Goal: Transaction & Acquisition: Purchase product/service

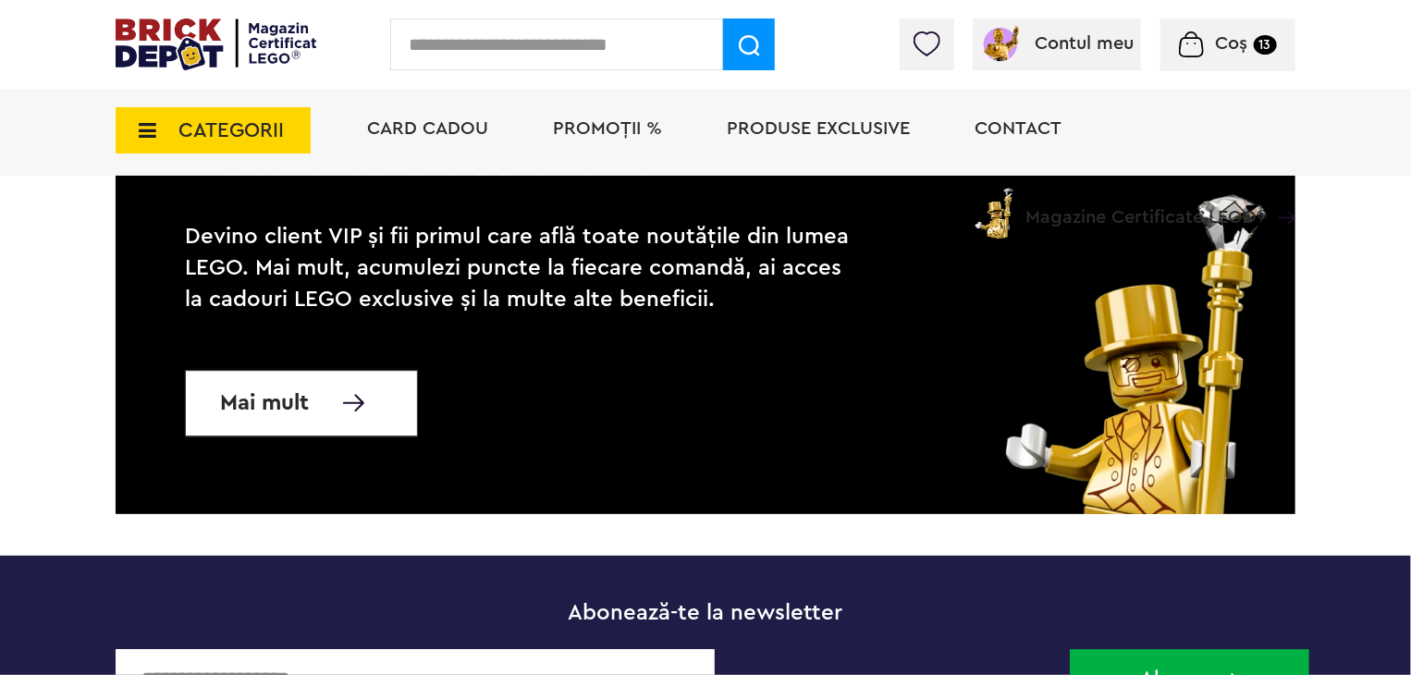
scroll to position [6122, 0]
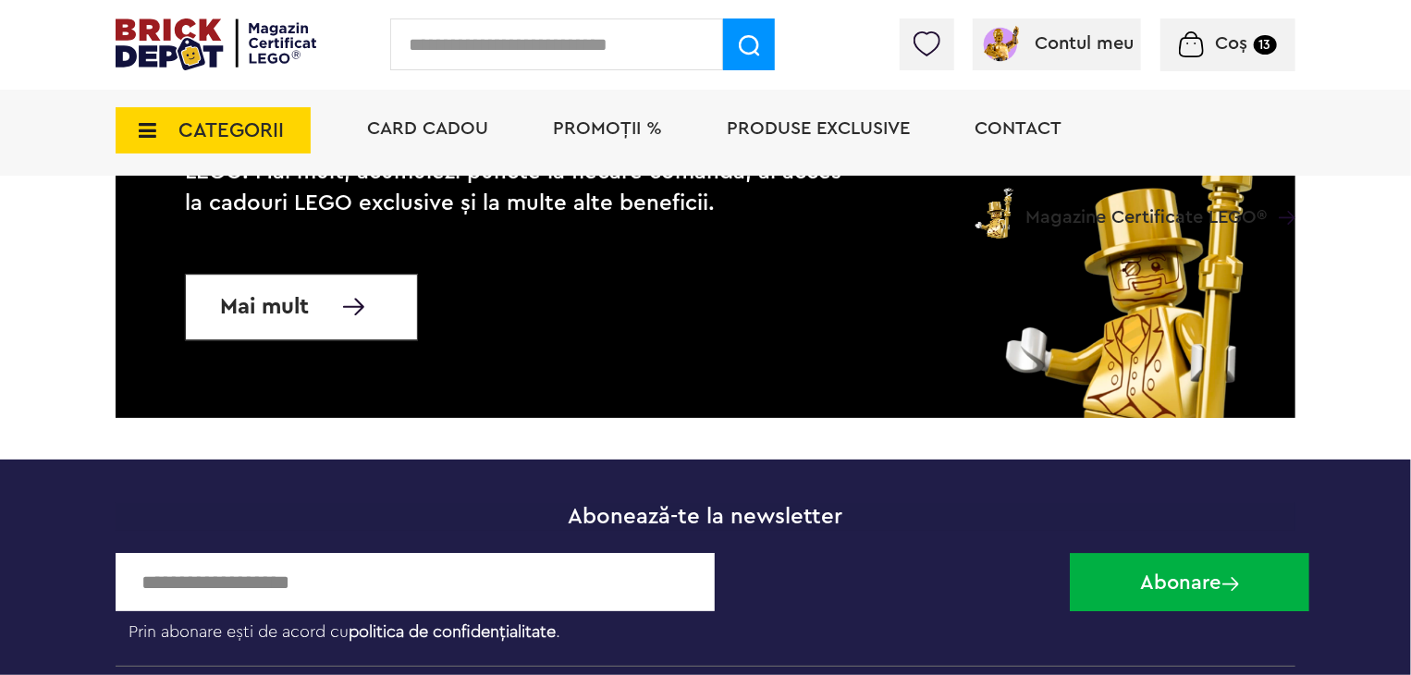
click at [1216, 42] on span "Coș" at bounding box center [1232, 43] width 32 height 18
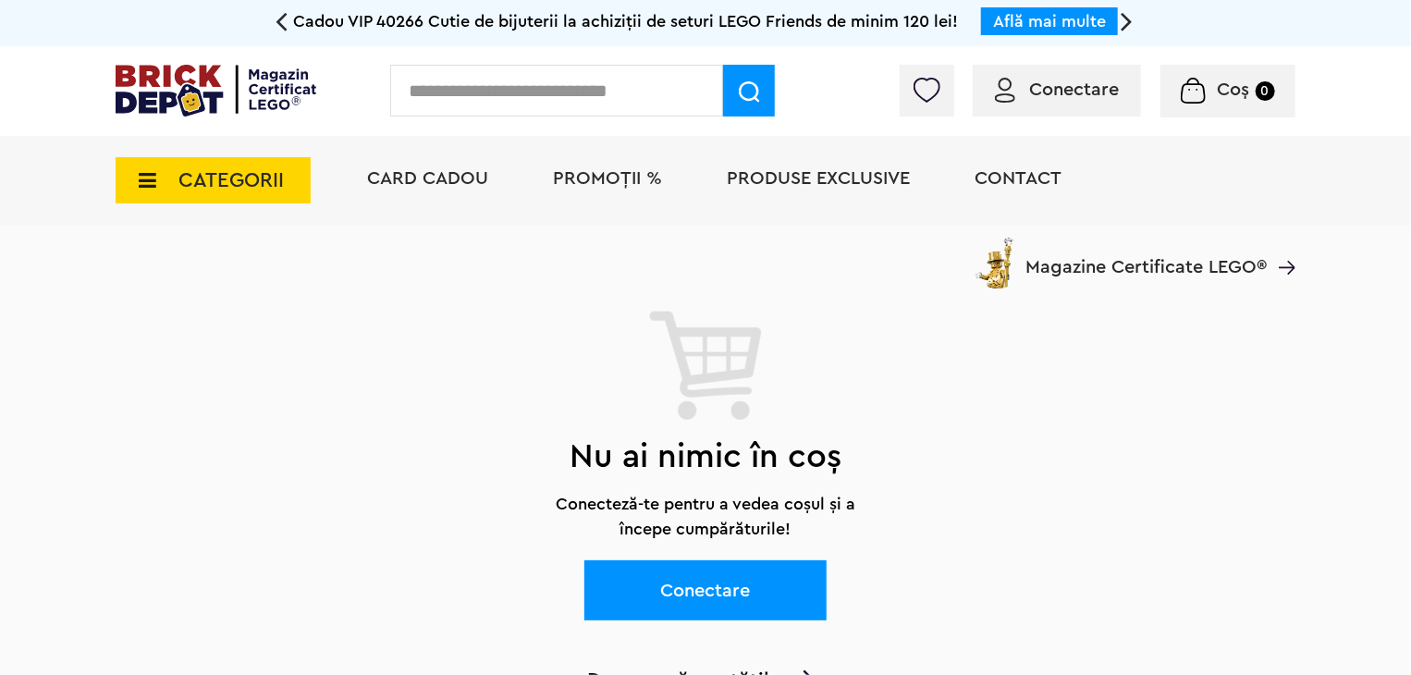
click at [1088, 93] on span "Conectare" at bounding box center [1074, 89] width 90 height 18
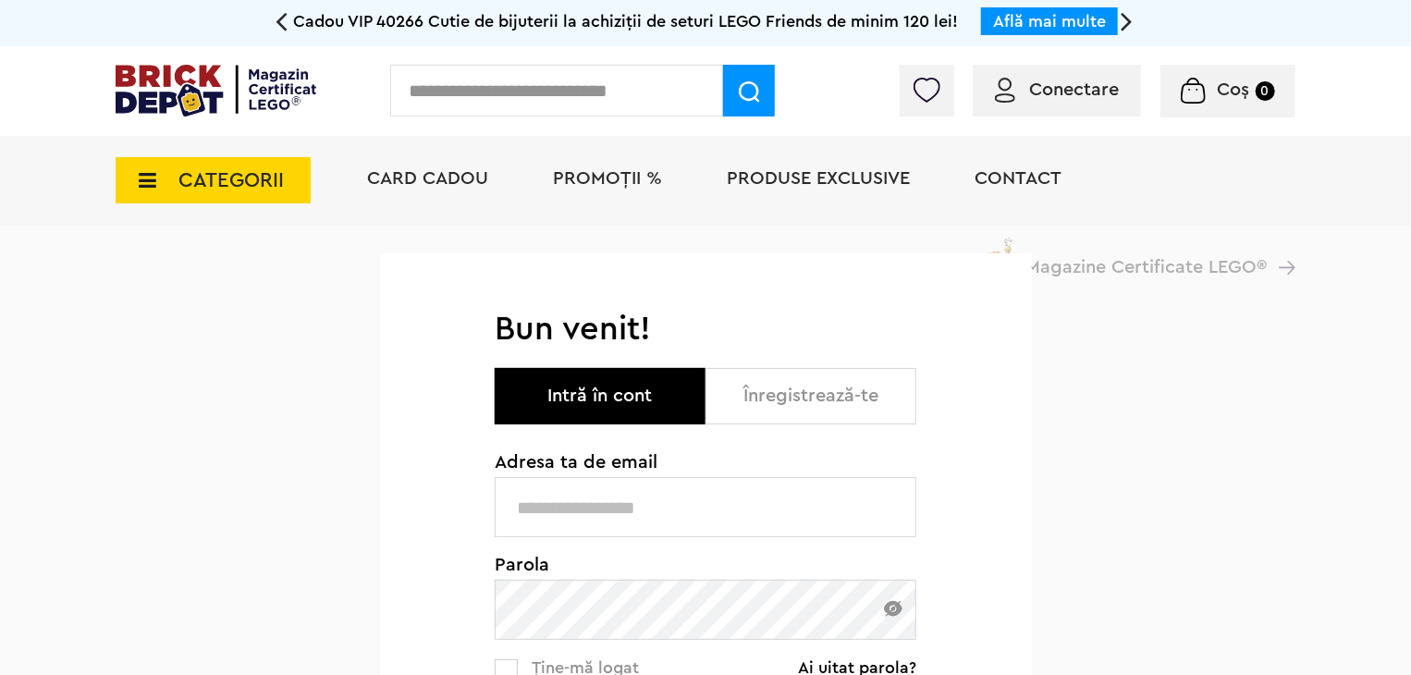
scroll to position [370, 0]
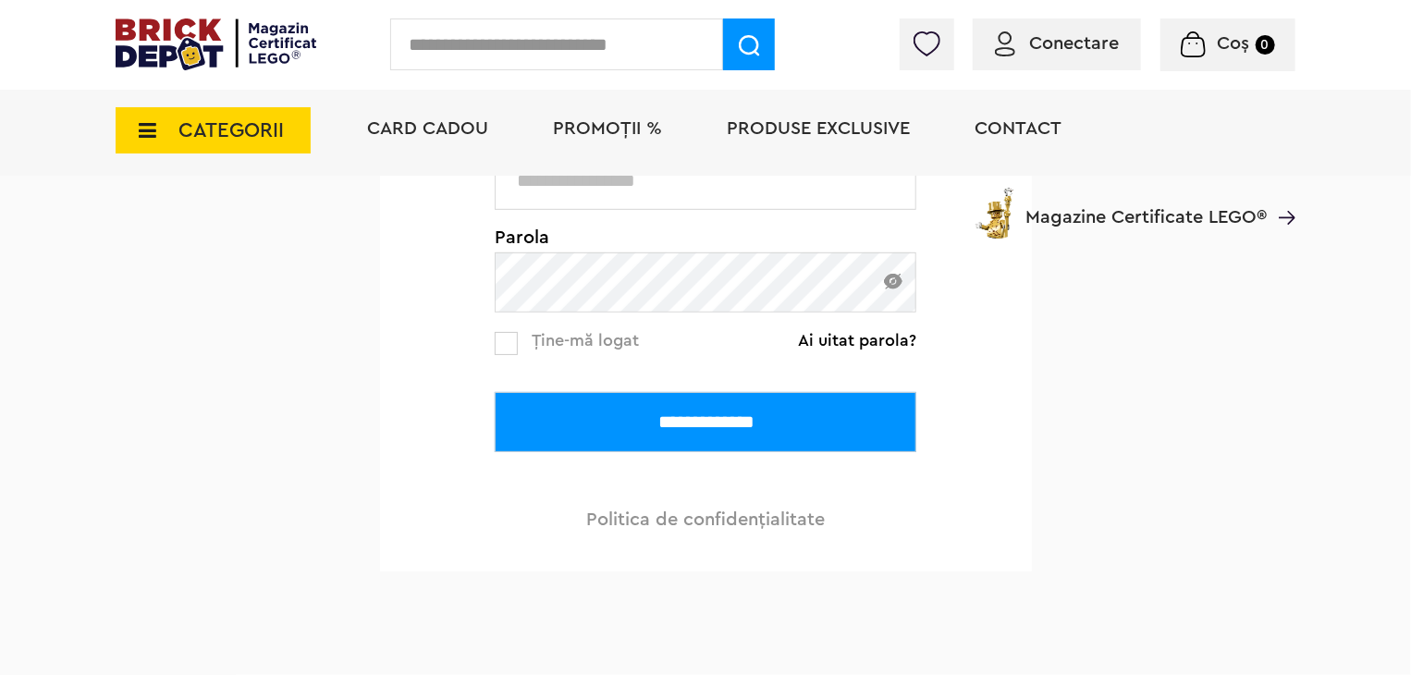
type input "**********"
click at [695, 404] on input "**********" at bounding box center [706, 422] width 422 height 60
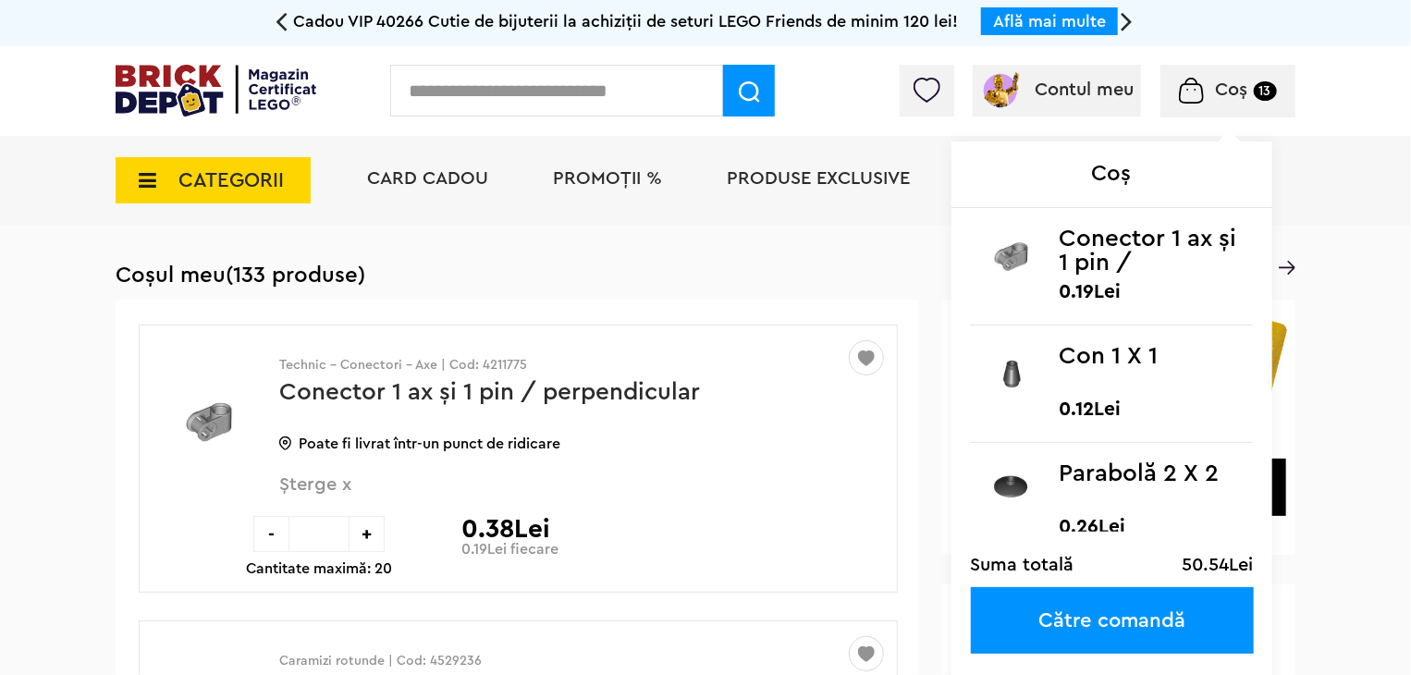
click at [1238, 93] on span "Coș" at bounding box center [1232, 89] width 32 height 18
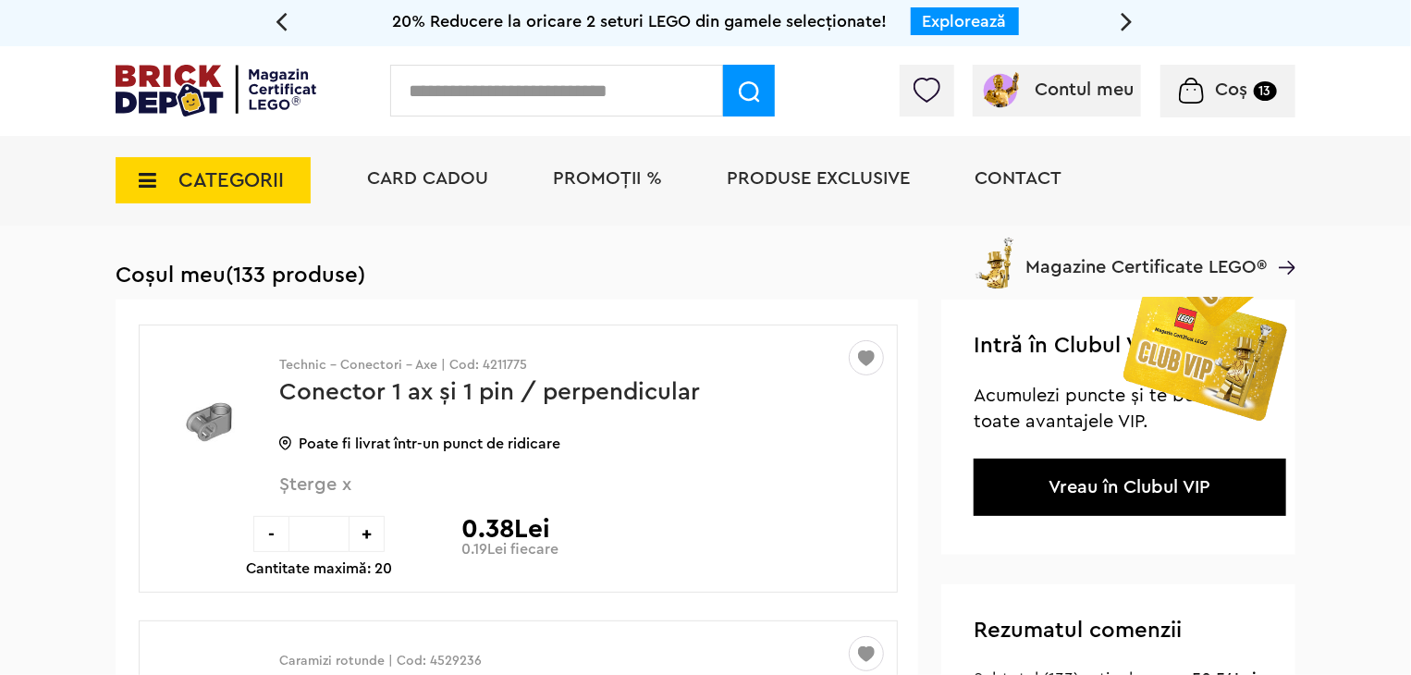
click at [520, 68] on input "text" at bounding box center [556, 91] width 333 height 52
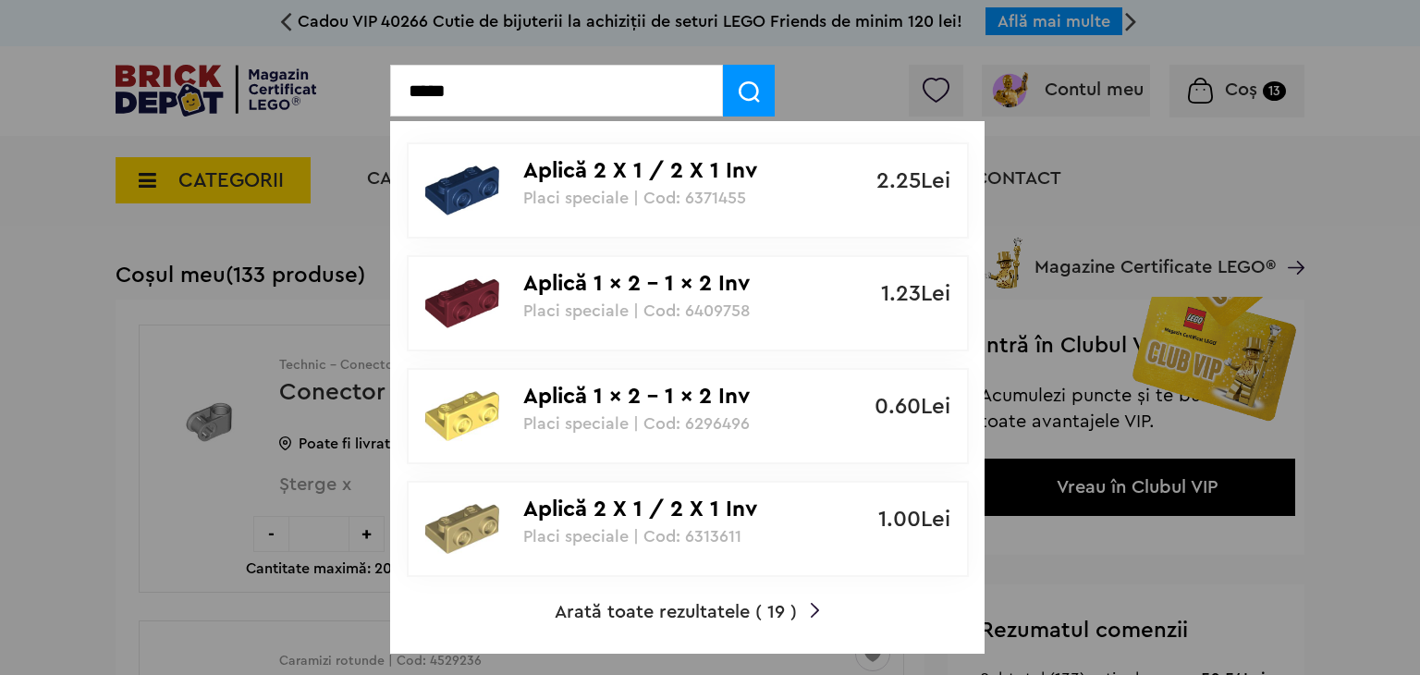
type input "*****"
click at [723, 604] on span "Arată toate rezultatele ( 19 )" at bounding box center [676, 612] width 242 height 18
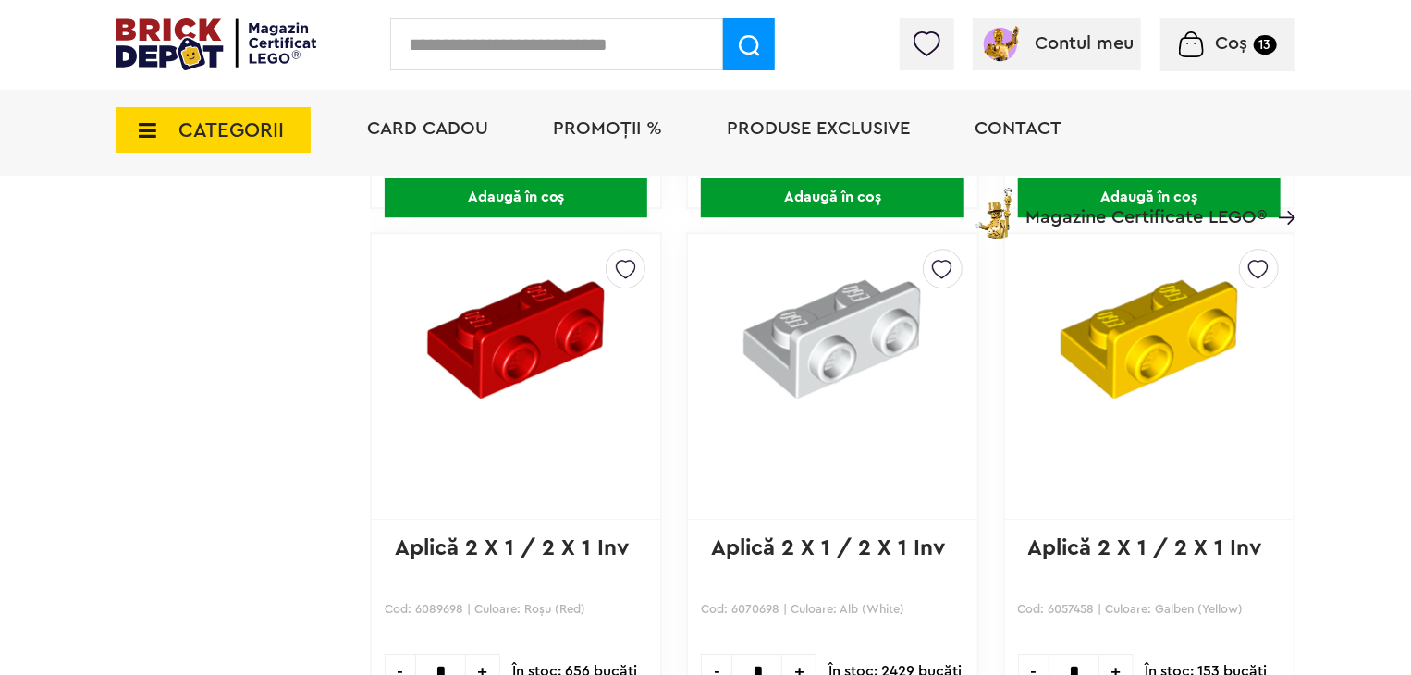
scroll to position [2497, 0]
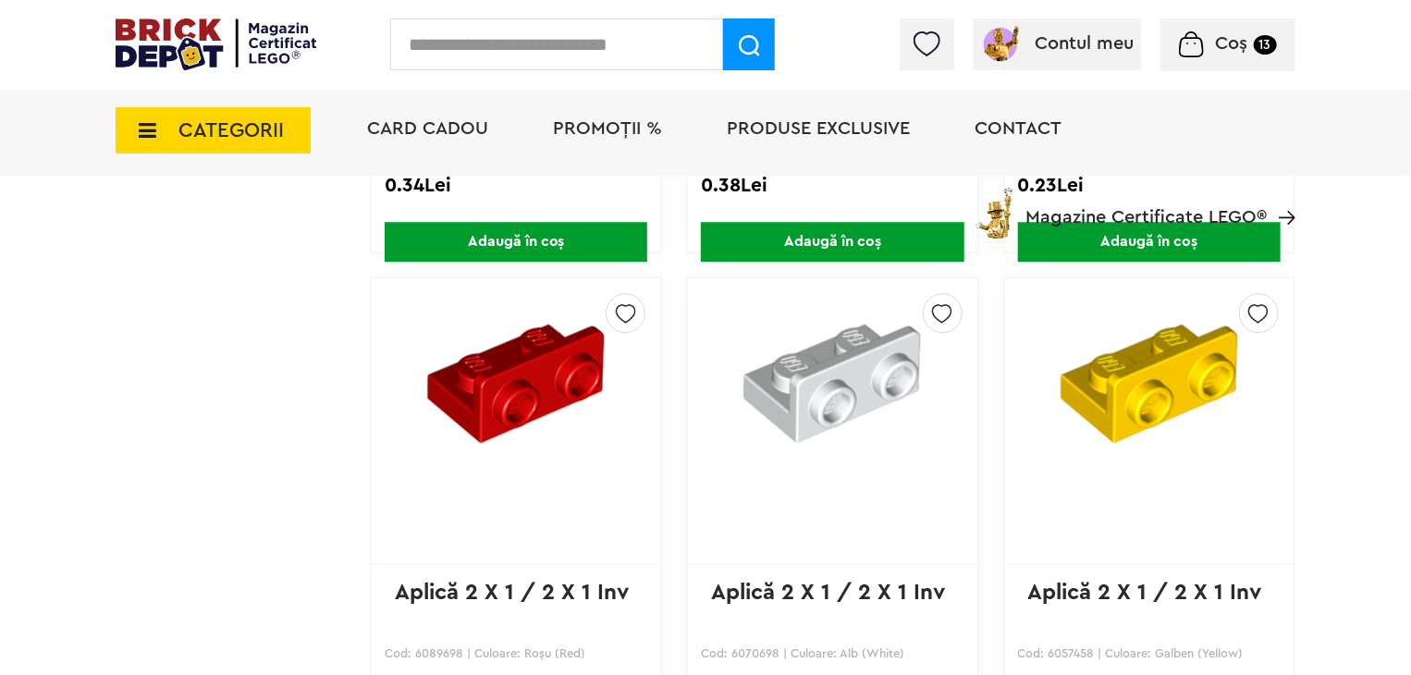
click at [941, 306] on img at bounding box center [942, 309] width 20 height 30
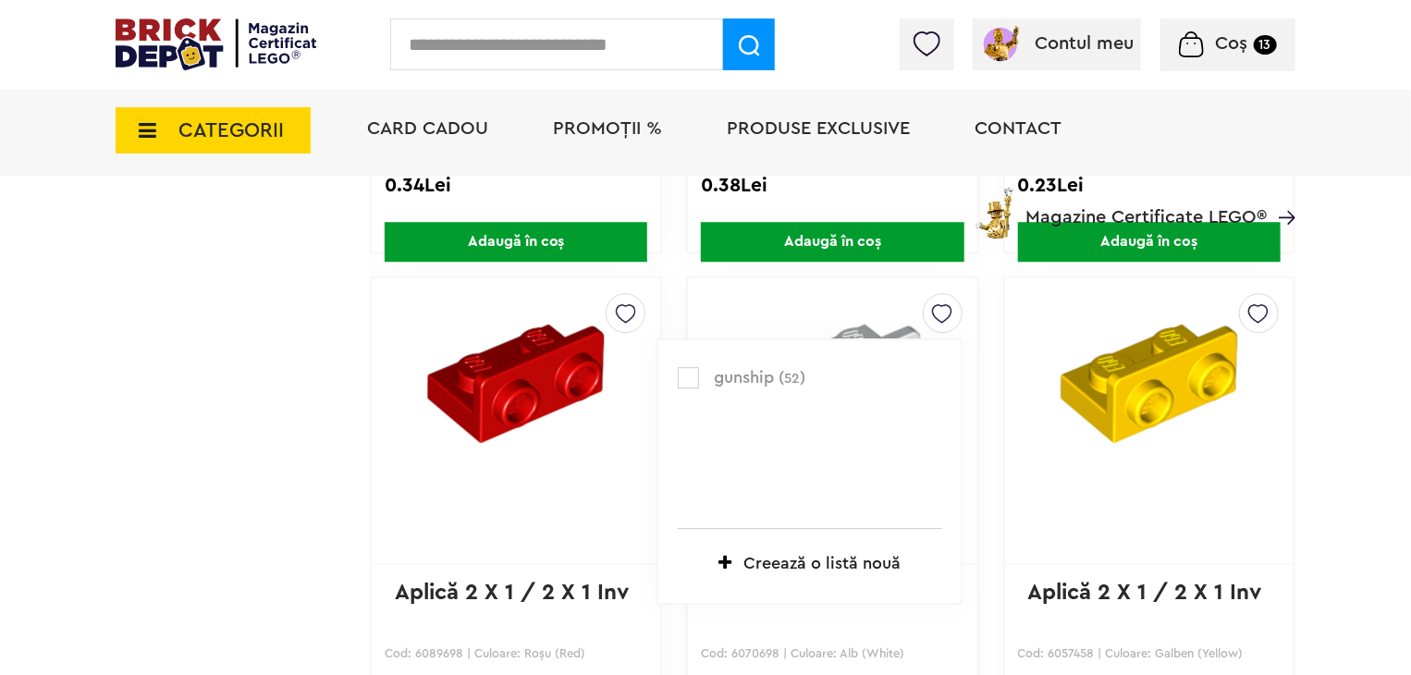
click at [691, 371] on label at bounding box center [688, 377] width 21 height 21
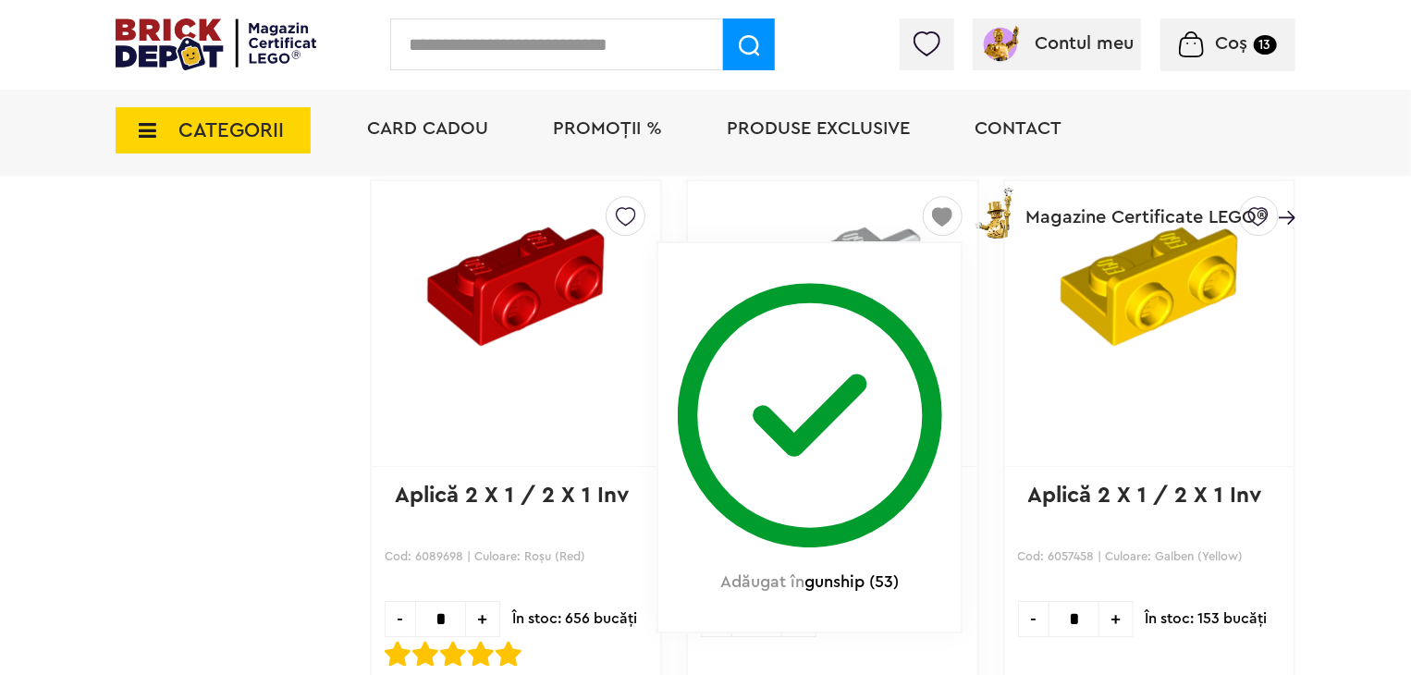
scroll to position [2774, 0]
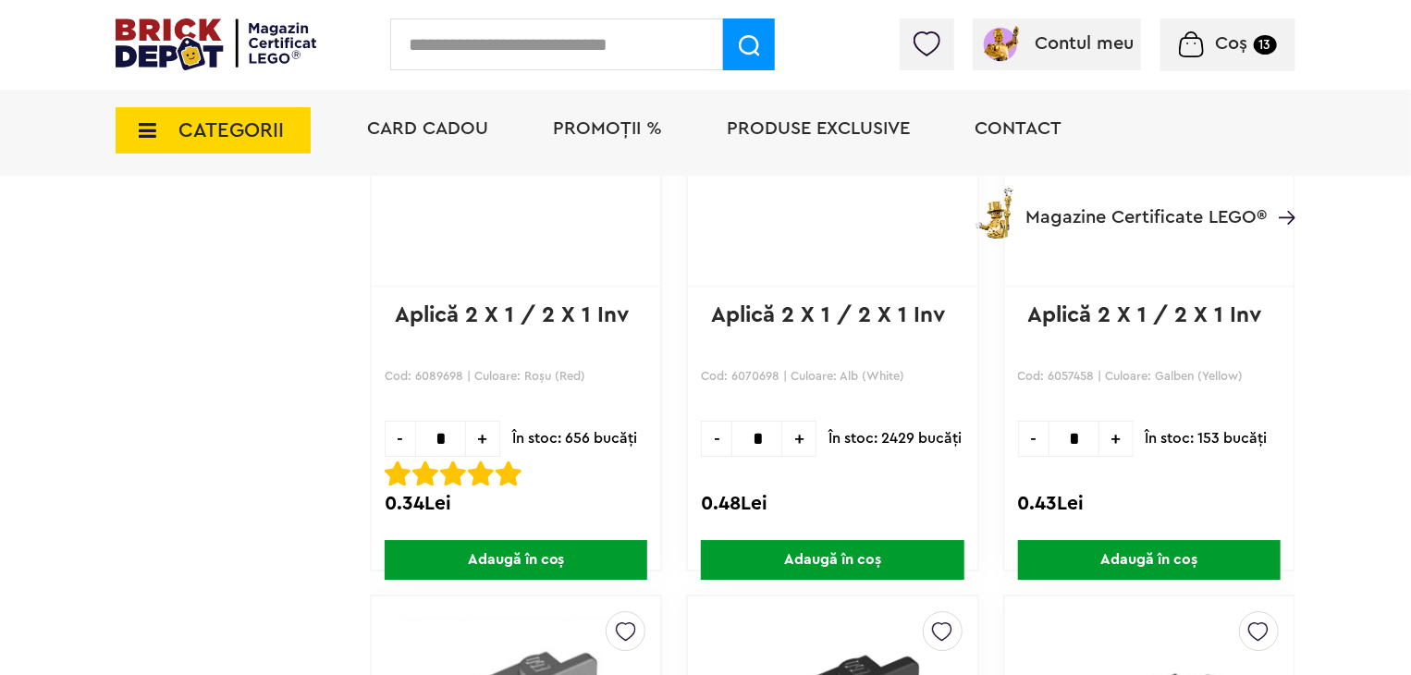
click at [801, 438] on span "+" at bounding box center [799, 439] width 34 height 36
type input "*"
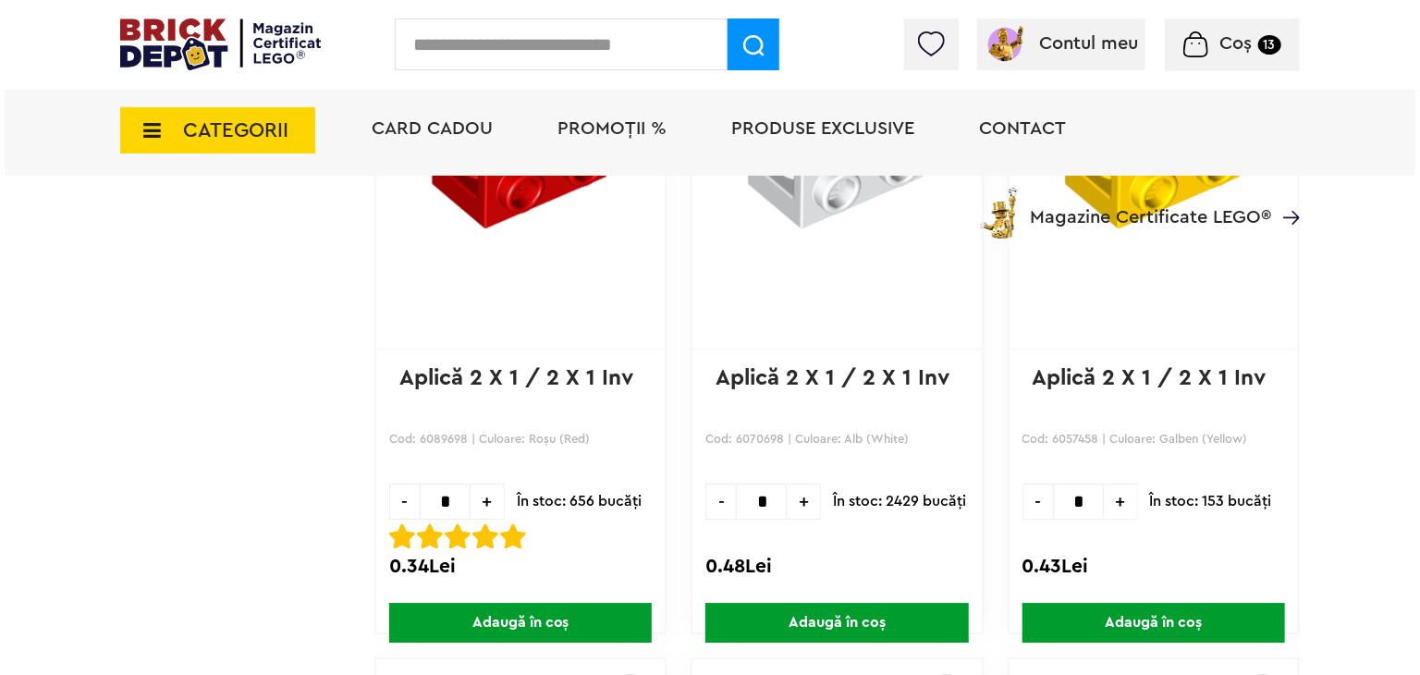
scroll to position [2682, 0]
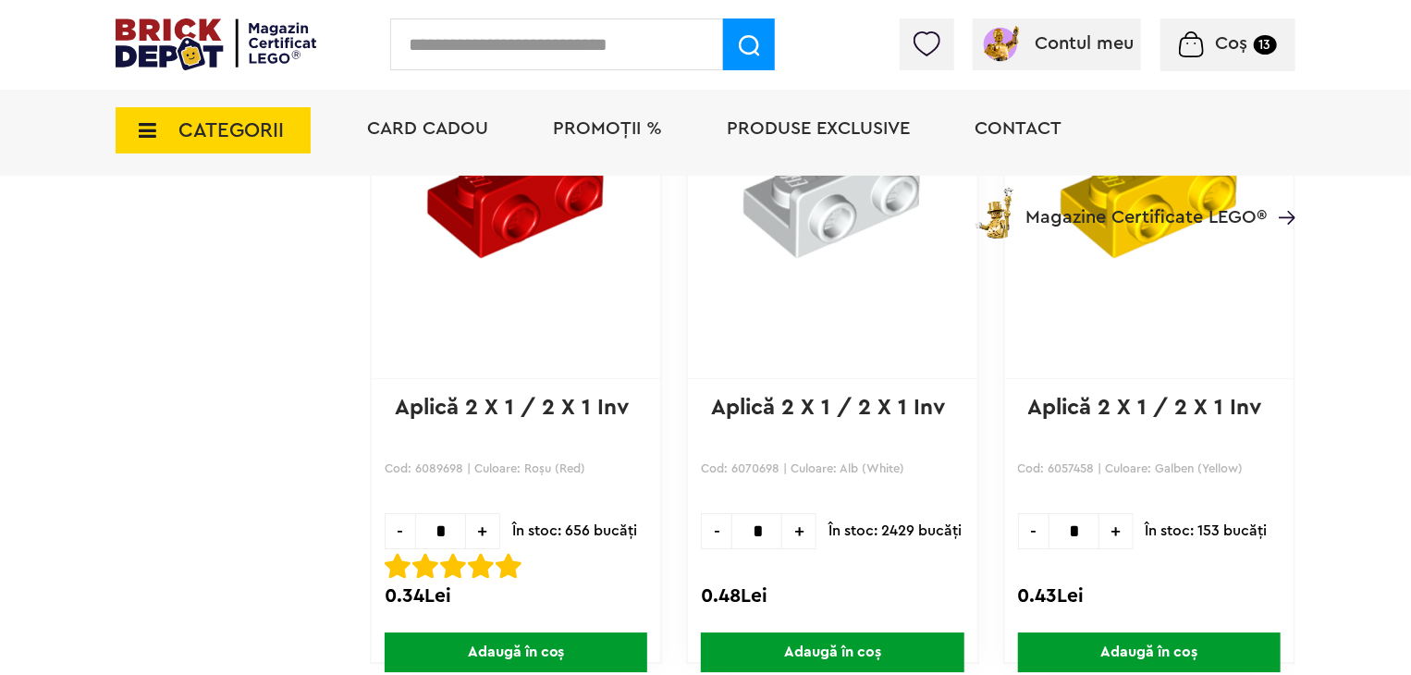
click at [824, 653] on span "Adaugă în coș" at bounding box center [832, 653] width 263 height 40
click at [554, 39] on input "text" at bounding box center [556, 44] width 333 height 52
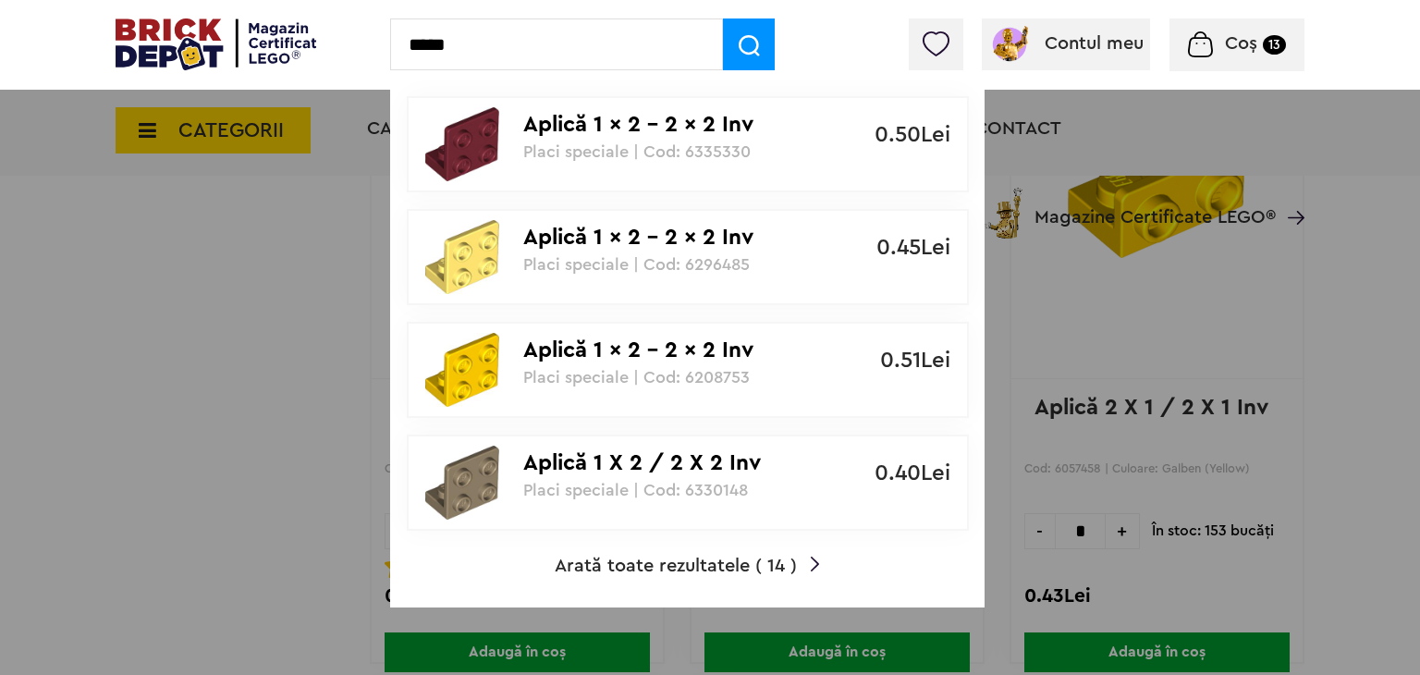
type input "*****"
click at [700, 571] on span "Arată toate rezultatele ( 14 )" at bounding box center [676, 566] width 242 height 18
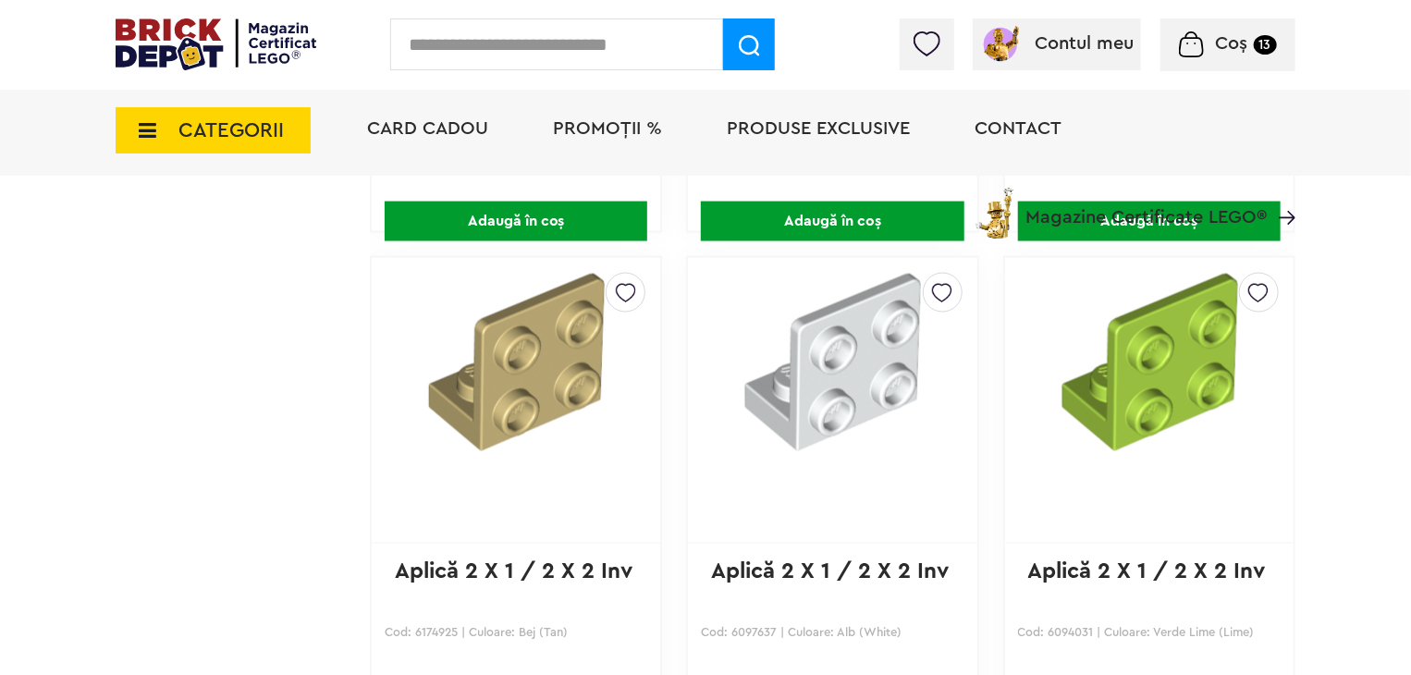
scroll to position [1295, 0]
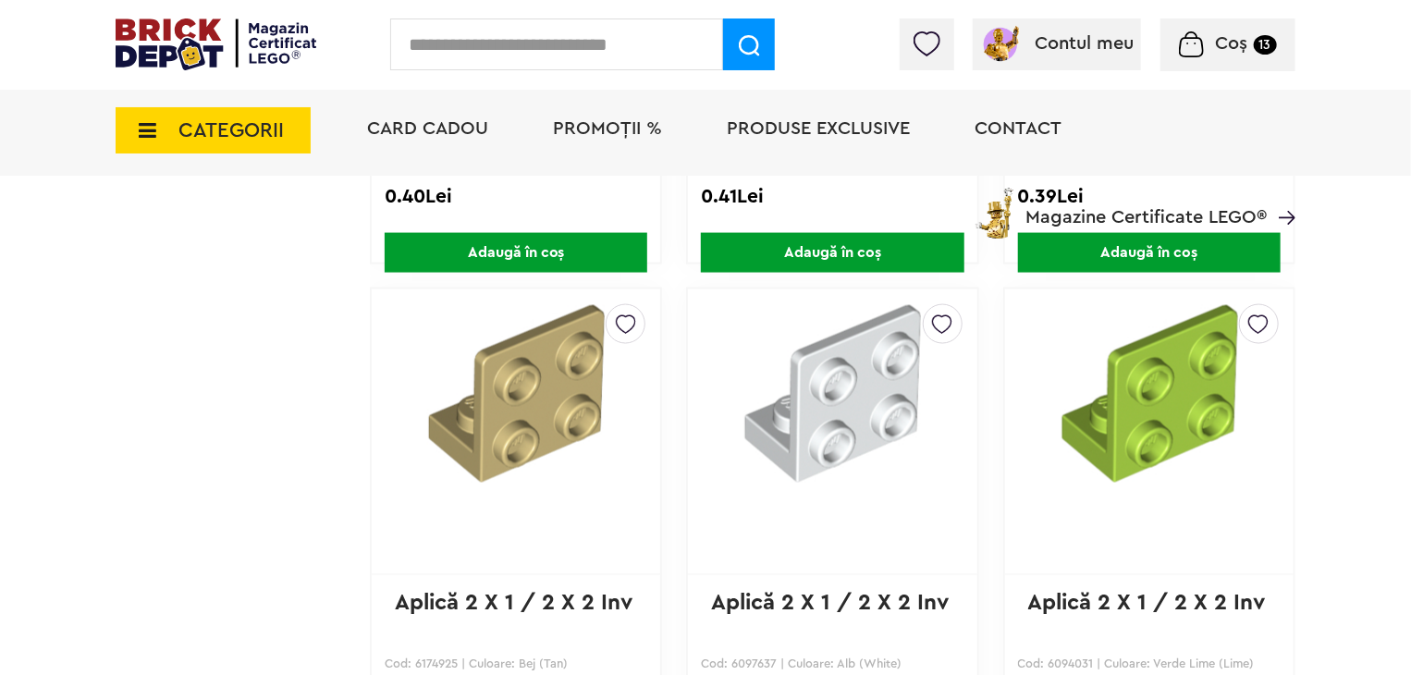
click at [940, 315] on img at bounding box center [942, 320] width 20 height 30
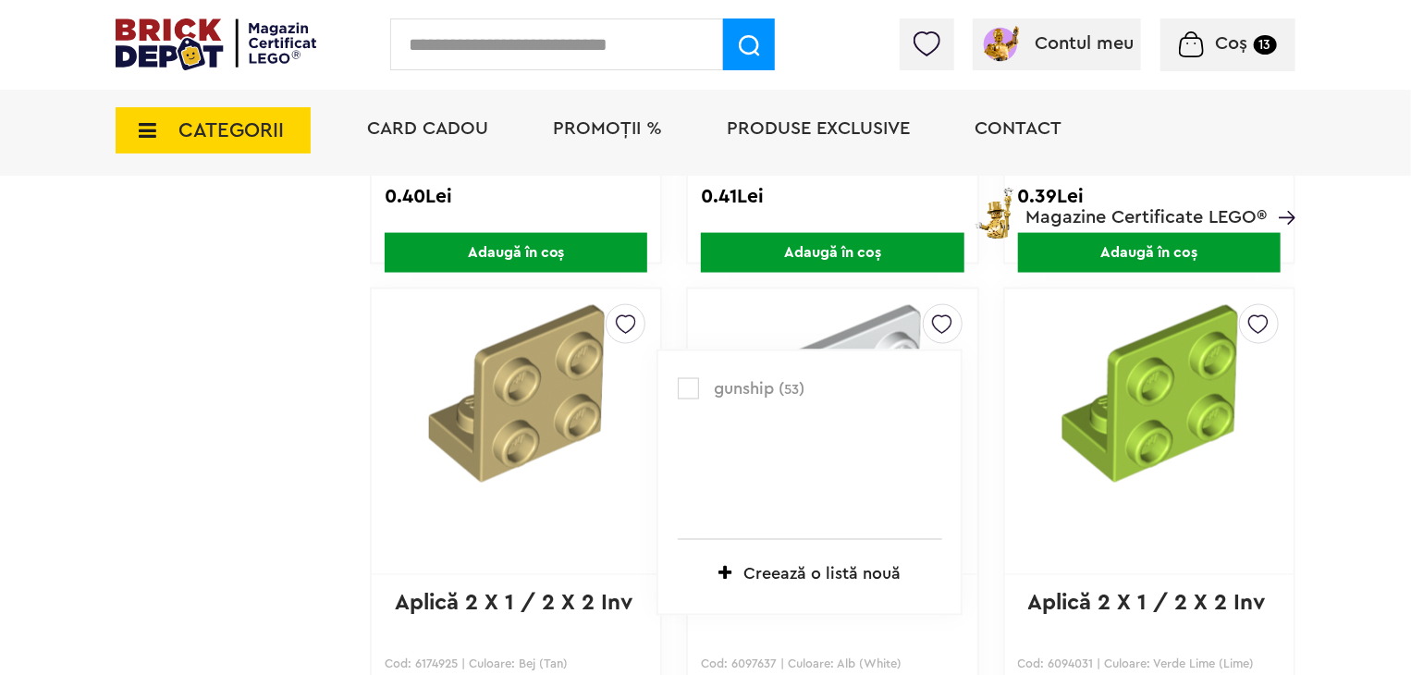
click at [688, 386] on label at bounding box center [688, 388] width 21 height 21
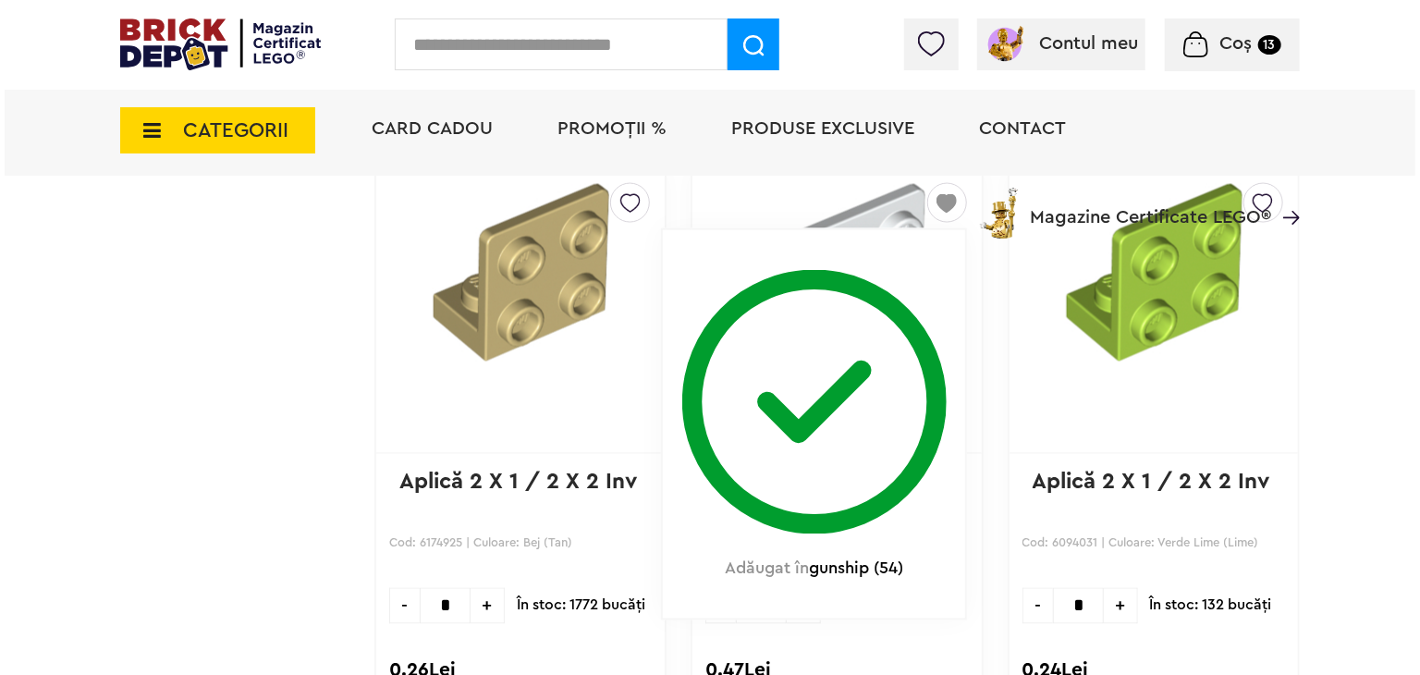
scroll to position [1572, 0]
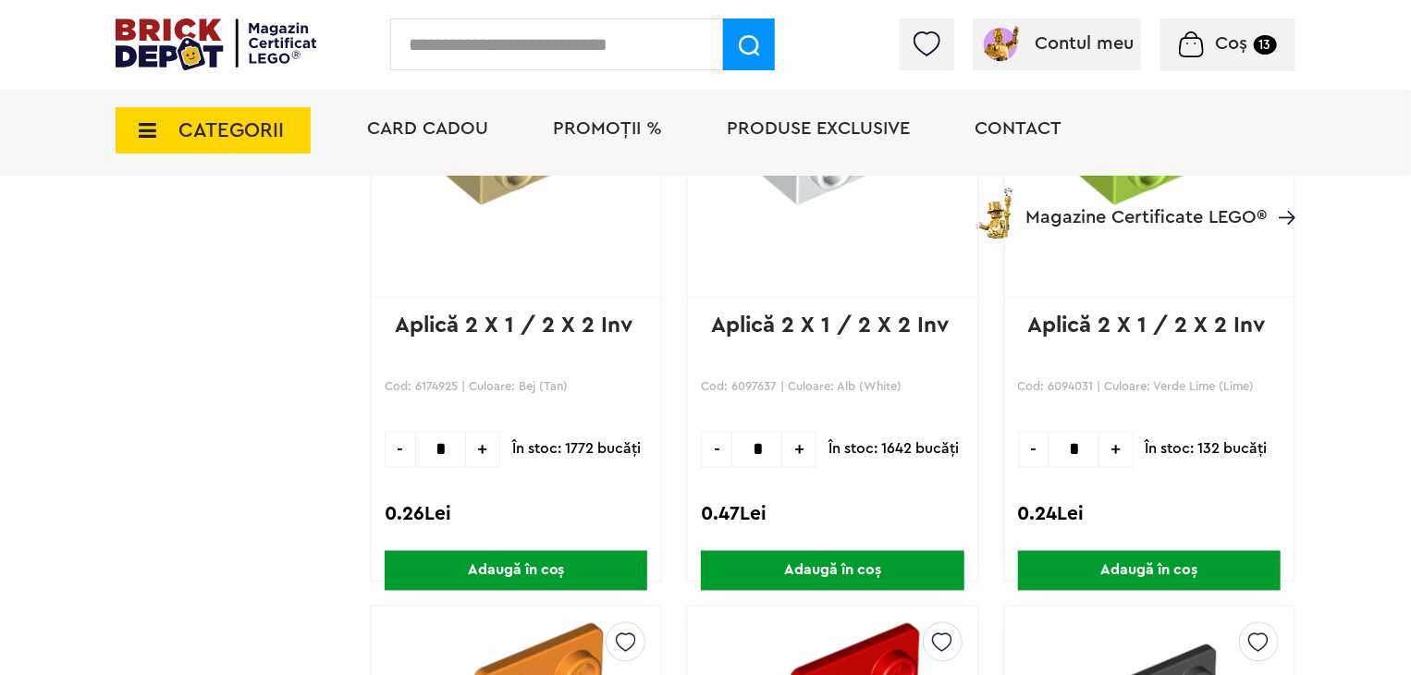
click at [795, 455] on span "+" at bounding box center [799, 450] width 34 height 36
type input "*"
click at [831, 572] on span "Adaugă în coș" at bounding box center [832, 571] width 263 height 40
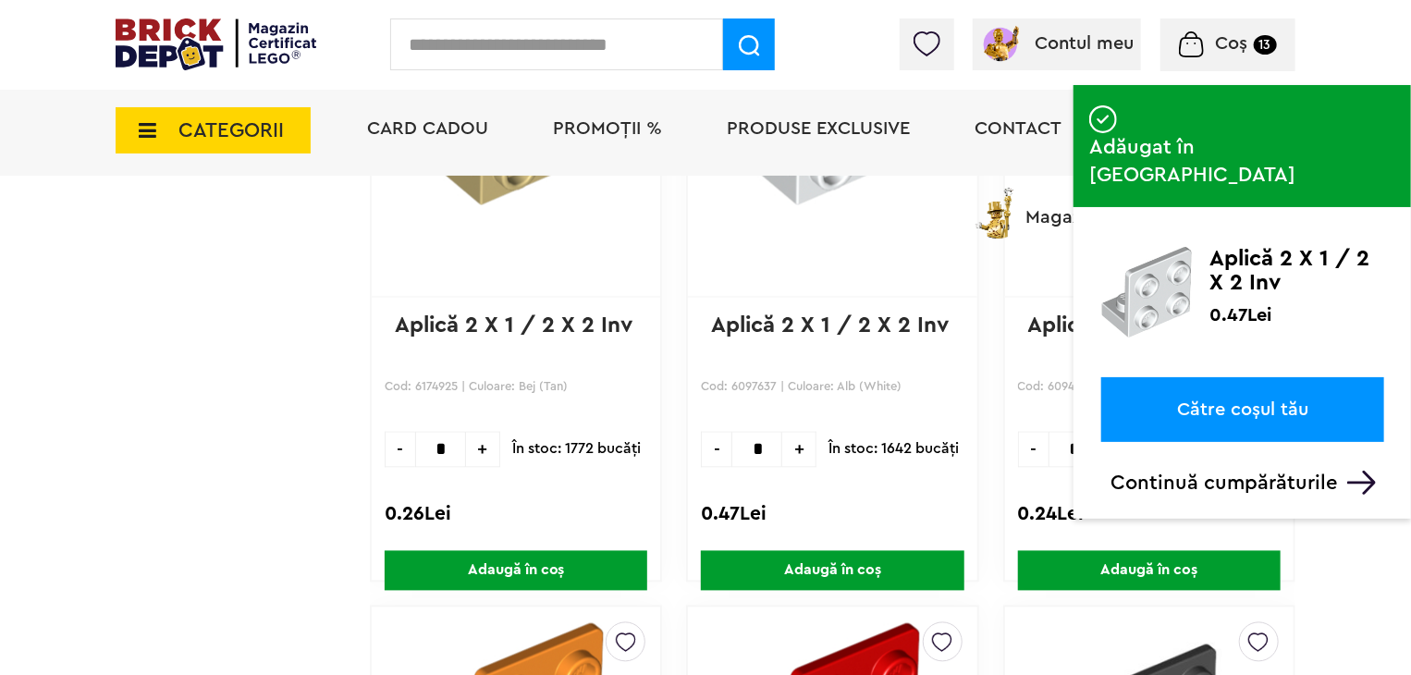
click at [577, 31] on input "text" at bounding box center [556, 44] width 333 height 52
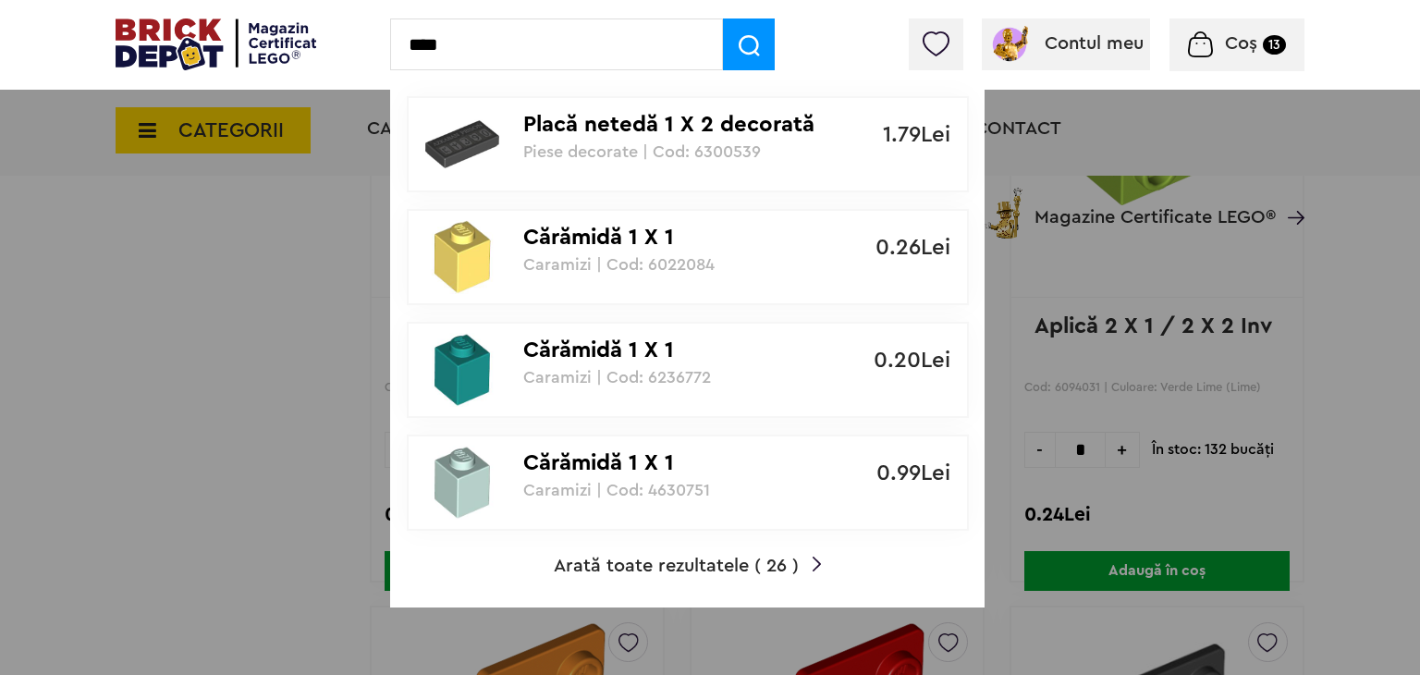
type input "****"
click at [672, 569] on span "Arată toate rezultatele ( 26 )" at bounding box center [676, 566] width 245 height 18
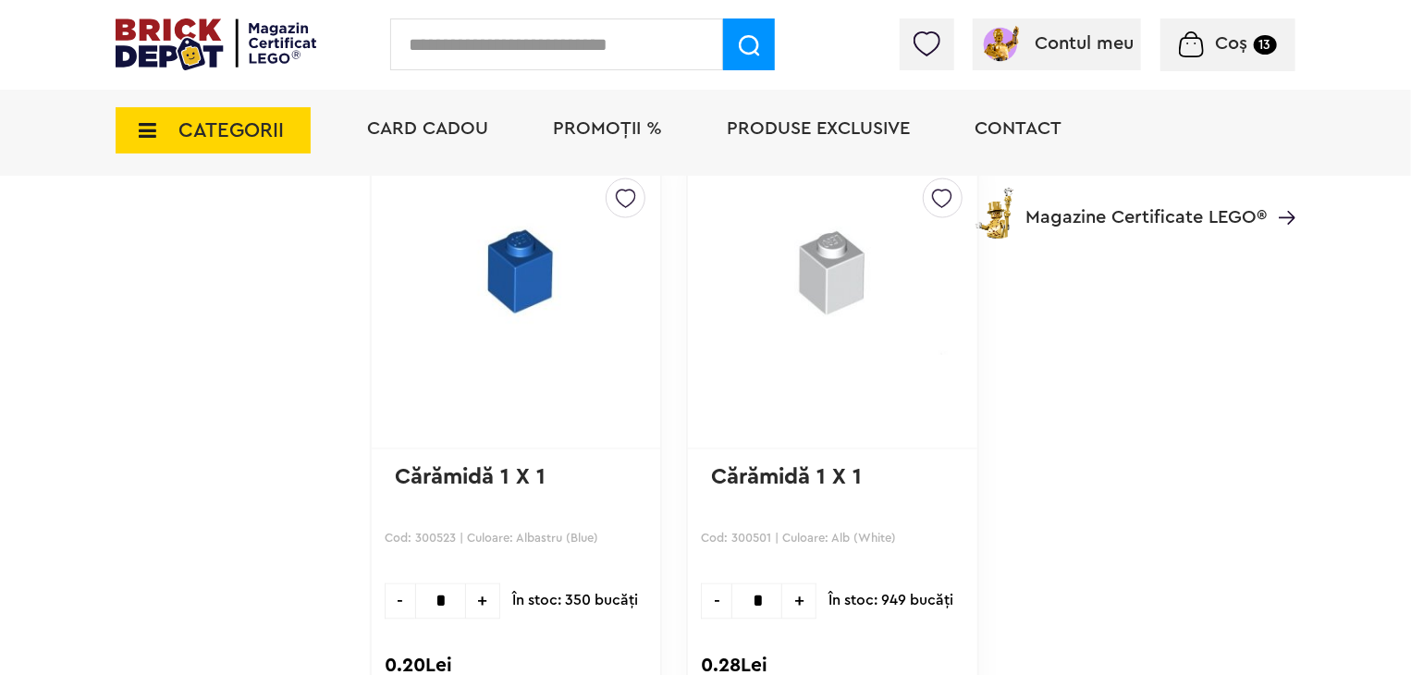
scroll to position [4901, 0]
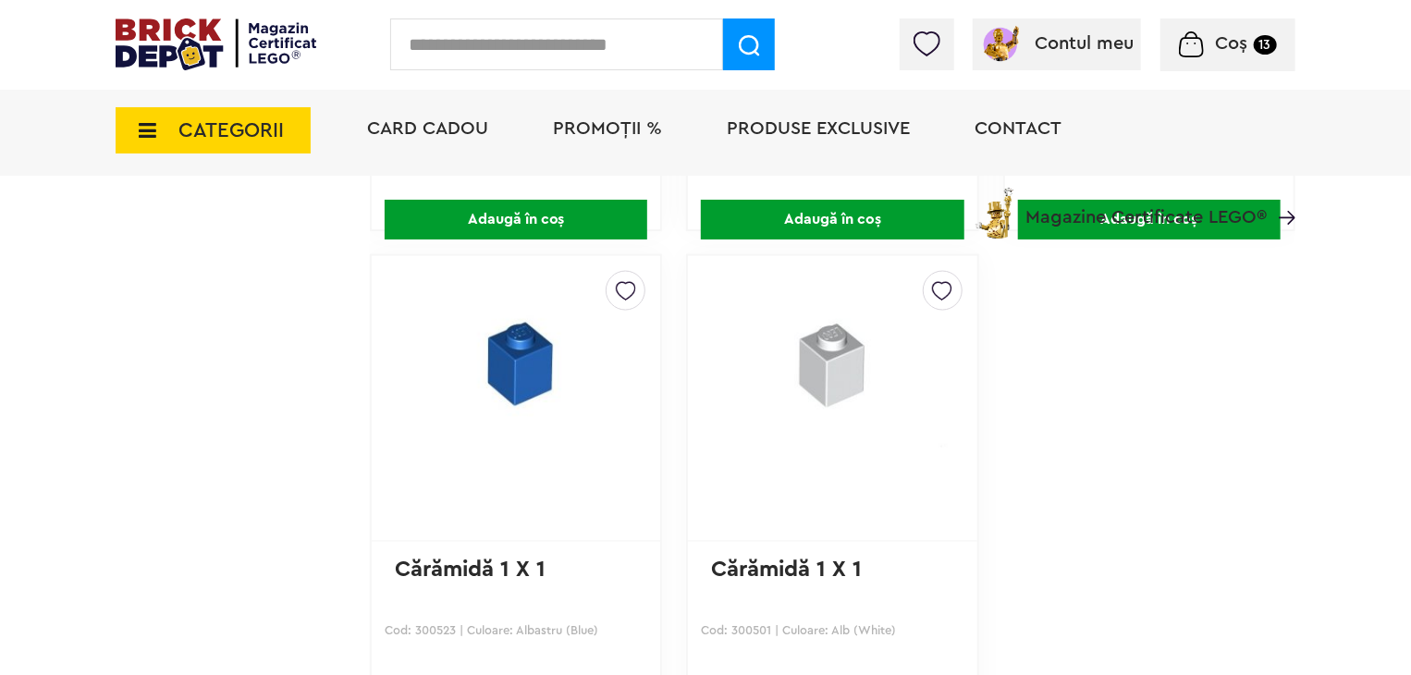
click at [935, 285] on img at bounding box center [942, 287] width 20 height 30
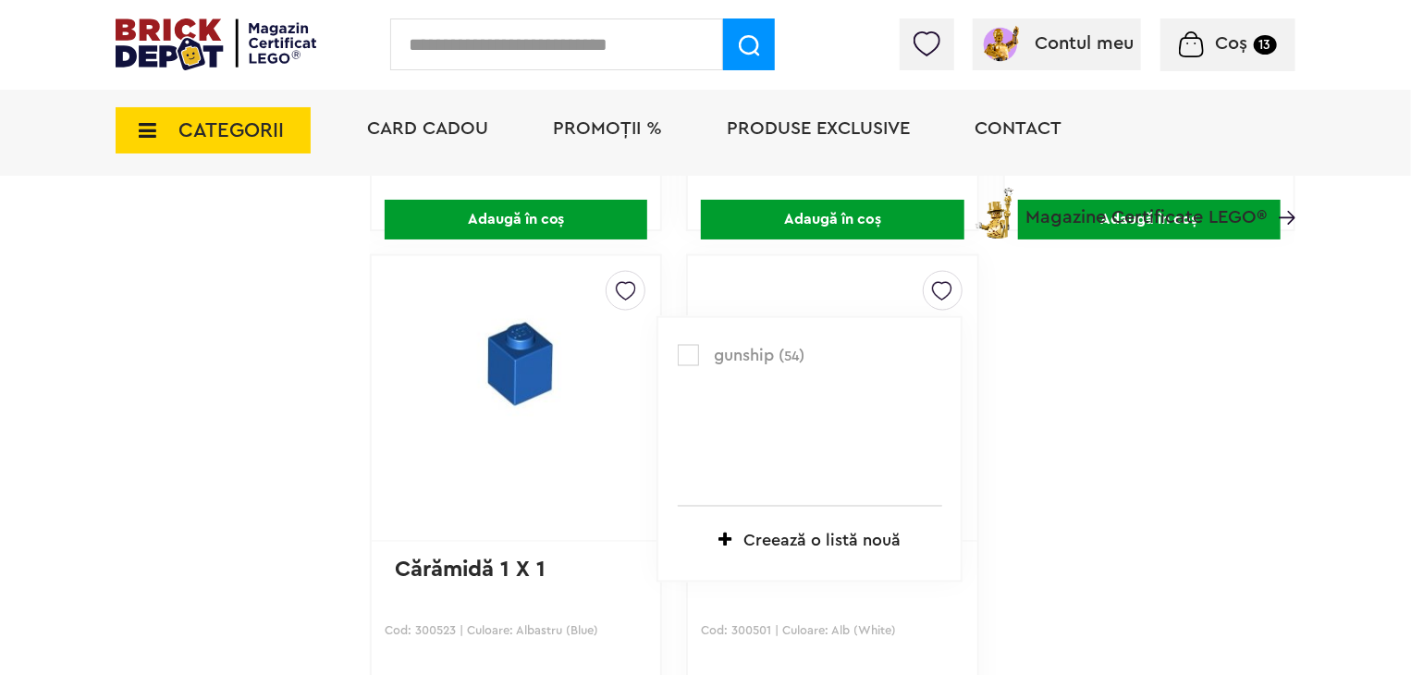
click at [682, 349] on label at bounding box center [688, 355] width 21 height 21
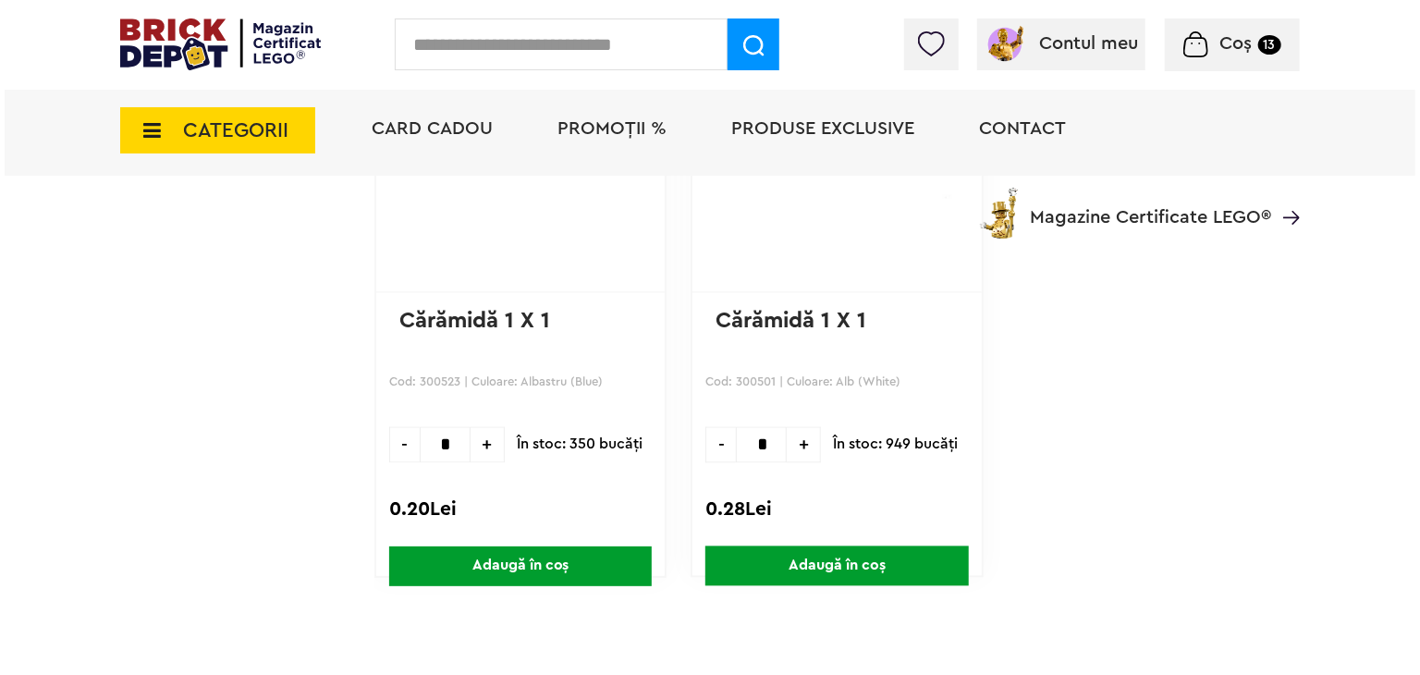
scroll to position [5179, 0]
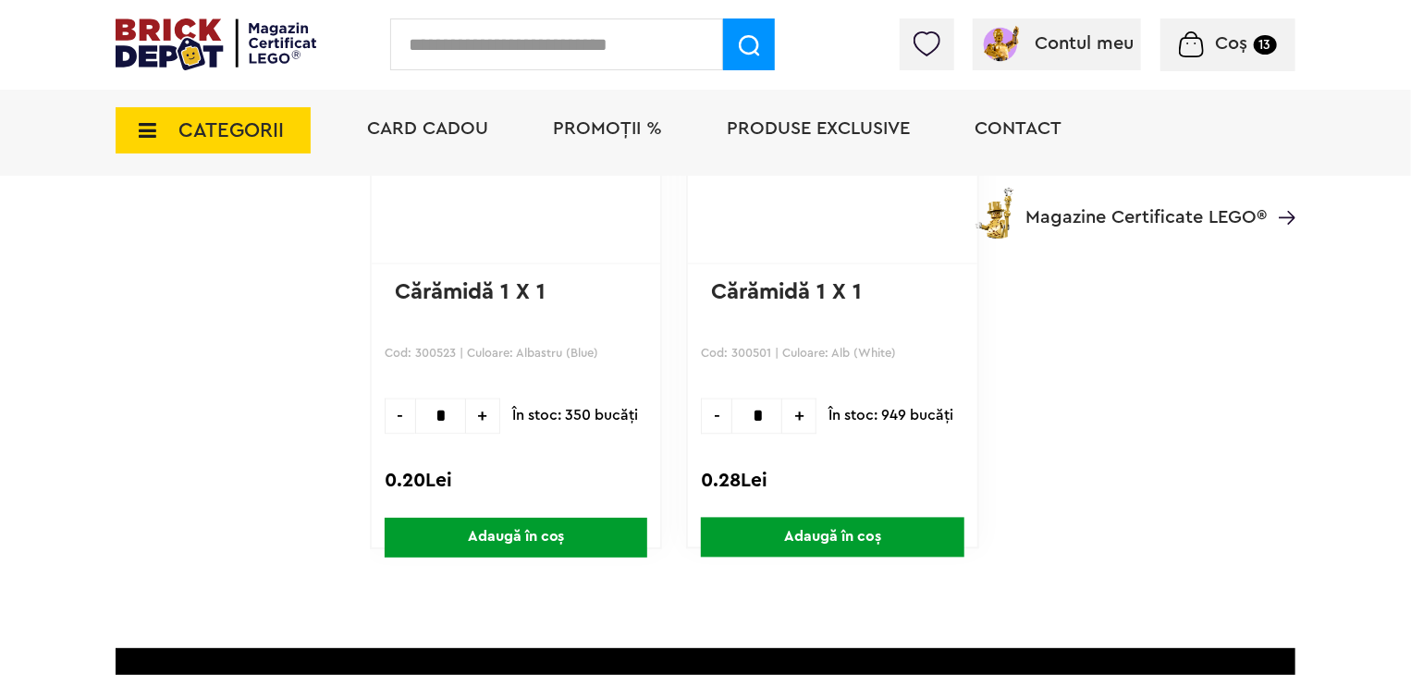
click at [766, 405] on input "*" at bounding box center [757, 417] width 51 height 36
type input "**"
click at [840, 533] on span "Adaugă în coș" at bounding box center [832, 538] width 263 height 40
click at [555, 35] on input "text" at bounding box center [556, 44] width 333 height 52
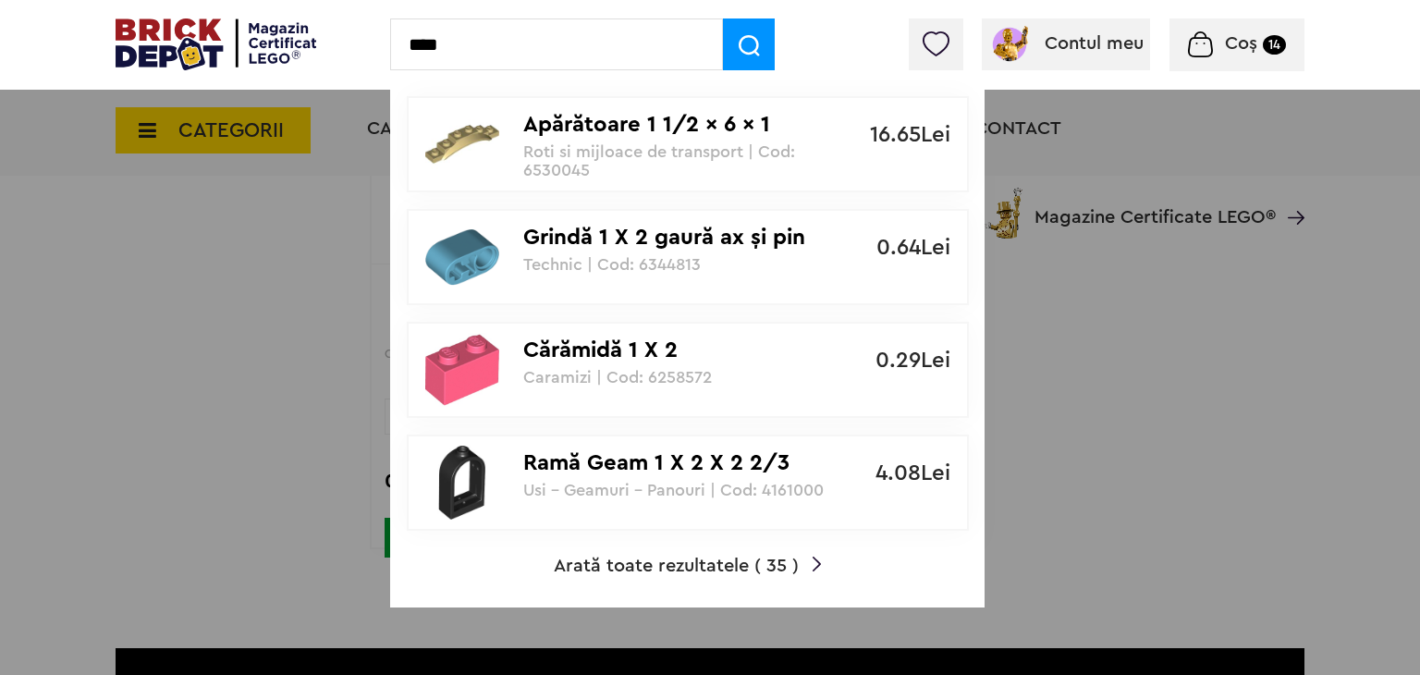
type input "****"
click at [625, 560] on span "Arată toate rezultatele ( 35 )" at bounding box center [676, 566] width 245 height 18
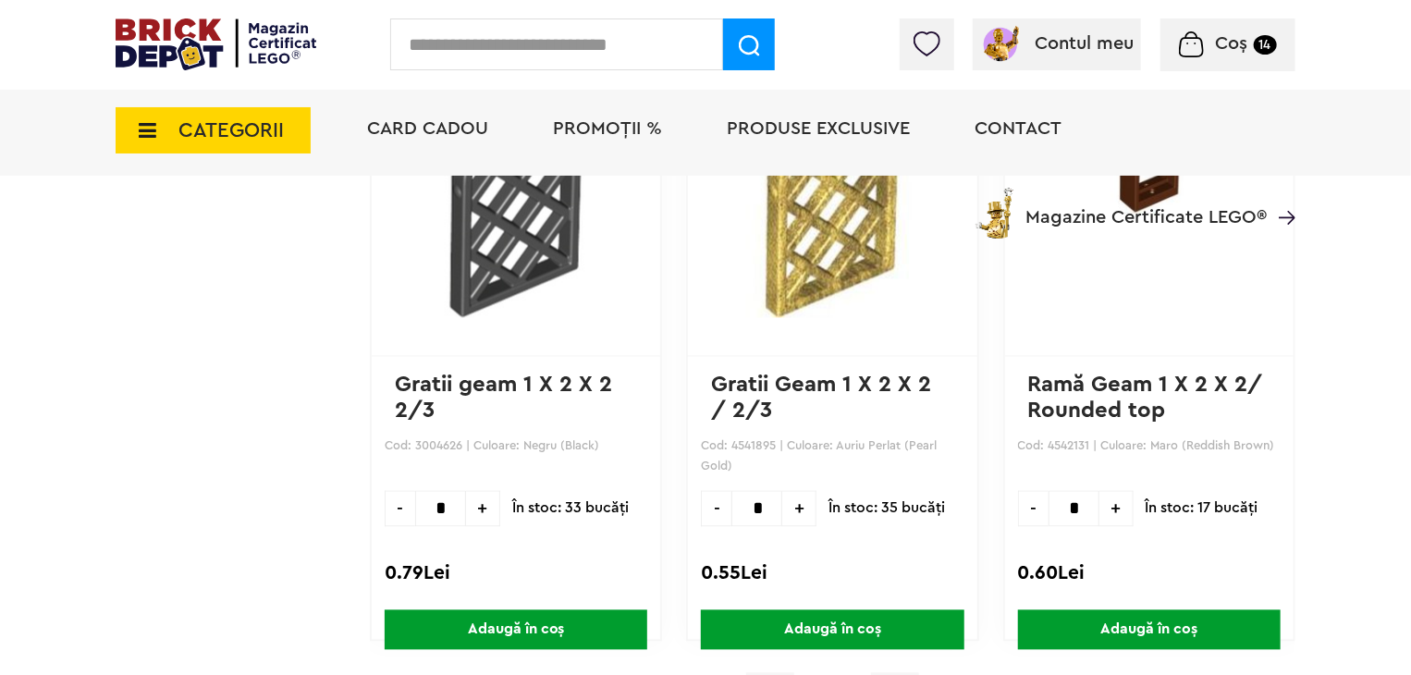
scroll to position [5456, 0]
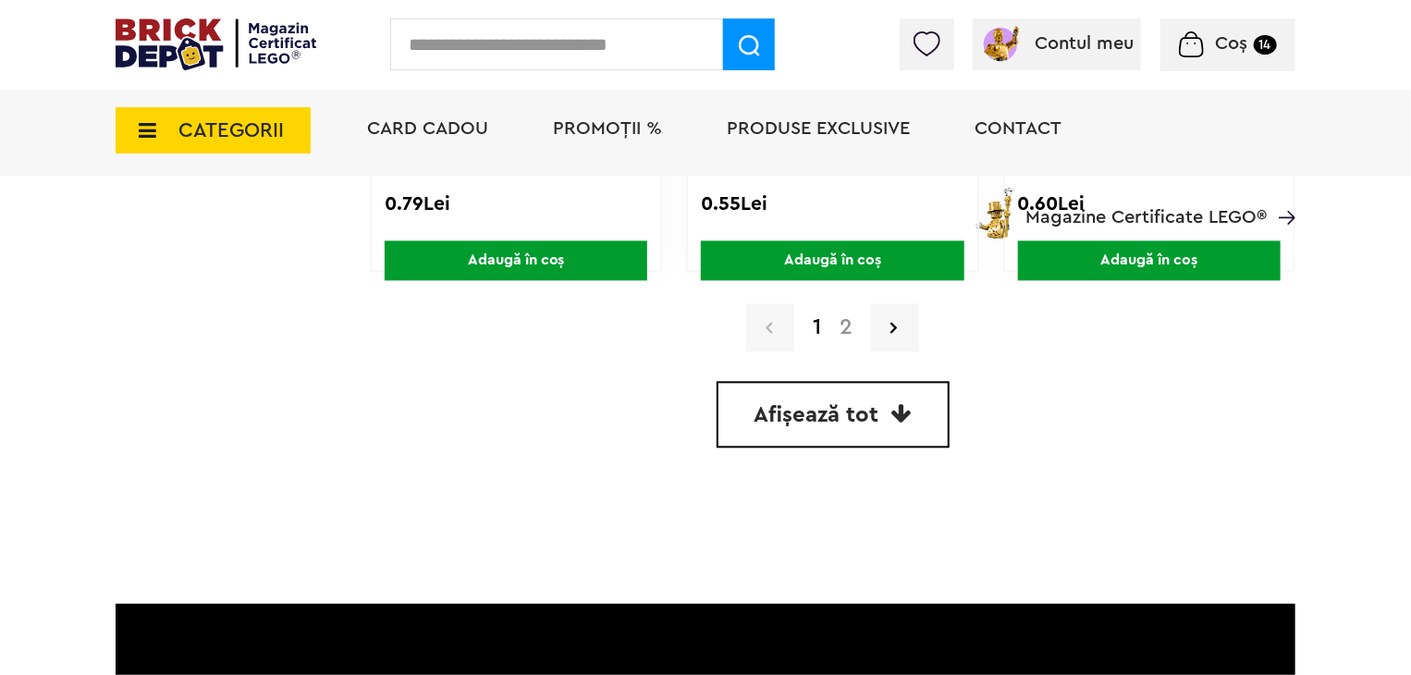
click at [880, 420] on link "Afișează tot" at bounding box center [833, 414] width 233 height 67
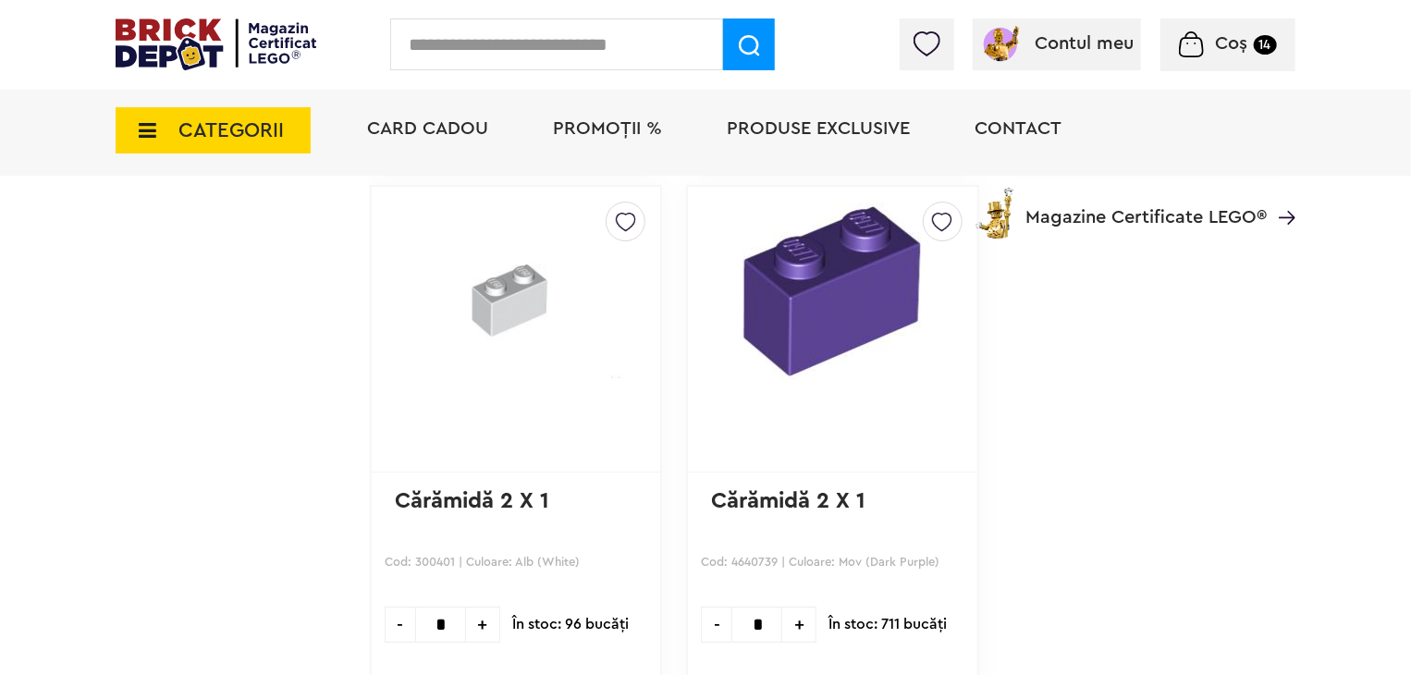
scroll to position [6653, 0]
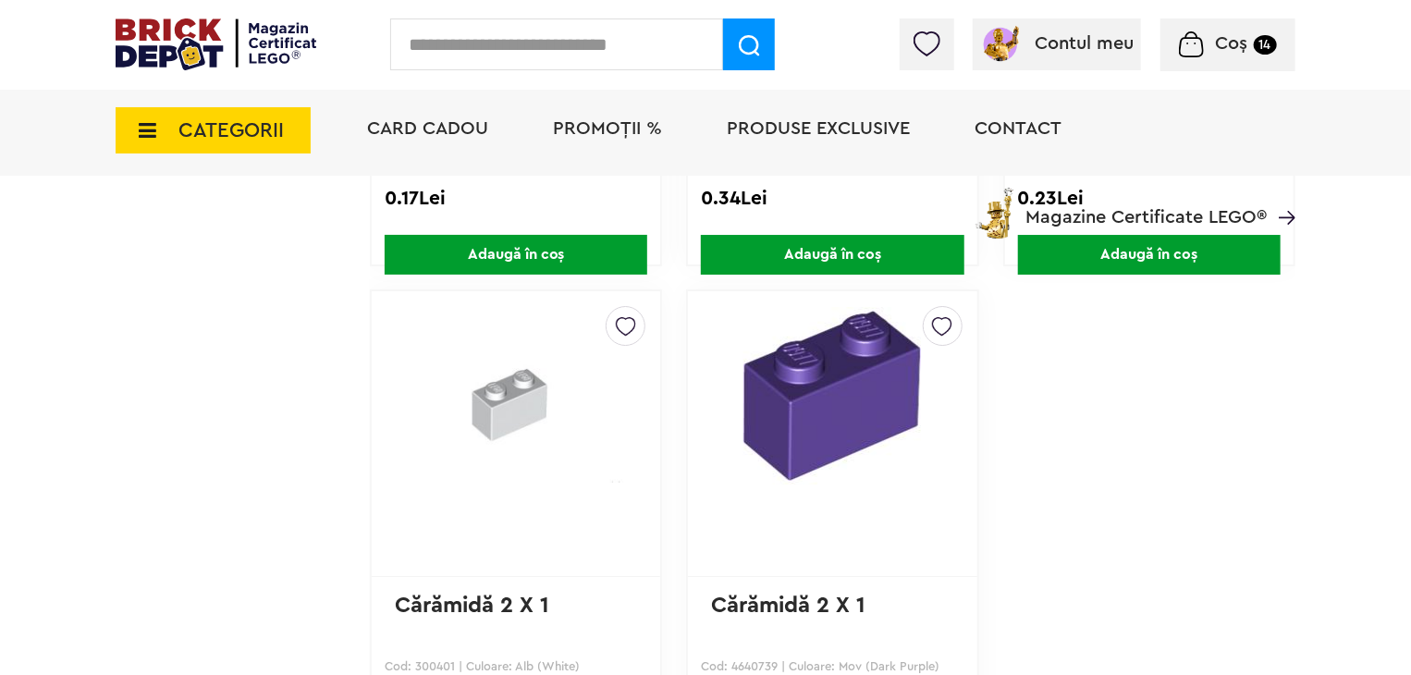
click at [626, 311] on img at bounding box center [626, 322] width 20 height 30
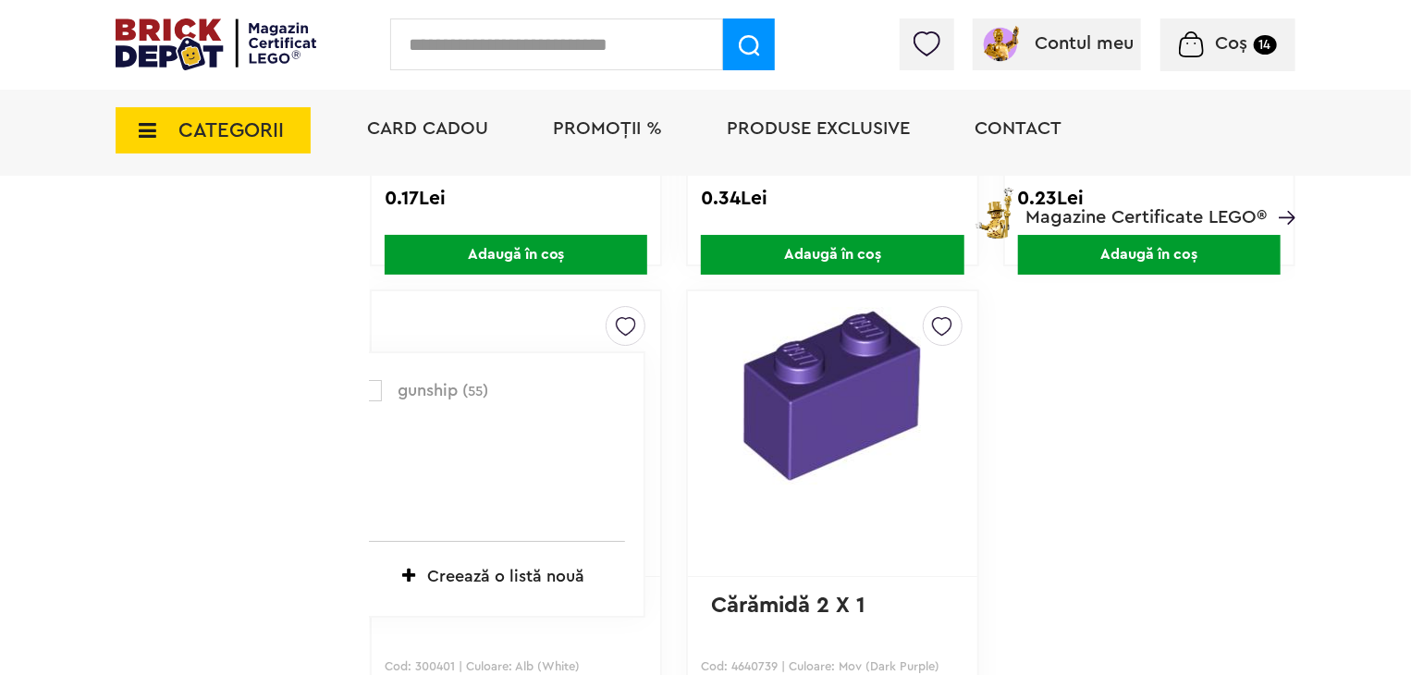
click at [377, 381] on label at bounding box center [371, 390] width 21 height 21
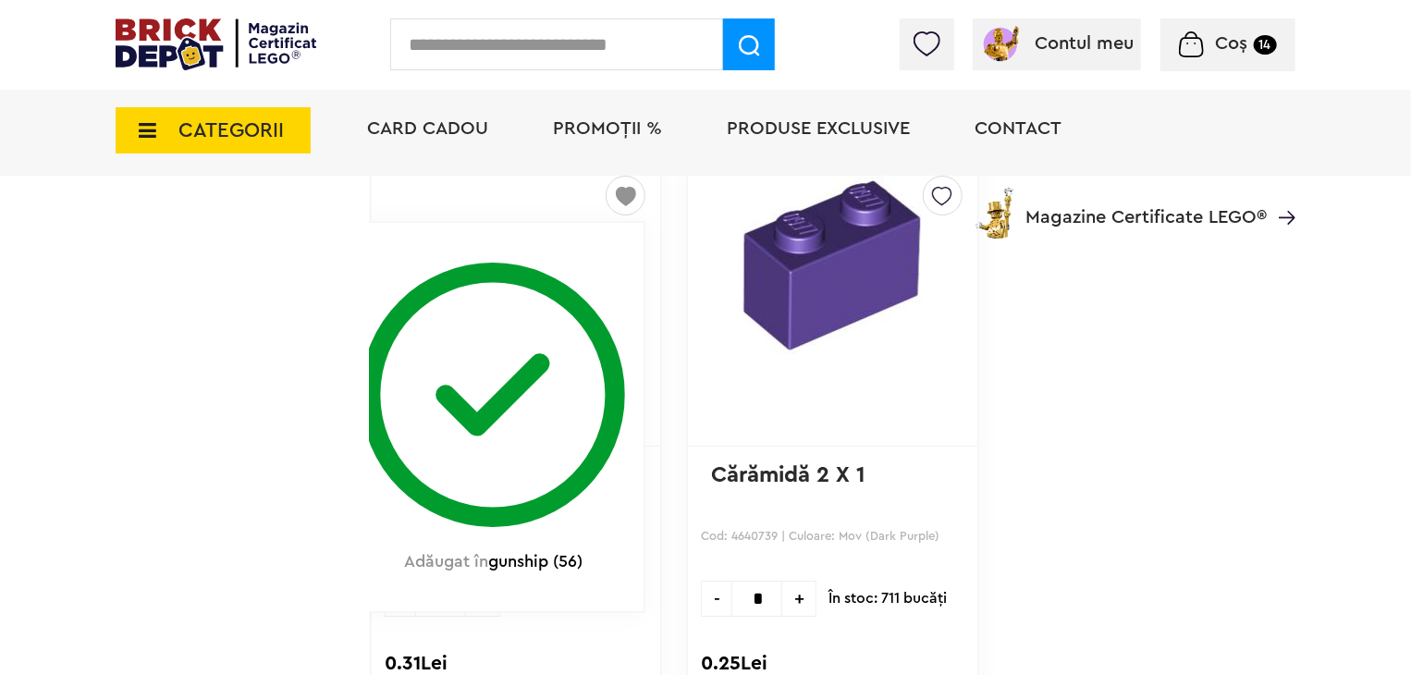
scroll to position [6930, 0]
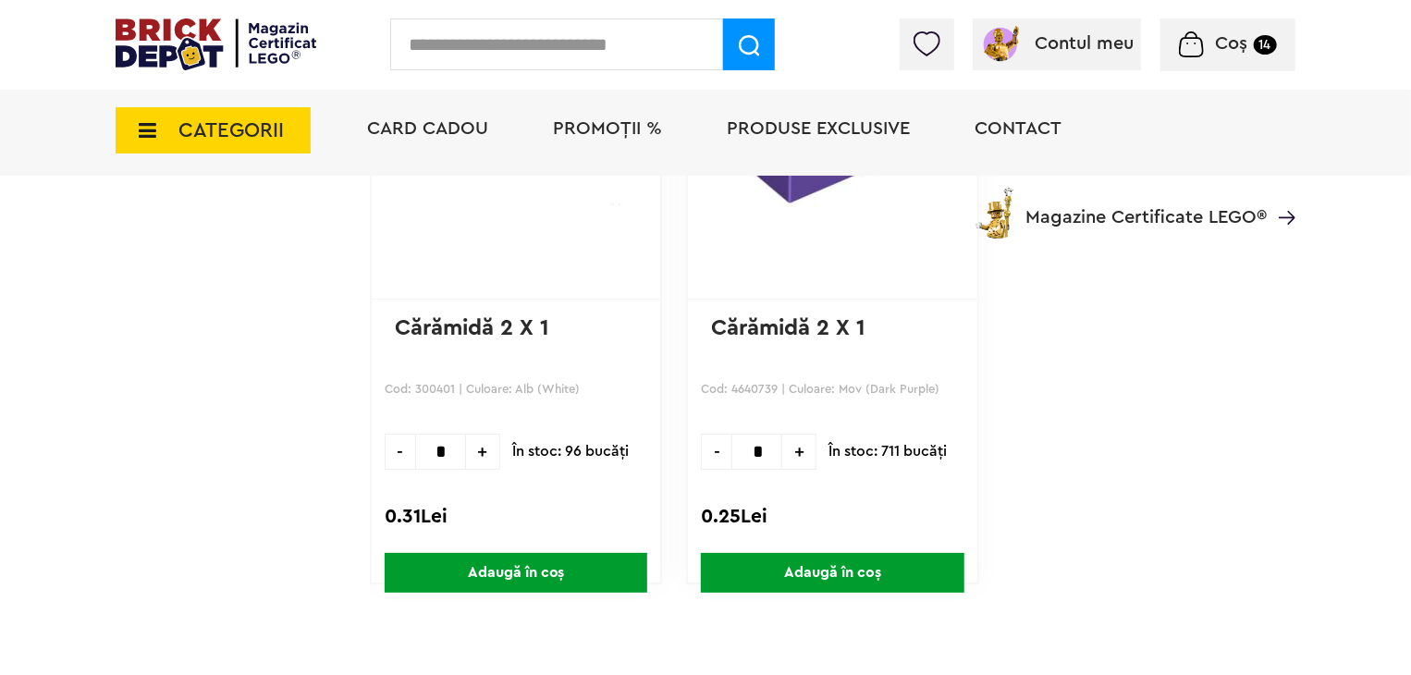
click at [449, 440] on input "*" at bounding box center [440, 452] width 51 height 36
type input "**"
click at [567, 569] on span "Adaugă în coș" at bounding box center [516, 573] width 263 height 40
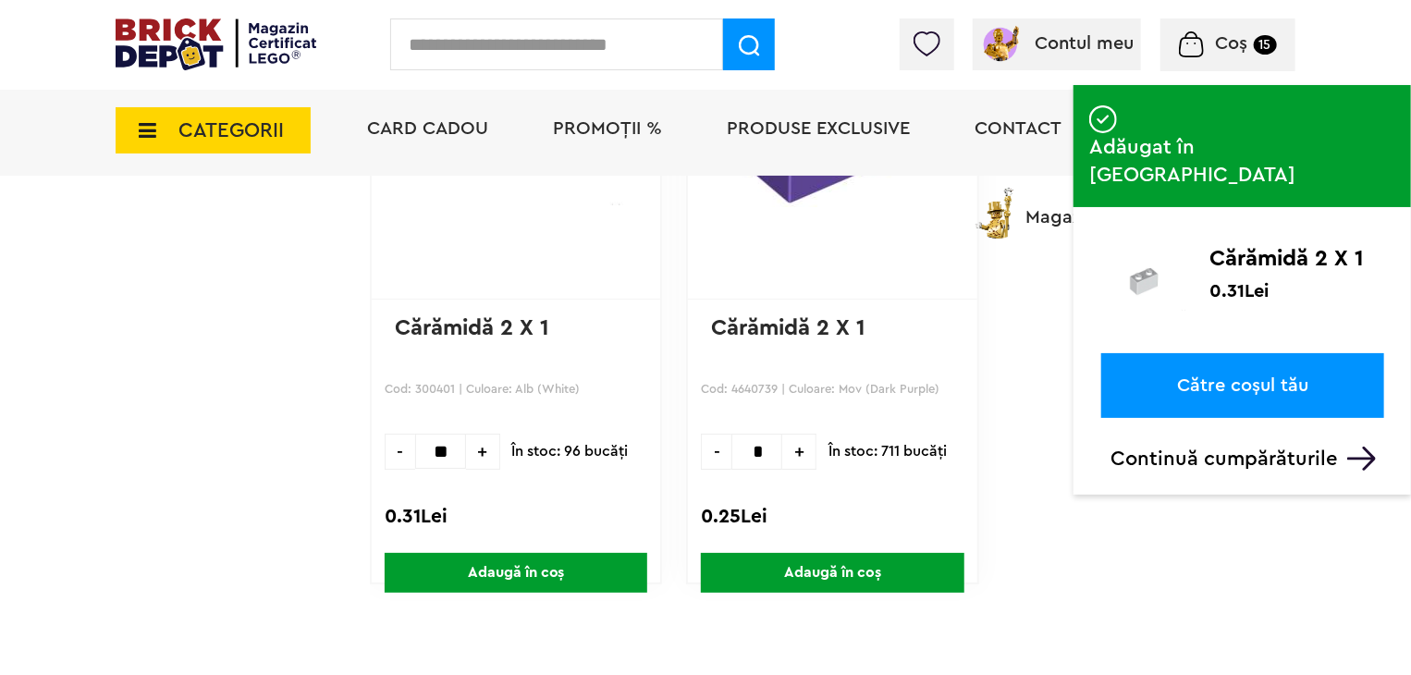
click at [522, 31] on input "text" at bounding box center [556, 44] width 333 height 52
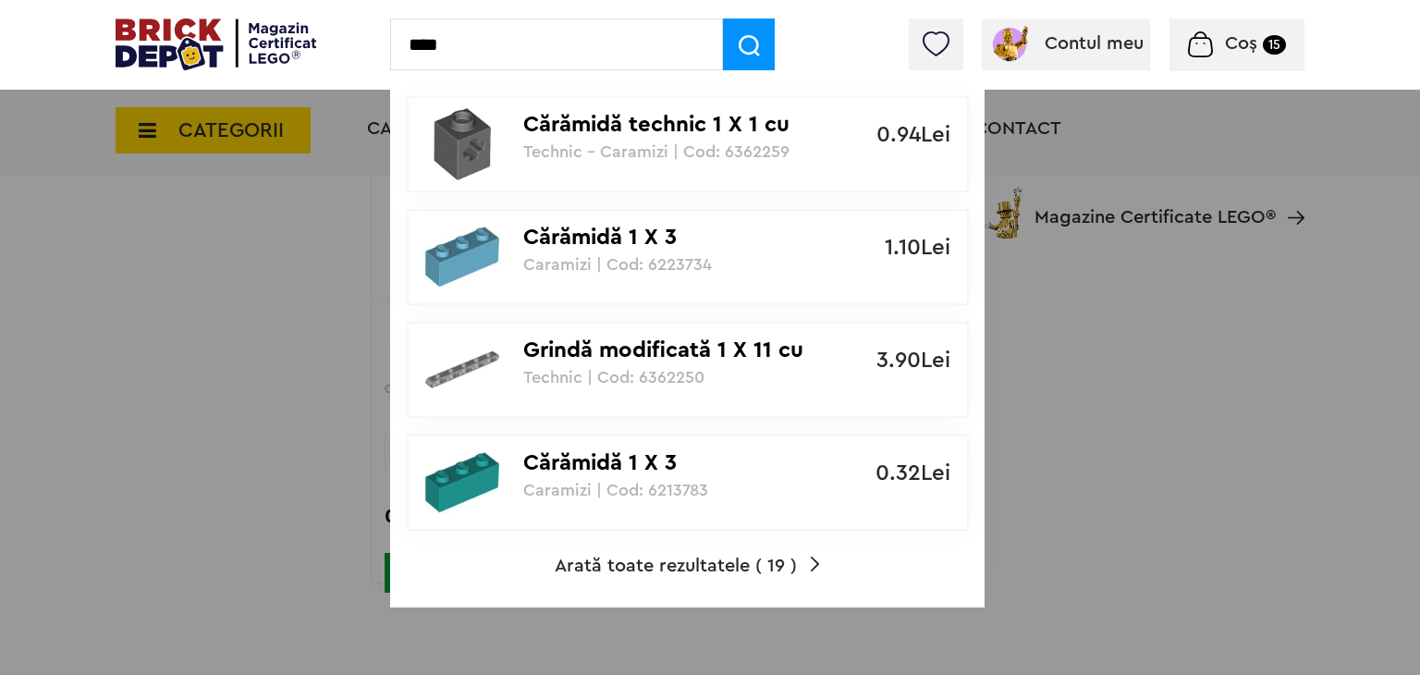
type input "****"
click at [655, 561] on span "Arată toate rezultatele ( 19 )" at bounding box center [676, 566] width 242 height 18
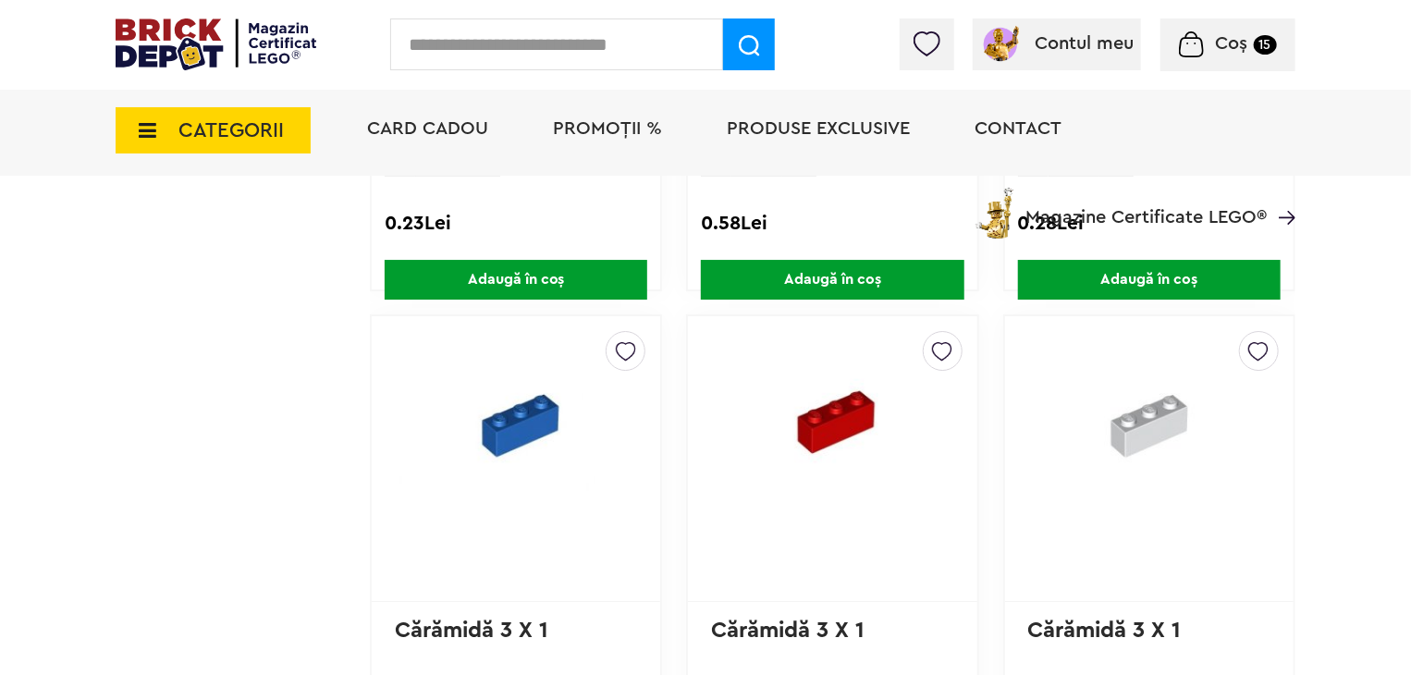
scroll to position [3052, 0]
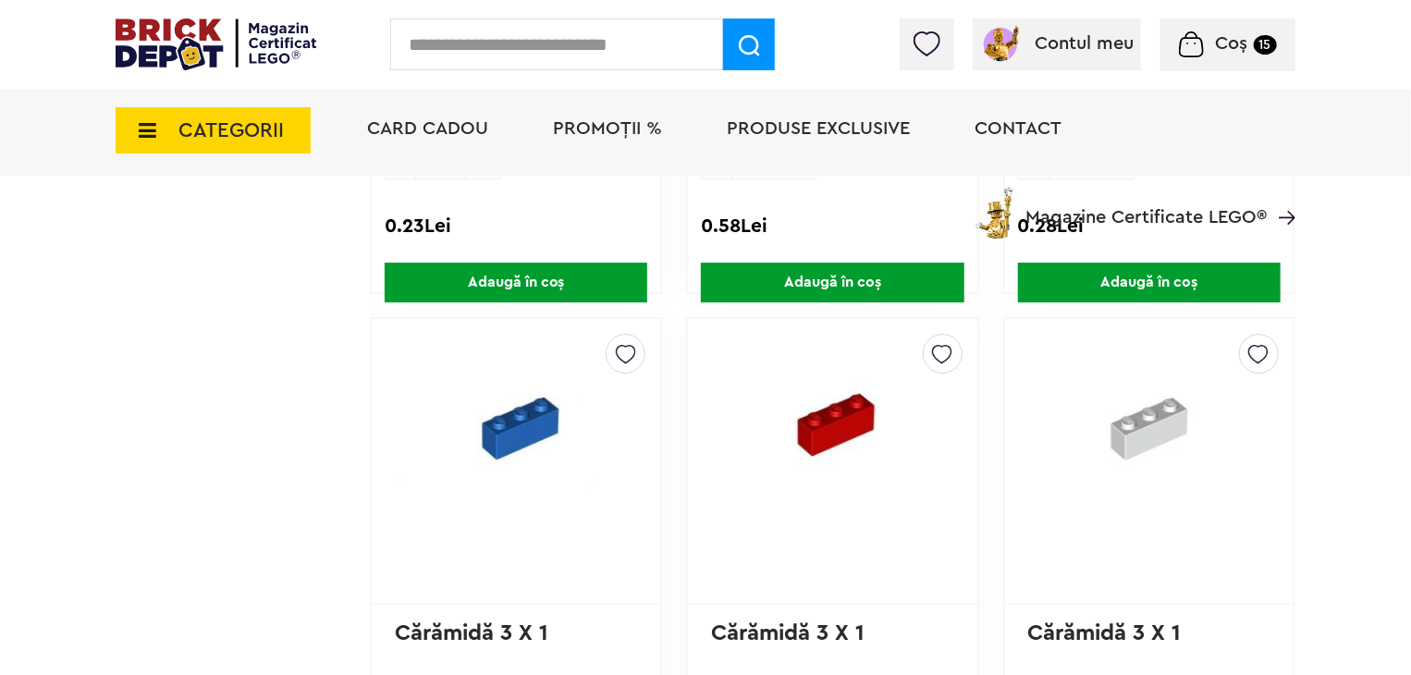
click at [1246, 345] on div at bounding box center [1259, 354] width 40 height 40
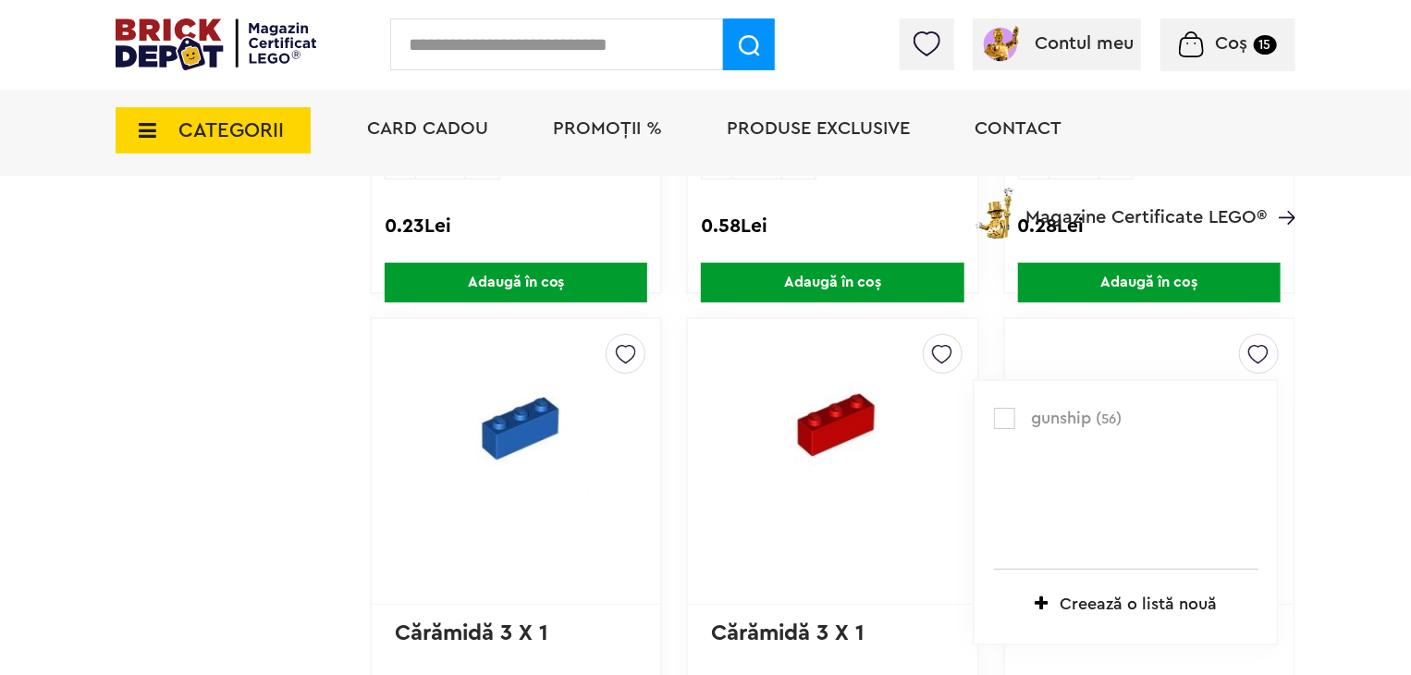
click at [1004, 414] on label at bounding box center [1004, 418] width 21 height 21
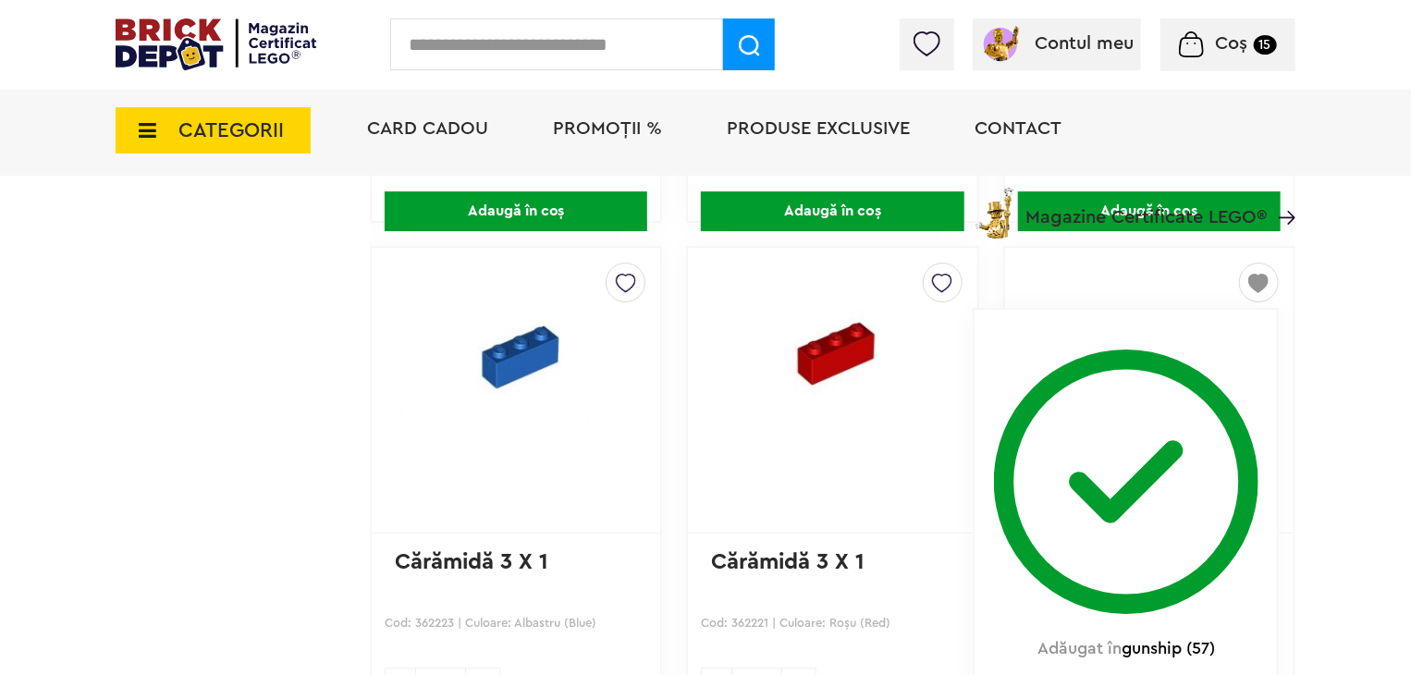
scroll to position [3237, 0]
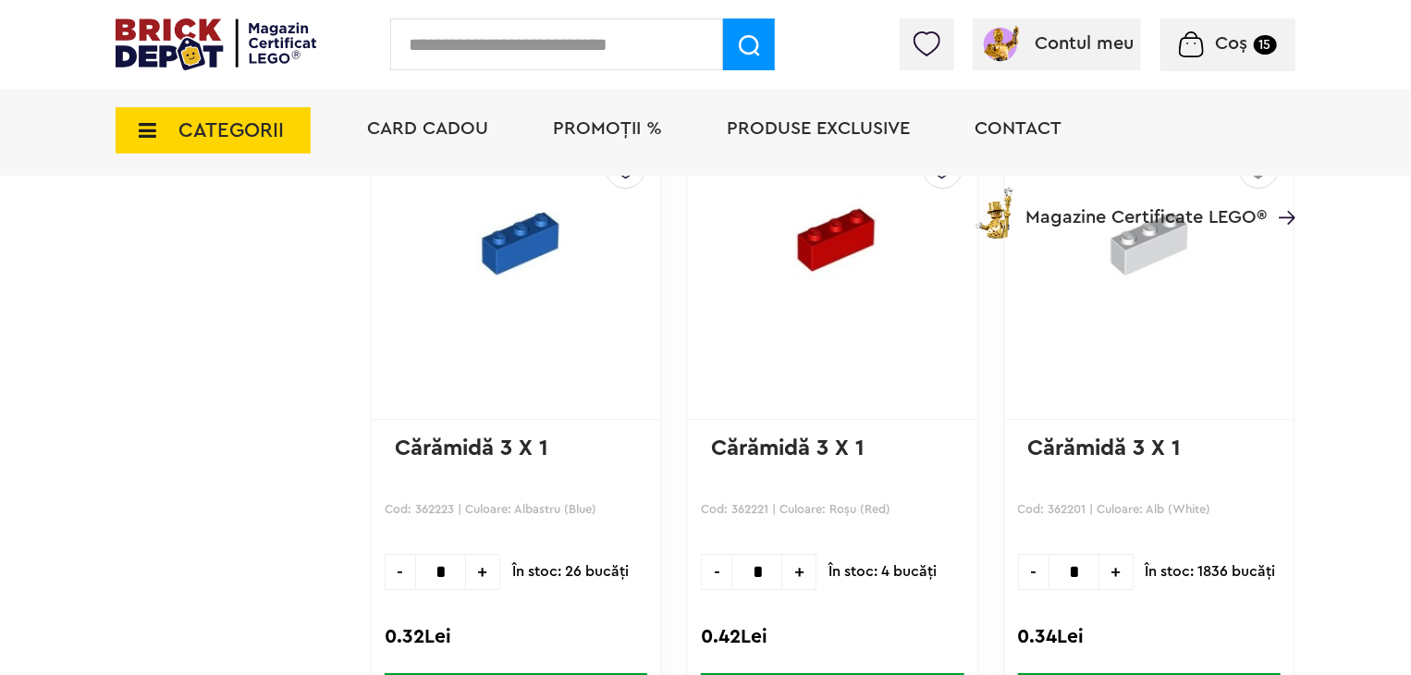
drag, startPoint x: 1088, startPoint y: 564, endPoint x: 1062, endPoint y: 570, distance: 26.5
click at [1062, 570] on input "*" at bounding box center [1074, 572] width 51 height 36
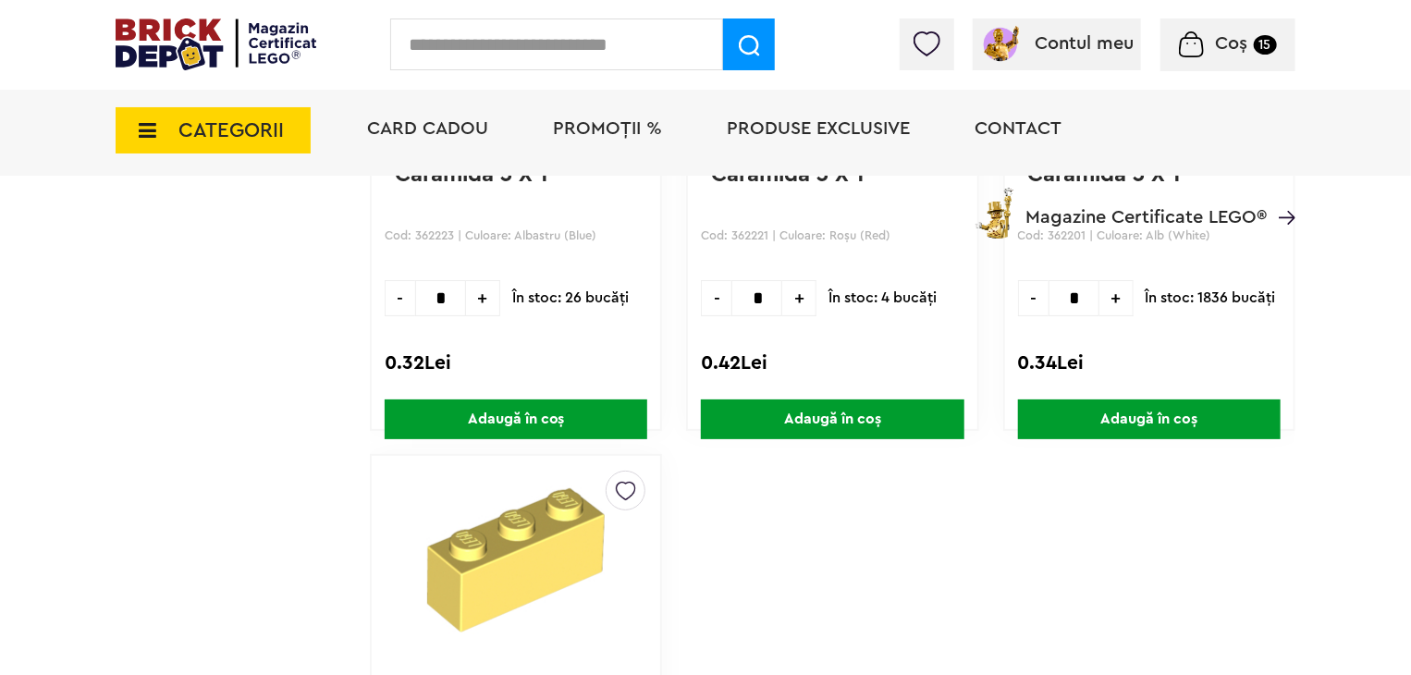
scroll to position [3514, 0]
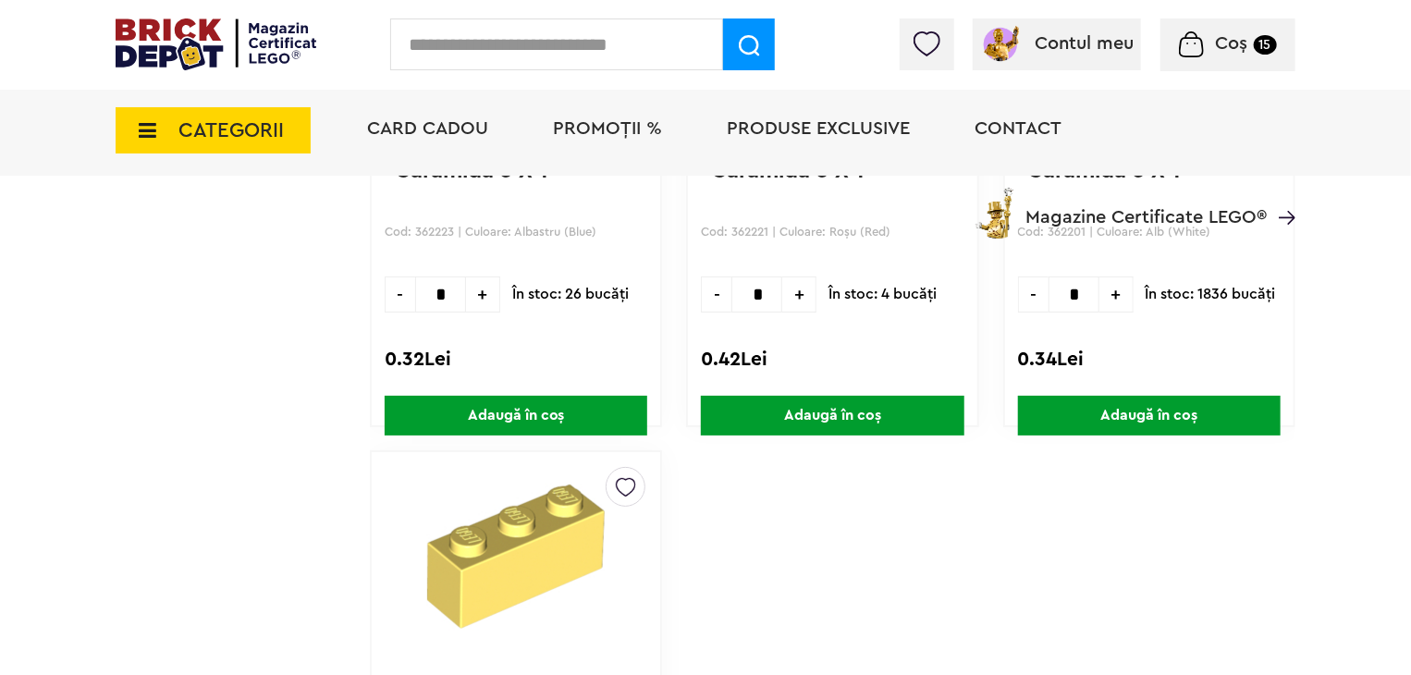
type input "*"
click at [1158, 408] on span "Adaugă în coș" at bounding box center [1149, 416] width 263 height 40
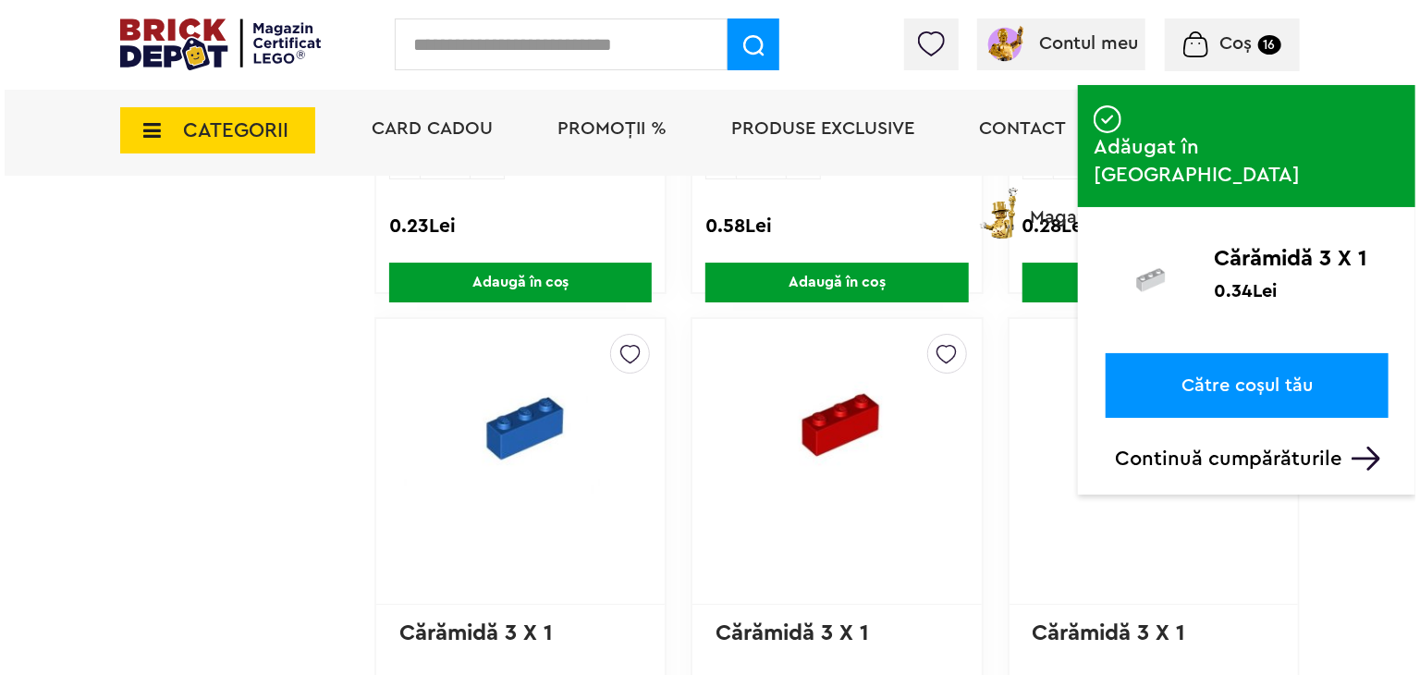
scroll to position [3144, 0]
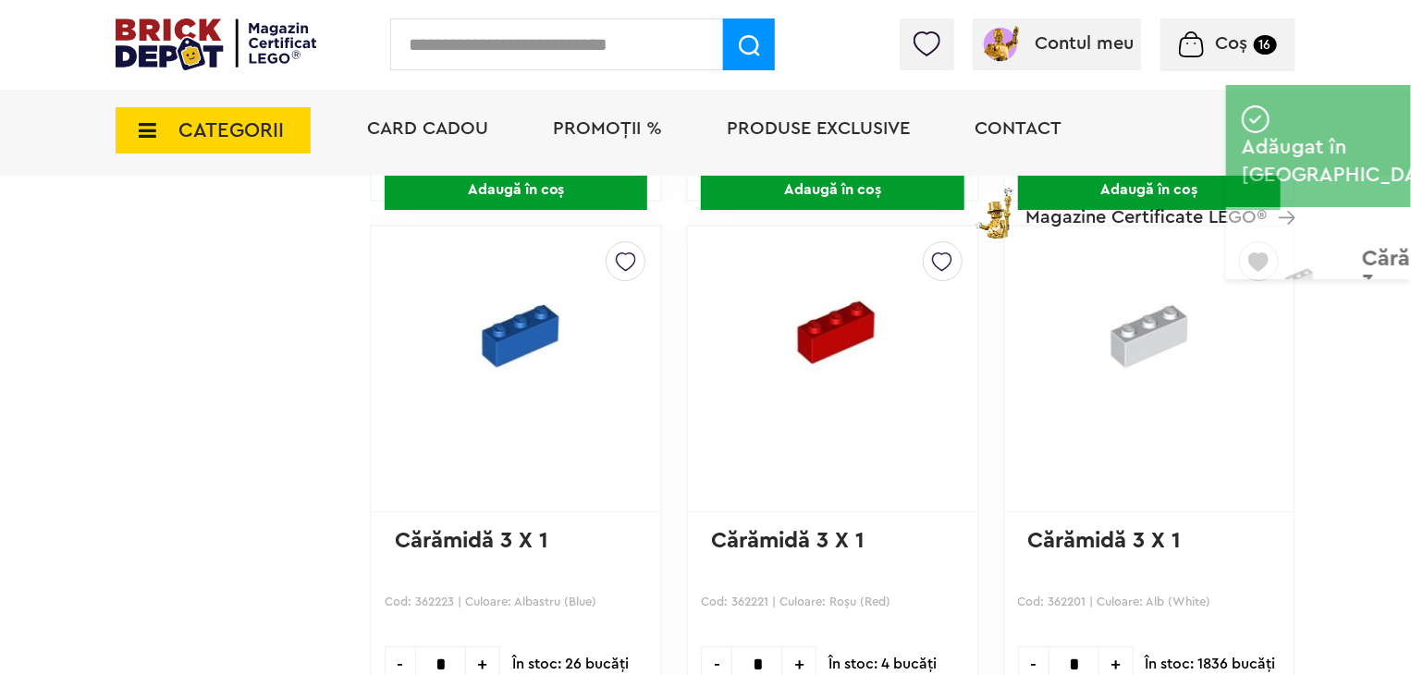
click at [509, 55] on input "text" at bounding box center [556, 44] width 333 height 52
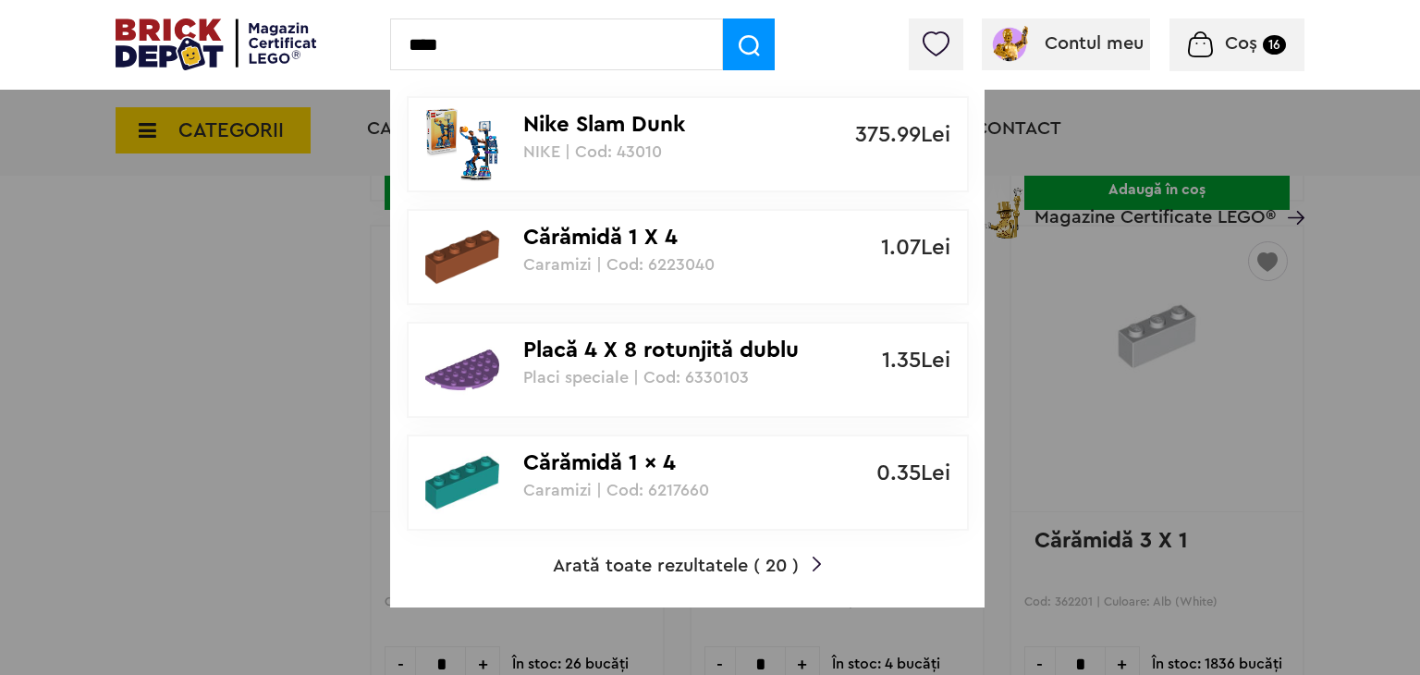
type input "****"
click at [703, 560] on span "Arată toate rezultatele ( 20 )" at bounding box center [676, 566] width 246 height 18
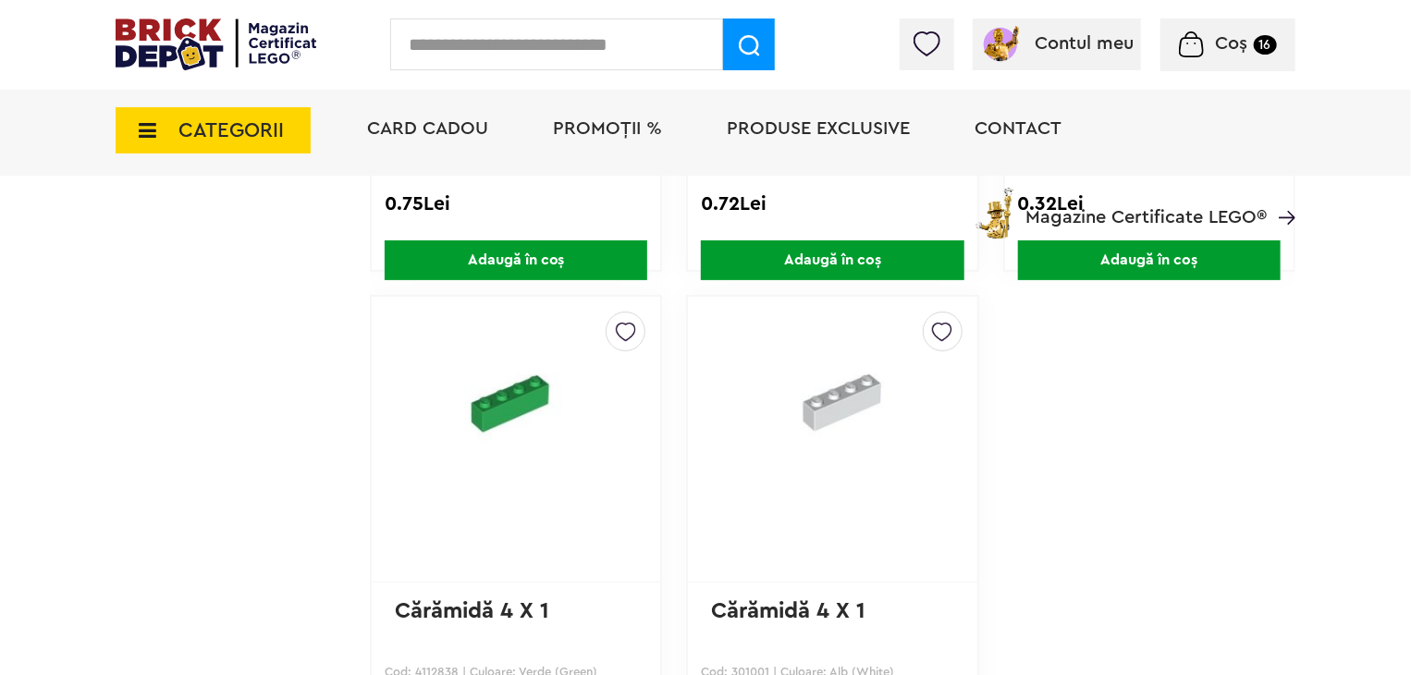
scroll to position [3699, 0]
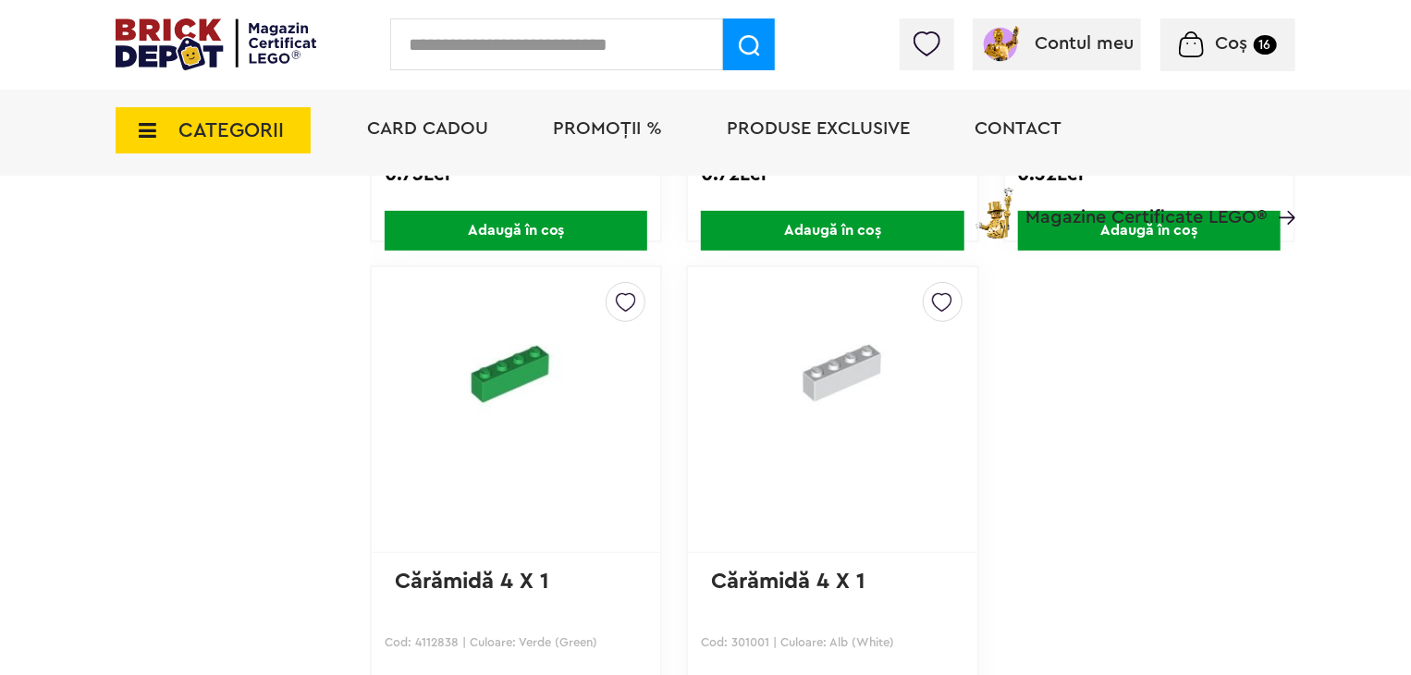
click at [943, 301] on img at bounding box center [942, 298] width 20 height 30
click at [684, 363] on label at bounding box center [688, 366] width 21 height 21
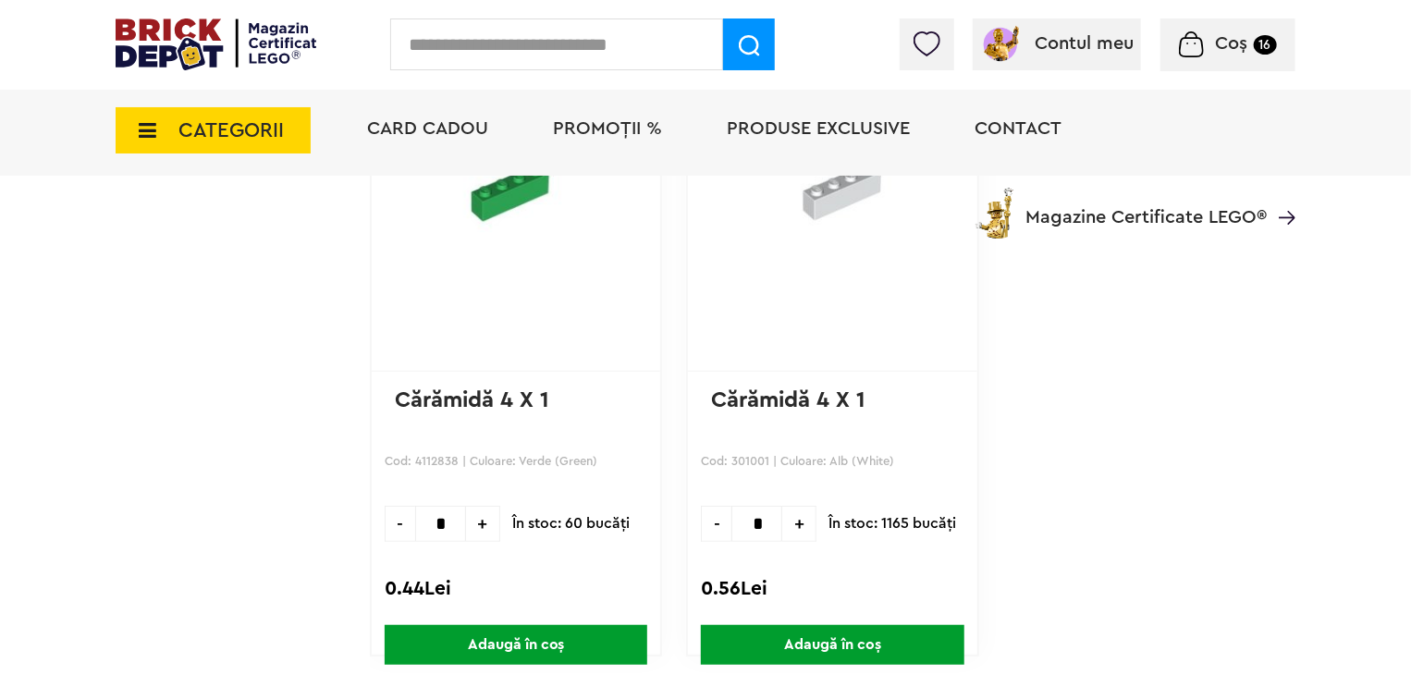
scroll to position [3884, 0]
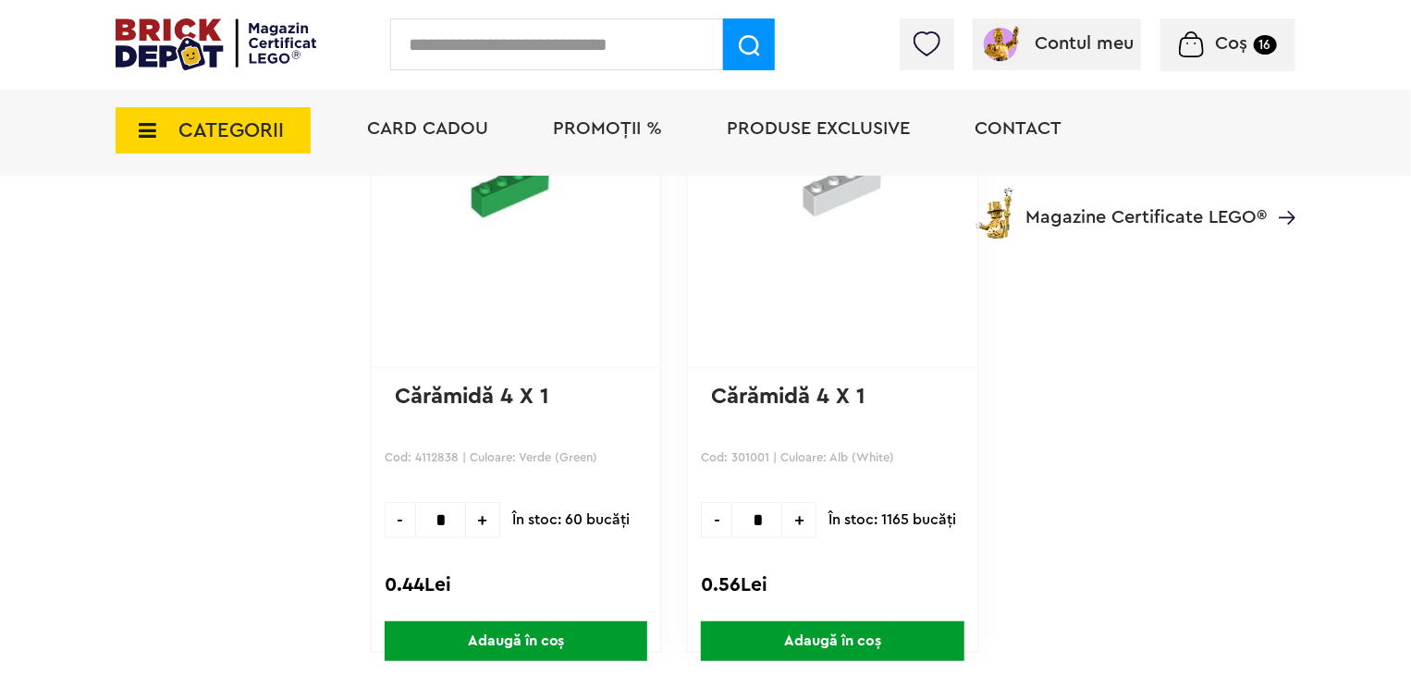
click at [800, 509] on span "+" at bounding box center [799, 520] width 34 height 36
type input "*"
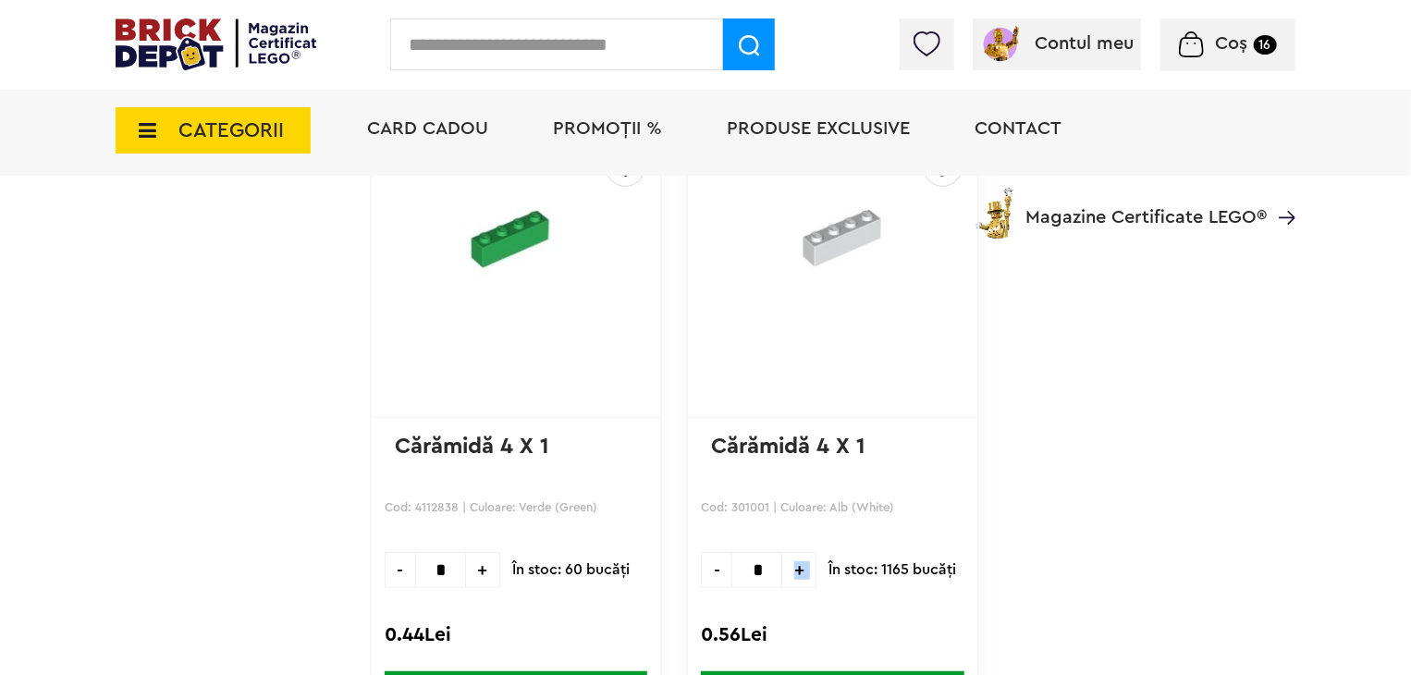
scroll to position [3792, 0]
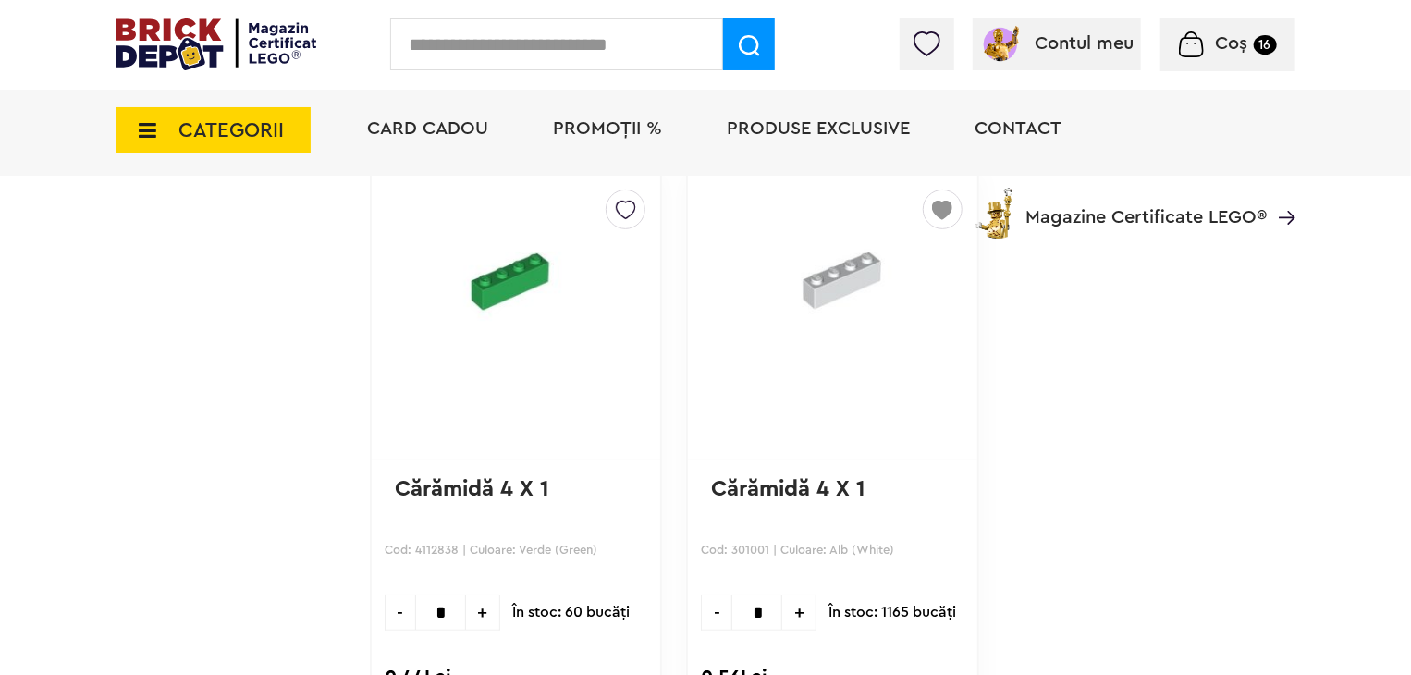
click at [944, 201] on div "Card Cadou PROMOȚII % Produse exclusive Contact Magazine Certificate LEGO®" at bounding box center [822, 162] width 947 height 153
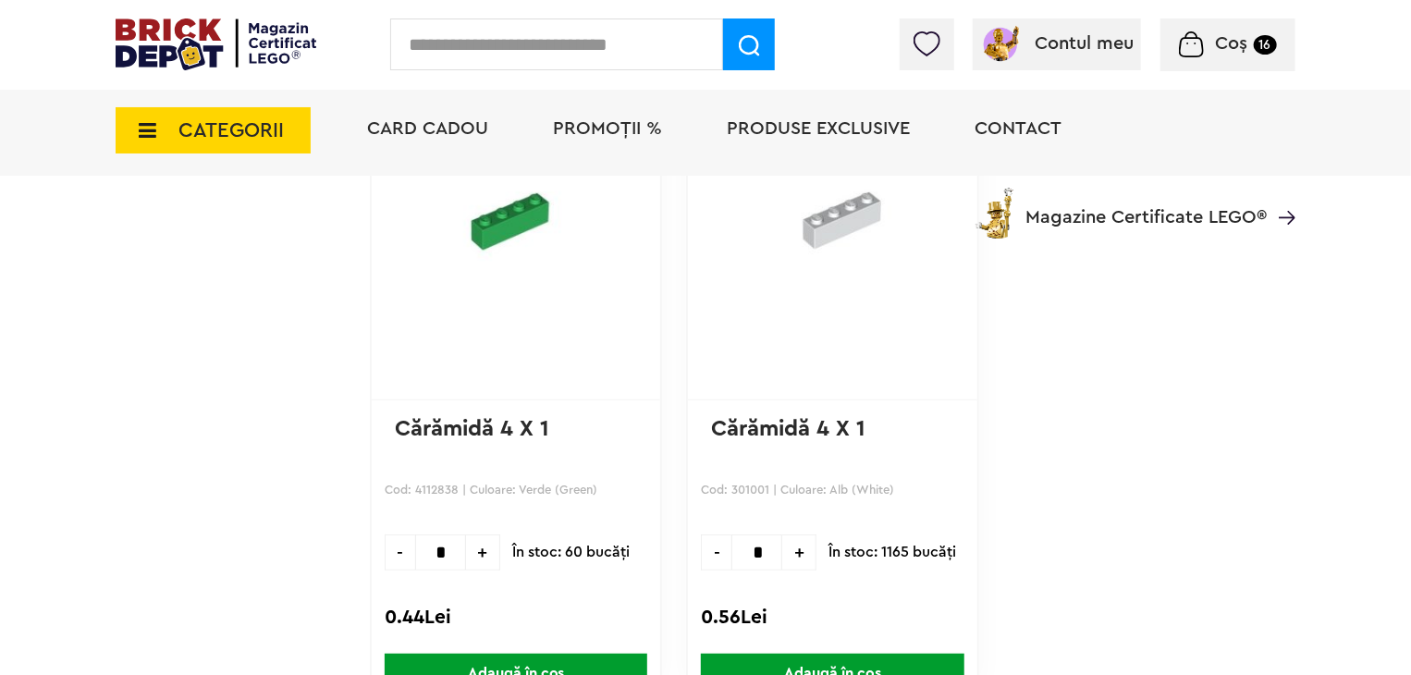
scroll to position [3884, 0]
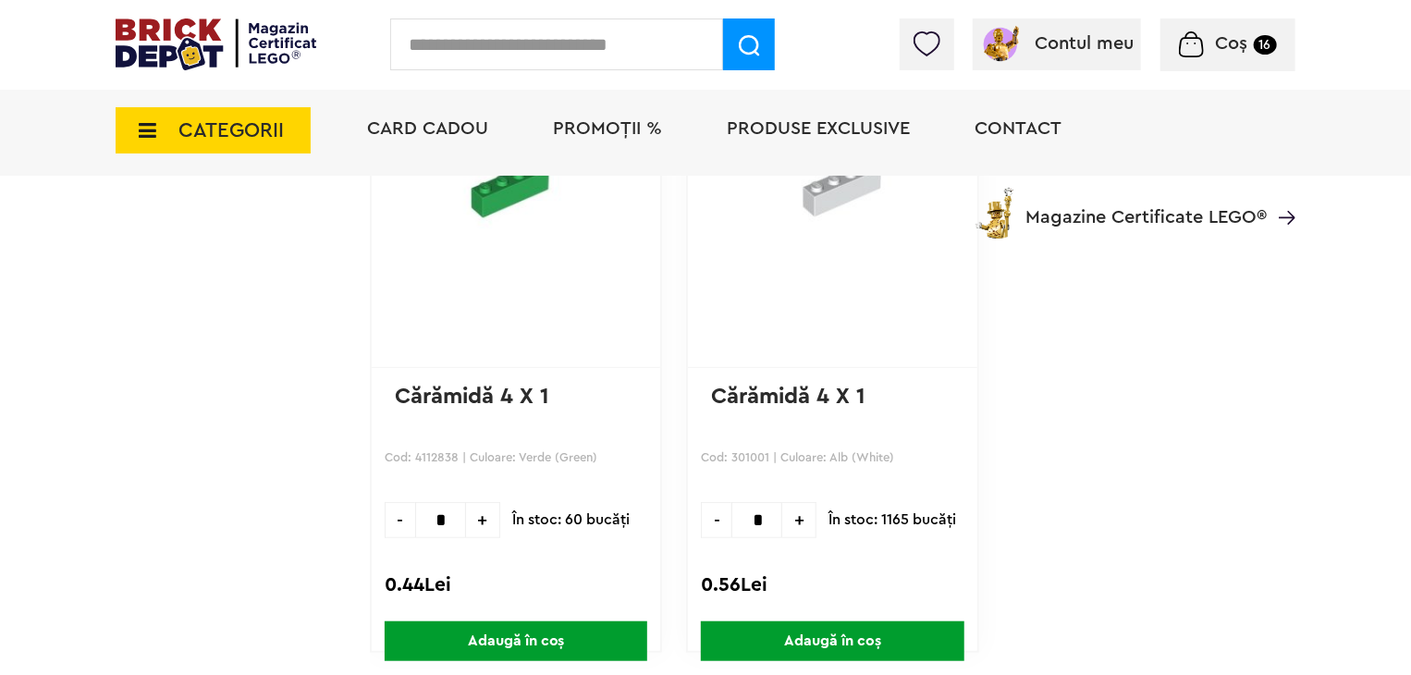
click at [891, 634] on span "Adaugă în coș" at bounding box center [832, 641] width 263 height 40
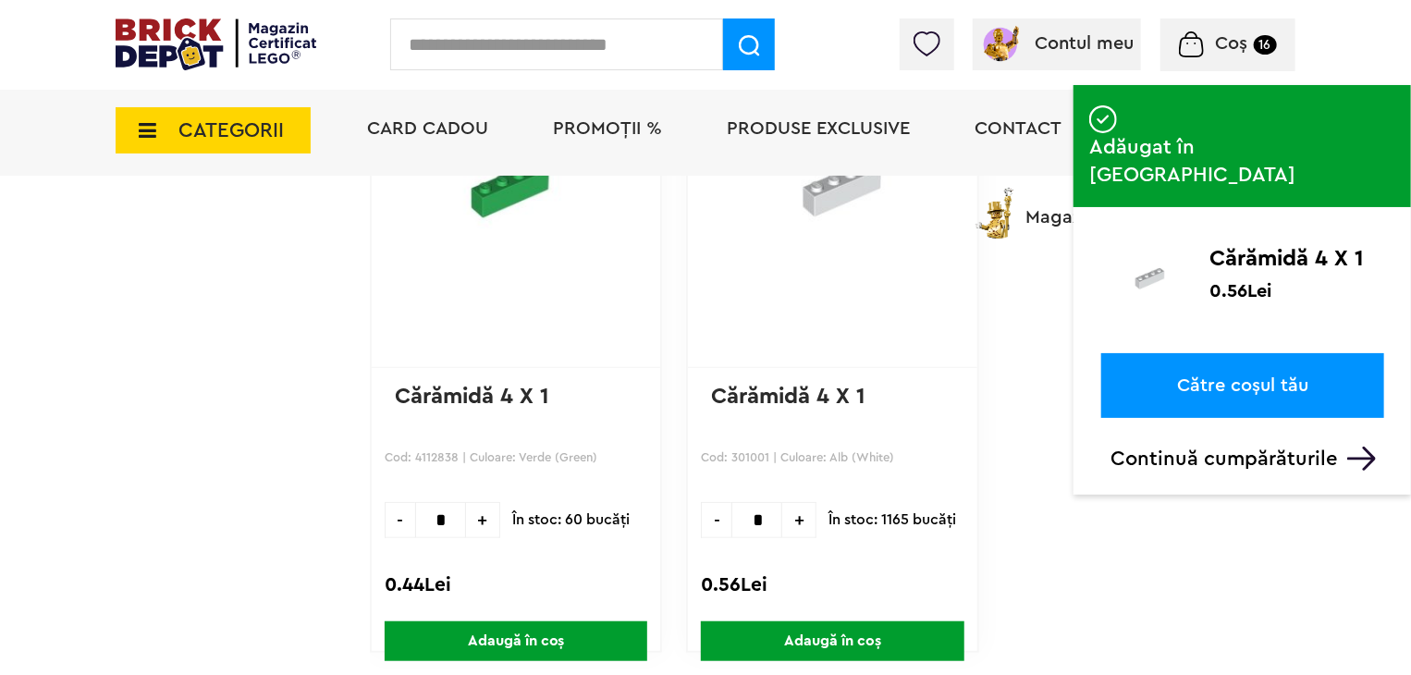
click at [1215, 447] on p "Continuă cumpărăturile" at bounding box center [1248, 459] width 274 height 24
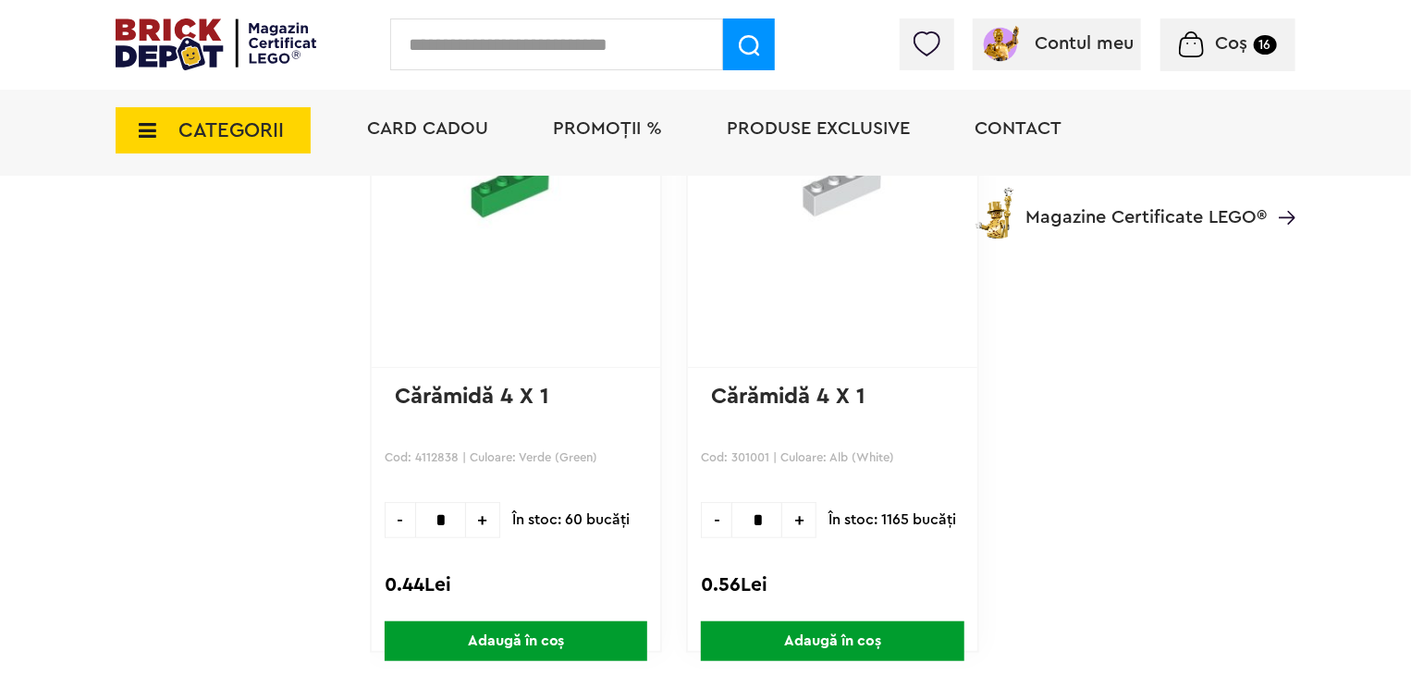
click at [1242, 45] on span "Coș" at bounding box center [1232, 43] width 32 height 18
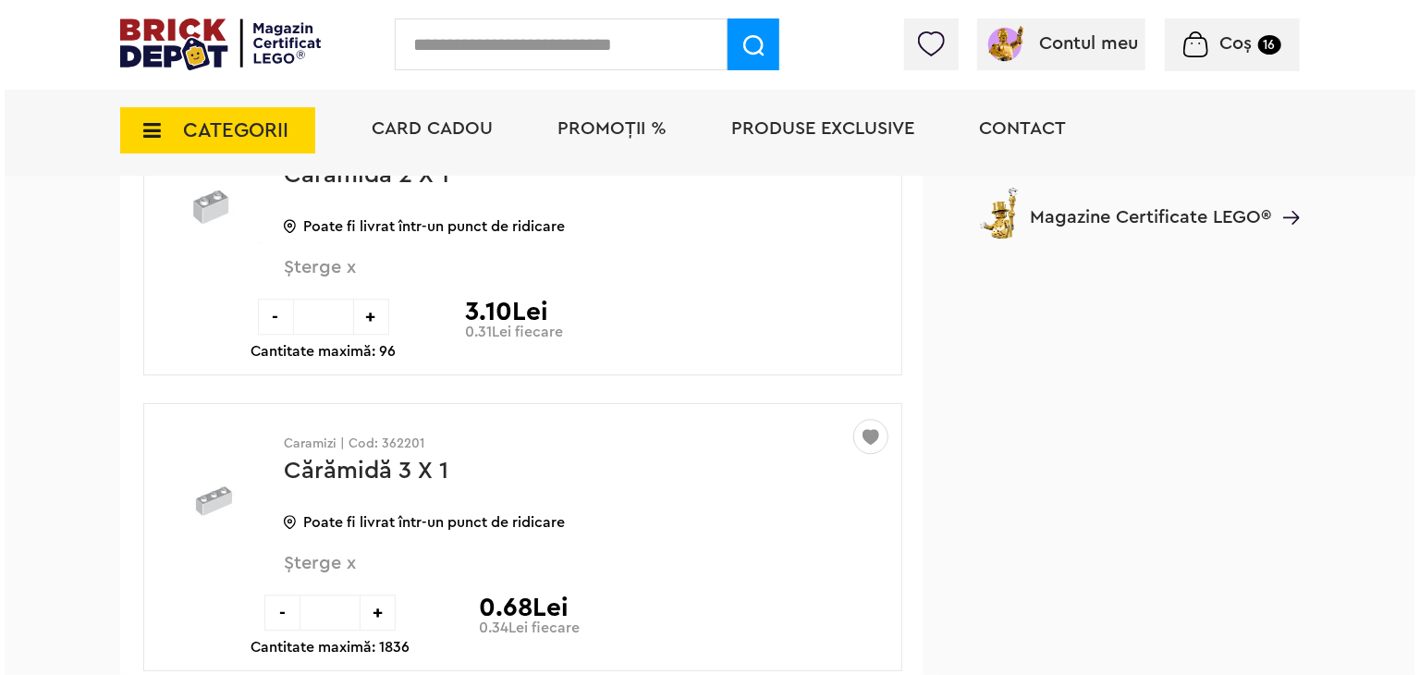
scroll to position [16554, 0]
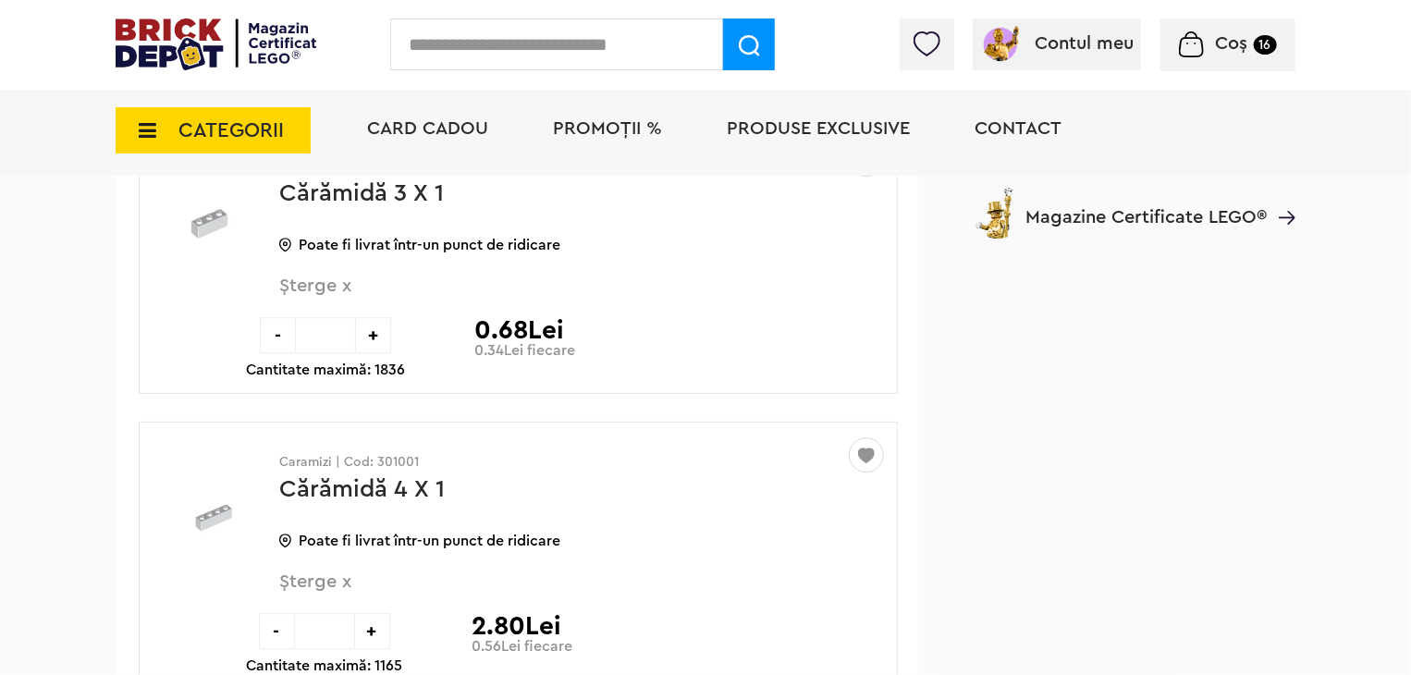
click at [584, 41] on input "text" at bounding box center [556, 44] width 333 height 52
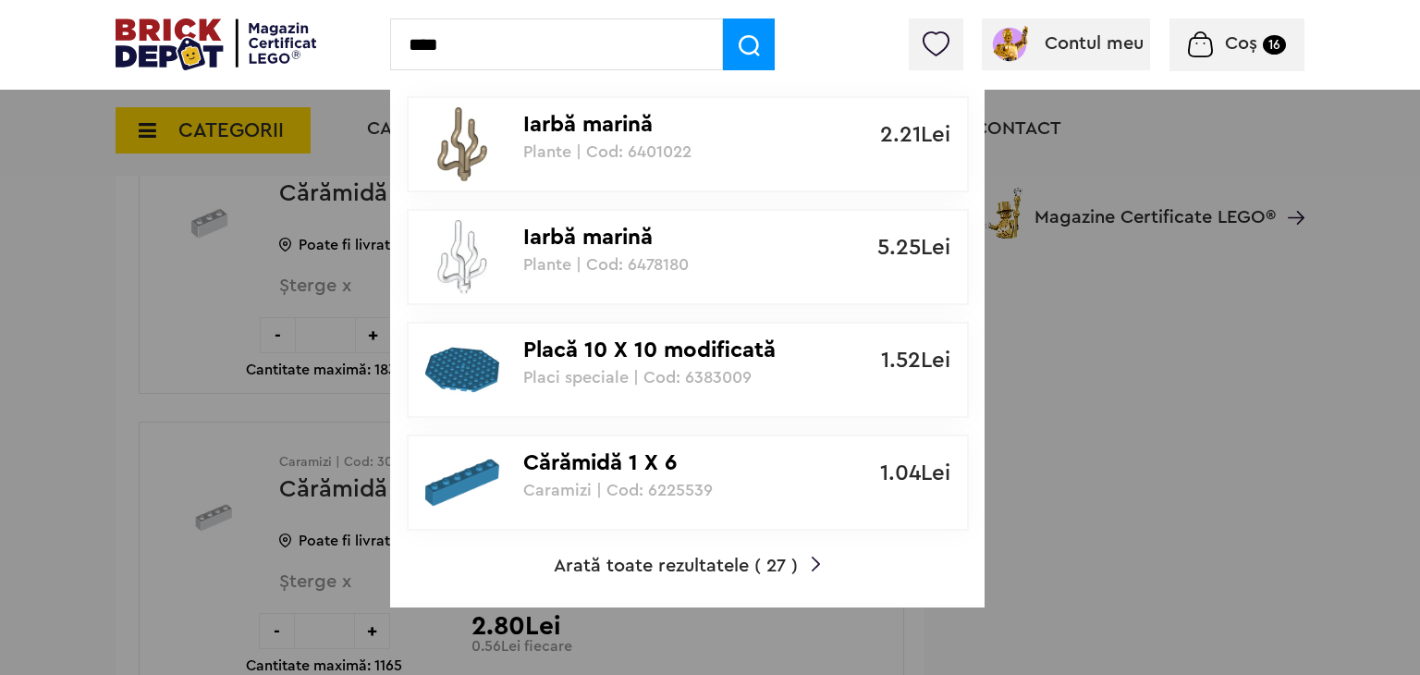
type input "****"
click at [662, 557] on span "Arată toate rezultatele ( 27 )" at bounding box center [676, 566] width 244 height 18
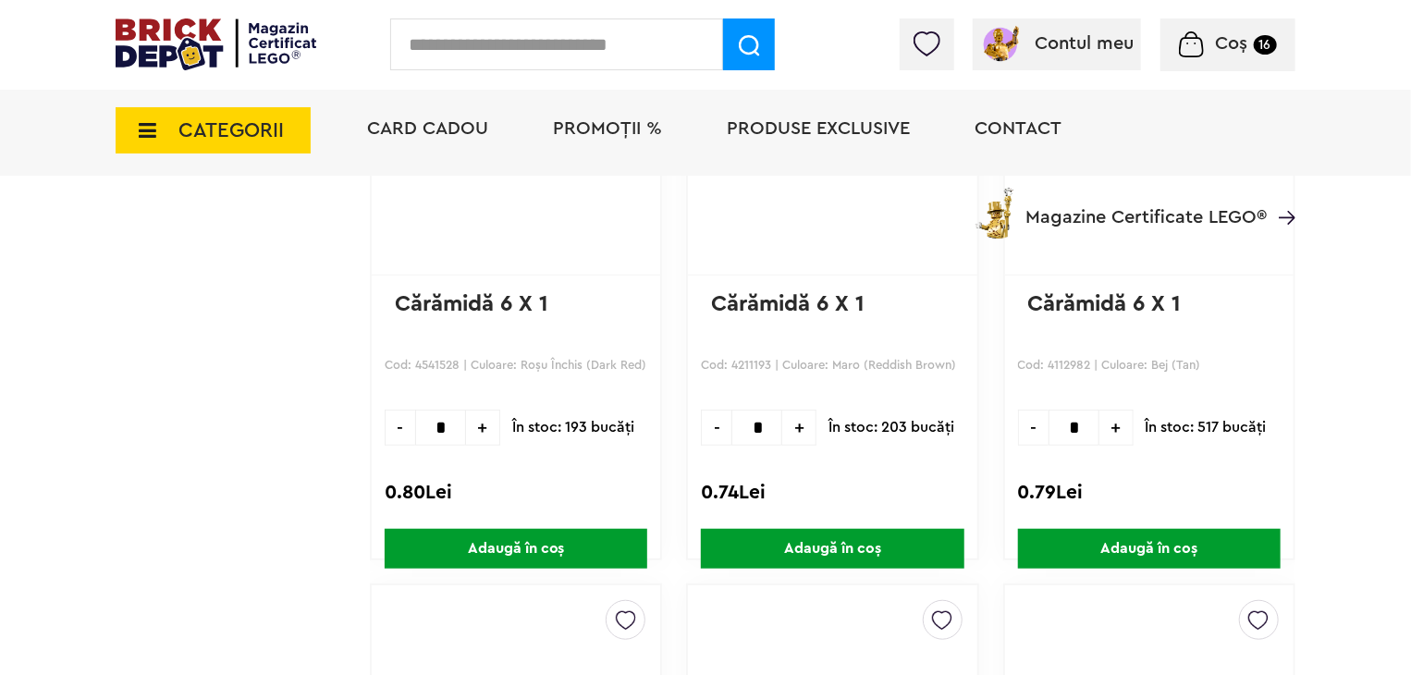
scroll to position [4346, 0]
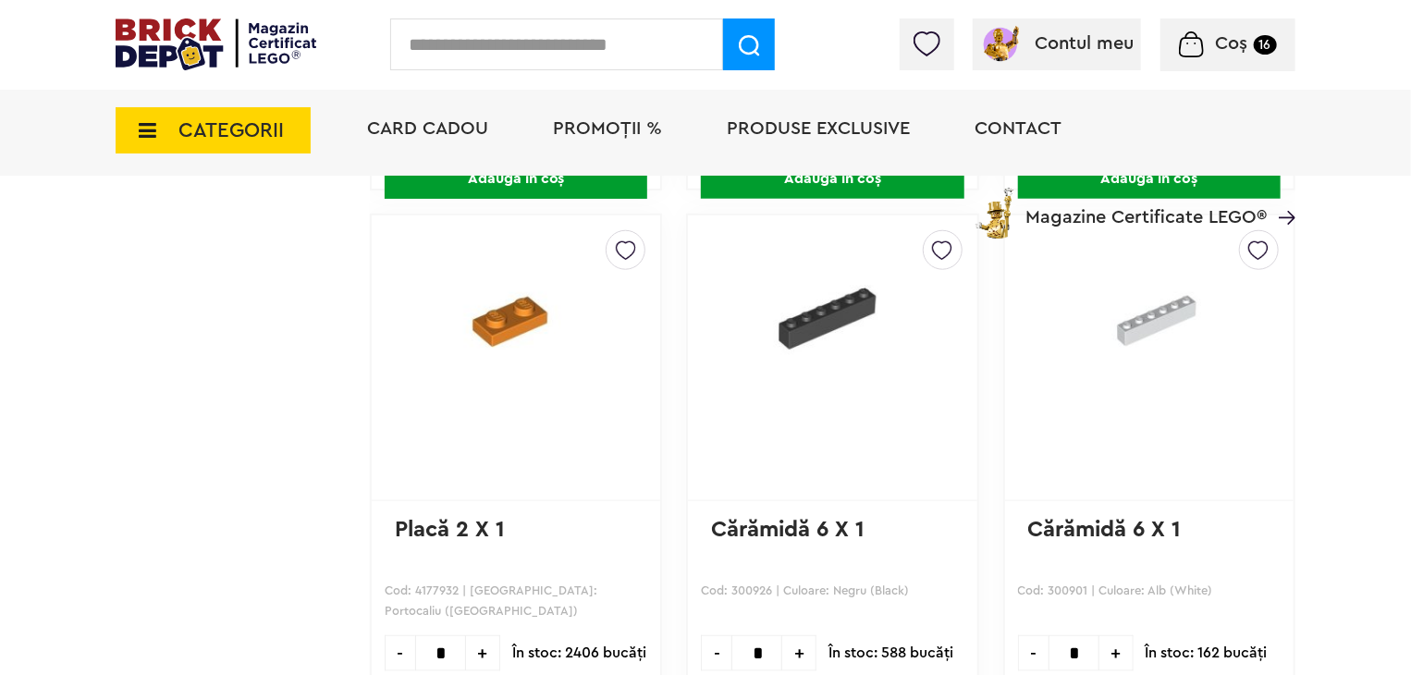
click at [1251, 242] on img at bounding box center [1258, 246] width 20 height 30
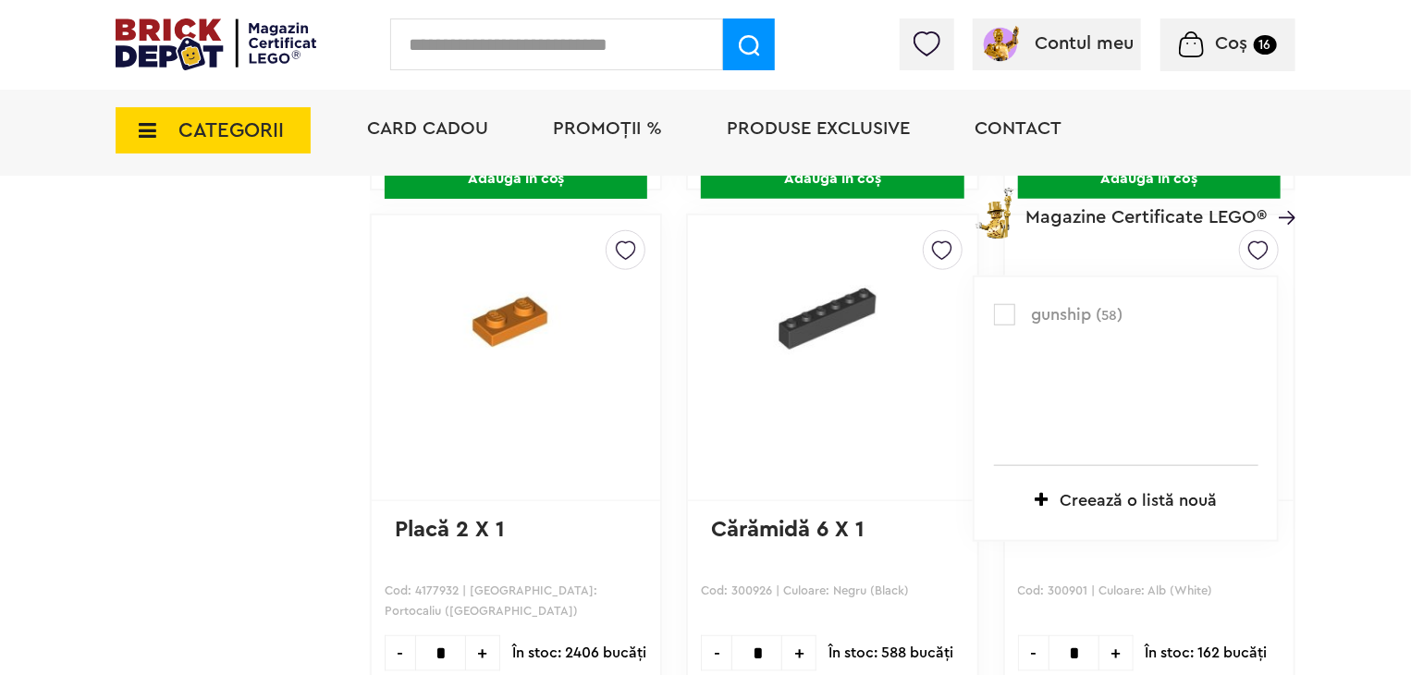
click at [999, 309] on label at bounding box center [1004, 314] width 21 height 21
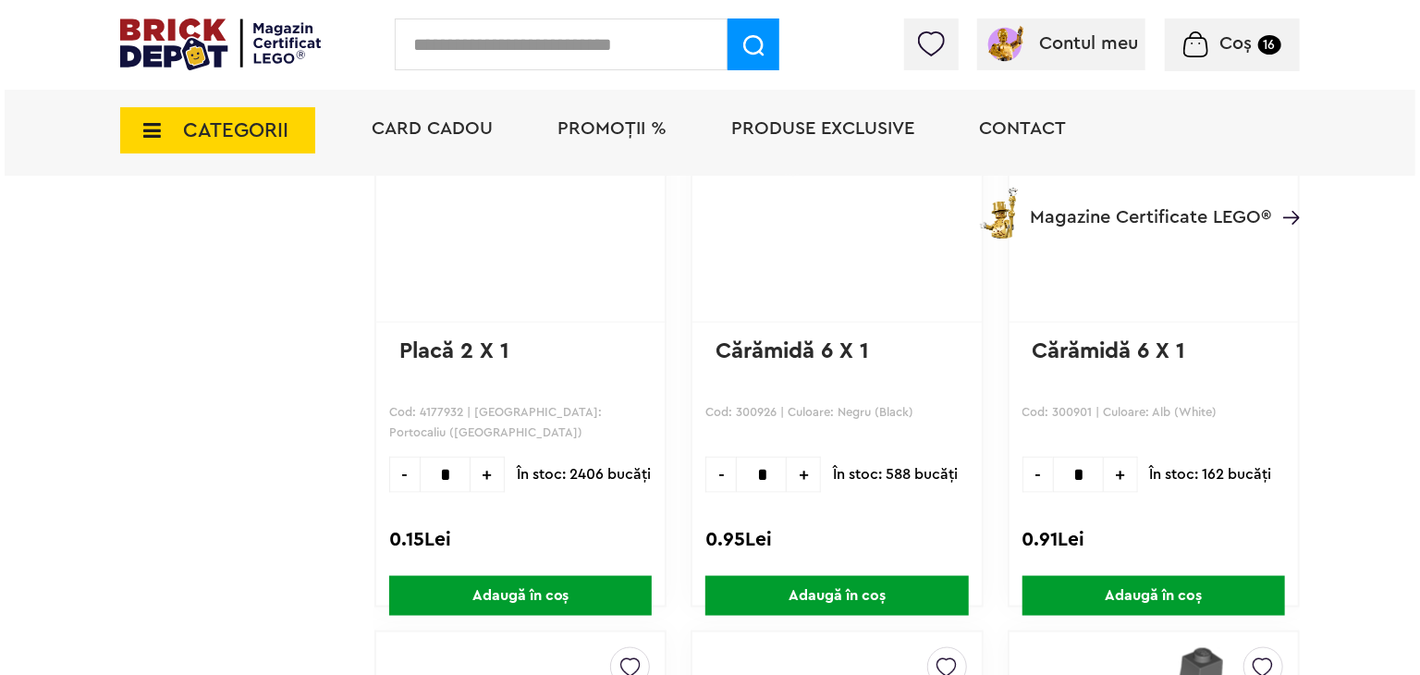
scroll to position [4531, 0]
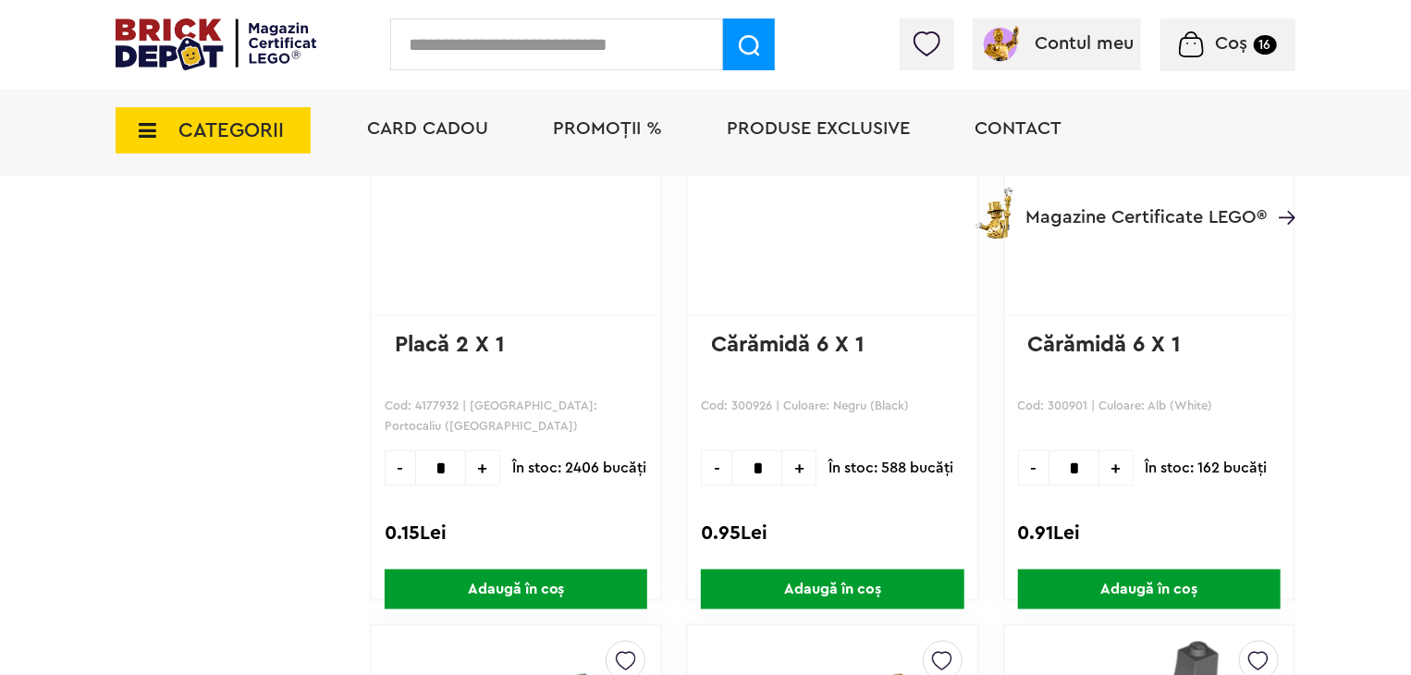
click at [1123, 459] on span "+" at bounding box center [1117, 468] width 34 height 36
type input "*"
click at [1109, 589] on span "Adaugă în coș" at bounding box center [1149, 590] width 263 height 40
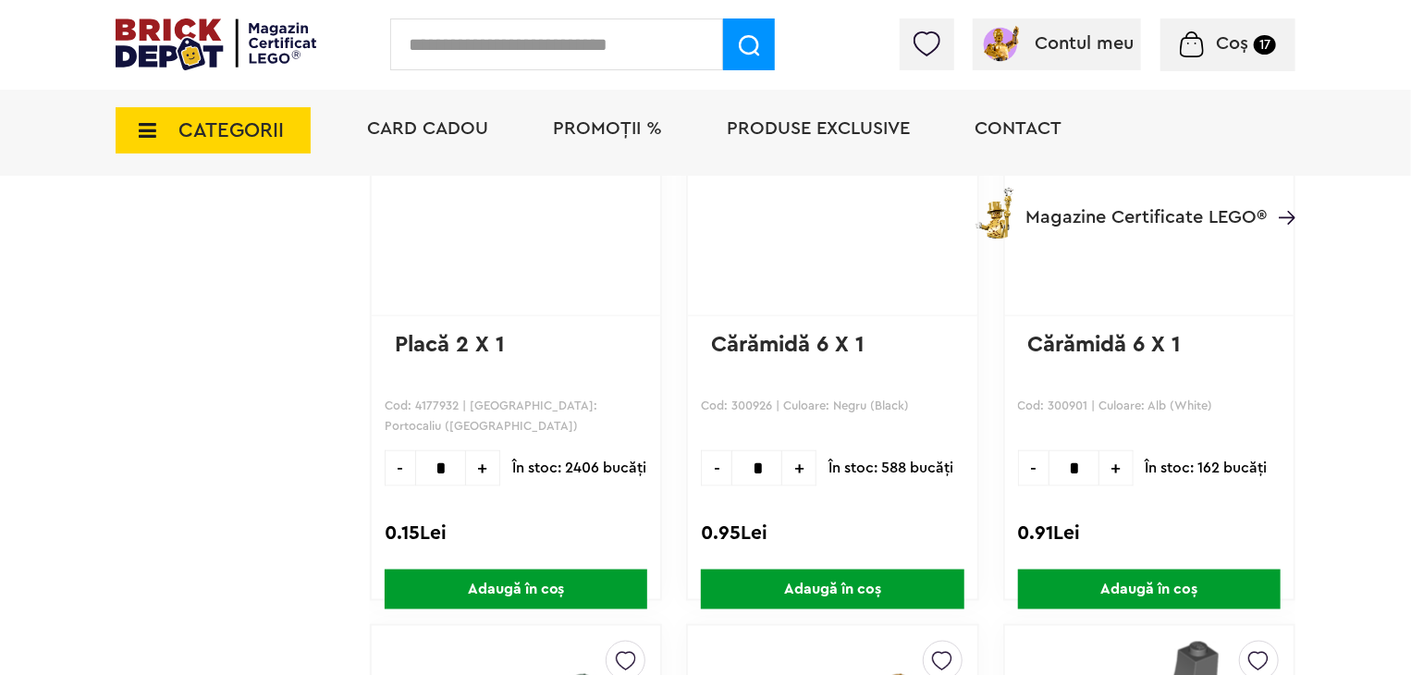
click at [521, 38] on input "text" at bounding box center [556, 44] width 333 height 52
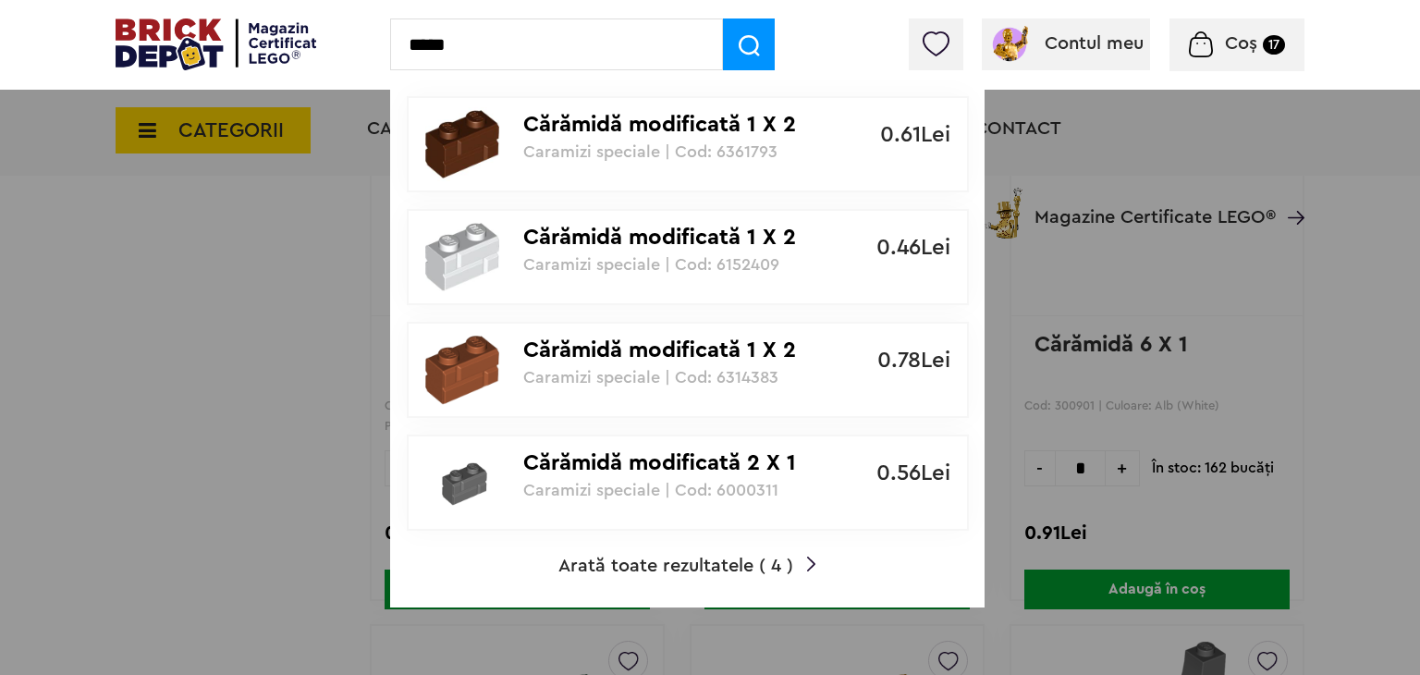
type input "*****"
click at [679, 234] on p "Cărămidă modificată 1 X 2 zidărie" at bounding box center [677, 238] width 309 height 27
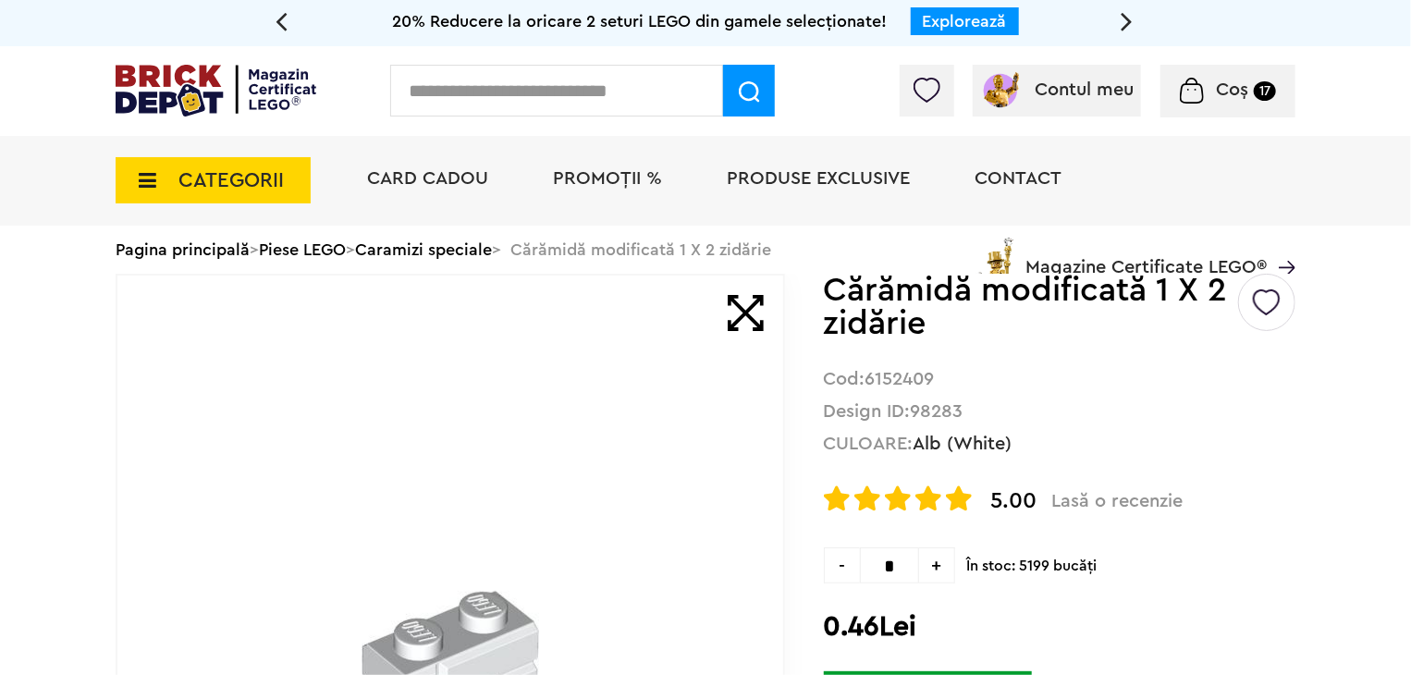
click at [1277, 304] on img at bounding box center [1267, 296] width 28 height 42
click at [1032, 371] on label at bounding box center [1021, 375] width 21 height 21
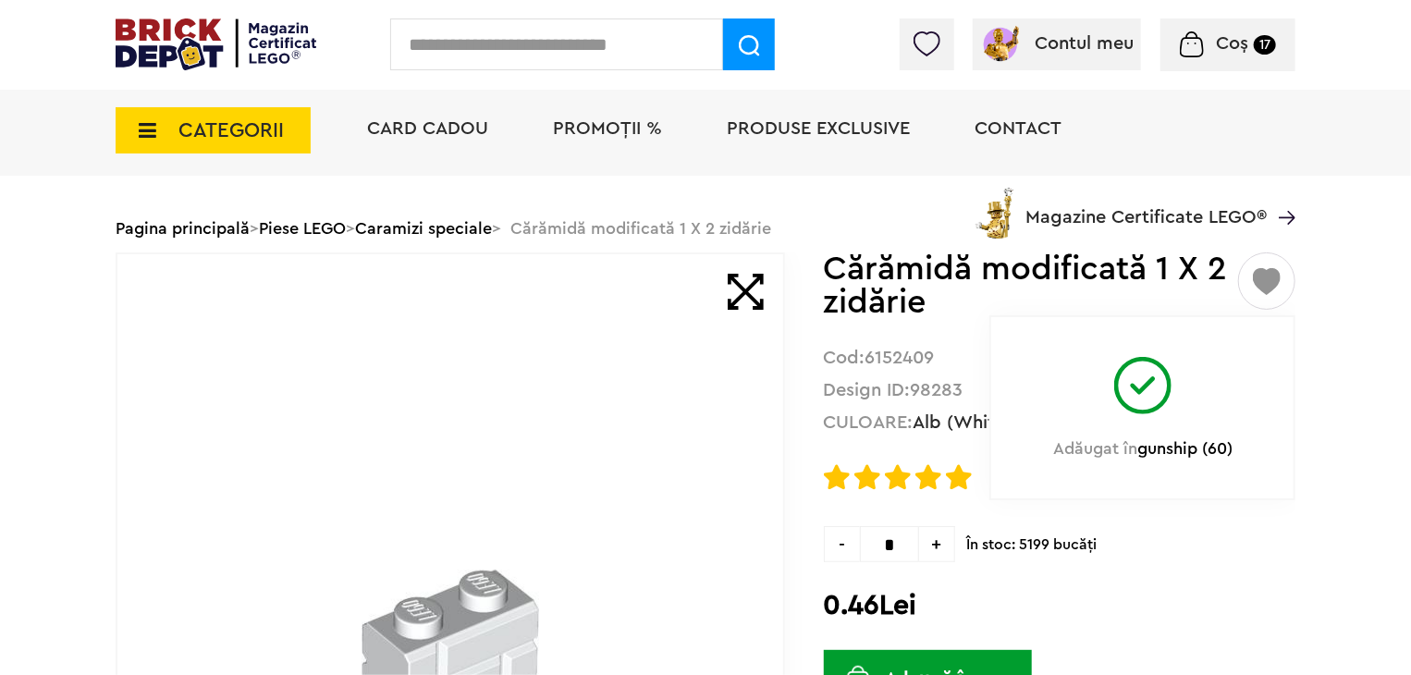
scroll to position [92, 0]
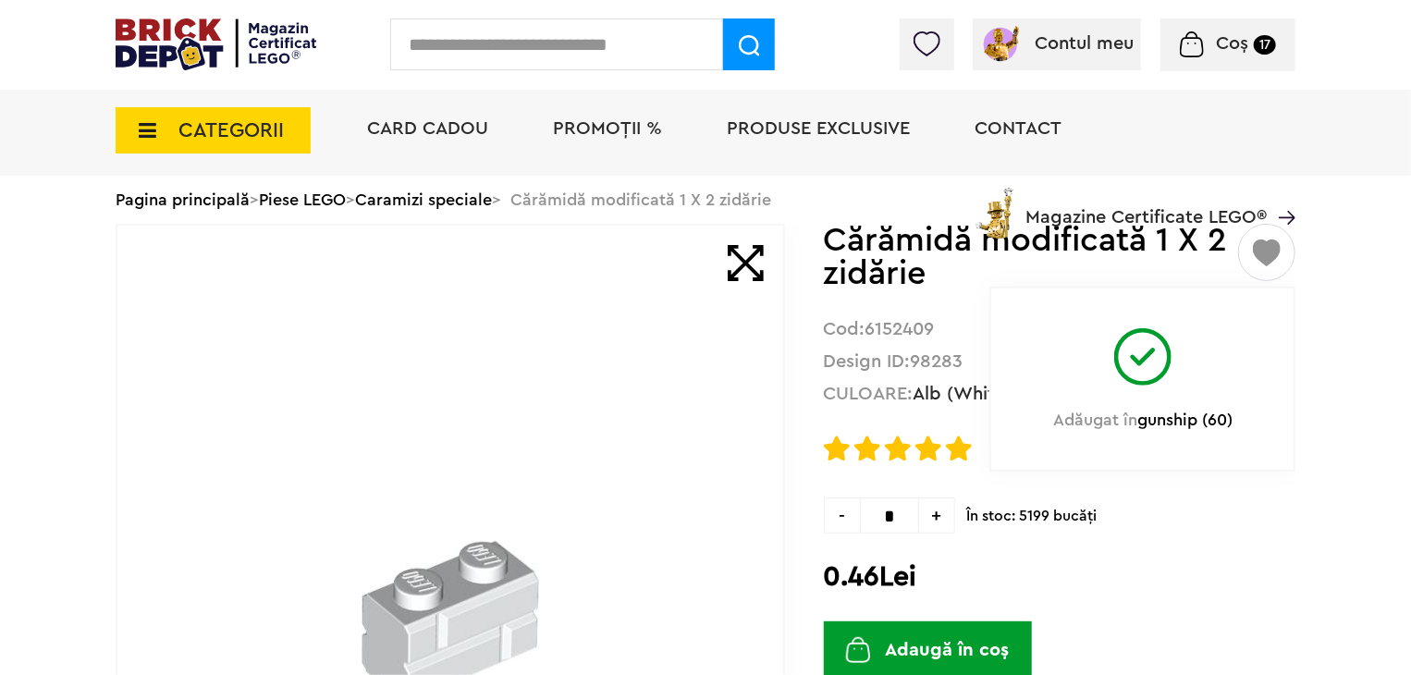
click at [911, 515] on input "*" at bounding box center [889, 516] width 59 height 36
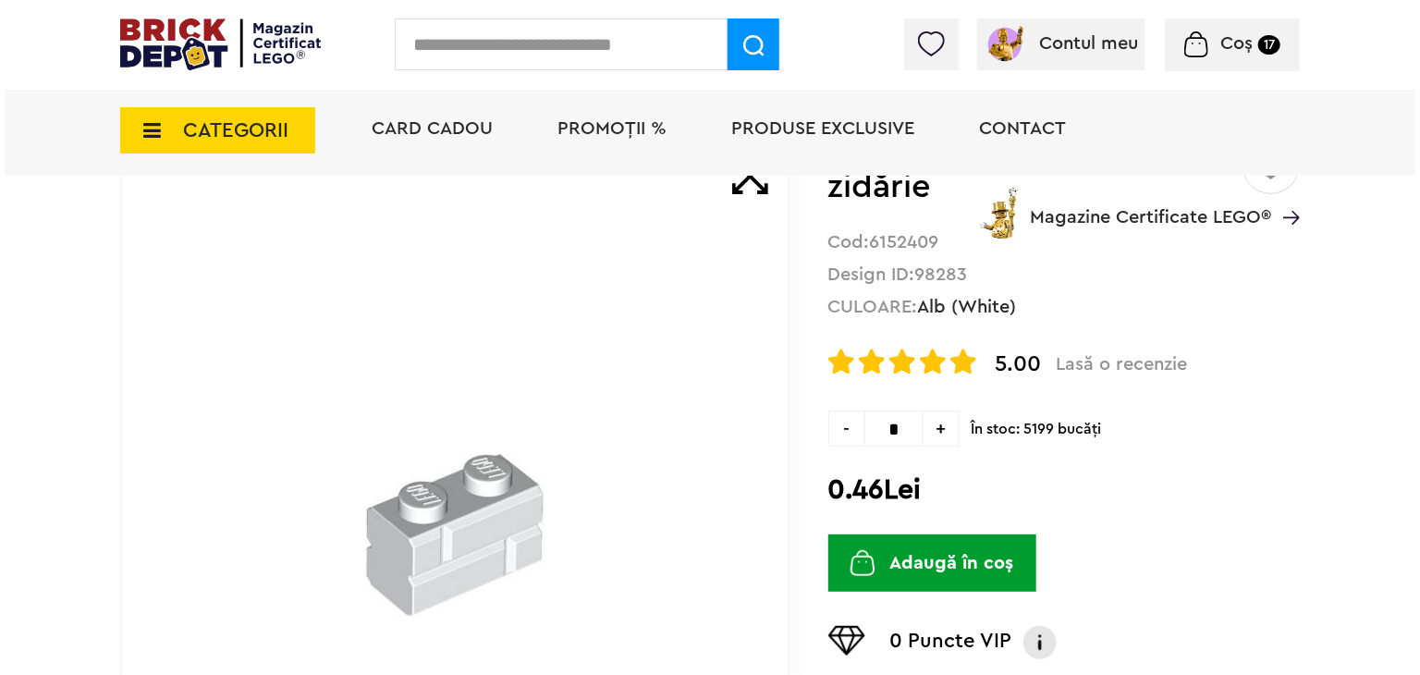
scroll to position [277, 0]
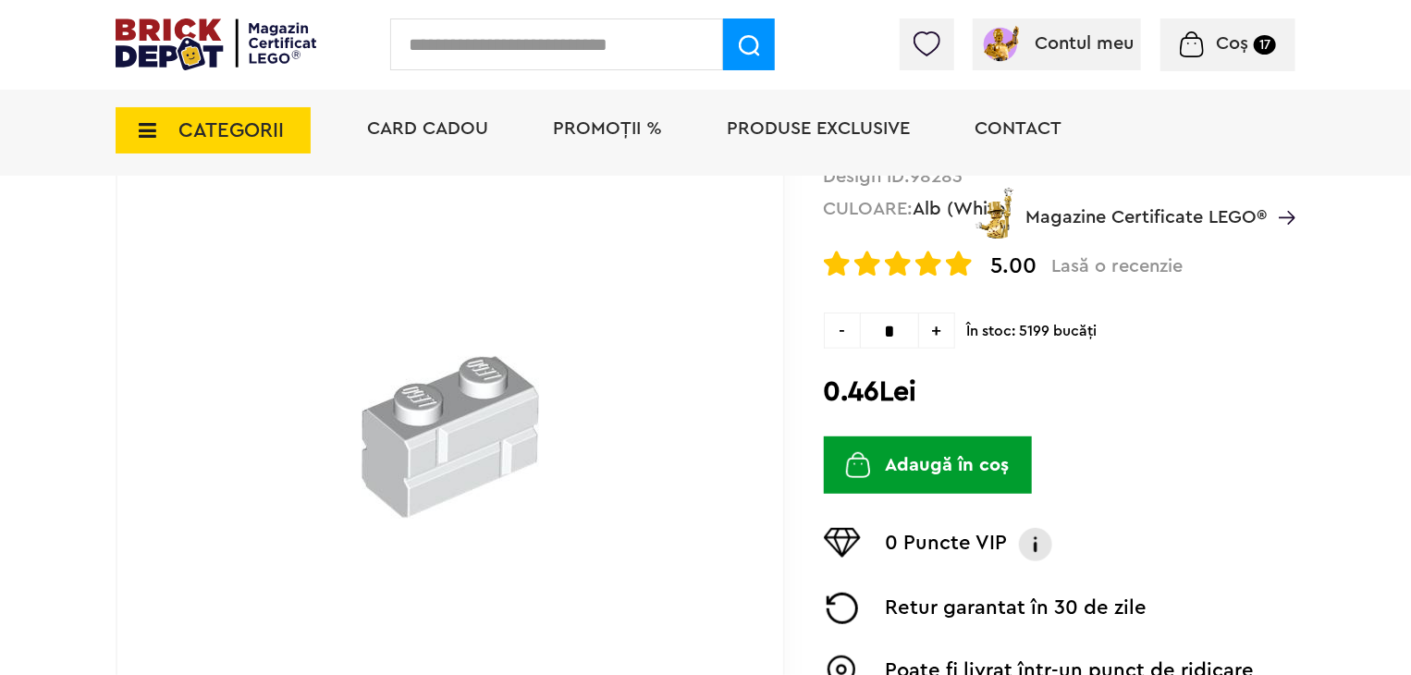
type input "*"
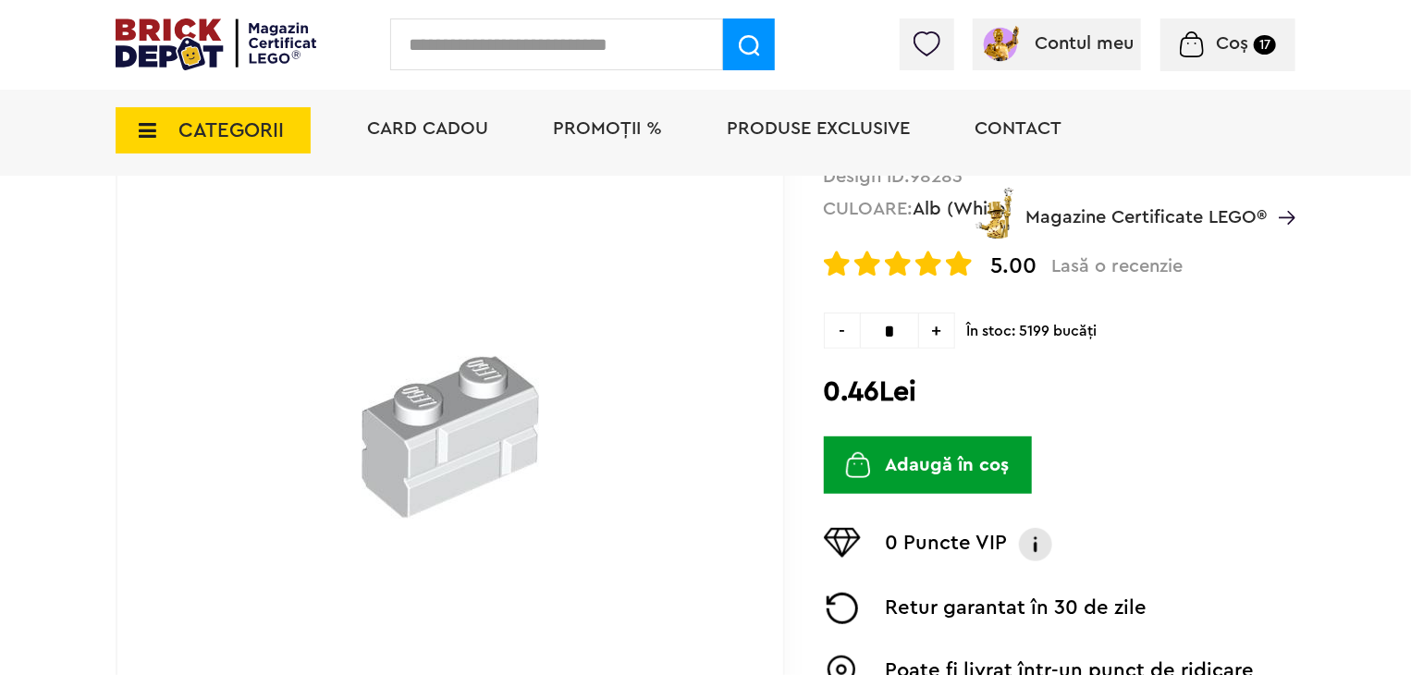
type input "*"
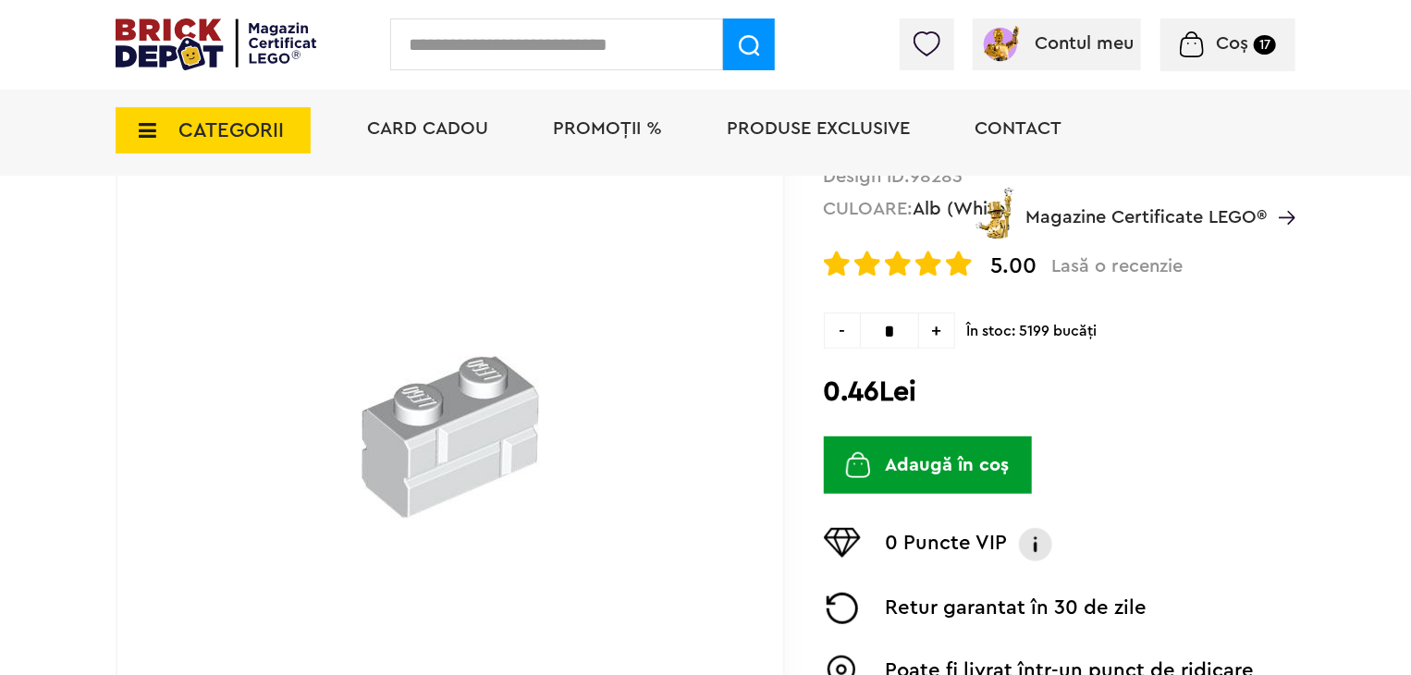
type input "*"
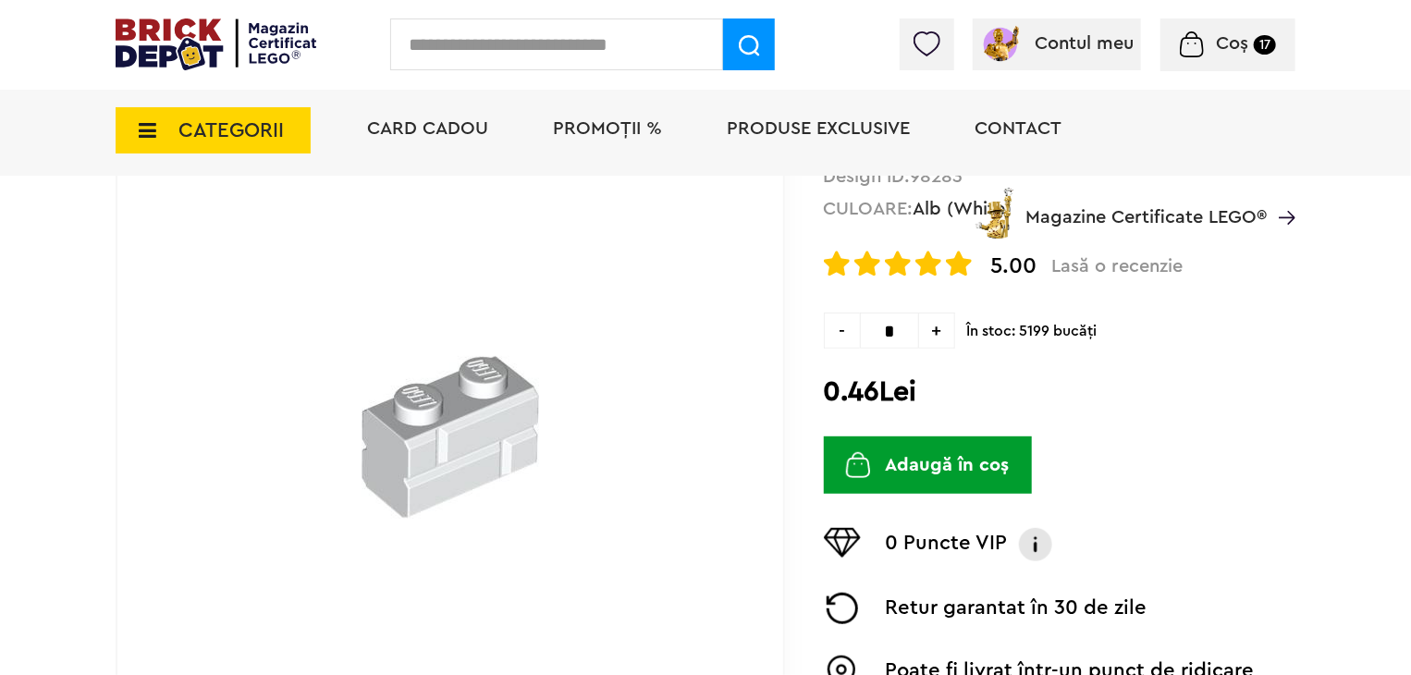
type input "*"
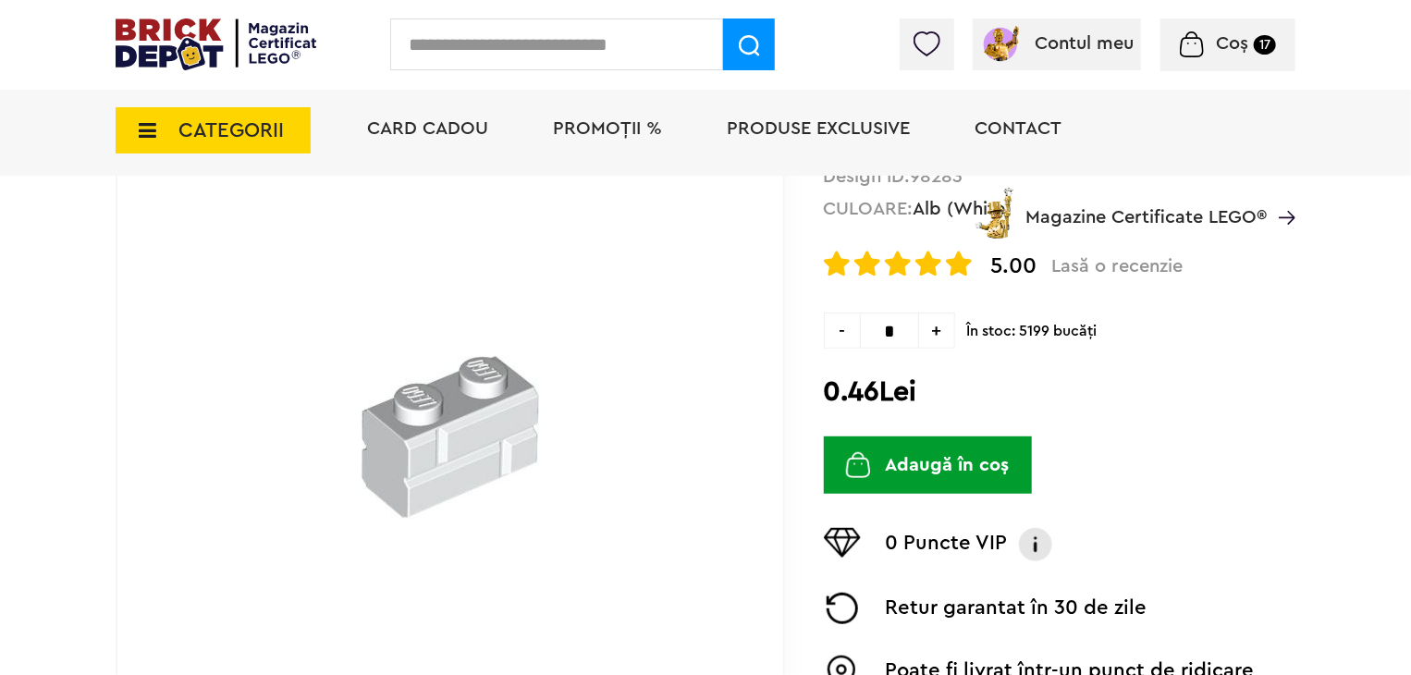
type input "*"
click at [941, 467] on button "Adaugă în coș" at bounding box center [928, 464] width 208 height 57
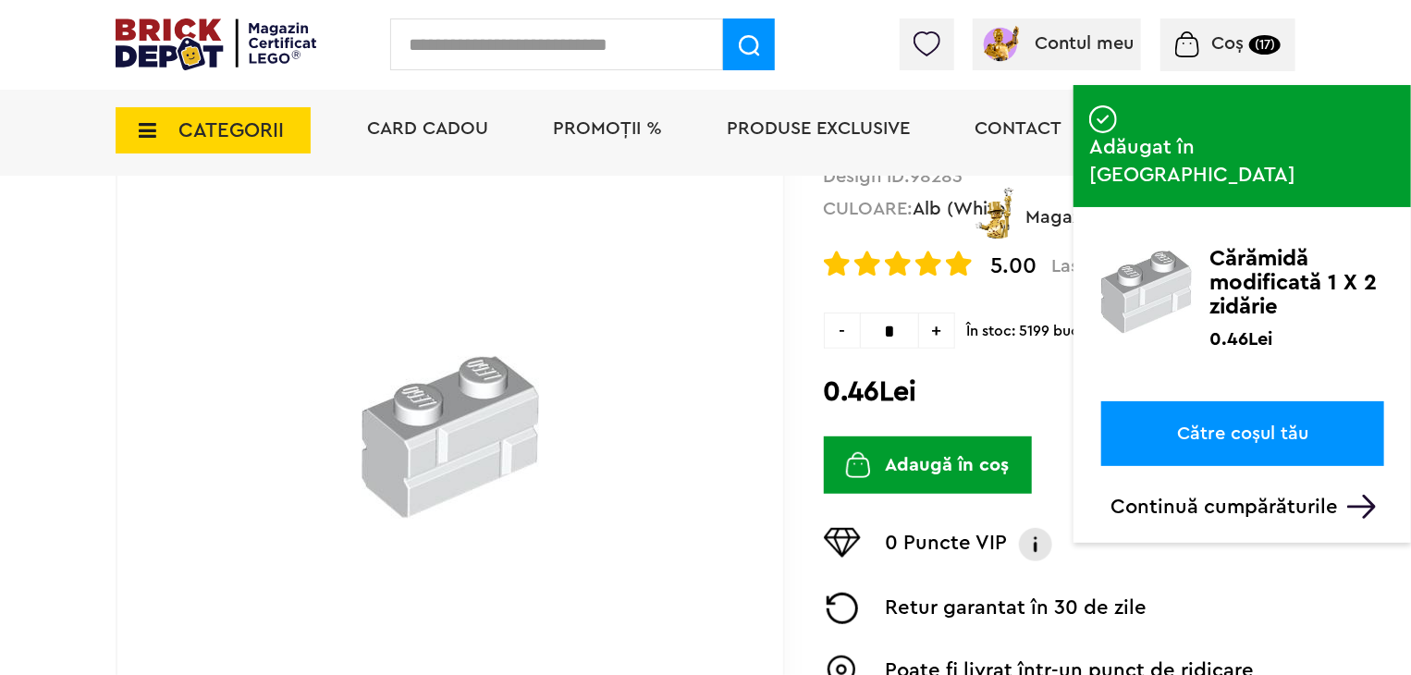
click at [503, 49] on input "text" at bounding box center [556, 44] width 333 height 52
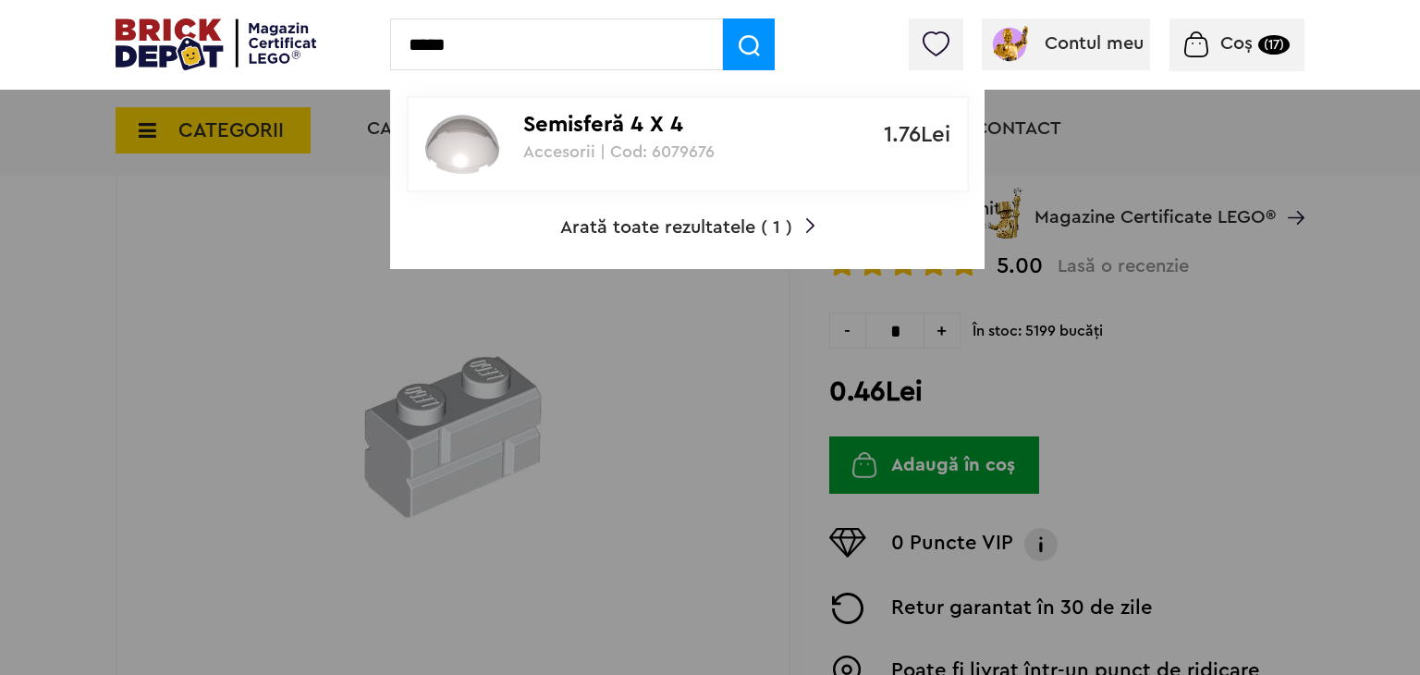
type input "*****"
click at [616, 125] on p "Semisferă 4 X 4" at bounding box center [677, 125] width 309 height 27
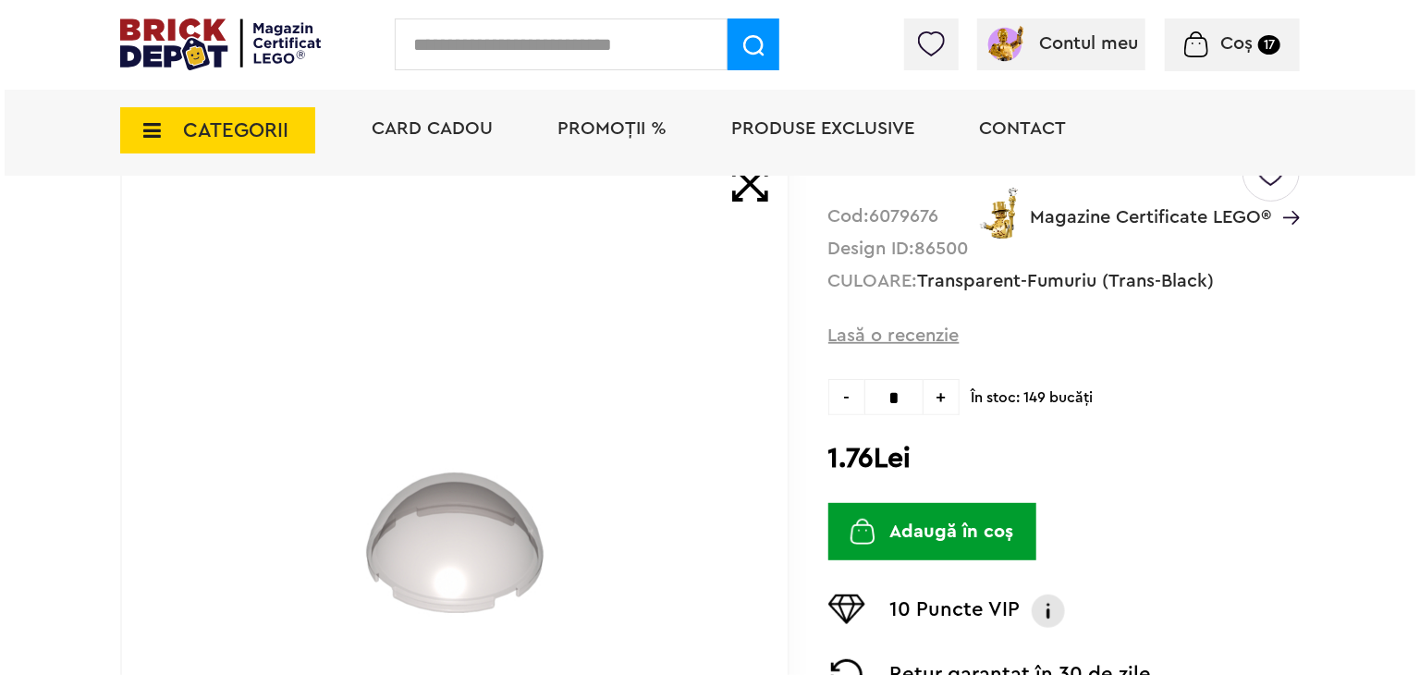
scroll to position [92, 0]
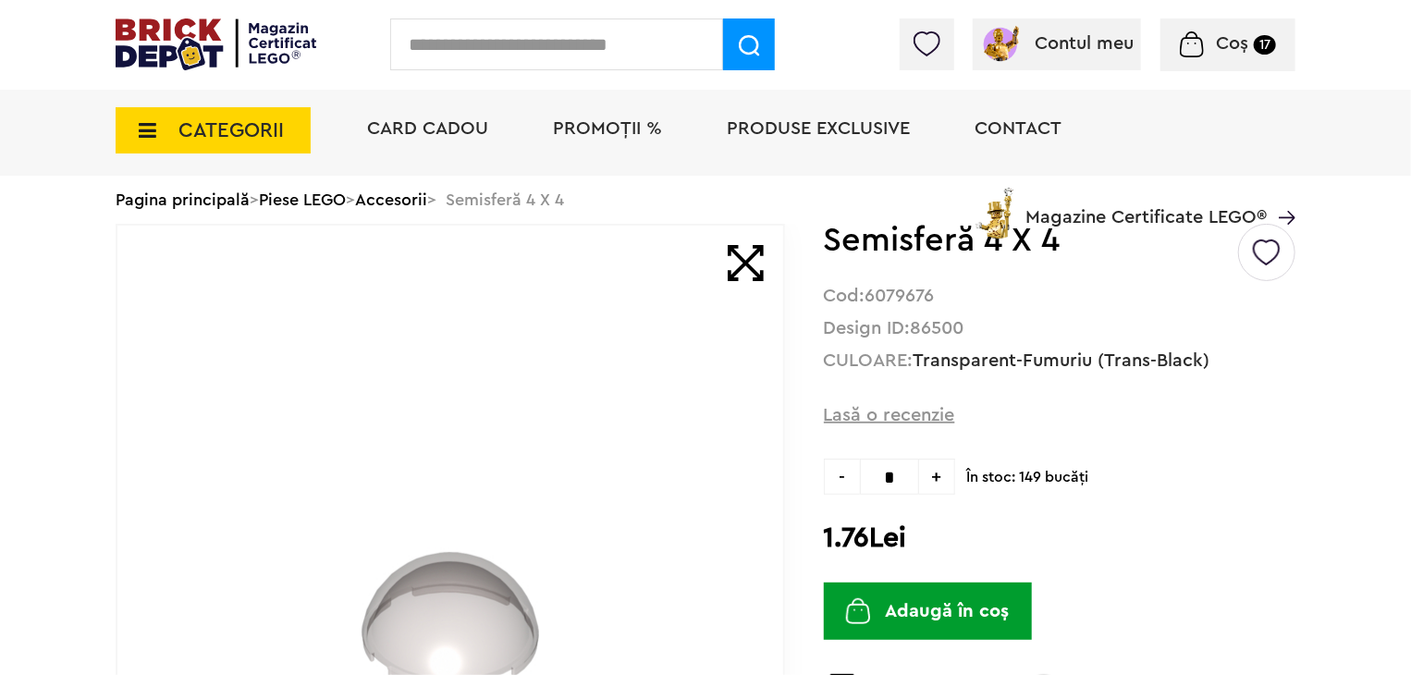
click at [1278, 261] on img at bounding box center [1267, 246] width 28 height 42
click at [1030, 319] on label at bounding box center [1021, 325] width 21 height 21
click at [830, 245] on h1 "Semisferă 4 X 4" at bounding box center [1030, 240] width 412 height 33
drag, startPoint x: 830, startPoint y: 245, endPoint x: 1054, endPoint y: 256, distance: 225.0
click at [1054, 256] on h1 "Semisferă 4 X 4" at bounding box center [1030, 240] width 412 height 33
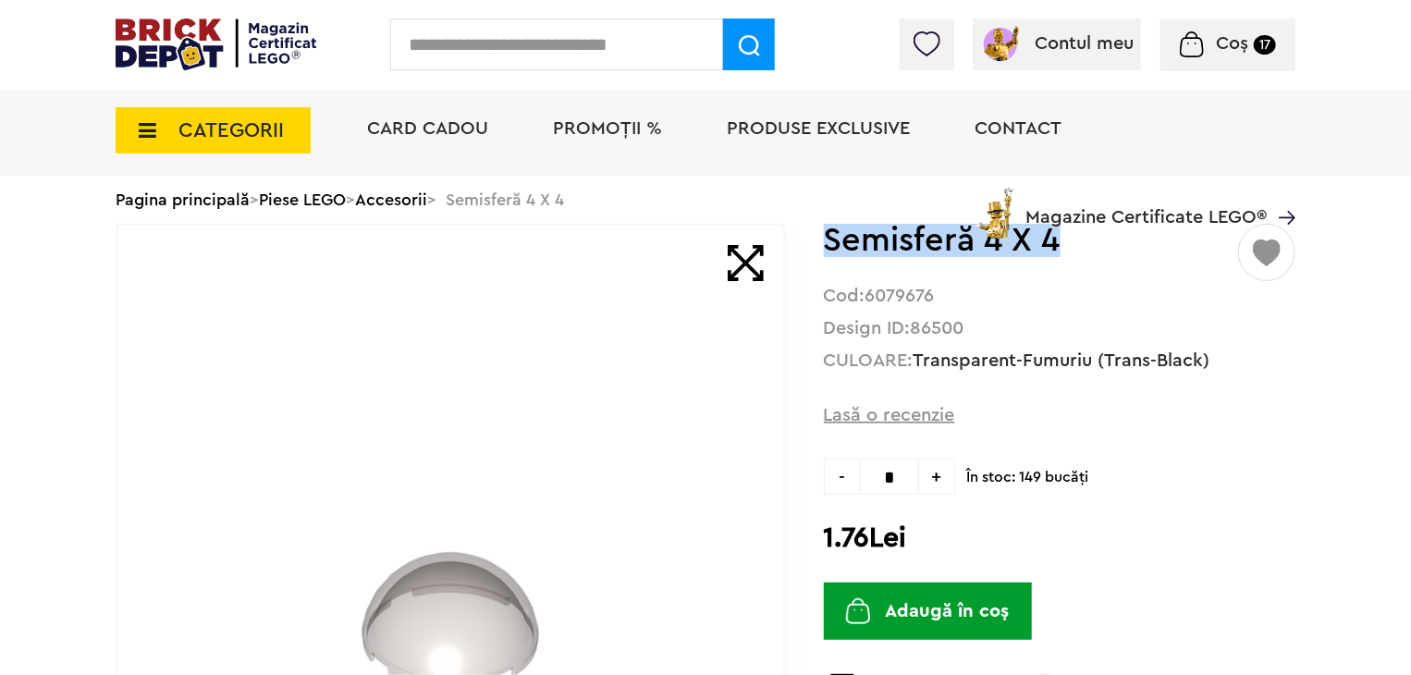
copy h1 "Semisferă 4 X 4"
click at [567, 32] on input "text" at bounding box center [556, 44] width 333 height 52
paste input "**********"
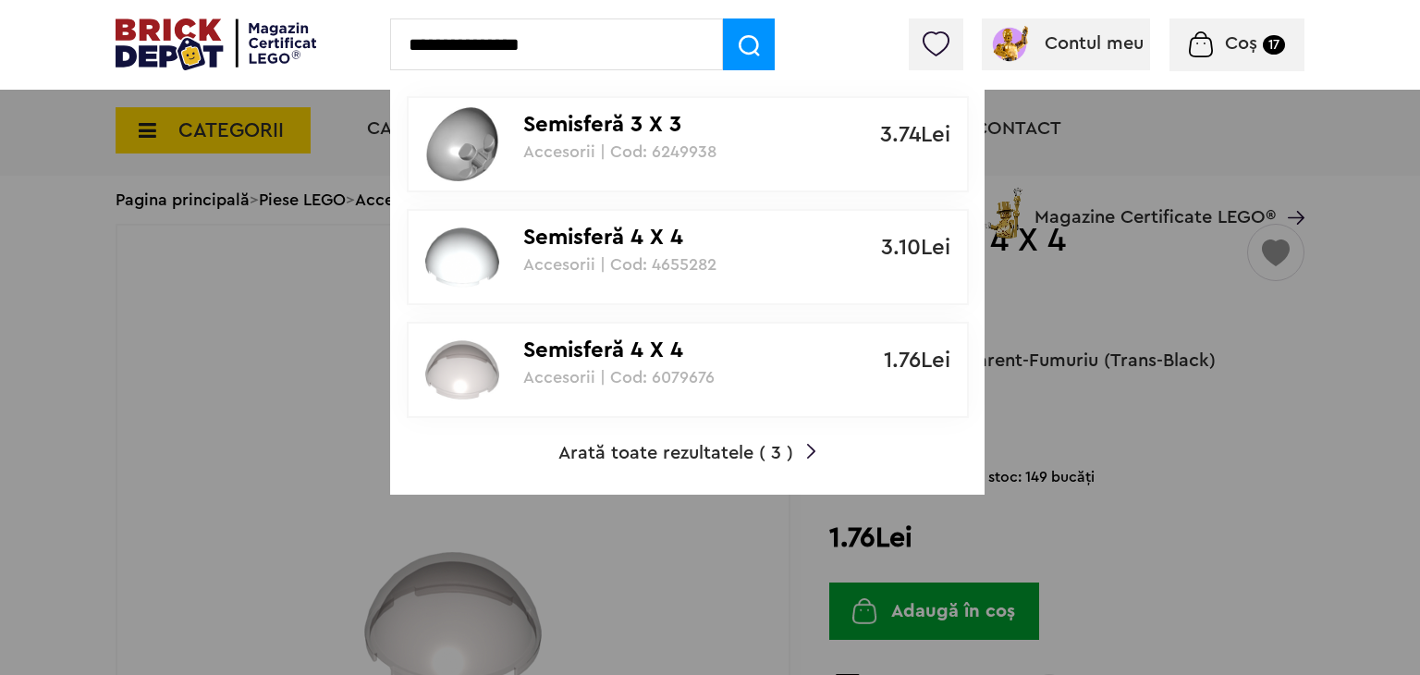
type input "**********"
click at [653, 236] on p "Semisferă 4 X 4" at bounding box center [677, 238] width 309 height 27
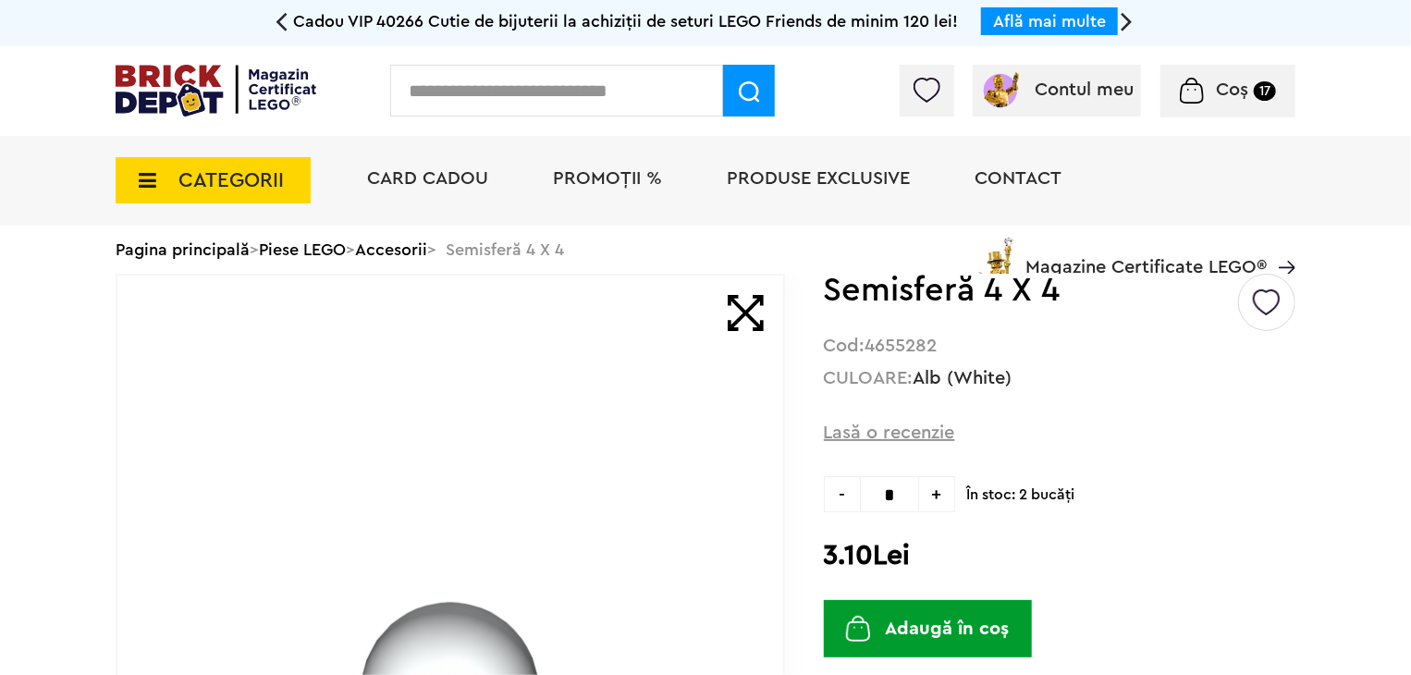
click at [1269, 312] on img at bounding box center [1267, 296] width 28 height 42
click at [1030, 375] on label at bounding box center [1021, 375] width 21 height 21
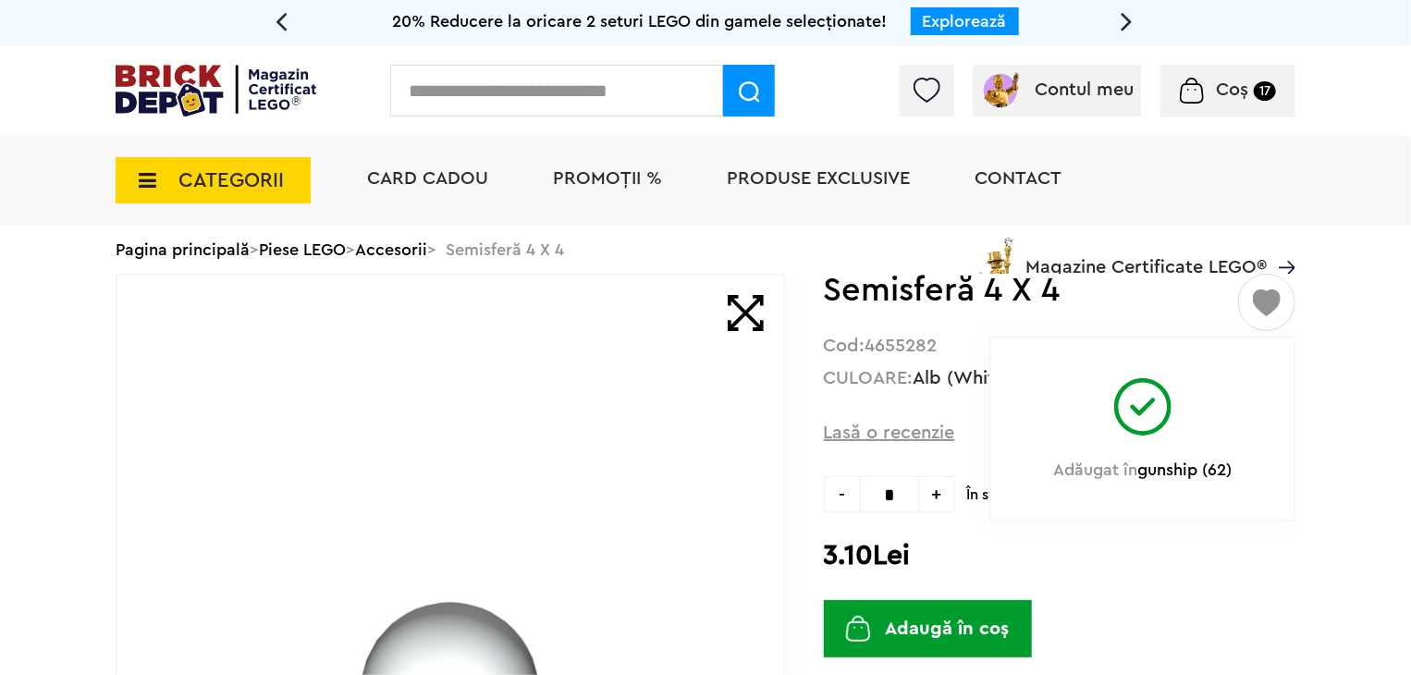
drag, startPoint x: 940, startPoint y: 490, endPoint x: 943, endPoint y: 516, distance: 26.2
click at [940, 490] on span "+" at bounding box center [937, 494] width 36 height 36
type input "*"
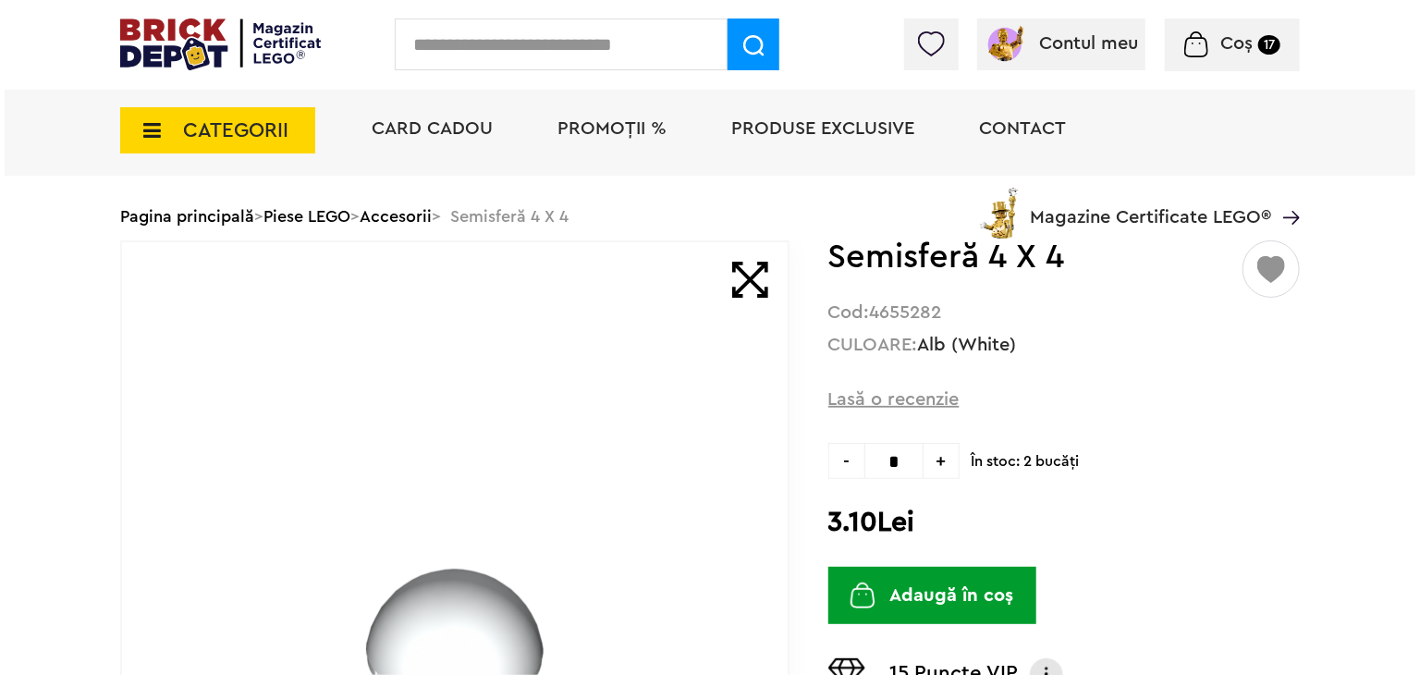
scroll to position [185, 0]
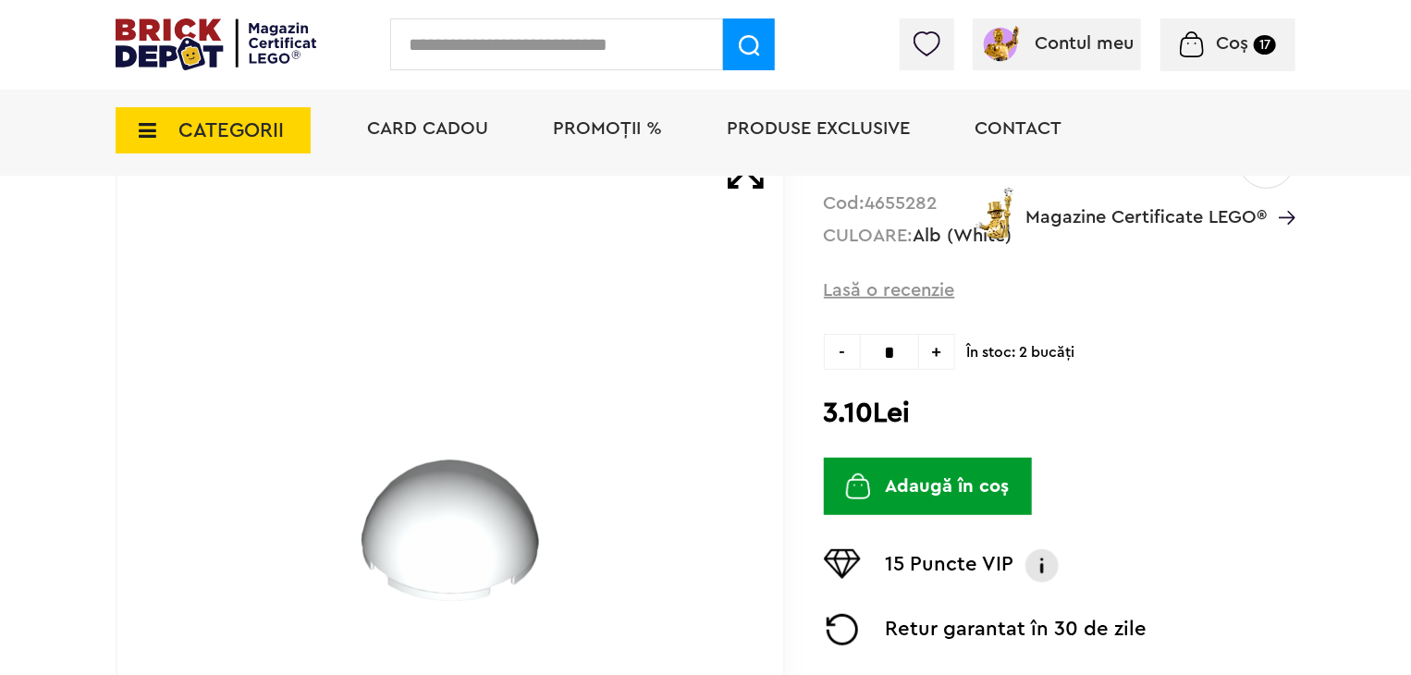
click at [992, 482] on button "Adaugă în coș" at bounding box center [928, 486] width 208 height 57
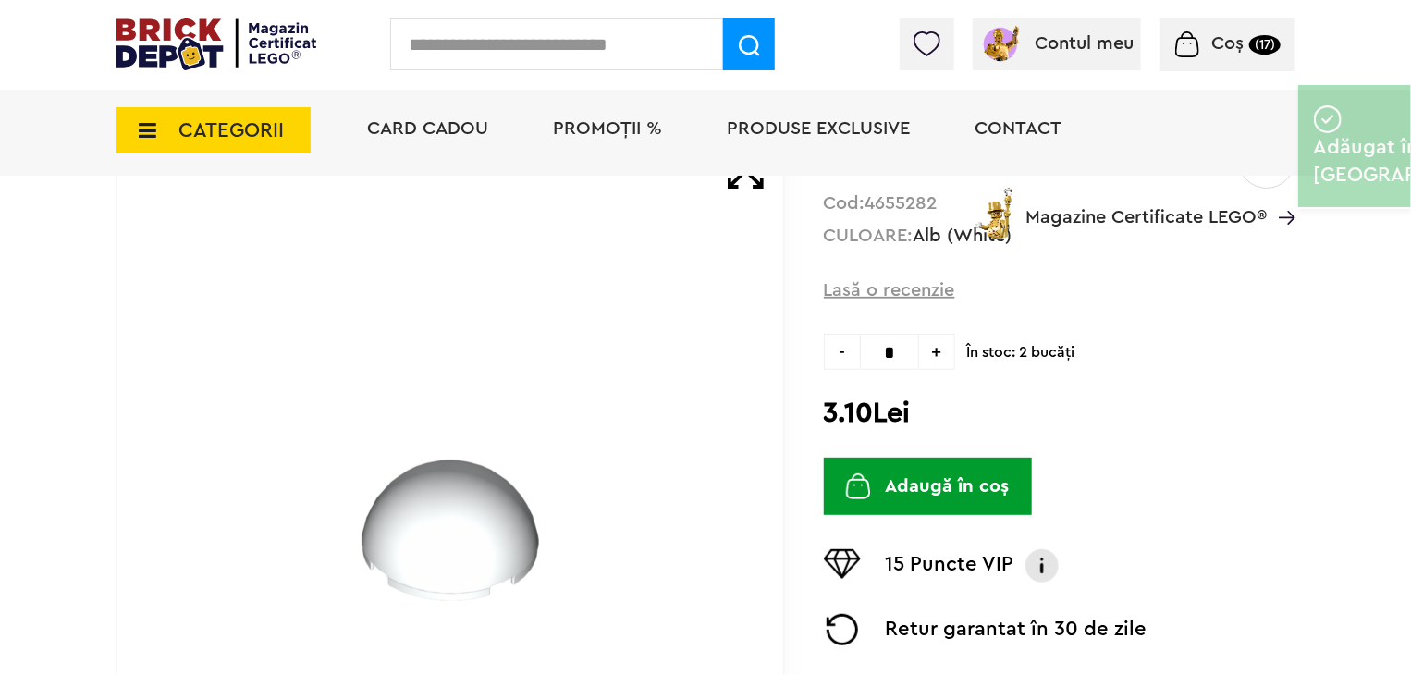
click at [535, 62] on input "text" at bounding box center [556, 44] width 333 height 52
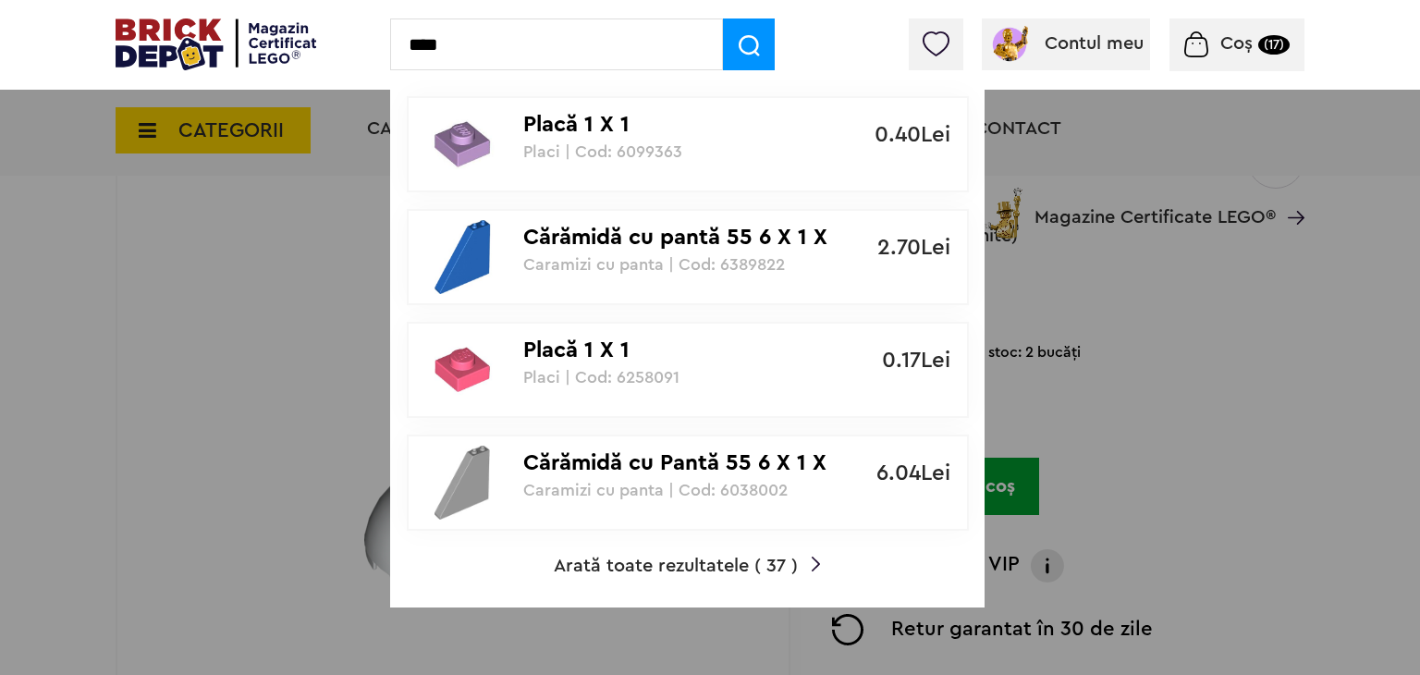
type input "****"
click at [726, 567] on span "Arată toate rezultatele ( 37 )" at bounding box center [676, 566] width 244 height 18
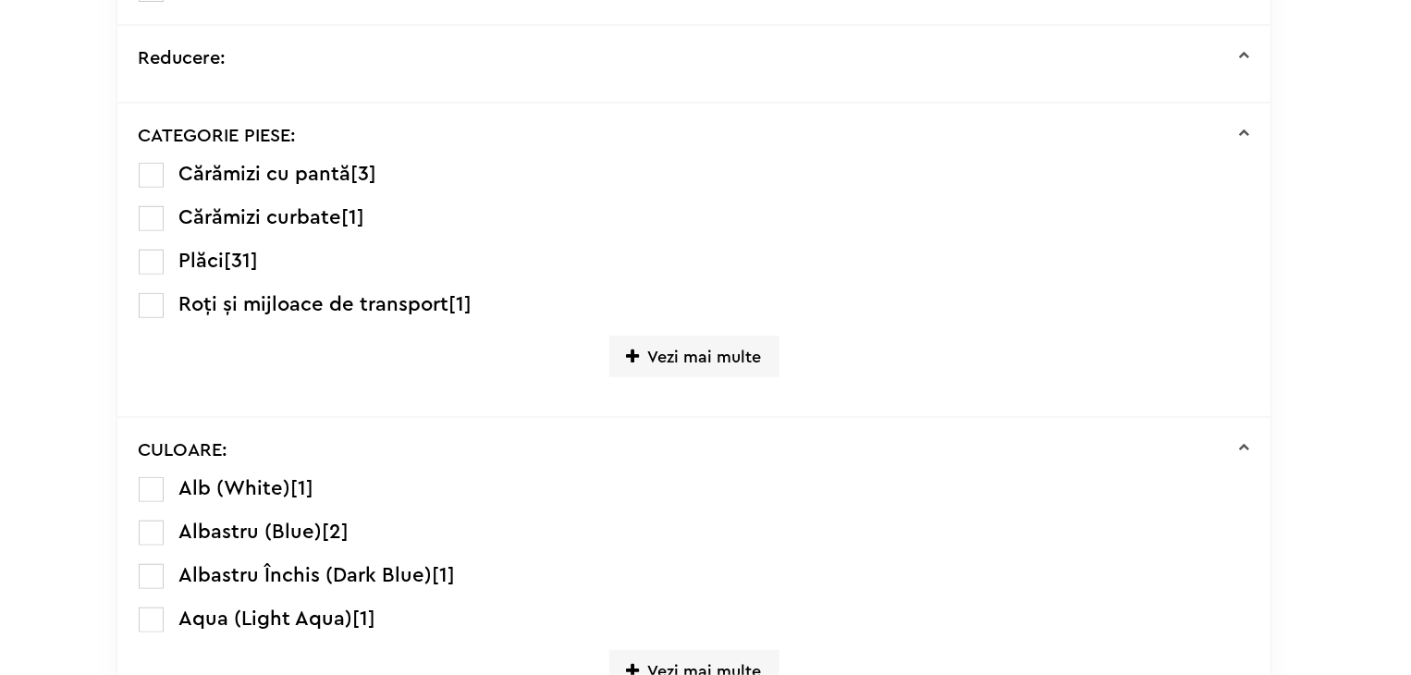
scroll to position [526, 0]
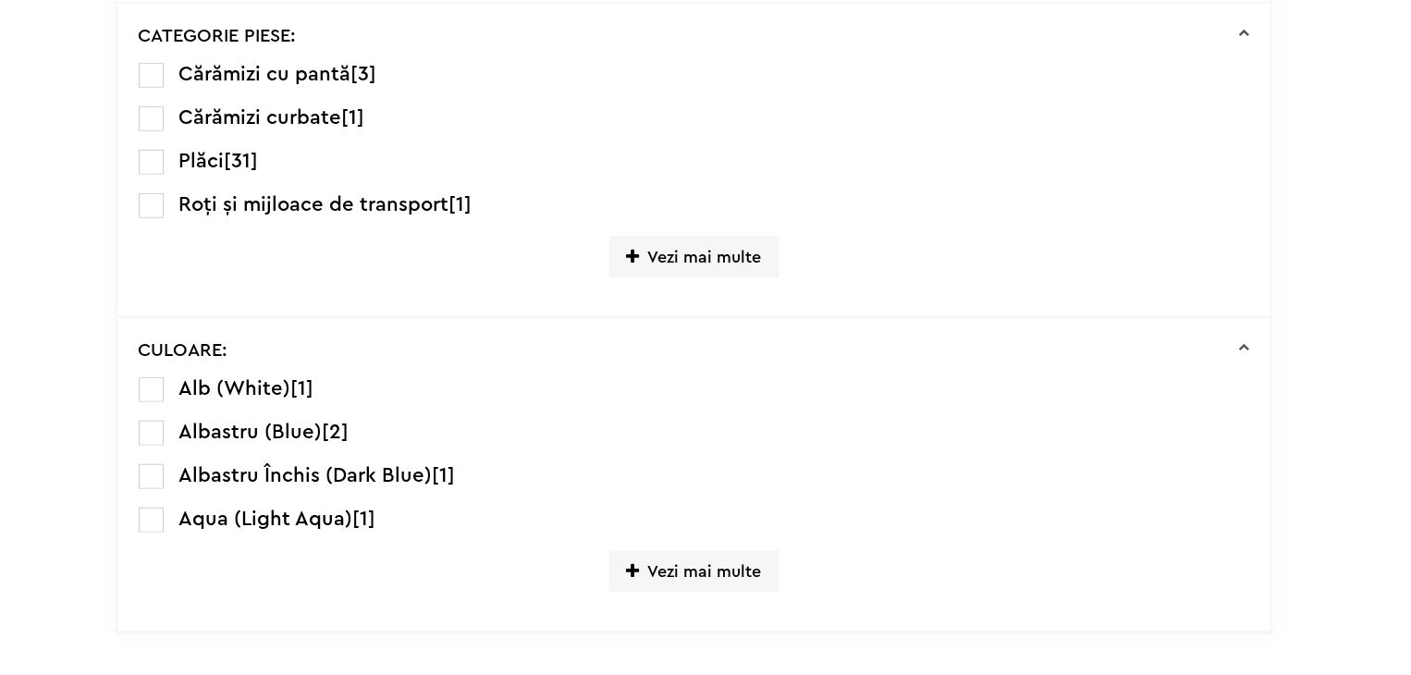
click at [144, 377] on label at bounding box center [151, 389] width 25 height 25
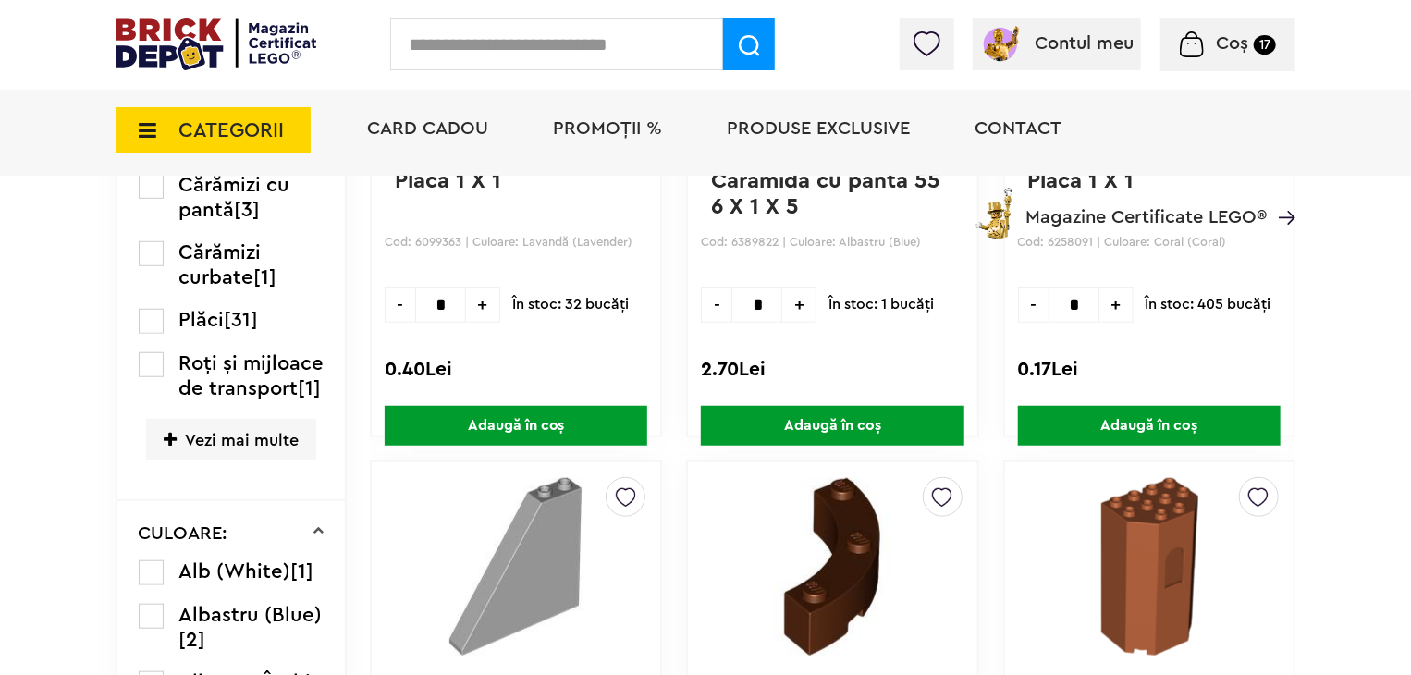
scroll to position [595, 0]
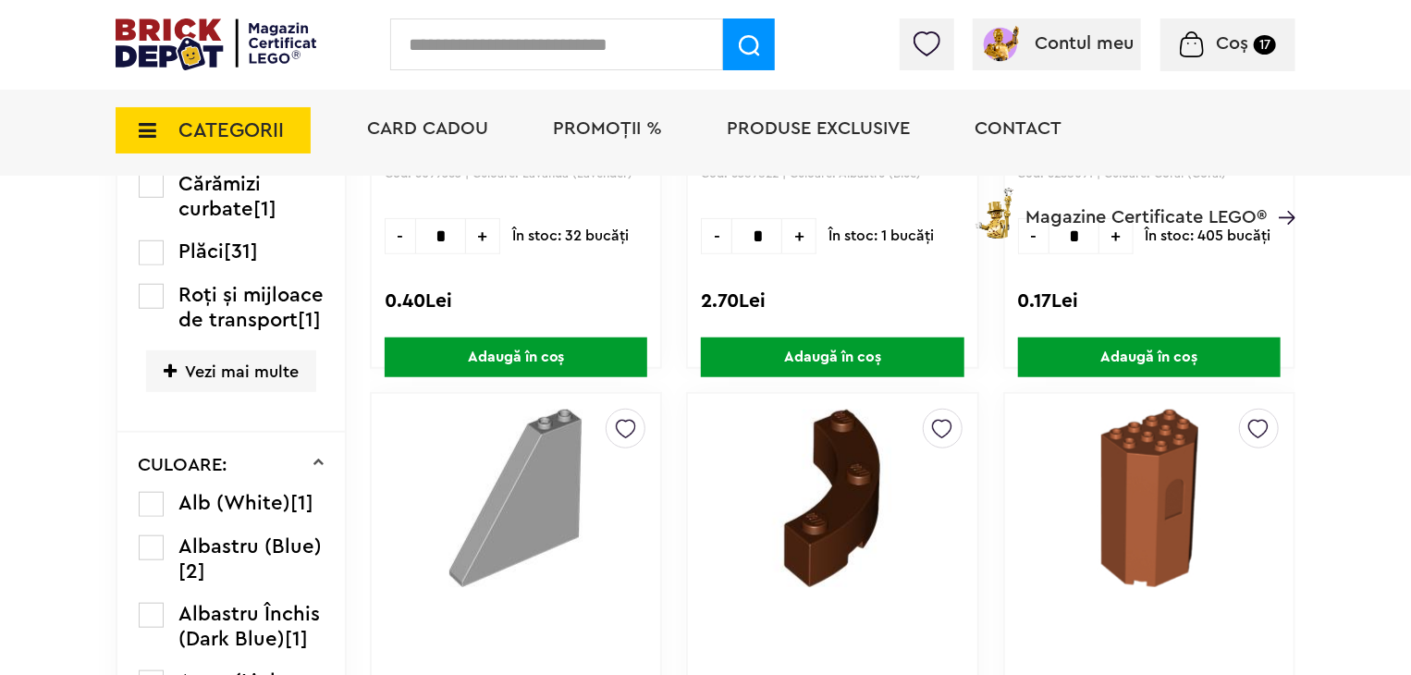
click at [155, 517] on label at bounding box center [151, 504] width 25 height 25
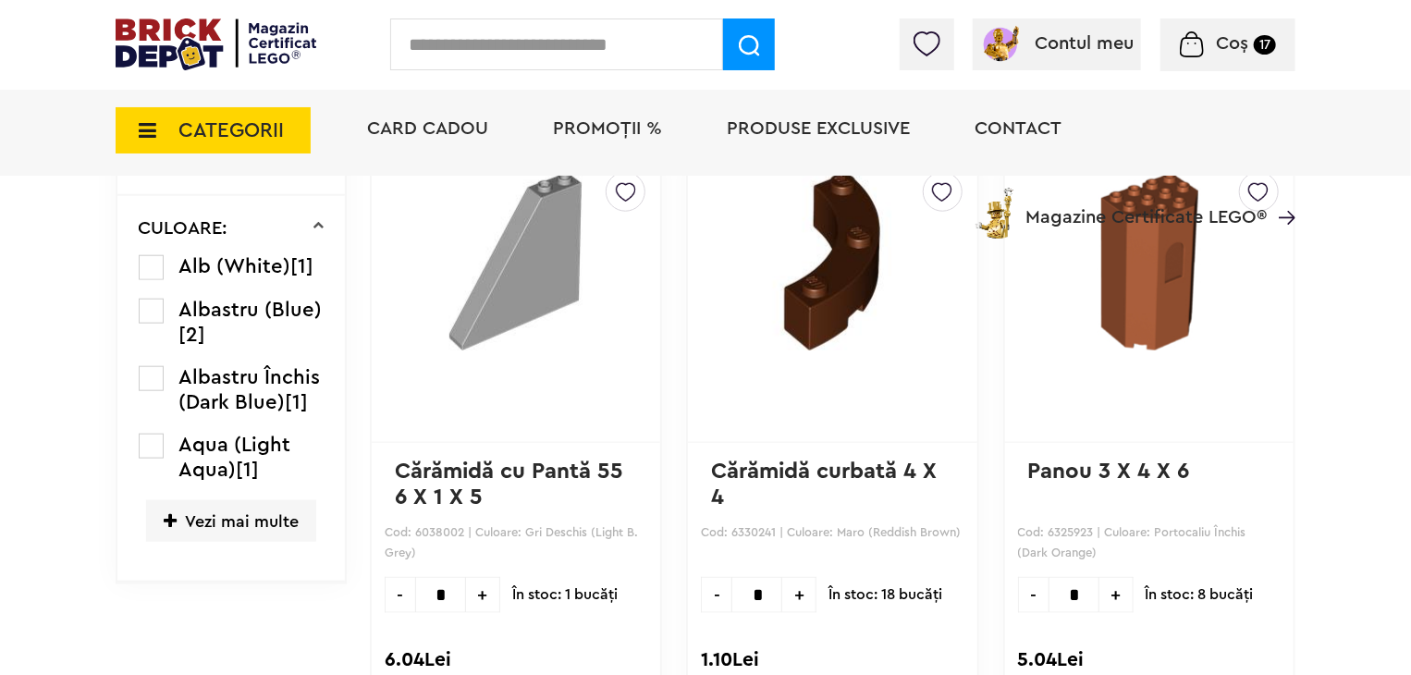
scroll to position [832, 0]
click at [154, 279] on label at bounding box center [151, 266] width 25 height 25
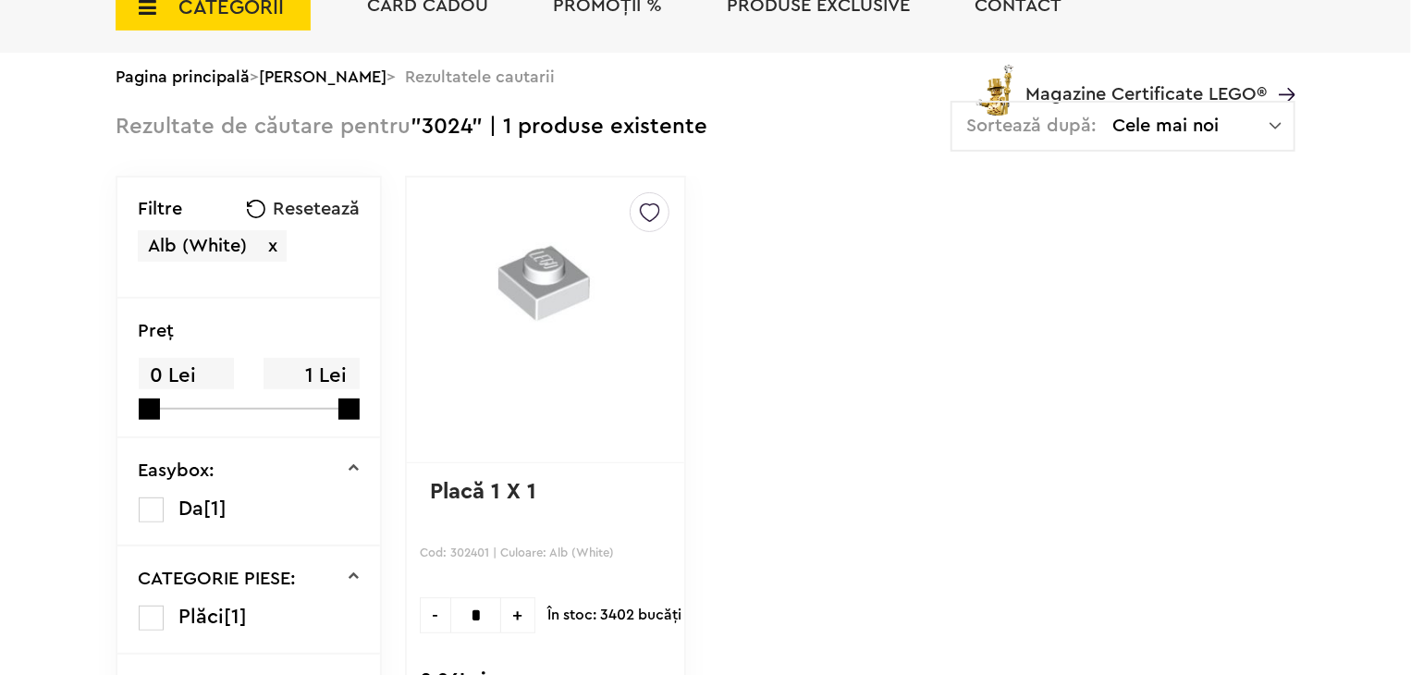
scroll to position [185, 0]
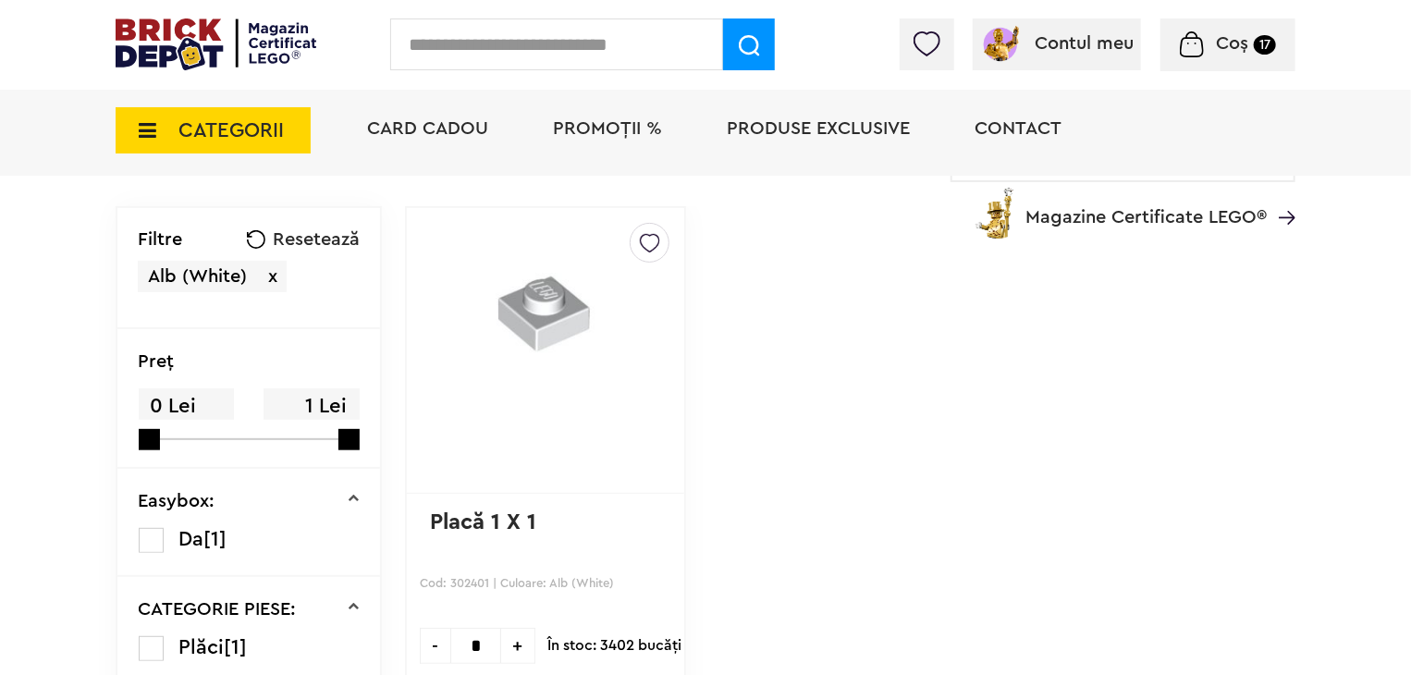
click at [640, 245] on img at bounding box center [650, 239] width 20 height 30
click at [385, 308] on label at bounding box center [395, 307] width 21 height 21
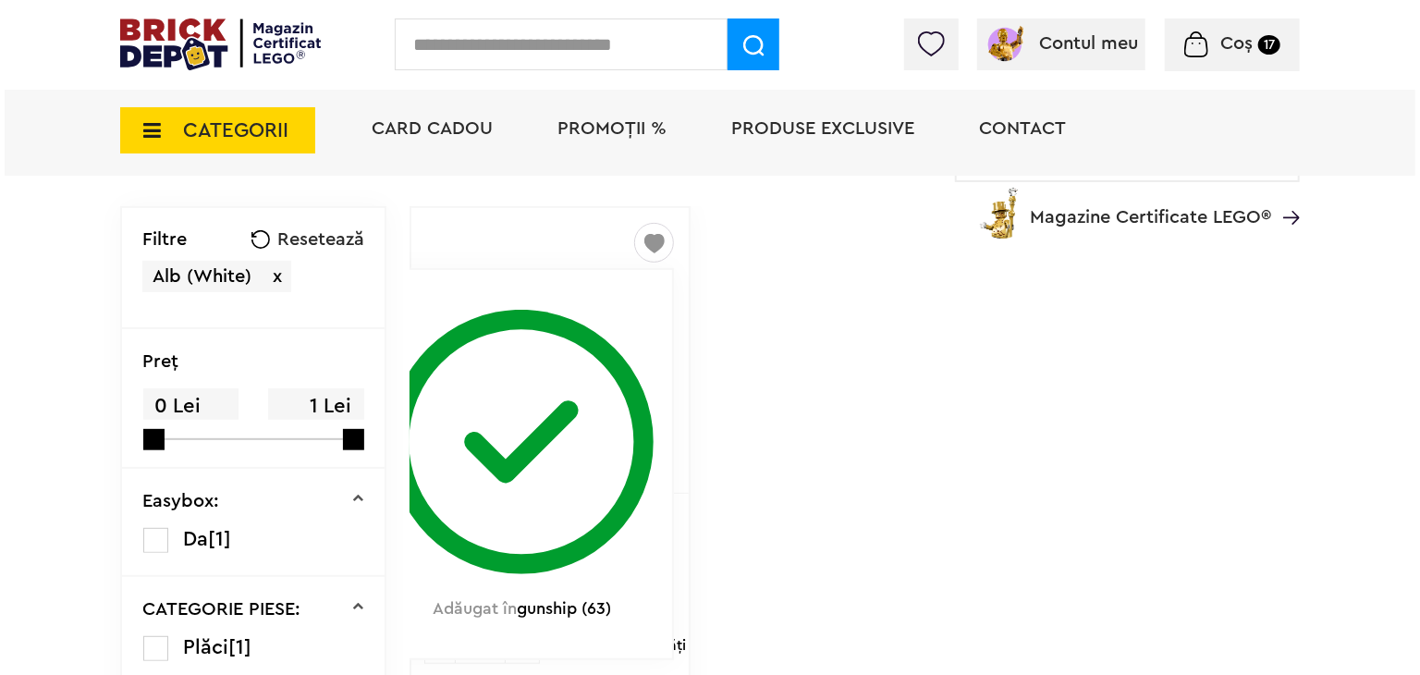
scroll to position [370, 0]
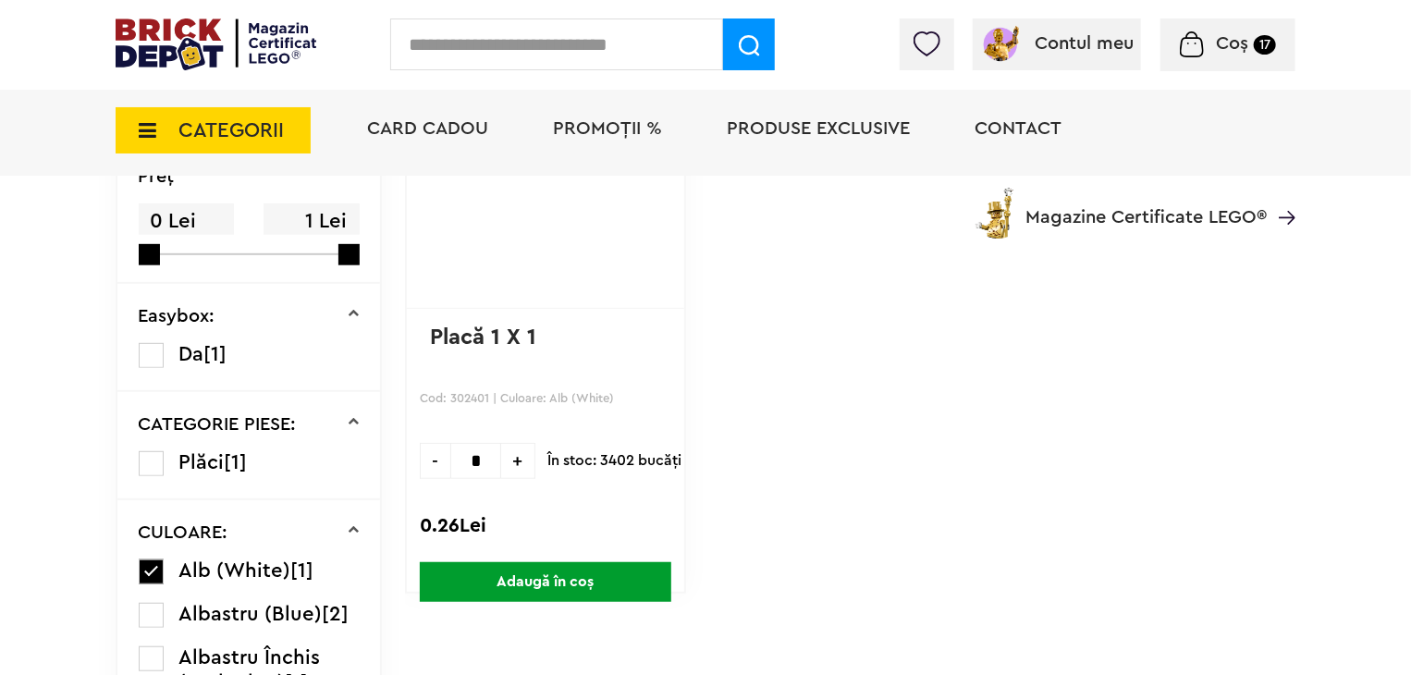
click at [455, 456] on input "*" at bounding box center [475, 461] width 51 height 36
type input "**"
click at [555, 580] on span "Adaugă în coș" at bounding box center [546, 582] width 252 height 40
click at [530, 45] on input "text" at bounding box center [556, 44] width 333 height 52
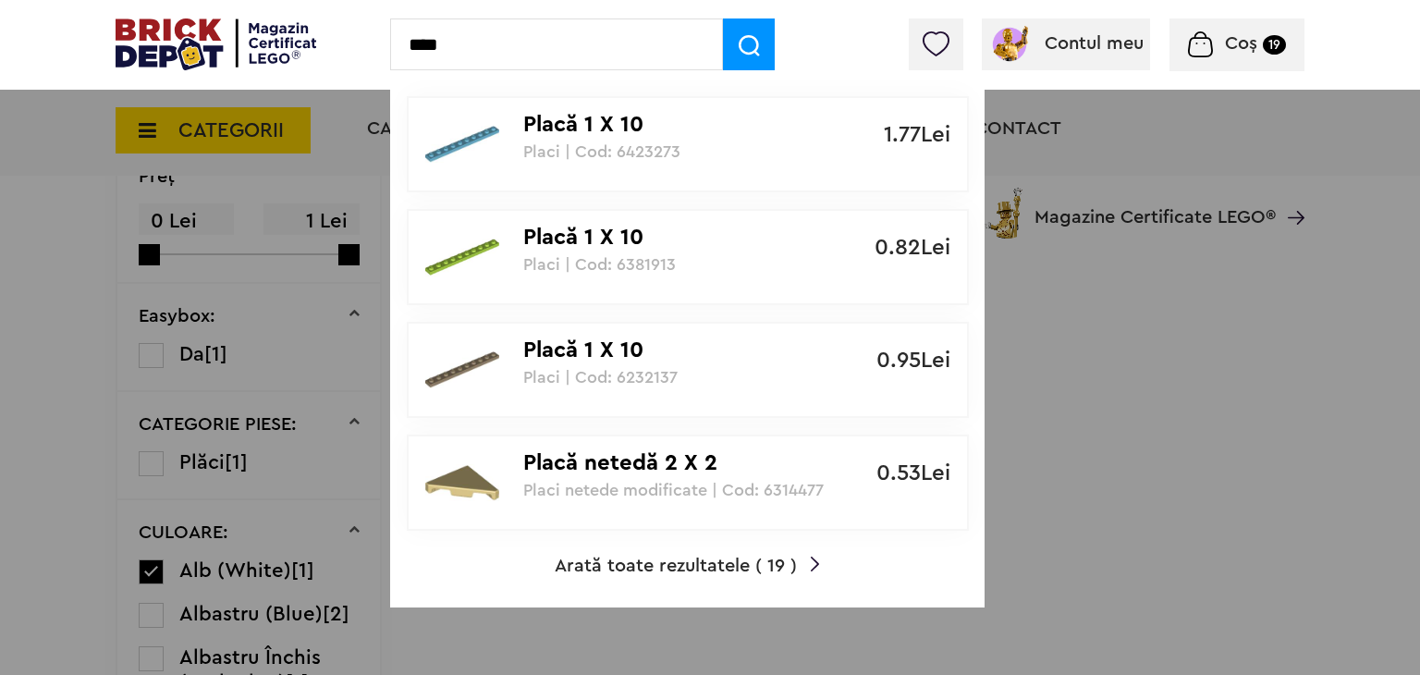
type input "****"
click at [780, 563] on span "Arată toate rezultatele ( 19 )" at bounding box center [676, 566] width 242 height 18
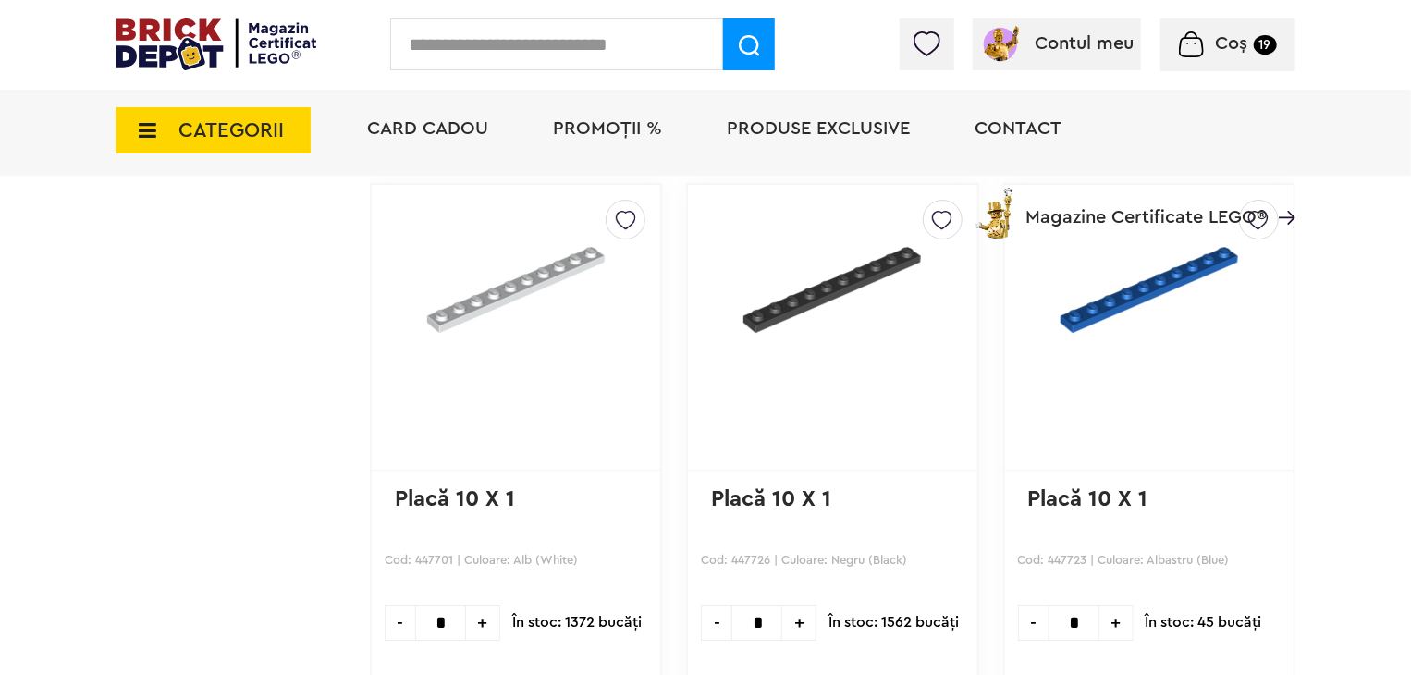
scroll to position [3144, 0]
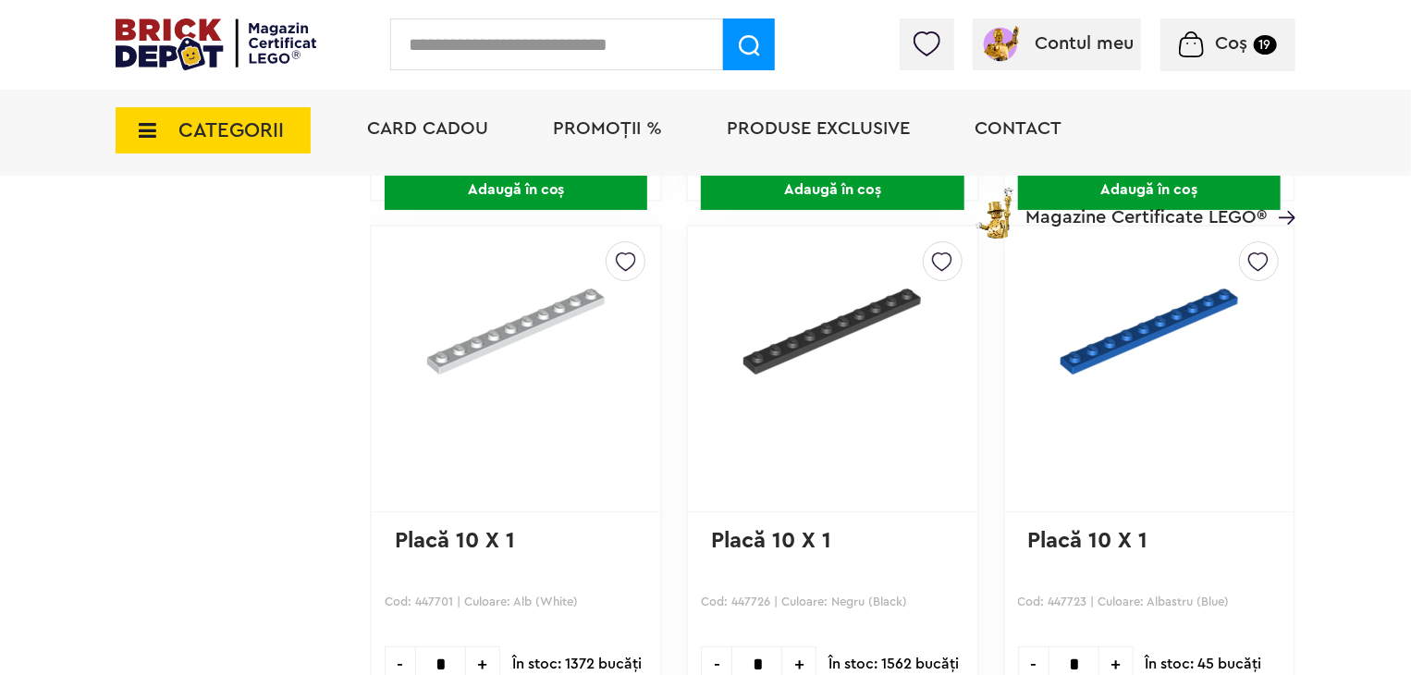
click at [628, 259] on img at bounding box center [626, 257] width 20 height 30
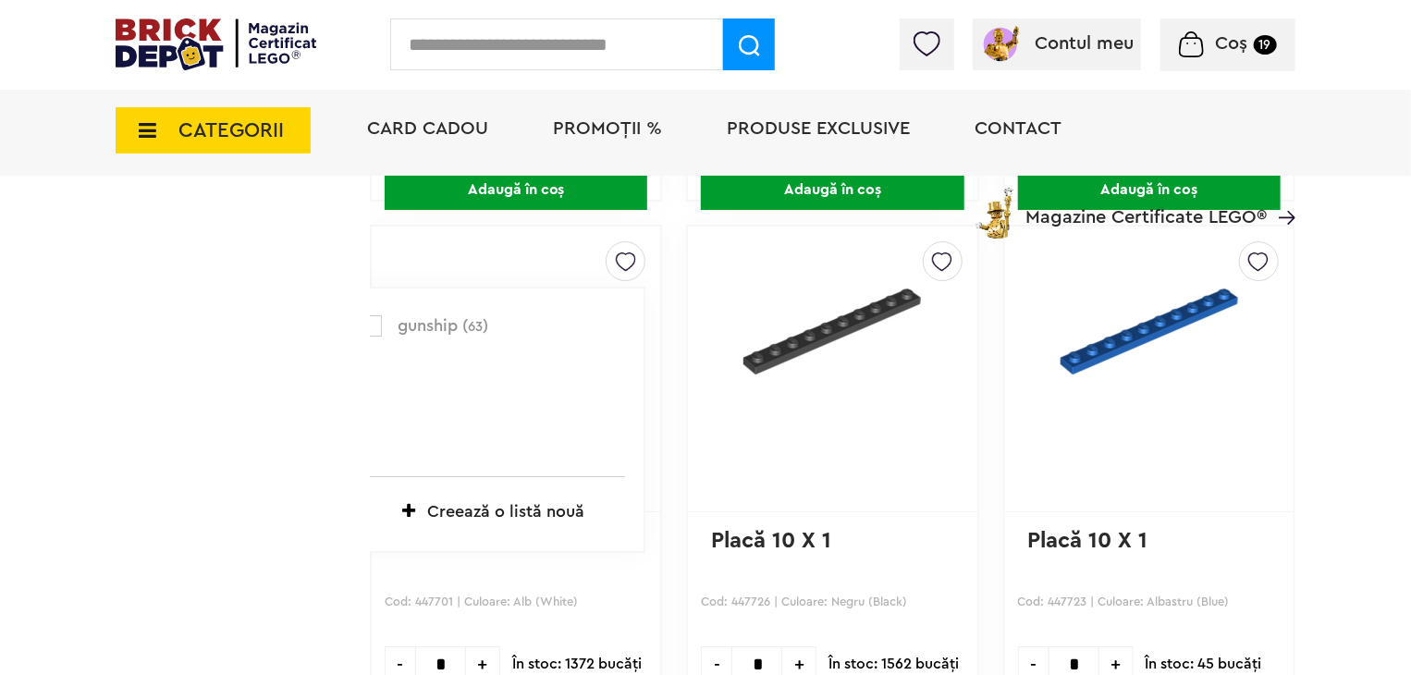
click at [377, 324] on label at bounding box center [371, 325] width 21 height 21
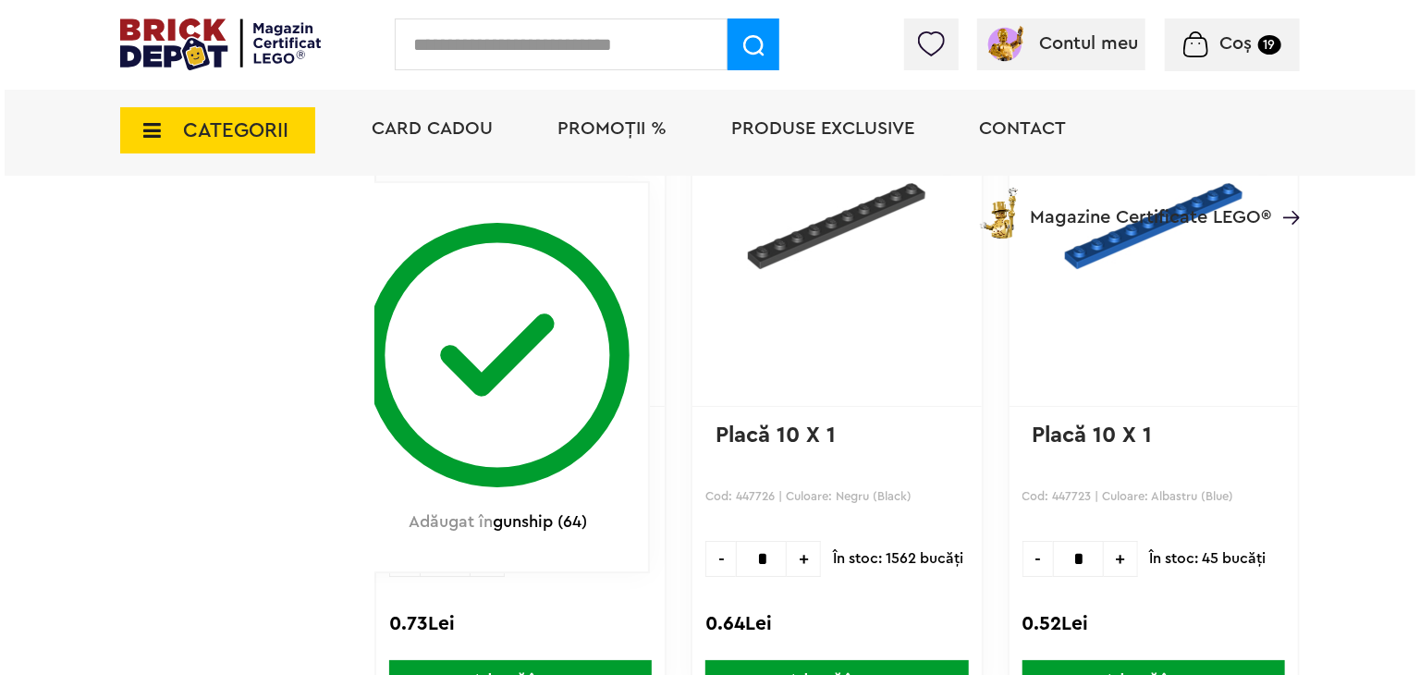
scroll to position [3329, 0]
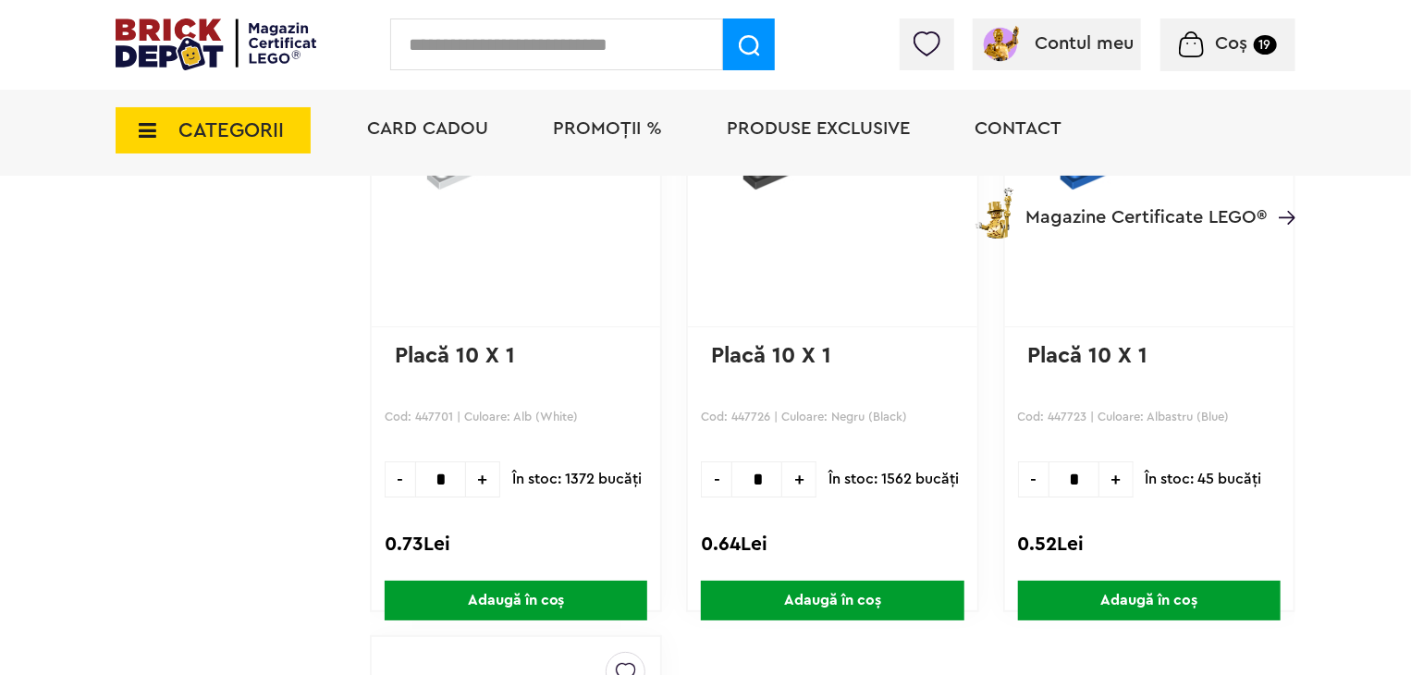
drag, startPoint x: 491, startPoint y: 479, endPoint x: 500, endPoint y: 486, distance: 11.3
click at [491, 479] on span "+" at bounding box center [483, 479] width 34 height 36
type input "*"
click at [583, 594] on span "Adaugă în coș" at bounding box center [516, 601] width 263 height 40
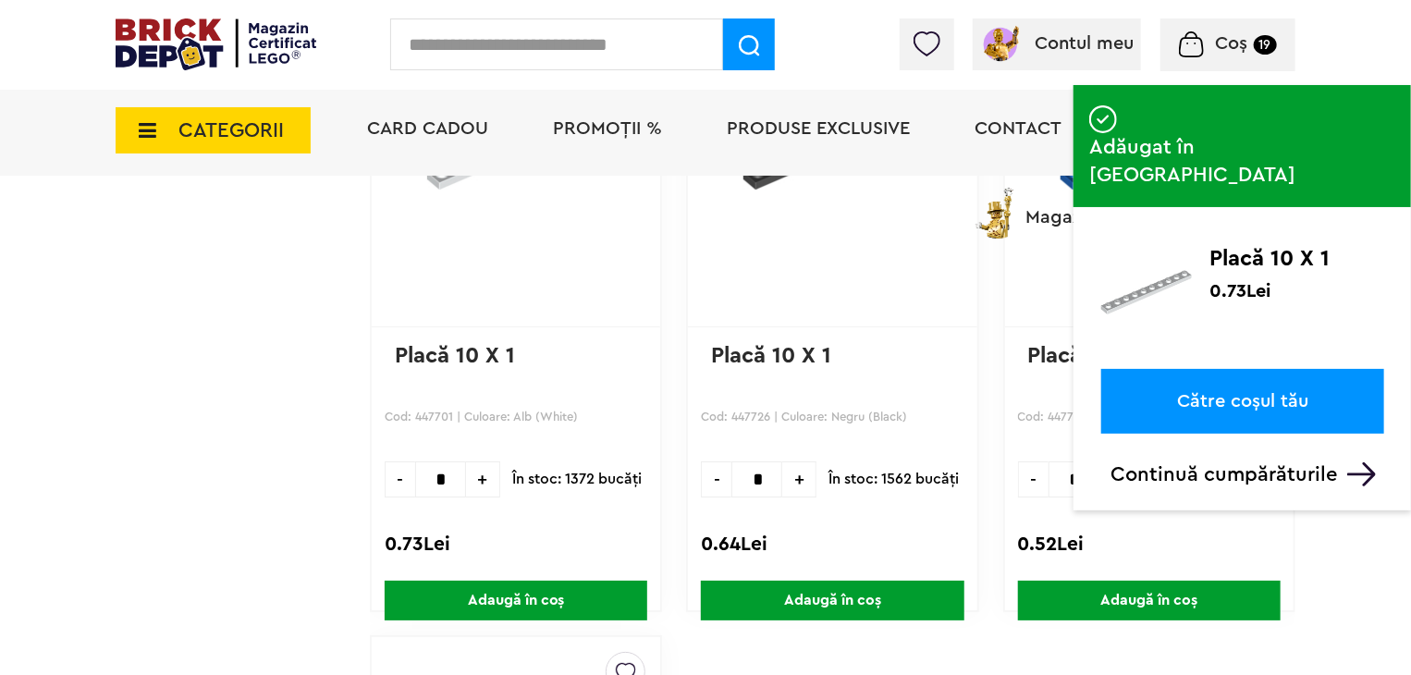
click at [548, 49] on input "text" at bounding box center [556, 44] width 333 height 52
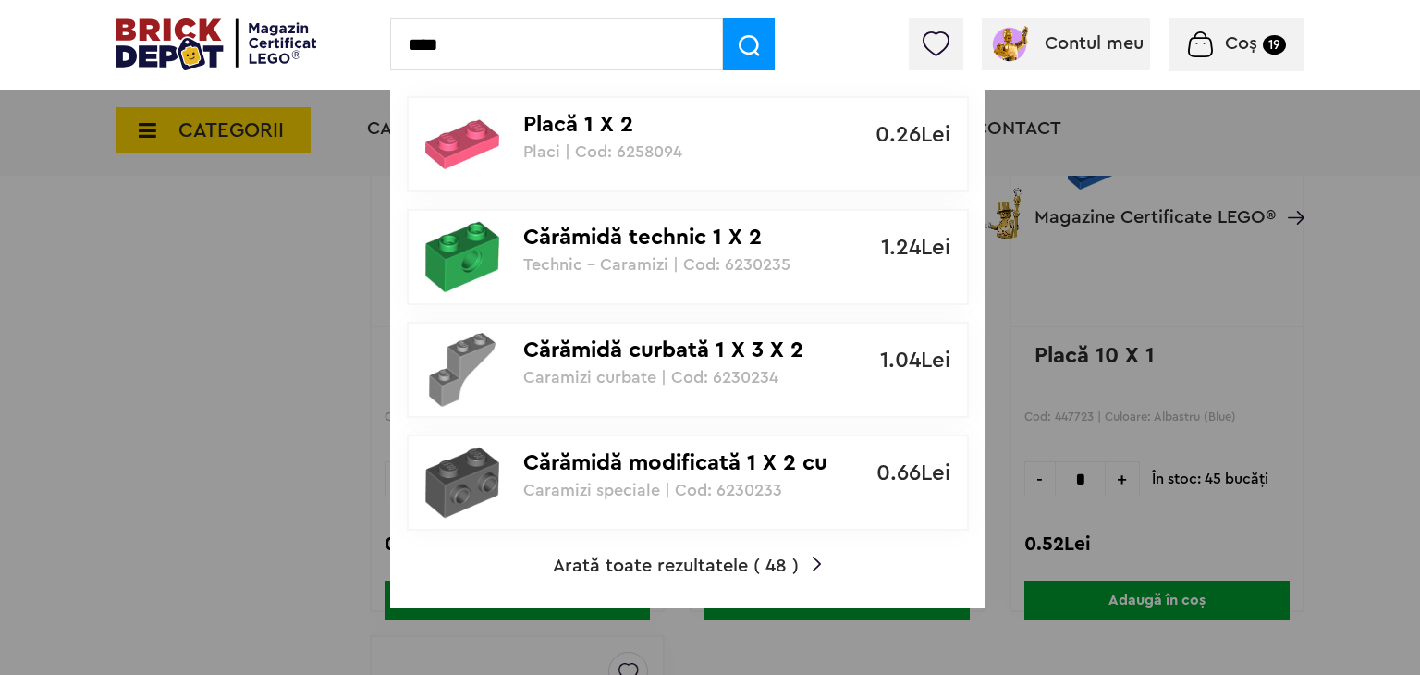
type input "****"
click at [736, 576] on div "Placă 1 X 2 Placi | Cod: 6258094 0.26Lei Cărămidă technic 1 X 2 Technic - Caram…" at bounding box center [687, 341] width 595 height 533
click at [734, 561] on span "Arată toate rezultatele ( 48 )" at bounding box center [676, 566] width 246 height 18
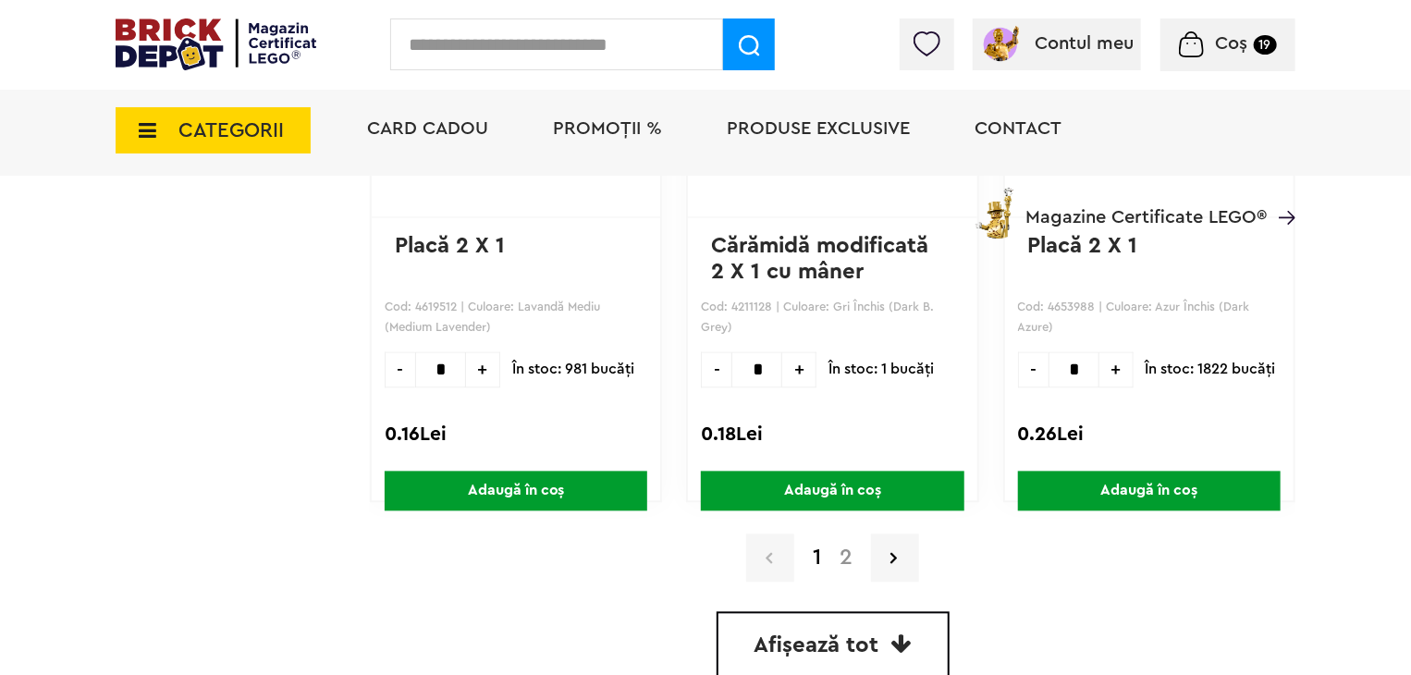
scroll to position [5456, 0]
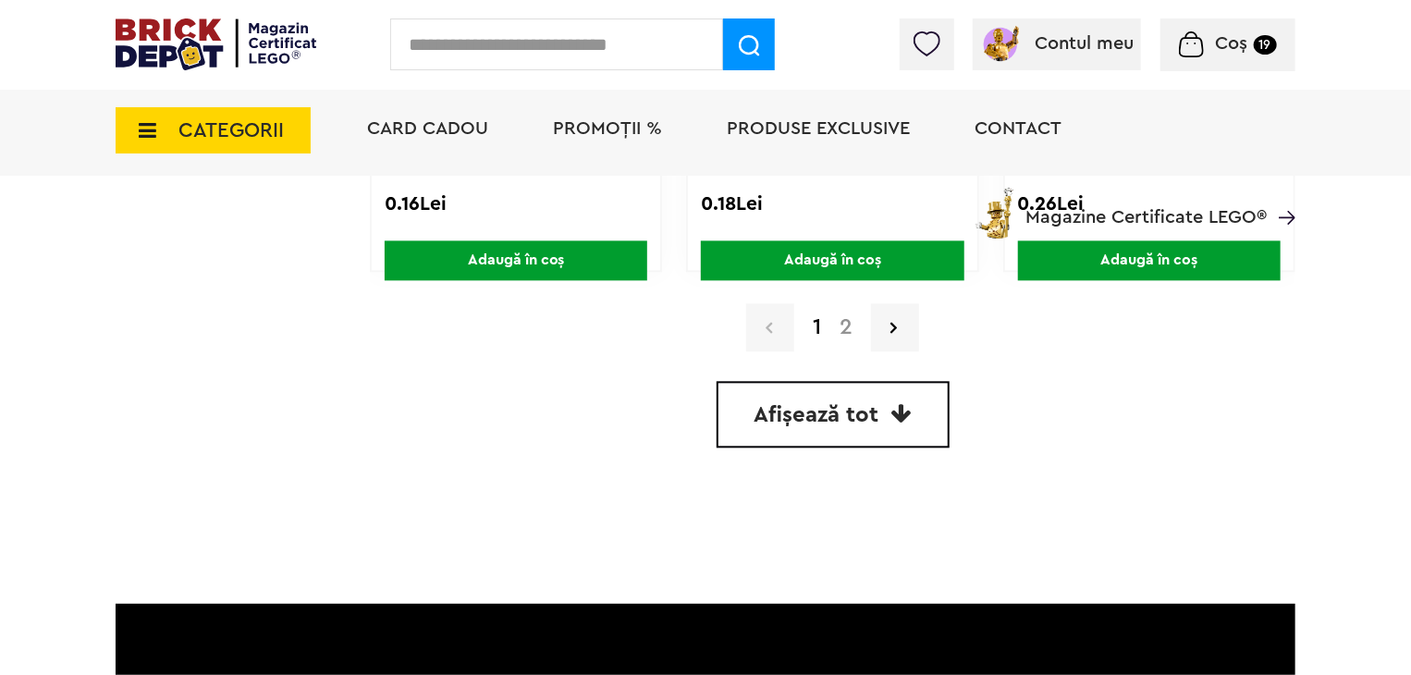
click at [911, 408] on link "Afișează tot" at bounding box center [833, 414] width 233 height 67
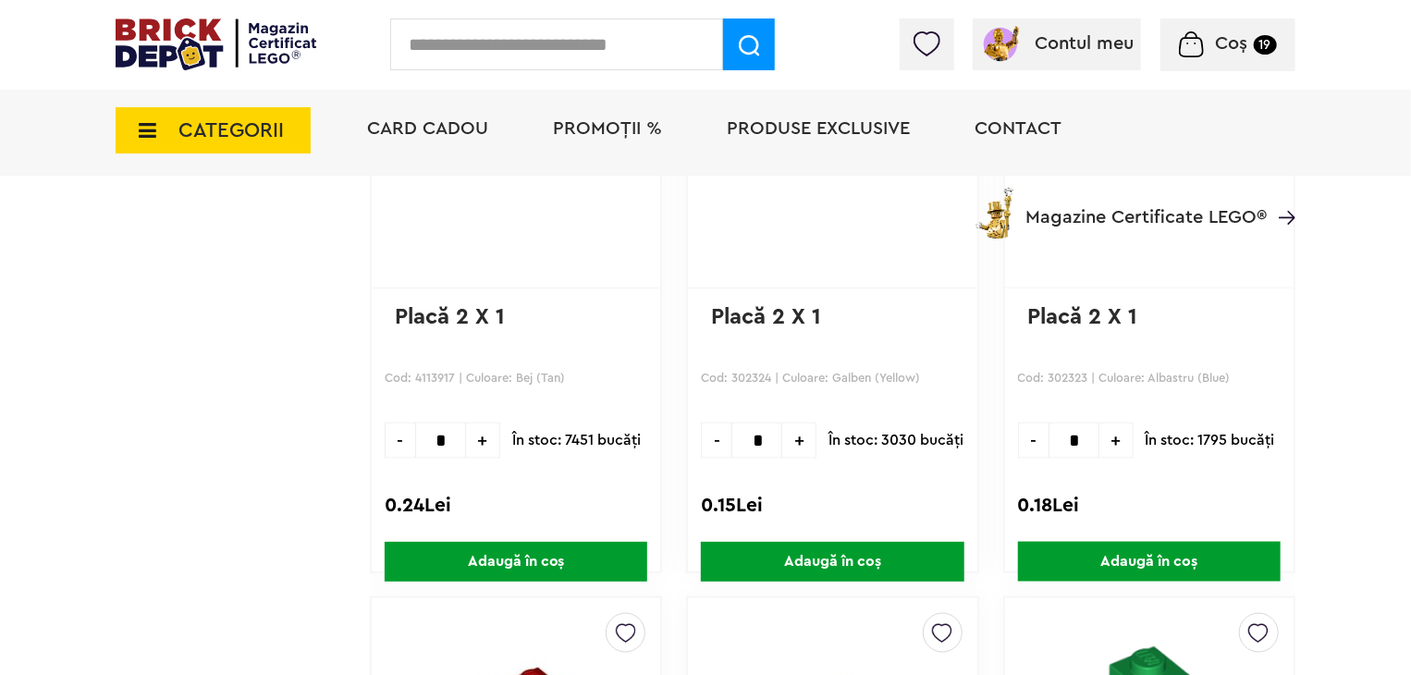
scroll to position [8502, 0]
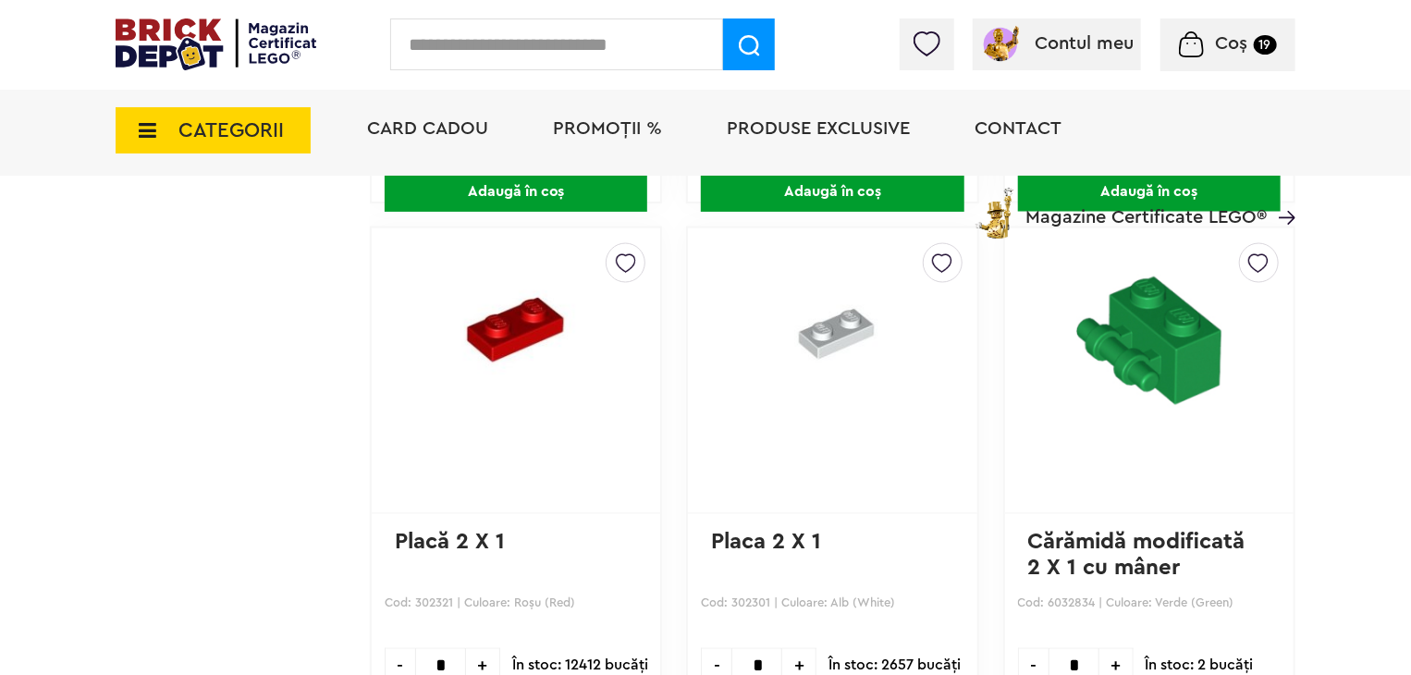
click at [946, 254] on img at bounding box center [942, 259] width 20 height 30
click at [678, 317] on label at bounding box center [688, 327] width 21 height 21
drag, startPoint x: 768, startPoint y: 651, endPoint x: 739, endPoint y: 651, distance: 29.6
click at [739, 651] on input "*" at bounding box center [757, 666] width 51 height 36
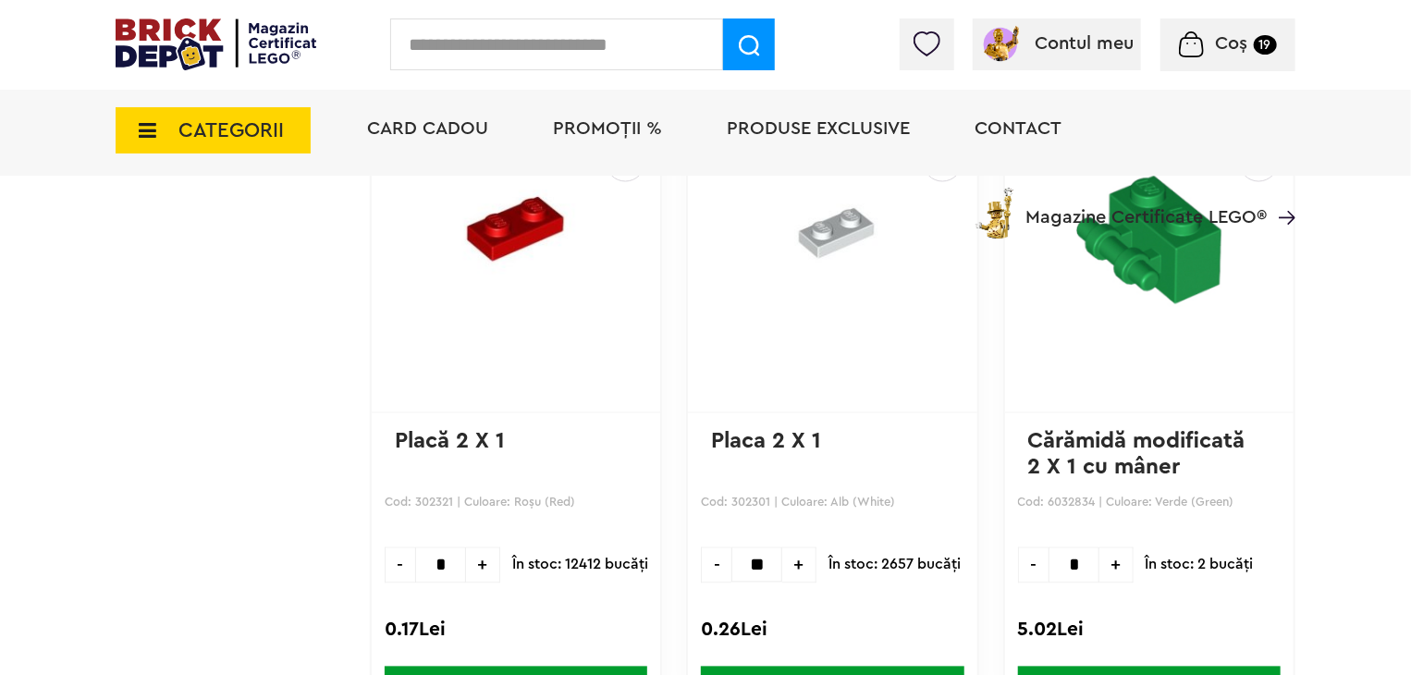
scroll to position [8780, 0]
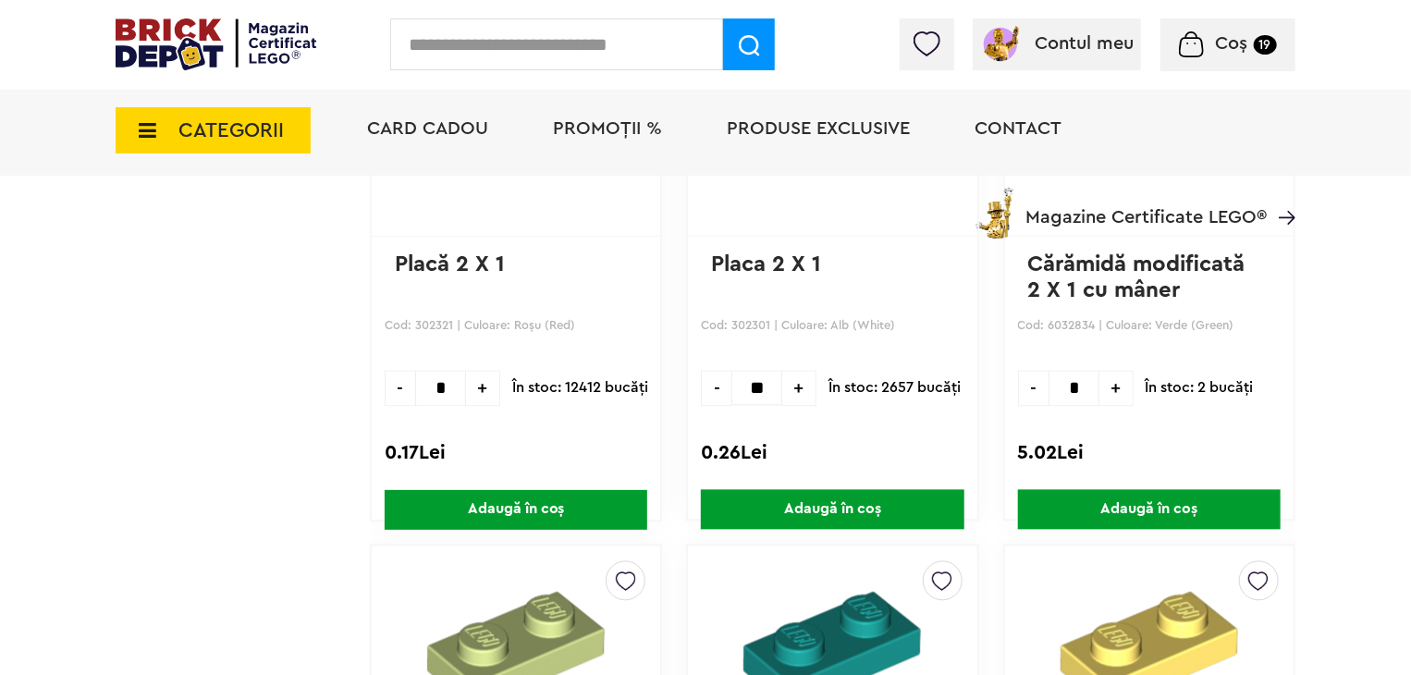
type input "**"
click at [825, 497] on span "Adaugă în coș" at bounding box center [832, 510] width 263 height 40
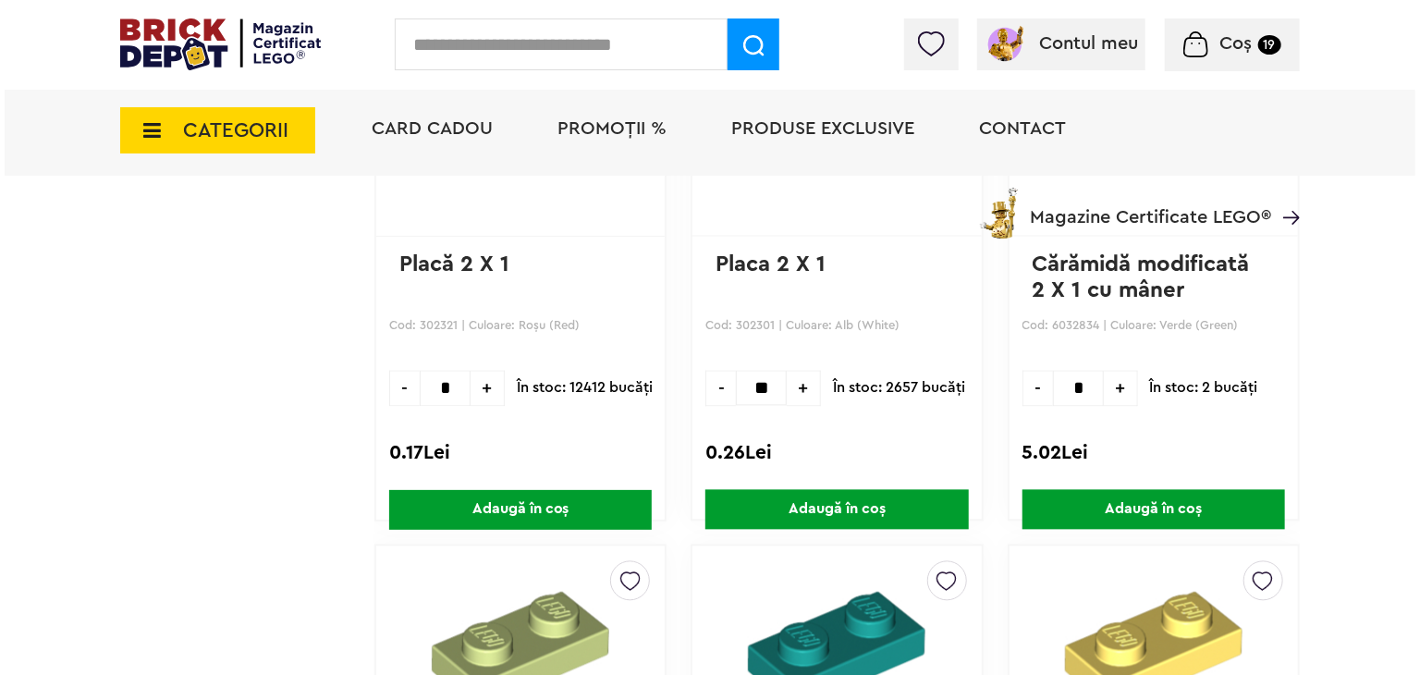
scroll to position [0, 0]
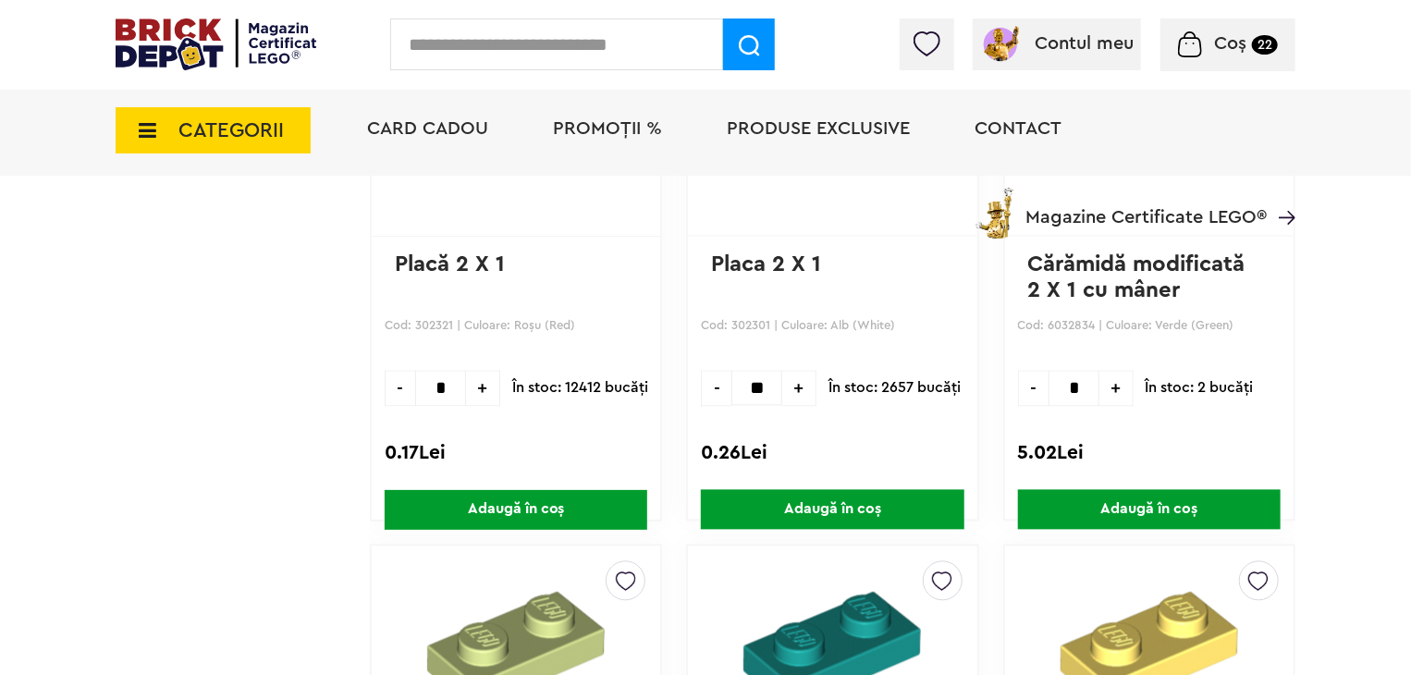
click at [539, 43] on input "text" at bounding box center [556, 44] width 333 height 52
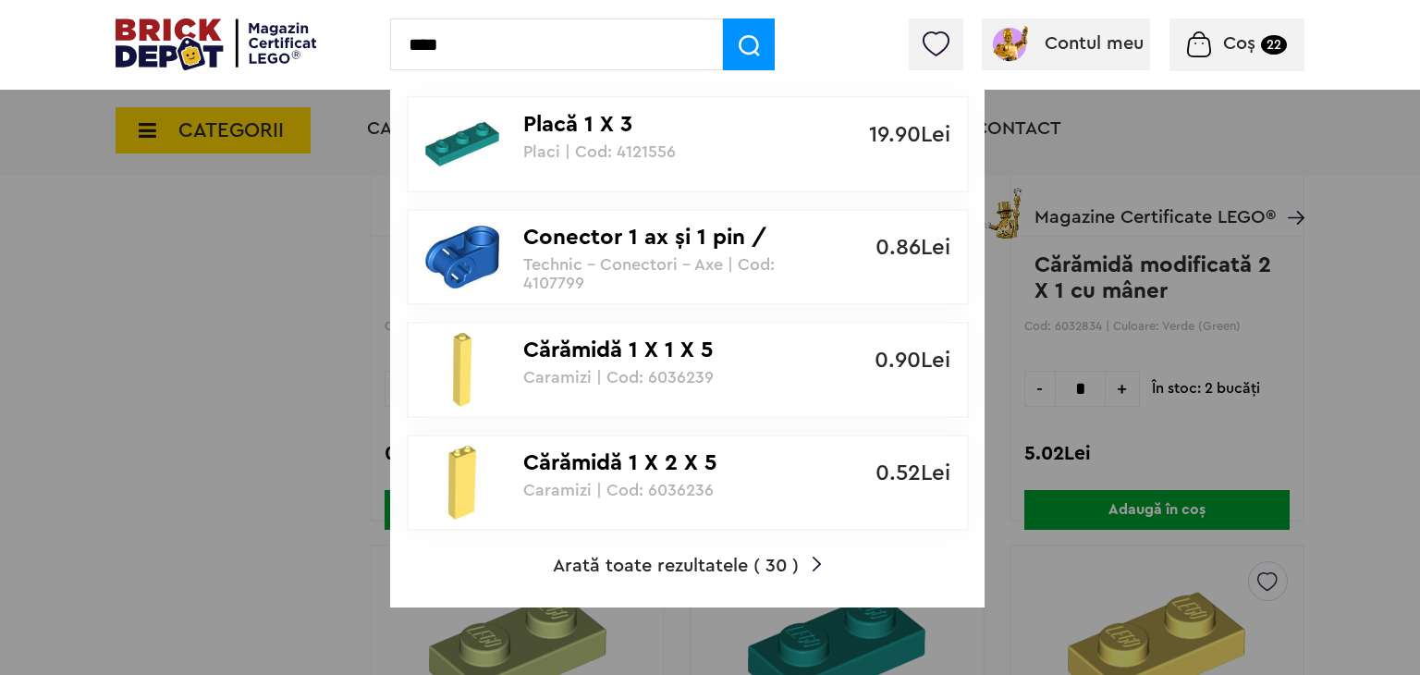
type input "****"
click at [729, 563] on span "Arată toate rezultatele ( 30 )" at bounding box center [676, 566] width 246 height 18
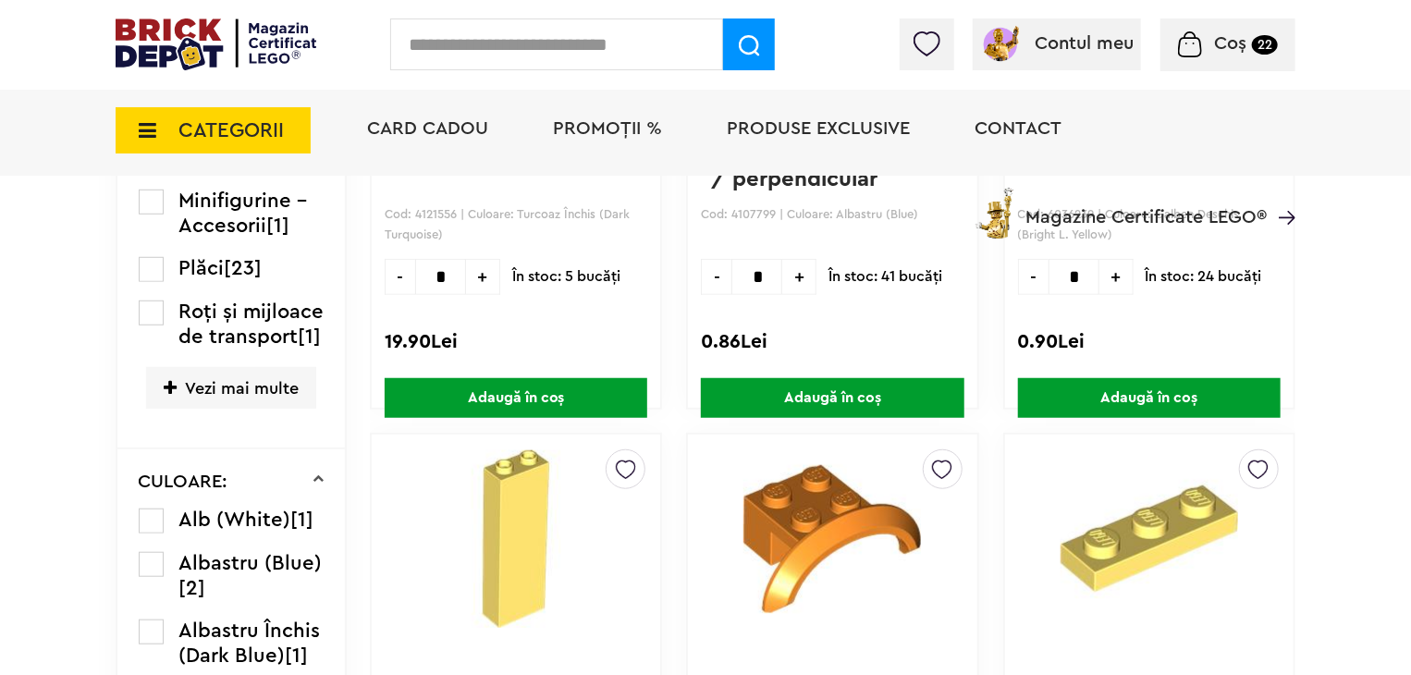
scroll to position [555, 0]
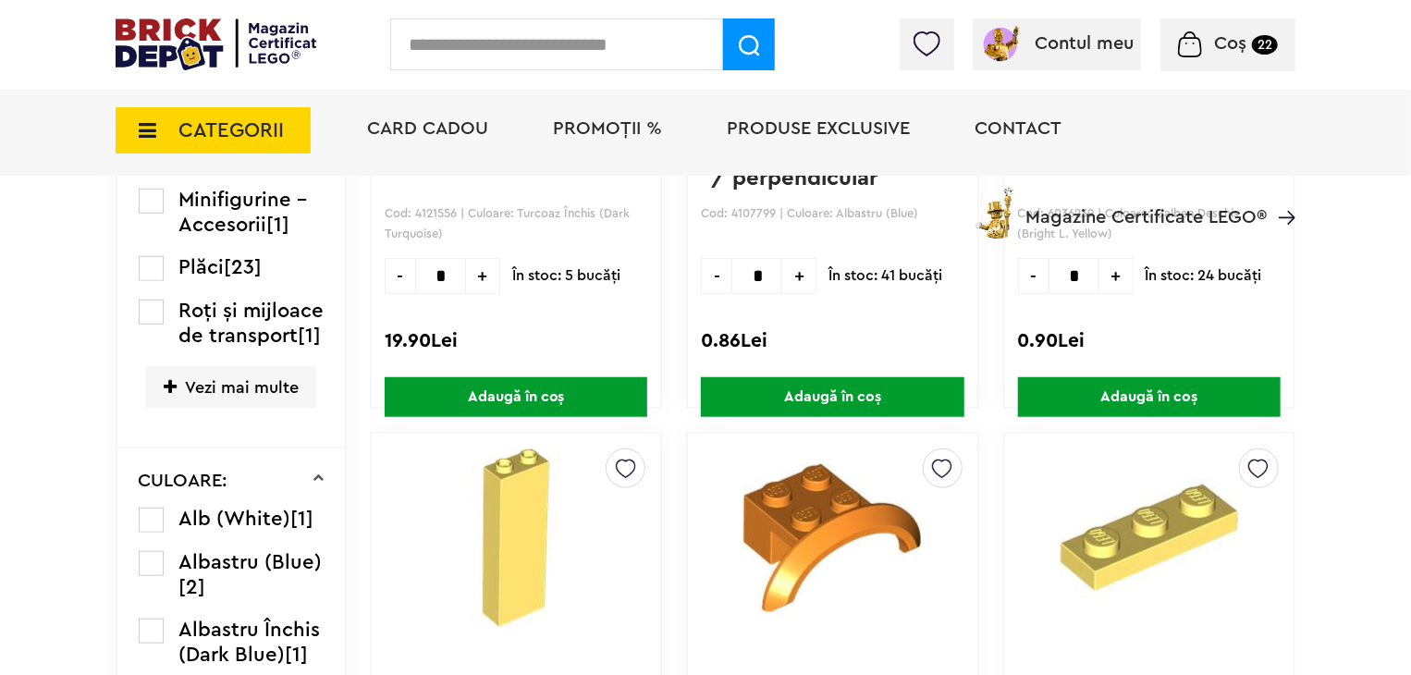
click at [146, 533] on label at bounding box center [151, 520] width 25 height 25
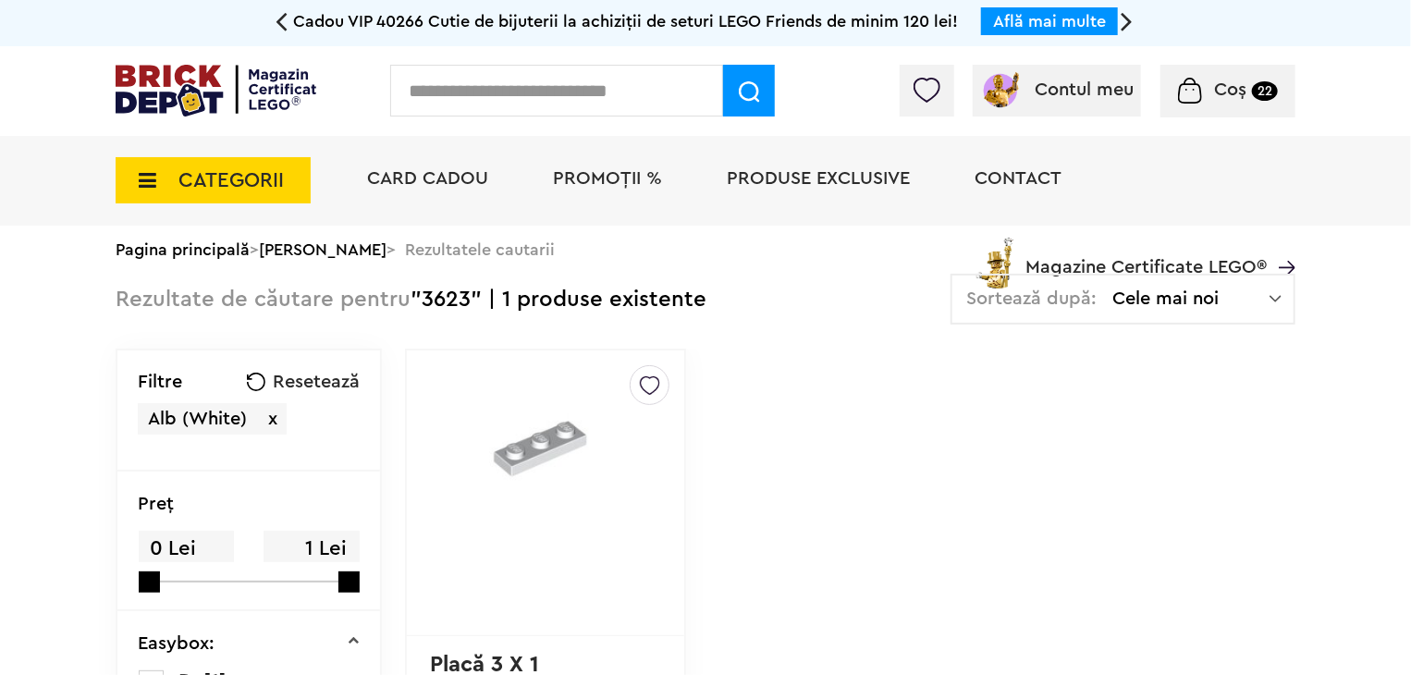
click at [640, 382] on img at bounding box center [650, 381] width 20 height 30
click at [385, 449] on label at bounding box center [395, 449] width 21 height 21
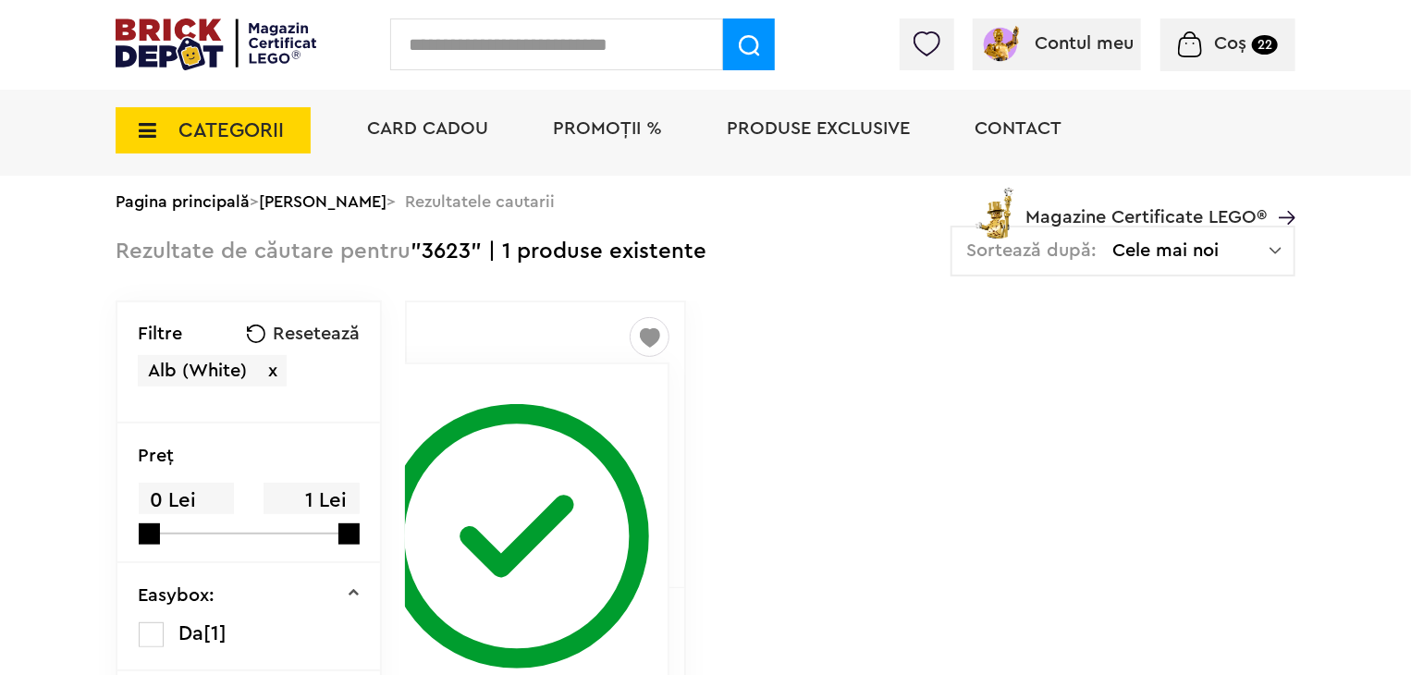
scroll to position [185, 0]
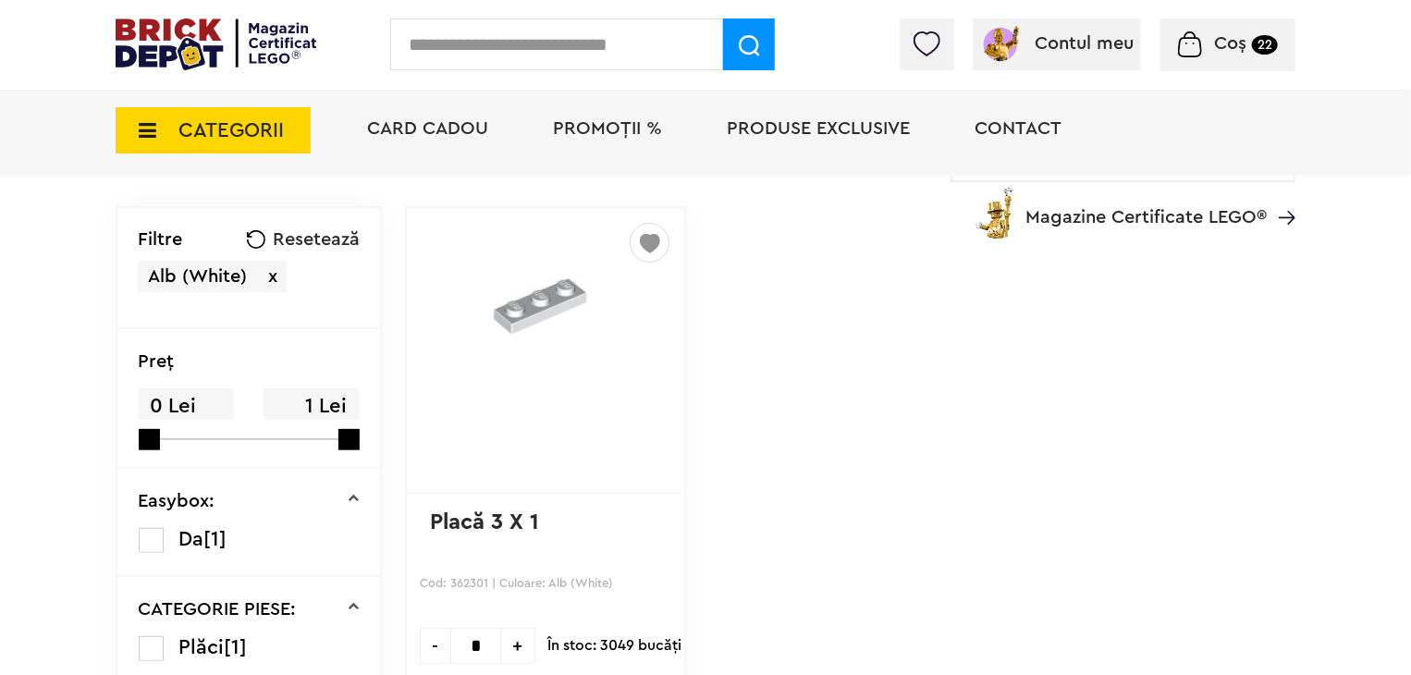
drag, startPoint x: 457, startPoint y: 645, endPoint x: 430, endPoint y: 640, distance: 27.2
click at [450, 640] on input "*" at bounding box center [475, 646] width 51 height 36
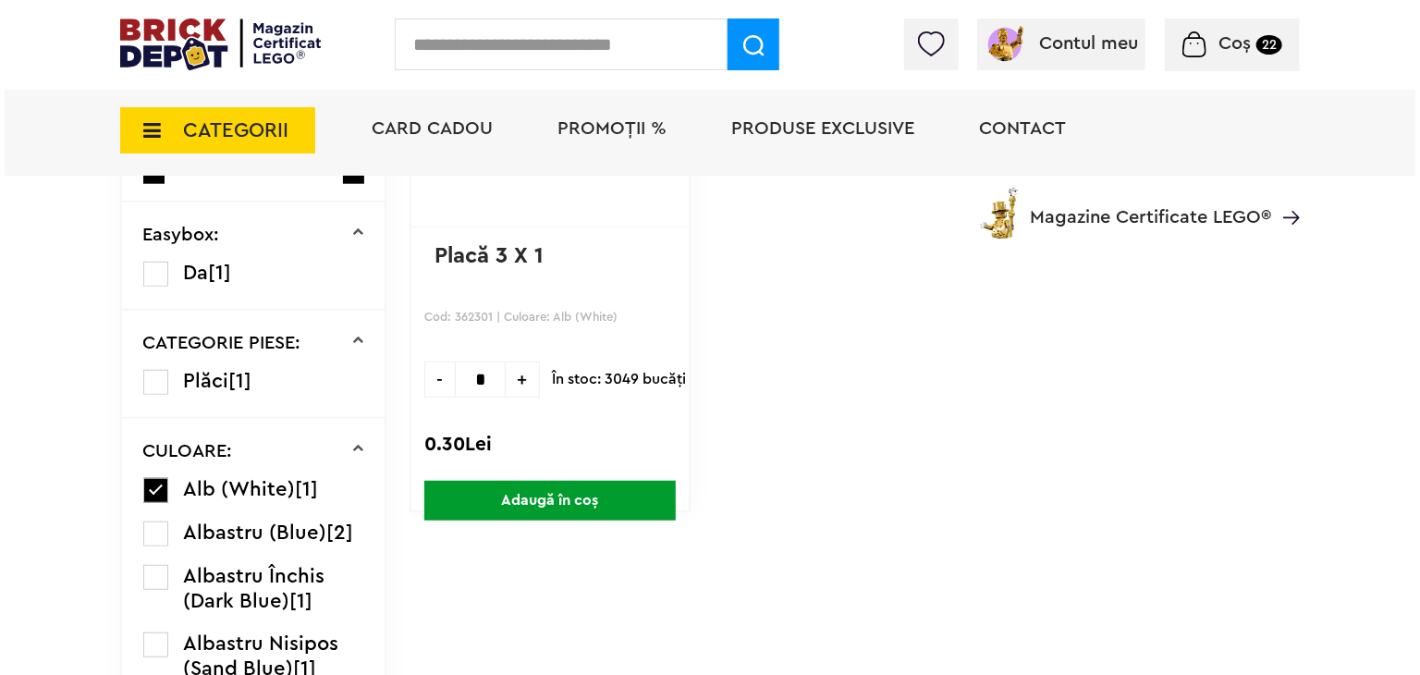
scroll to position [462, 0]
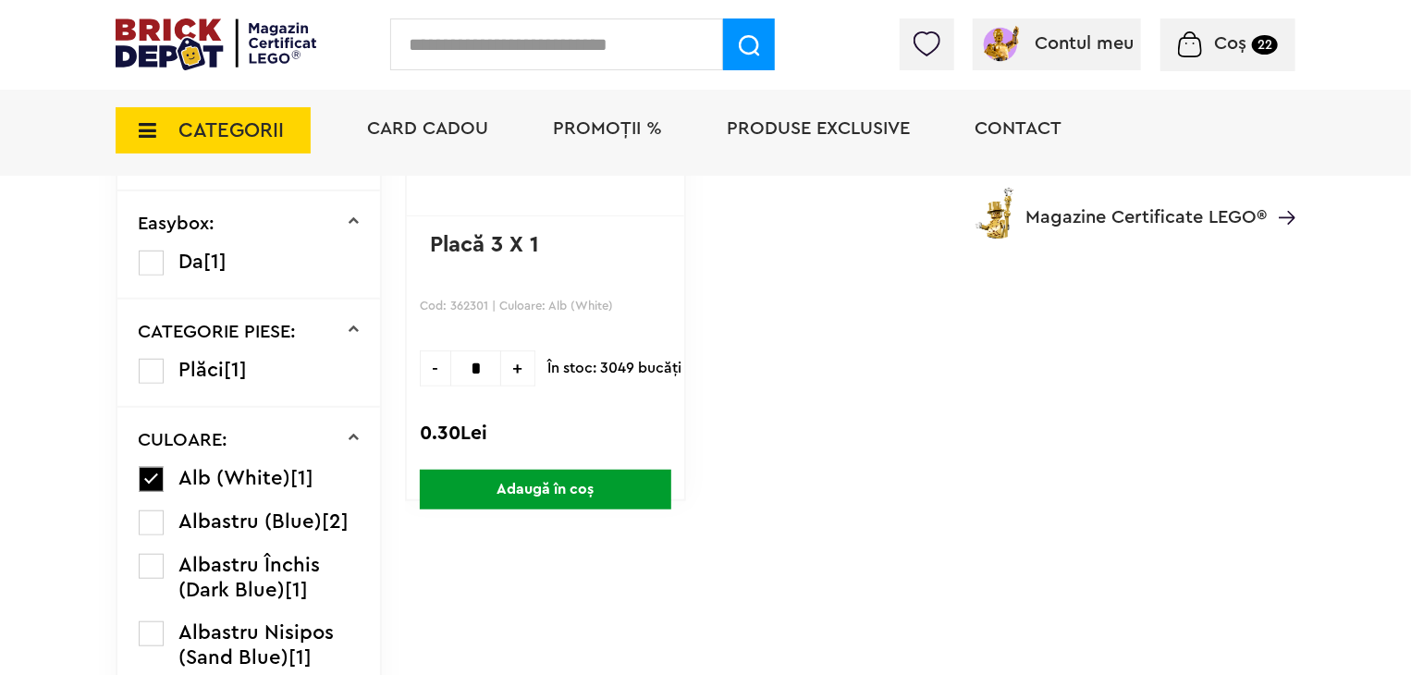
type input "*"
click at [497, 492] on span "Adaugă în coș" at bounding box center [546, 490] width 252 height 40
click at [485, 47] on input "text" at bounding box center [556, 44] width 333 height 52
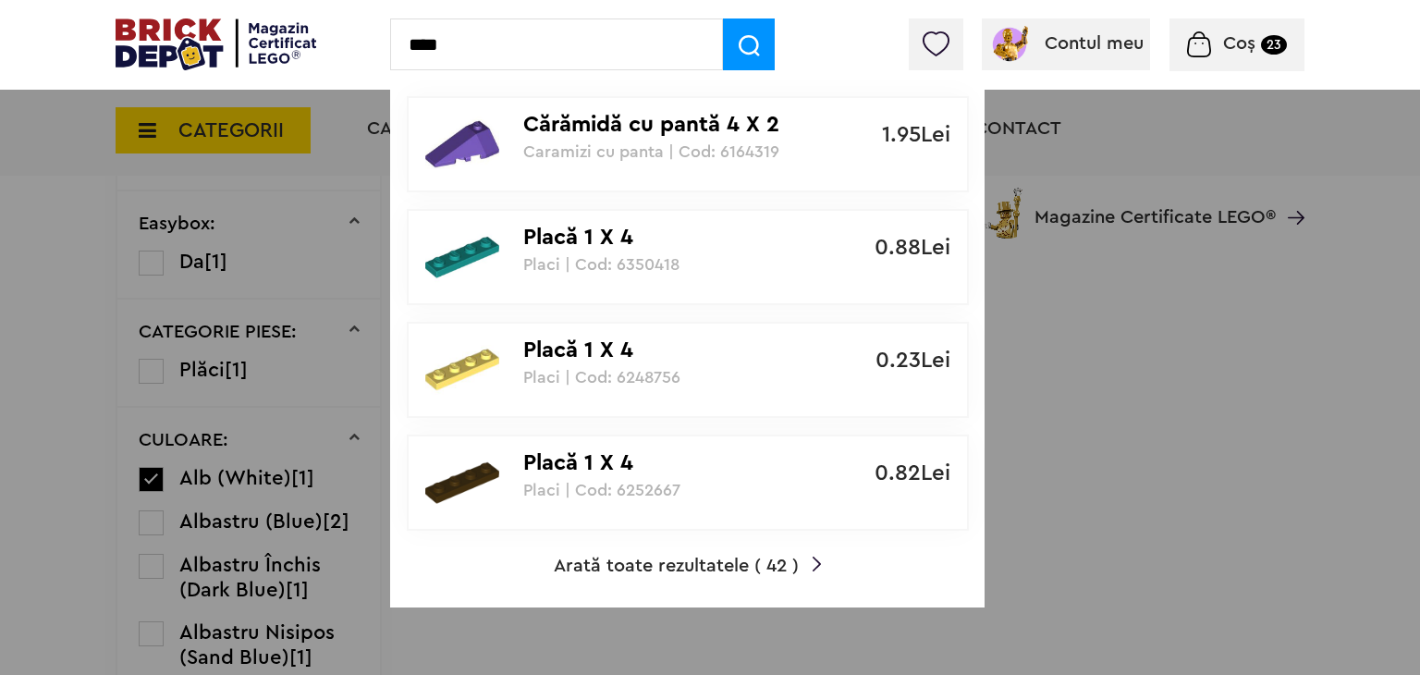
type input "****"
click at [719, 566] on span "Arată toate rezultatele ( 42 )" at bounding box center [676, 566] width 245 height 18
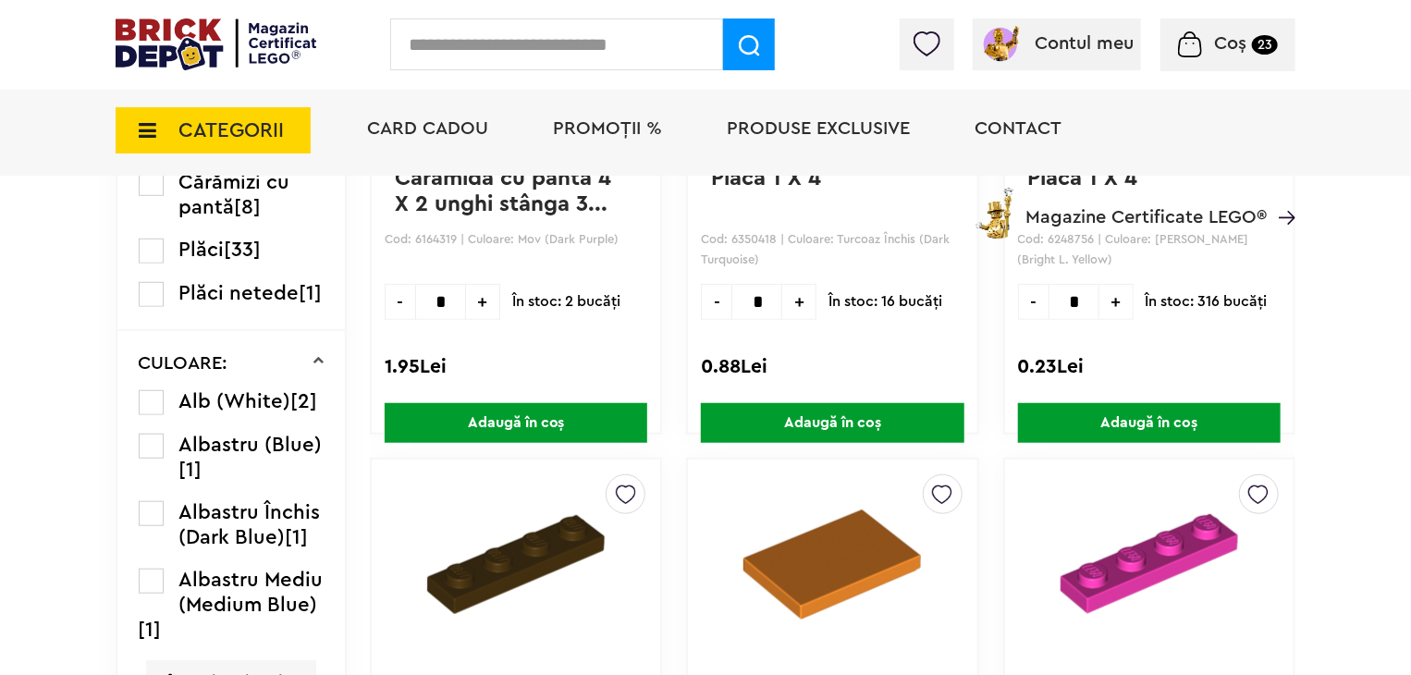
scroll to position [555, 0]
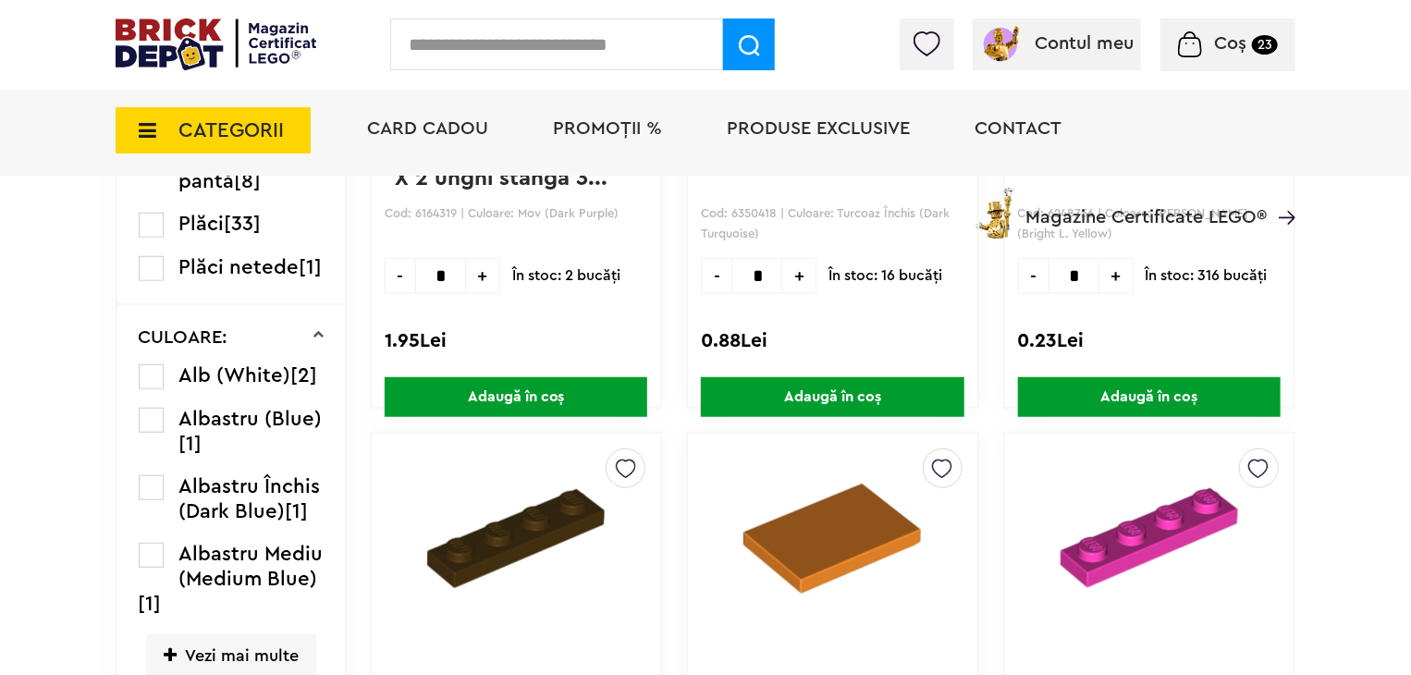
click at [151, 372] on label at bounding box center [151, 376] width 25 height 25
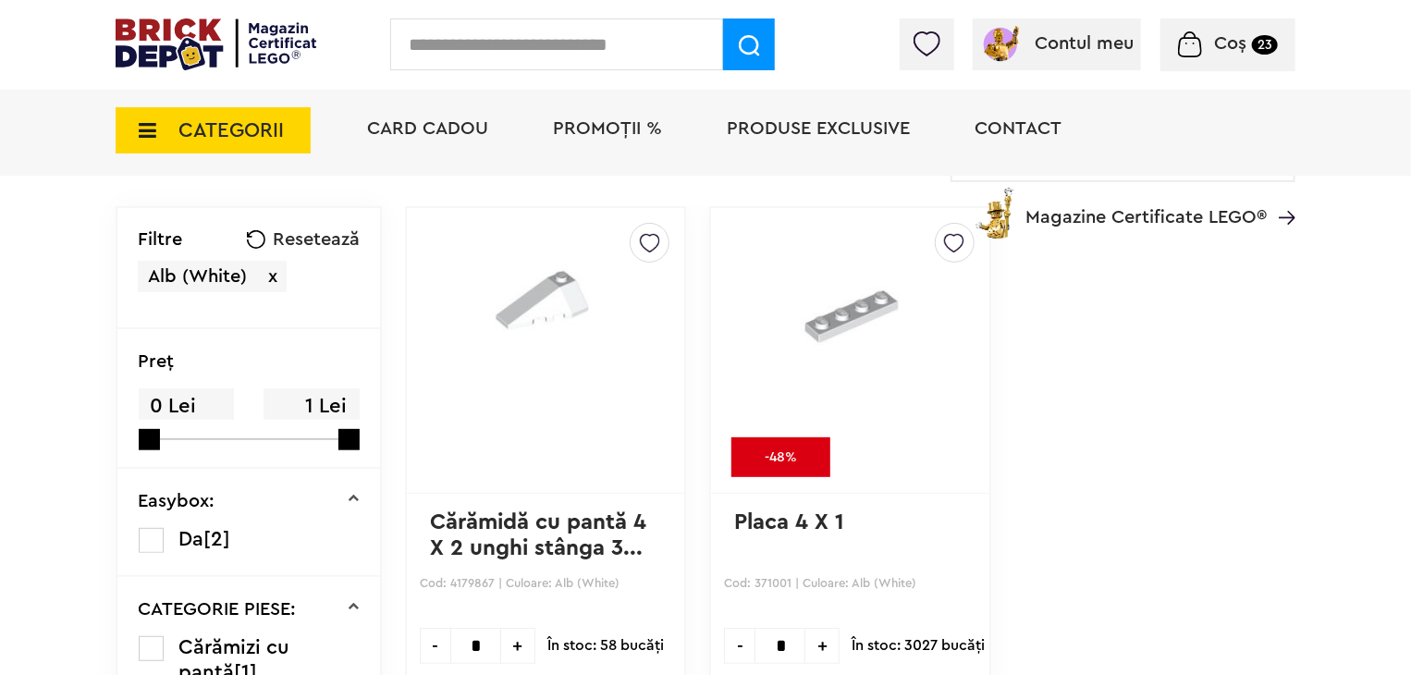
scroll to position [92, 0]
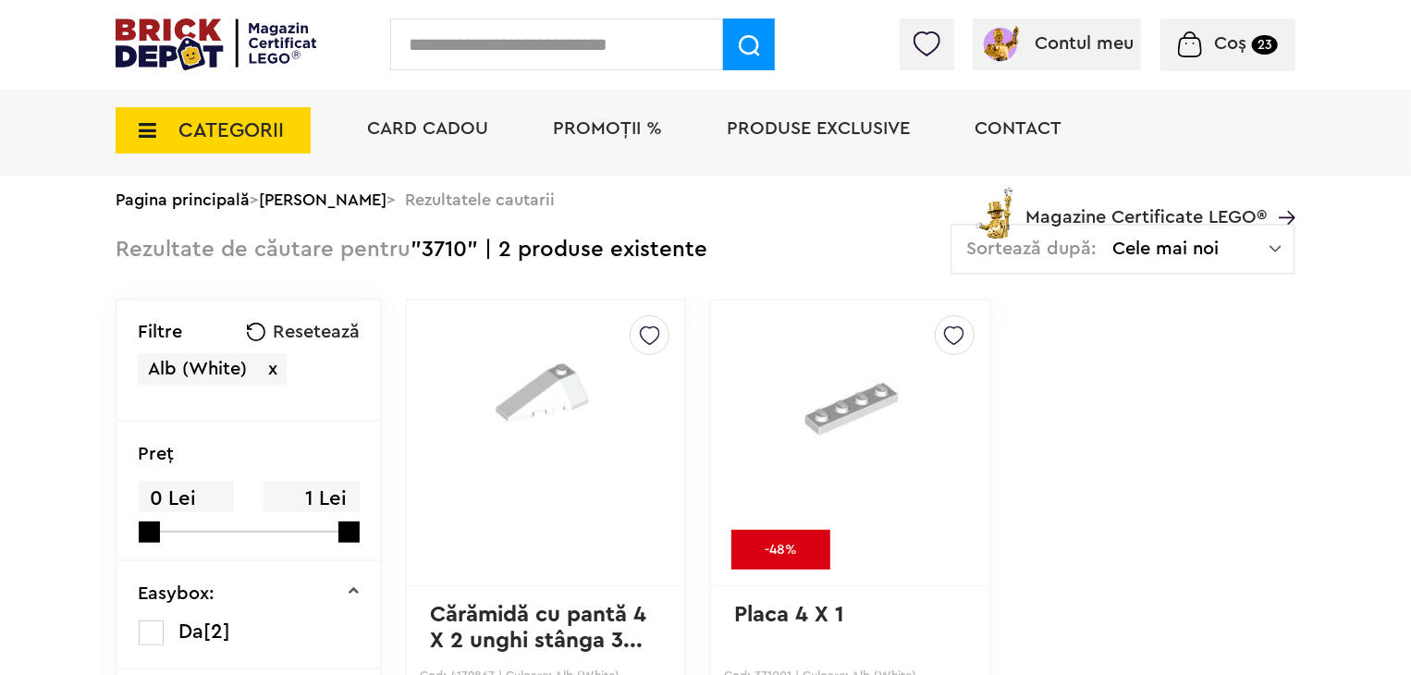
click at [945, 334] on img at bounding box center [954, 331] width 20 height 30
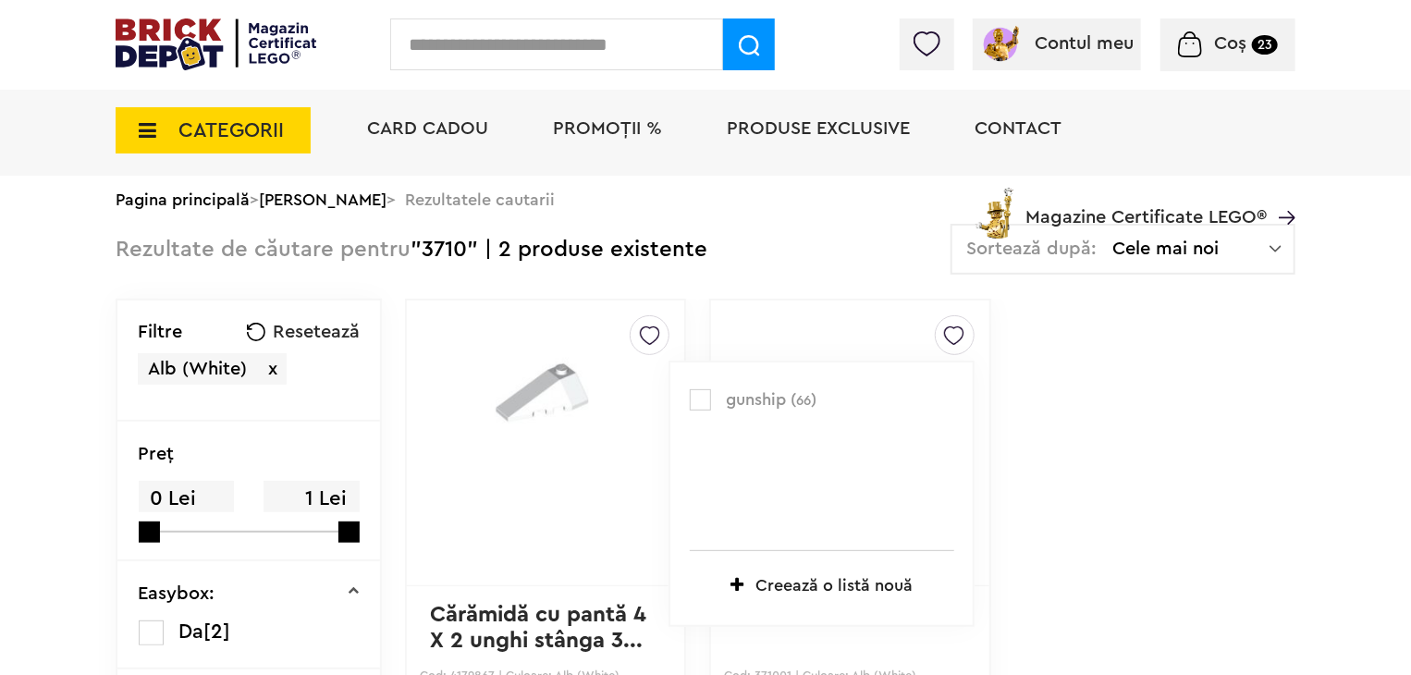
click at [690, 400] on label at bounding box center [700, 399] width 21 height 21
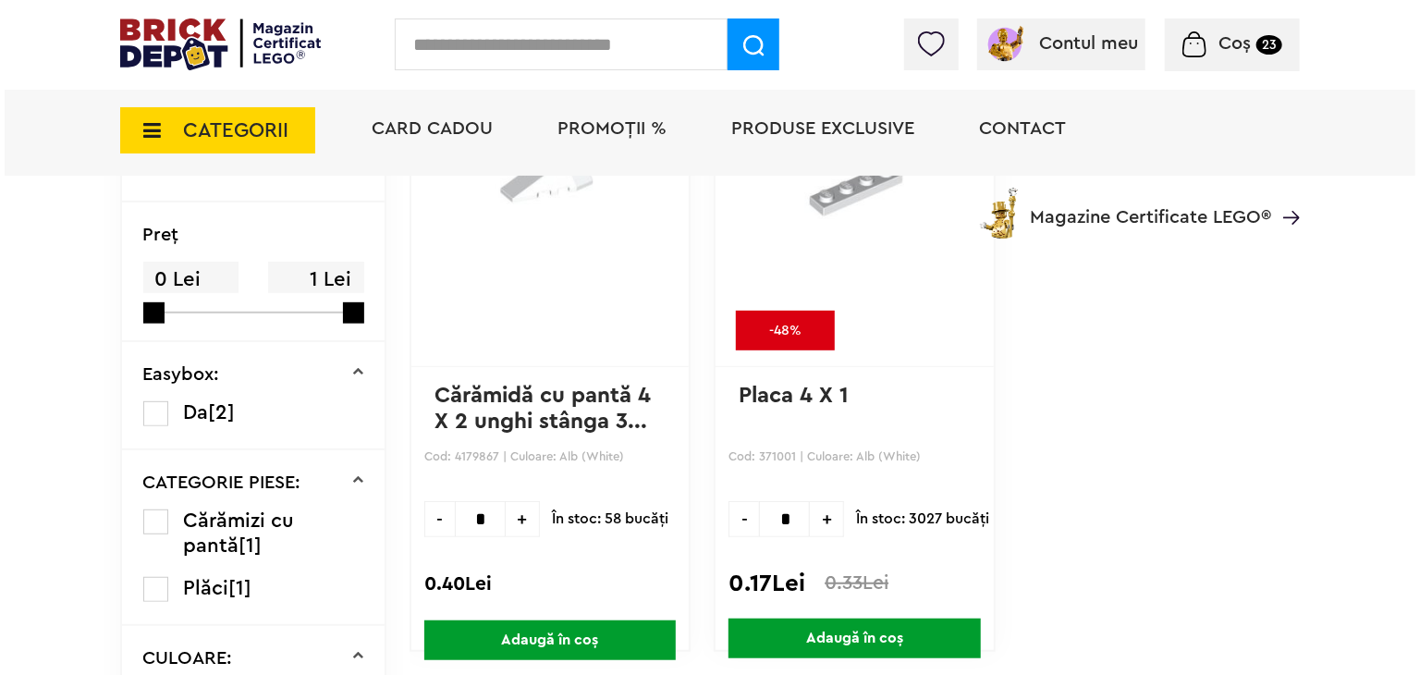
scroll to position [370, 0]
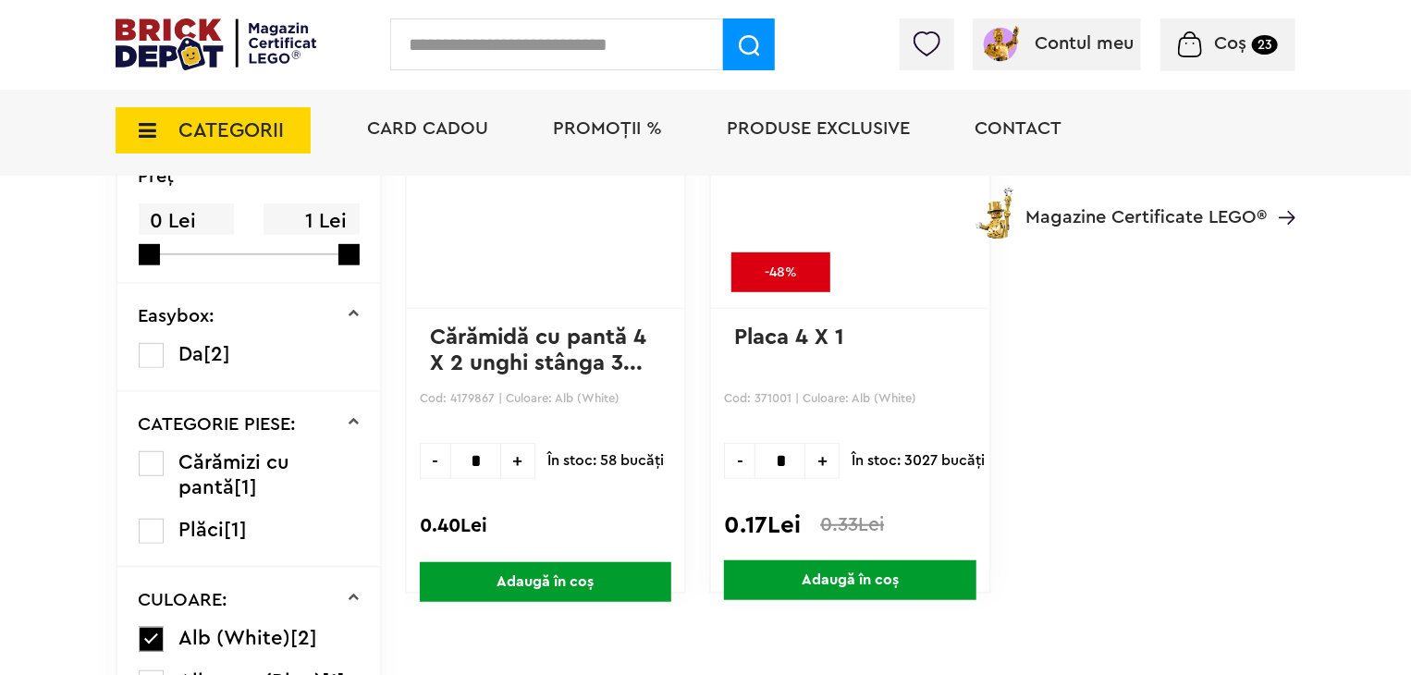
click at [766, 459] on input "*" at bounding box center [780, 461] width 51 height 36
type input "**"
click at [874, 572] on span "Adaugă în coș" at bounding box center [850, 580] width 252 height 40
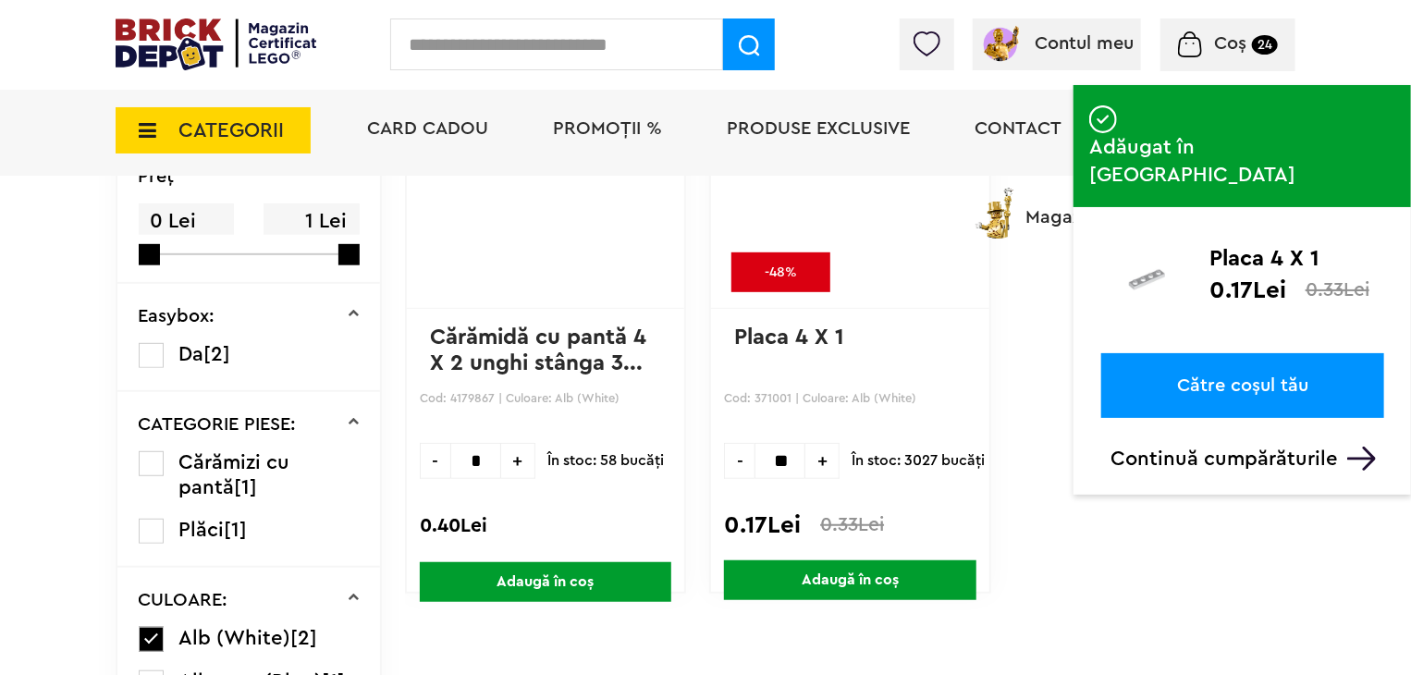
click at [473, 64] on input "text" at bounding box center [556, 44] width 333 height 52
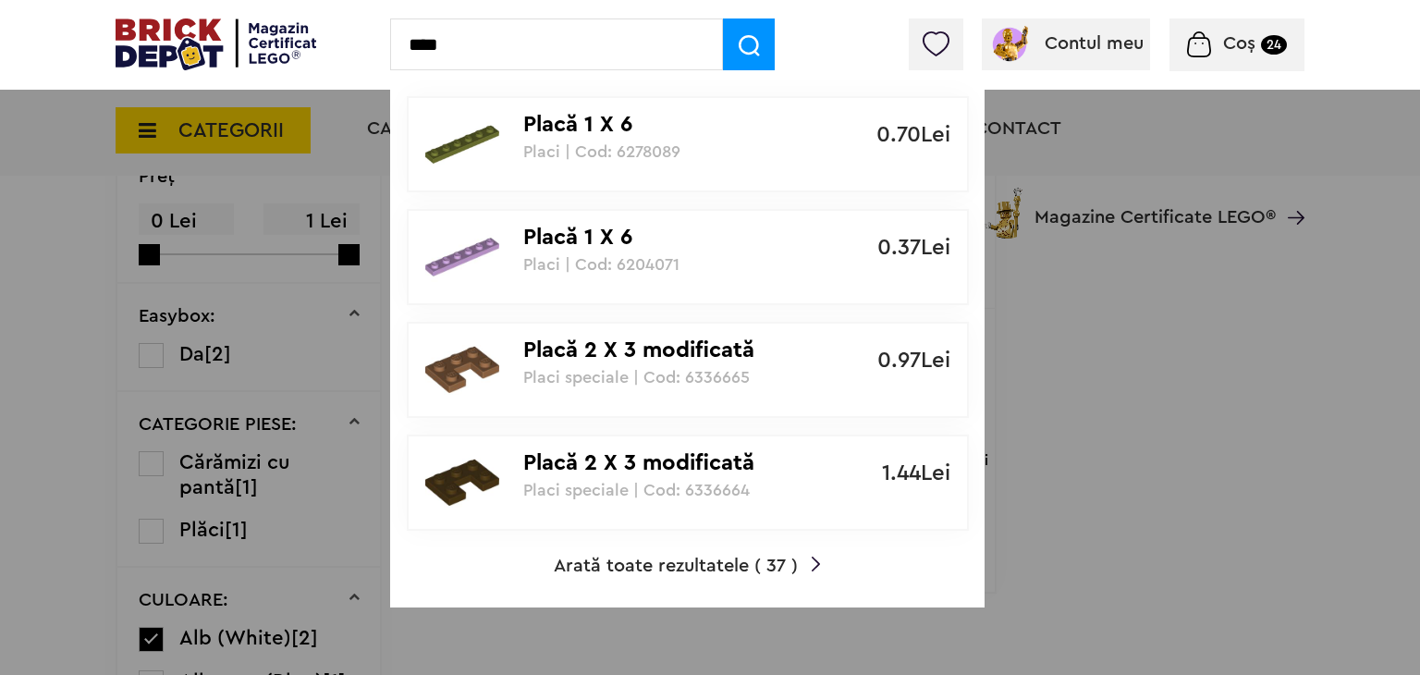
type input "****"
click at [662, 565] on span "Arată toate rezultatele ( 37 )" at bounding box center [676, 566] width 244 height 18
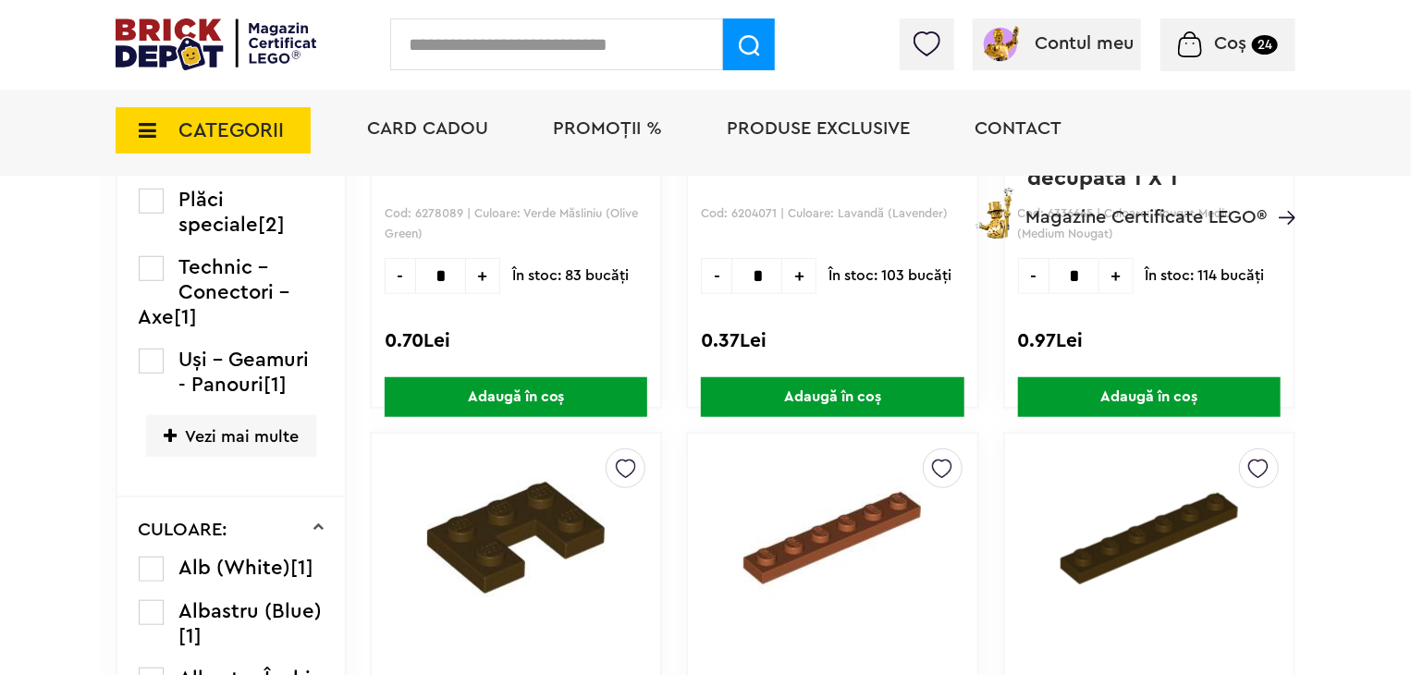
scroll to position [545, 0]
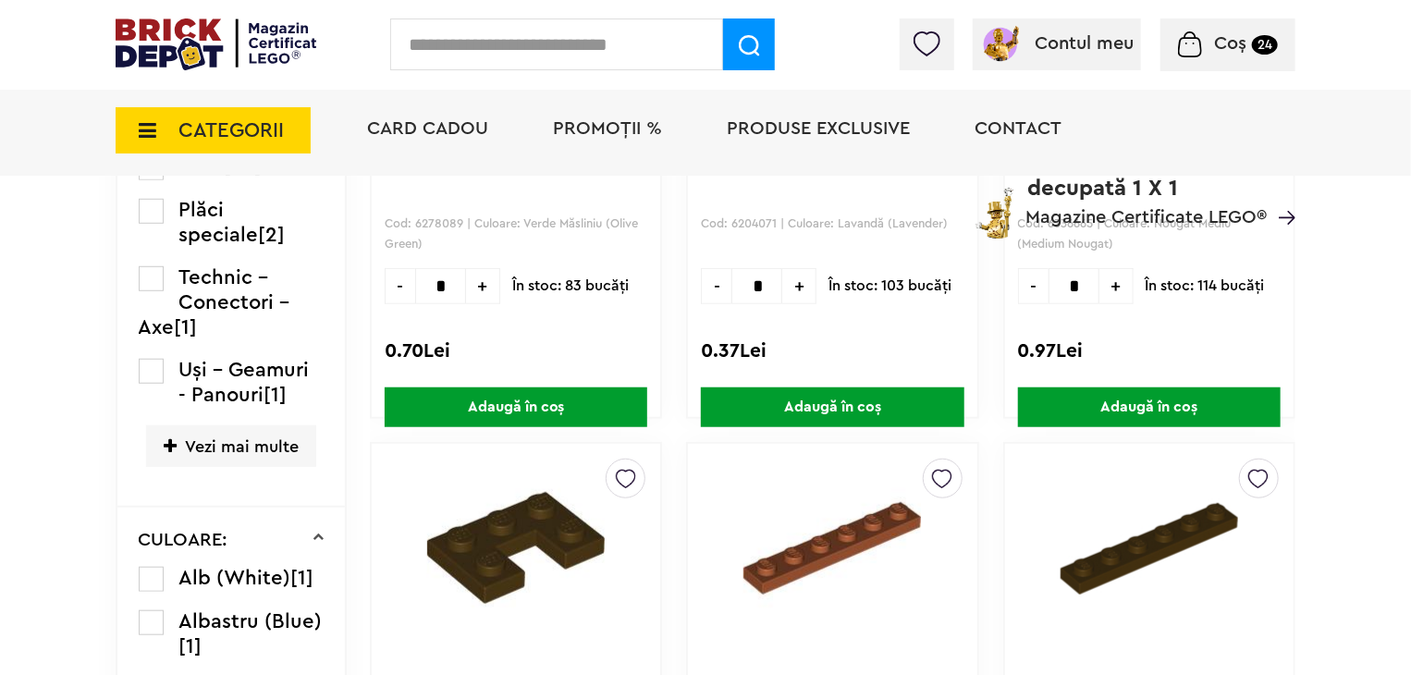
click at [147, 578] on label at bounding box center [151, 579] width 25 height 25
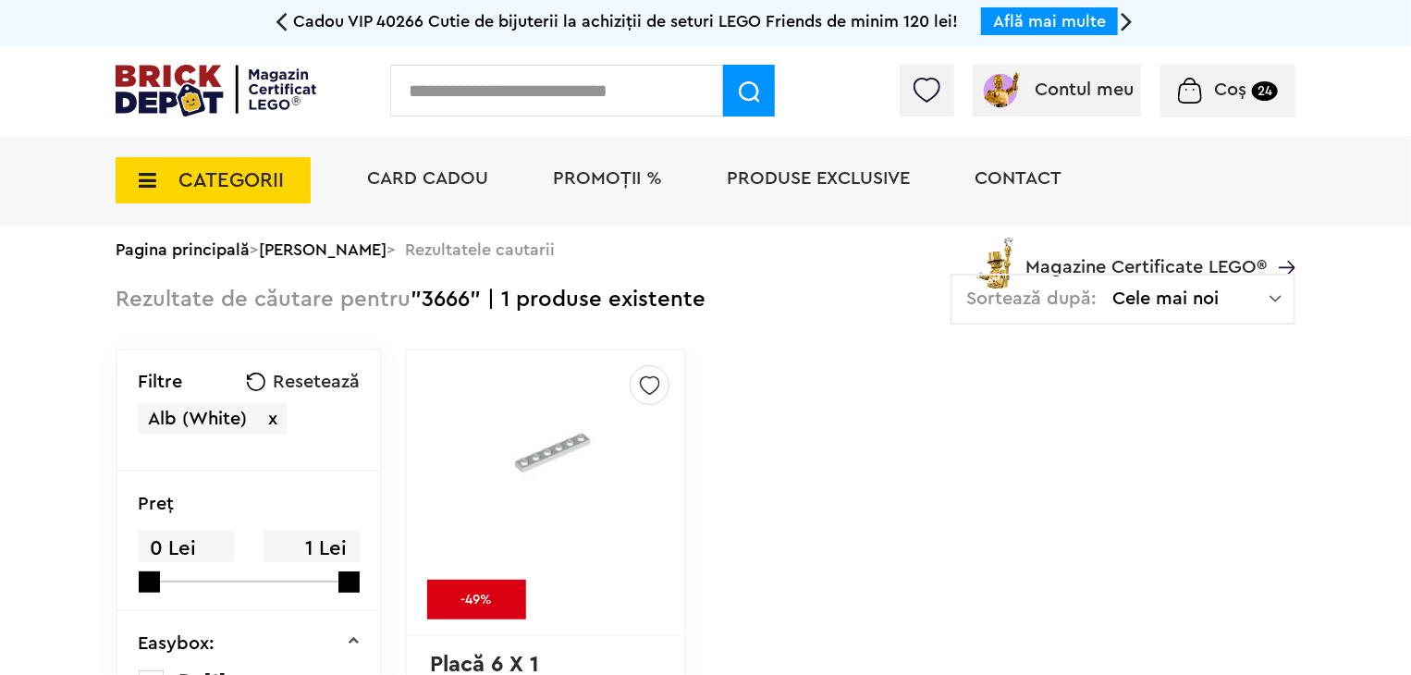
click at [640, 383] on img at bounding box center [650, 381] width 20 height 30
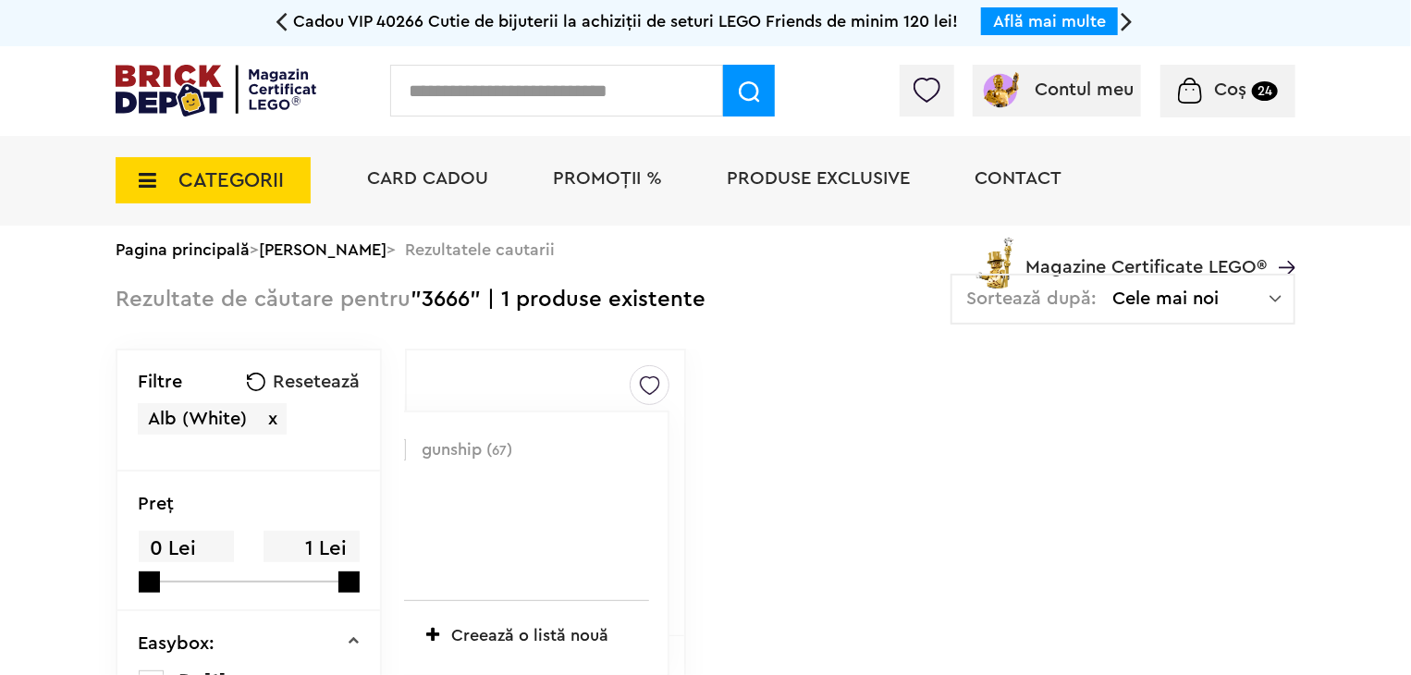
click at [385, 450] on label at bounding box center [395, 449] width 21 height 21
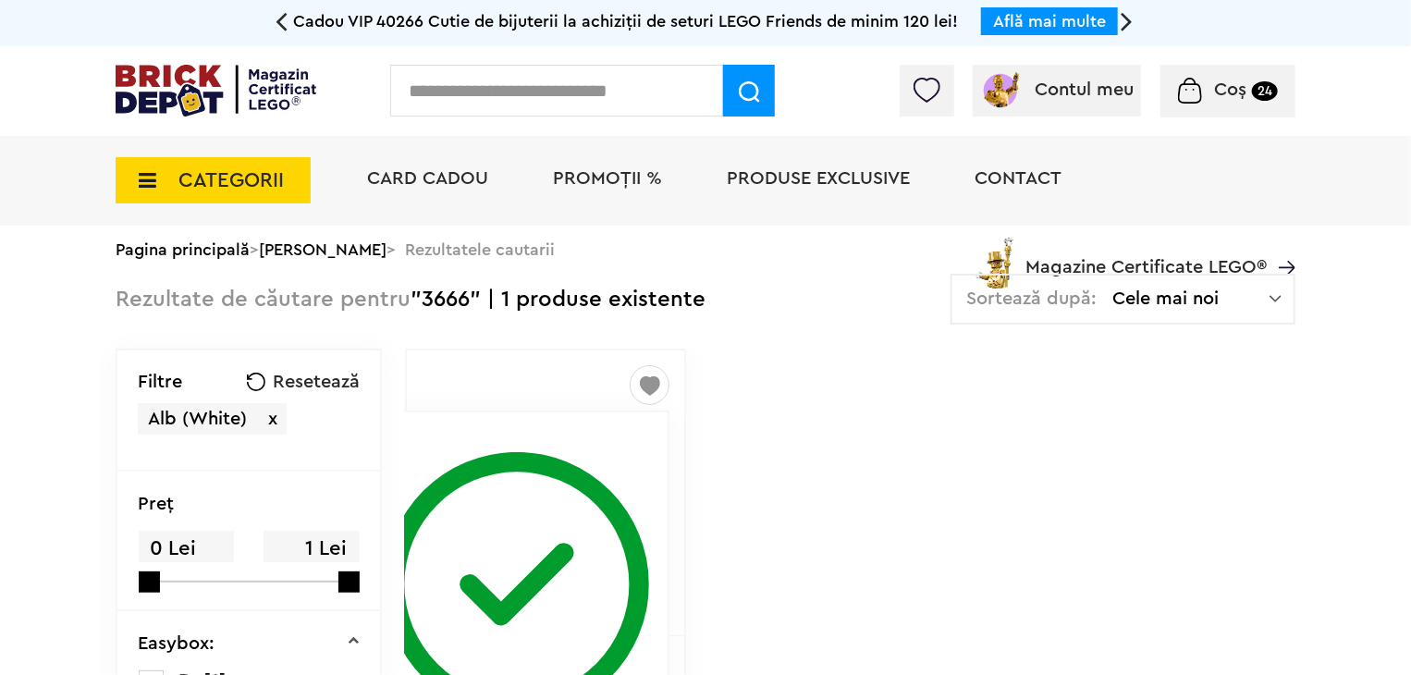
scroll to position [277, 0]
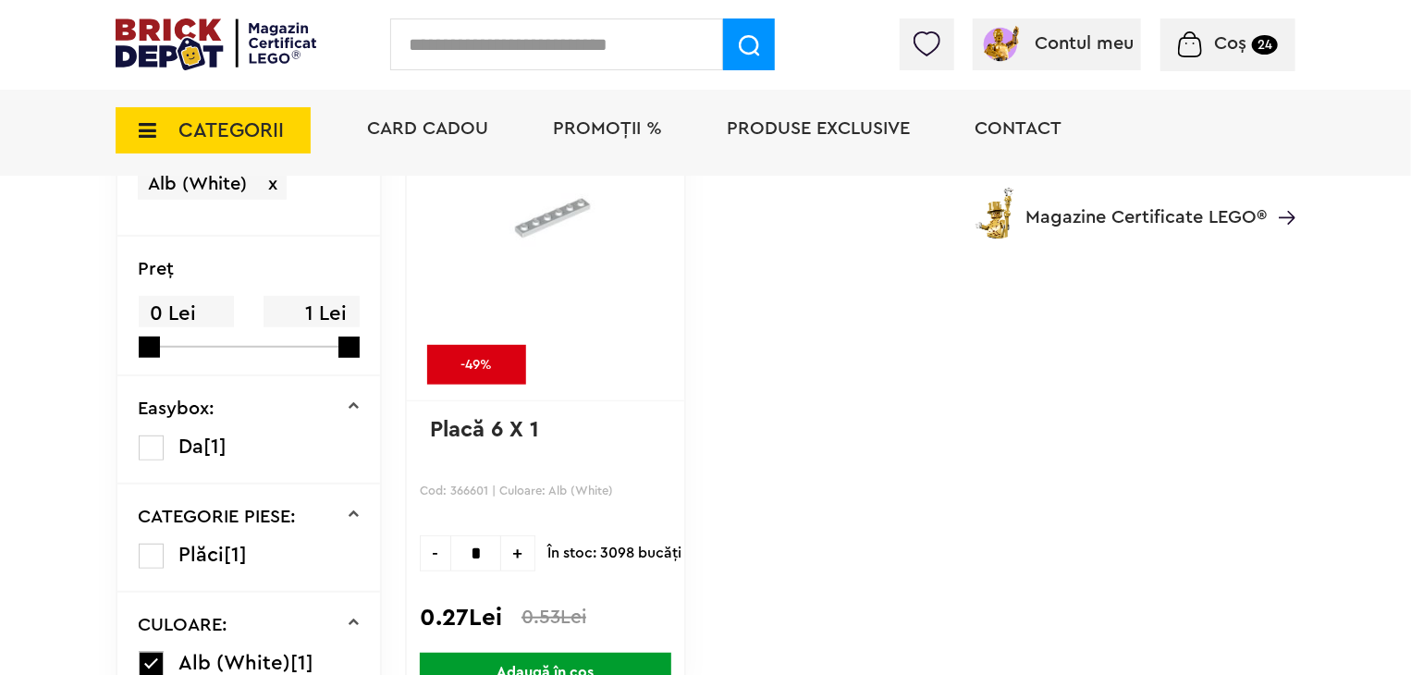
click at [501, 544] on span "+" at bounding box center [518, 553] width 34 height 36
type input "*"
click at [578, 664] on span "Adaugă în coș" at bounding box center [546, 673] width 252 height 40
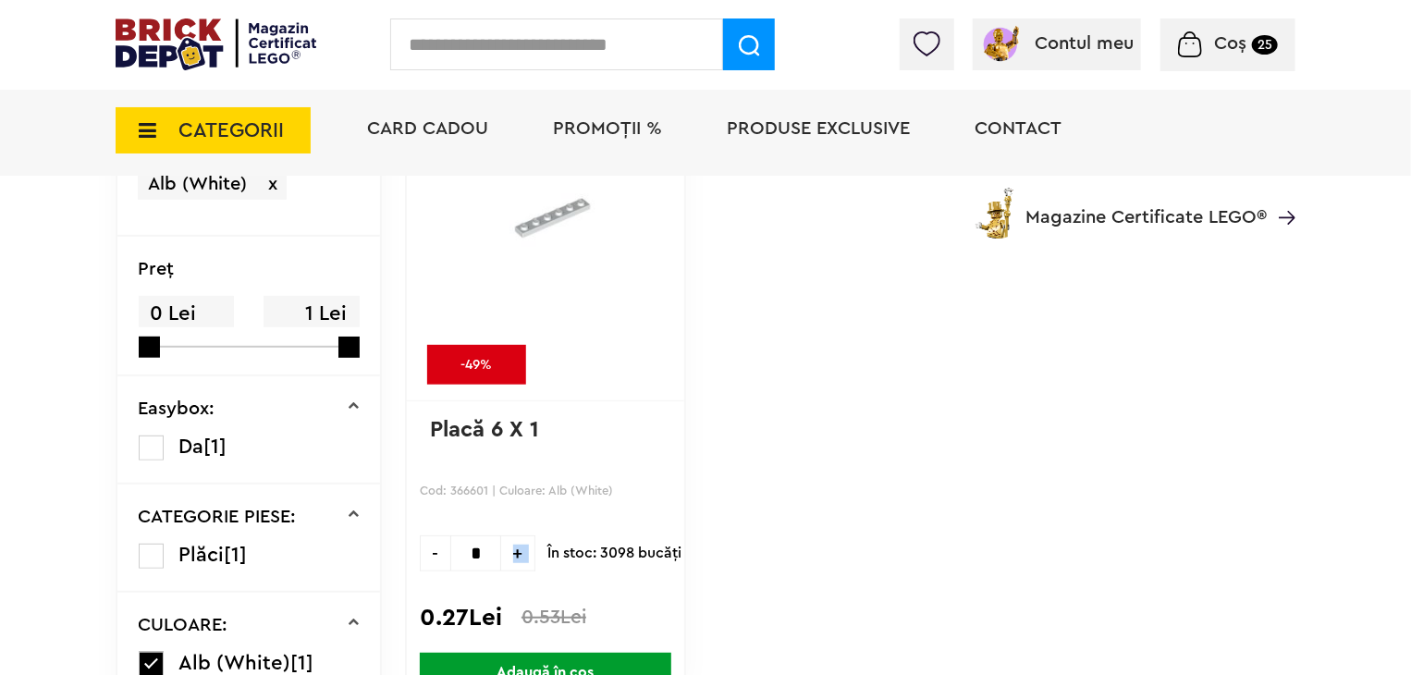
click at [624, 659] on span "Adaugă în coș" at bounding box center [546, 673] width 252 height 40
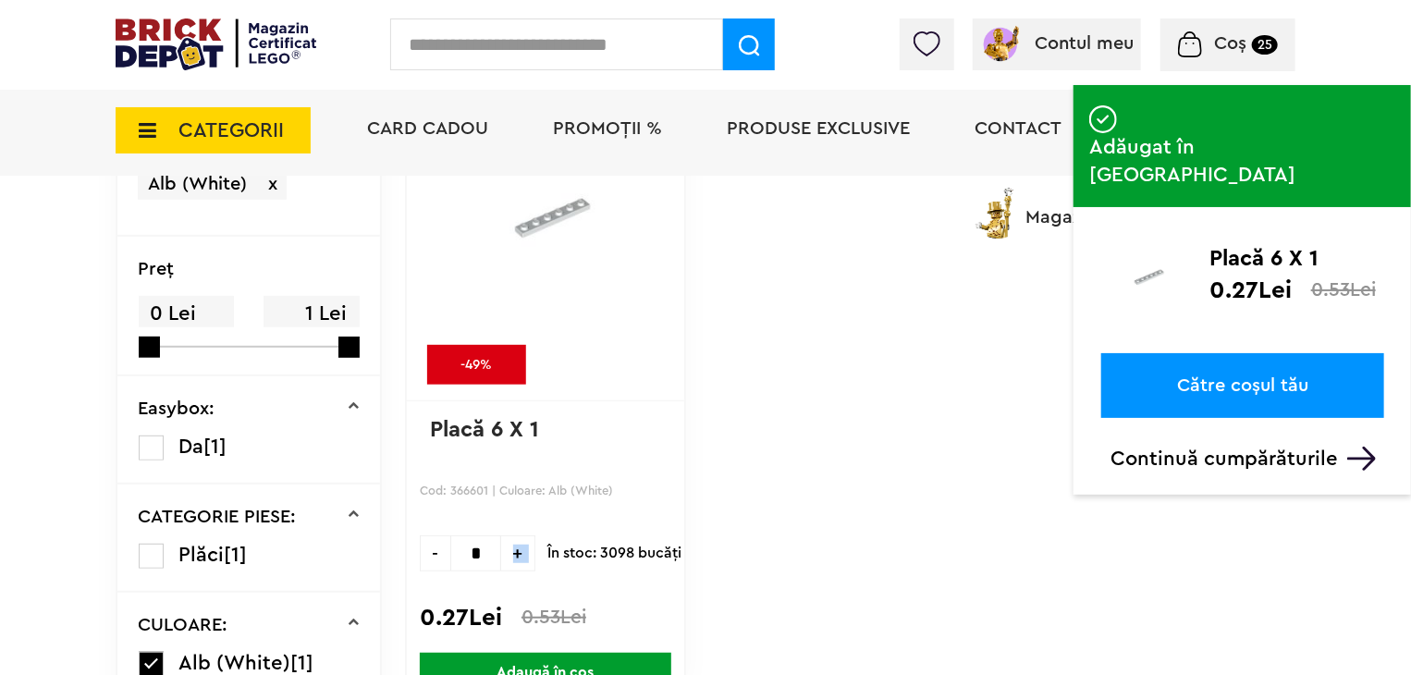
click at [1260, 353] on link "Către coșul tău" at bounding box center [1242, 385] width 283 height 65
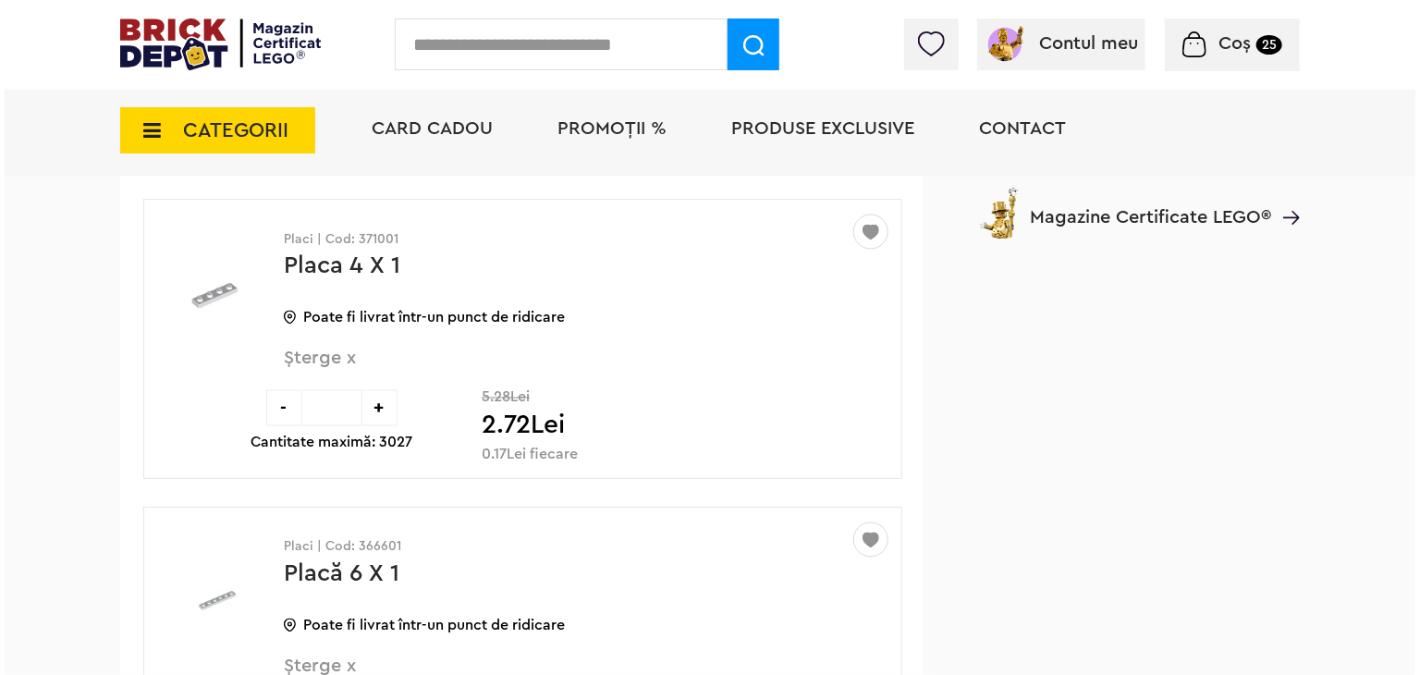
scroll to position [19143, 0]
click at [497, 48] on input "text" at bounding box center [556, 44] width 333 height 52
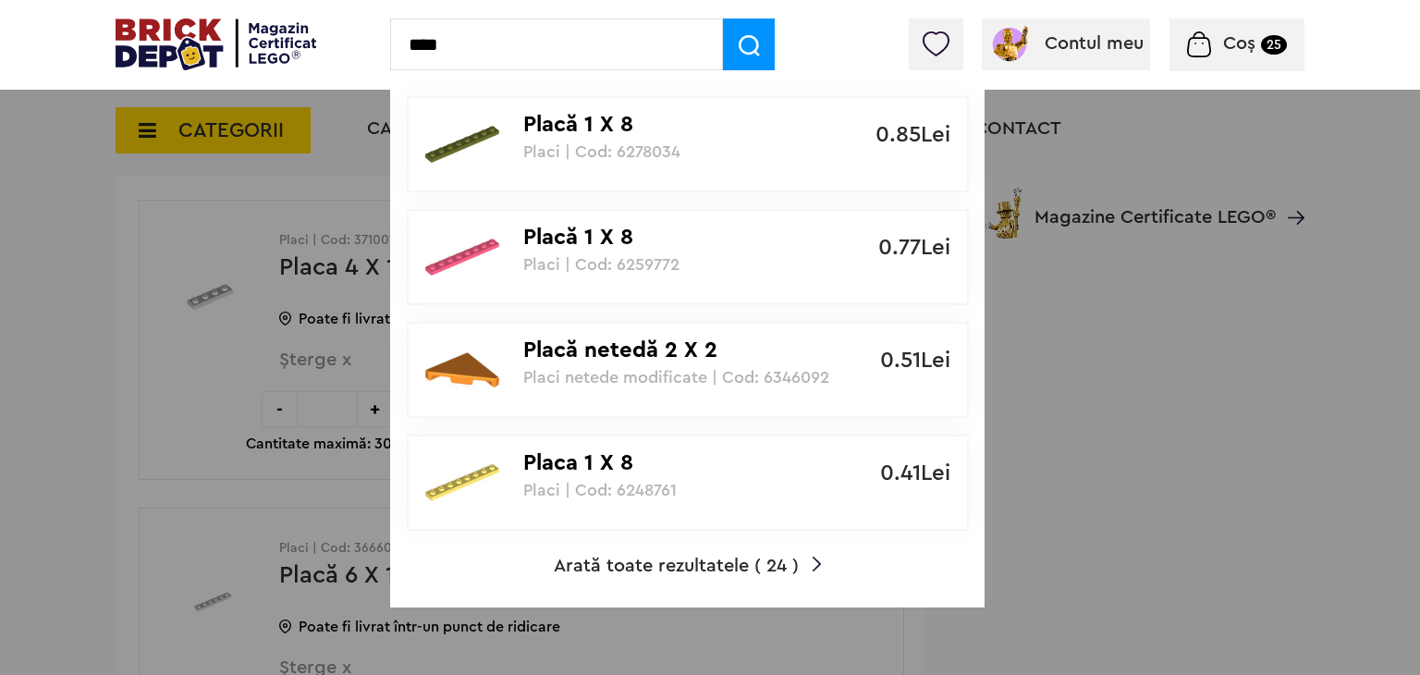
type input "****"
click at [727, 559] on span "Arată toate rezultatele ( 24 )" at bounding box center [676, 566] width 245 height 18
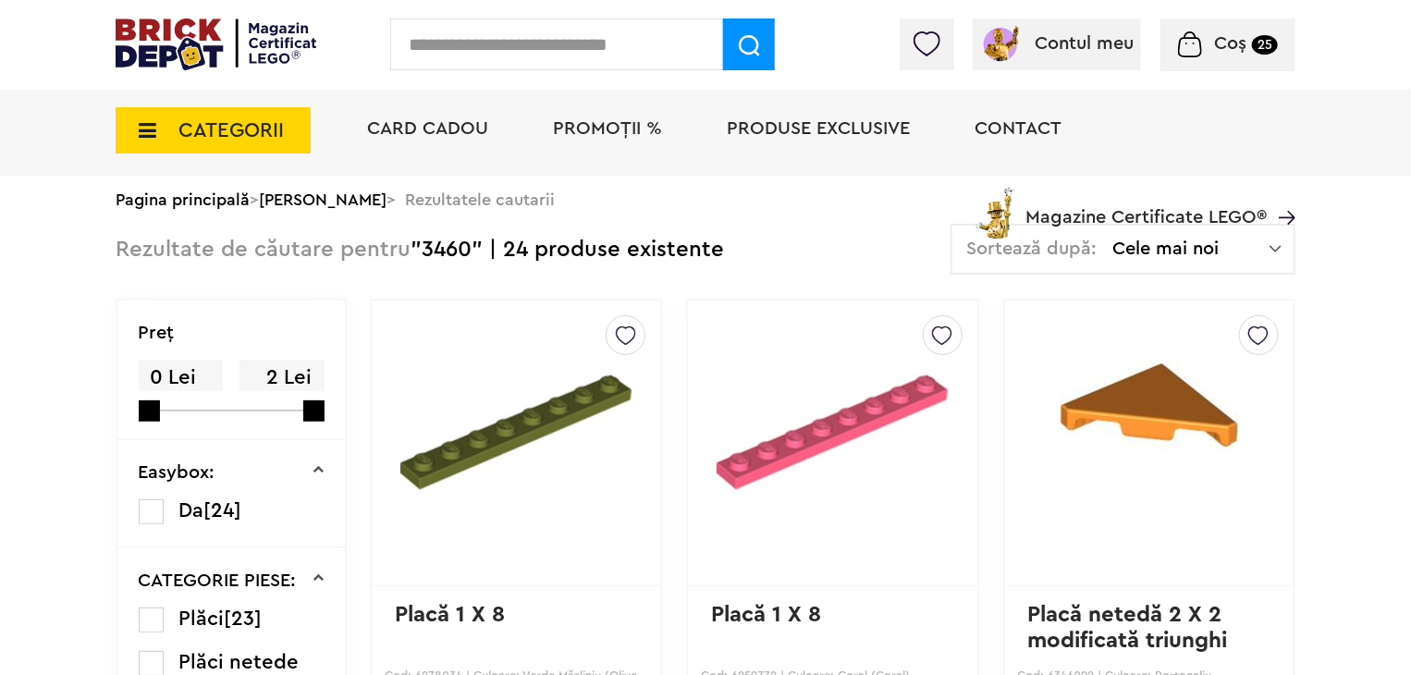
scroll to position [370, 0]
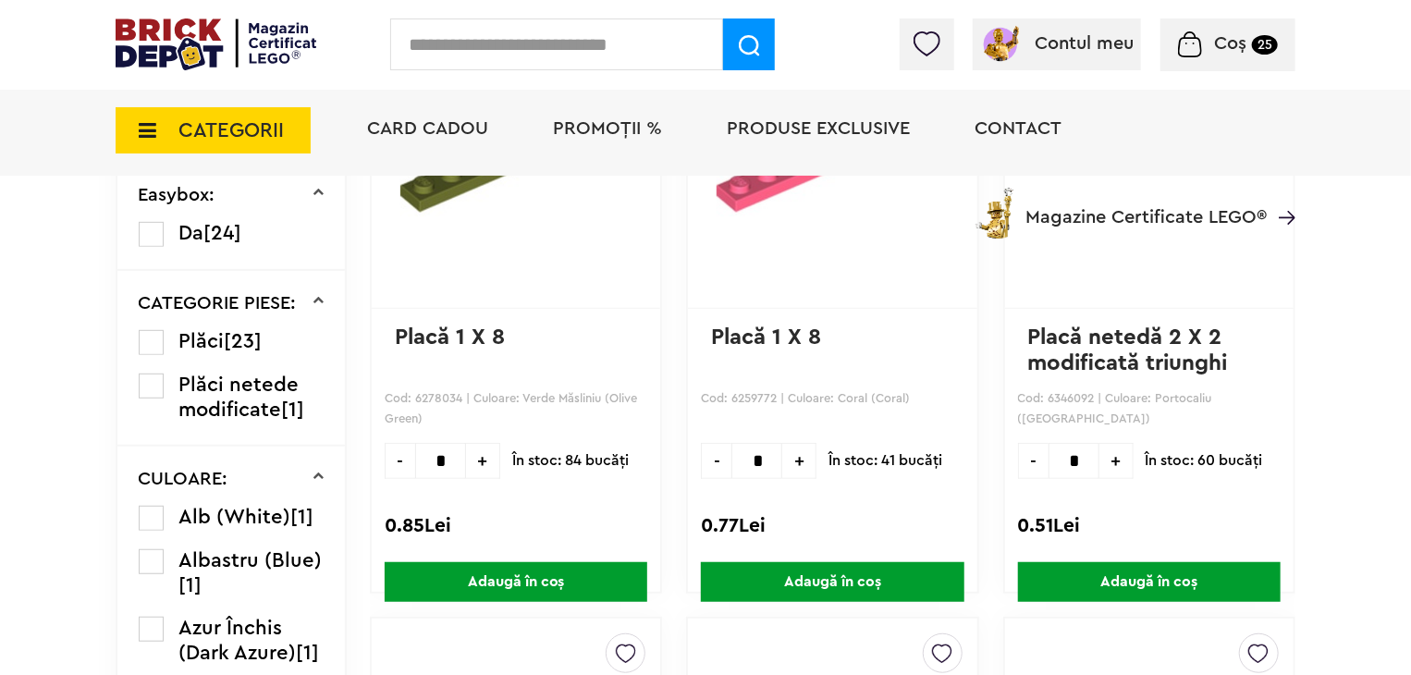
click at [151, 515] on label at bounding box center [151, 518] width 25 height 25
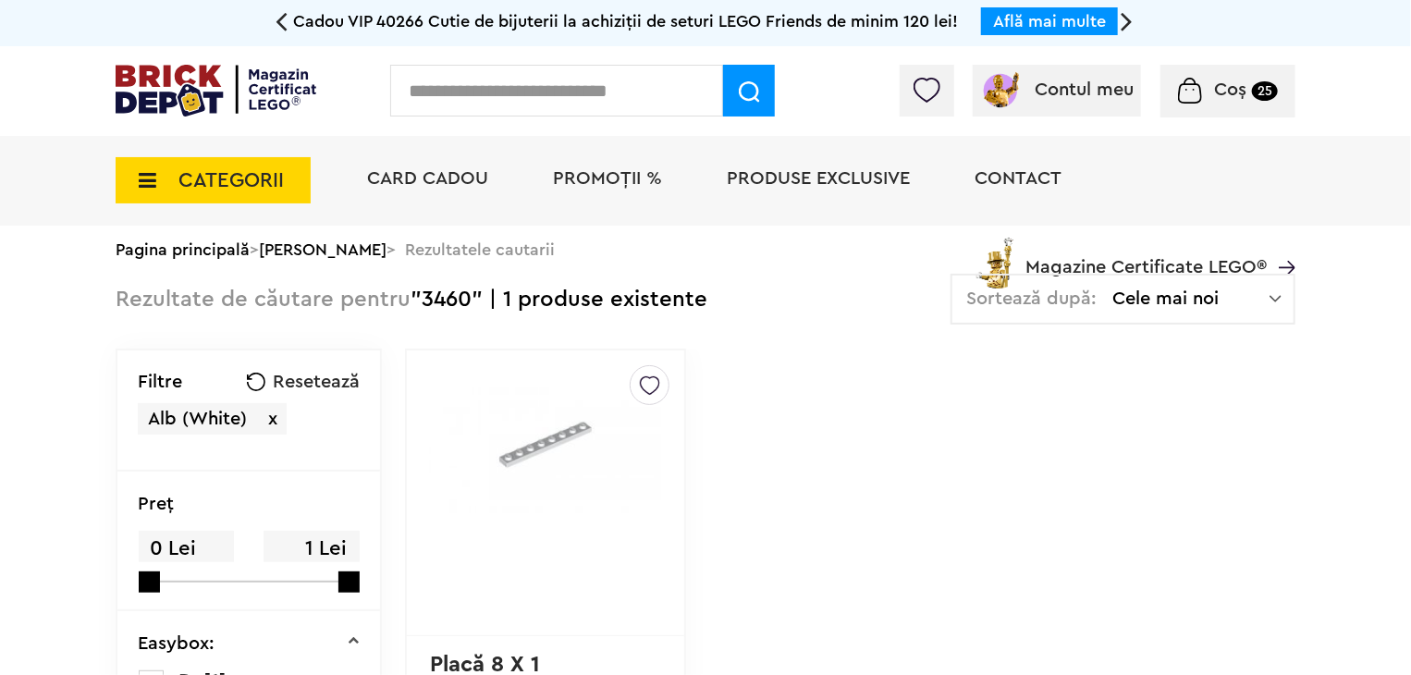
click at [640, 390] on img at bounding box center [650, 381] width 20 height 30
click at [385, 447] on label at bounding box center [395, 449] width 21 height 21
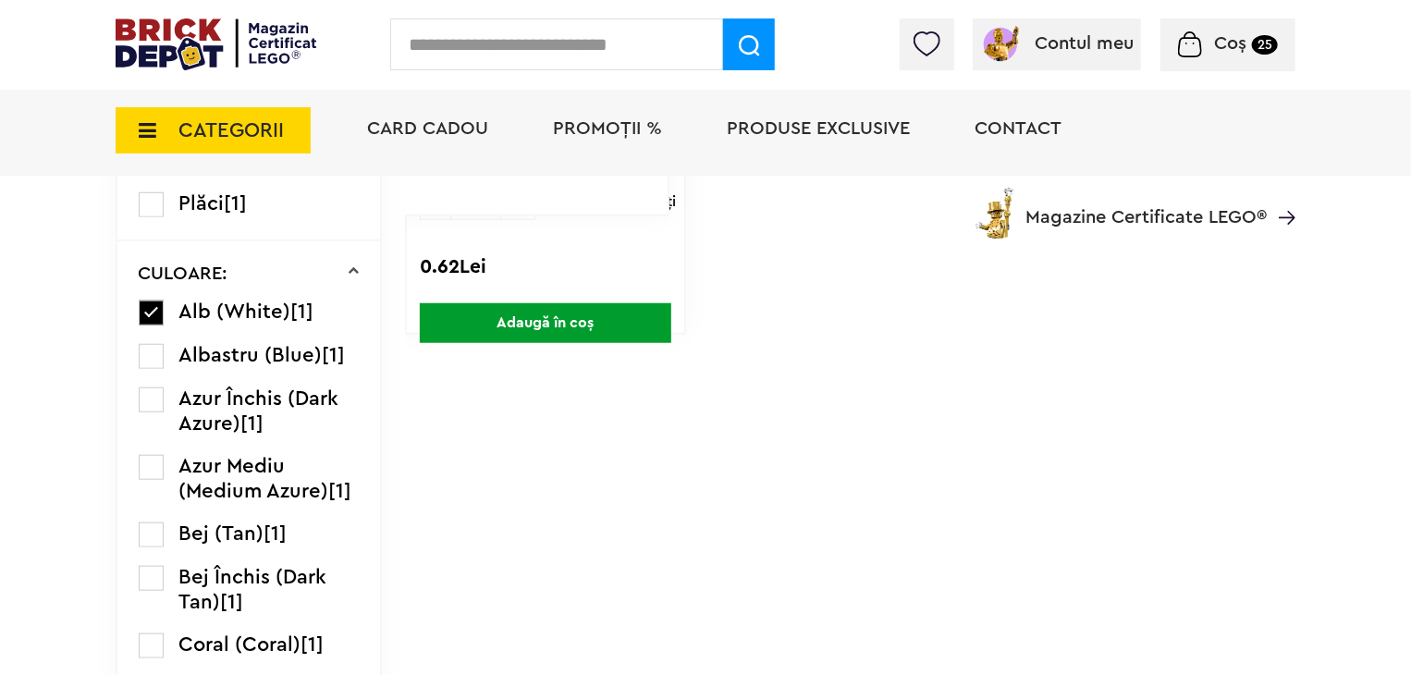
scroll to position [647, 0]
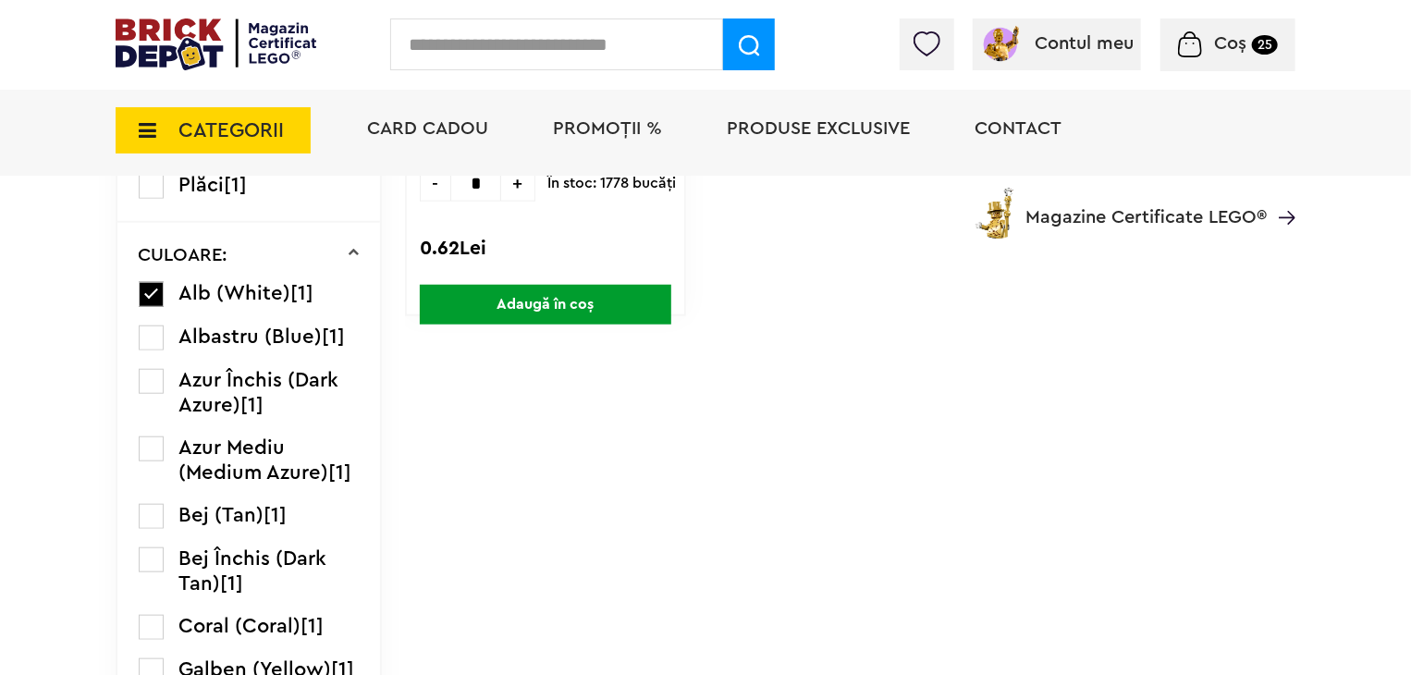
click at [485, 178] on div "Card Cadou PROMOȚII % Produse exclusive Contact Magazine Certificate LEGO®" at bounding box center [822, 162] width 947 height 153
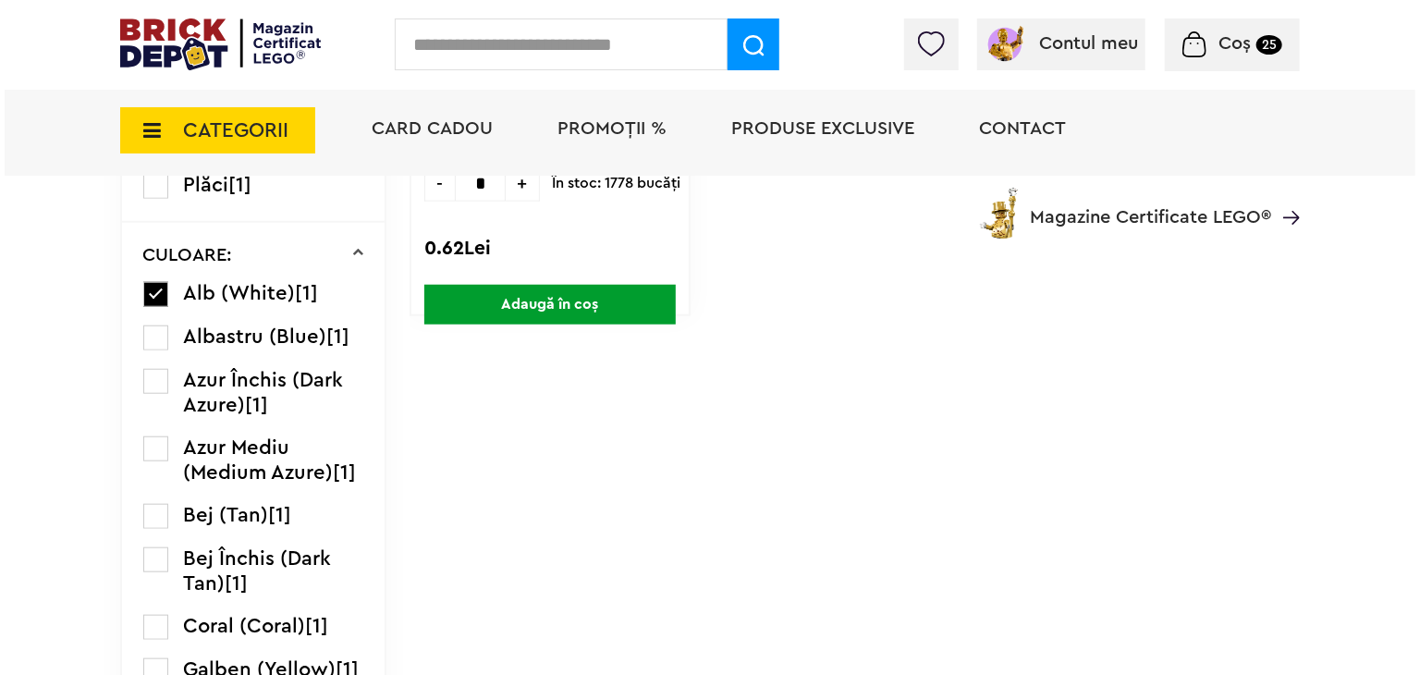
scroll to position [555, 0]
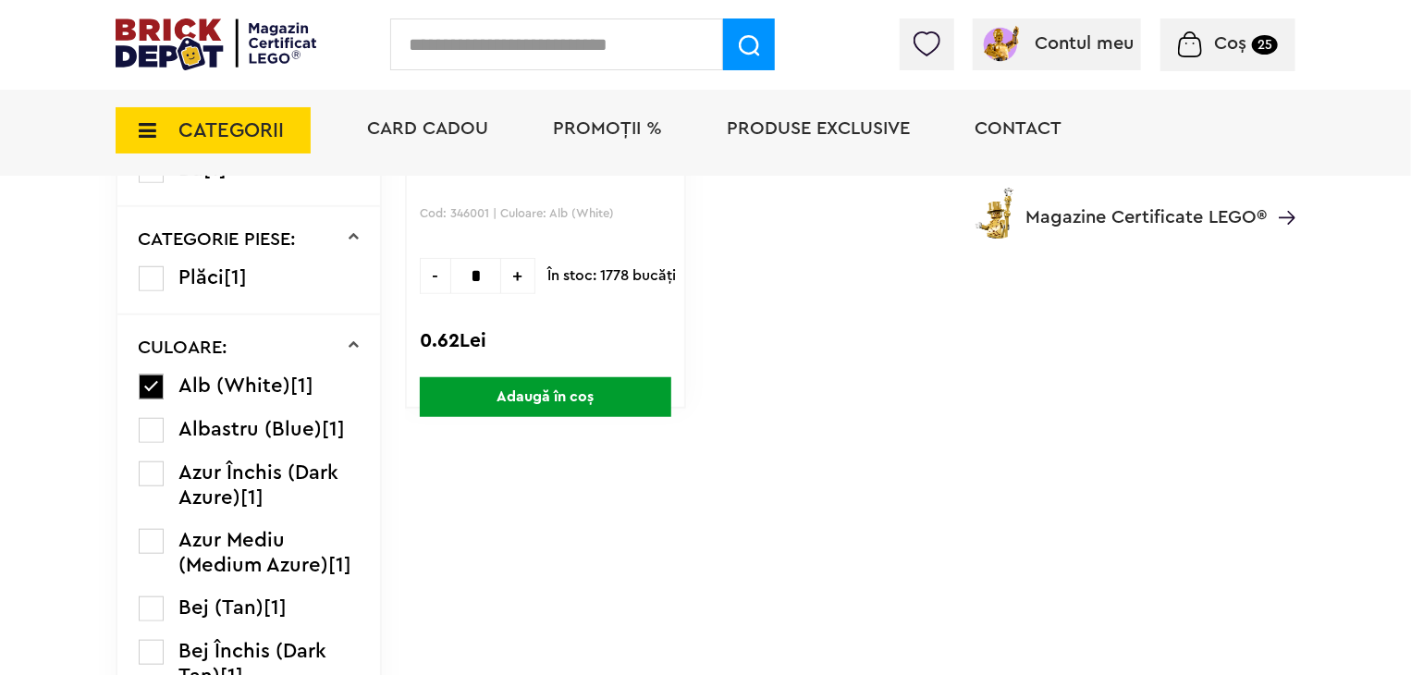
click at [501, 282] on span "+" at bounding box center [518, 276] width 34 height 36
type input "*"
click at [596, 400] on span "Adaugă în coș" at bounding box center [546, 397] width 252 height 40
click at [510, 43] on input "text" at bounding box center [556, 44] width 333 height 52
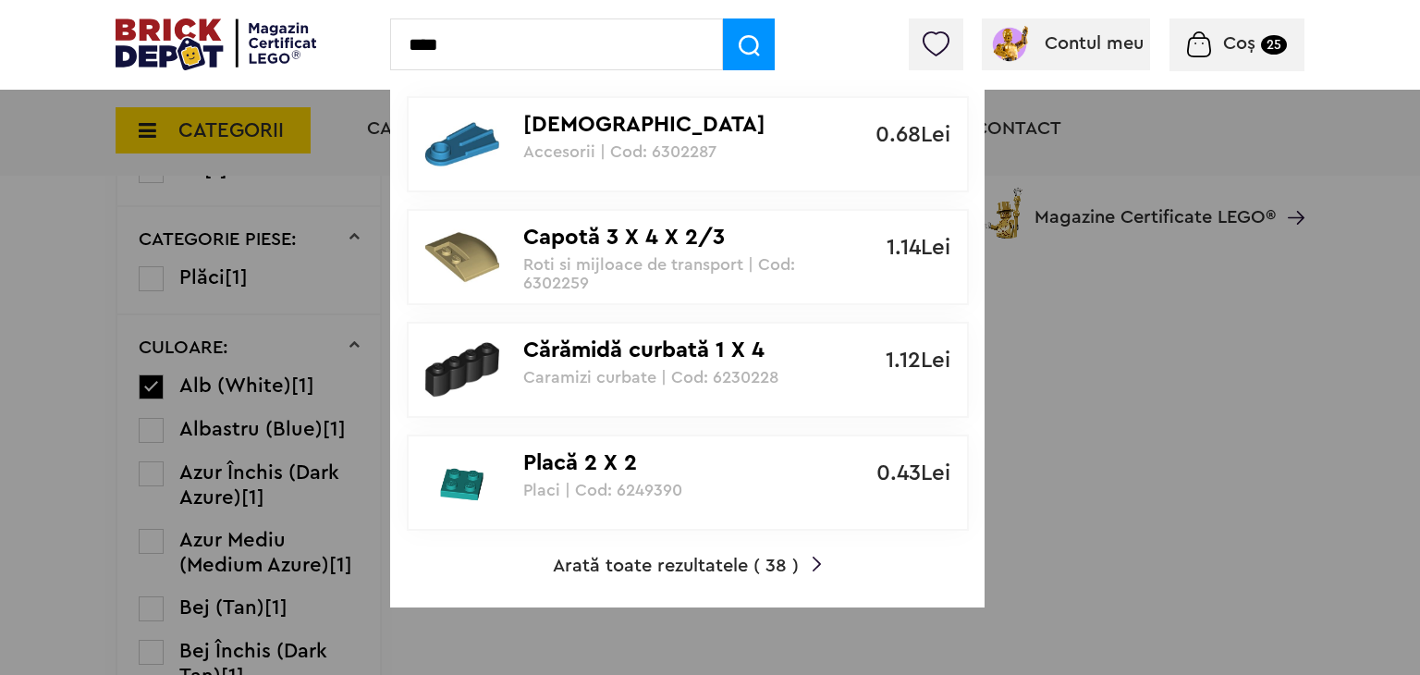
type input "****"
click at [625, 572] on span "Arată toate rezultatele ( 38 )" at bounding box center [676, 566] width 246 height 18
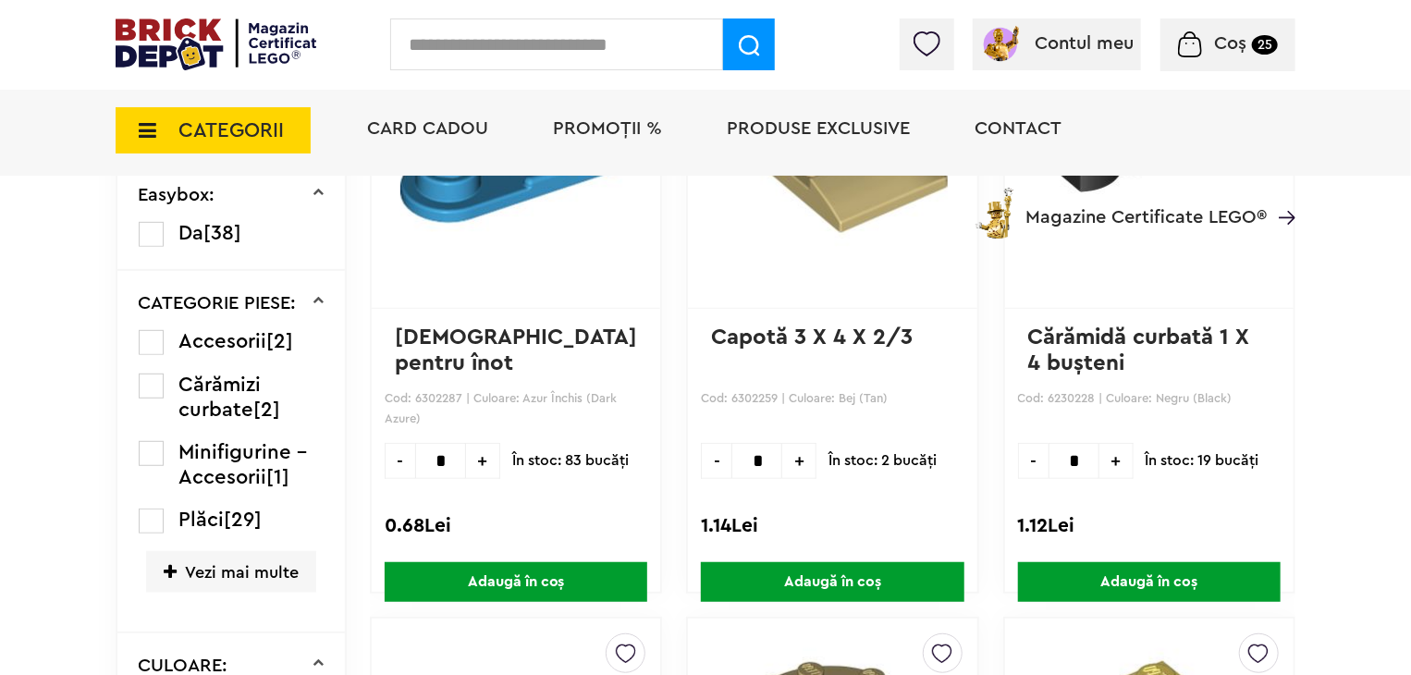
scroll to position [514, 0]
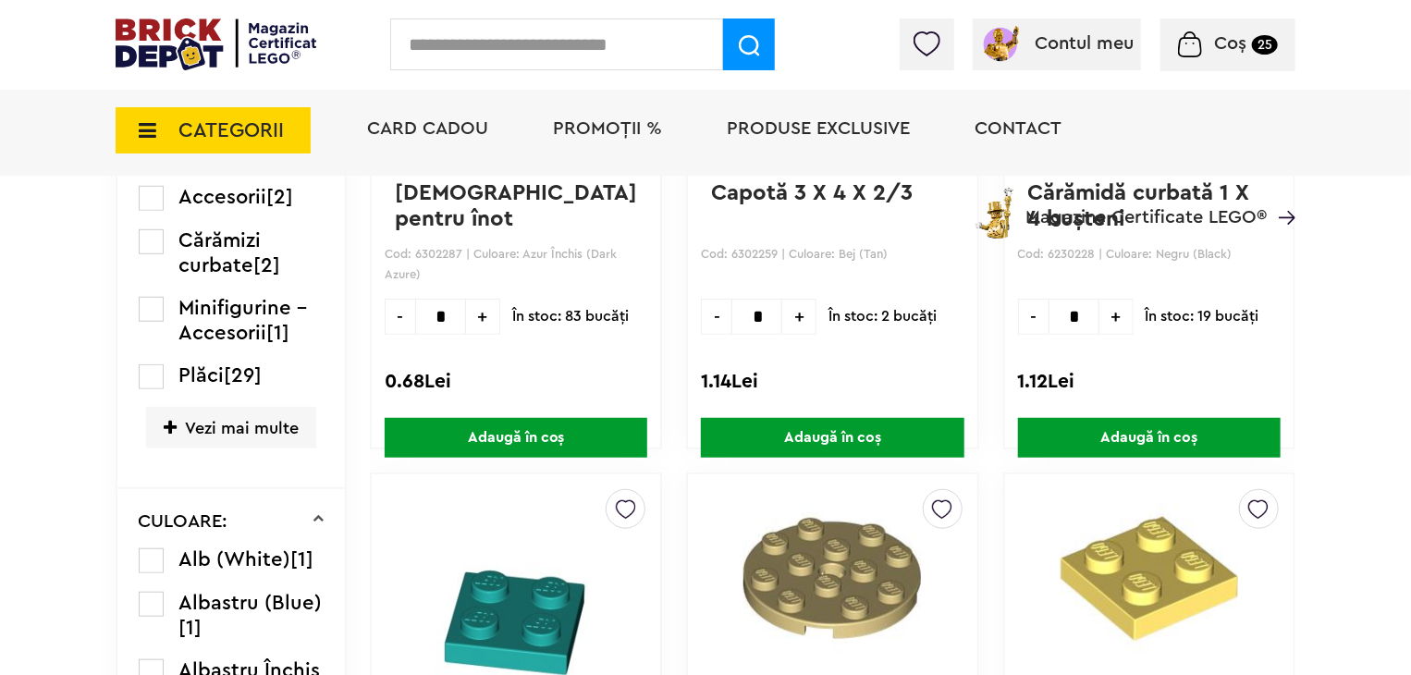
click at [154, 559] on label at bounding box center [151, 560] width 25 height 25
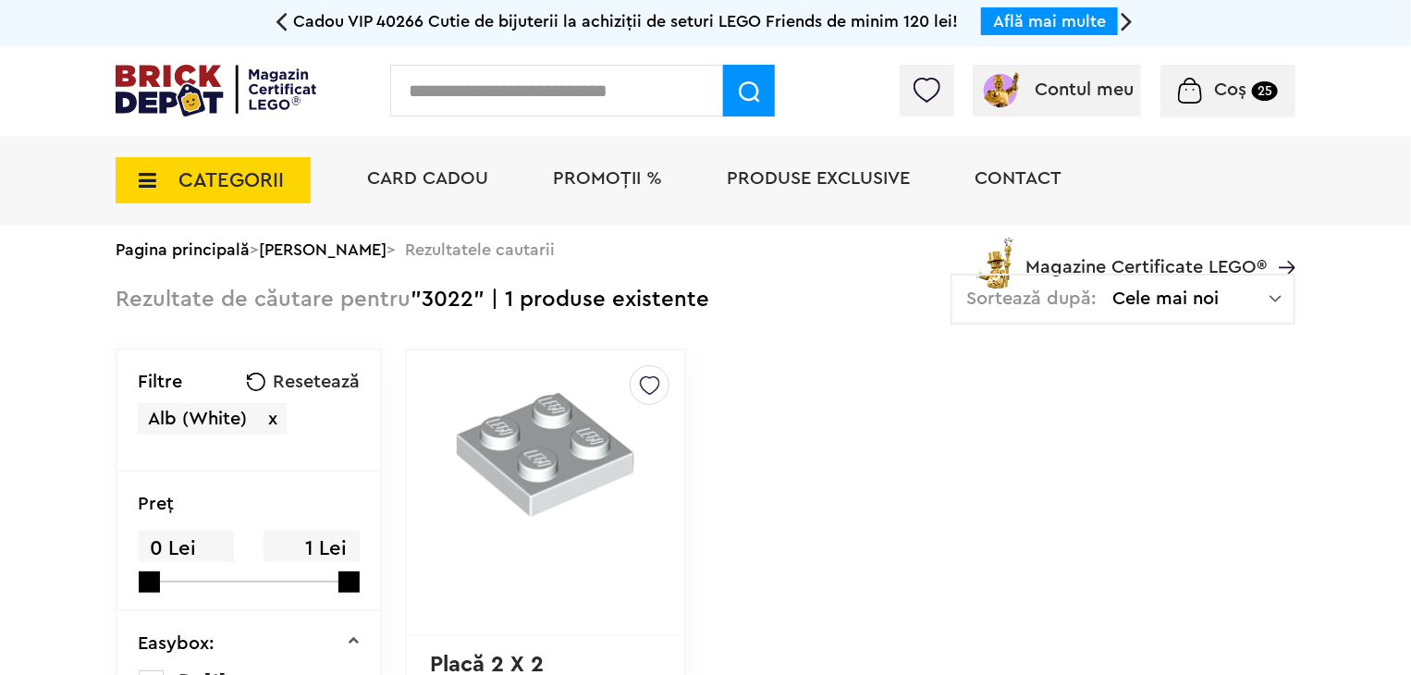
click at [640, 386] on img at bounding box center [650, 381] width 20 height 30
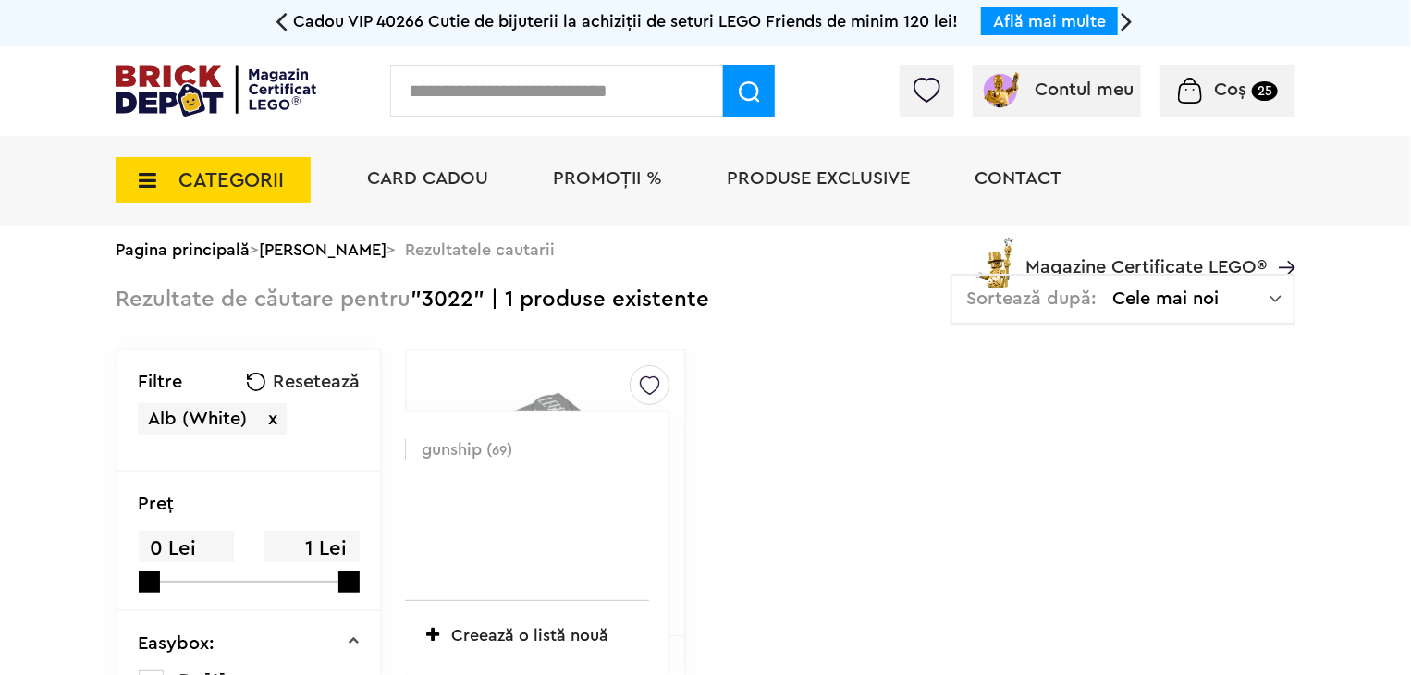
click at [385, 449] on label at bounding box center [395, 449] width 21 height 21
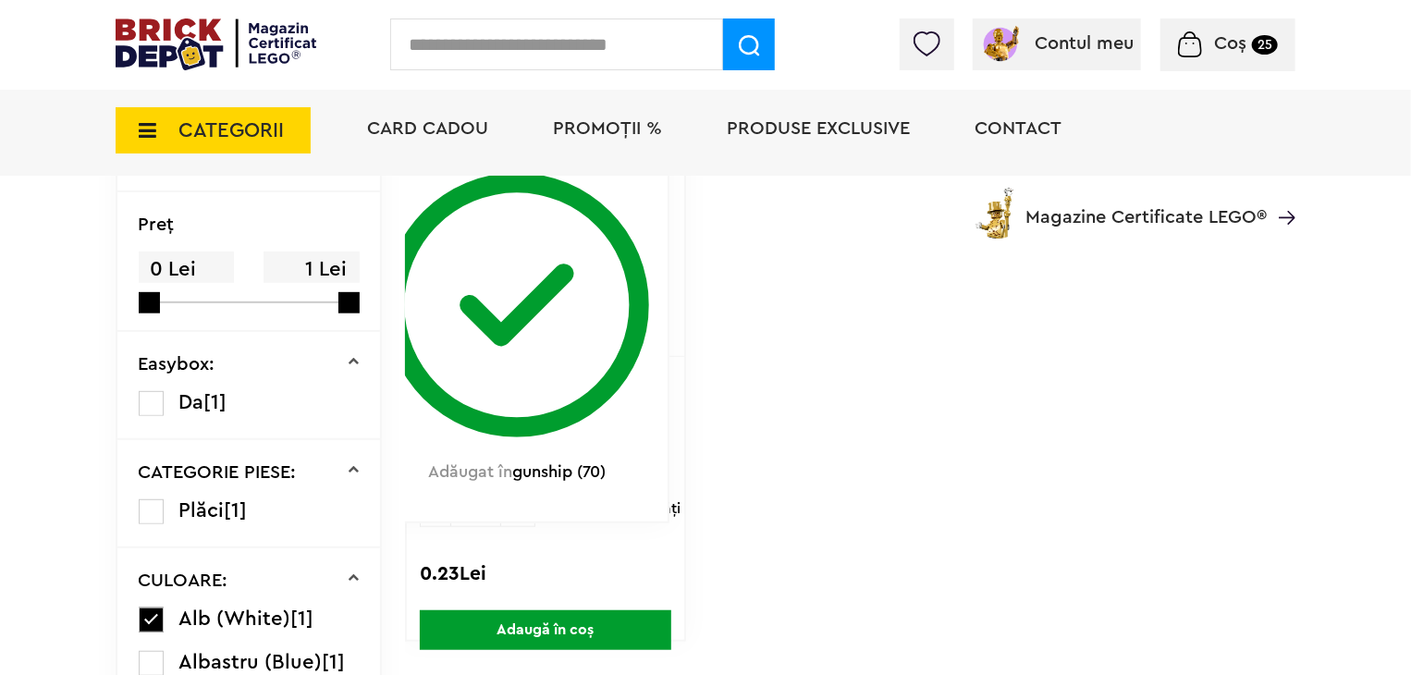
scroll to position [370, 0]
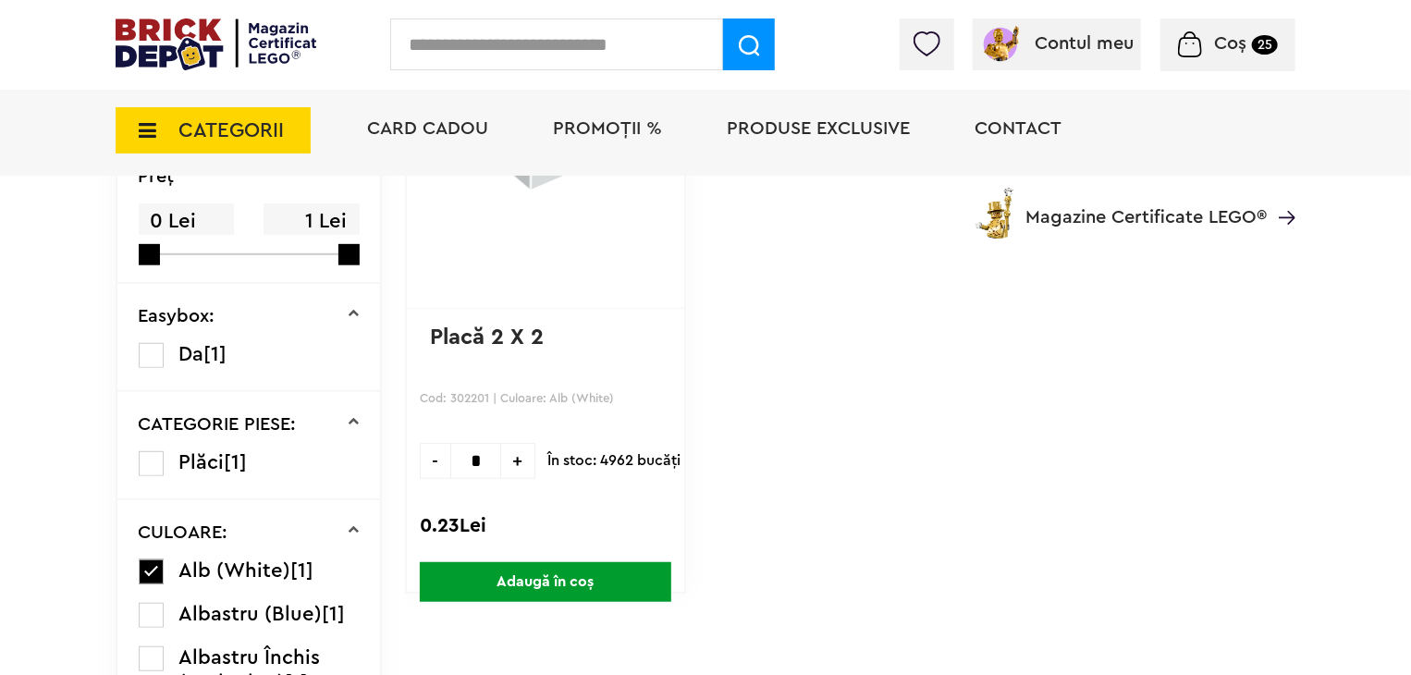
click at [501, 455] on span "+" at bounding box center [518, 461] width 34 height 36
click at [501, 456] on span "+" at bounding box center [518, 461] width 34 height 36
type input "*"
click at [553, 578] on span "Adaugă în coș" at bounding box center [546, 582] width 252 height 40
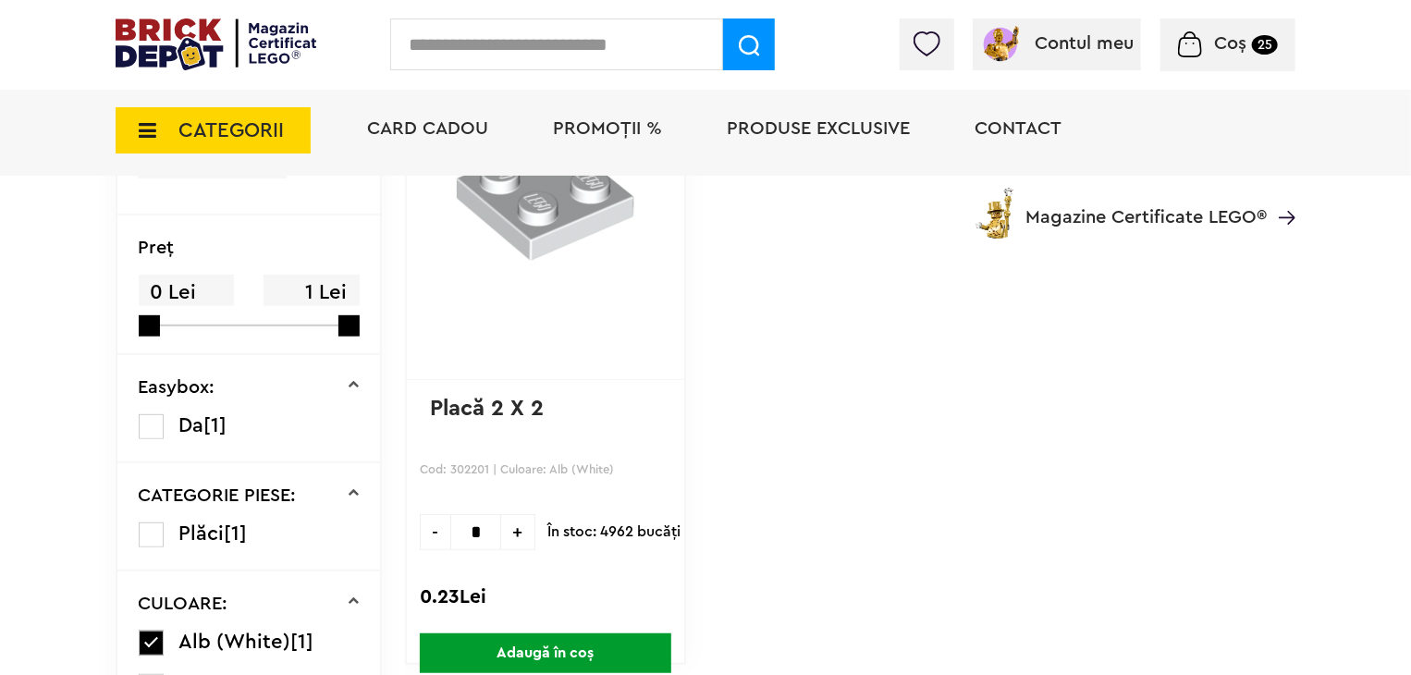
scroll to position [185, 0]
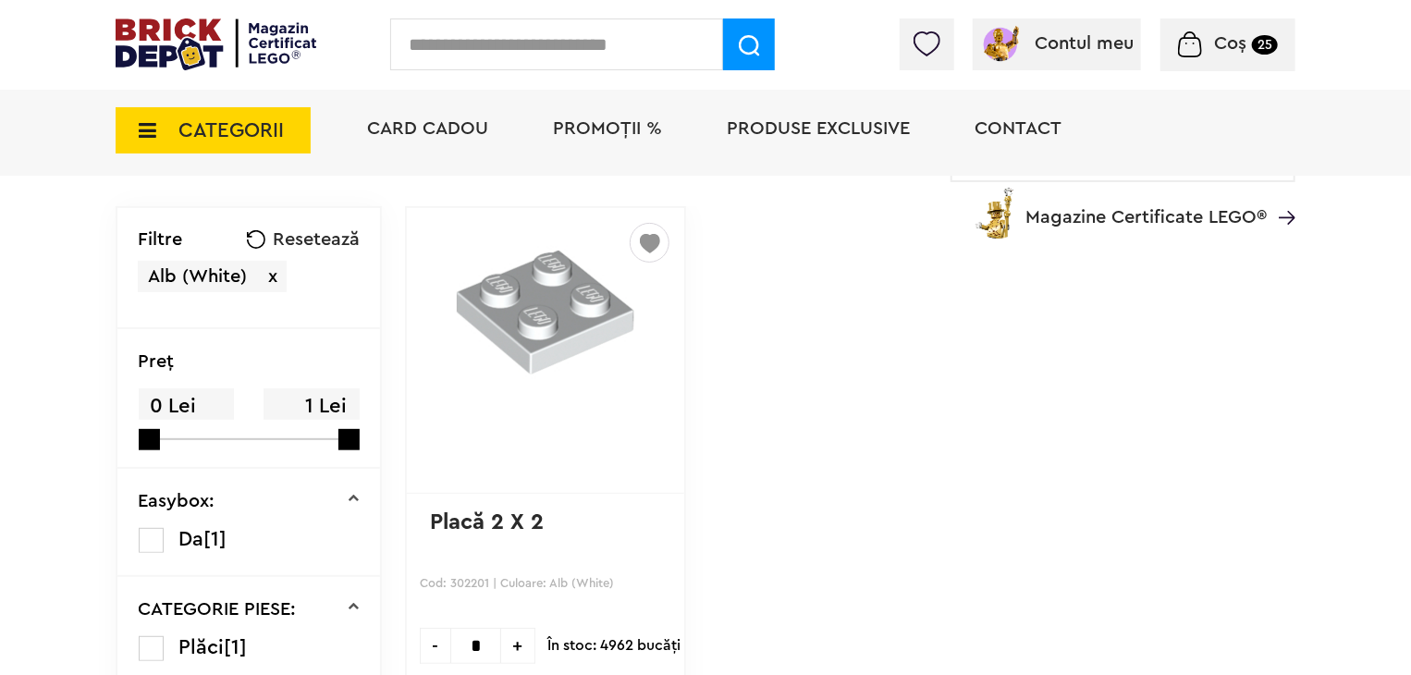
click at [1241, 65] on div "Coș 25" at bounding box center [1228, 44] width 135 height 53
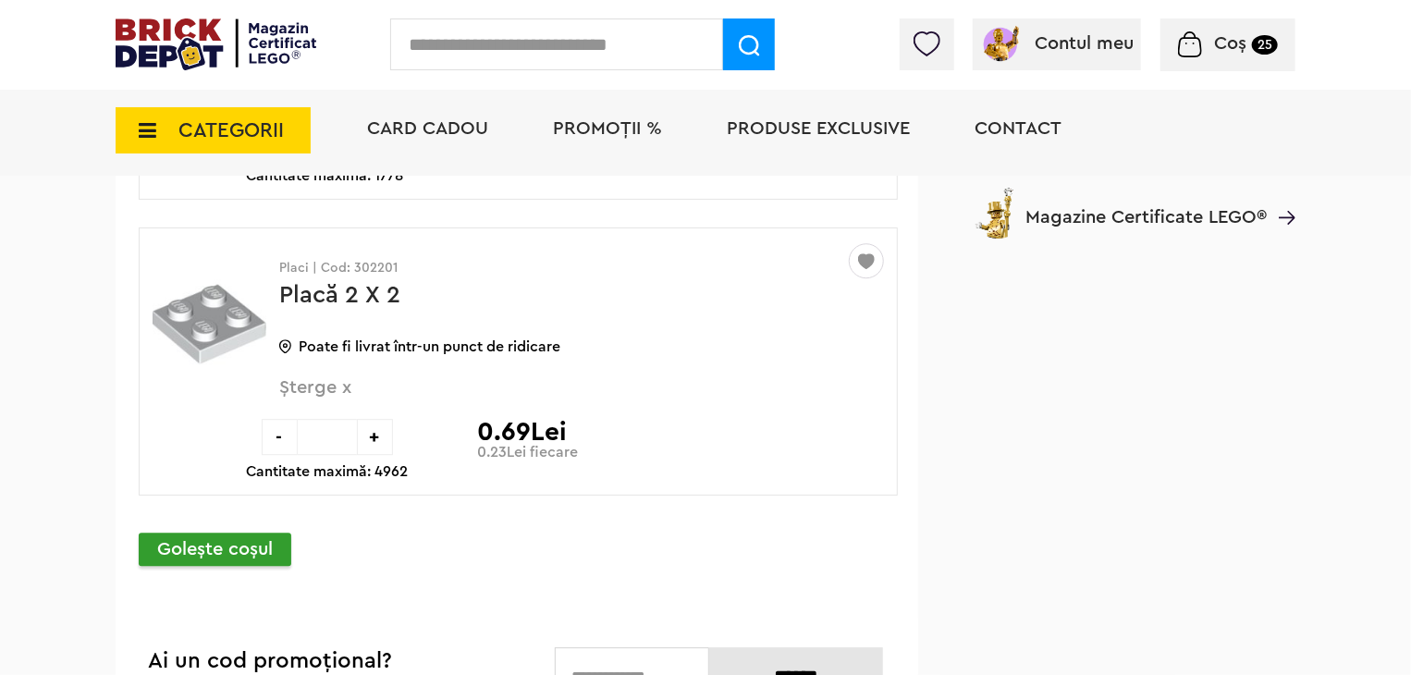
scroll to position [19928, 0]
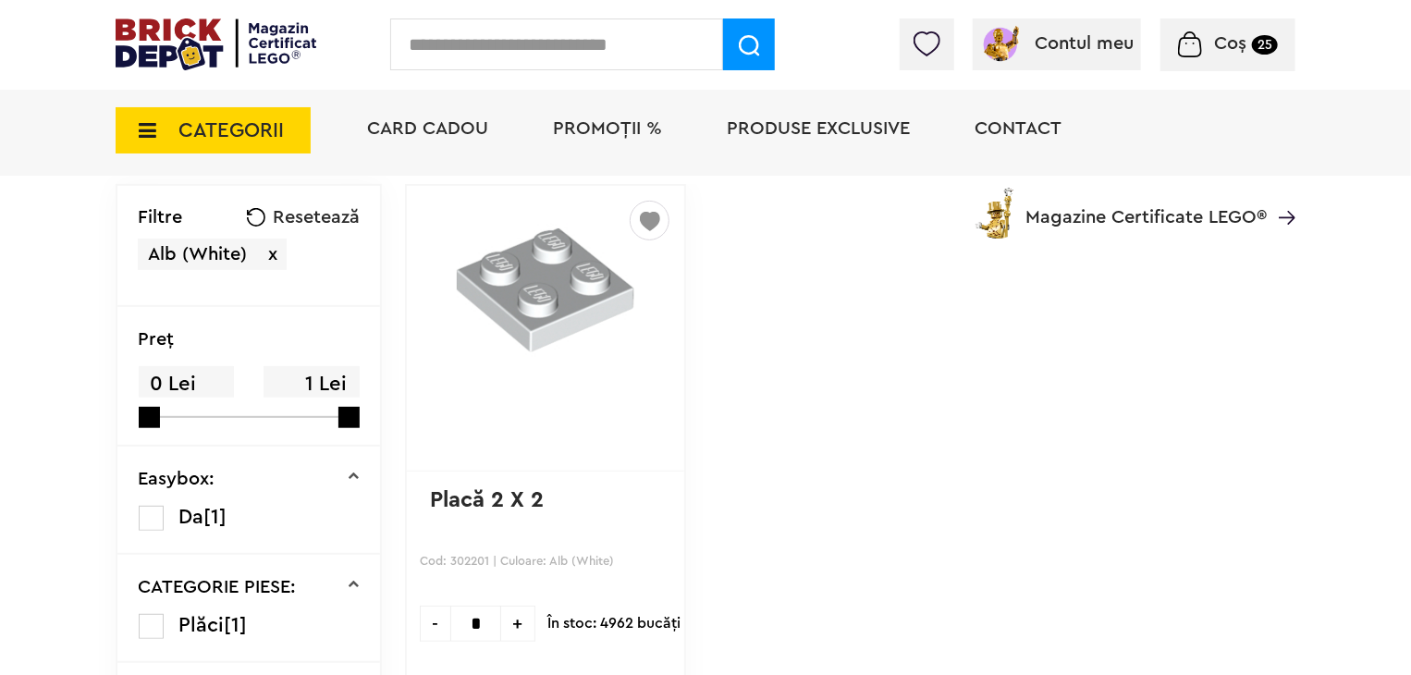
scroll to position [277, 0]
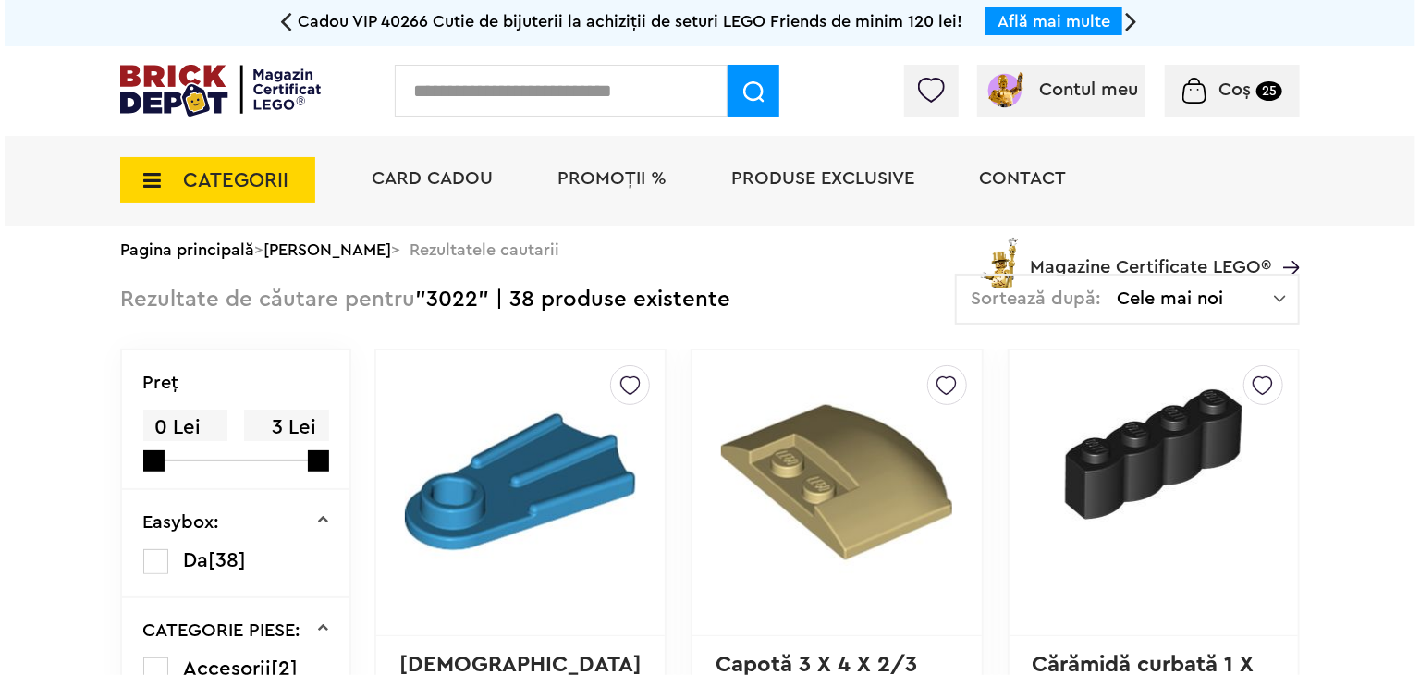
scroll to position [497, 0]
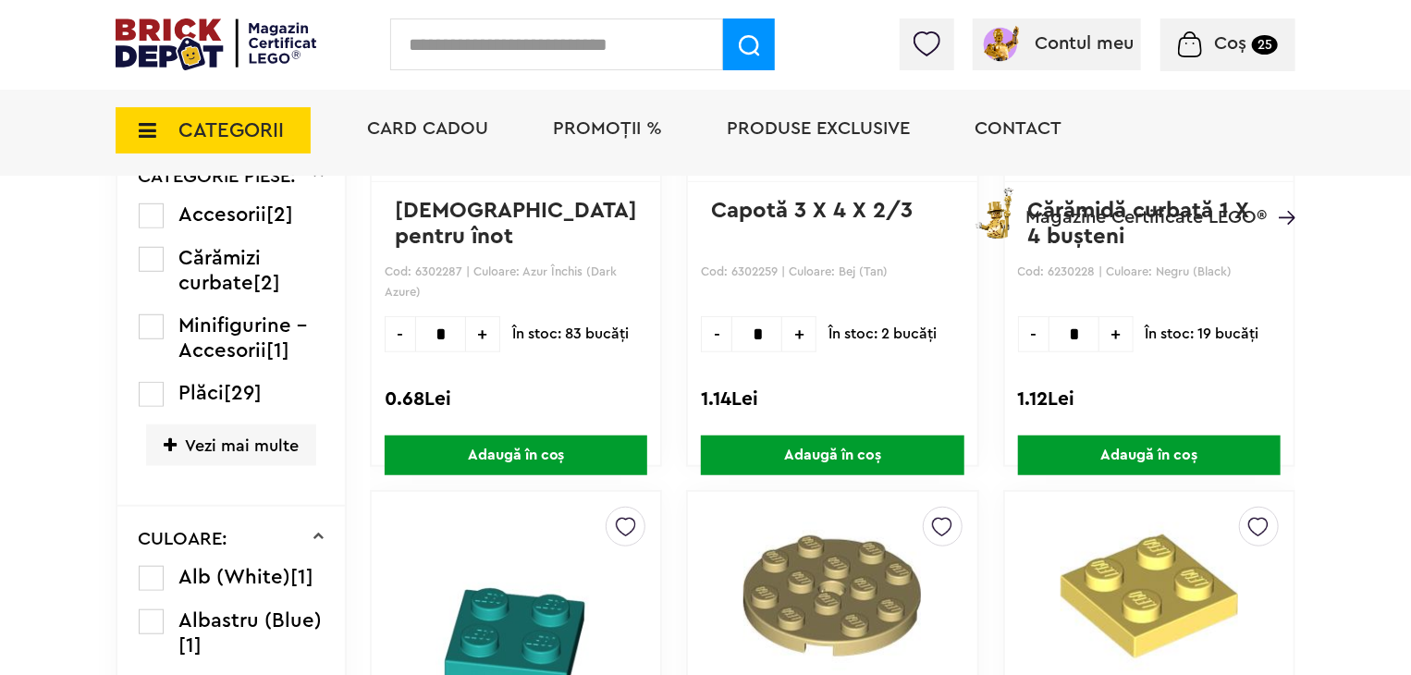
click at [503, 33] on input "text" at bounding box center [556, 44] width 333 height 52
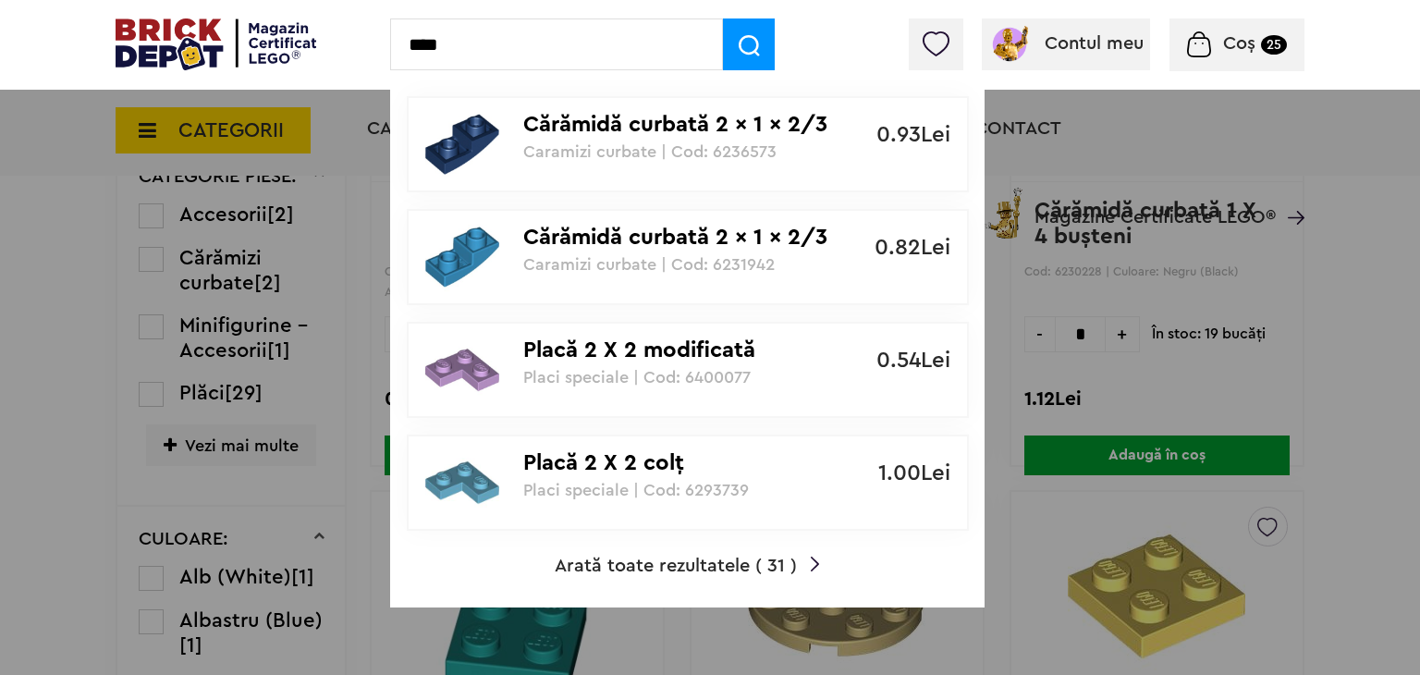
type input "****"
click at [632, 565] on span "Arată toate rezultatele ( 31 )" at bounding box center [676, 566] width 242 height 18
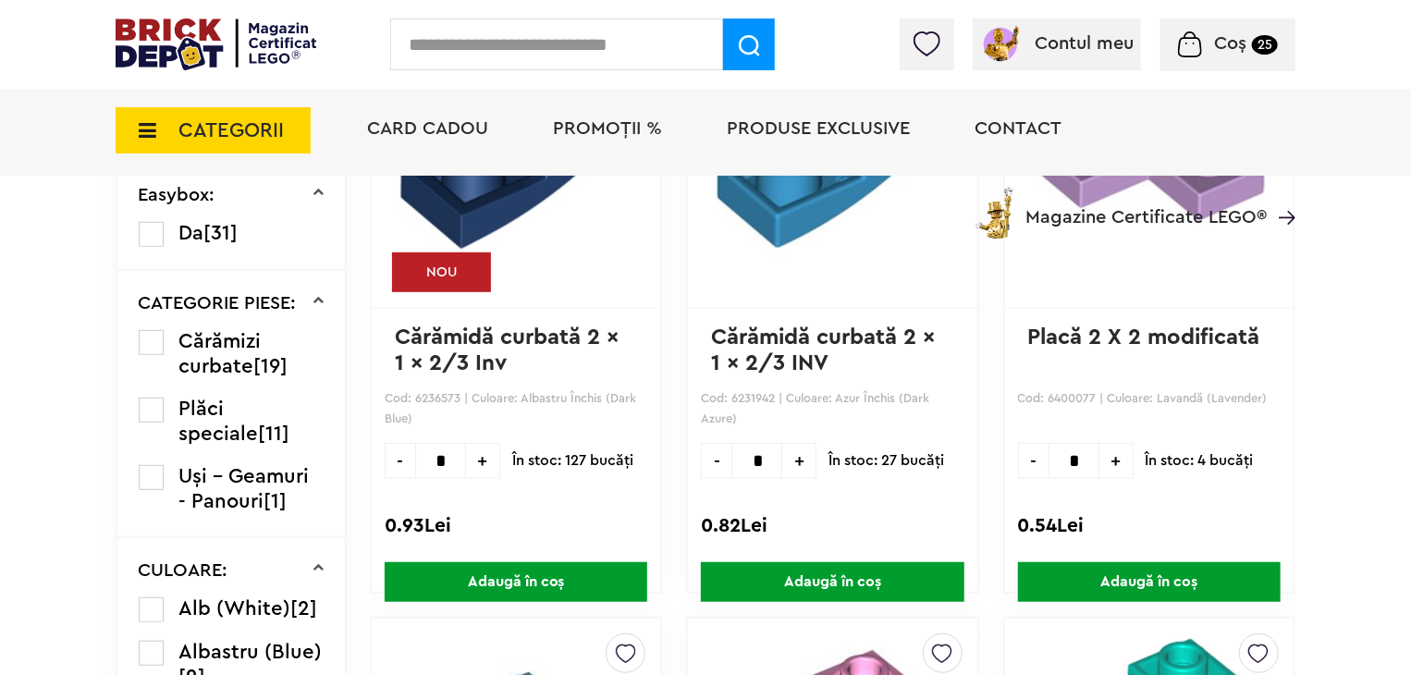
scroll to position [416, 0]
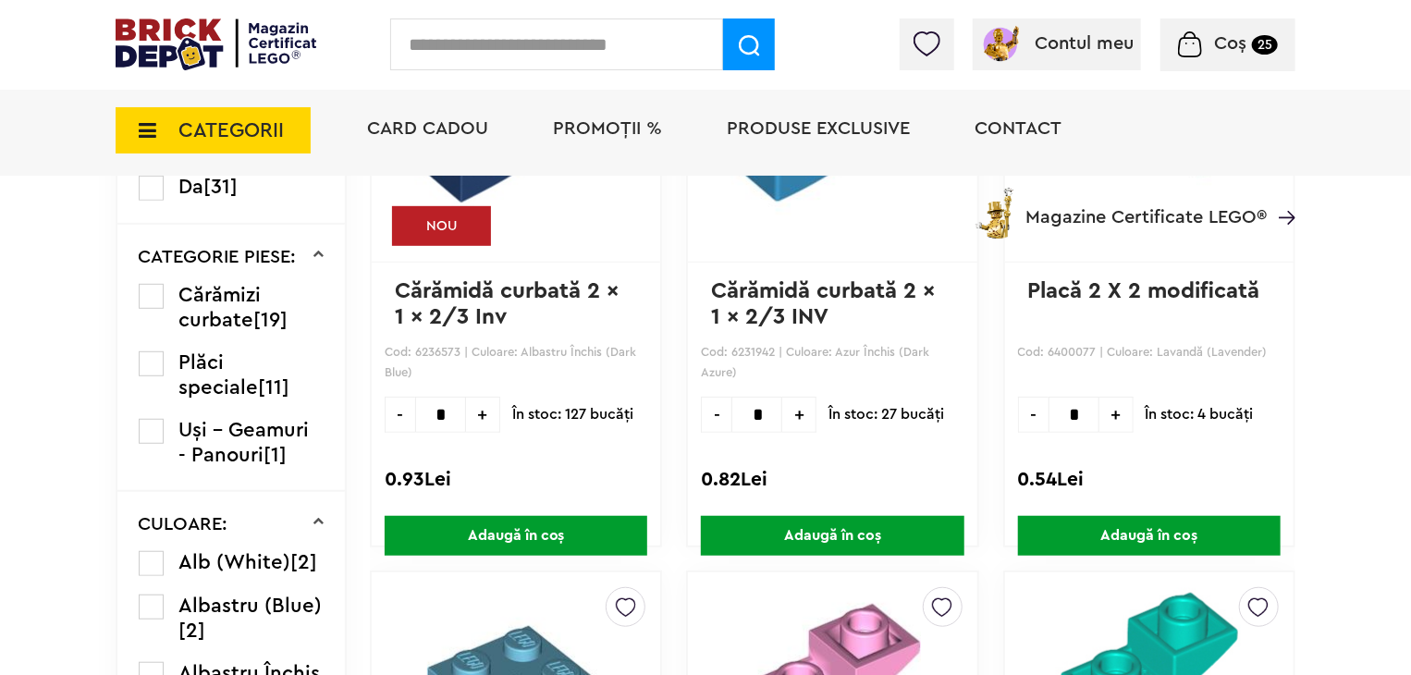
click at [150, 559] on label at bounding box center [151, 563] width 25 height 25
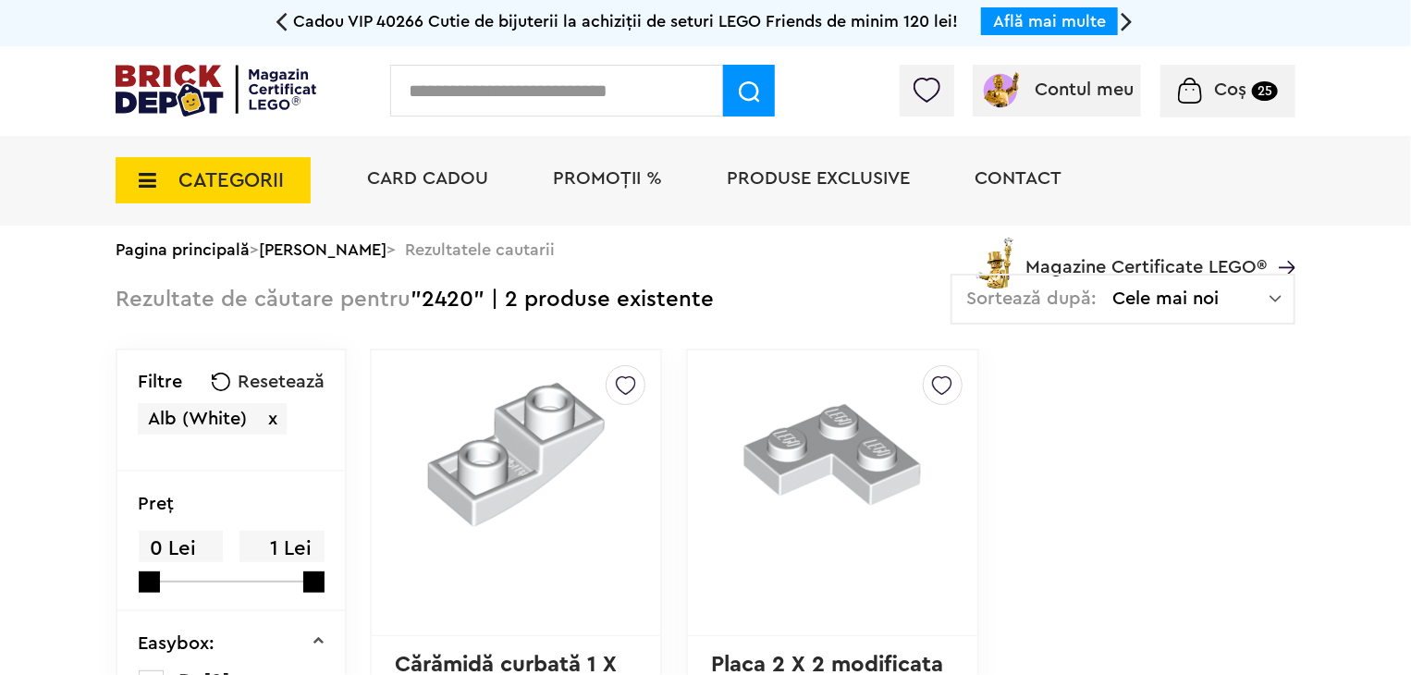
click at [937, 380] on img at bounding box center [942, 381] width 20 height 30
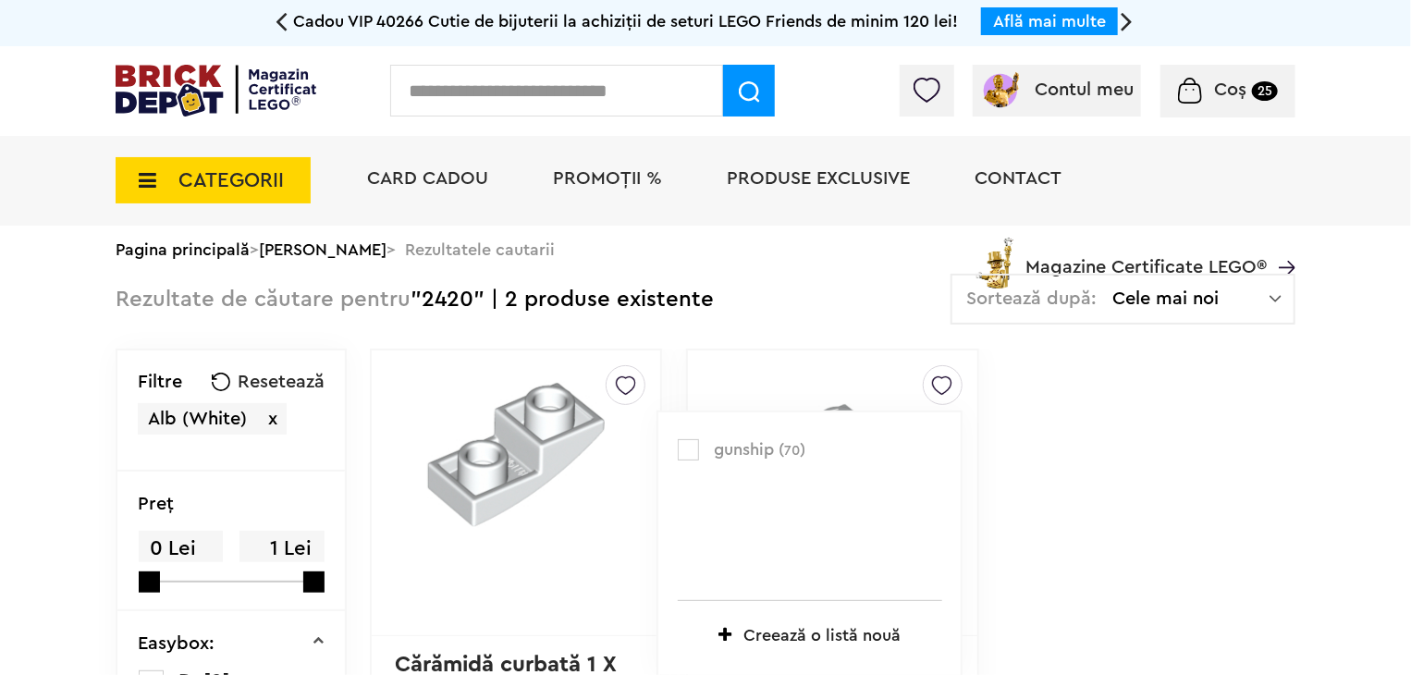
click at [688, 449] on label at bounding box center [688, 449] width 21 height 21
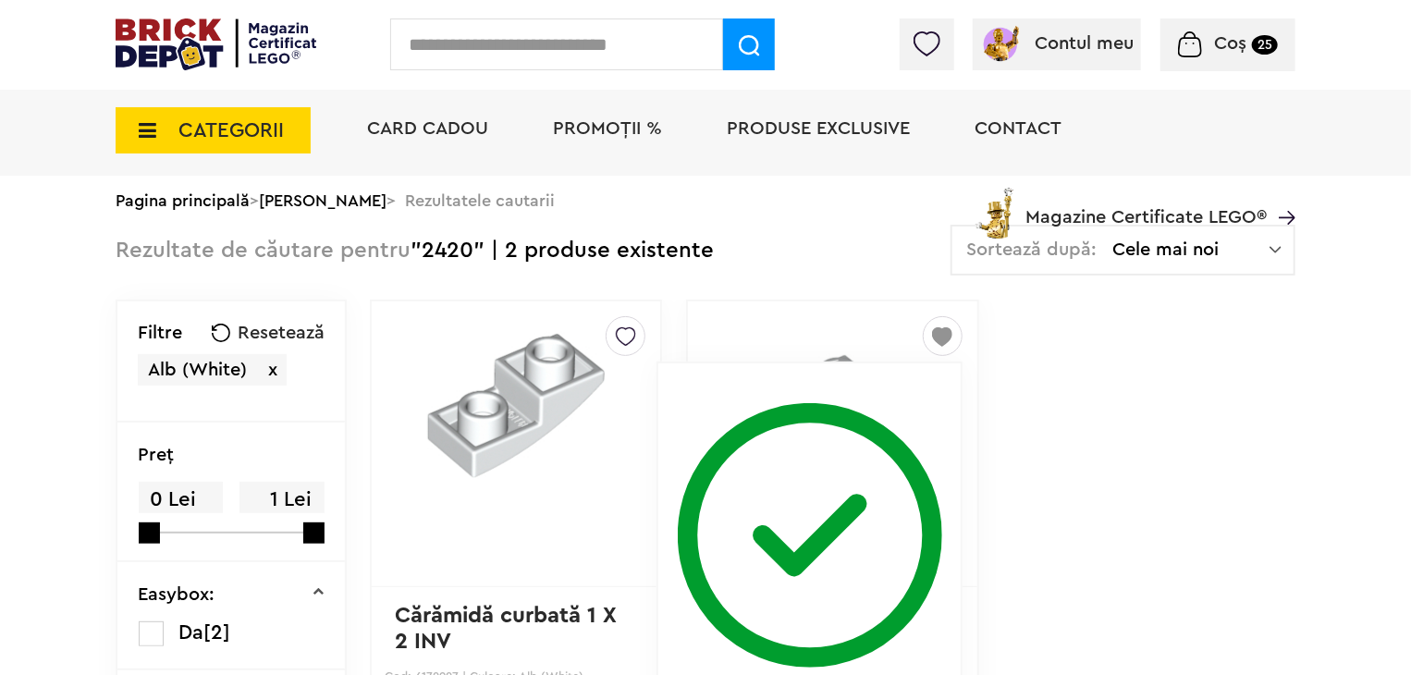
scroll to position [277, 0]
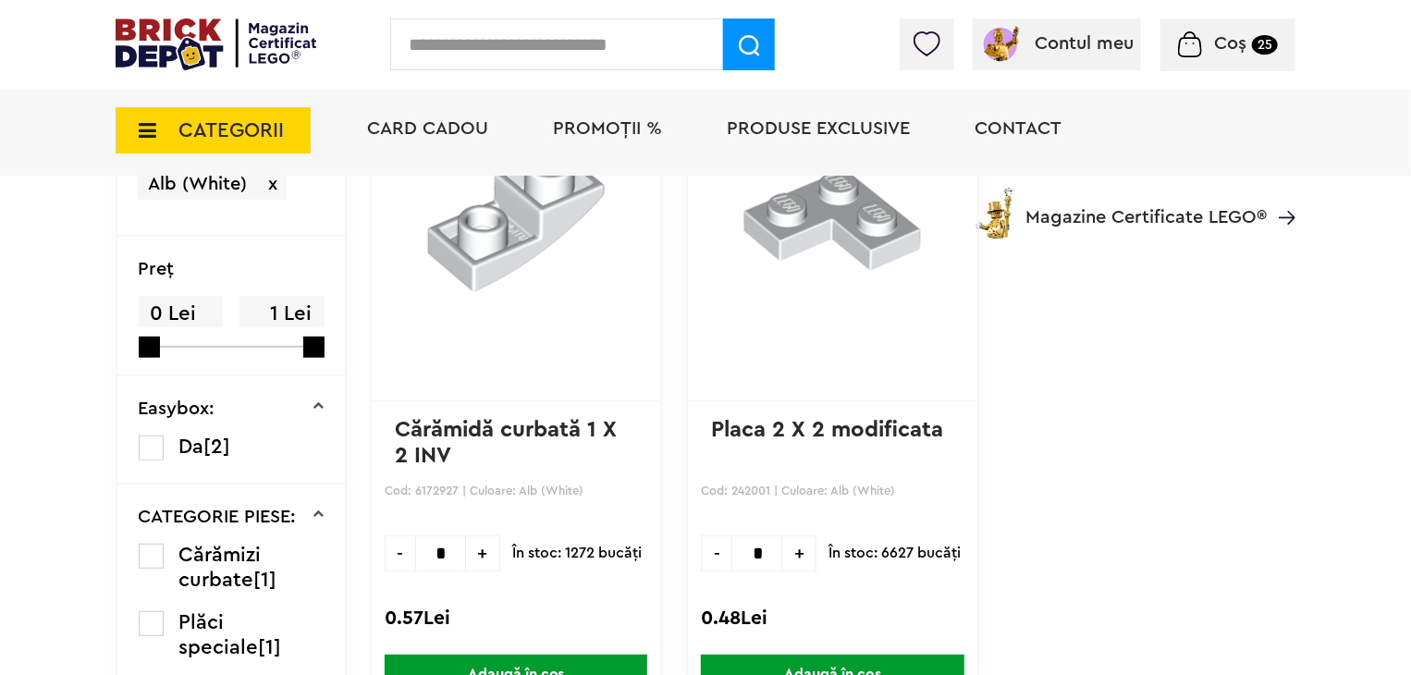
click at [795, 558] on span "+" at bounding box center [799, 553] width 34 height 36
type input "*"
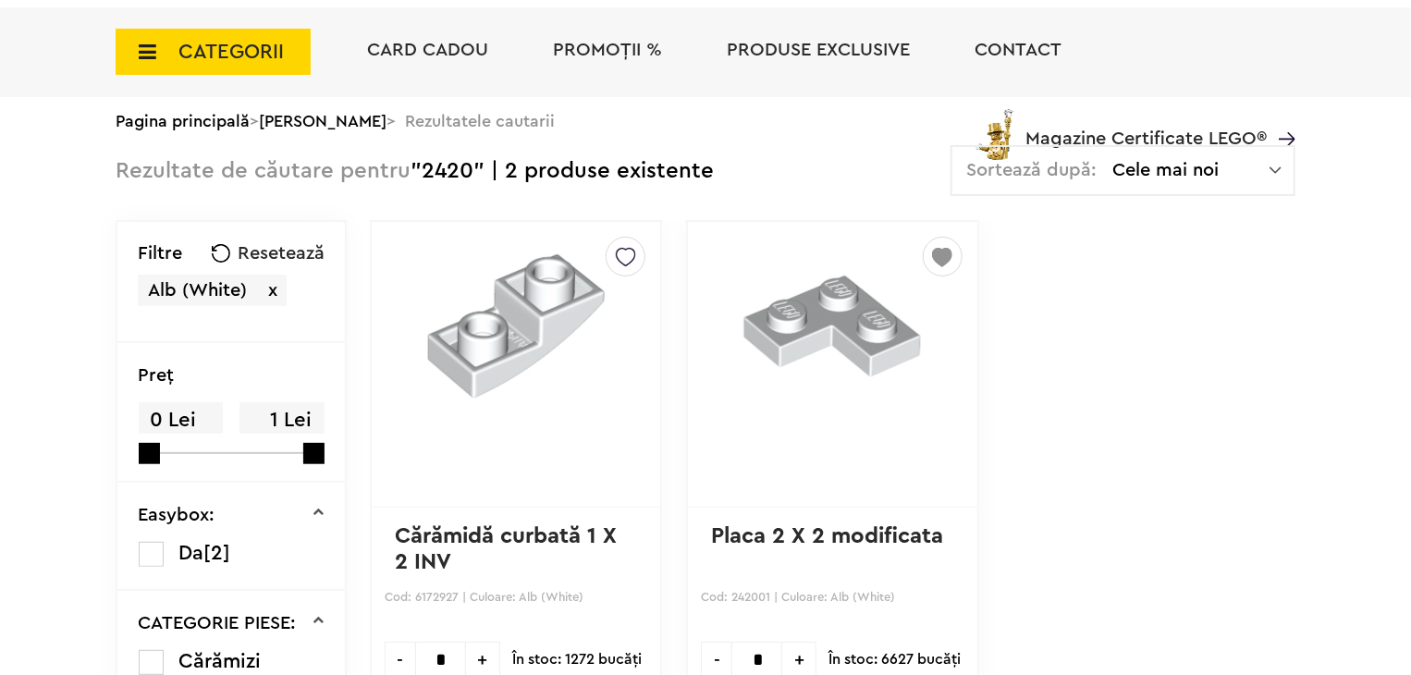
scroll to position [370, 0]
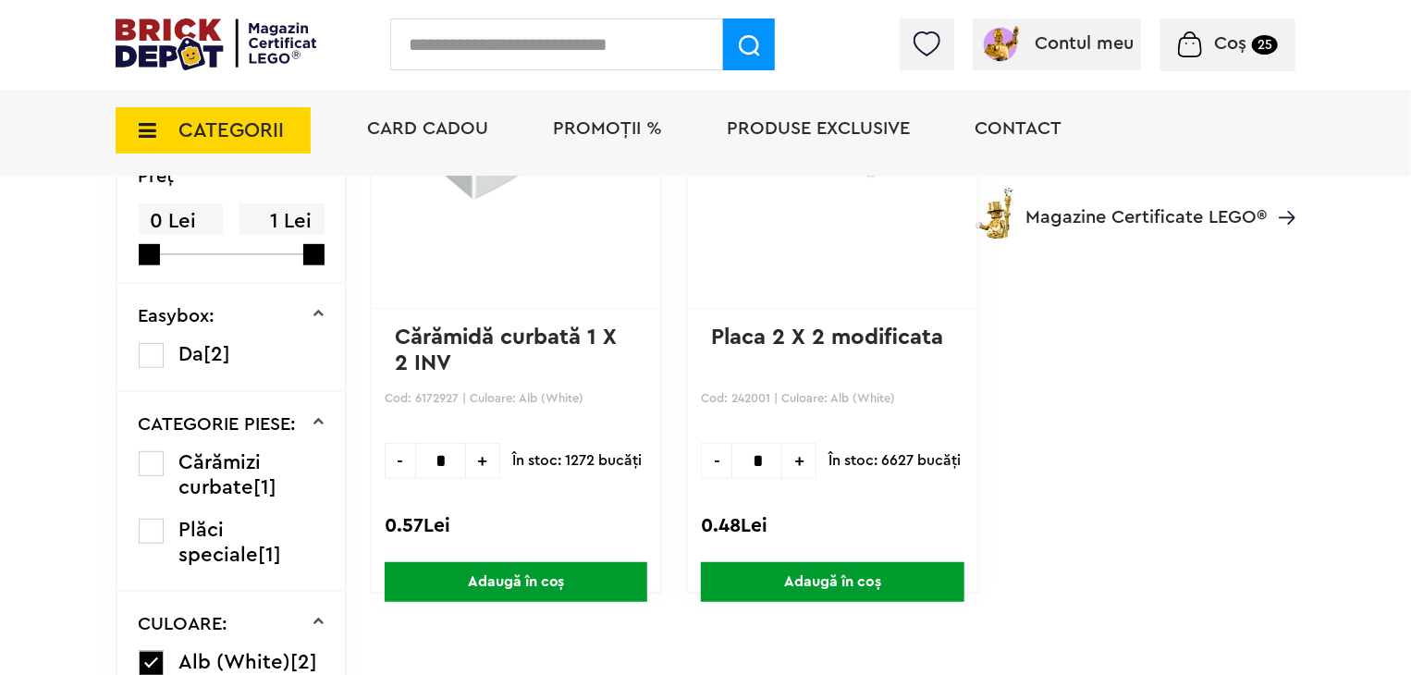
click at [1248, 41] on span "Coș 25" at bounding box center [1228, 43] width 100 height 18
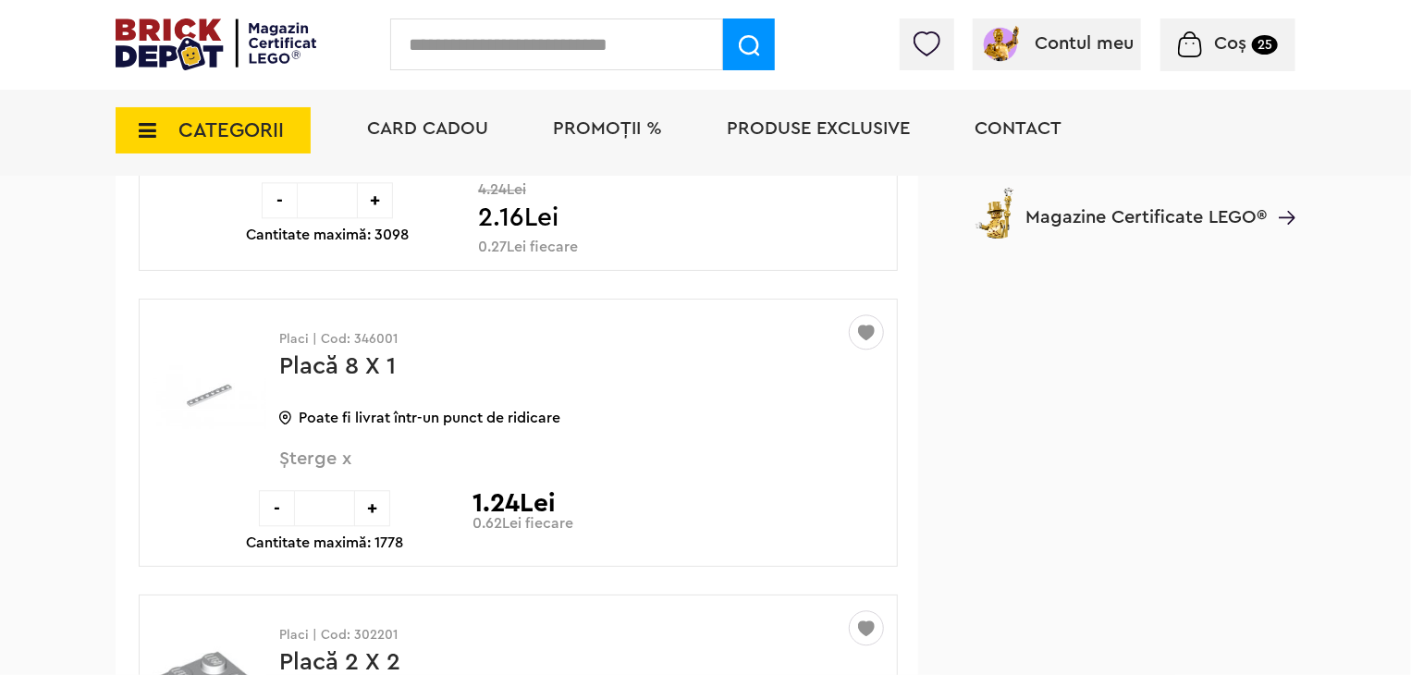
scroll to position [20001, 0]
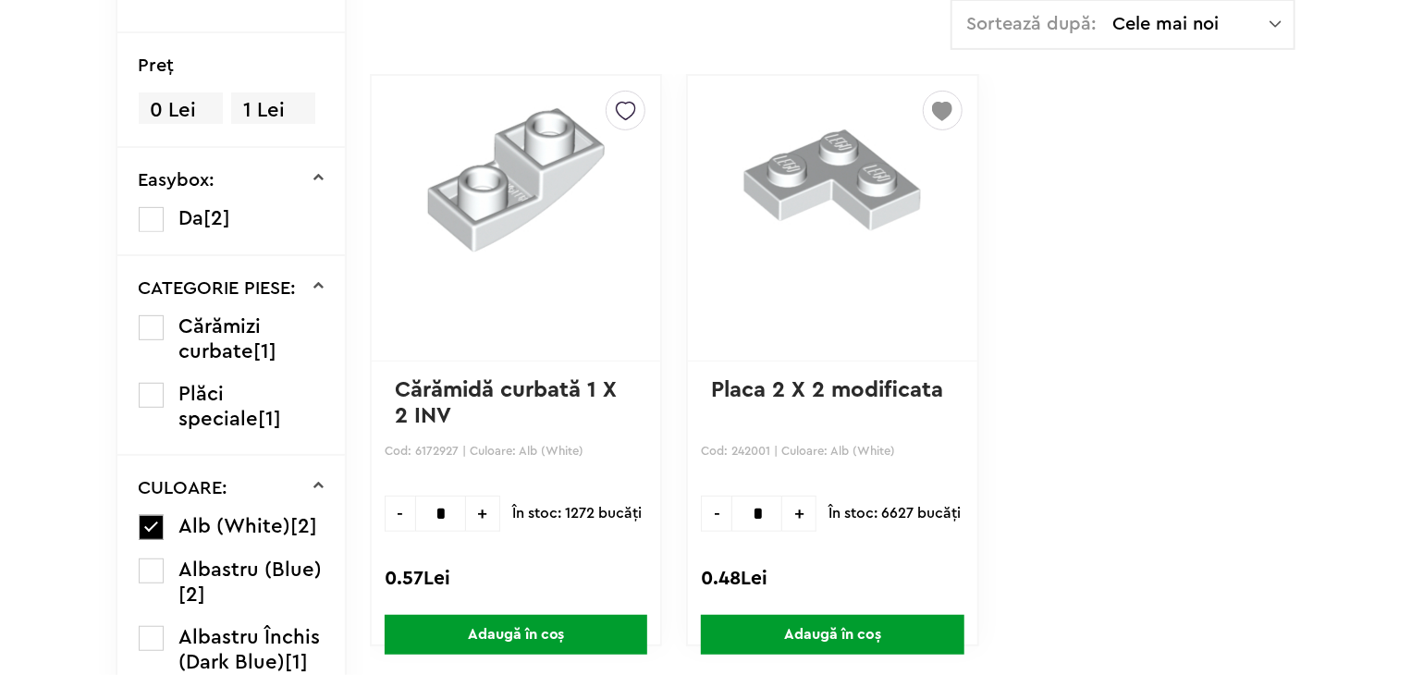
scroll to position [370, 0]
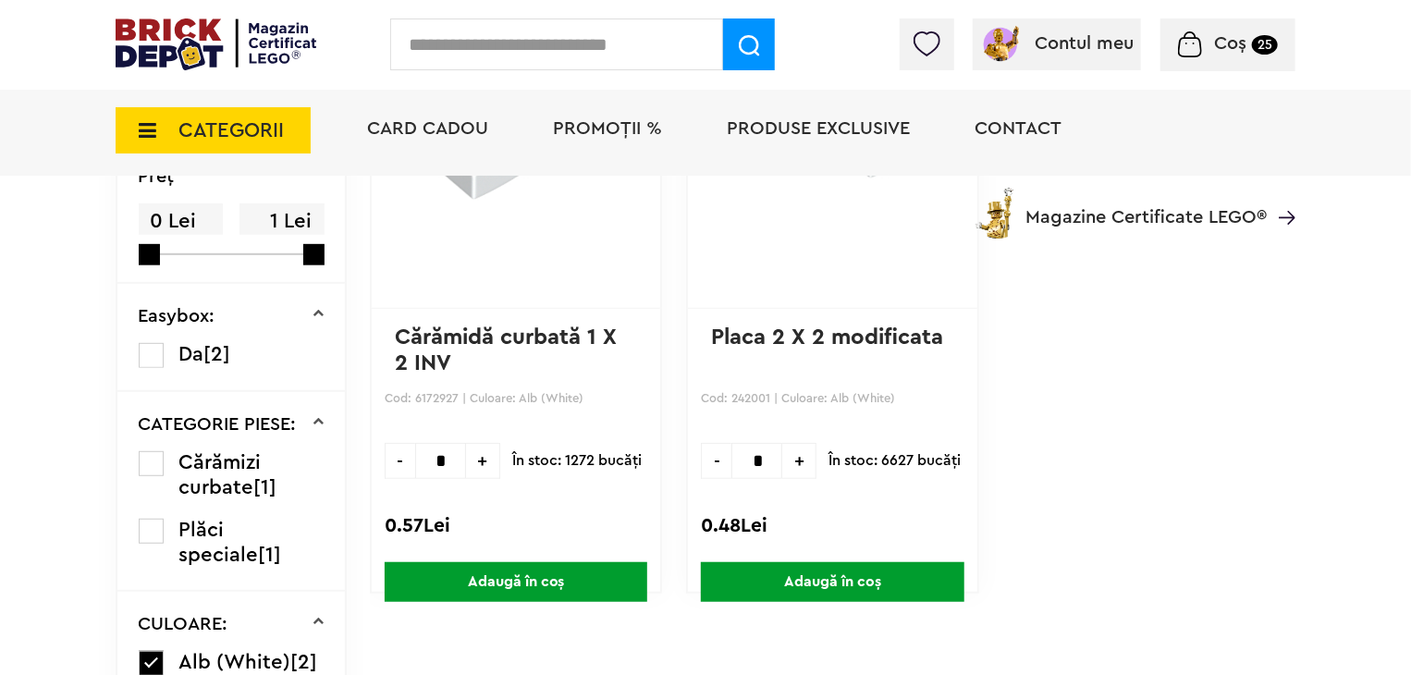
click at [851, 581] on span "Adaugă în coș" at bounding box center [832, 582] width 263 height 40
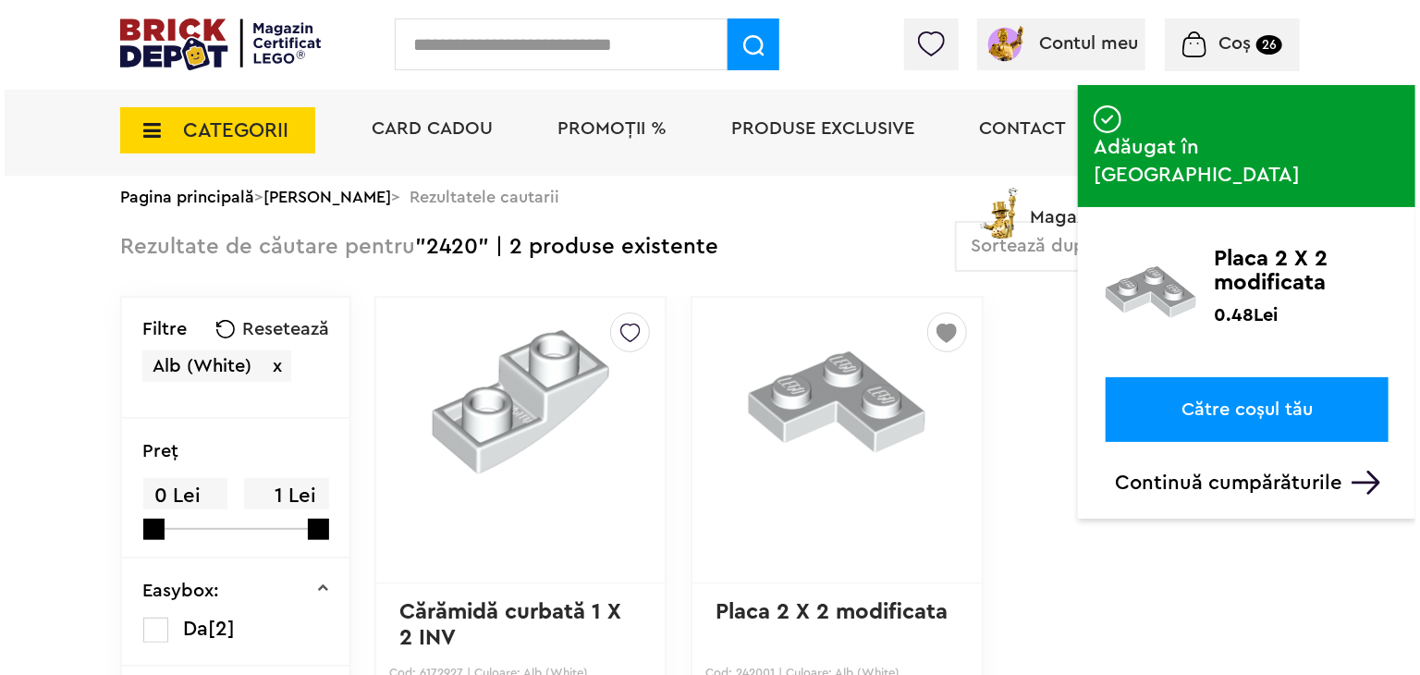
scroll to position [92, 0]
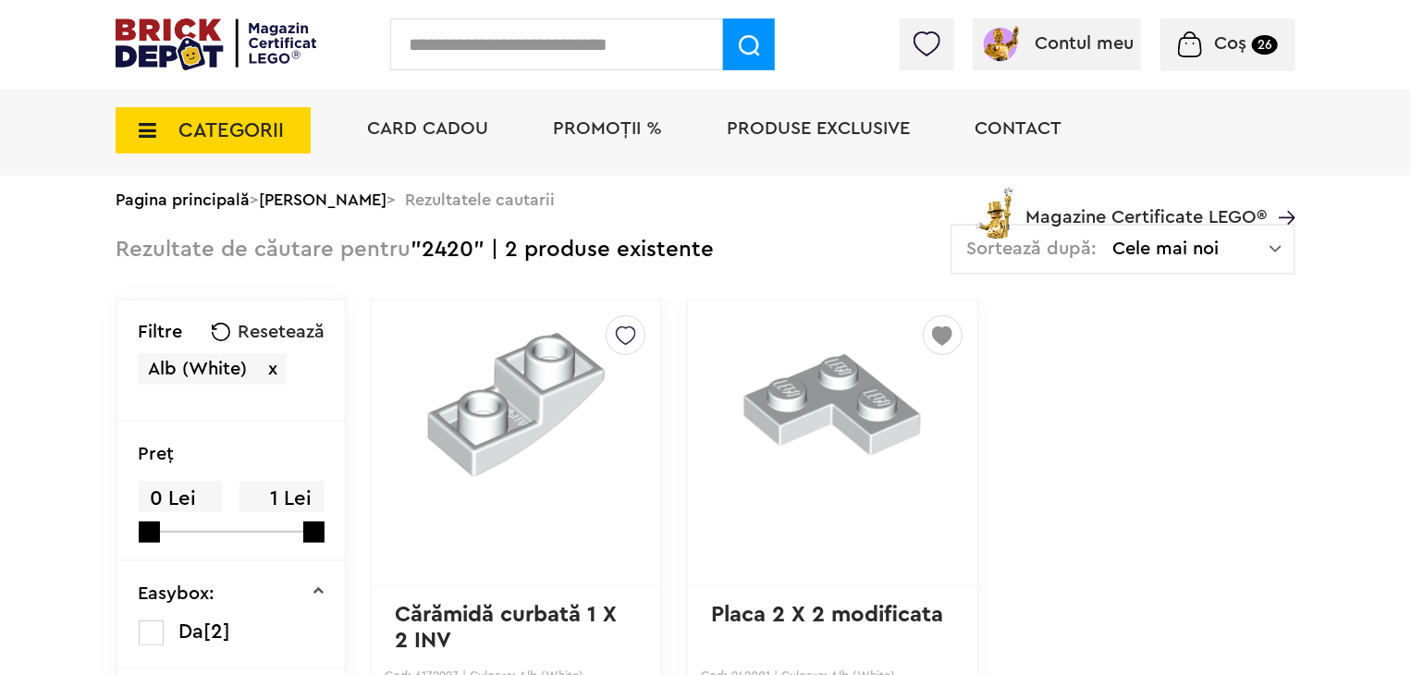
click at [547, 40] on input "text" at bounding box center [556, 44] width 333 height 52
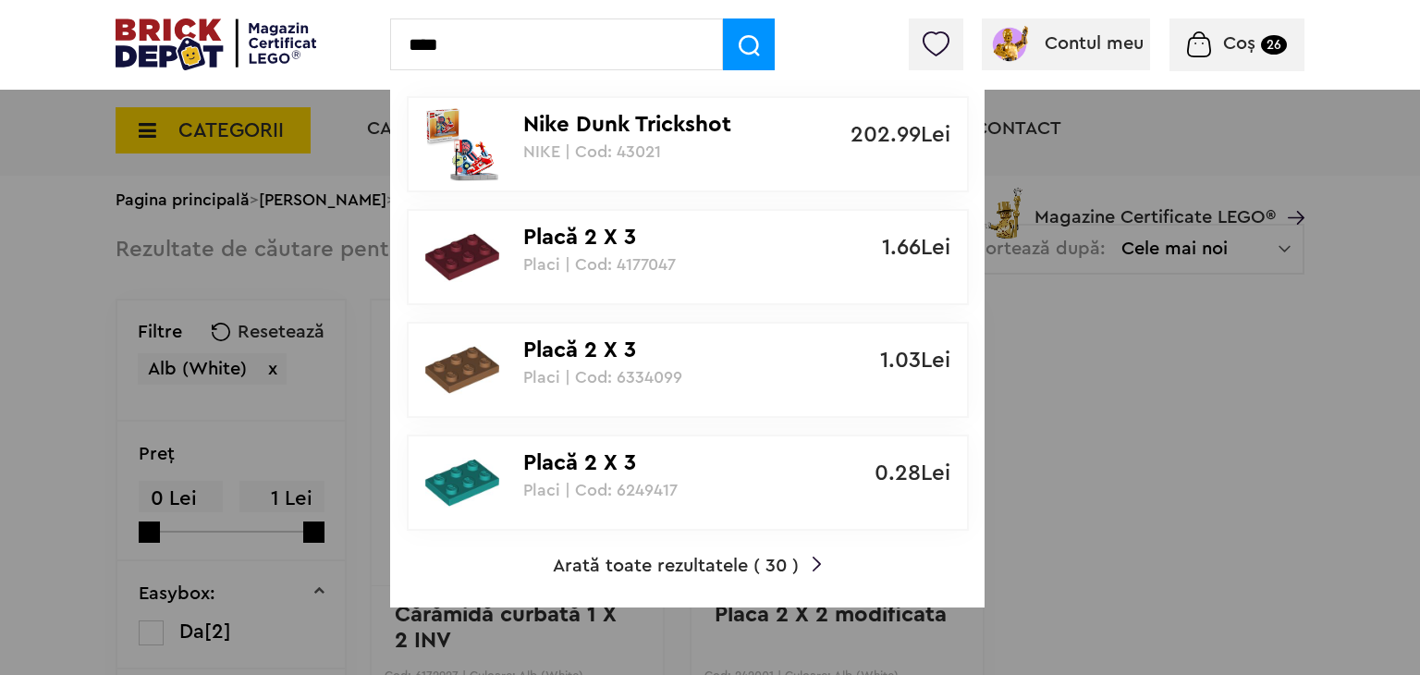
type input "****"
click at [695, 563] on span "Arată toate rezultatele ( 30 )" at bounding box center [676, 566] width 246 height 18
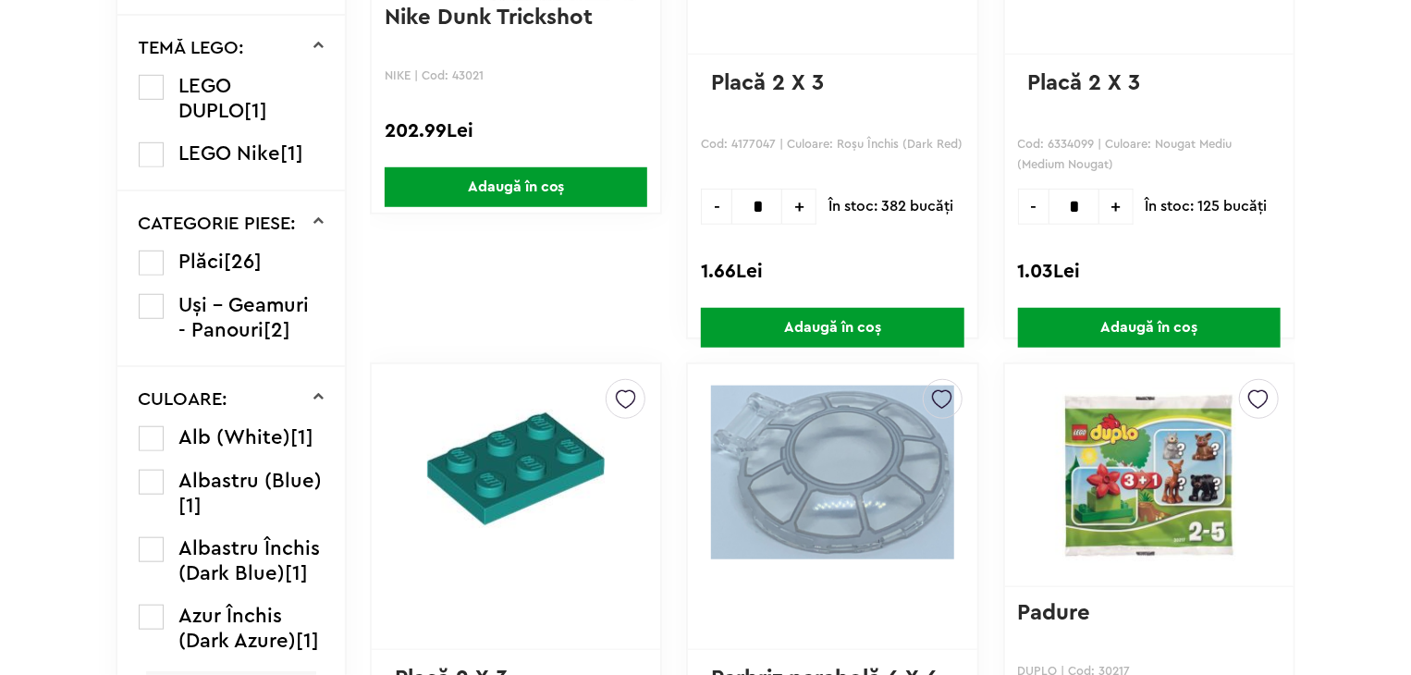
scroll to position [732, 0]
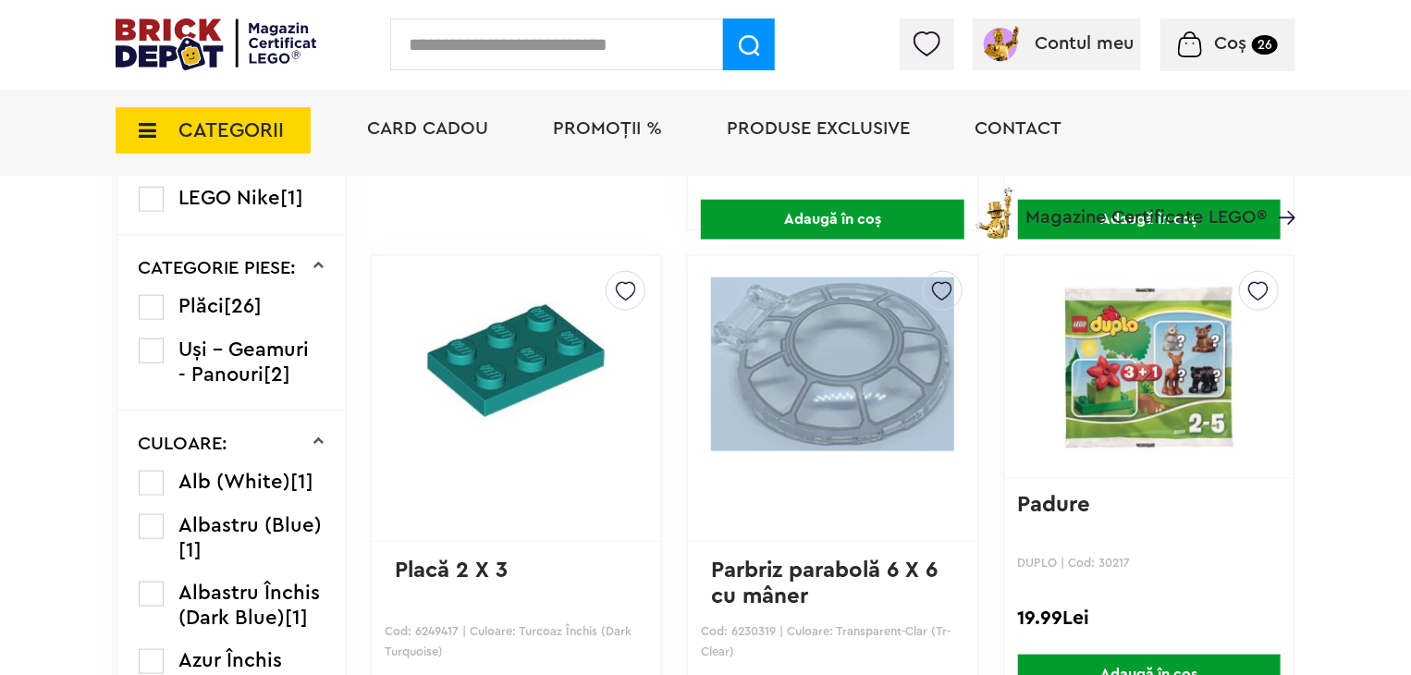
click at [144, 476] on label at bounding box center [151, 483] width 25 height 25
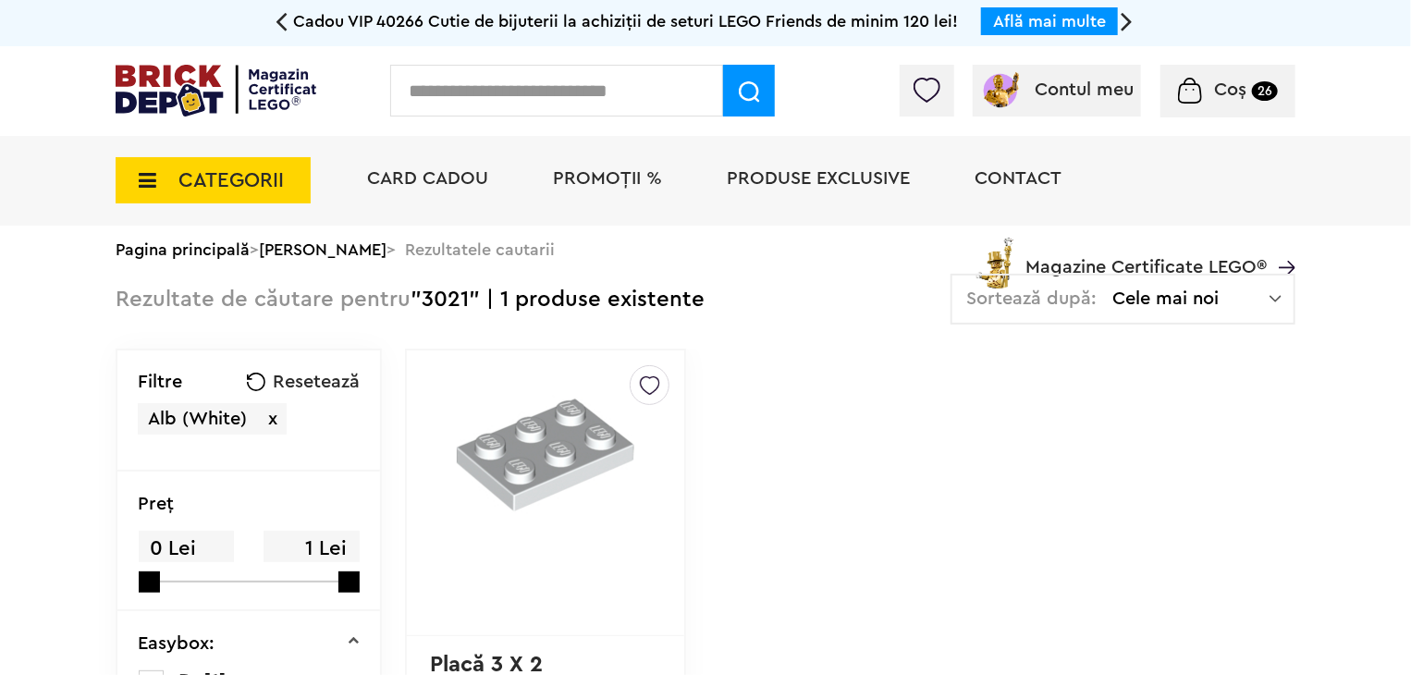
click at [640, 389] on img at bounding box center [650, 381] width 20 height 30
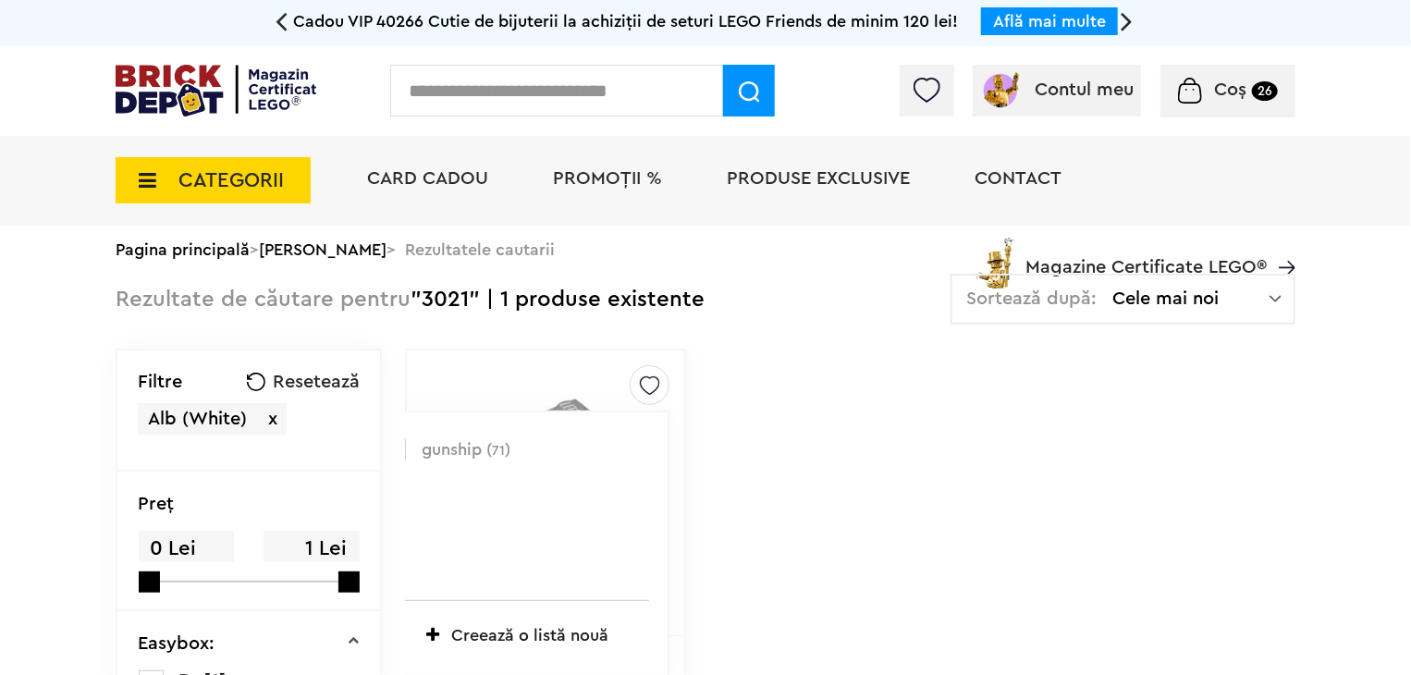
click at [385, 450] on label at bounding box center [395, 449] width 21 height 21
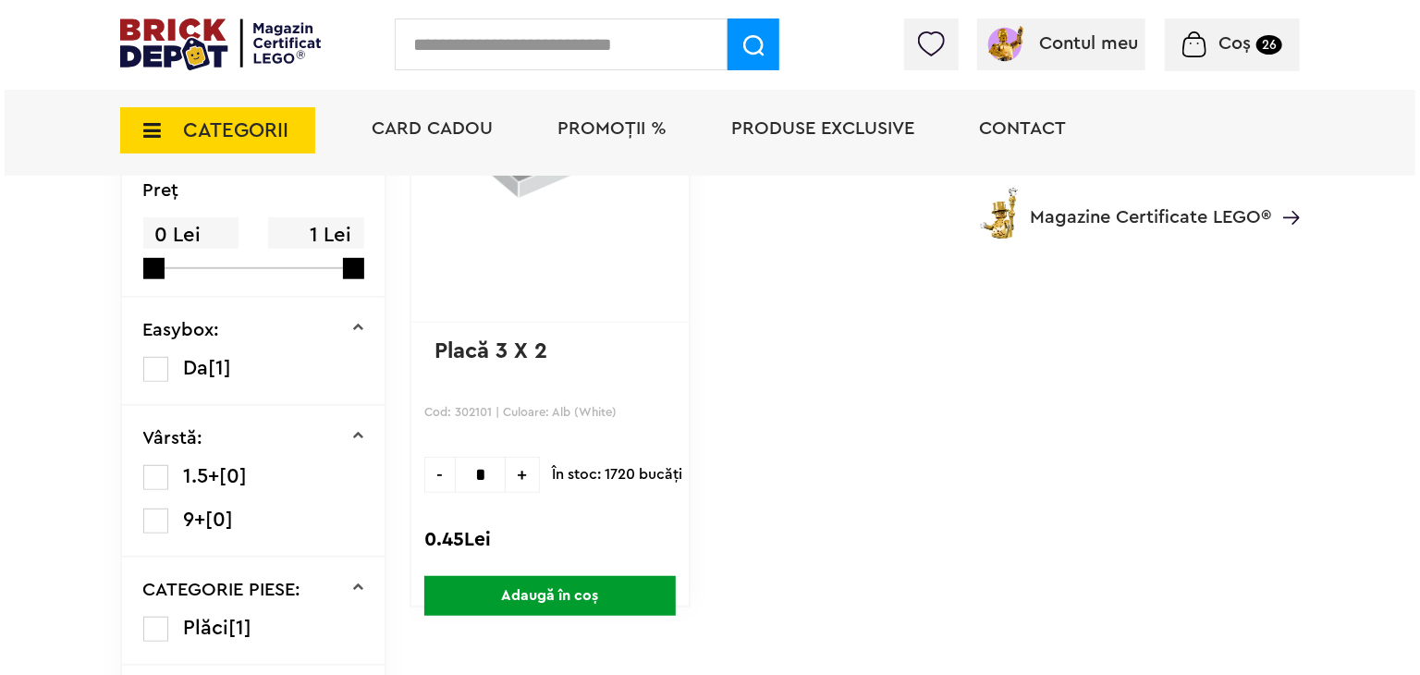
scroll to position [370, 0]
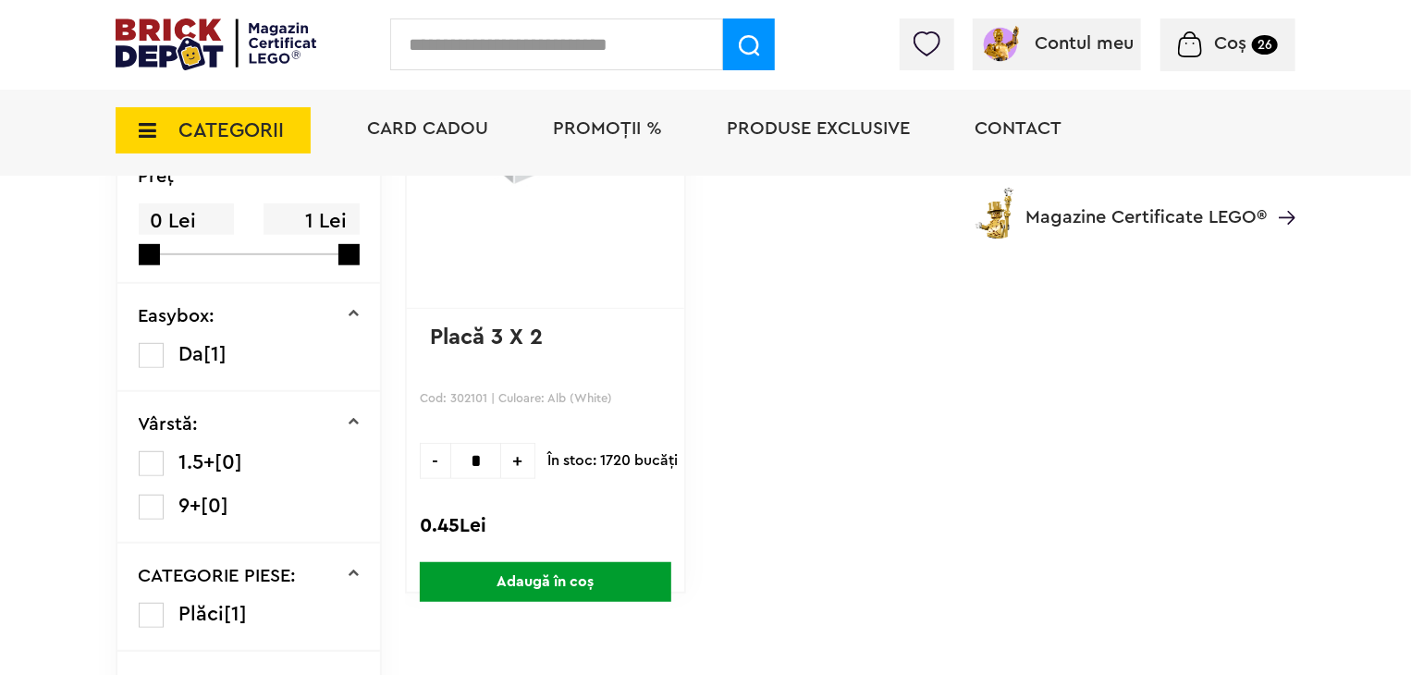
click at [501, 463] on span "+" at bounding box center [518, 461] width 34 height 36
type input "*"
click at [519, 573] on span "Adaugă în coș" at bounding box center [546, 582] width 252 height 40
click at [493, 49] on input "text" at bounding box center [556, 44] width 333 height 52
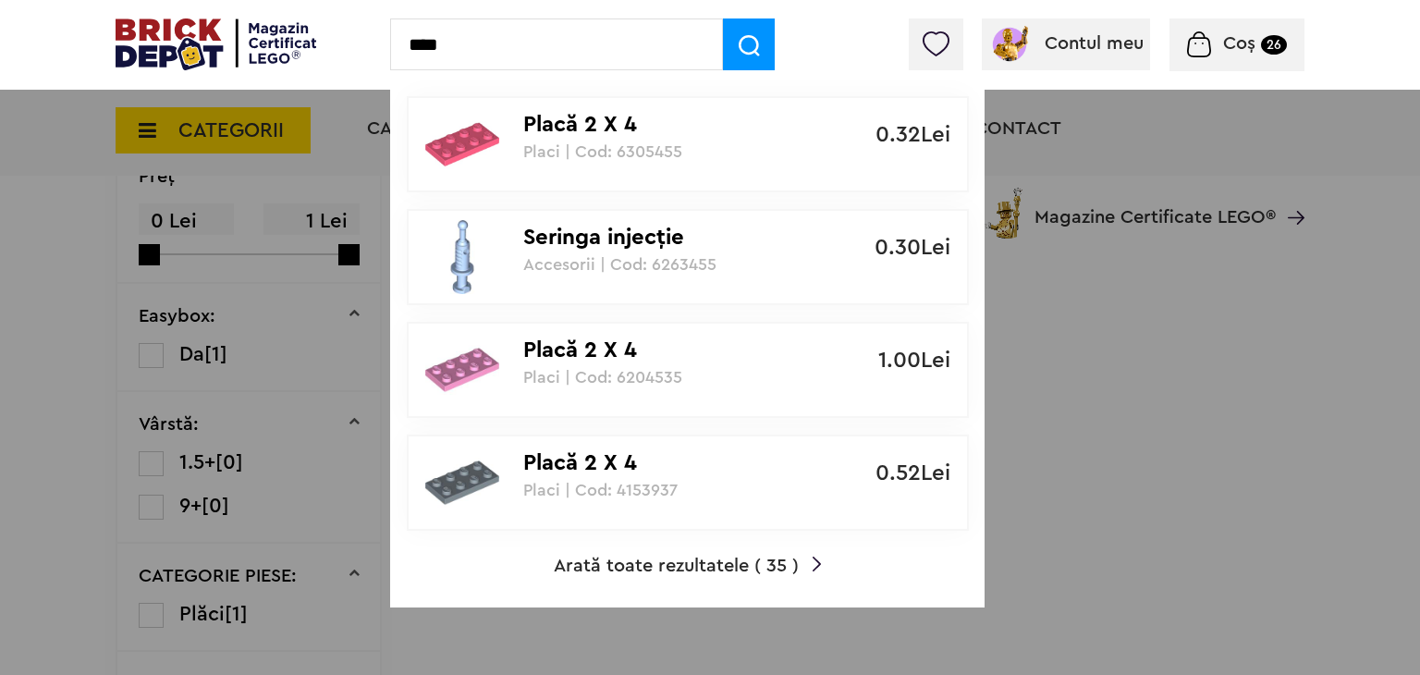
type input "****"
click at [715, 567] on span "Arată toate rezultatele ( 35 )" at bounding box center [676, 566] width 245 height 18
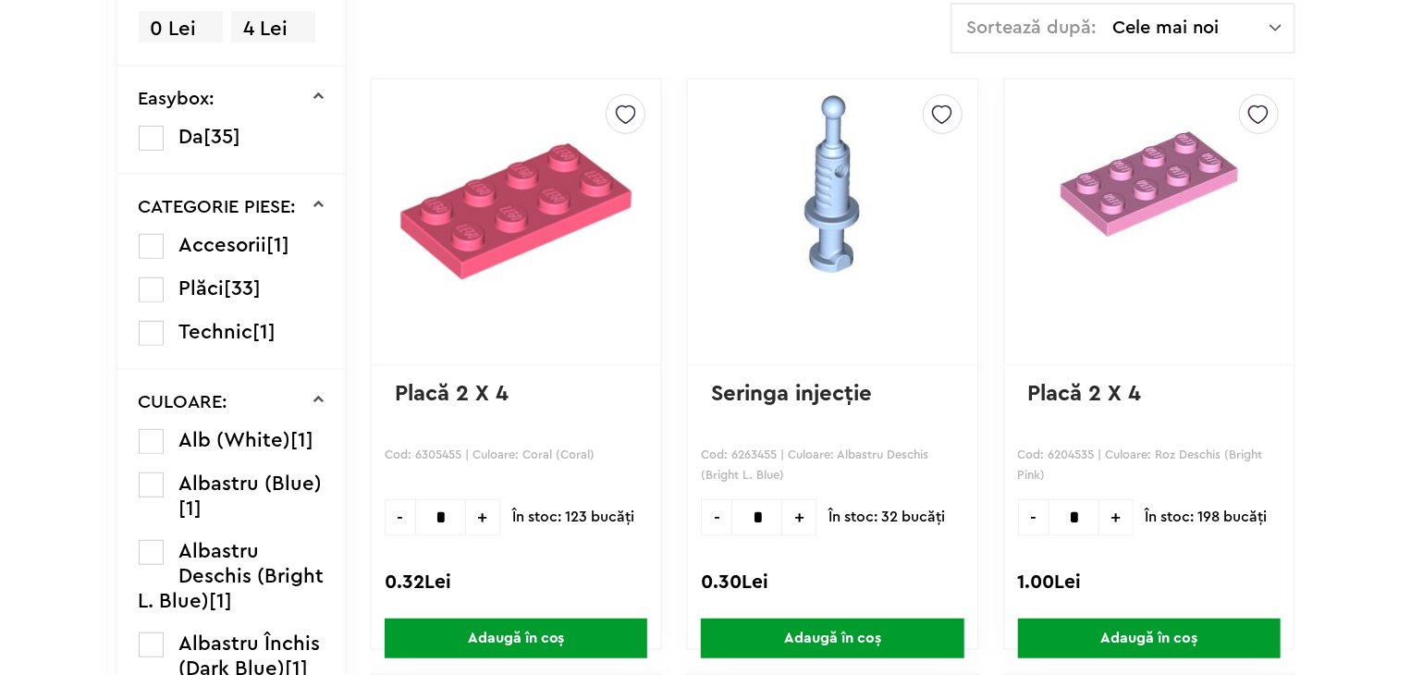
scroll to position [398, 0]
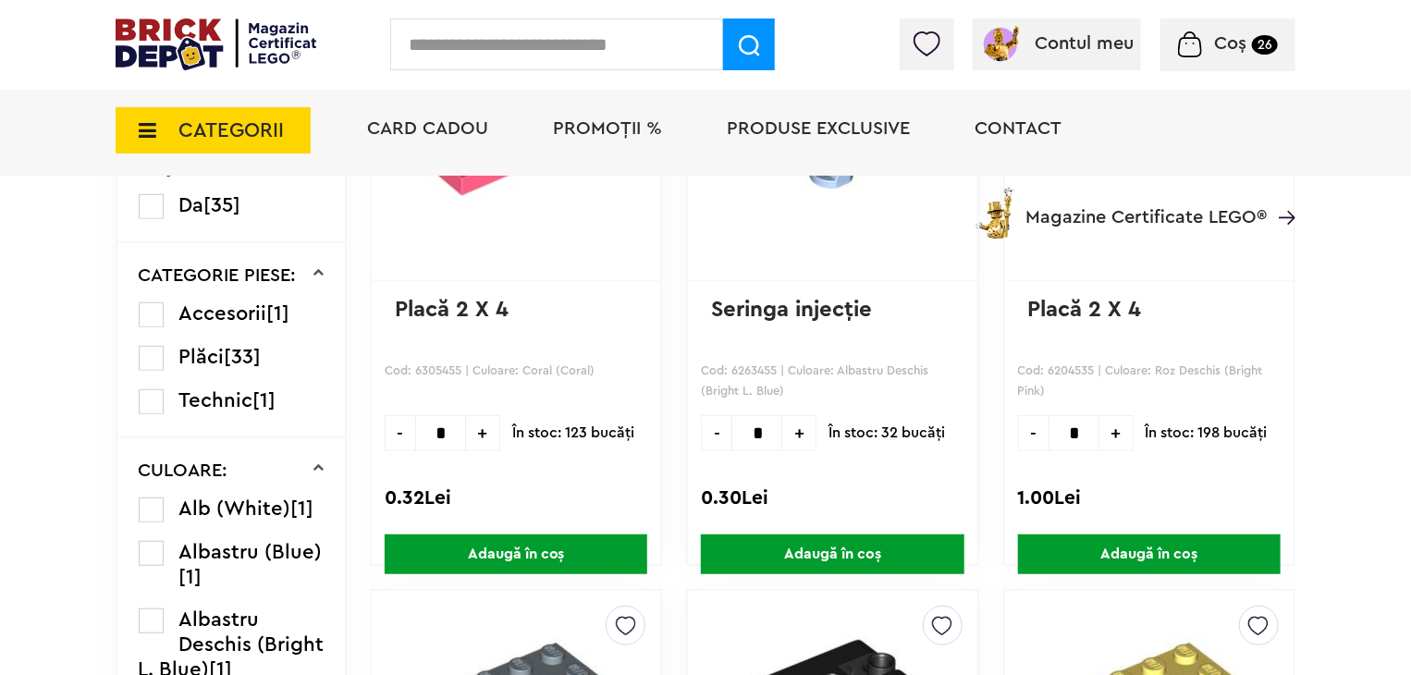
click at [148, 508] on label at bounding box center [151, 510] width 25 height 25
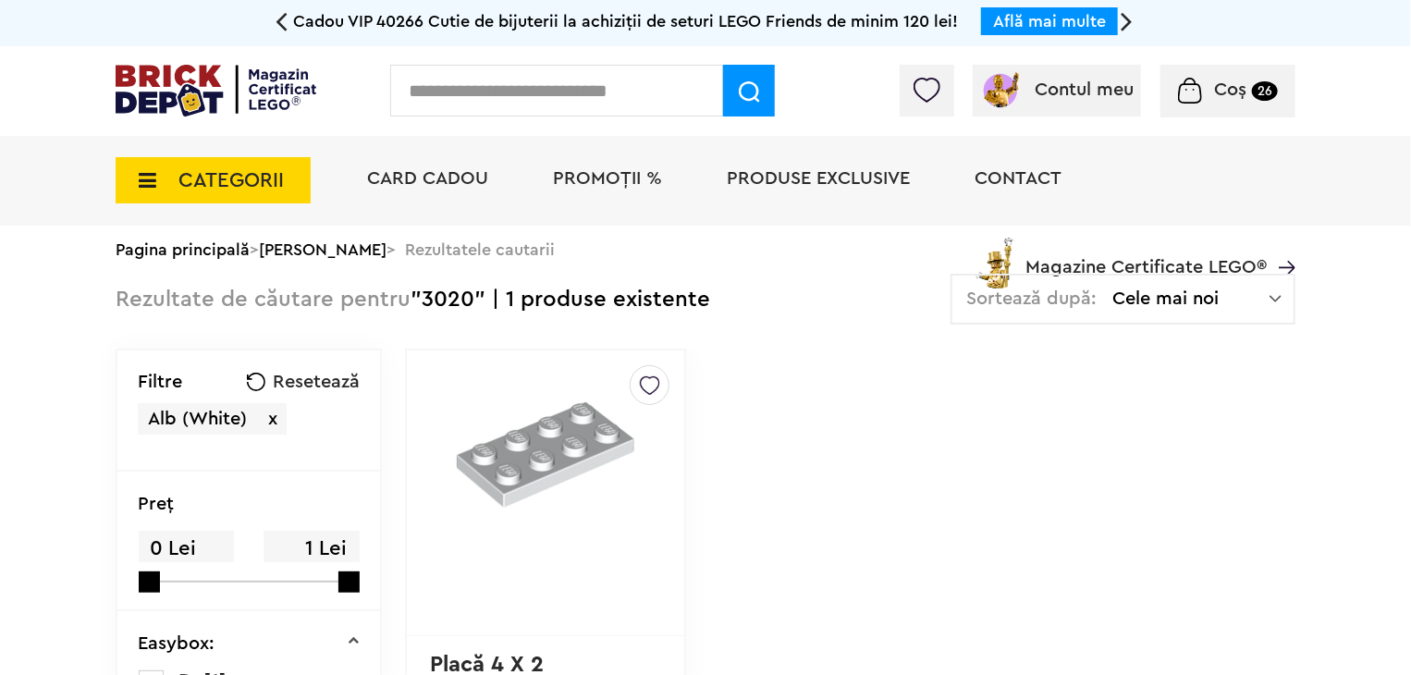
click at [640, 383] on img at bounding box center [650, 381] width 20 height 30
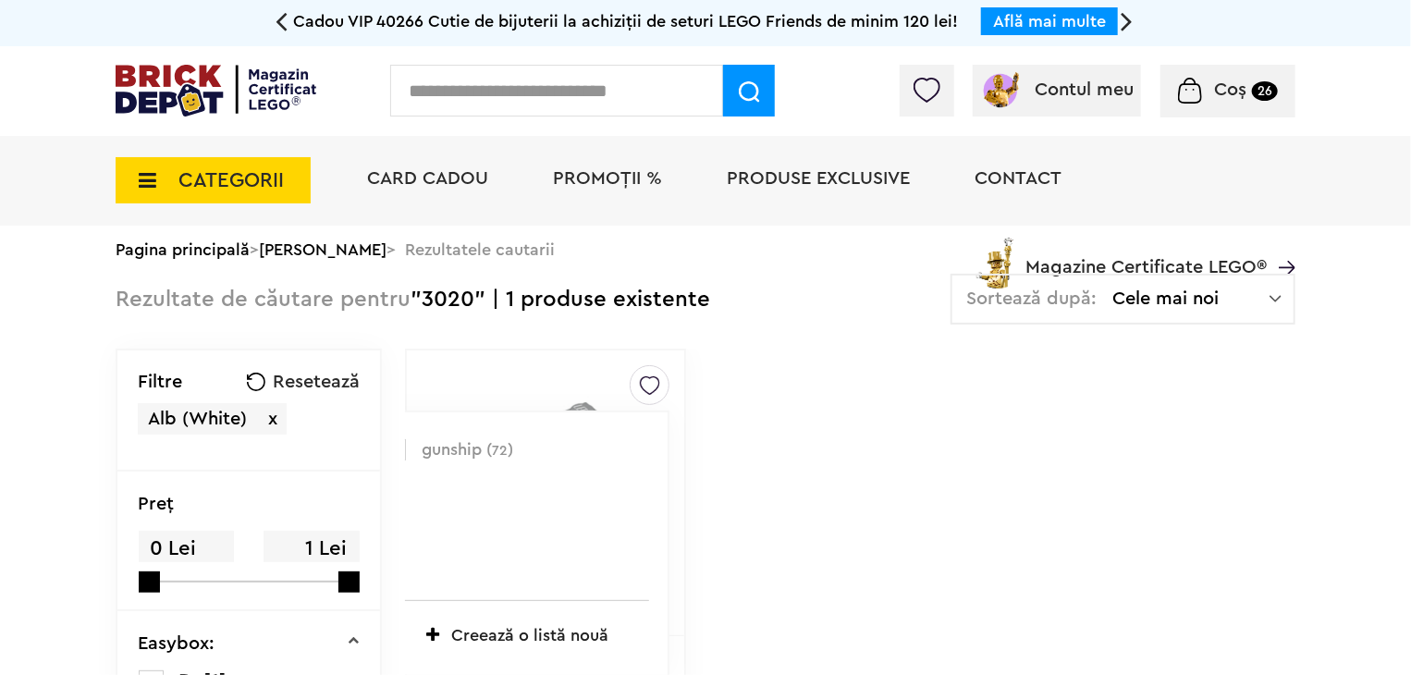
click at [385, 453] on label at bounding box center [395, 449] width 21 height 21
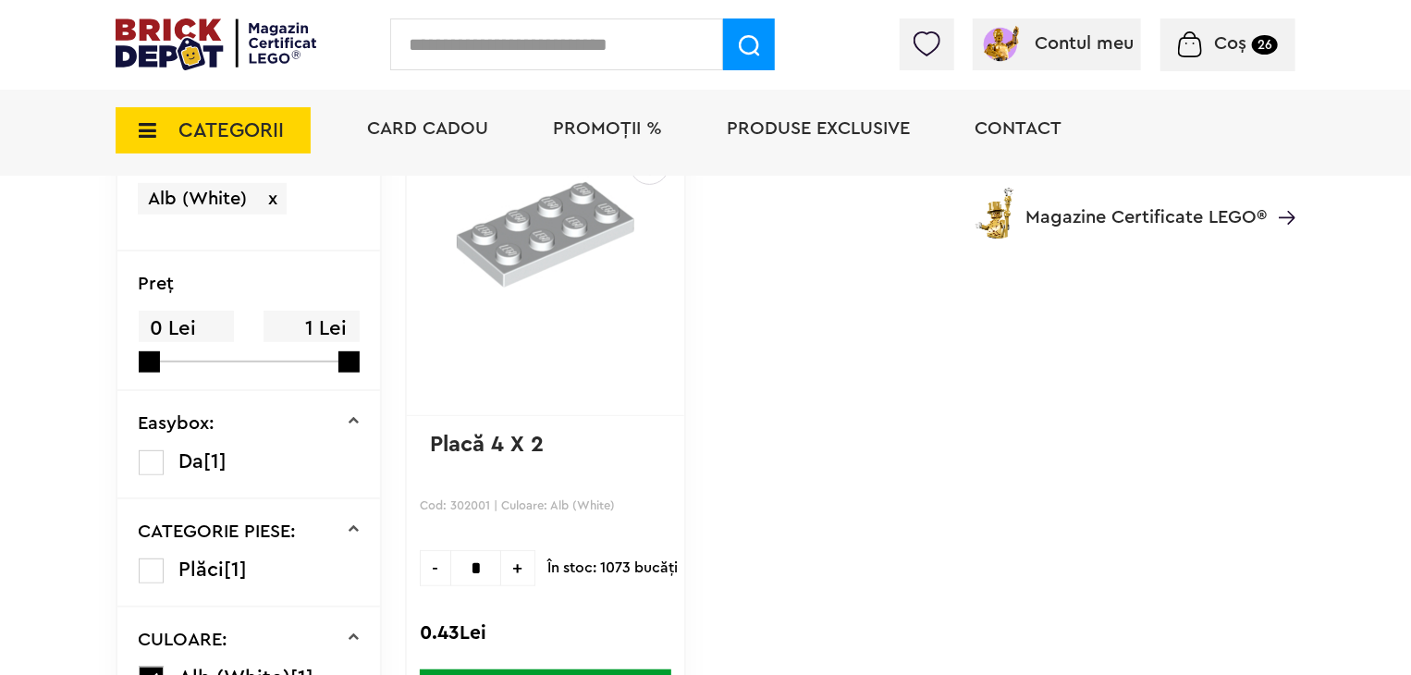
scroll to position [277, 0]
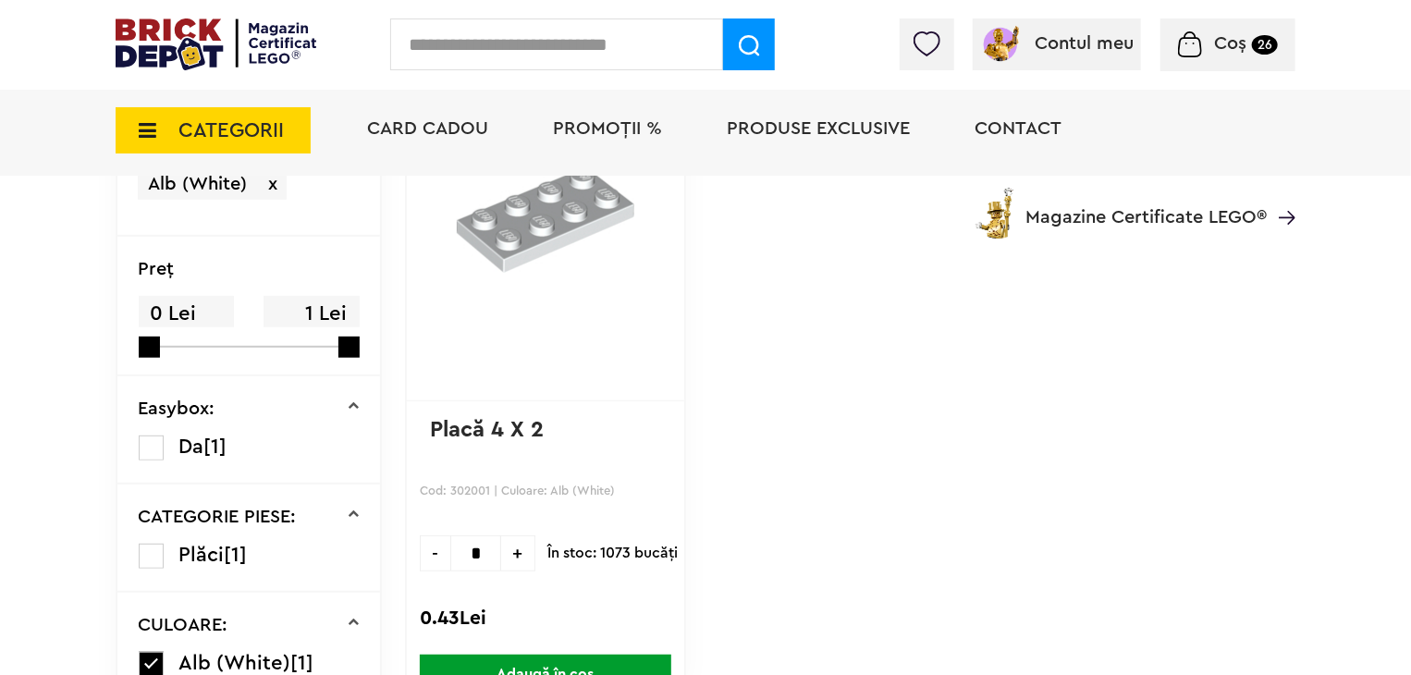
drag, startPoint x: 449, startPoint y: 556, endPoint x: 422, endPoint y: 547, distance: 29.0
click at [450, 553] on input "*" at bounding box center [475, 553] width 51 height 36
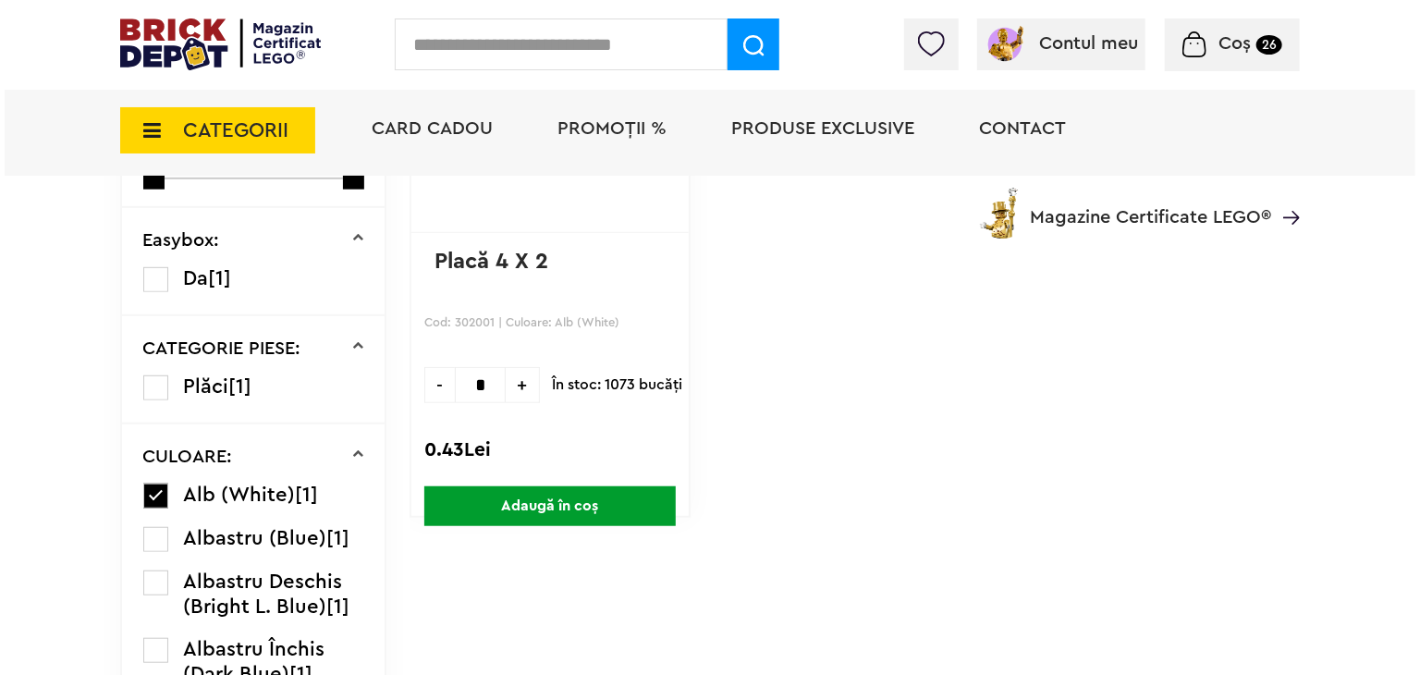
scroll to position [462, 0]
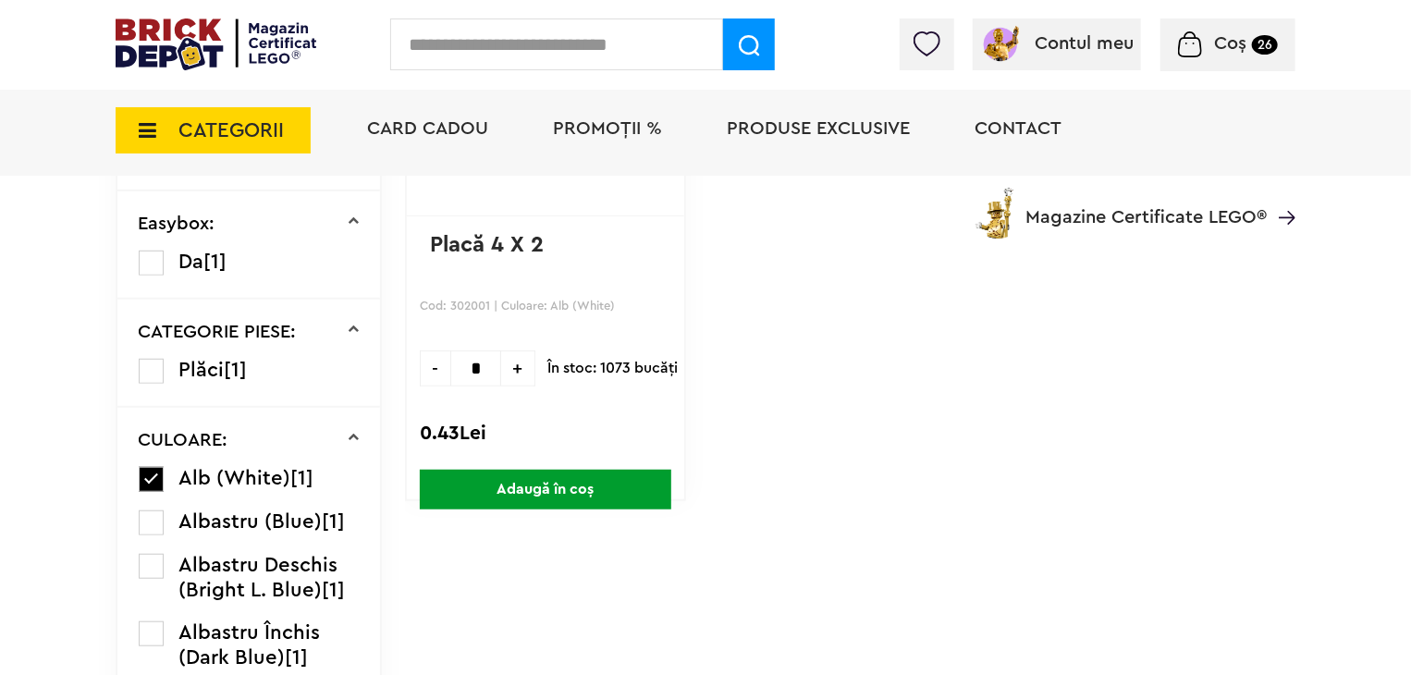
type input "*"
click at [580, 486] on span "Adaugă în coș" at bounding box center [546, 490] width 252 height 40
click at [552, 38] on input "text" at bounding box center [556, 44] width 333 height 52
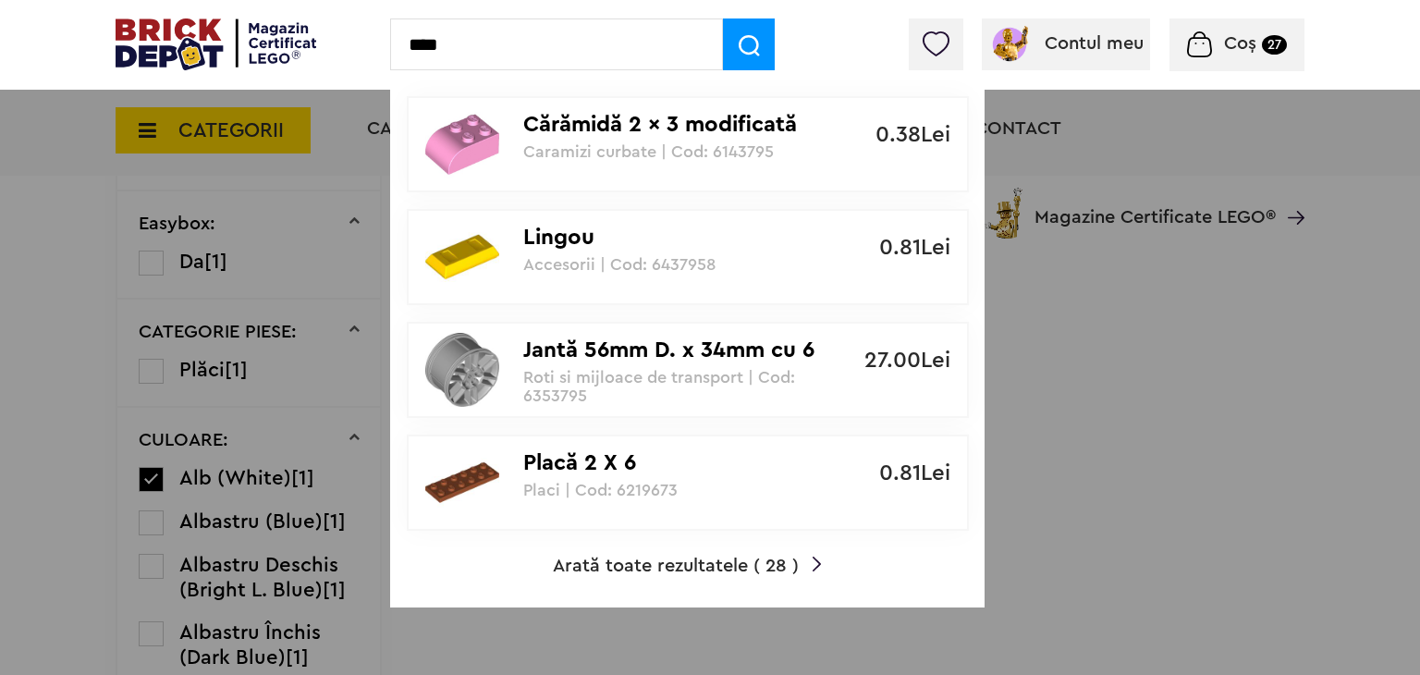
type input "****"
click at [606, 565] on span "Arată toate rezultatele ( 28 )" at bounding box center [676, 566] width 246 height 18
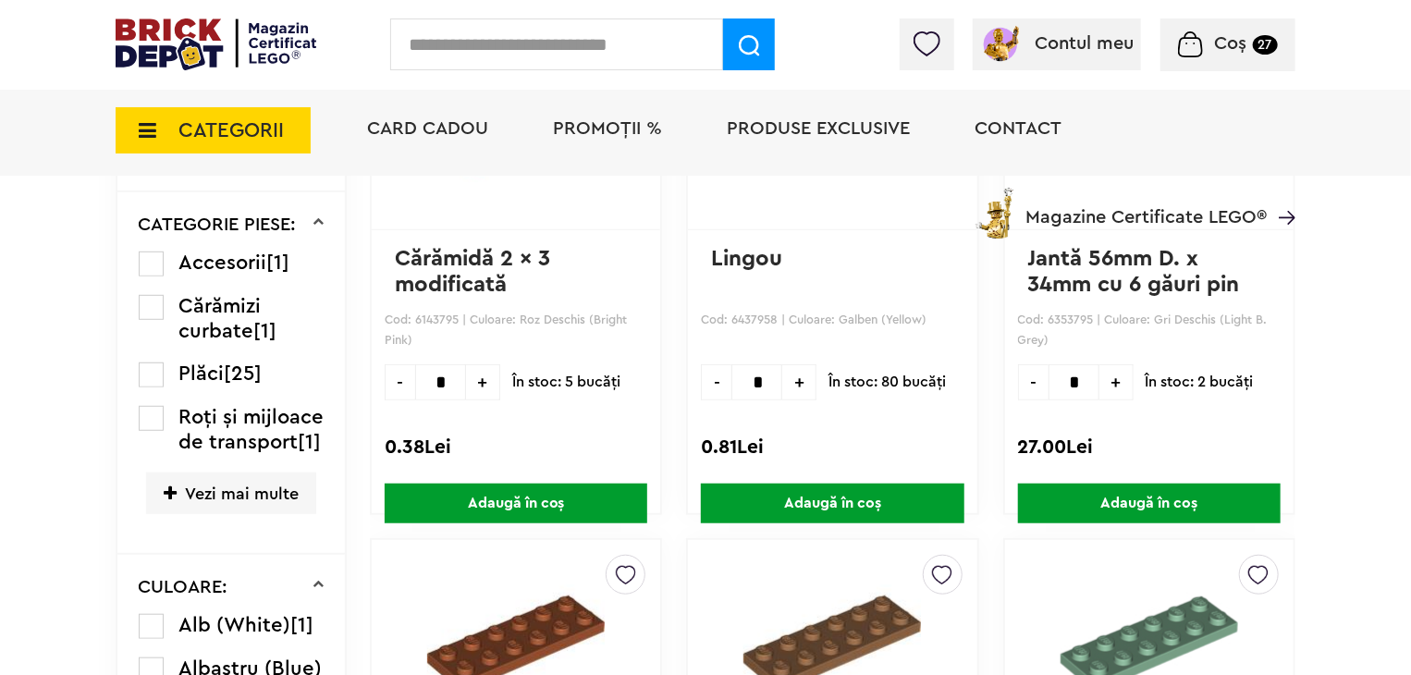
scroll to position [594, 0]
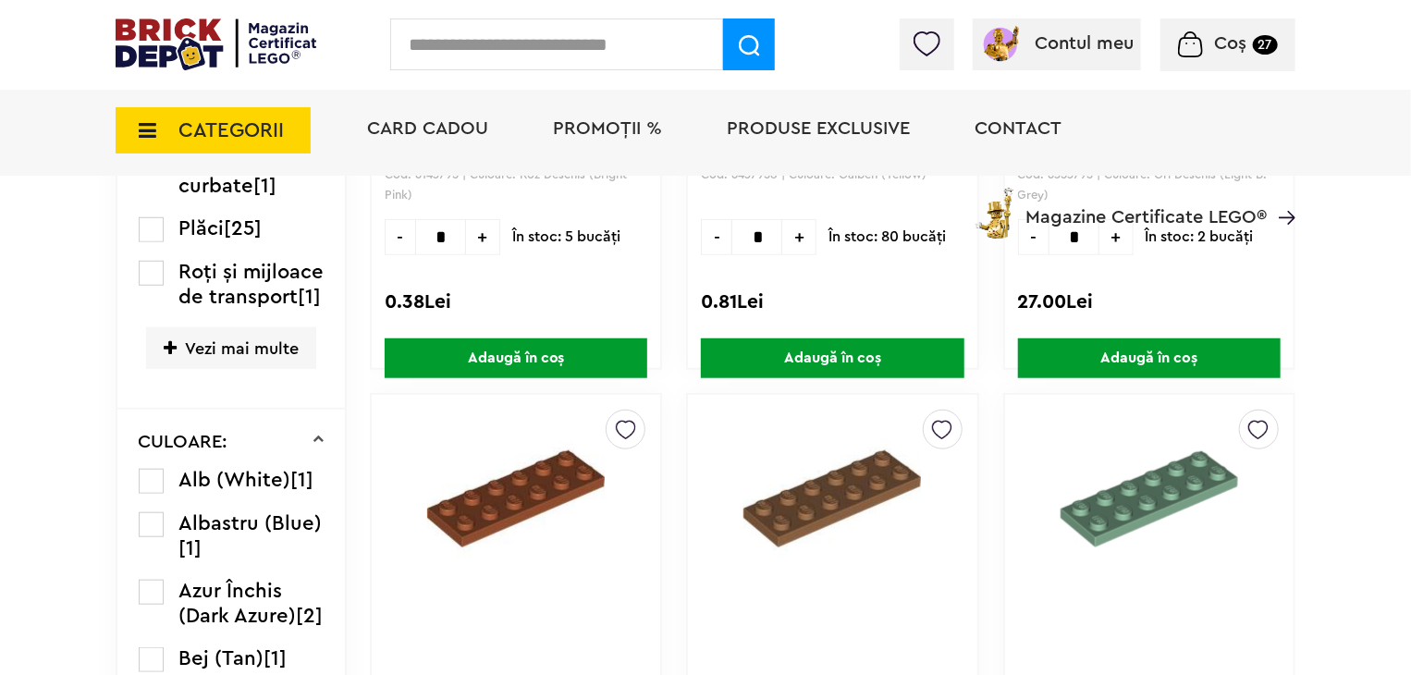
click at [157, 494] on label at bounding box center [151, 481] width 25 height 25
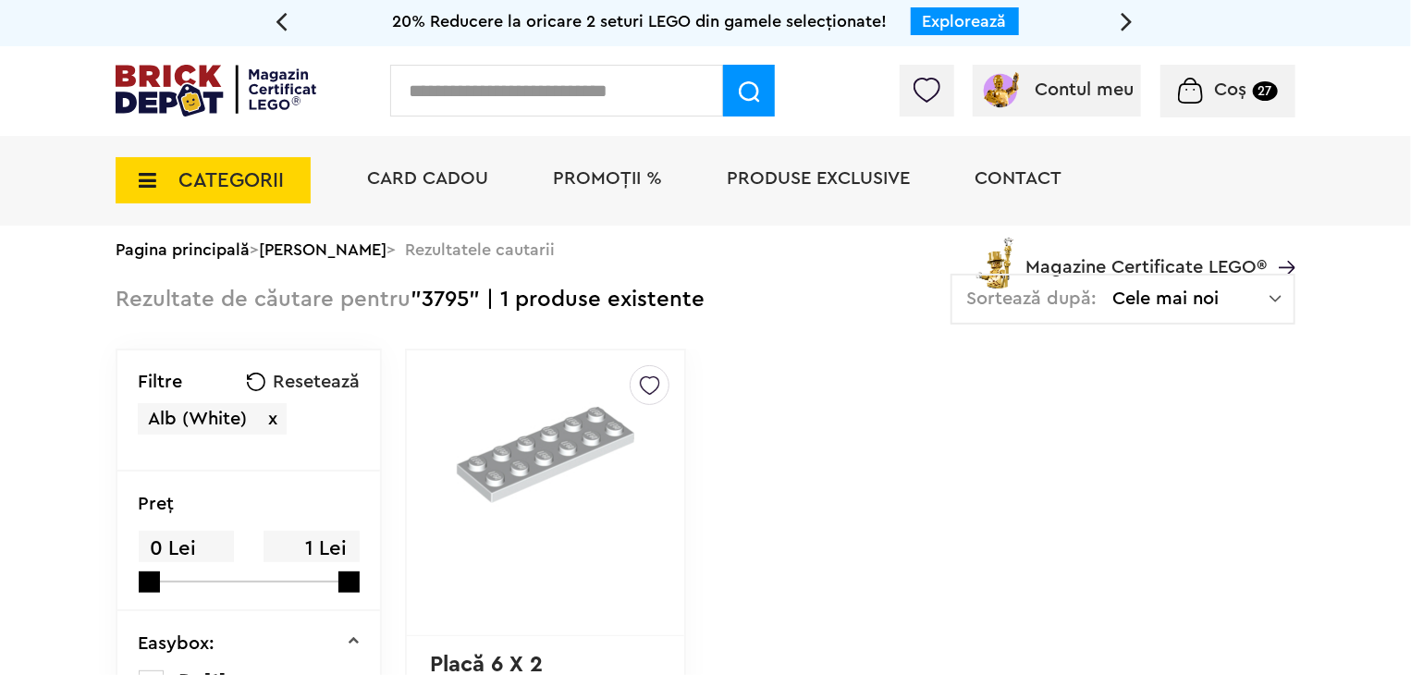
click at [640, 386] on img at bounding box center [650, 381] width 20 height 30
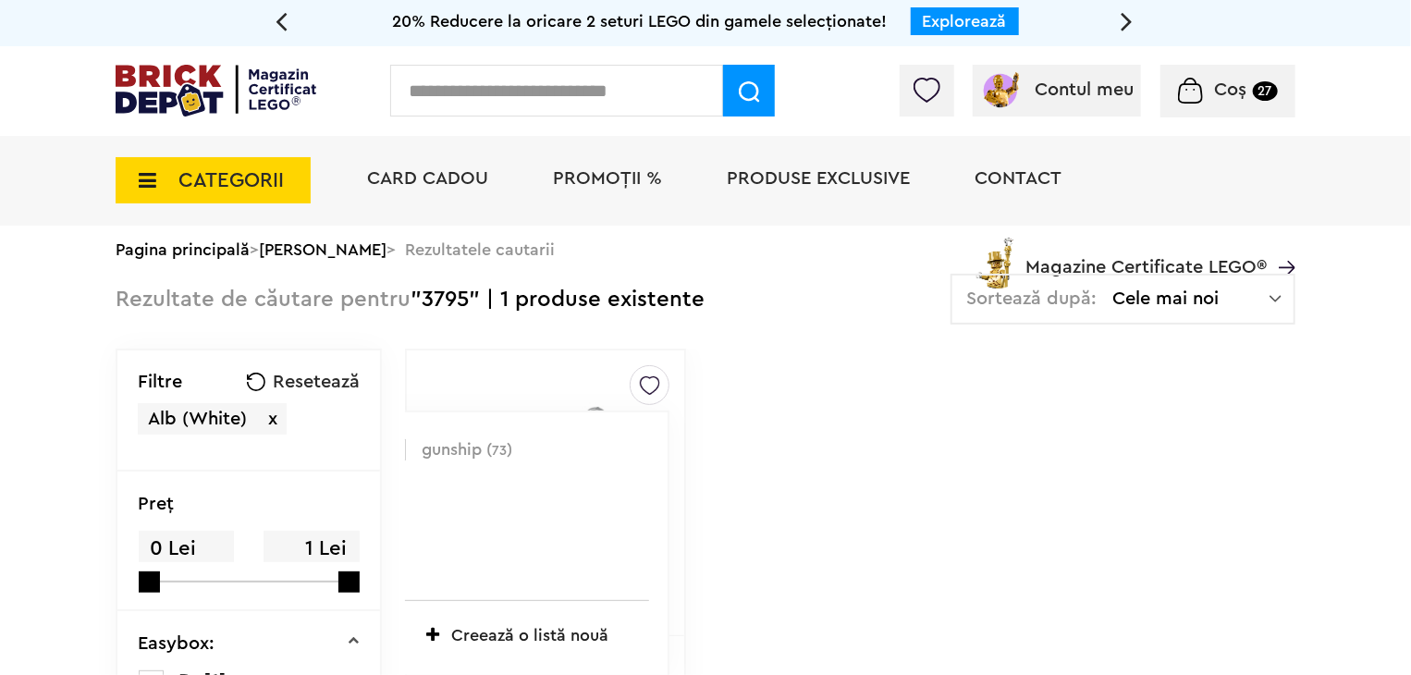
click at [385, 453] on label at bounding box center [395, 449] width 21 height 21
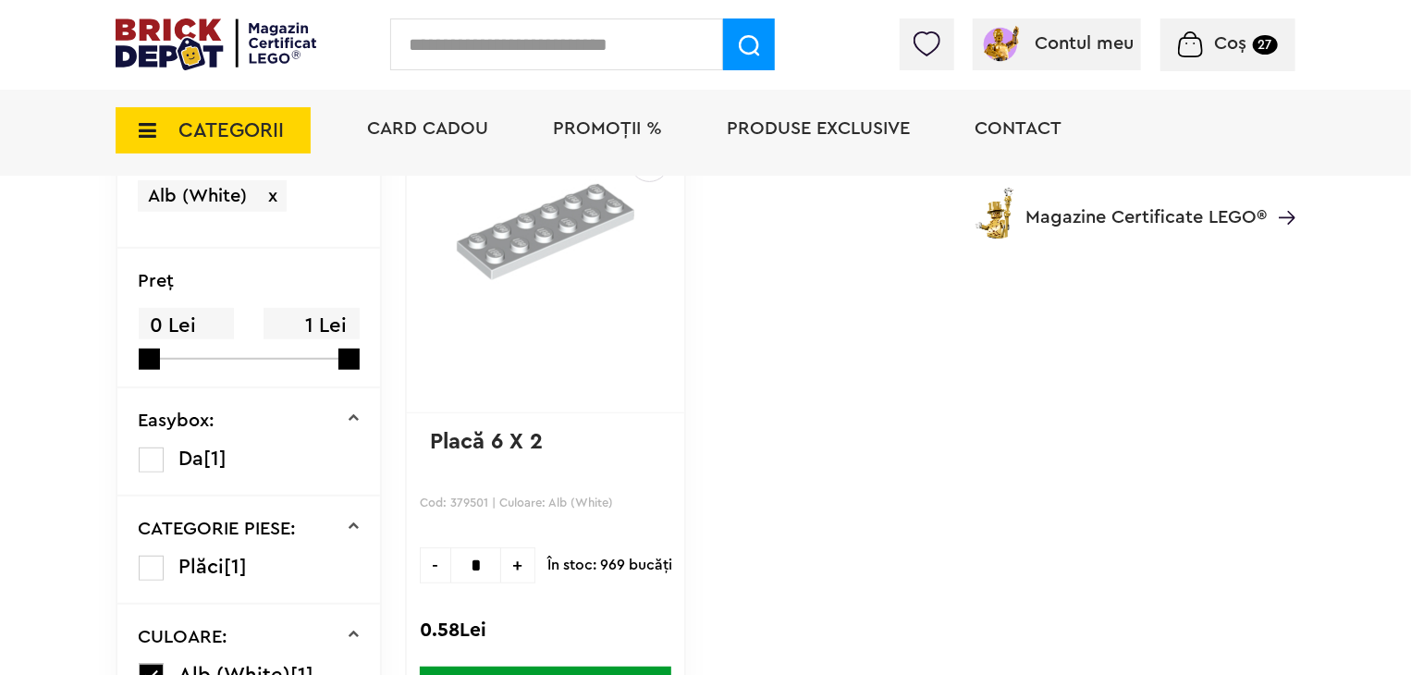
scroll to position [277, 0]
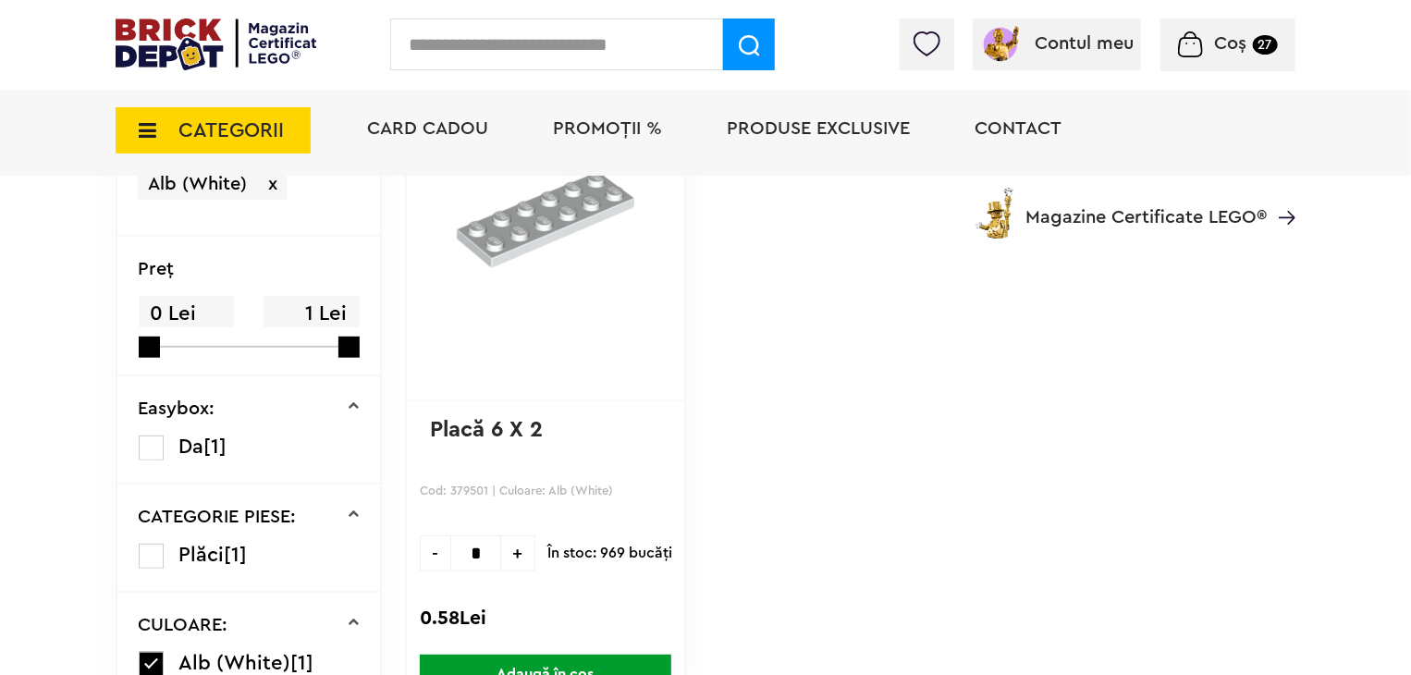
click at [451, 548] on input "*" at bounding box center [475, 553] width 51 height 36
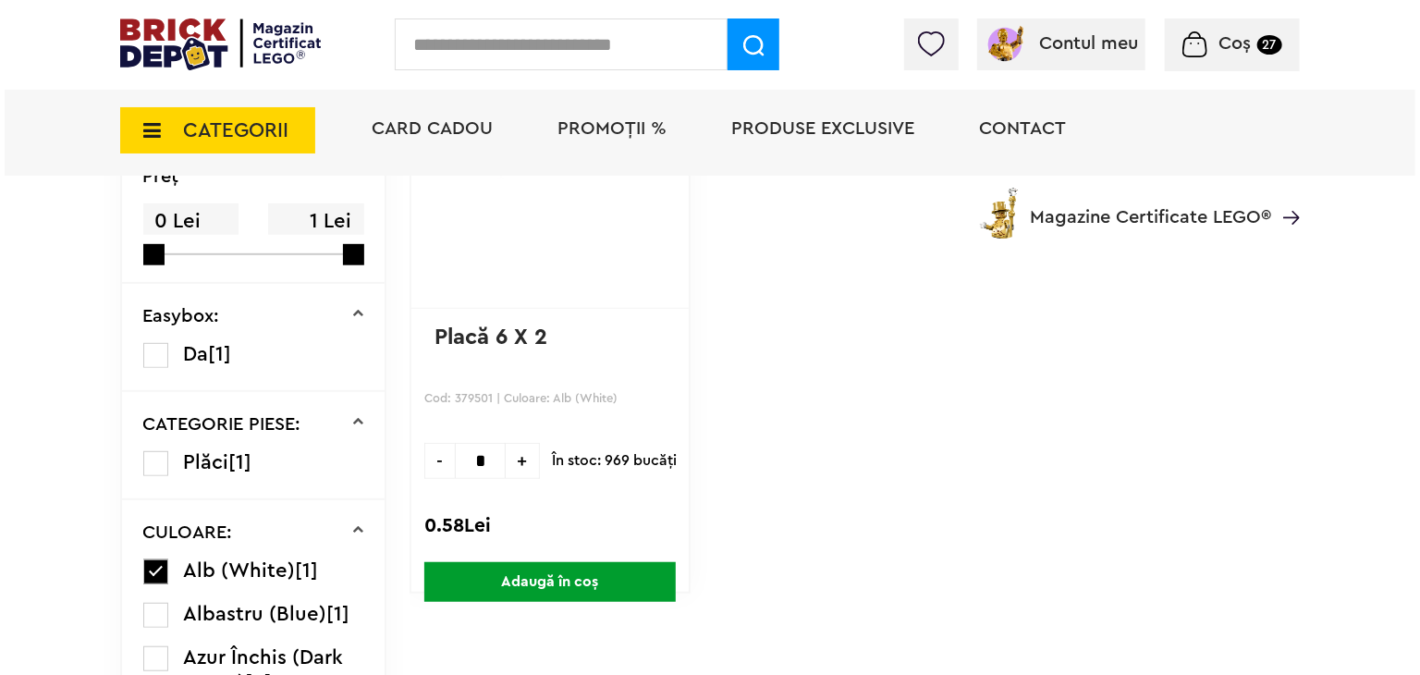
scroll to position [462, 0]
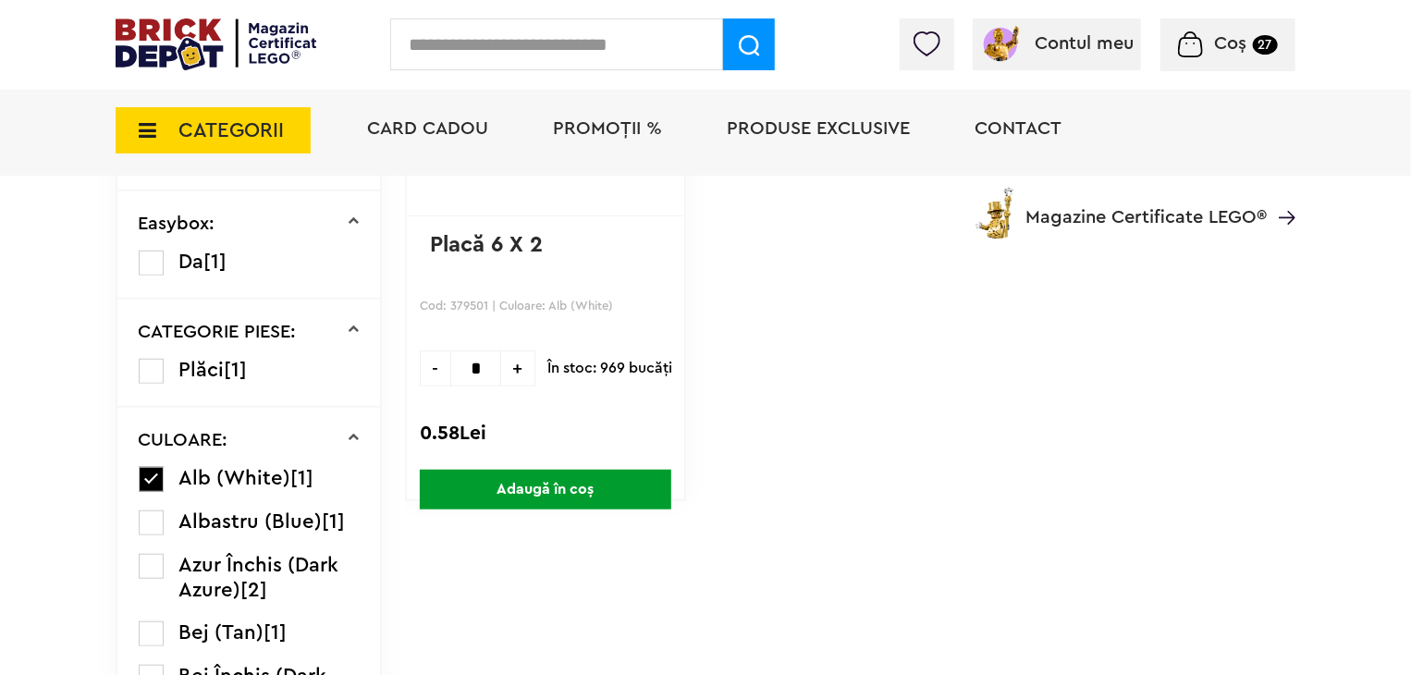
type input "*"
click at [534, 492] on span "Adaugă în coș" at bounding box center [546, 490] width 252 height 40
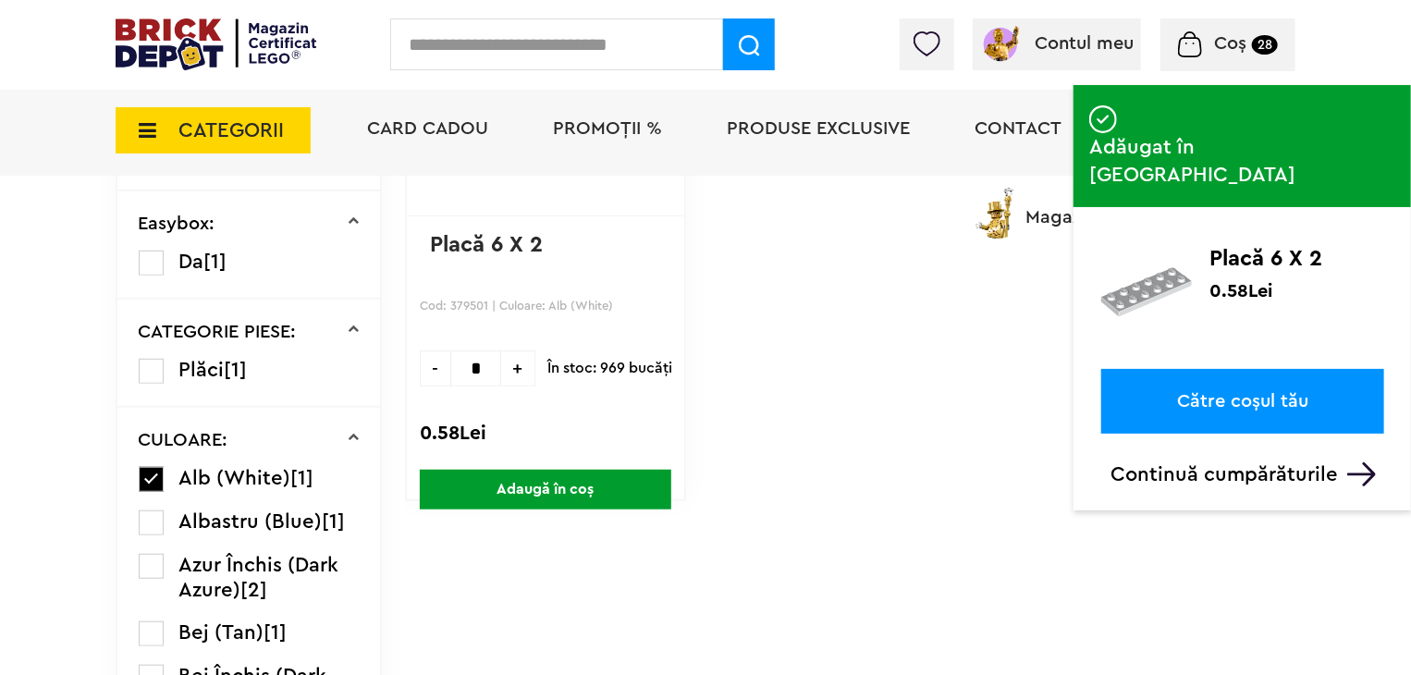
click at [526, 44] on input "text" at bounding box center [556, 44] width 333 height 52
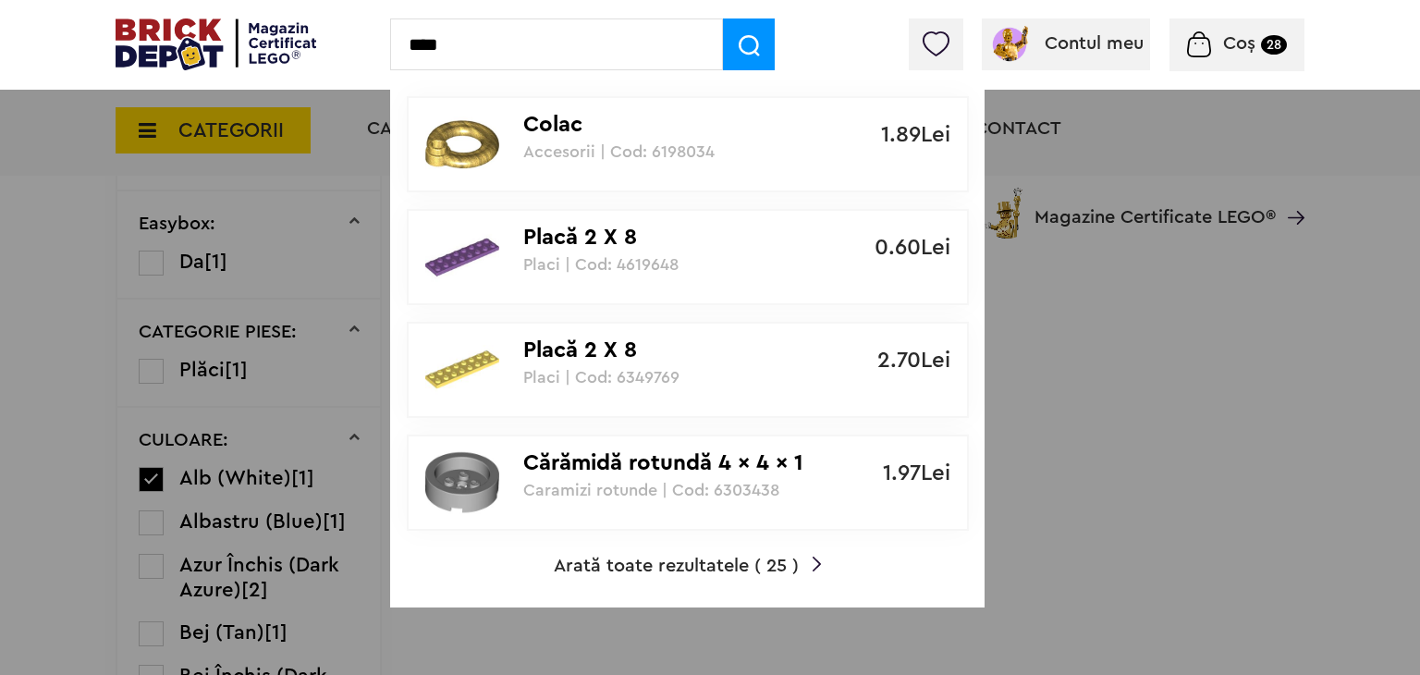
type input "****"
click at [688, 564] on span "Arată toate rezultatele ( 25 )" at bounding box center [676, 566] width 245 height 18
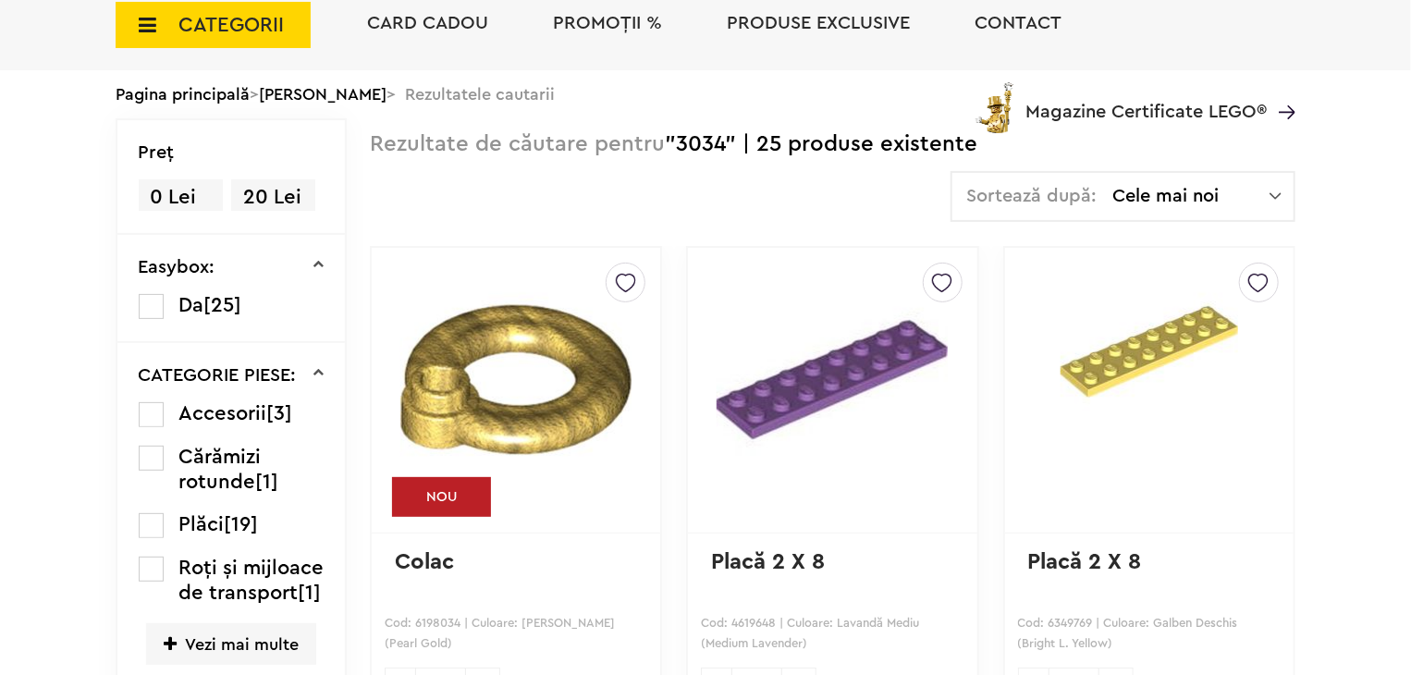
scroll to position [514, 0]
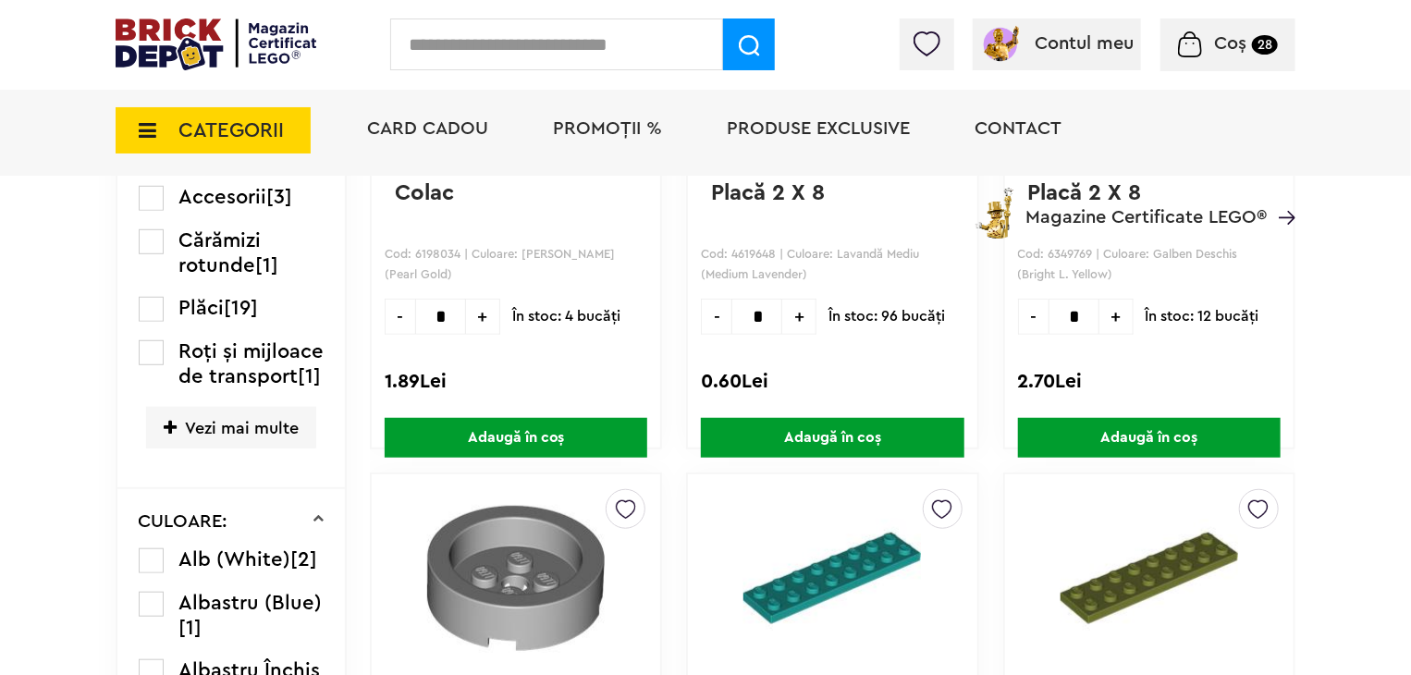
click at [157, 573] on label at bounding box center [151, 560] width 25 height 25
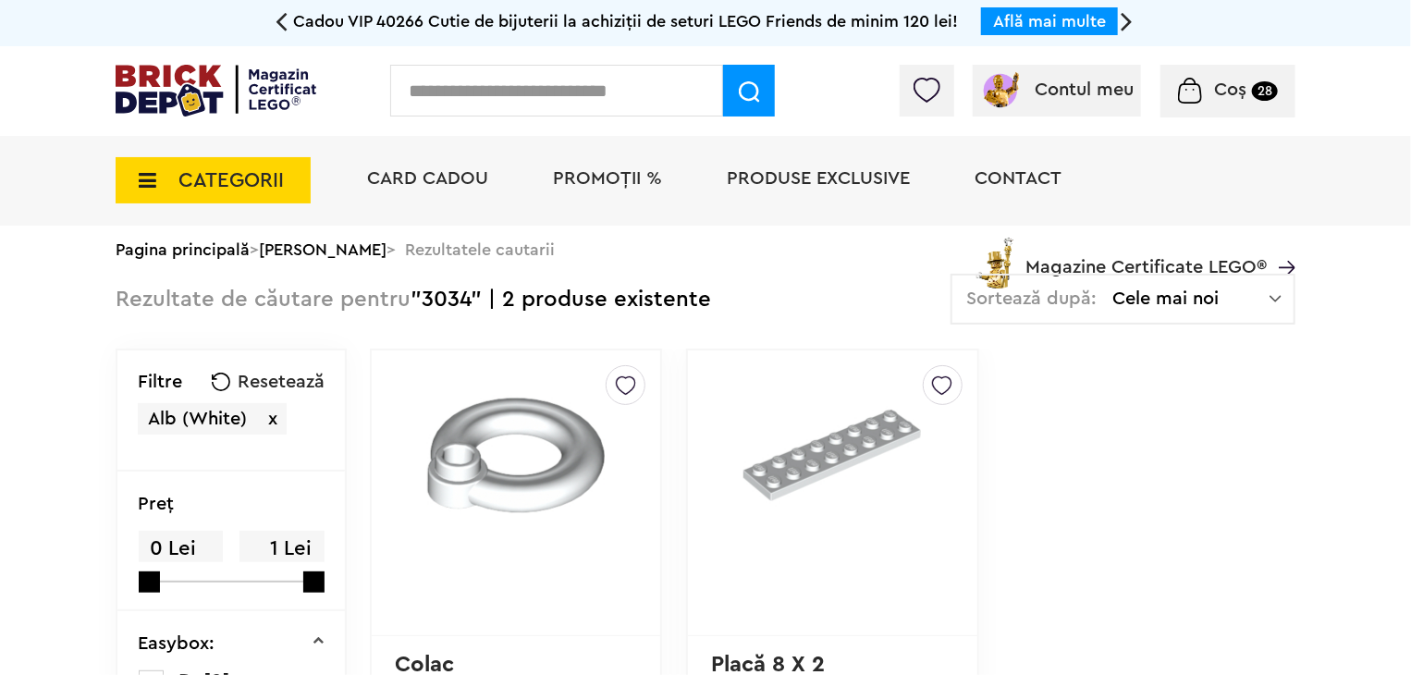
click at [948, 383] on img at bounding box center [942, 381] width 20 height 30
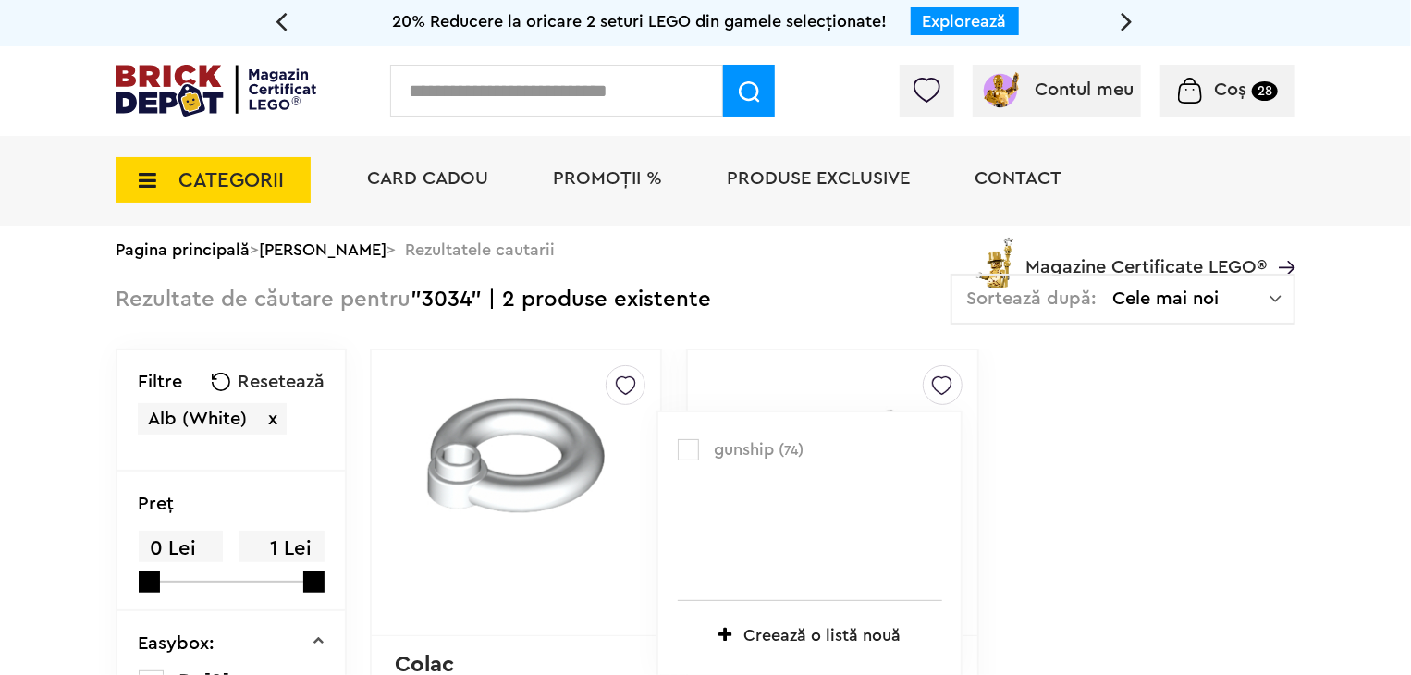
click at [684, 454] on label at bounding box center [688, 449] width 21 height 21
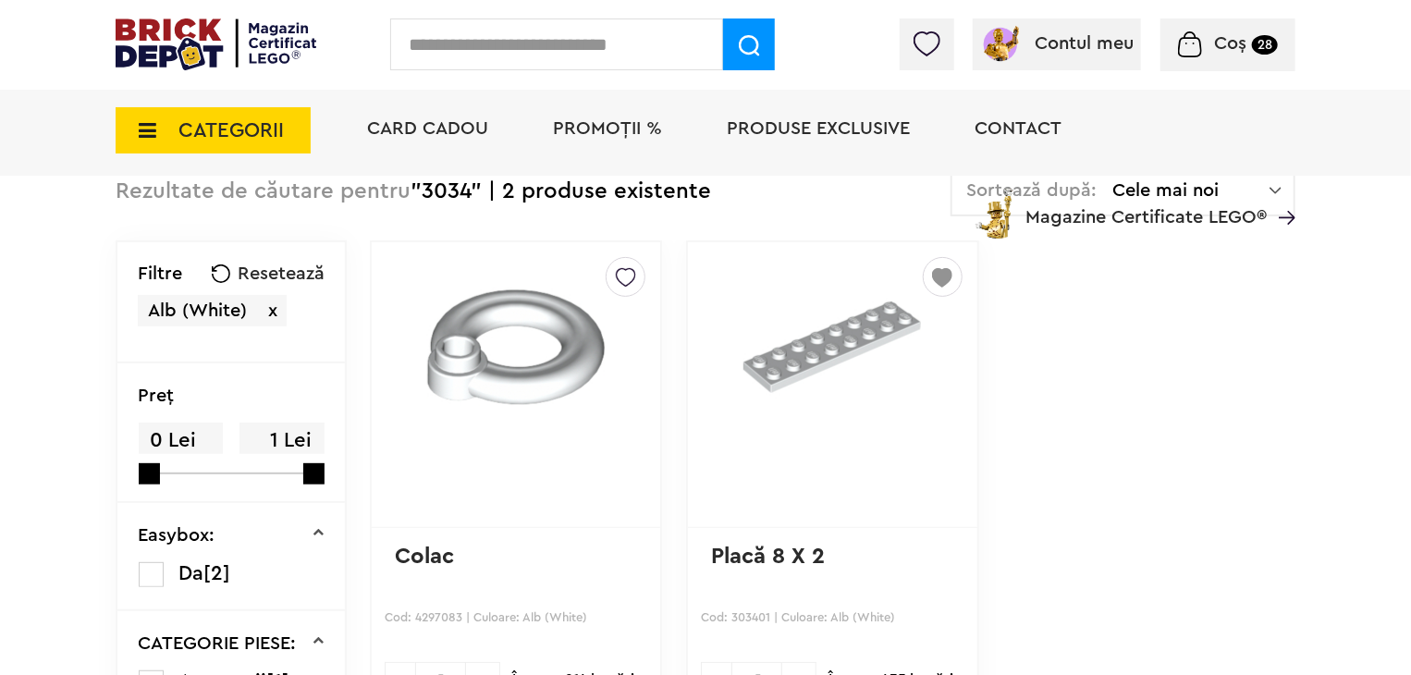
scroll to position [277, 0]
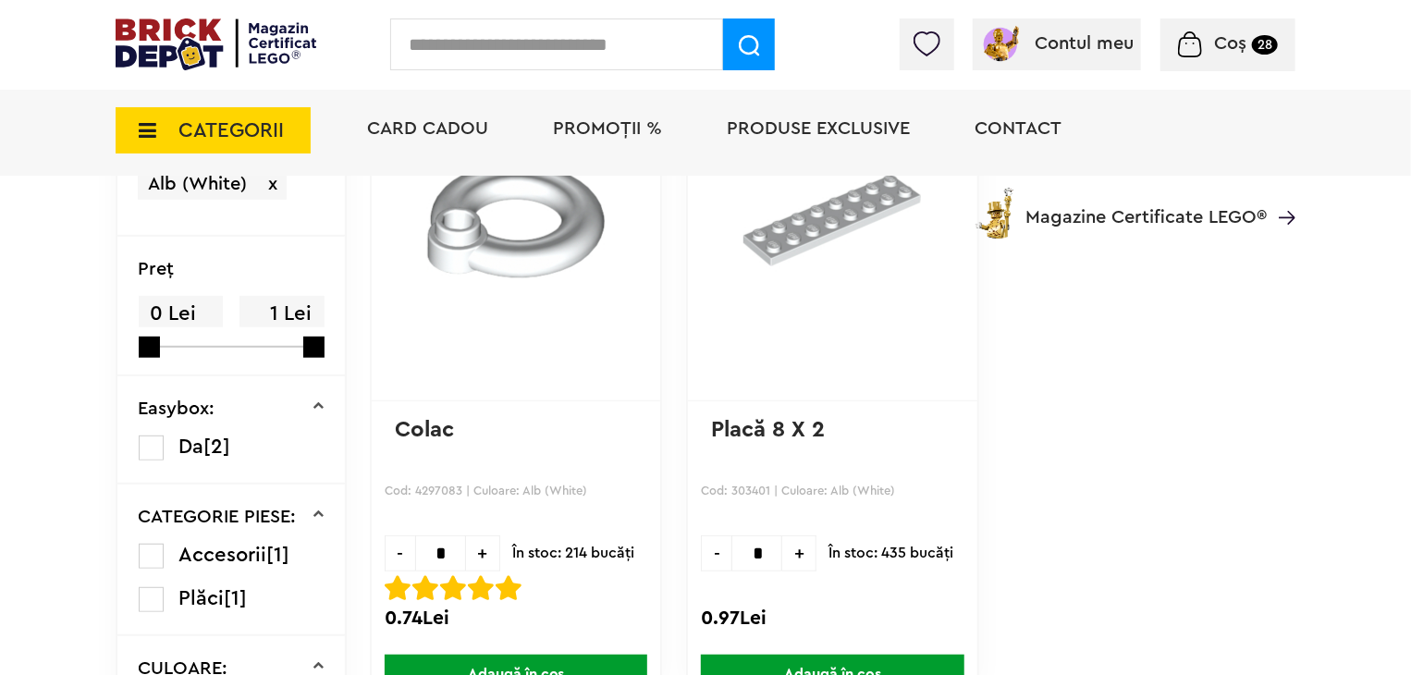
click at [803, 541] on span "+" at bounding box center [799, 553] width 34 height 36
type input "*"
click at [920, 658] on span "Adaugă în coș" at bounding box center [832, 675] width 263 height 40
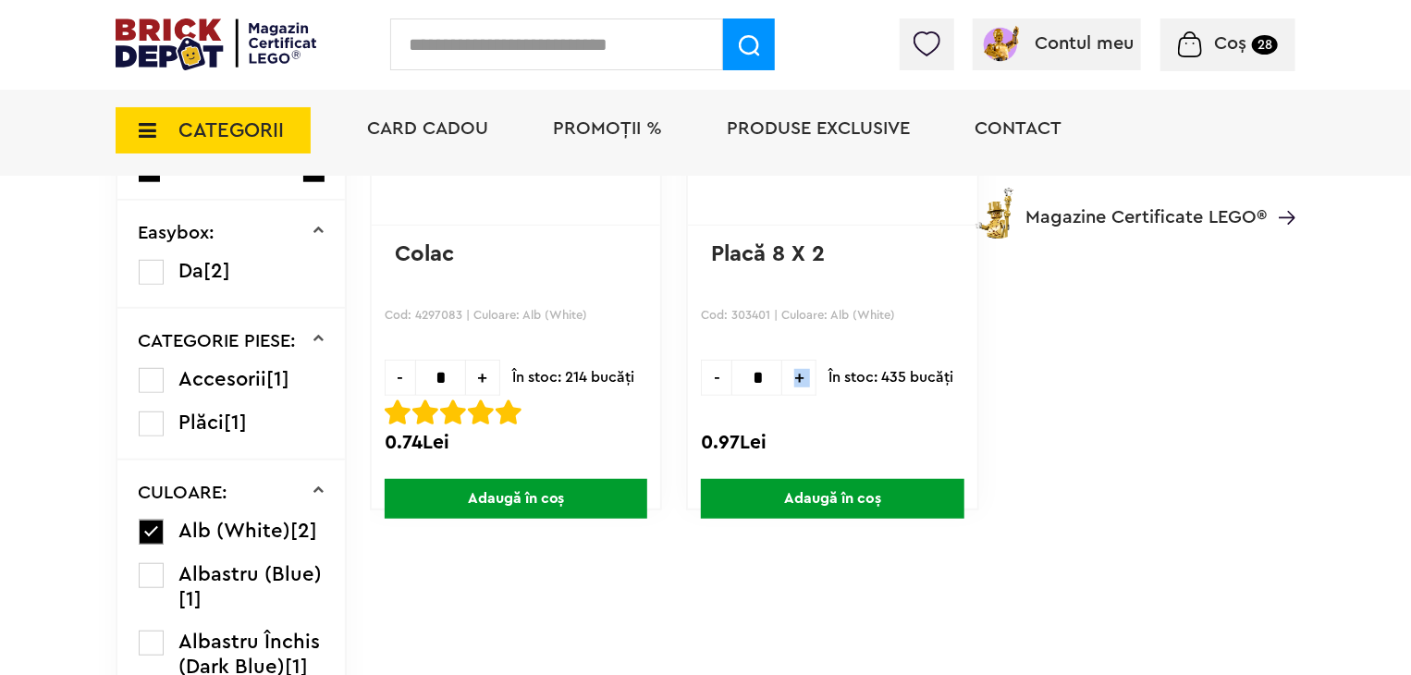
scroll to position [462, 0]
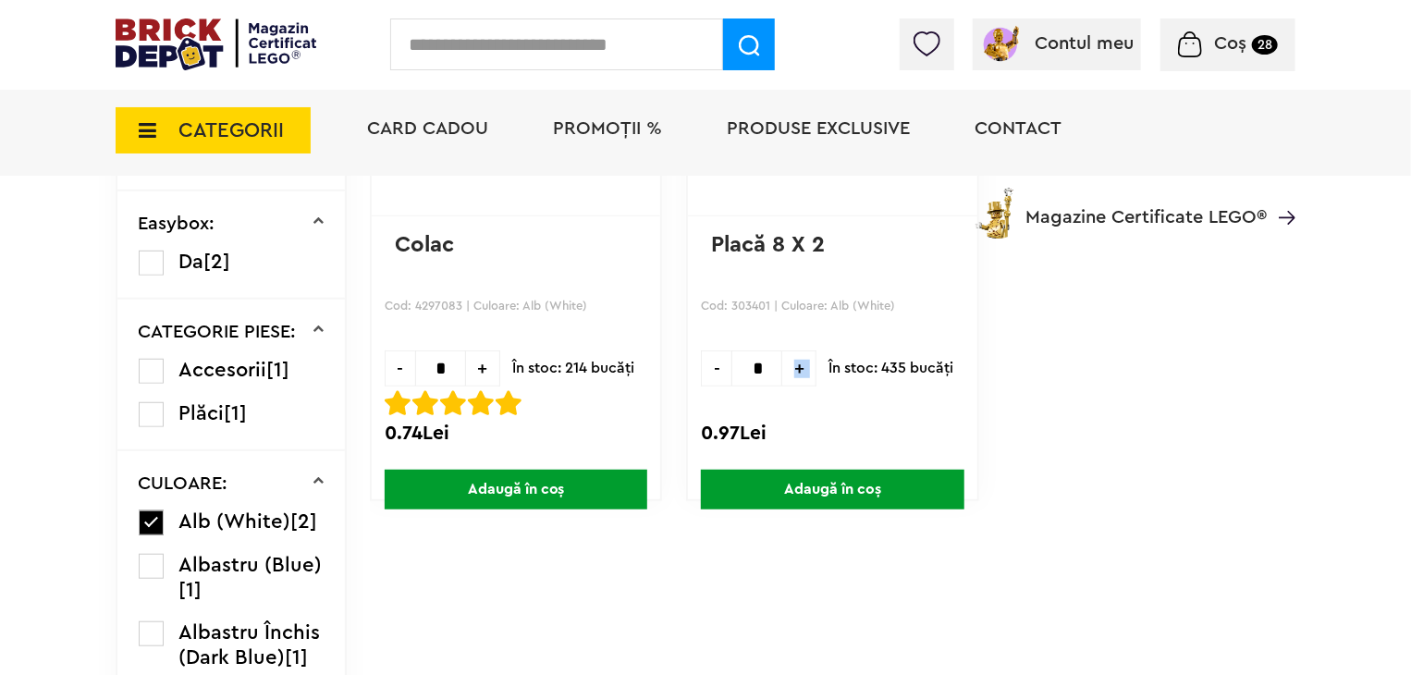
click at [866, 489] on span "Adaugă în coș" at bounding box center [832, 490] width 263 height 40
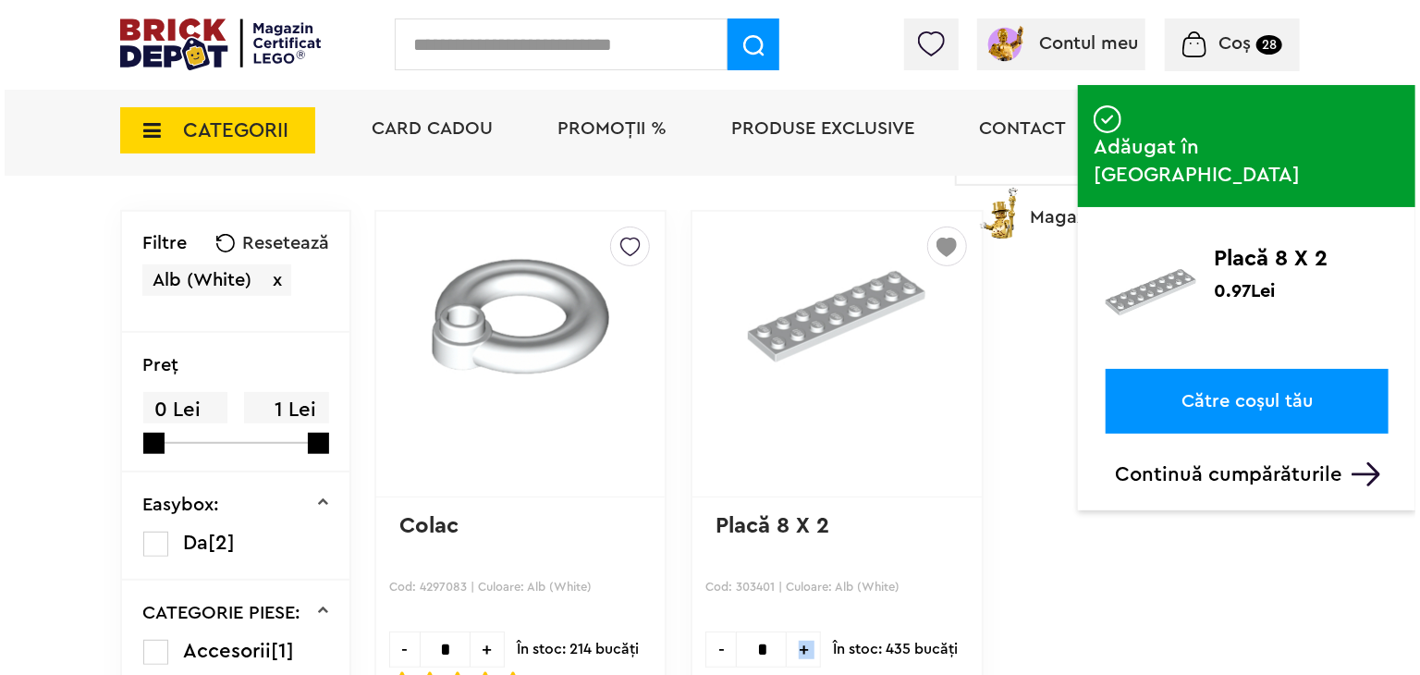
scroll to position [92, 0]
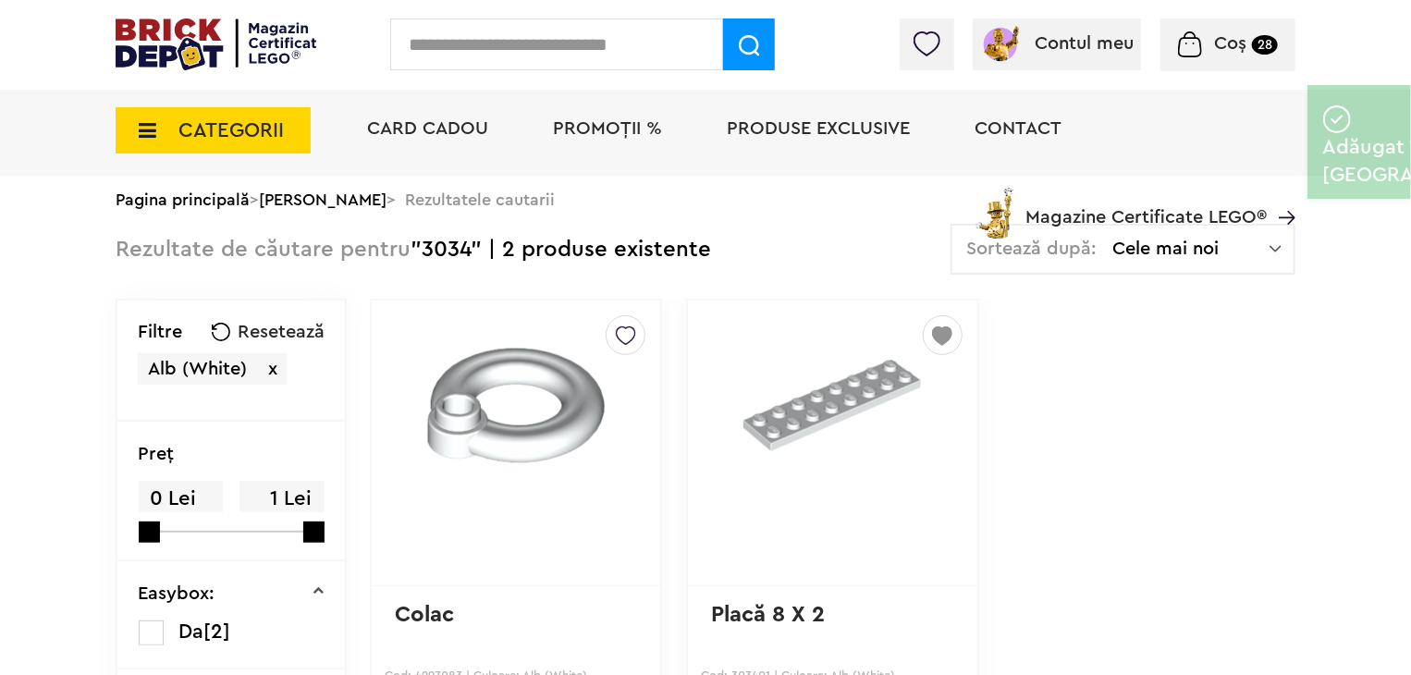
click at [581, 56] on input "text" at bounding box center [556, 44] width 333 height 52
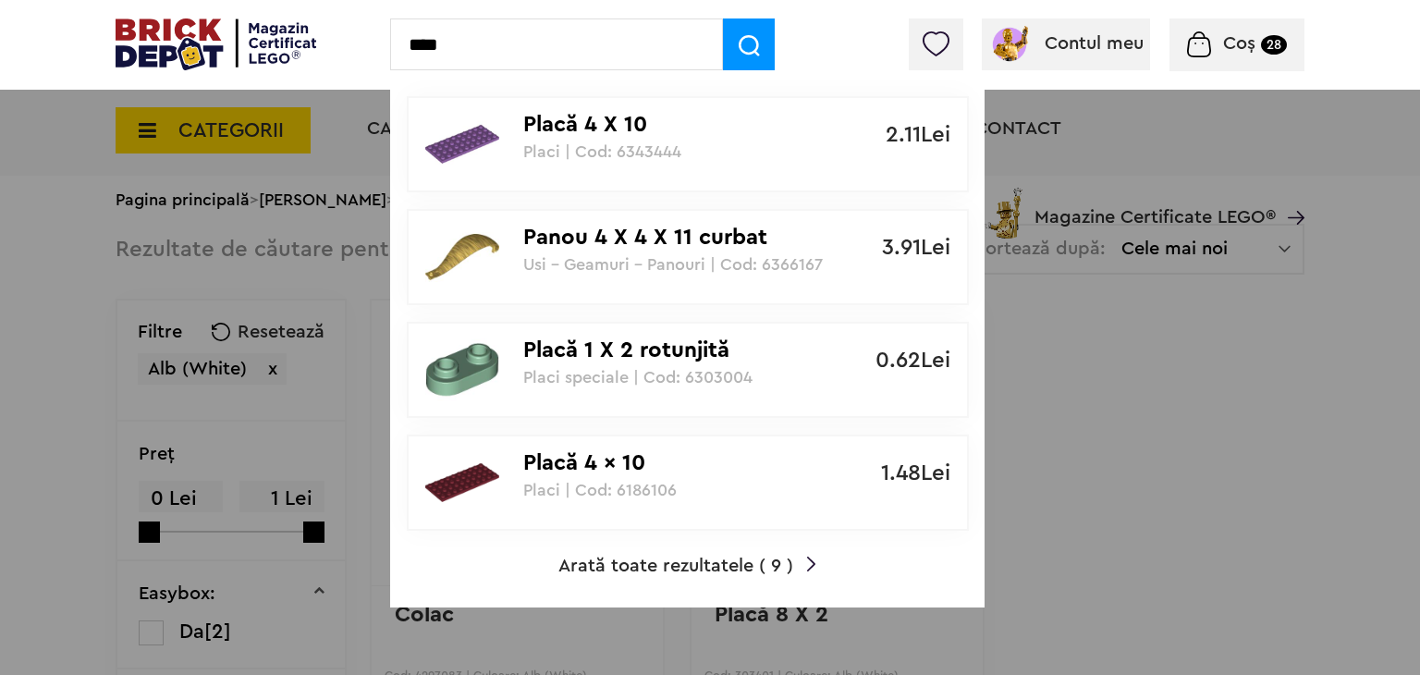
type input "****"
click at [716, 557] on span "Arată toate rezultatele ( 9 )" at bounding box center [676, 566] width 235 height 18
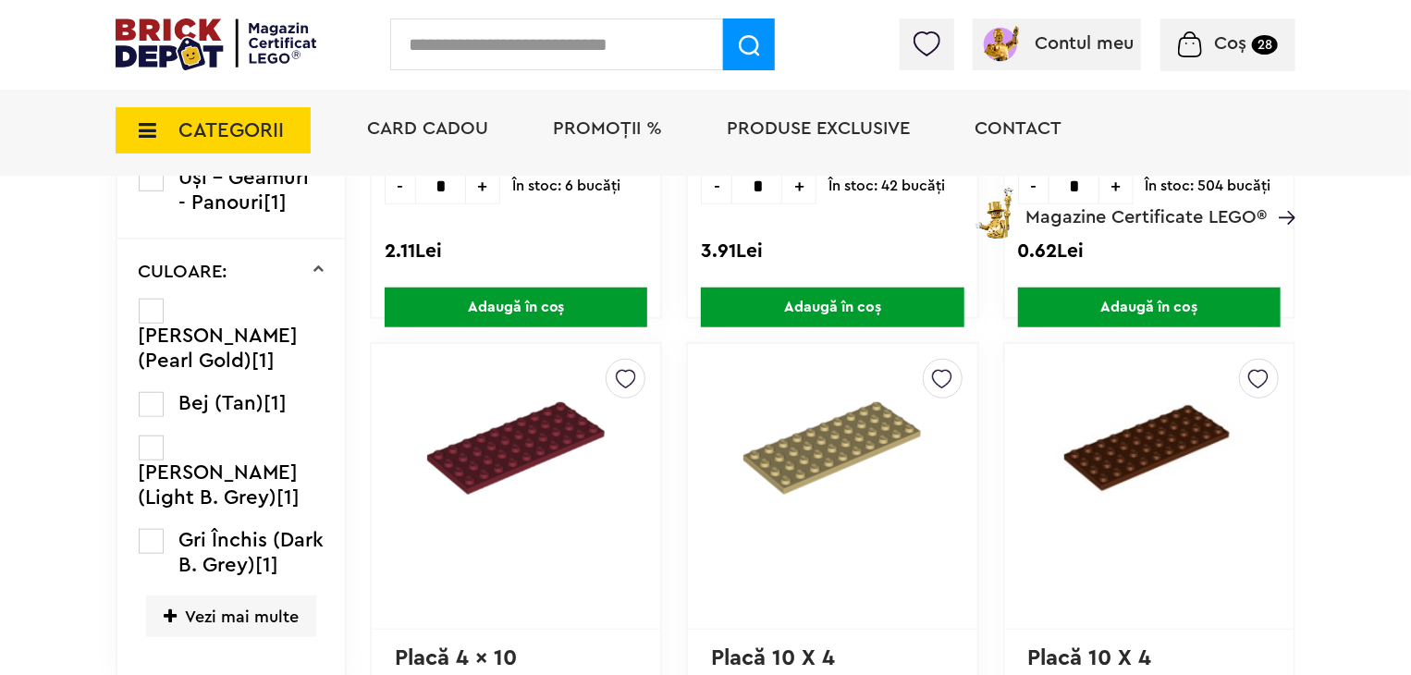
scroll to position [647, 0]
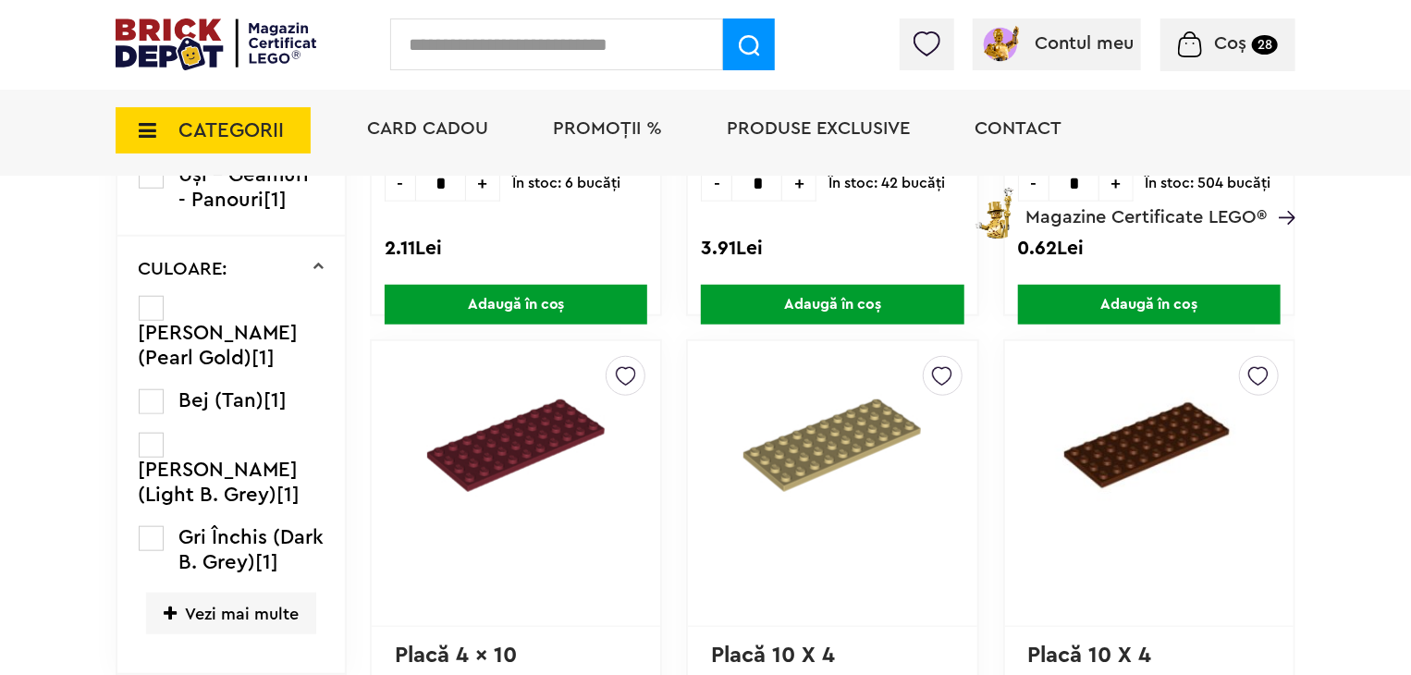
click at [276, 593] on span "Vezi mai multe" at bounding box center [231, 614] width 170 height 42
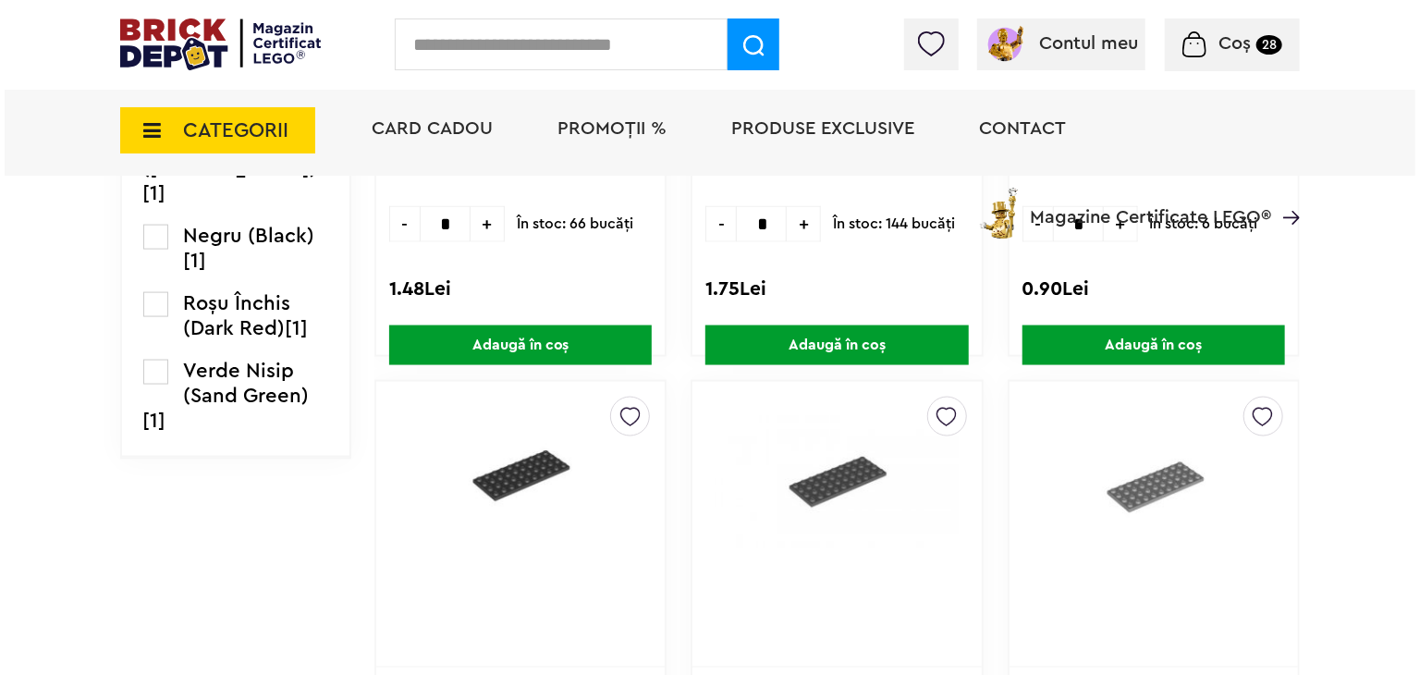
scroll to position [1480, 0]
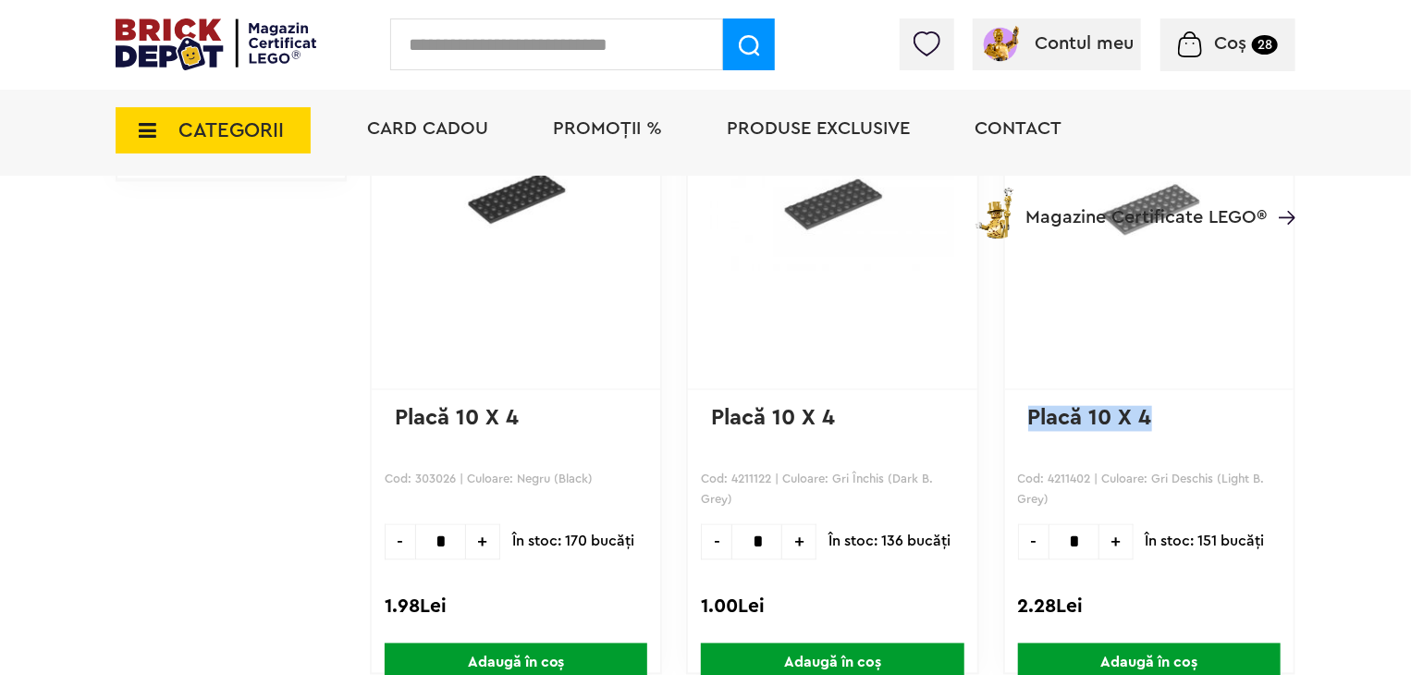
drag, startPoint x: 1155, startPoint y: 419, endPoint x: 1025, endPoint y: 429, distance: 130.8
click at [1025, 429] on div "gunship ( 75 ) Creează o listă nouă Placă 10 X 4 Cod: 4211402 | Culoare: Gri De…" at bounding box center [1149, 389] width 292 height 572
copy link "Placă 10 X 4"
click at [670, 63] on input "text" at bounding box center [556, 44] width 333 height 52
paste input "**********"
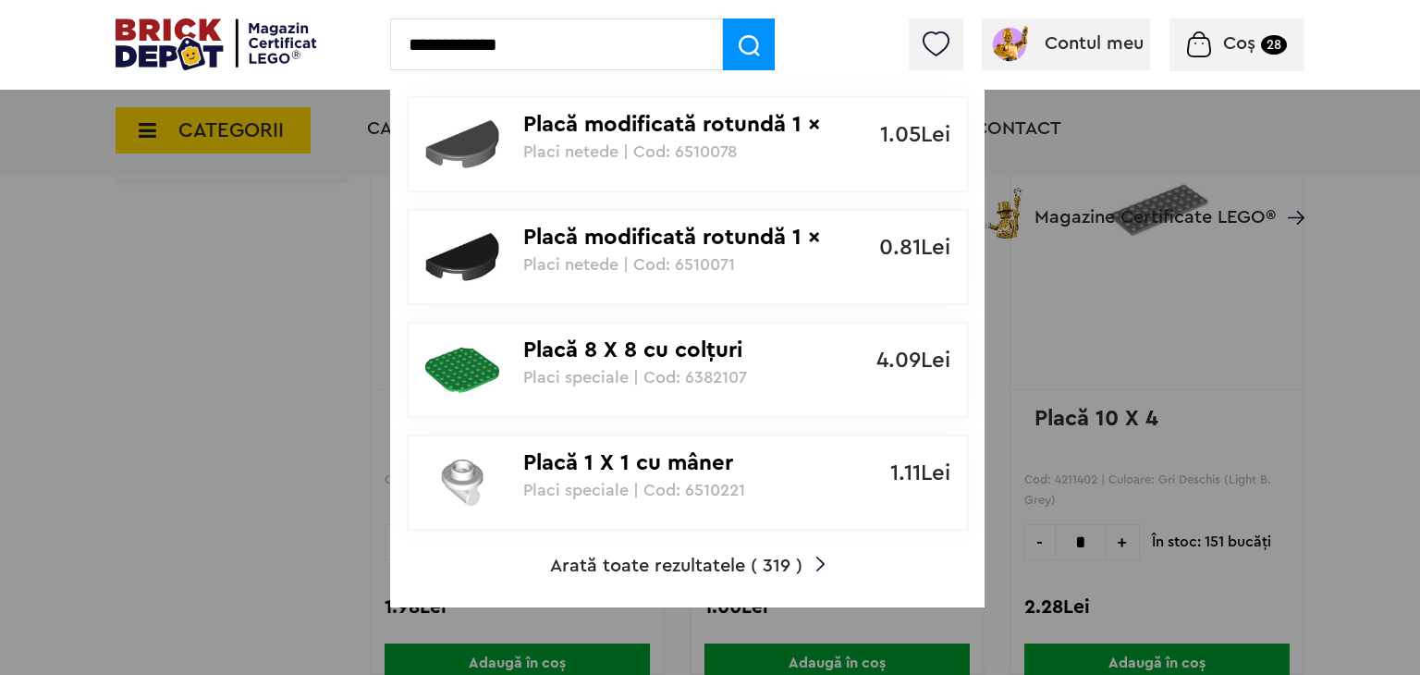
type input "**********"
click at [735, 559] on span "Arată toate rezultatele ( 319 )" at bounding box center [676, 566] width 252 height 18
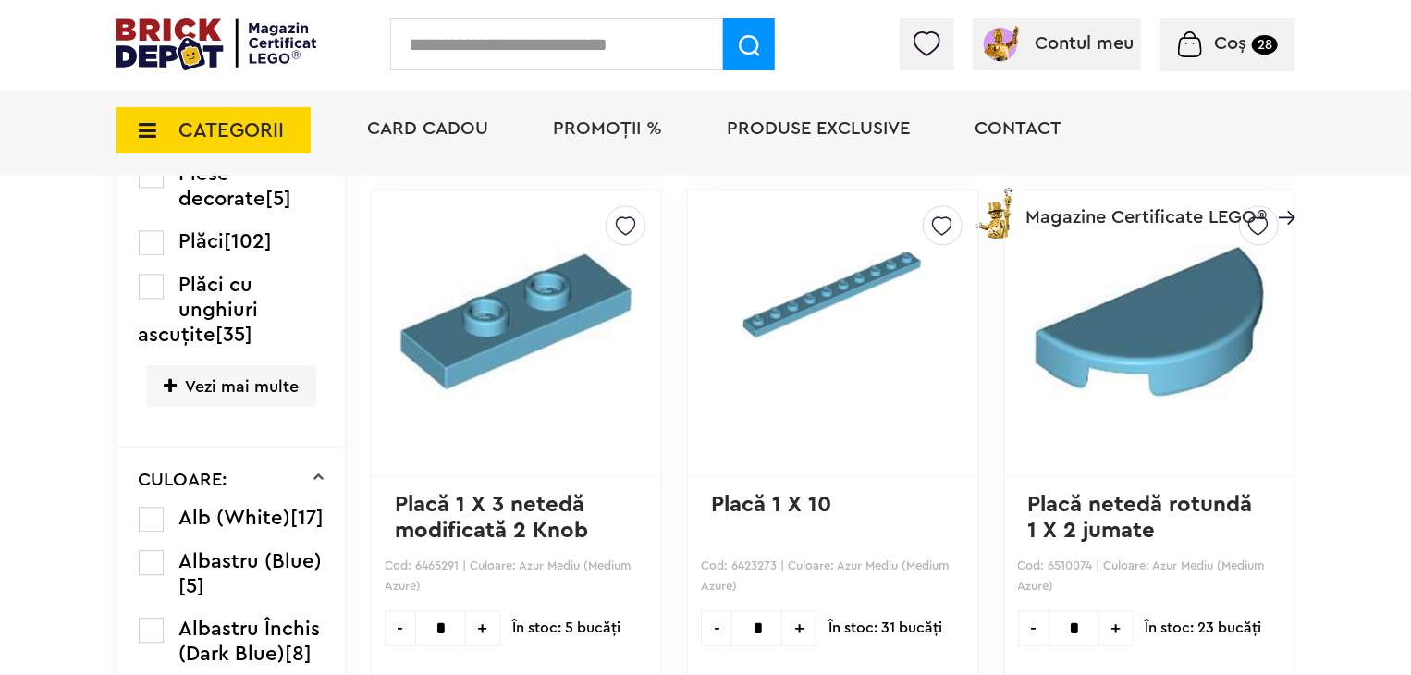
scroll to position [1994, 0]
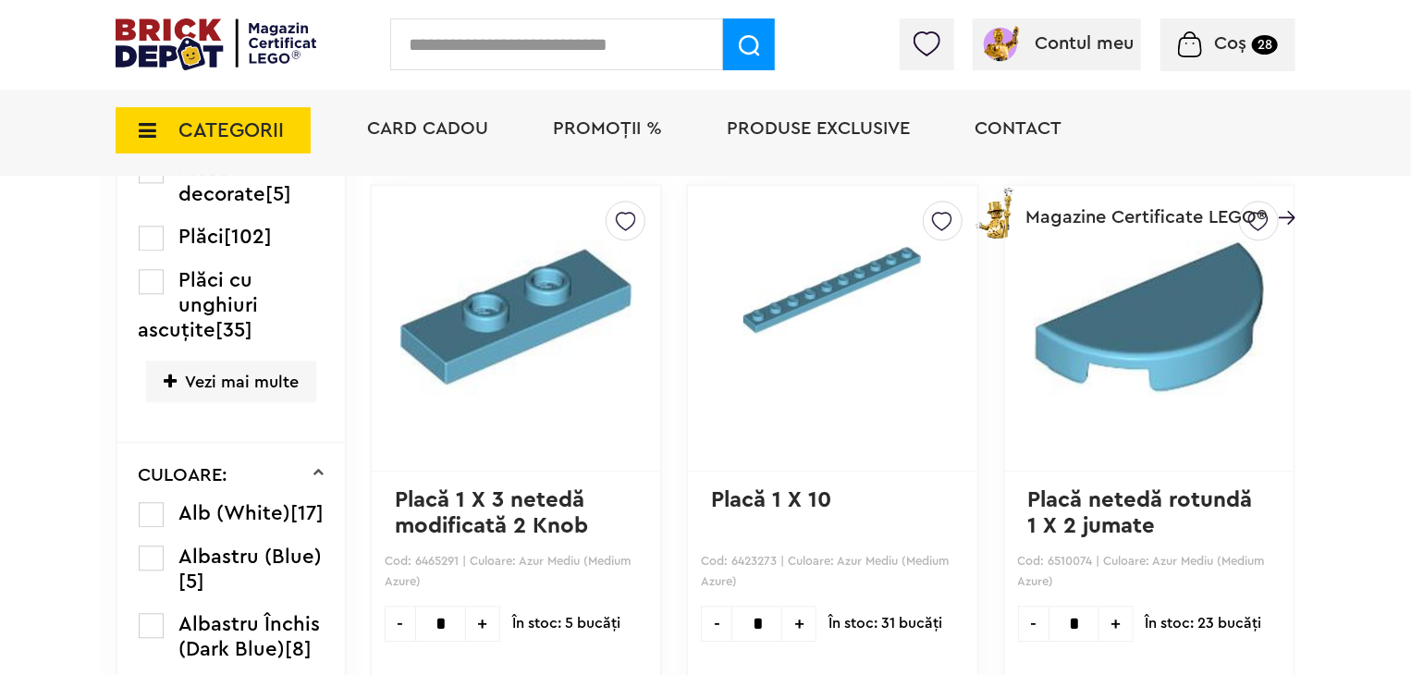
click at [147, 527] on label at bounding box center [151, 514] width 25 height 25
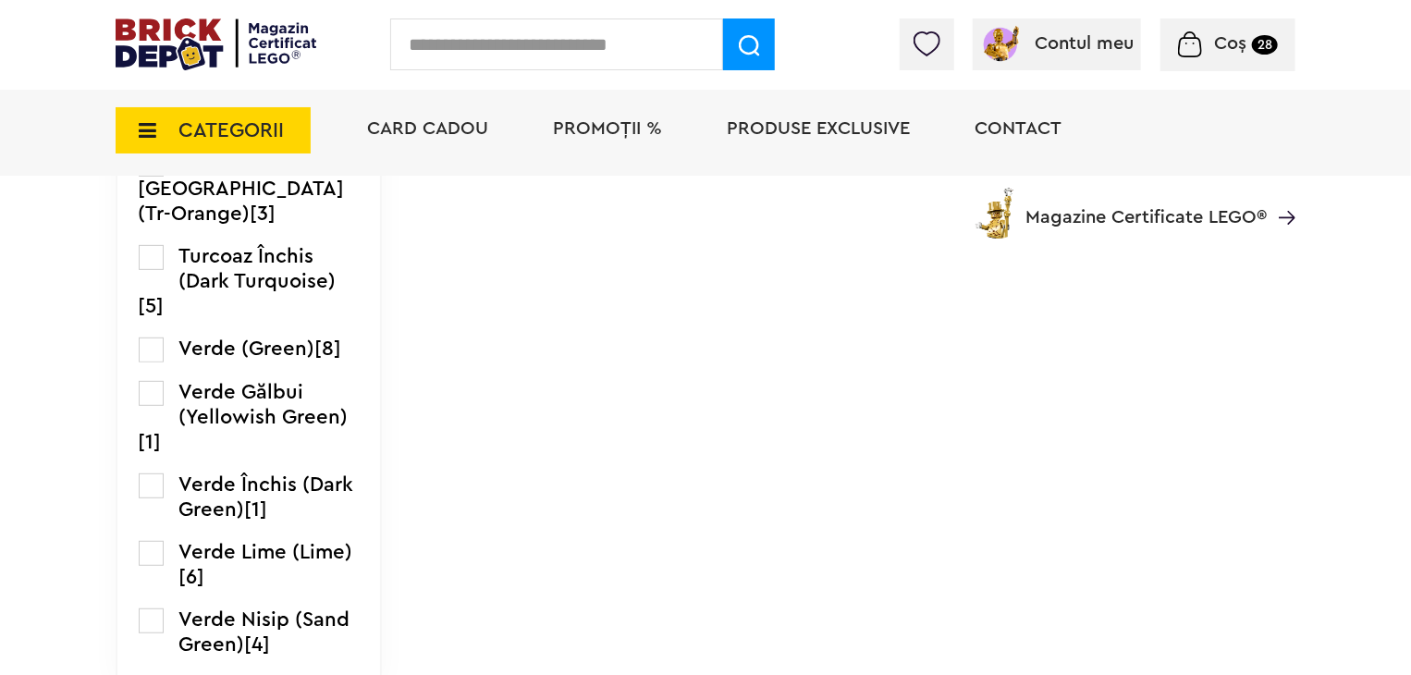
scroll to position [4162, 0]
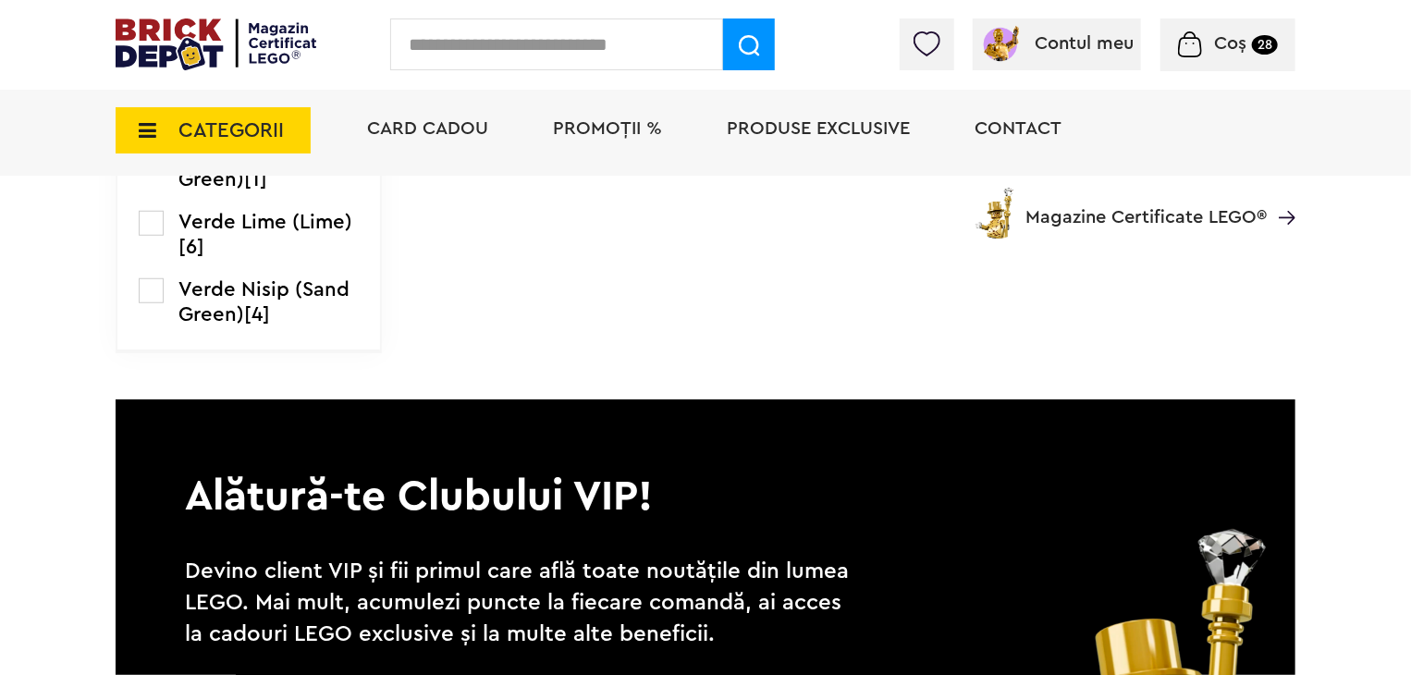
click at [153, 236] on label at bounding box center [151, 223] width 25 height 25
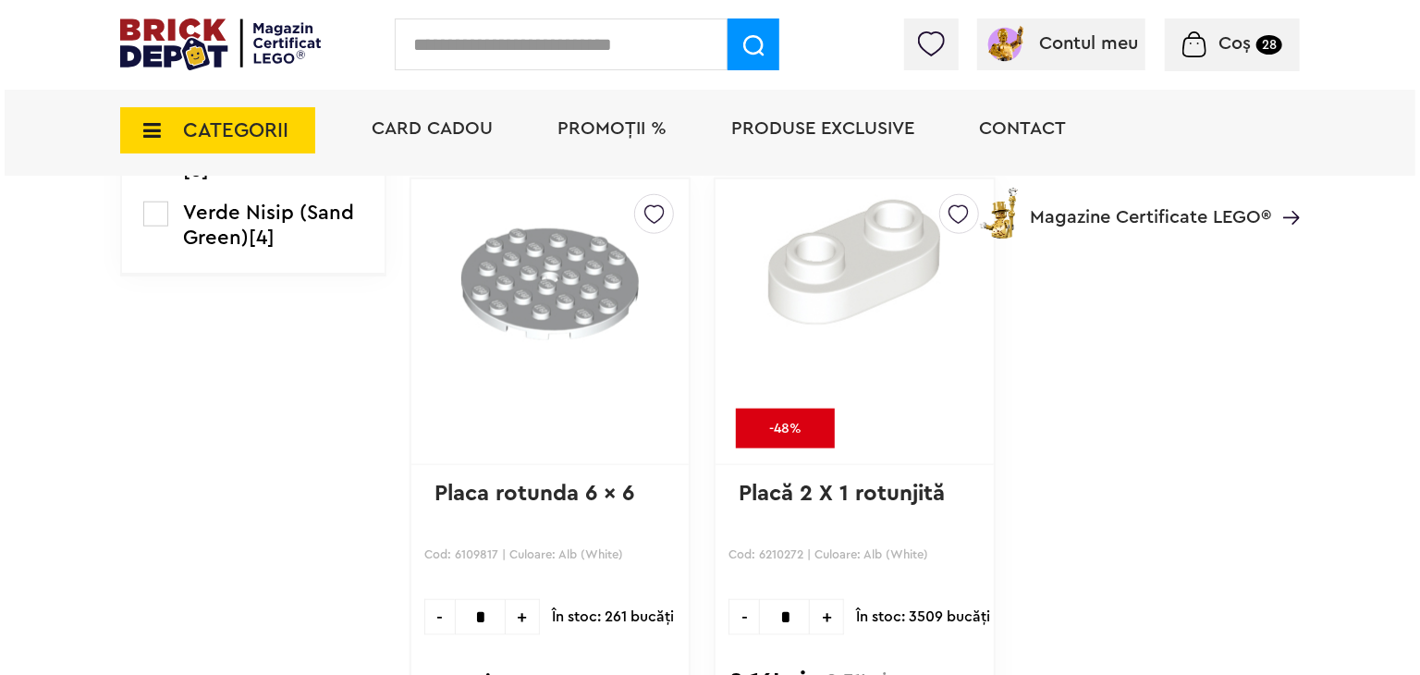
scroll to position [4397, 0]
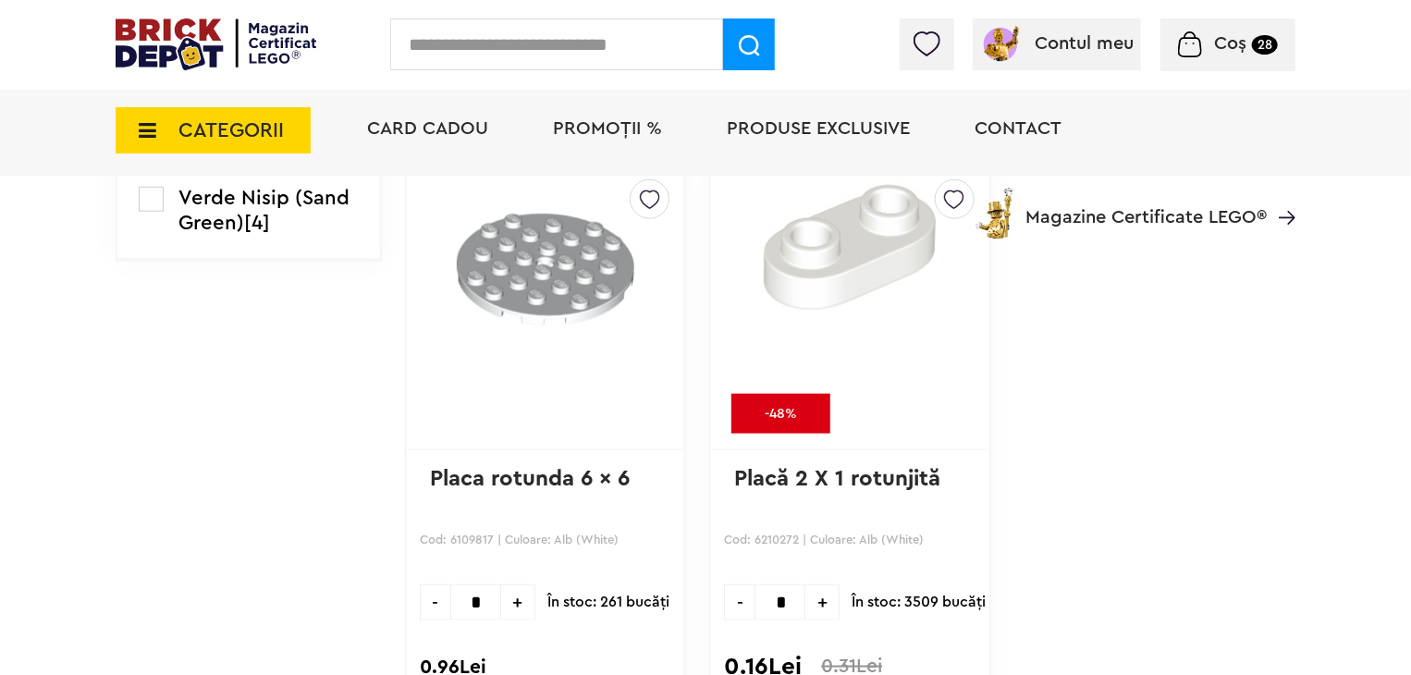
click at [510, 36] on input "text" at bounding box center [556, 44] width 333 height 52
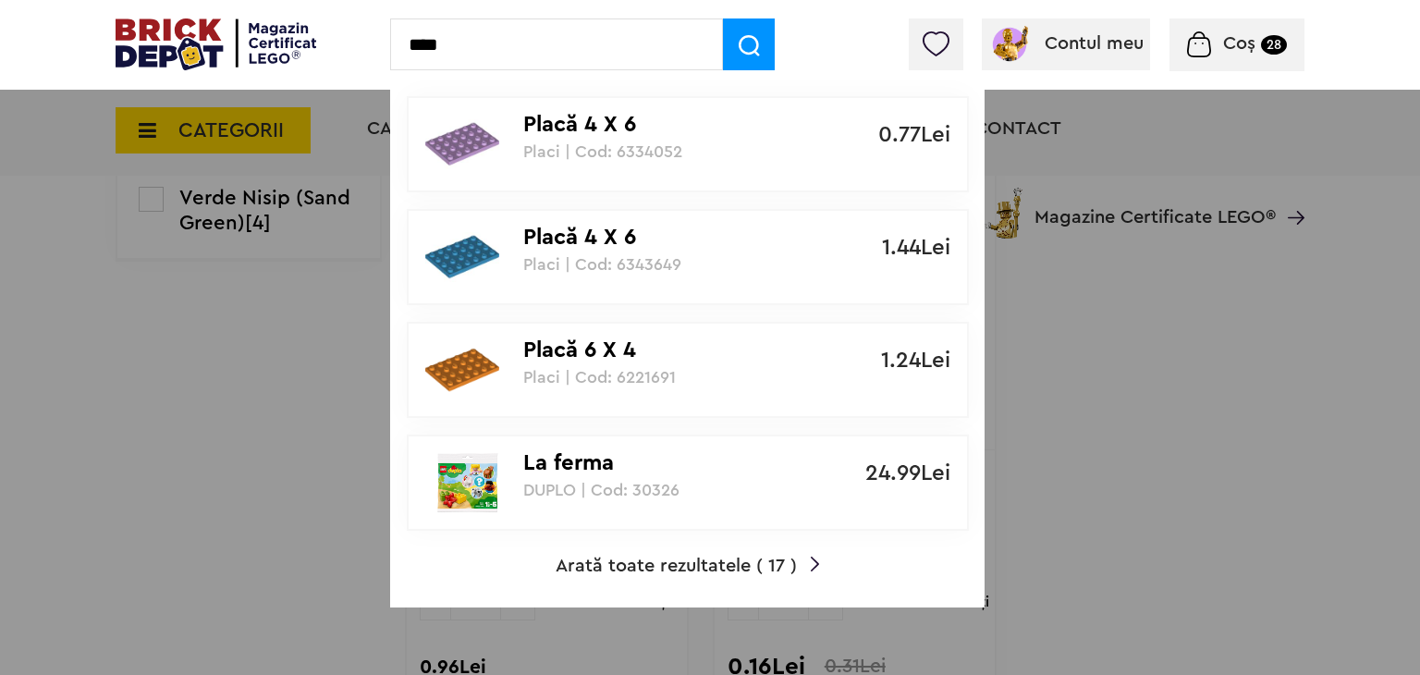
type input "****"
click at [786, 564] on span "Arată toate rezultatele ( 17 )" at bounding box center [676, 566] width 241 height 18
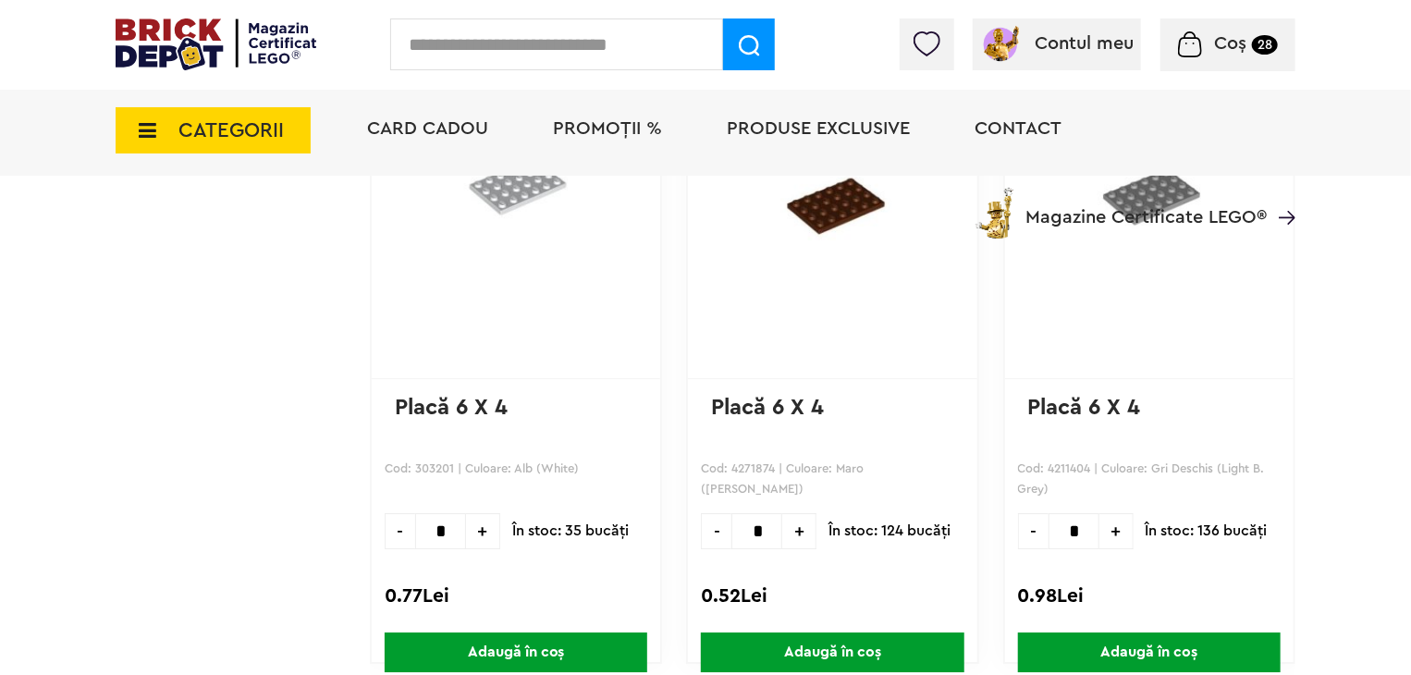
scroll to position [2497, 0]
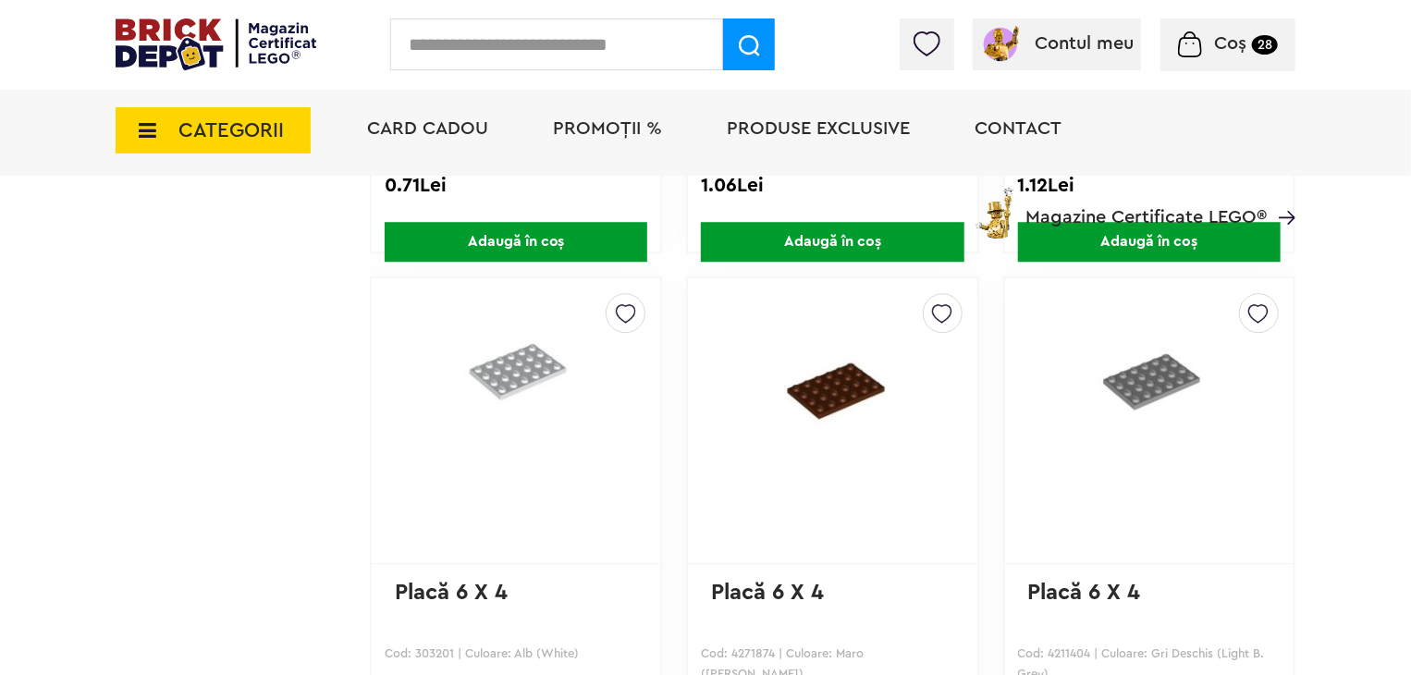
click at [633, 310] on img at bounding box center [626, 309] width 20 height 30
click at [375, 367] on label at bounding box center [371, 377] width 21 height 21
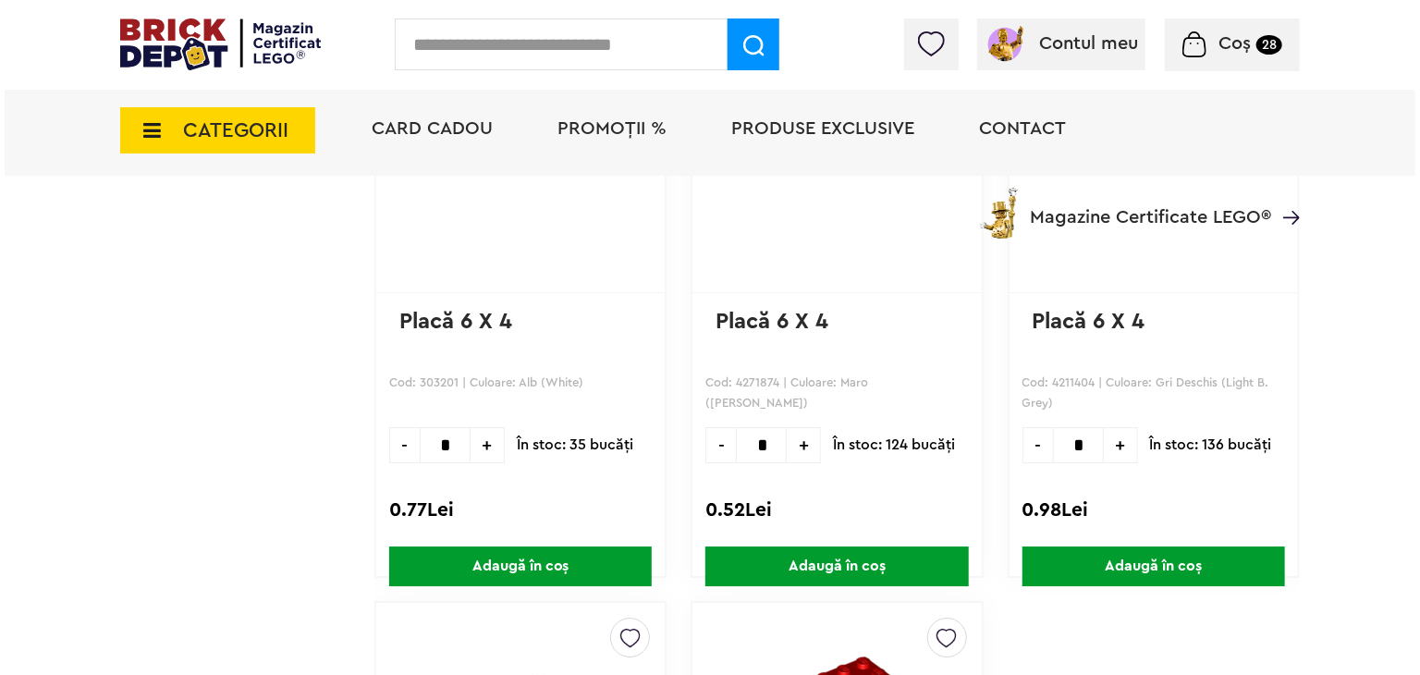
scroll to position [2774, 0]
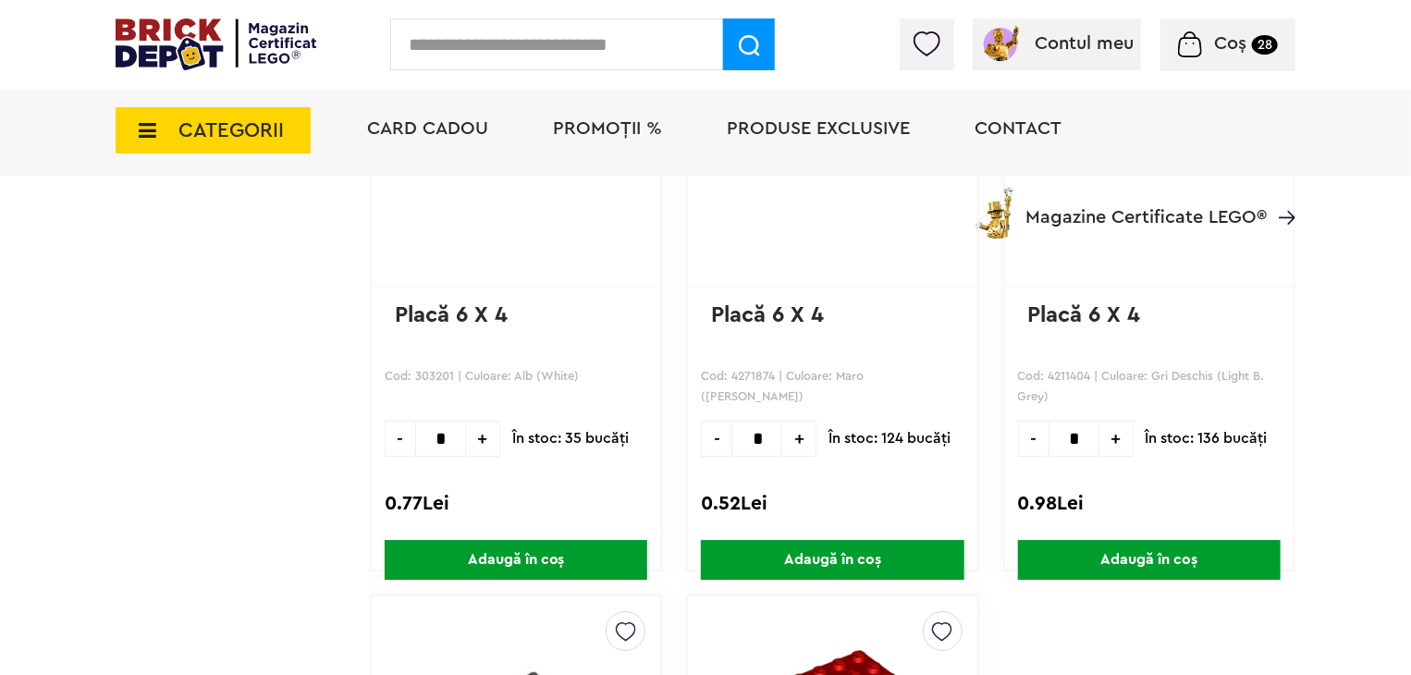
click at [473, 426] on span "+" at bounding box center [483, 439] width 34 height 36
click at [400, 425] on span "-" at bounding box center [400, 439] width 31 height 36
type input "*"
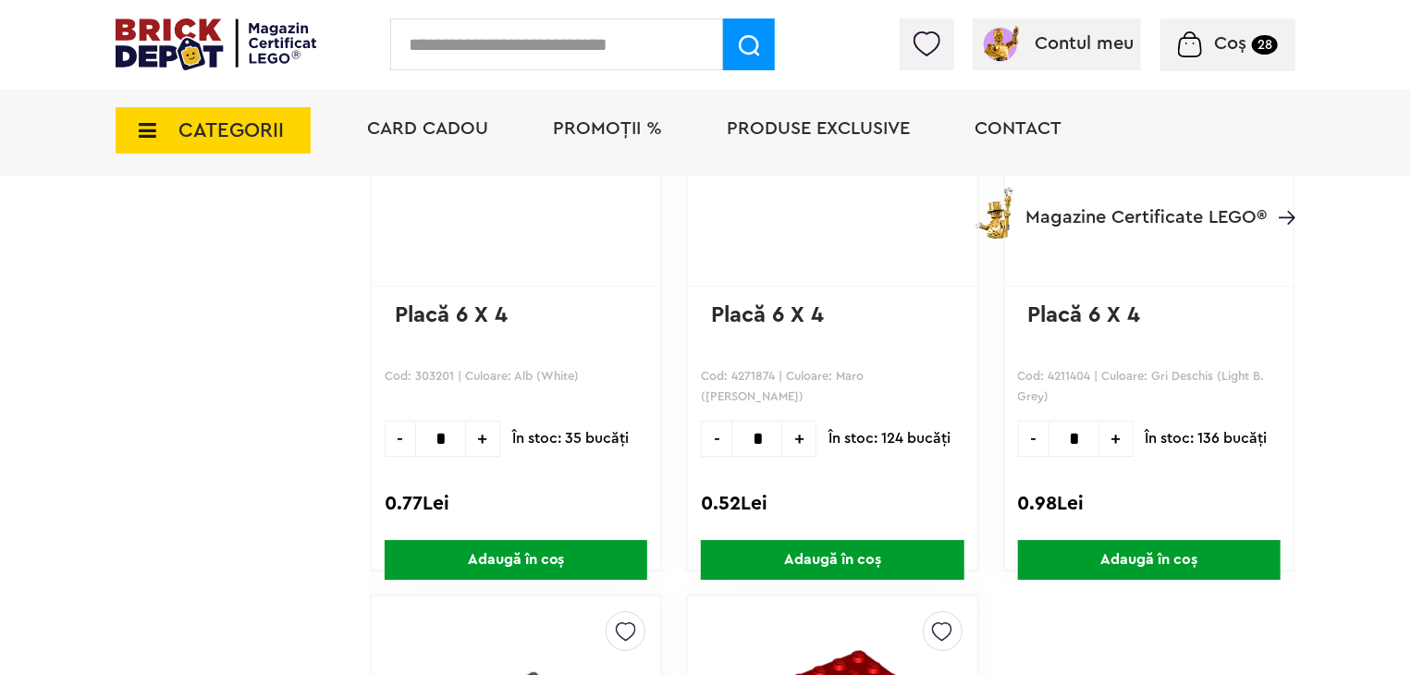
click at [563, 549] on span "Adaugă în coș" at bounding box center [516, 560] width 263 height 40
click at [494, 30] on input "text" at bounding box center [556, 44] width 333 height 52
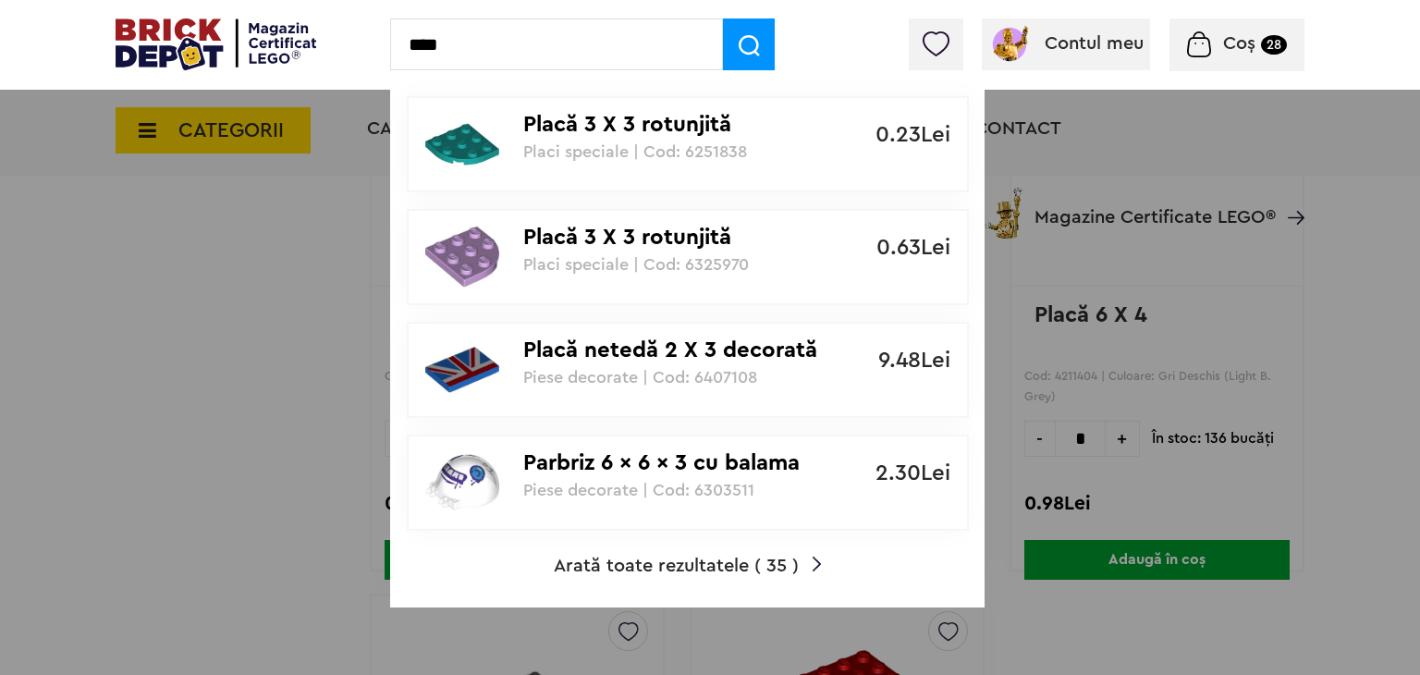
type input "****"
click at [772, 570] on span "Arată toate rezultatele ( 35 )" at bounding box center [676, 566] width 245 height 18
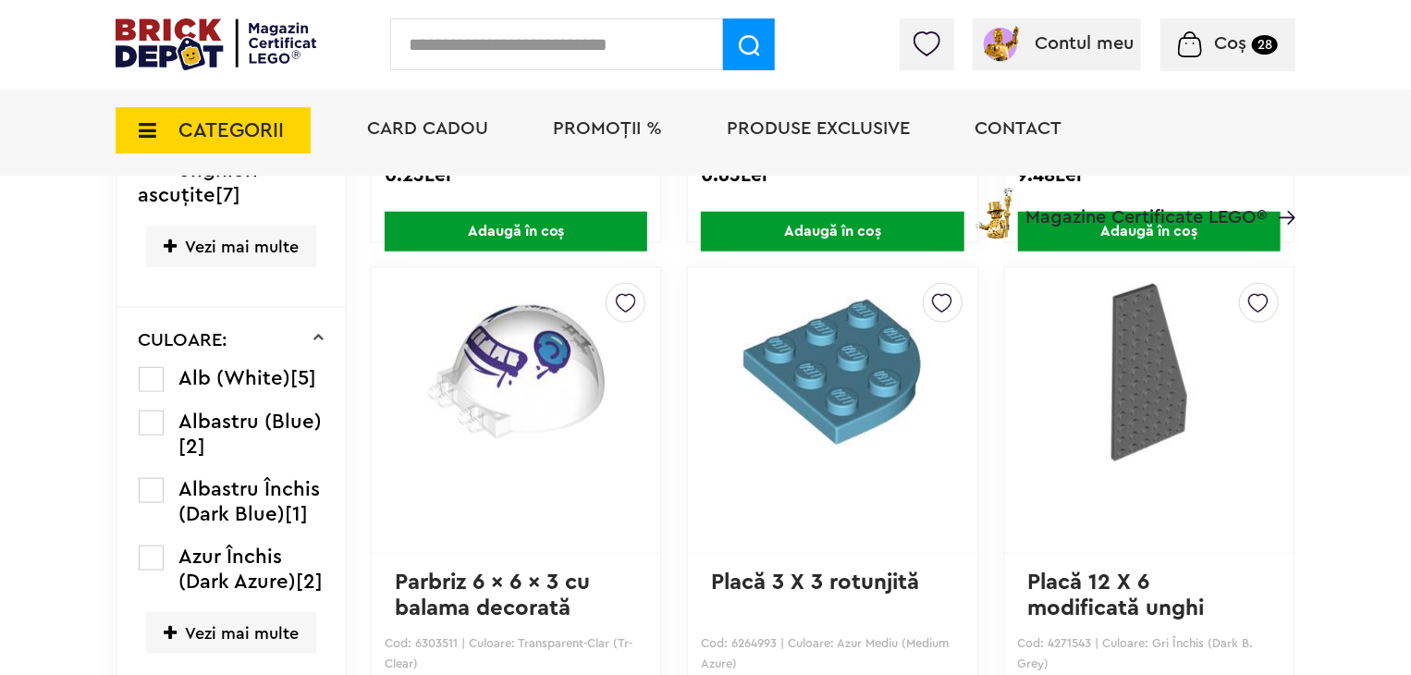
scroll to position [686, 0]
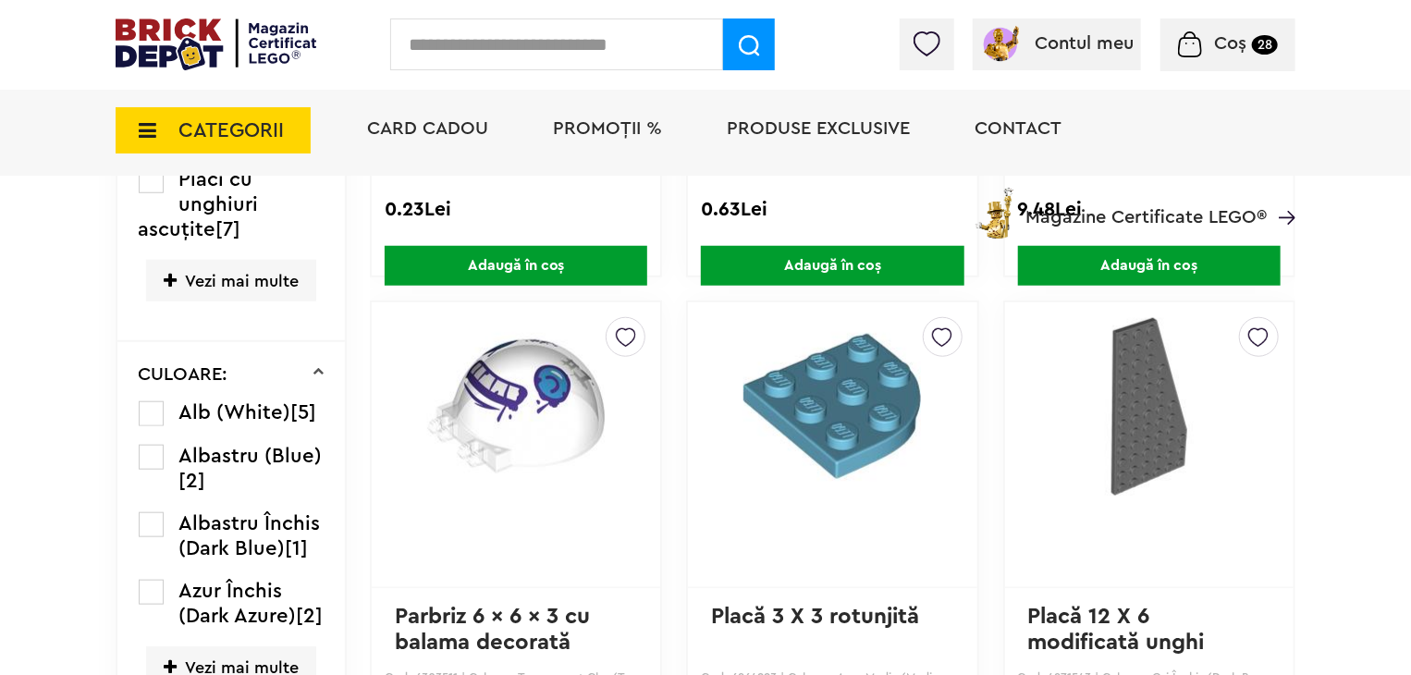
click at [150, 403] on label at bounding box center [151, 413] width 25 height 25
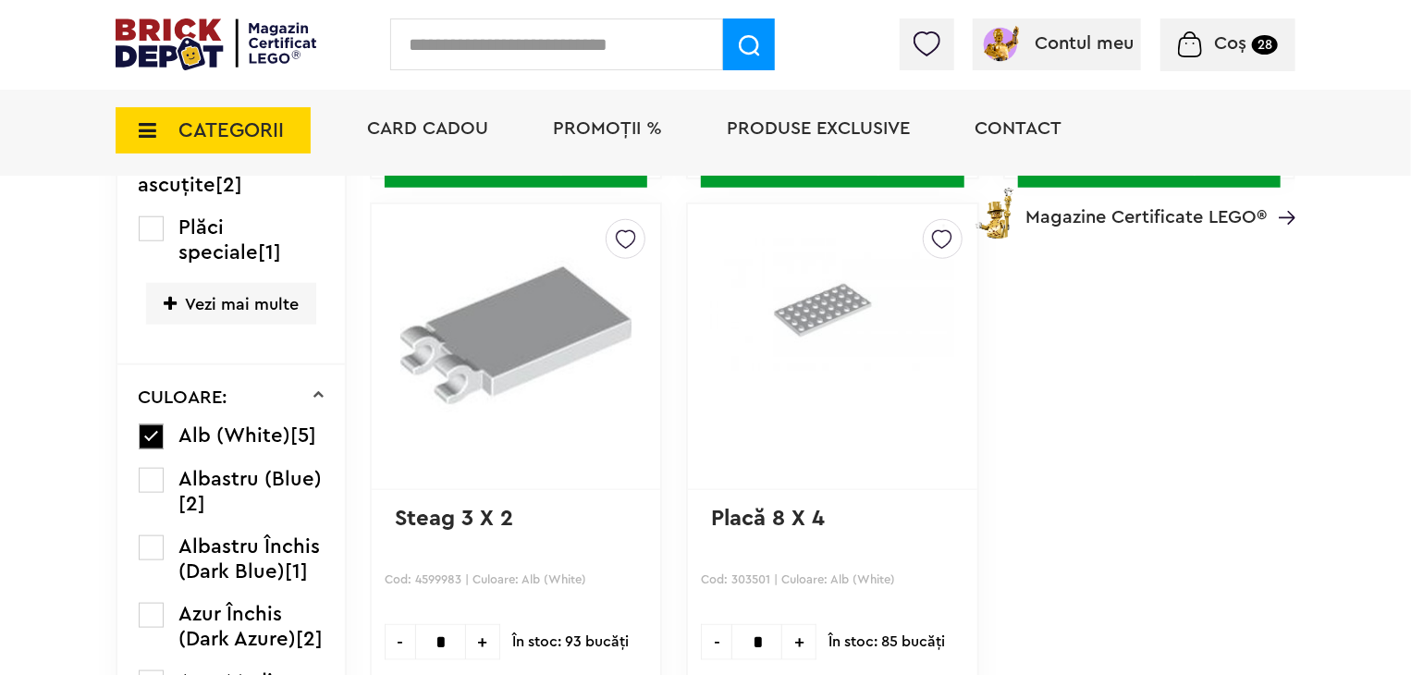
scroll to position [832, 0]
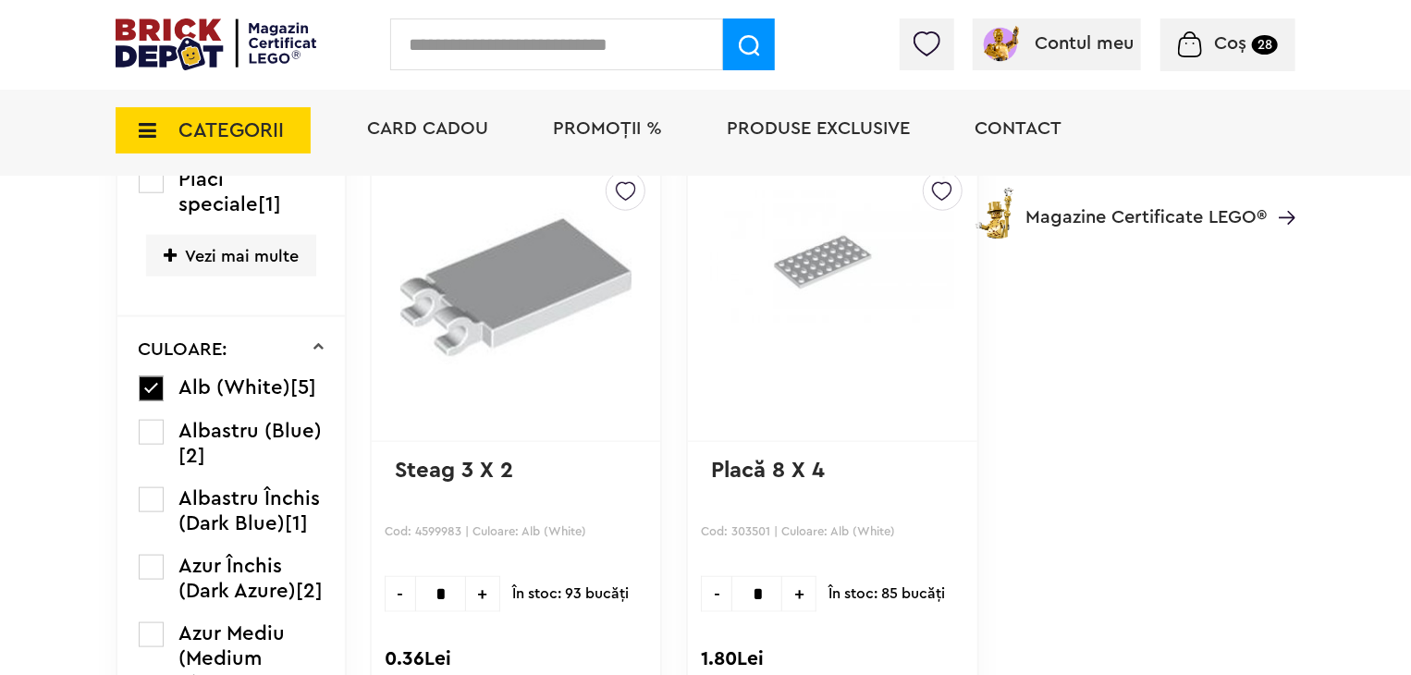
click at [948, 188] on div "Card Cadou PROMOȚII % Produse exclusive Contact Magazine Certificate LEGO®" at bounding box center [822, 162] width 947 height 153
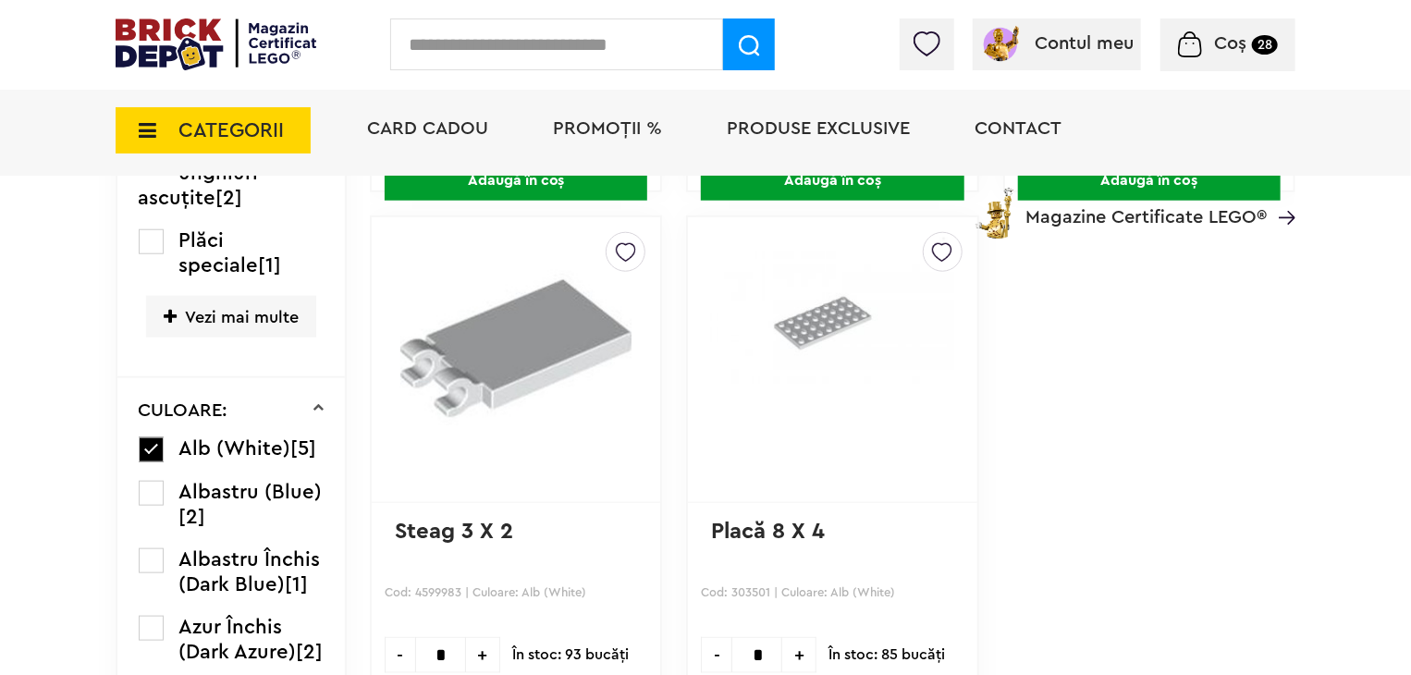
scroll to position [740, 0]
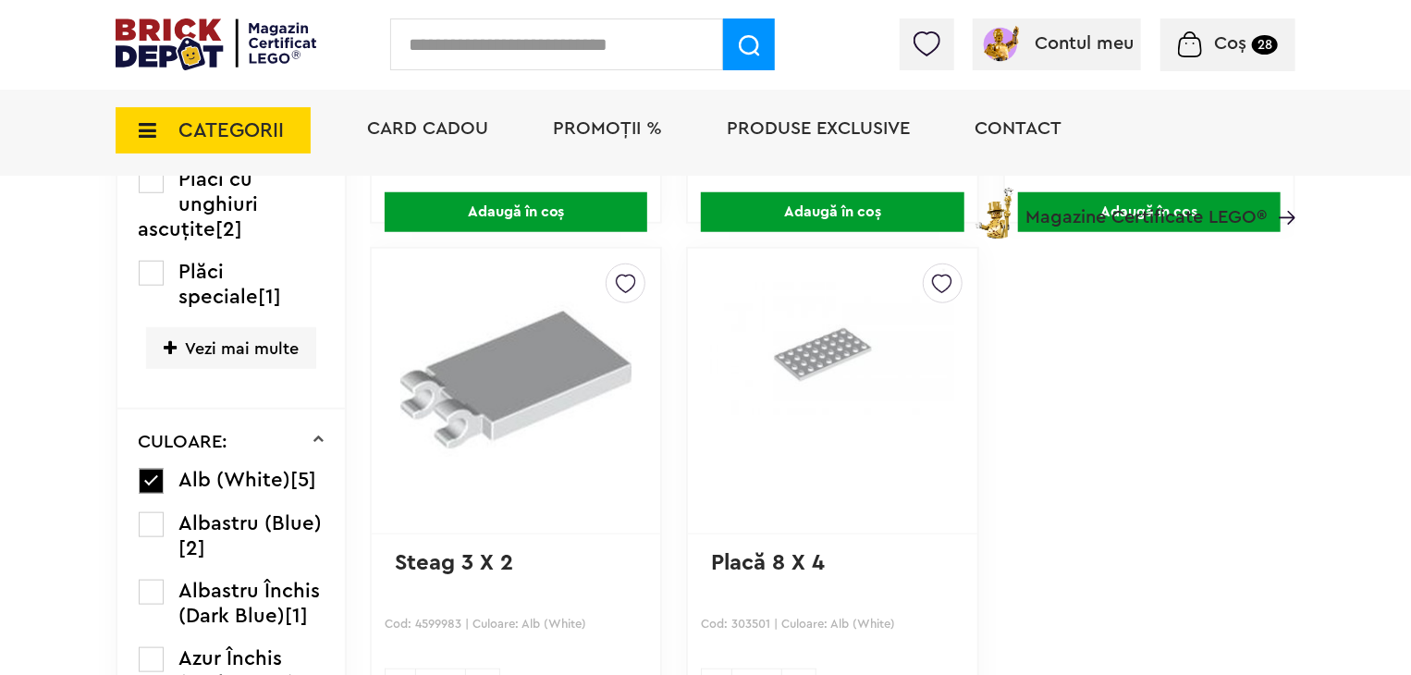
click at [940, 282] on img at bounding box center [942, 279] width 20 height 30
click at [682, 345] on label at bounding box center [688, 348] width 21 height 21
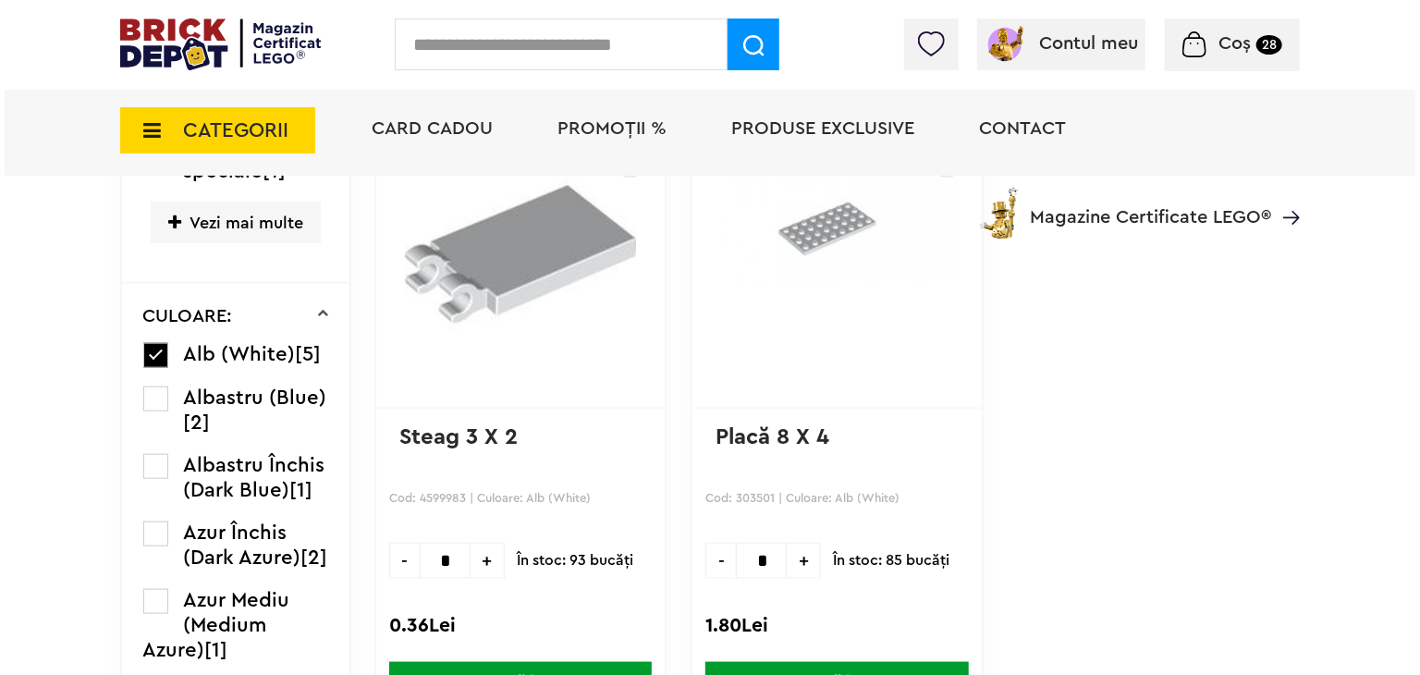
scroll to position [1017, 0]
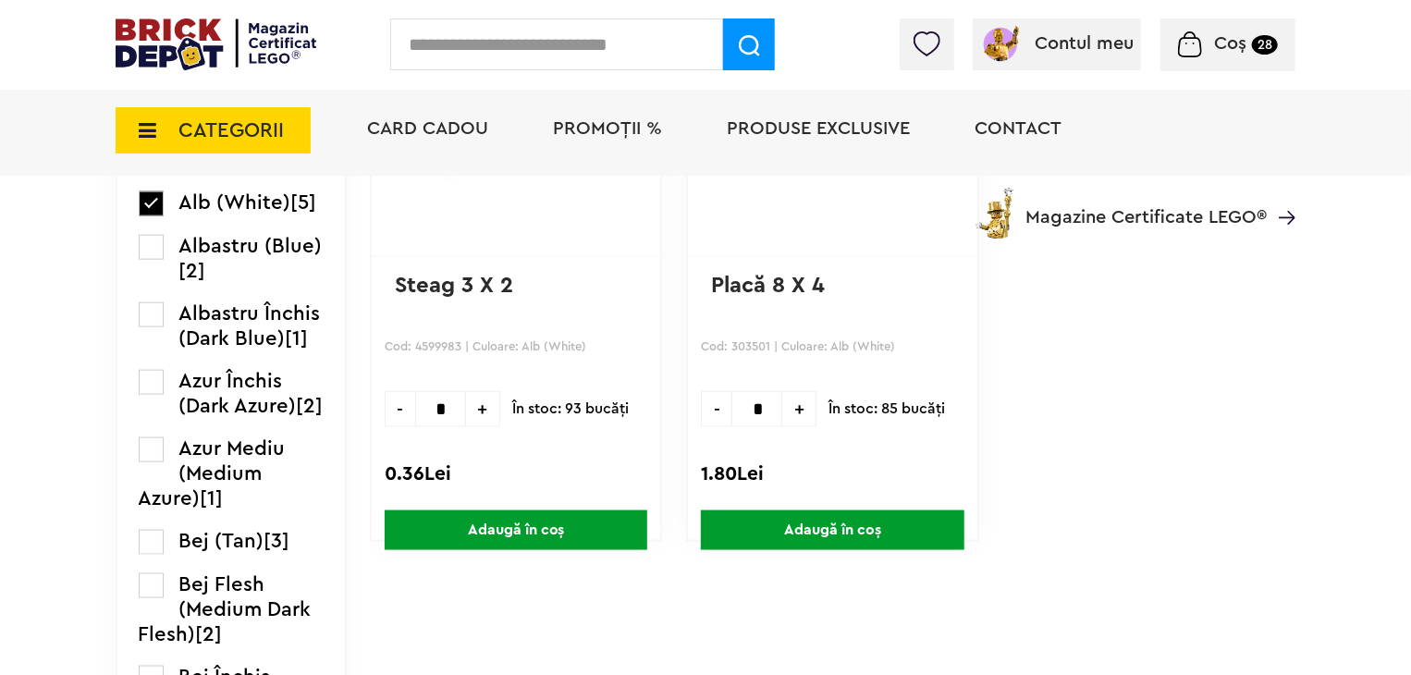
click at [793, 408] on span "+" at bounding box center [799, 409] width 34 height 36
type input "*"
click at [877, 530] on span "Adaugă în coș" at bounding box center [832, 530] width 263 height 40
click at [541, 45] on input "text" at bounding box center [556, 44] width 333 height 52
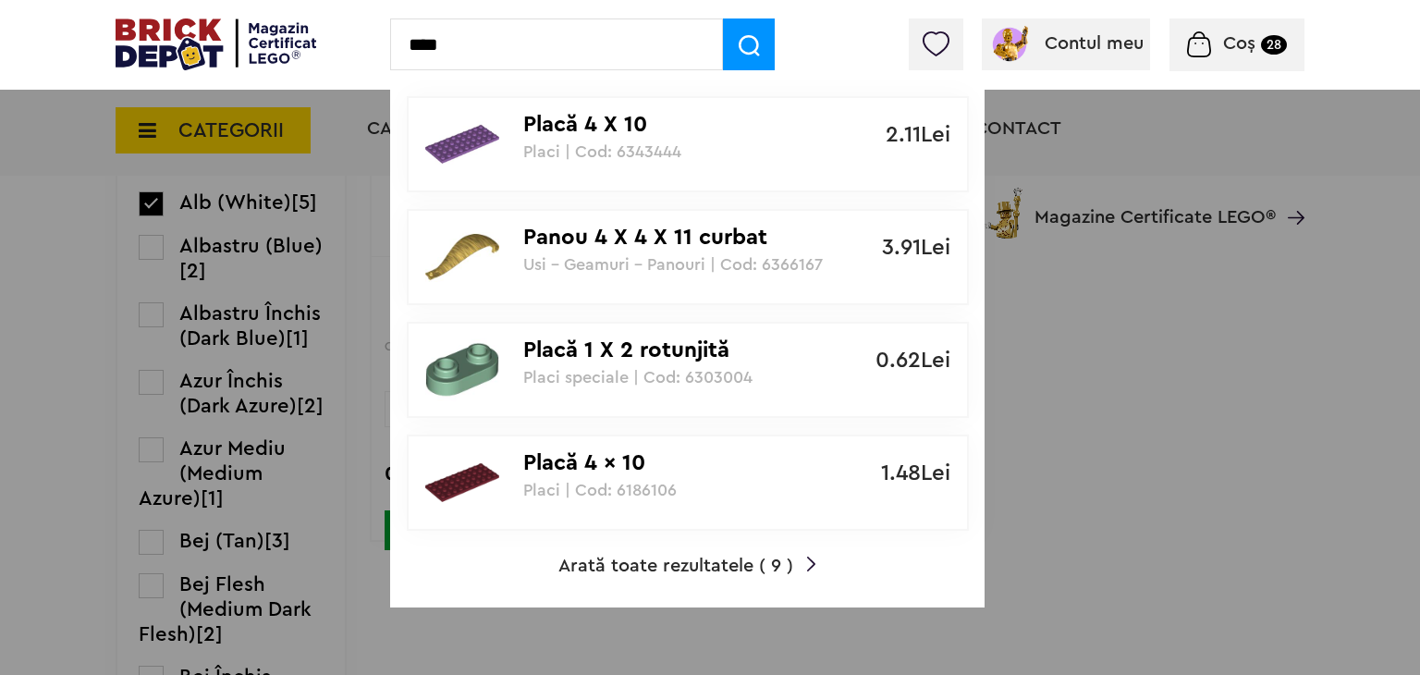
type input "****"
click at [713, 559] on span "Arată toate rezultatele ( 9 )" at bounding box center [676, 566] width 235 height 18
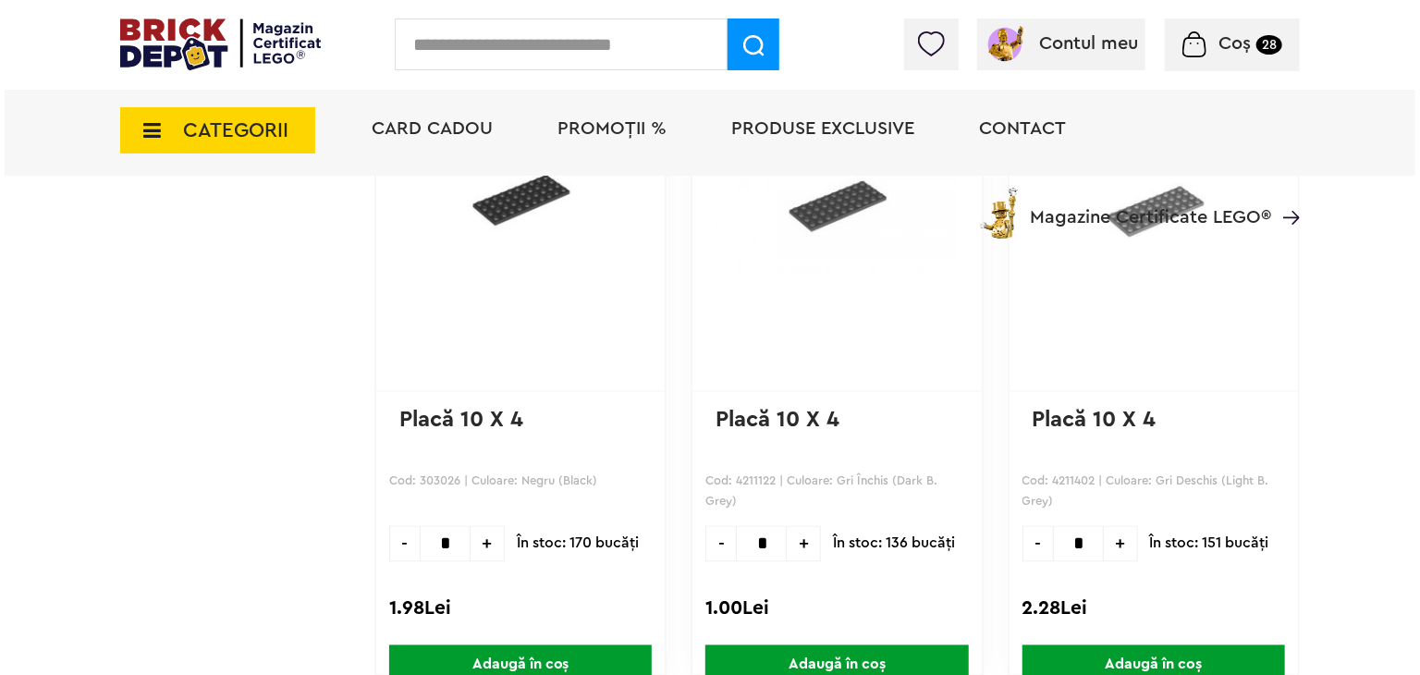
scroll to position [1295, 0]
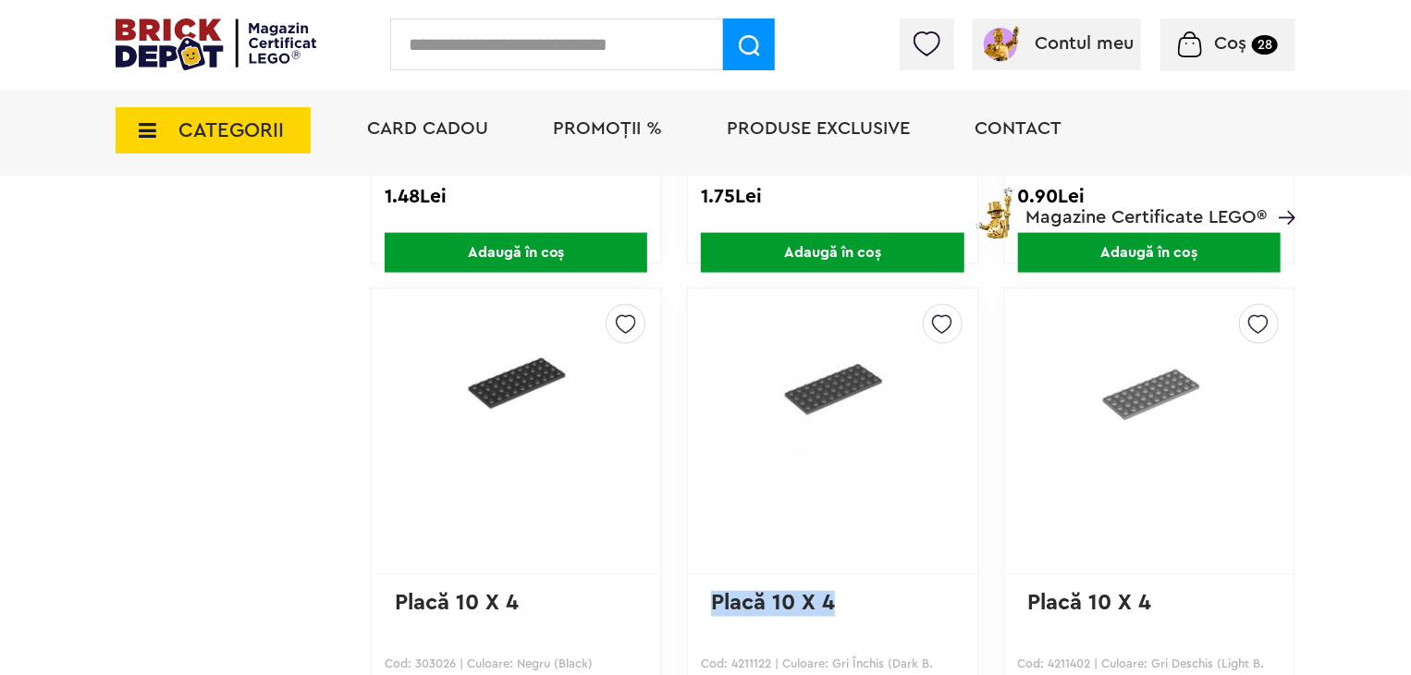
drag, startPoint x: 836, startPoint y: 600, endPoint x: 710, endPoint y: 603, distance: 125.8
click at [711, 603] on p "Placă 10 X 4" at bounding box center [832, 616] width 242 height 51
copy link "Placă 10 X 4"
click at [424, 34] on input "text" at bounding box center [556, 44] width 333 height 52
paste input "**********"
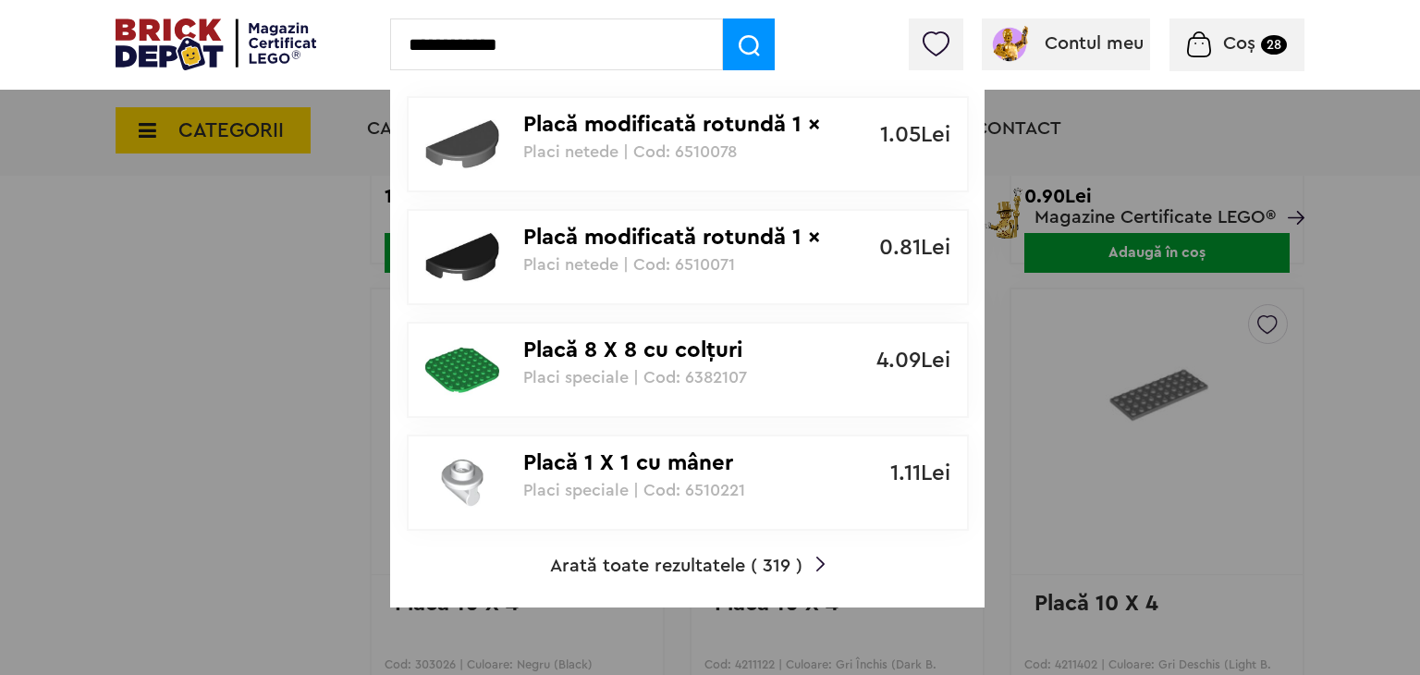
drag, startPoint x: 496, startPoint y: 45, endPoint x: 465, endPoint y: 45, distance: 30.5
click at [465, 45] on input "**********" at bounding box center [556, 44] width 333 height 52
click at [482, 50] on input "*******" at bounding box center [556, 44] width 333 height 52
type input "**********"
click at [708, 562] on span "Arată toate rezultatele ( 319 )" at bounding box center [676, 566] width 252 height 18
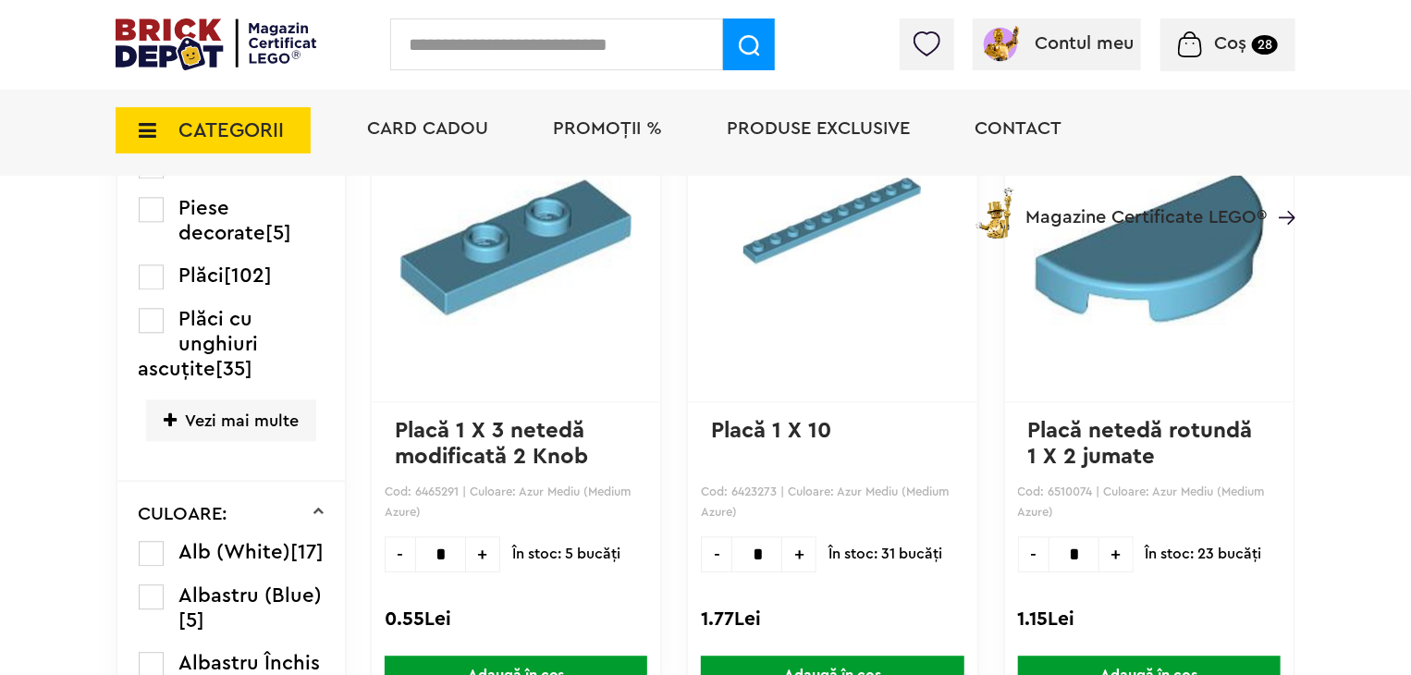
scroll to position [2127, 0]
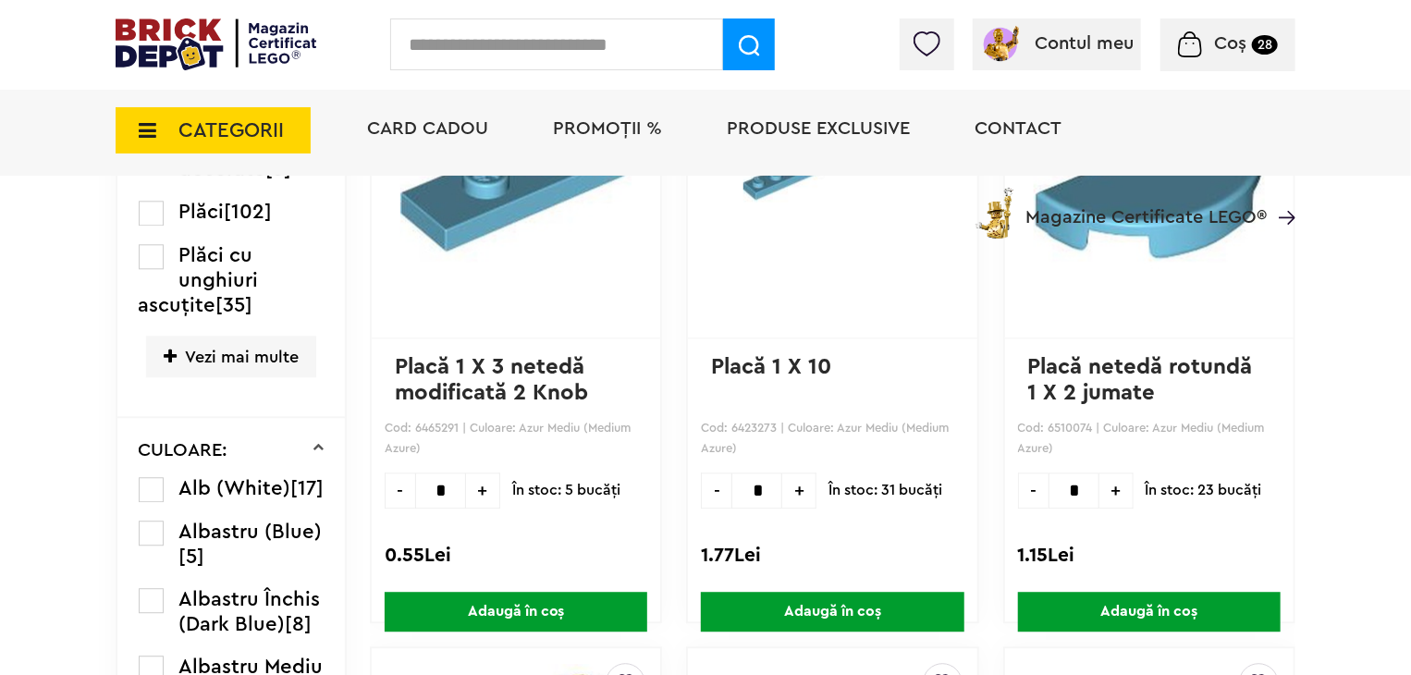
click at [152, 502] on label at bounding box center [151, 489] width 25 height 25
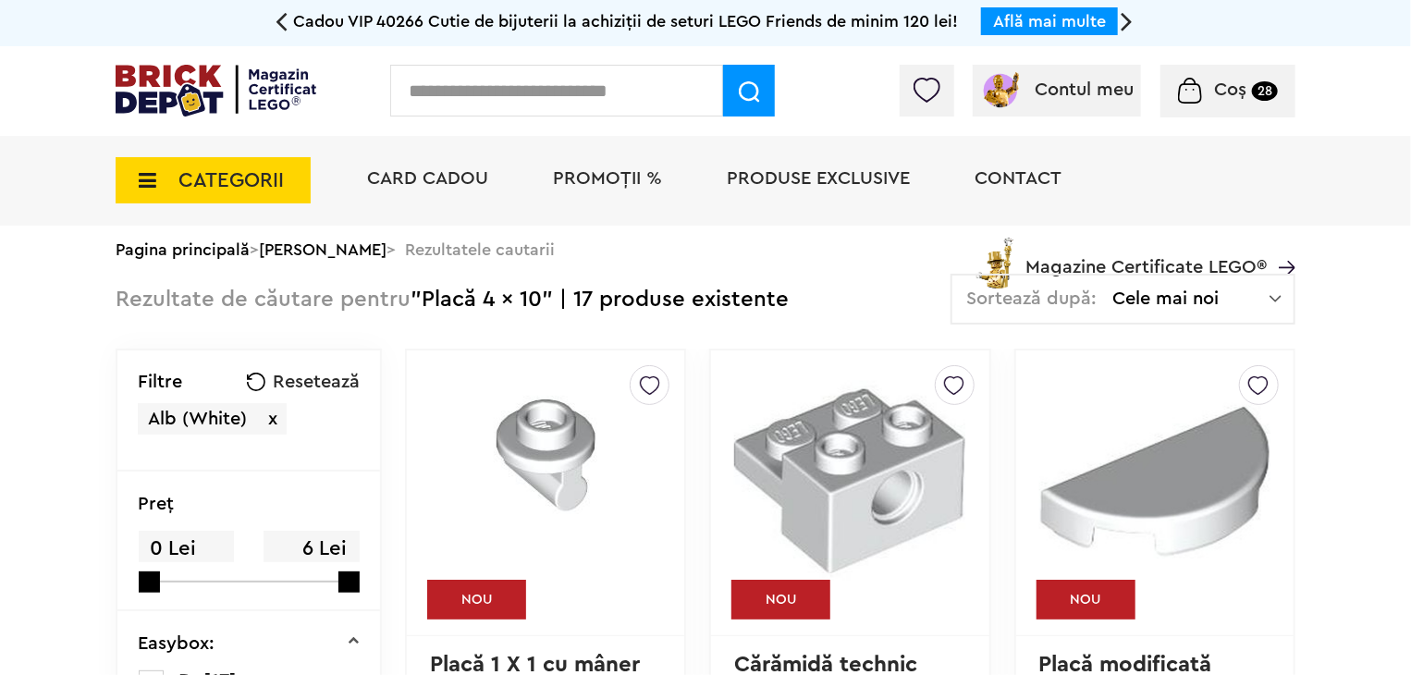
click at [234, 350] on div "Filtre Resetează Alb (White) x" at bounding box center [248, 410] width 263 height 121
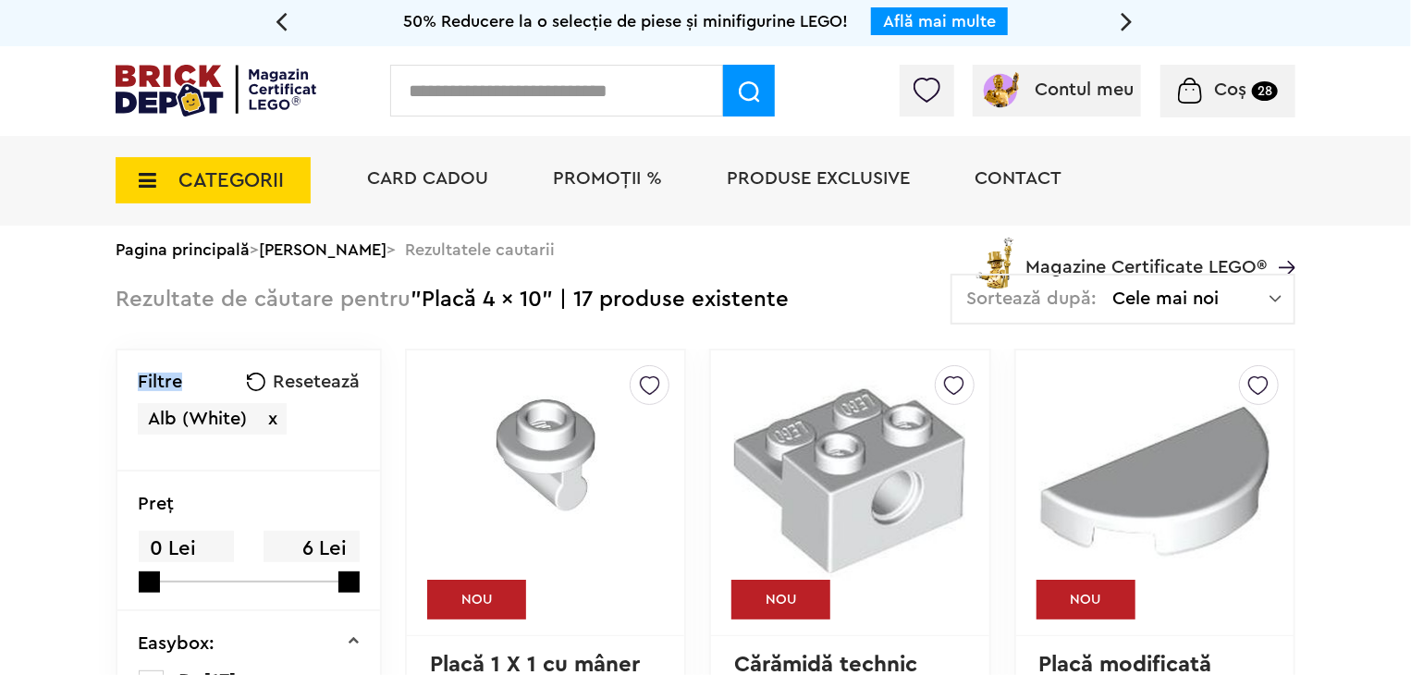
click at [234, 350] on div "Filtre Resetează Alb (White) x" at bounding box center [248, 410] width 263 height 121
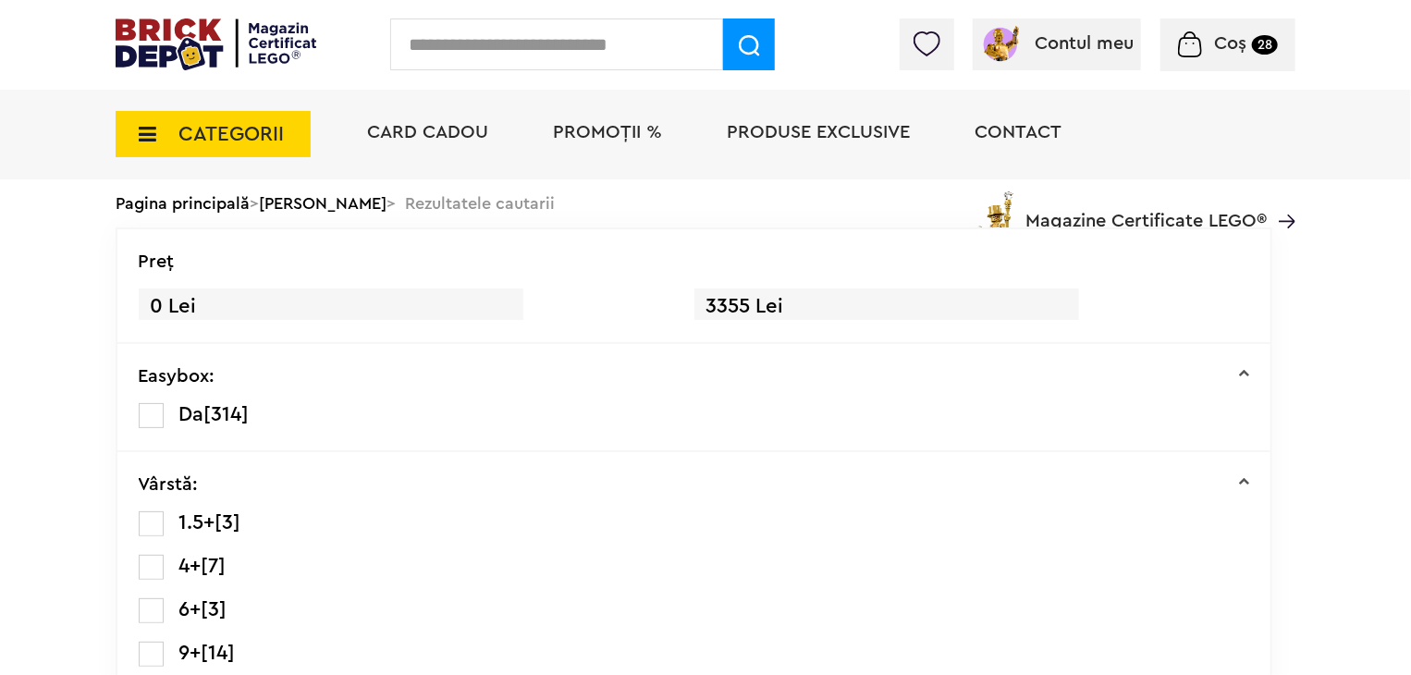
click at [557, 40] on input "text" at bounding box center [556, 44] width 333 height 52
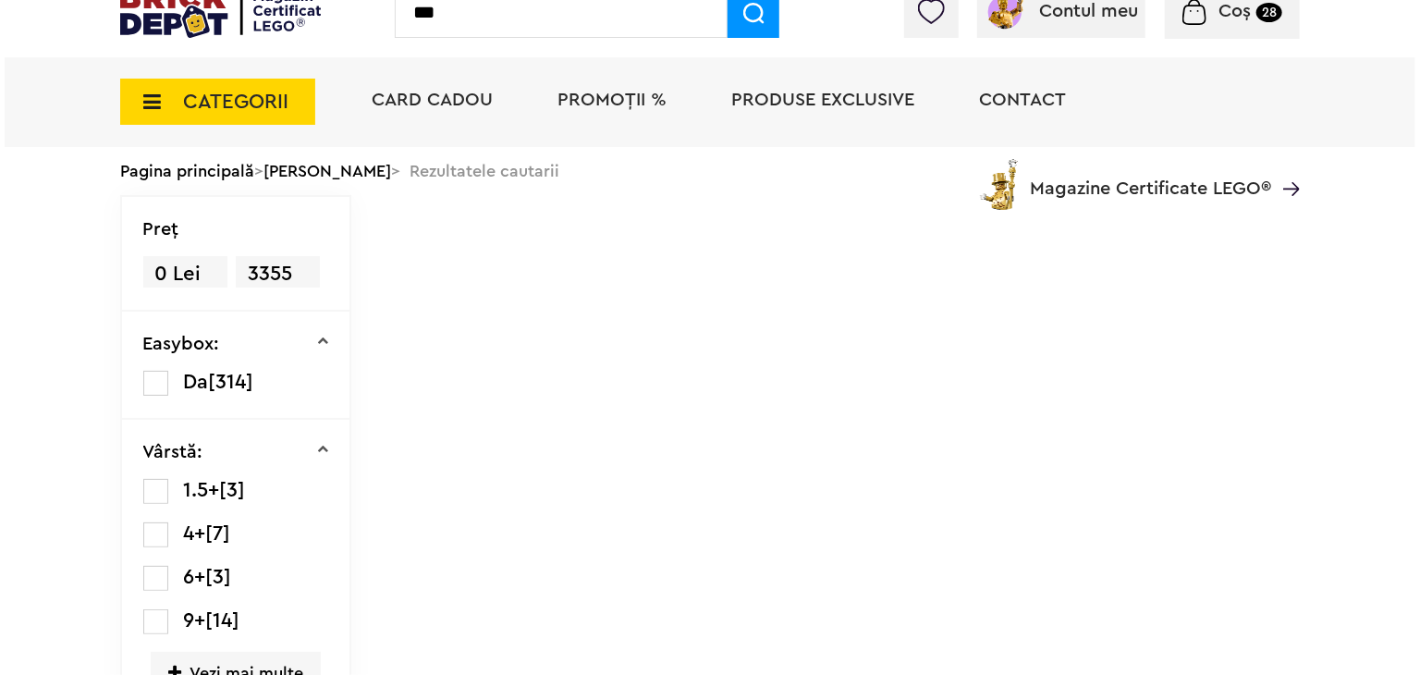
scroll to position [79, 0]
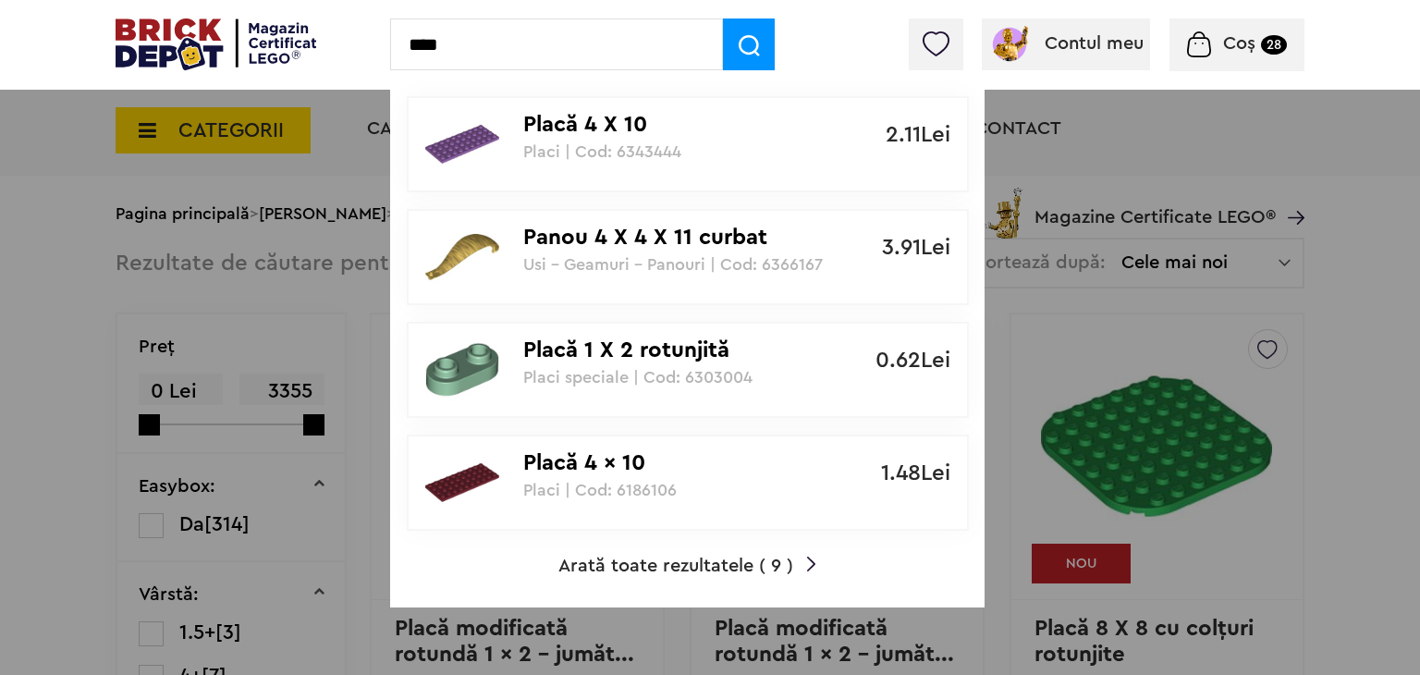
type input "****"
click at [747, 560] on span "Arată toate rezultatele ( 9 )" at bounding box center [676, 566] width 235 height 18
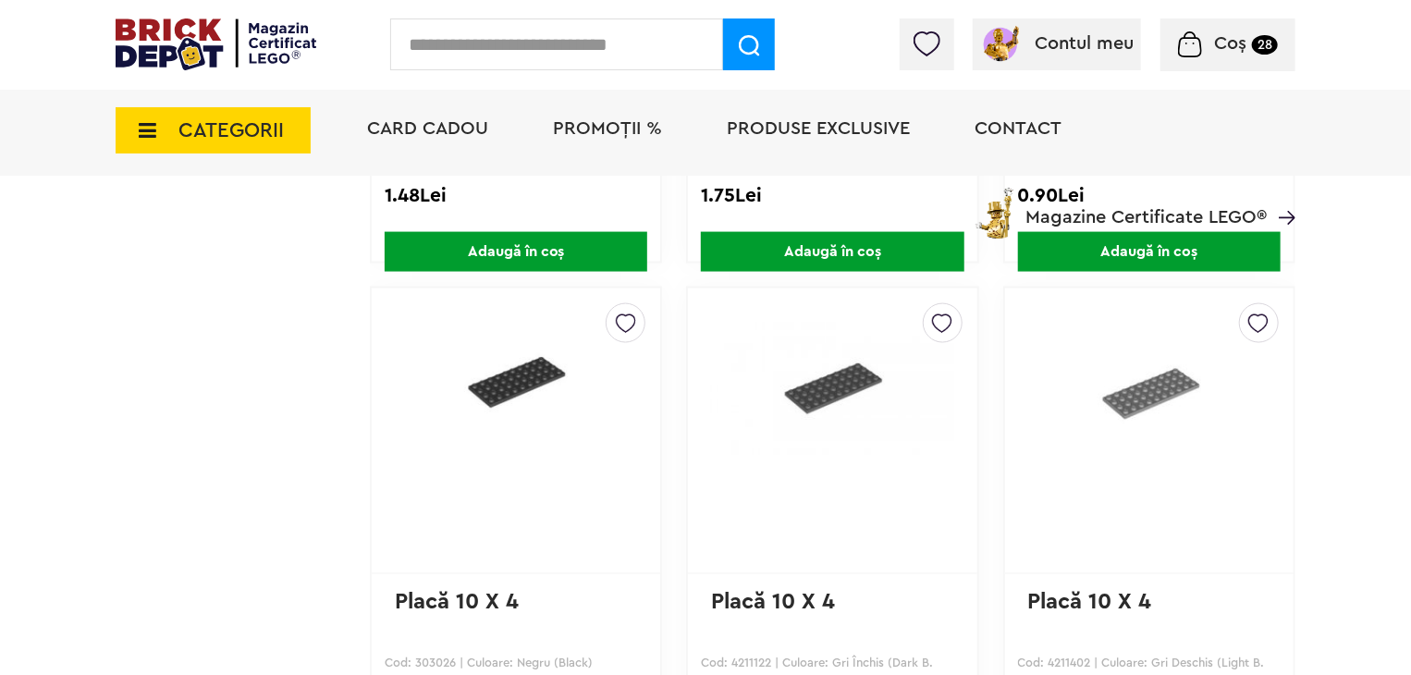
scroll to position [1295, 0]
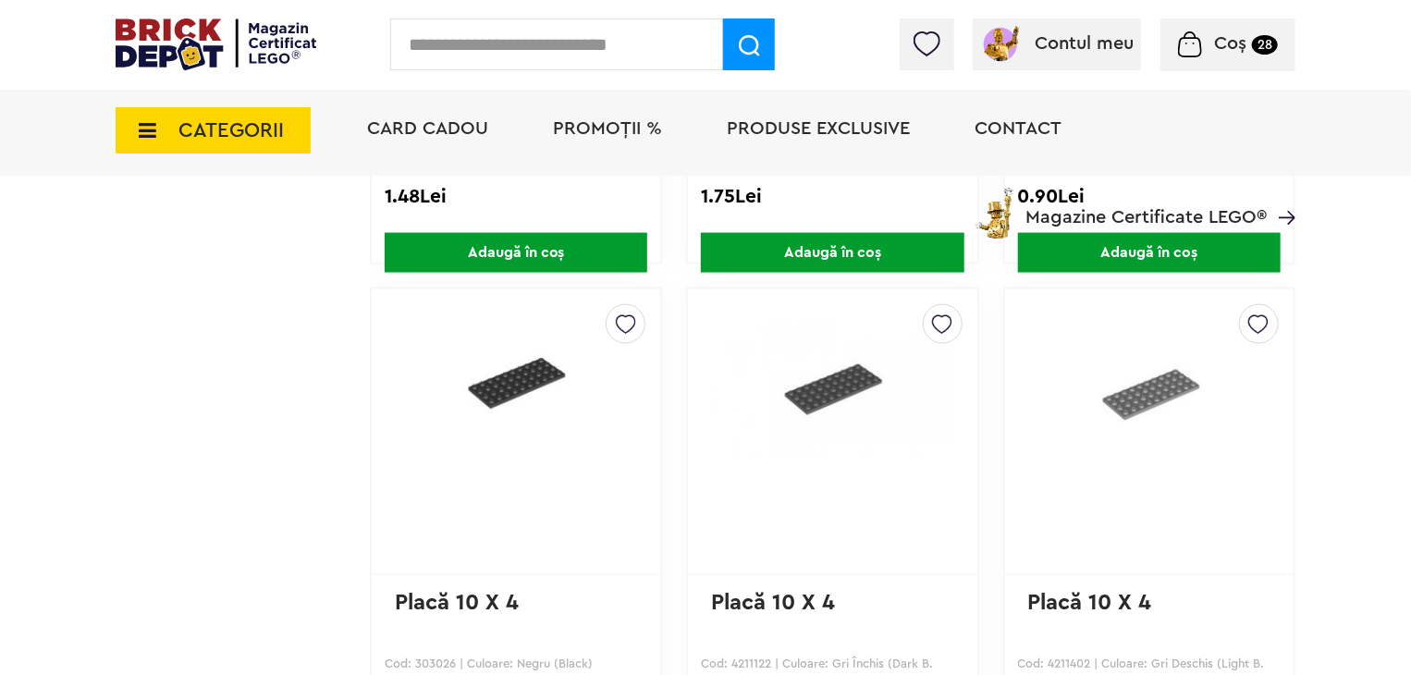
click at [1252, 44] on small "28" at bounding box center [1265, 44] width 26 height 19
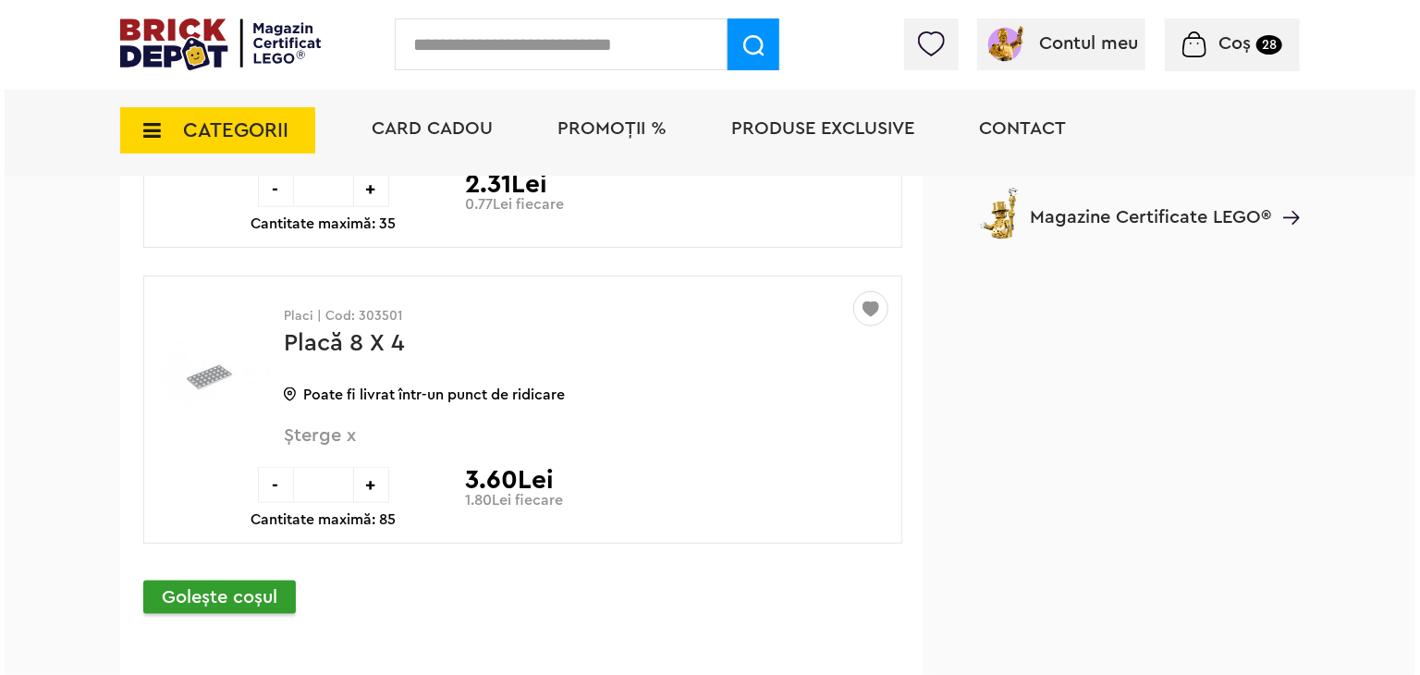
scroll to position [22010, 0]
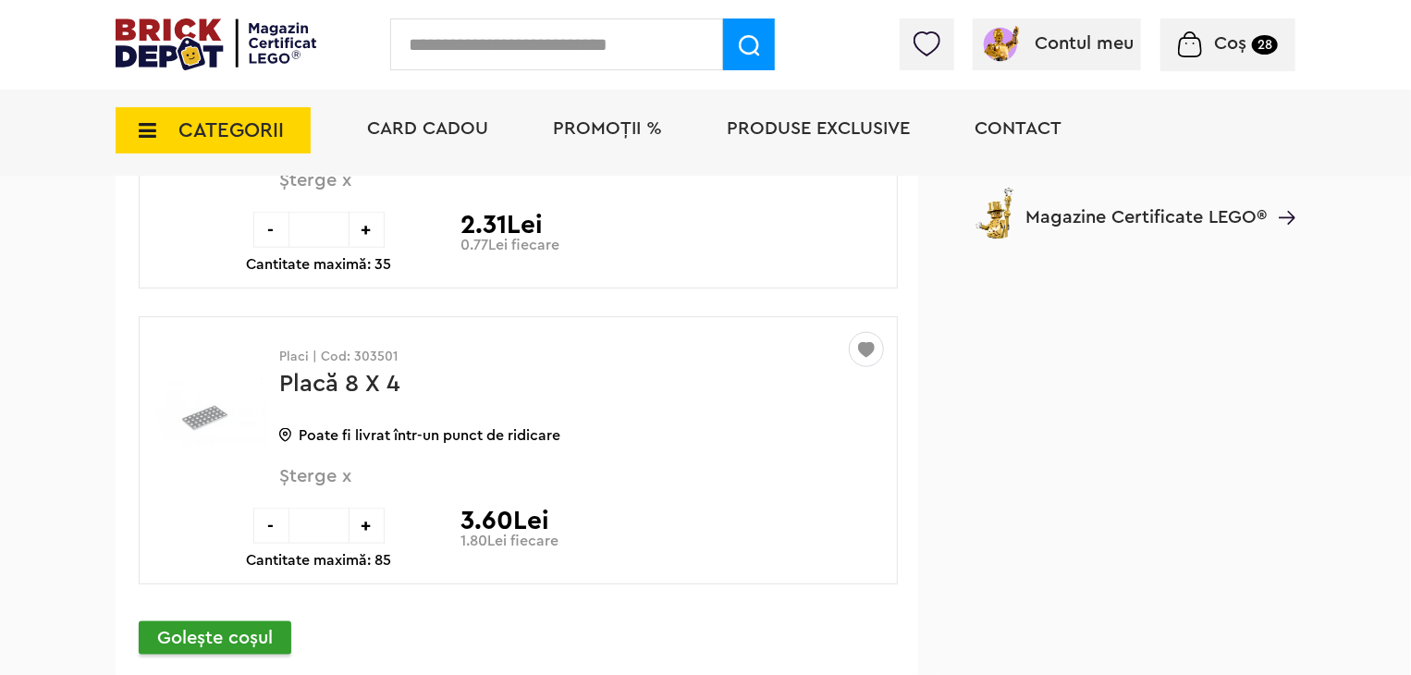
click at [461, 38] on input "text" at bounding box center [556, 44] width 333 height 52
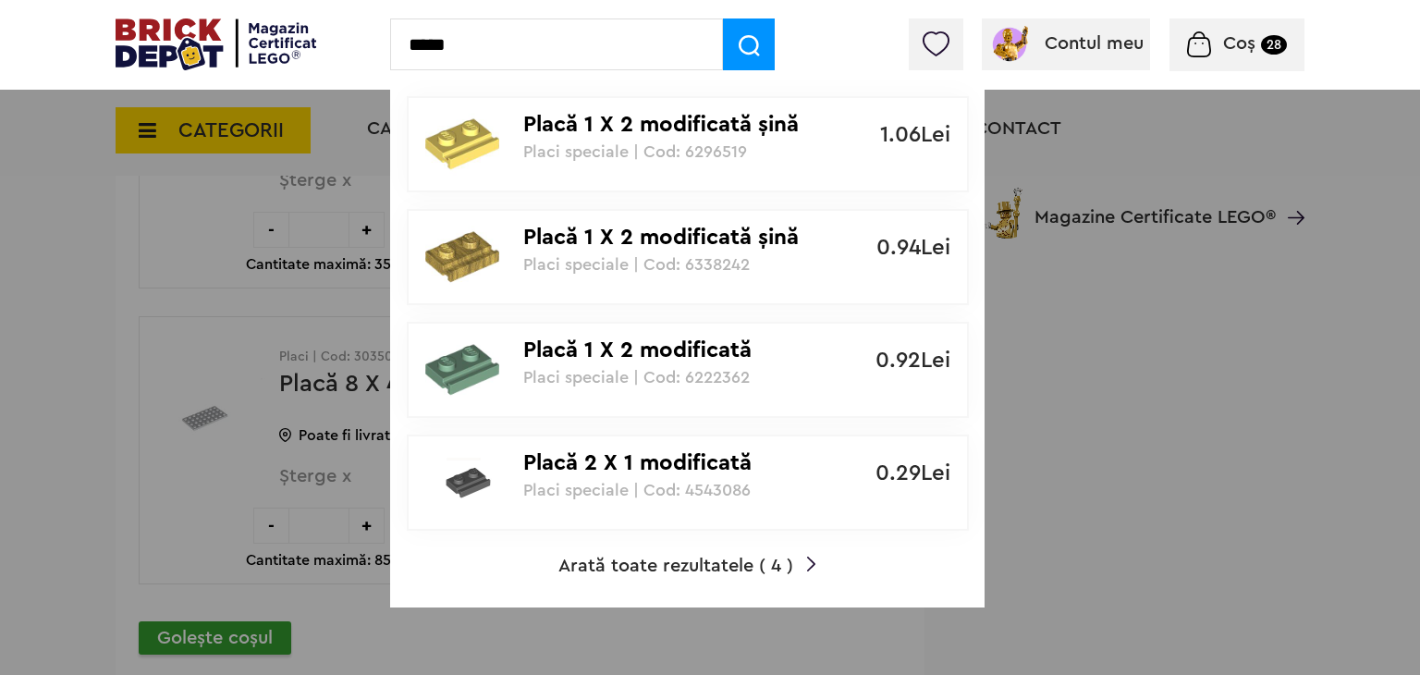
type input "*****"
click at [670, 557] on span "Arată toate rezultatele ( 4 )" at bounding box center [676, 566] width 235 height 18
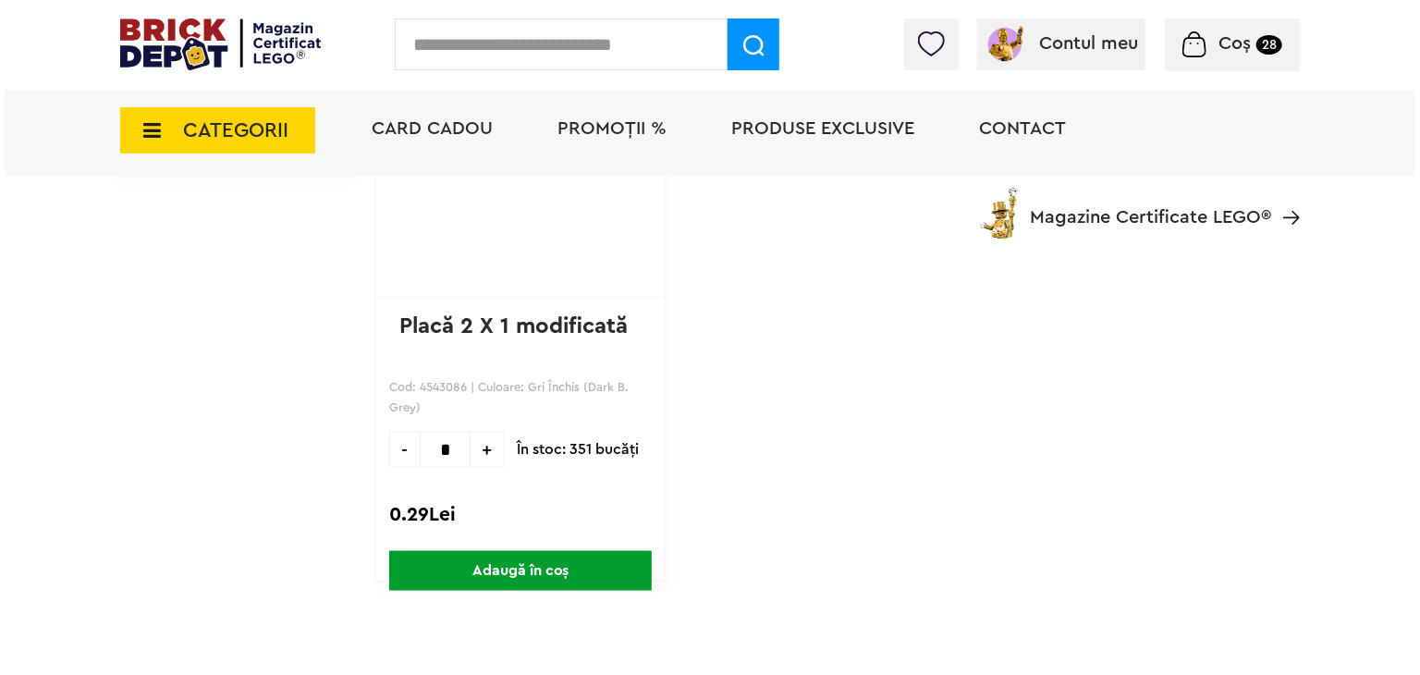
scroll to position [1017, 0]
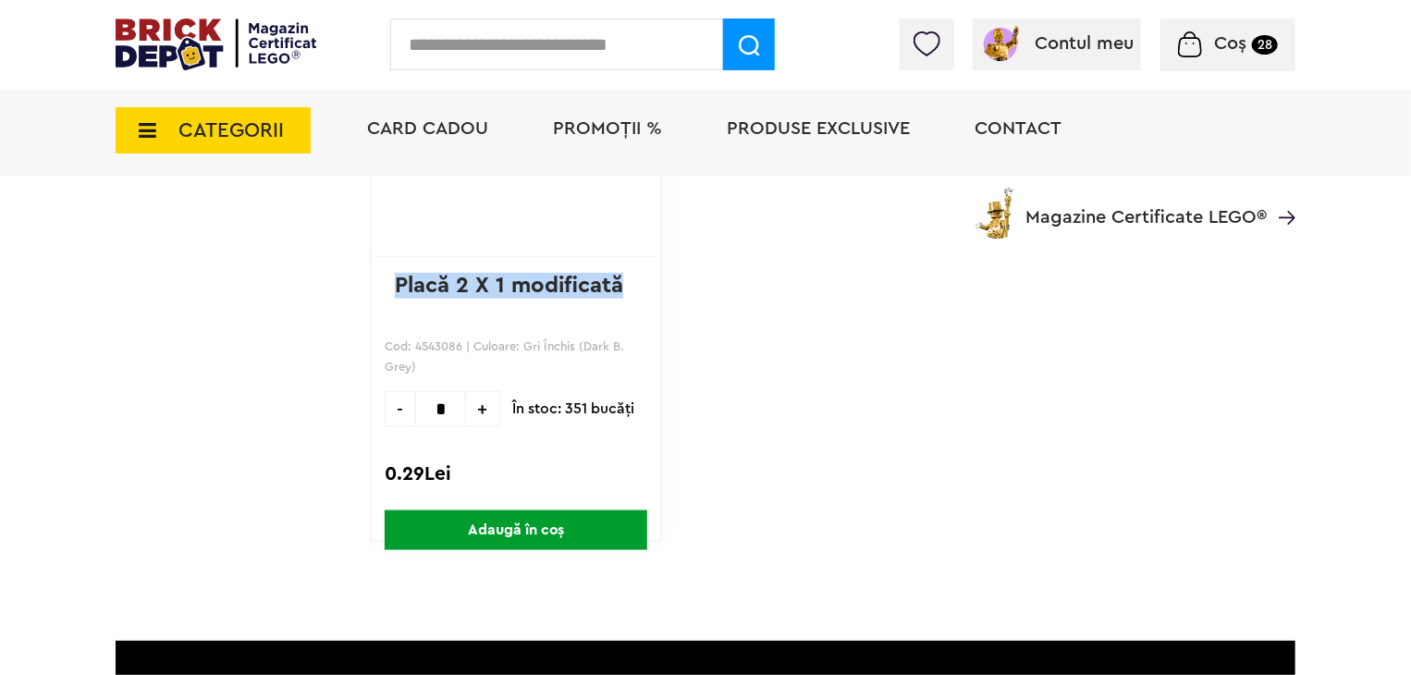
drag, startPoint x: 630, startPoint y: 289, endPoint x: 391, endPoint y: 294, distance: 238.6
click at [391, 294] on div "gunship ( 77 ) Creează o listă nouă Placă 2 X 1 modificată Cod: 4543086 | Culoa…" at bounding box center [516, 255] width 292 height 572
copy link "Placă 2 X 1 modificată"
click at [450, 42] on input "text" at bounding box center [556, 44] width 333 height 52
paste input "**********"
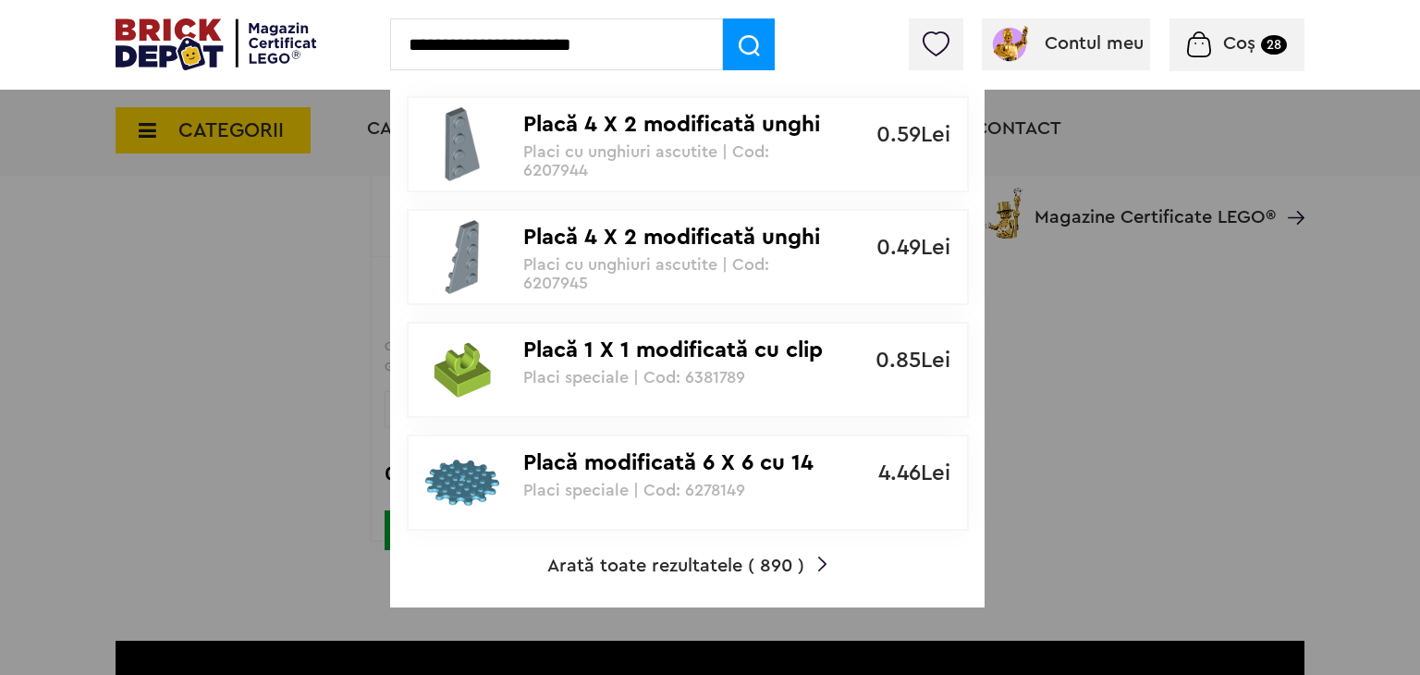
type input "**********"
click at [703, 561] on span "Arată toate rezultatele ( 890 )" at bounding box center [675, 566] width 257 height 18
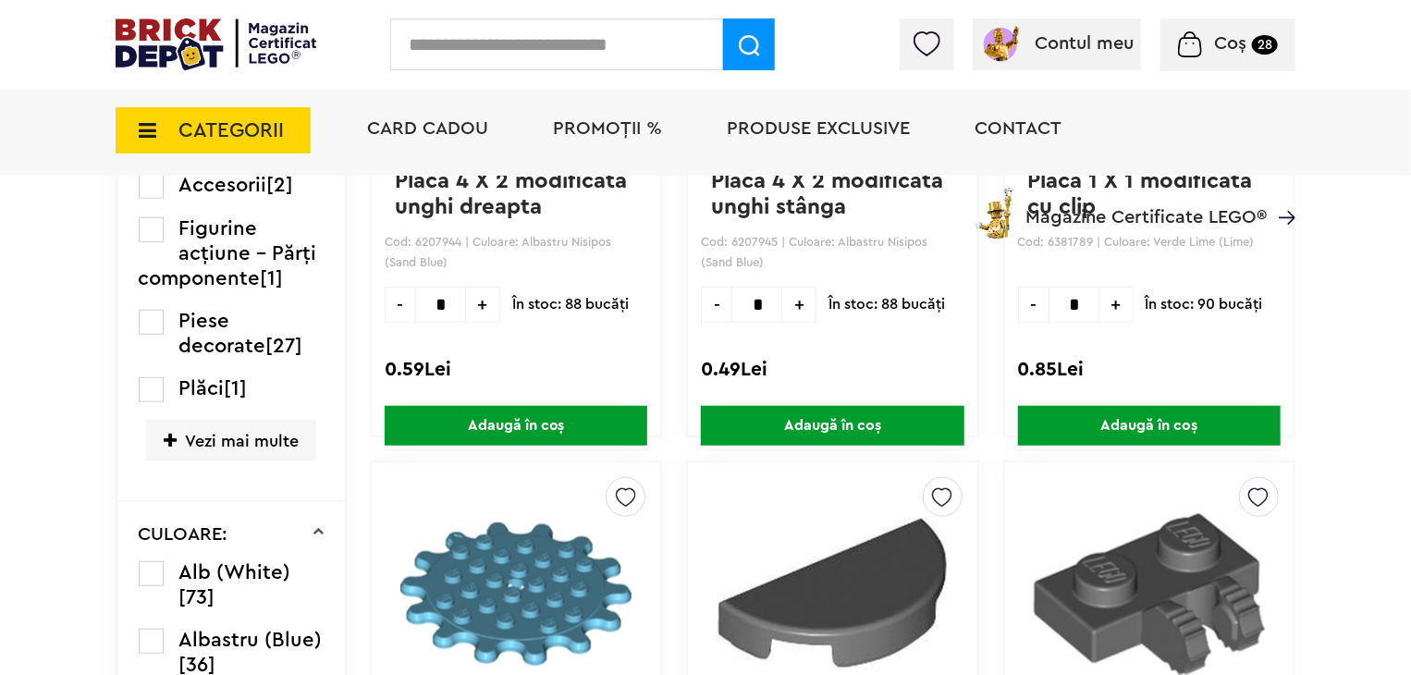
scroll to position [595, 0]
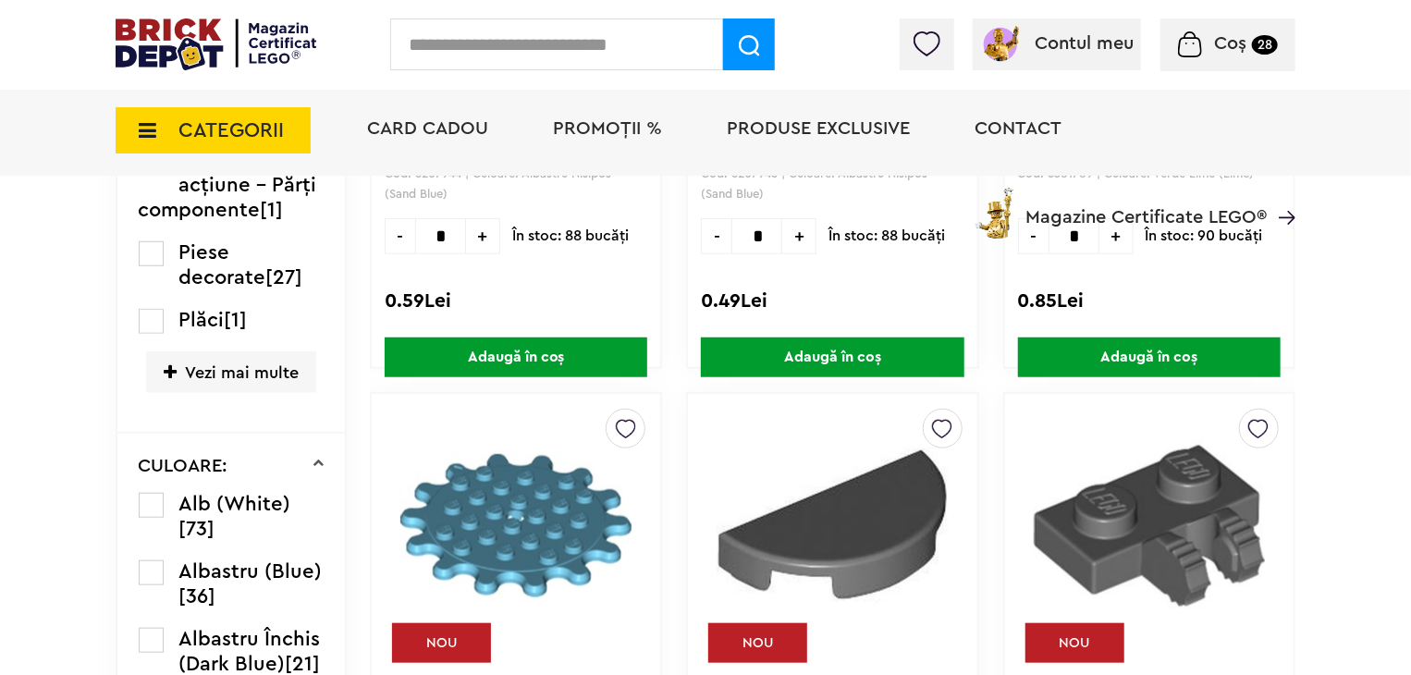
click at [153, 504] on label at bounding box center [151, 505] width 25 height 25
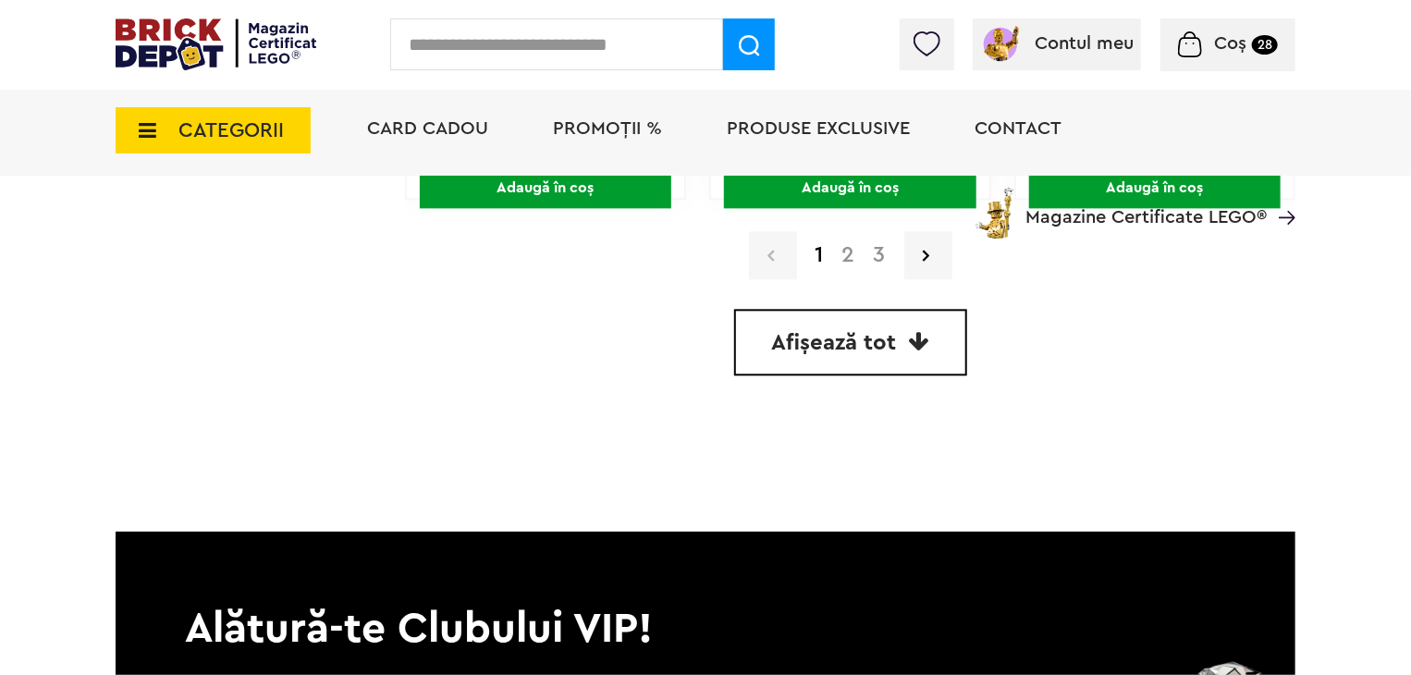
scroll to position [5364, 0]
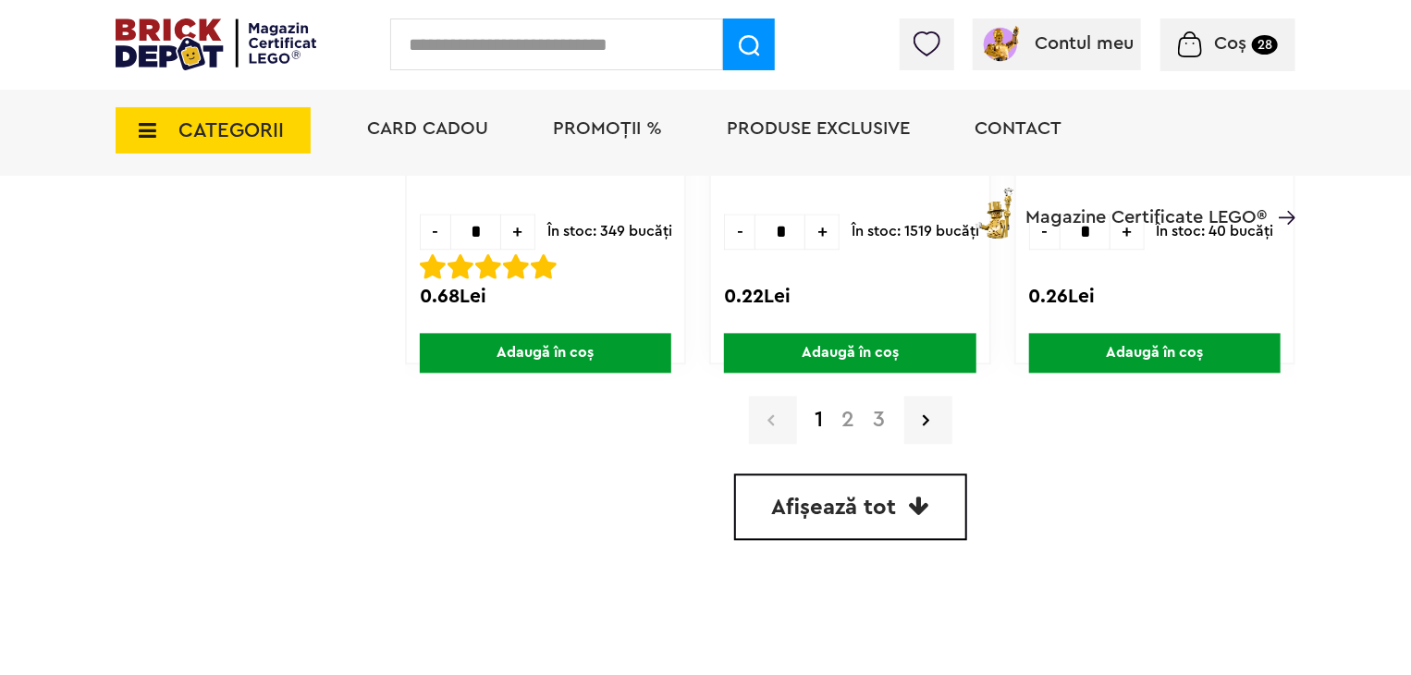
click at [857, 512] on link "Afișează tot" at bounding box center [850, 506] width 233 height 67
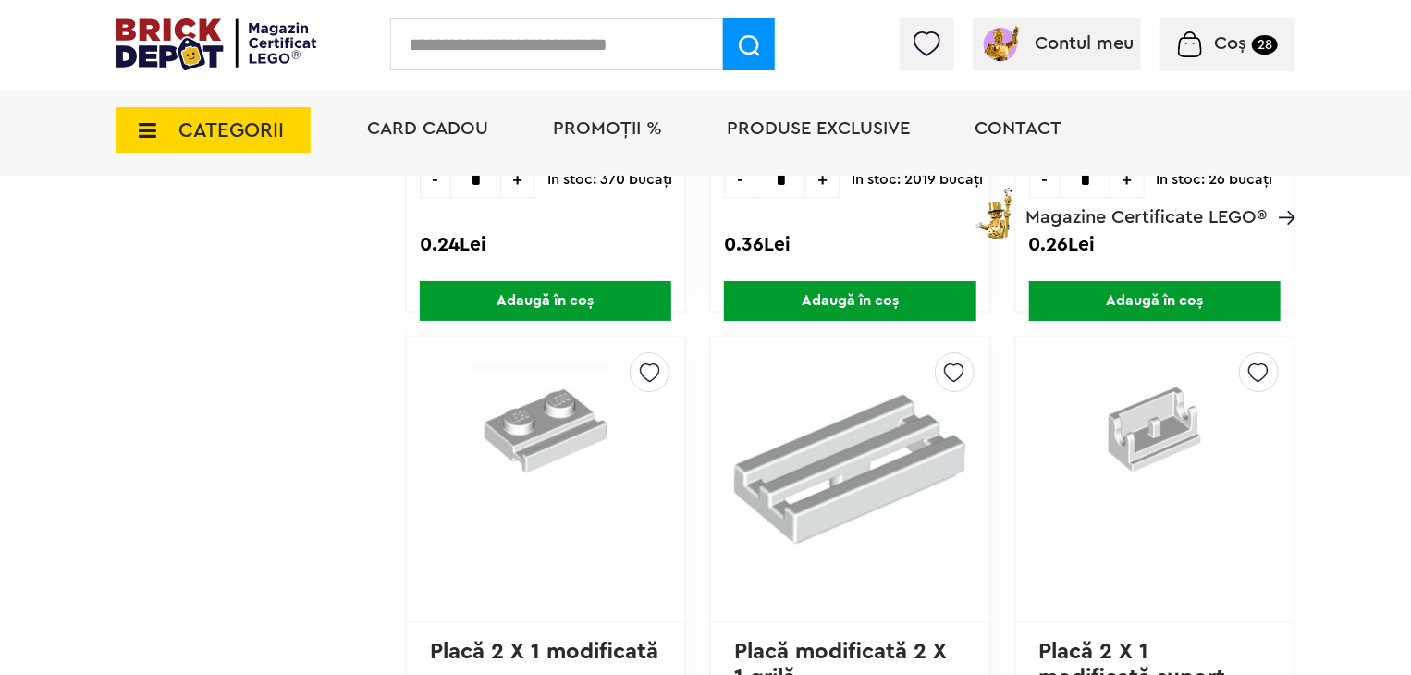
scroll to position [10167, 0]
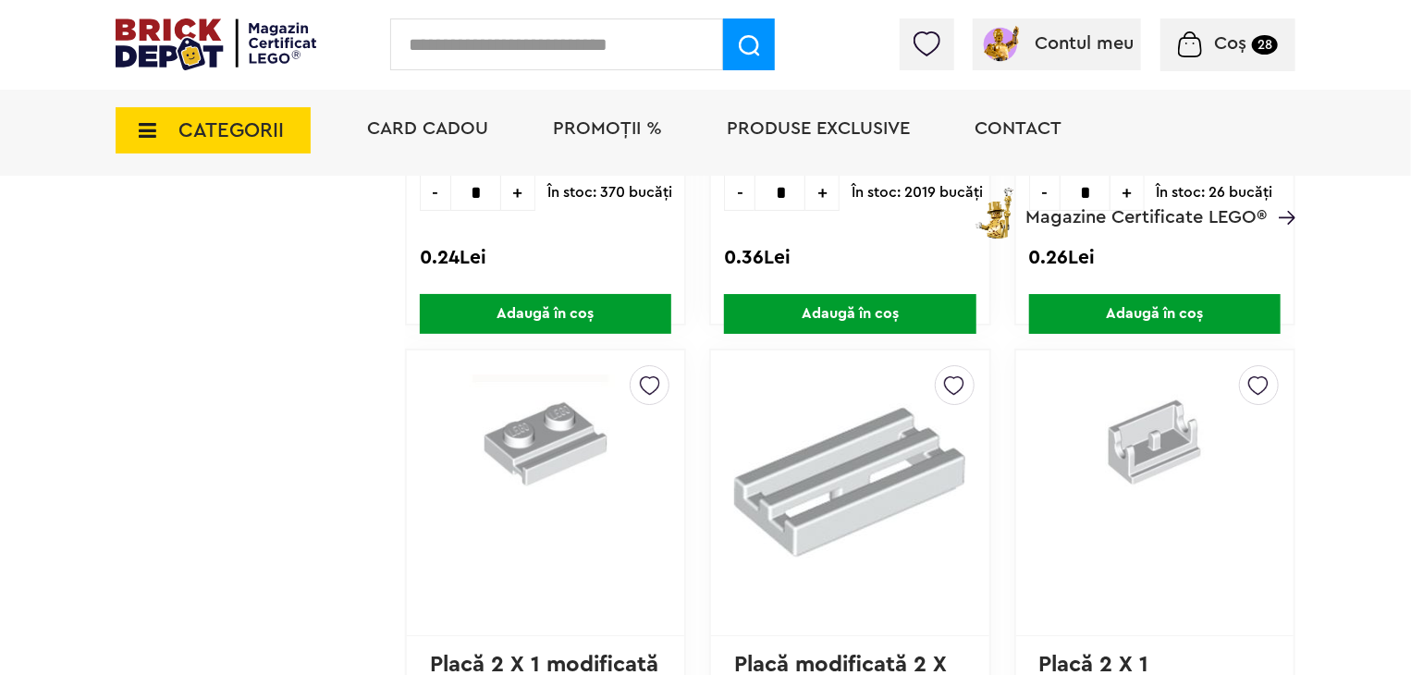
click at [640, 367] on img at bounding box center [650, 381] width 20 height 30
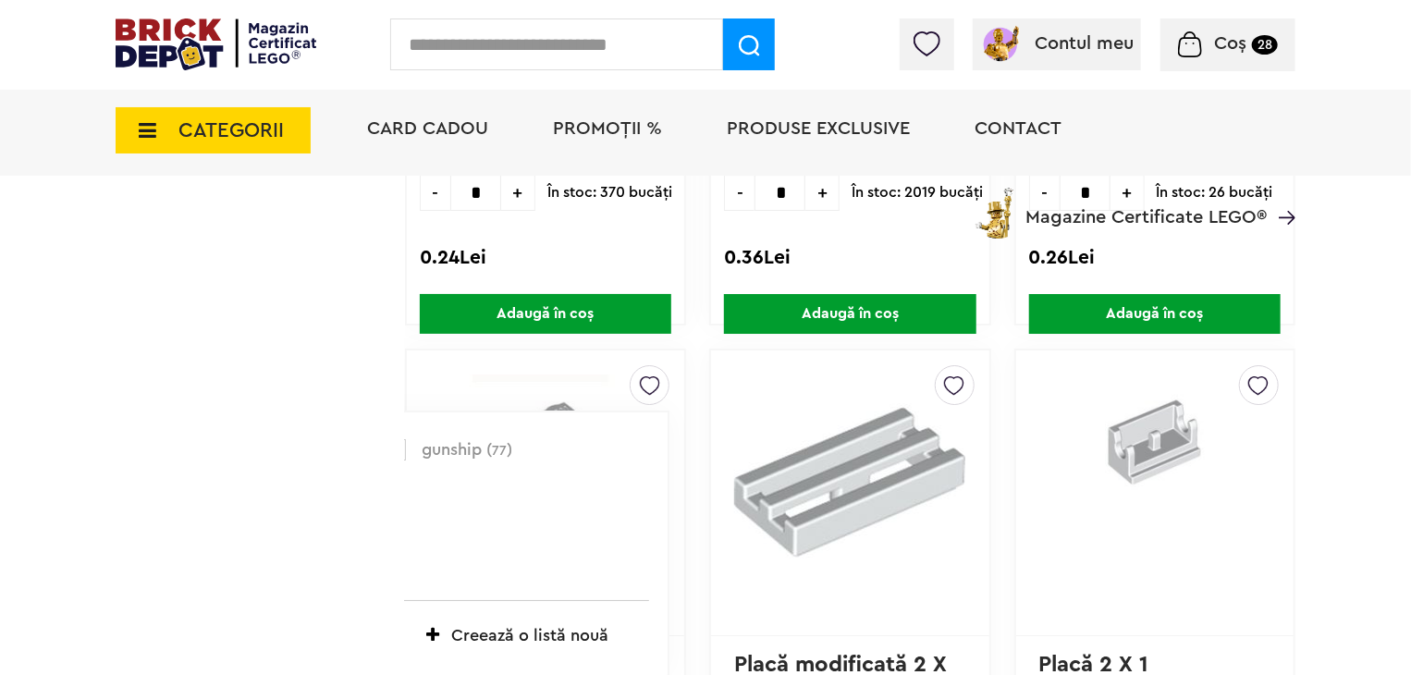
click at [385, 439] on label at bounding box center [395, 449] width 21 height 21
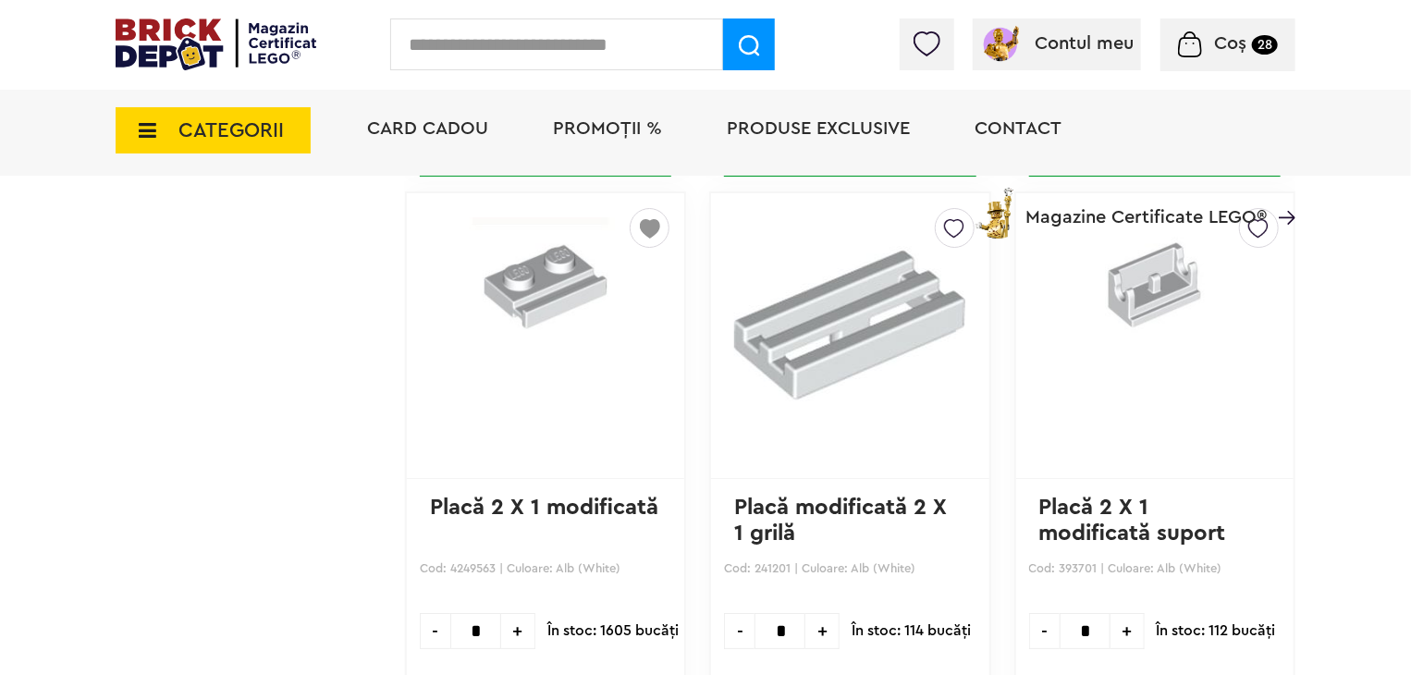
scroll to position [10445, 0]
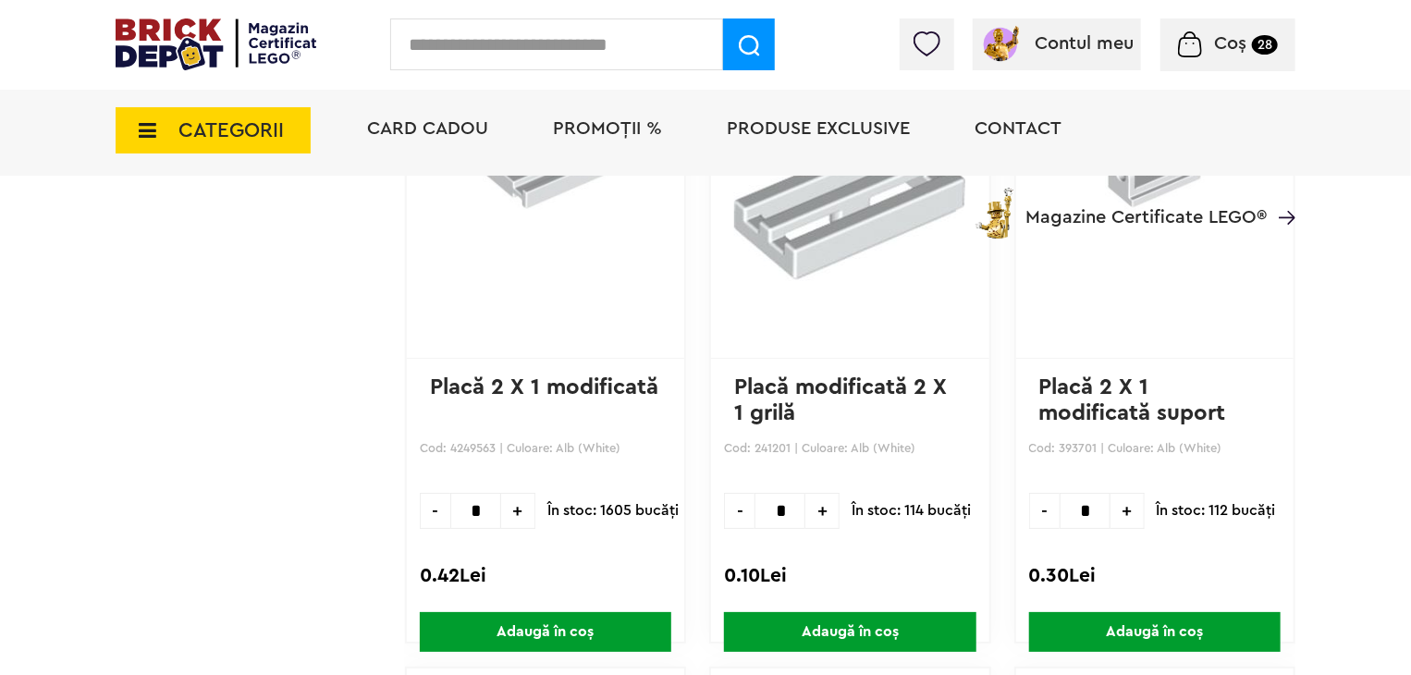
drag, startPoint x: 452, startPoint y: 492, endPoint x: 420, endPoint y: 503, distance: 34.2
click at [450, 503] on input "*" at bounding box center [475, 511] width 51 height 36
type input "*"
click at [479, 614] on span "Adaugă în coș" at bounding box center [546, 632] width 252 height 40
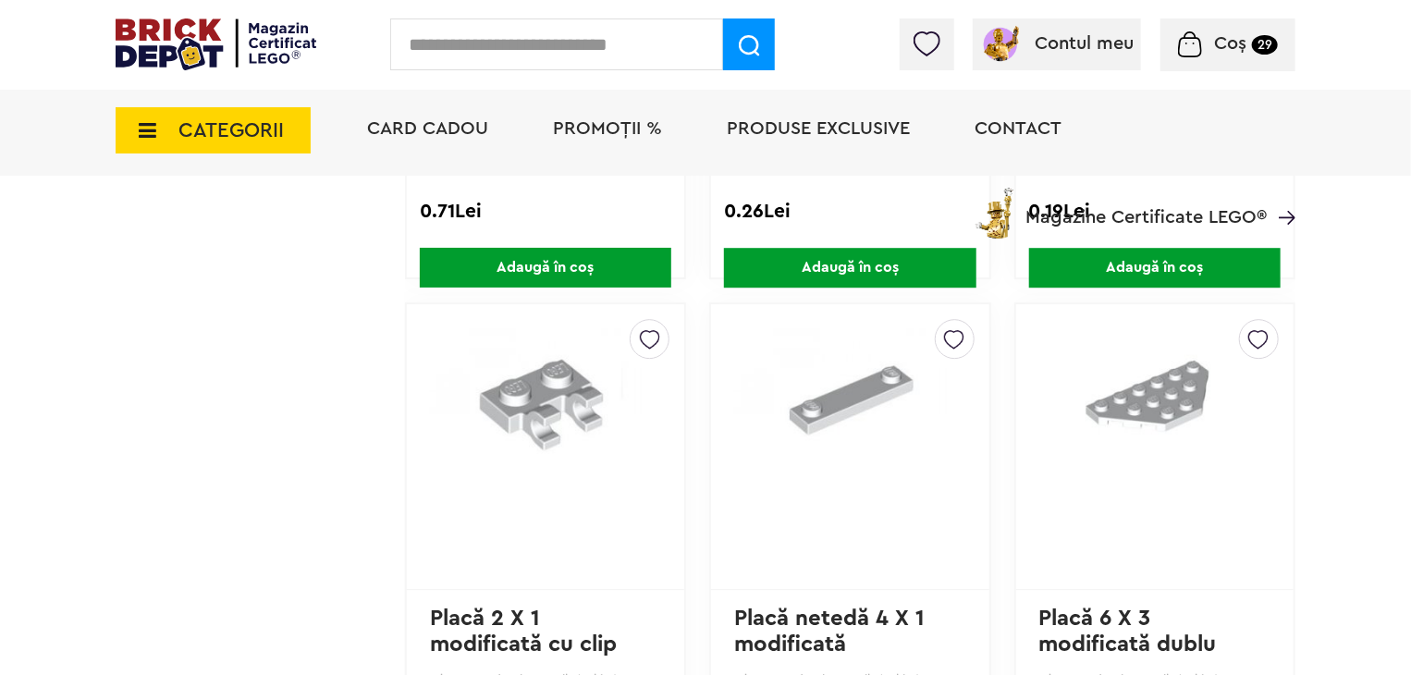
scroll to position [9705, 0]
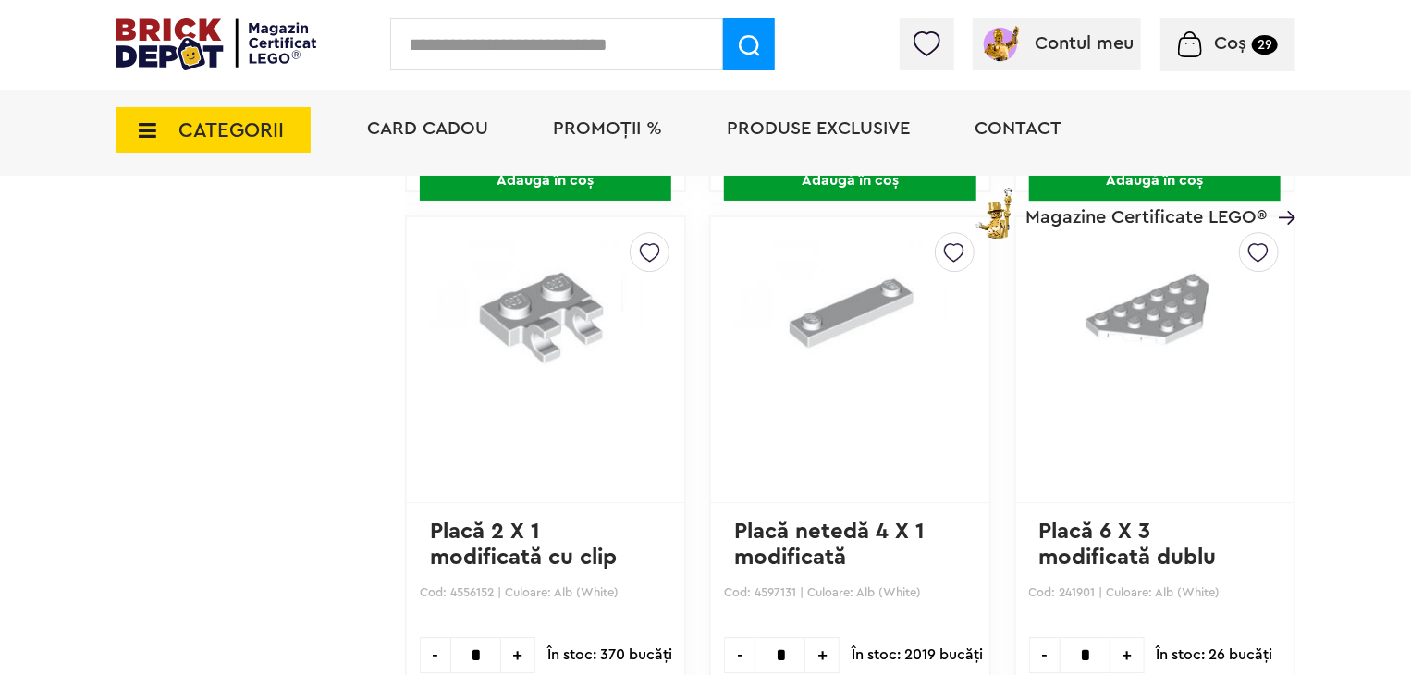
click at [944, 243] on img at bounding box center [954, 248] width 20 height 30
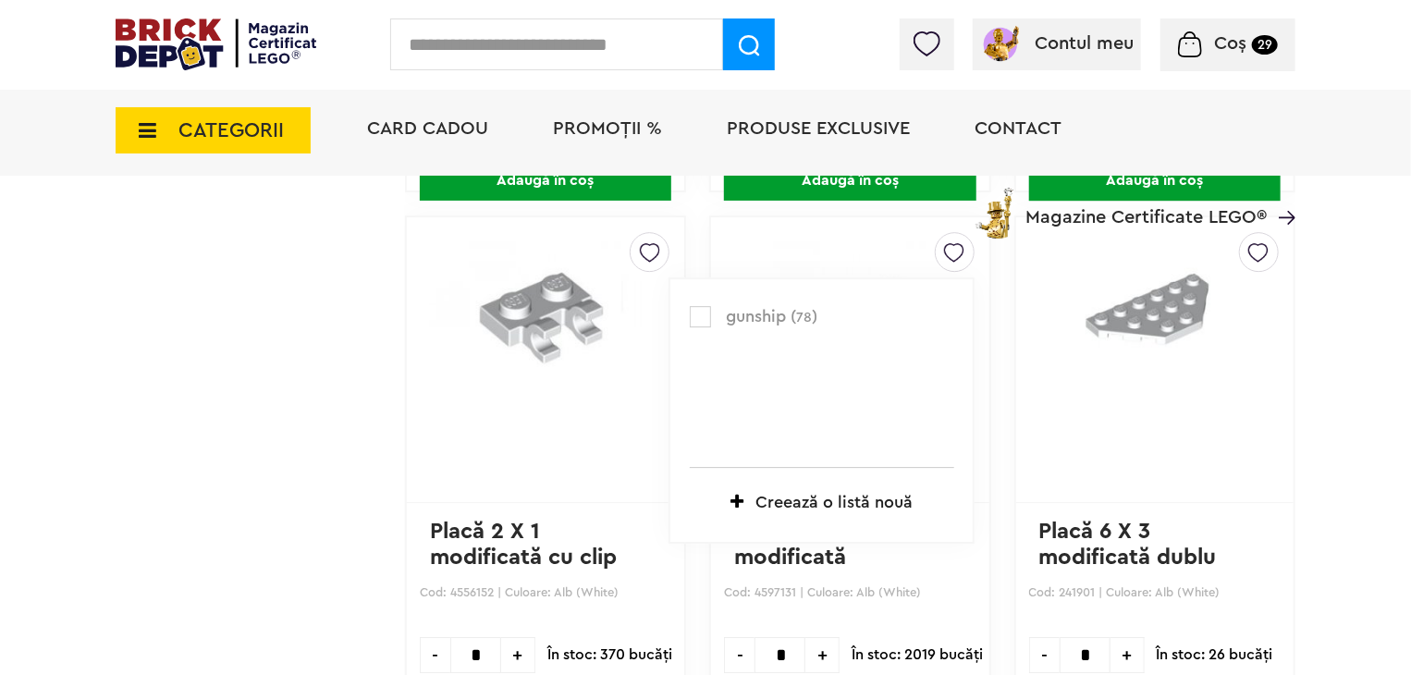
click at [690, 306] on label at bounding box center [700, 316] width 21 height 21
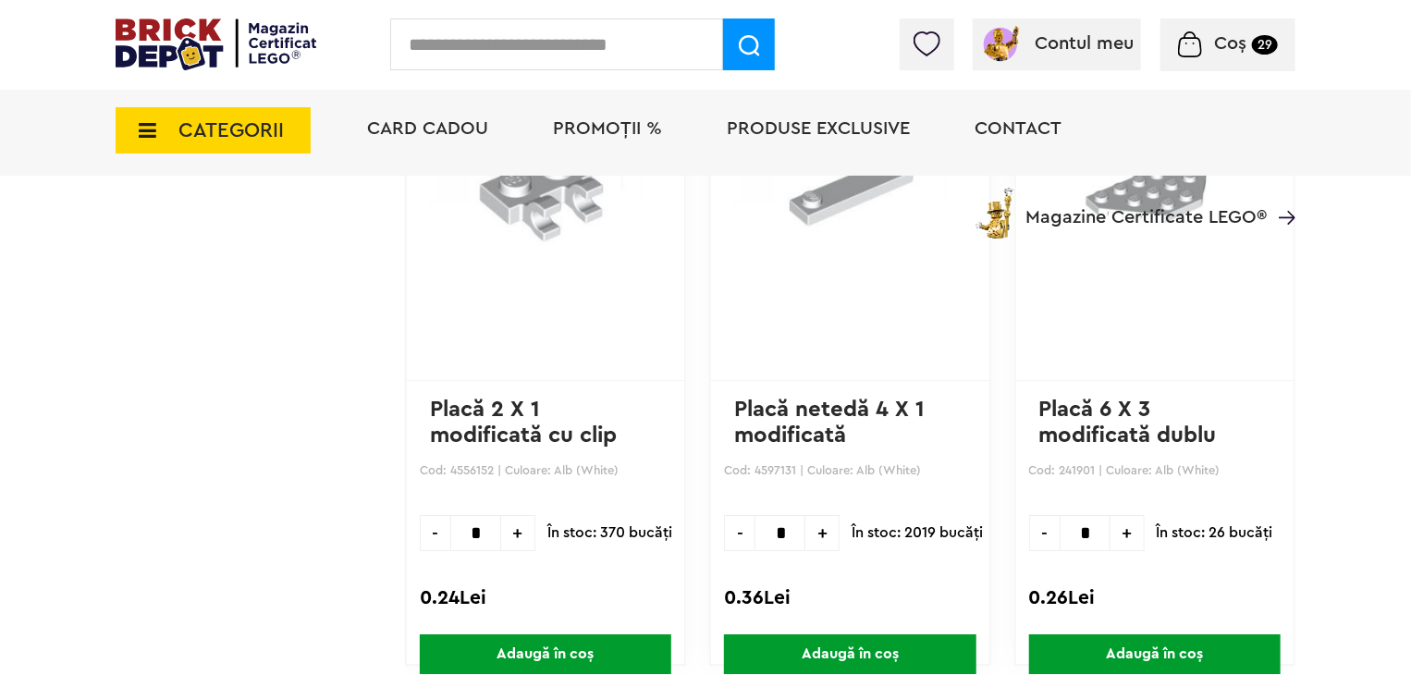
scroll to position [9797, 0]
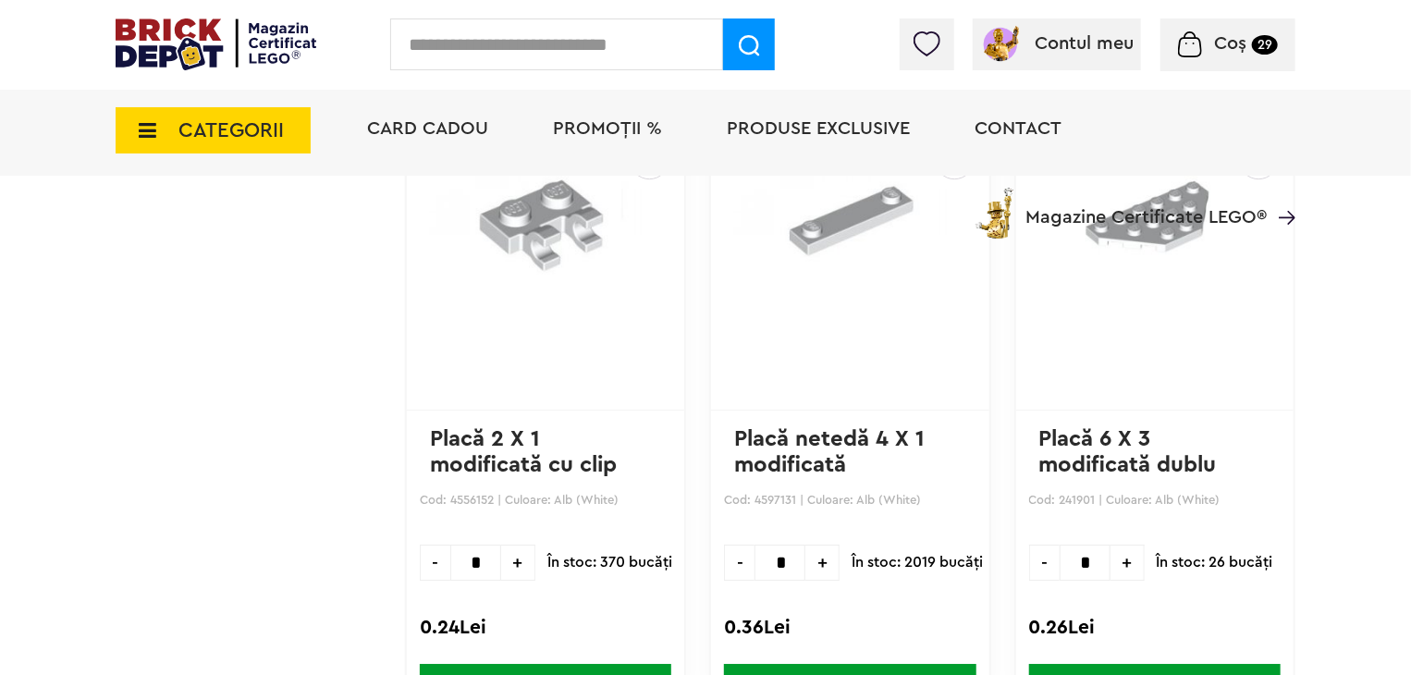
click at [805, 549] on span "+" at bounding box center [822, 563] width 34 height 36
type input "*"
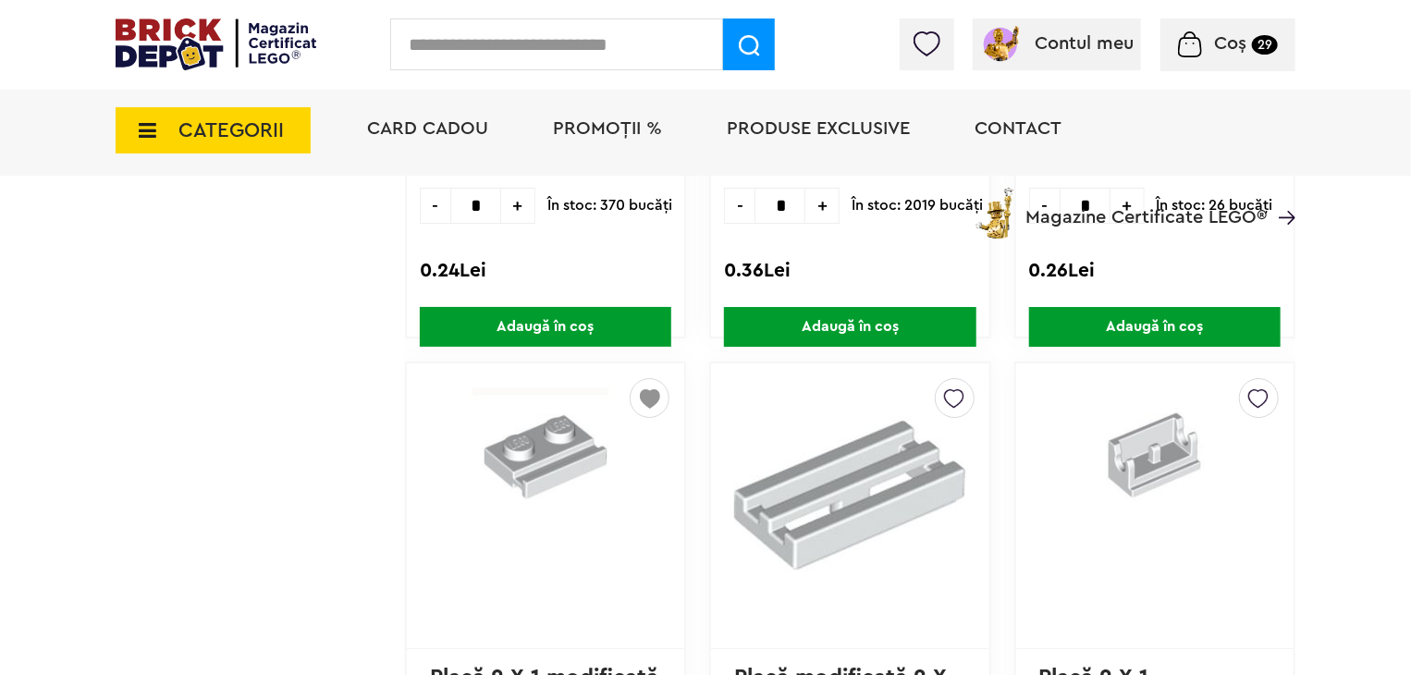
scroll to position [10167, 0]
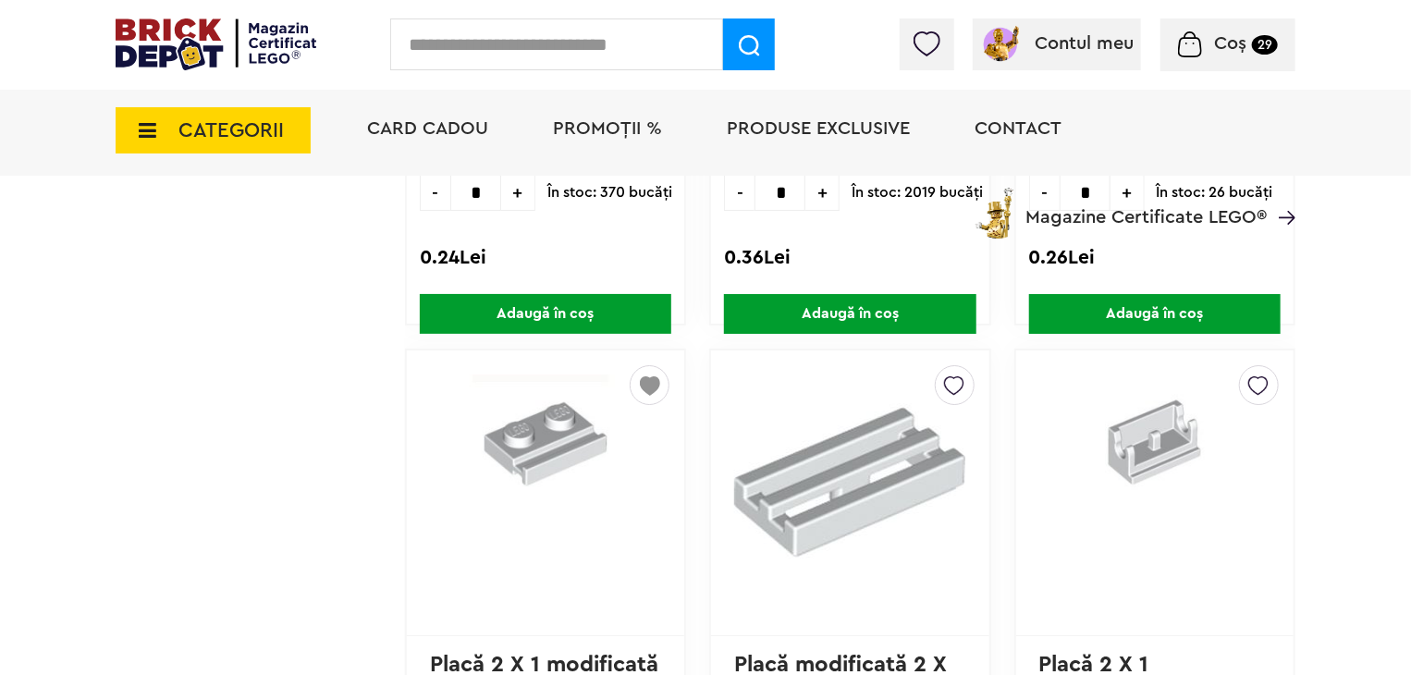
click at [833, 299] on span "Adaugă în coș" at bounding box center [850, 314] width 252 height 40
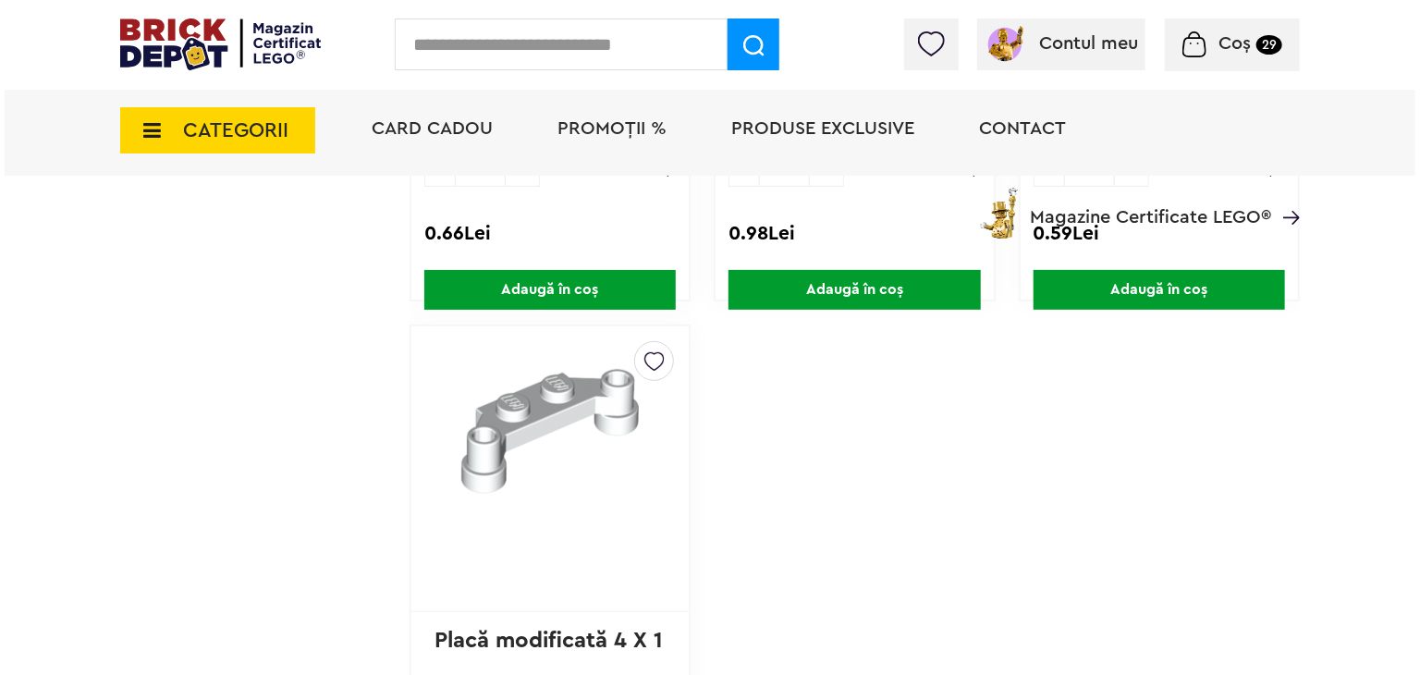
scroll to position [14329, 0]
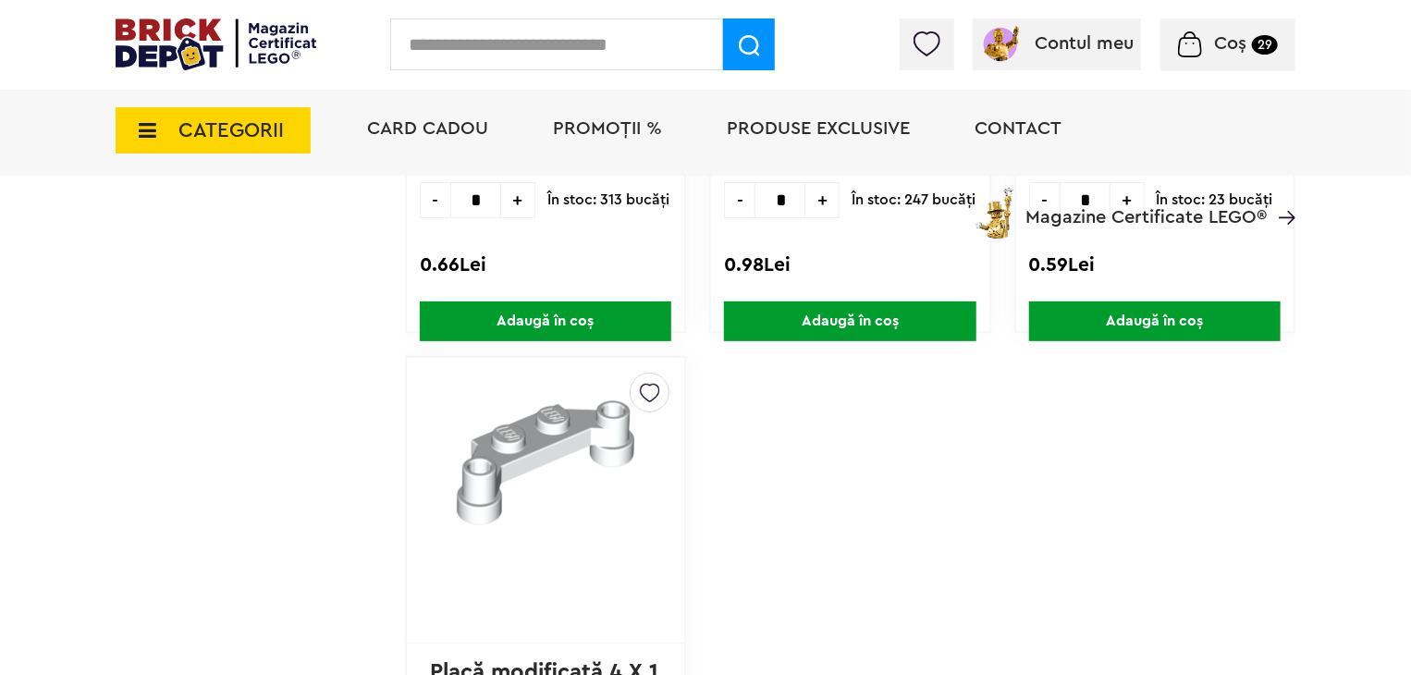
click at [584, 42] on input "text" at bounding box center [556, 44] width 333 height 52
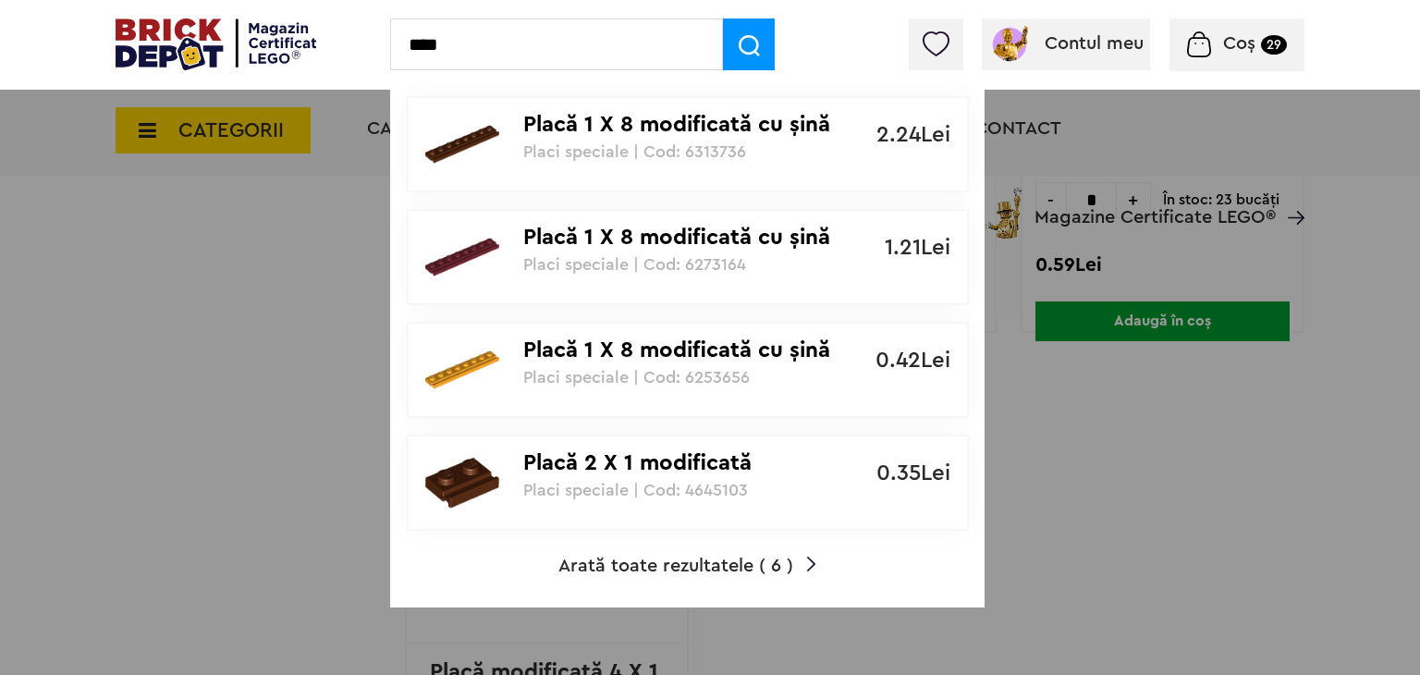
type input "****"
click at [714, 567] on span "Arată toate rezultatele ( 6 )" at bounding box center [676, 566] width 235 height 18
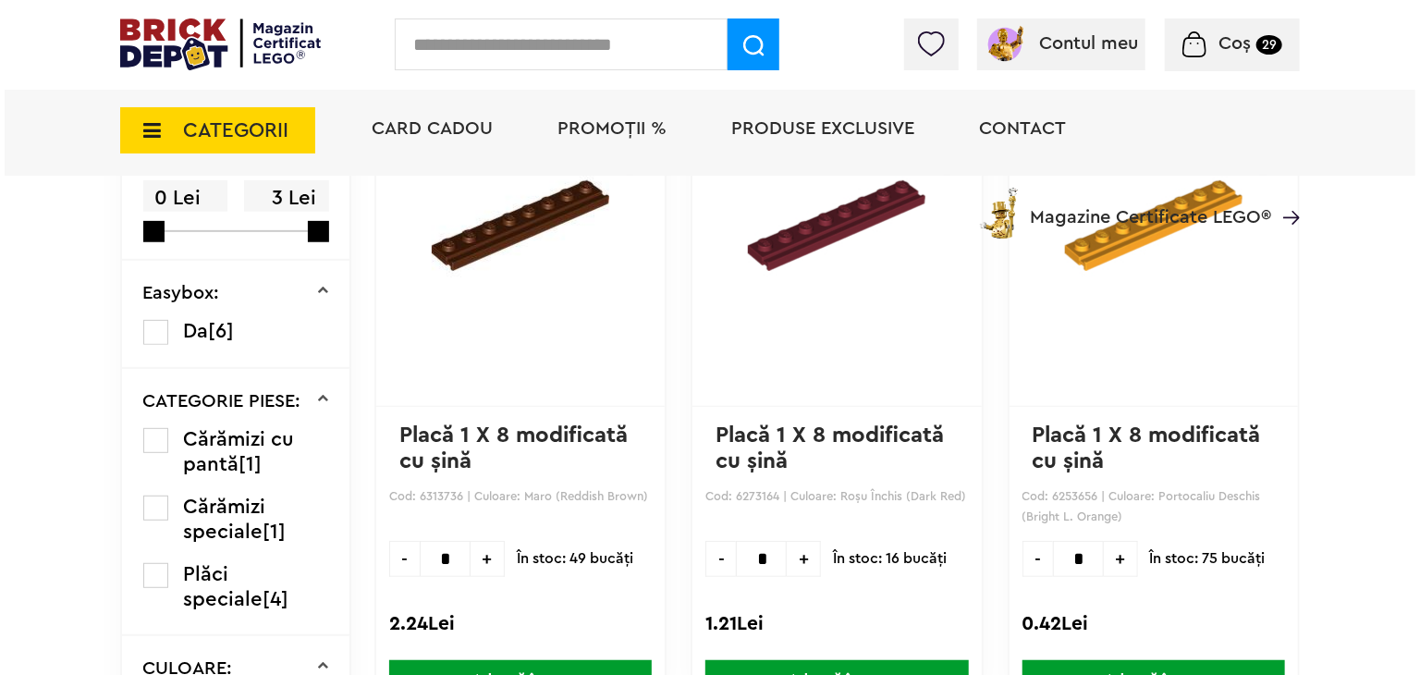
scroll to position [185, 0]
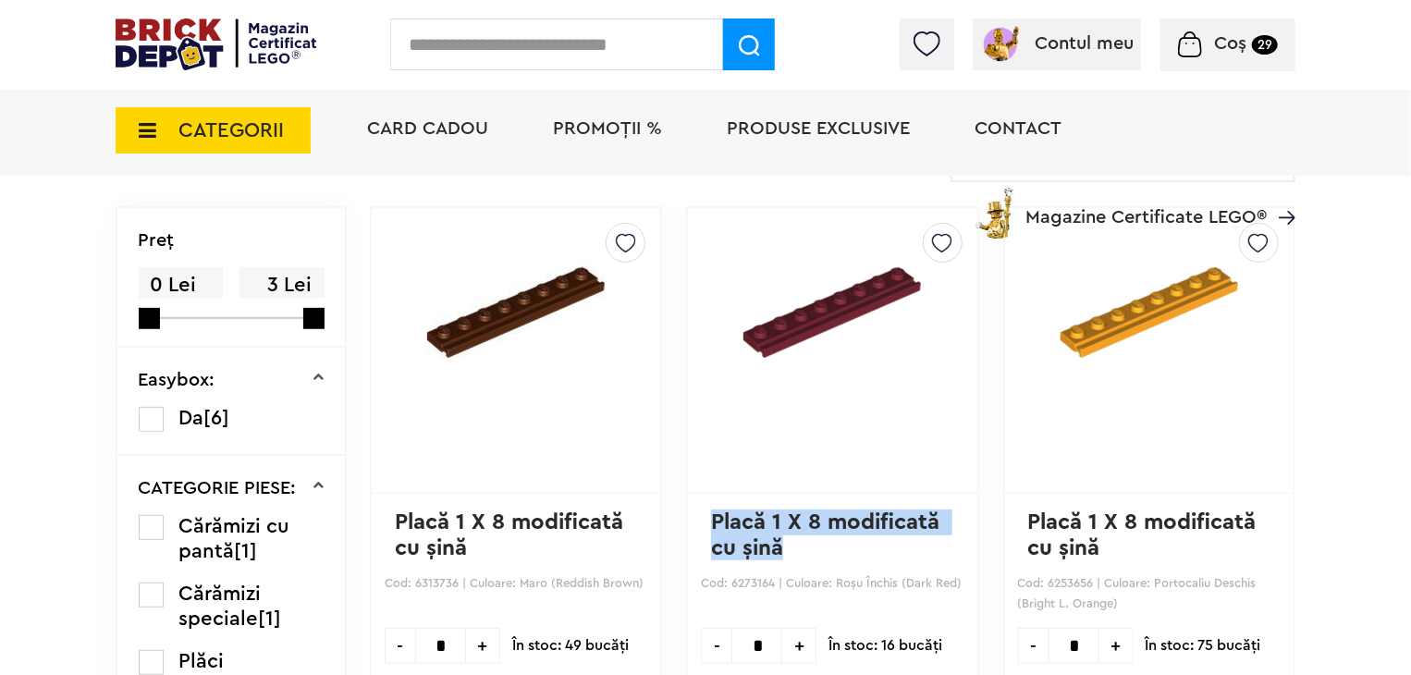
drag, startPoint x: 805, startPoint y: 548, endPoint x: 699, endPoint y: 510, distance: 112.4
click at [699, 510] on div "gunship ( 79 ) Creează o listă nouă Placă 1 X 8 modificată cu şină Cod: 6273164…" at bounding box center [832, 492] width 292 height 572
copy link "Placă 1 X 8 modificată cu şină"
click at [513, 55] on input "text" at bounding box center [556, 44] width 333 height 52
paste input "**********"
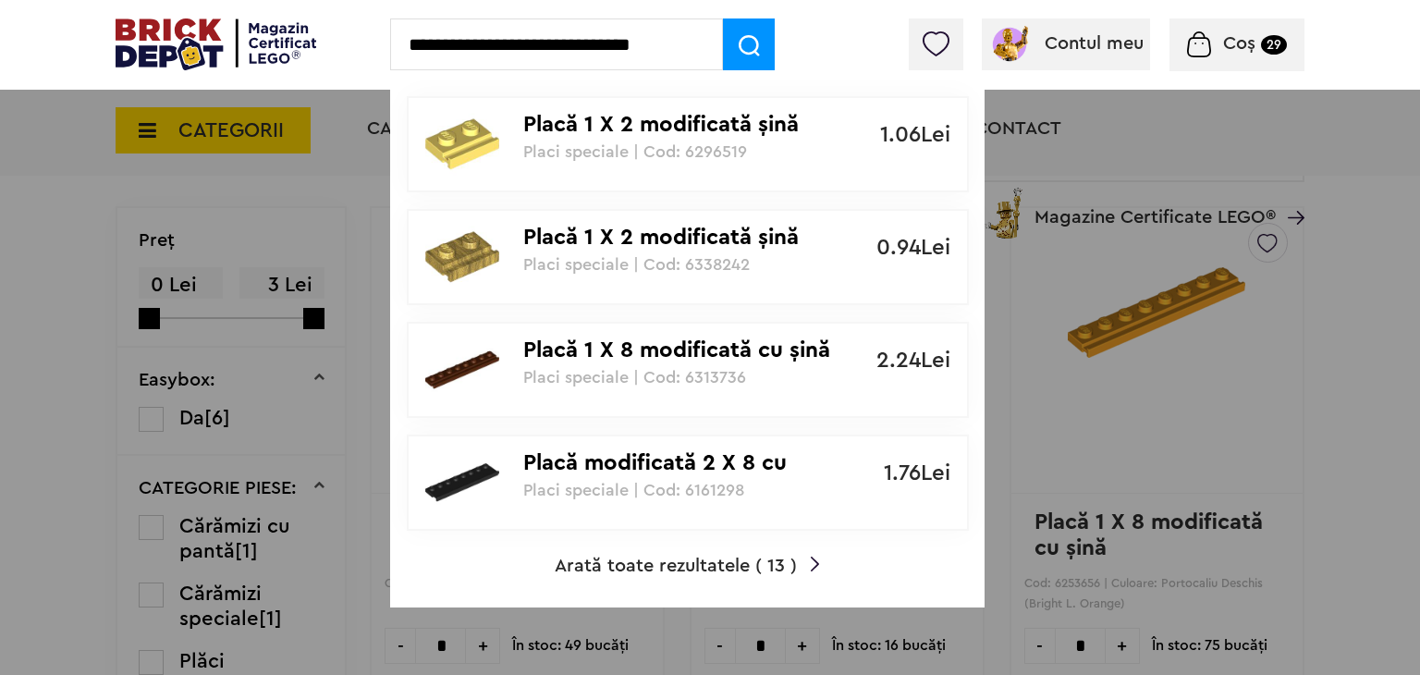
type input "**********"
click at [669, 571] on span "Arată toate rezultatele ( 13 )" at bounding box center [676, 566] width 242 height 18
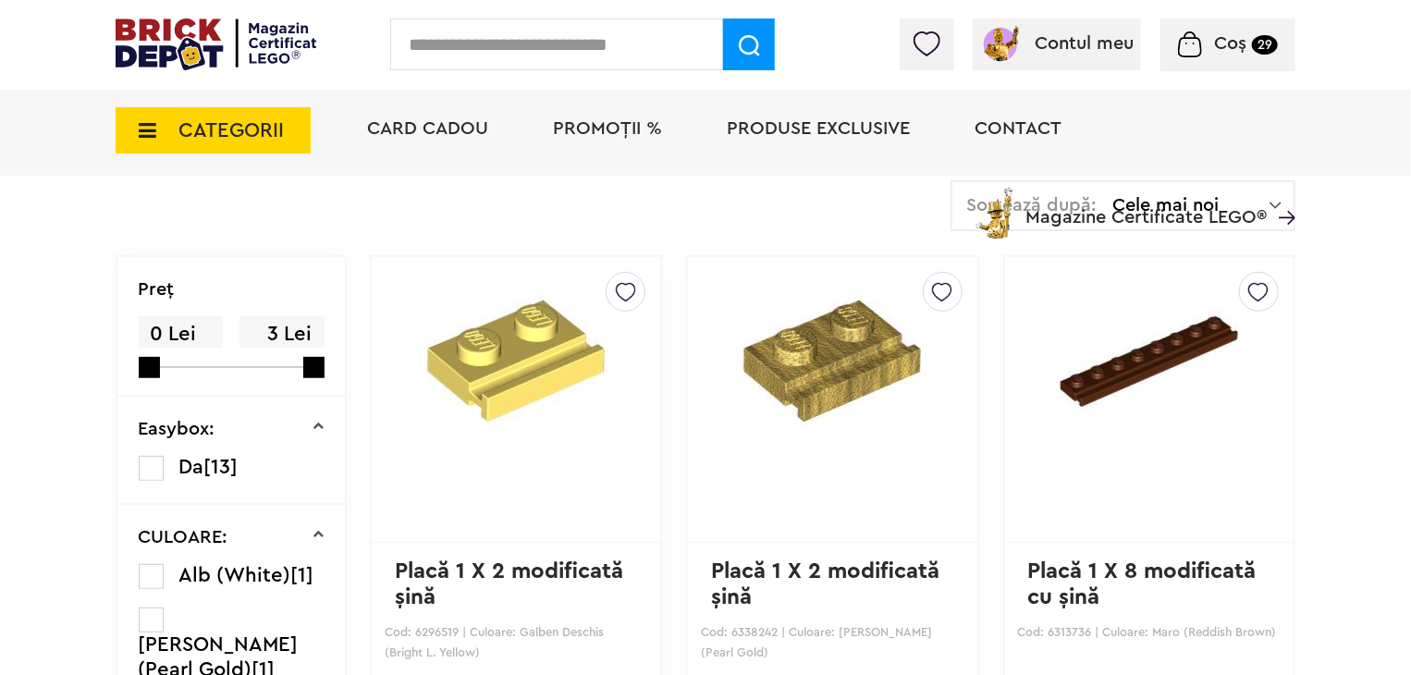
scroll to position [276, 0]
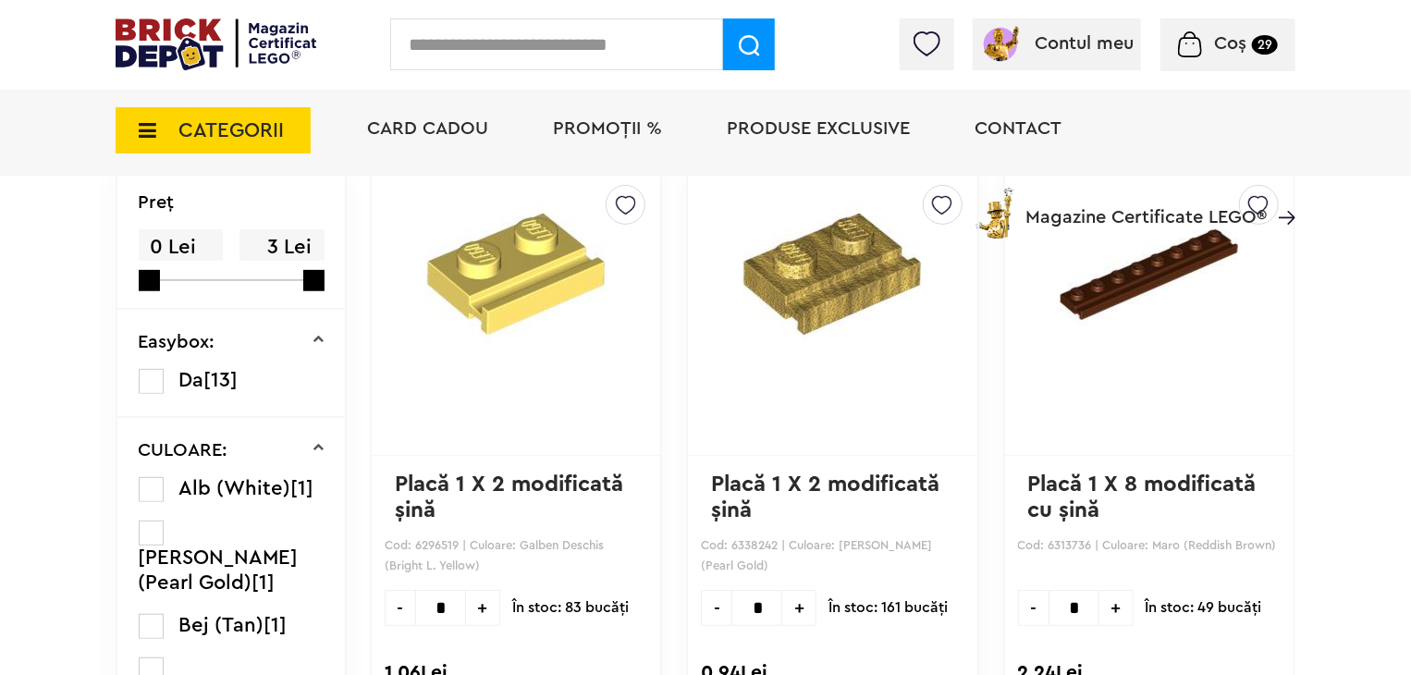
click at [155, 493] on label at bounding box center [151, 489] width 25 height 25
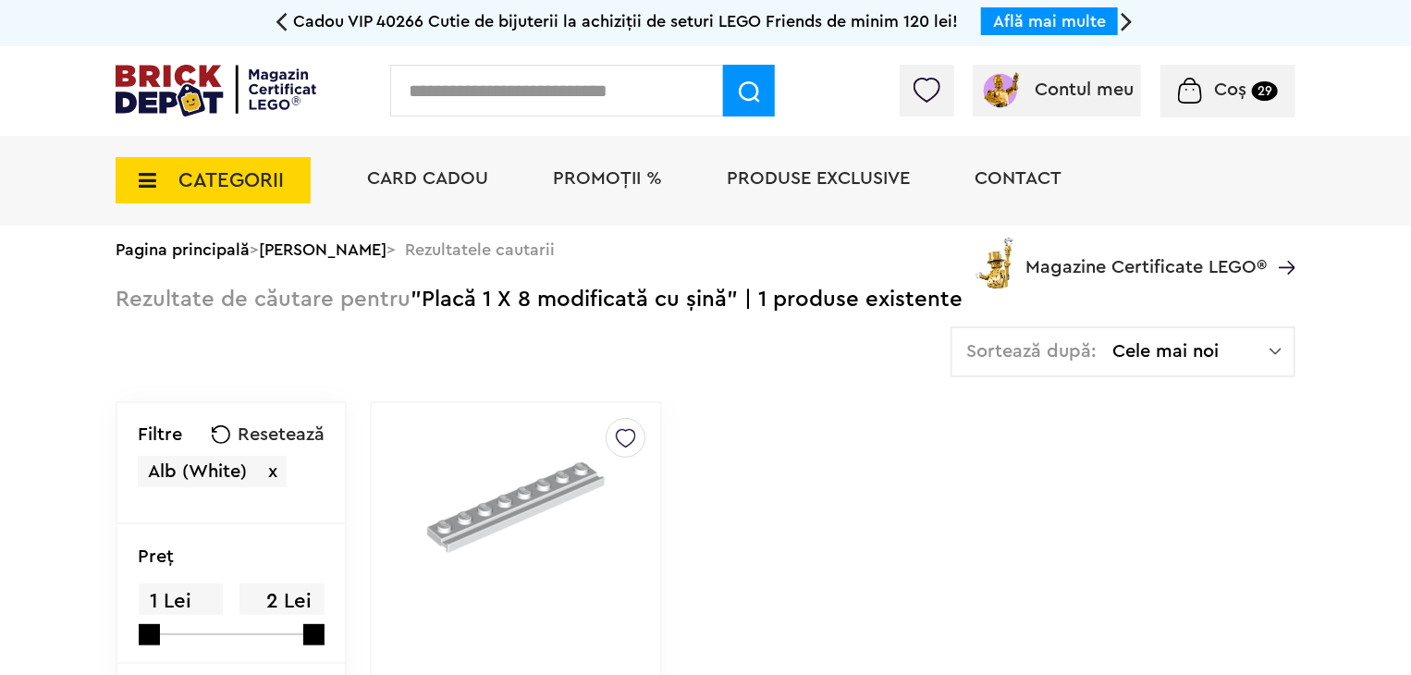
click at [613, 432] on div at bounding box center [626, 438] width 40 height 40
click at [374, 504] on label at bounding box center [371, 502] width 21 height 21
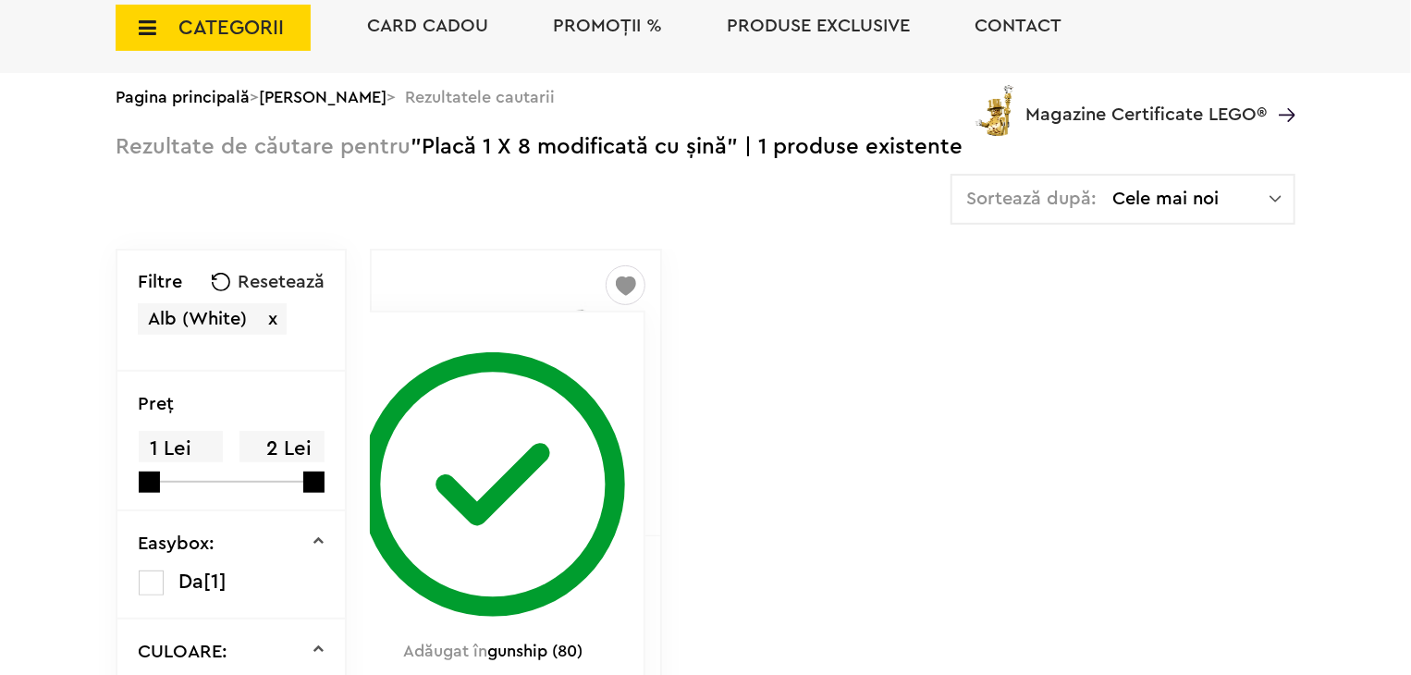
scroll to position [370, 0]
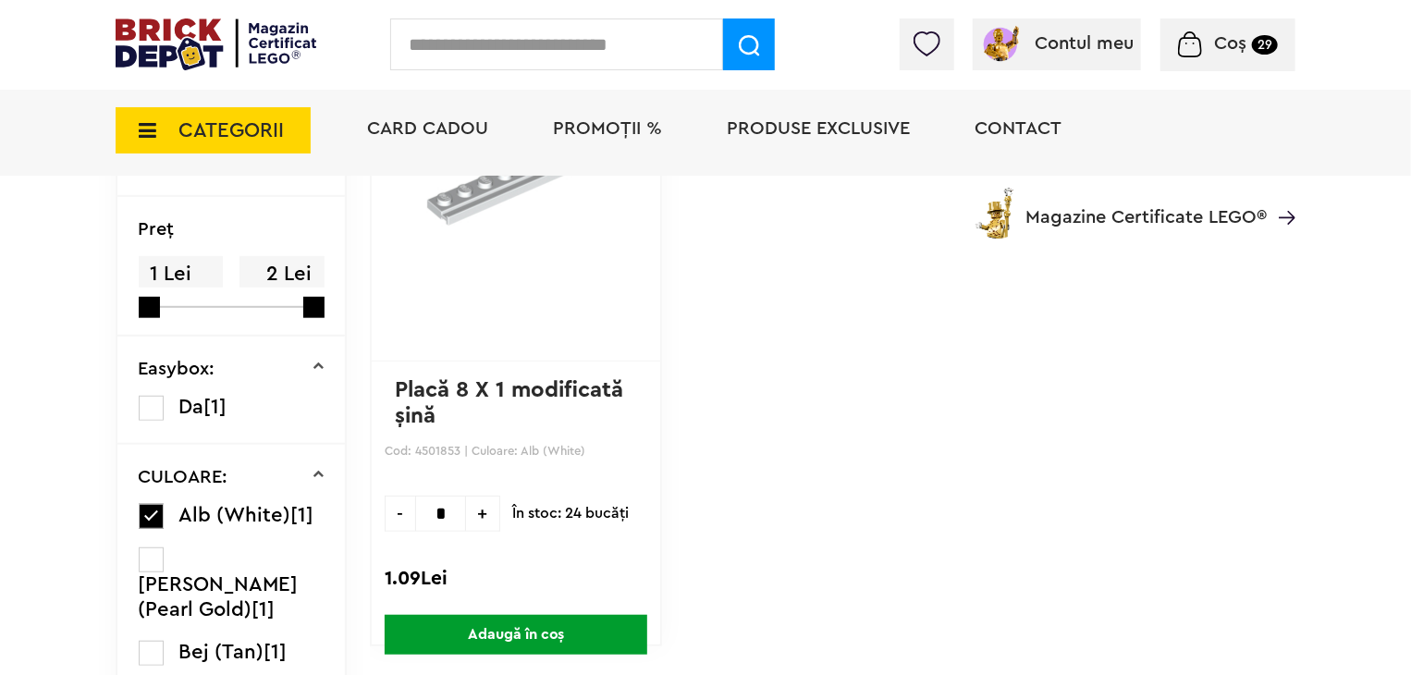
click at [491, 504] on span "+" at bounding box center [483, 514] width 34 height 36
type input "*"
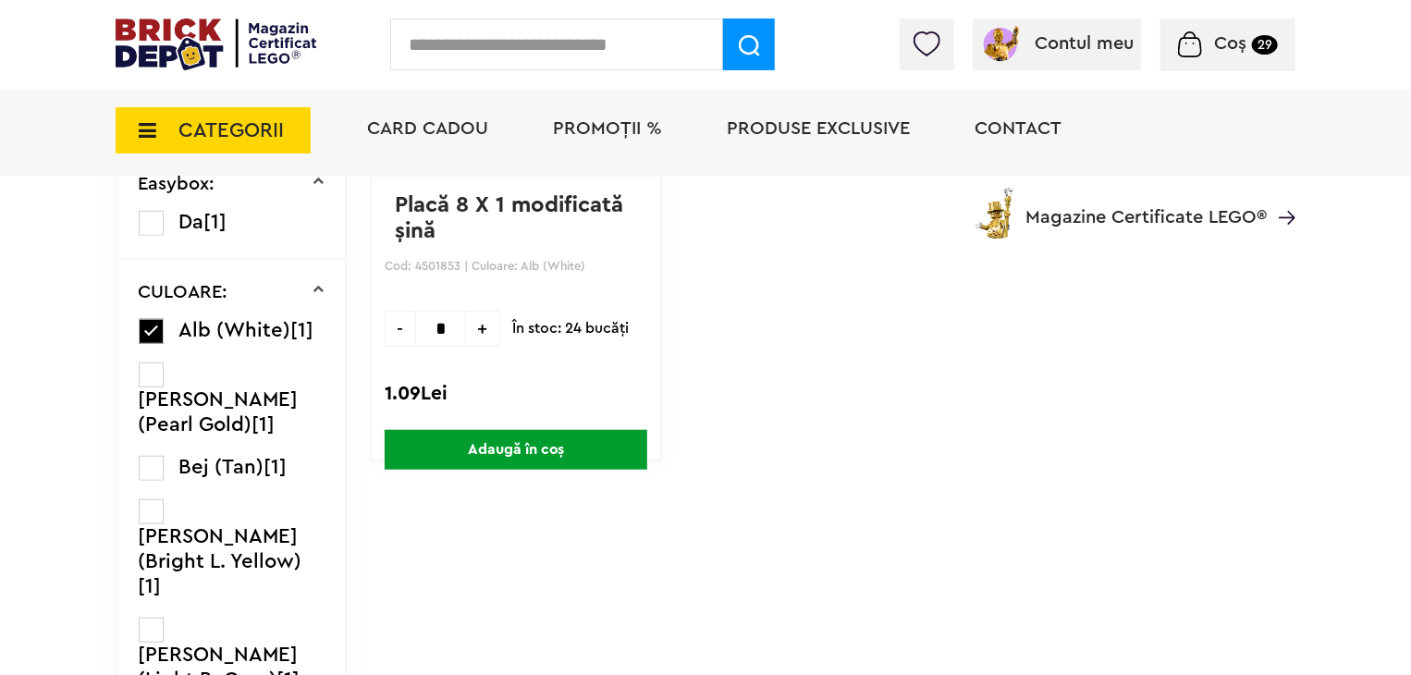
click at [523, 457] on span "Adaugă în coș" at bounding box center [516, 450] width 263 height 40
click at [551, 51] on input "text" at bounding box center [556, 44] width 333 height 52
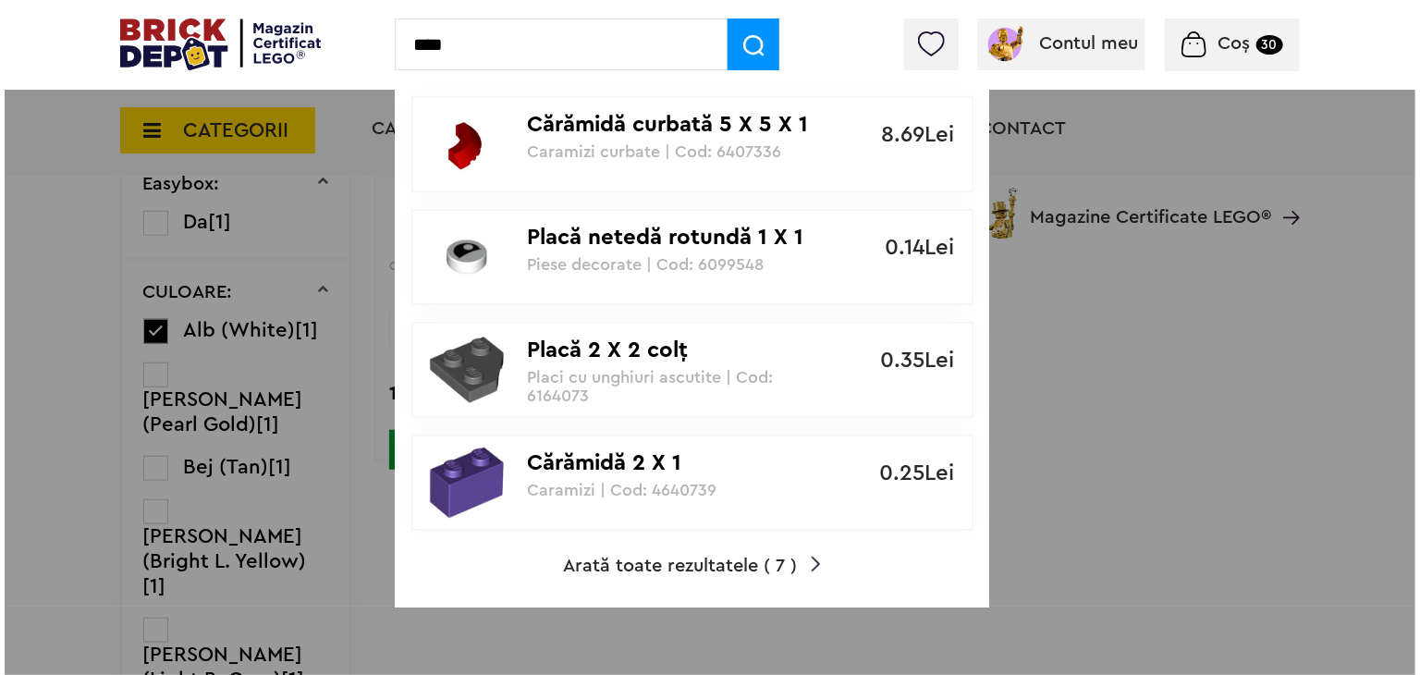
scroll to position [502, 0]
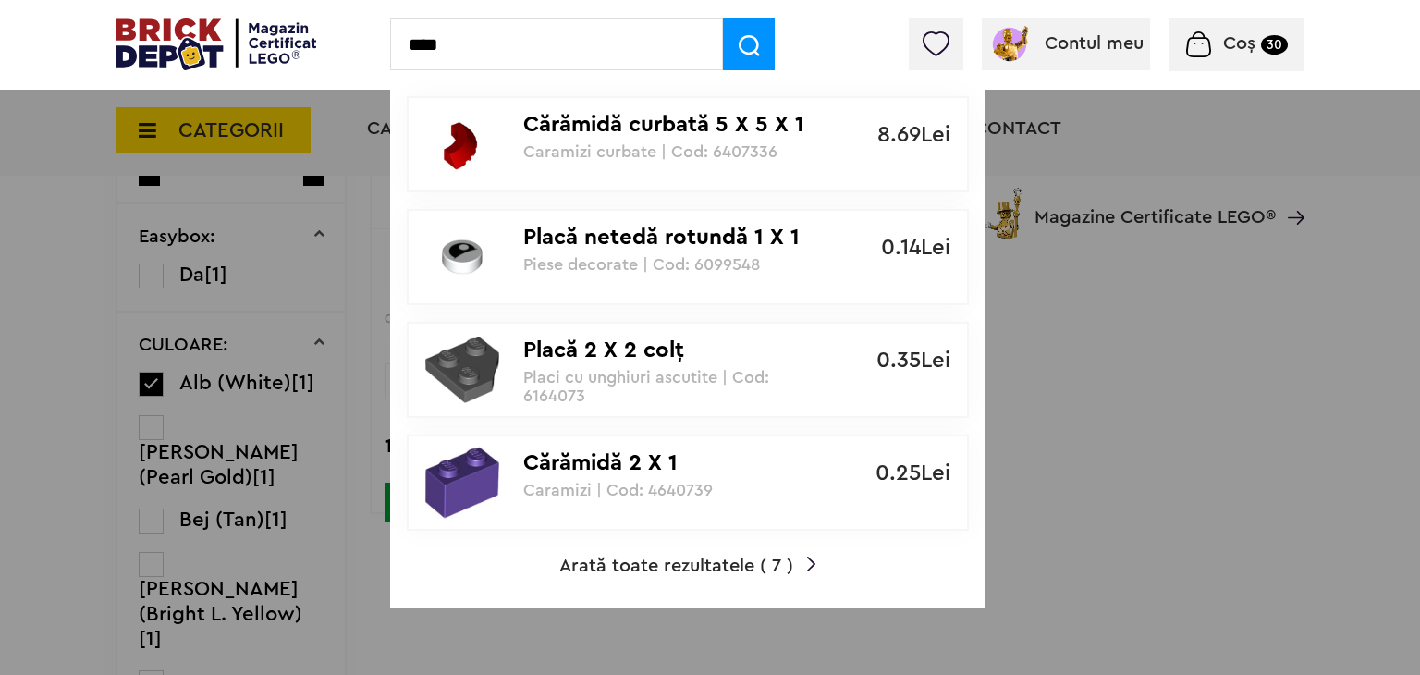
type input "****"
click at [733, 557] on span "Arată toate rezultatele ( 7 )" at bounding box center [676, 566] width 234 height 18
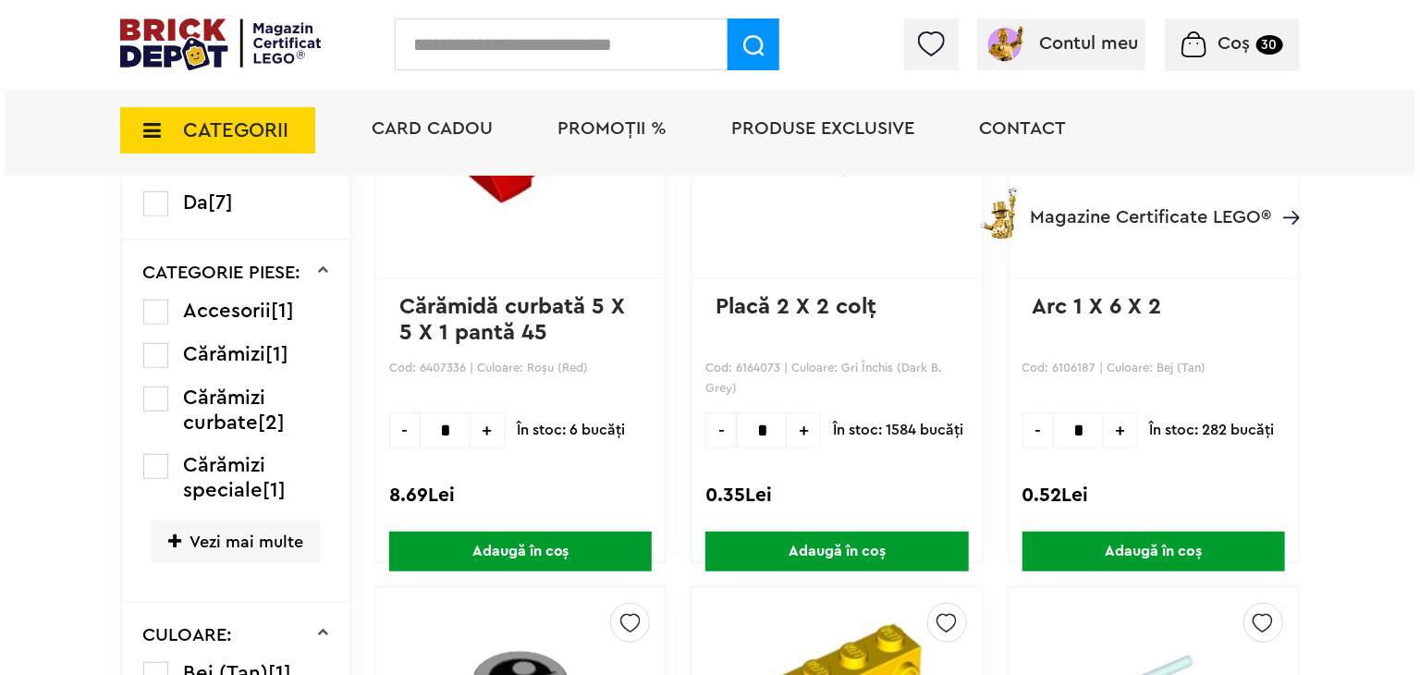
scroll to position [185, 0]
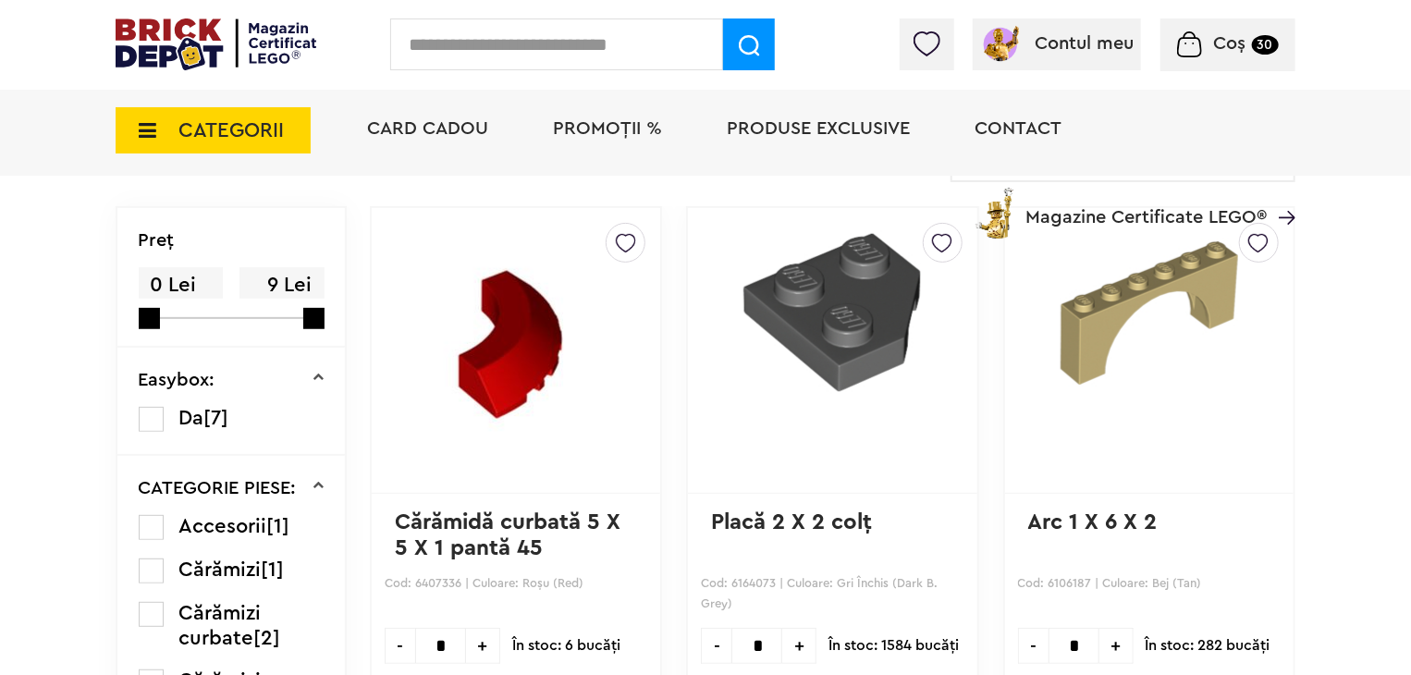
click at [585, 33] on input "text" at bounding box center [556, 44] width 333 height 52
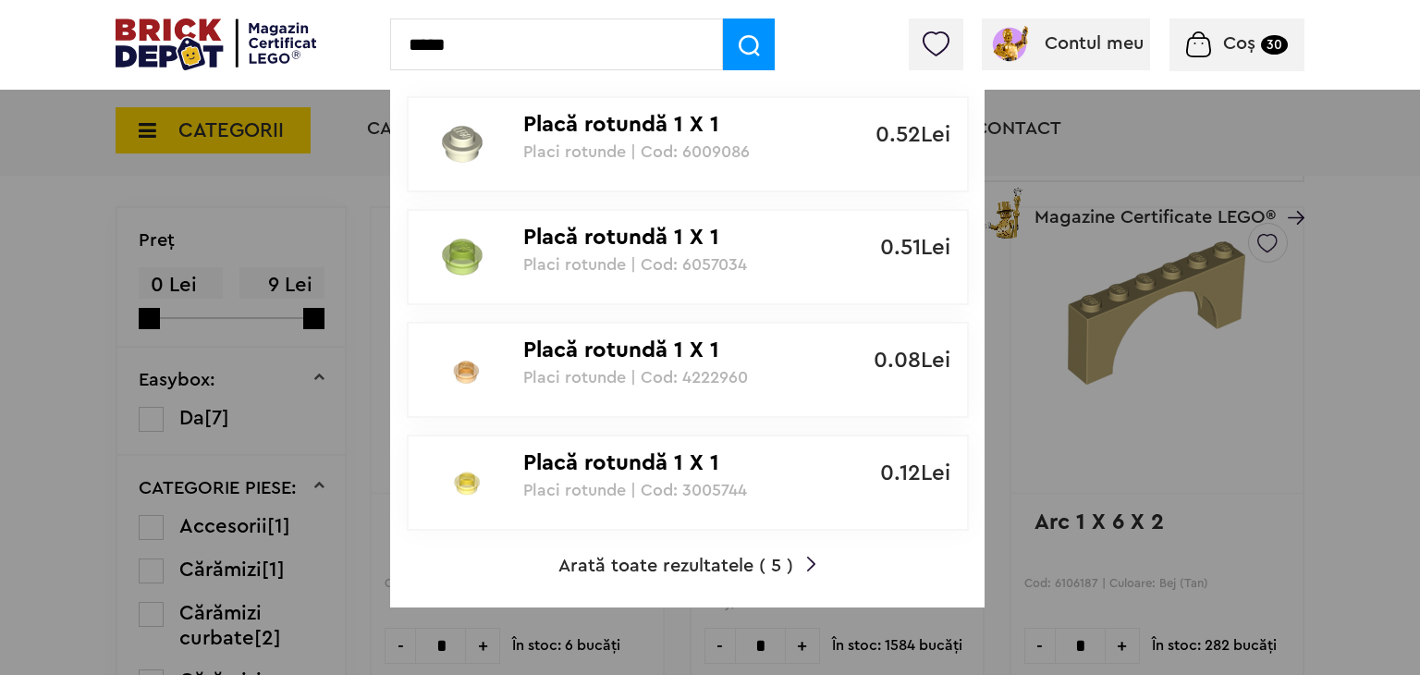
type input "*****"
click at [633, 120] on p "Placă rotundă 1 X 1" at bounding box center [677, 125] width 309 height 27
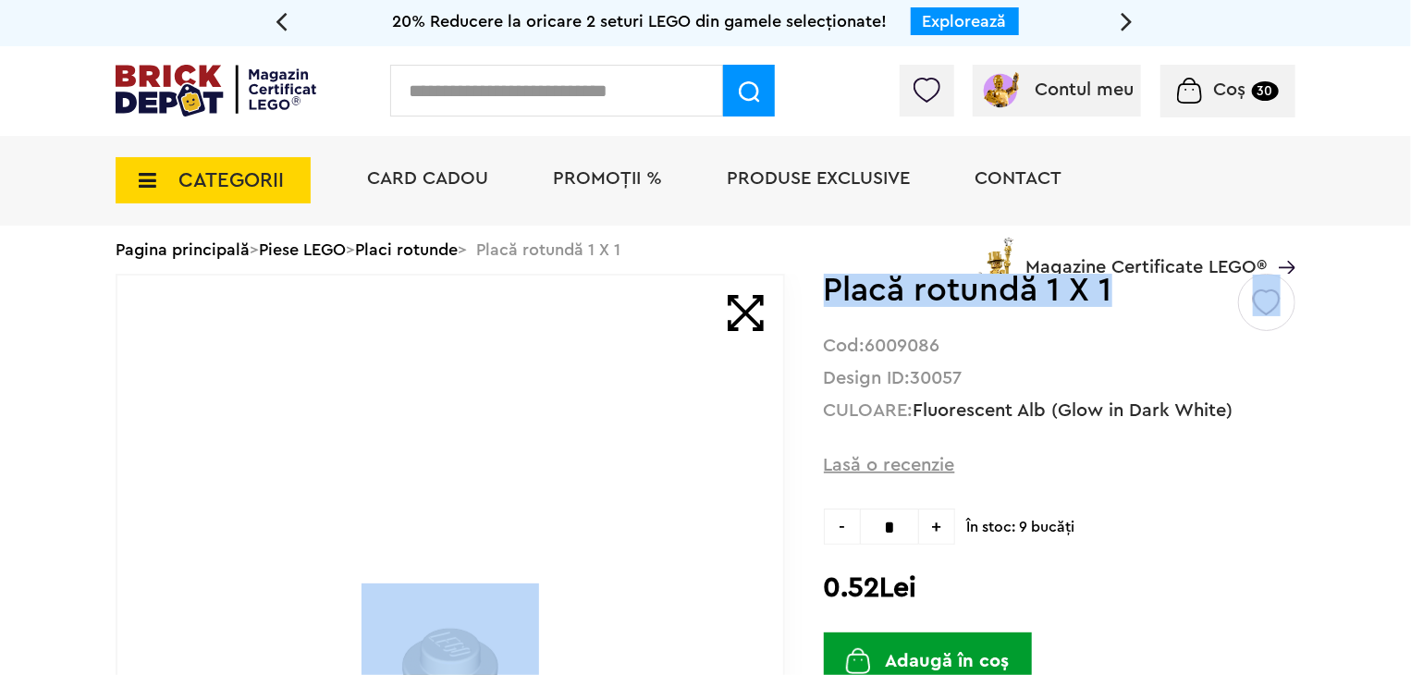
drag, startPoint x: 1123, startPoint y: 296, endPoint x: 795, endPoint y: 307, distance: 327.6
click at [797, 307] on div "gunship ( 80 ) Creează o listă nouă Placă rotundă 1 X 1 Cod: 6009086 Design ID:…" at bounding box center [706, 673] width 1180 height 798
click at [903, 295] on h1 "Placă rotundă 1 X 1" at bounding box center [1030, 290] width 412 height 33
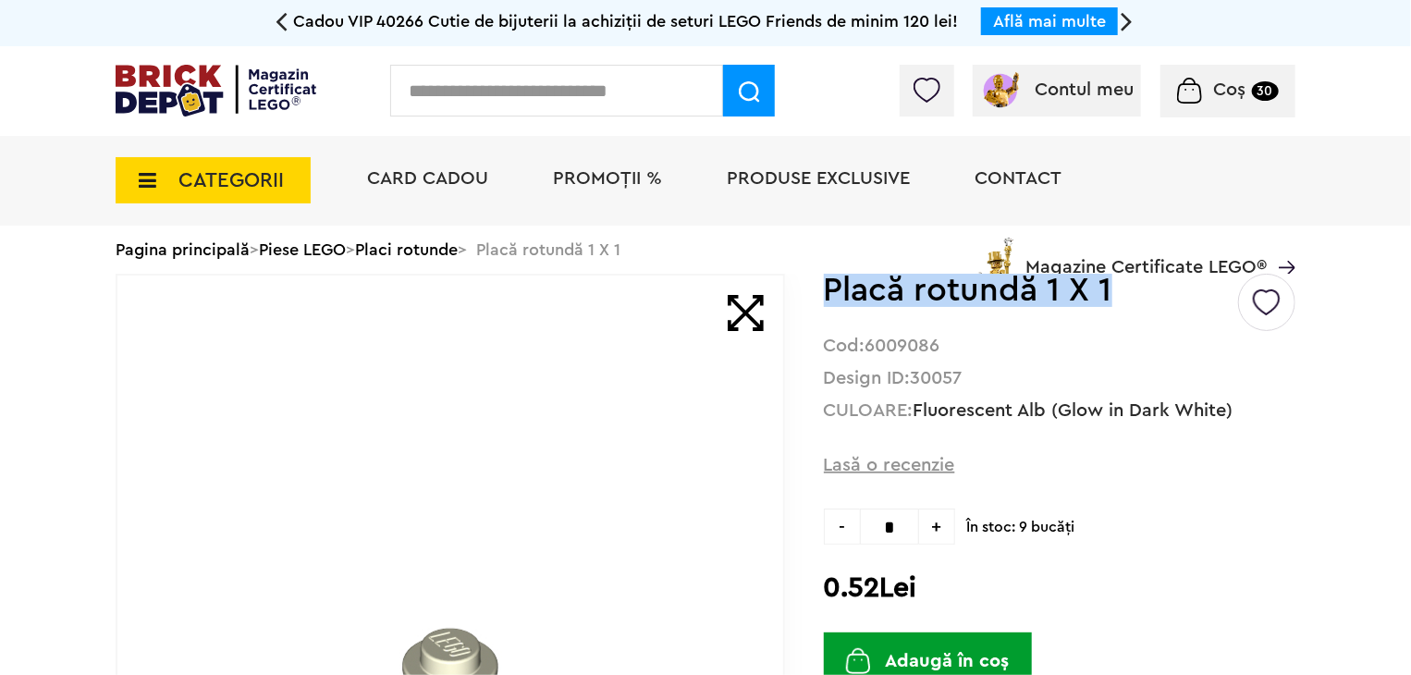
drag, startPoint x: 833, startPoint y: 292, endPoint x: 1126, endPoint y: 299, distance: 293.2
click at [1126, 299] on h1 "Placă rotundă 1 X 1" at bounding box center [1030, 290] width 412 height 33
copy h1 "Placă rotundă 1 X 1"
click at [665, 85] on input "text" at bounding box center [556, 91] width 333 height 52
paste input "**********"
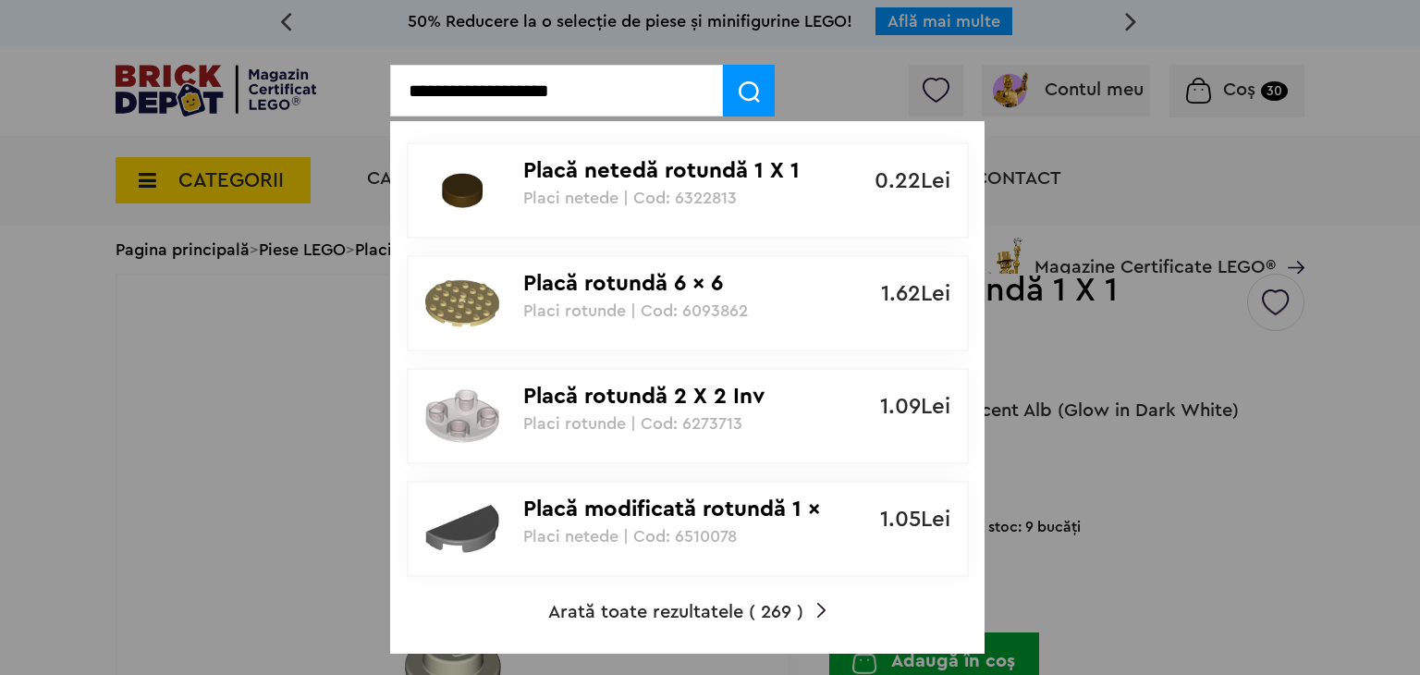
type input "**********"
click at [684, 615] on span "Arată toate rezultatele ( 269 )" at bounding box center [675, 612] width 255 height 18
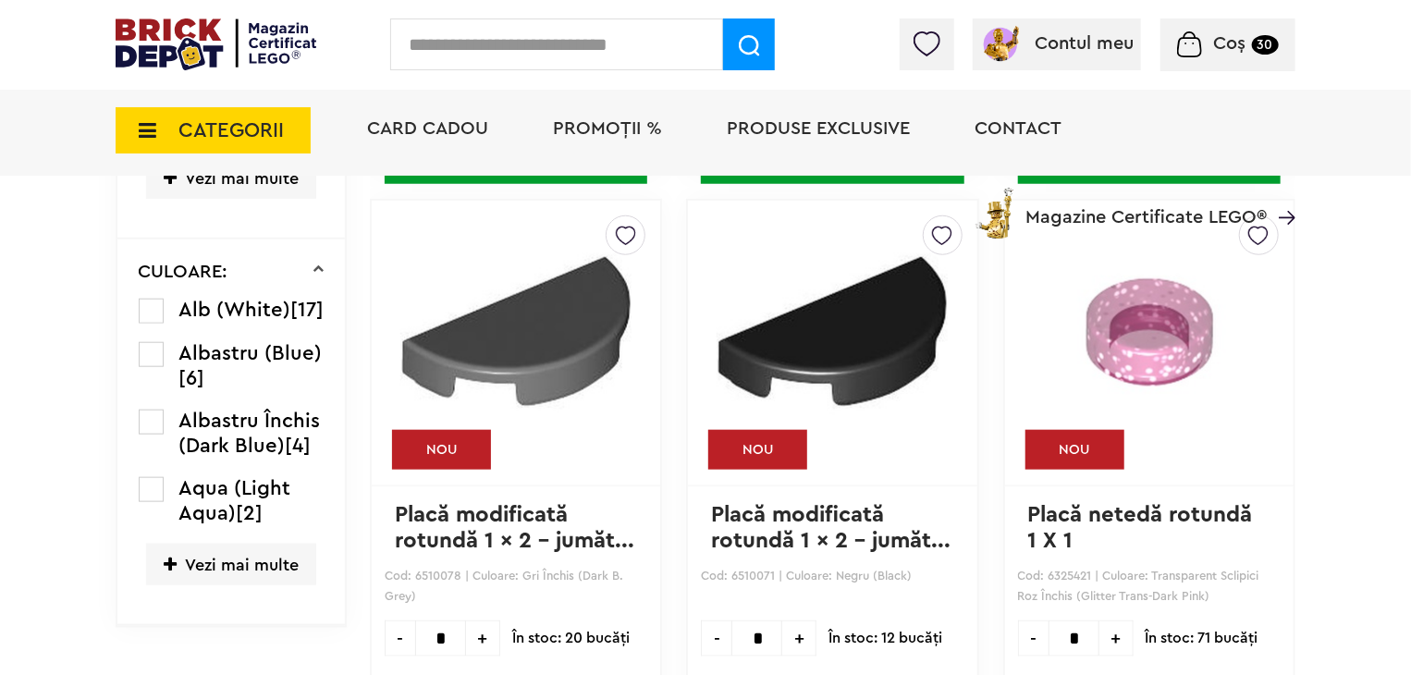
scroll to position [779, 0]
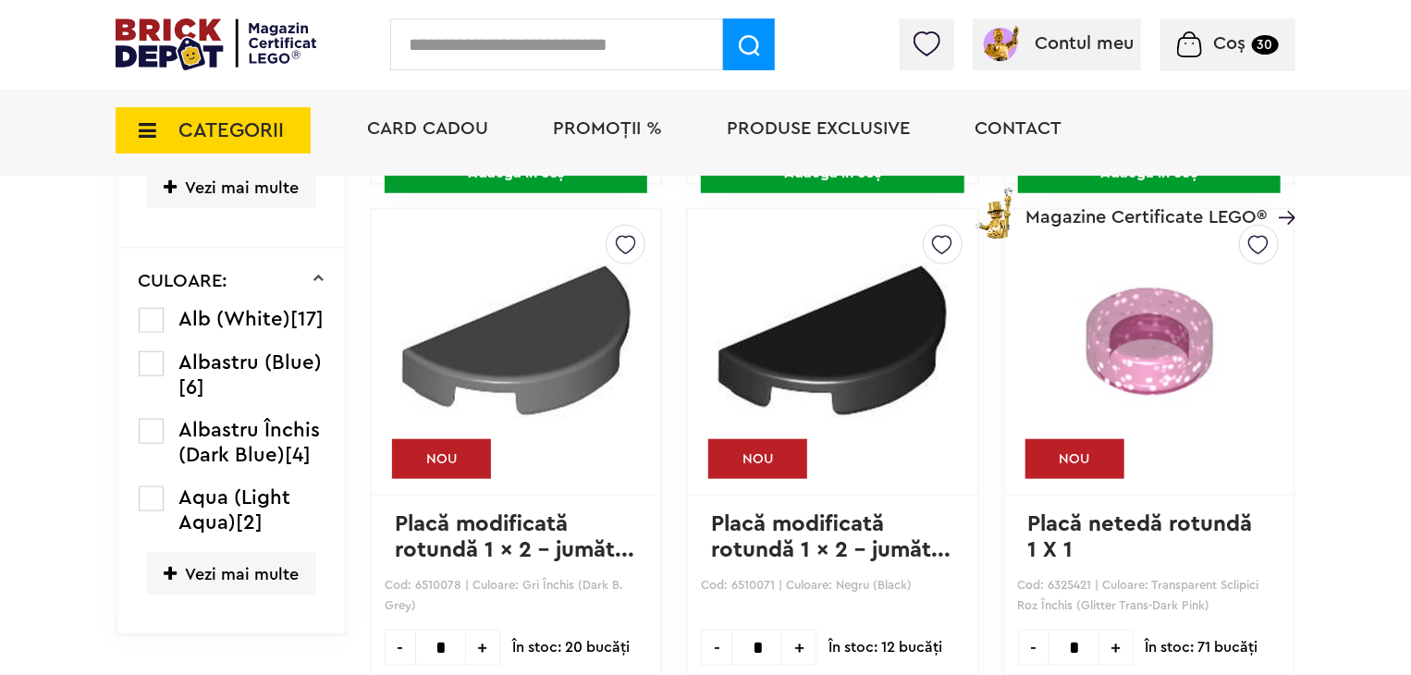
click at [159, 312] on label at bounding box center [151, 320] width 25 height 25
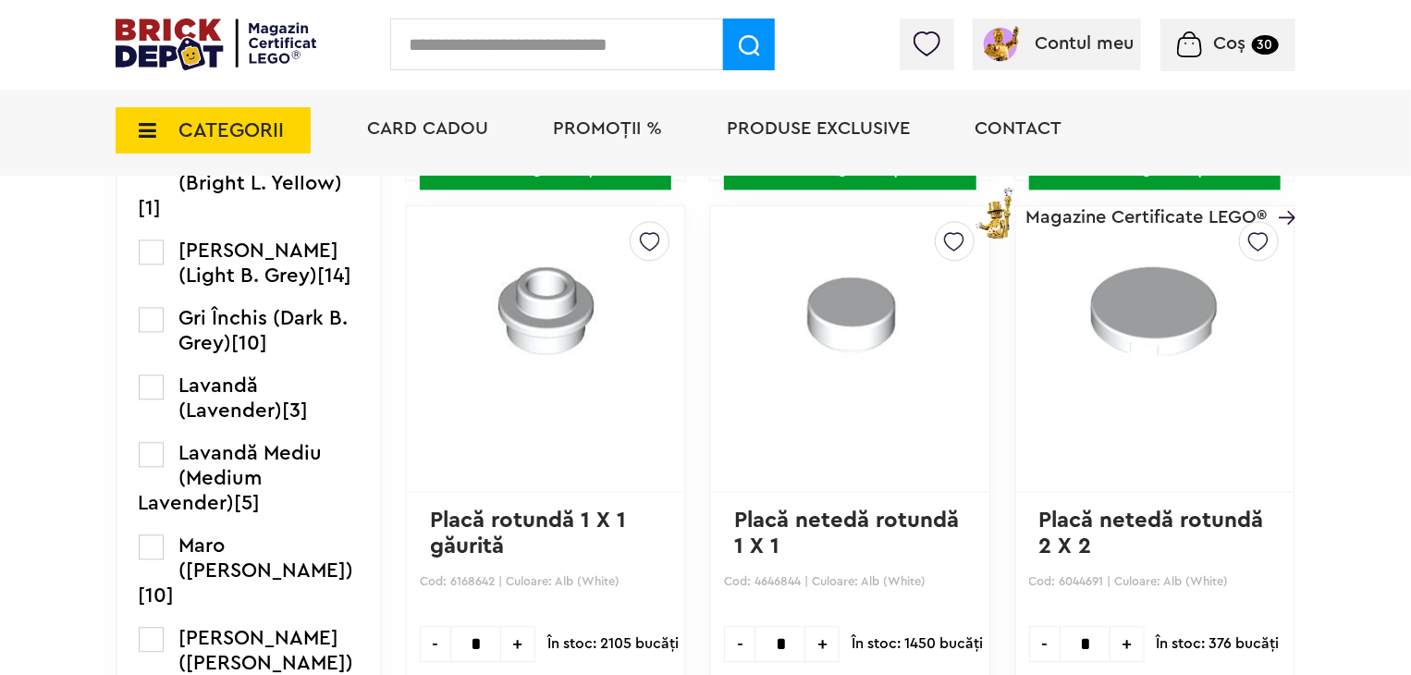
scroll to position [1942, 0]
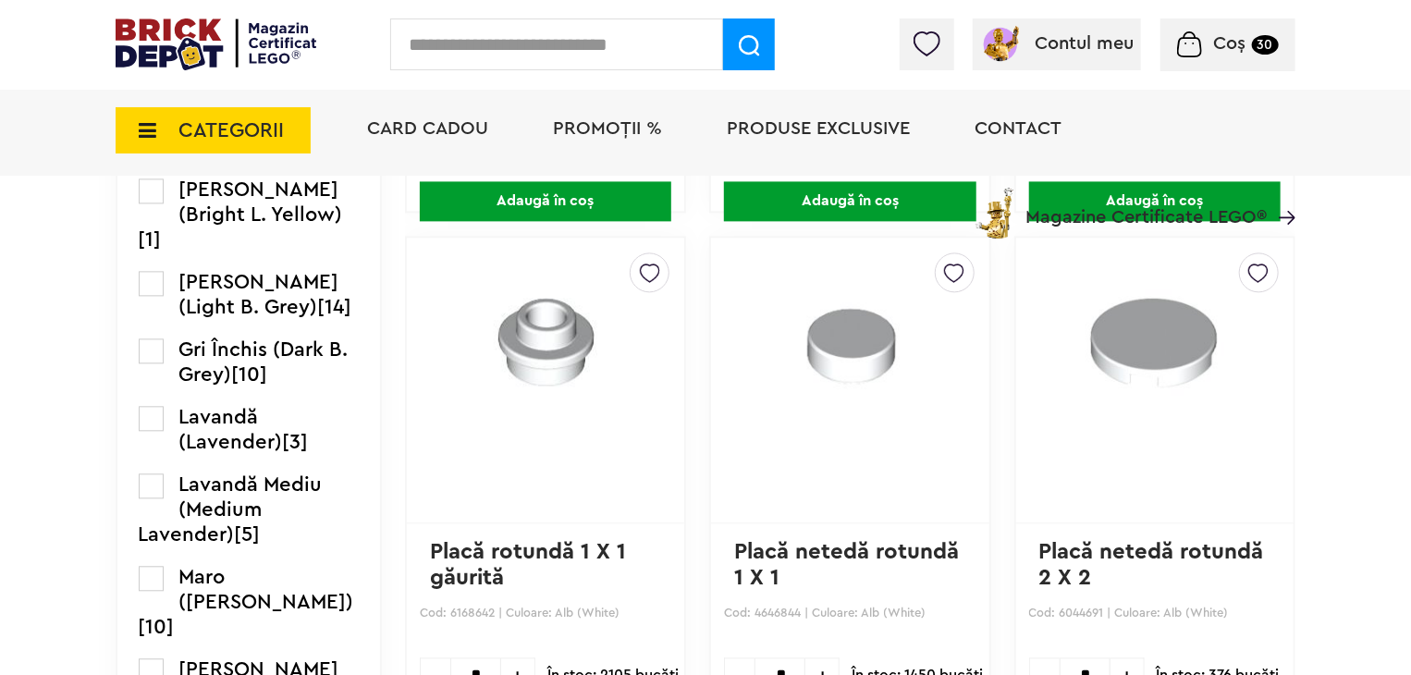
click at [640, 272] on img at bounding box center [650, 268] width 20 height 30
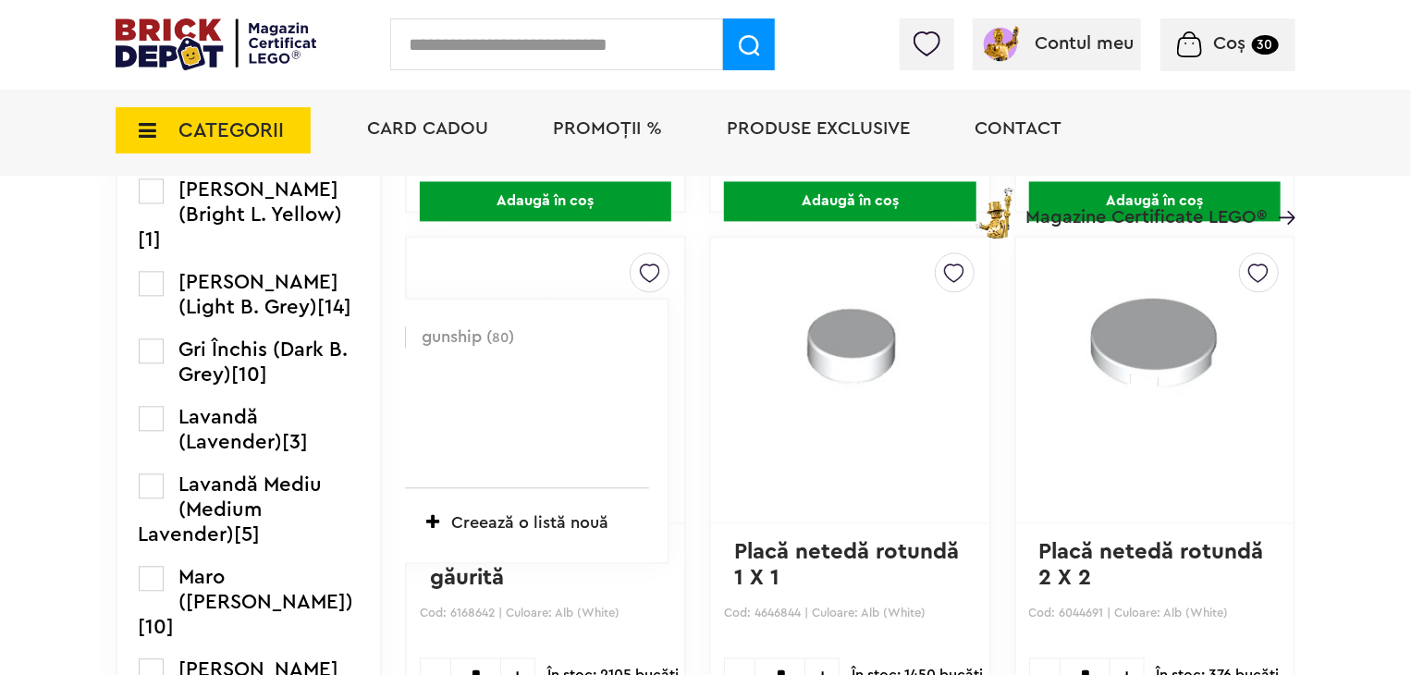
click at [385, 337] on label at bounding box center [395, 336] width 21 height 21
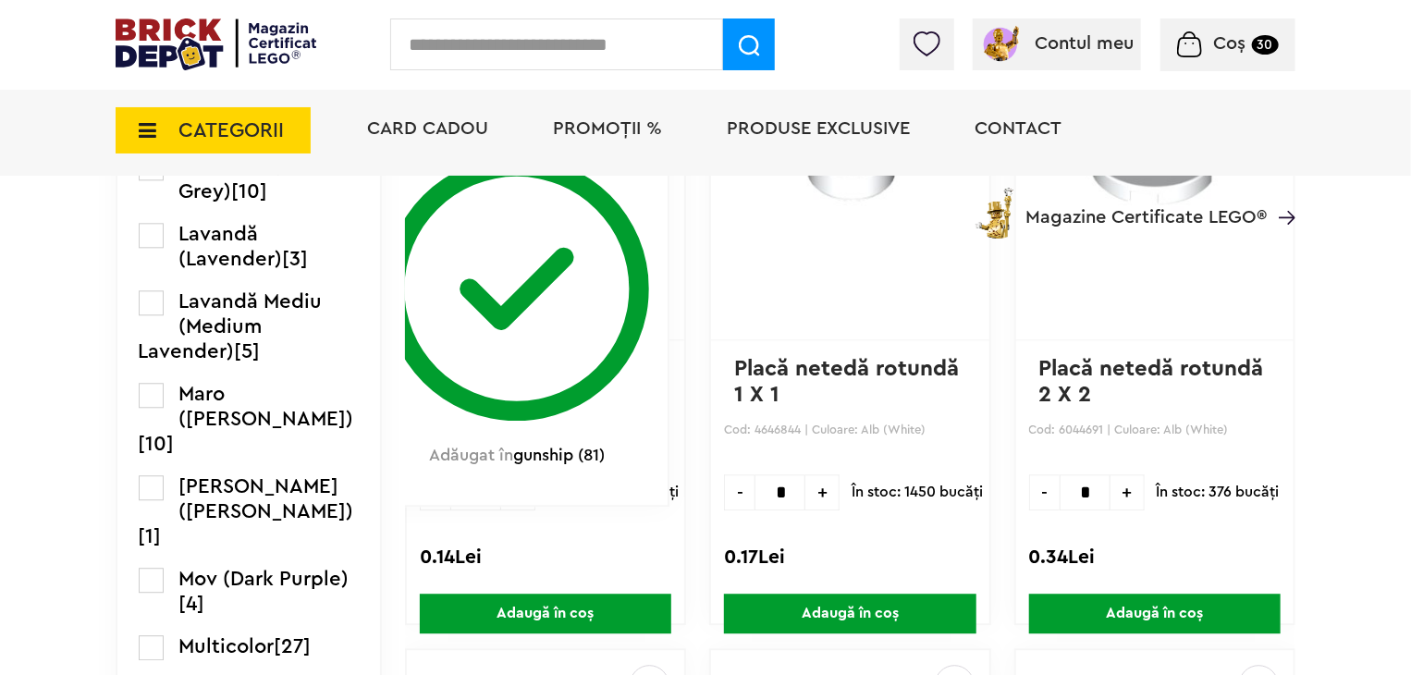
scroll to position [2127, 0]
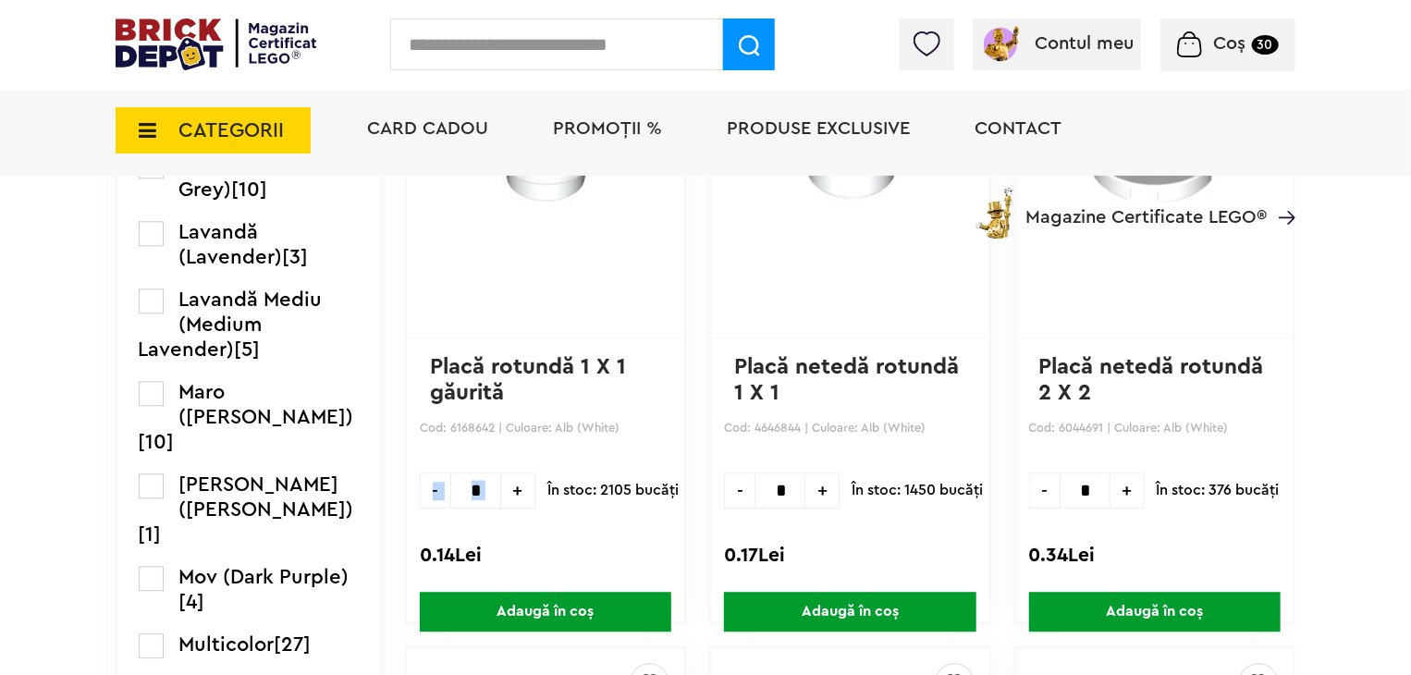
drag, startPoint x: 466, startPoint y: 482, endPoint x: 432, endPoint y: 483, distance: 34.2
click at [432, 483] on div "- * +" at bounding box center [478, 491] width 116 height 36
click at [501, 482] on span "+" at bounding box center [518, 491] width 34 height 36
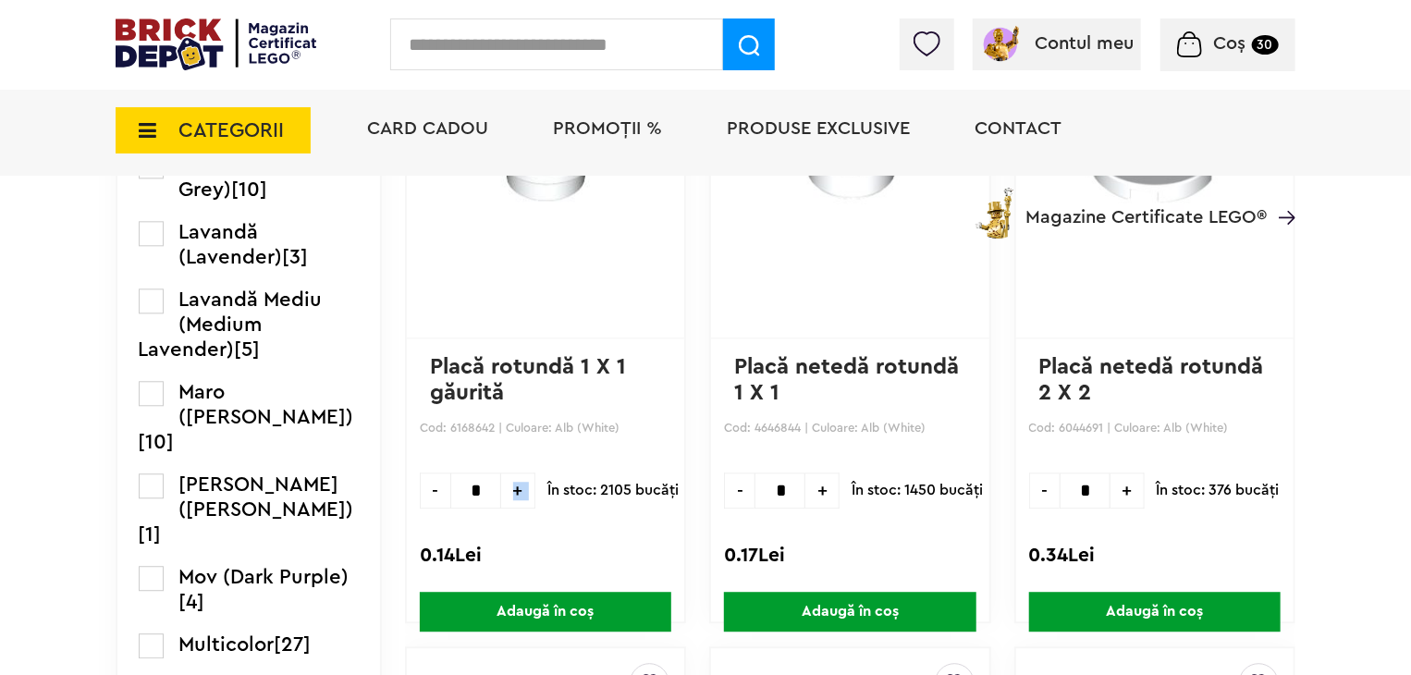
click at [501, 482] on span "+" at bounding box center [518, 491] width 34 height 36
type input "*"
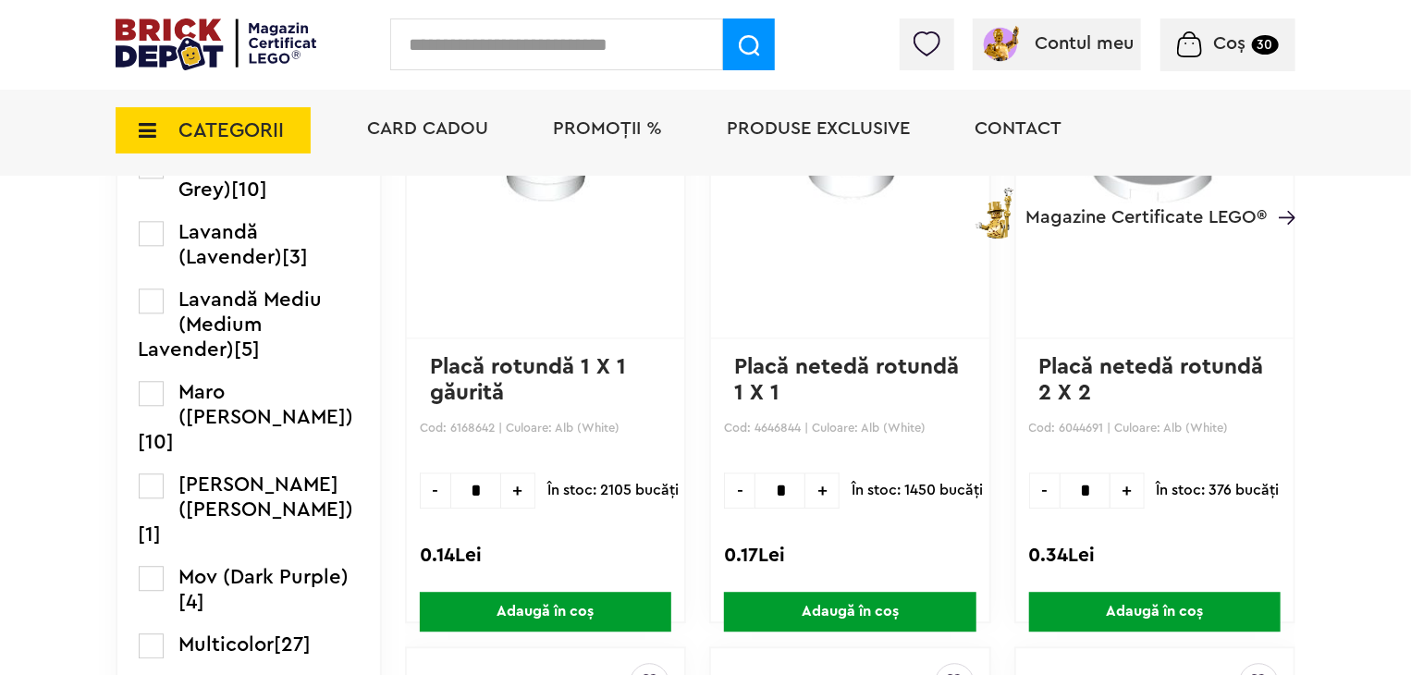
click at [526, 615] on span "Adaugă în coș" at bounding box center [546, 612] width 252 height 40
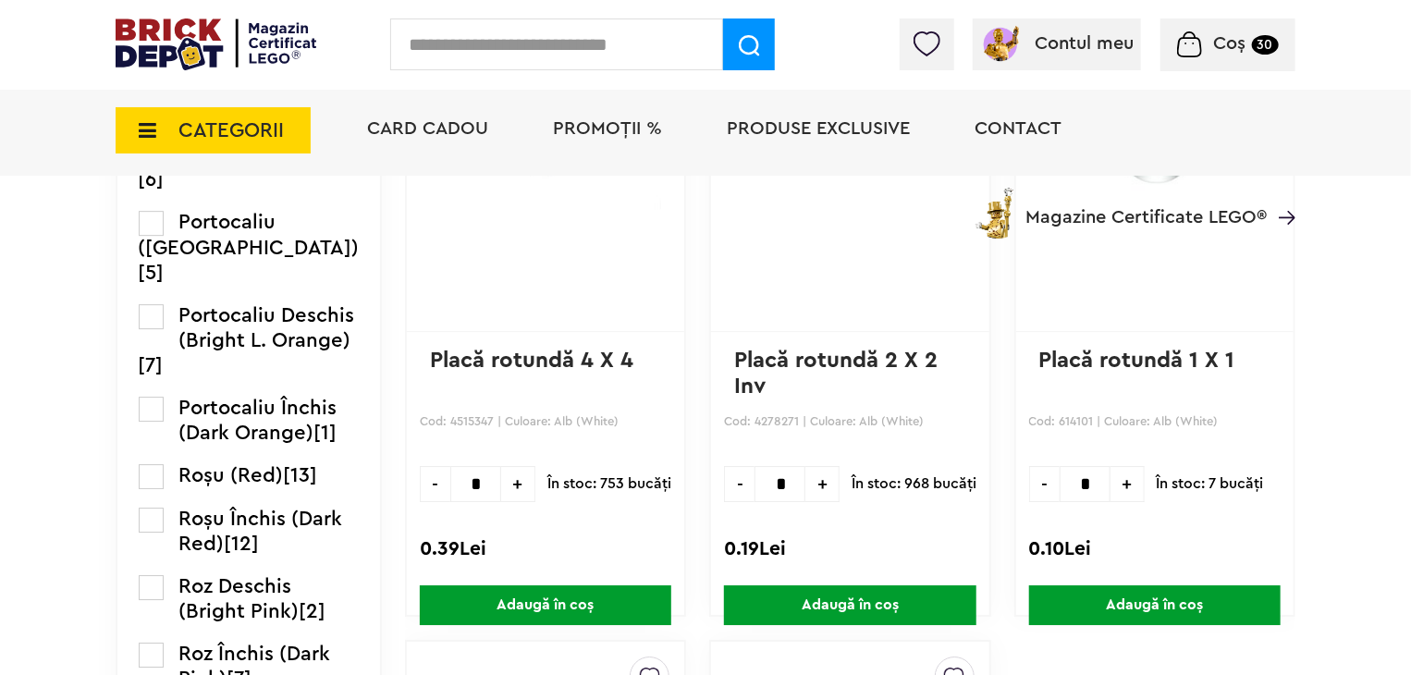
scroll to position [2774, 0]
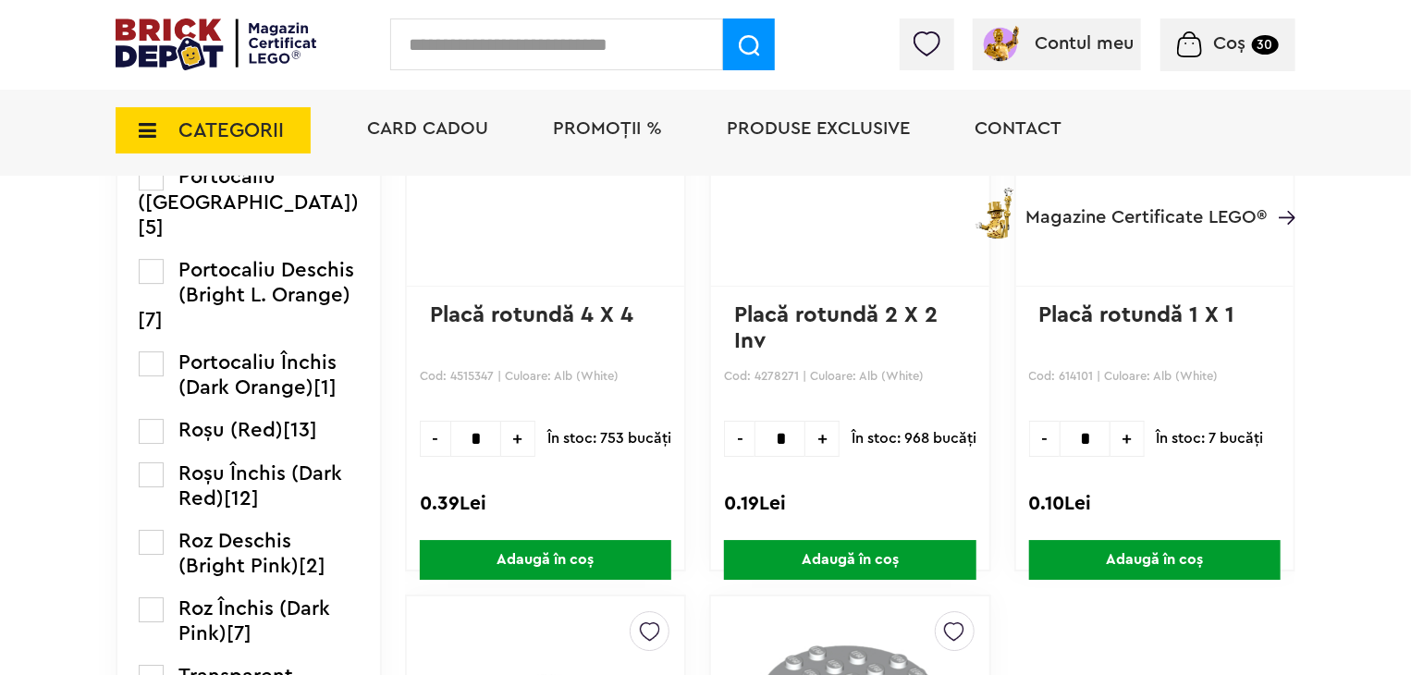
drag, startPoint x: 1111, startPoint y: 434, endPoint x: 1118, endPoint y: 454, distance: 21.6
click at [1111, 434] on span "+" at bounding box center [1128, 439] width 34 height 36
type input "*"
click at [1153, 550] on span "Adaugă în coș" at bounding box center [1155, 560] width 252 height 40
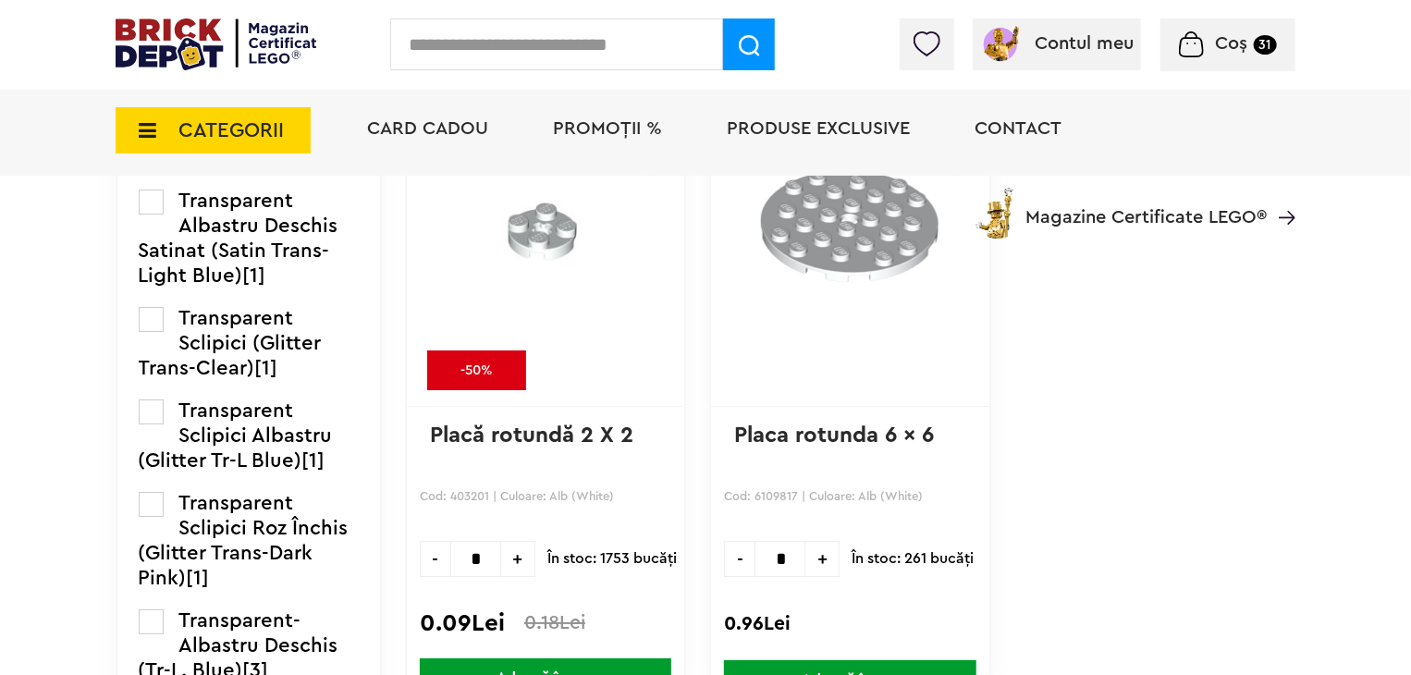
scroll to position [3237, 0]
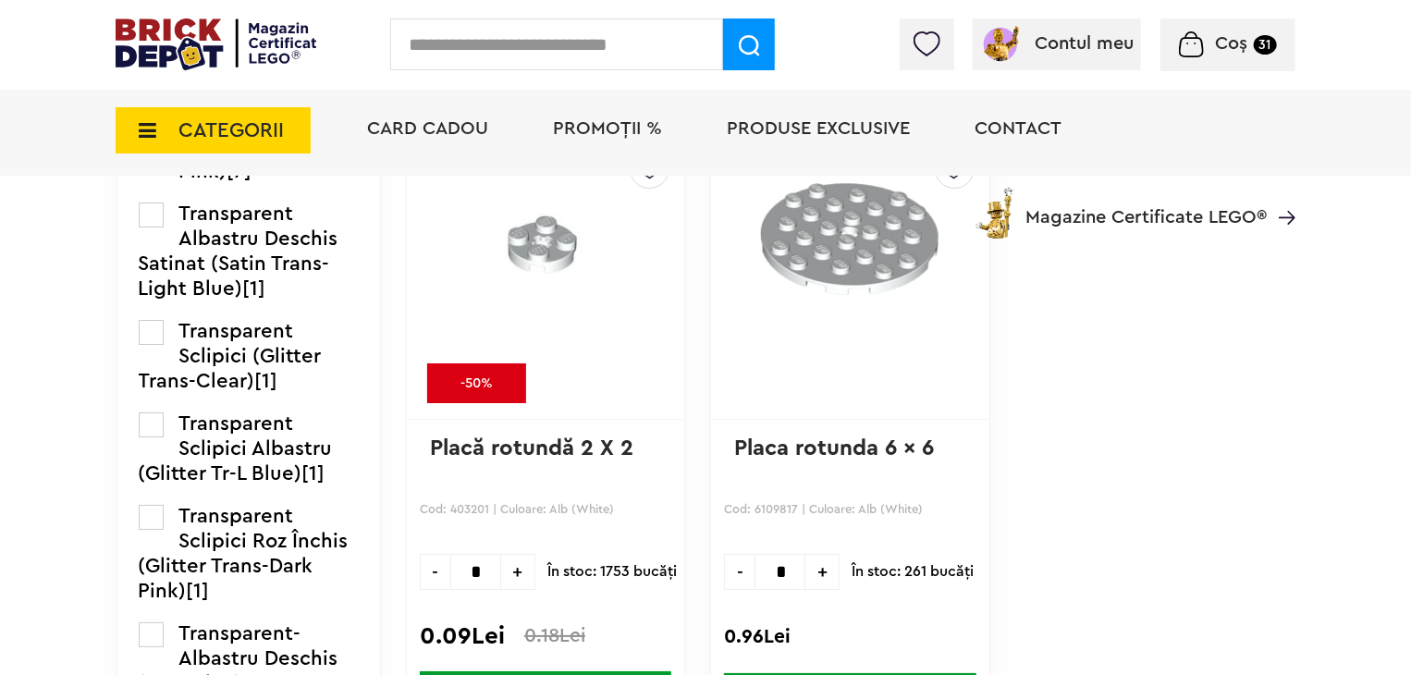
click at [1216, 38] on span "Coș" at bounding box center [1232, 43] width 32 height 18
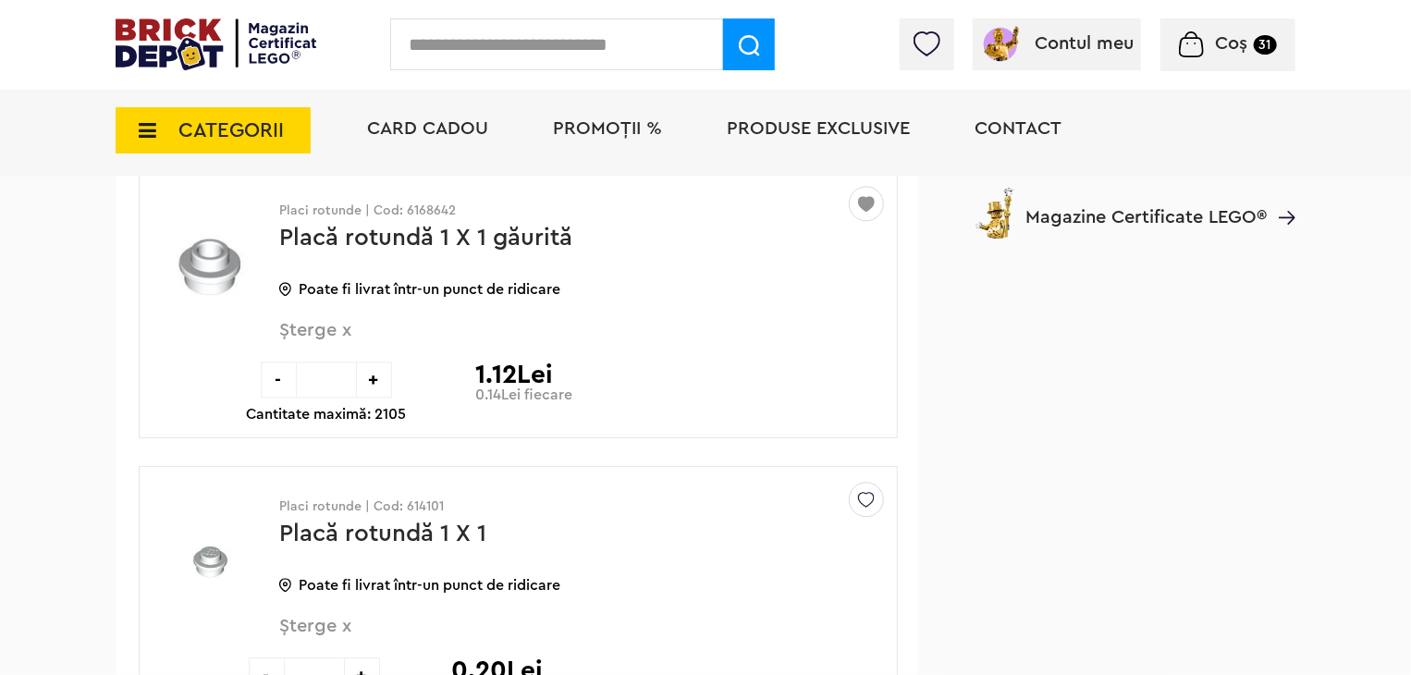
scroll to position [23330, 0]
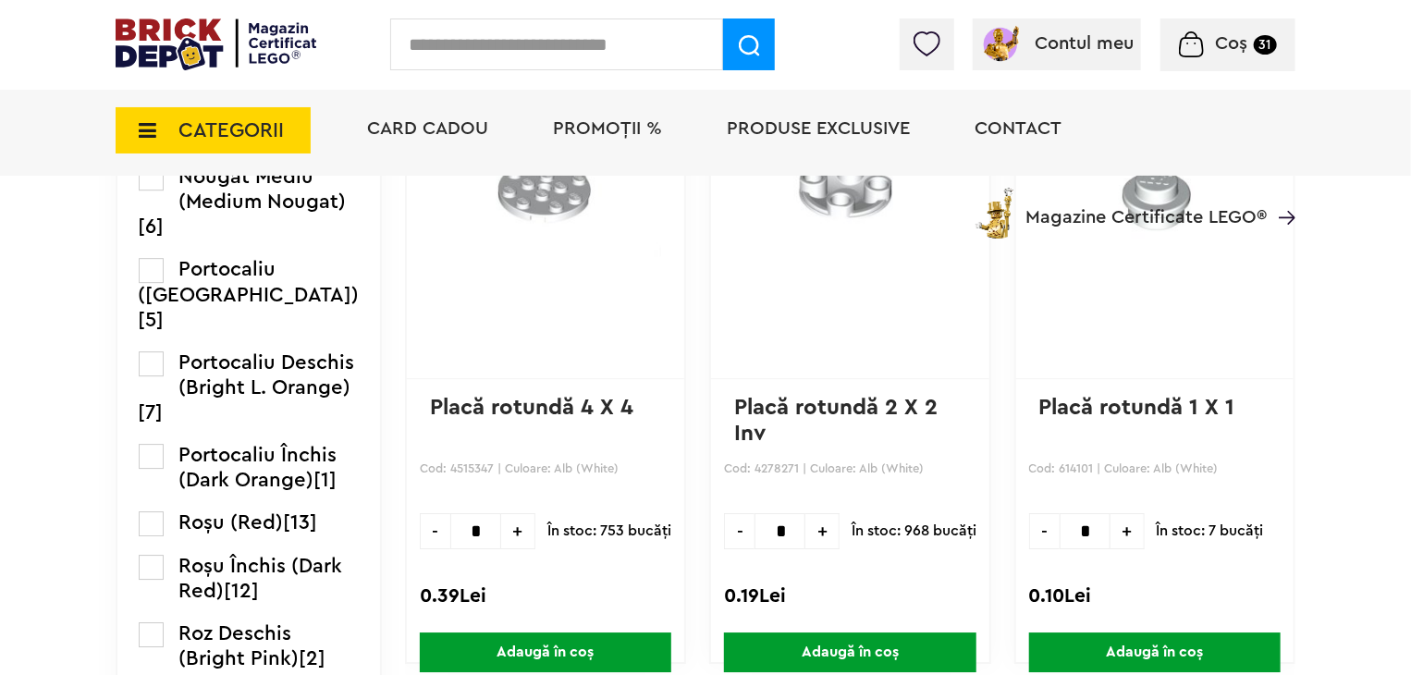
scroll to position [2589, 0]
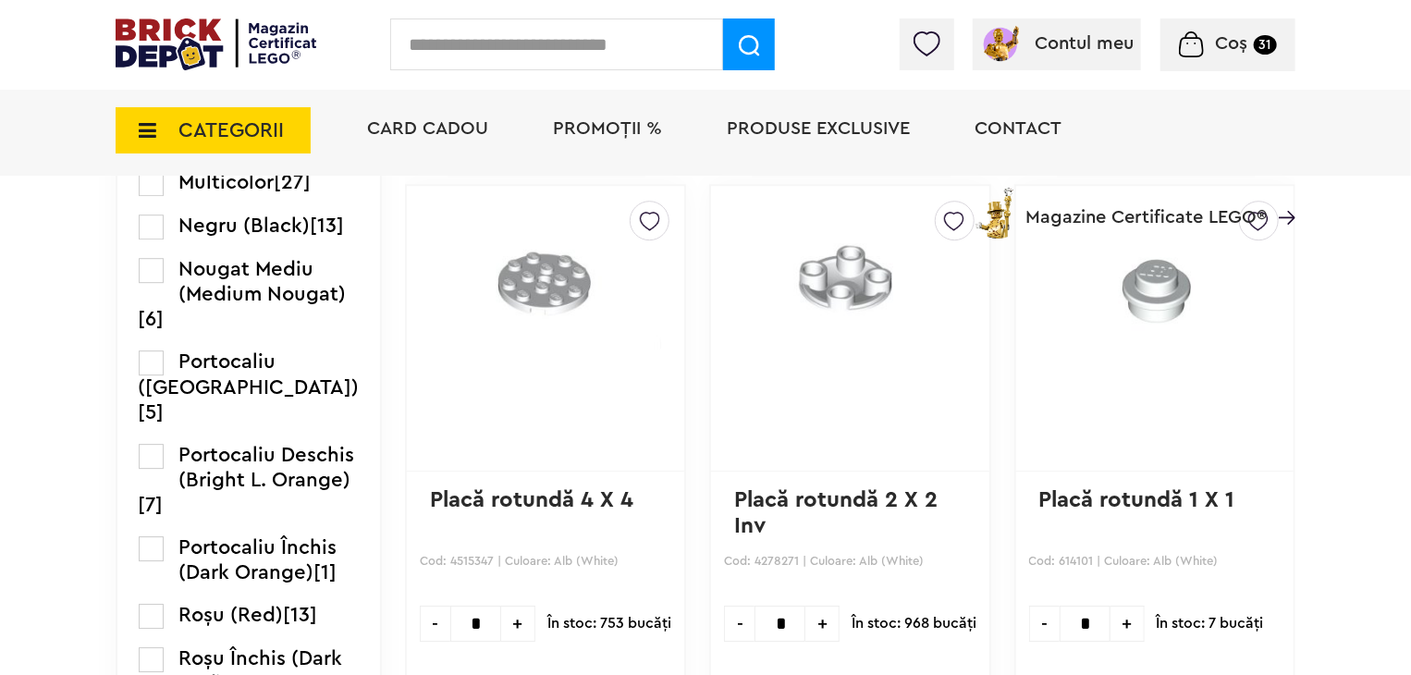
click at [943, 213] on div "Card Cadou PROMOȚII % Produse exclusive Contact Magazine Certificate LEGO®" at bounding box center [822, 162] width 947 height 153
click at [851, 495] on link "Placă rotundă 2 X 2 Inv" at bounding box center [839, 513] width 210 height 48
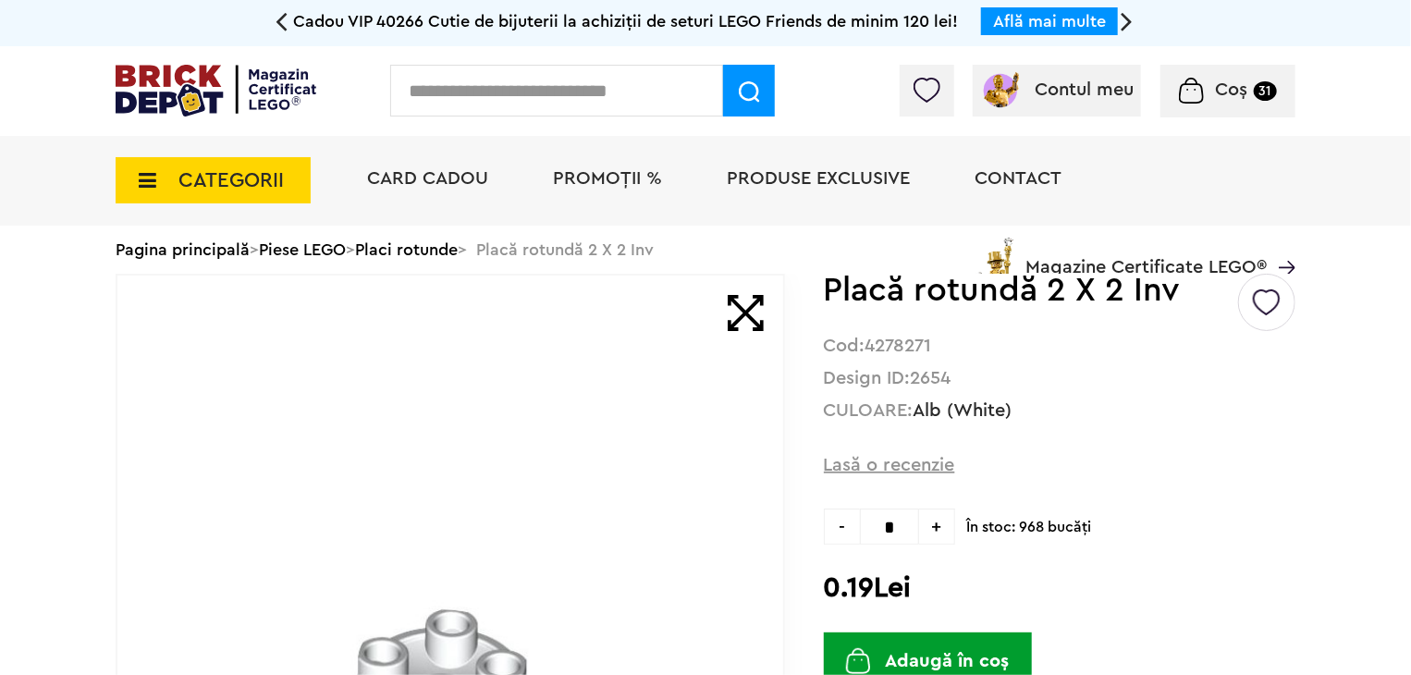
click at [1280, 301] on img at bounding box center [1267, 296] width 28 height 42
click at [1044, 375] on p "gunship ( 81 )" at bounding box center [1143, 376] width 264 height 24
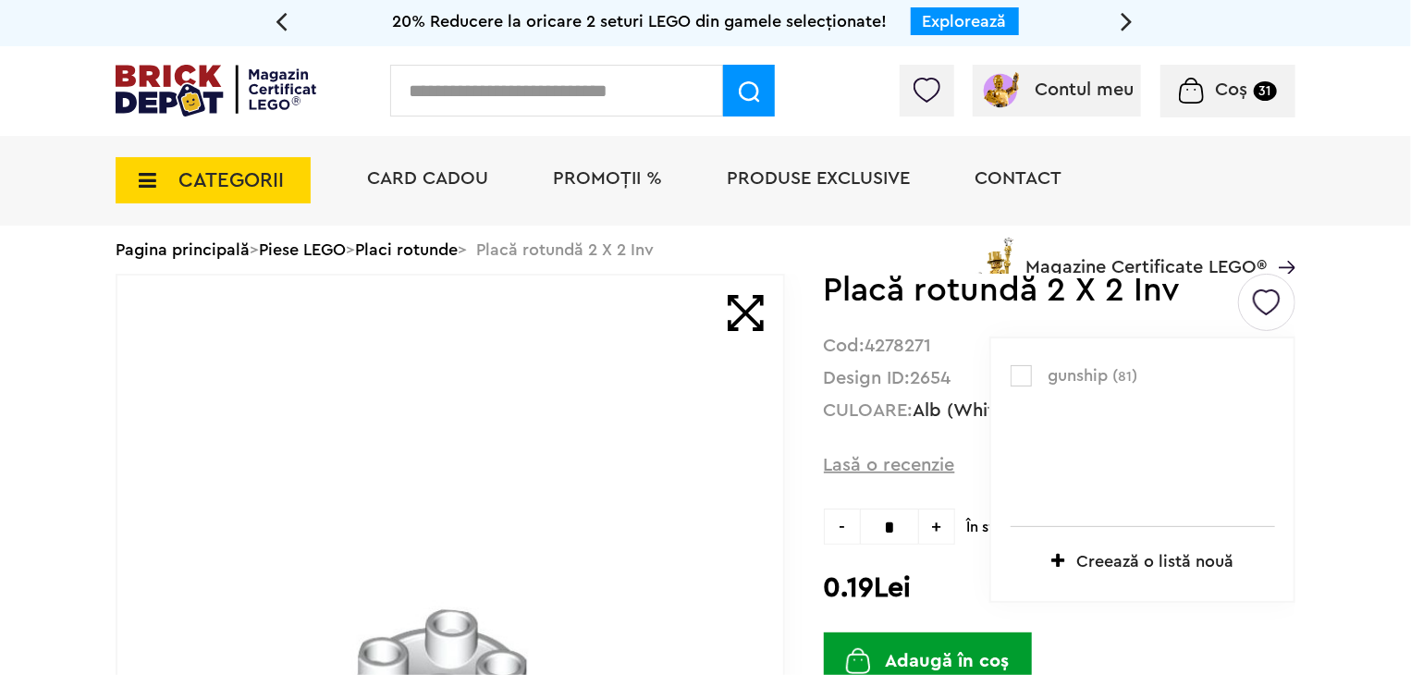
click at [1025, 375] on label at bounding box center [1021, 375] width 21 height 21
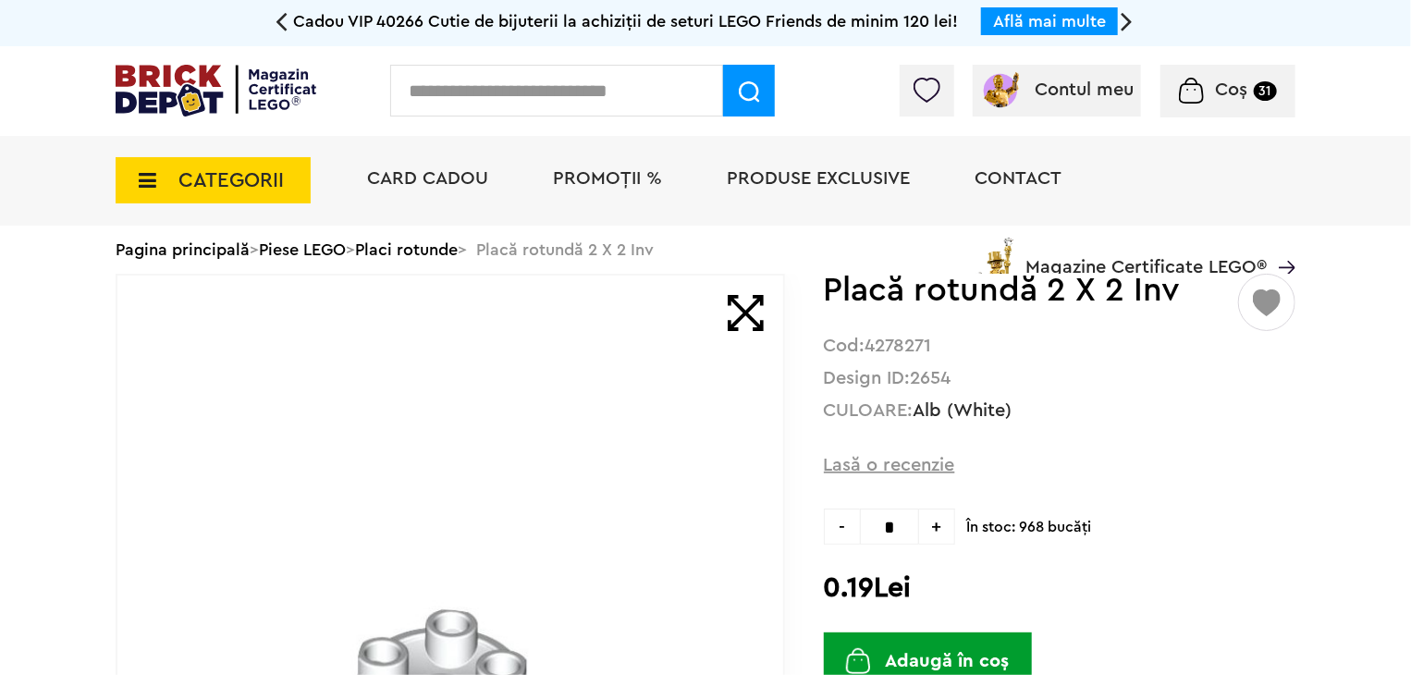
click at [949, 528] on span "+" at bounding box center [937, 527] width 36 height 36
type input "*"
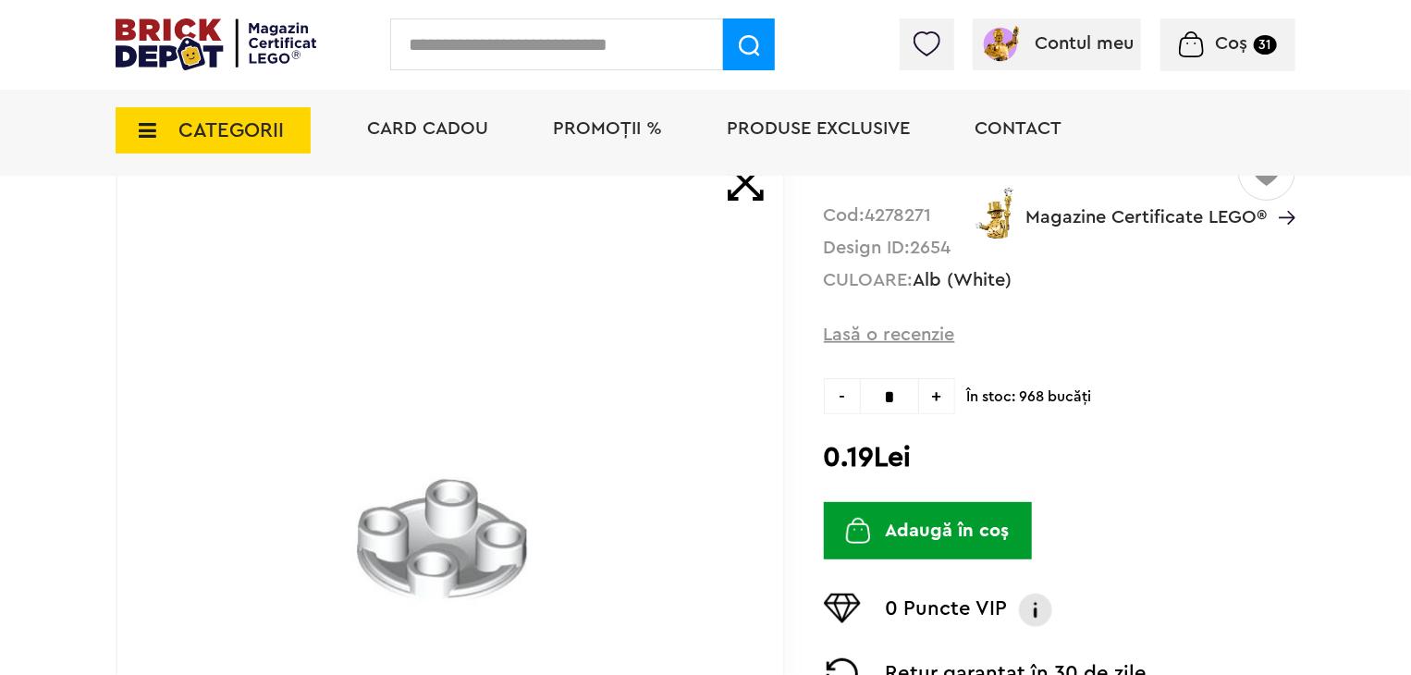
scroll to position [185, 0]
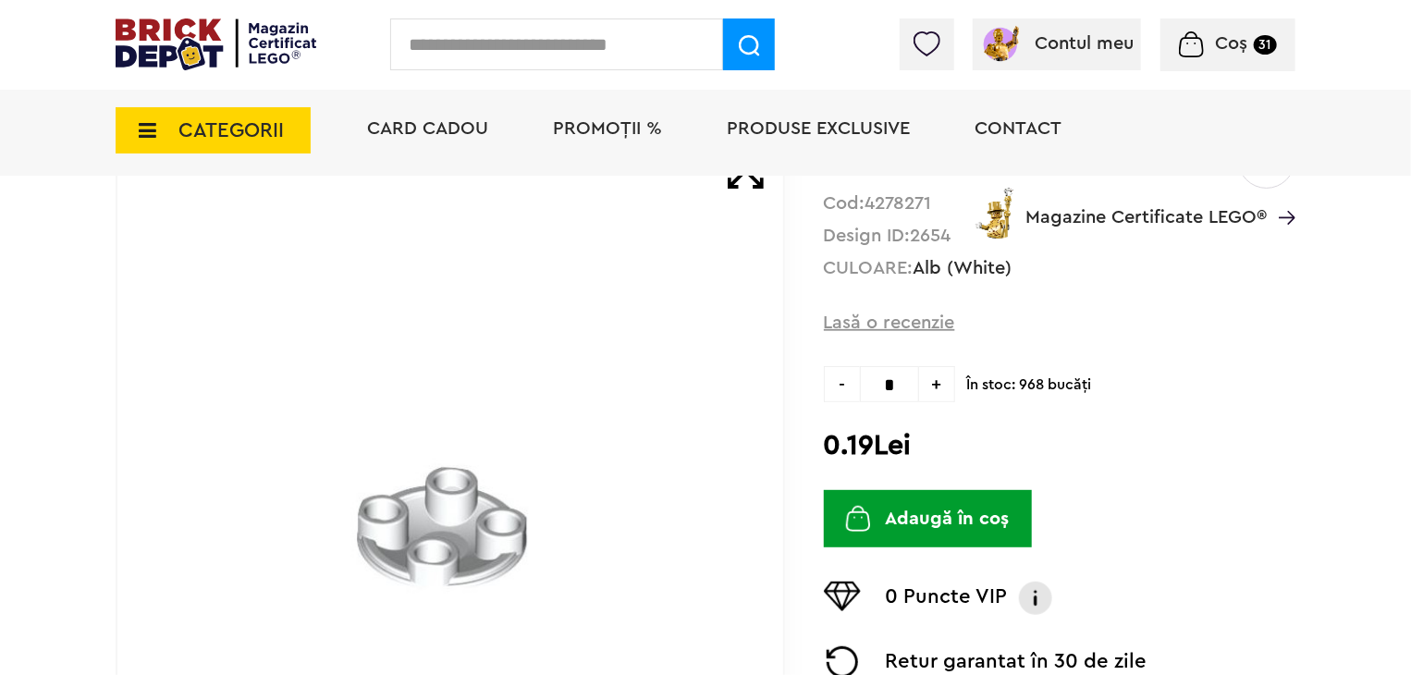
click at [998, 515] on button "Adaugă în coș" at bounding box center [928, 518] width 208 height 57
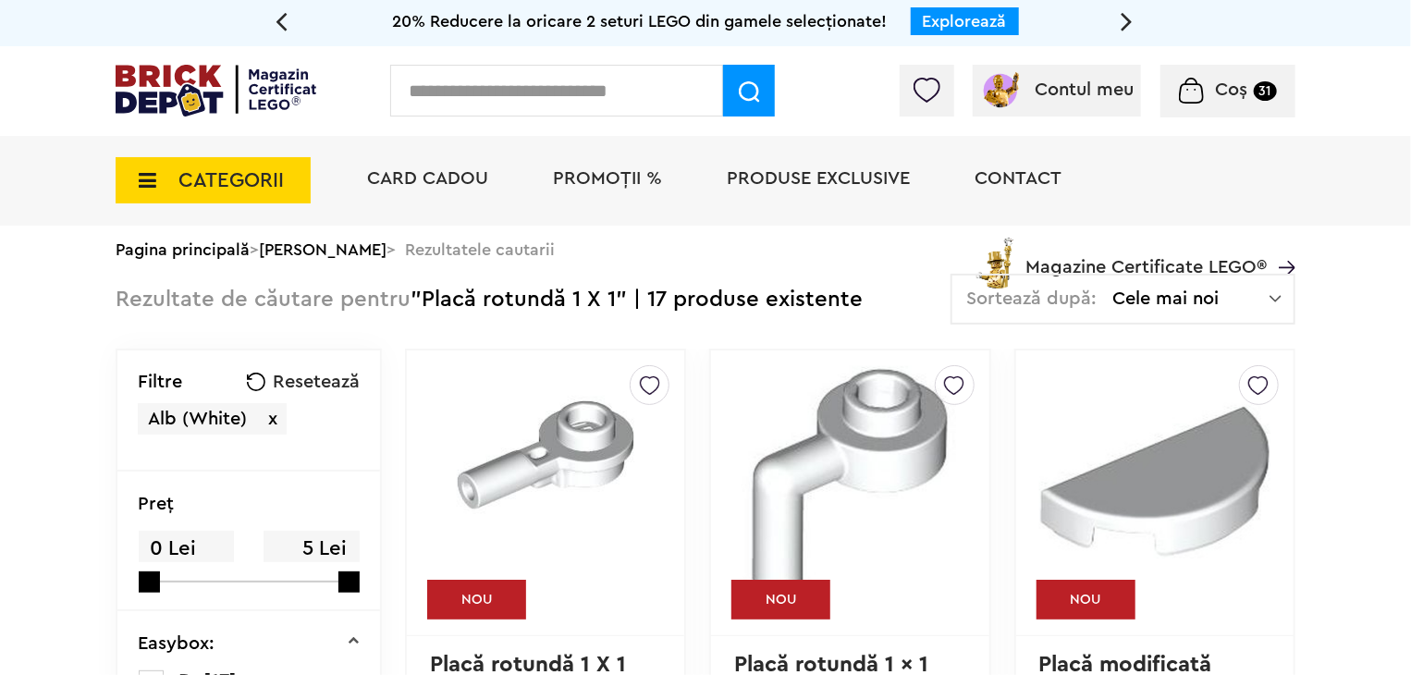
click at [461, 101] on input "text" at bounding box center [556, 91] width 333 height 52
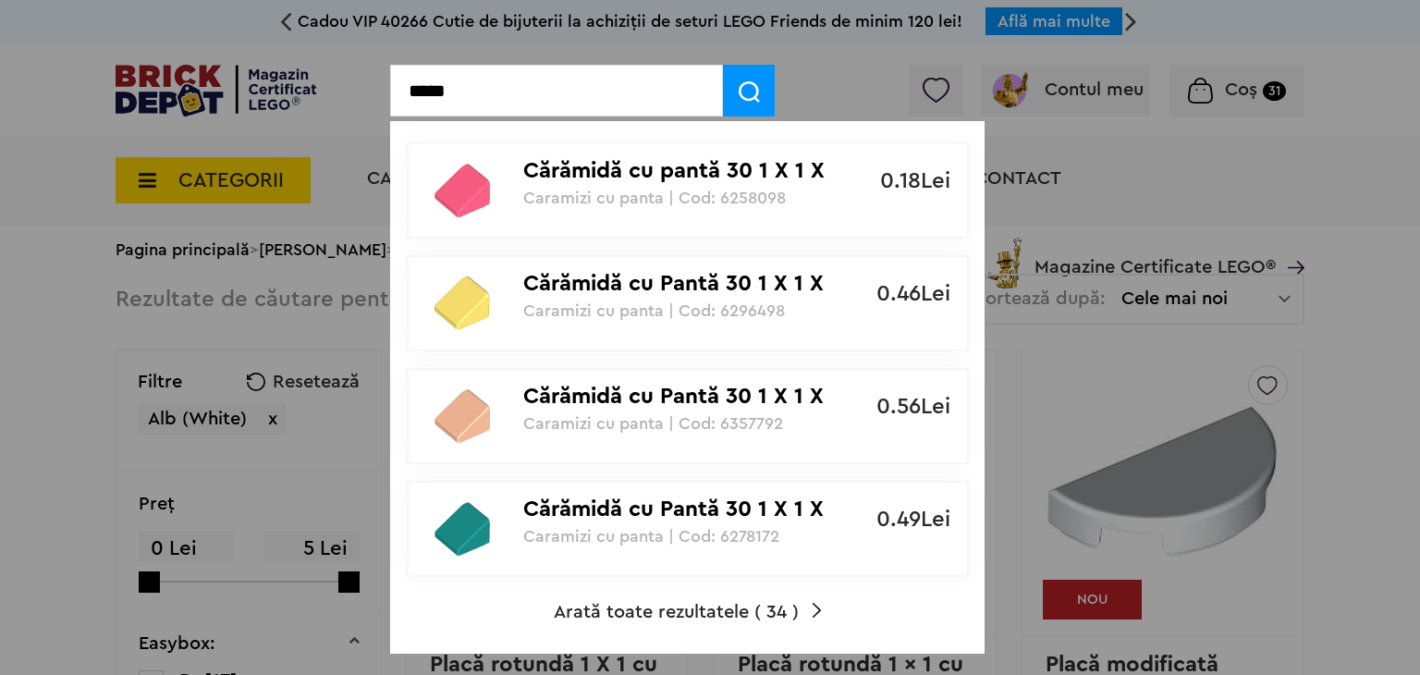
type input "*****"
click at [648, 615] on span "Arată toate rezultatele ( 34 )" at bounding box center [676, 612] width 245 height 18
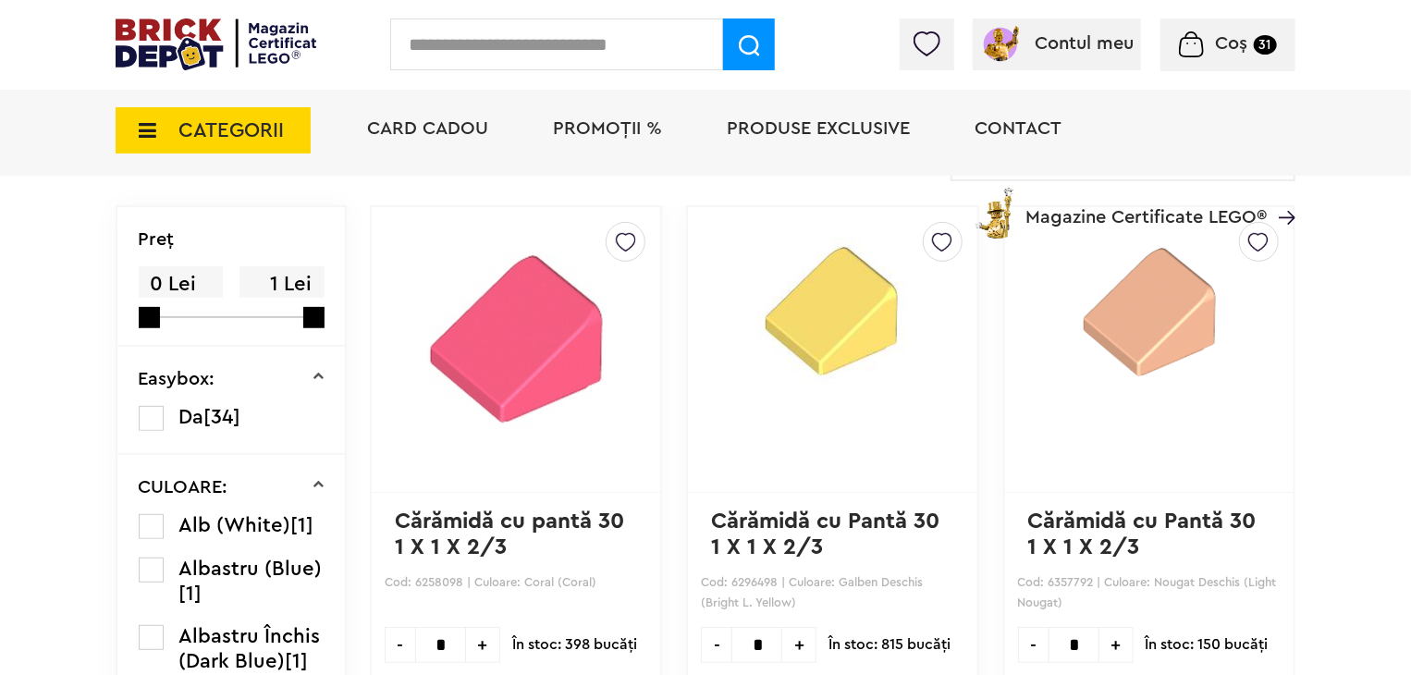
scroll to position [370, 0]
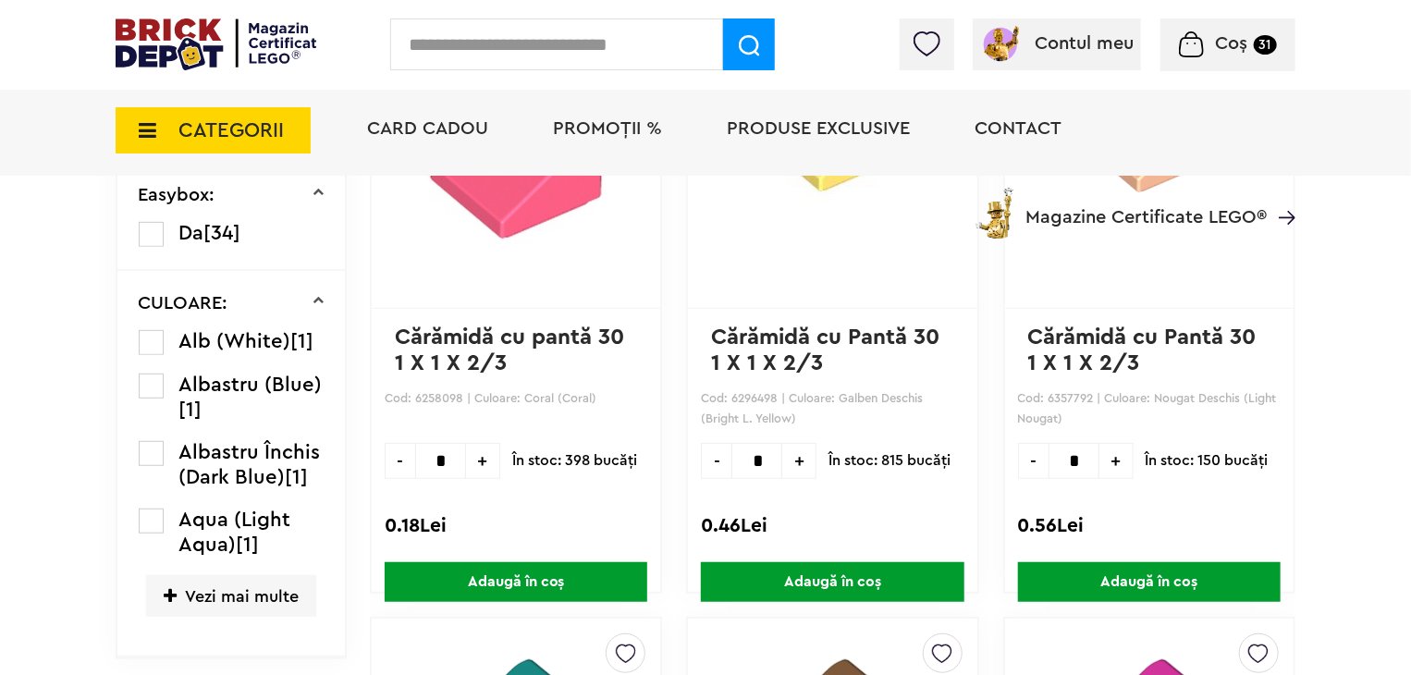
click at [156, 341] on label at bounding box center [151, 342] width 25 height 25
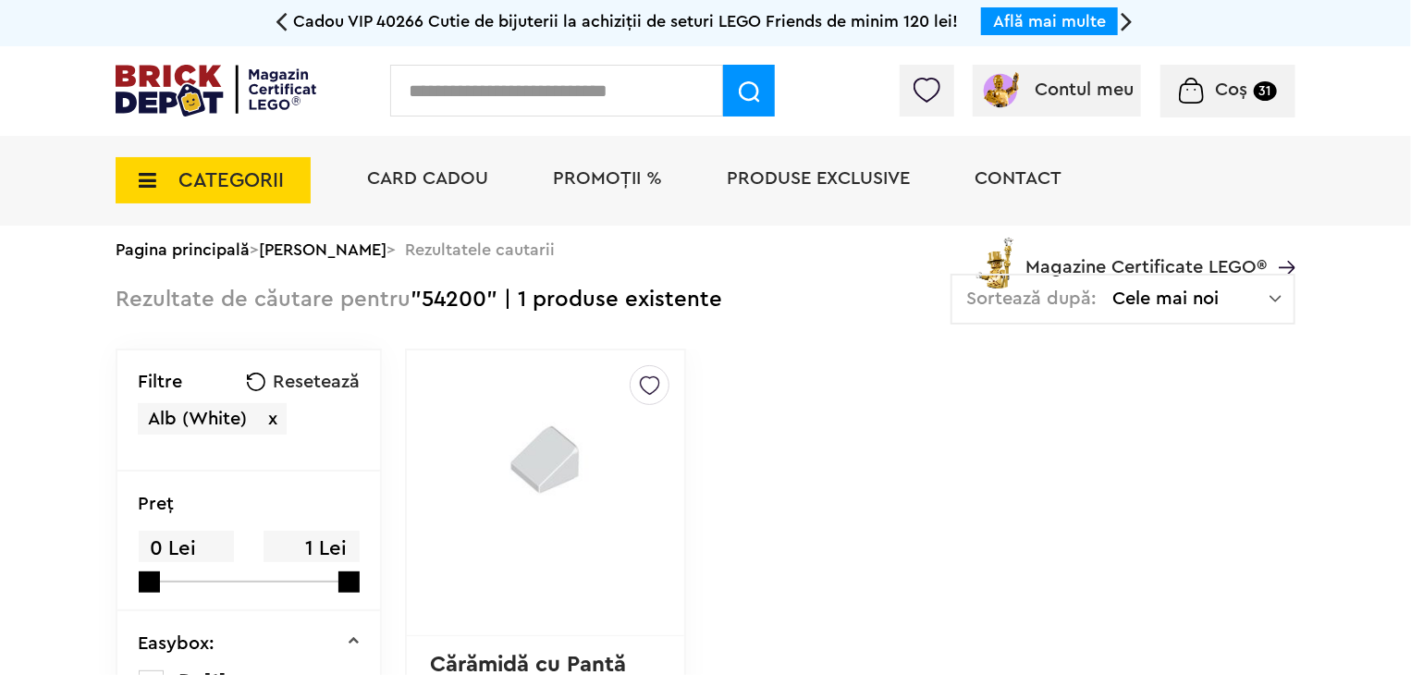
click at [640, 386] on img at bounding box center [650, 381] width 20 height 30
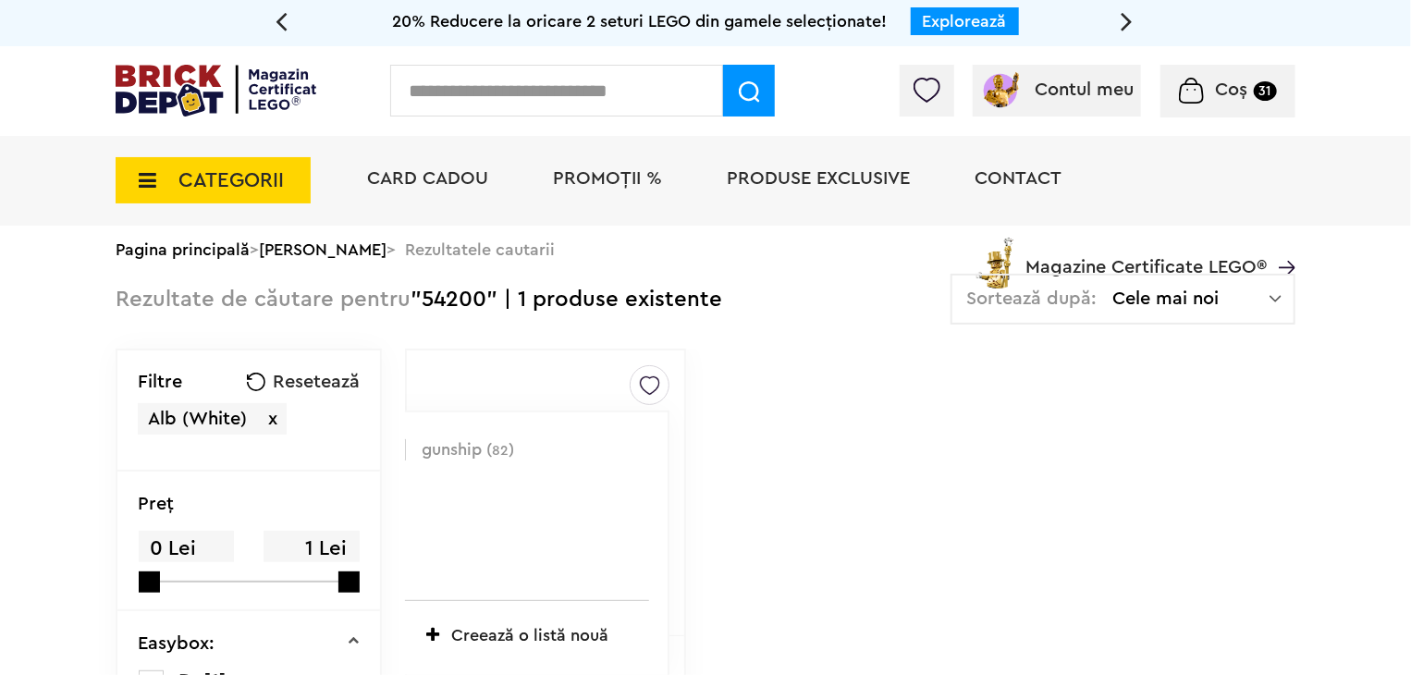
click at [385, 452] on label at bounding box center [395, 449] width 21 height 21
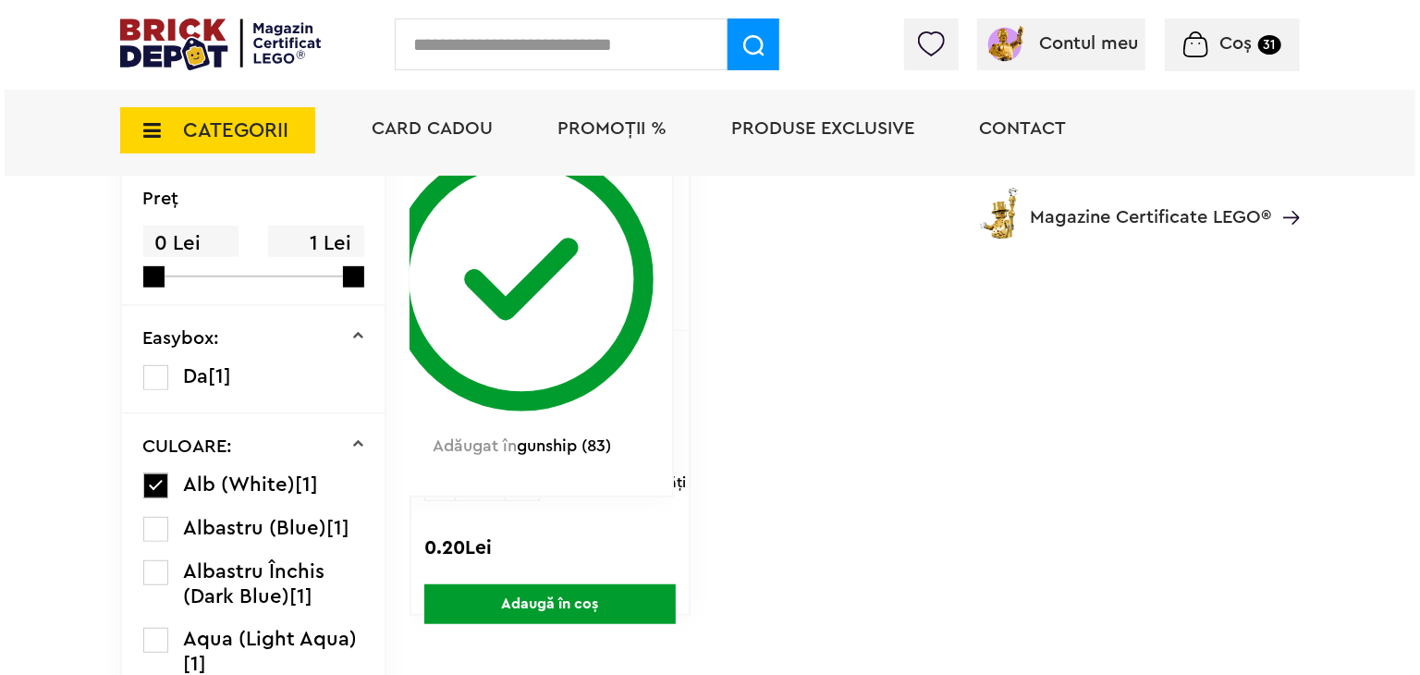
scroll to position [370, 0]
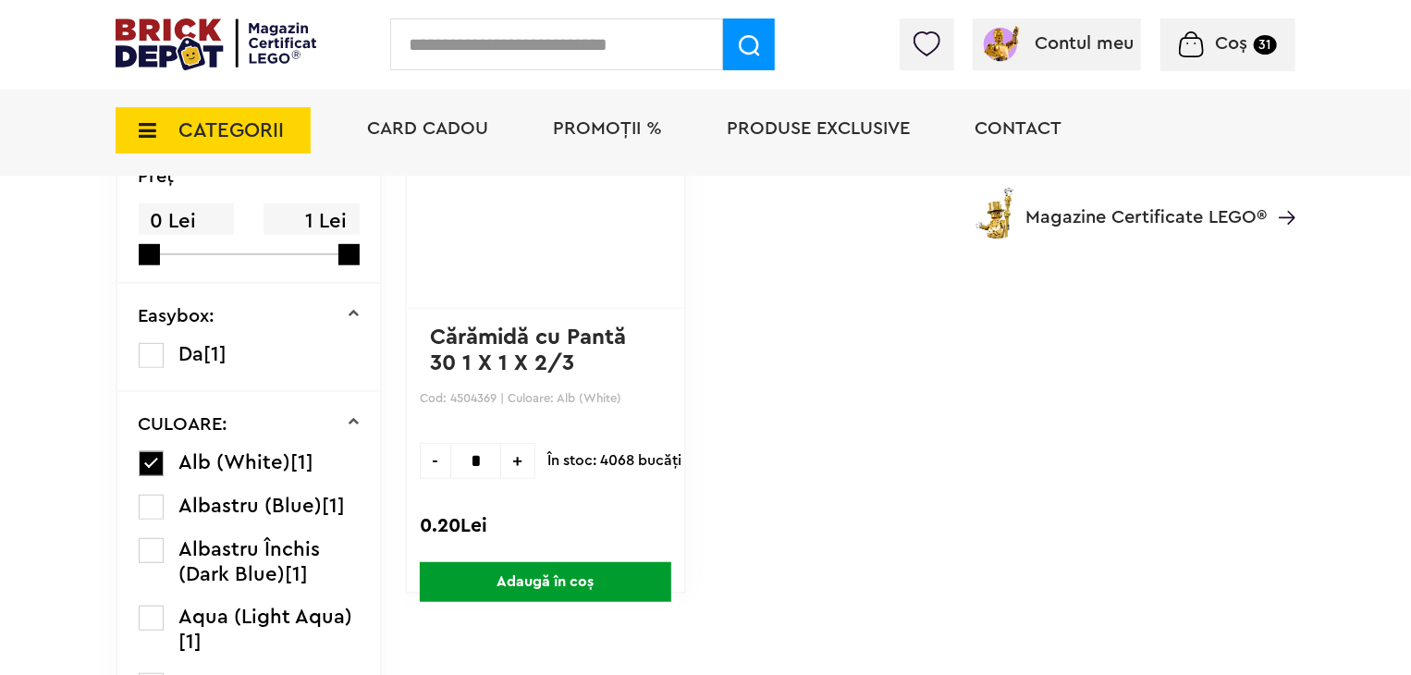
drag, startPoint x: 453, startPoint y: 453, endPoint x: 421, endPoint y: 451, distance: 32.4
click at [450, 453] on input "*" at bounding box center [475, 461] width 51 height 36
type input "*"
click at [538, 584] on span "Adaugă în coș" at bounding box center [546, 582] width 252 height 40
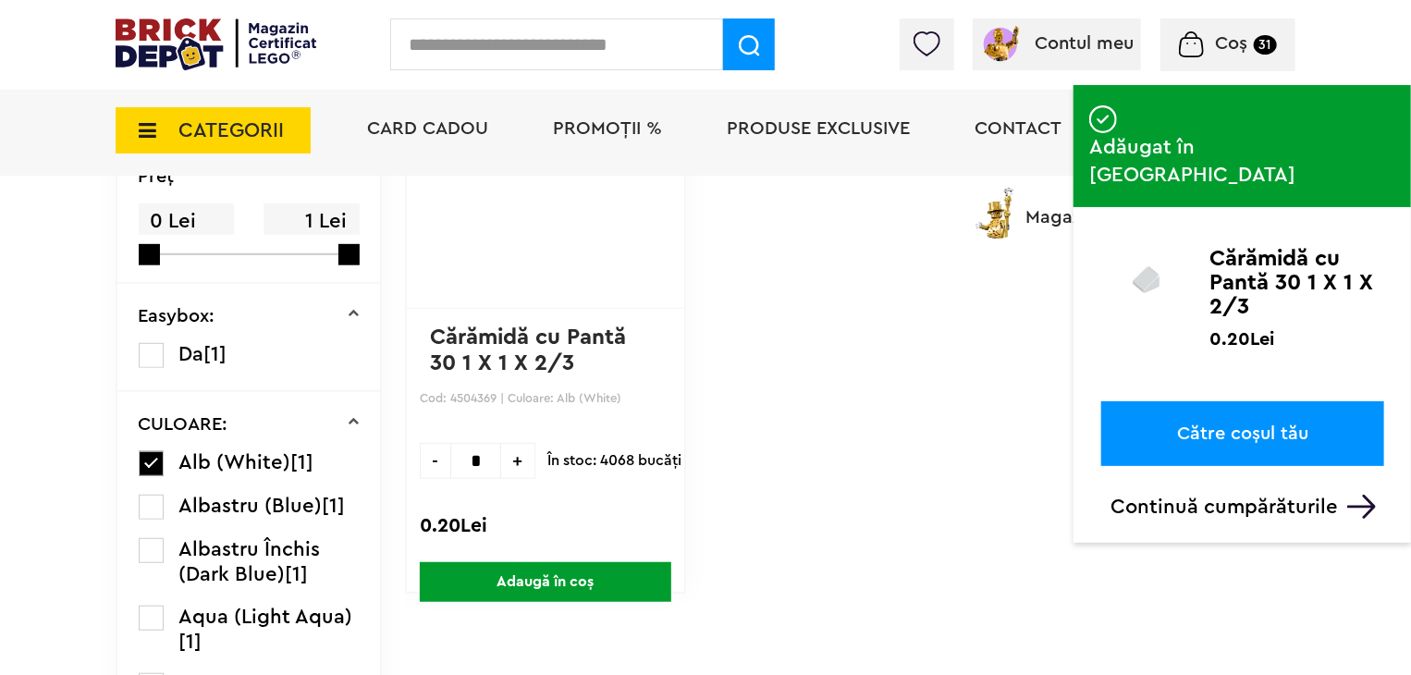
click at [562, 43] on input "text" at bounding box center [556, 44] width 333 height 52
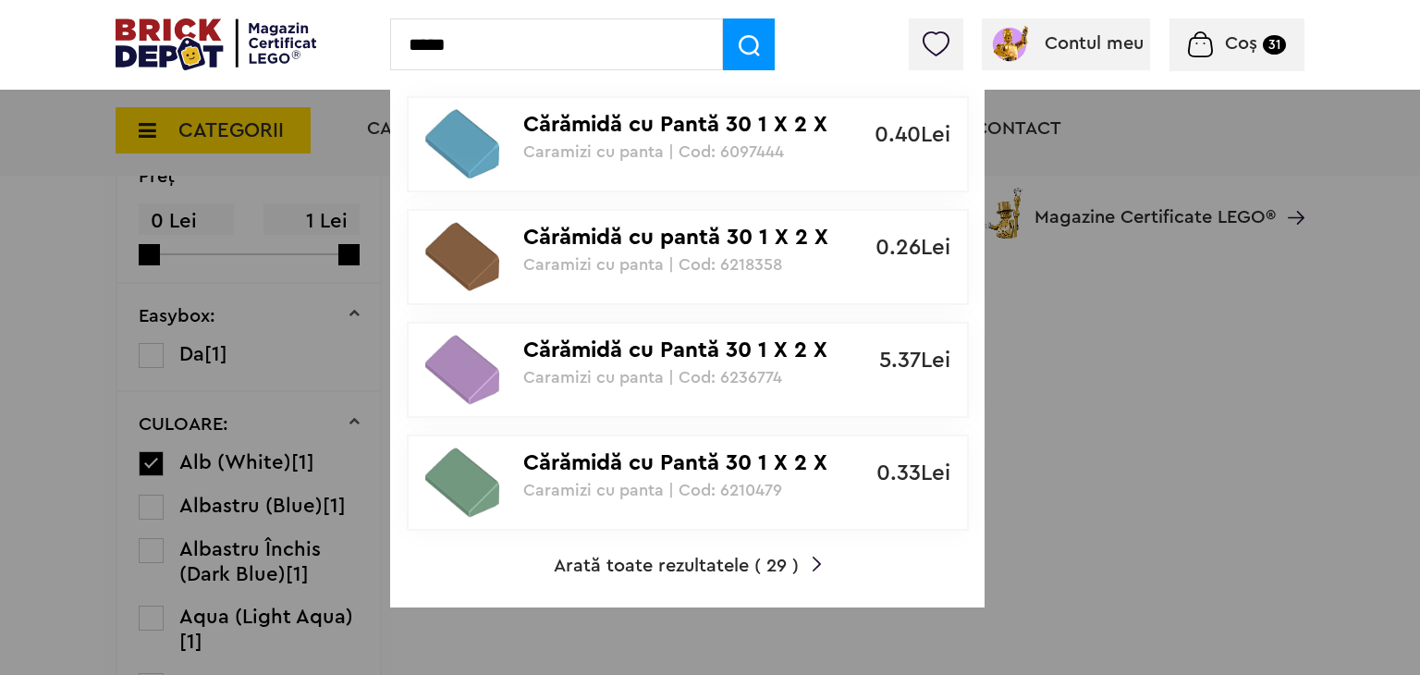
type input "*****"
click at [695, 558] on span "Arată toate rezultatele ( 29 )" at bounding box center [676, 566] width 245 height 18
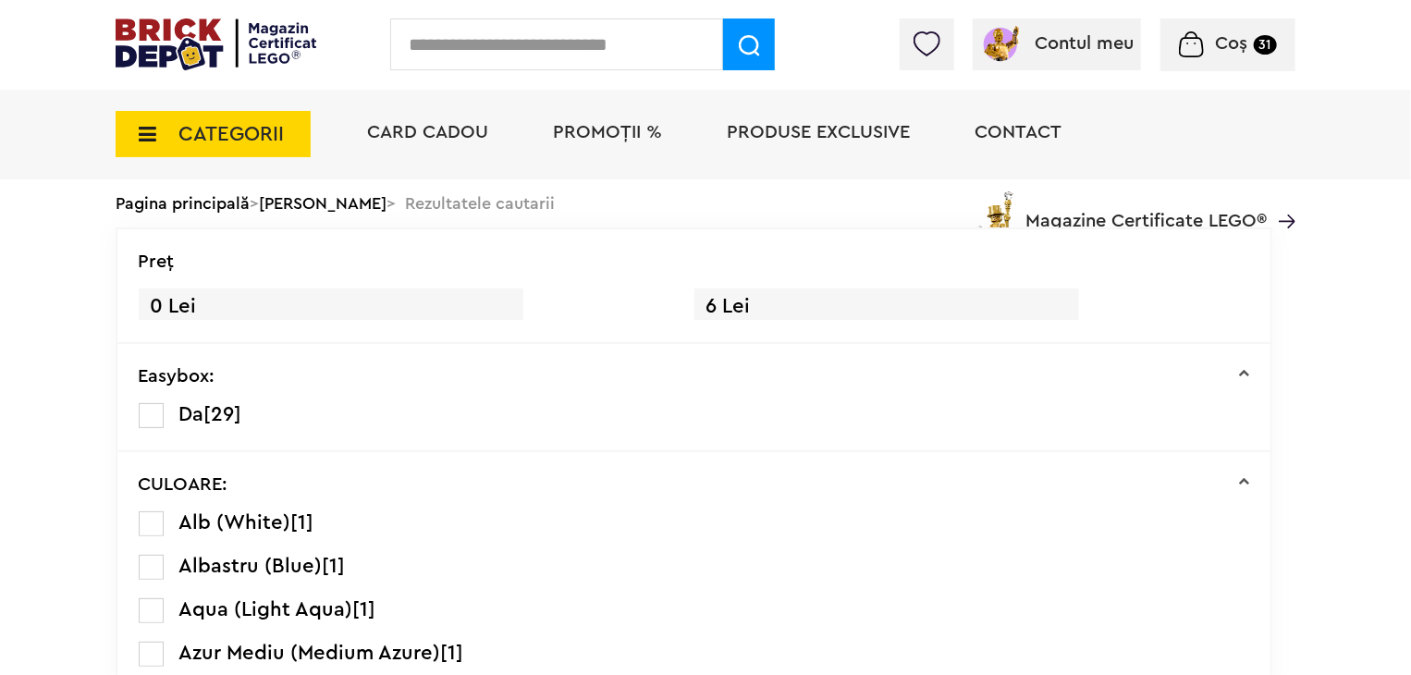
click at [146, 526] on label at bounding box center [151, 523] width 25 height 25
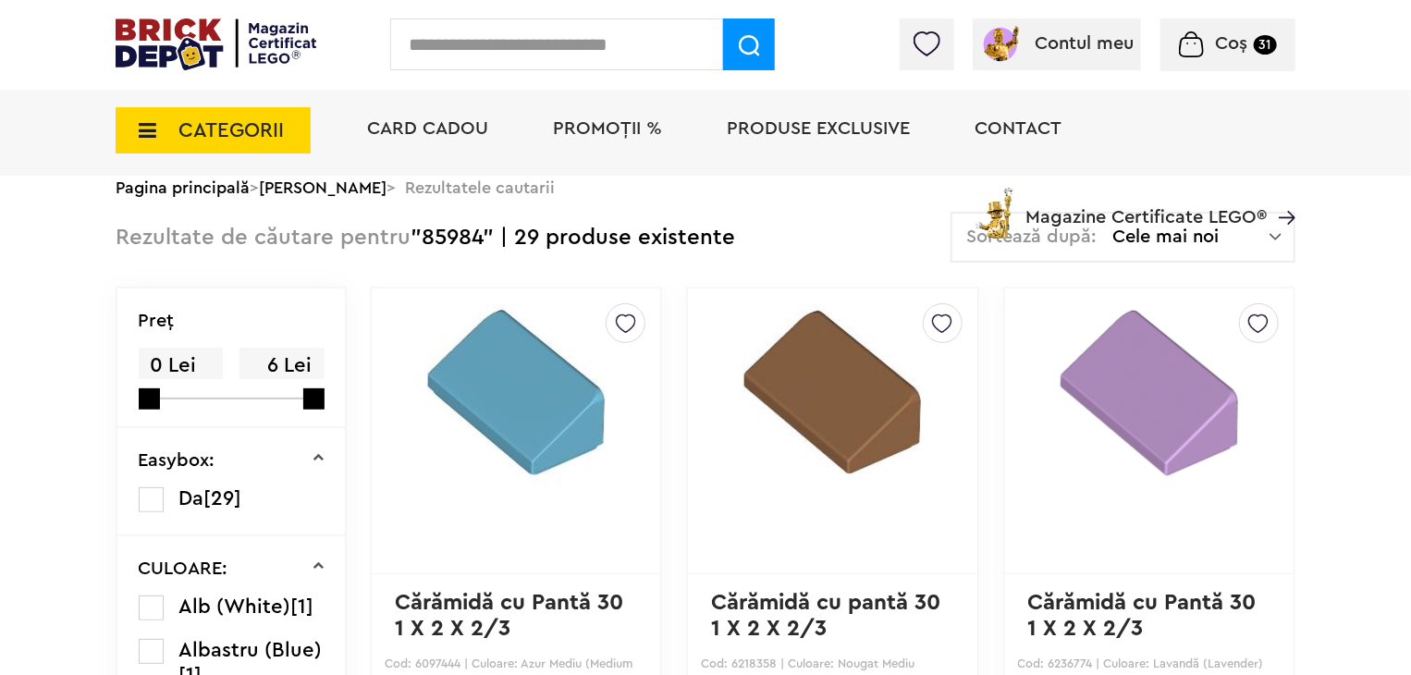
scroll to position [185, 0]
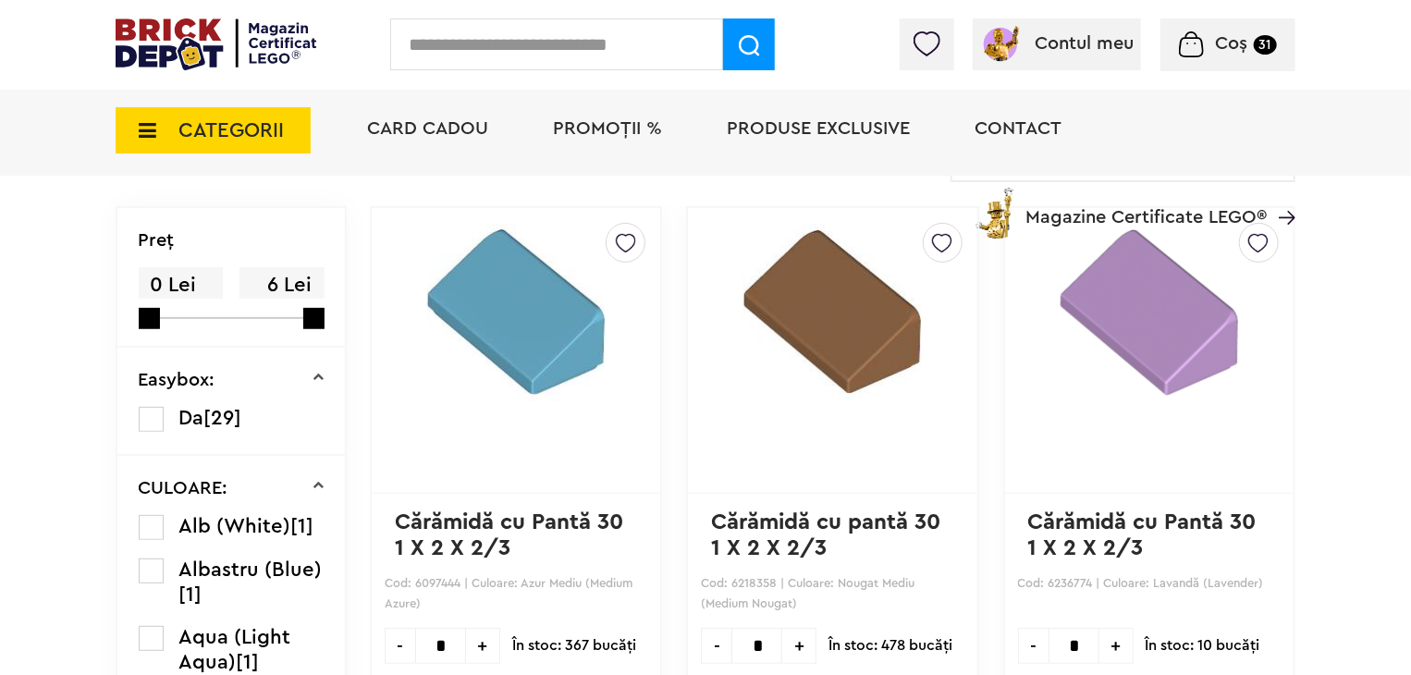
click at [154, 523] on label at bounding box center [151, 527] width 25 height 25
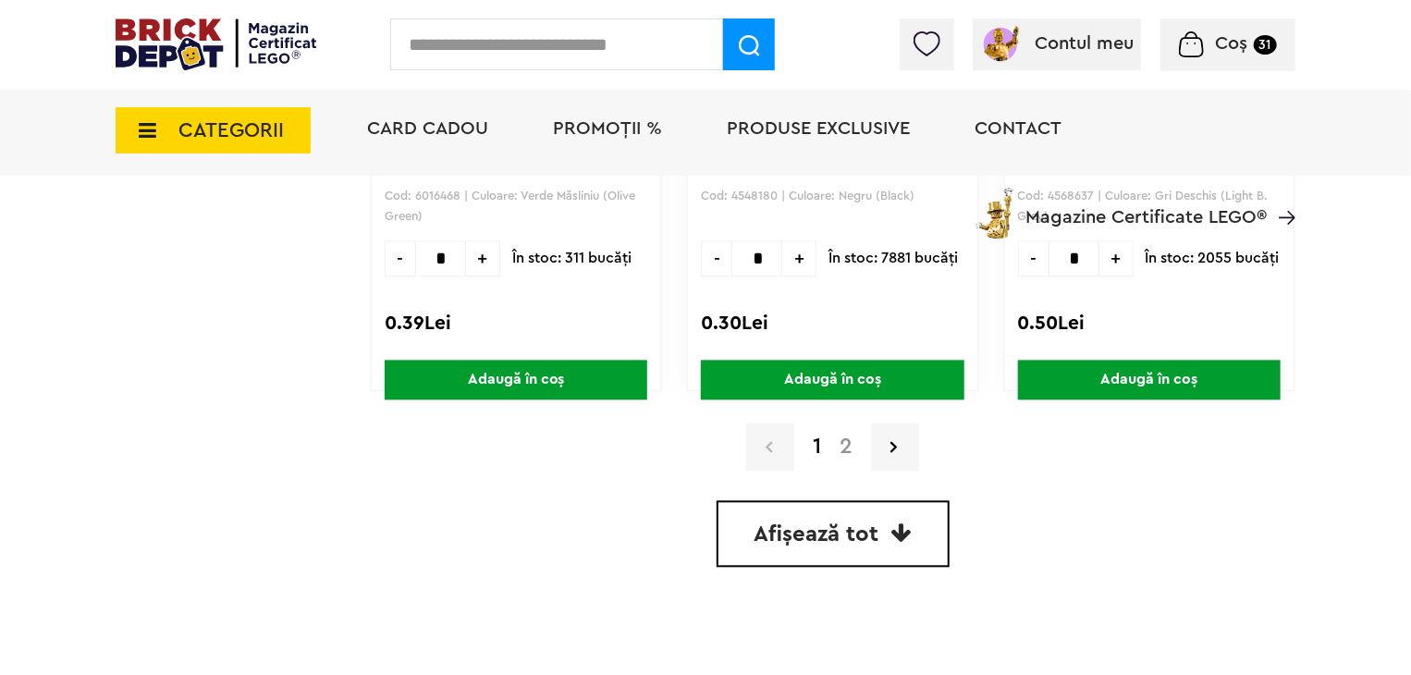
scroll to position [5364, 0]
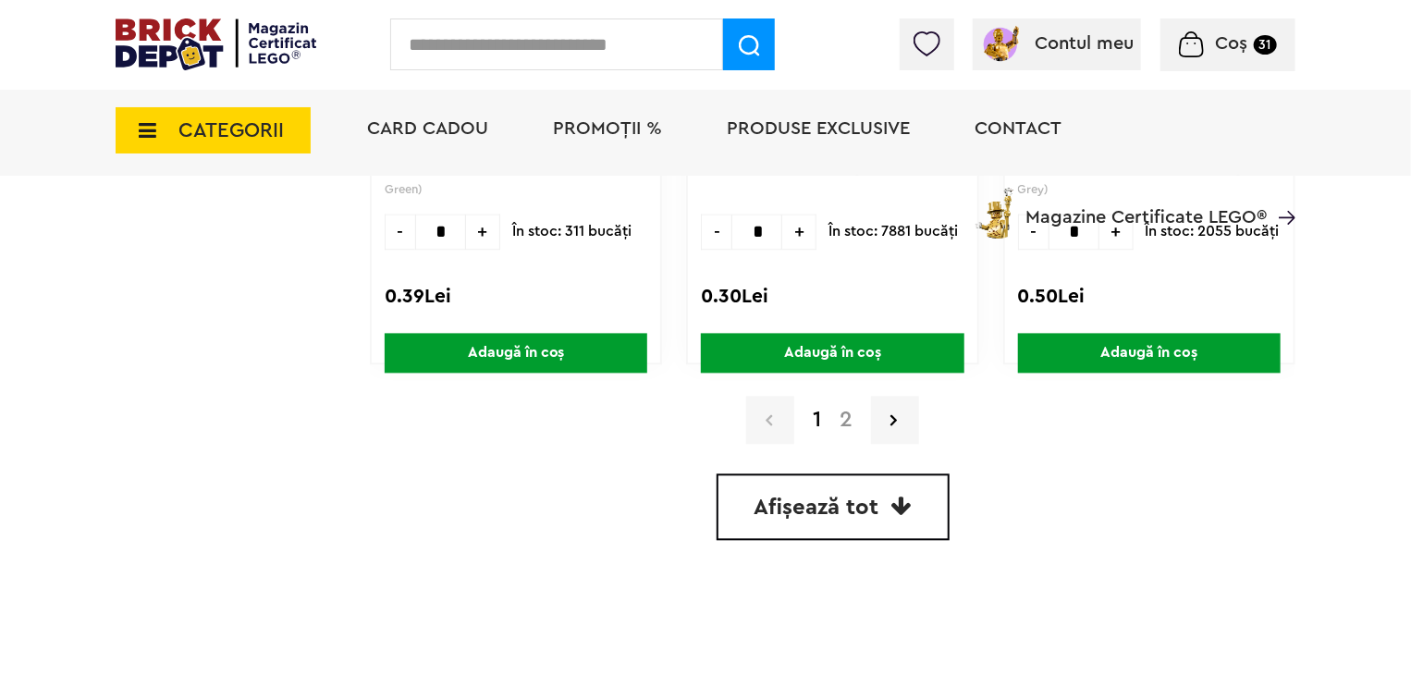
click at [841, 415] on link "2" at bounding box center [845, 420] width 31 height 22
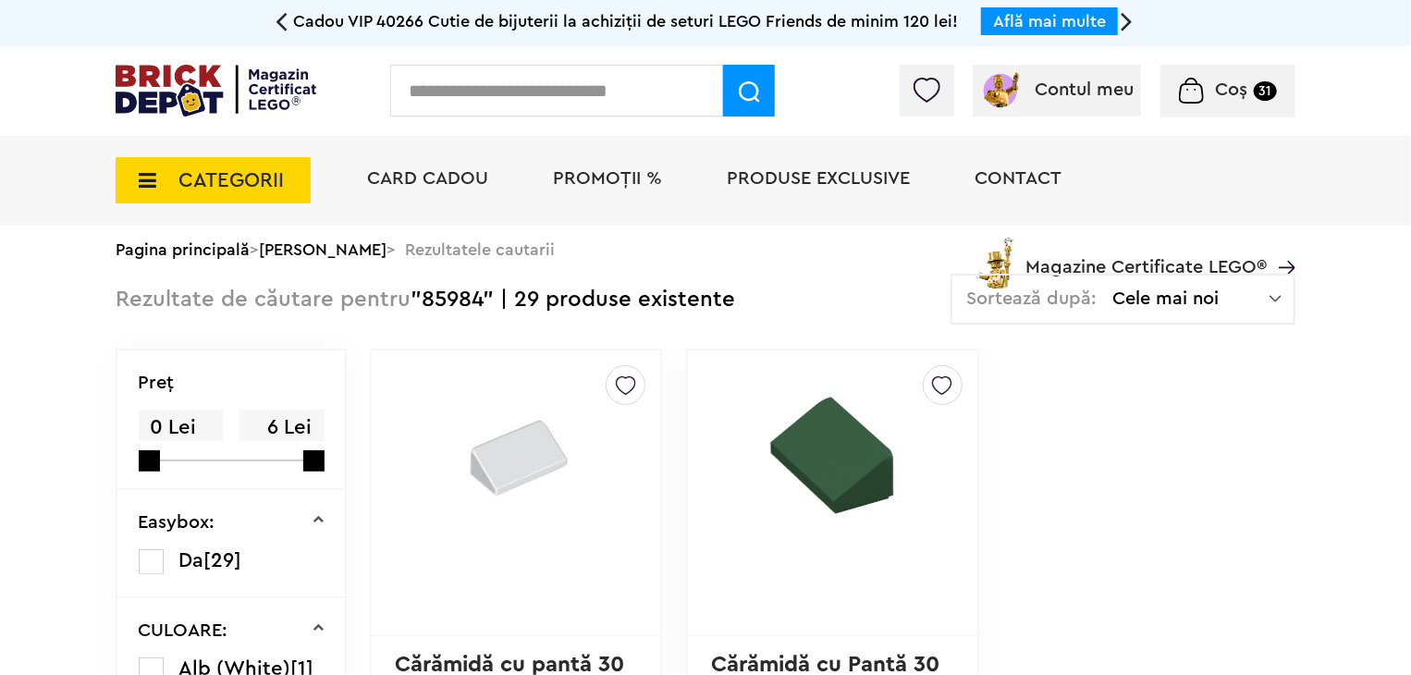
click at [621, 381] on img at bounding box center [626, 381] width 20 height 30
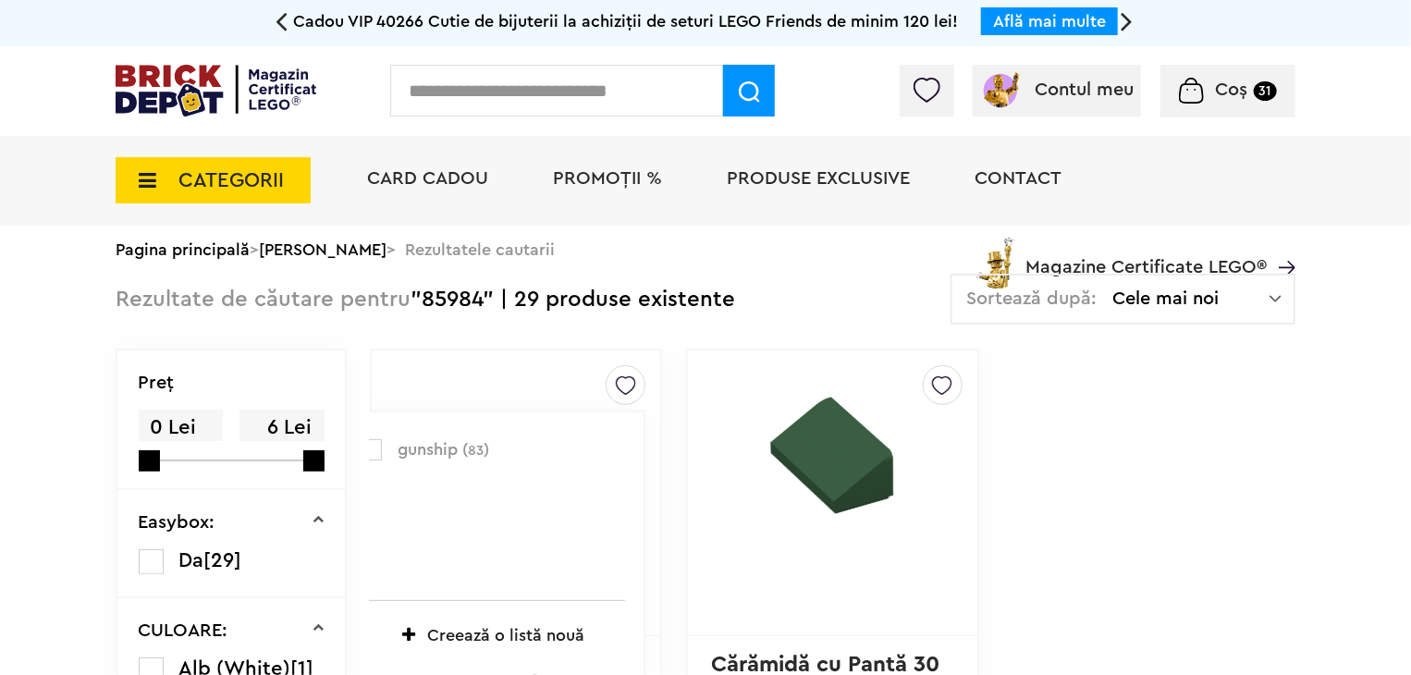
click at [372, 452] on label at bounding box center [371, 449] width 21 height 21
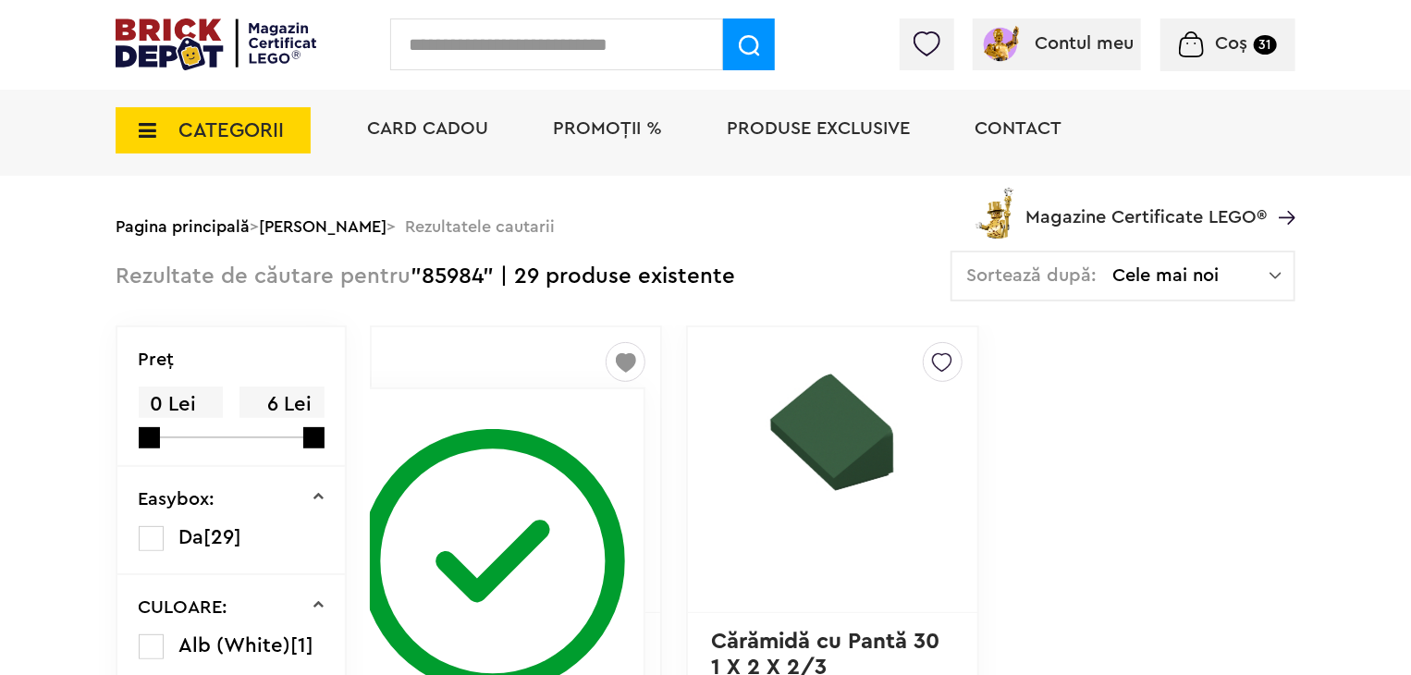
scroll to position [277, 0]
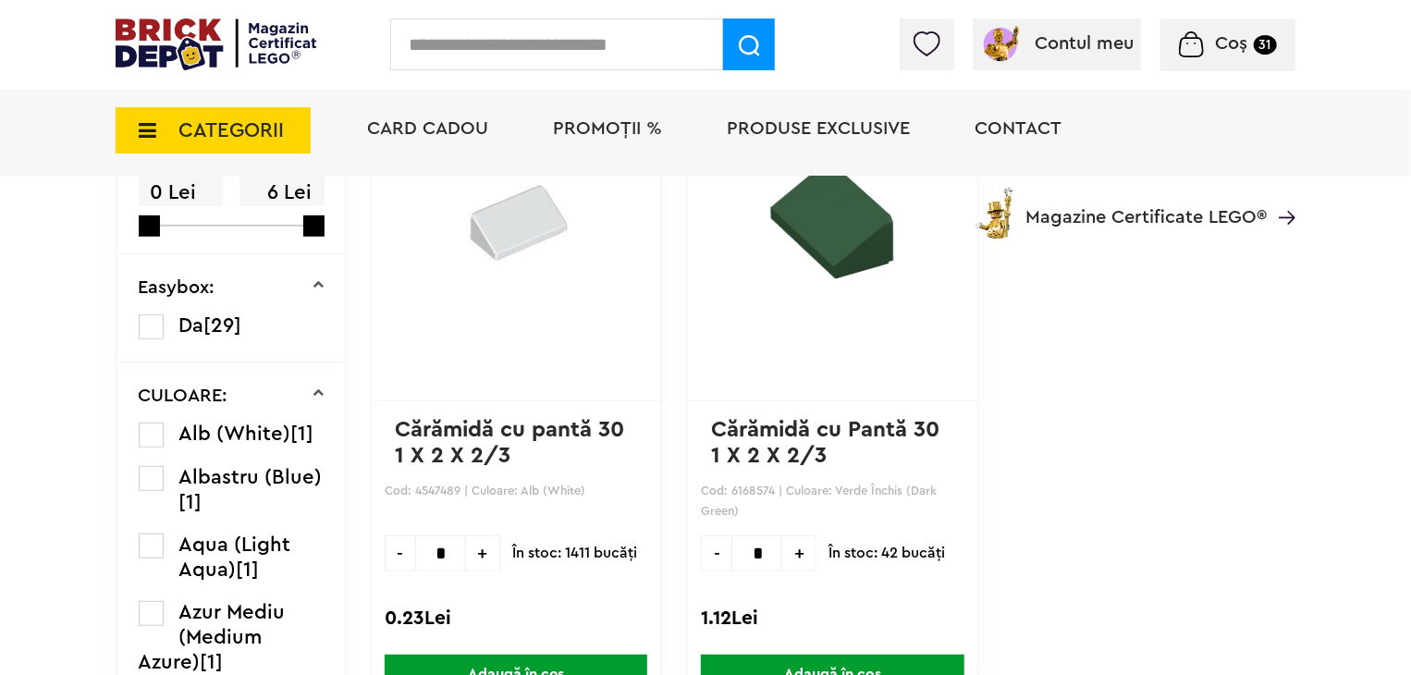
click at [486, 546] on span "+" at bounding box center [483, 553] width 34 height 36
type input "*"
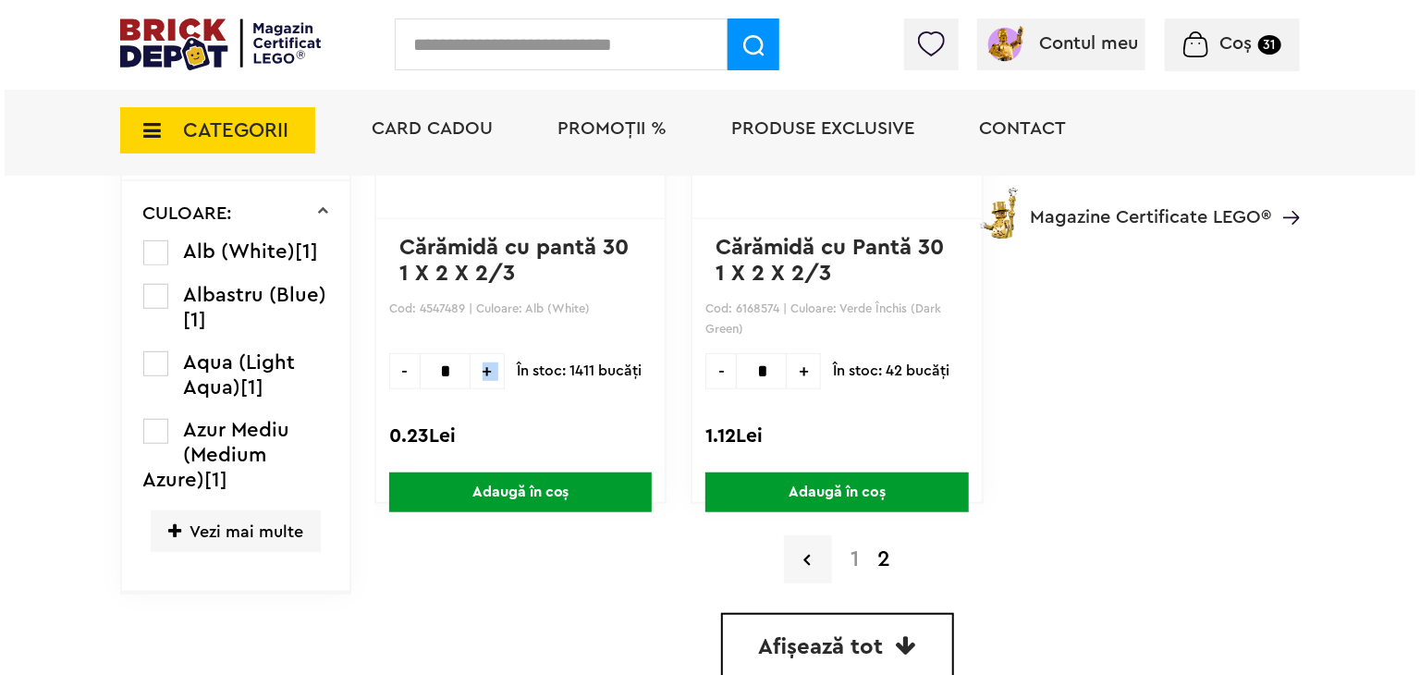
scroll to position [462, 0]
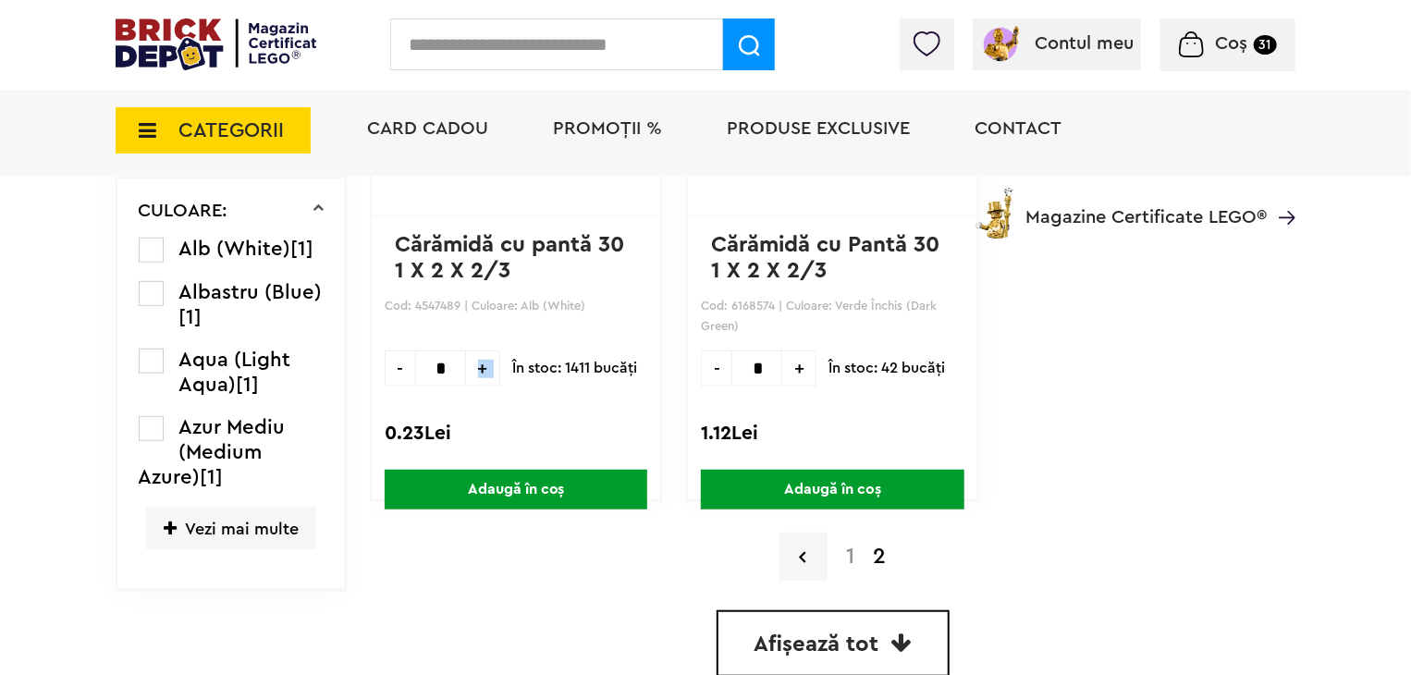
click at [562, 490] on span "Adaugă în coș" at bounding box center [516, 490] width 263 height 40
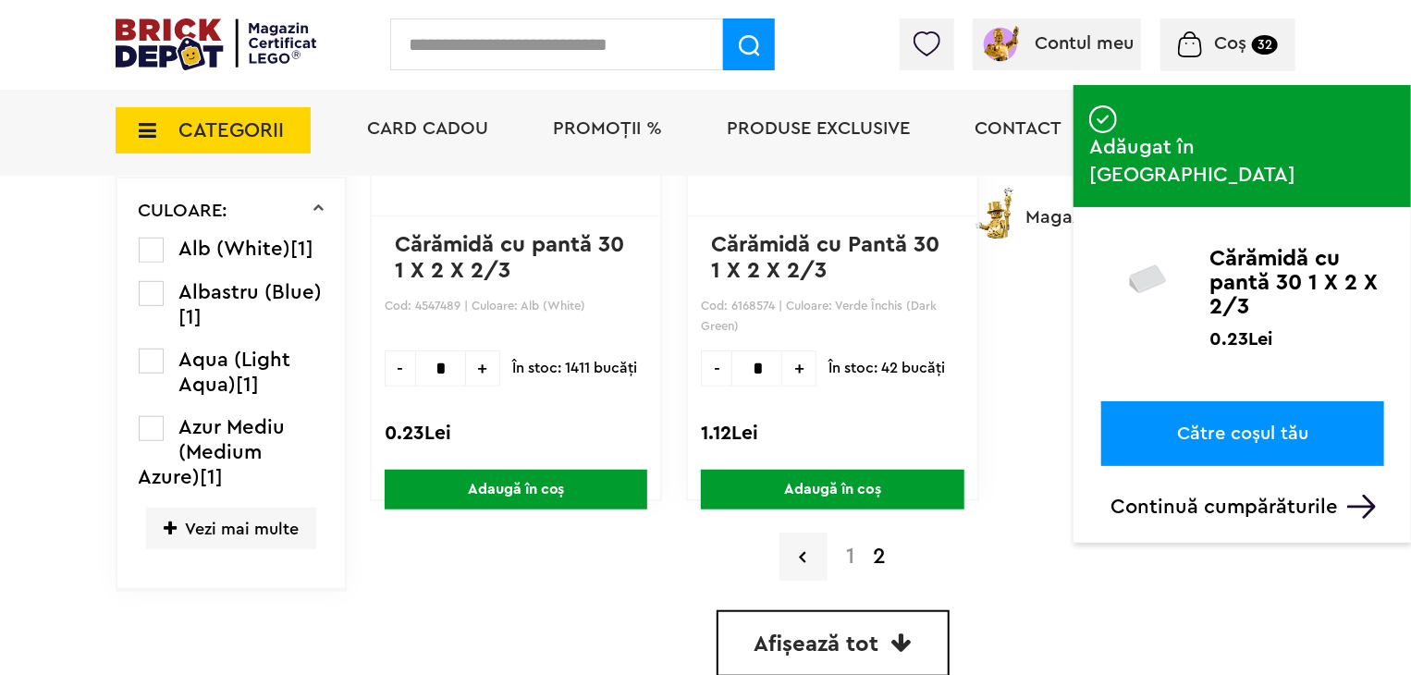
click at [574, 53] on input "text" at bounding box center [556, 44] width 333 height 52
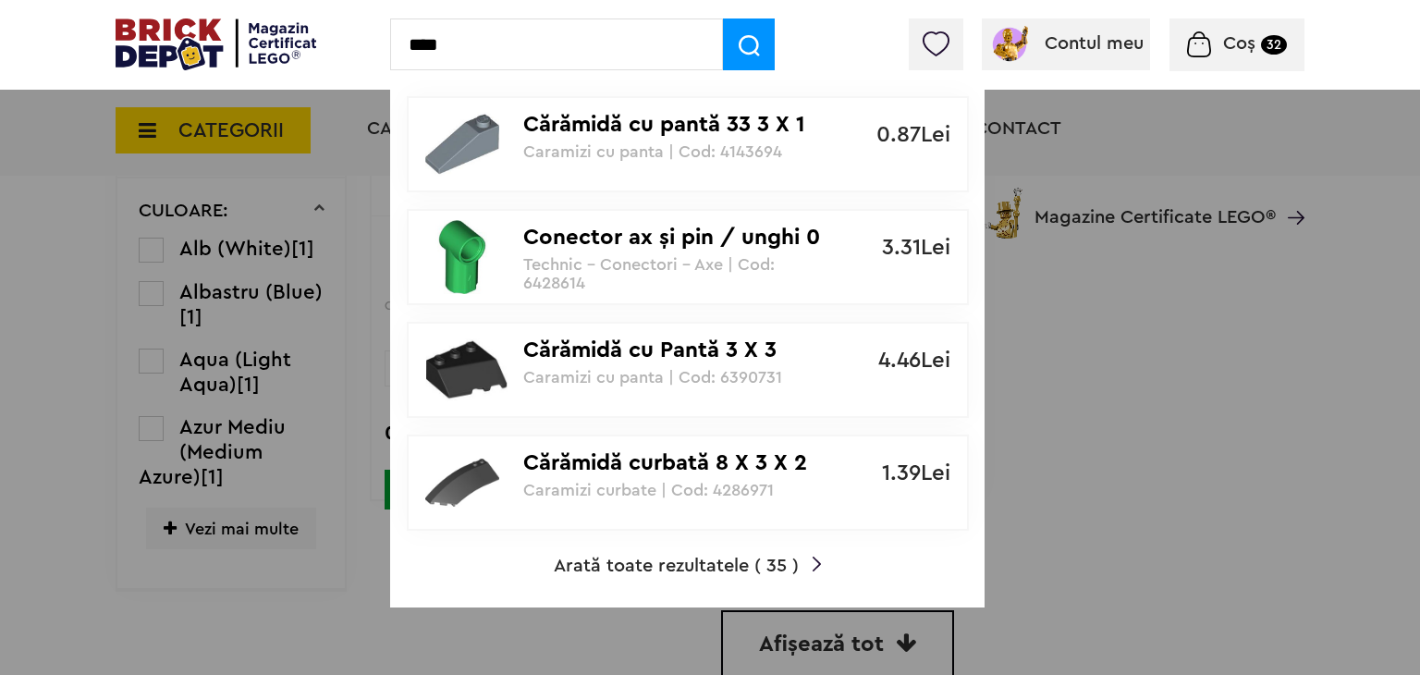
type input "****"
click at [700, 564] on span "Arată toate rezultatele ( 35 )" at bounding box center [676, 566] width 245 height 18
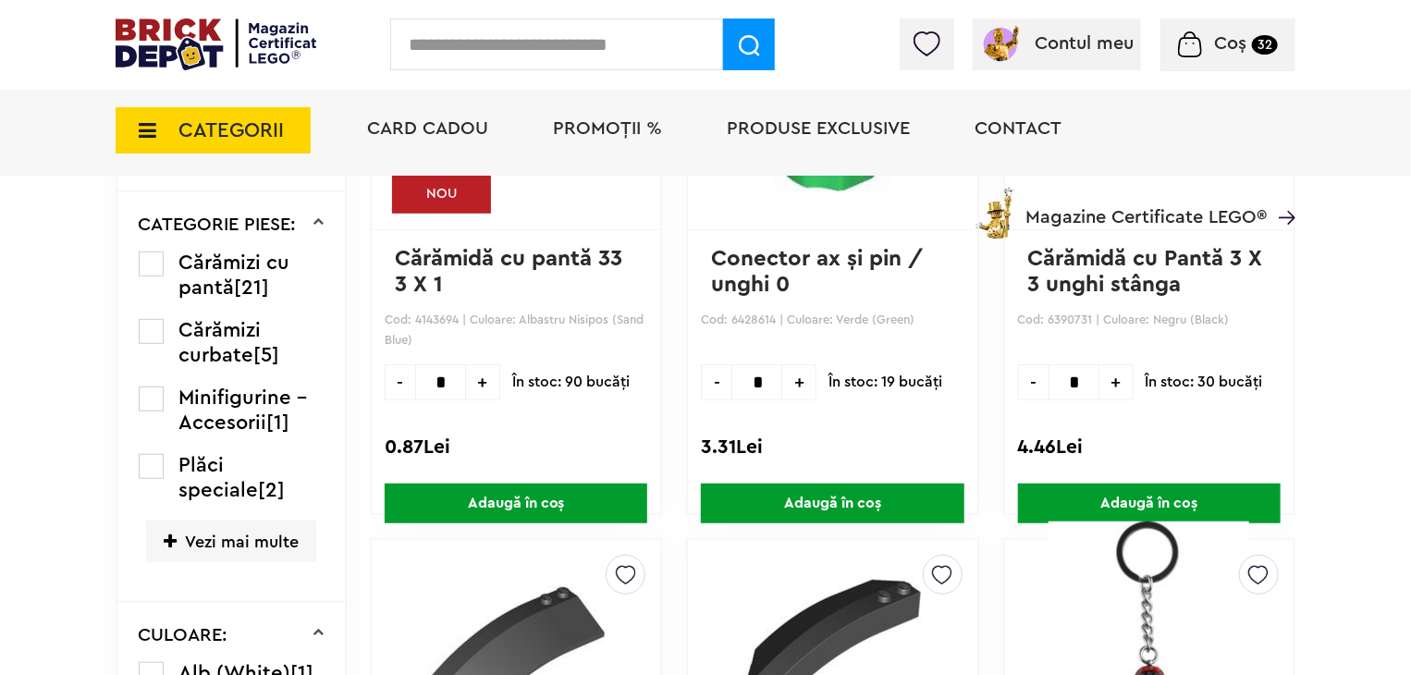
scroll to position [594, 0]
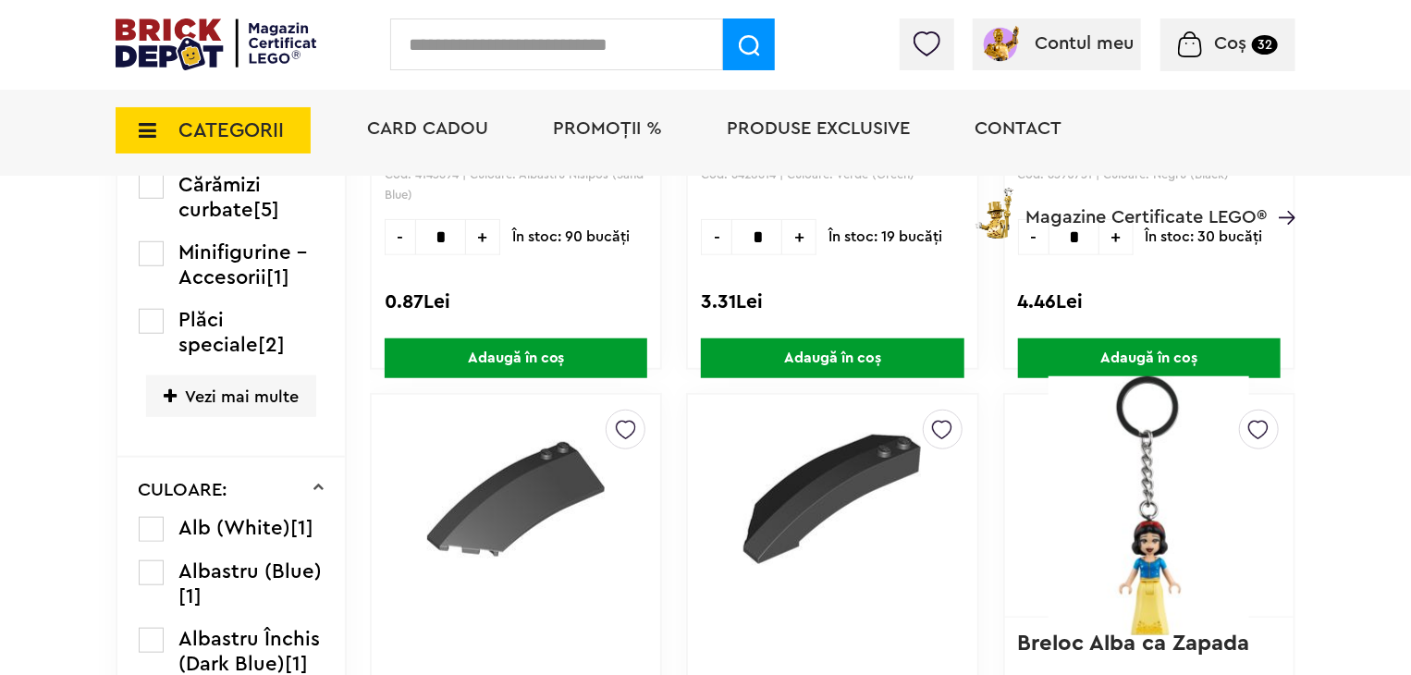
click at [149, 526] on label at bounding box center [151, 529] width 25 height 25
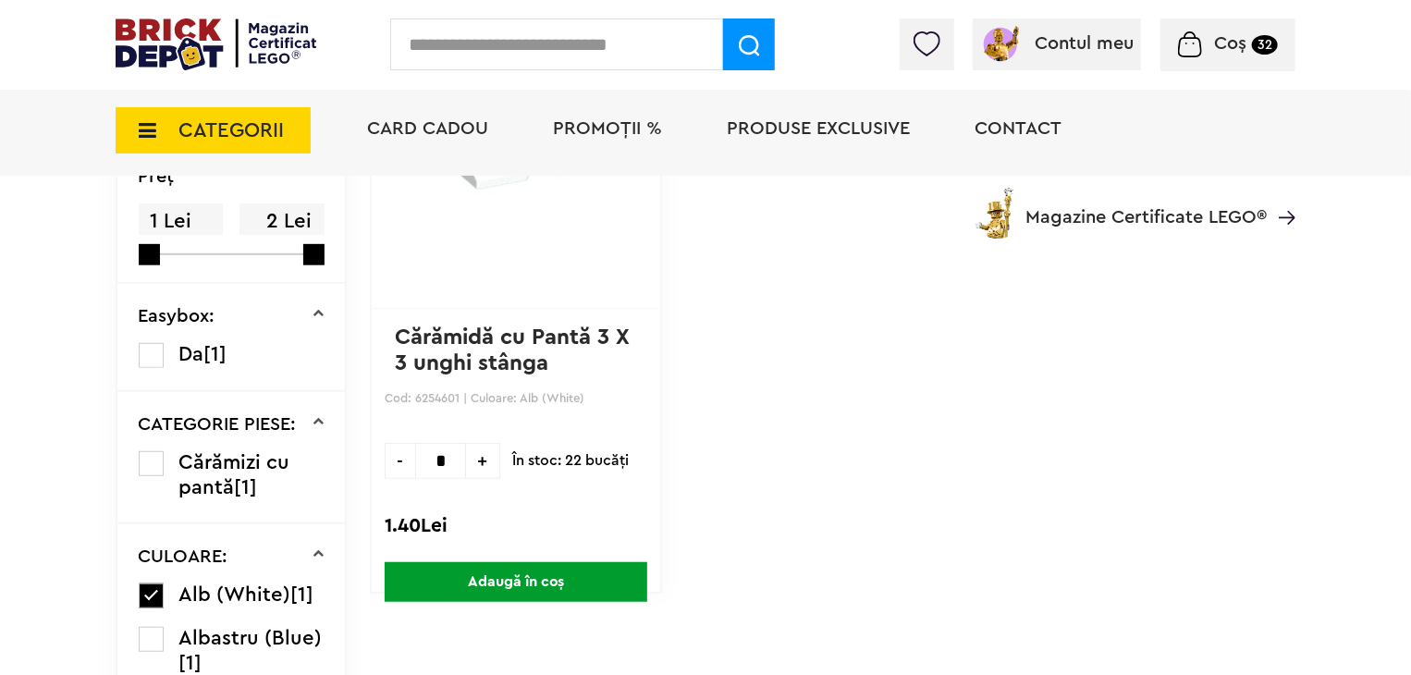
scroll to position [185, 0]
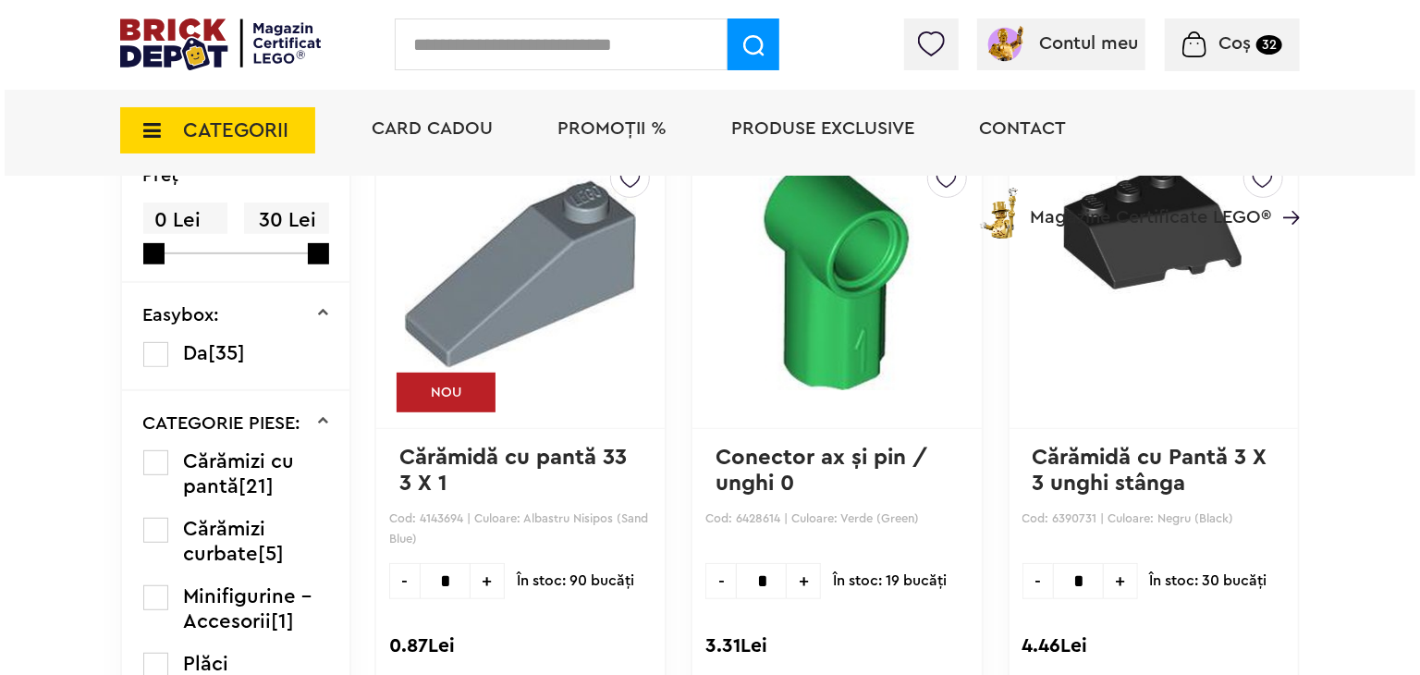
scroll to position [224, 0]
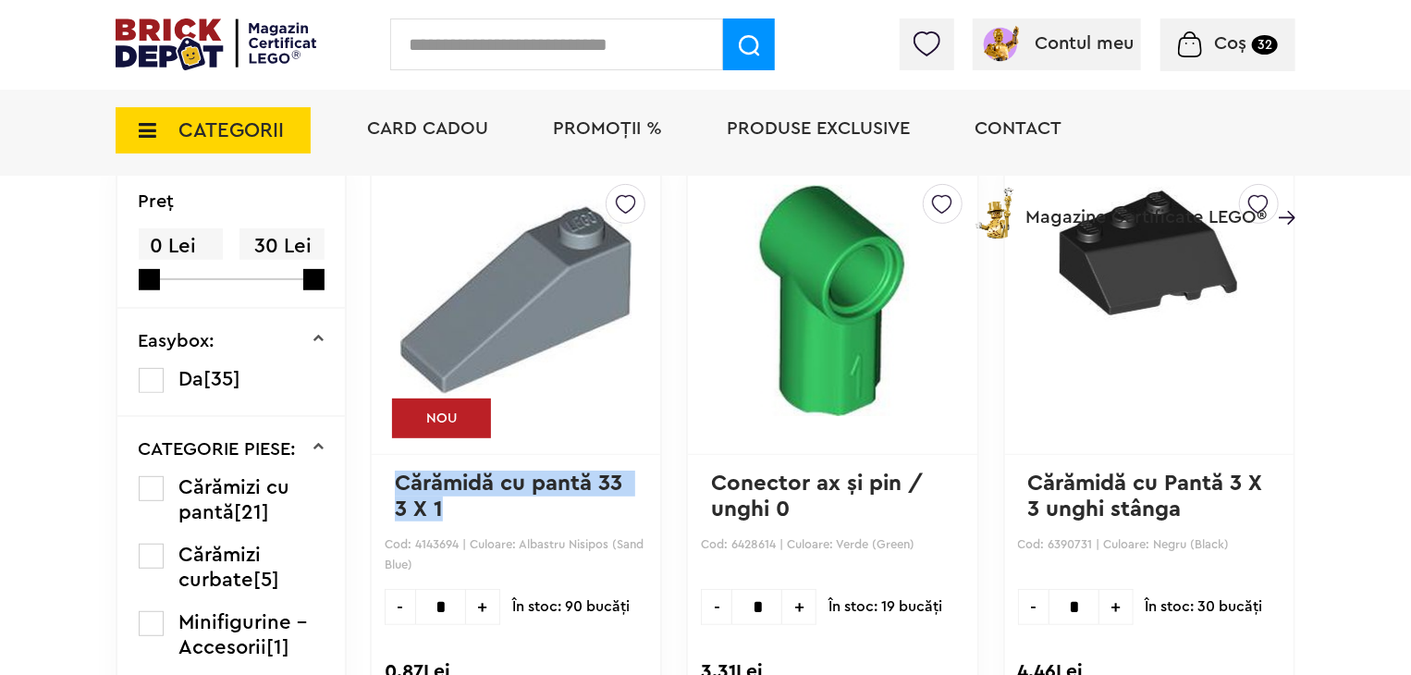
drag, startPoint x: 448, startPoint y: 504, endPoint x: 385, endPoint y: 489, distance: 64.6
click at [385, 489] on div "gunship ( 84 ) Creează o listă nouă NOU Cărămidă cu pantă 33 3 X 1 Cod: 4143694…" at bounding box center [516, 453] width 292 height 572
copy link "Cărămidă cu pantă 33 3 X 1"
click at [594, 41] on input "text" at bounding box center [556, 44] width 333 height 52
paste input "**********"
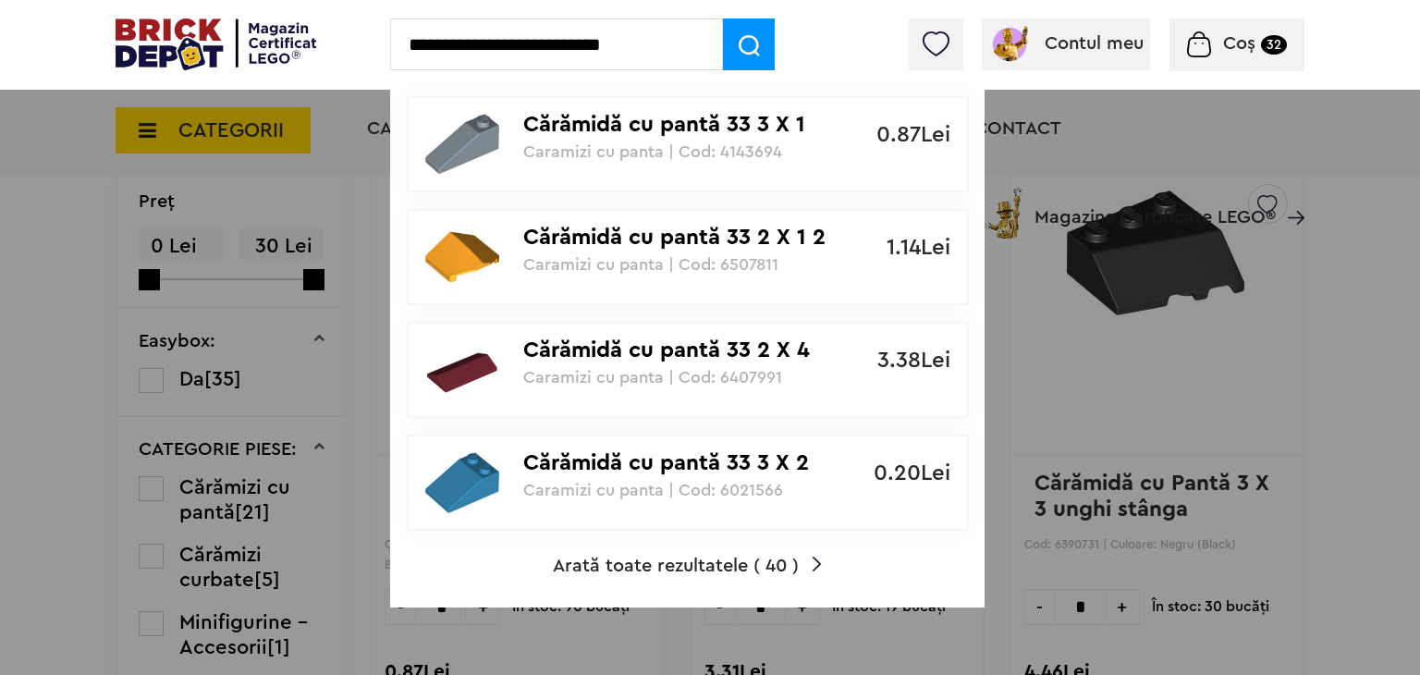
type input "**********"
click at [768, 559] on span "Arată toate rezultatele ( 40 )" at bounding box center [676, 566] width 246 height 18
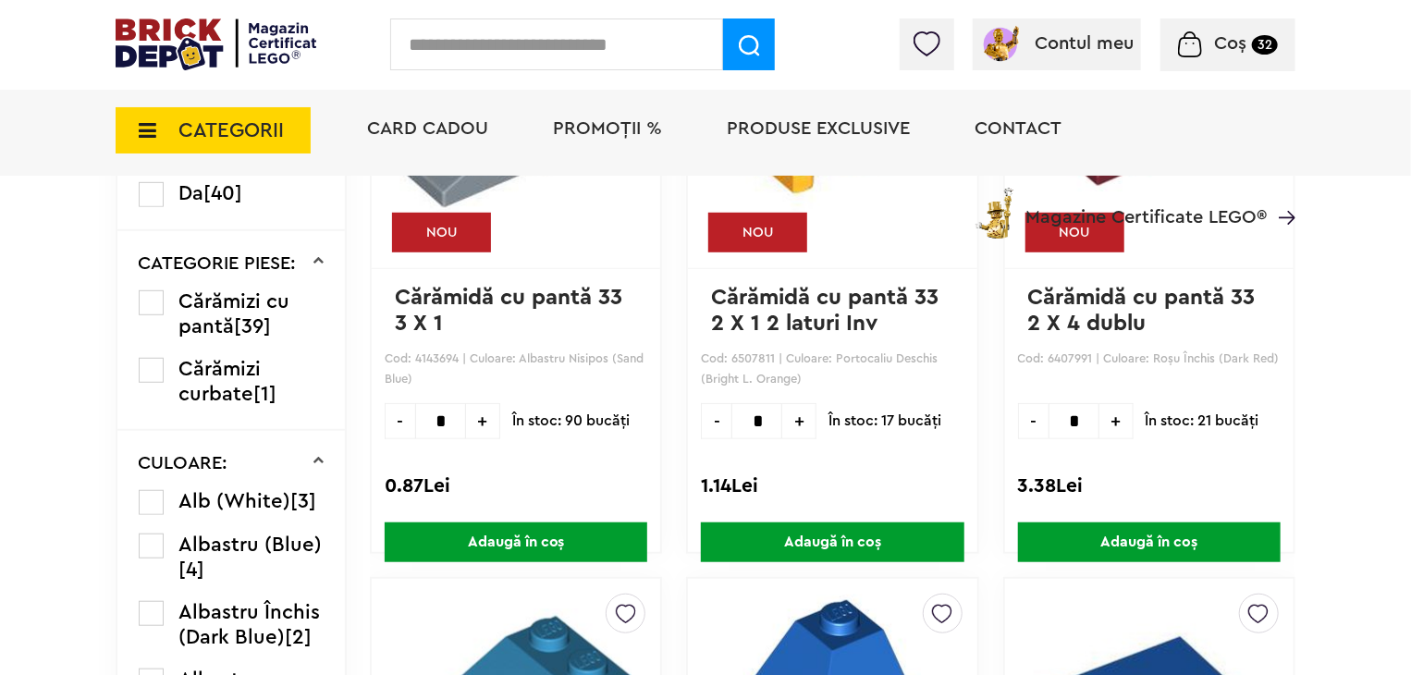
scroll to position [647, 0]
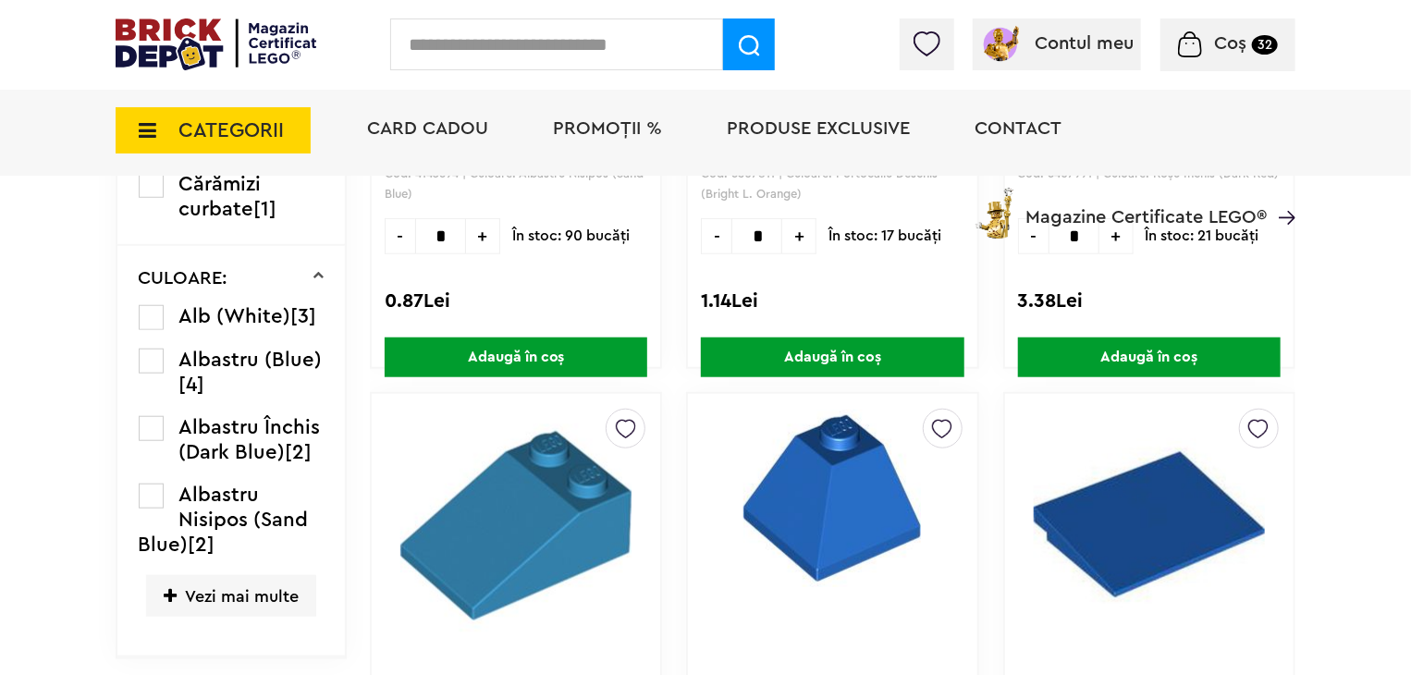
click at [152, 305] on label at bounding box center [151, 317] width 25 height 25
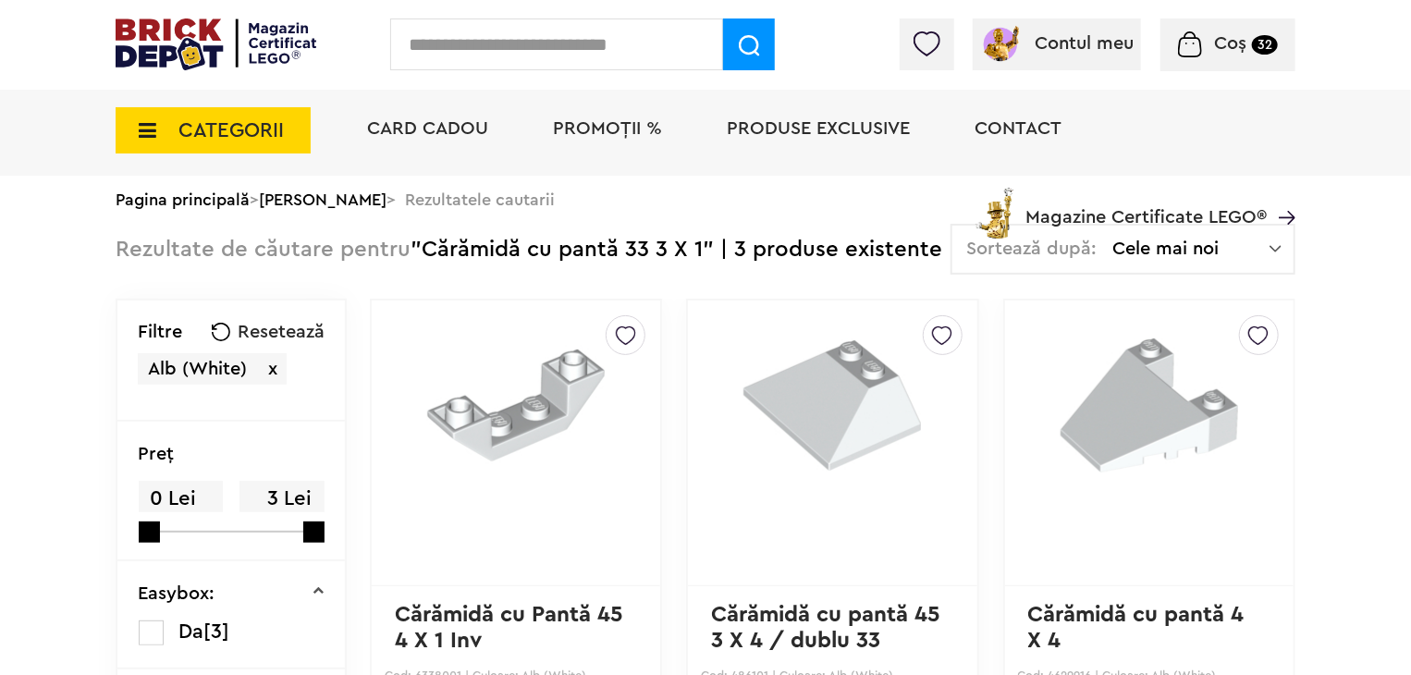
scroll to position [185, 0]
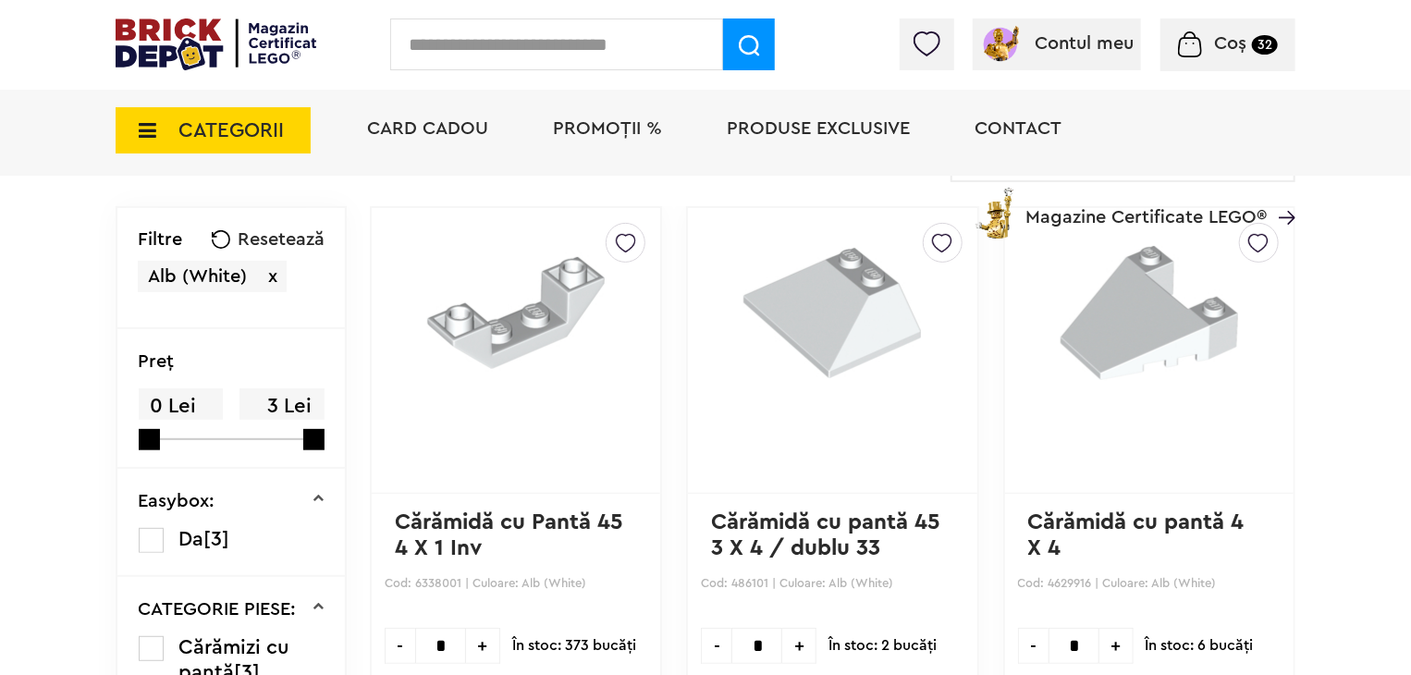
click at [537, 60] on input "text" at bounding box center [556, 44] width 333 height 52
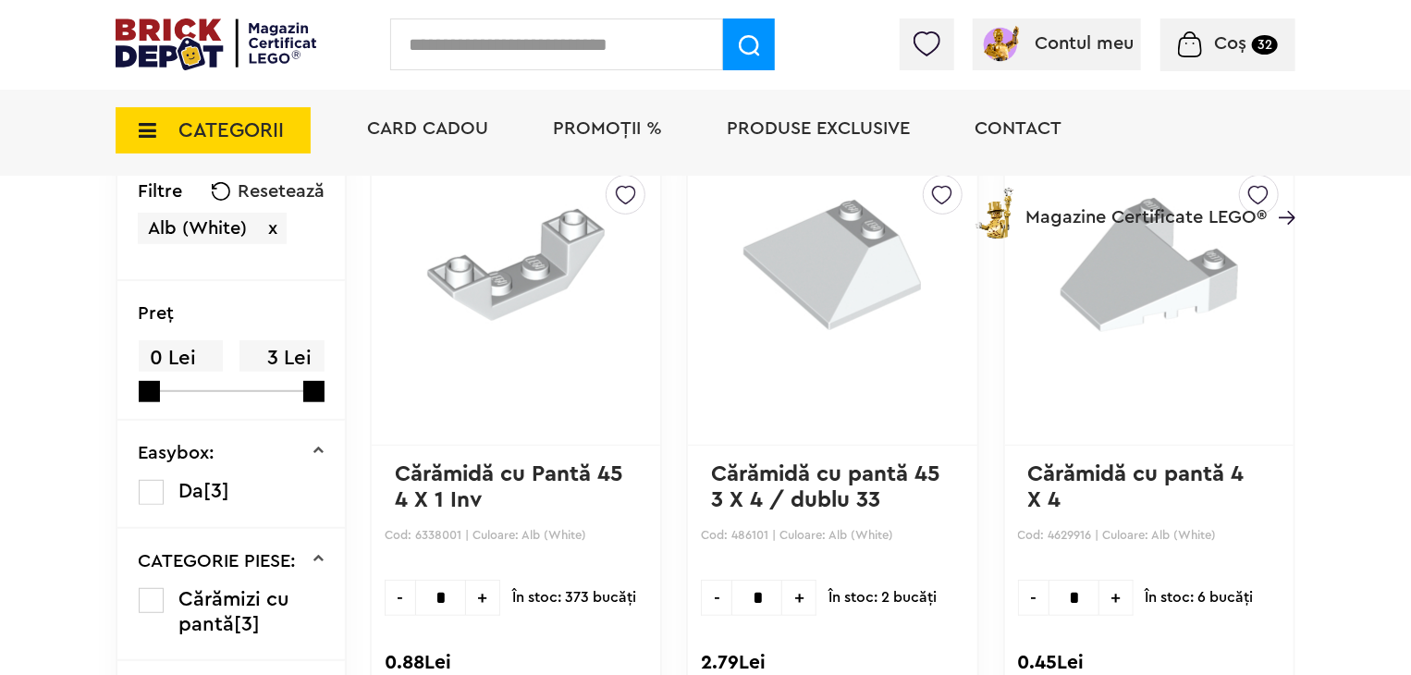
scroll to position [277, 0]
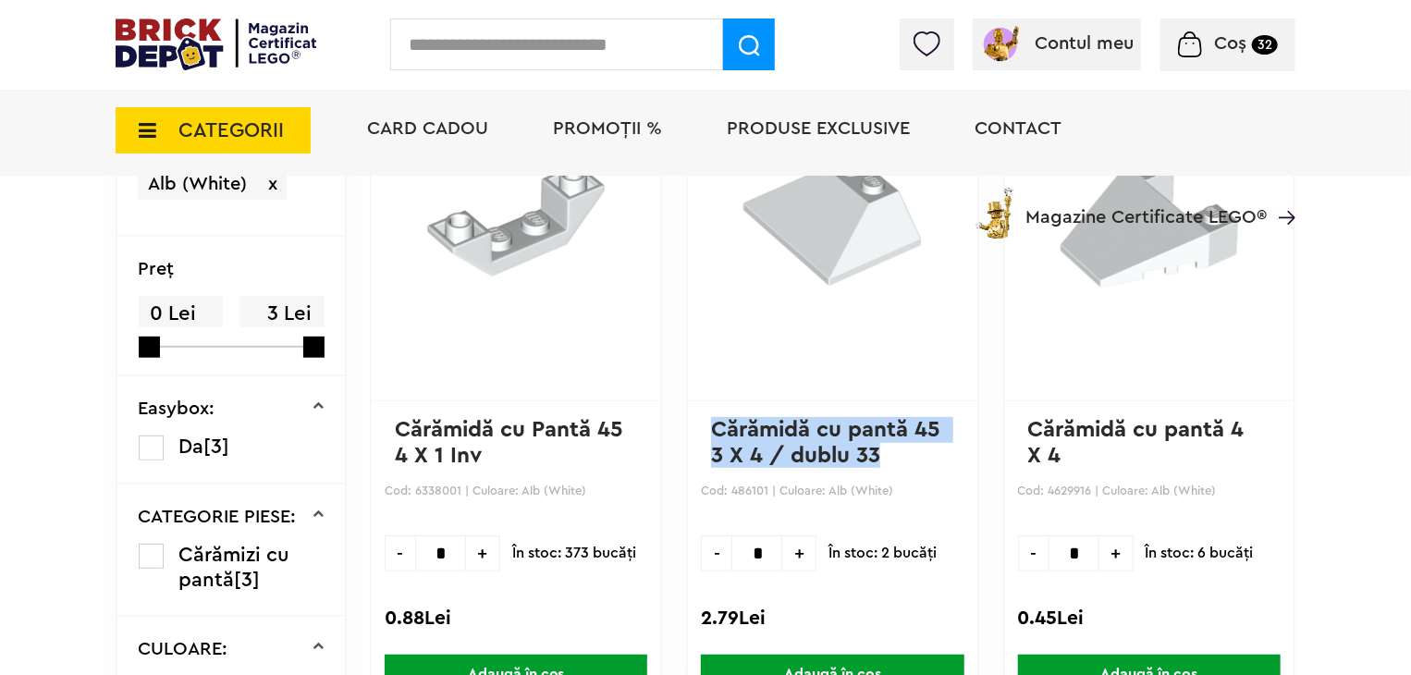
drag, startPoint x: 888, startPoint y: 462, endPoint x: 714, endPoint y: 428, distance: 177.2
click at [714, 428] on p "Cărămidă cu pantă 45 3 X 4 / dublu 33" at bounding box center [832, 442] width 242 height 51
copy link "Cărămidă cu pantă 45 3 X 4 / dublu 33"
click at [546, 47] on input "text" at bounding box center [556, 44] width 333 height 52
paste input "**********"
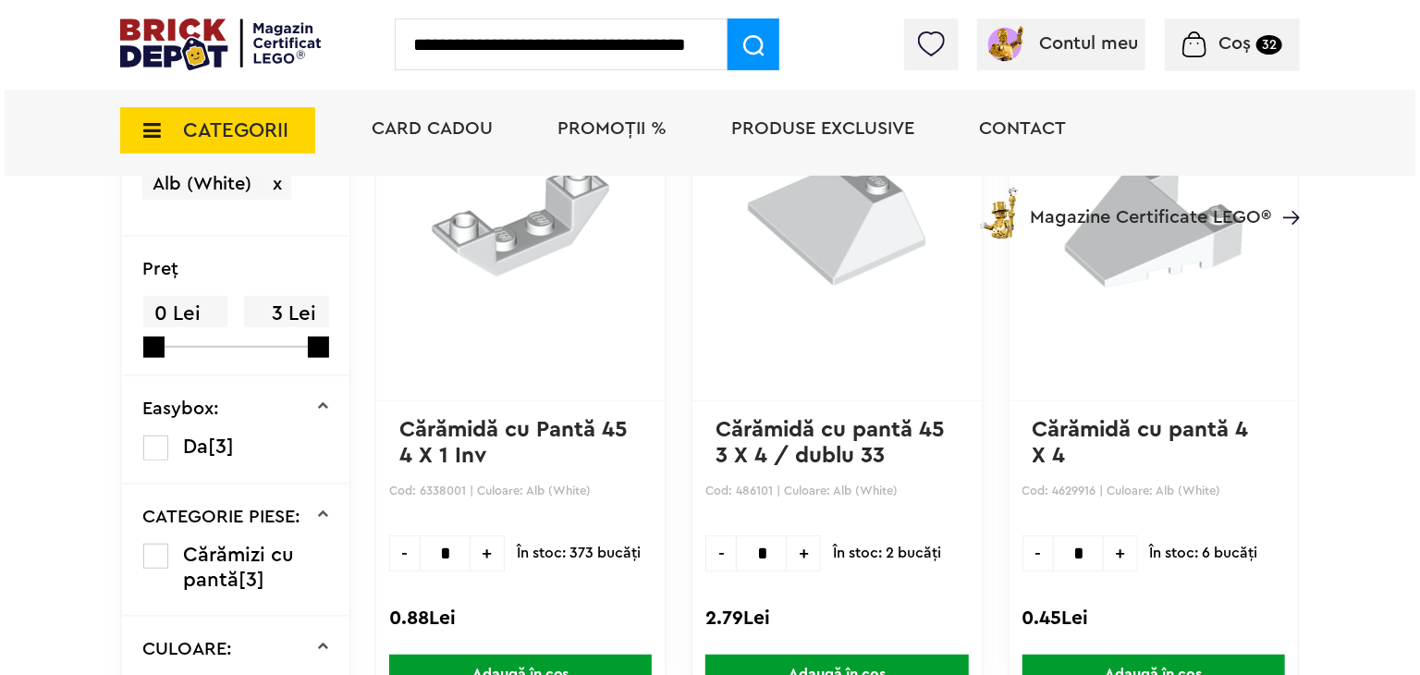
scroll to position [0, 37]
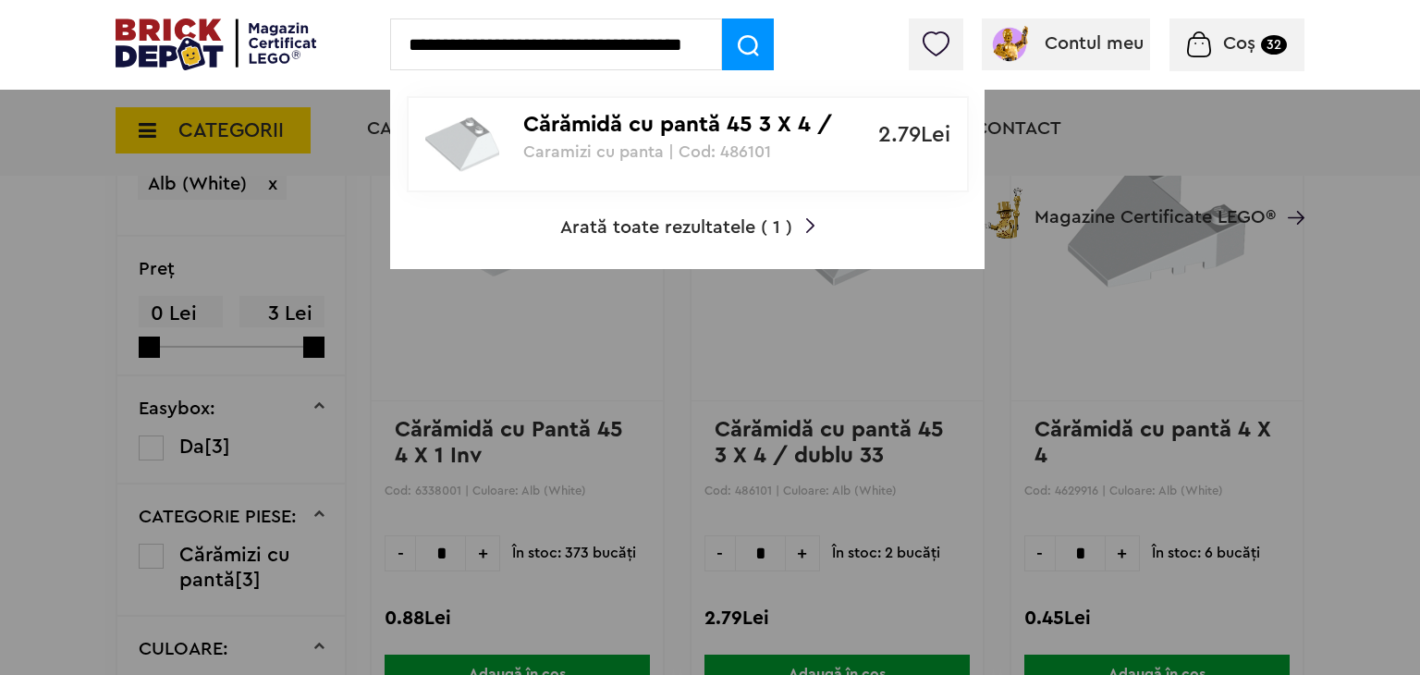
drag, startPoint x: 538, startPoint y: 45, endPoint x: 700, endPoint y: 60, distance: 162.5
click at [700, 60] on input "**********" at bounding box center [556, 44] width 333 height 52
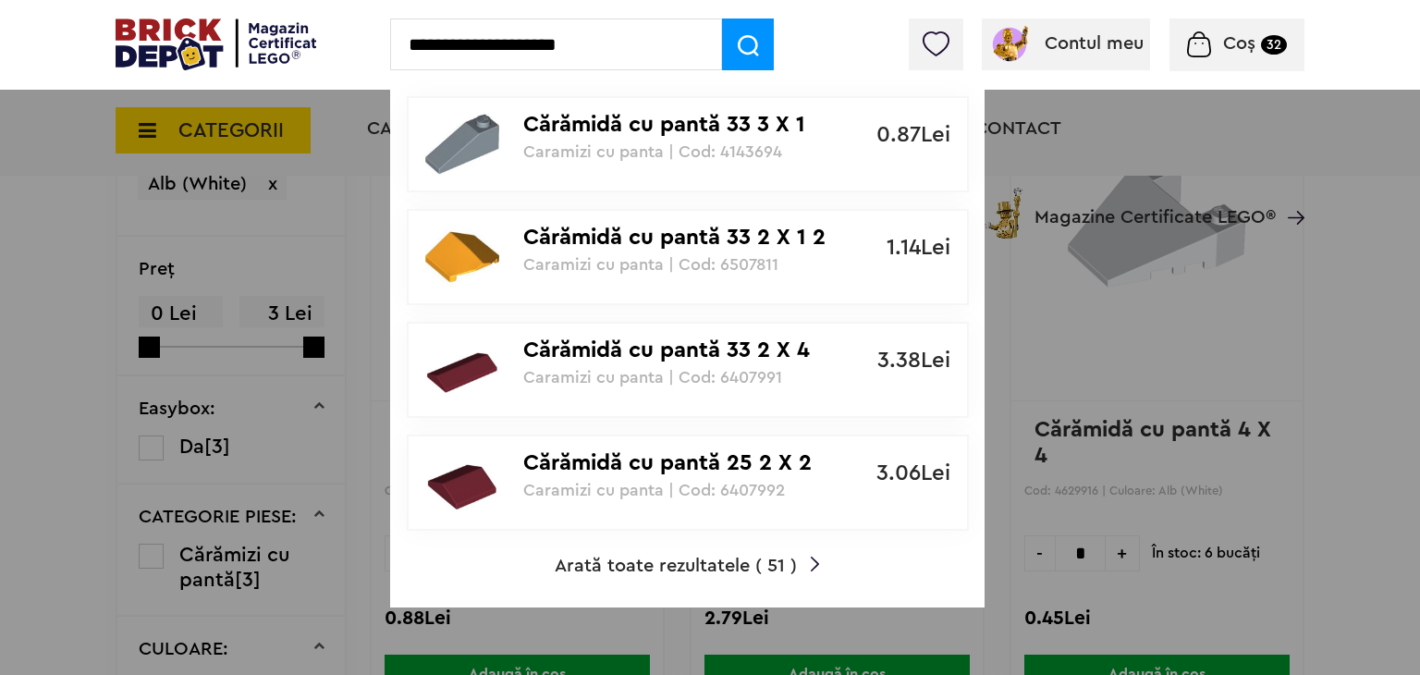
type input "**********"
click at [754, 571] on span "Arată toate rezultatele ( 51 )" at bounding box center [676, 566] width 242 height 18
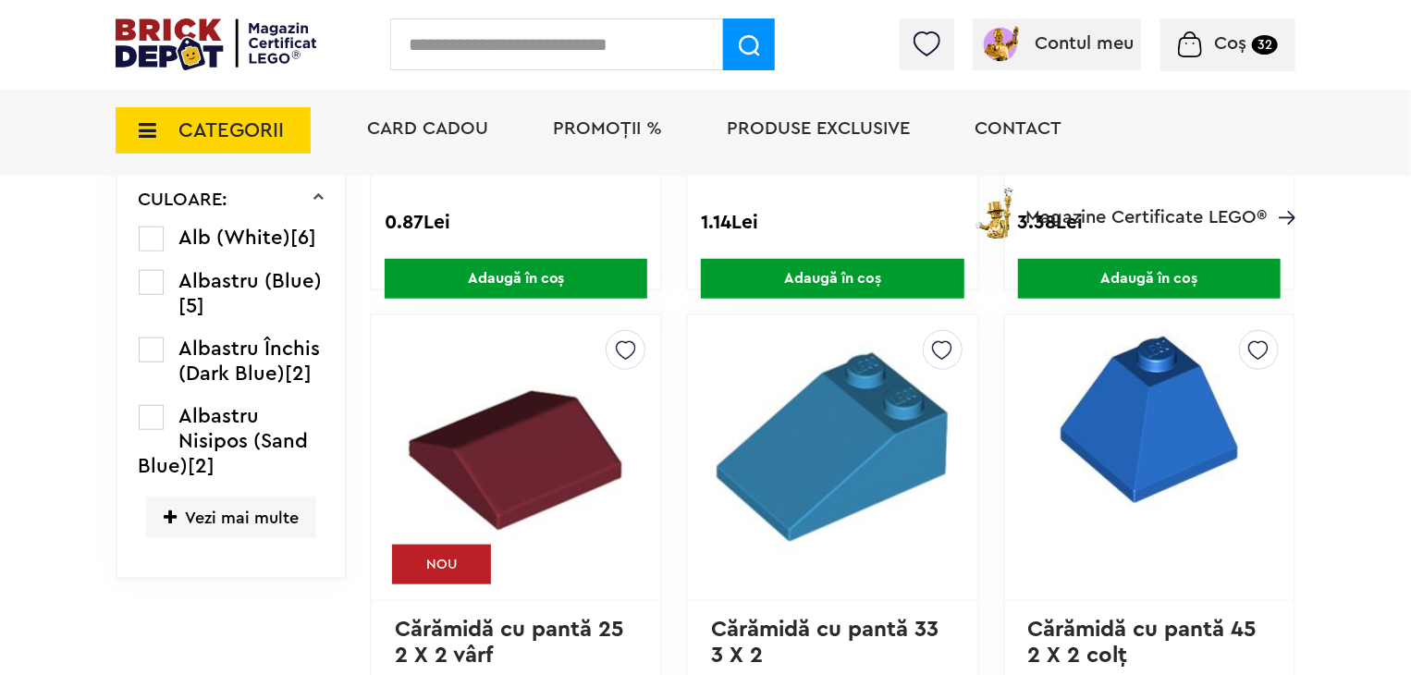
scroll to position [675, 0]
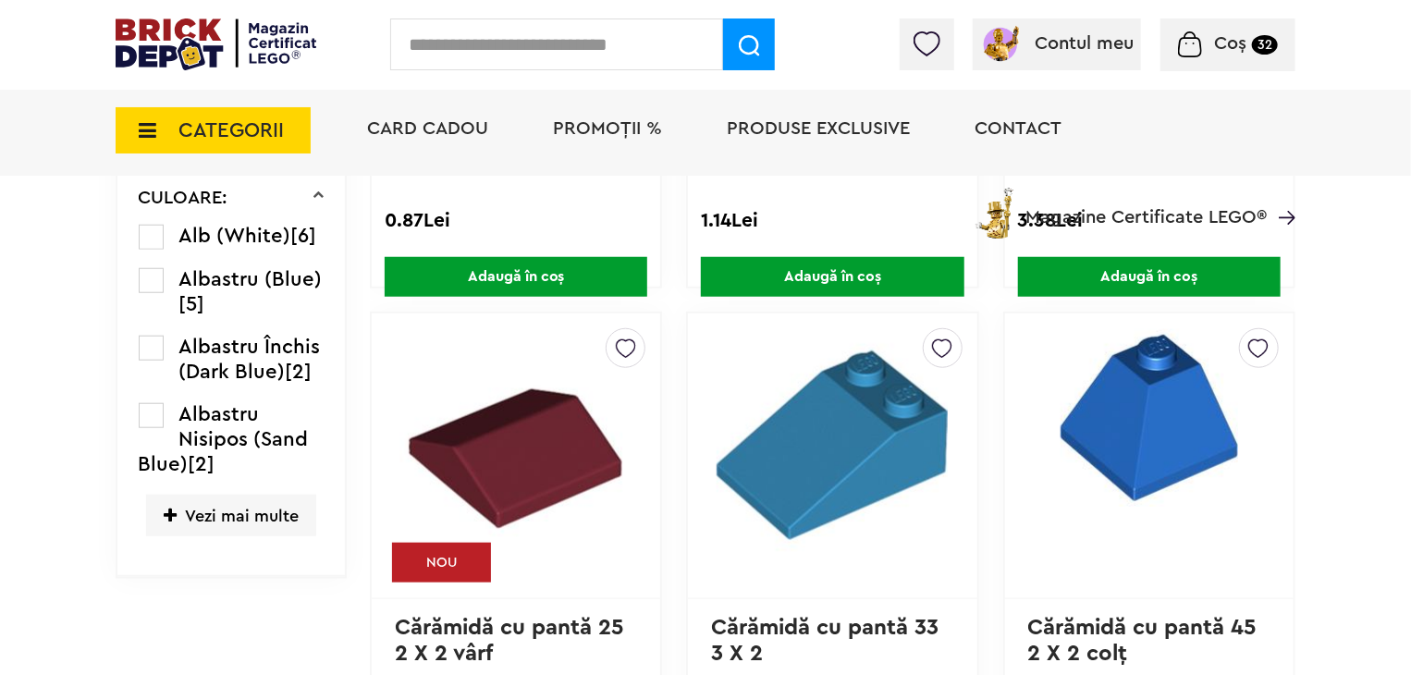
click at [152, 238] on div "CATEGORII Jucării LEGO Card Cadou LEGO Animal Crossing Architecture Art Bluey B…" at bounding box center [706, 162] width 1180 height 153
click at [147, 243] on label at bounding box center [151, 237] width 25 height 25
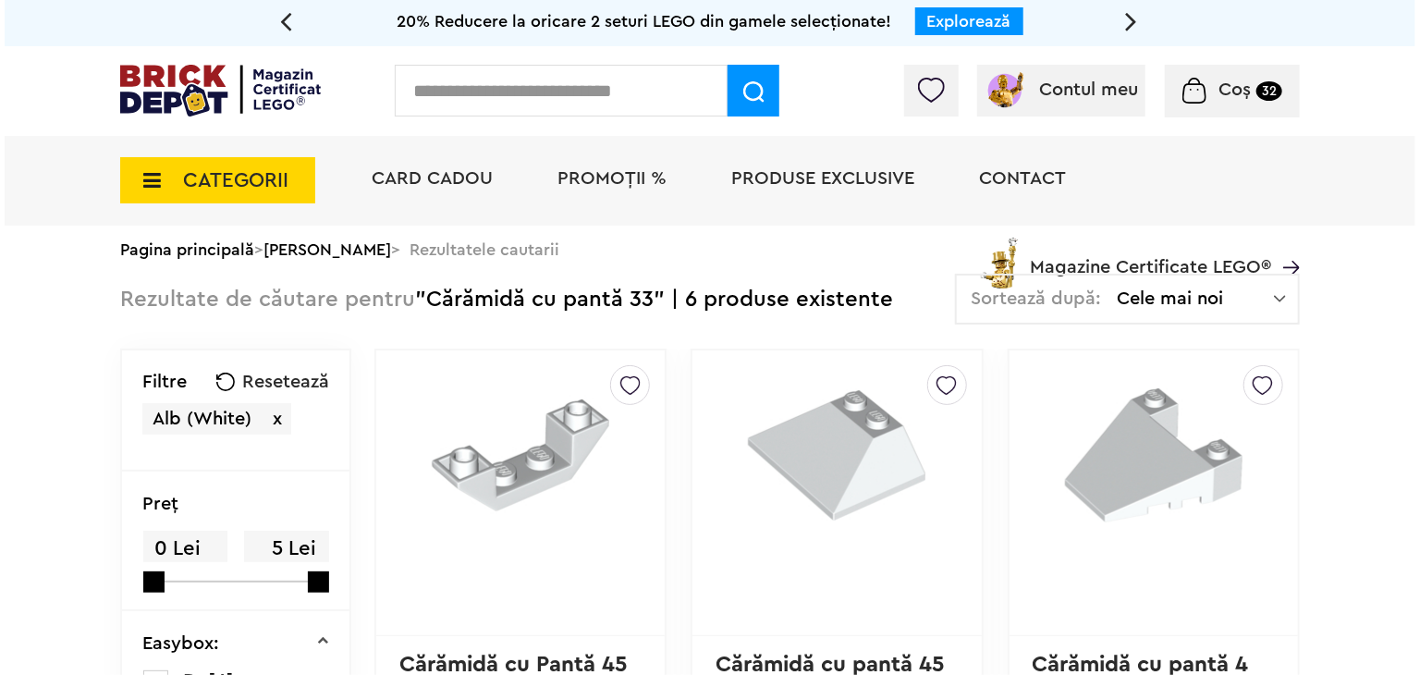
scroll to position [185, 0]
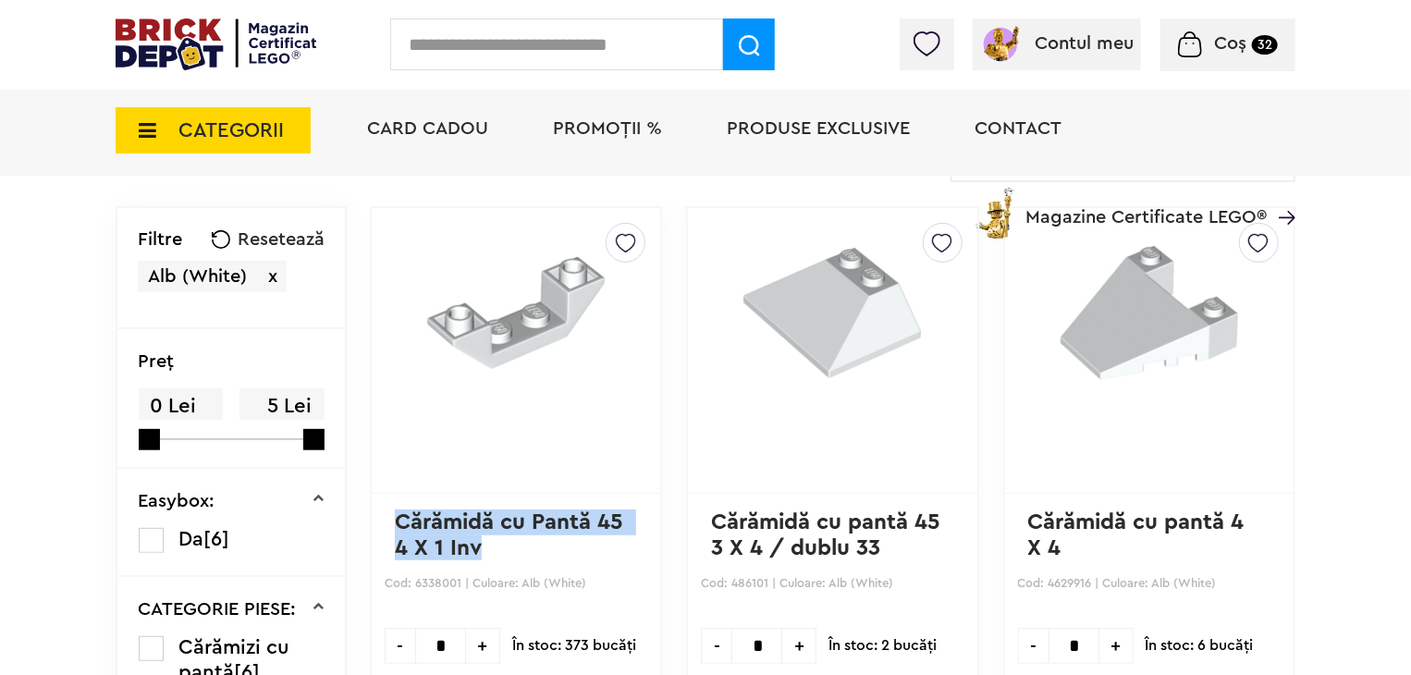
drag, startPoint x: 486, startPoint y: 547, endPoint x: 399, endPoint y: 519, distance: 91.5
click at [399, 519] on p "Cărămidă cu Pantă 45 4 X 1 Inv" at bounding box center [516, 535] width 242 height 51
copy link "Cărămidă cu Pantă 45 4 X 1 Inv"
click at [455, 56] on input "text" at bounding box center [556, 44] width 333 height 52
paste input "**********"
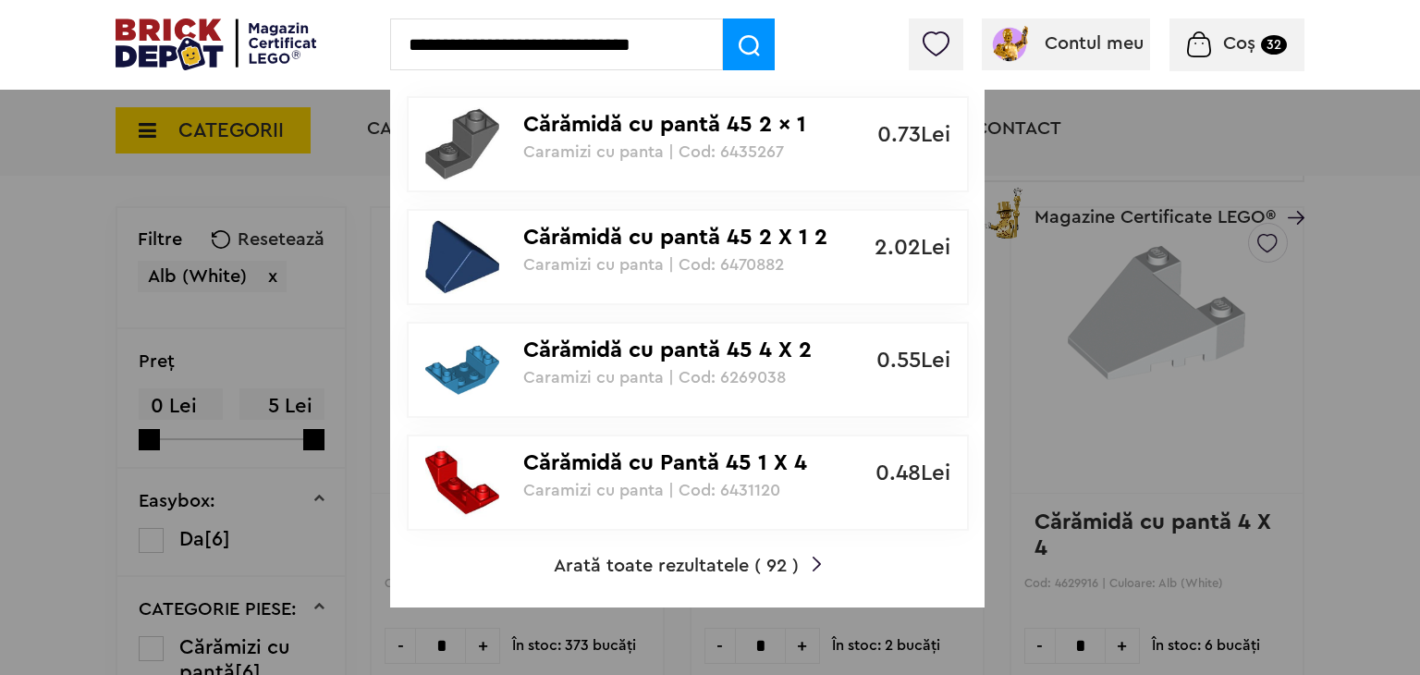
drag, startPoint x: 680, startPoint y: 64, endPoint x: 571, endPoint y: 67, distance: 109.2
click at [571, 67] on input "**********" at bounding box center [556, 44] width 333 height 52
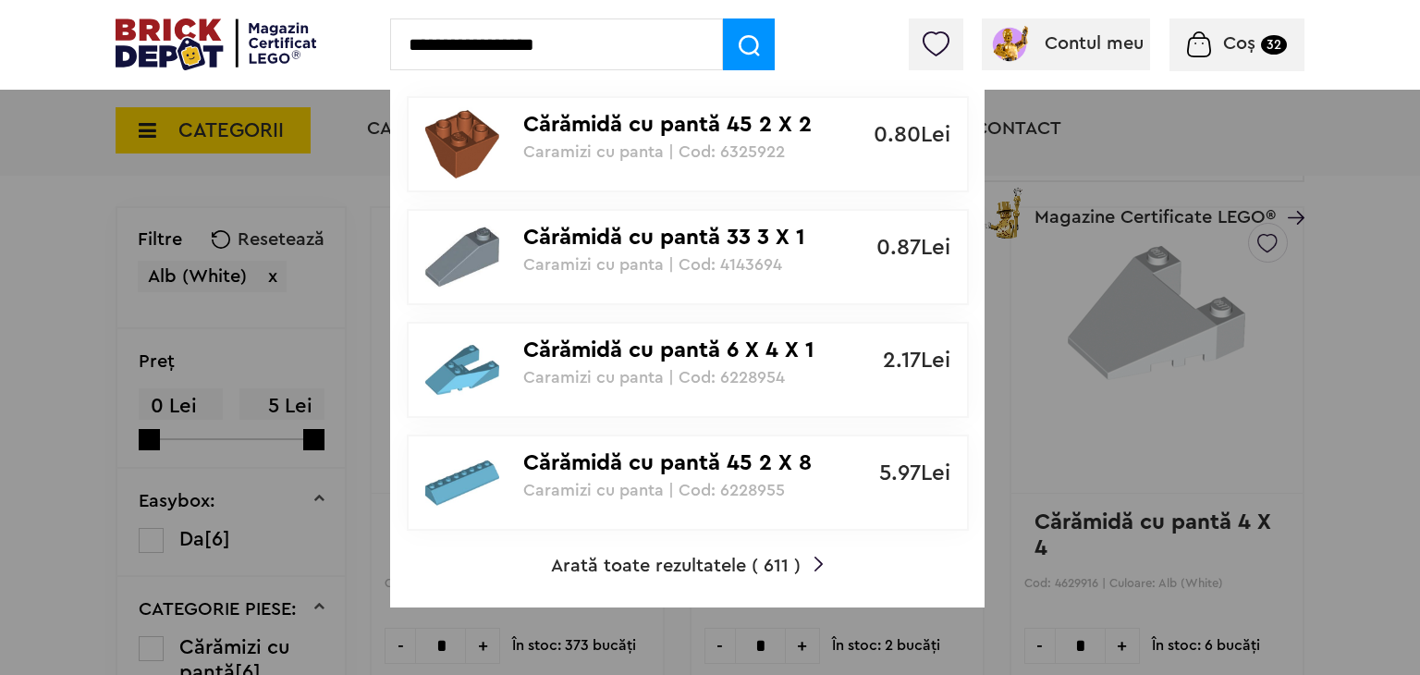
type input "**********"
click at [714, 564] on span "Arată toate rezultatele ( 611 )" at bounding box center [676, 566] width 250 height 18
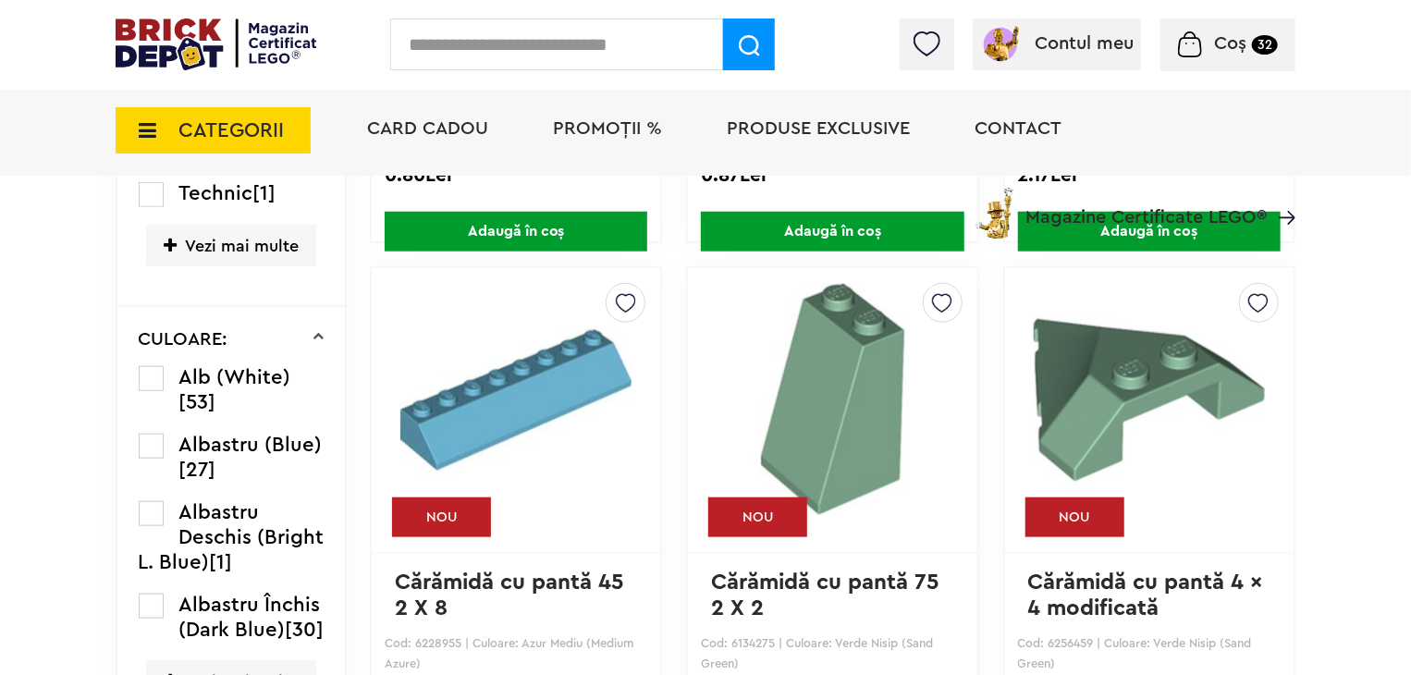
scroll to position [686, 0]
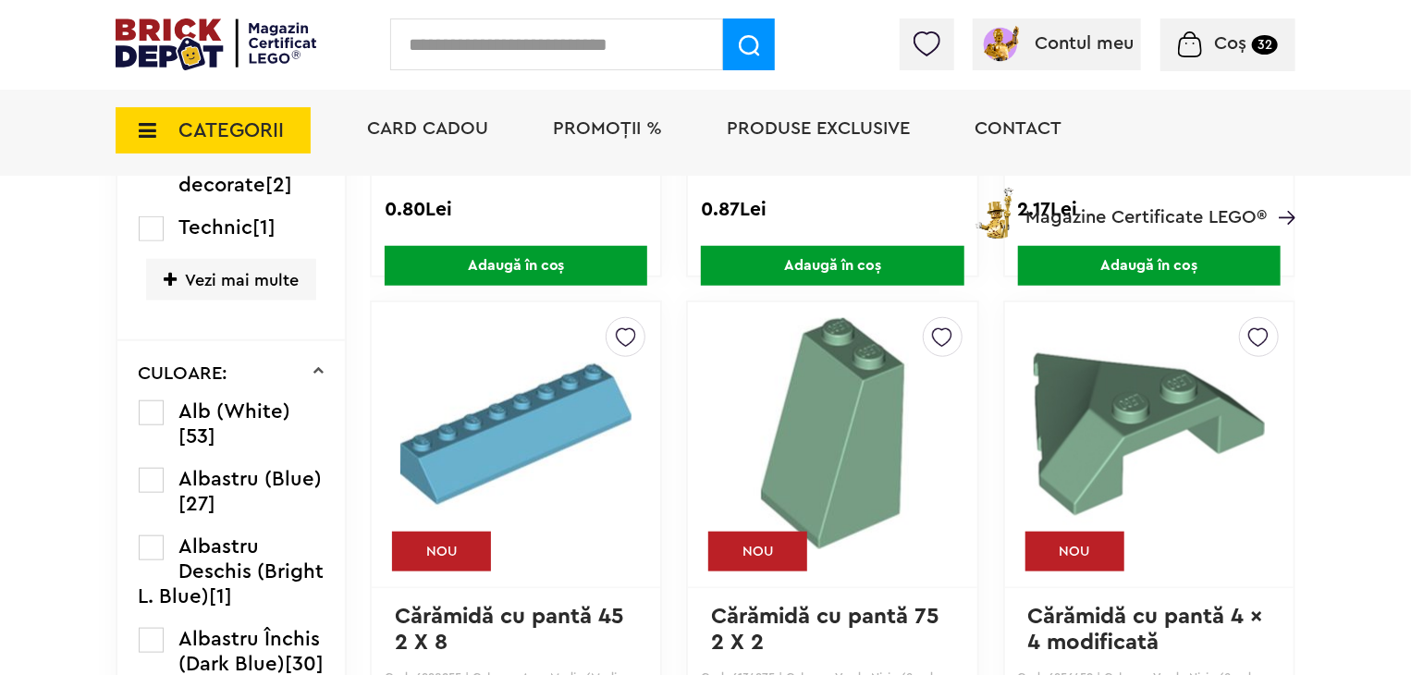
click at [155, 410] on label at bounding box center [151, 412] width 25 height 25
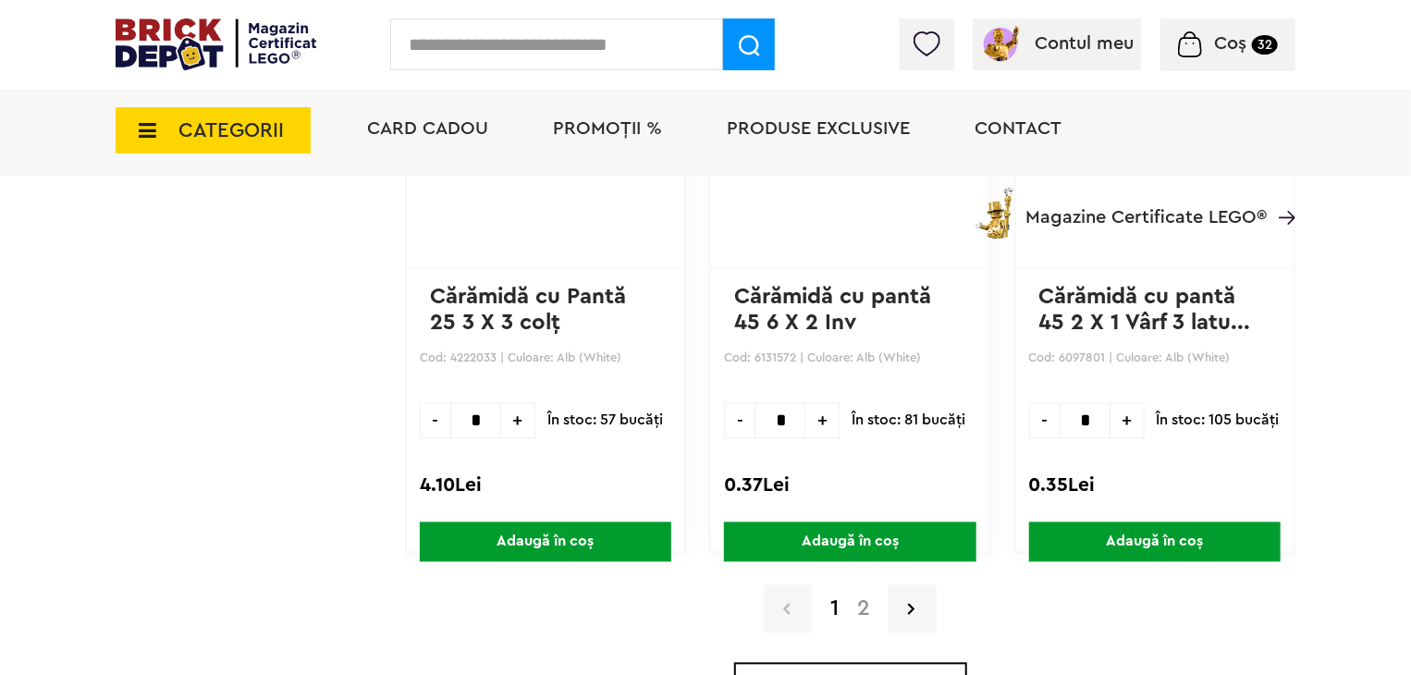
scroll to position [5179, 0]
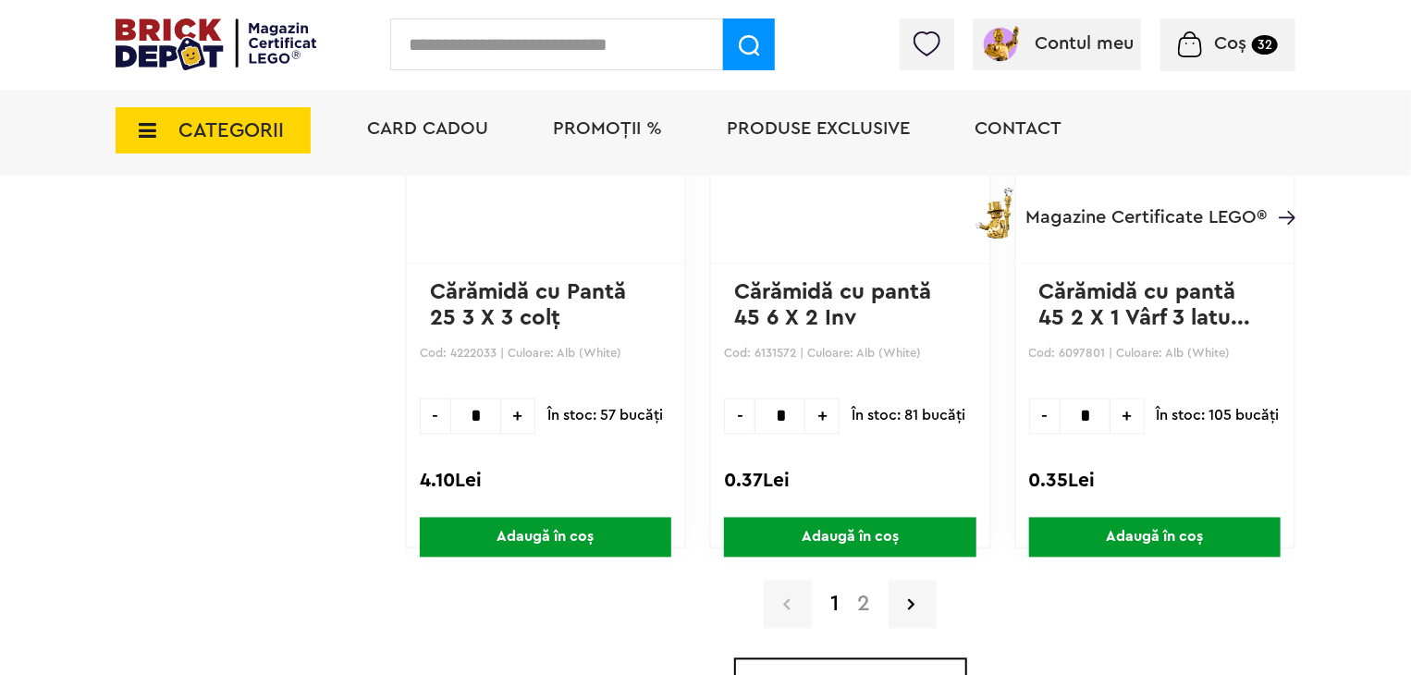
click at [848, 595] on a=Alb%20%28White%29&page=2"] "2" at bounding box center [863, 605] width 31 height 22
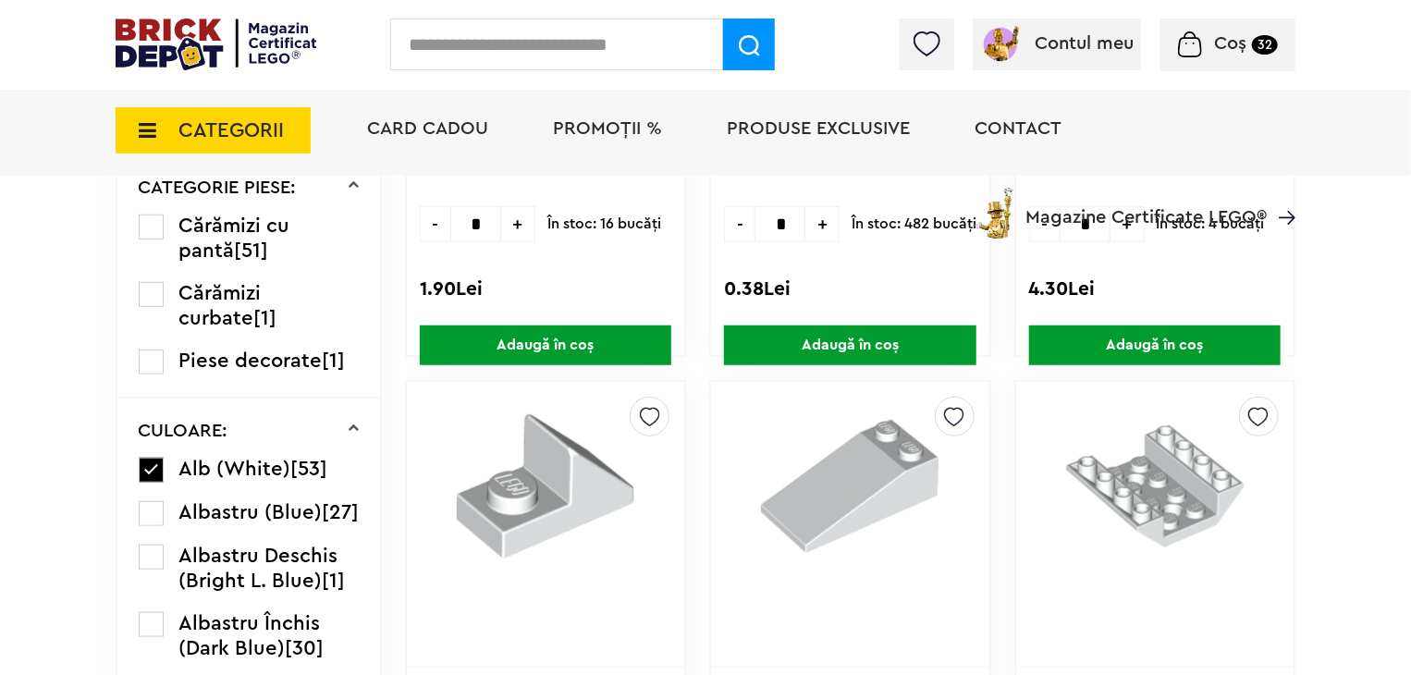
scroll to position [647, 0]
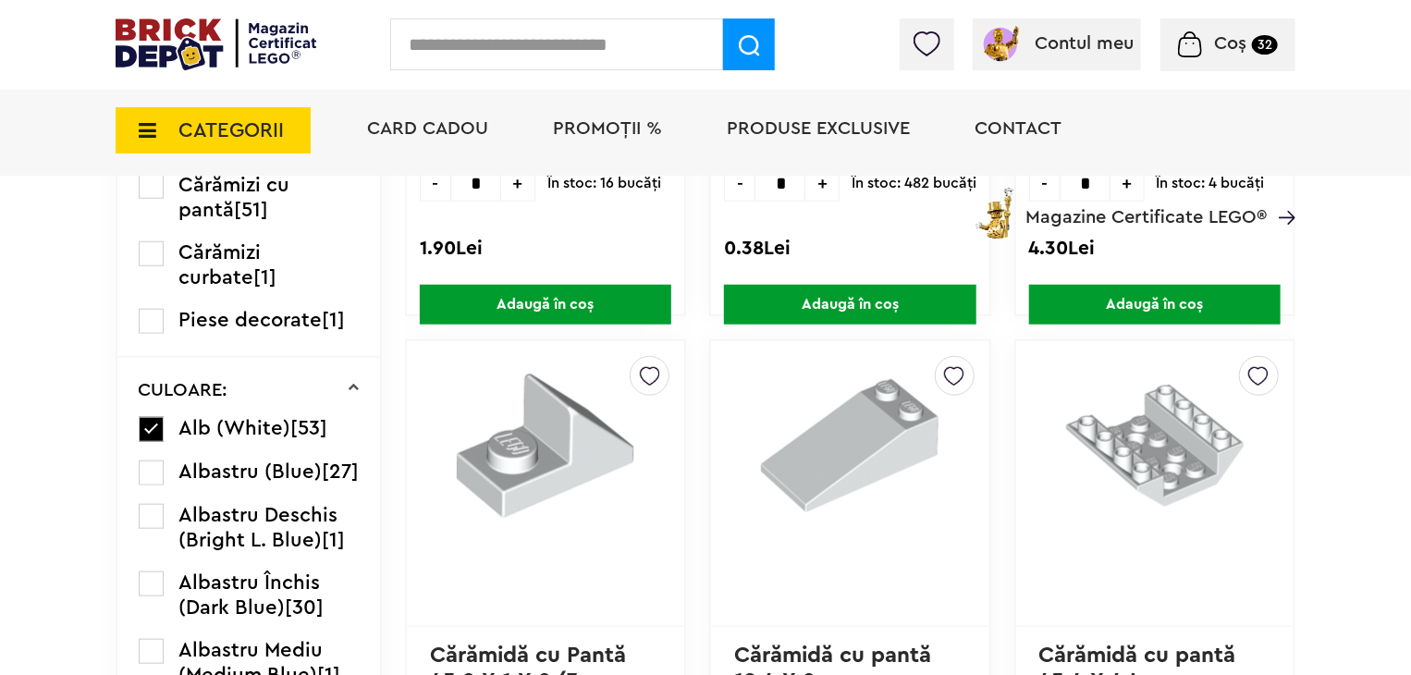
click at [640, 373] on img at bounding box center [650, 372] width 20 height 30
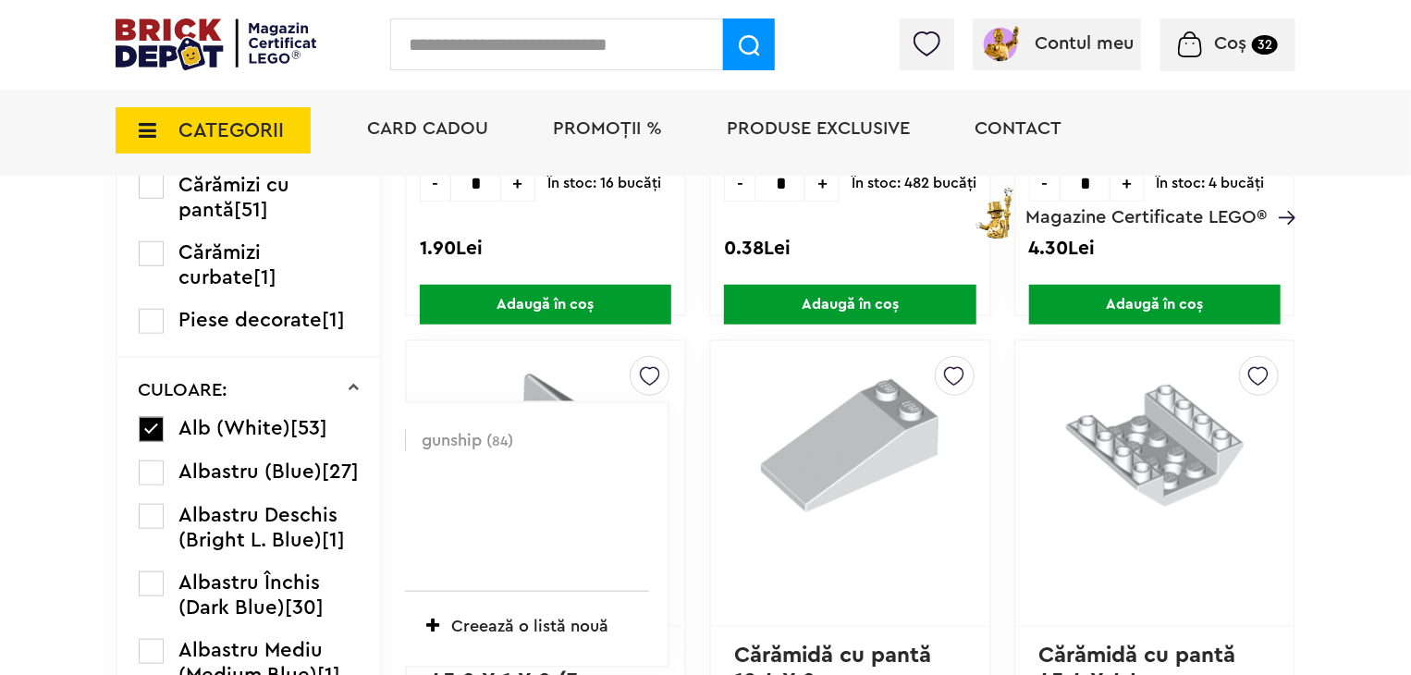
click at [385, 443] on label at bounding box center [395, 440] width 21 height 21
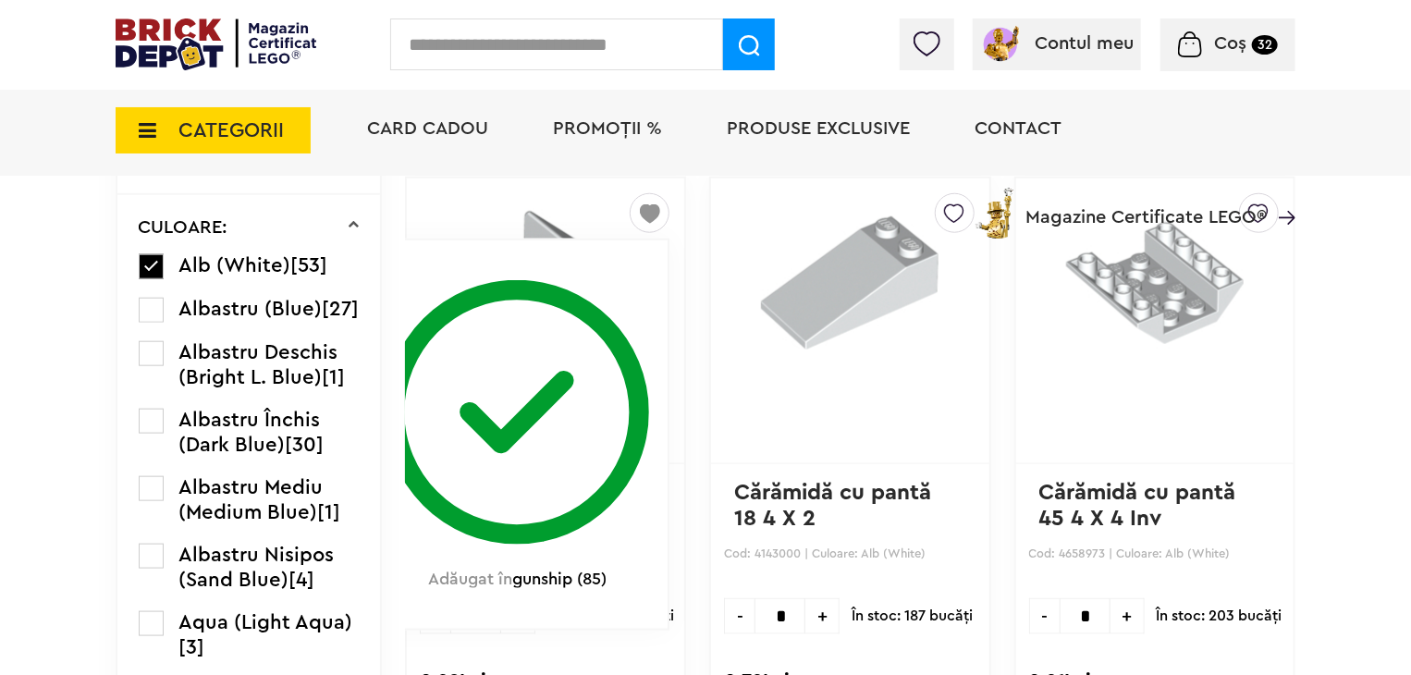
scroll to position [832, 0]
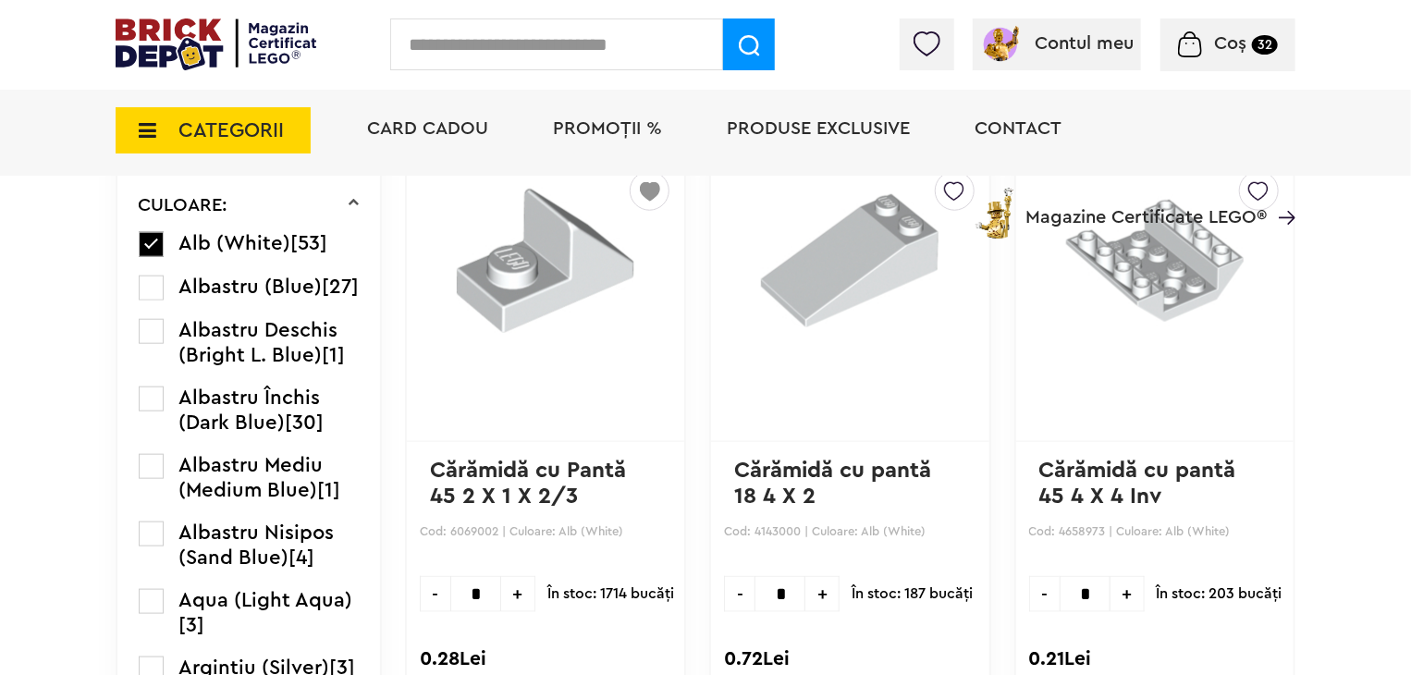
click at [501, 592] on span "+" at bounding box center [518, 594] width 34 height 36
click at [501, 589] on span "+" at bounding box center [518, 594] width 34 height 36
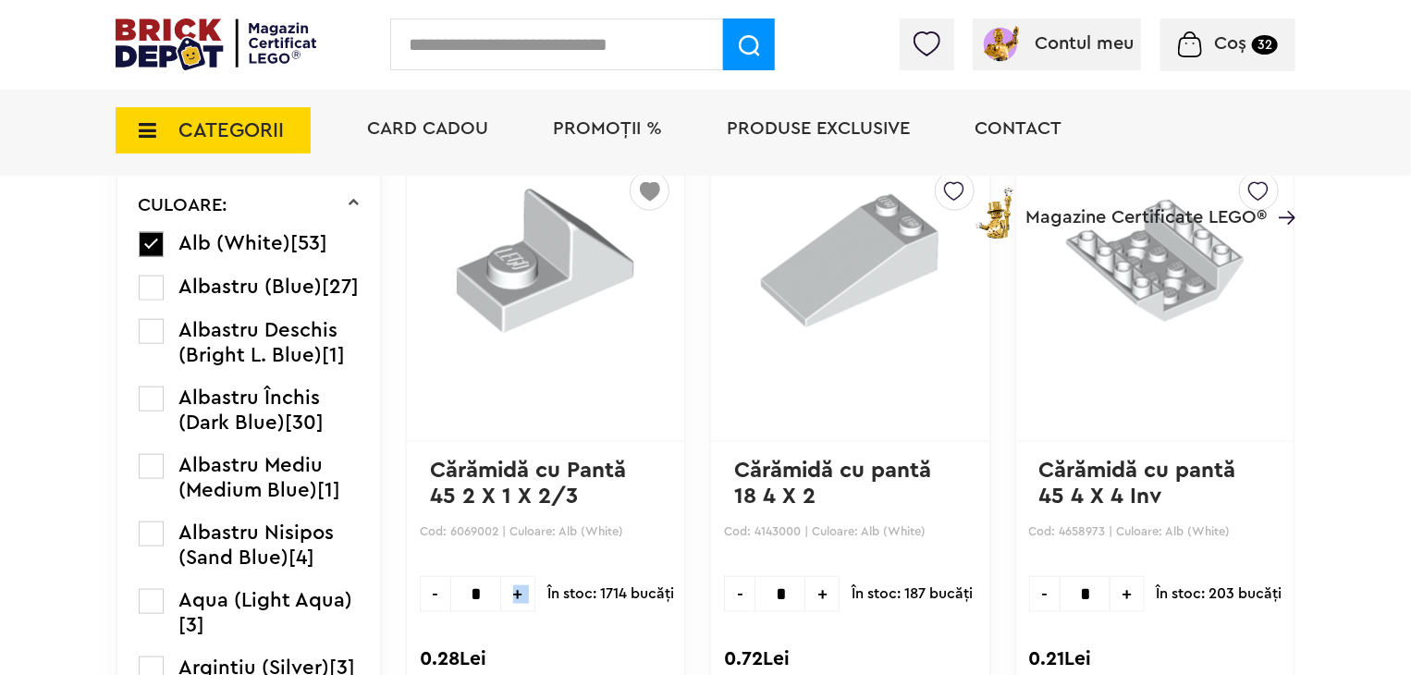
type input "*"
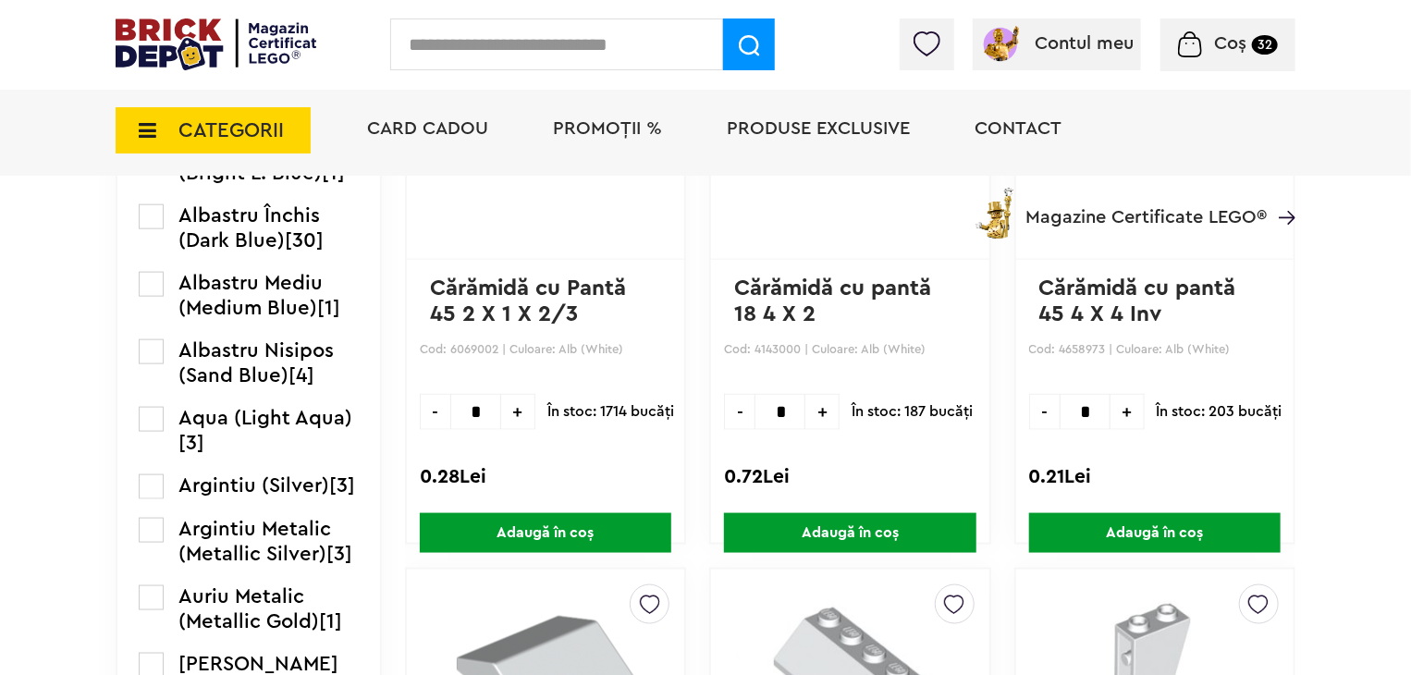
scroll to position [1110, 0]
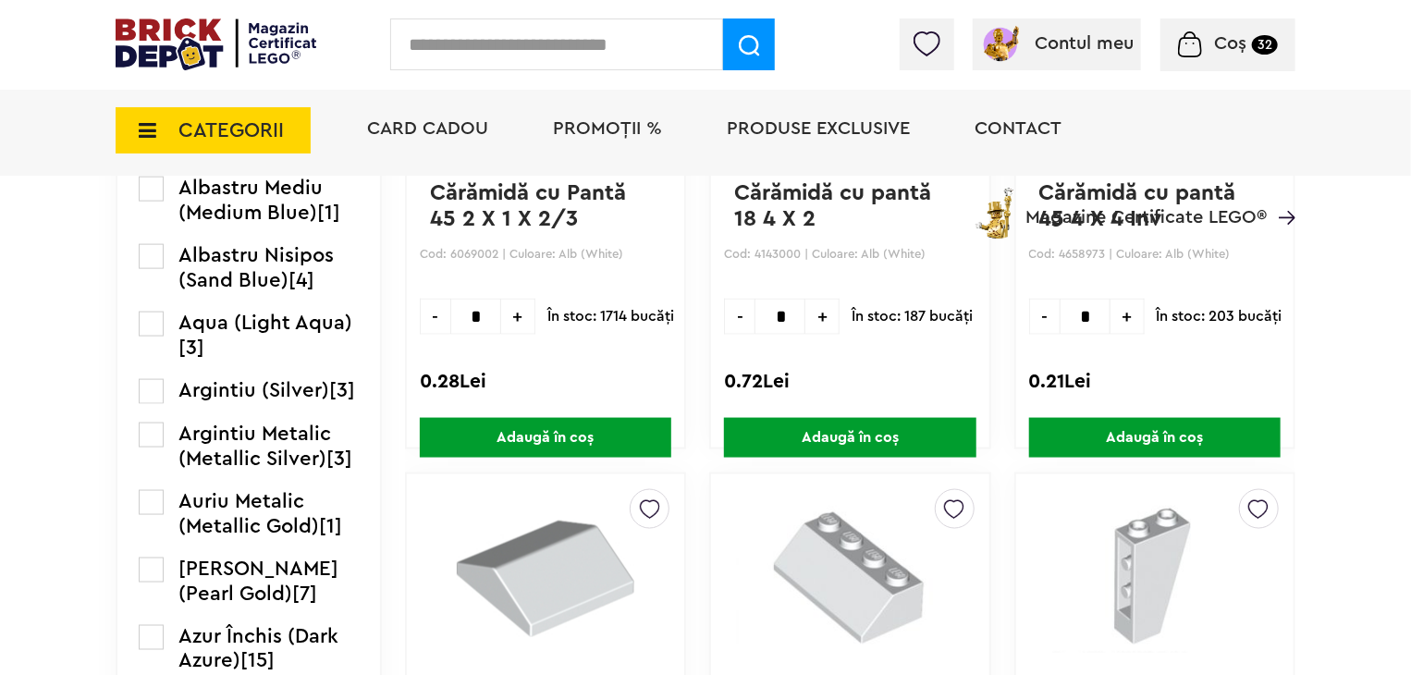
click at [527, 430] on span "Adaugă în coș" at bounding box center [546, 438] width 252 height 40
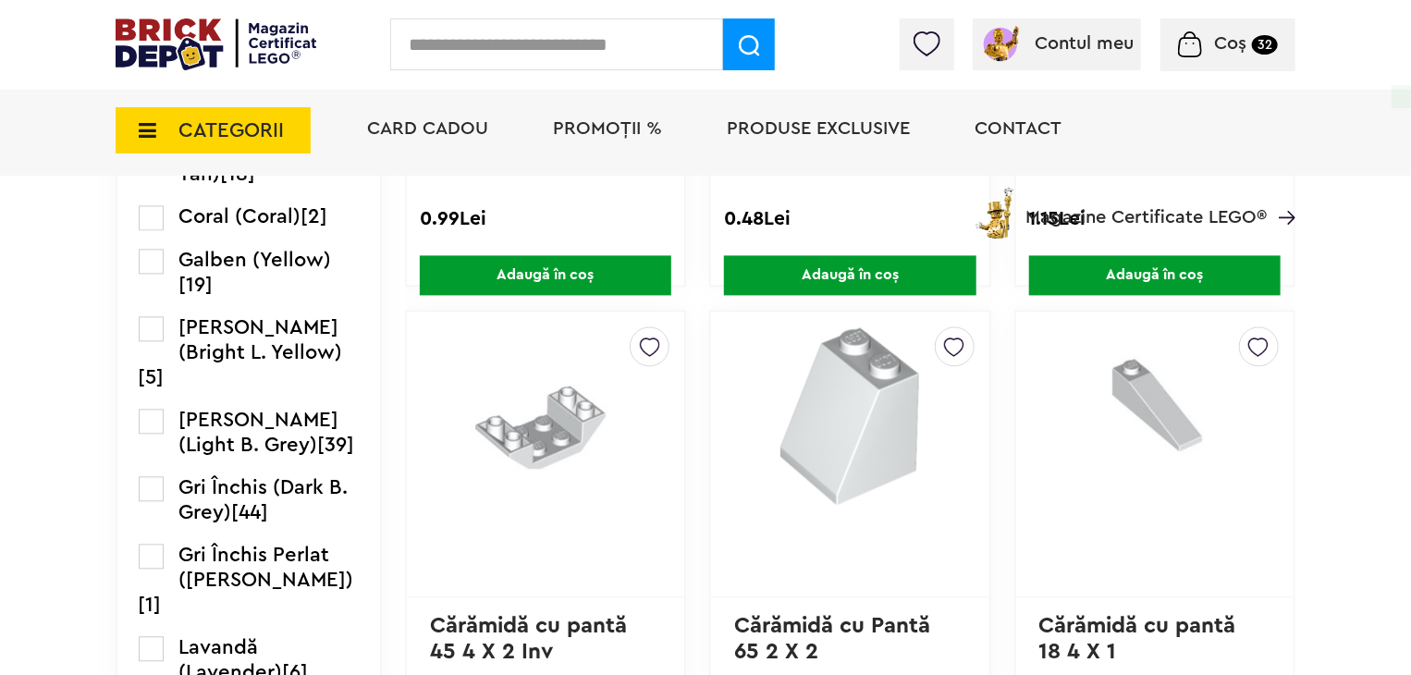
scroll to position [1942, 0]
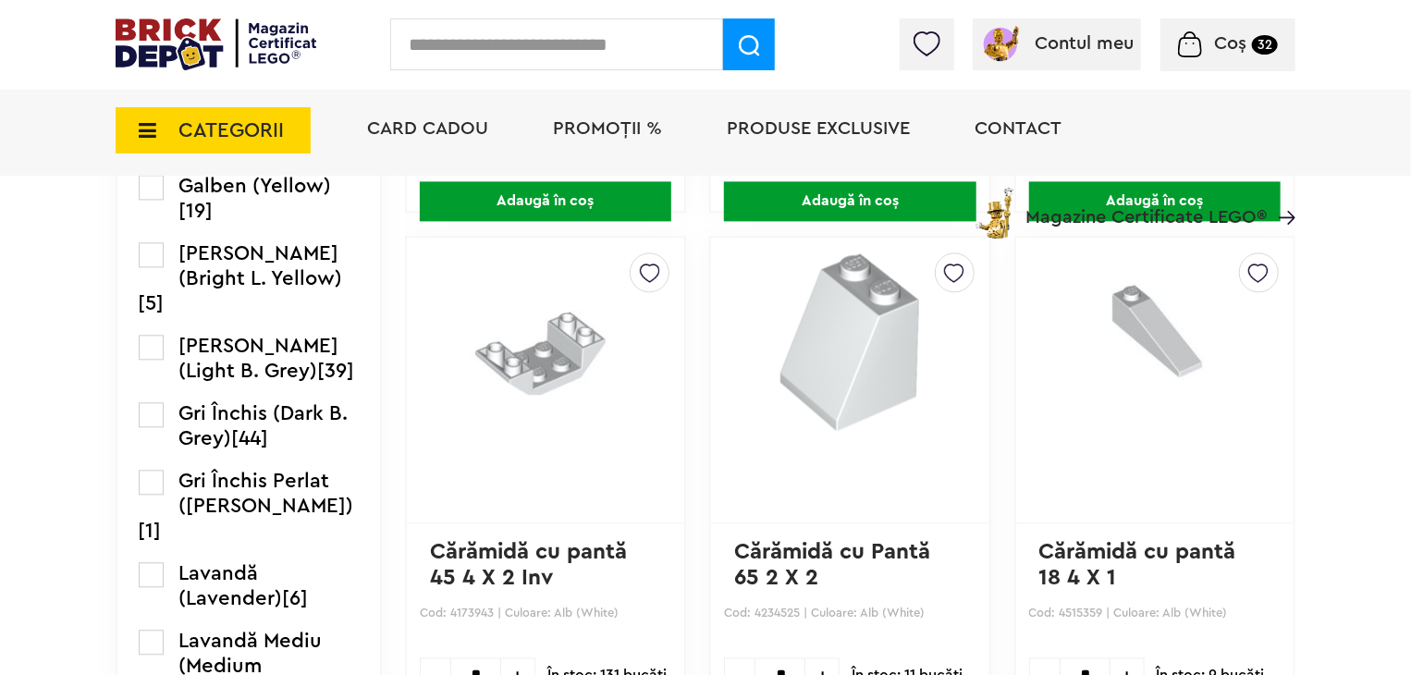
click at [946, 262] on img at bounding box center [954, 268] width 20 height 30
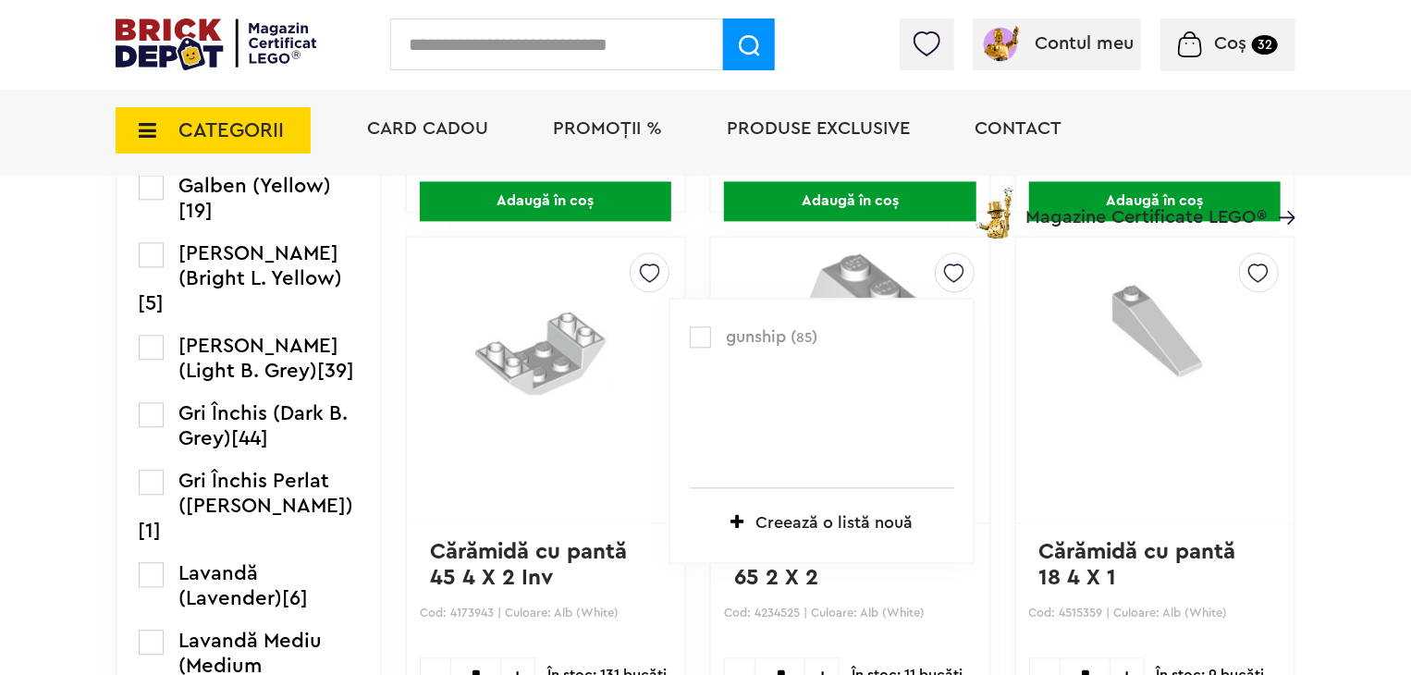
click at [691, 327] on label at bounding box center [700, 336] width 21 height 21
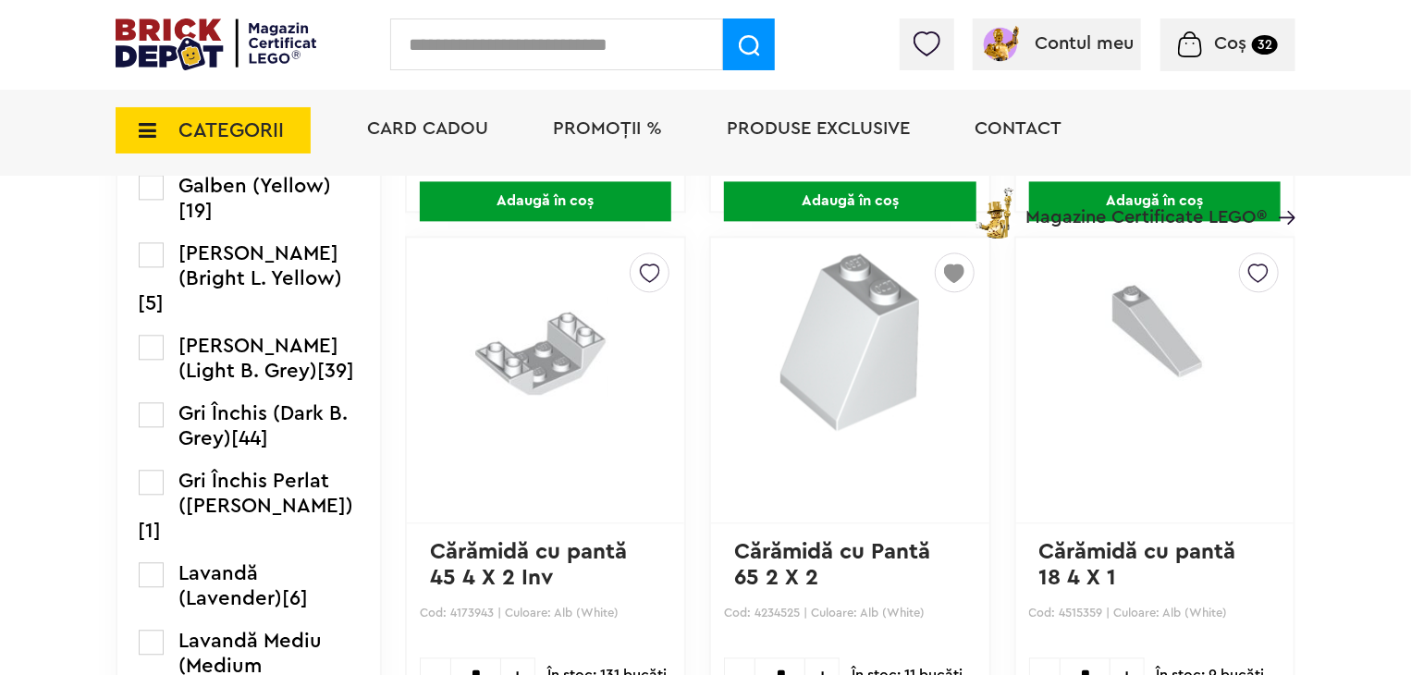
click at [840, 548] on link "Cărămidă cu Pantă 65 2 X 2" at bounding box center [835, 565] width 203 height 48
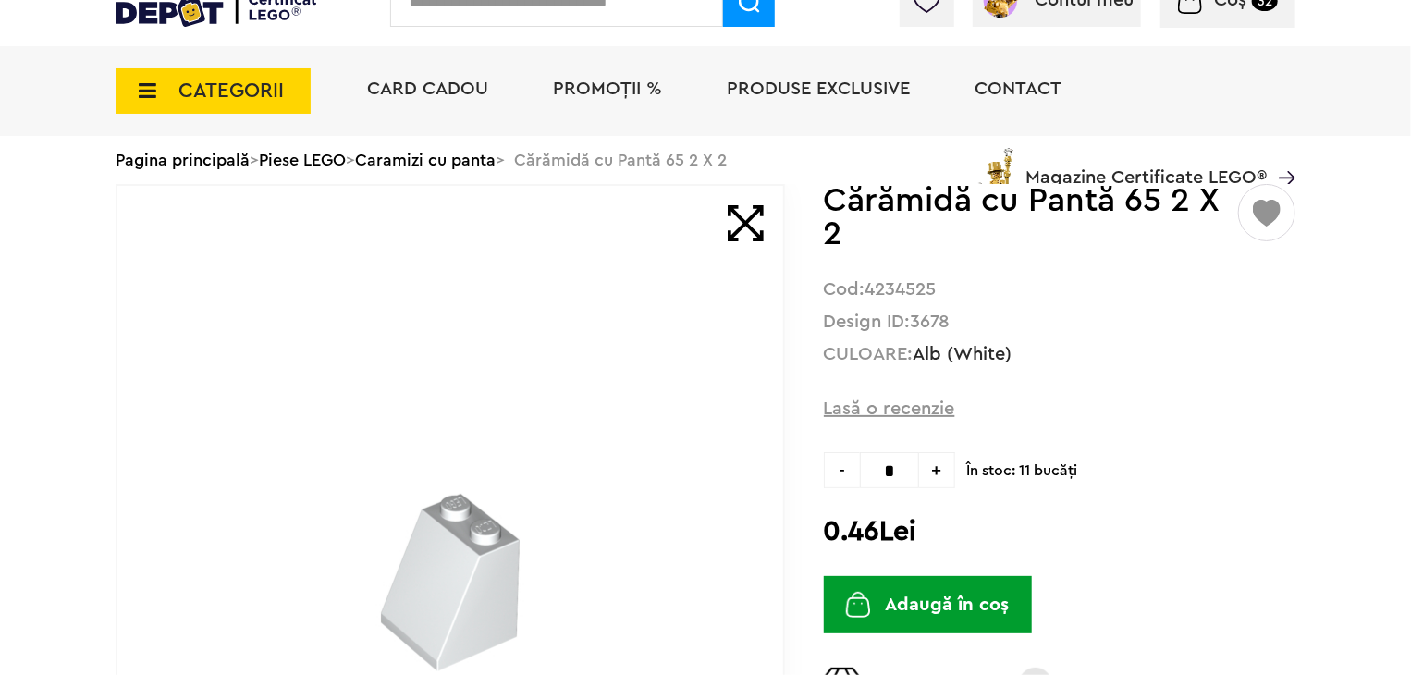
scroll to position [185, 0]
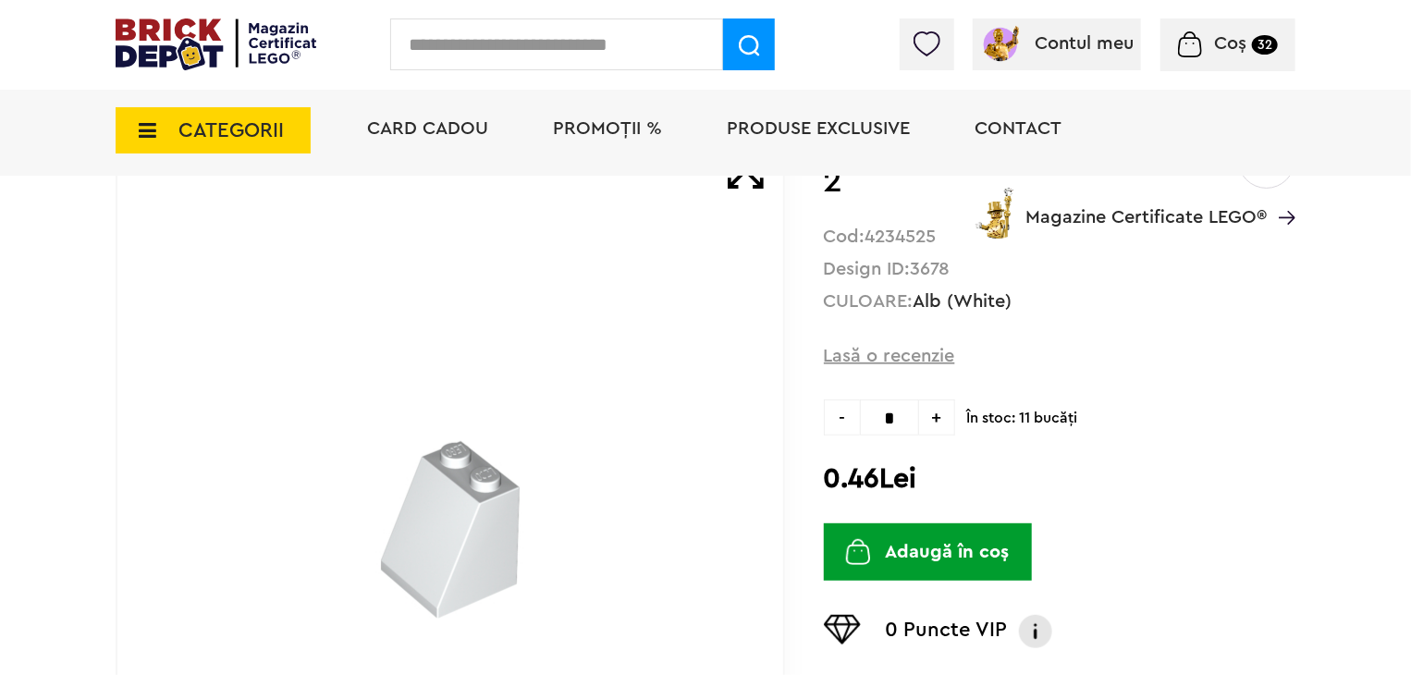
click at [940, 423] on span "+" at bounding box center [937, 418] width 36 height 36
type input "*"
click at [971, 550] on button "Adaugă în coș" at bounding box center [928, 551] width 208 height 57
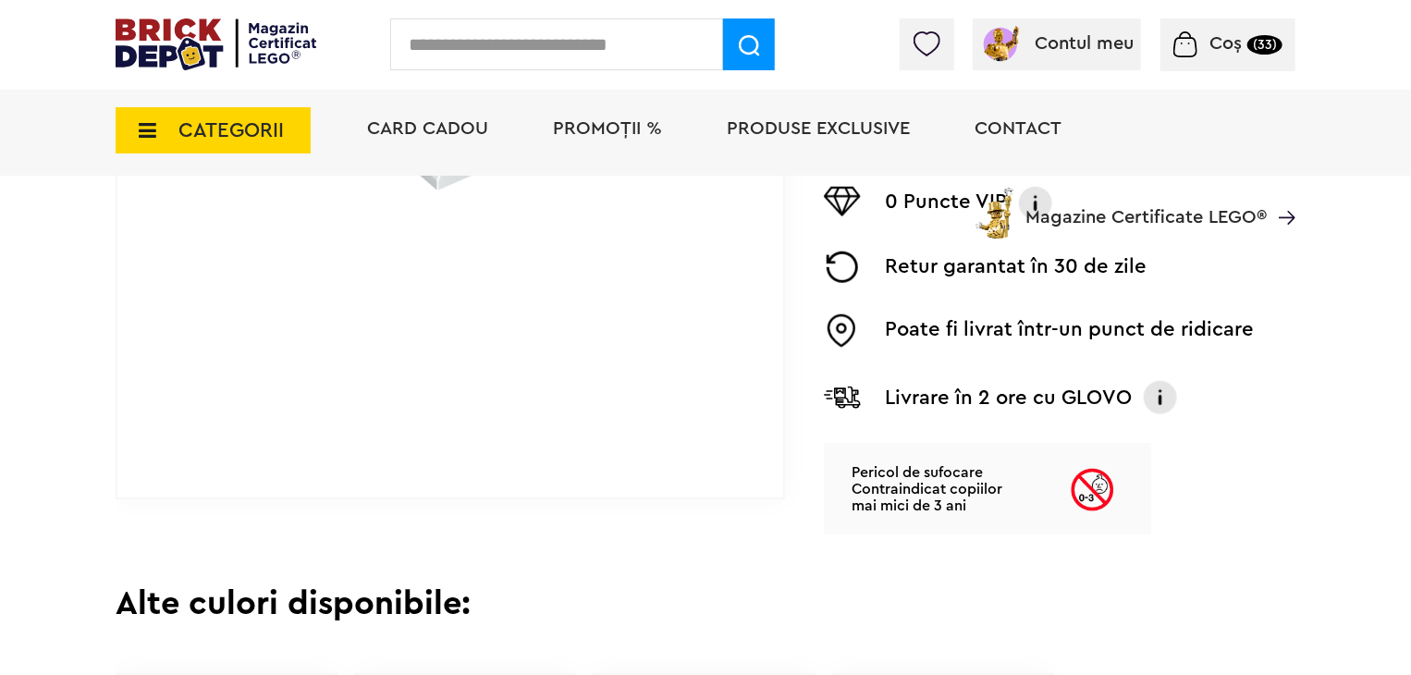
scroll to position [647, 0]
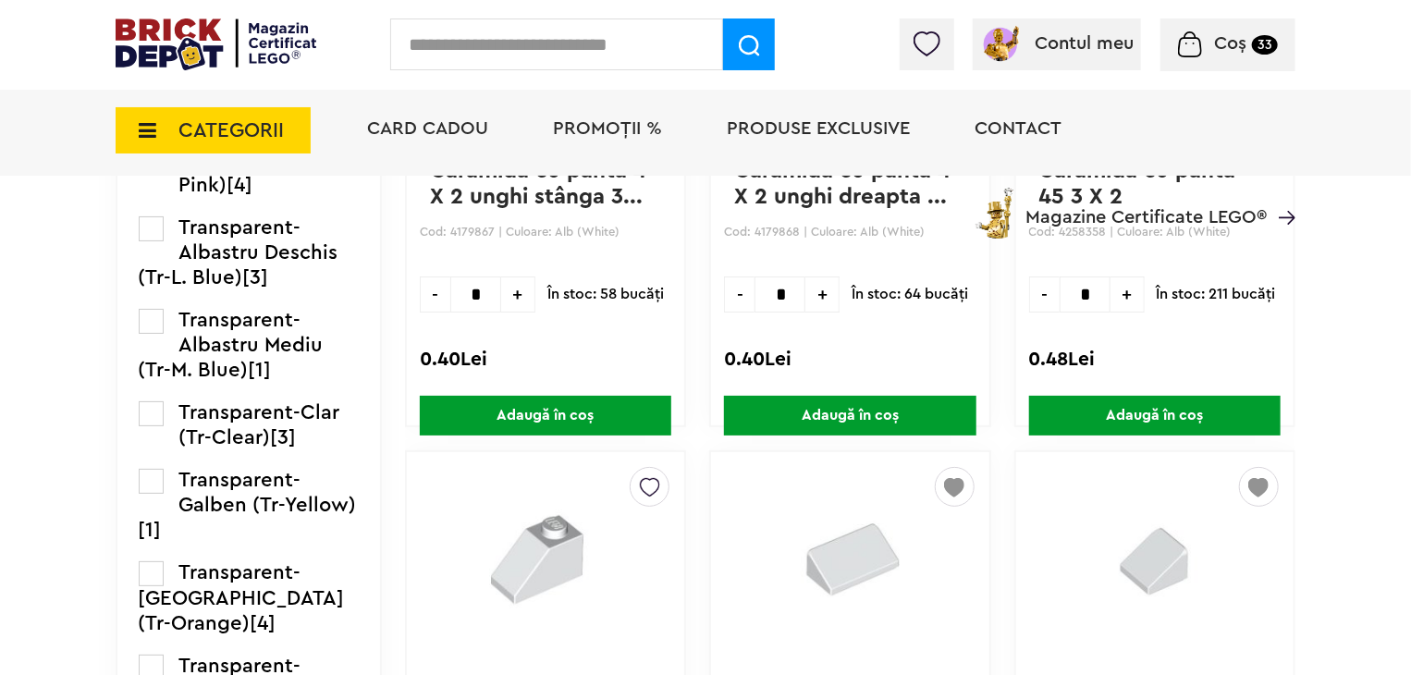
scroll to position [3699, 0]
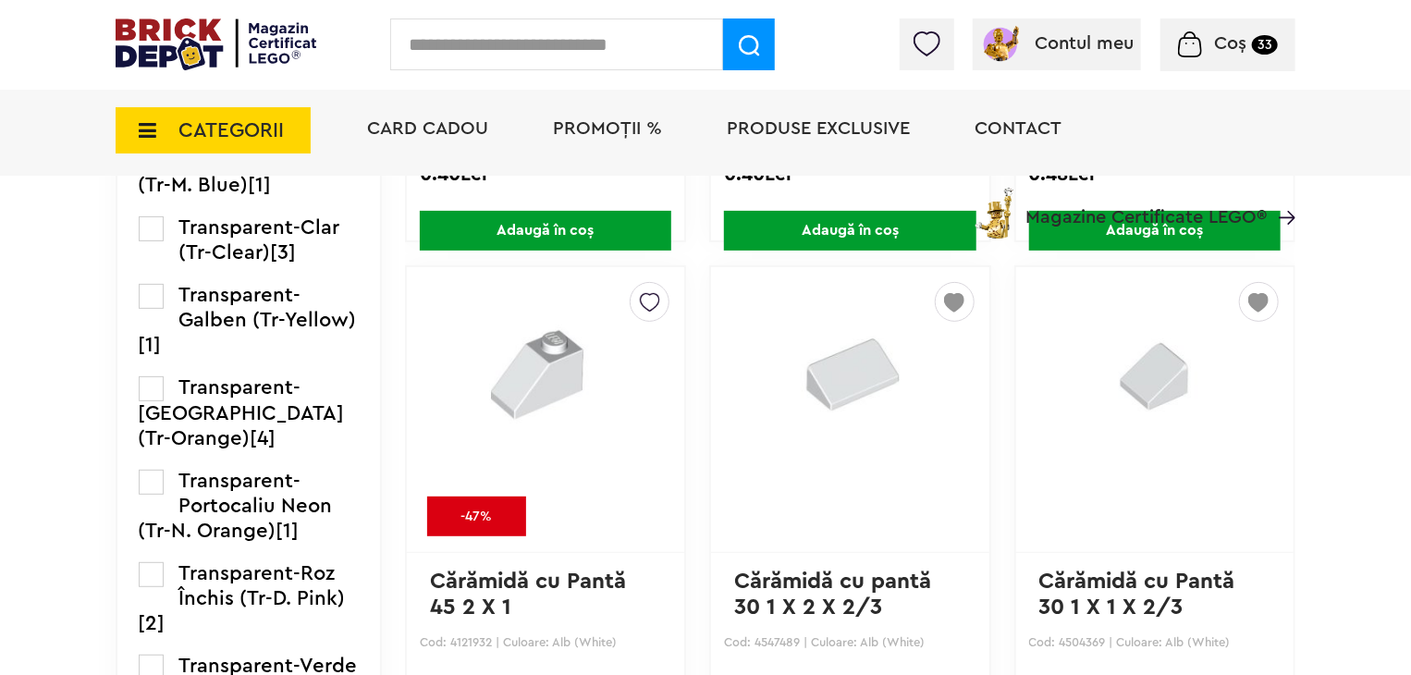
click at [640, 301] on img at bounding box center [650, 298] width 20 height 30
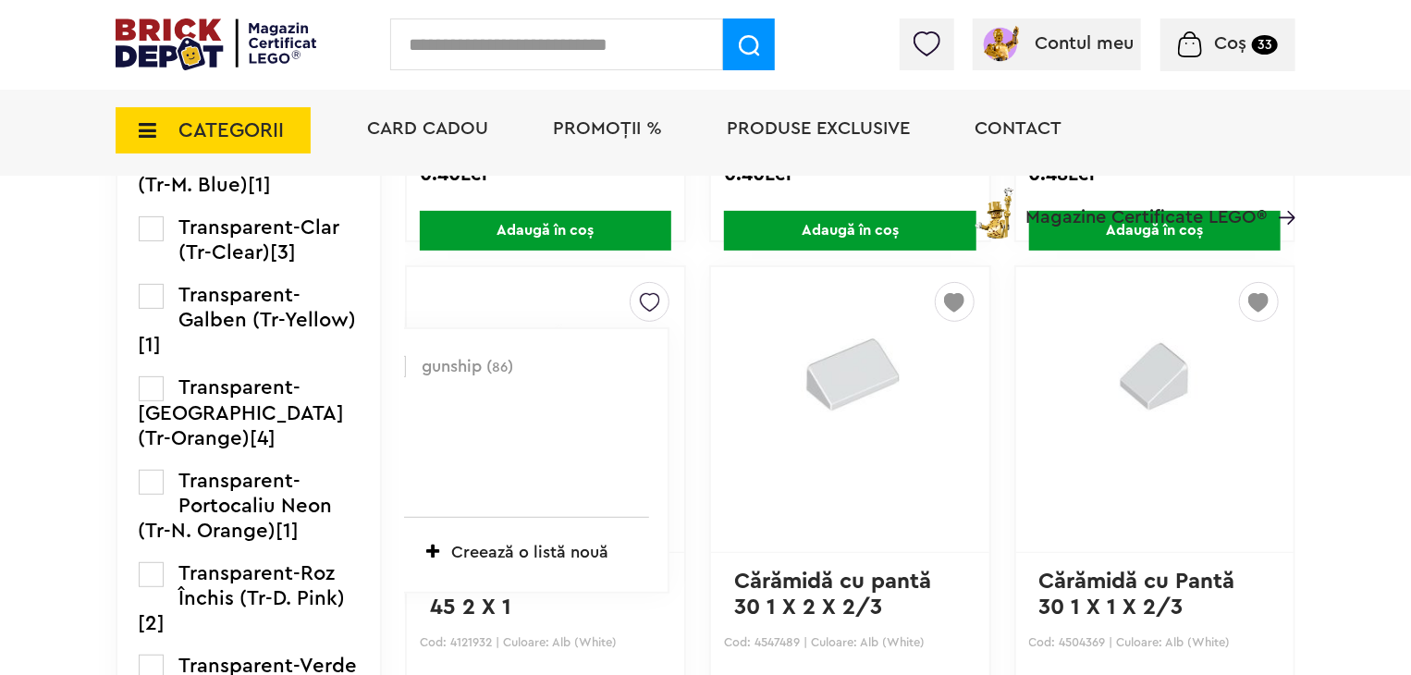
click at [385, 362] on label at bounding box center [395, 366] width 21 height 21
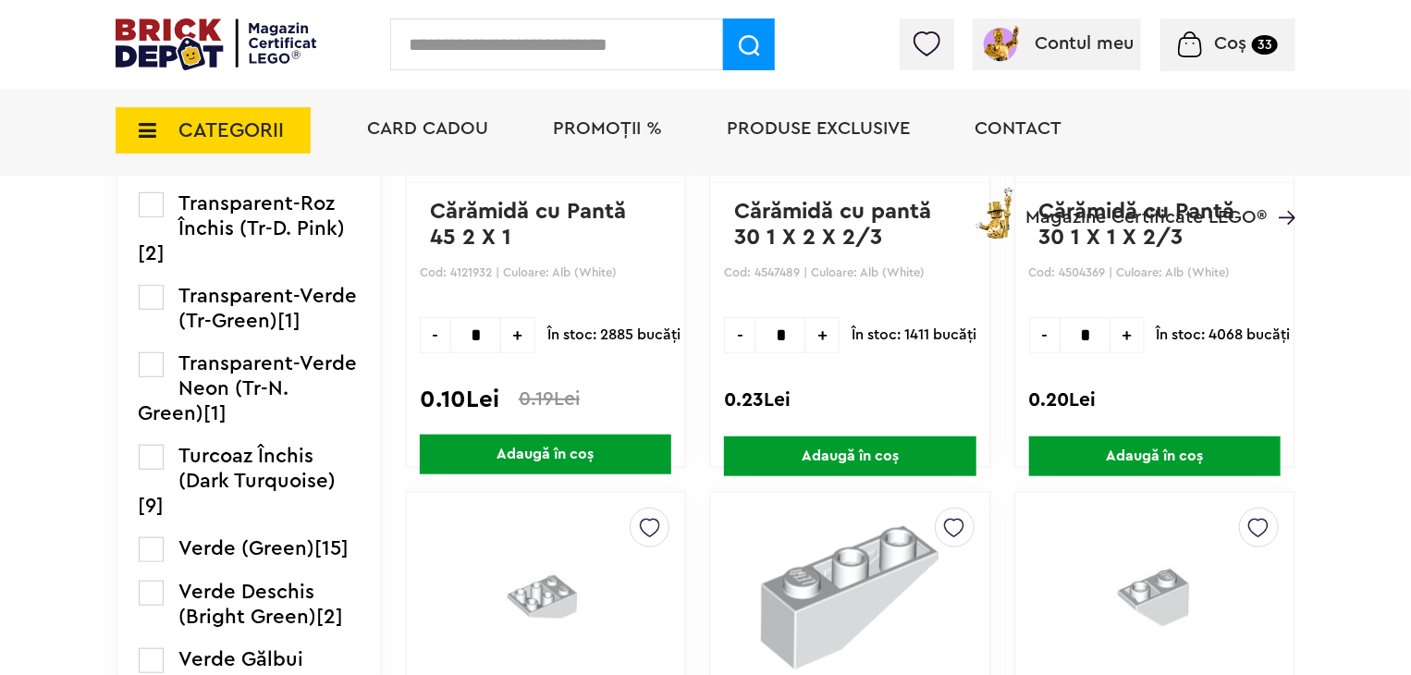
scroll to position [3884, 0]
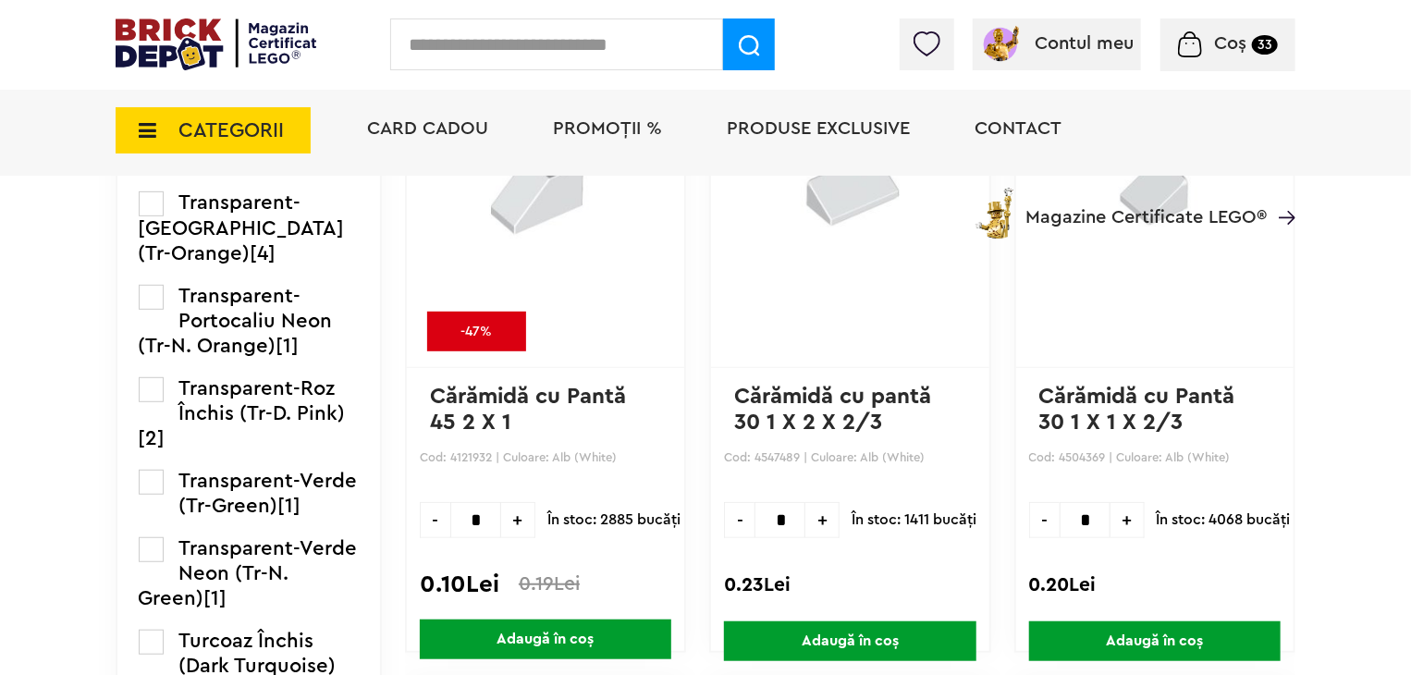
click at [501, 518] on span "+" at bounding box center [518, 520] width 34 height 36
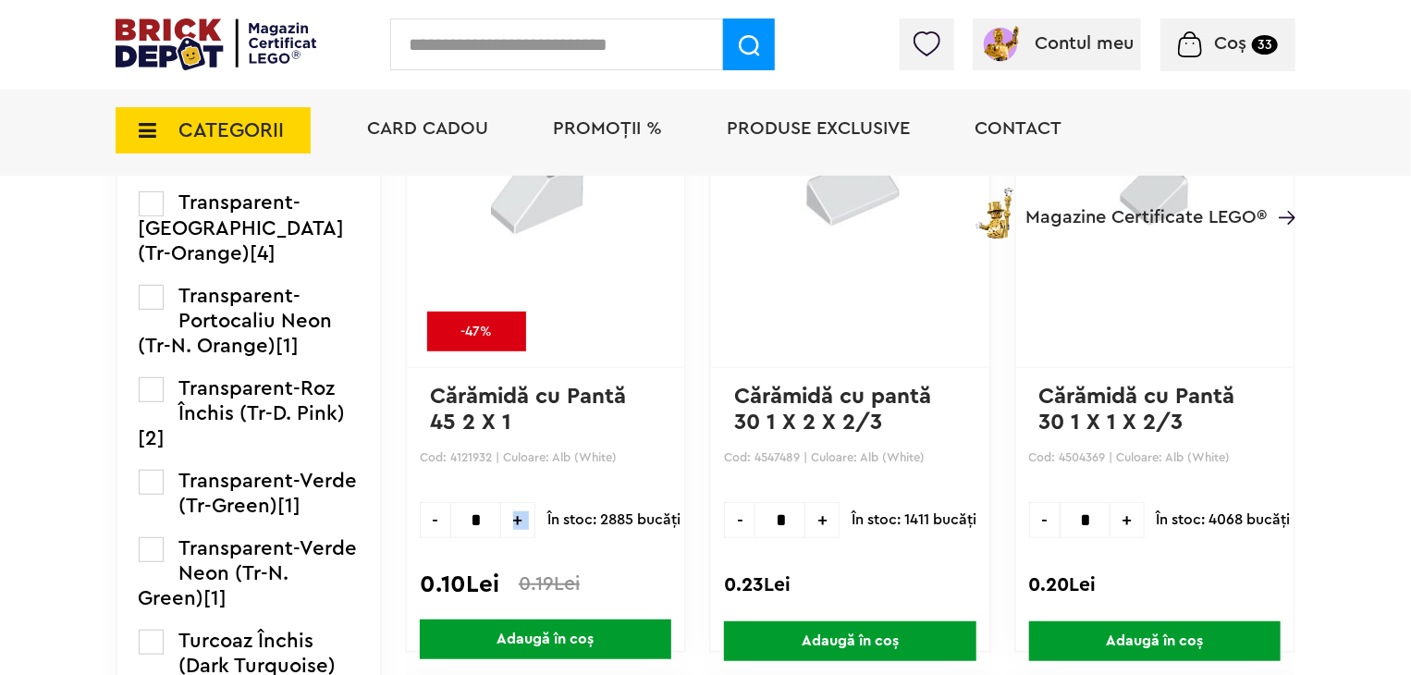
type input "*"
click at [556, 639] on span "Adaugă în coș" at bounding box center [546, 640] width 252 height 40
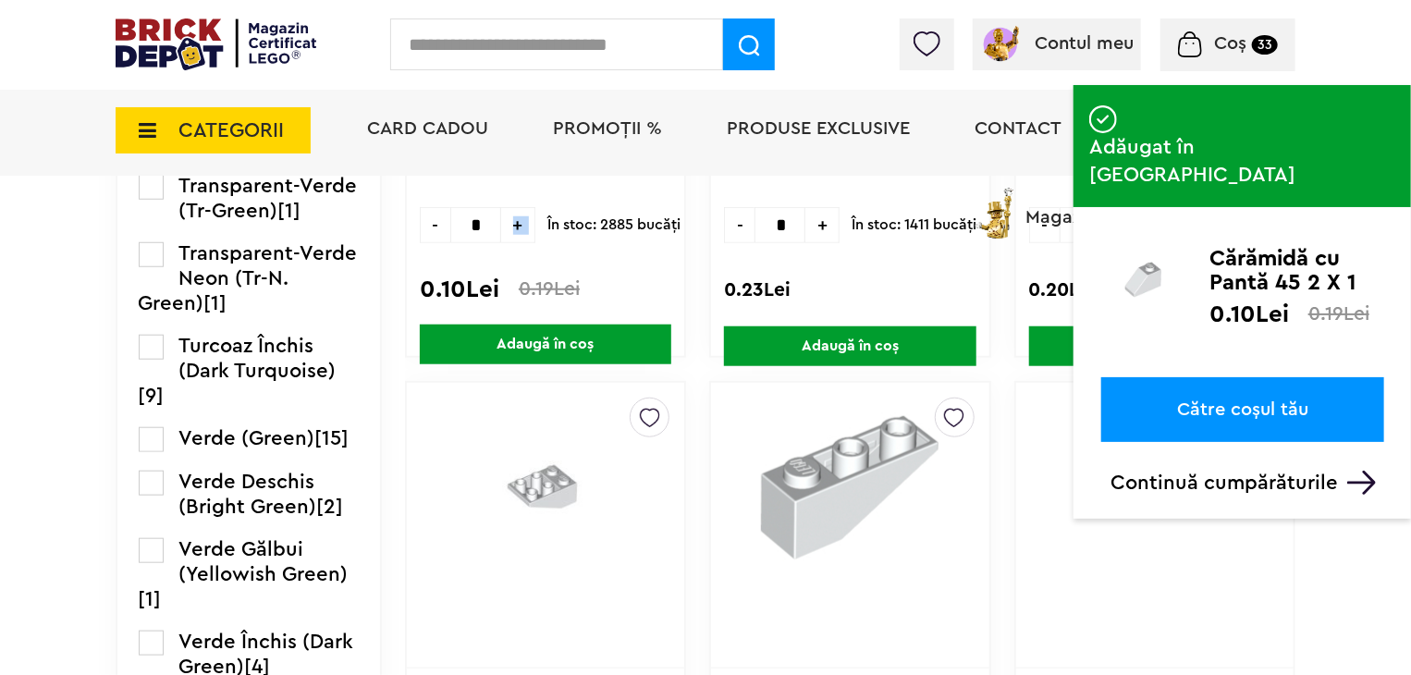
scroll to position [4254, 0]
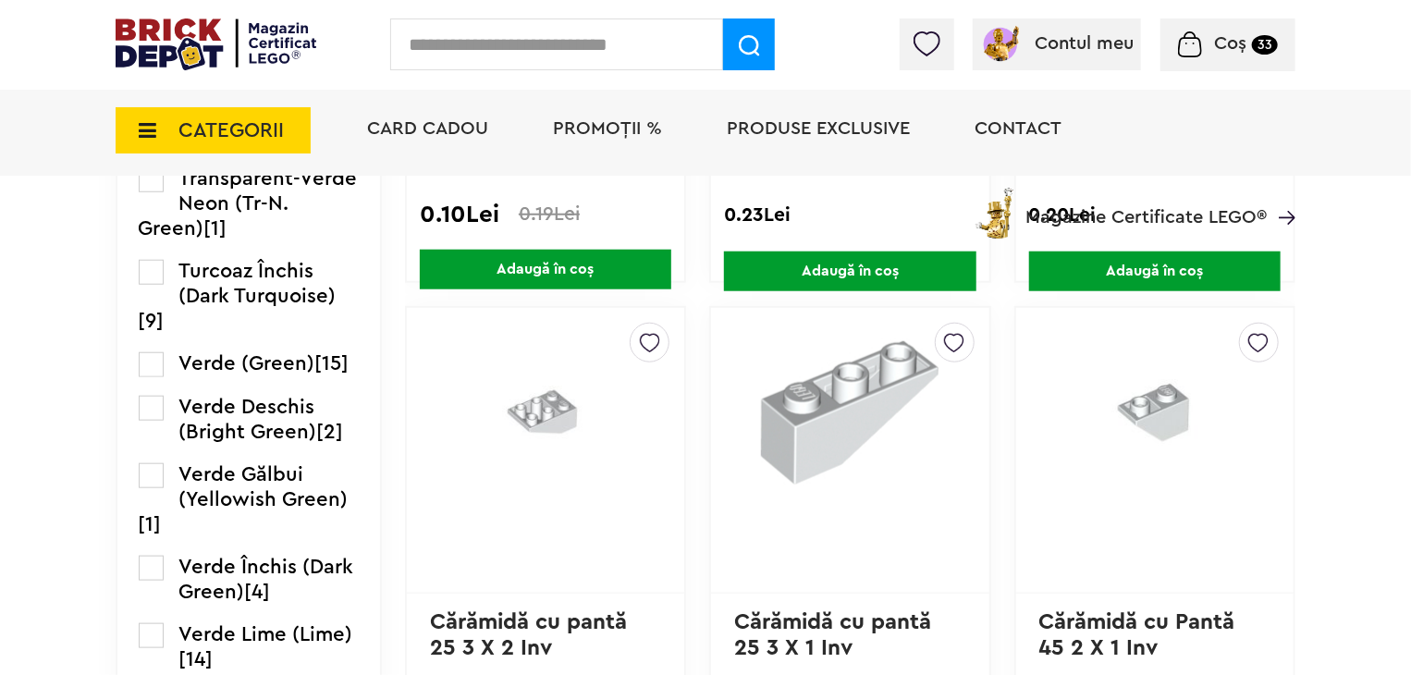
click at [532, 357] on img at bounding box center [545, 414] width 231 height 181
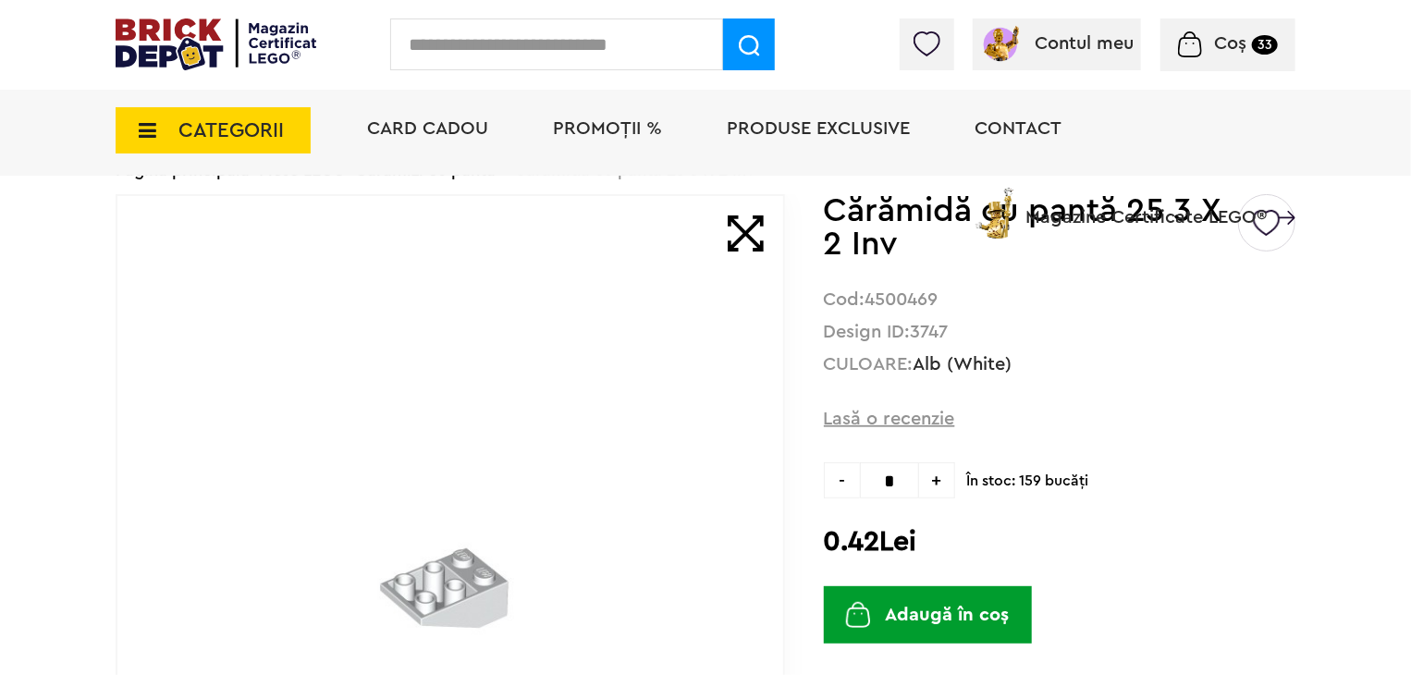
scroll to position [92, 0]
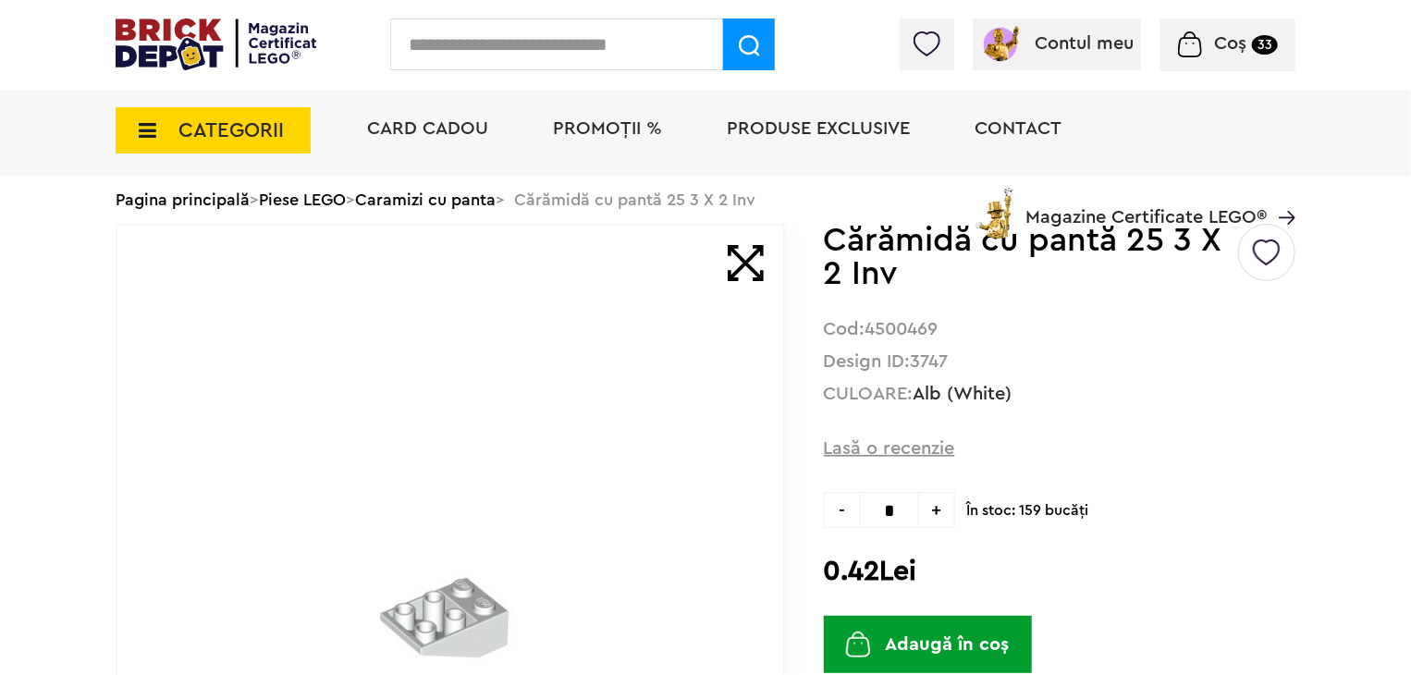
click at [1270, 255] on img at bounding box center [1267, 246] width 28 height 42
click at [1030, 328] on label at bounding box center [1021, 325] width 21 height 21
click at [908, 505] on input "*" at bounding box center [889, 510] width 59 height 36
type input "**"
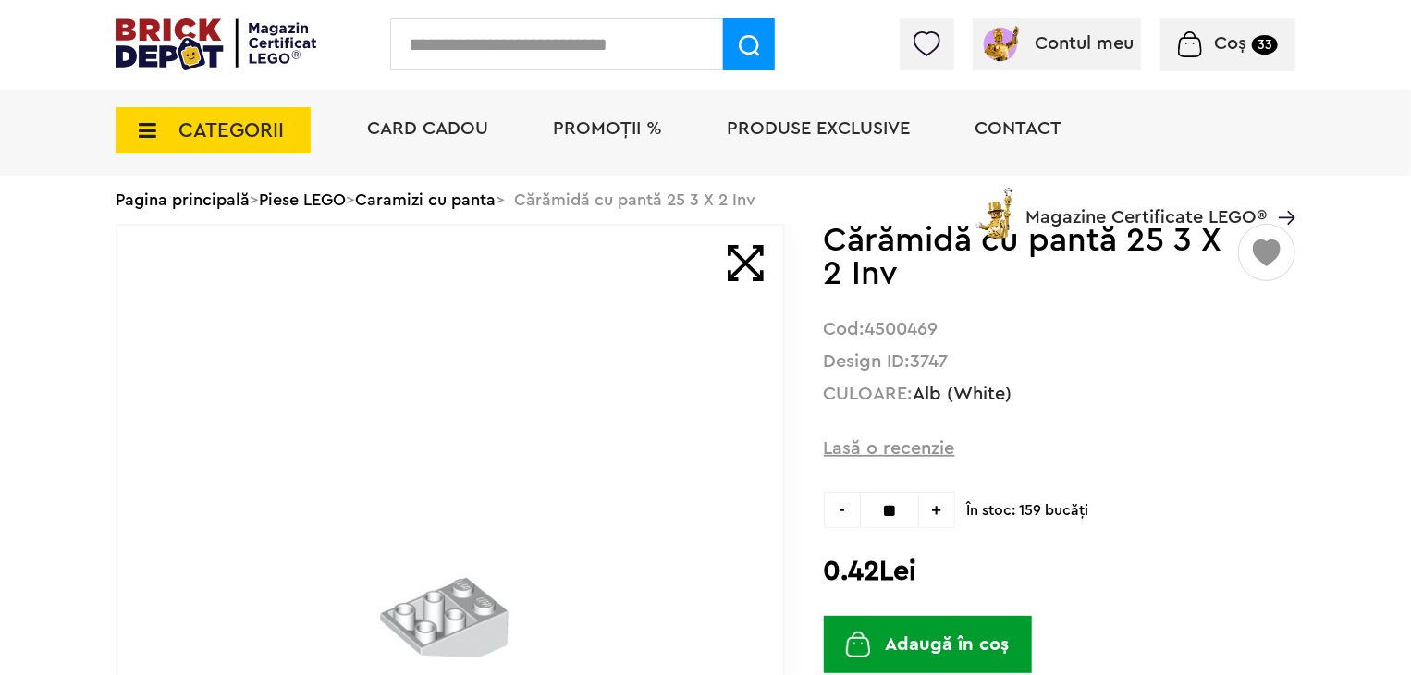
type input "**"
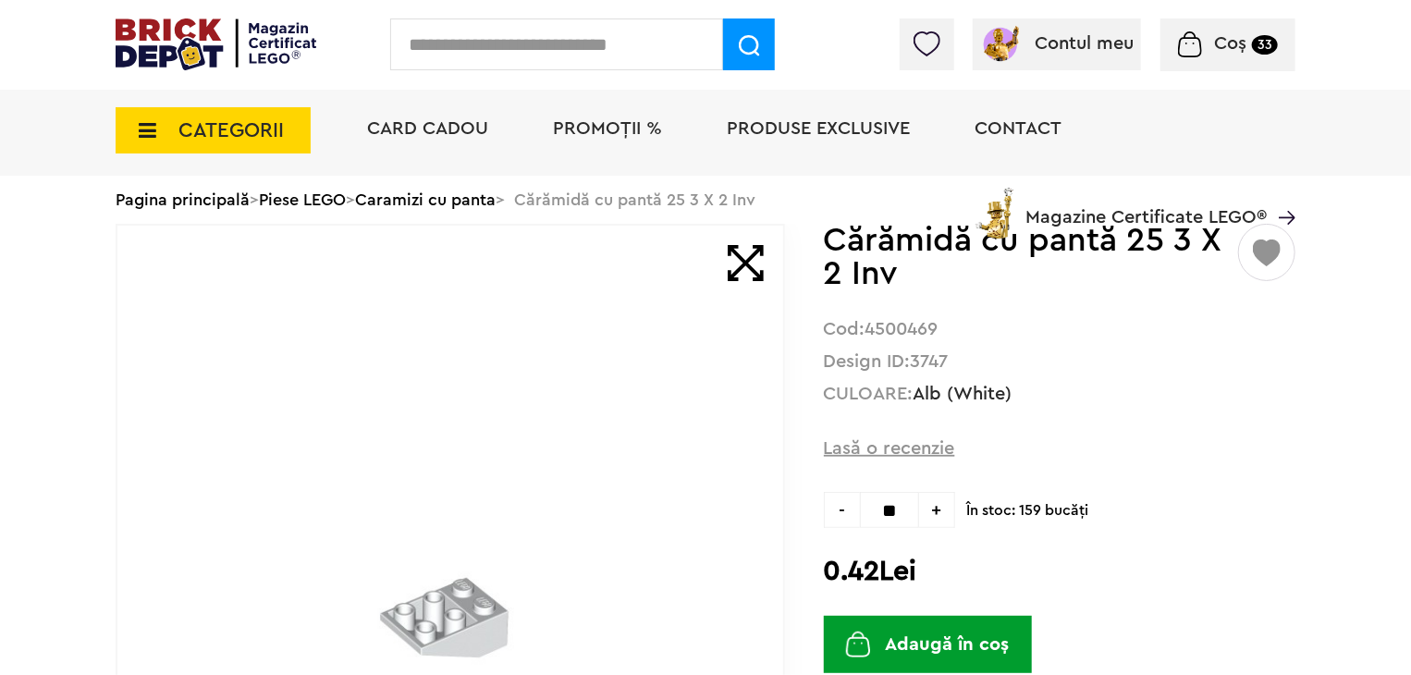
type input "**"
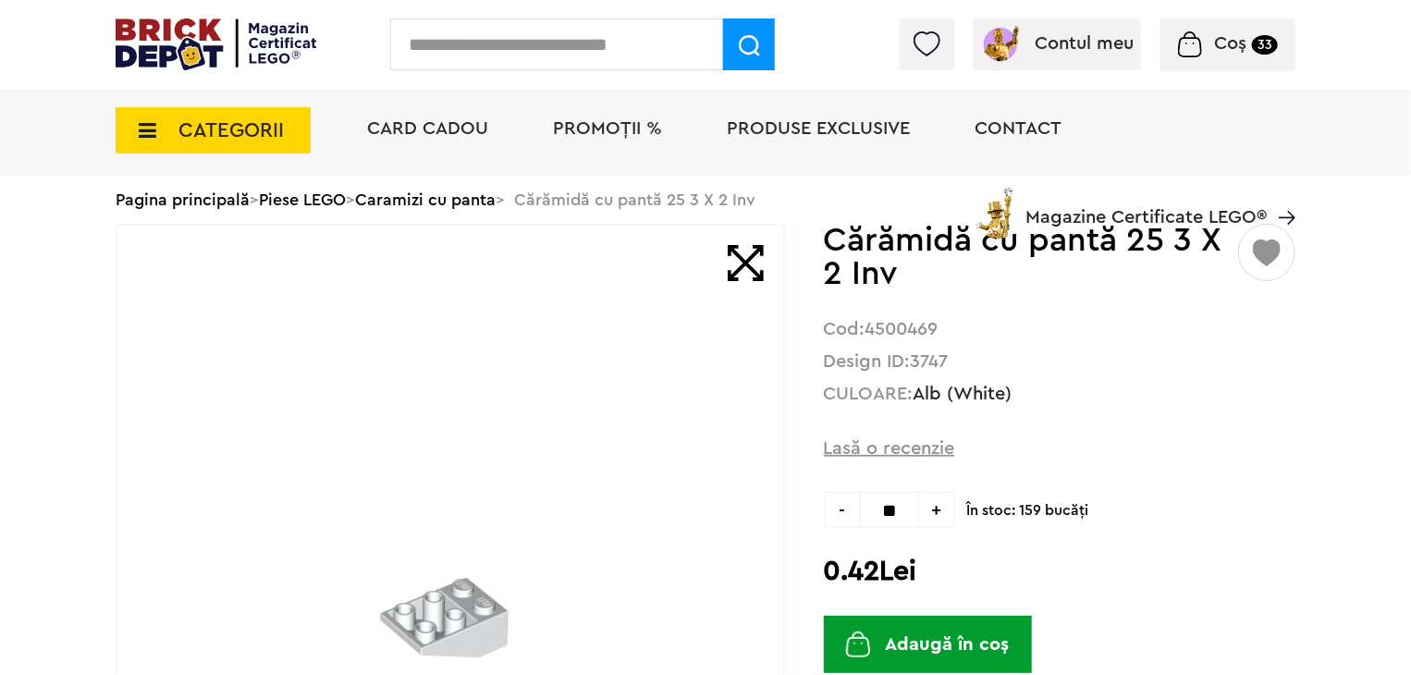
type input "**"
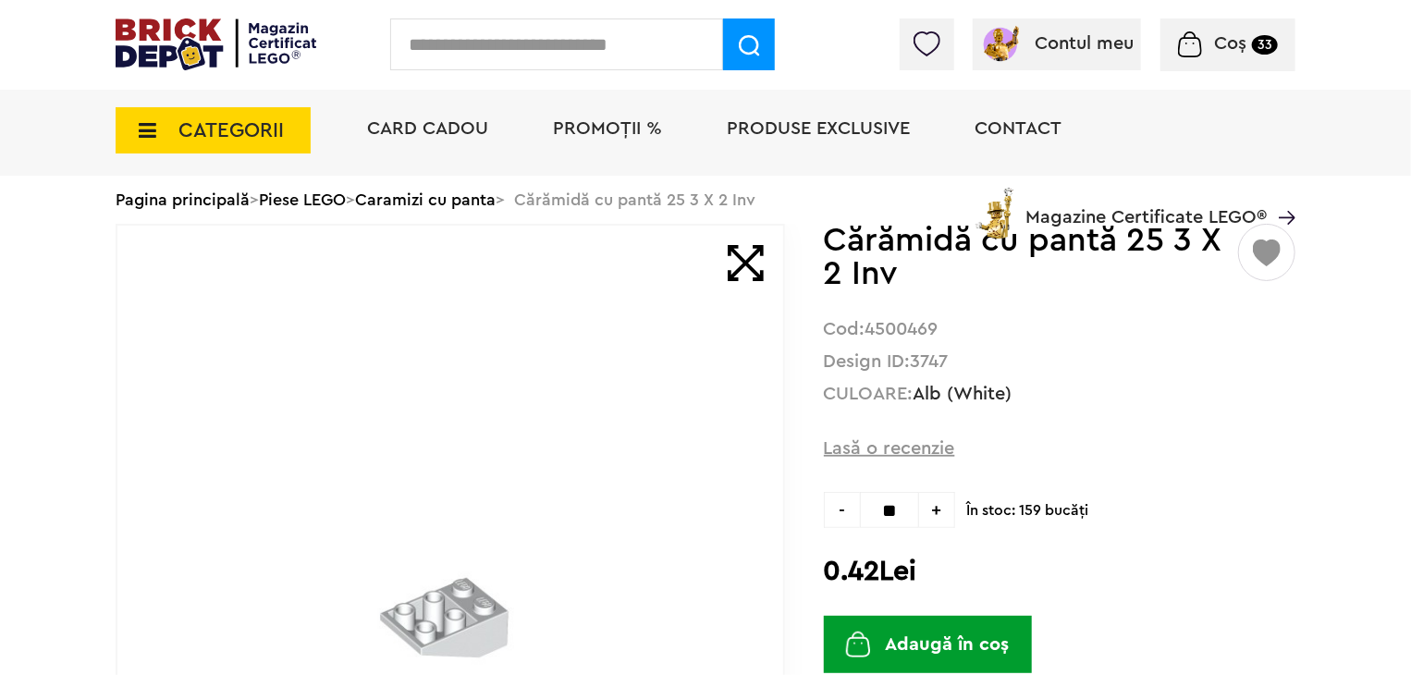
type input "**"
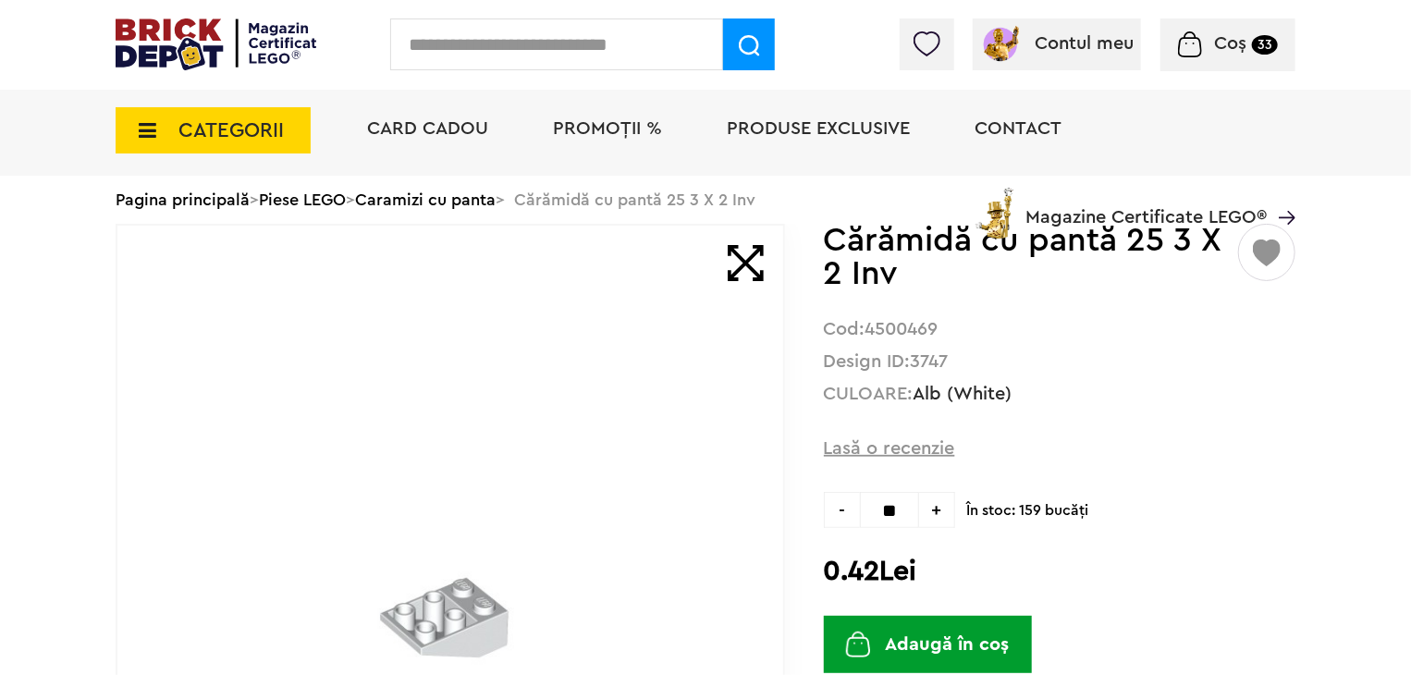
type input "**"
click at [922, 648] on button "Adaugă în coș" at bounding box center [928, 644] width 208 height 57
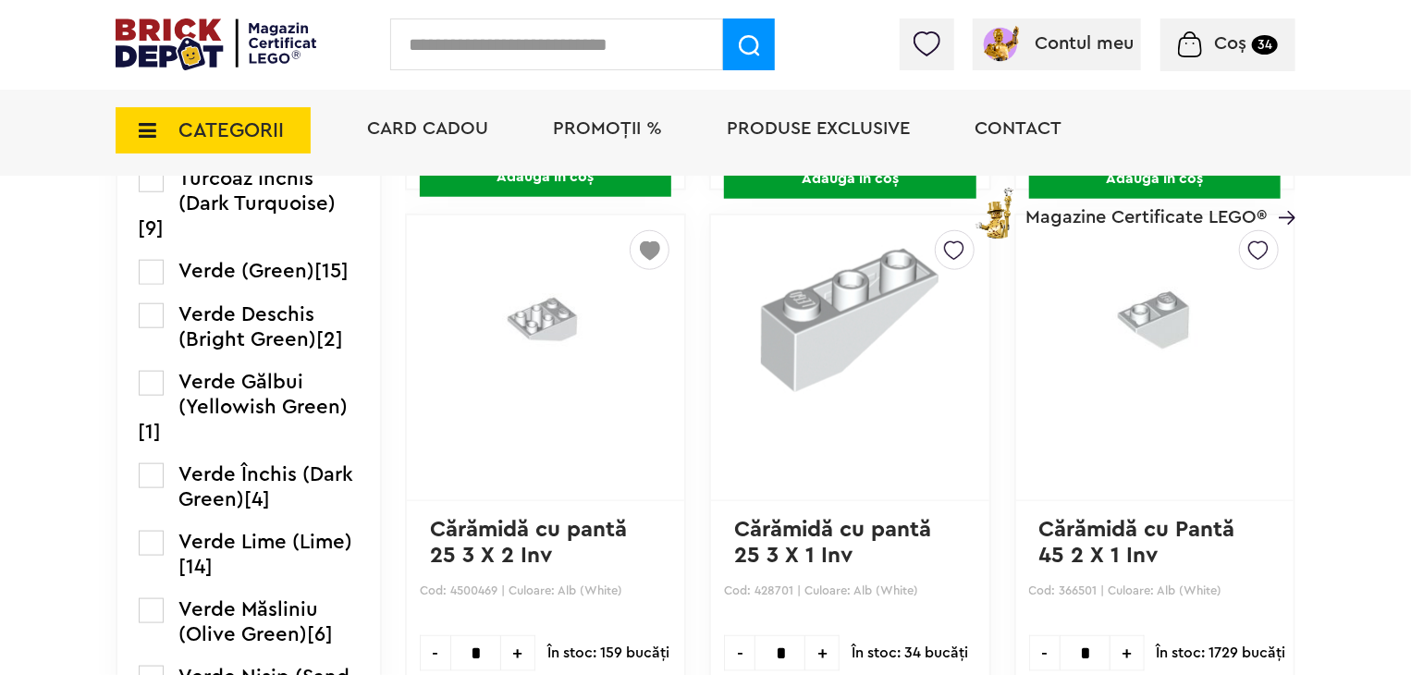
scroll to position [4304, 0]
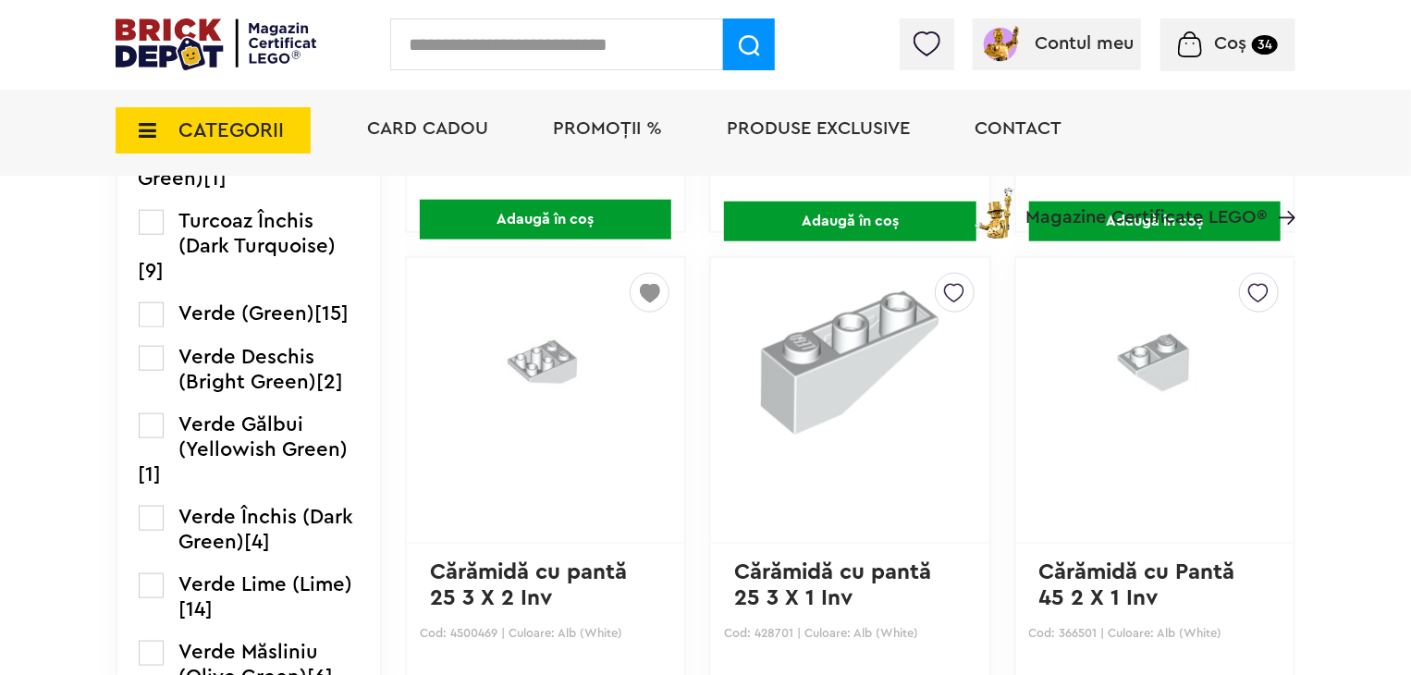
click at [1257, 280] on img at bounding box center [1258, 289] width 20 height 30
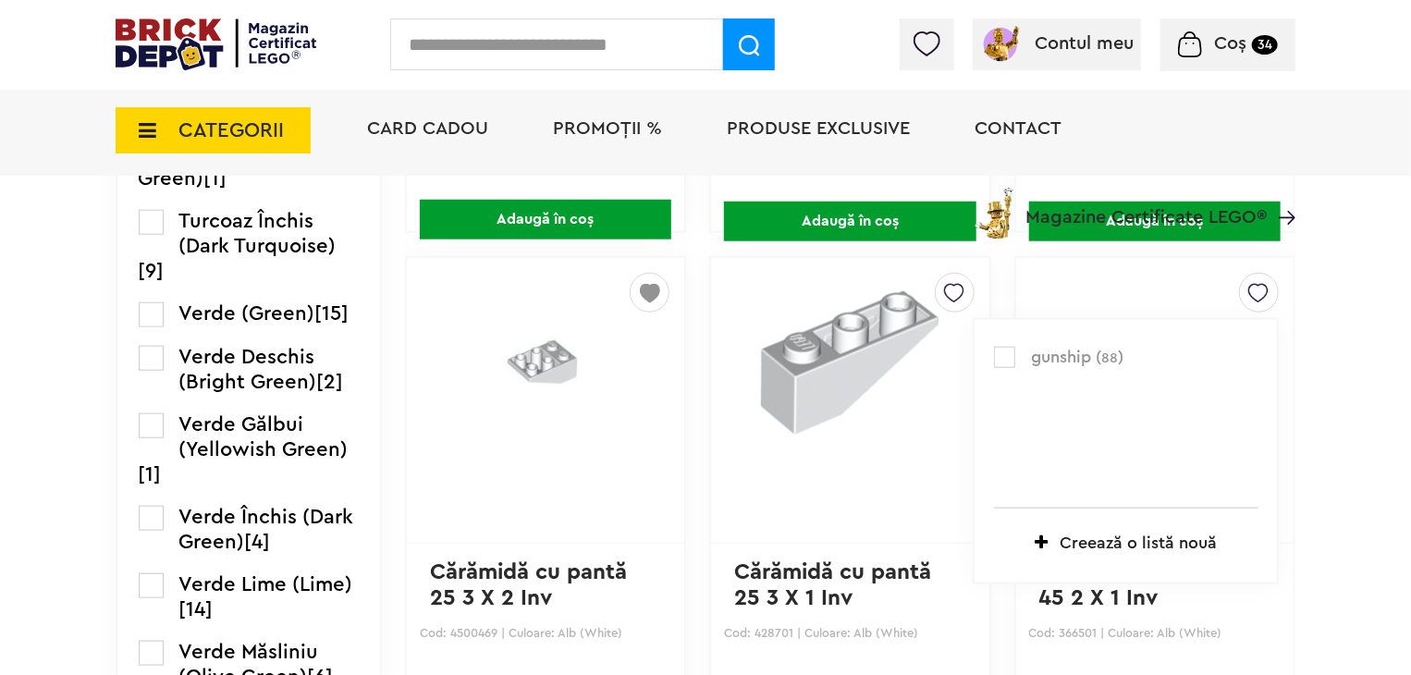
click at [1009, 350] on label at bounding box center [1004, 357] width 21 height 21
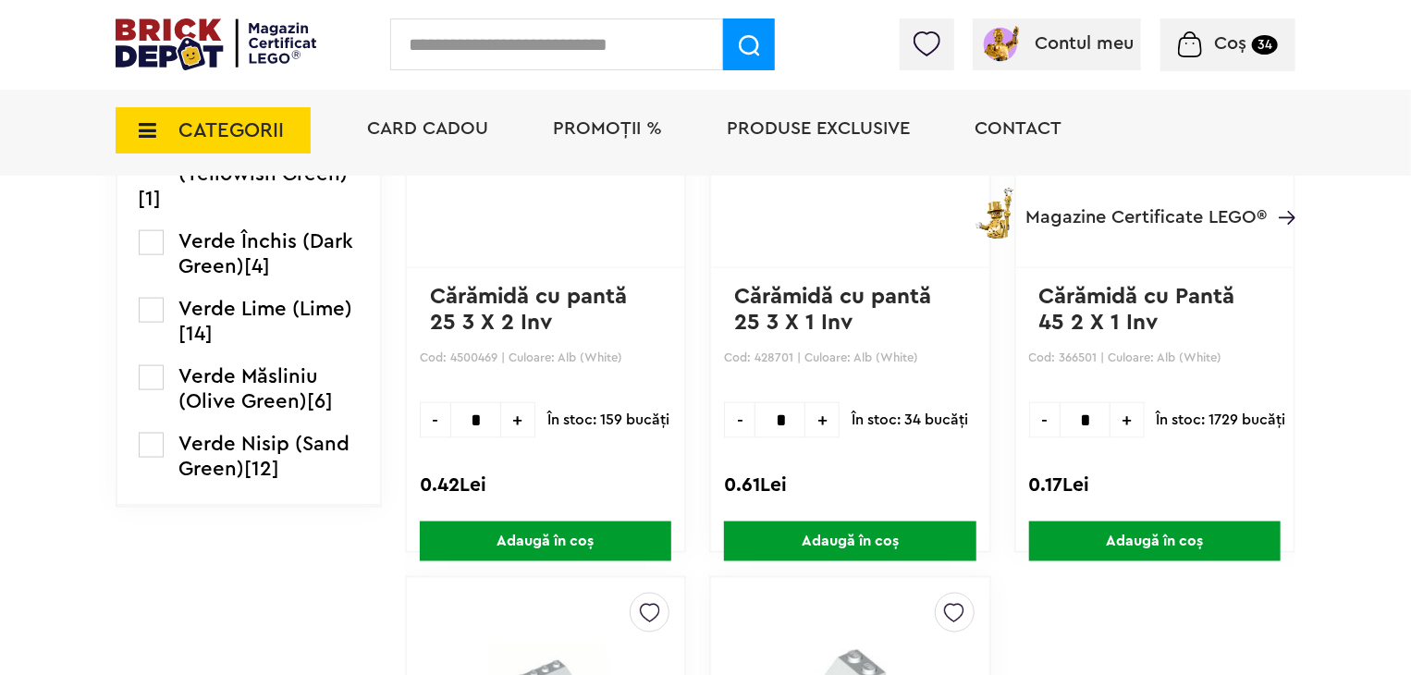
scroll to position [4581, 0]
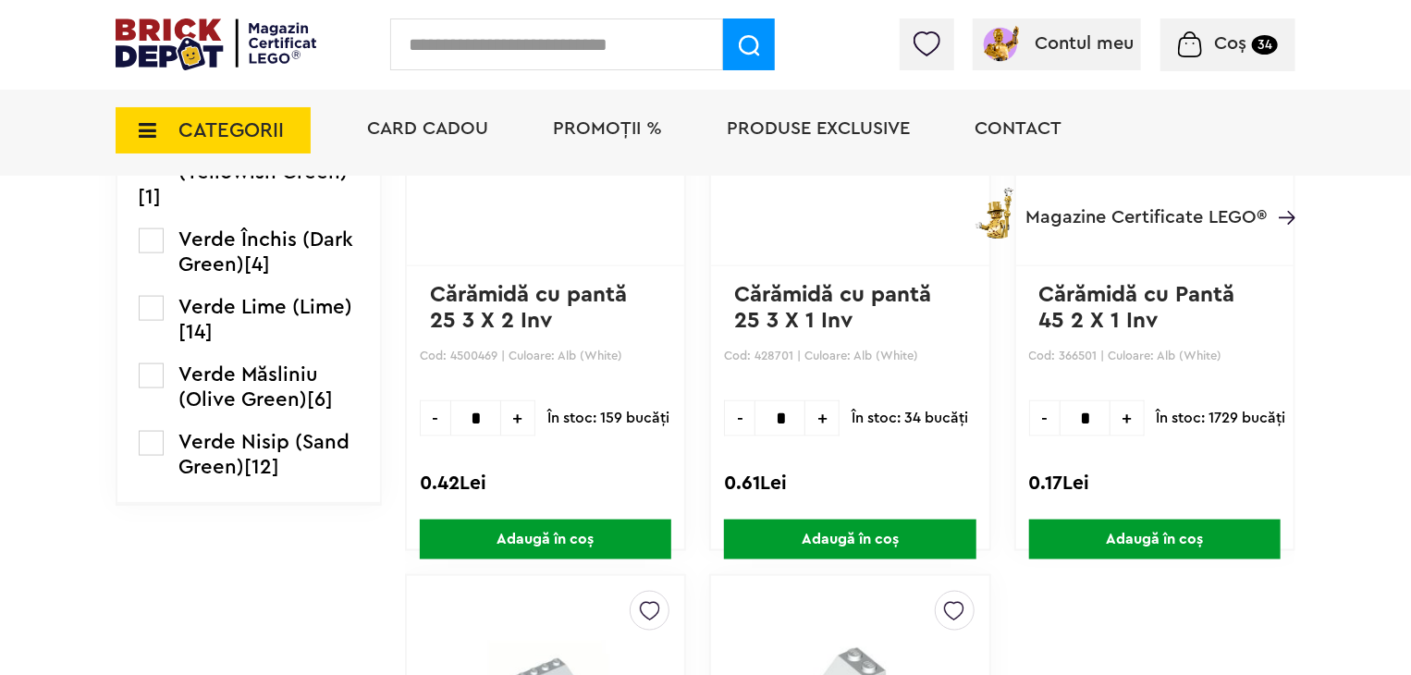
click at [1116, 419] on span "+" at bounding box center [1128, 418] width 34 height 36
click at [1116, 422] on span "+" at bounding box center [1128, 418] width 34 height 36
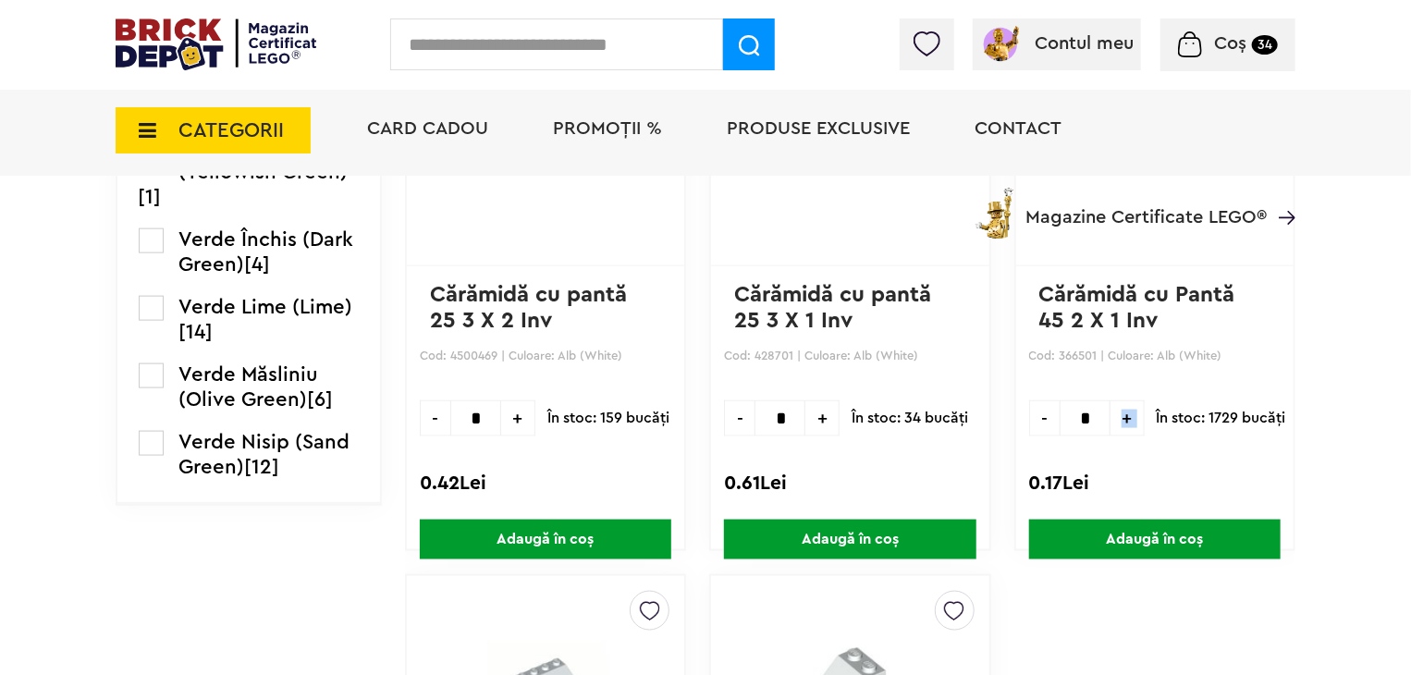
click at [1116, 422] on span "+" at bounding box center [1128, 418] width 34 height 36
type input "*"
click at [1136, 527] on span "Adaugă în coș" at bounding box center [1155, 540] width 252 height 40
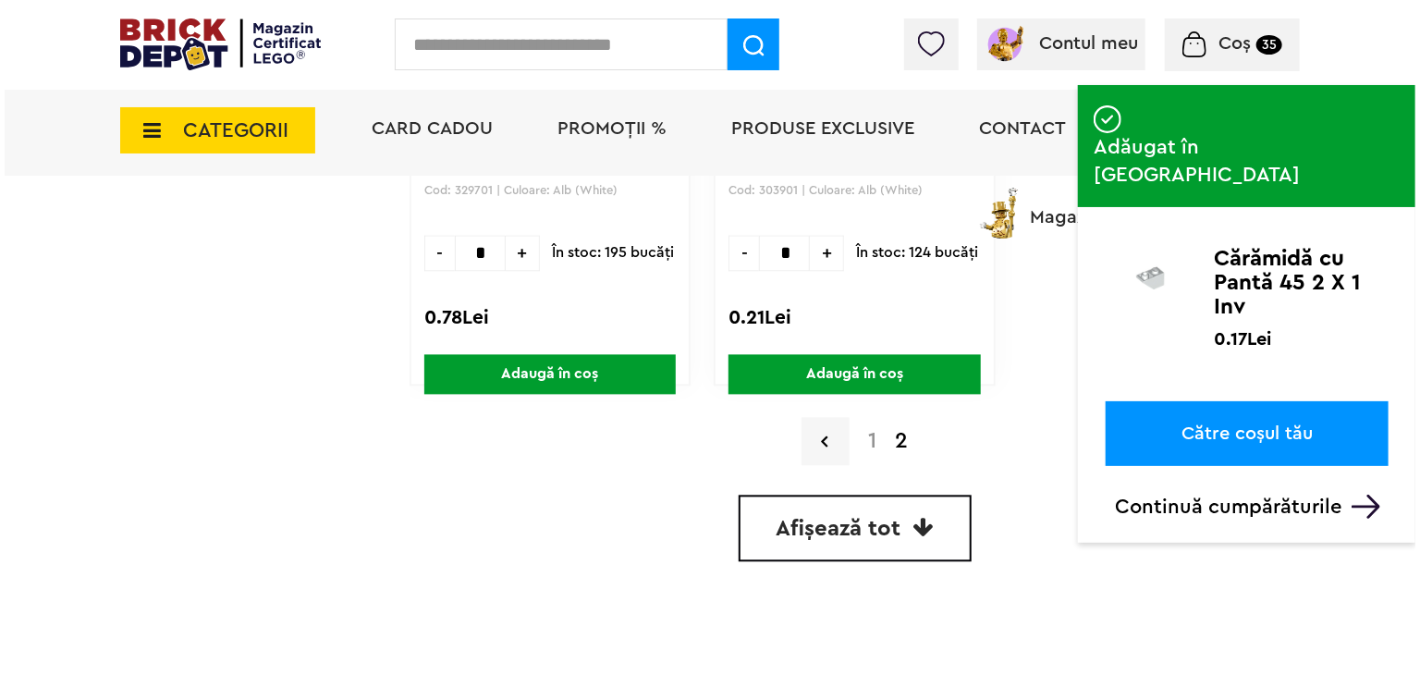
scroll to position [5044, 0]
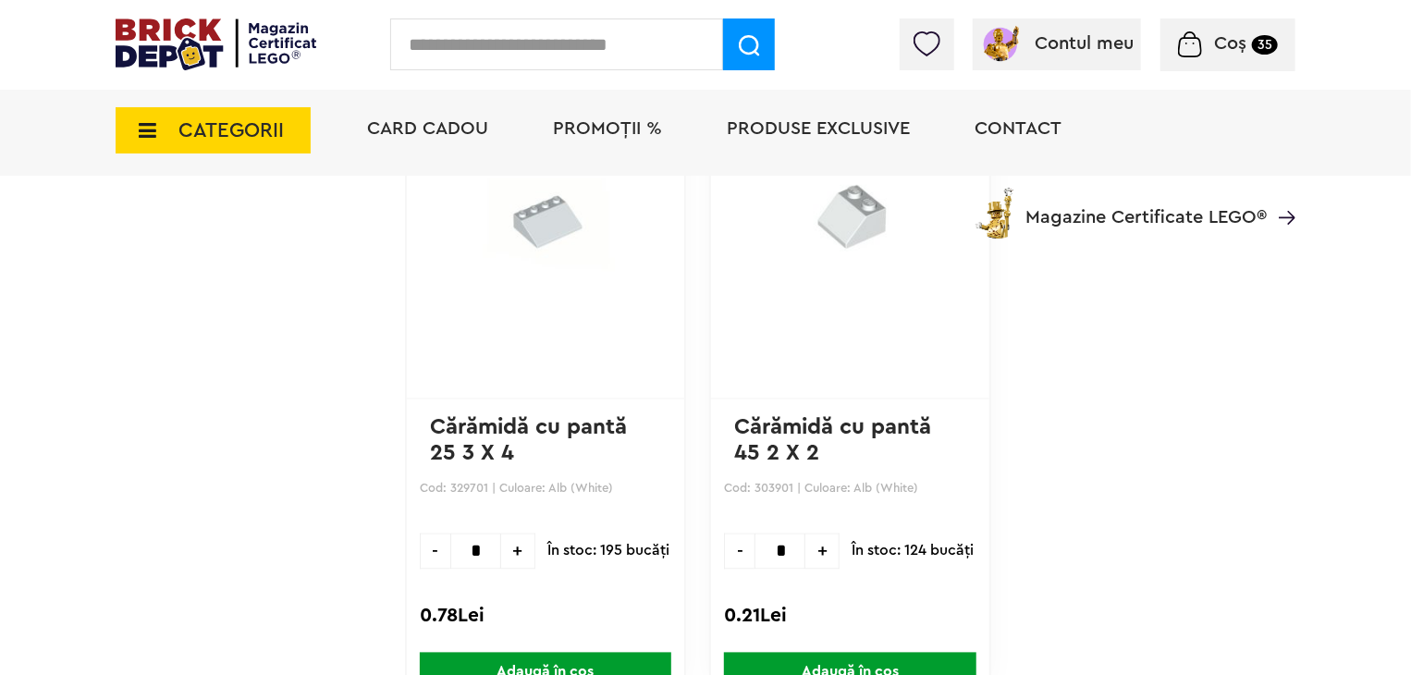
click at [552, 45] on input "text" at bounding box center [556, 44] width 333 height 52
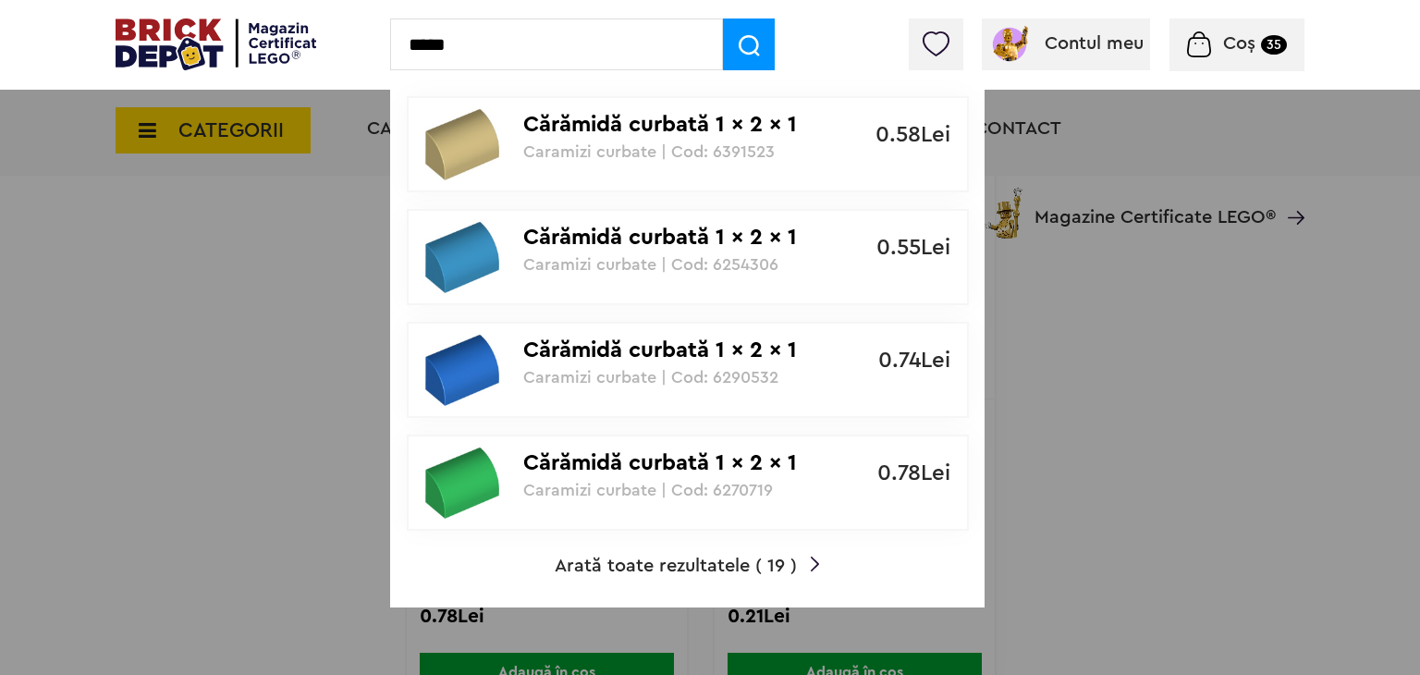
type input "*****"
click at [659, 570] on span "Arată toate rezultatele ( 19 )" at bounding box center [676, 566] width 242 height 18
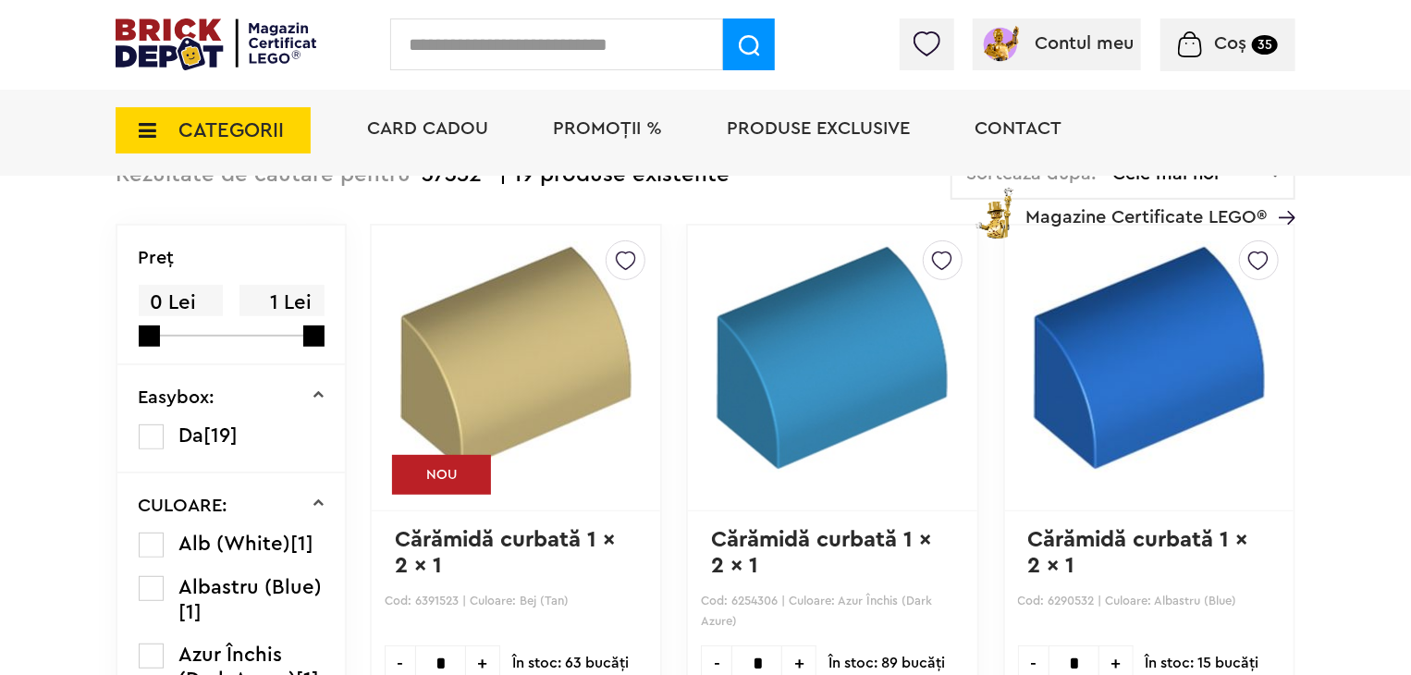
scroll to position [185, 0]
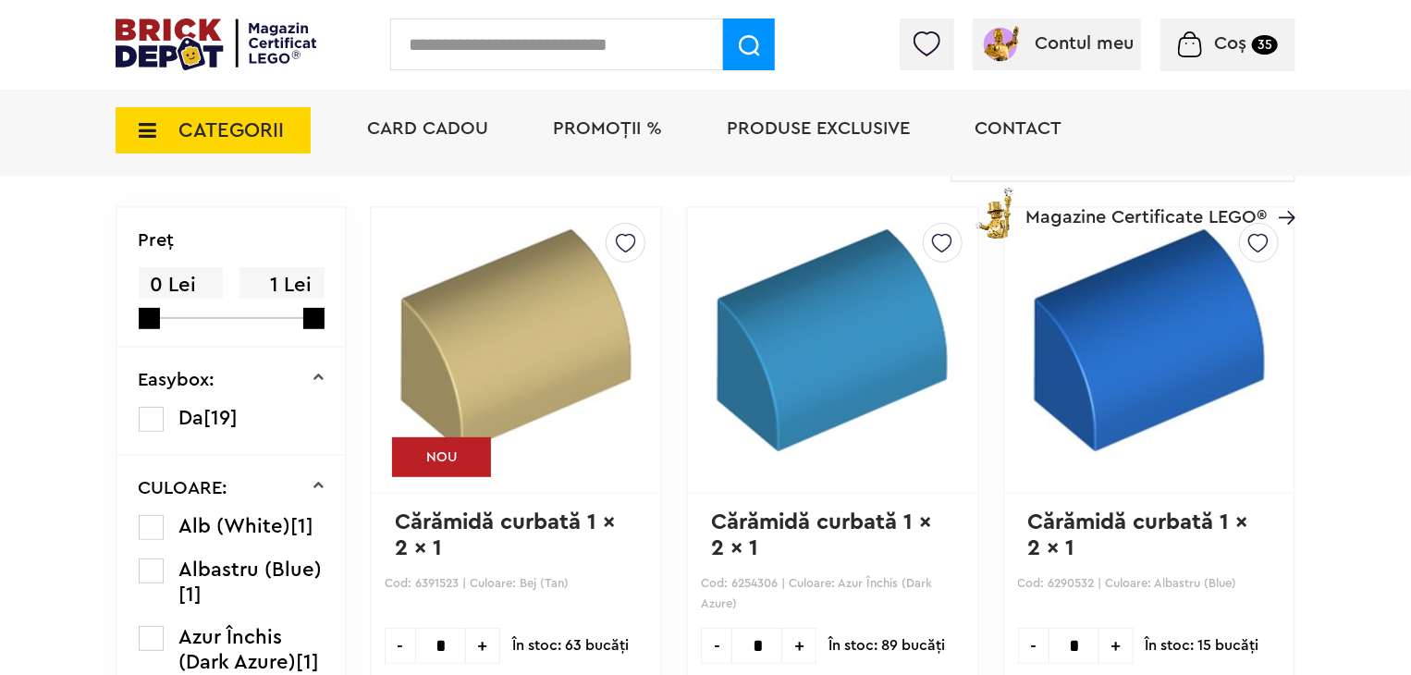
click at [152, 529] on label at bounding box center [151, 527] width 25 height 25
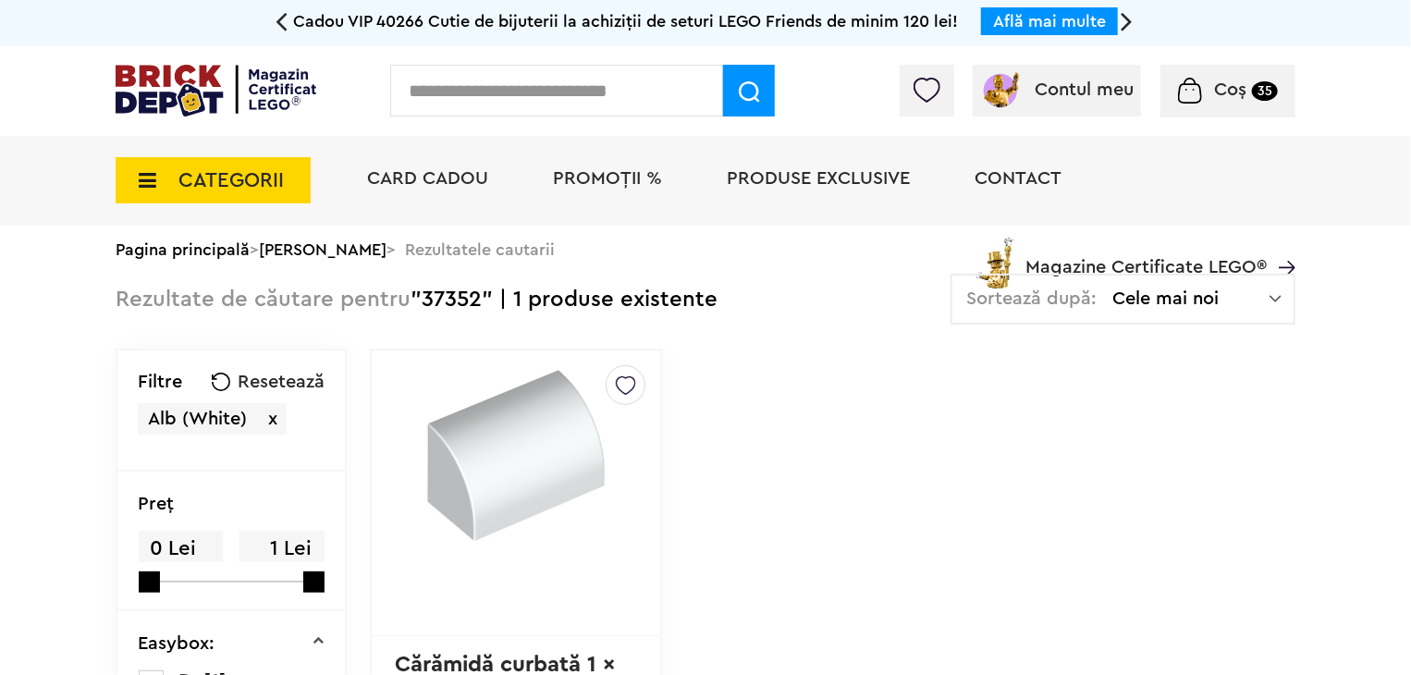
click at [625, 390] on img at bounding box center [626, 381] width 20 height 30
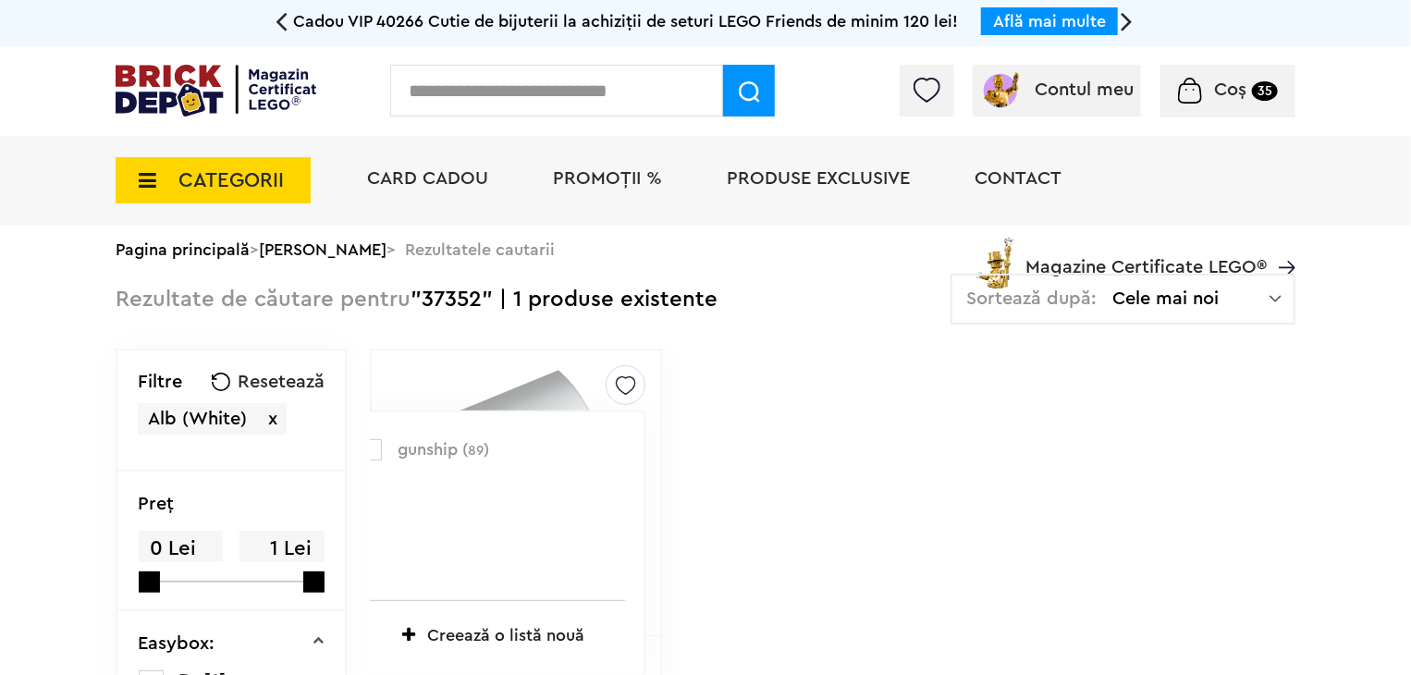
click at [374, 451] on label at bounding box center [371, 449] width 21 height 21
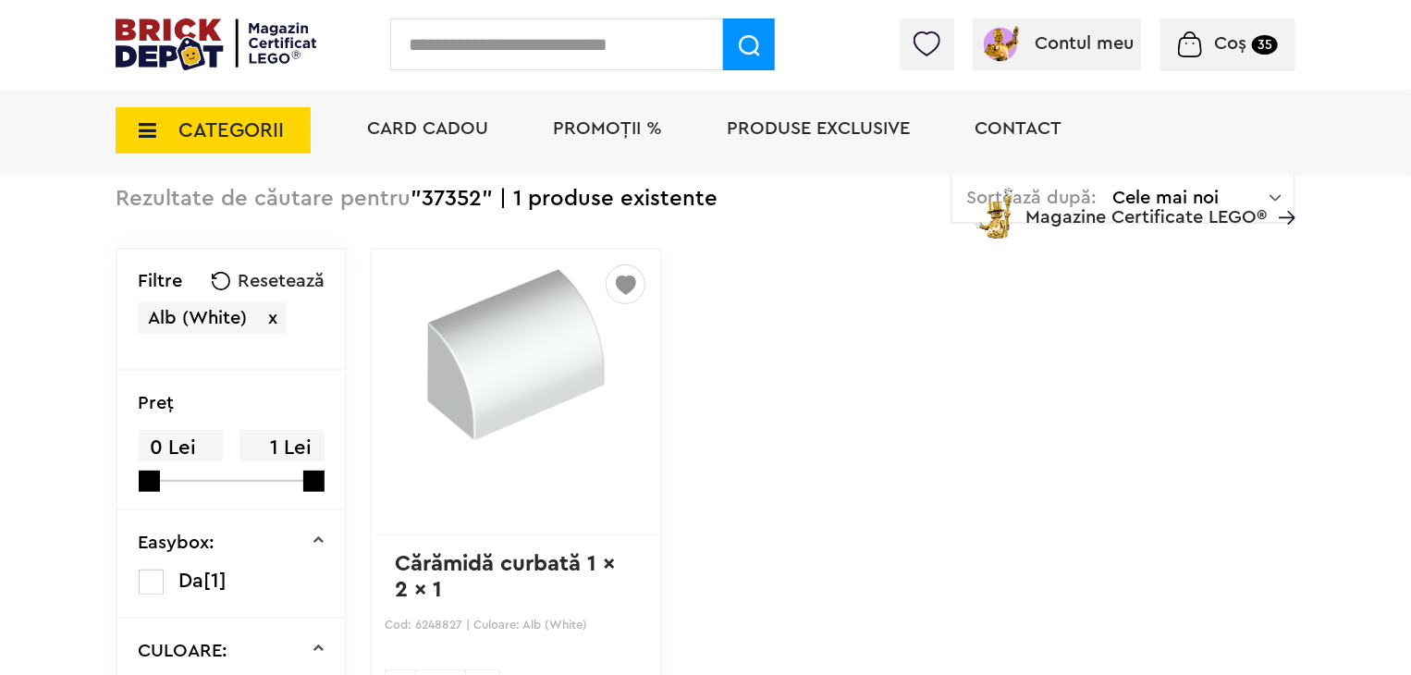
scroll to position [277, 0]
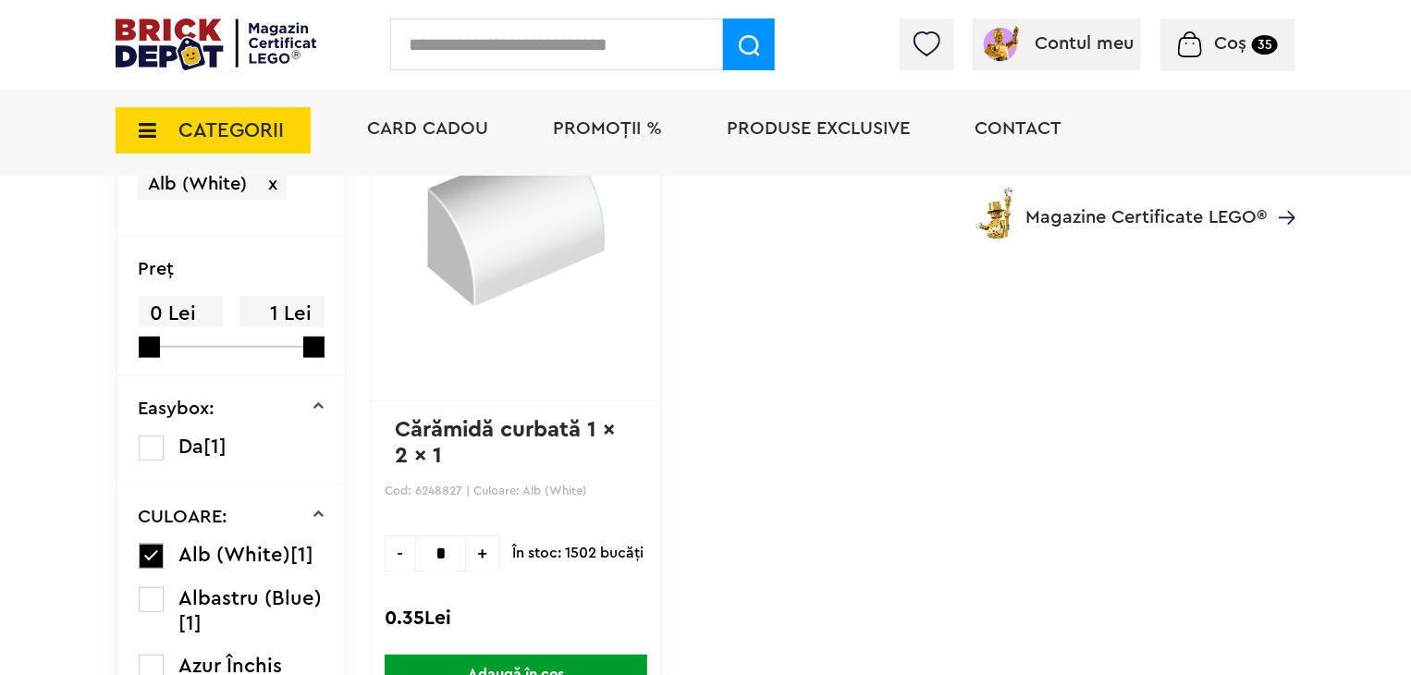
click at [481, 548] on span "+" at bounding box center [483, 553] width 34 height 36
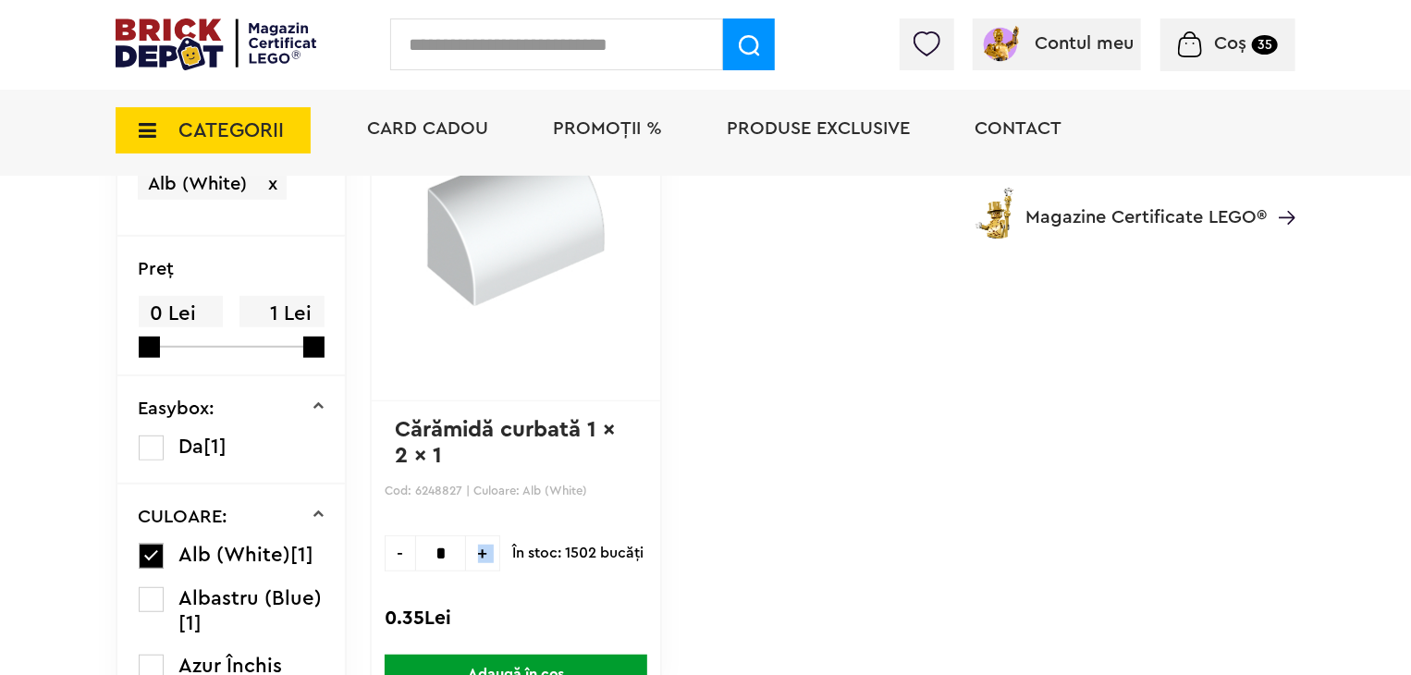
click at [481, 548] on span "+" at bounding box center [483, 553] width 34 height 36
type input "*"
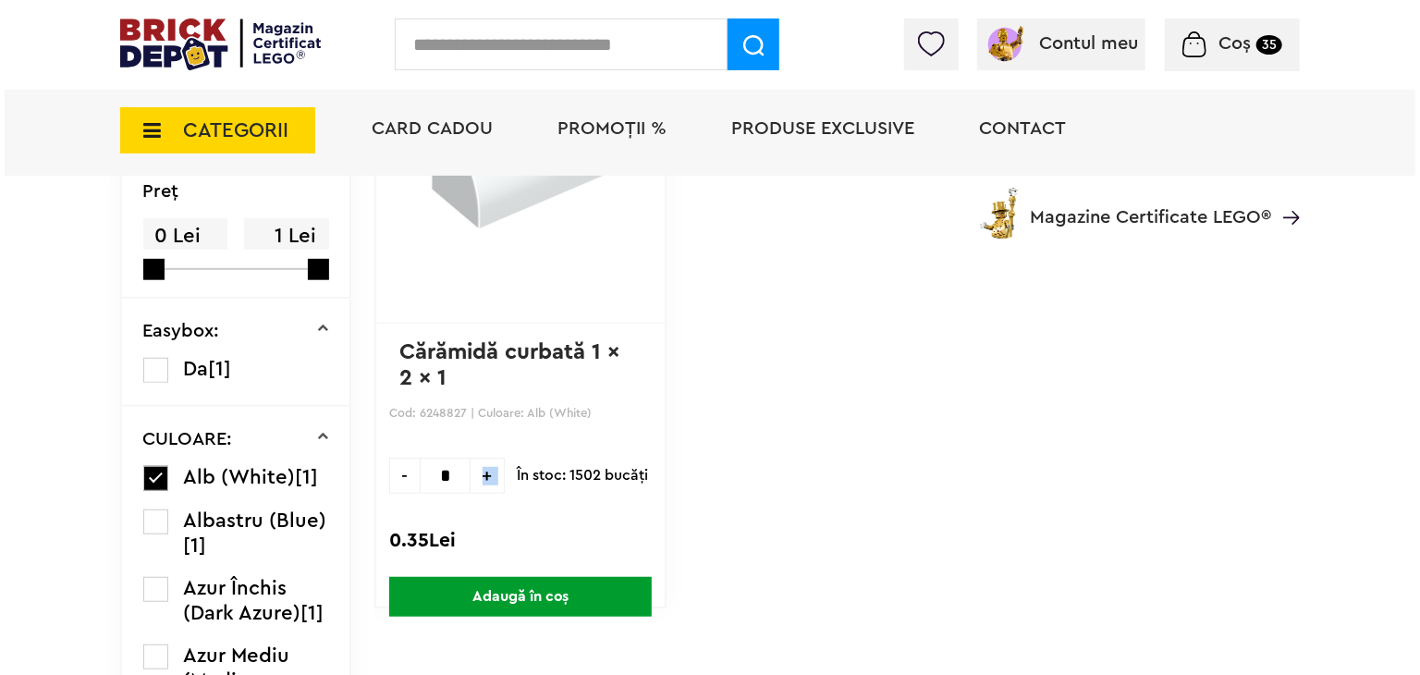
scroll to position [462, 0]
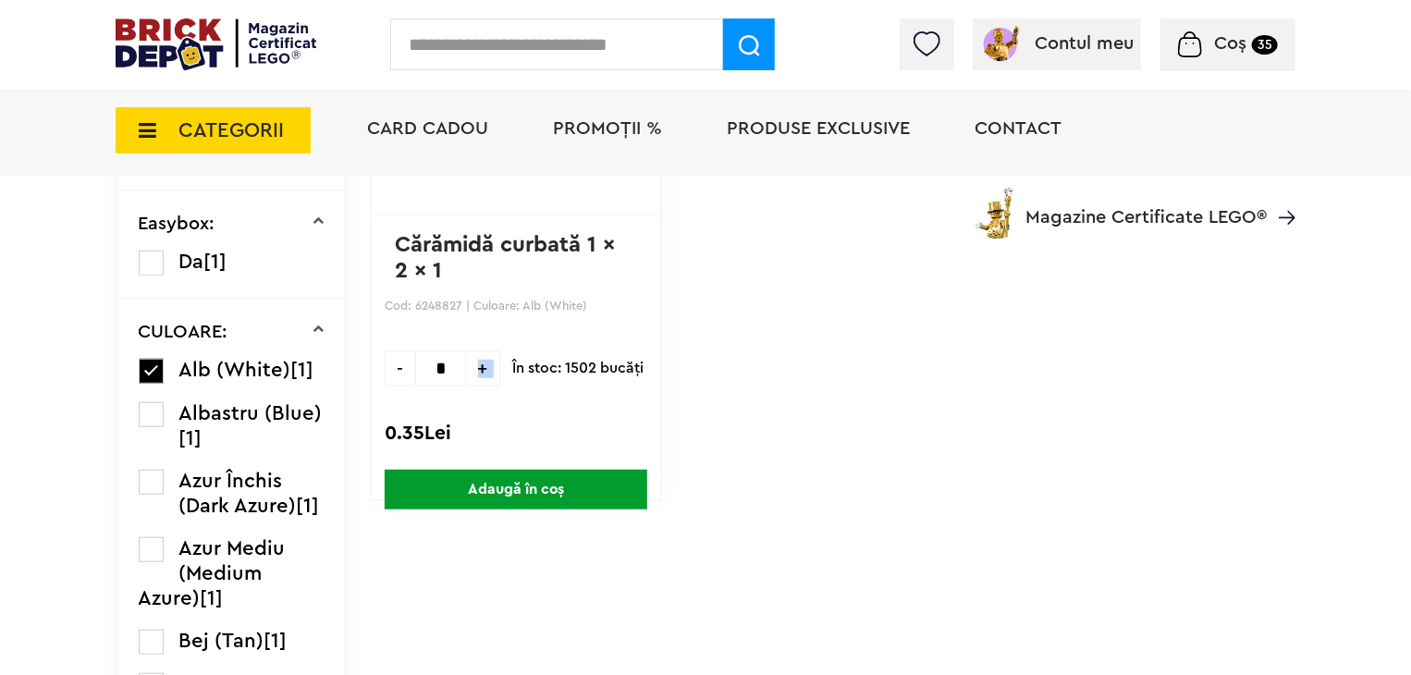
click at [582, 481] on span "Adaugă în coș" at bounding box center [516, 490] width 263 height 40
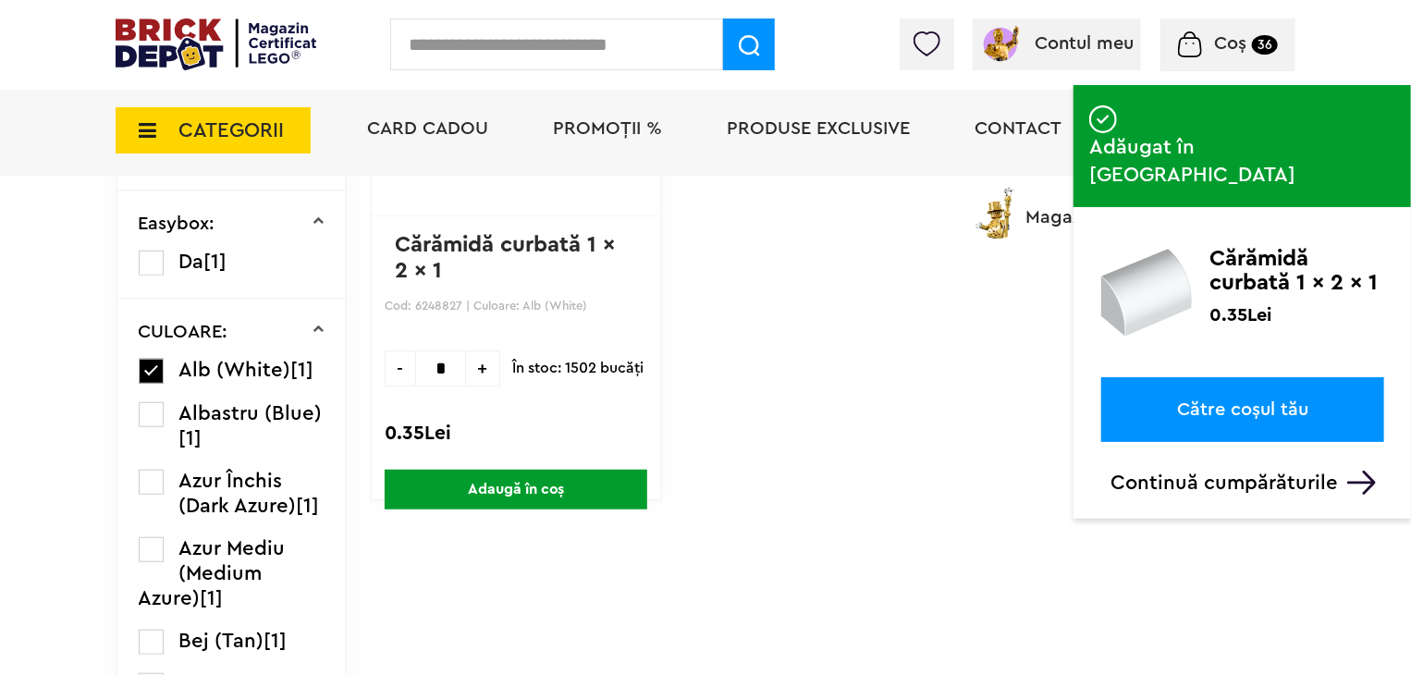
click at [487, 51] on input "text" at bounding box center [556, 44] width 333 height 52
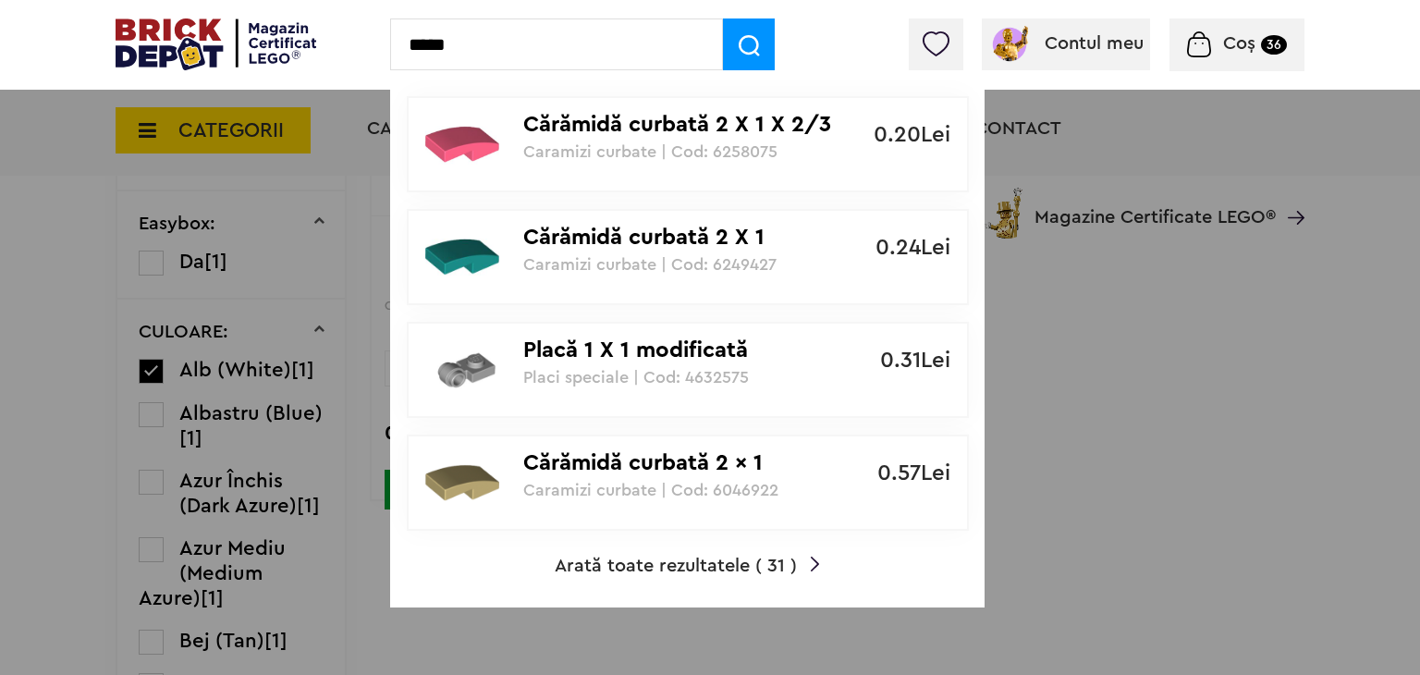
type input "*****"
click at [753, 563] on span "Arată toate rezultatele ( 31 )" at bounding box center [676, 566] width 242 height 18
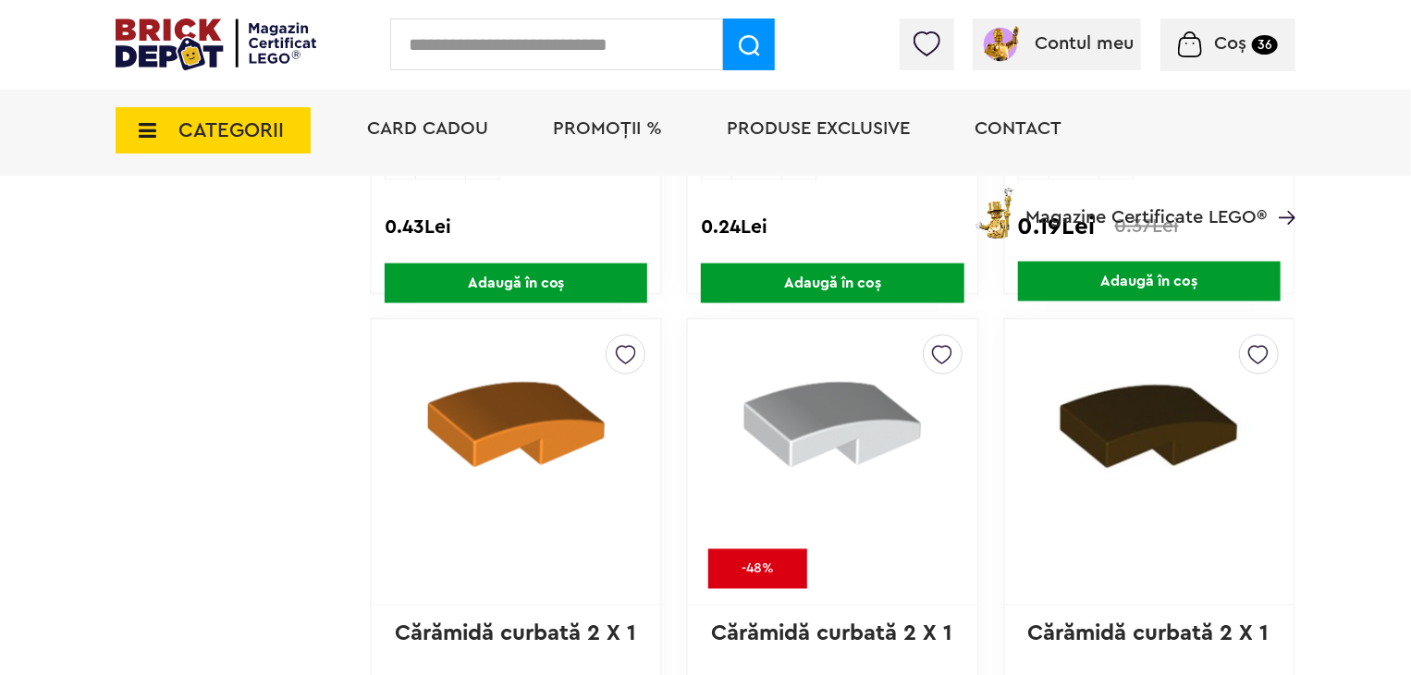
scroll to position [4901, 0]
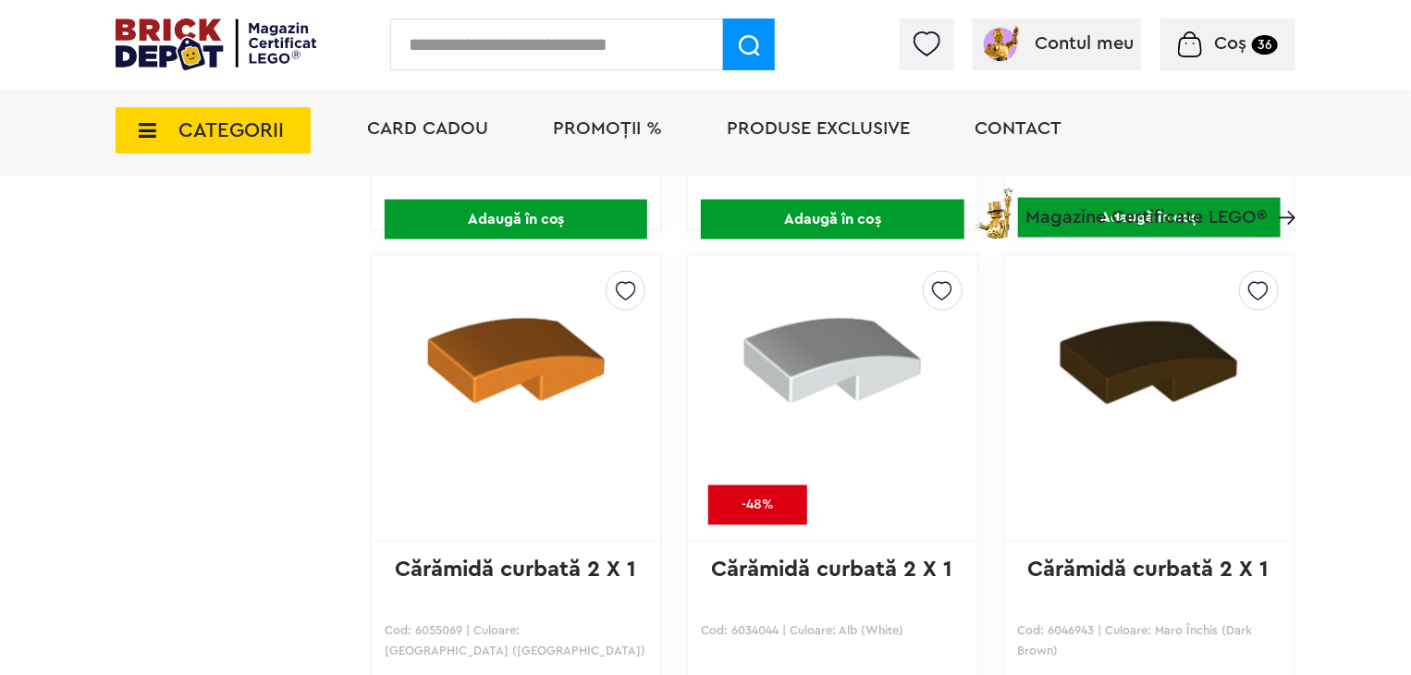
click at [947, 287] on img at bounding box center [942, 287] width 20 height 30
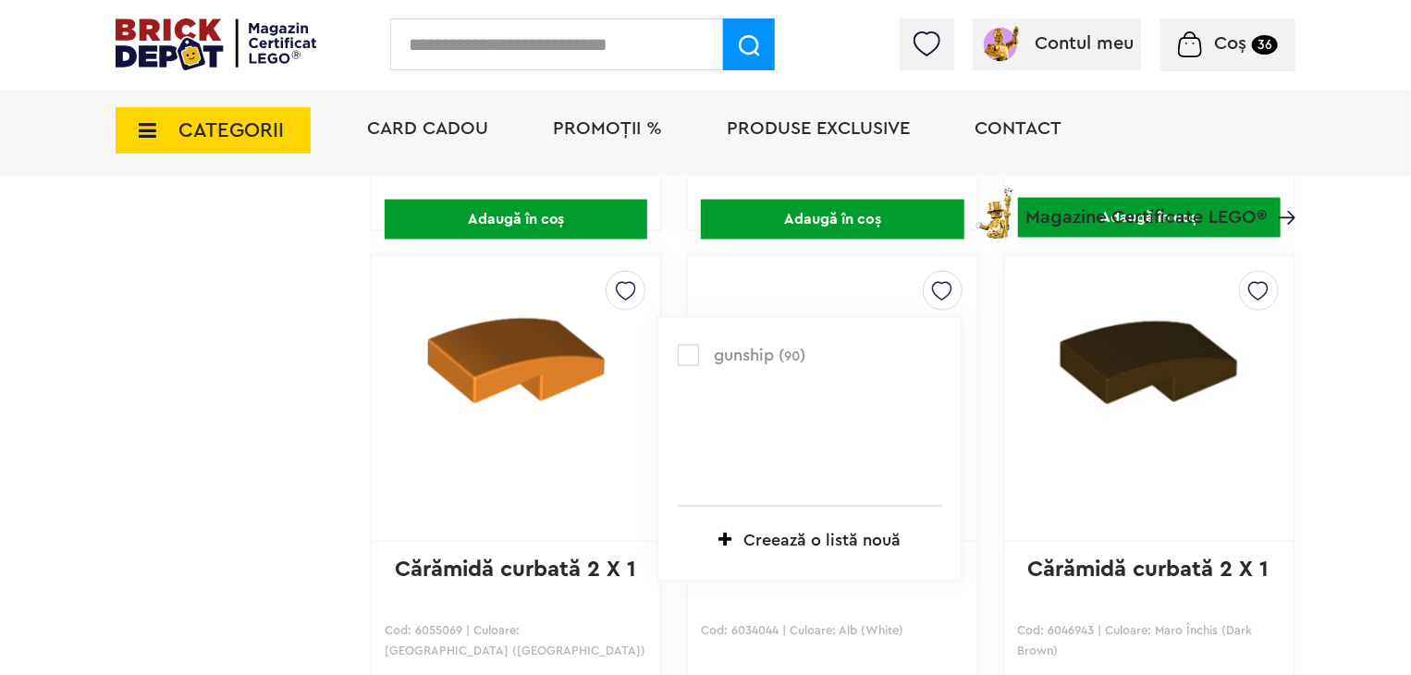
click at [687, 348] on label at bounding box center [688, 355] width 21 height 21
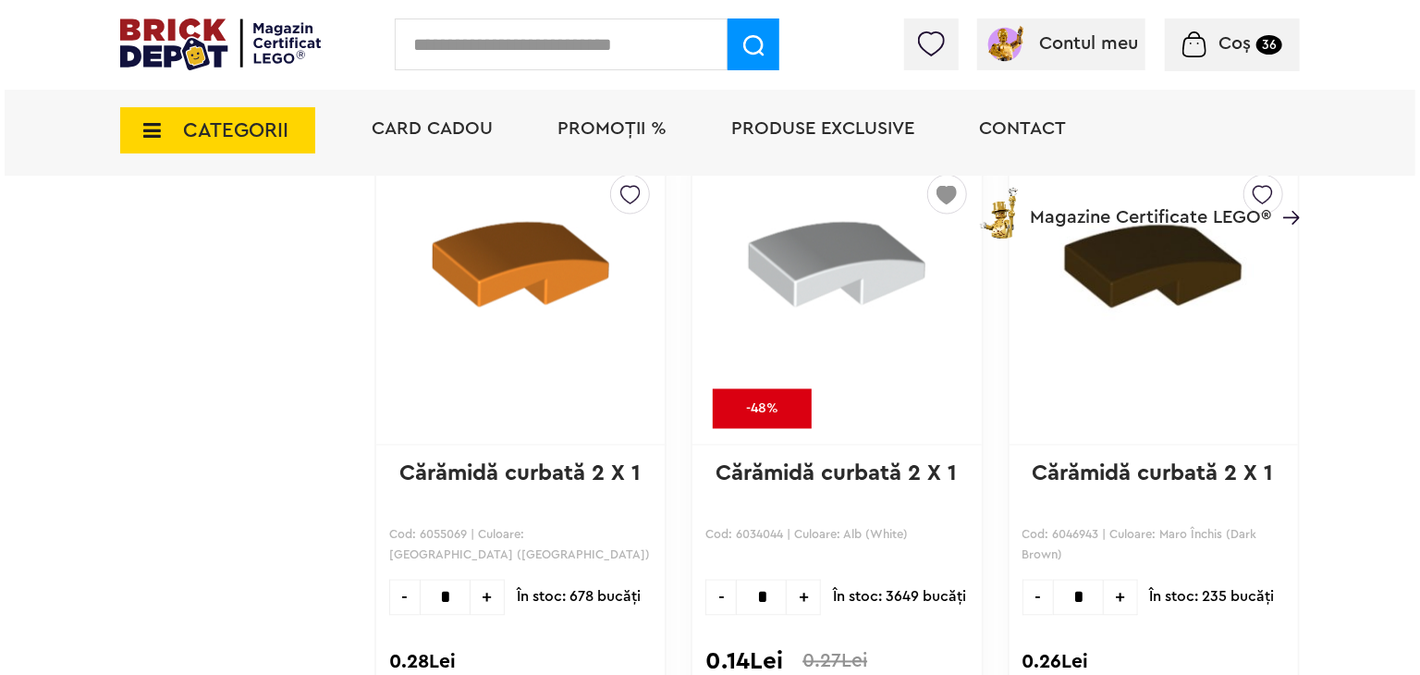
scroll to position [5179, 0]
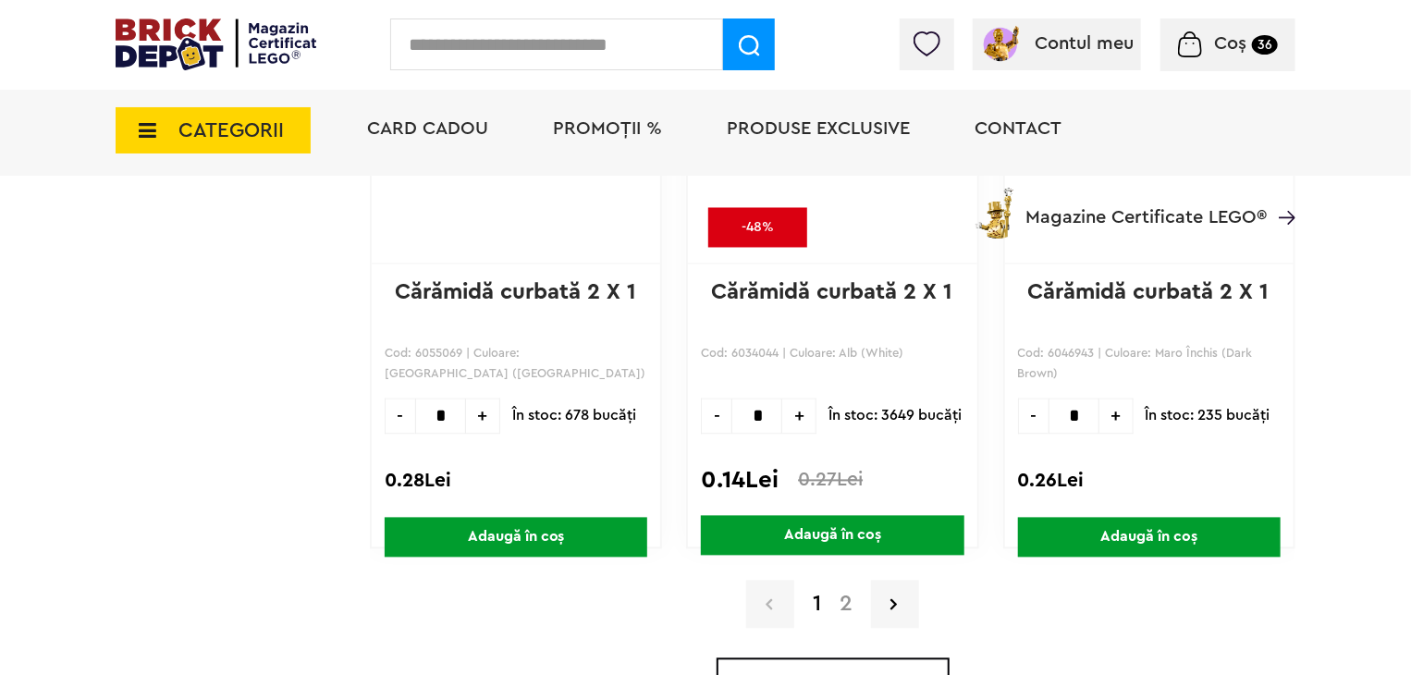
click at [800, 412] on span "+" at bounding box center [799, 417] width 34 height 36
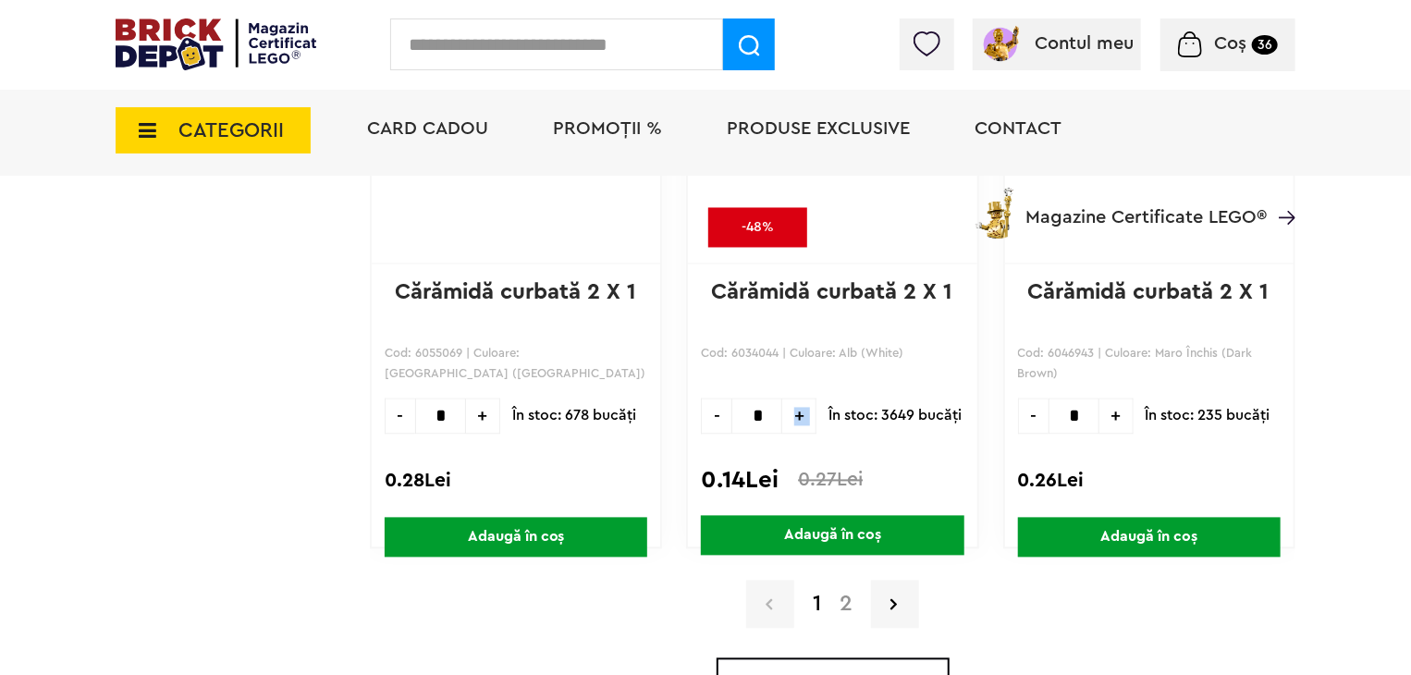
click at [800, 412] on span "+" at bounding box center [799, 417] width 34 height 36
type input "*"
click at [835, 532] on span "Adaugă în coș" at bounding box center [832, 536] width 263 height 40
click at [600, 39] on input "text" at bounding box center [556, 44] width 333 height 52
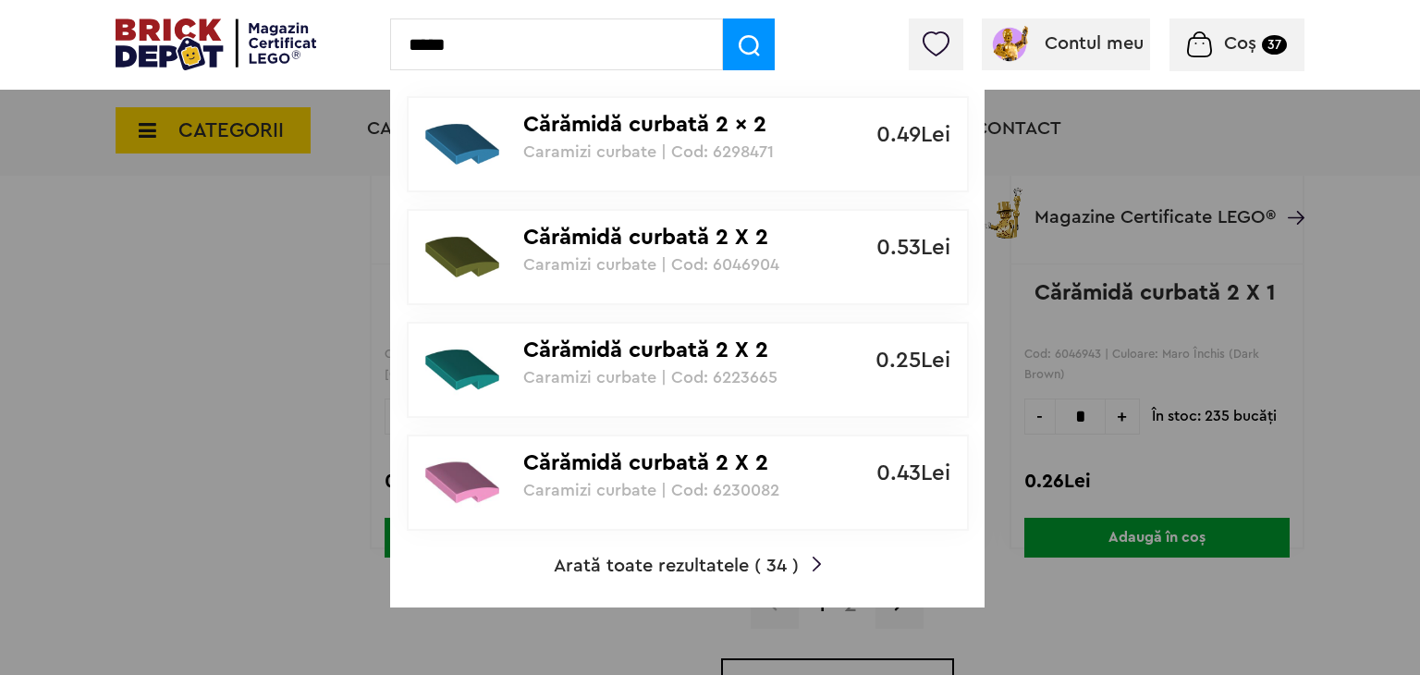
type input "*****"
click at [716, 563] on span "Arată toate rezultatele ( 34 )" at bounding box center [676, 566] width 245 height 18
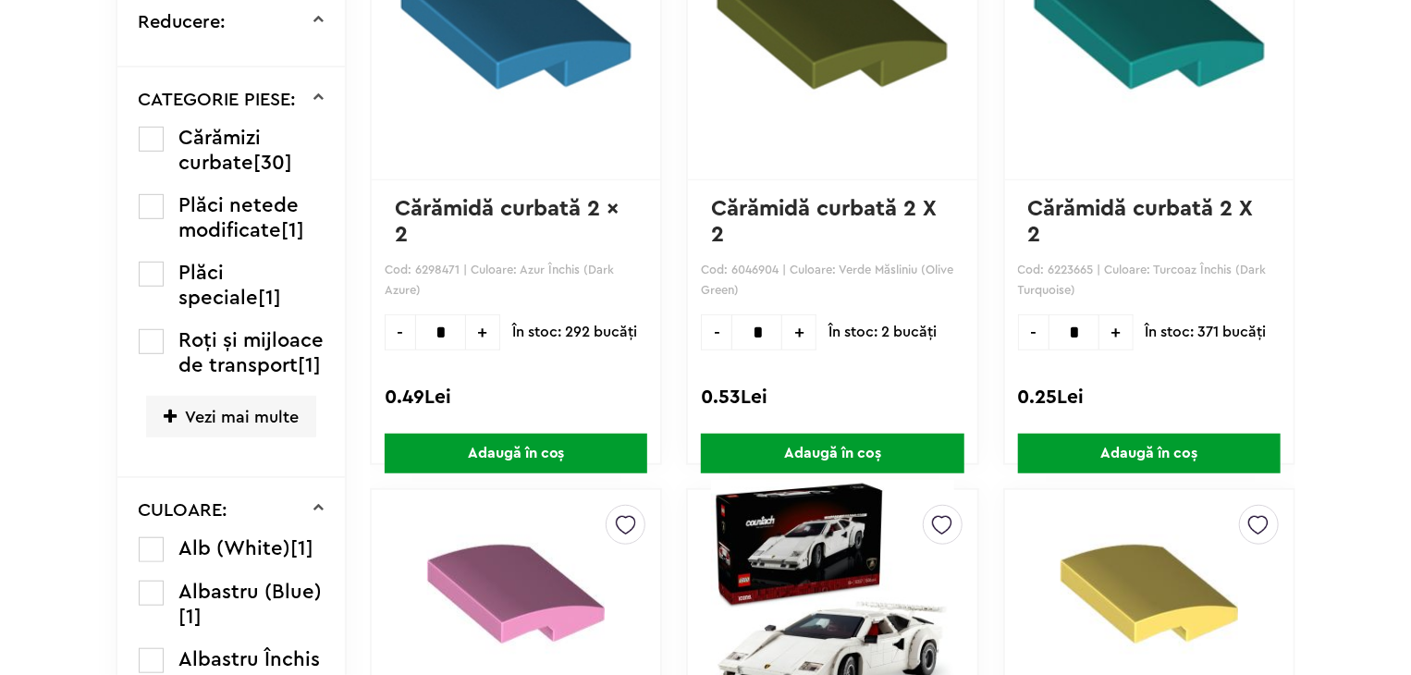
scroll to position [530, 0]
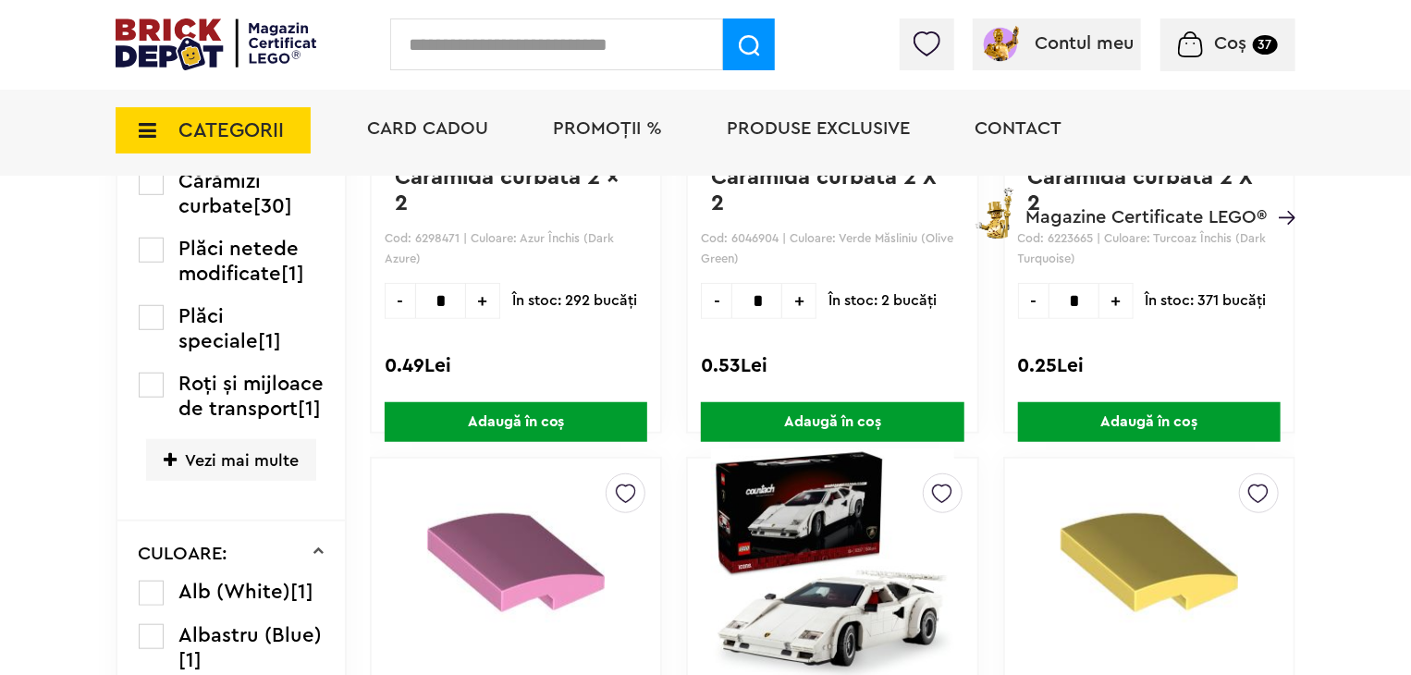
click at [153, 606] on label at bounding box center [151, 593] width 25 height 25
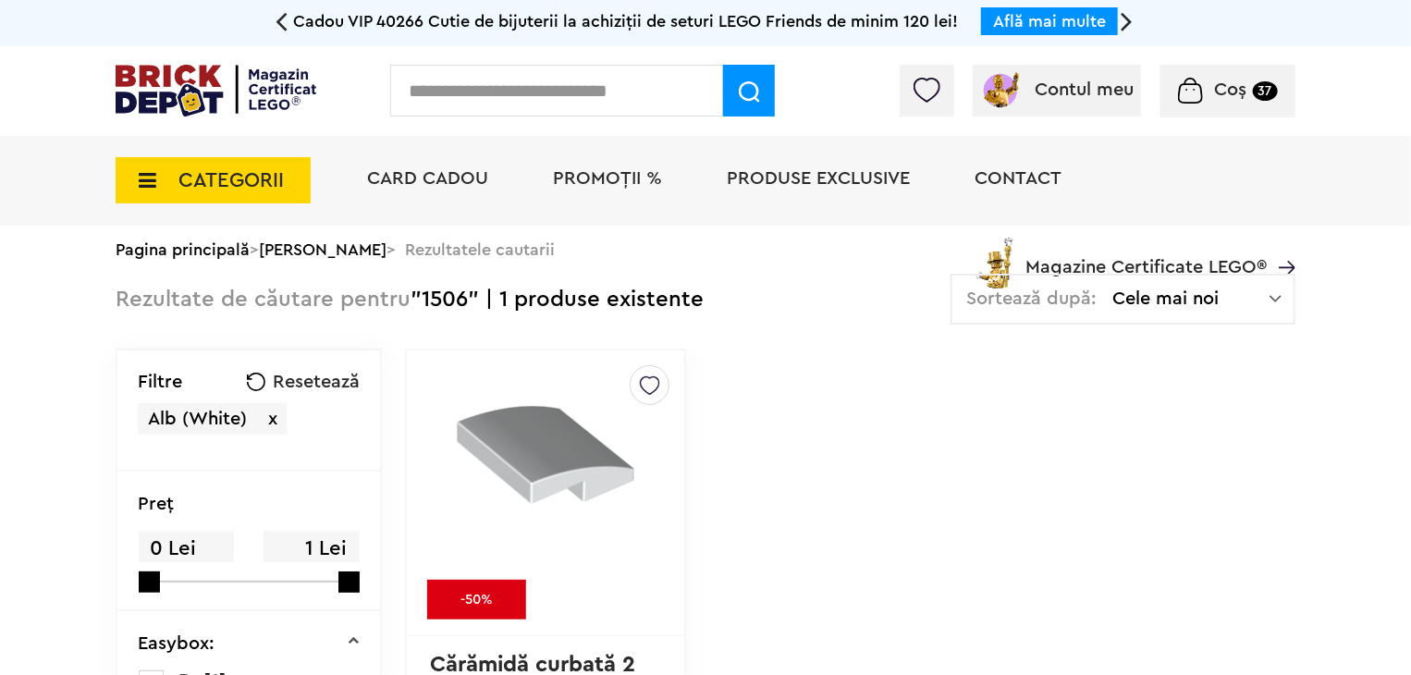
click at [640, 384] on img at bounding box center [650, 381] width 20 height 30
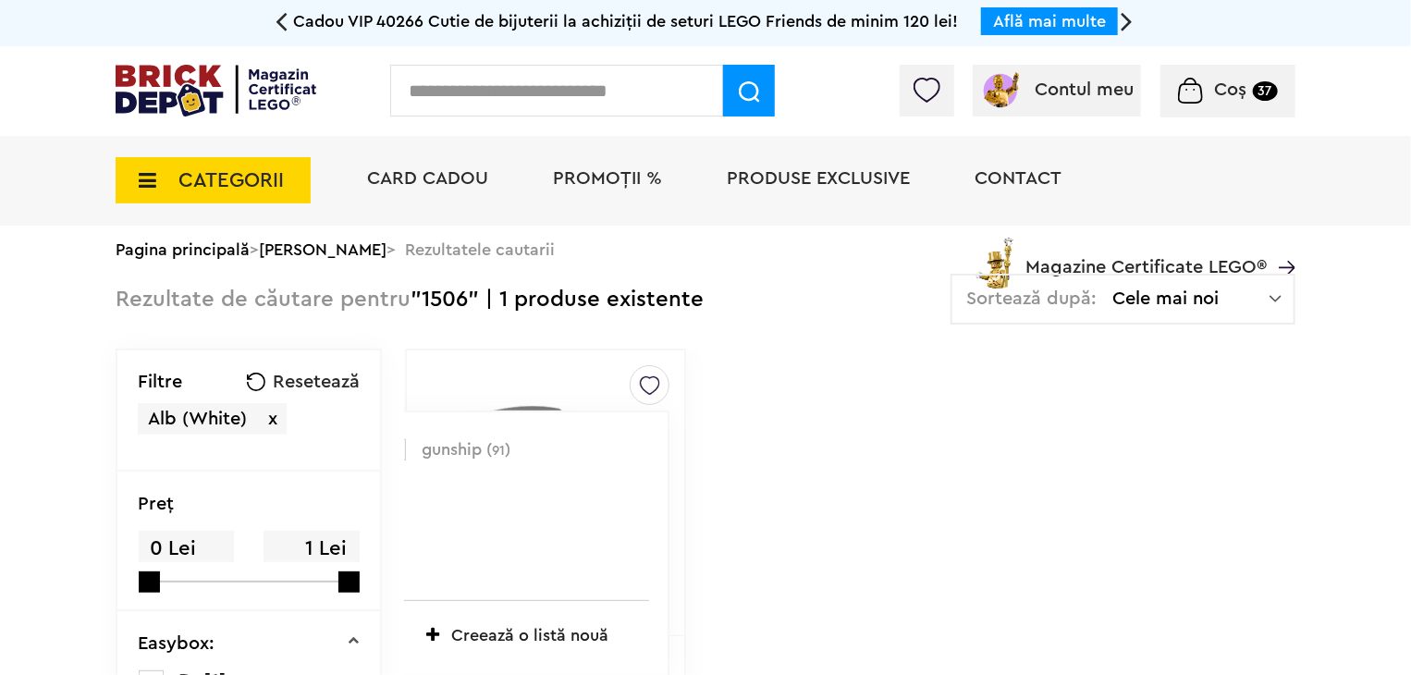
click at [385, 448] on label at bounding box center [395, 449] width 21 height 21
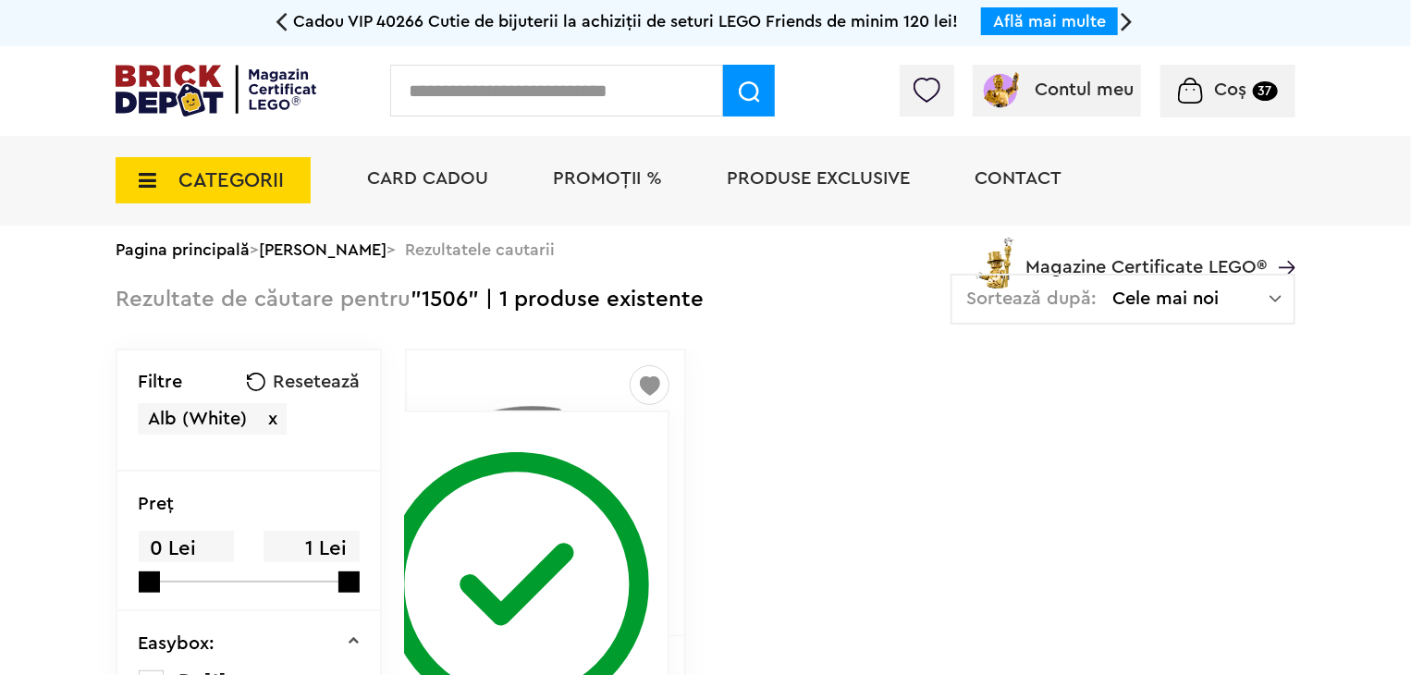
scroll to position [277, 0]
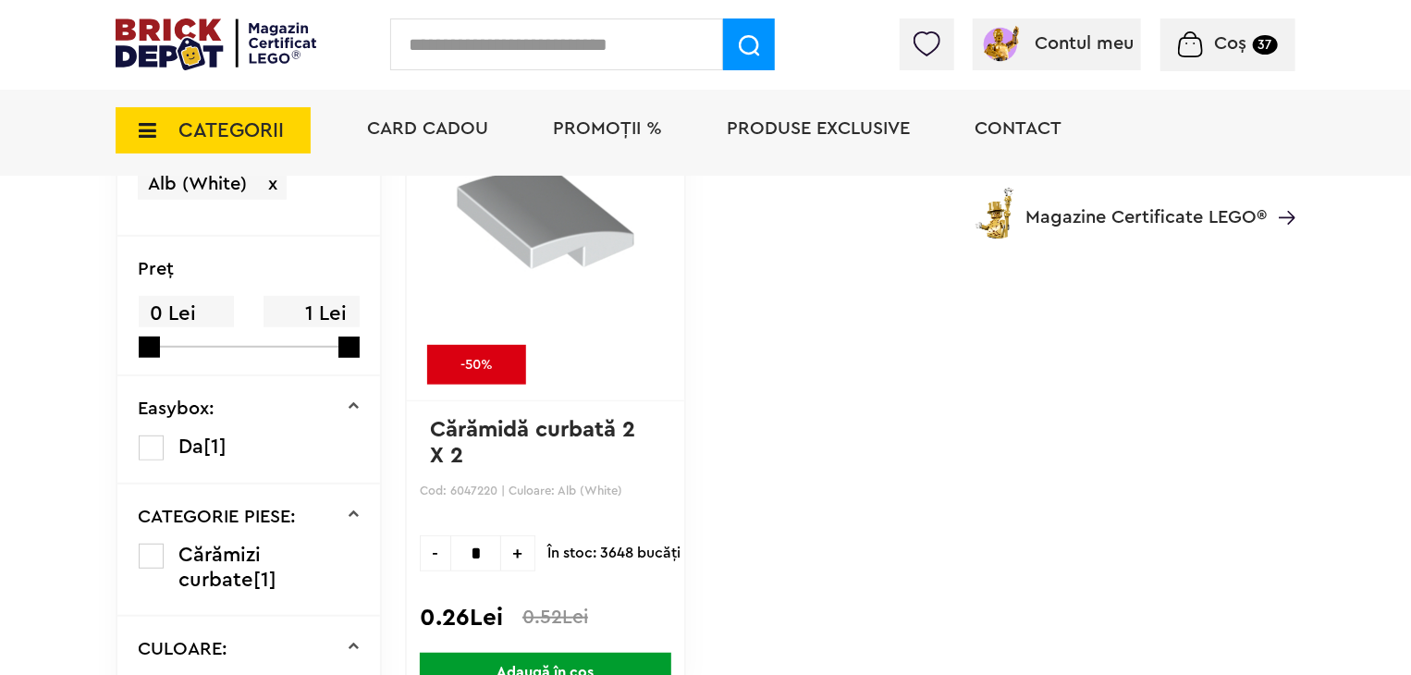
click at [501, 546] on span "+" at bounding box center [518, 553] width 34 height 36
type input "*"
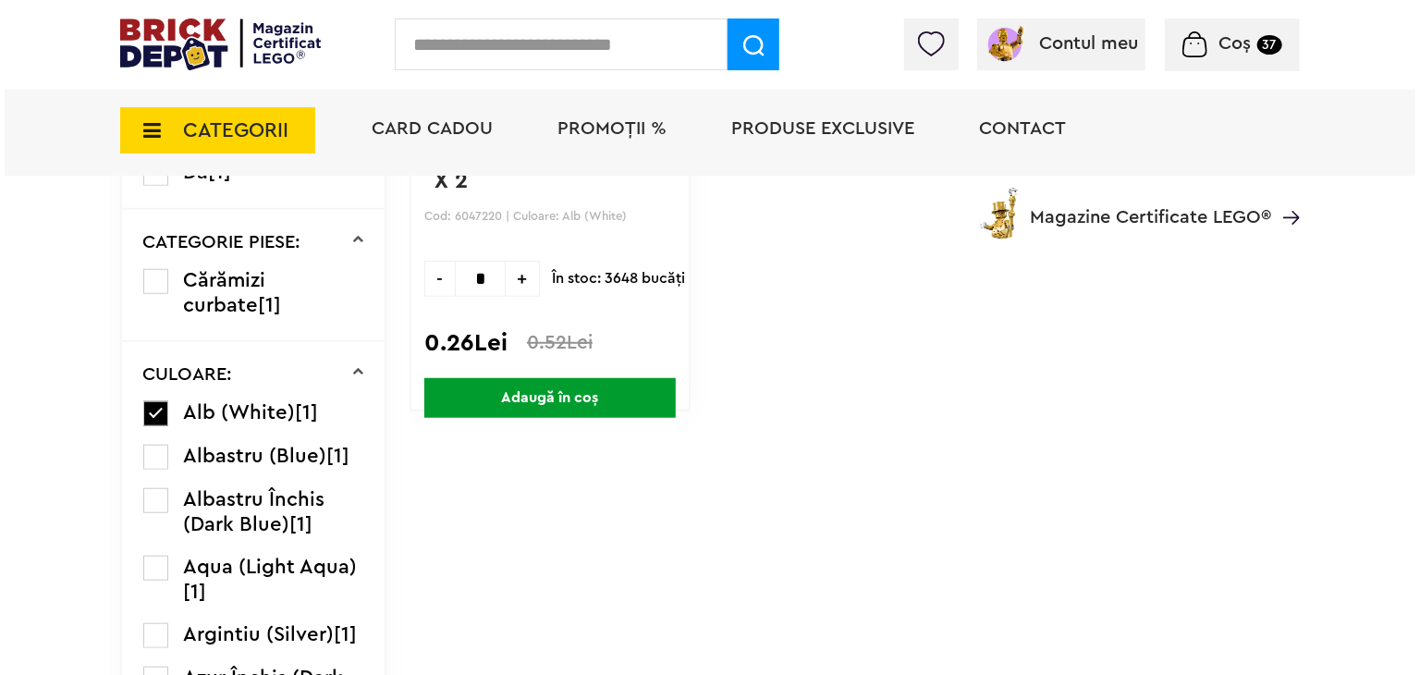
scroll to position [555, 0]
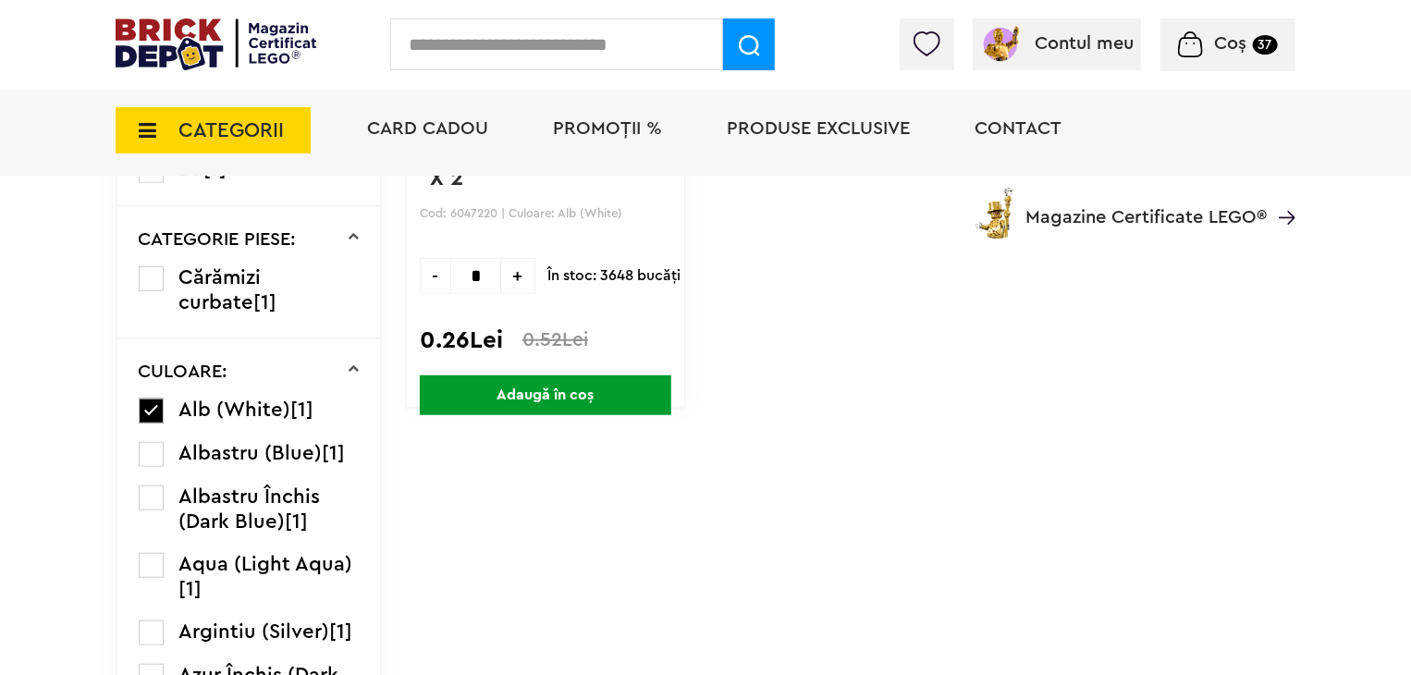
click at [577, 385] on span "Adaugă în coș" at bounding box center [546, 395] width 252 height 40
click at [593, 32] on input "text" at bounding box center [556, 44] width 333 height 52
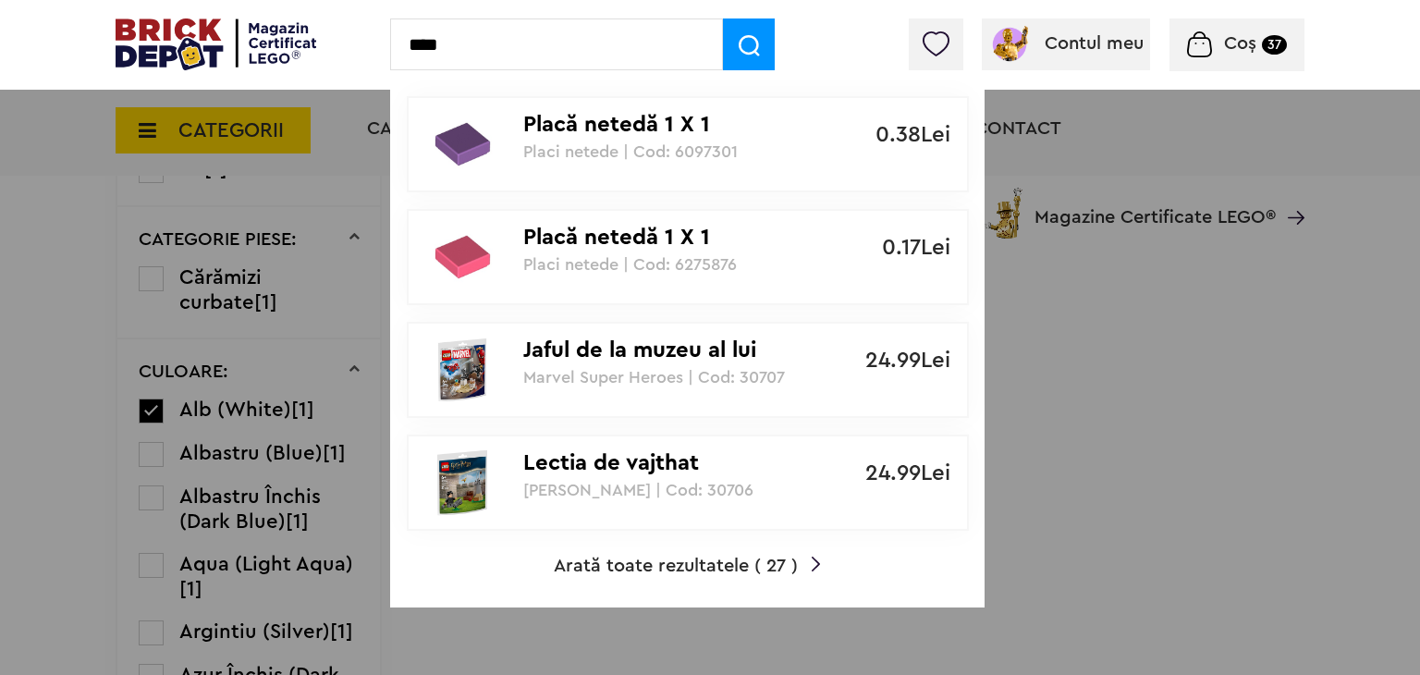
type input "****"
click at [762, 562] on span "Arată toate rezultatele ( 27 )" at bounding box center [676, 566] width 244 height 18
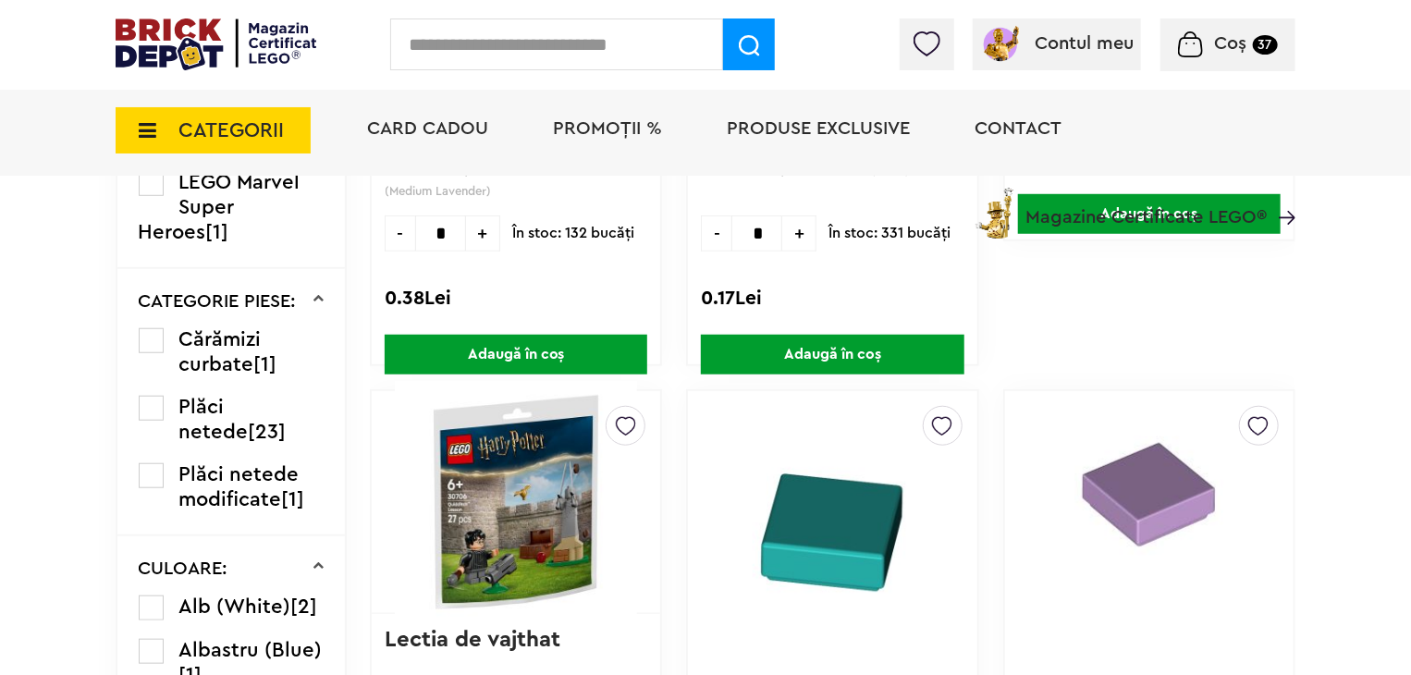
scroll to position [792, 0]
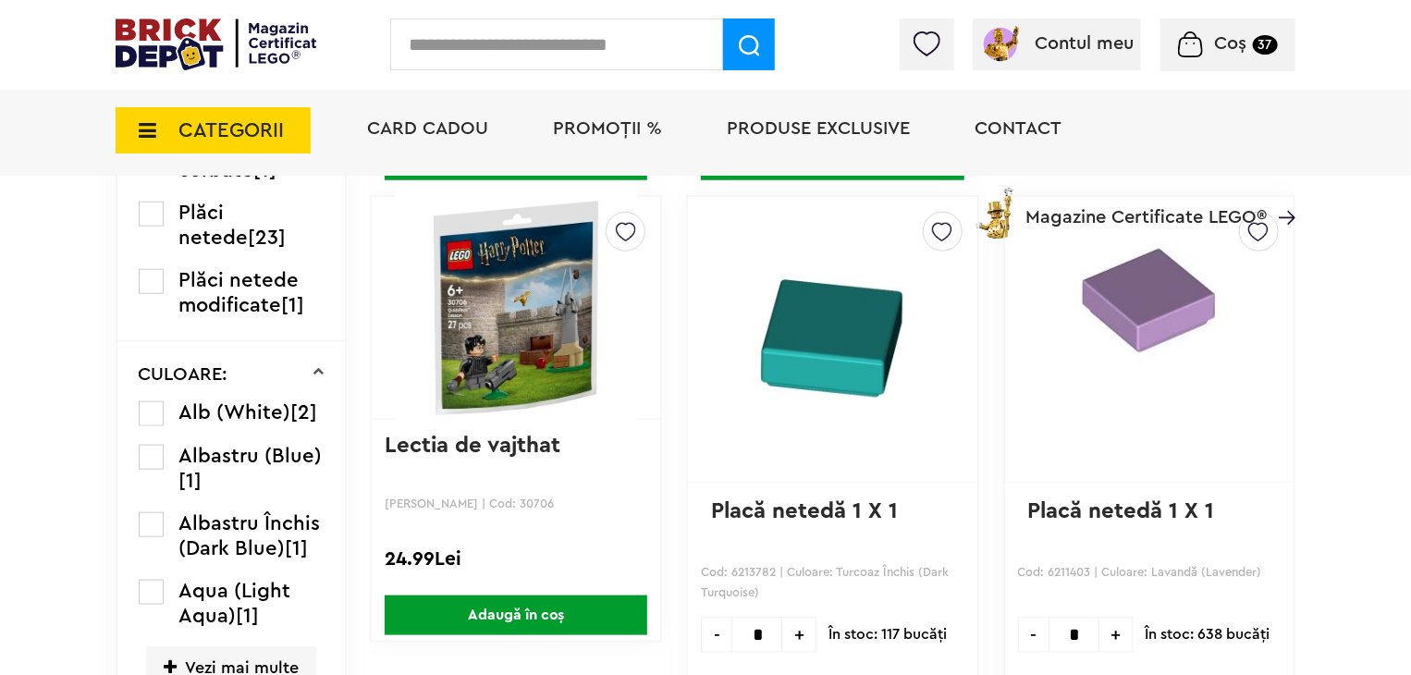
click at [152, 402] on label at bounding box center [151, 413] width 25 height 25
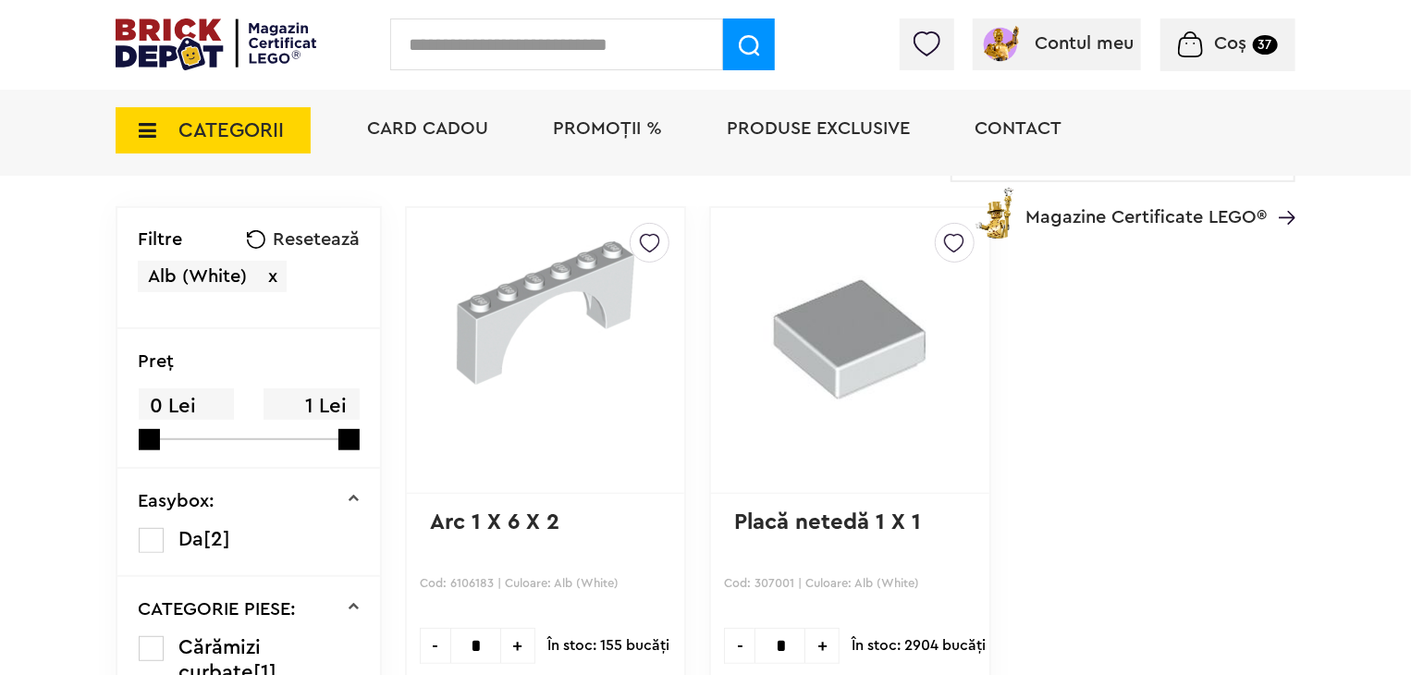
scroll to position [185, 0]
click at [952, 232] on div "Card Cadou PROMOȚII % Produse exclusive Contact Magazine Certificate LEGO®" at bounding box center [822, 162] width 947 height 153
click at [945, 241] on img at bounding box center [954, 239] width 20 height 30
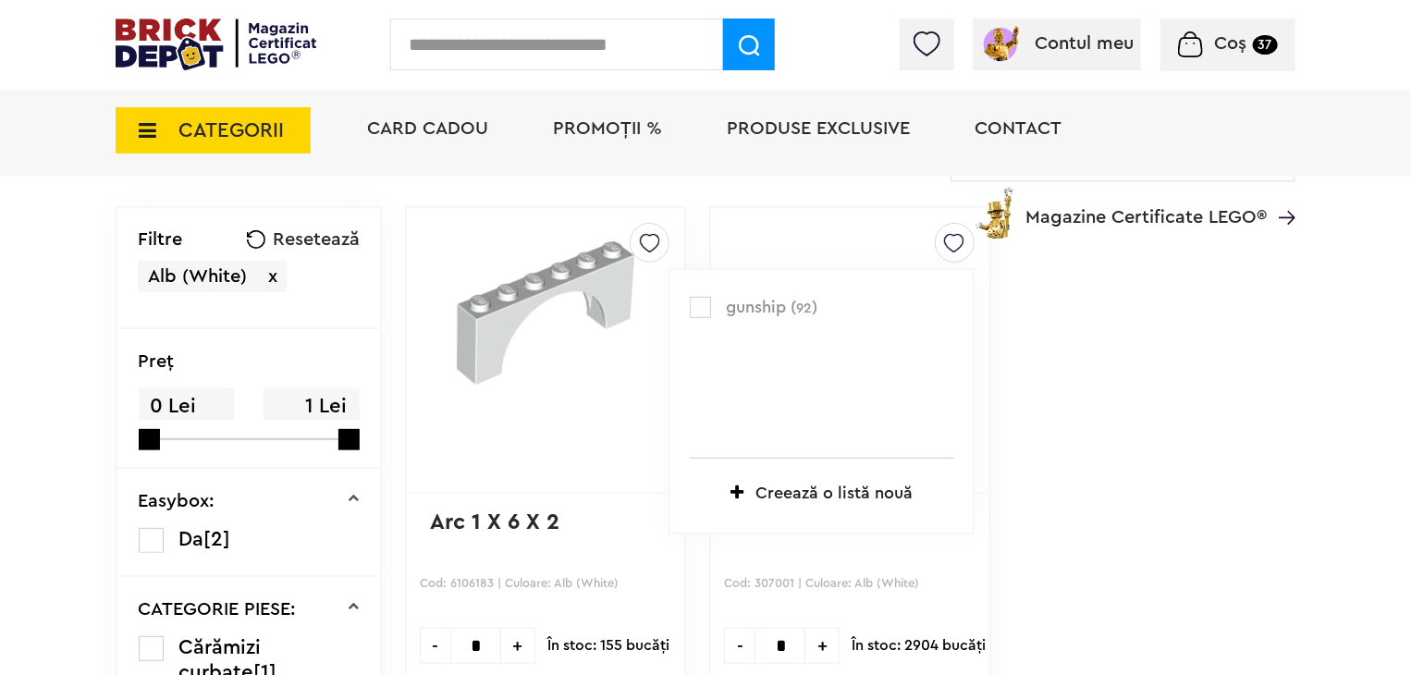
click at [690, 307] on label at bounding box center [700, 307] width 21 height 21
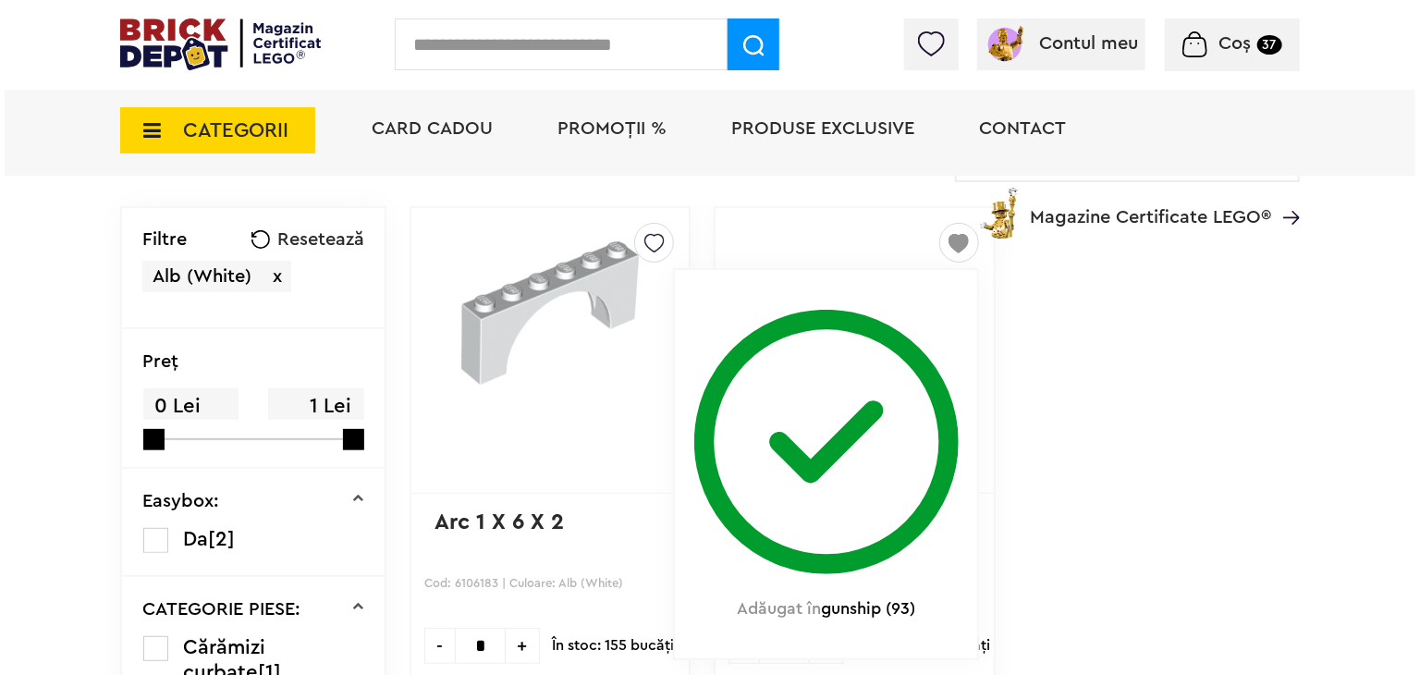
scroll to position [462, 0]
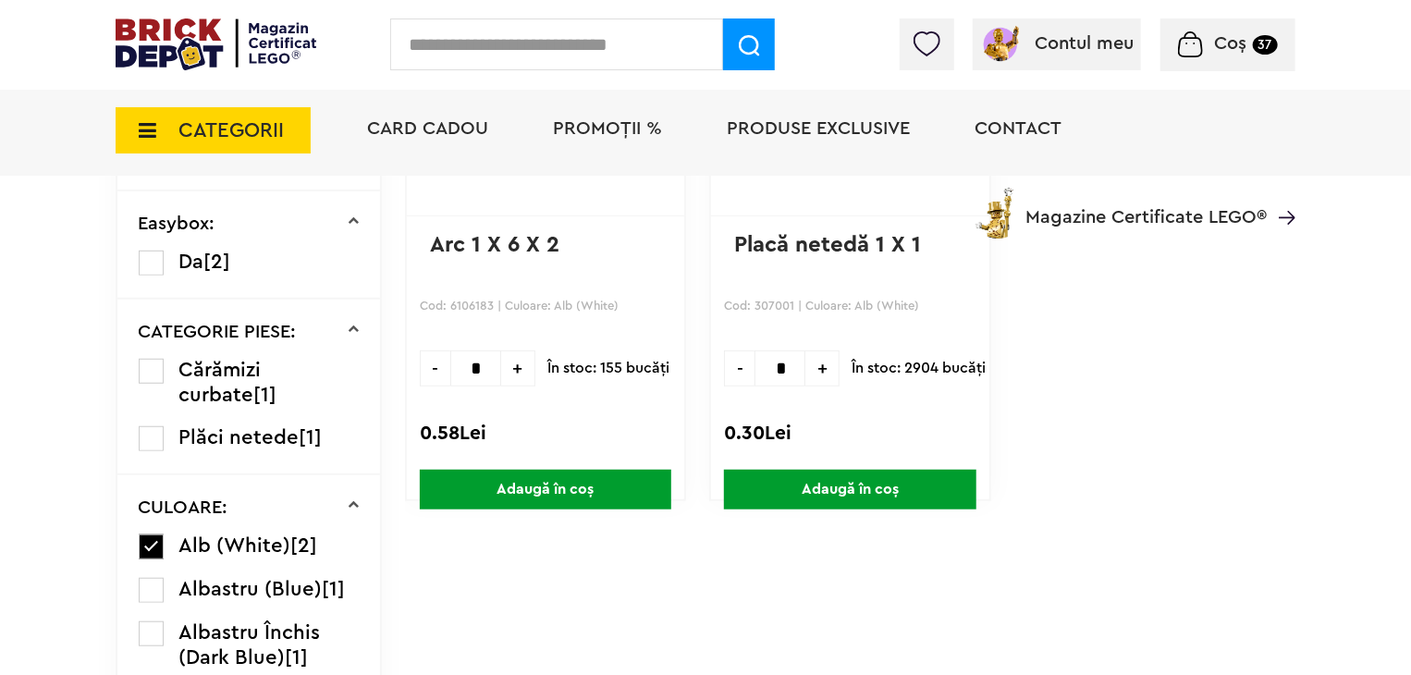
click at [805, 367] on span "+" at bounding box center [822, 368] width 34 height 36
type input "*"
click at [825, 504] on span "Adaugă în coș" at bounding box center [850, 490] width 252 height 40
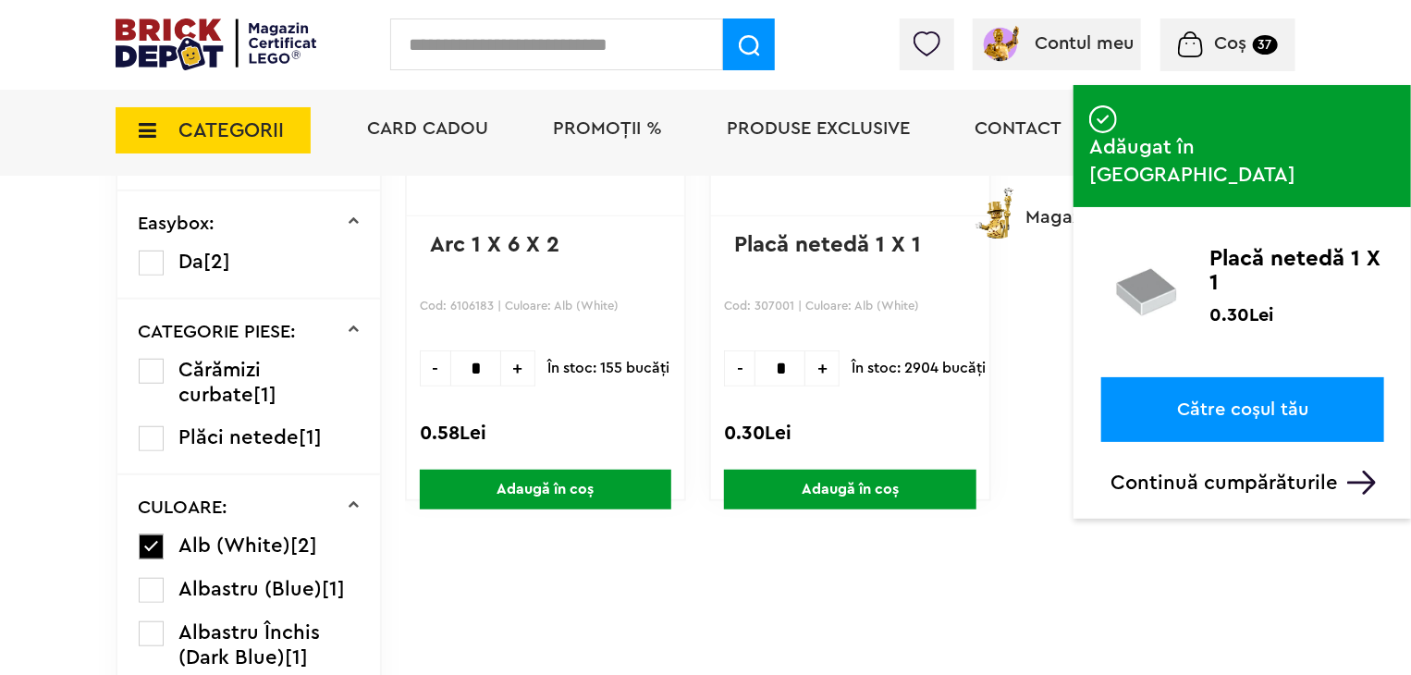
click at [550, 44] on input "text" at bounding box center [556, 44] width 333 height 52
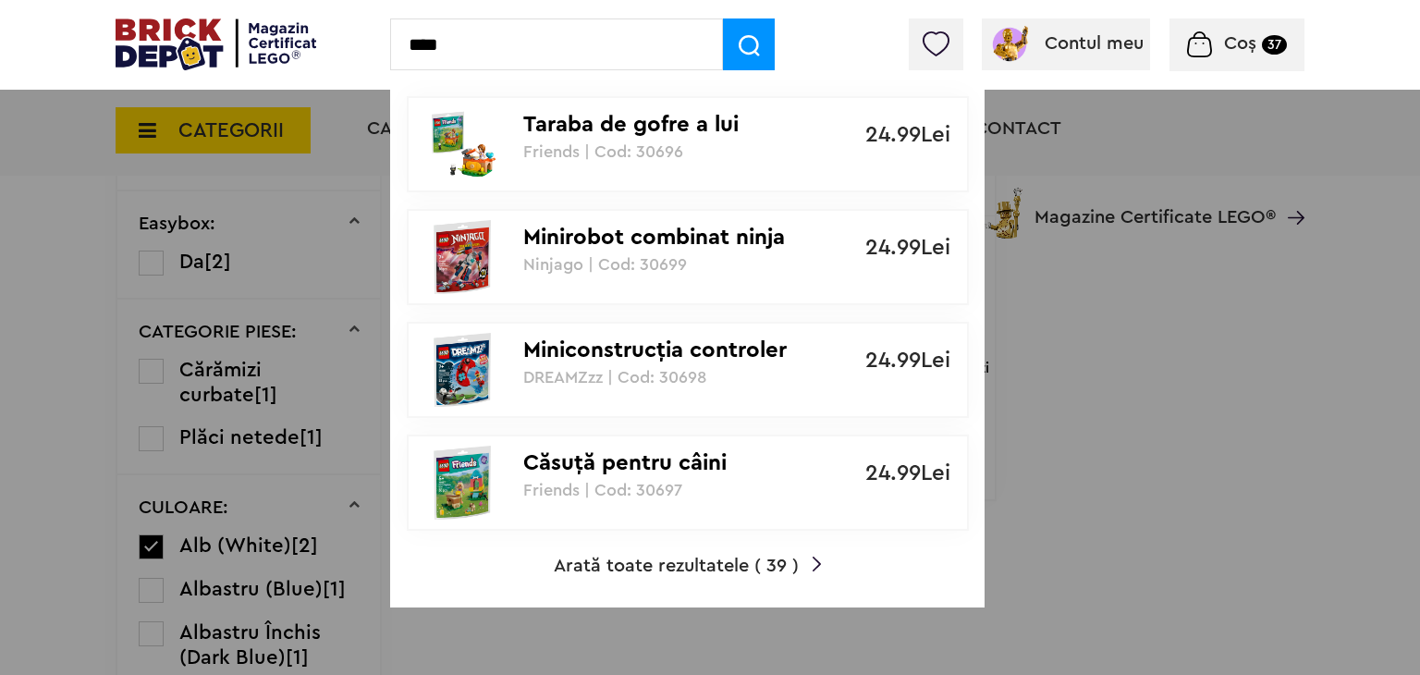
type input "****"
click at [725, 567] on span "Arată toate rezultatele ( 39 )" at bounding box center [676, 566] width 245 height 18
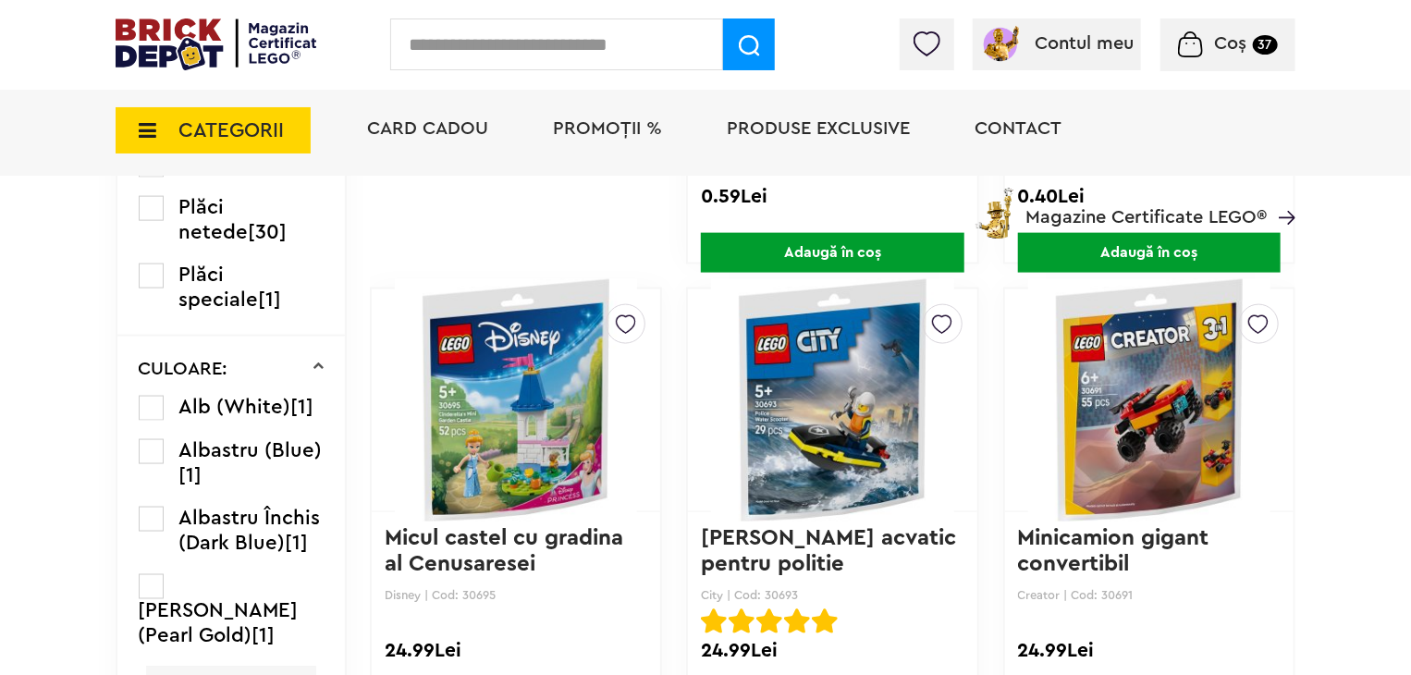
scroll to position [1280, 0]
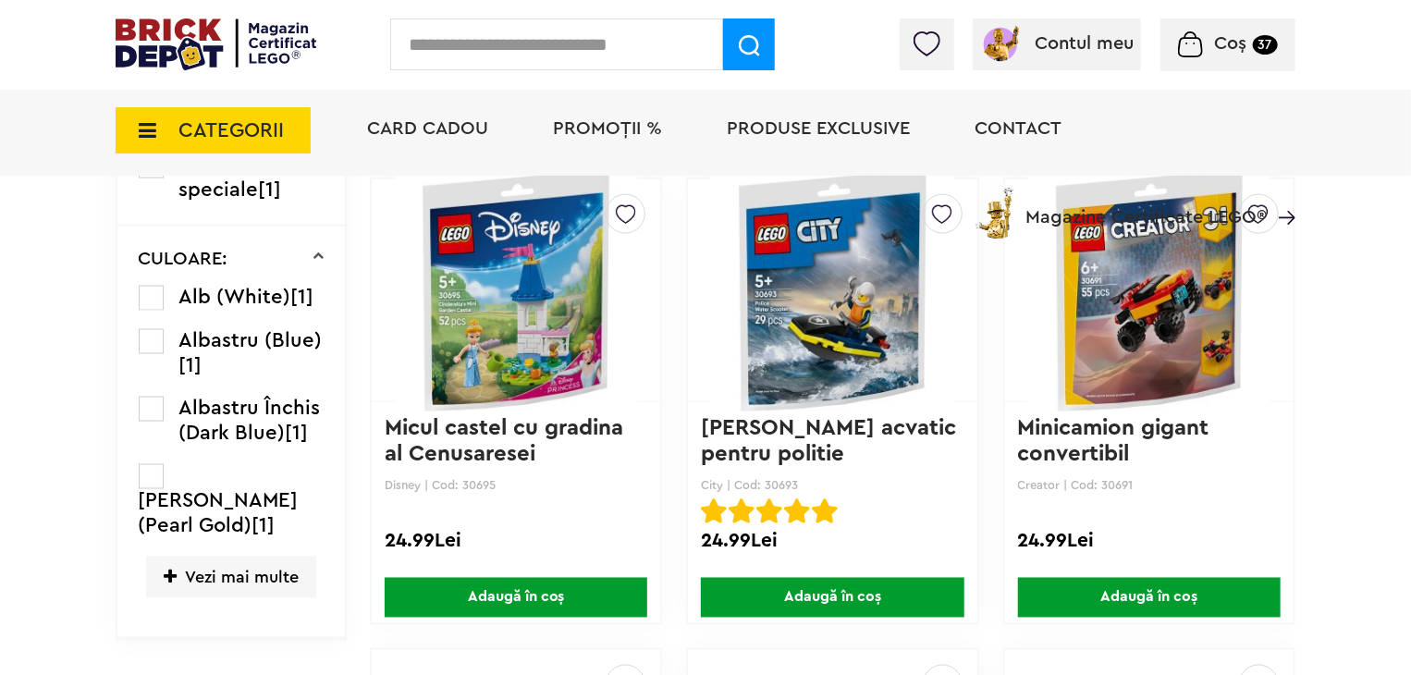
click at [154, 311] on label at bounding box center [151, 298] width 25 height 25
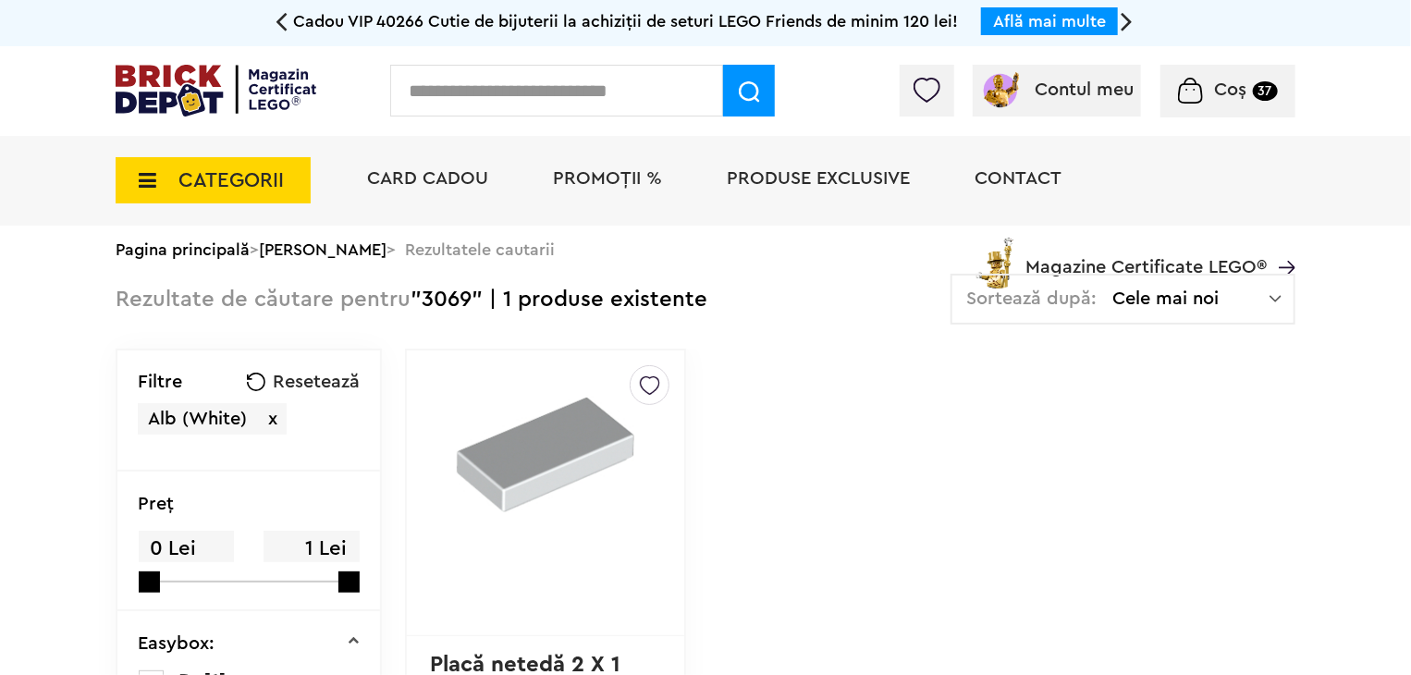
click at [640, 386] on img at bounding box center [650, 381] width 20 height 30
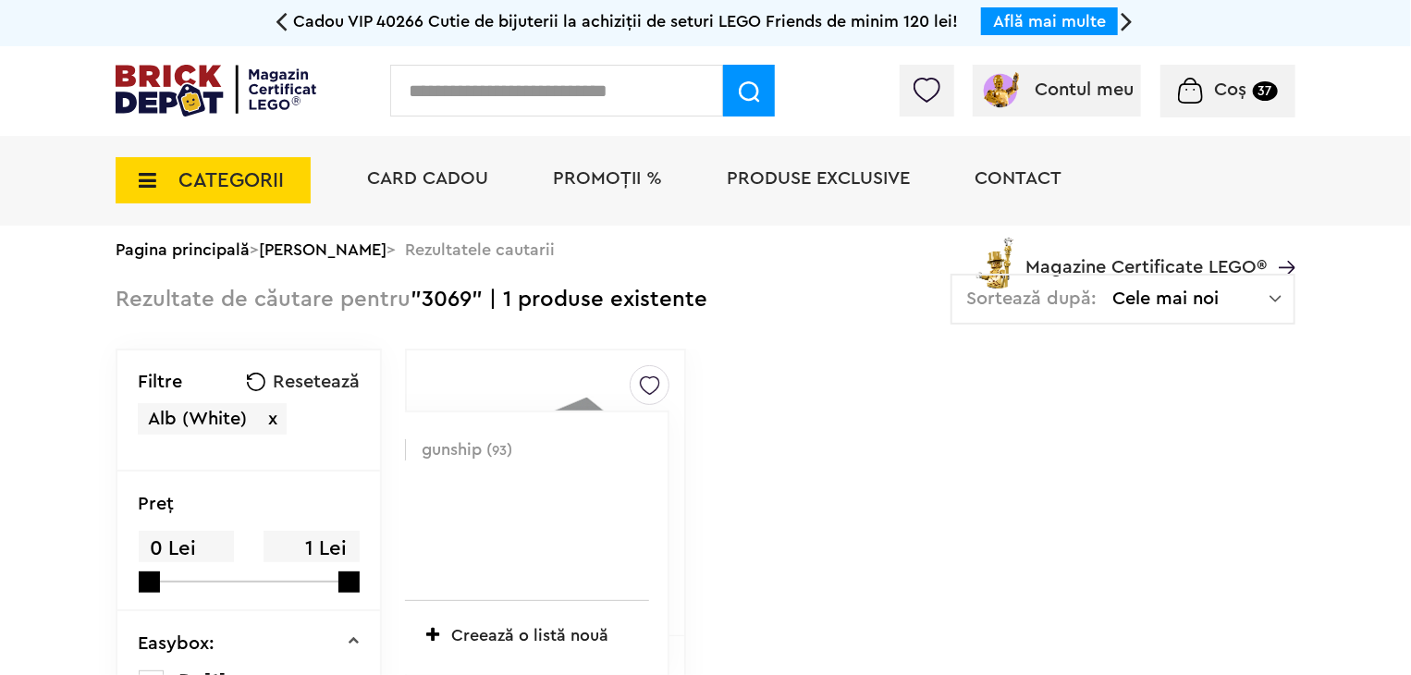
click at [385, 451] on label at bounding box center [395, 449] width 21 height 21
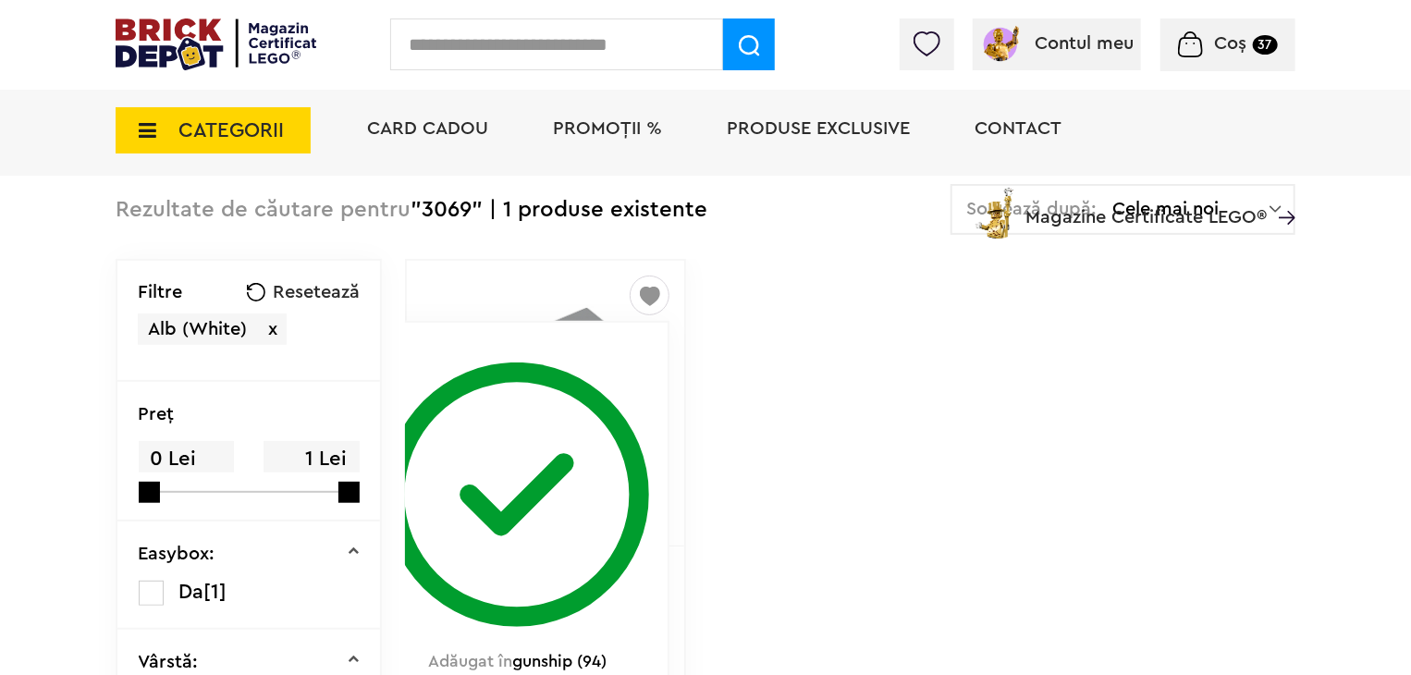
scroll to position [277, 0]
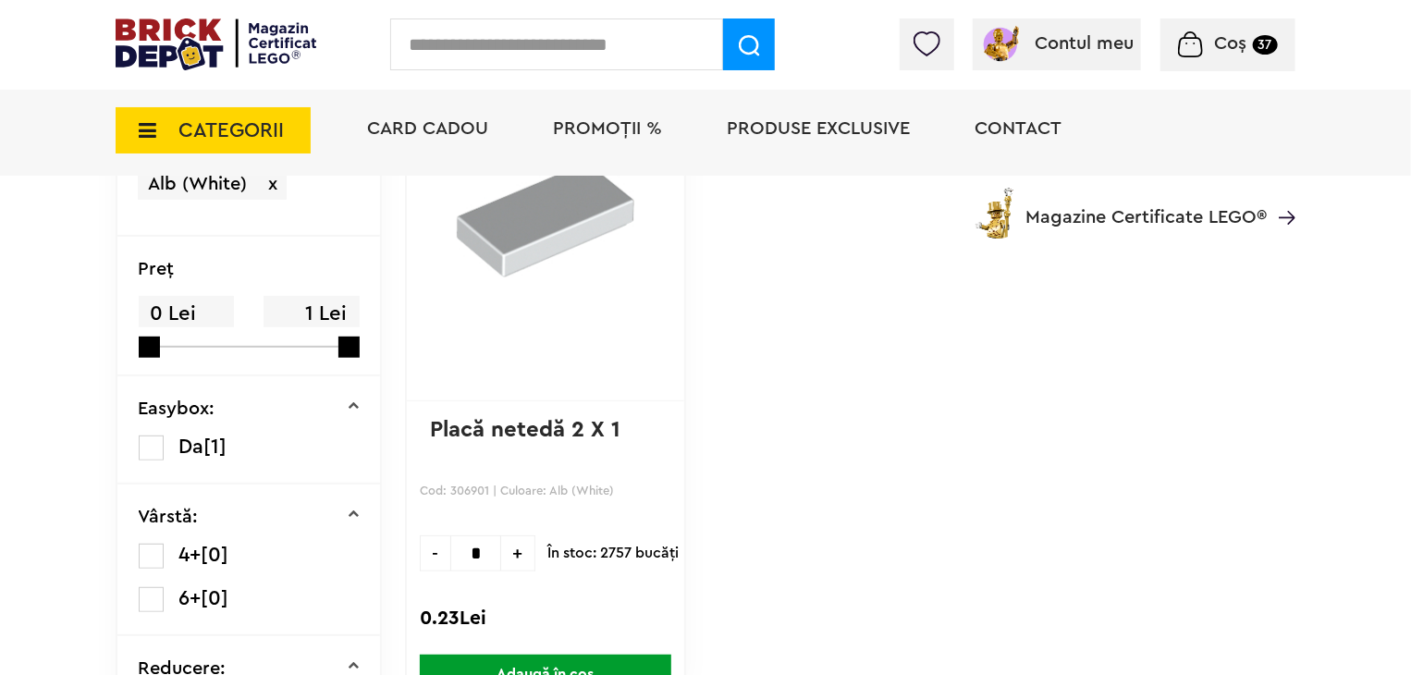
click at [451, 551] on input "*" at bounding box center [475, 553] width 51 height 36
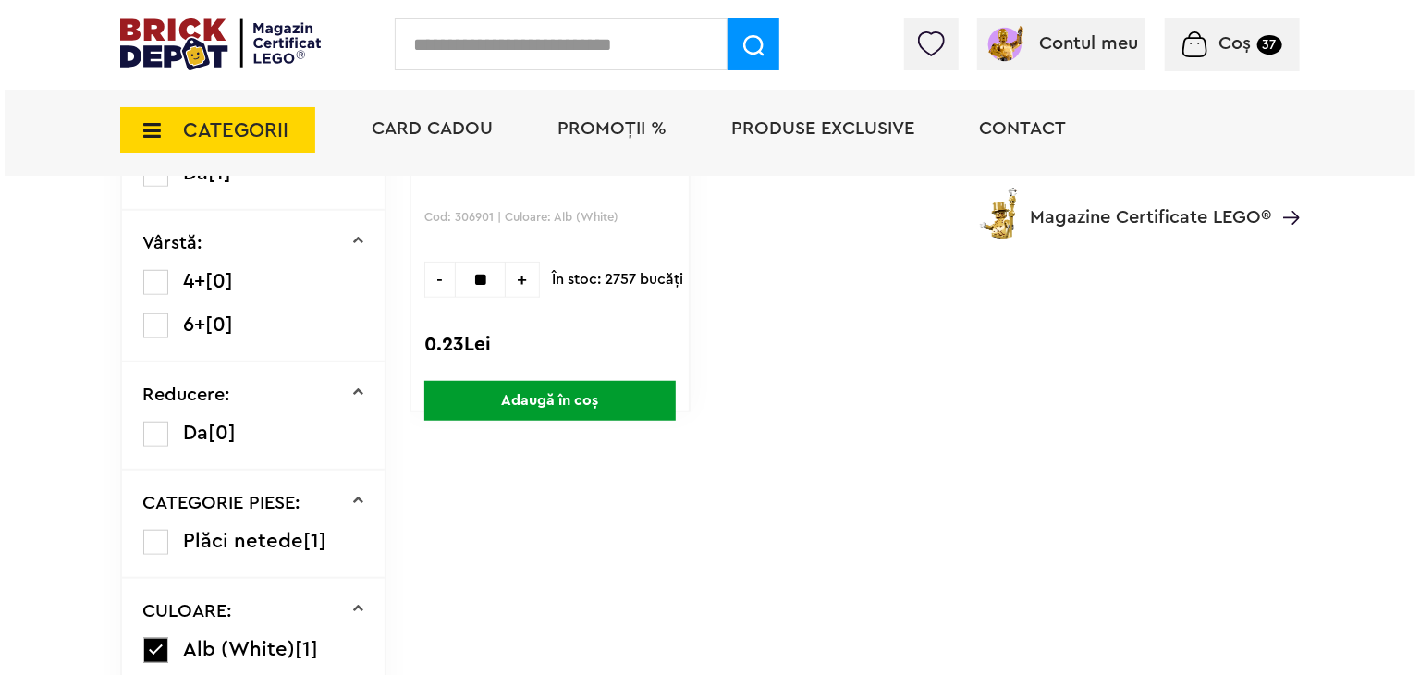
scroll to position [555, 0]
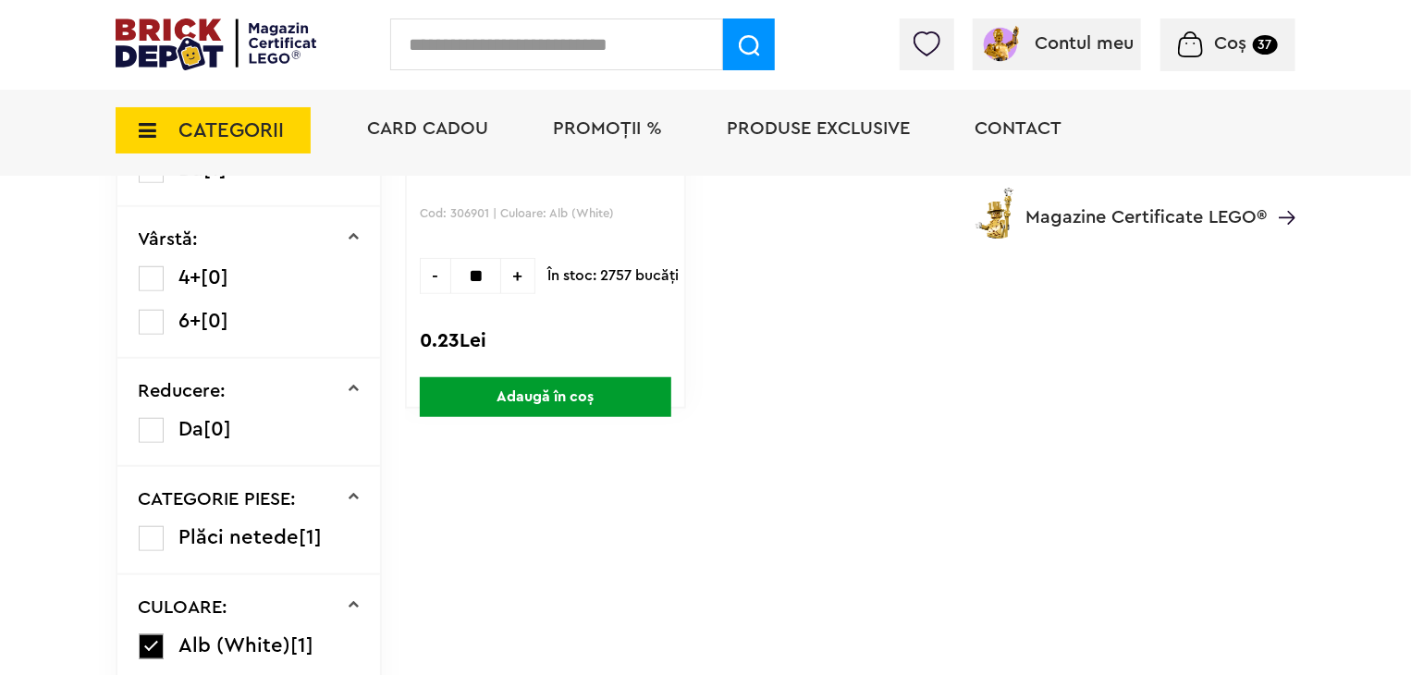
type input "**"
click at [546, 401] on span "Adaugă în coș" at bounding box center [546, 397] width 252 height 40
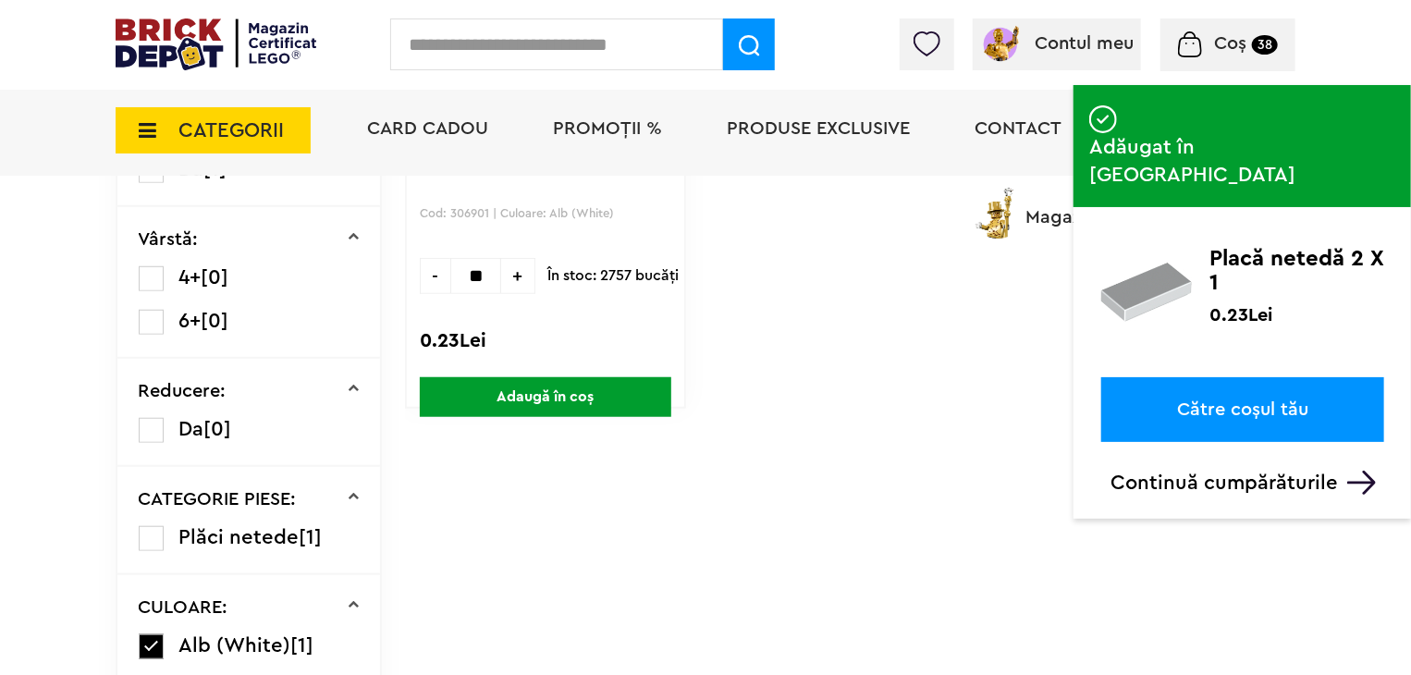
click at [489, 38] on input "text" at bounding box center [556, 44] width 333 height 52
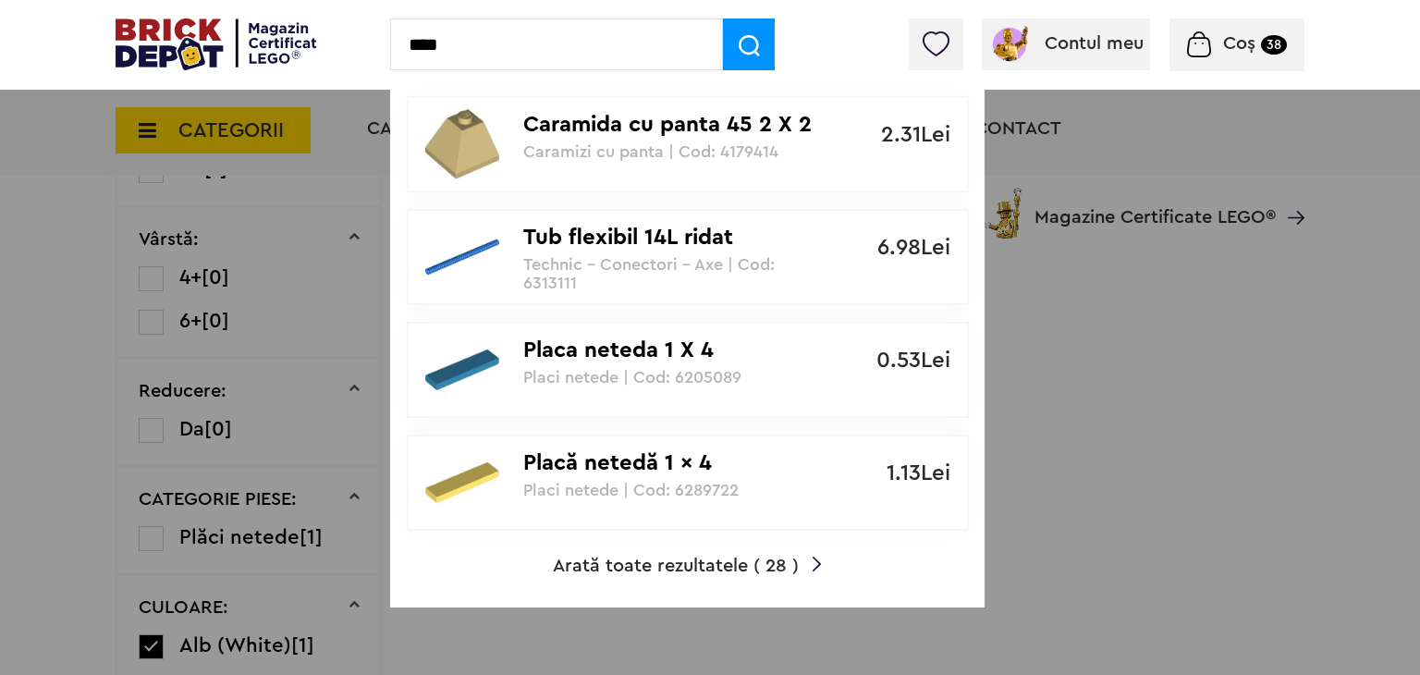
type input "****"
click at [693, 566] on span "Arată toate rezultatele ( 28 )" at bounding box center [676, 566] width 246 height 18
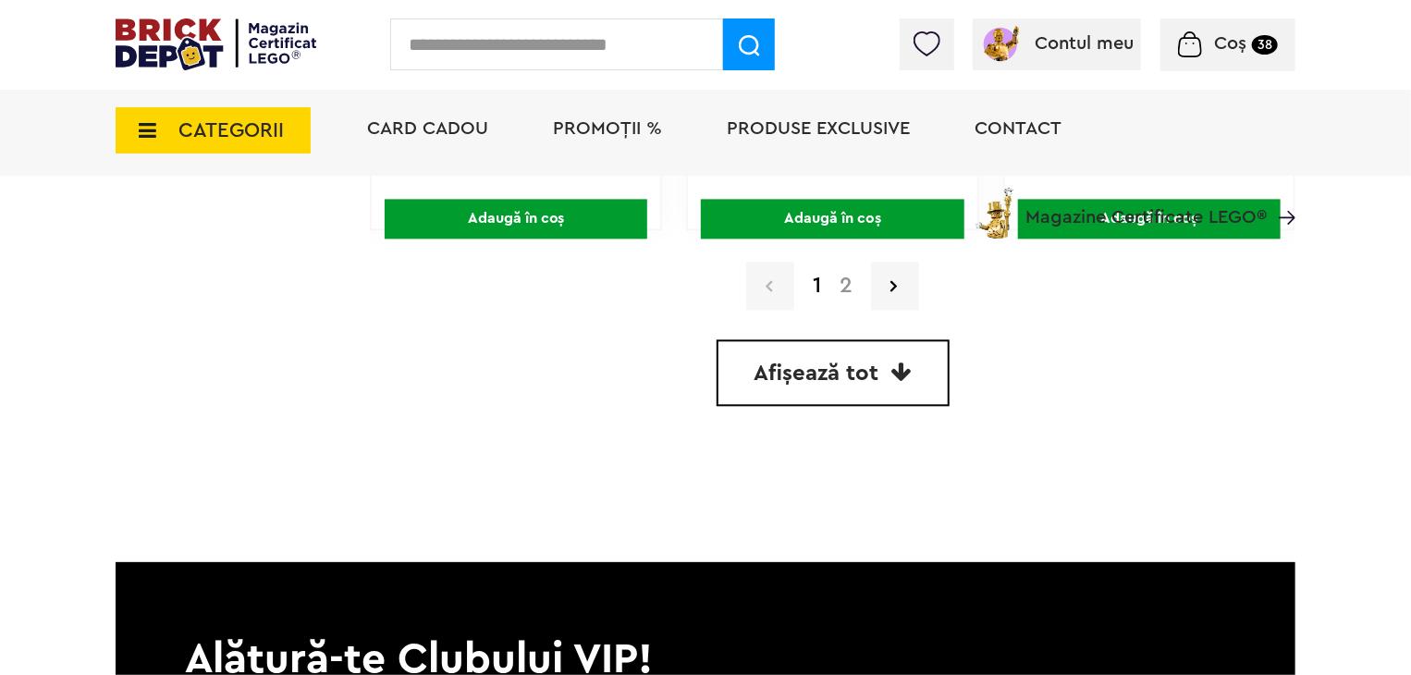
scroll to position [5456, 0]
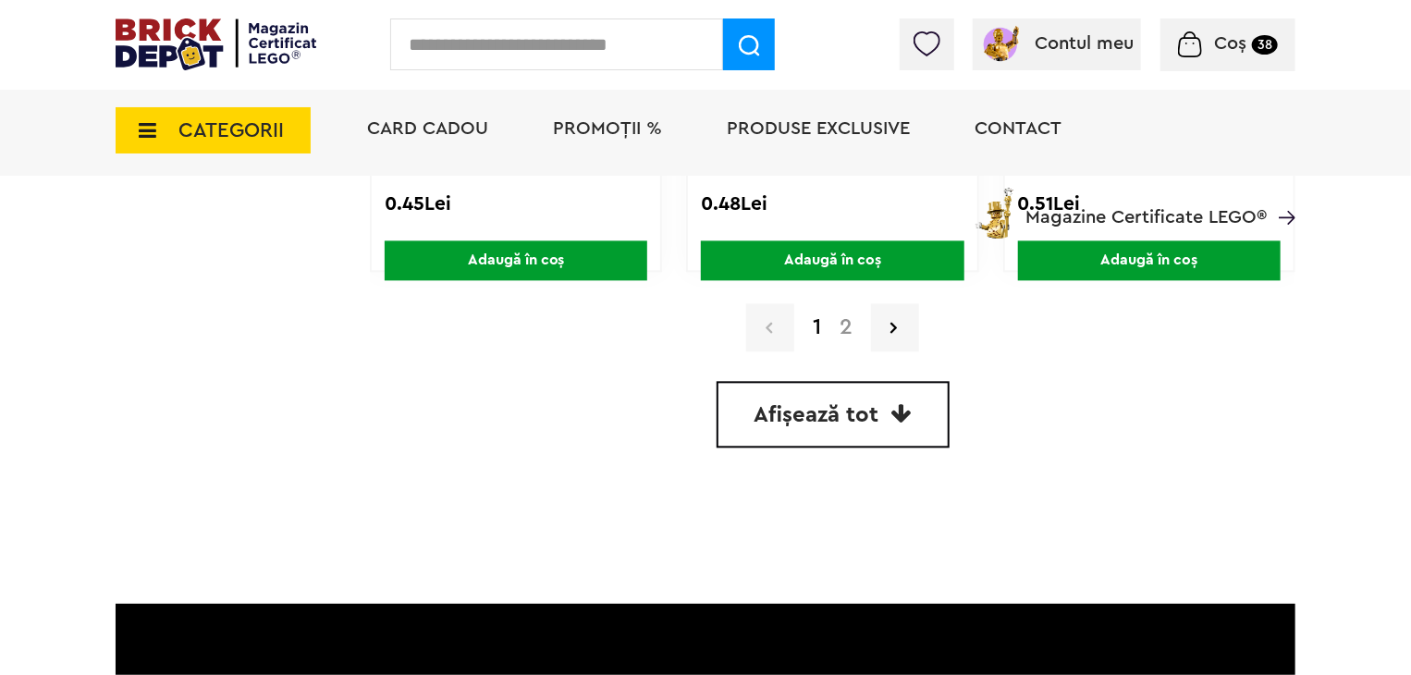
click at [855, 382] on link "Afișează tot" at bounding box center [833, 414] width 233 height 67
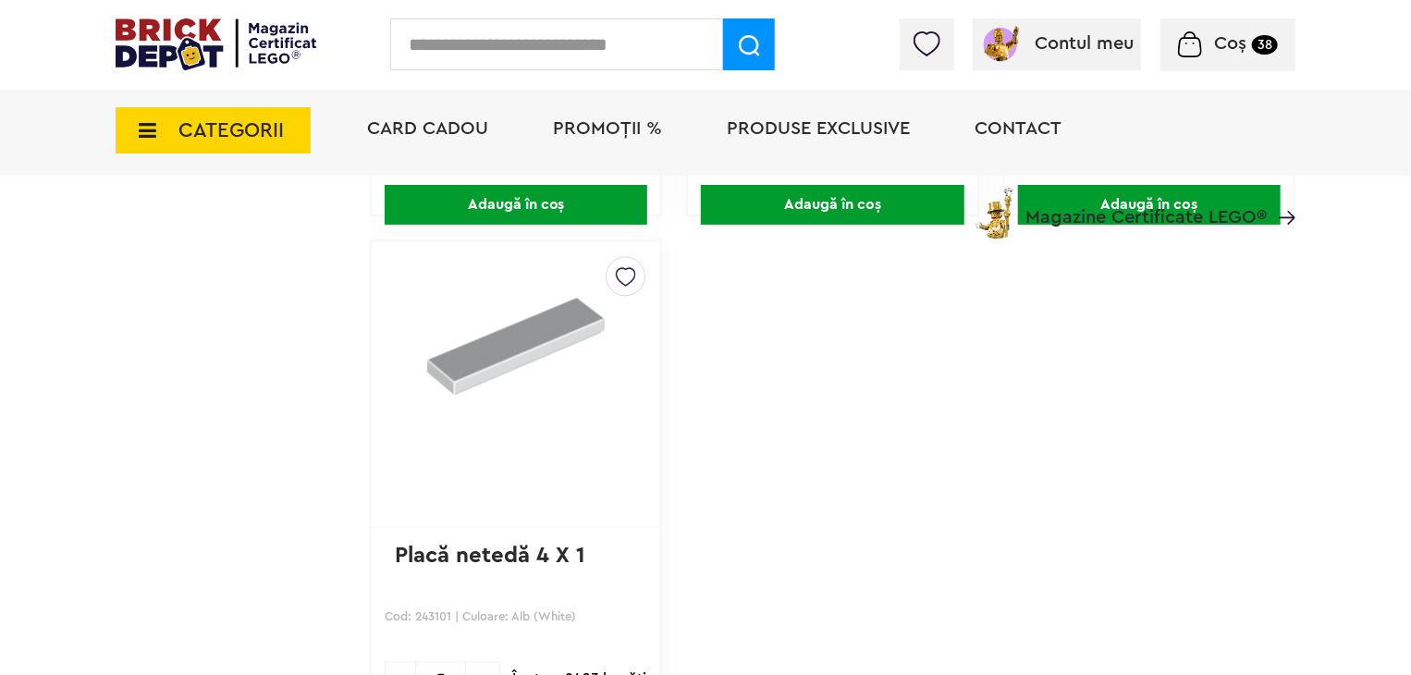
scroll to position [5543, 0]
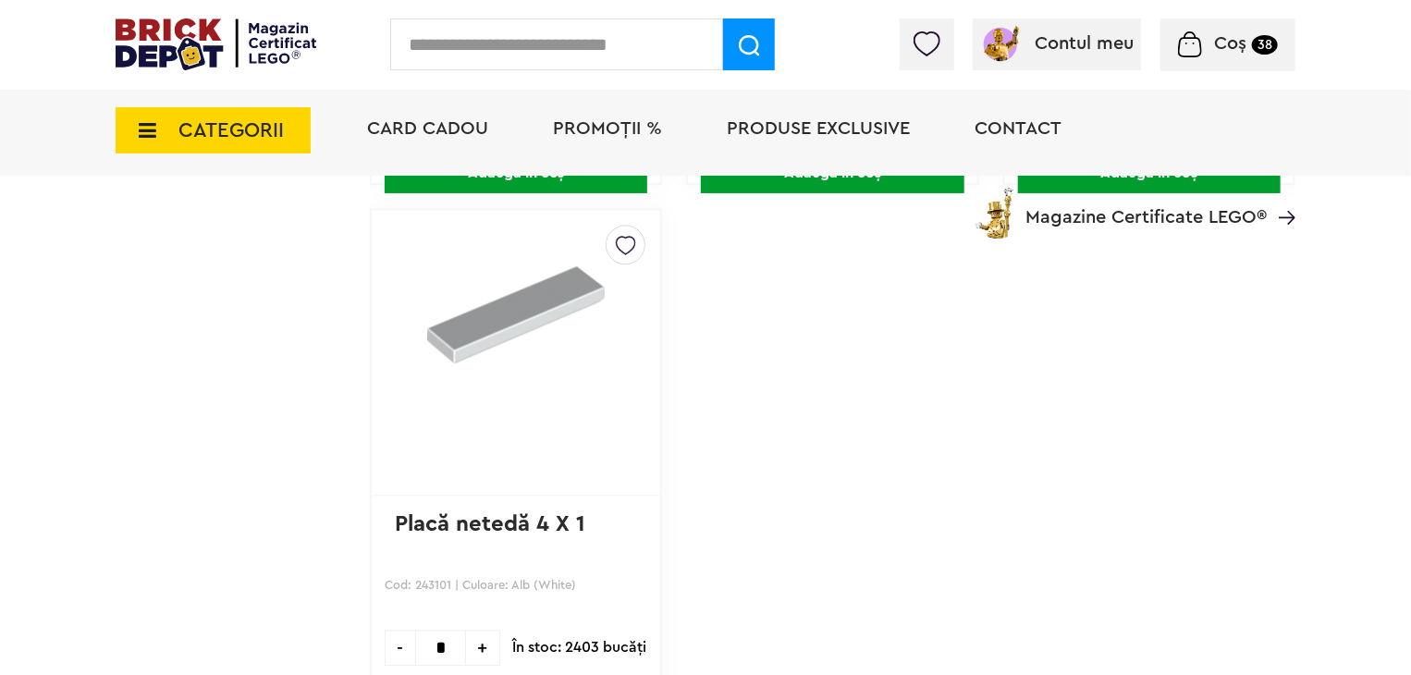
click at [628, 240] on img at bounding box center [626, 241] width 20 height 30
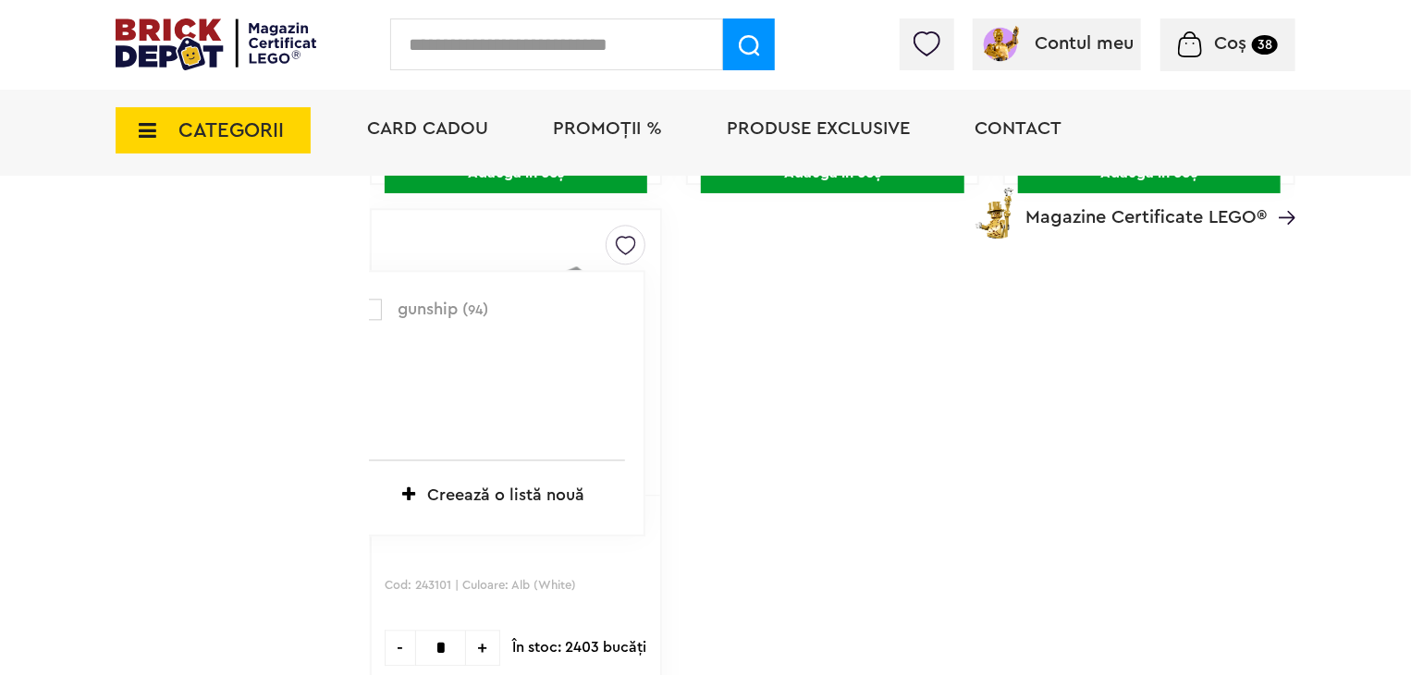
click at [376, 299] on label at bounding box center [371, 309] width 21 height 21
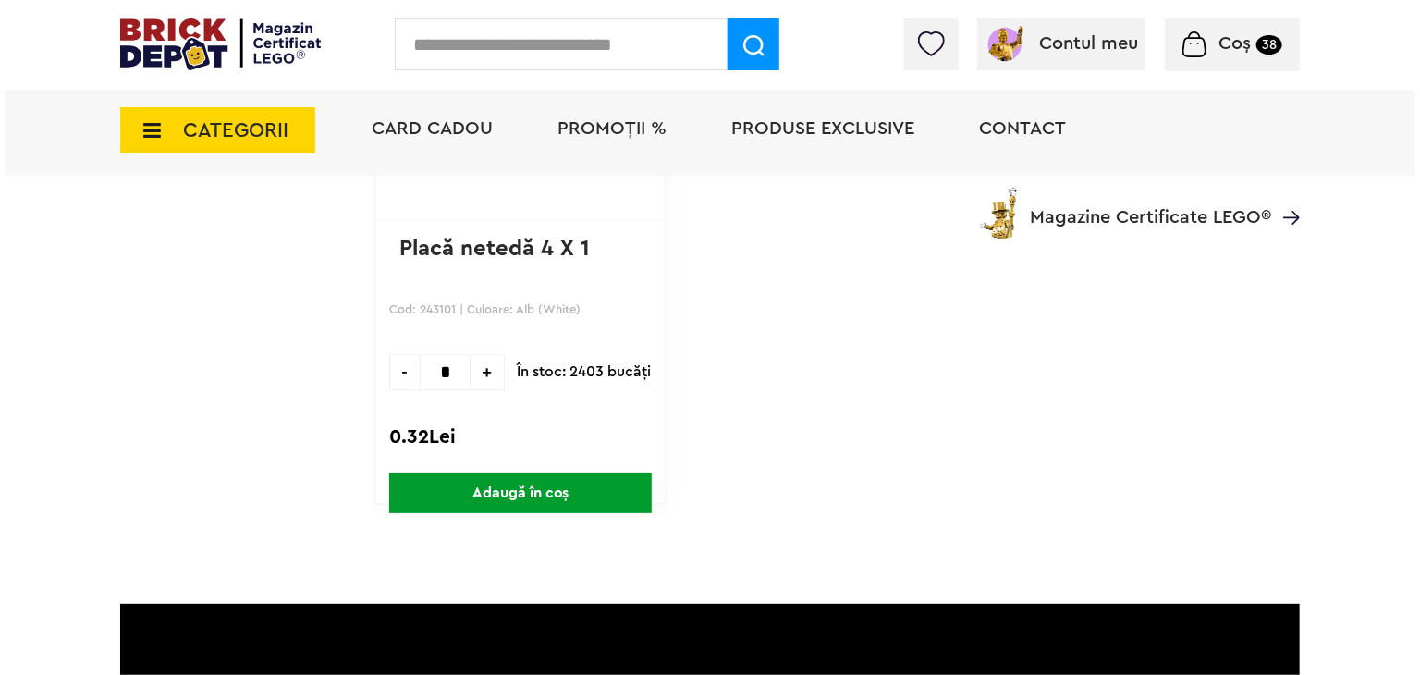
scroll to position [5821, 0]
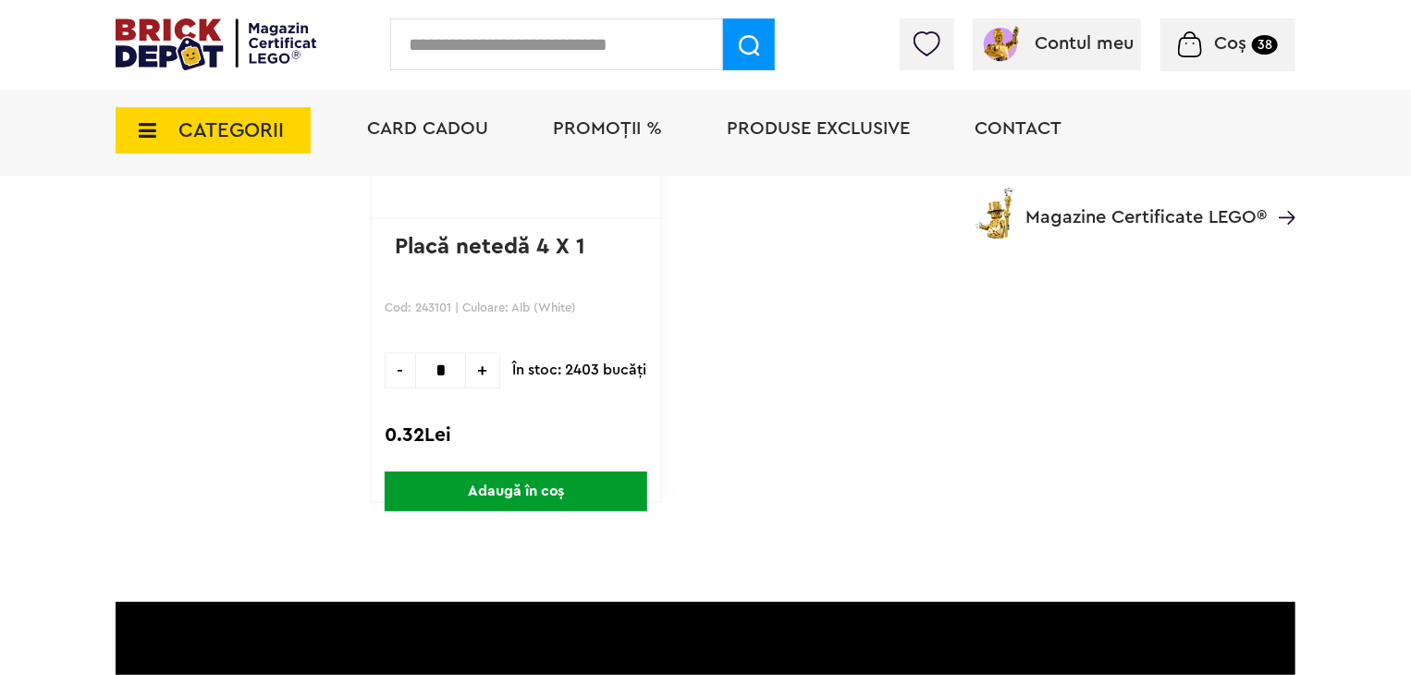
click at [478, 366] on span "+" at bounding box center [483, 370] width 34 height 36
type input "*"
click at [572, 477] on span "Adaugă în coș" at bounding box center [516, 492] width 263 height 40
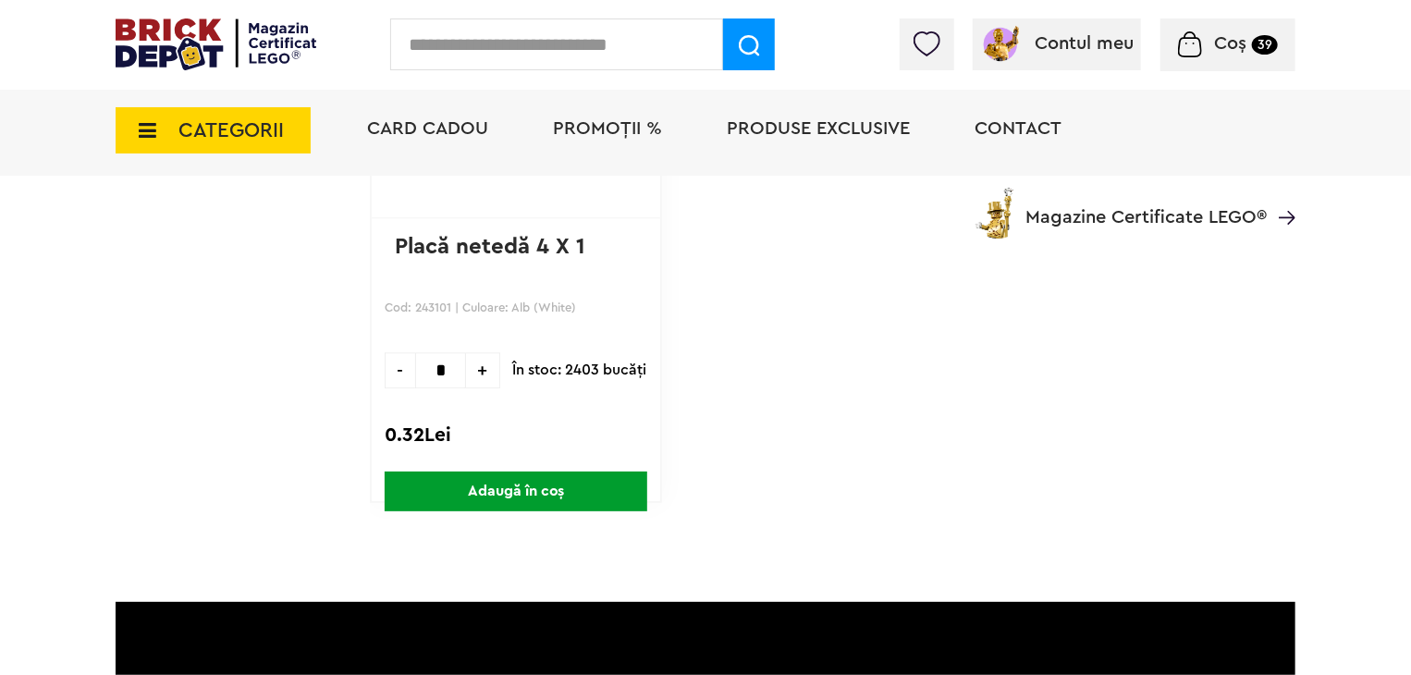
click at [470, 41] on input "text" at bounding box center [556, 44] width 333 height 52
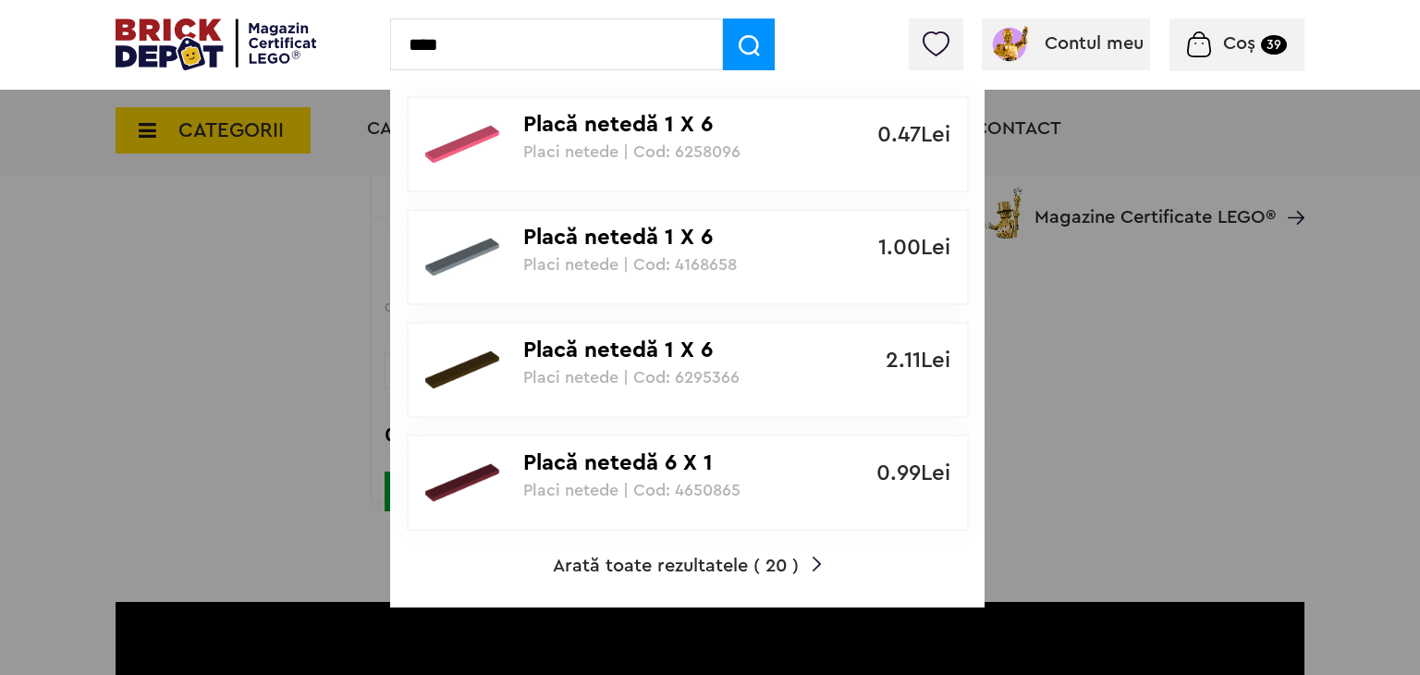
type input "****"
click at [715, 562] on span "Arată toate rezultatele ( 20 )" at bounding box center [676, 566] width 246 height 18
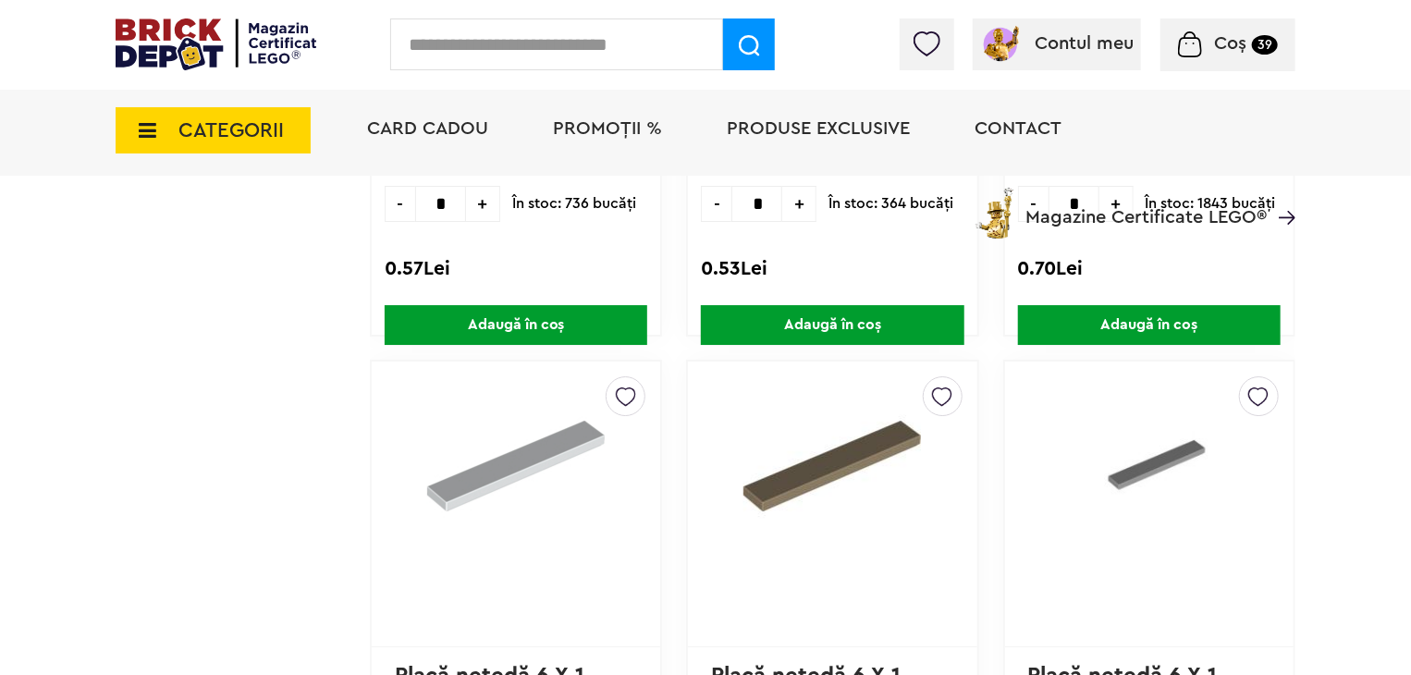
scroll to position [3144, 0]
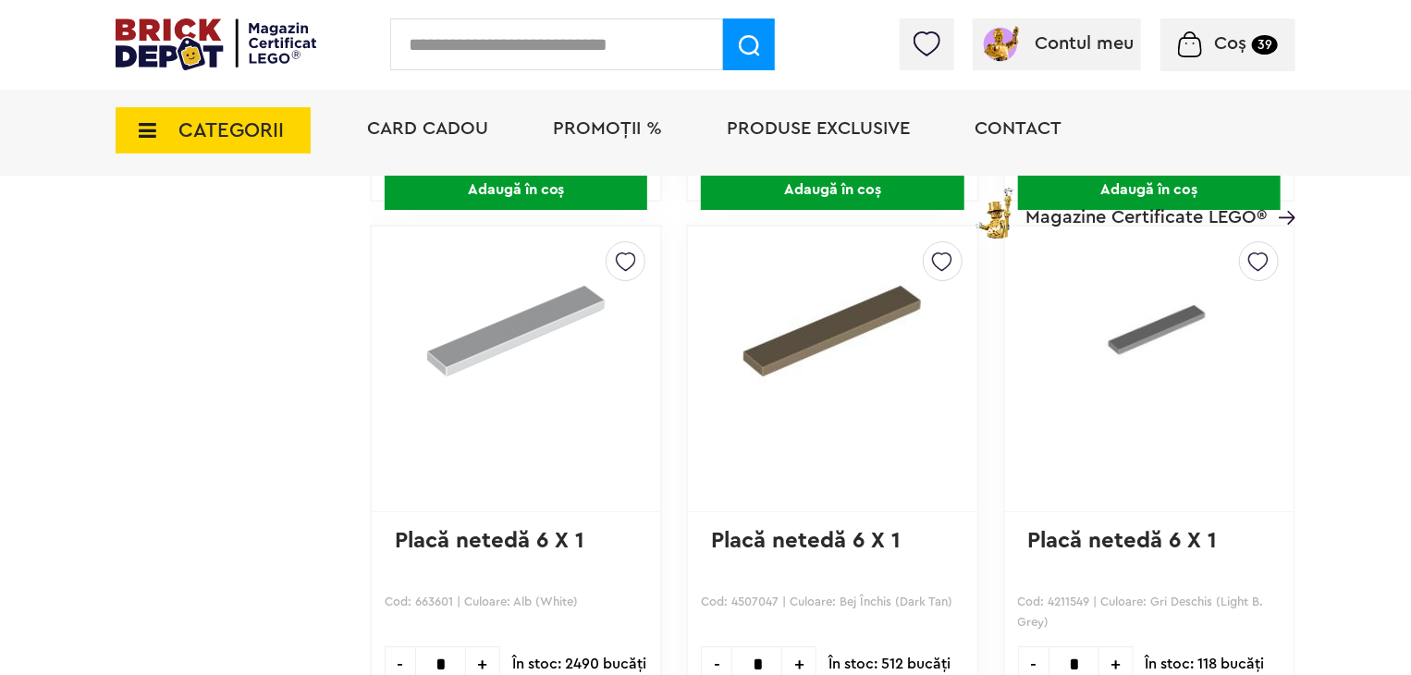
click at [621, 255] on img at bounding box center [626, 257] width 20 height 30
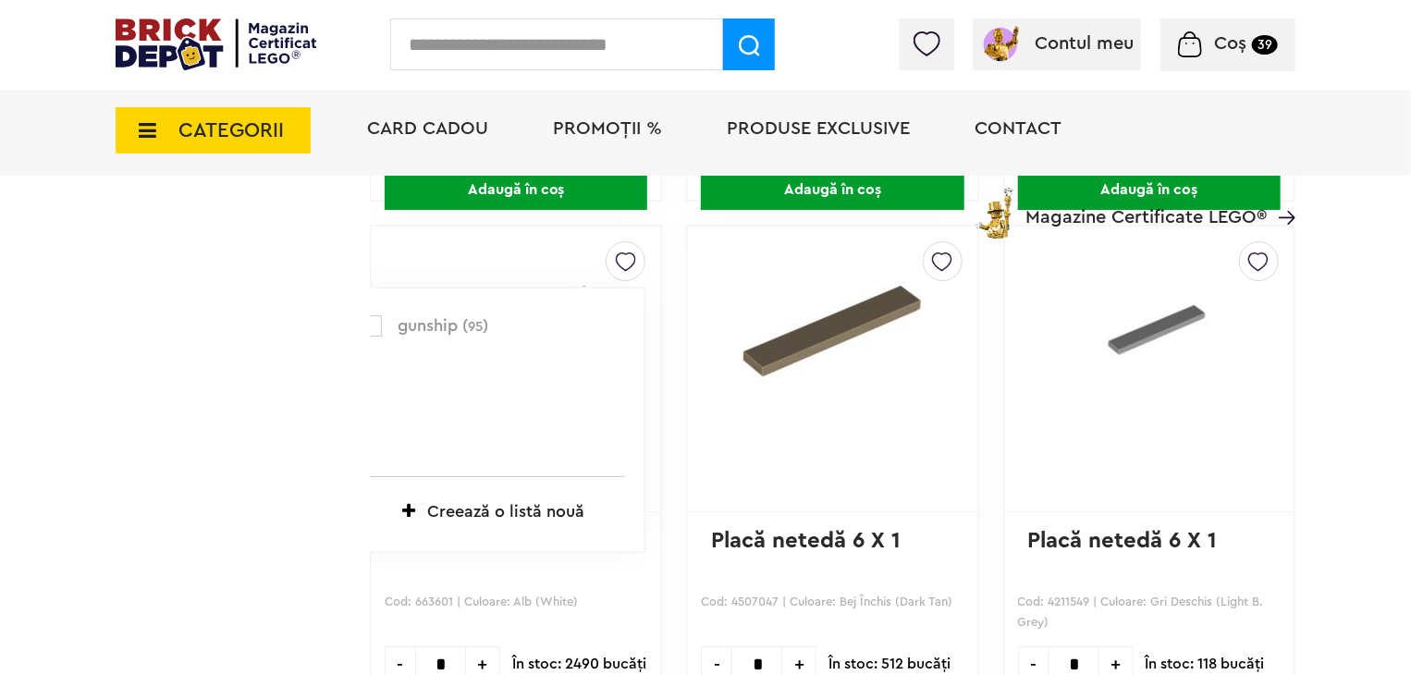
click at [373, 326] on label at bounding box center [371, 325] width 21 height 21
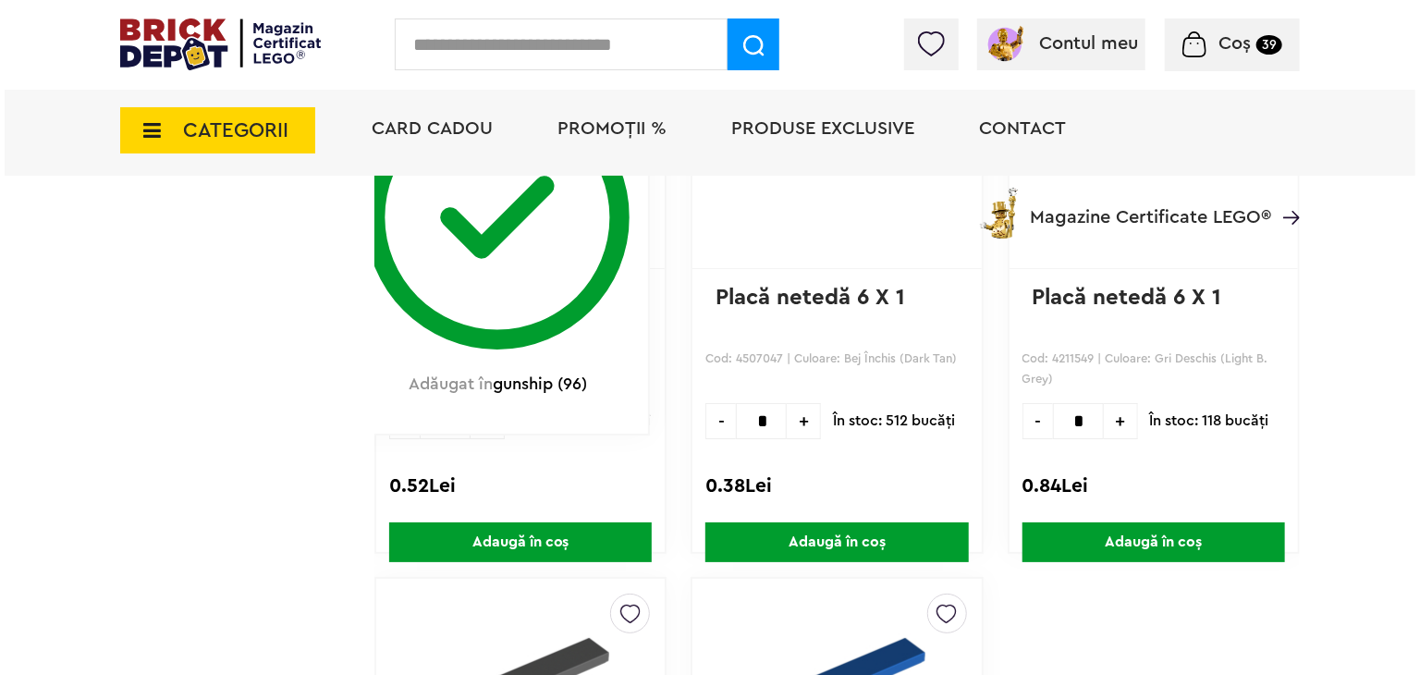
scroll to position [3422, 0]
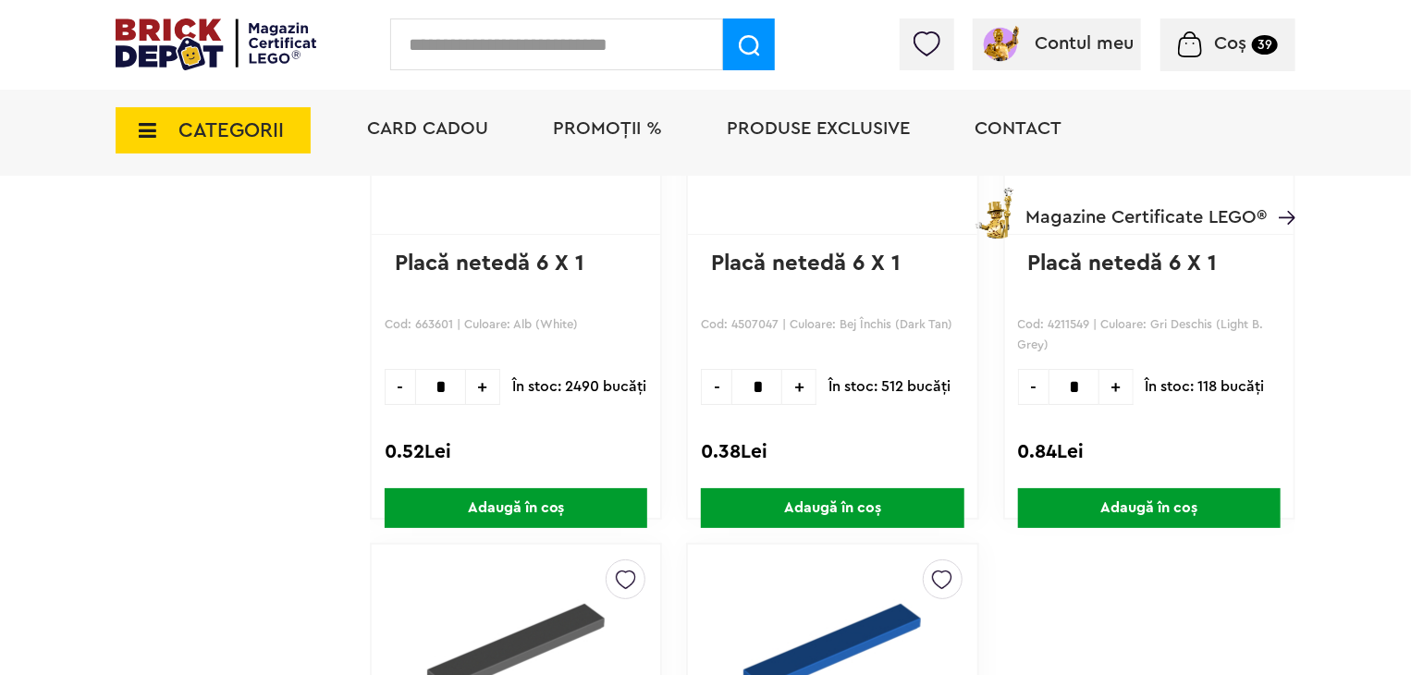
click at [445, 382] on input "*" at bounding box center [440, 387] width 51 height 36
type input "**"
click at [554, 499] on span "Adaugă în coș" at bounding box center [516, 508] width 263 height 40
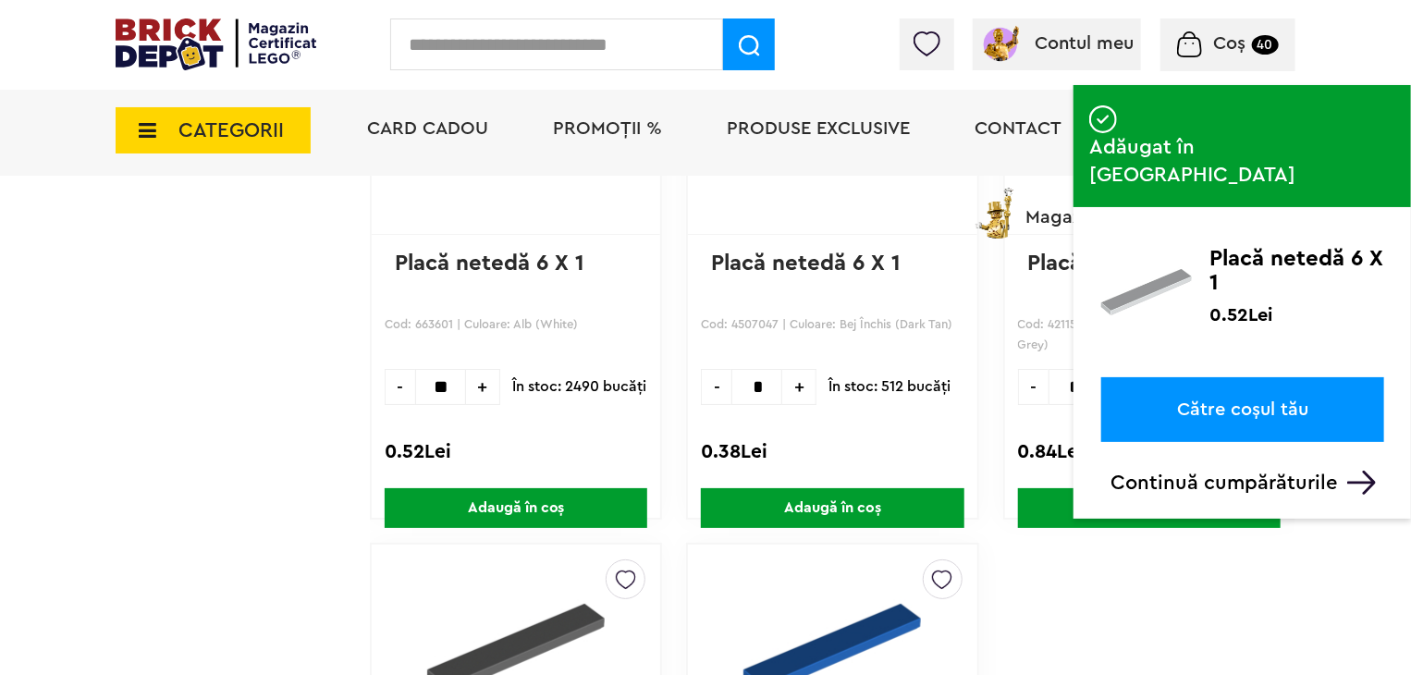
click at [521, 26] on input "text" at bounding box center [556, 44] width 333 height 52
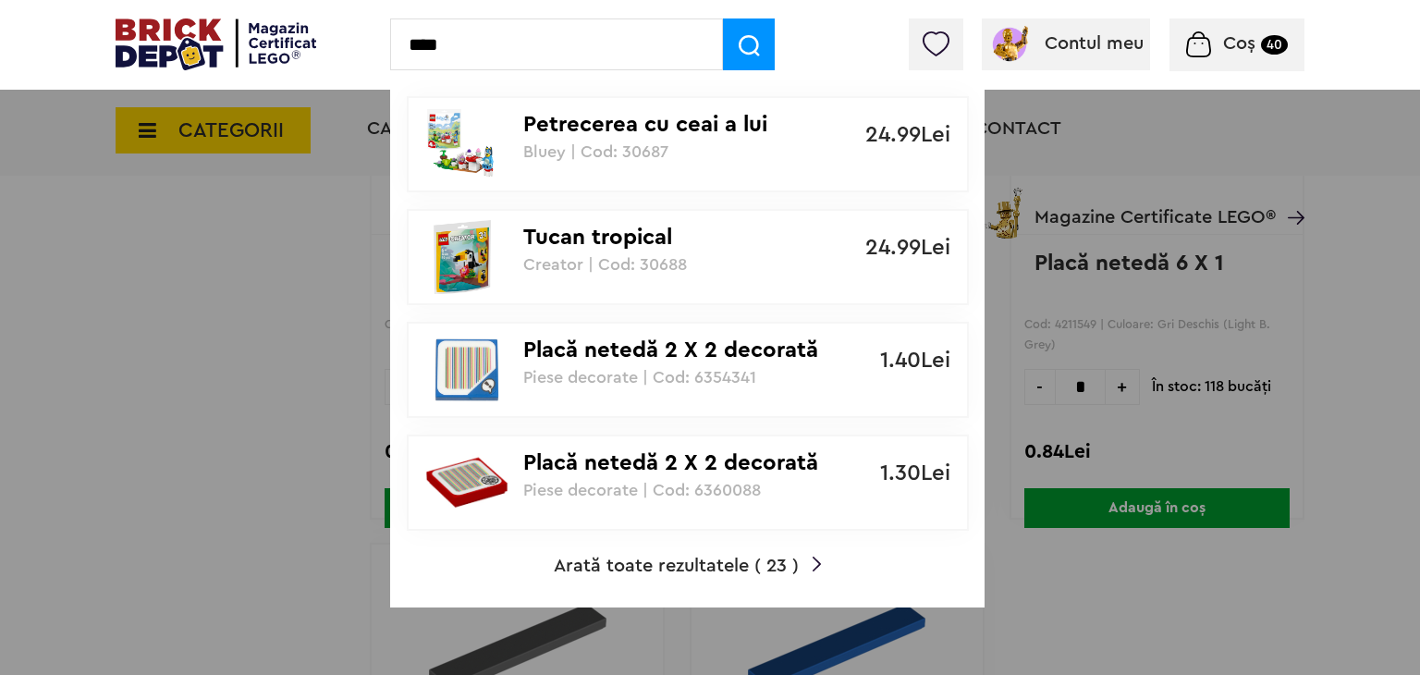
type input "****"
click at [721, 567] on span "Arată toate rezultatele ( 23 )" at bounding box center [676, 566] width 245 height 18
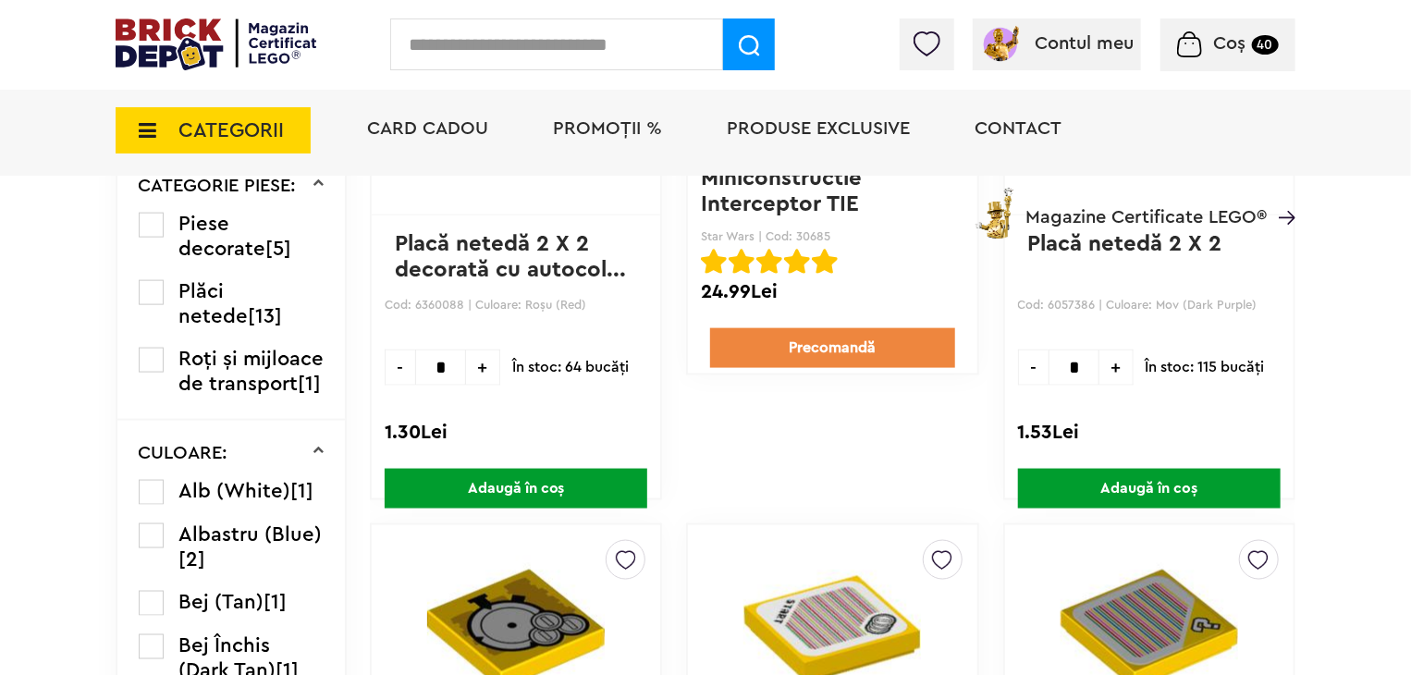
scroll to position [1069, 0]
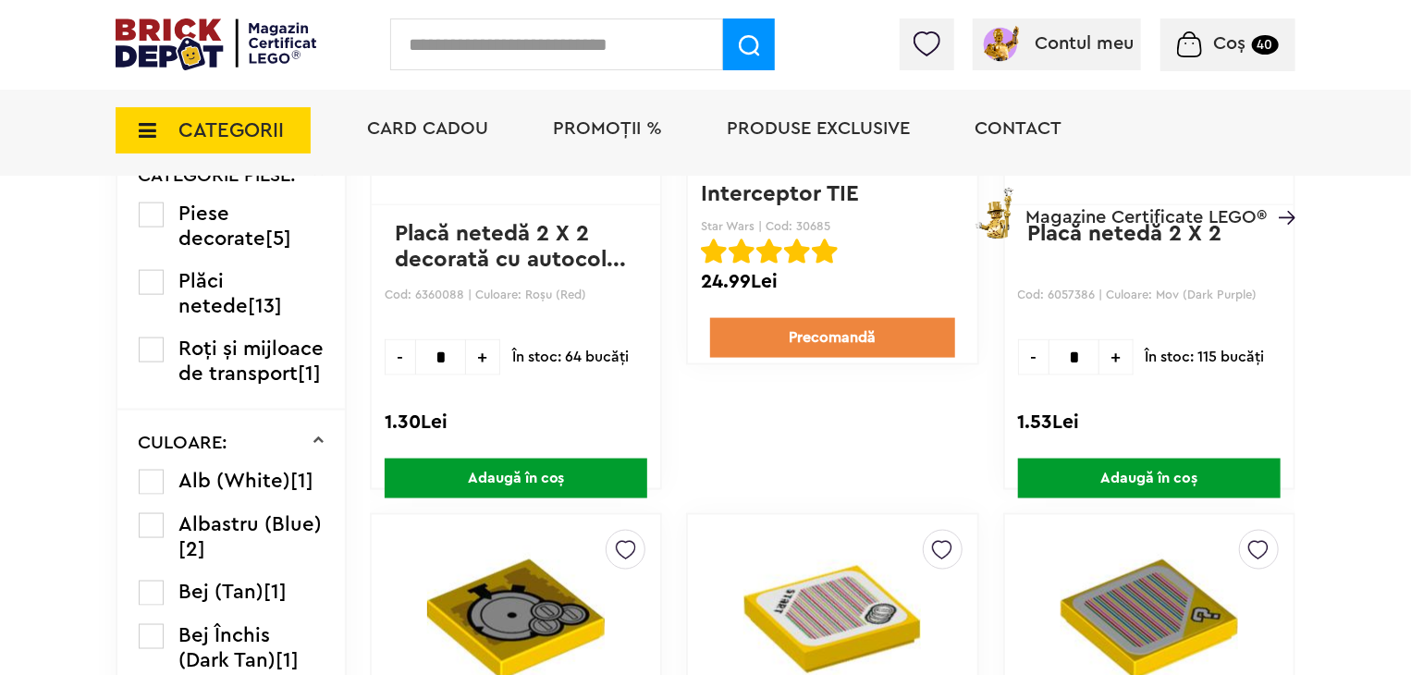
click at [155, 495] on label at bounding box center [151, 482] width 25 height 25
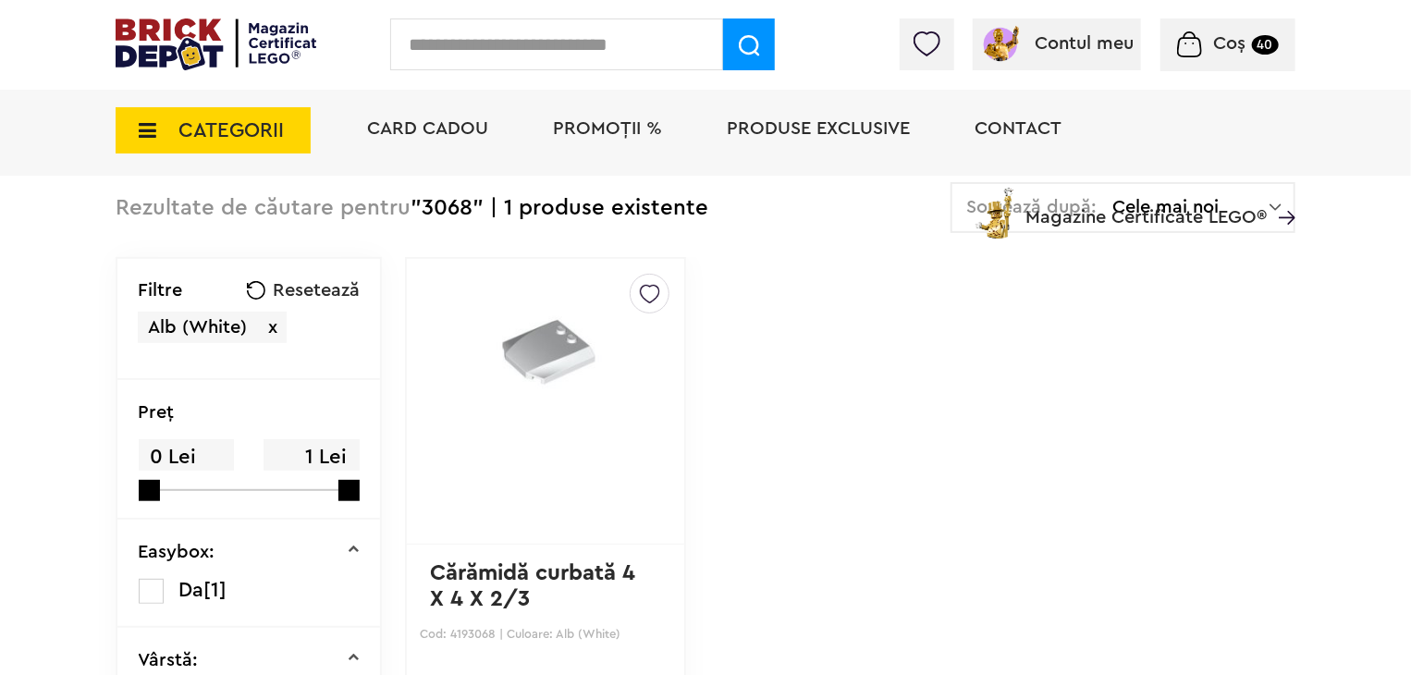
scroll to position [92, 0]
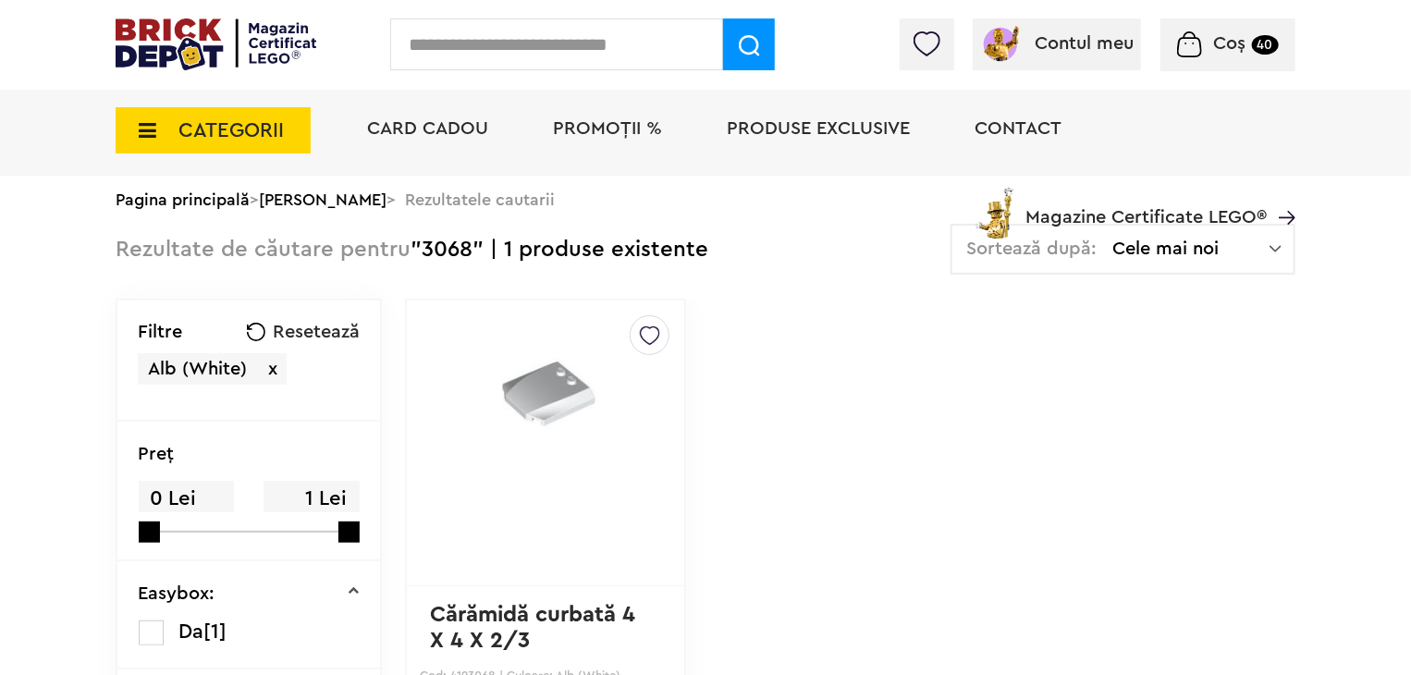
click at [1244, 53] on span "Coș" at bounding box center [1230, 43] width 32 height 18
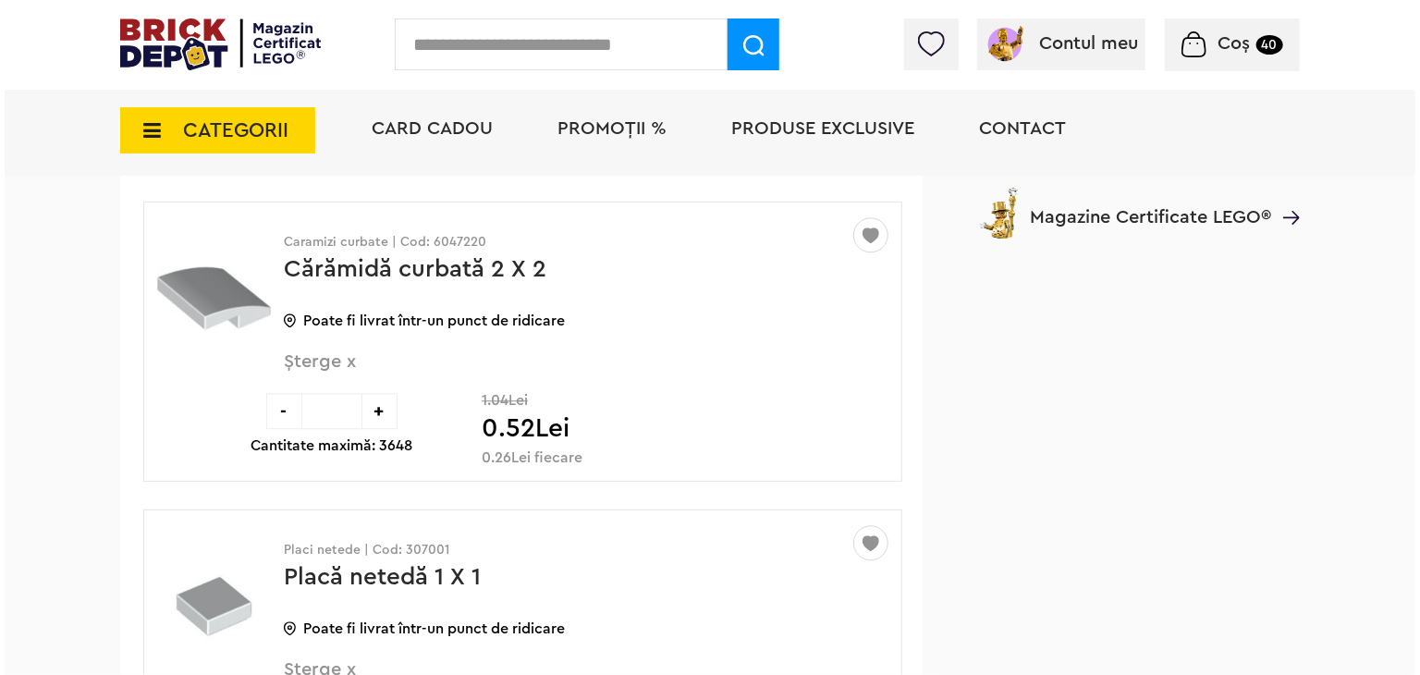
scroll to position [27068, 0]
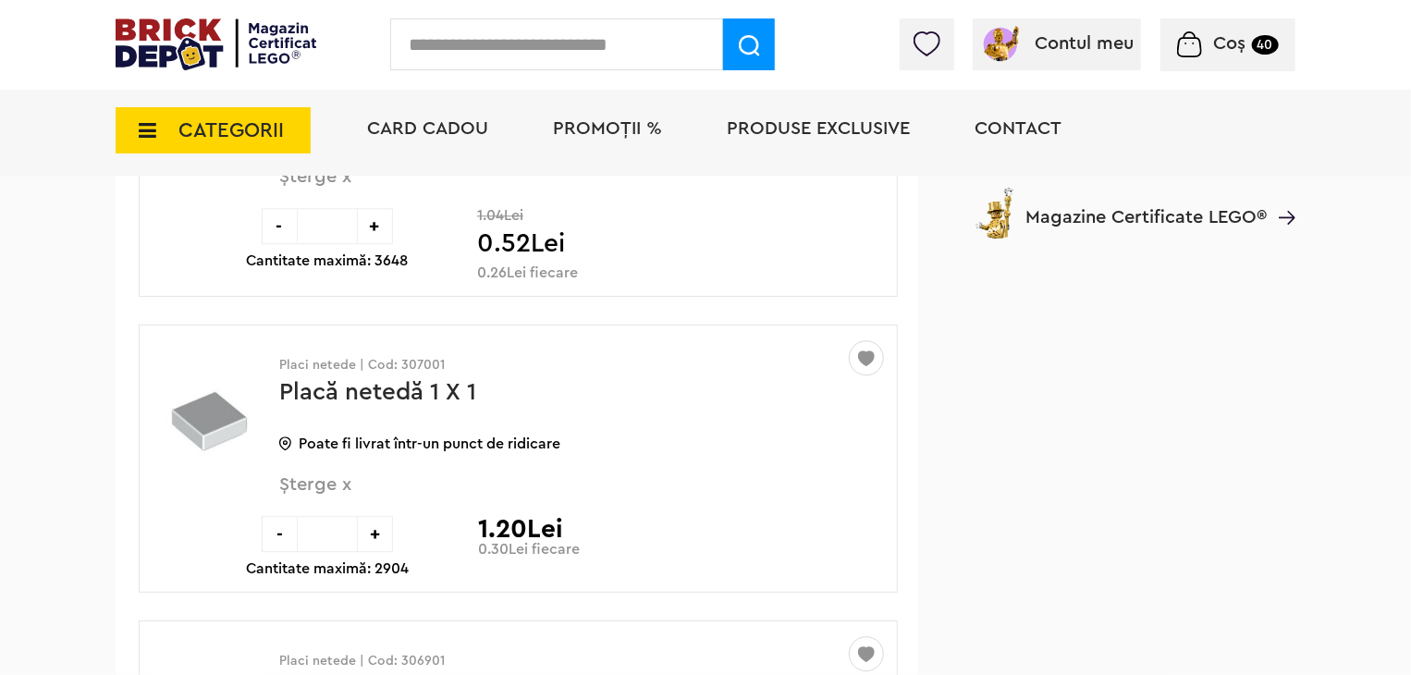
click at [567, 45] on input "text" at bounding box center [556, 44] width 333 height 52
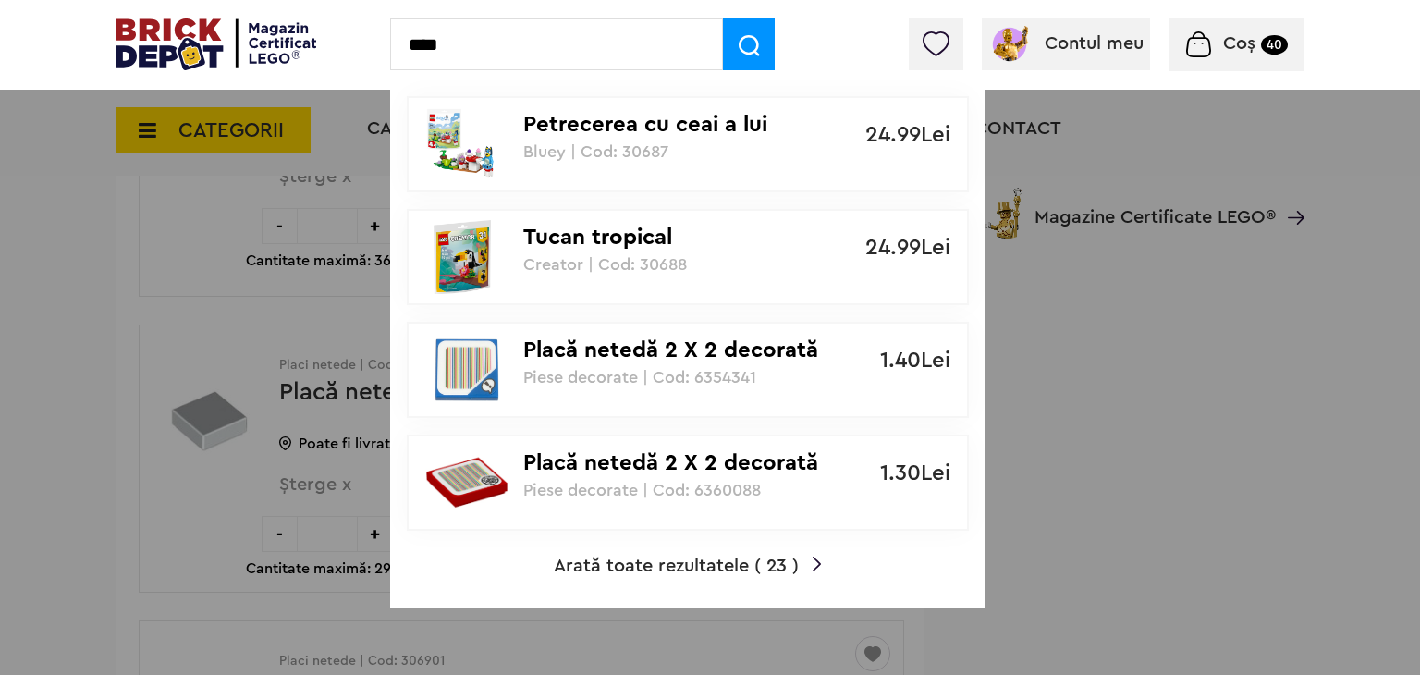
type input "****"
click at [695, 564] on span "Arată toate rezultatele ( 23 )" at bounding box center [676, 566] width 245 height 18
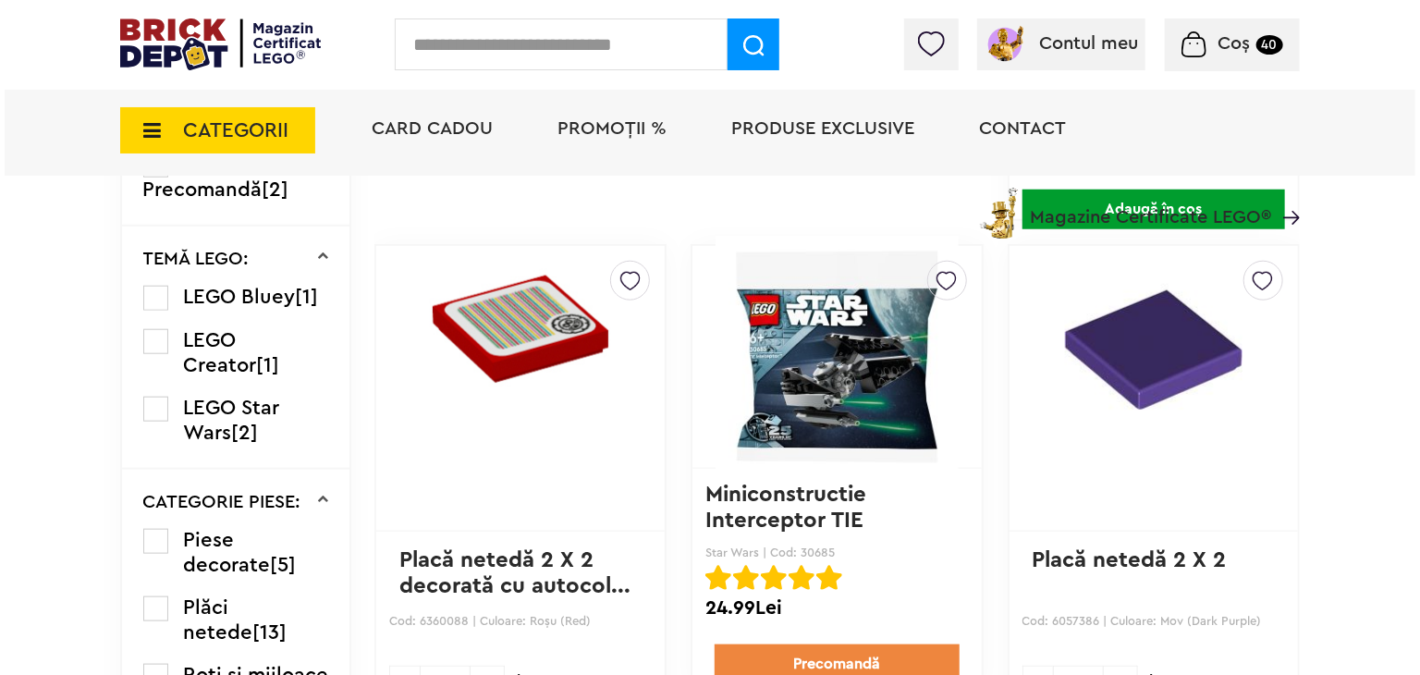
scroll to position [740, 0]
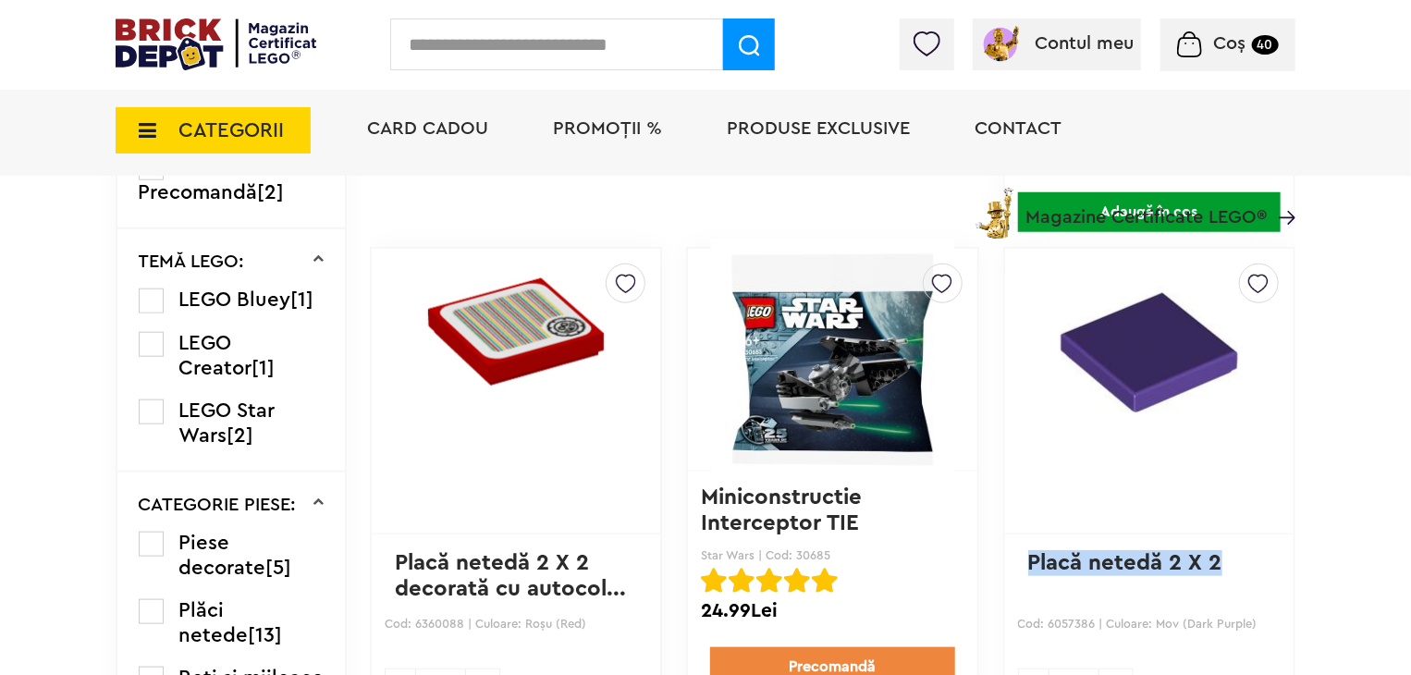
drag, startPoint x: 1226, startPoint y: 567, endPoint x: 1028, endPoint y: 564, distance: 197.9
click at [1028, 564] on p "Placă netedă 2 X 2" at bounding box center [1149, 575] width 242 height 51
copy link "Placă netedă 2 X 2"
click at [547, 37] on input "text" at bounding box center [556, 44] width 333 height 52
paste input "**********"
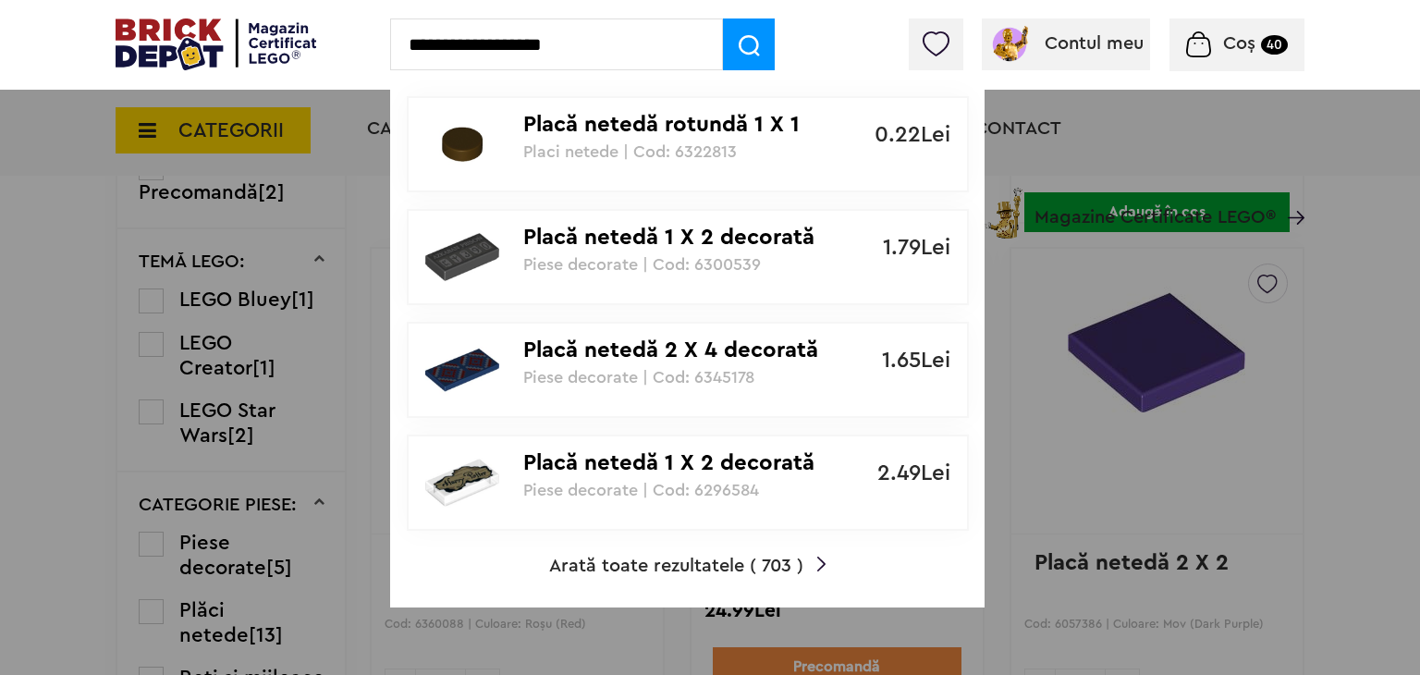
type input "**********"
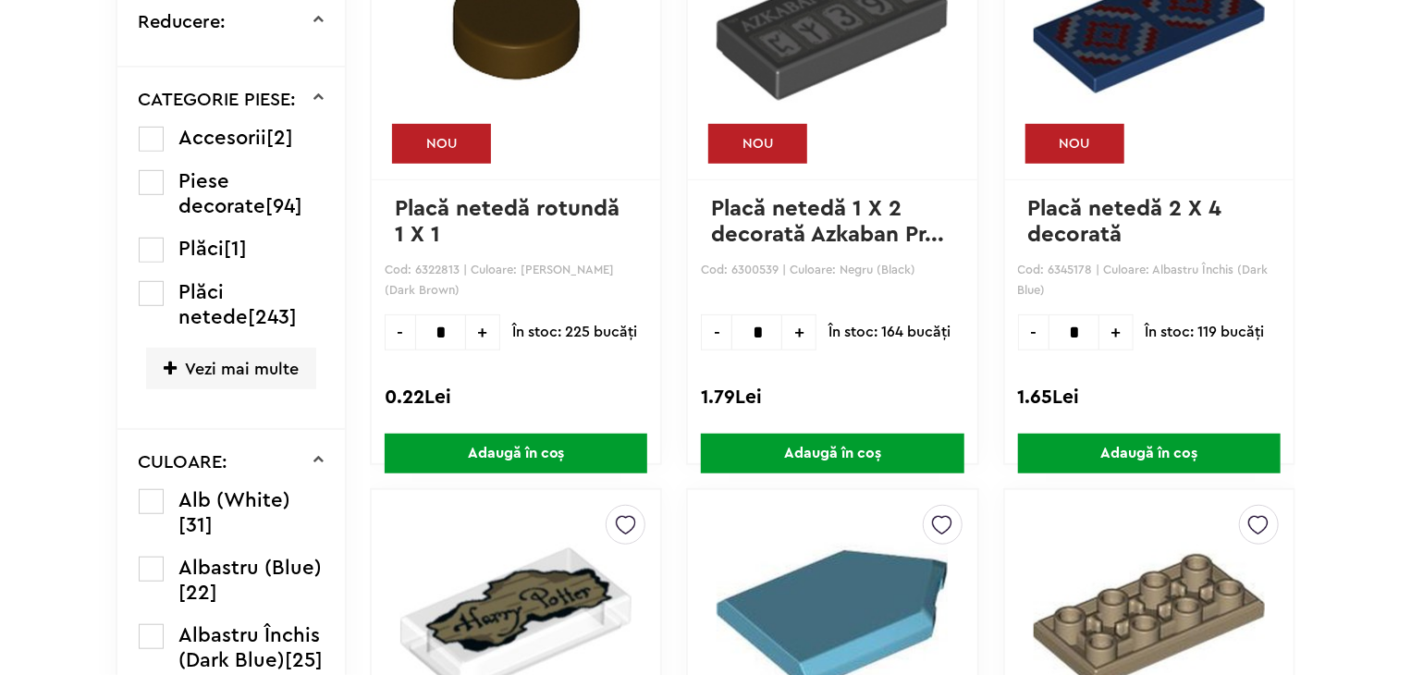
scroll to position [530, 0]
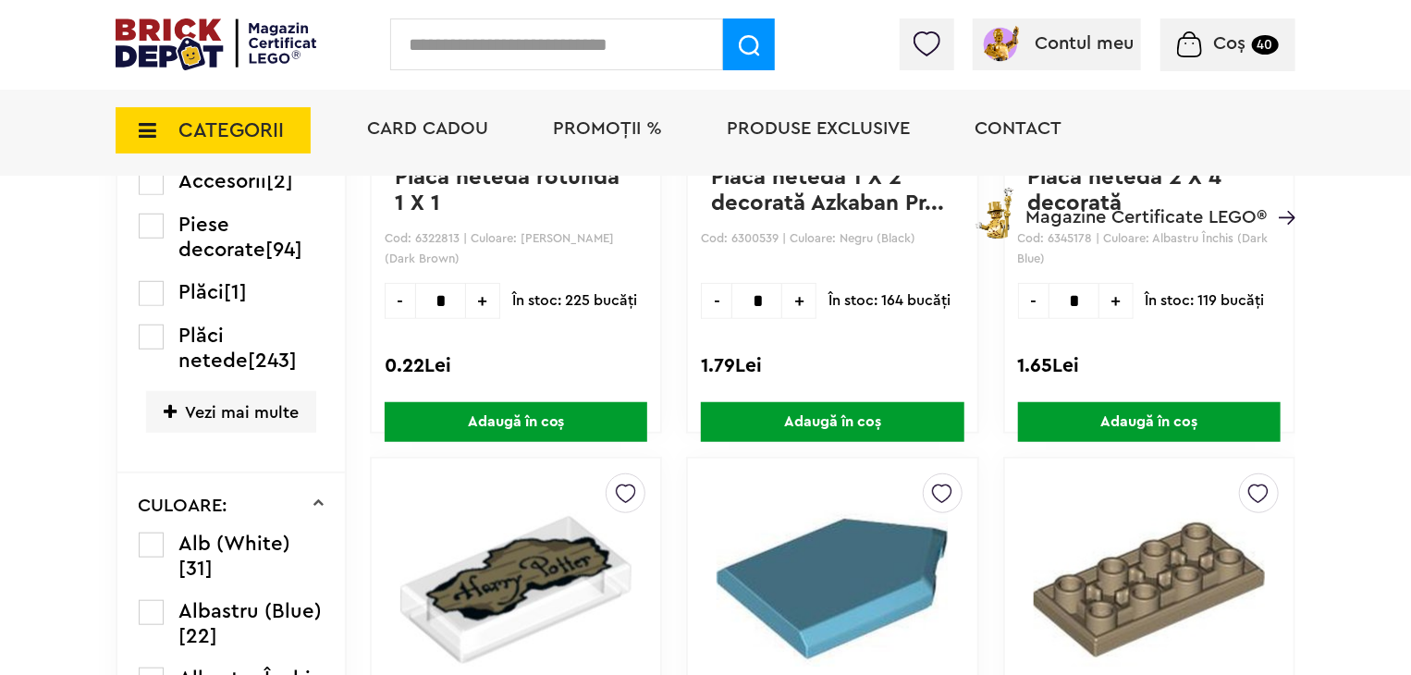
click at [157, 535] on label at bounding box center [151, 545] width 25 height 25
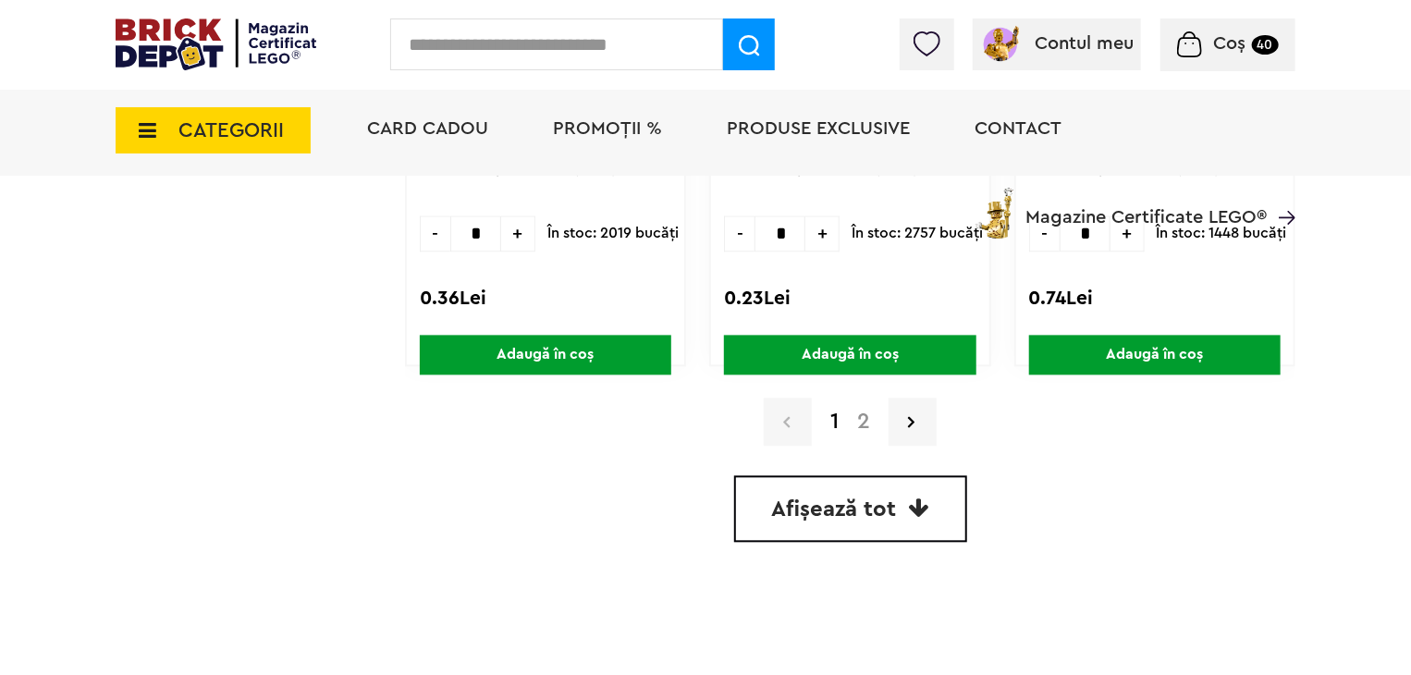
scroll to position [5456, 0]
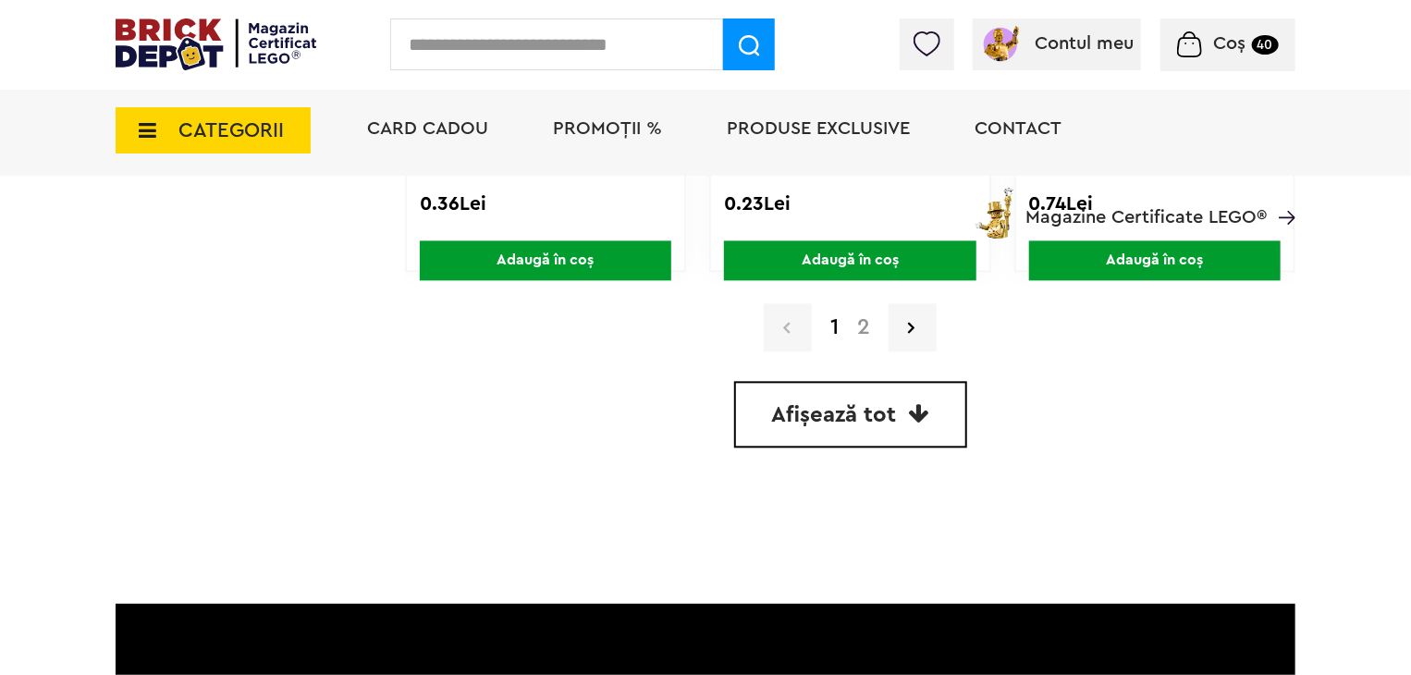
click at [870, 417] on span "Afișează tot" at bounding box center [834, 415] width 125 height 22
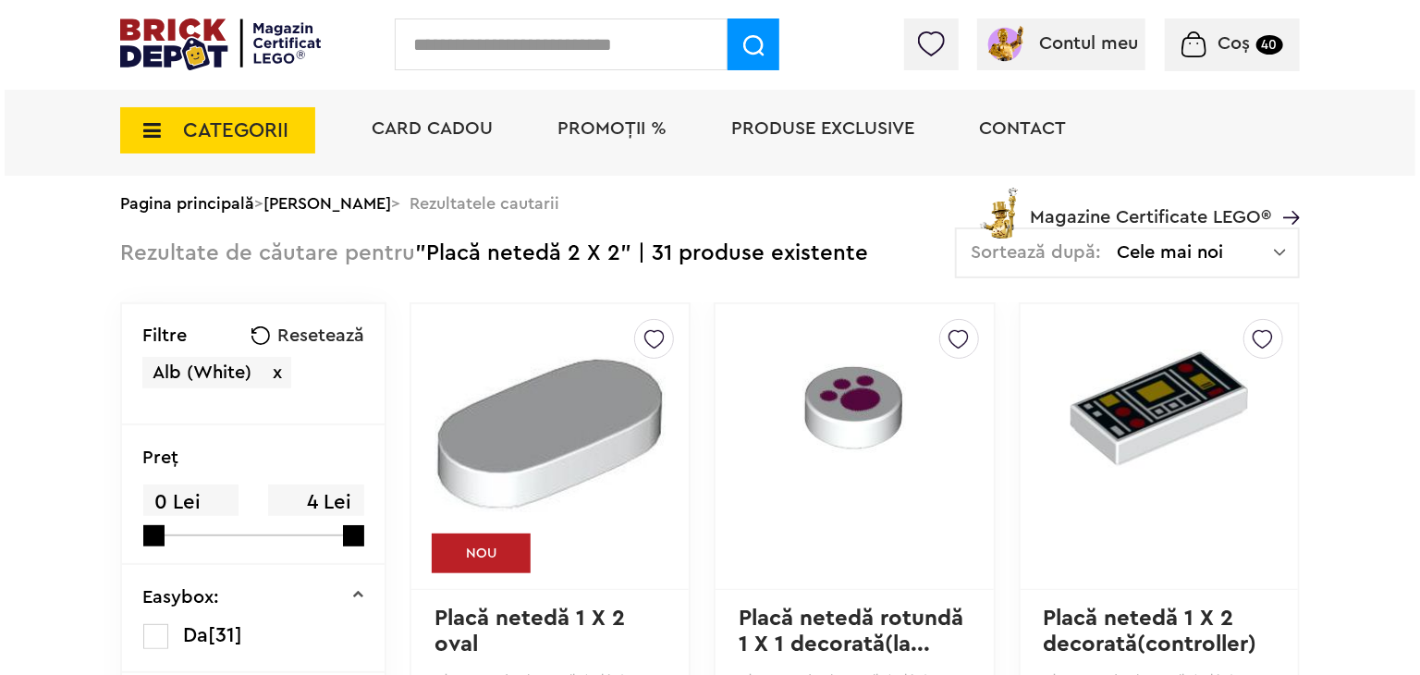
scroll to position [87, 0]
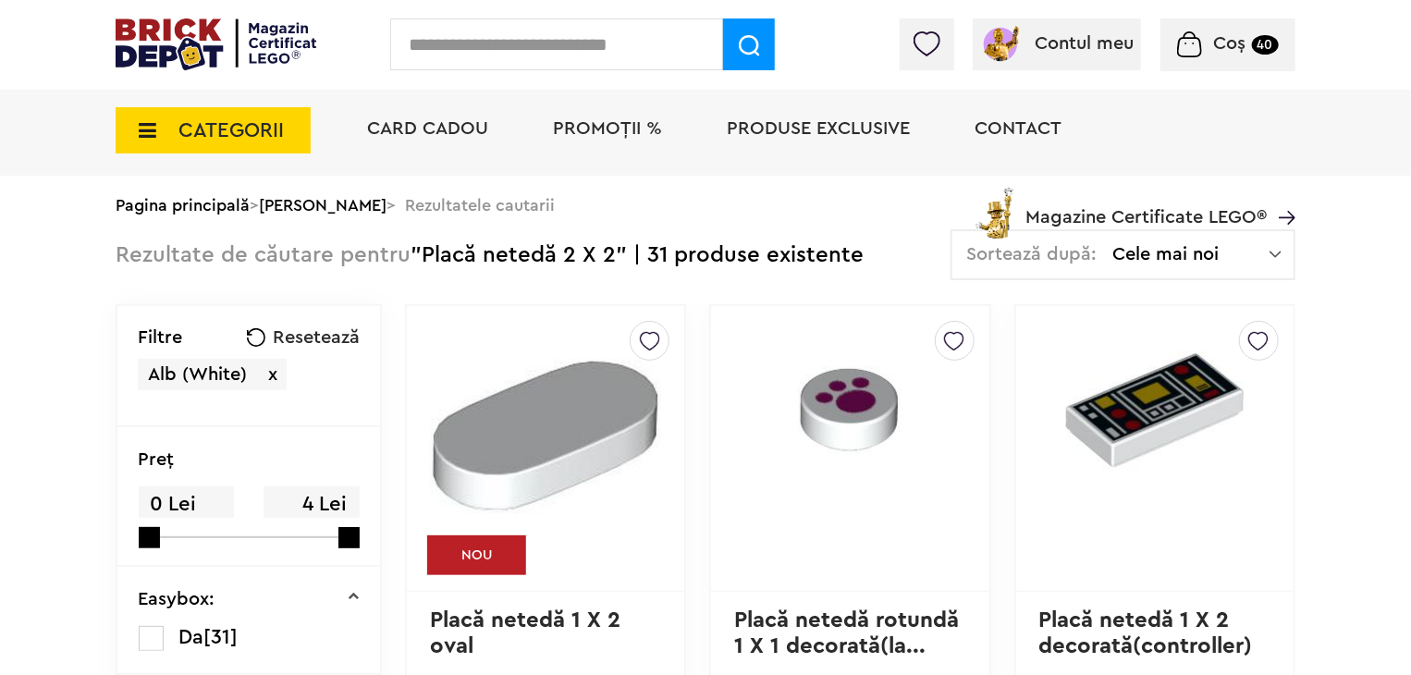
click at [633, 27] on input "text" at bounding box center [556, 44] width 333 height 52
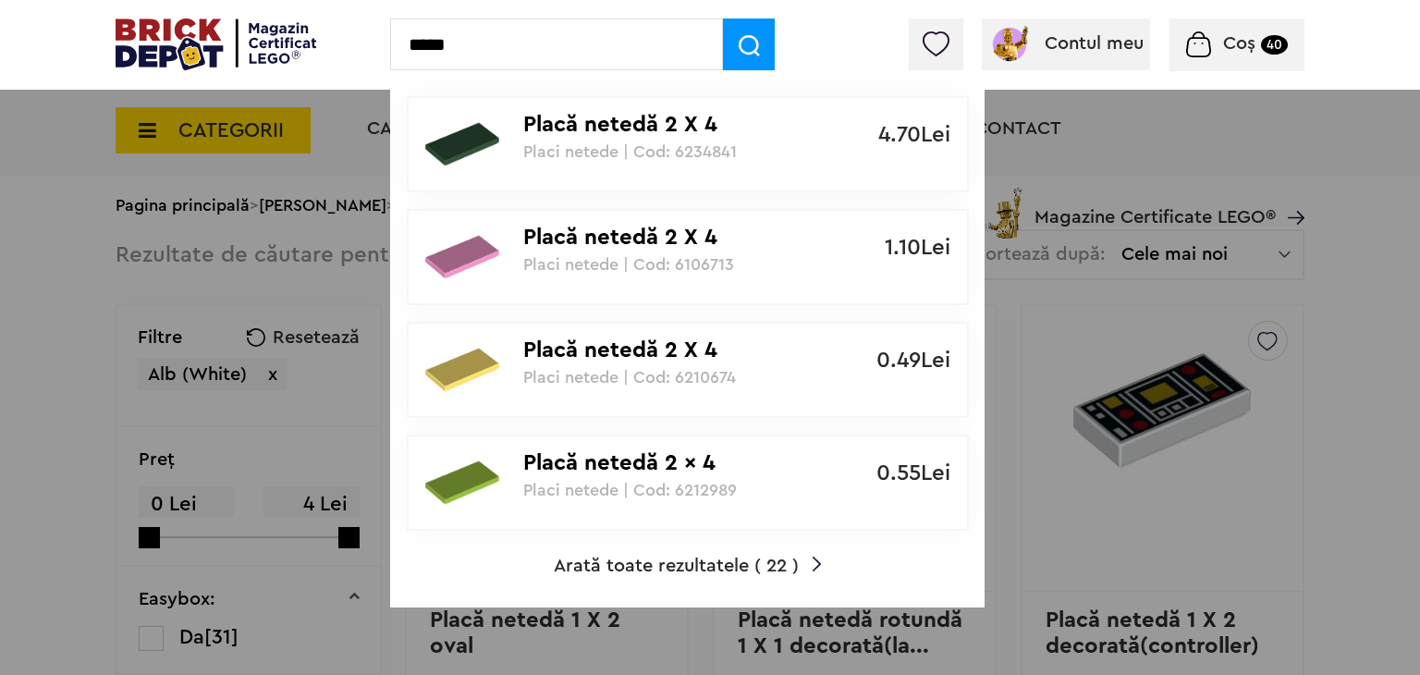
type input "*****"
click at [740, 564] on span "Arată toate rezultatele ( 22 )" at bounding box center [676, 566] width 245 height 18
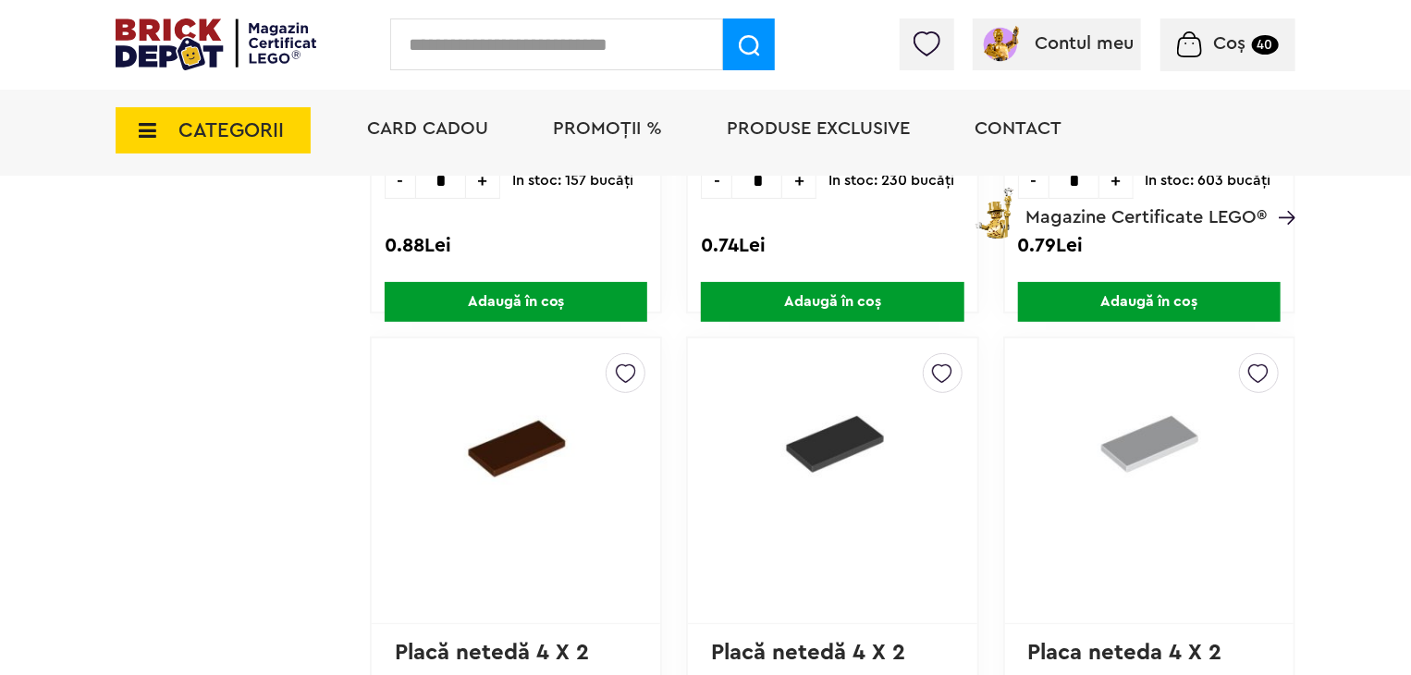
scroll to position [3607, 0]
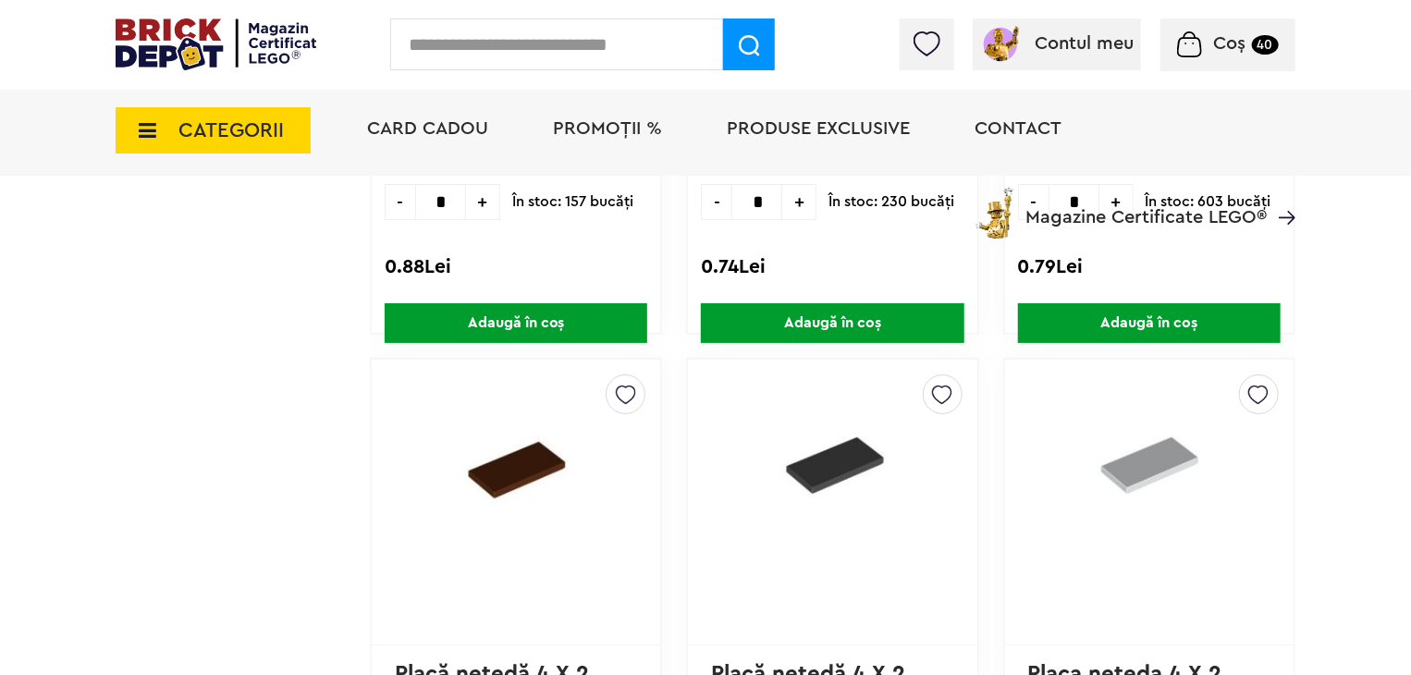
click at [1259, 390] on img at bounding box center [1258, 390] width 20 height 30
click at [1009, 456] on label at bounding box center [1004, 459] width 21 height 21
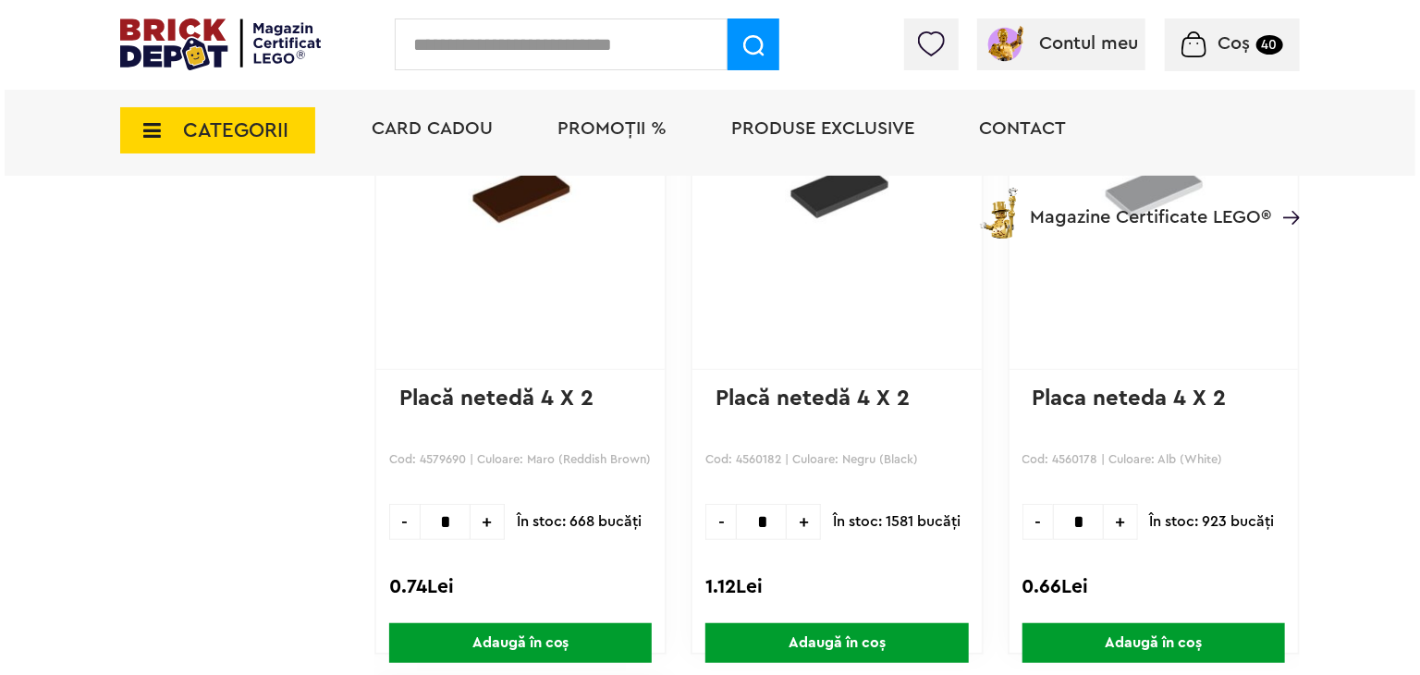
scroll to position [3884, 0]
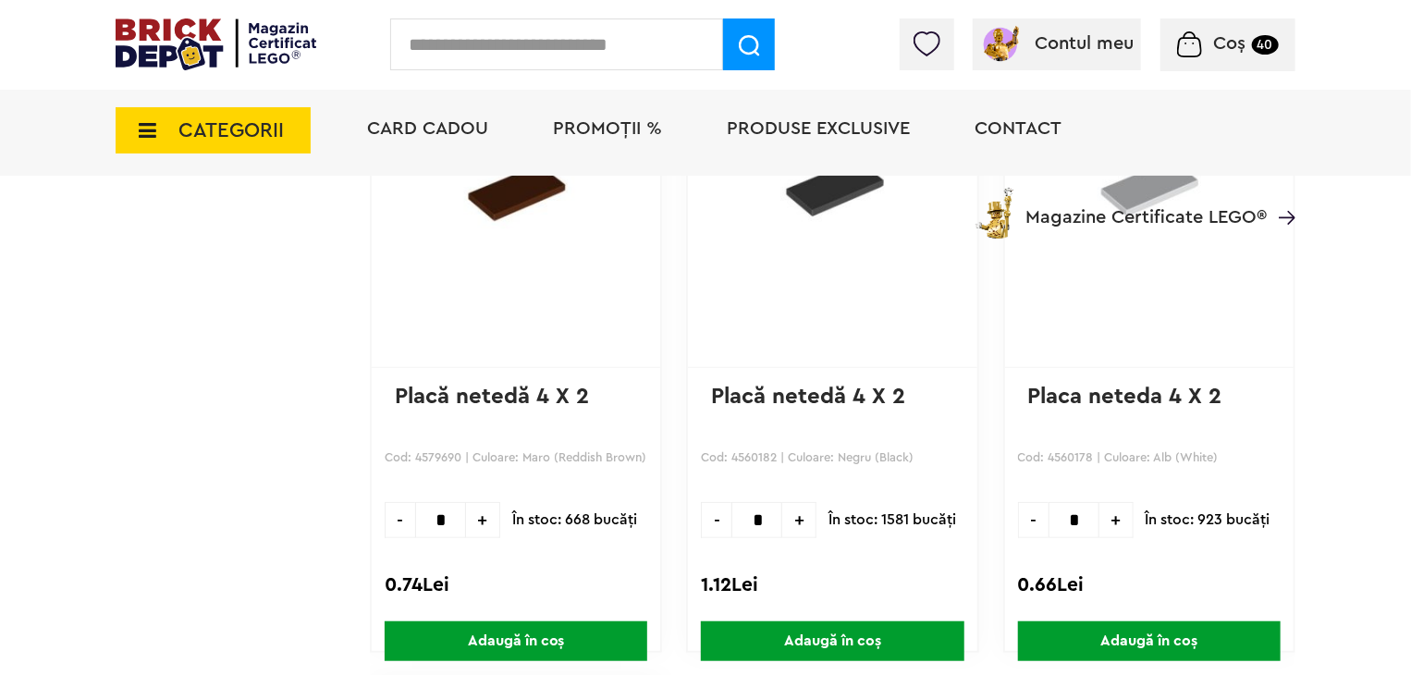
click at [1088, 519] on input "*" at bounding box center [1074, 520] width 51 height 36
type input "**"
click at [1147, 639] on span "Adaugă în coș" at bounding box center [1149, 641] width 263 height 40
drag, startPoint x: 615, startPoint y: 43, endPoint x: 610, endPoint y: 34, distance: 10.3
click at [610, 36] on input "text" at bounding box center [556, 44] width 333 height 52
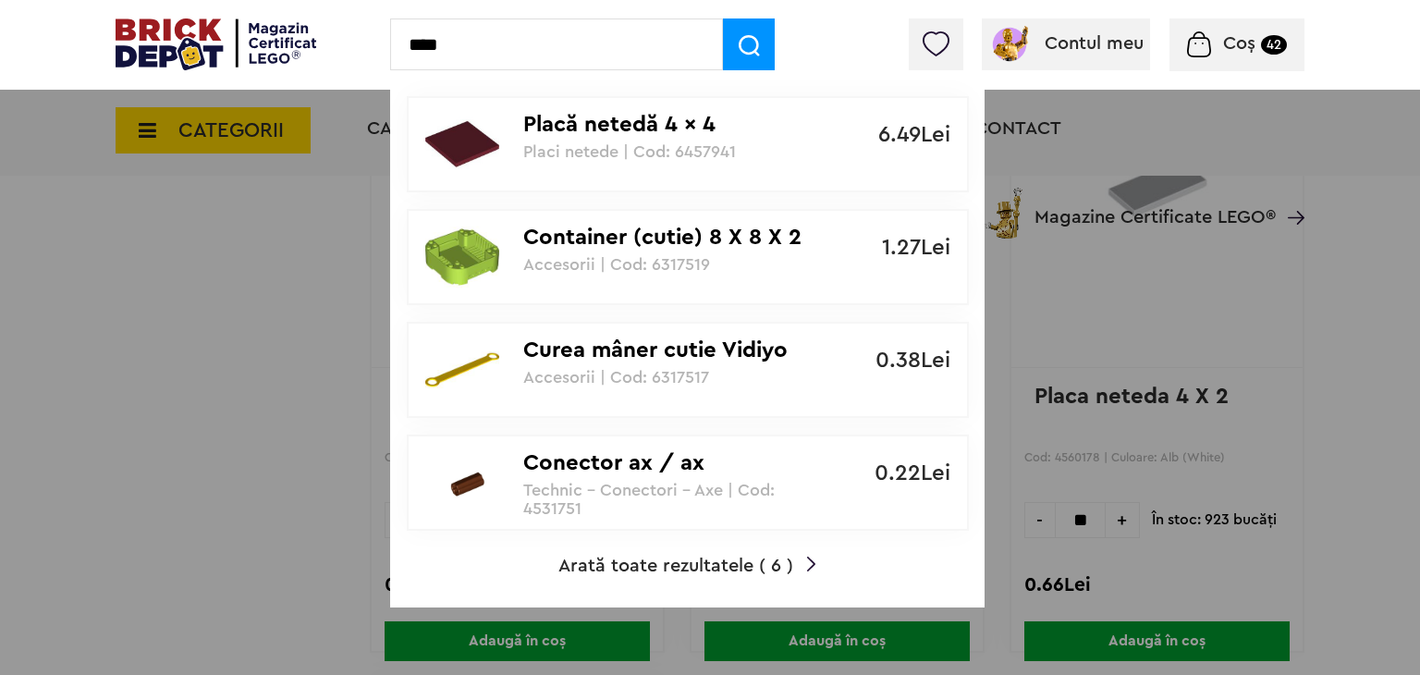
type input "****"
click at [718, 563] on span "Arată toate rezultatele ( 6 )" at bounding box center [676, 566] width 235 height 18
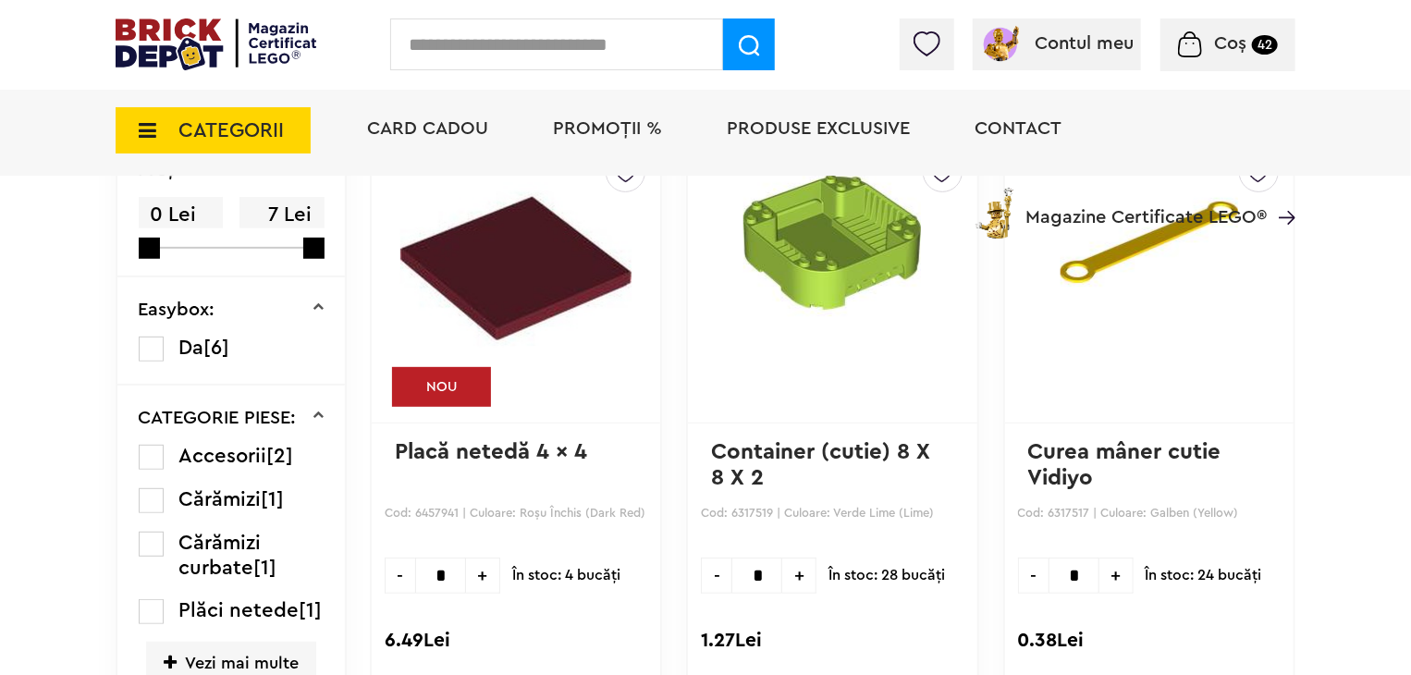
scroll to position [277, 0]
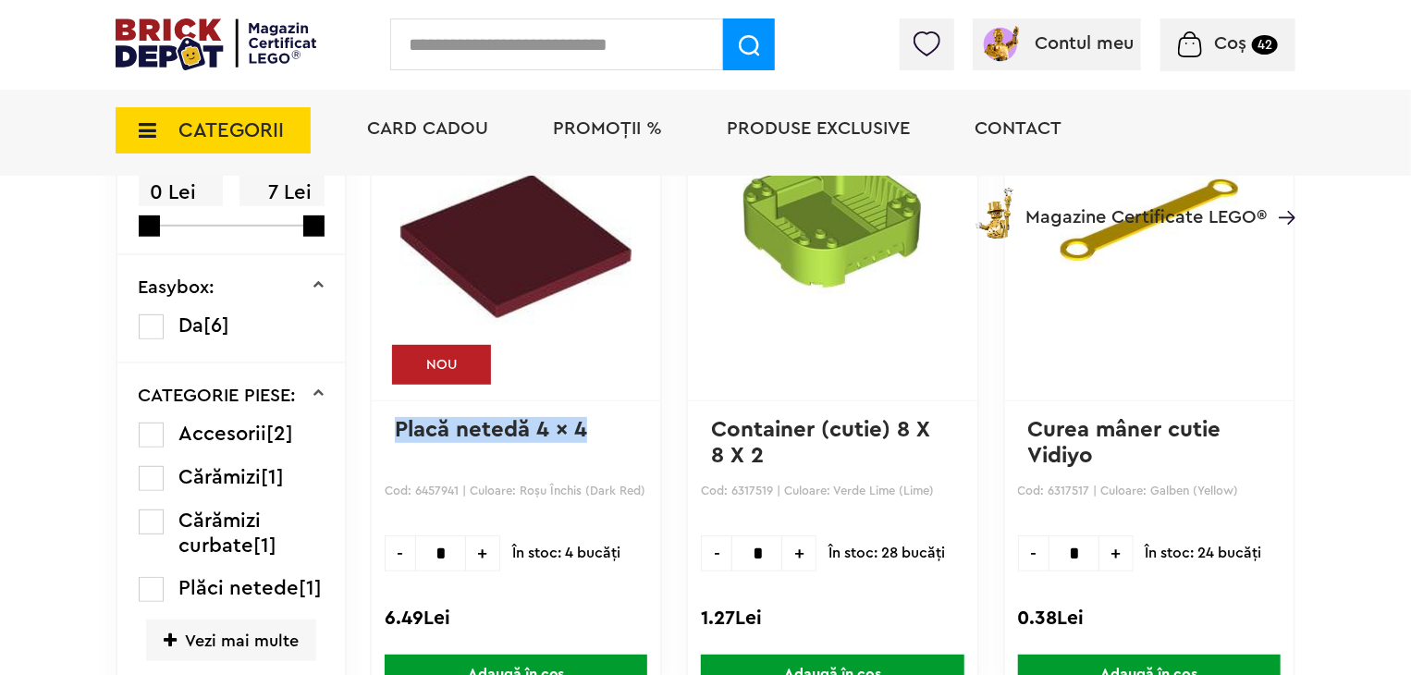
drag, startPoint x: 588, startPoint y: 428, endPoint x: 390, endPoint y: 445, distance: 198.6
click at [390, 445] on div "gunship ( 97 ) Creează o listă nouă NOU Placă netedă 4 x 4 Cod: 6457941 | Culoa…" at bounding box center [516, 400] width 292 height 572
copy link "Placă netedă 4 x 4"
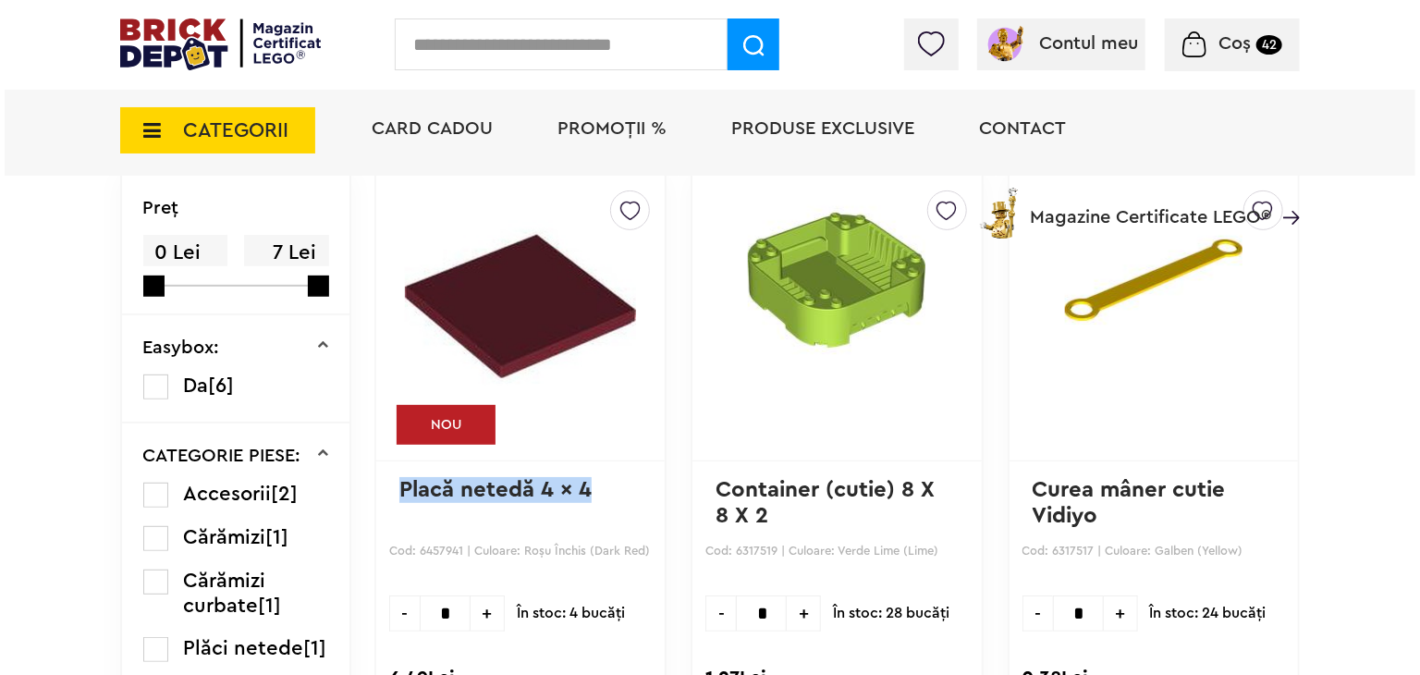
scroll to position [185, 0]
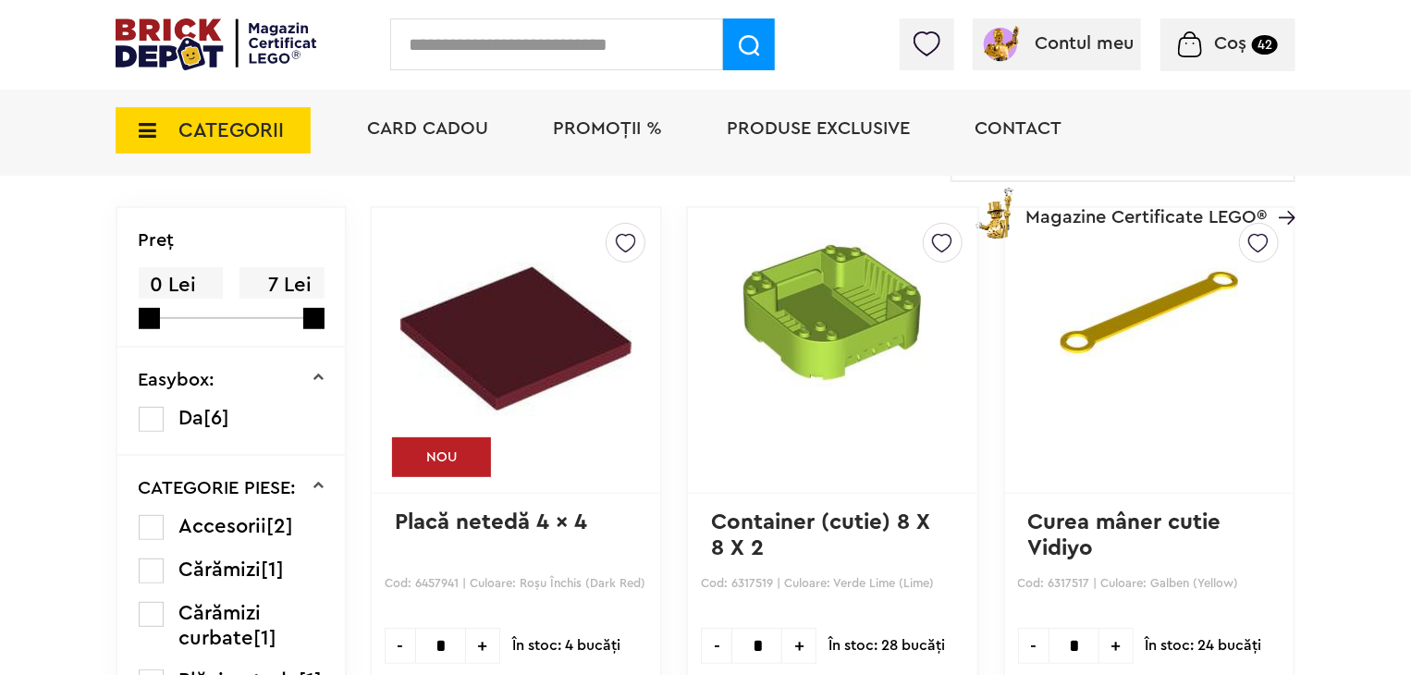
click at [559, 53] on input "text" at bounding box center [556, 44] width 333 height 52
paste input "**********"
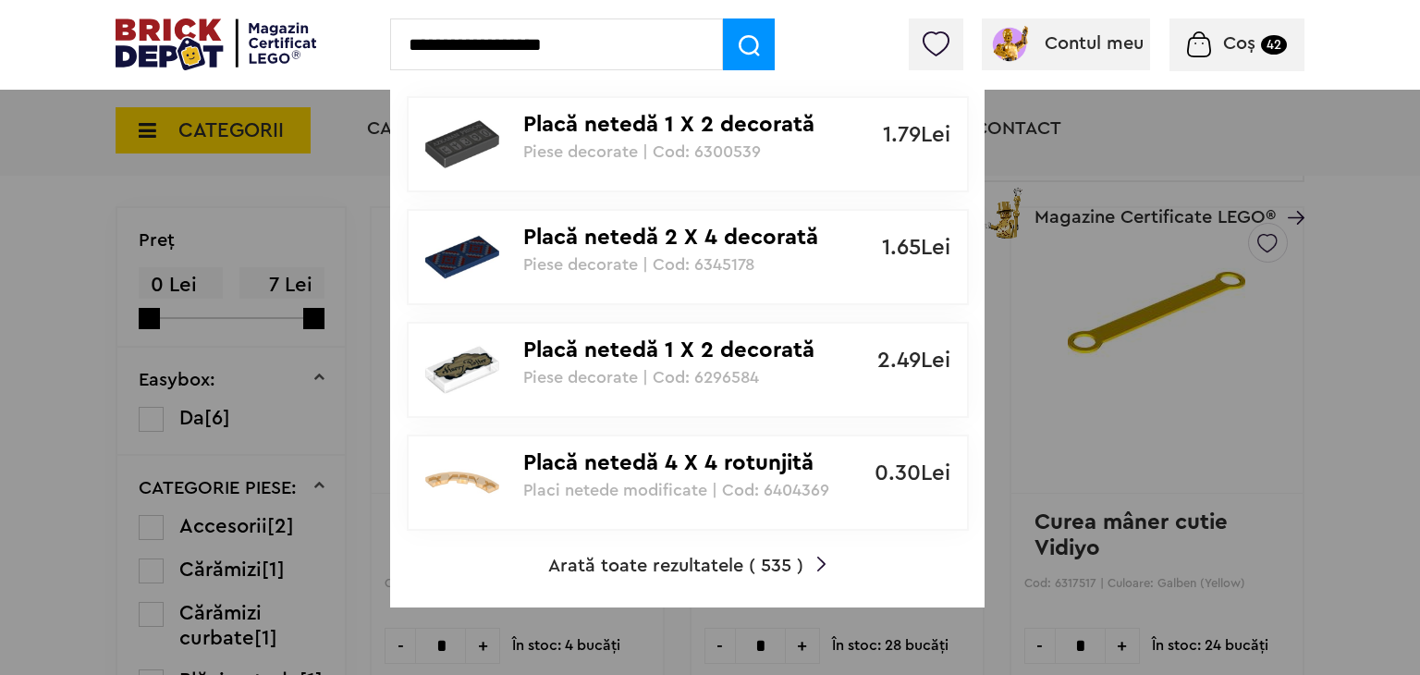
type input "**********"
click at [642, 560] on span "Arată toate rezultatele ( 535 )" at bounding box center [675, 566] width 255 height 18
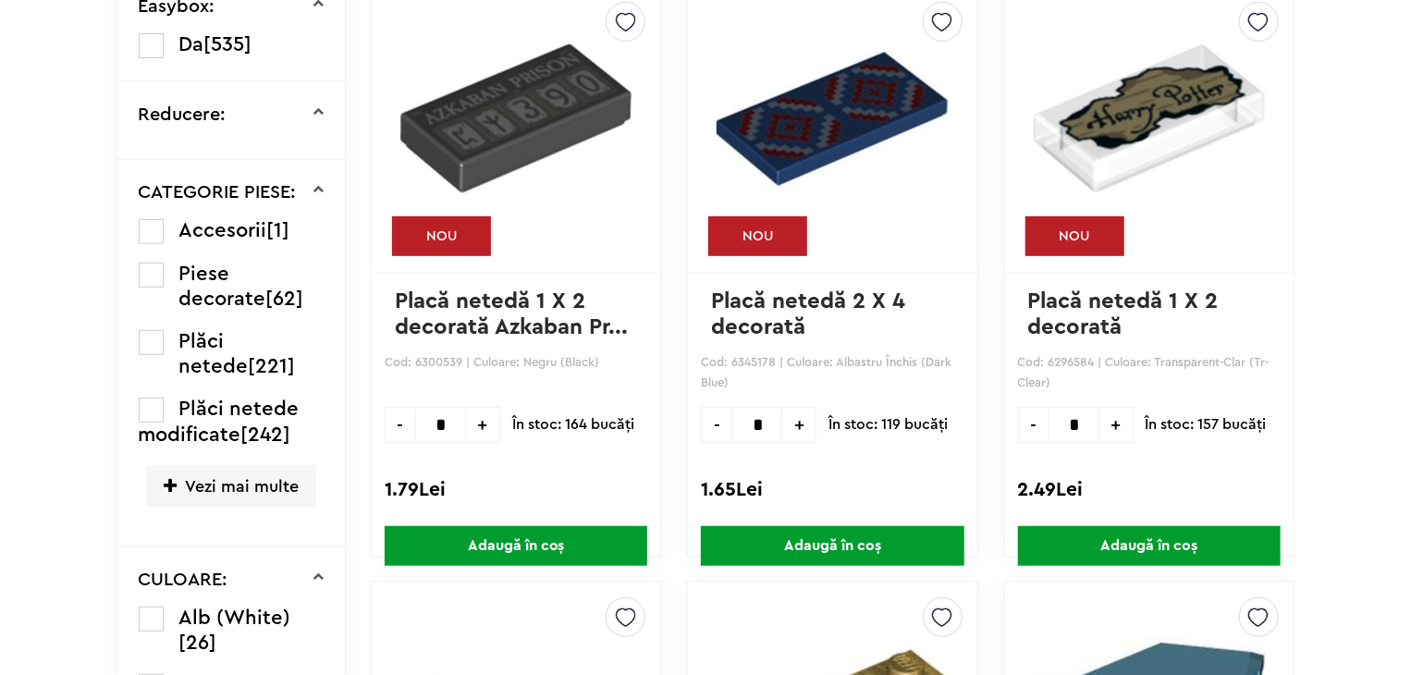
scroll to position [514, 0]
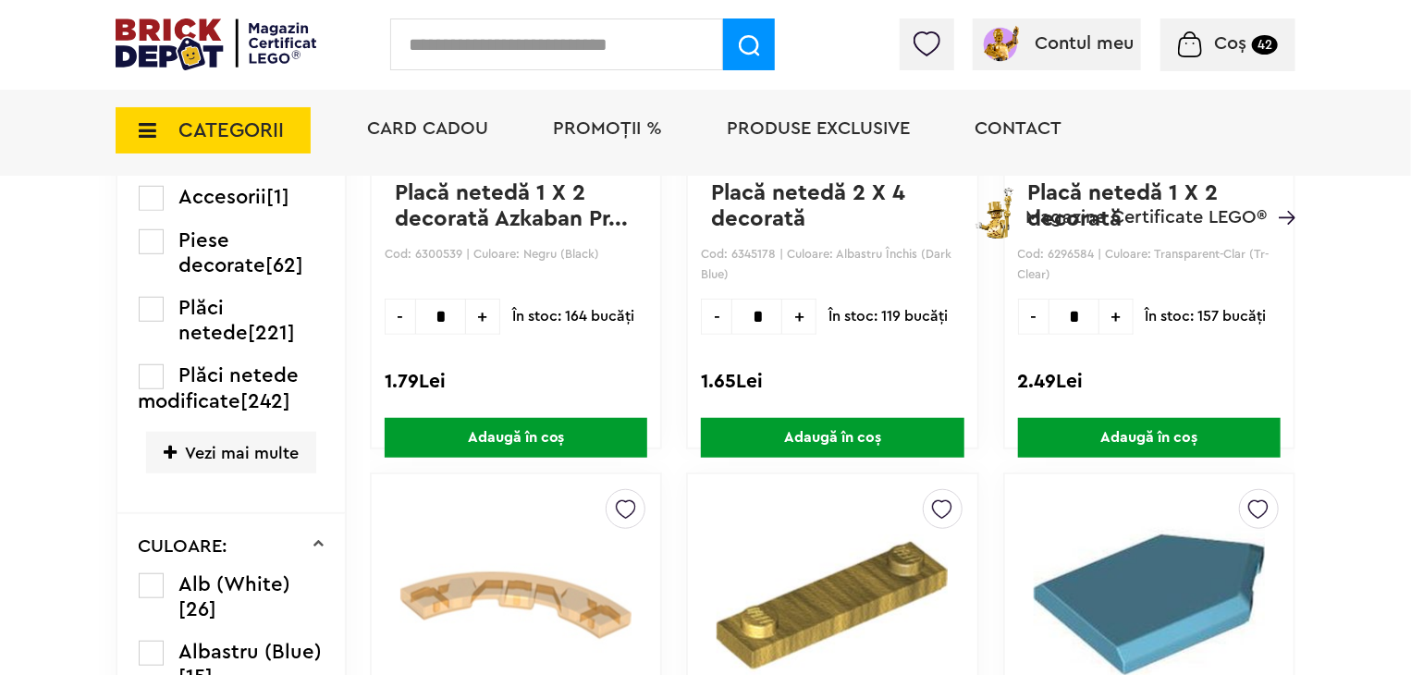
click at [151, 598] on label at bounding box center [151, 585] width 25 height 25
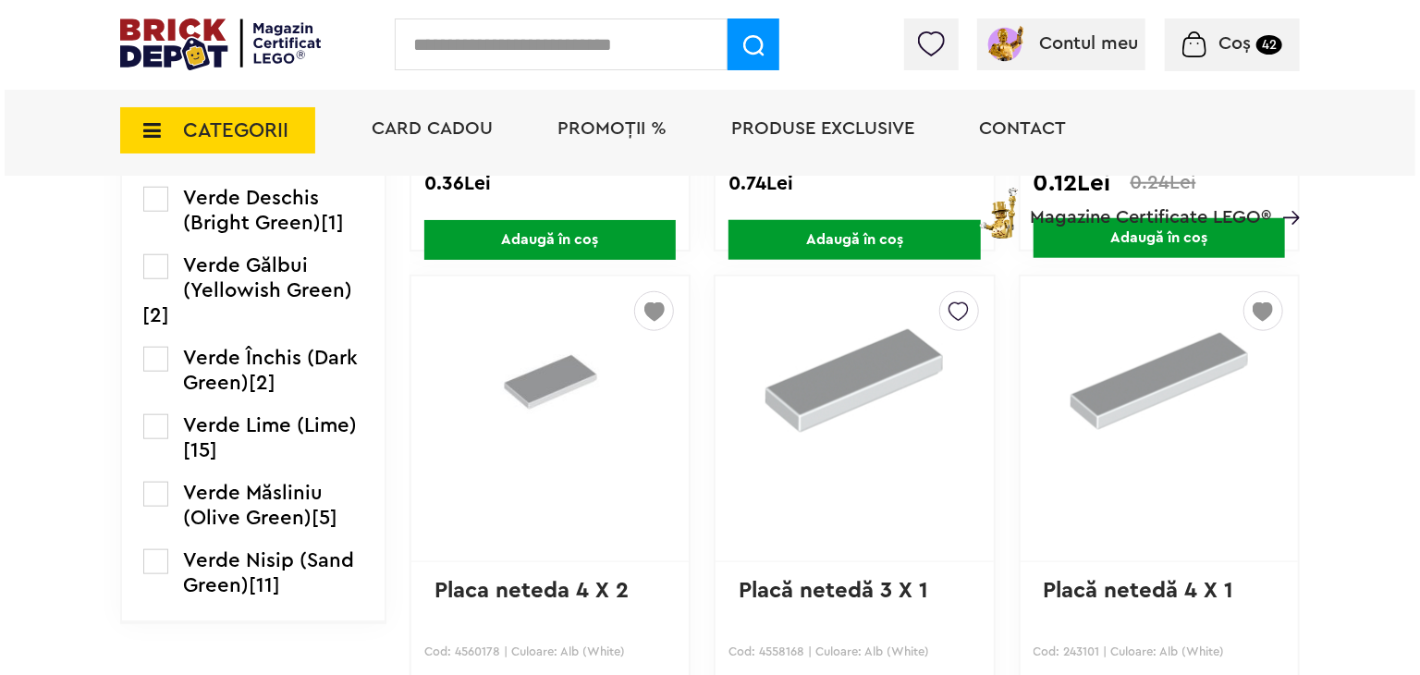
scroll to position [4254, 0]
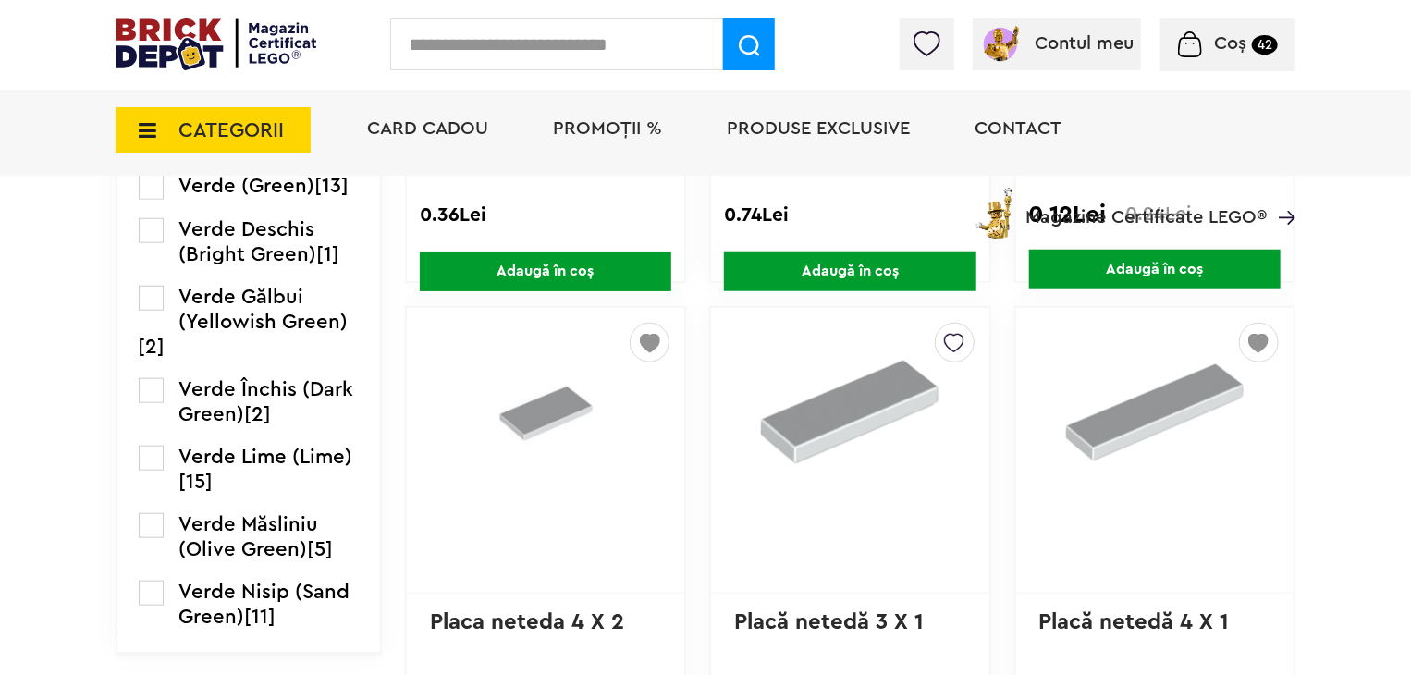
click at [529, 46] on input "text" at bounding box center [556, 44] width 333 height 52
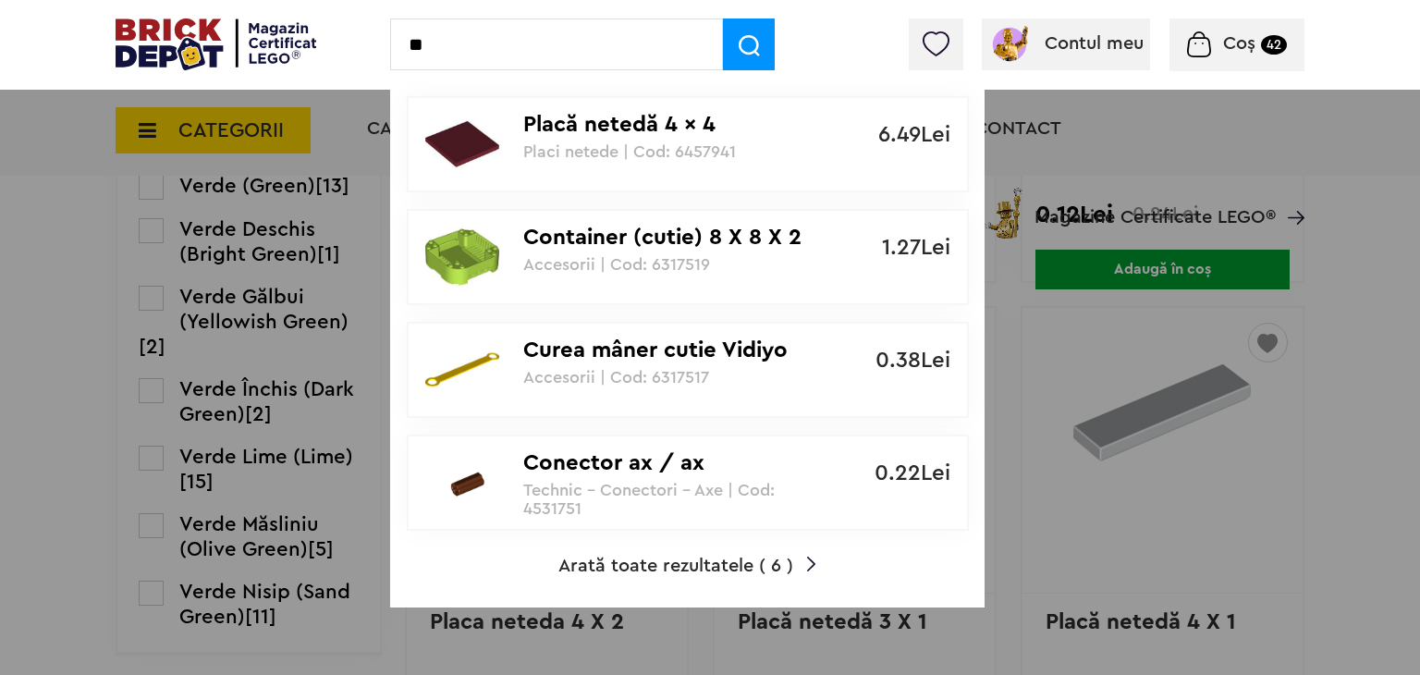
type input "*"
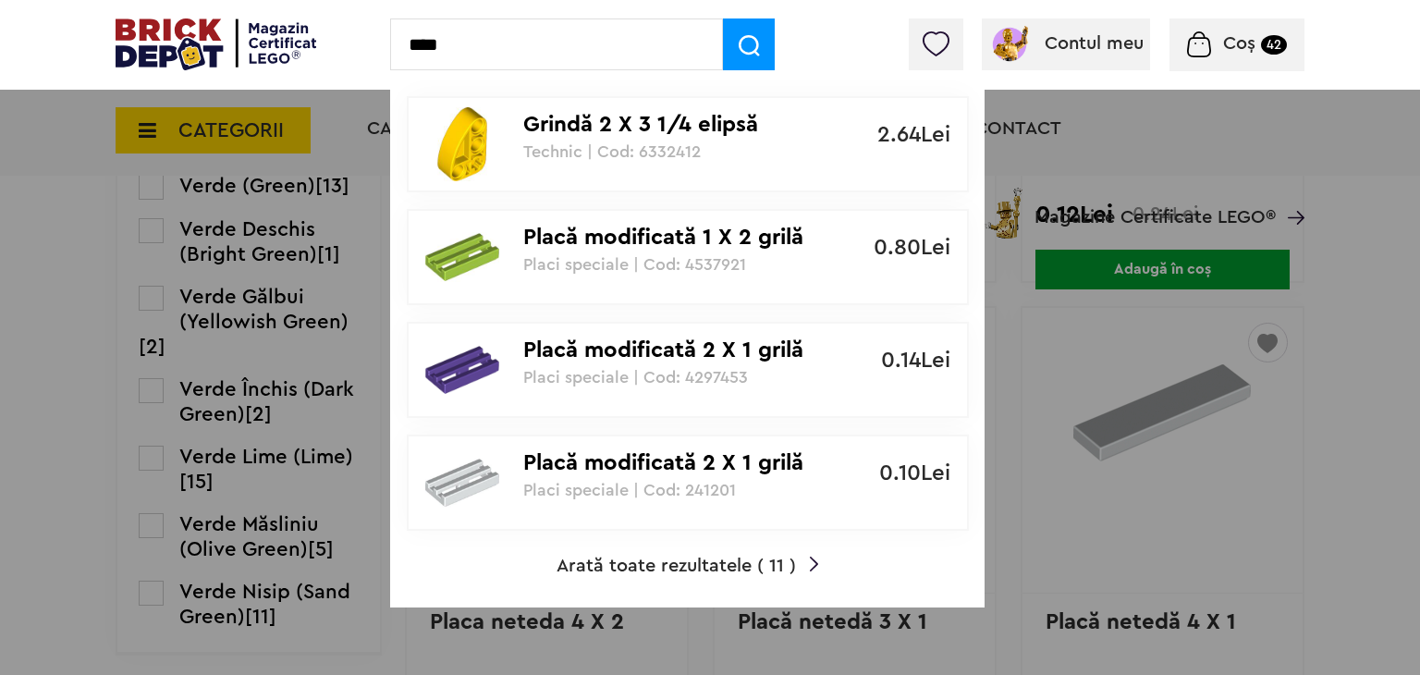
type input "****"
click at [661, 460] on p "Placă modificată 2 X 1 grilă" at bounding box center [677, 463] width 309 height 27
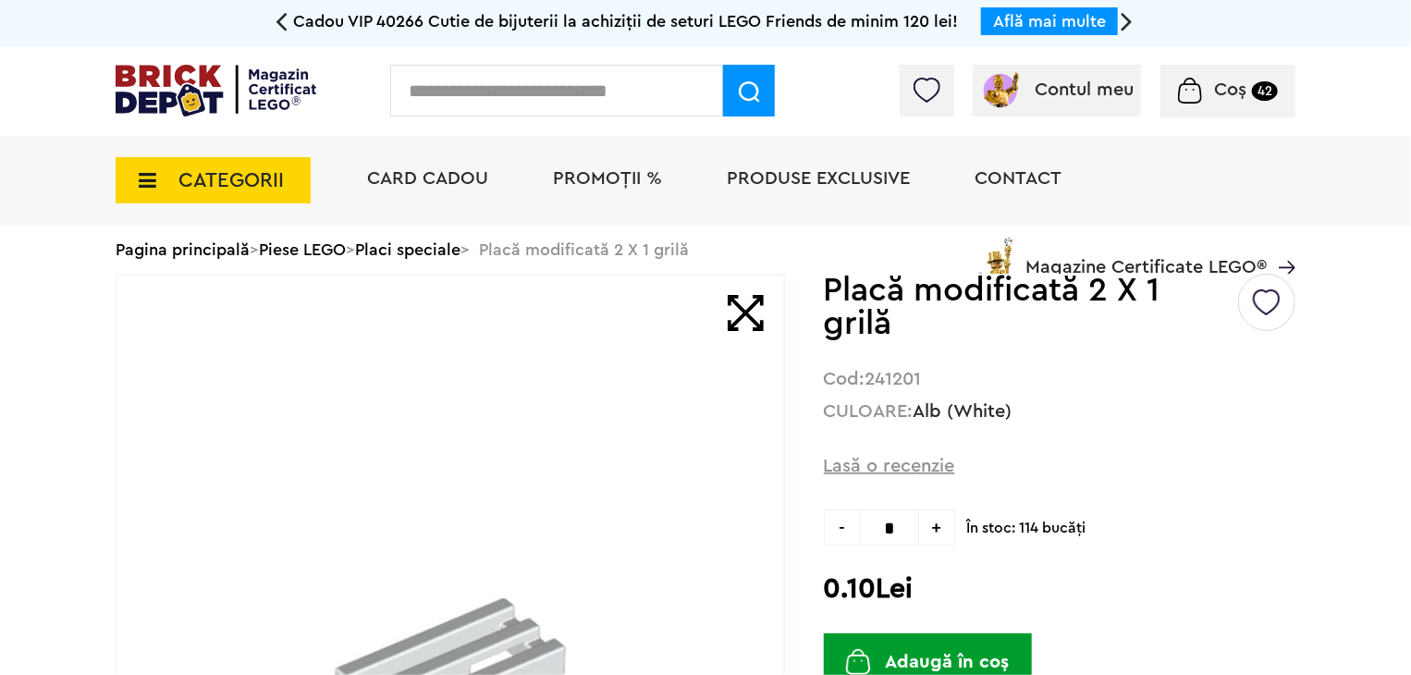
click at [1271, 301] on img at bounding box center [1267, 296] width 28 height 42
click at [1027, 378] on label at bounding box center [1021, 375] width 21 height 21
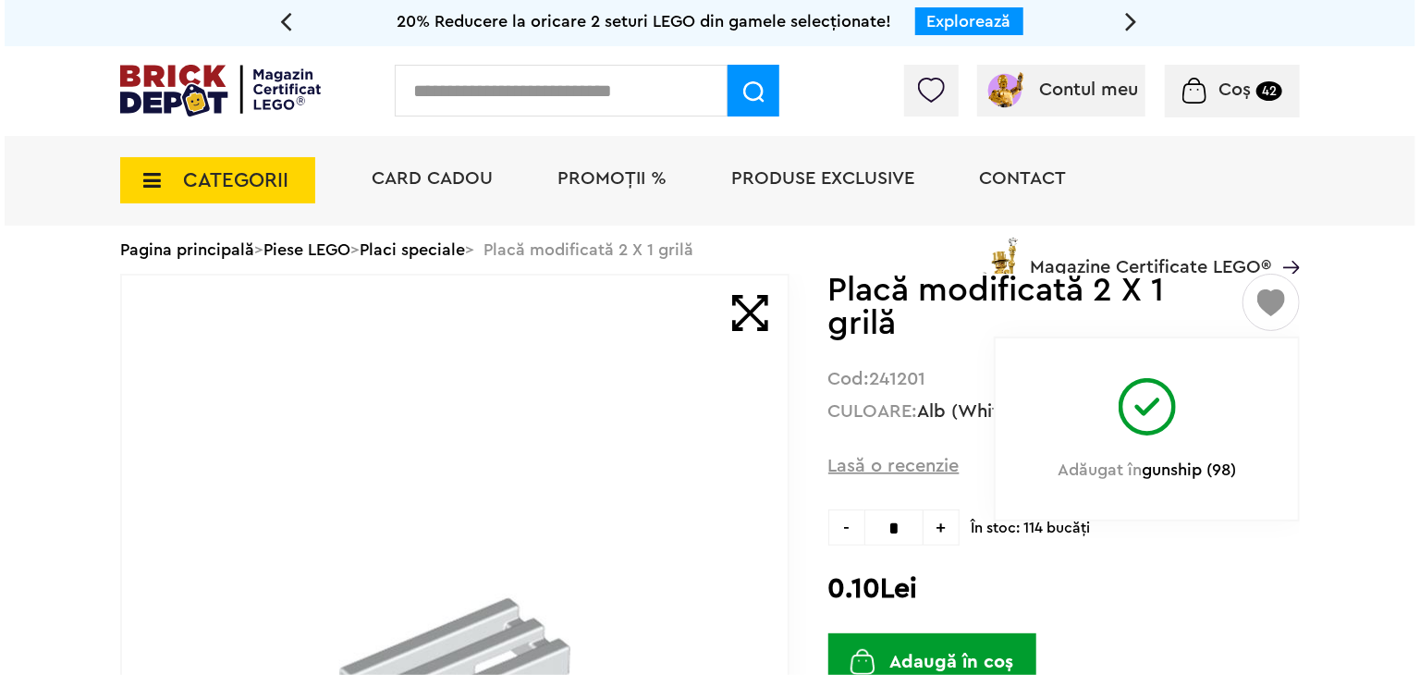
scroll to position [92, 0]
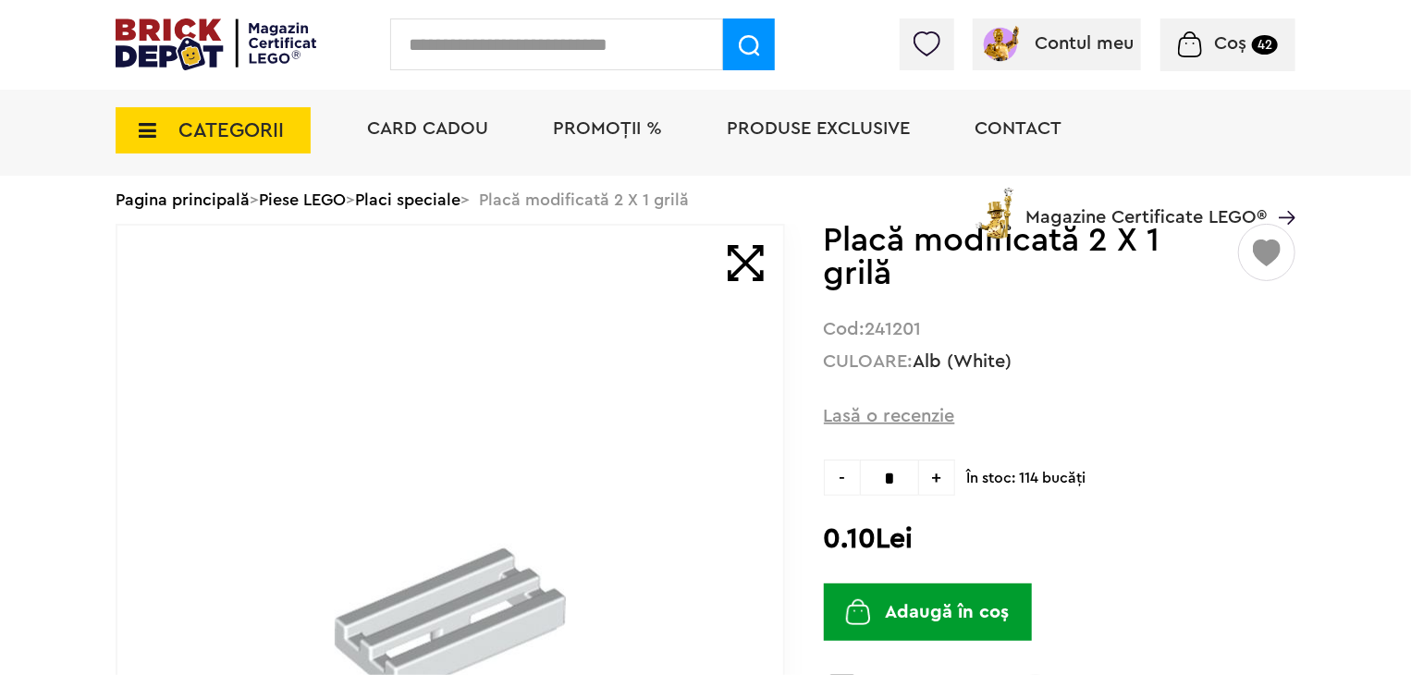
click at [941, 485] on span "+" at bounding box center [937, 478] width 36 height 36
type input "*"
click at [951, 603] on button "Adaugă în coș" at bounding box center [928, 612] width 208 height 57
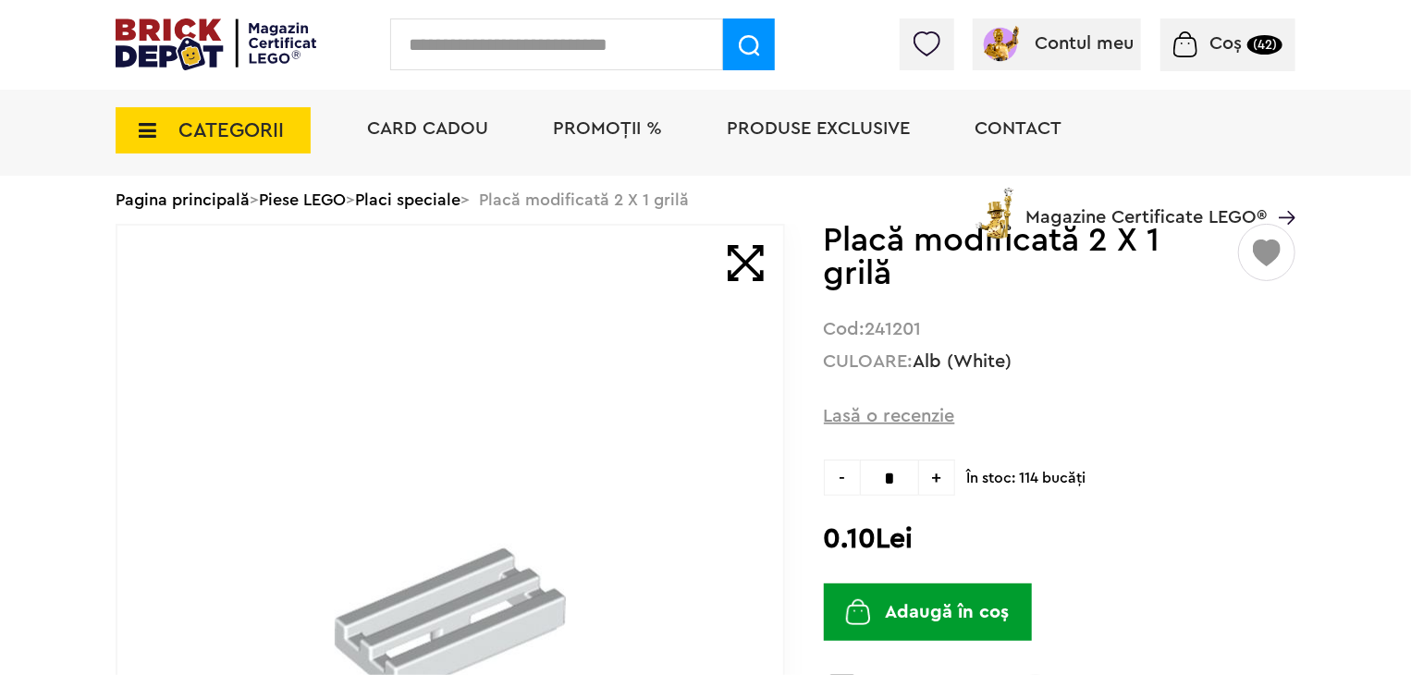
click at [588, 34] on input "text" at bounding box center [556, 44] width 333 height 52
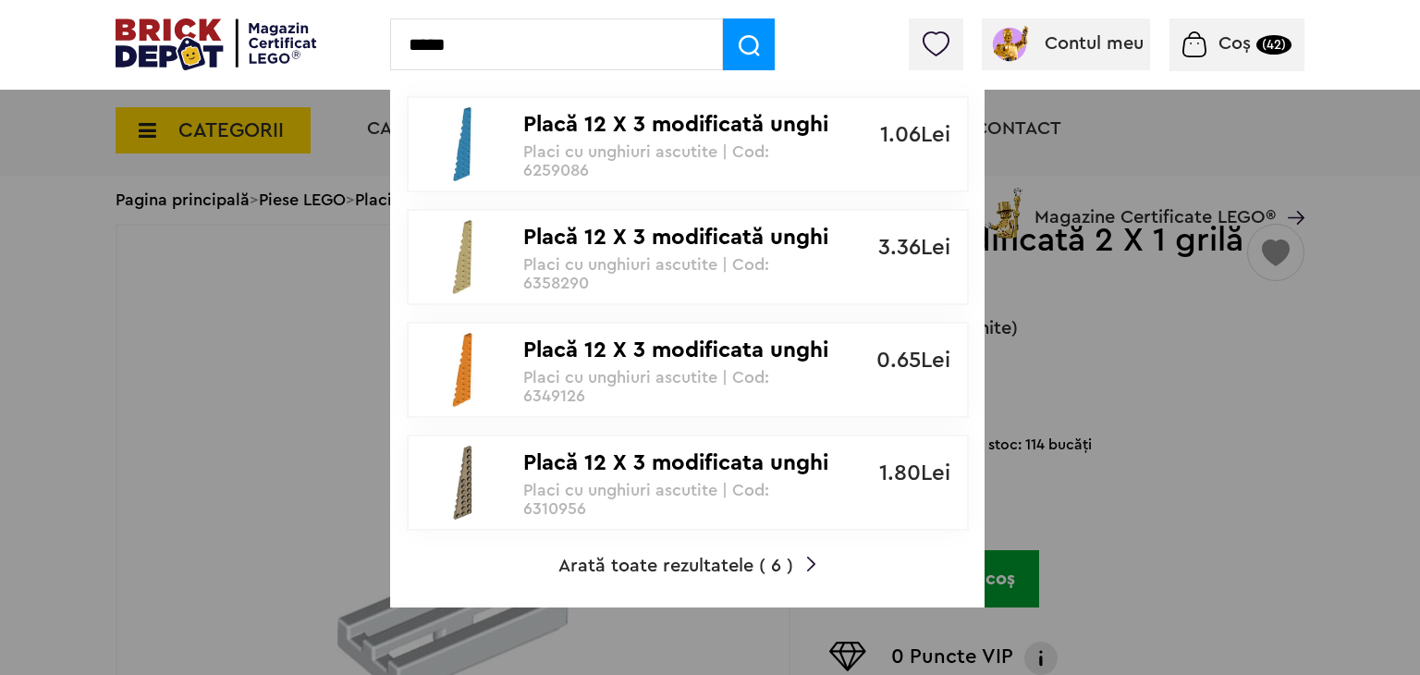
type input "*****"
click at [741, 560] on span "Arată toate rezultatele ( 6 )" at bounding box center [676, 566] width 235 height 18
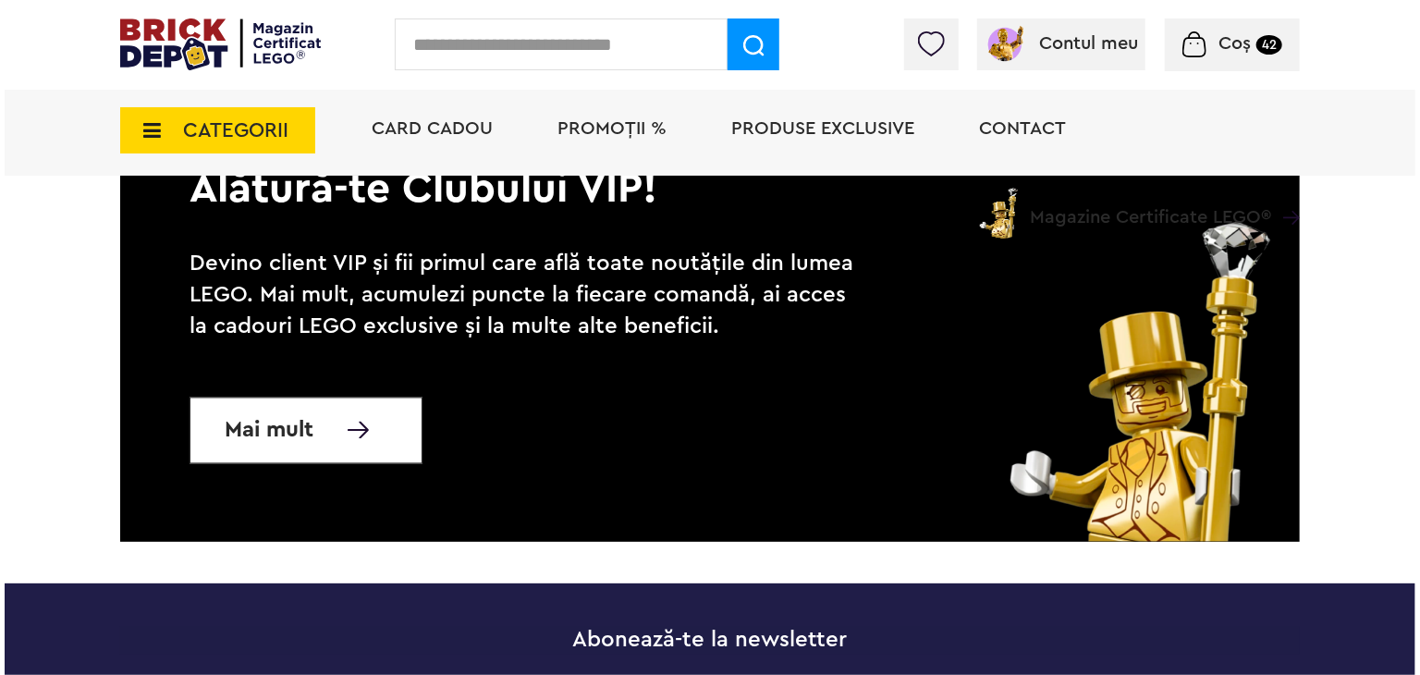
scroll to position [925, 0]
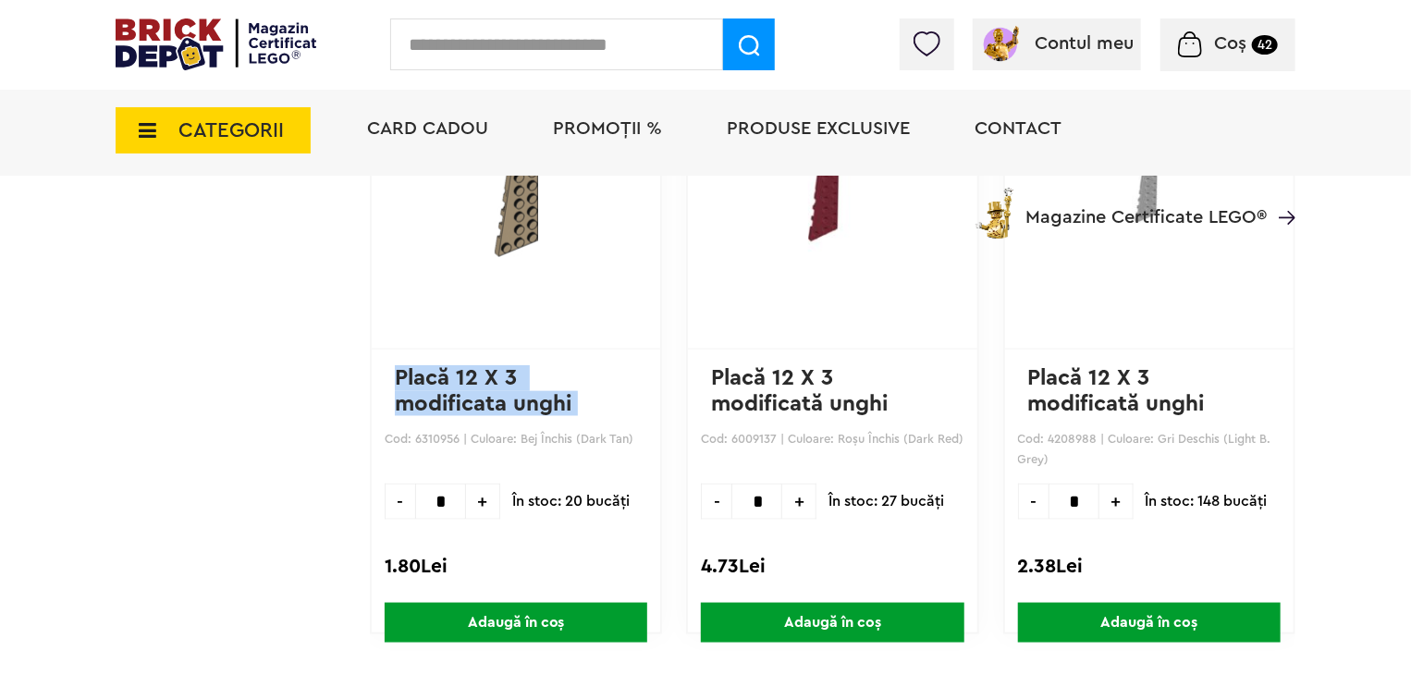
drag, startPoint x: 576, startPoint y: 401, endPoint x: 389, endPoint y: 373, distance: 189.0
click at [389, 373] on div "gunship ( 98 ) Creează o listă nouă Placă 12 X 3 modificata unghi stânga Cod: 6…" at bounding box center [516, 348] width 292 height 572
copy link "Placă 12 X 3 modificata unghi"
click at [547, 29] on input "text" at bounding box center [556, 44] width 333 height 52
paste input "**********"
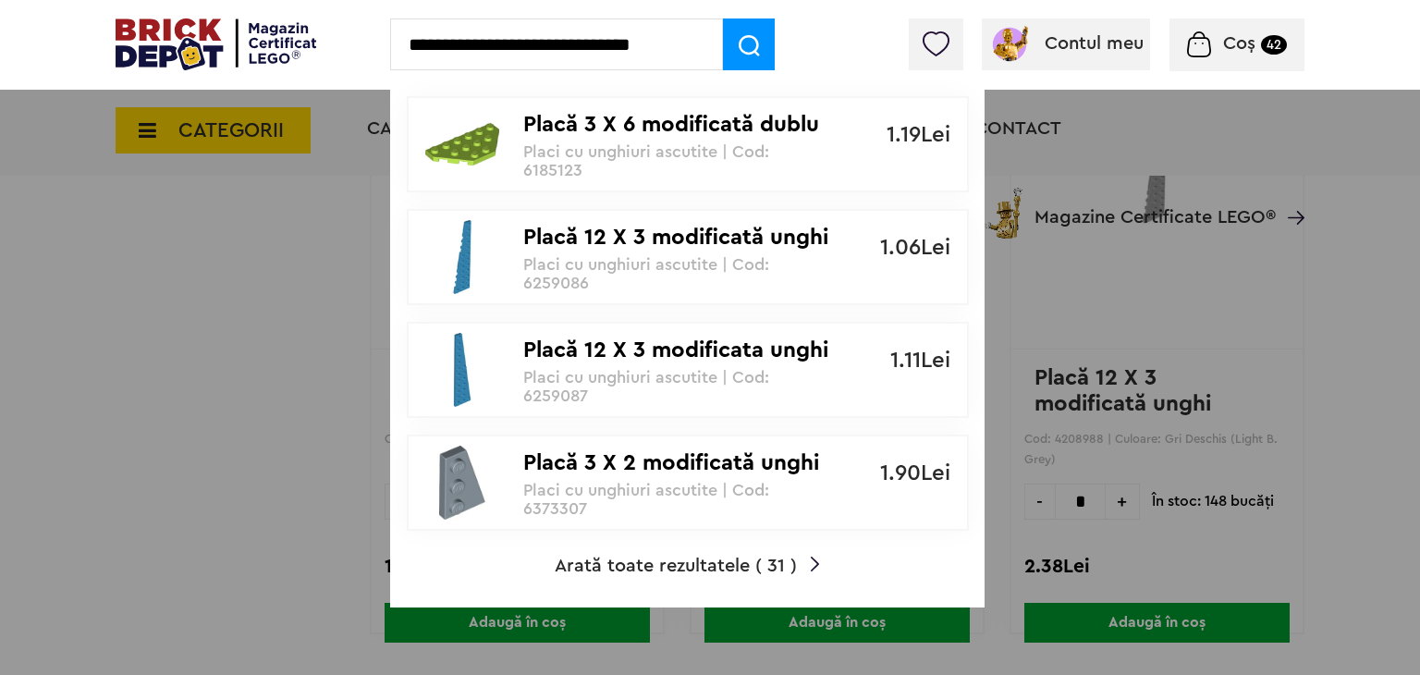
type input "**********"
click at [669, 560] on span "Arată toate rezultatele ( 31 )" at bounding box center [676, 566] width 242 height 18
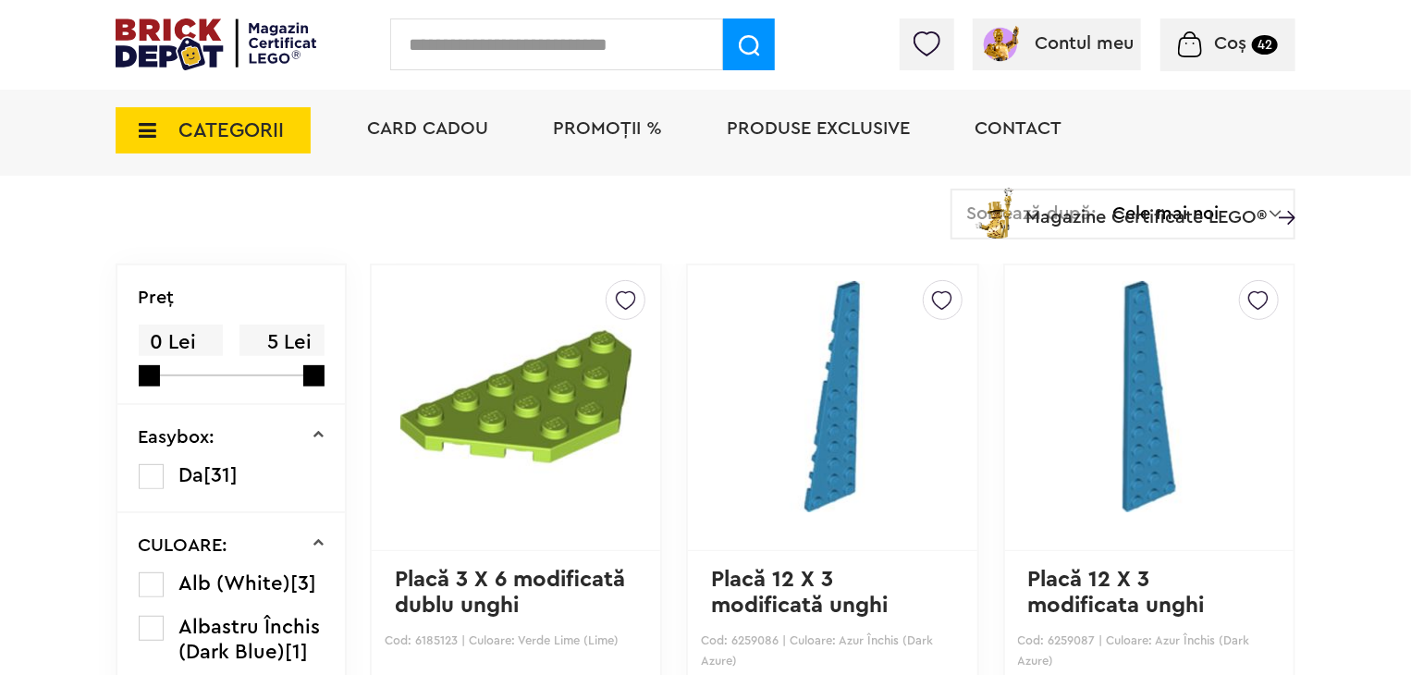
scroll to position [277, 0]
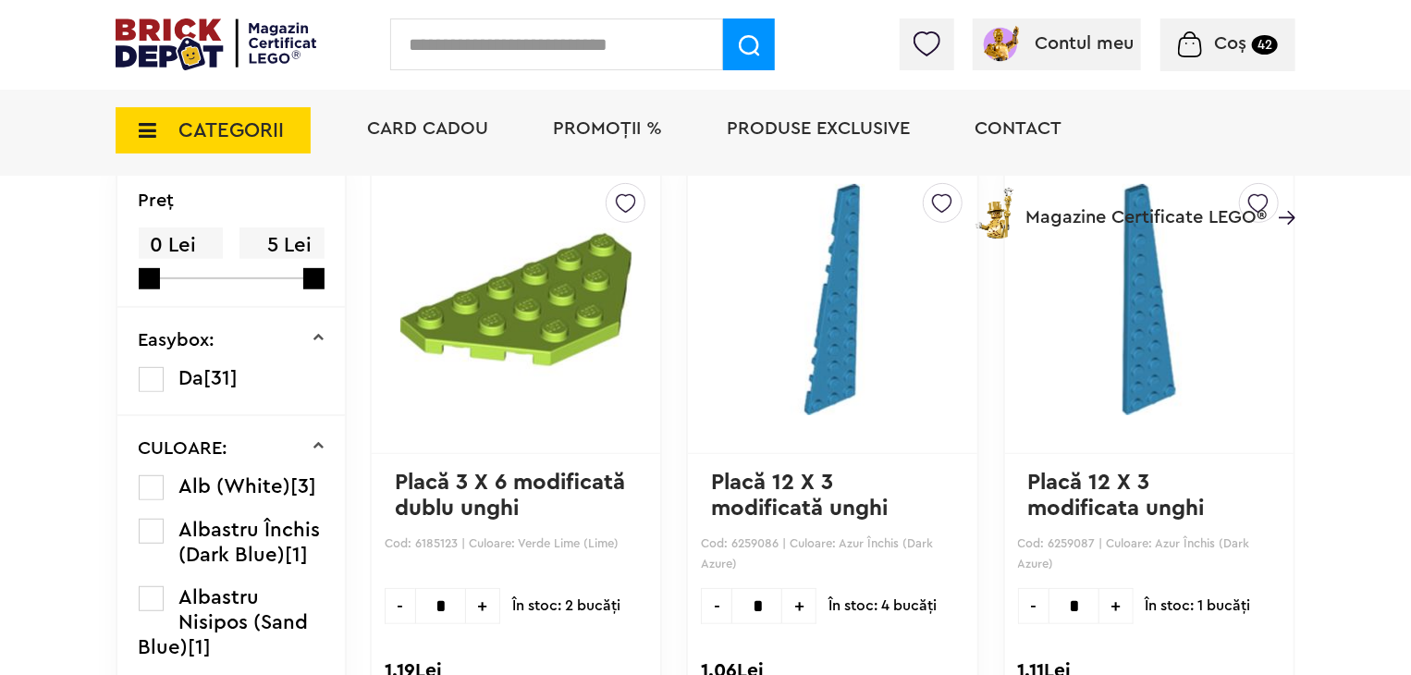
click at [154, 490] on label at bounding box center [151, 487] width 25 height 25
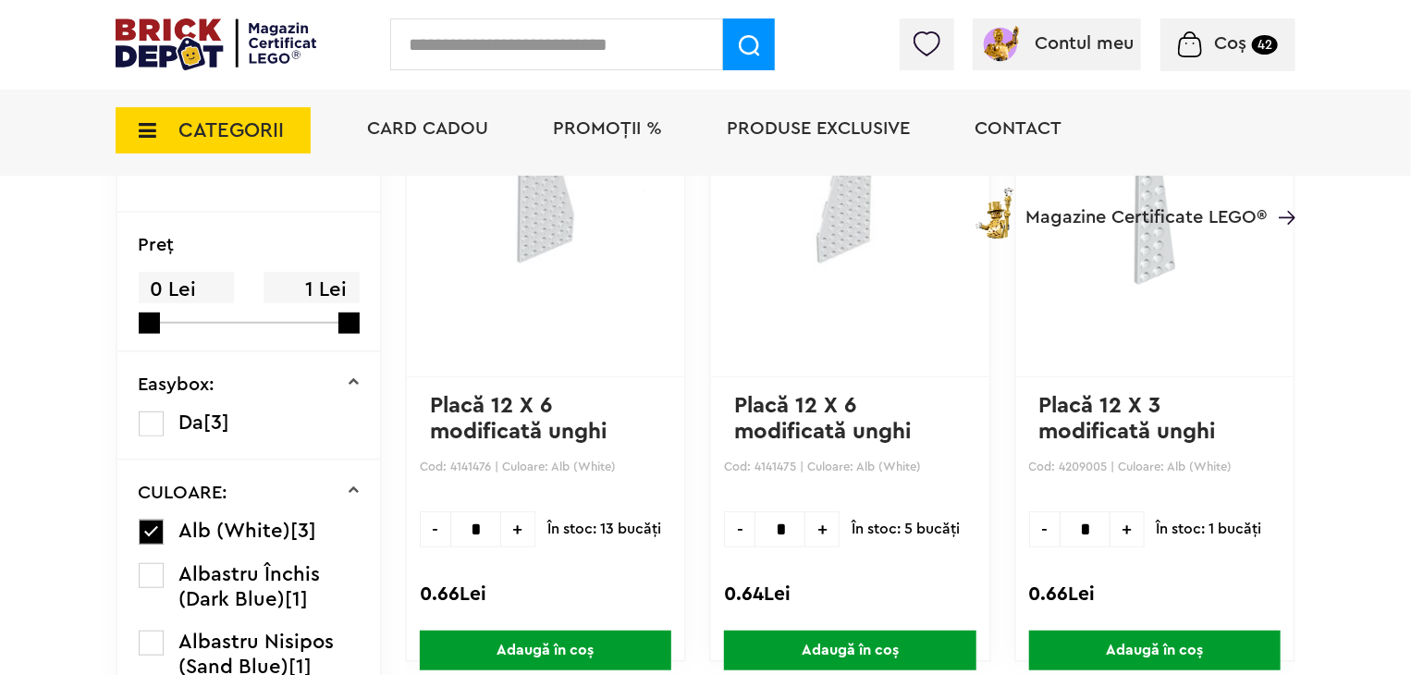
scroll to position [92, 0]
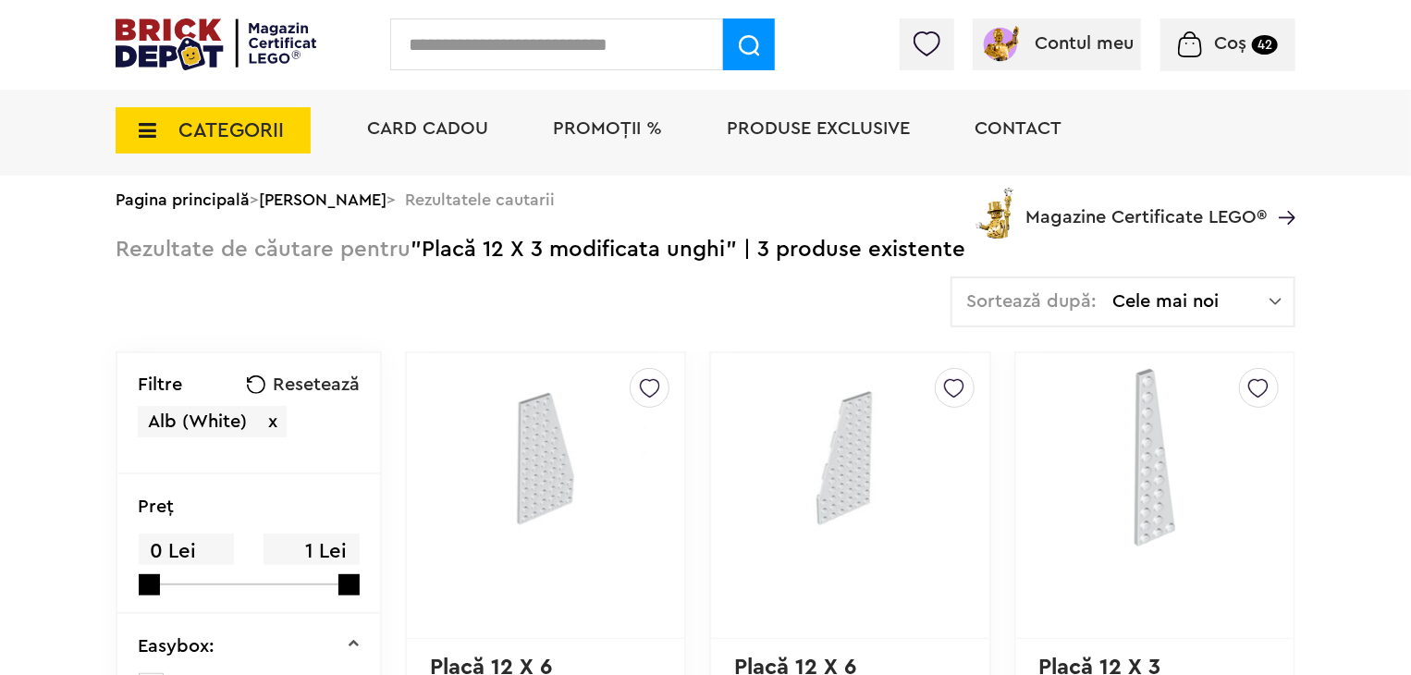
click at [1251, 385] on img at bounding box center [1258, 384] width 20 height 30
click at [998, 455] on label at bounding box center [1004, 452] width 21 height 21
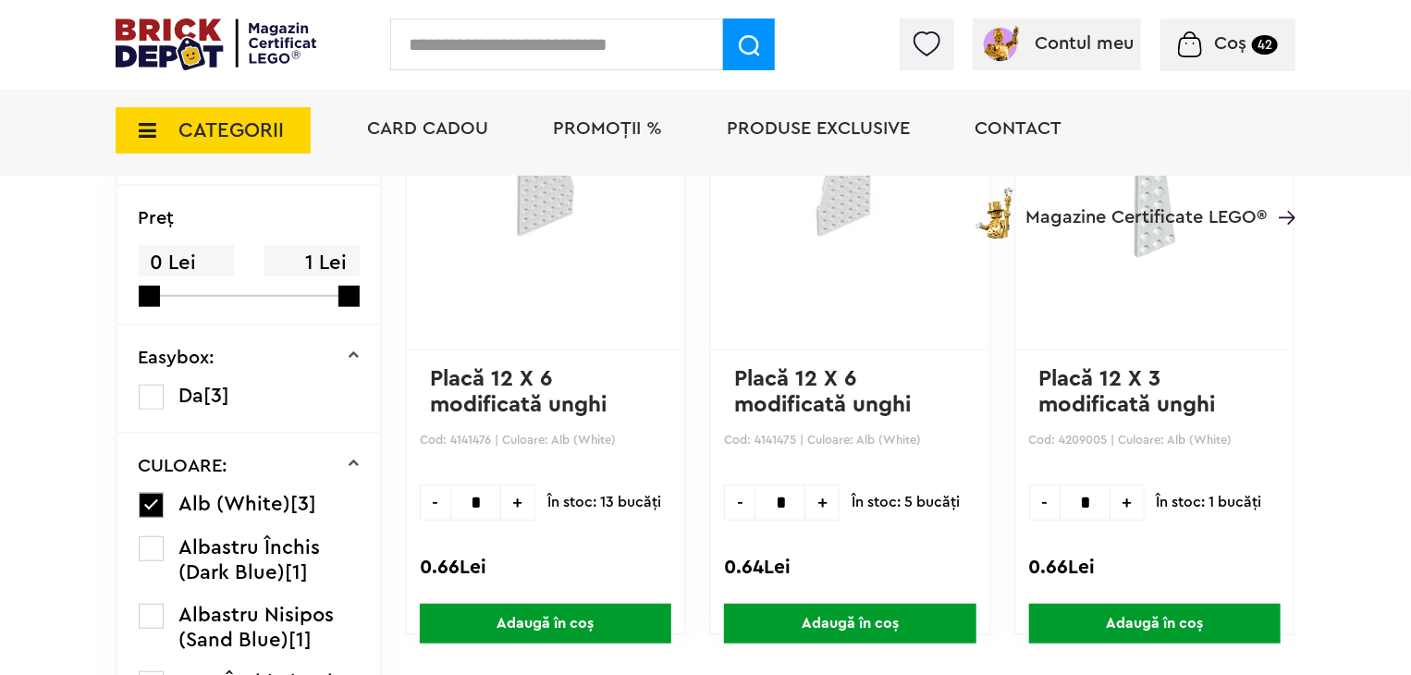
scroll to position [555, 0]
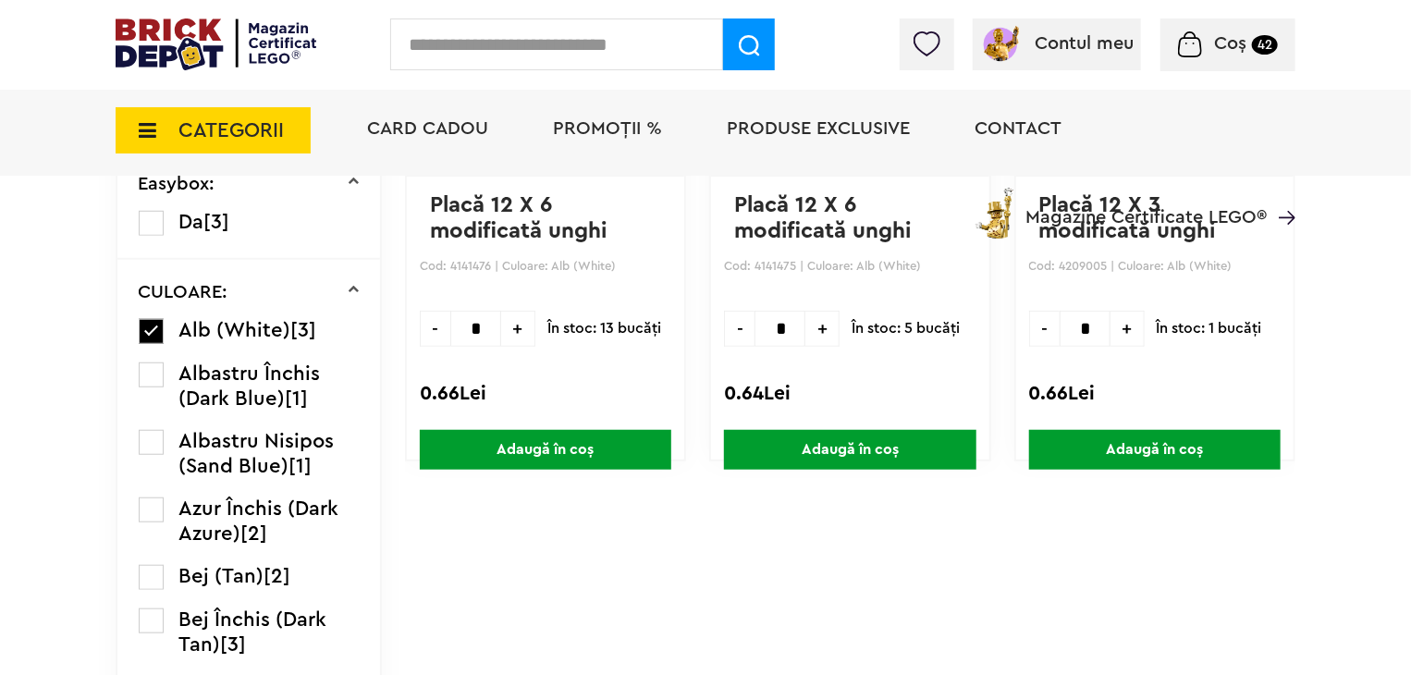
click at [1119, 450] on span "Adaugă în coș" at bounding box center [1155, 450] width 252 height 40
click at [547, 31] on input "text" at bounding box center [556, 44] width 333 height 52
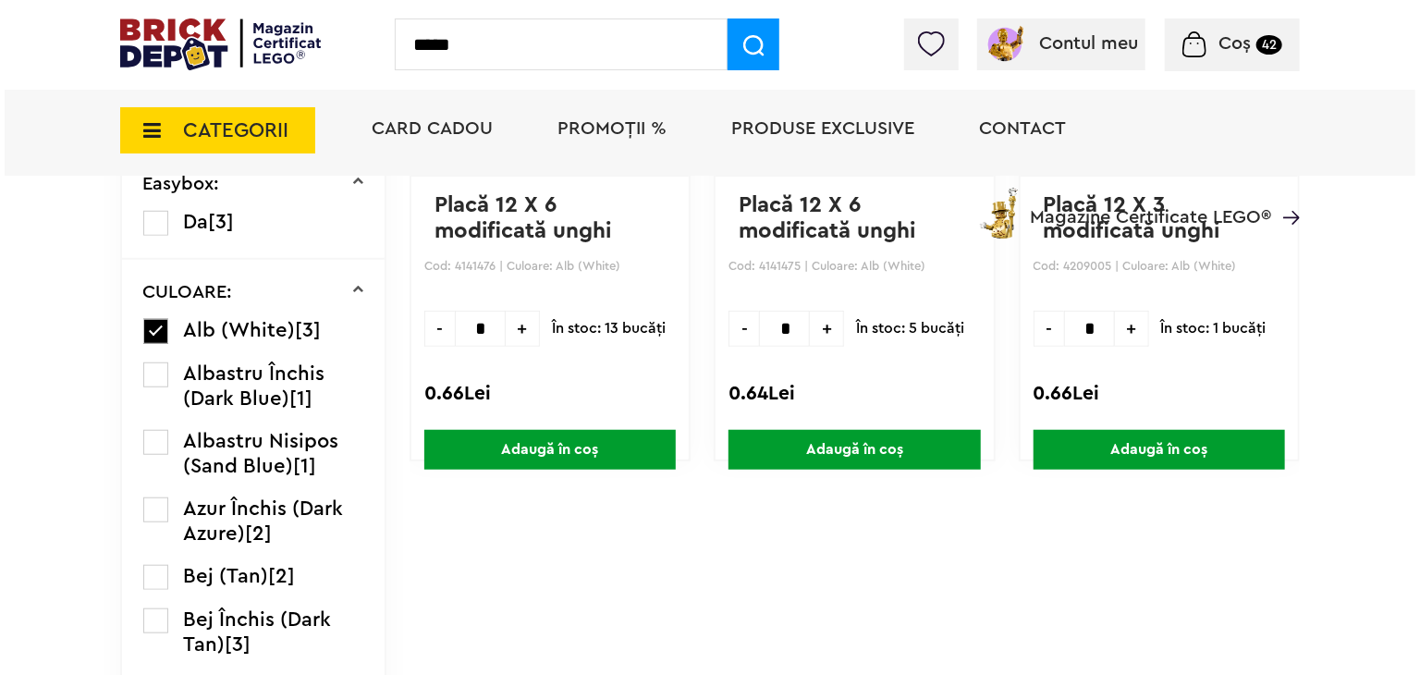
scroll to position [502, 0]
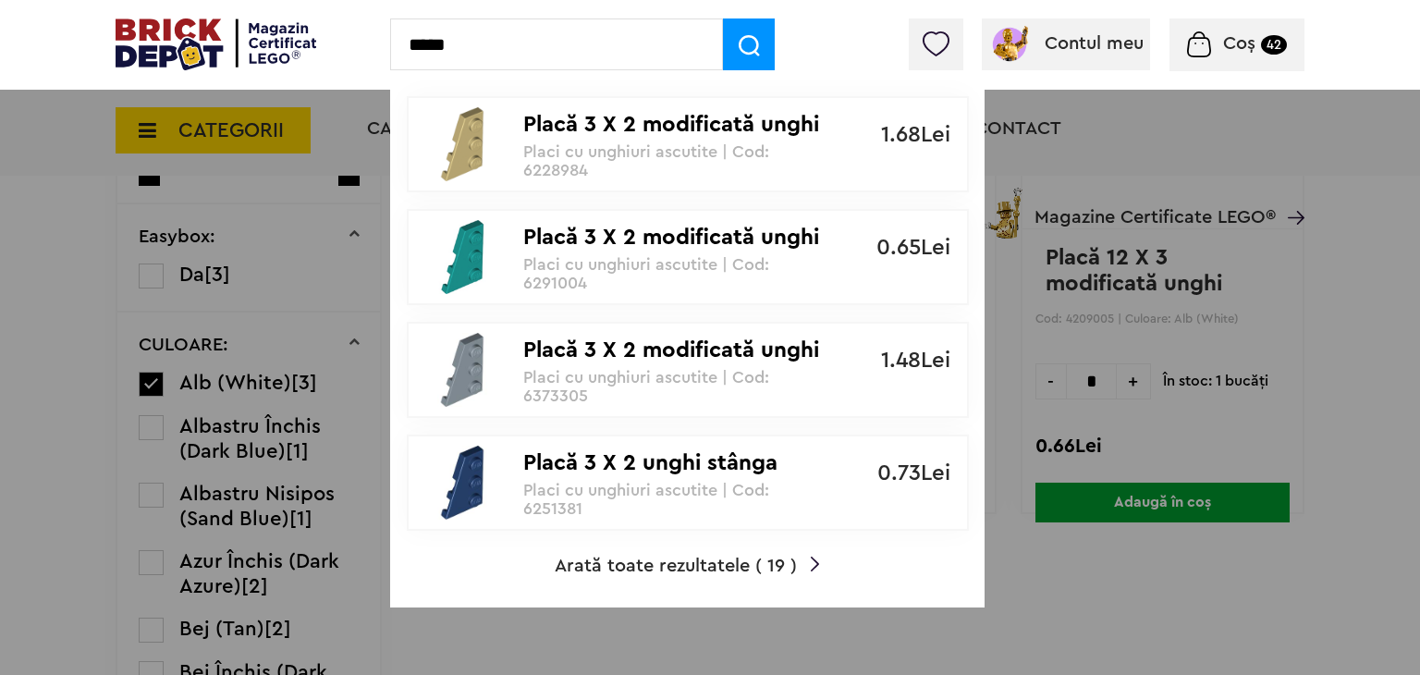
type input "*****"
click at [732, 564] on span "Arată toate rezultatele ( 19 )" at bounding box center [676, 566] width 242 height 18
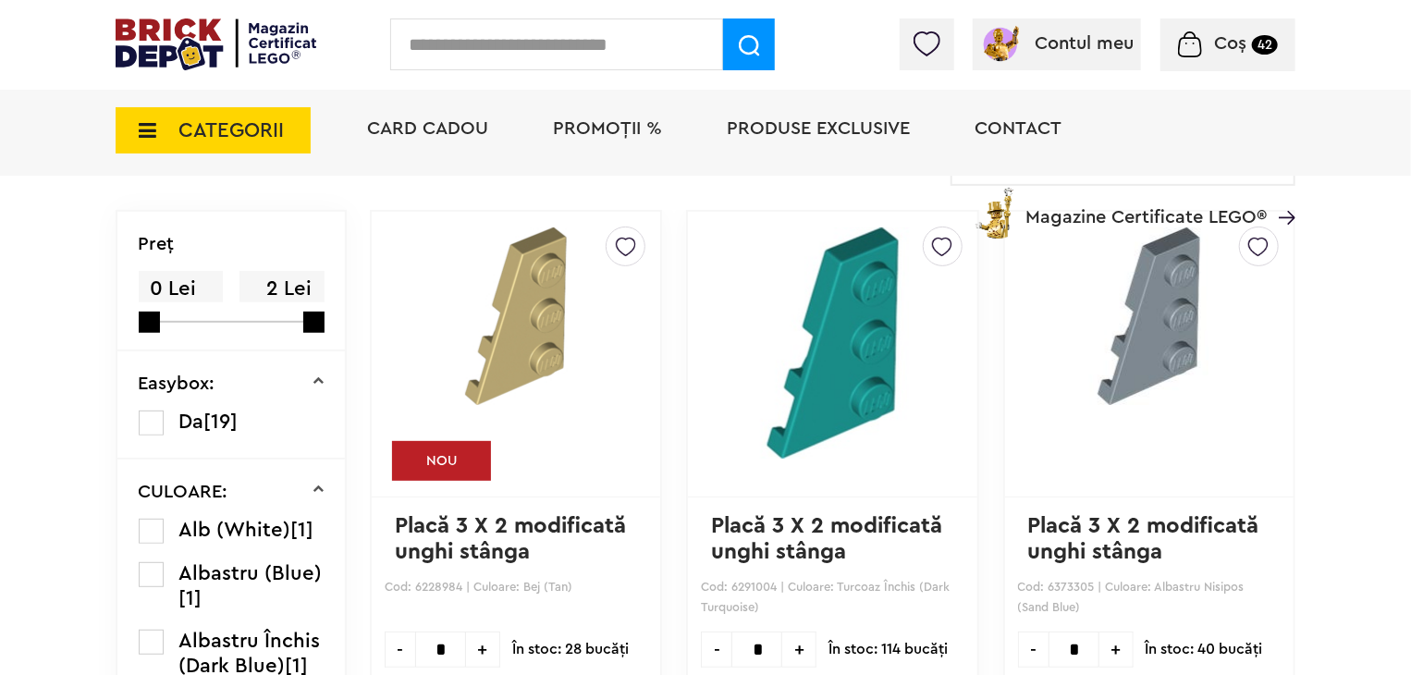
scroll to position [185, 0]
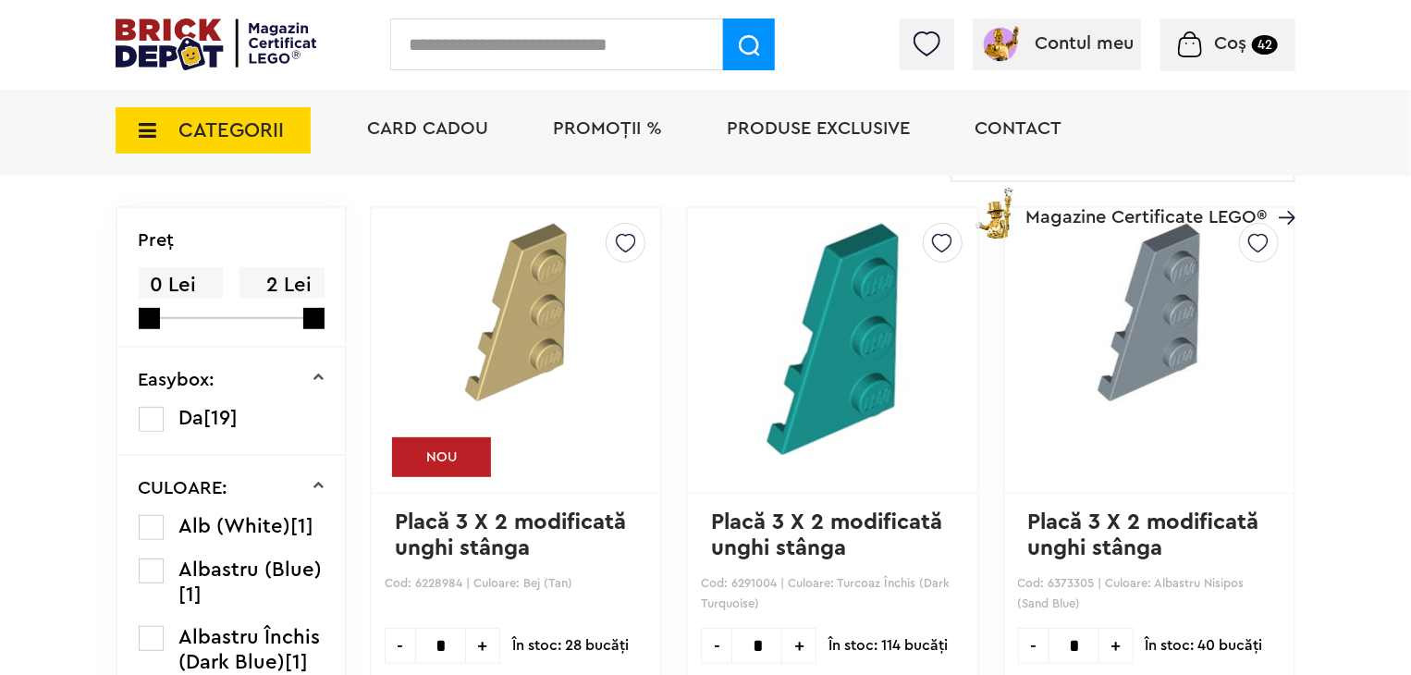
click at [149, 526] on label at bounding box center [151, 527] width 25 height 25
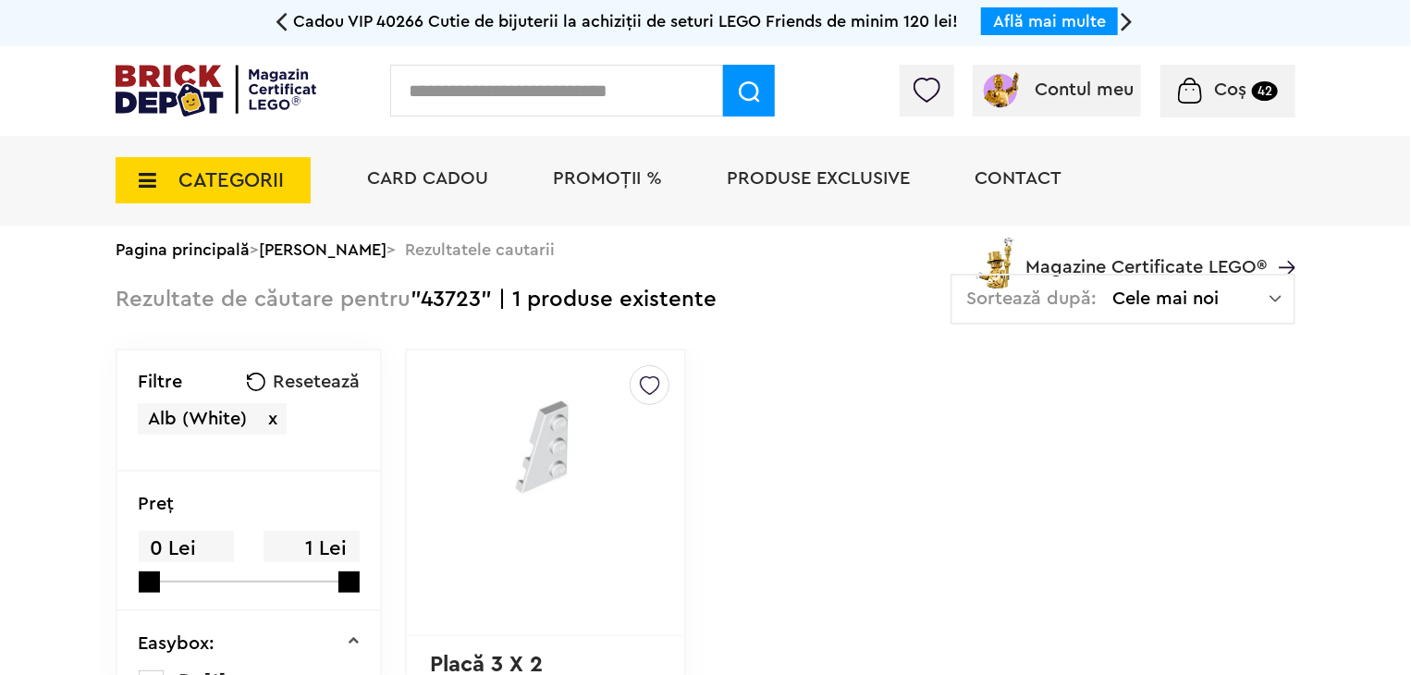
click at [640, 387] on img at bounding box center [650, 381] width 20 height 30
click at [385, 451] on label at bounding box center [395, 449] width 21 height 21
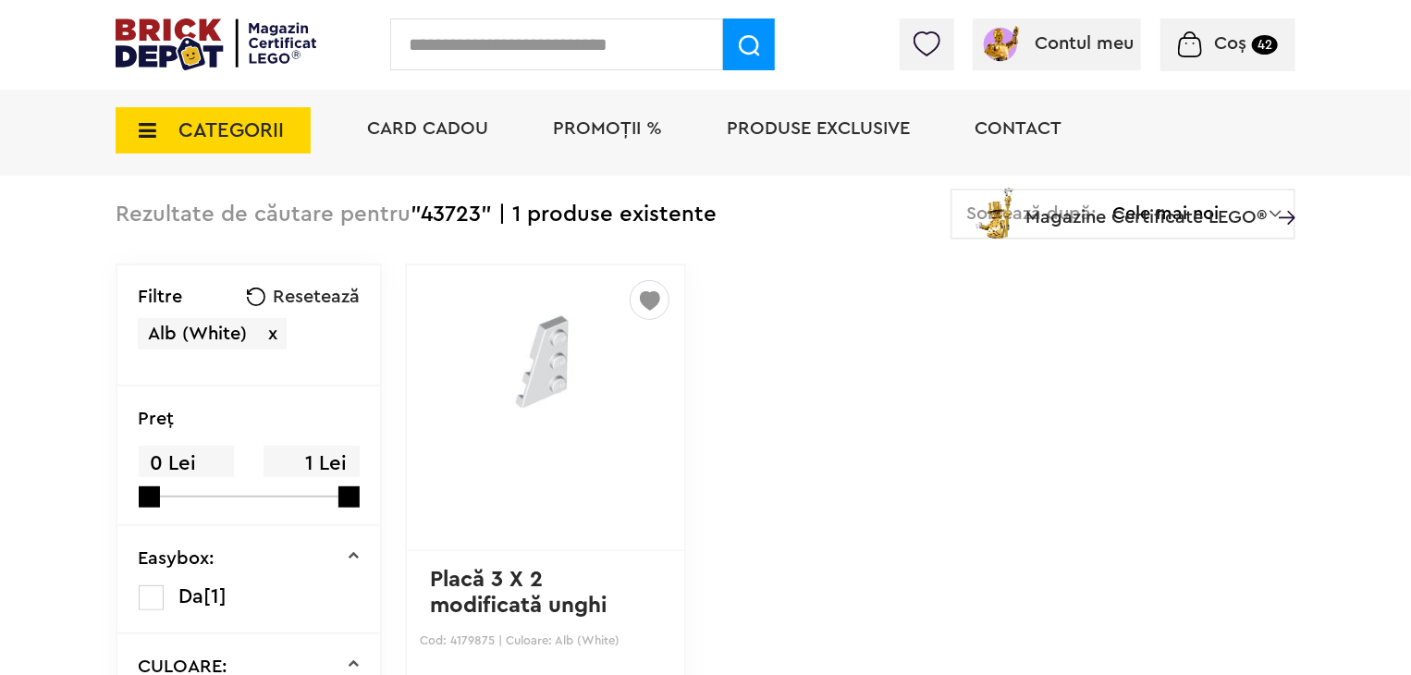
scroll to position [277, 0]
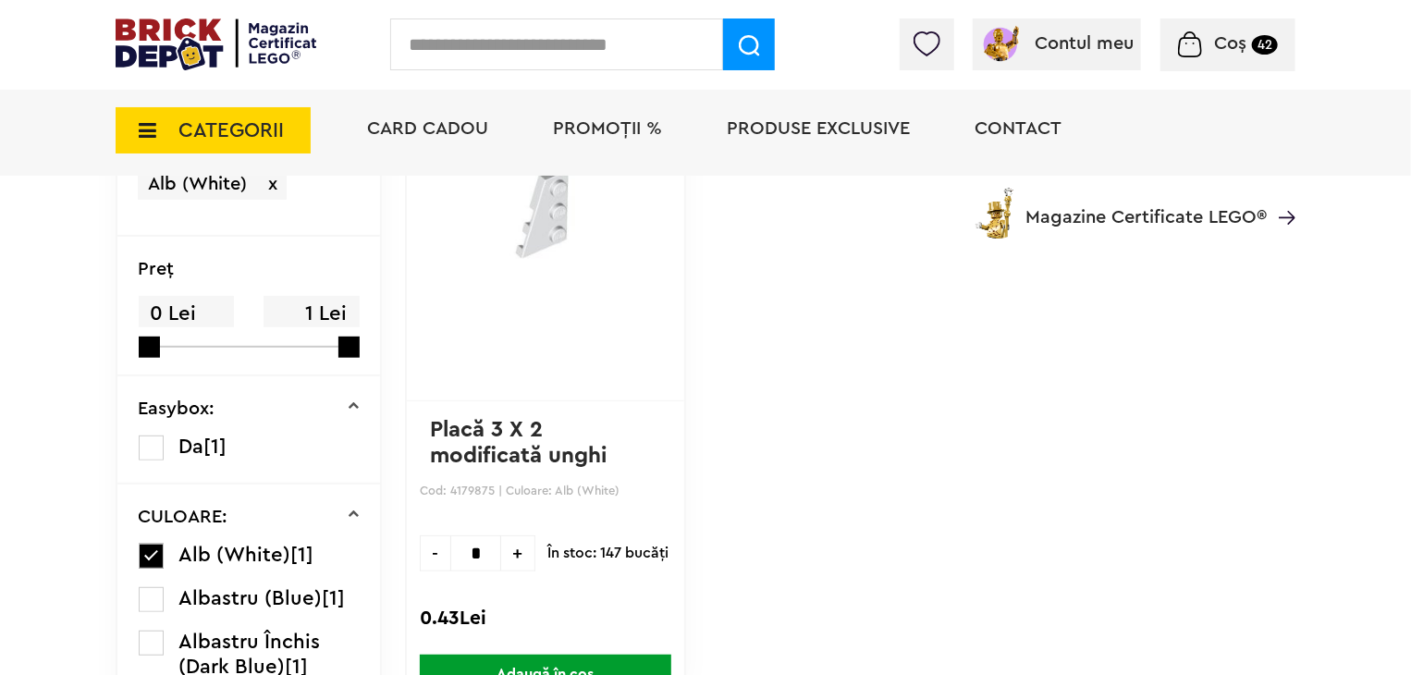
click at [501, 562] on span "+" at bounding box center [518, 553] width 34 height 36
click at [420, 548] on span "-" at bounding box center [435, 553] width 31 height 36
type input "*"
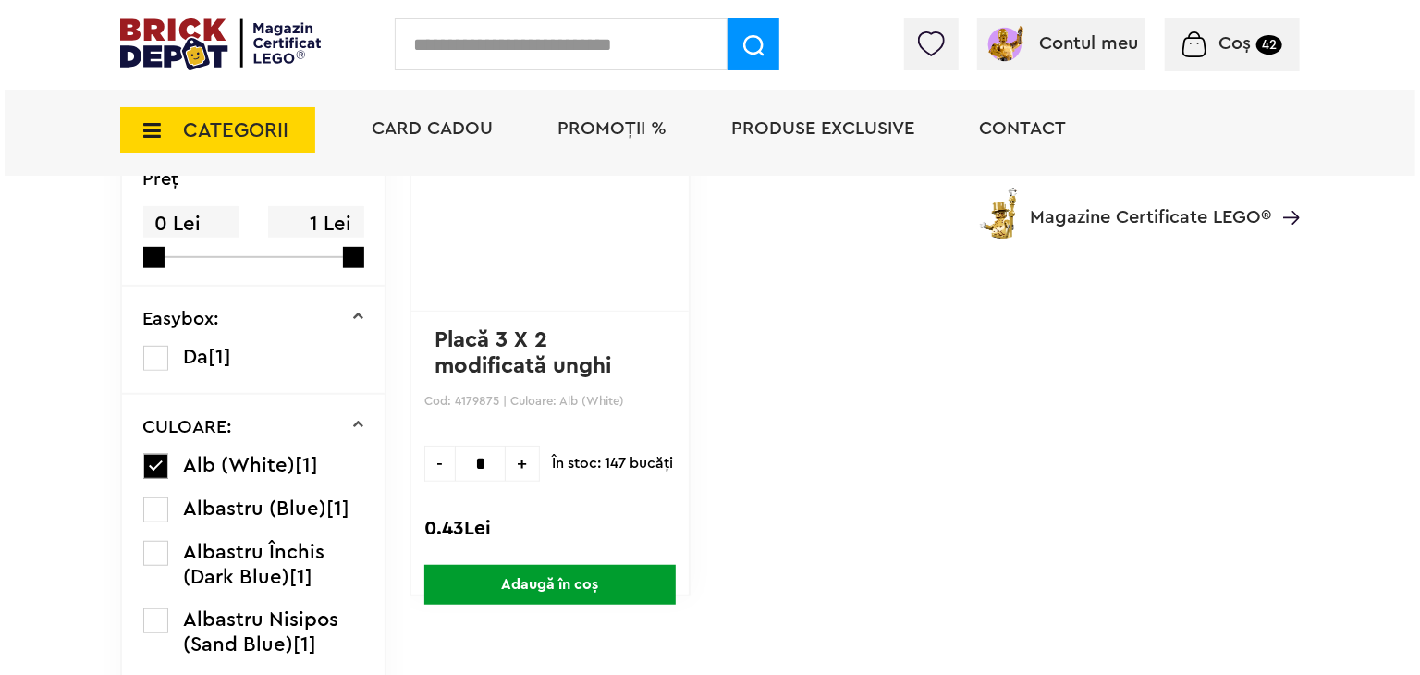
scroll to position [462, 0]
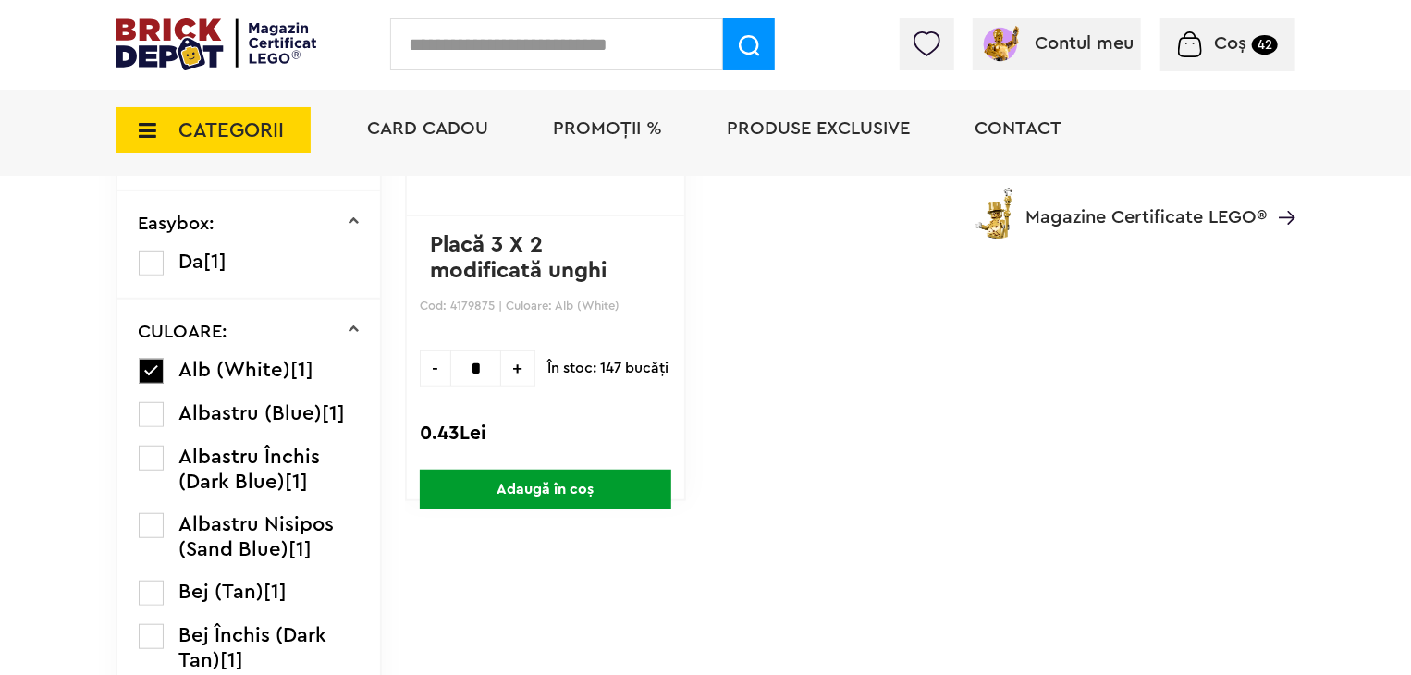
click at [524, 493] on span "Adaugă în coș" at bounding box center [546, 490] width 252 height 40
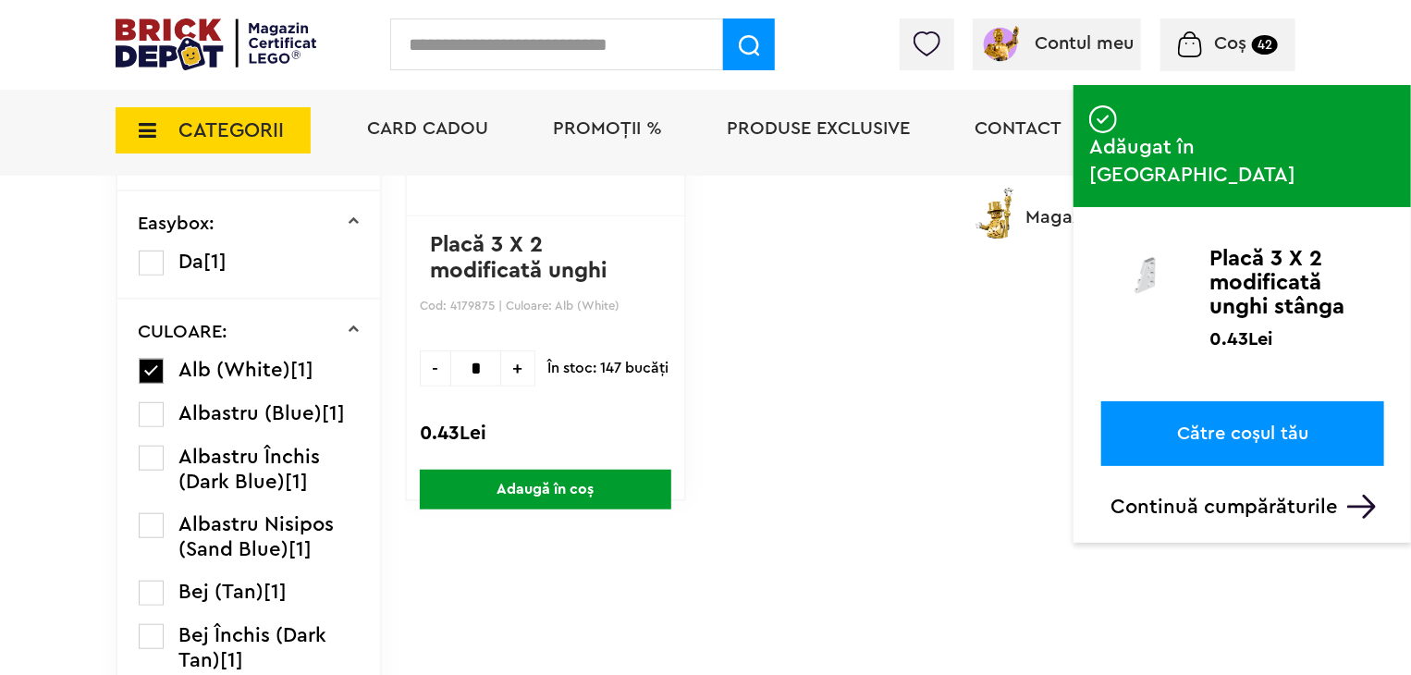
click at [541, 55] on input "text" at bounding box center [556, 44] width 333 height 52
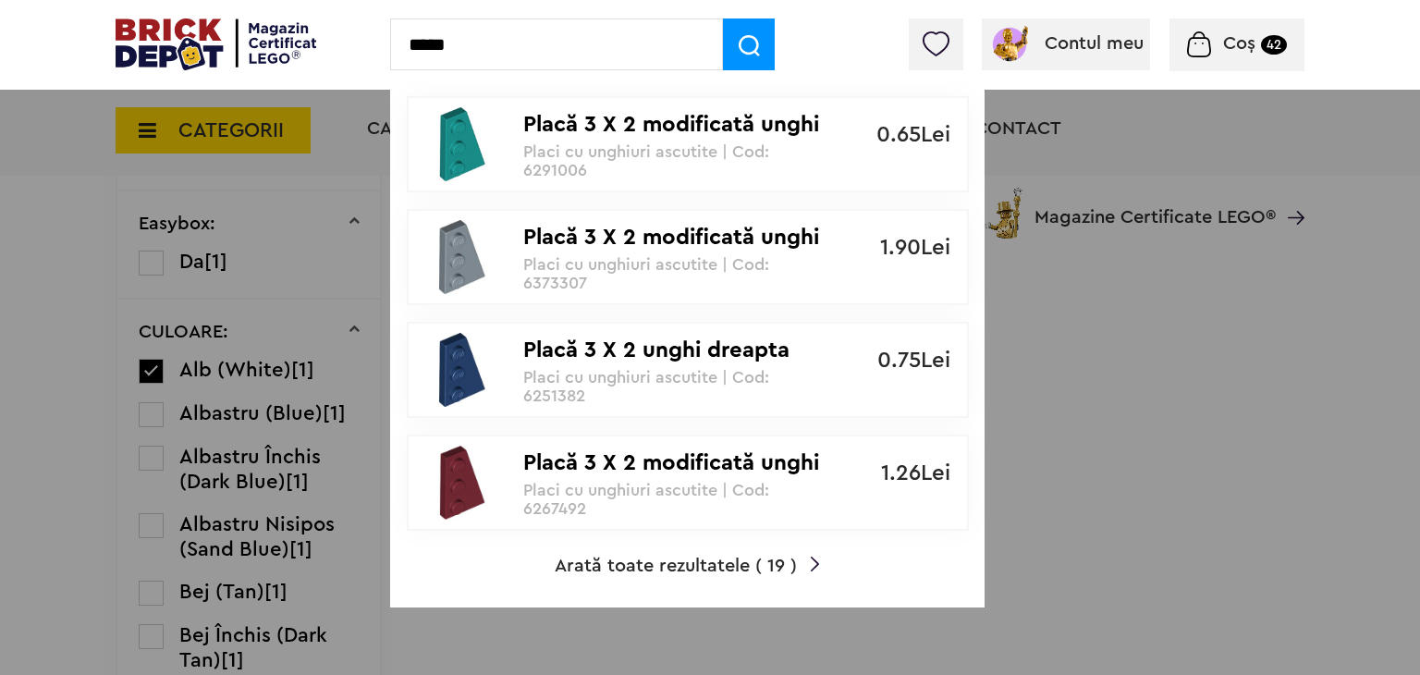
type input "*****"
click at [721, 564] on span "Arată toate rezultatele ( 19 )" at bounding box center [676, 566] width 242 height 18
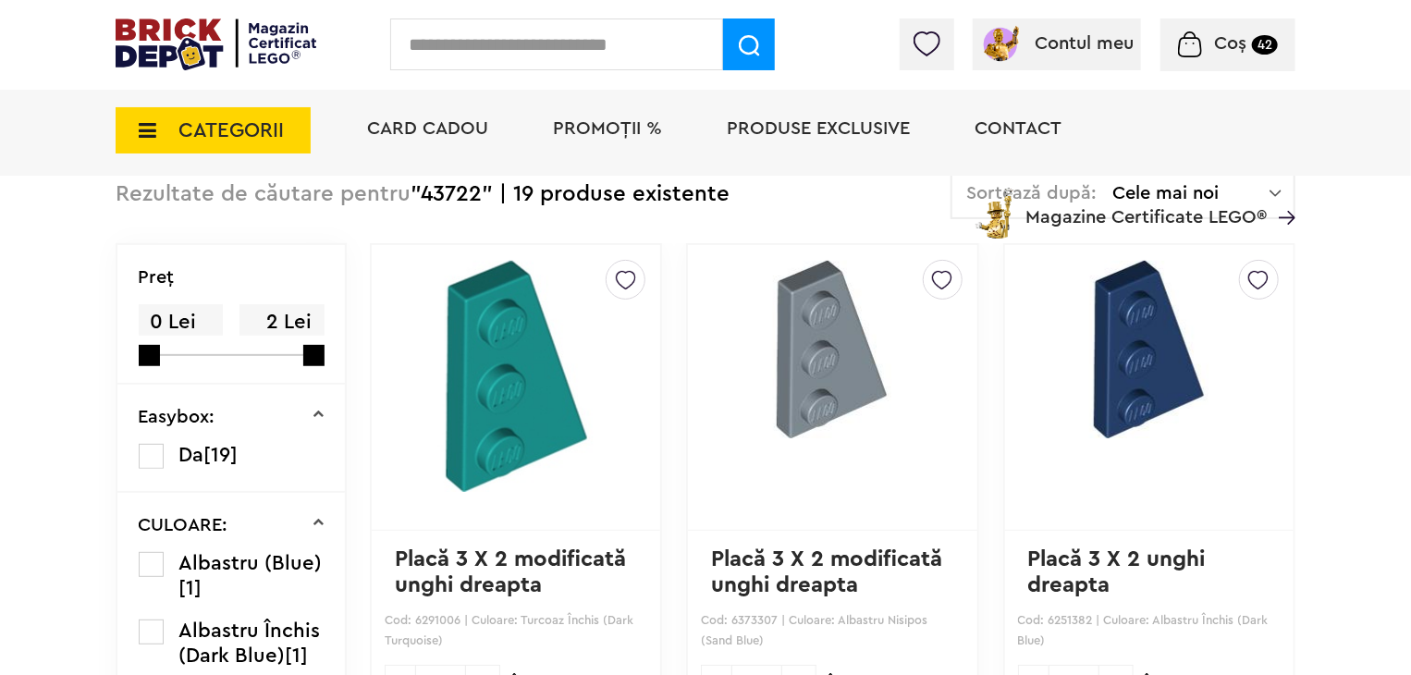
scroll to position [92, 0]
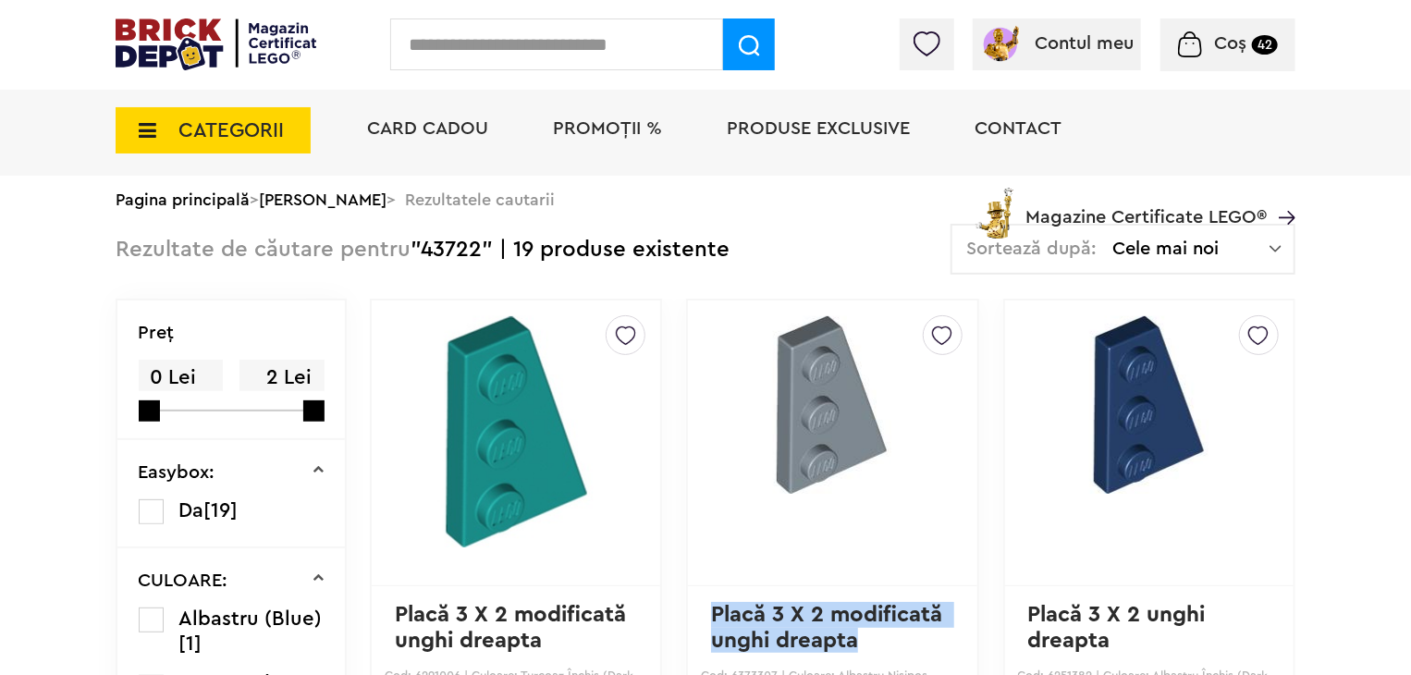
drag, startPoint x: 864, startPoint y: 641, endPoint x: 714, endPoint y: 626, distance: 150.5
click at [714, 626] on p "Placă 3 X 2 modificată unghi dreapta" at bounding box center [832, 627] width 242 height 51
copy link "Placă 3 X 2 modificată unghi dreapta"
click at [551, 42] on input "text" at bounding box center [556, 44] width 333 height 52
paste input "**********"
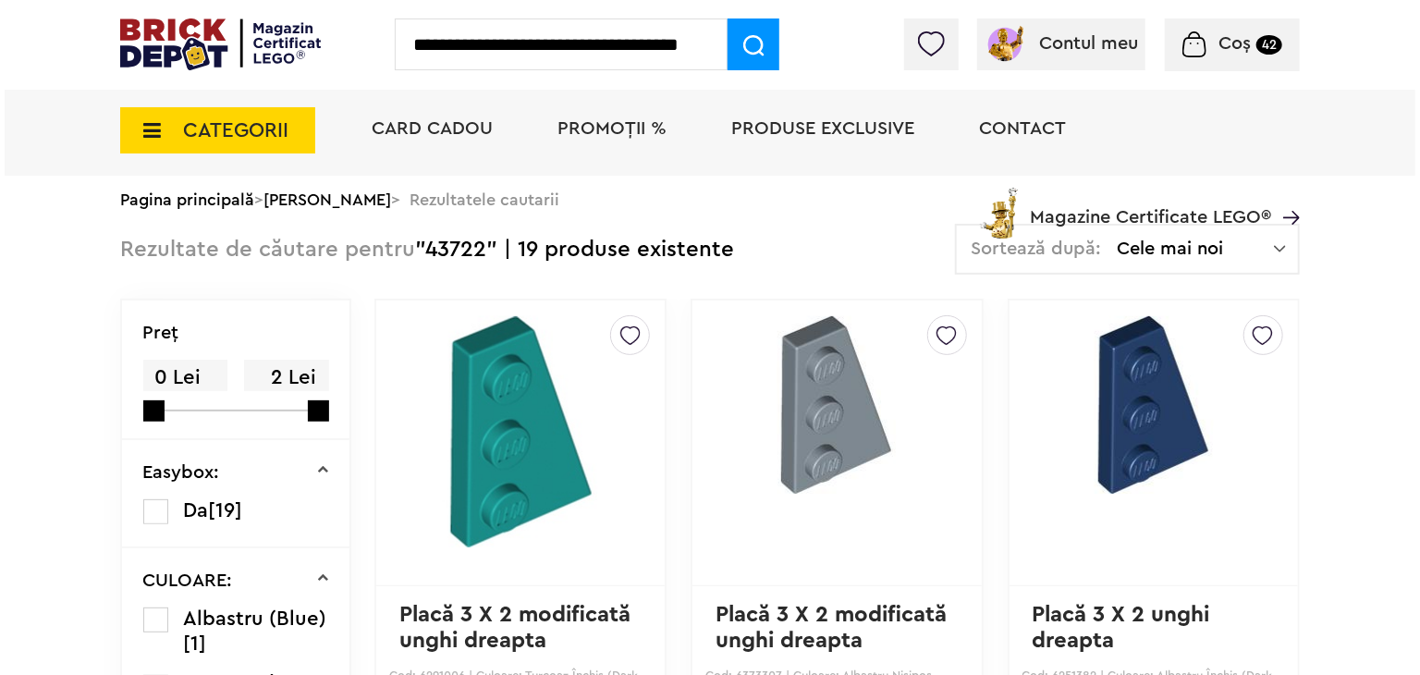
scroll to position [0, 21]
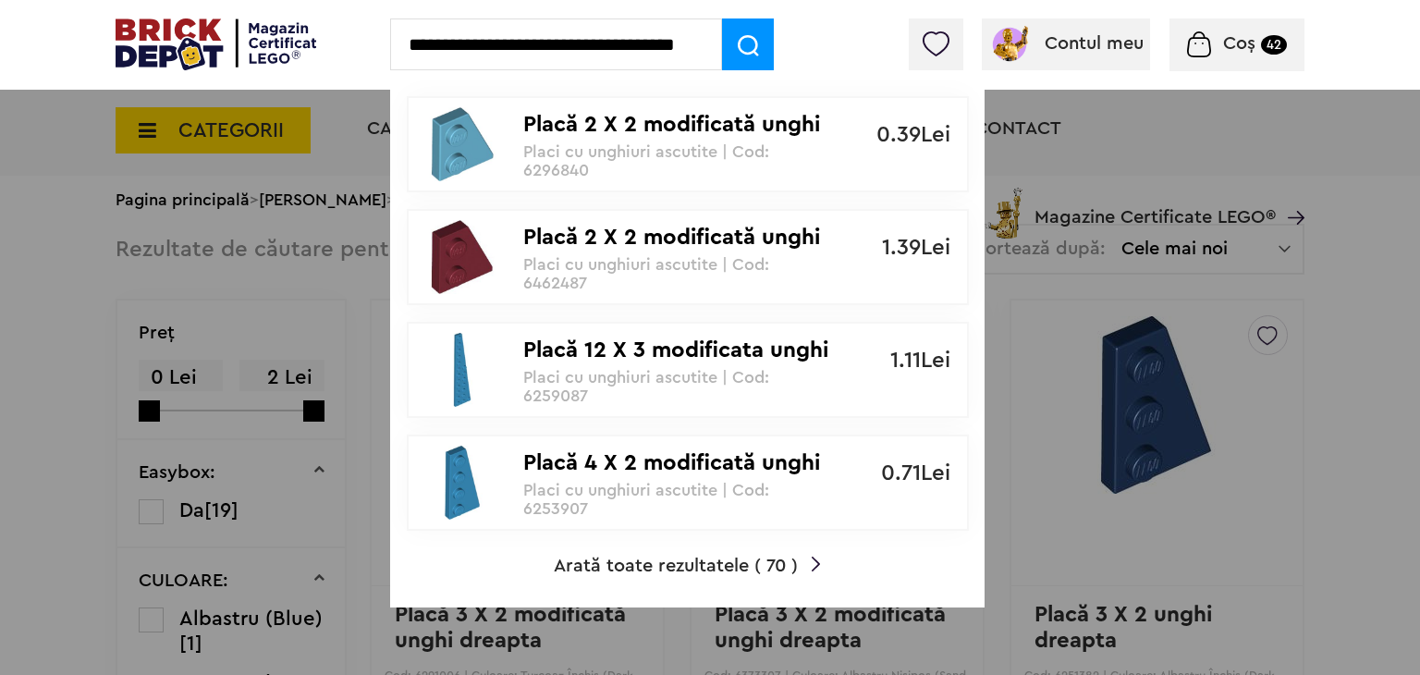
type input "**********"
click at [717, 563] on span "Arată toate rezultatele ( 70 )" at bounding box center [676, 566] width 244 height 18
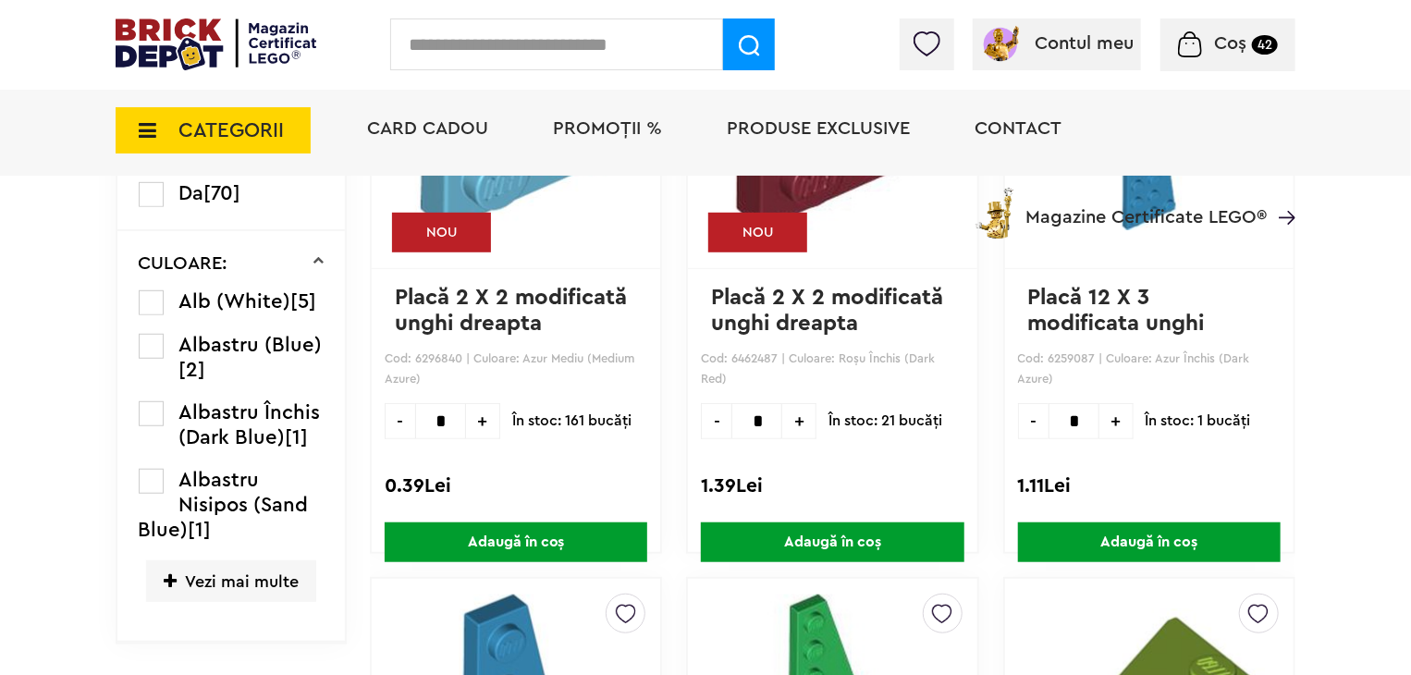
scroll to position [370, 0]
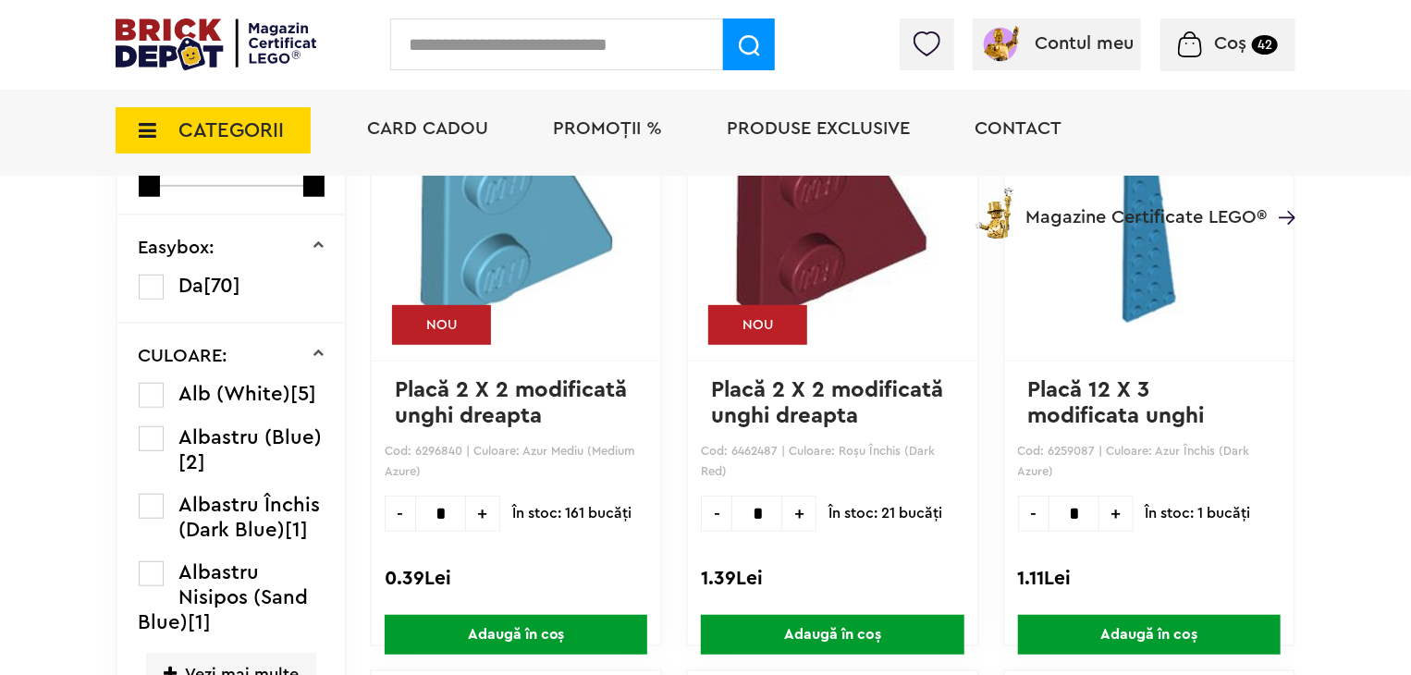
drag, startPoint x: 144, startPoint y: 389, endPoint x: 157, endPoint y: 387, distance: 13.2
click at [144, 389] on label at bounding box center [151, 395] width 25 height 25
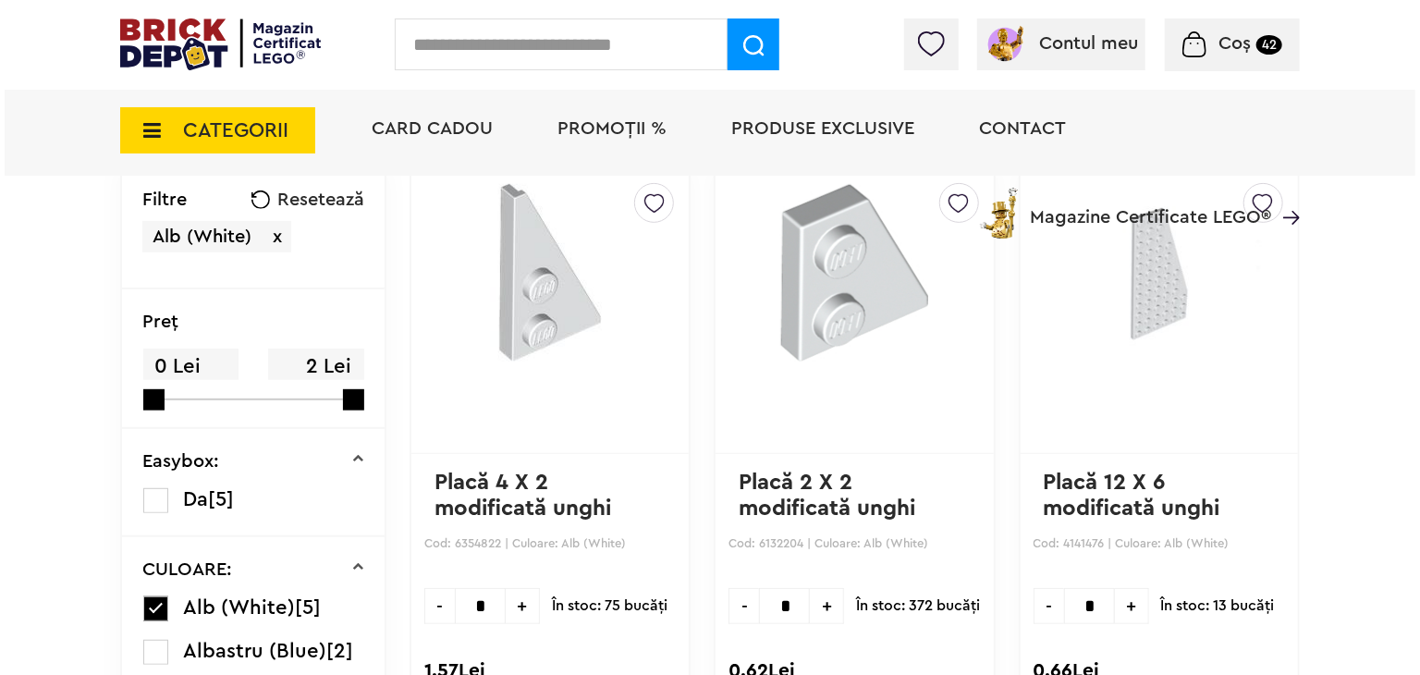
scroll to position [832, 0]
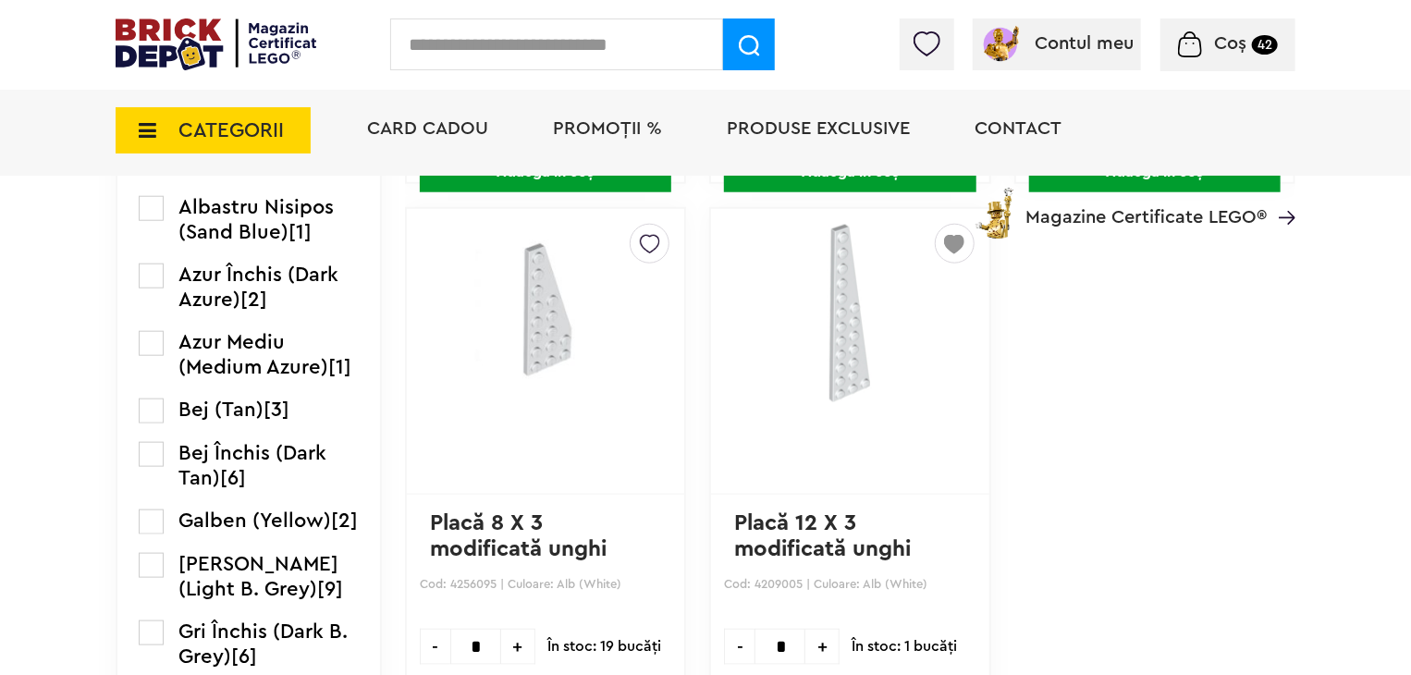
click at [572, 53] on input "text" at bounding box center [556, 44] width 333 height 52
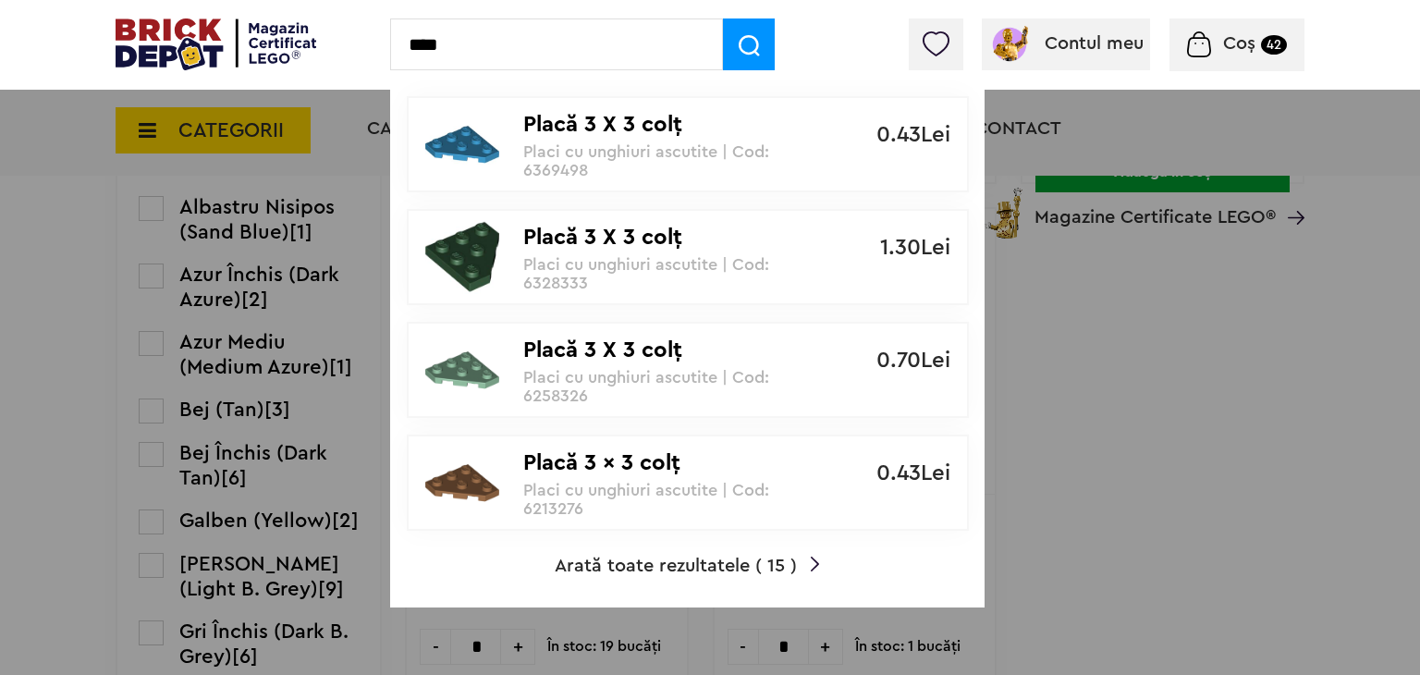
type input "****"
click at [673, 557] on span "Arată toate rezultatele ( 15 )" at bounding box center [676, 566] width 242 height 18
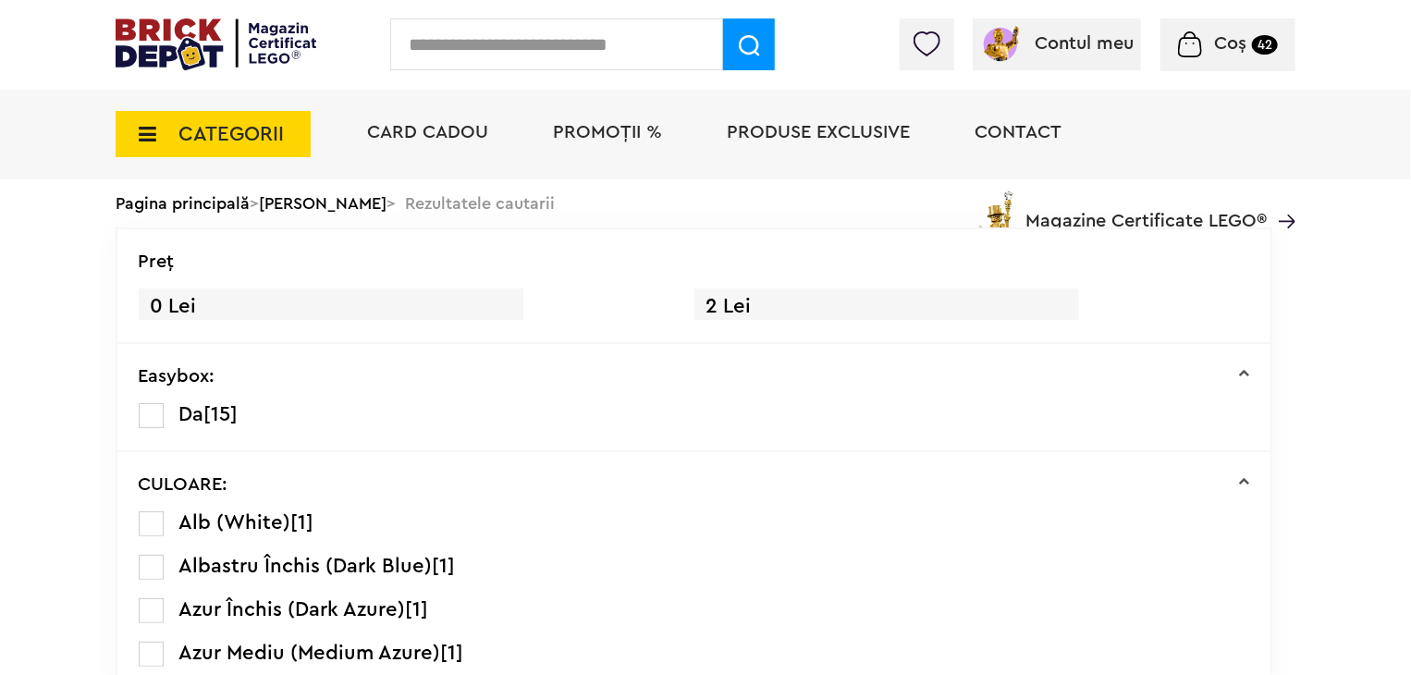
click at [152, 521] on label at bounding box center [151, 523] width 25 height 25
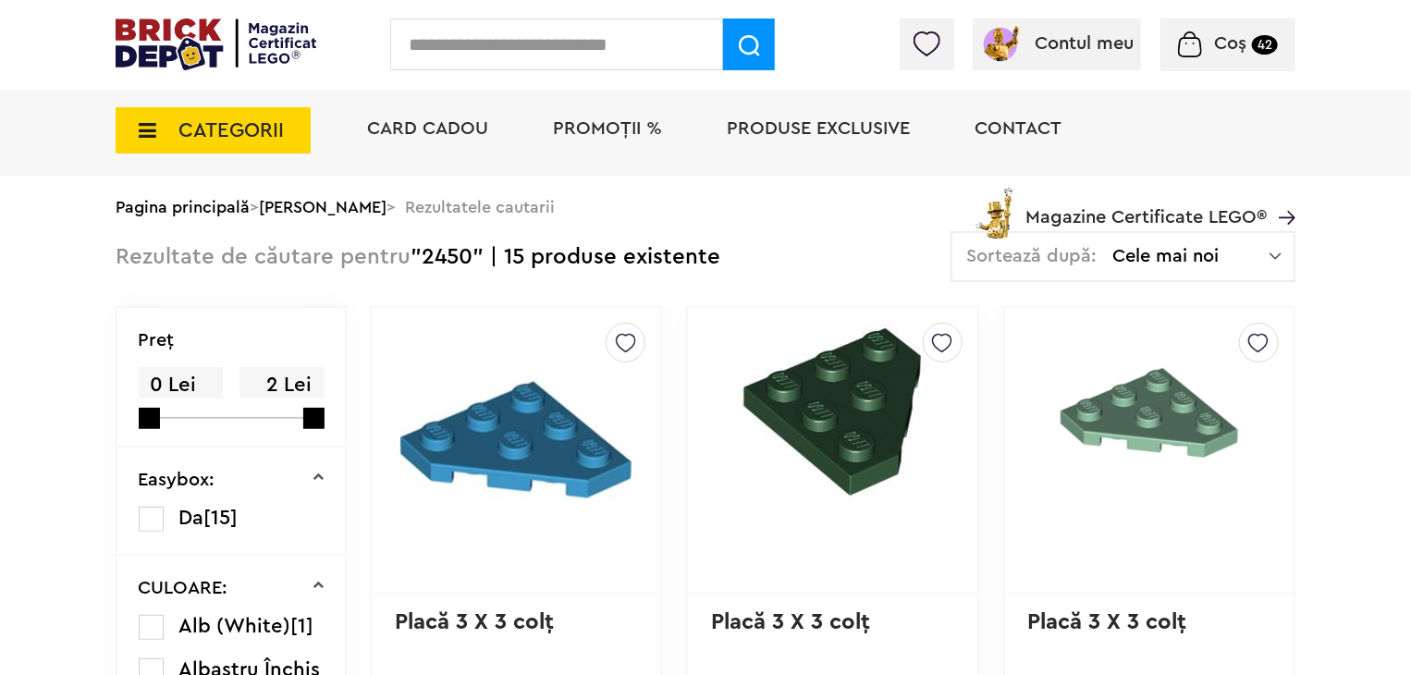
scroll to position [185, 0]
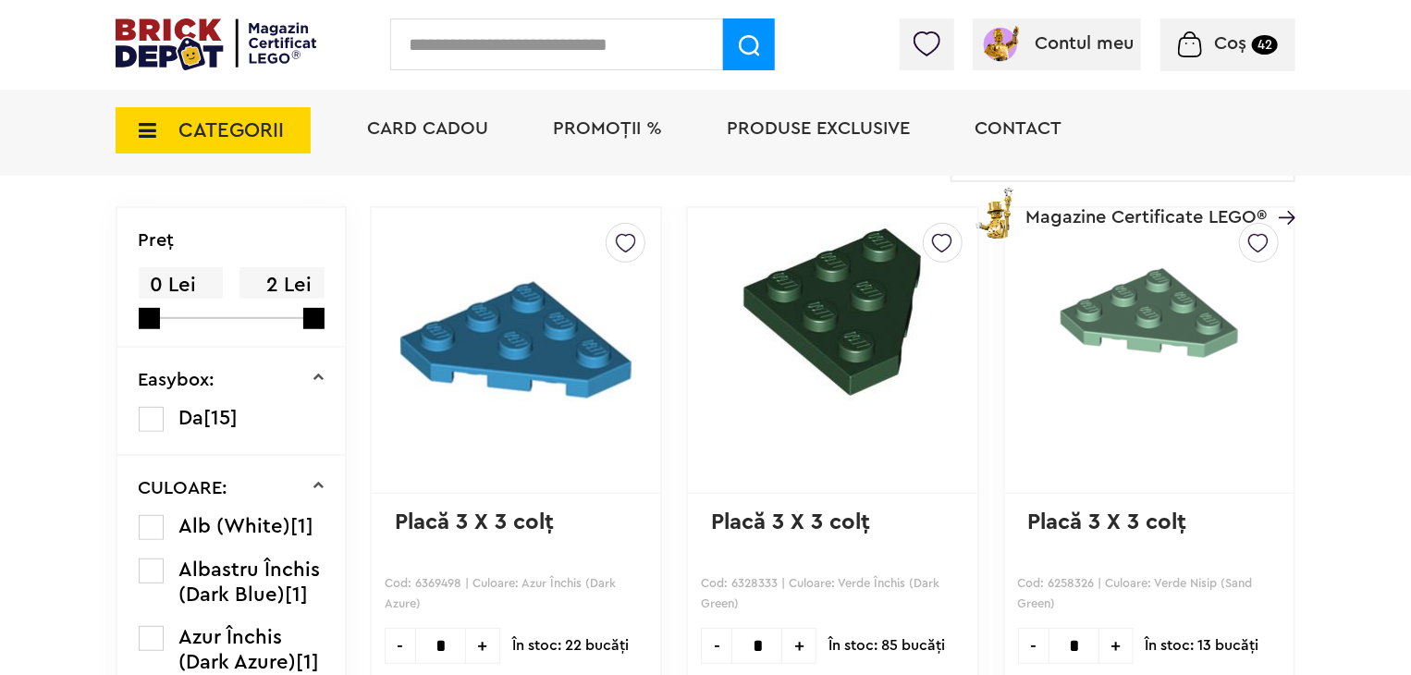
click at [157, 530] on label at bounding box center [151, 527] width 25 height 25
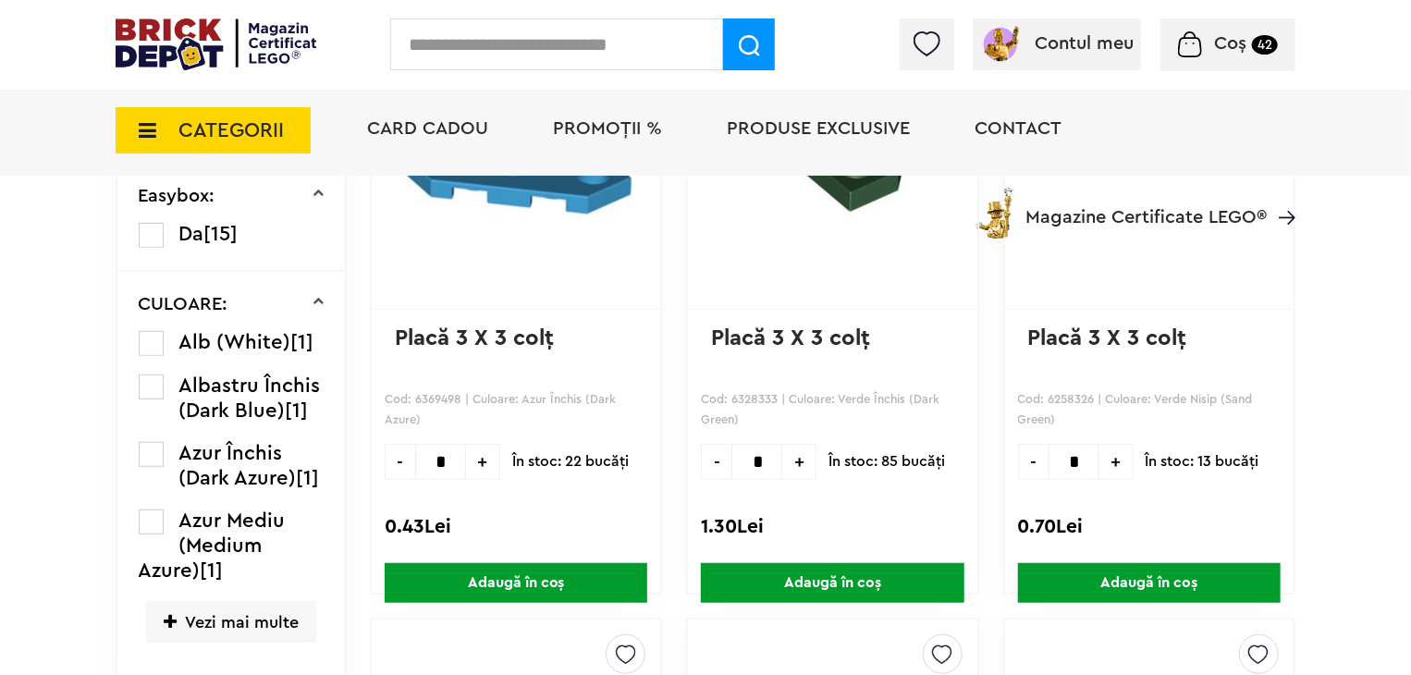
scroll to position [370, 0]
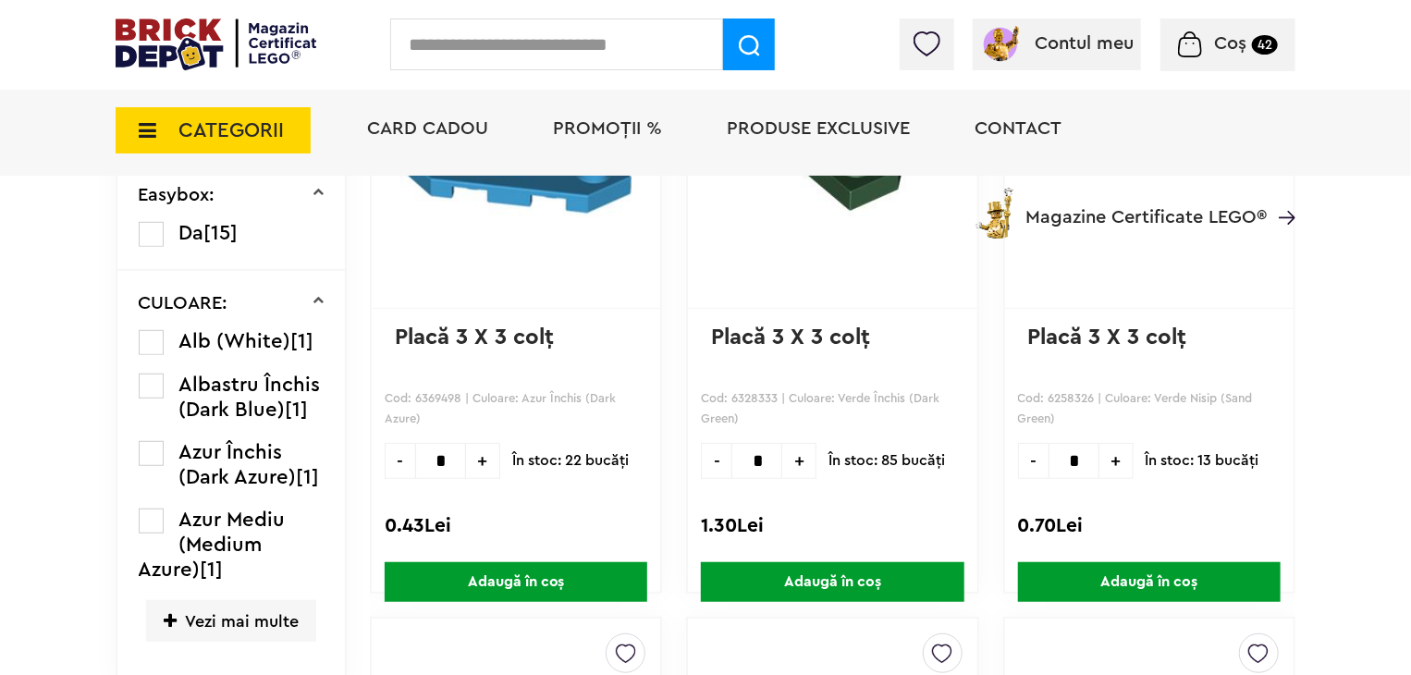
click at [159, 330] on label at bounding box center [151, 342] width 25 height 25
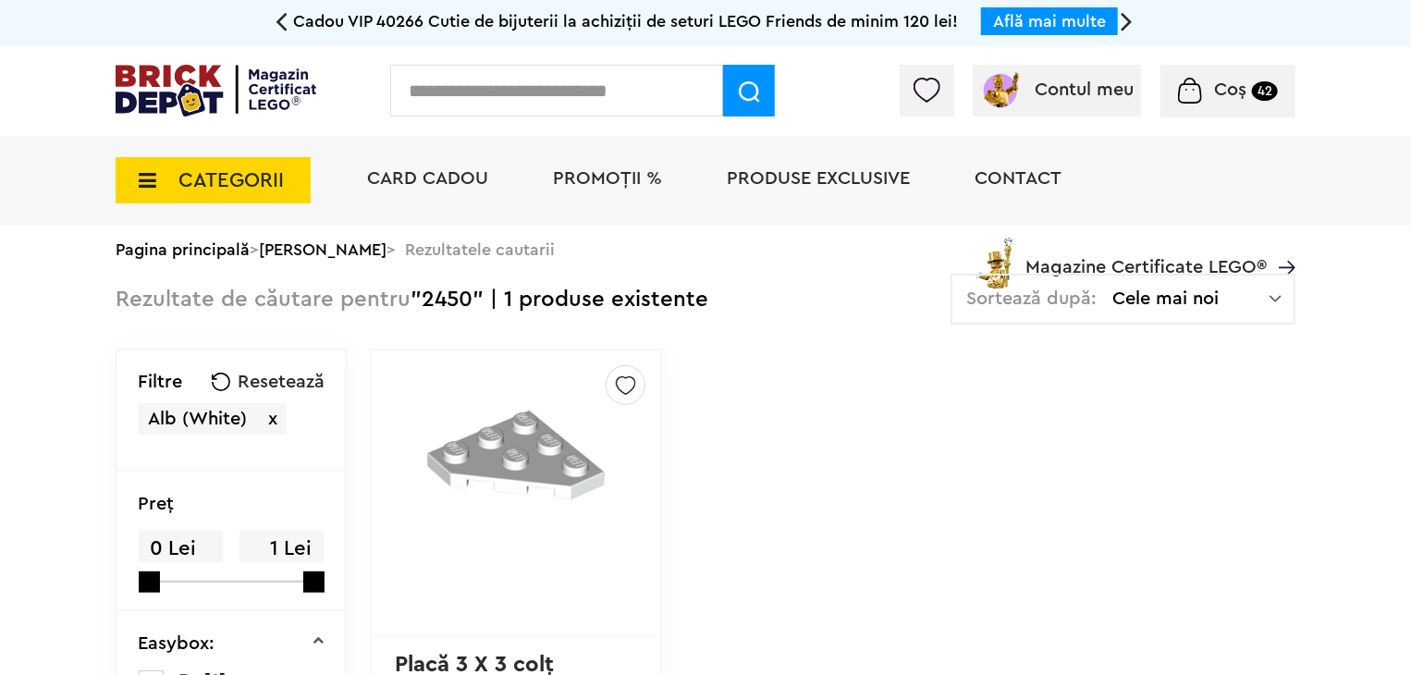
click at [621, 378] on img at bounding box center [626, 381] width 20 height 30
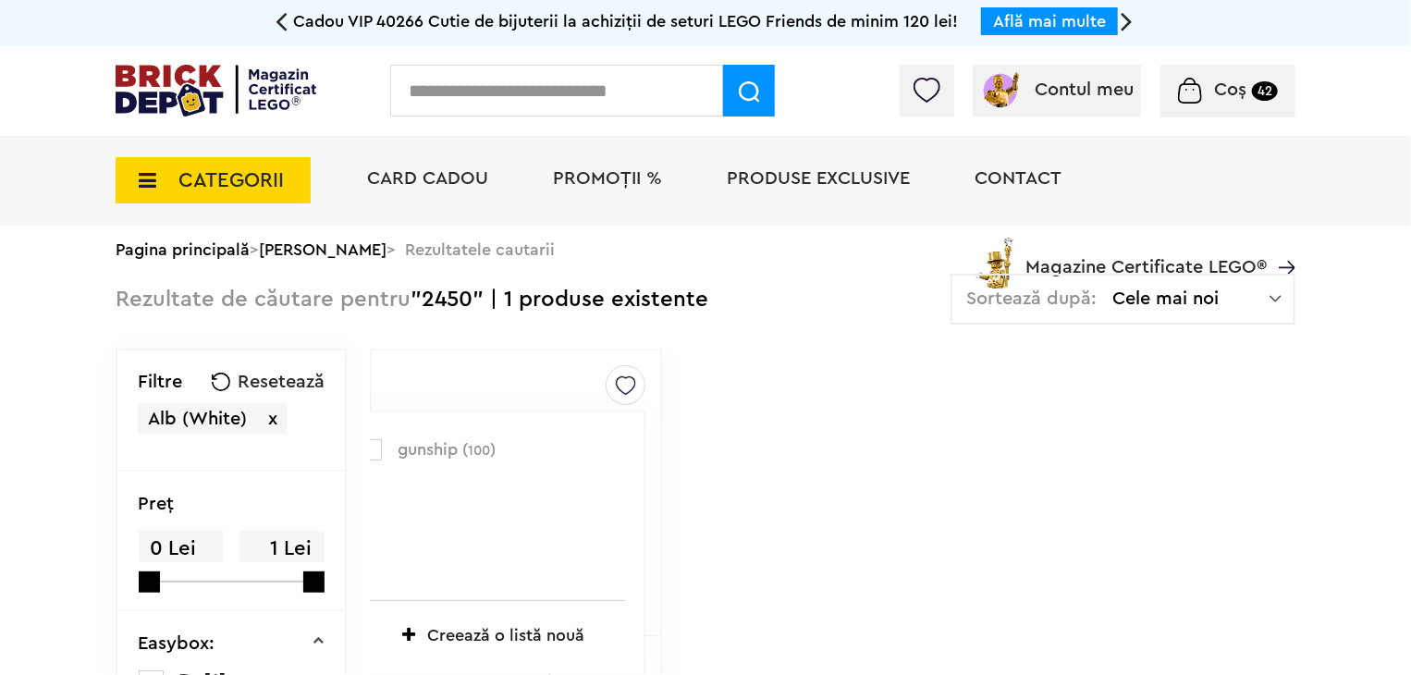
click at [377, 443] on label at bounding box center [371, 449] width 21 height 21
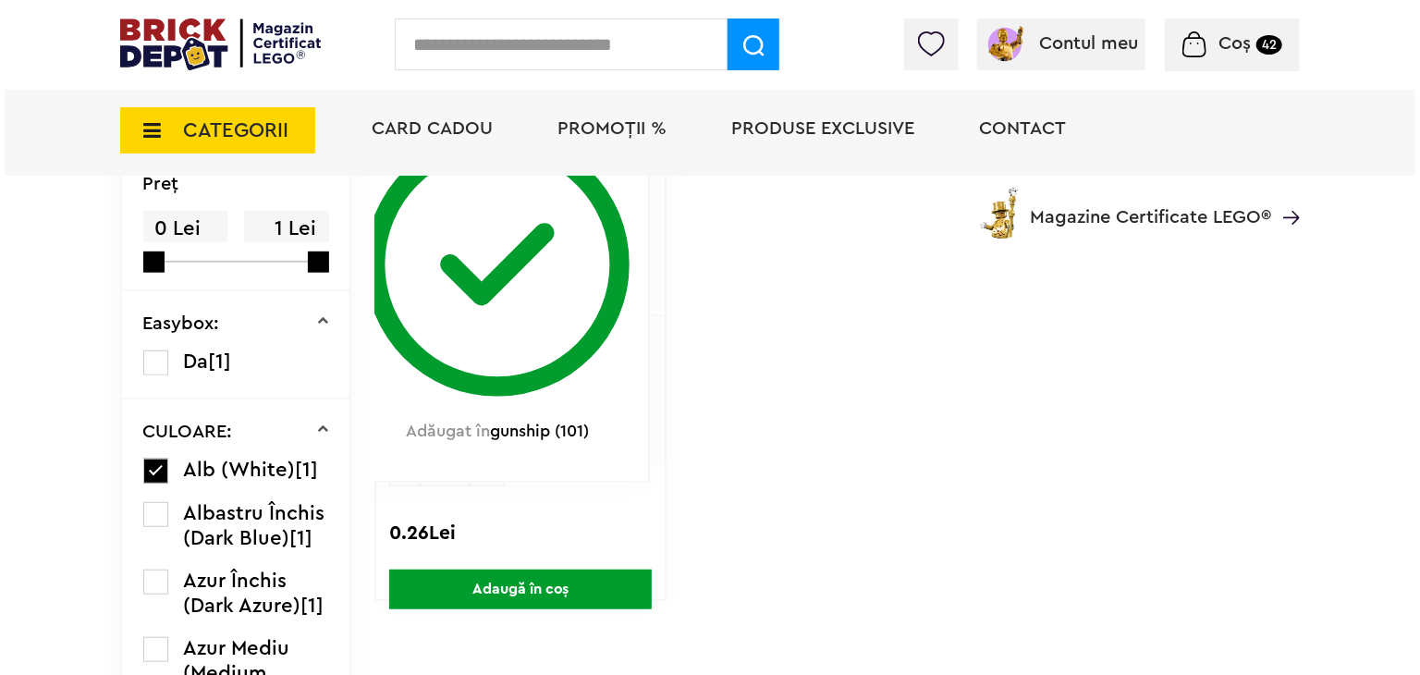
scroll to position [370, 0]
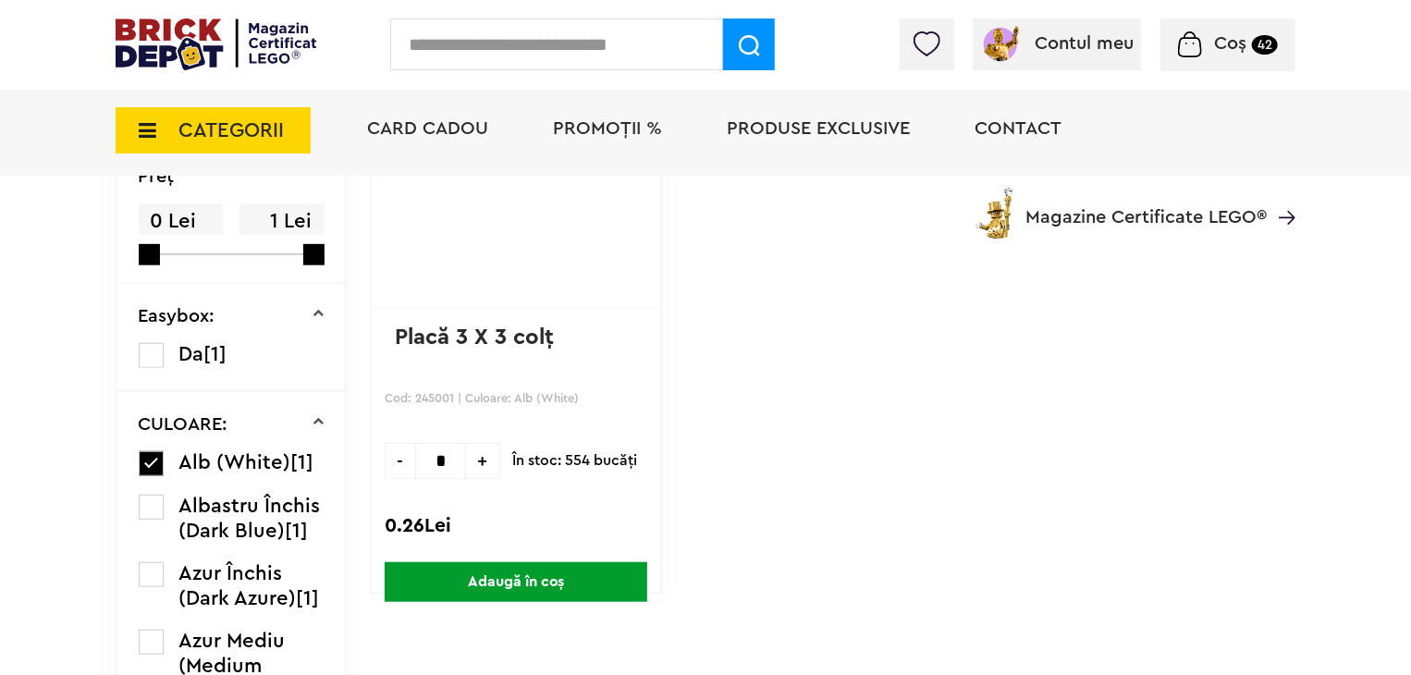
click at [481, 462] on span "+" at bounding box center [483, 461] width 34 height 36
type input "*"
click at [535, 583] on span "Adaugă în coș" at bounding box center [516, 582] width 263 height 40
click at [539, 28] on input "text" at bounding box center [556, 44] width 333 height 52
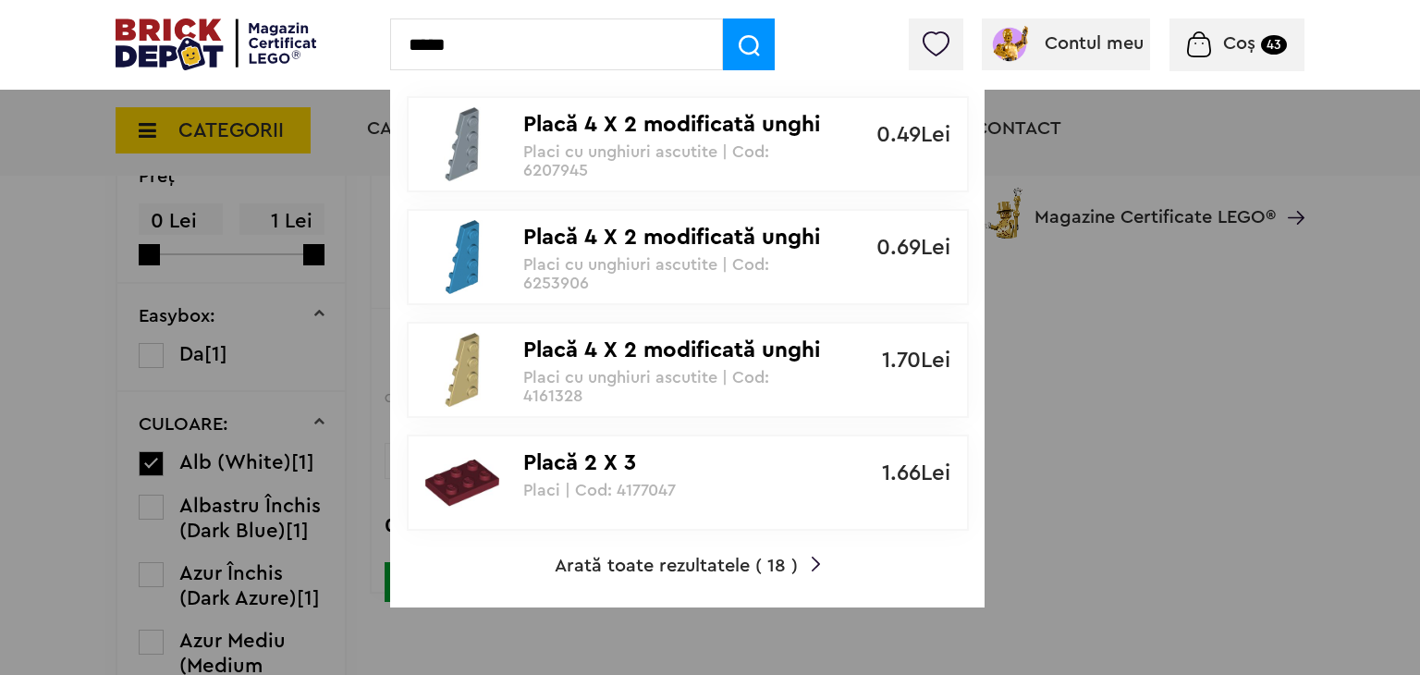
type input "*****"
click at [715, 567] on span "Arată toate rezultatele ( 18 )" at bounding box center [676, 566] width 243 height 18
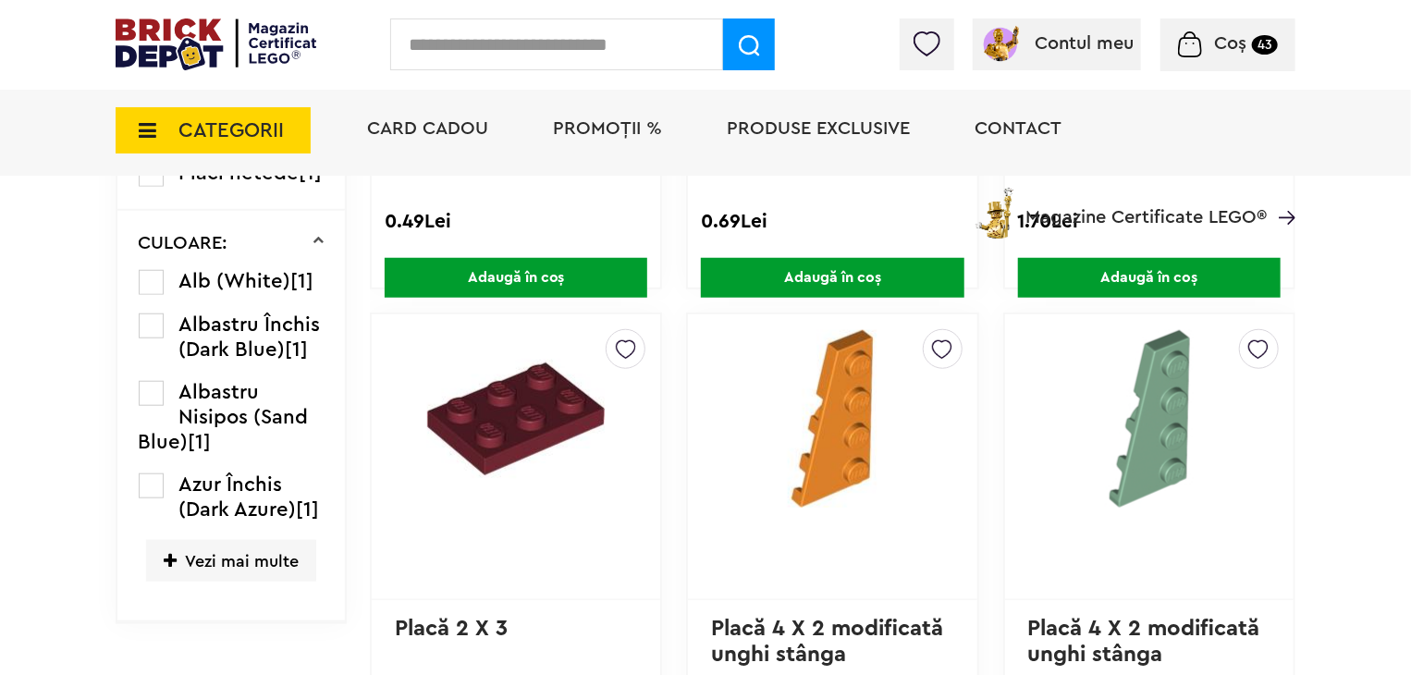
scroll to position [675, 0]
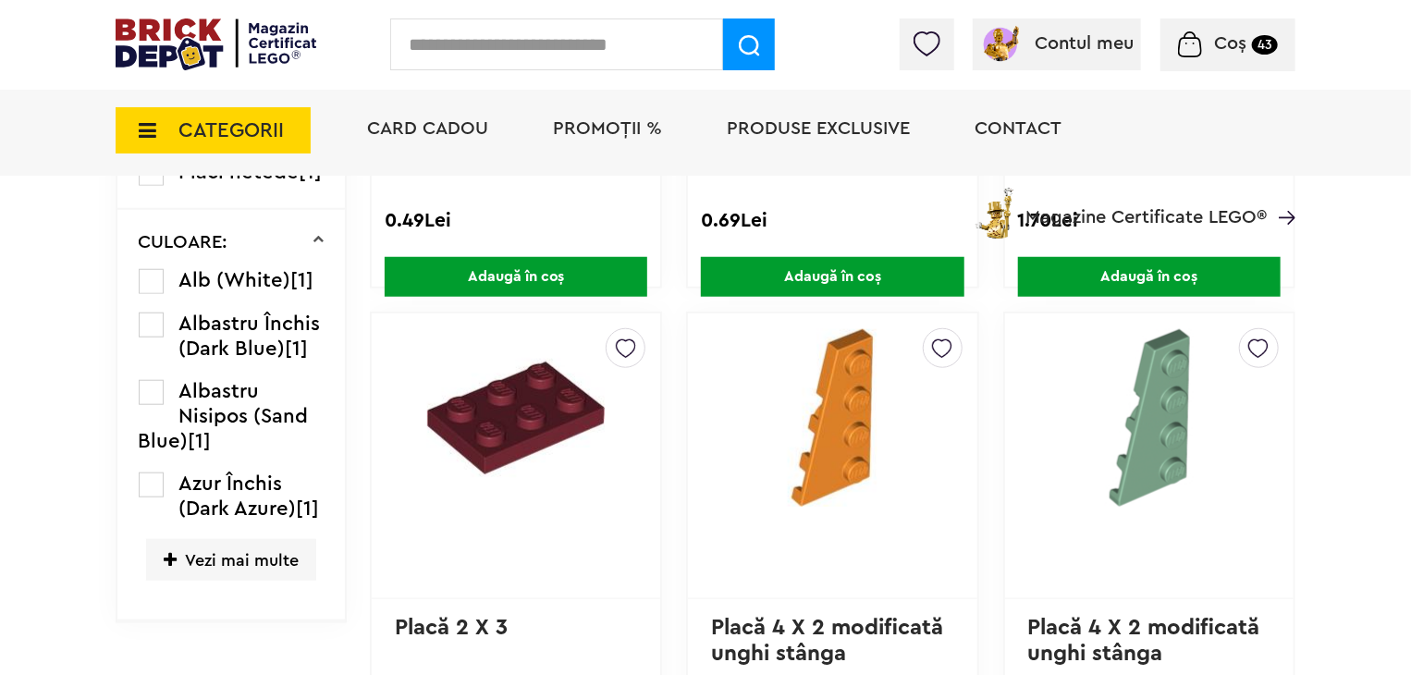
click at [150, 272] on label at bounding box center [151, 281] width 25 height 25
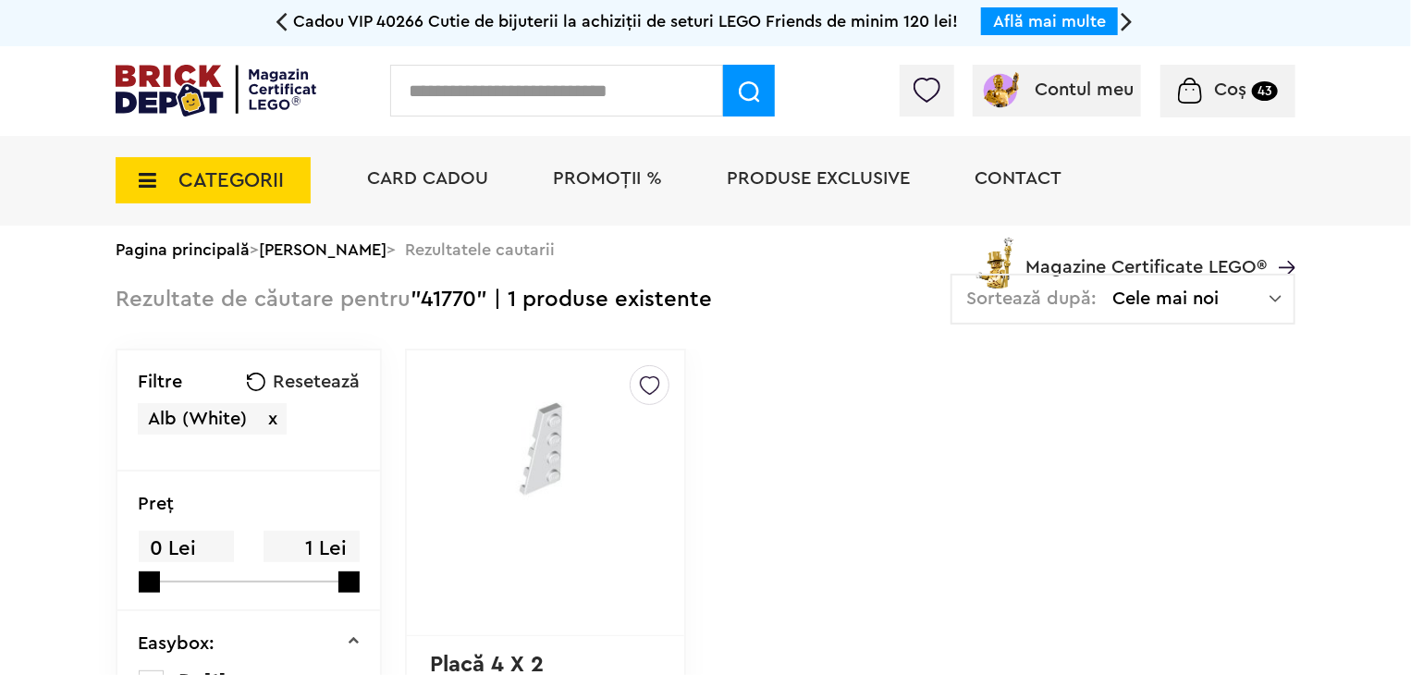
click at [640, 387] on img at bounding box center [650, 381] width 20 height 30
click at [385, 449] on label at bounding box center [395, 449] width 21 height 21
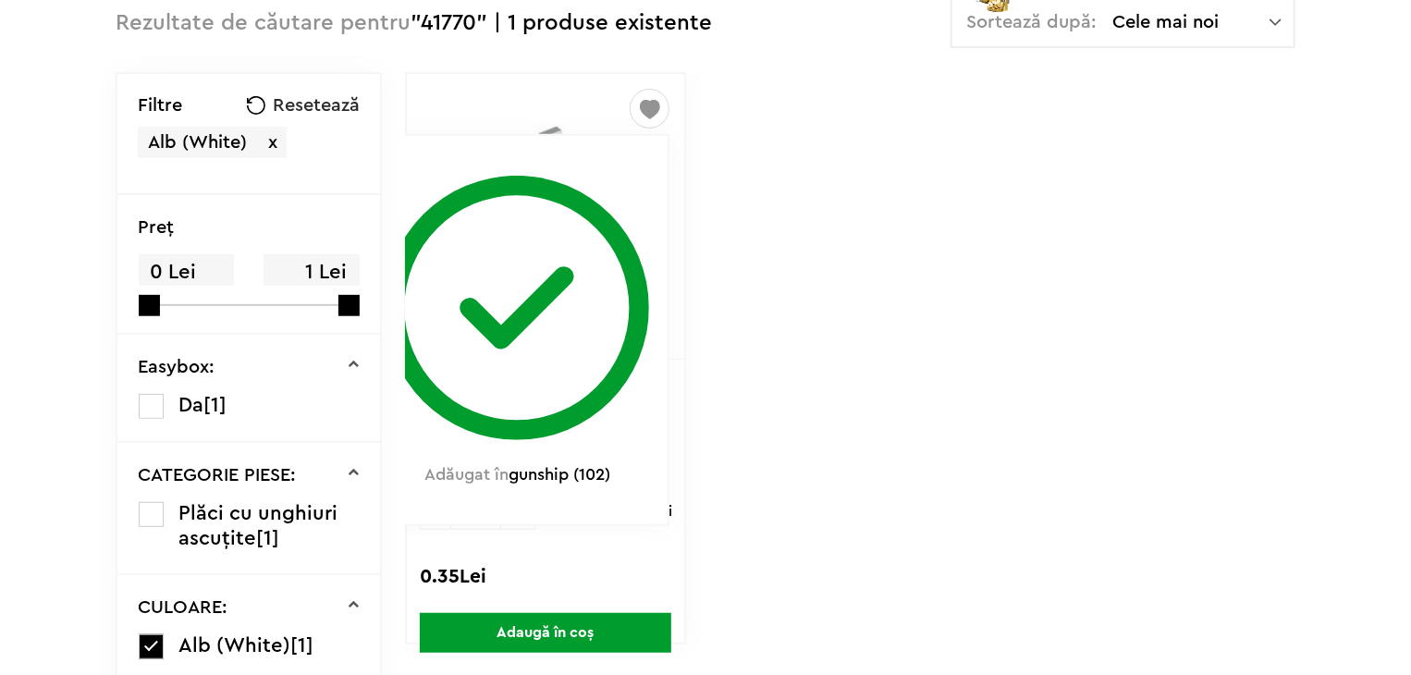
scroll to position [277, 0]
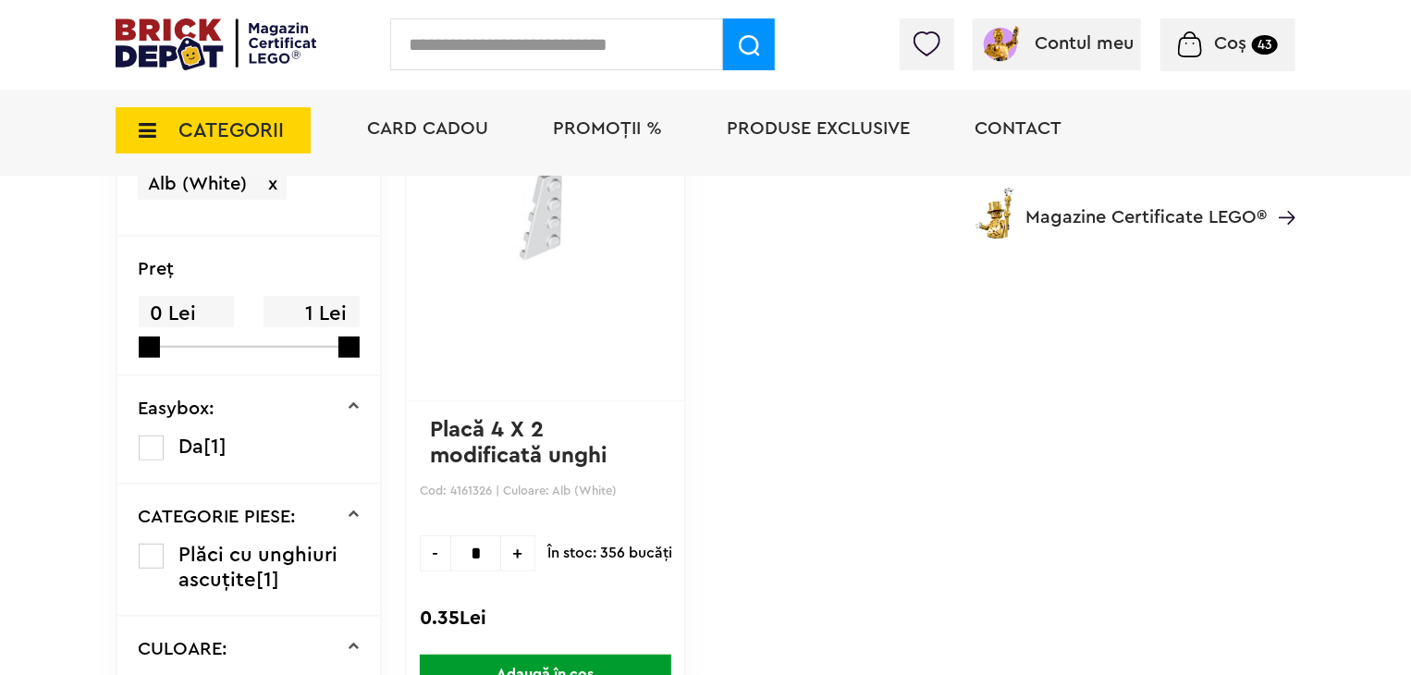
click at [501, 549] on span "+" at bounding box center [518, 553] width 34 height 36
type input "*"
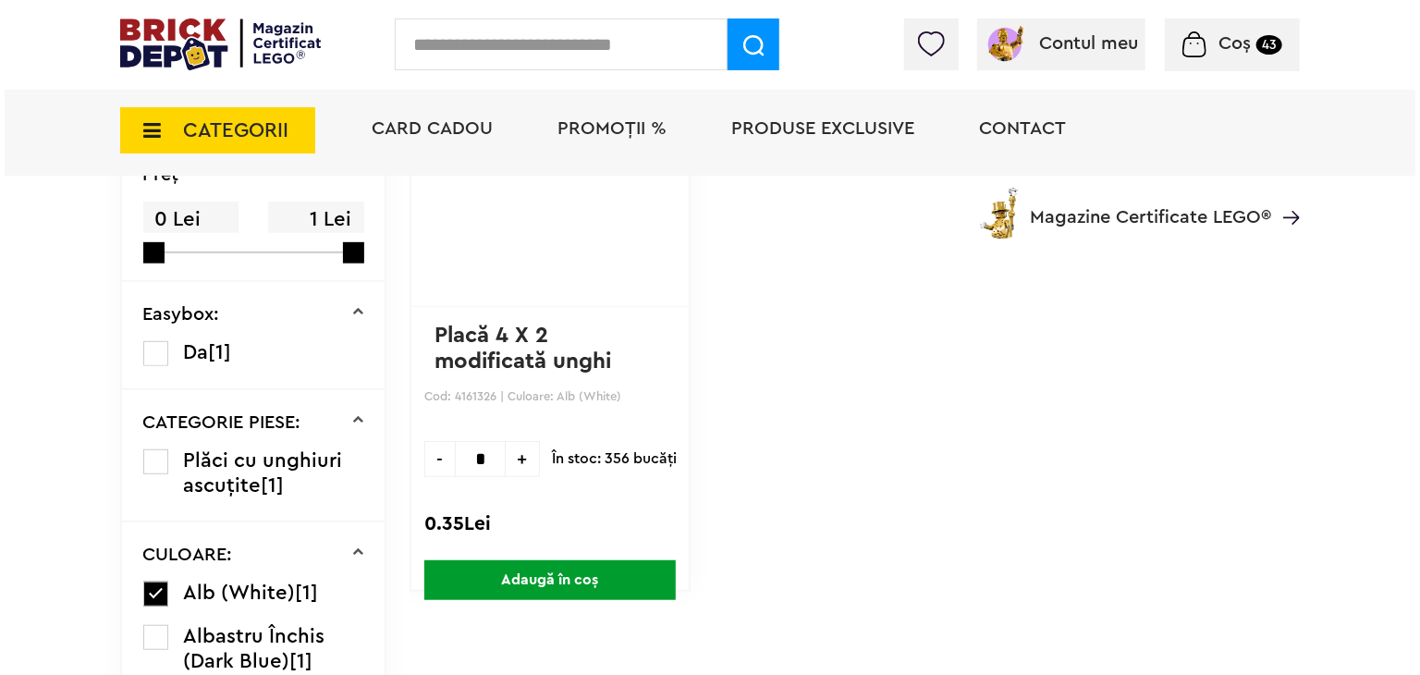
scroll to position [462, 0]
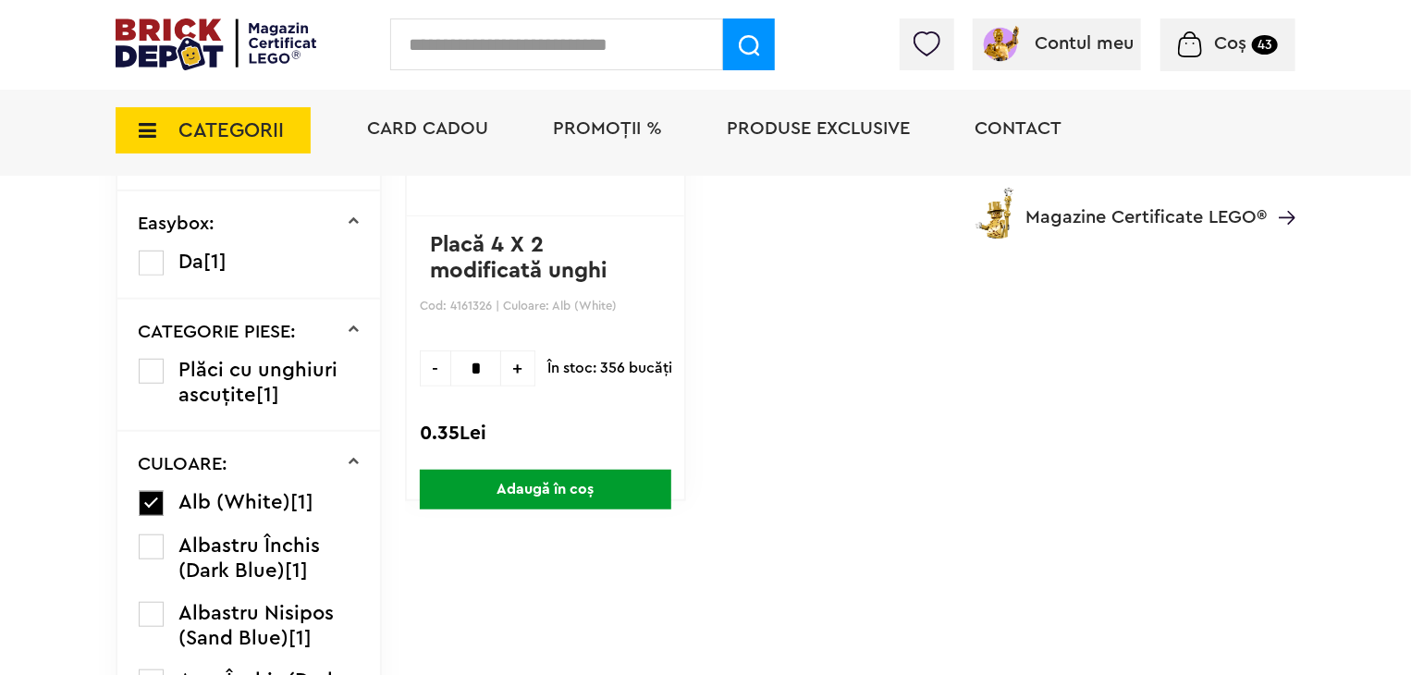
click at [591, 483] on span "Adaugă în coș" at bounding box center [546, 490] width 252 height 40
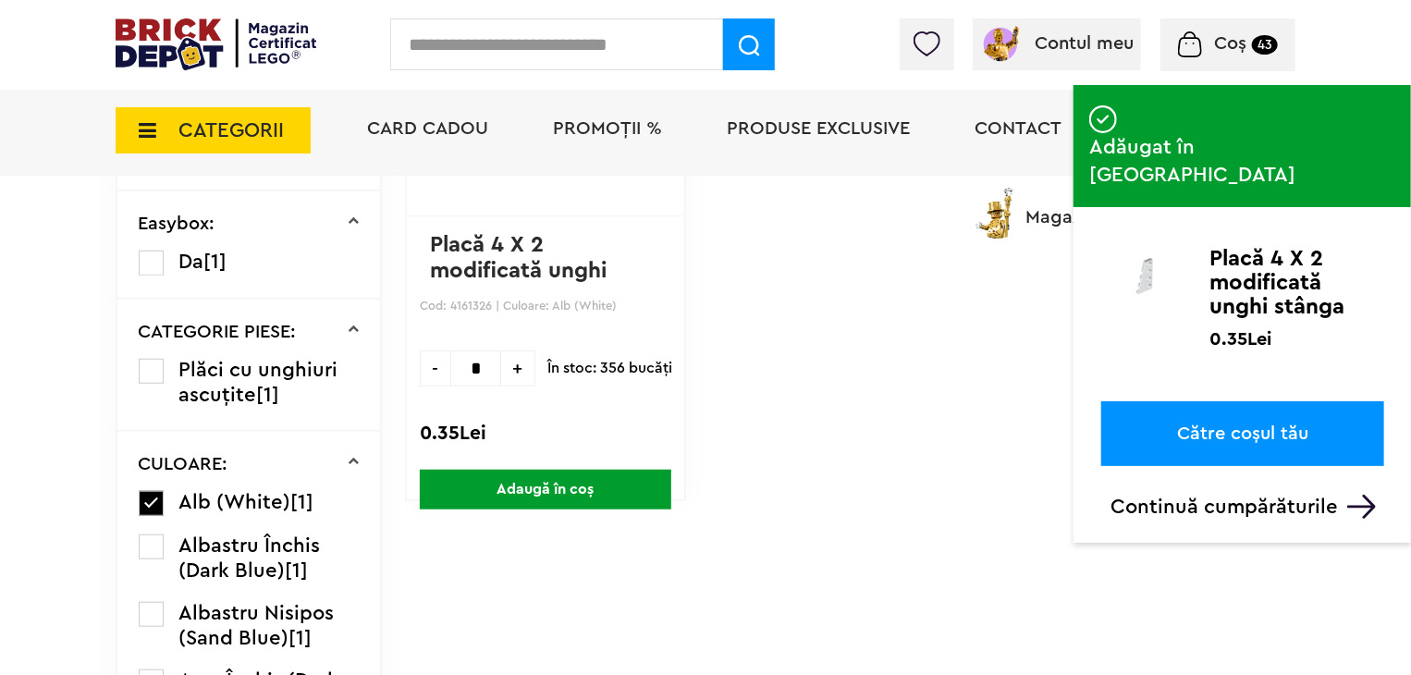
click at [498, 46] on input "text" at bounding box center [556, 44] width 333 height 52
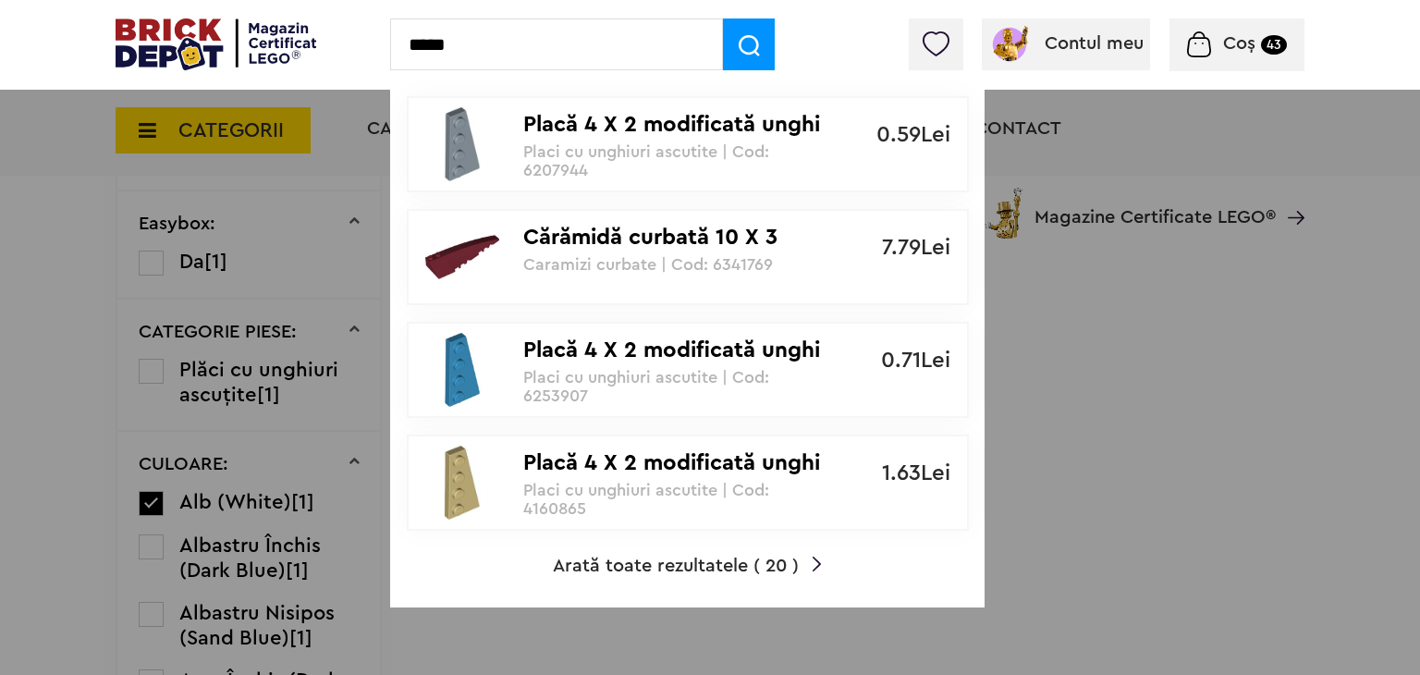
type input "*****"
click at [659, 561] on span "Arată toate rezultatele ( 20 )" at bounding box center [676, 566] width 246 height 18
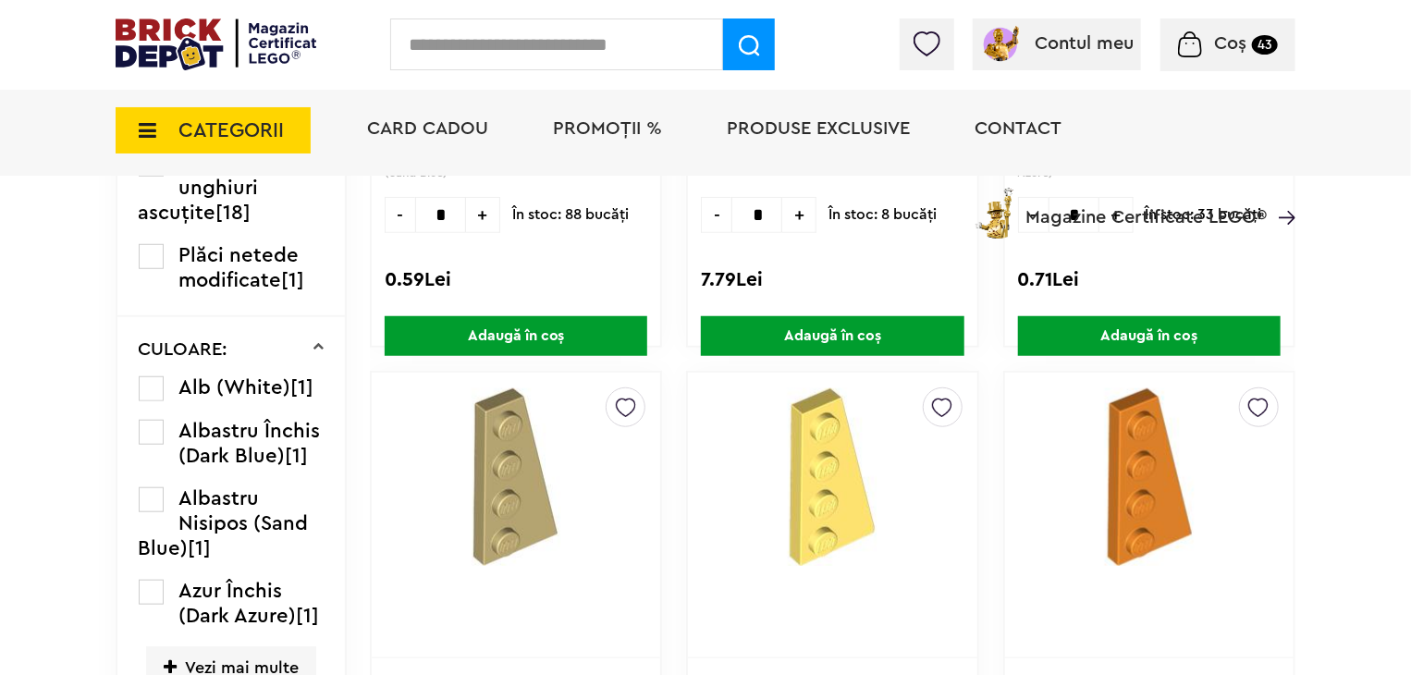
scroll to position [636, 0]
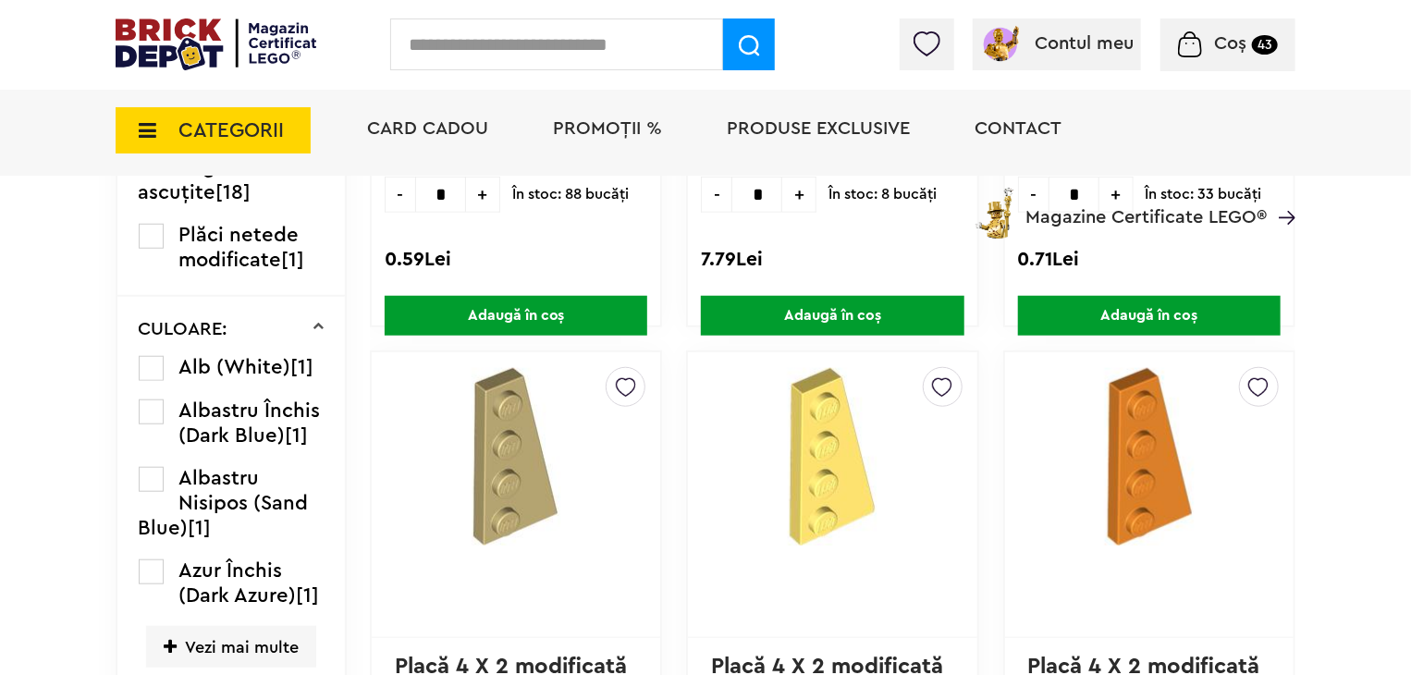
click at [148, 369] on label at bounding box center [151, 368] width 25 height 25
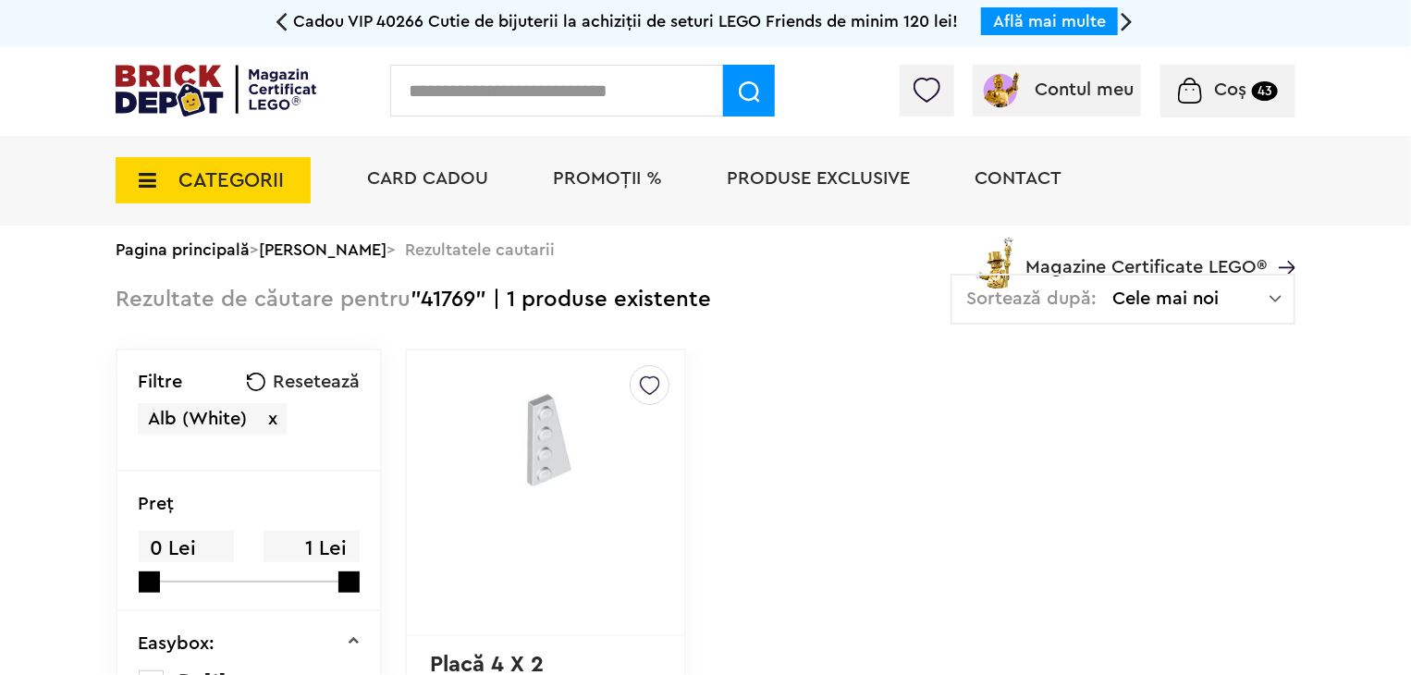
click at [640, 391] on img at bounding box center [650, 381] width 20 height 30
click at [385, 451] on label at bounding box center [395, 449] width 21 height 21
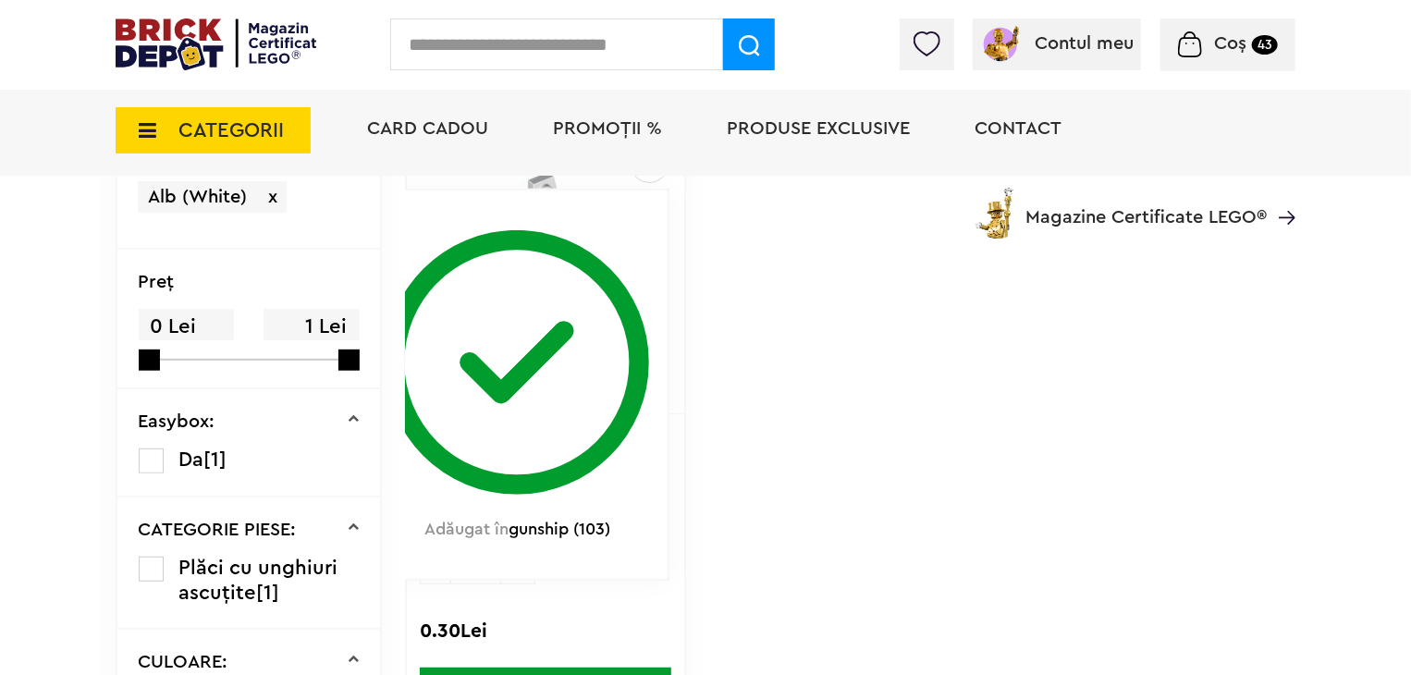
scroll to position [277, 0]
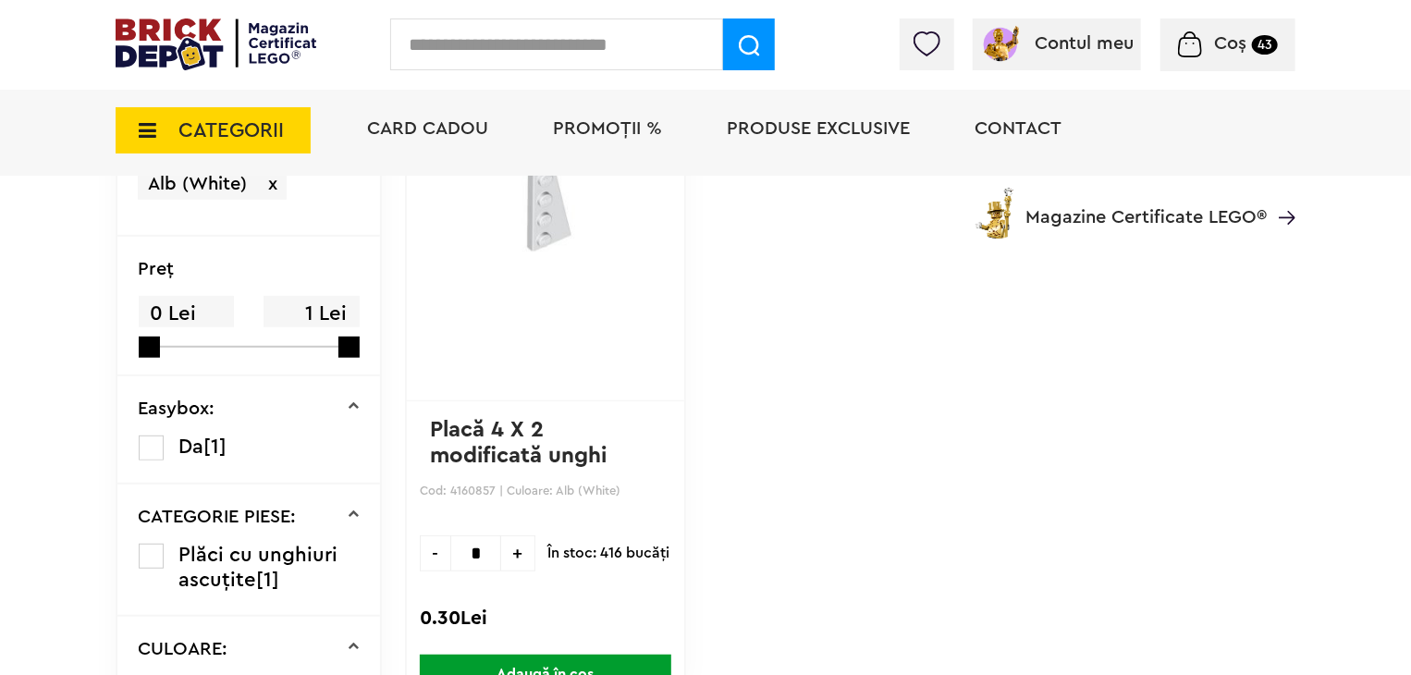
drag, startPoint x: 477, startPoint y: 551, endPoint x: 500, endPoint y: 547, distance: 23.4
click at [501, 551] on span "+" at bounding box center [518, 553] width 34 height 36
type input "*"
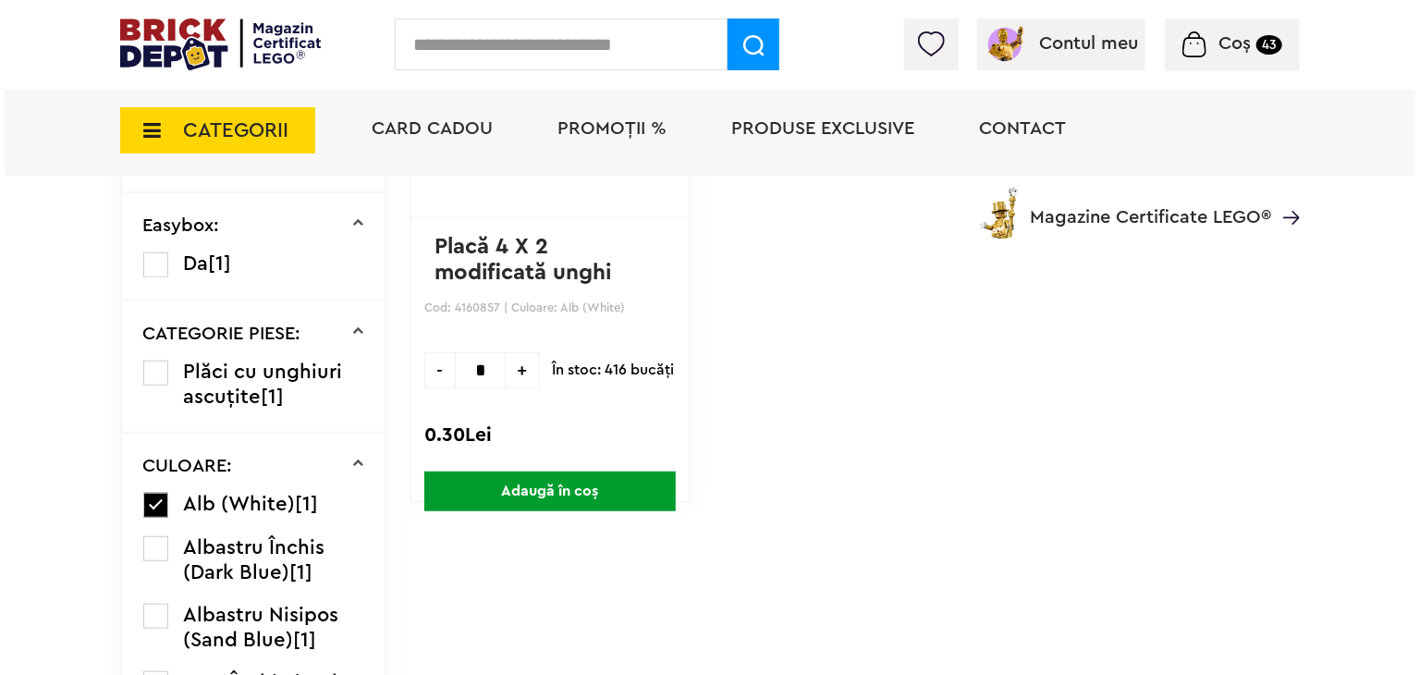
scroll to position [462, 0]
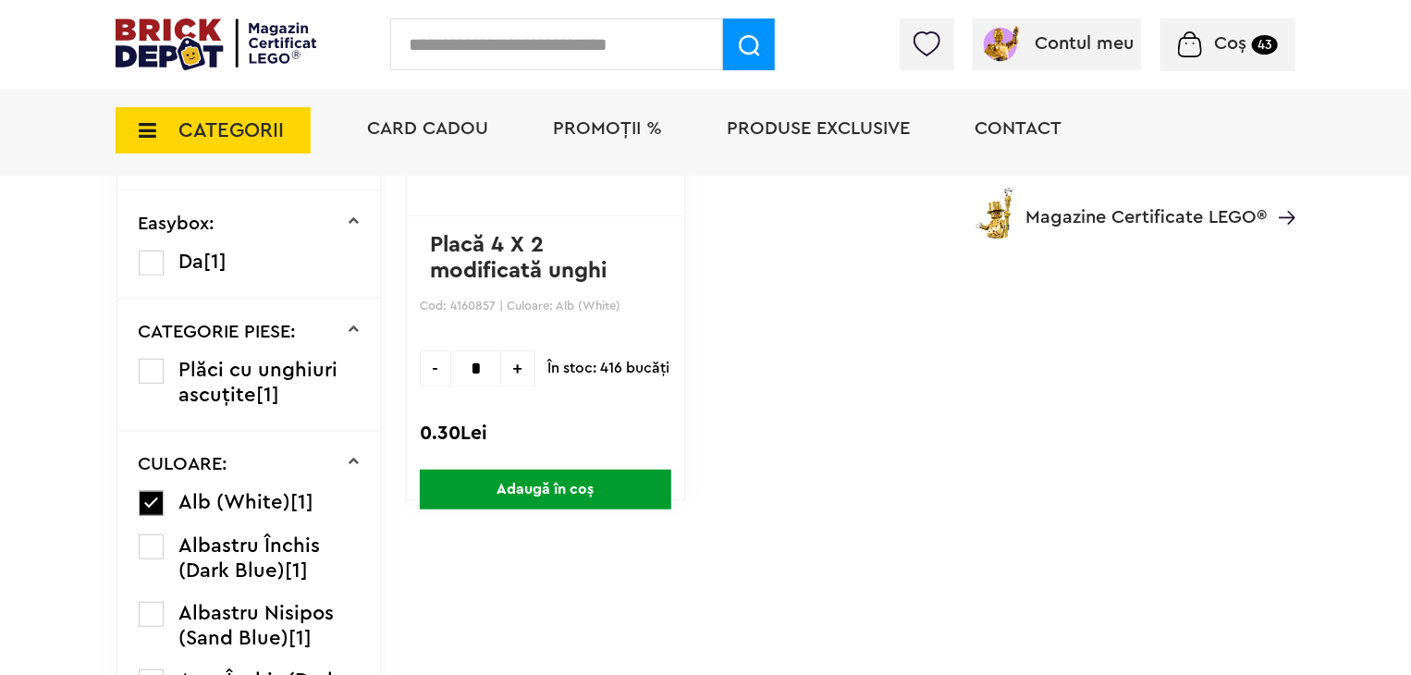
click at [604, 488] on span "Adaugă în coș" at bounding box center [546, 490] width 252 height 40
click at [523, 32] on input "text" at bounding box center [556, 44] width 333 height 52
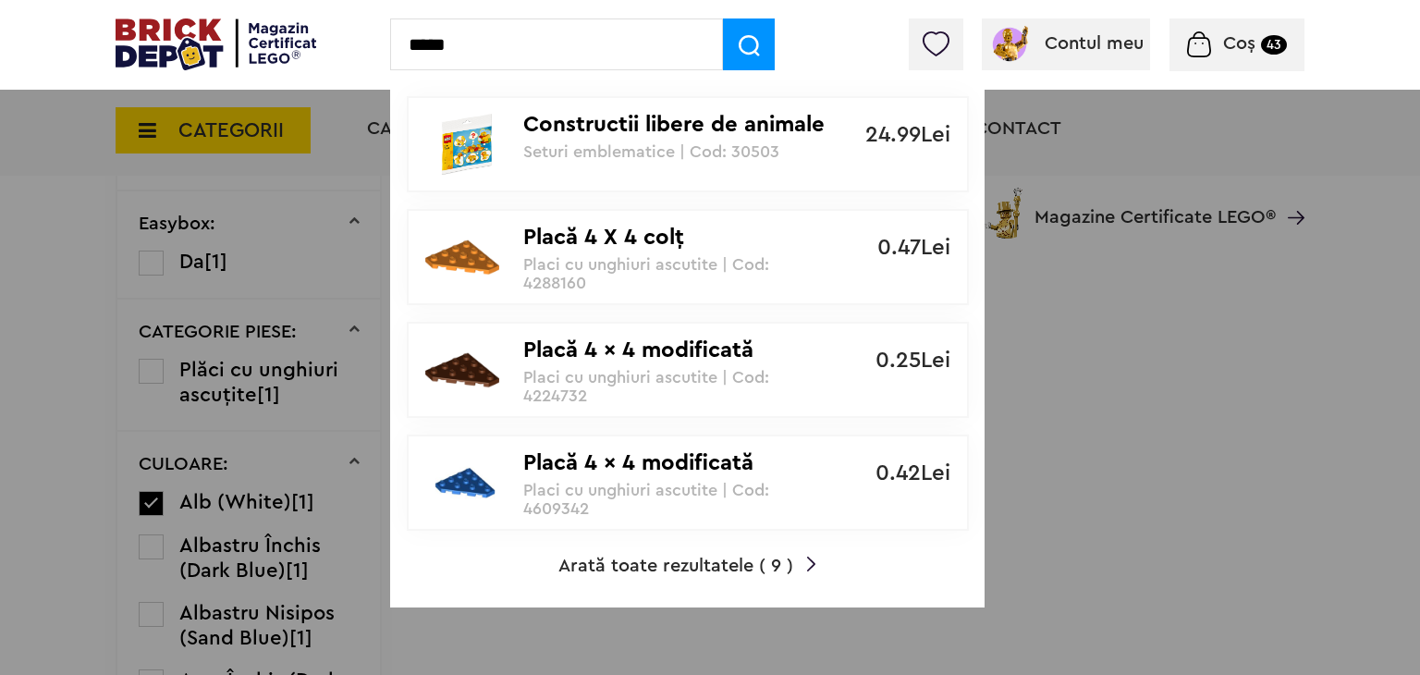
type input "*****"
click at [692, 560] on span "Arată toate rezultatele ( 9 )" at bounding box center [676, 566] width 235 height 18
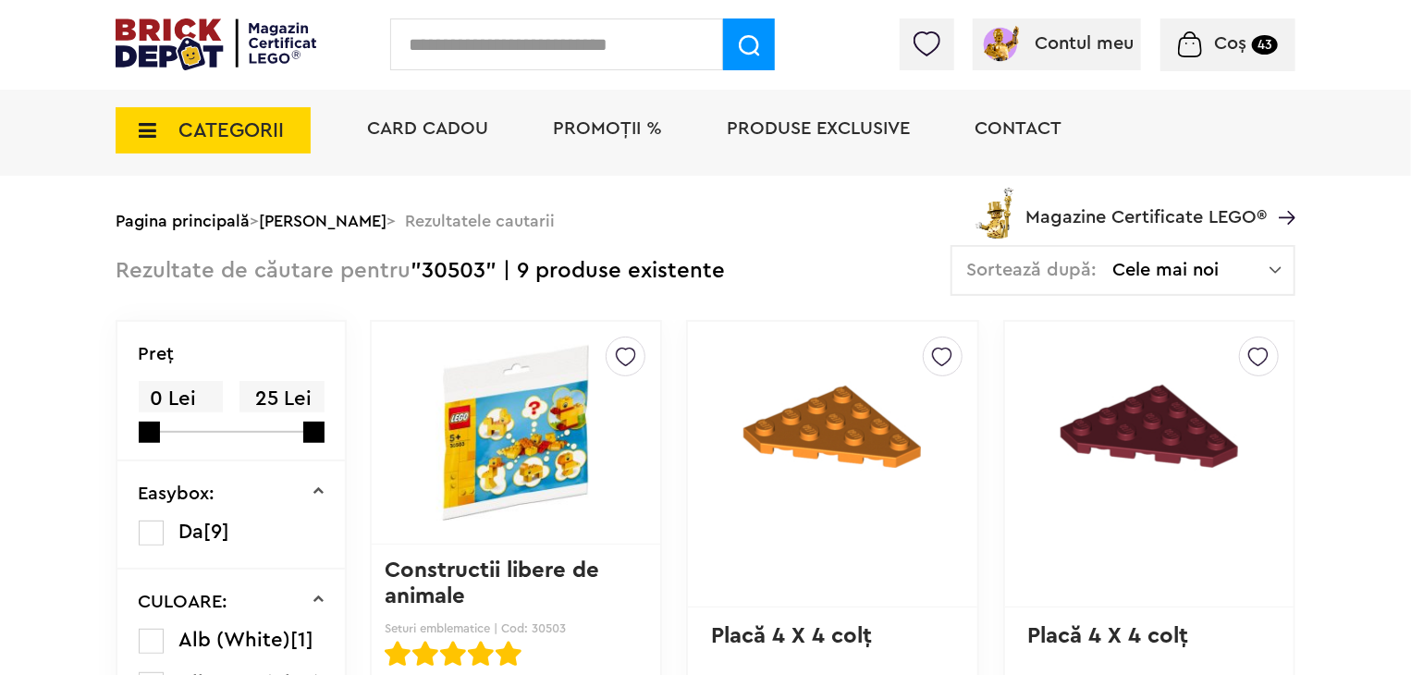
scroll to position [185, 0]
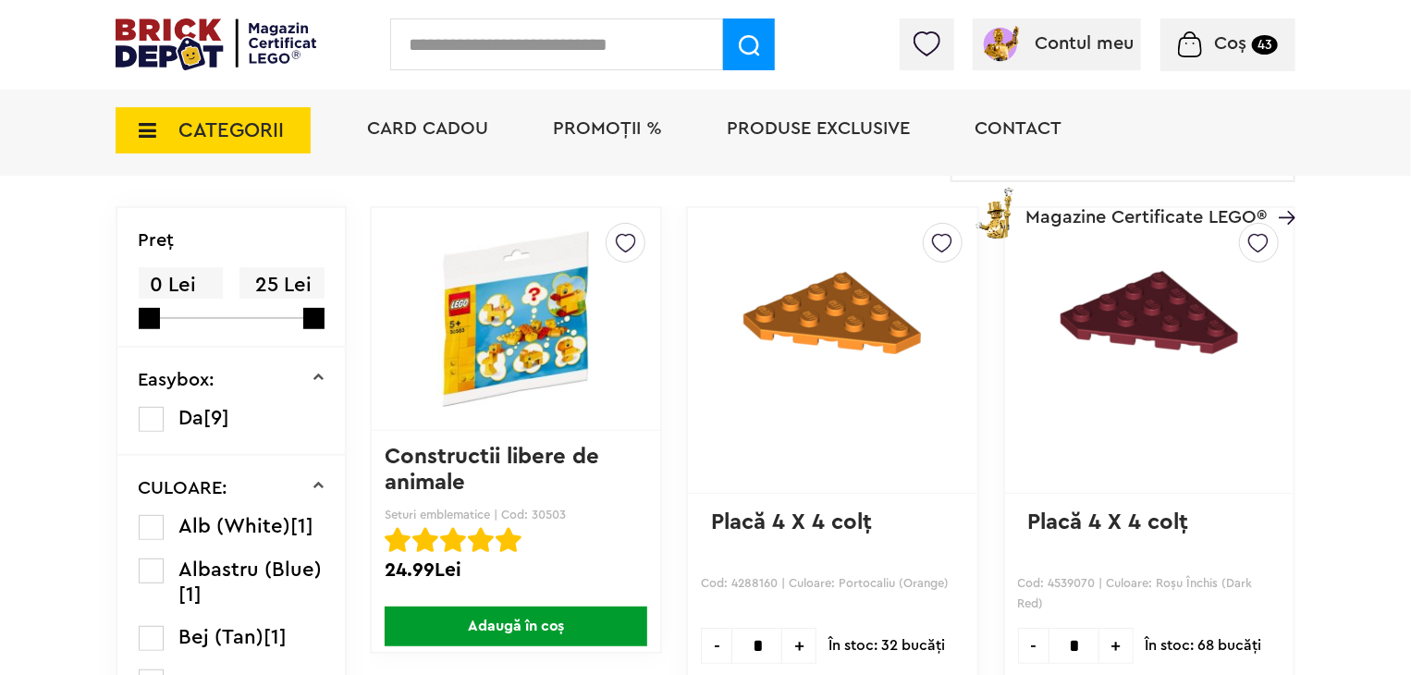
click at [154, 527] on label at bounding box center [151, 527] width 25 height 25
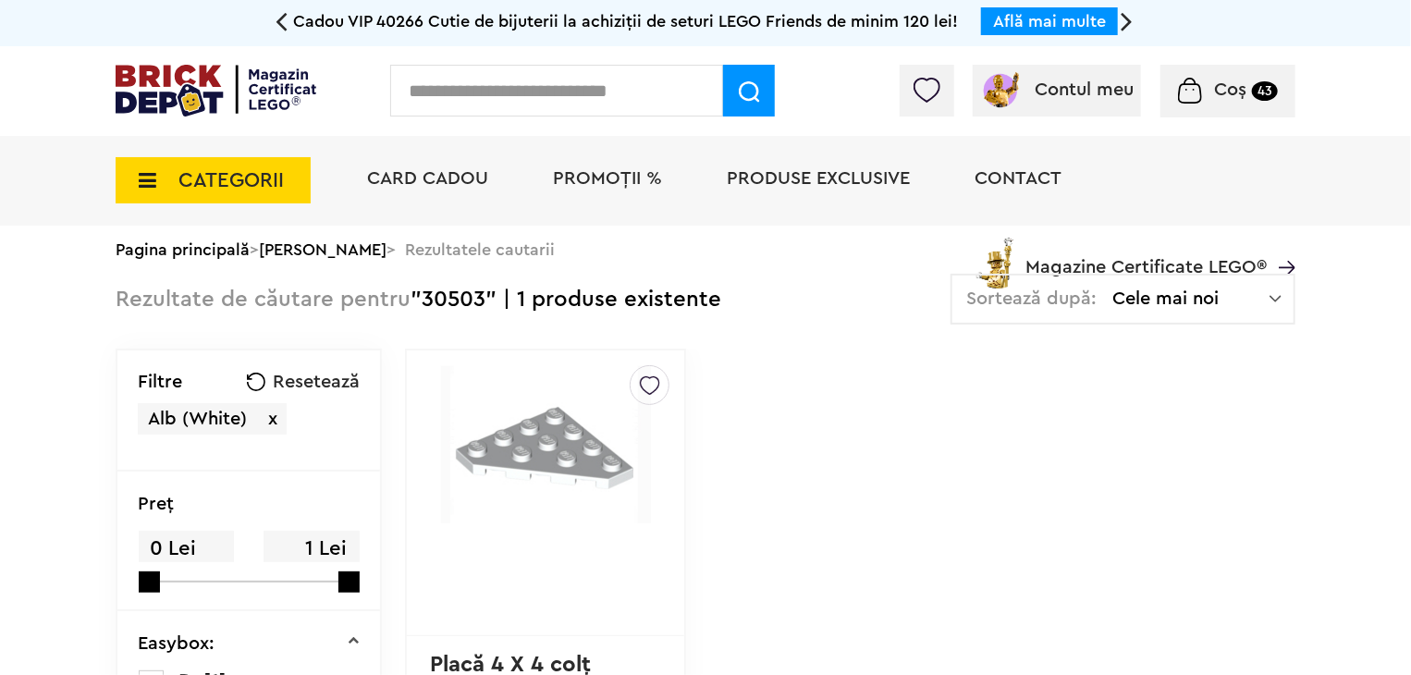
click at [640, 379] on img at bounding box center [650, 381] width 20 height 30
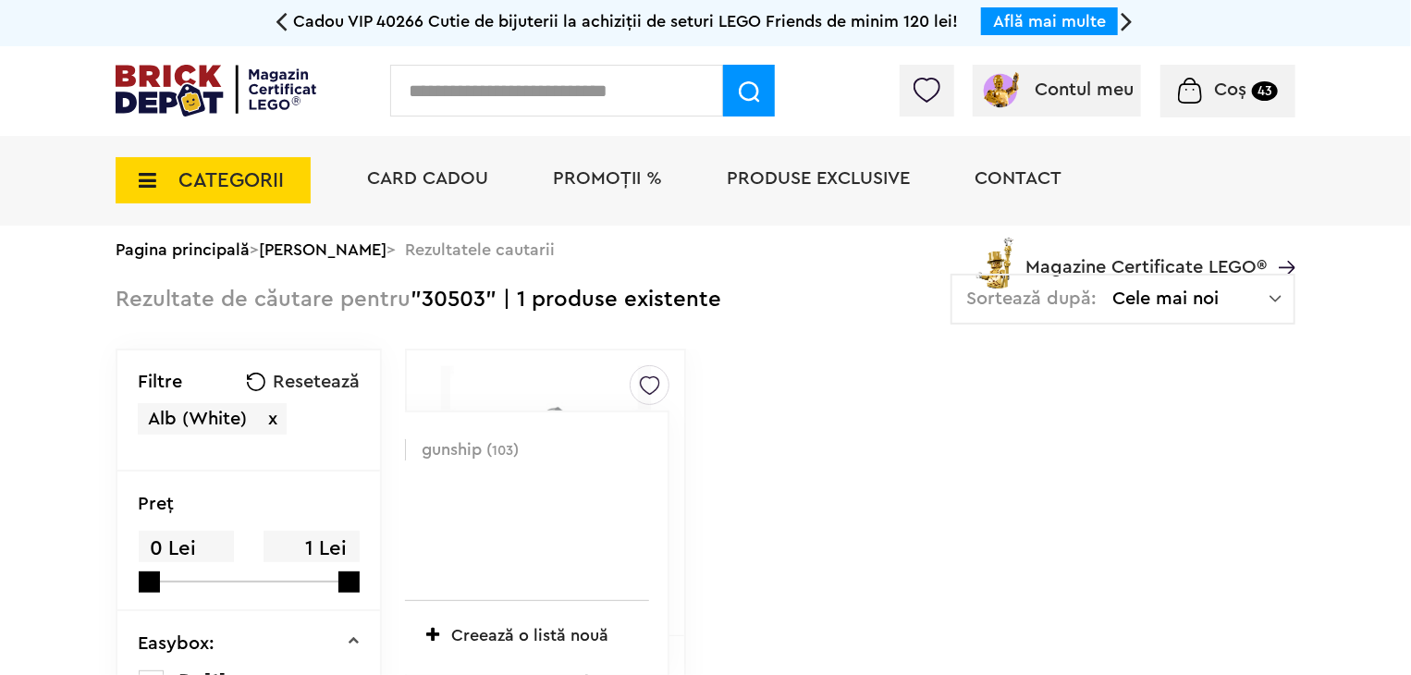
click at [385, 448] on label at bounding box center [395, 449] width 21 height 21
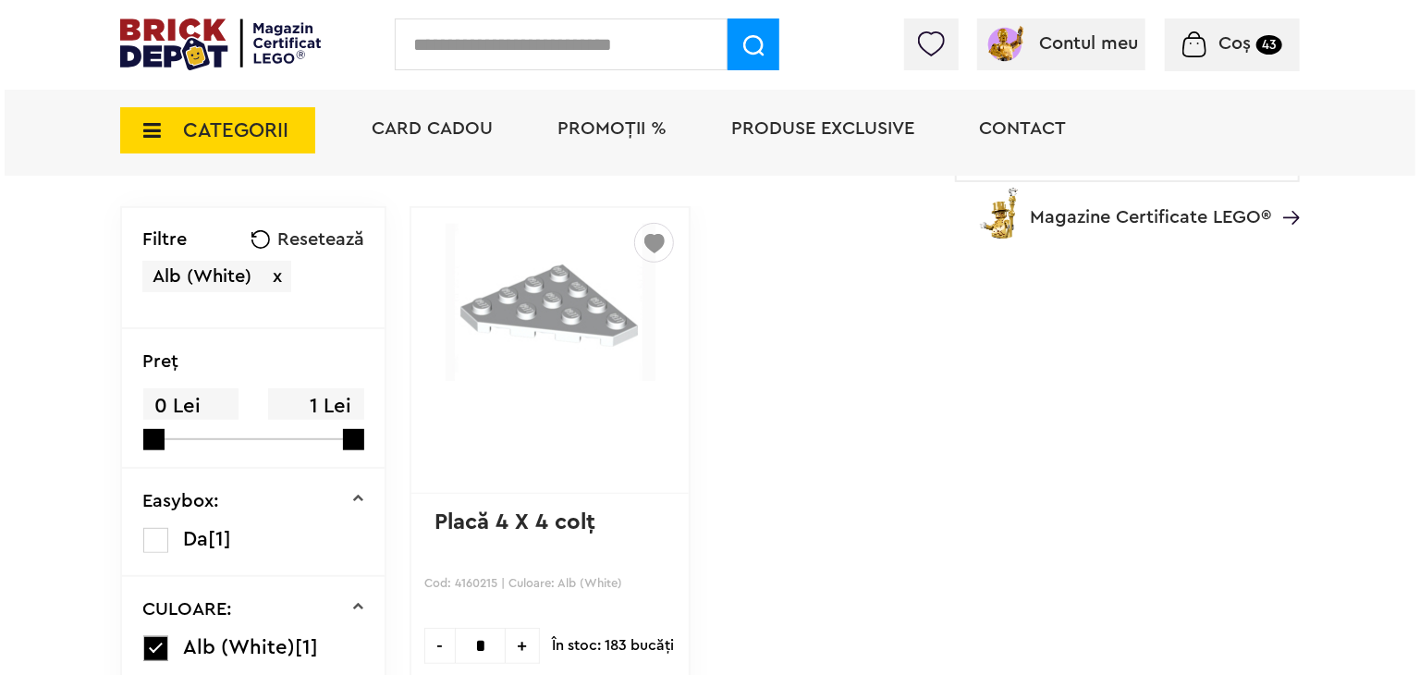
scroll to position [370, 0]
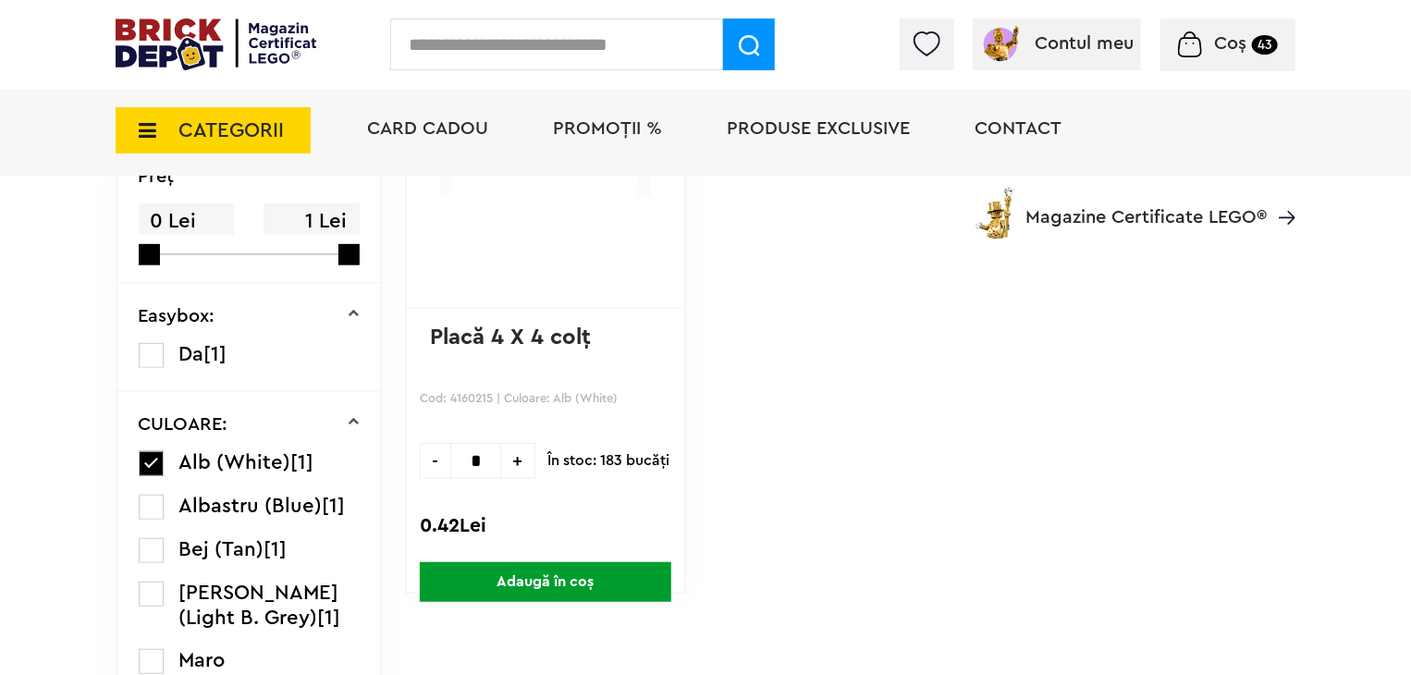
click at [501, 456] on span "+" at bounding box center [518, 461] width 34 height 36
type input "*"
click at [517, 583] on span "Adaugă în coș" at bounding box center [546, 582] width 252 height 40
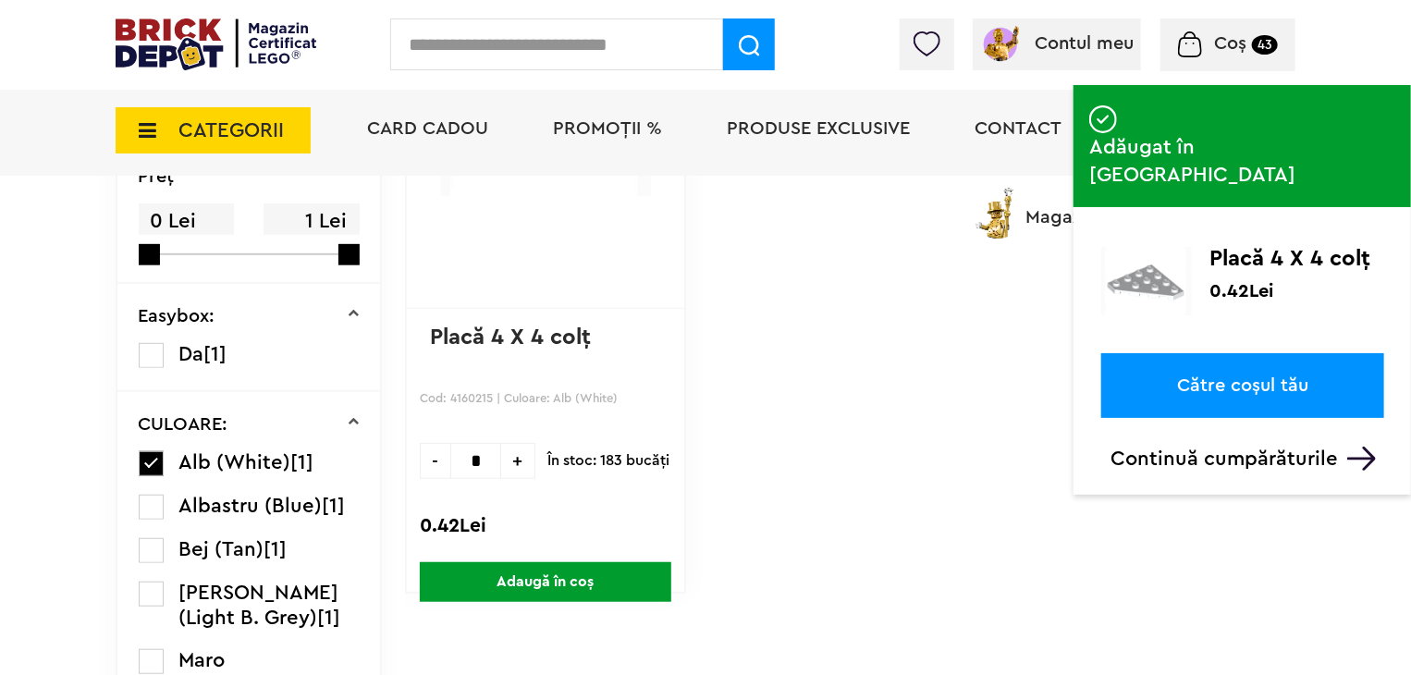
click at [498, 40] on input "text" at bounding box center [556, 44] width 333 height 52
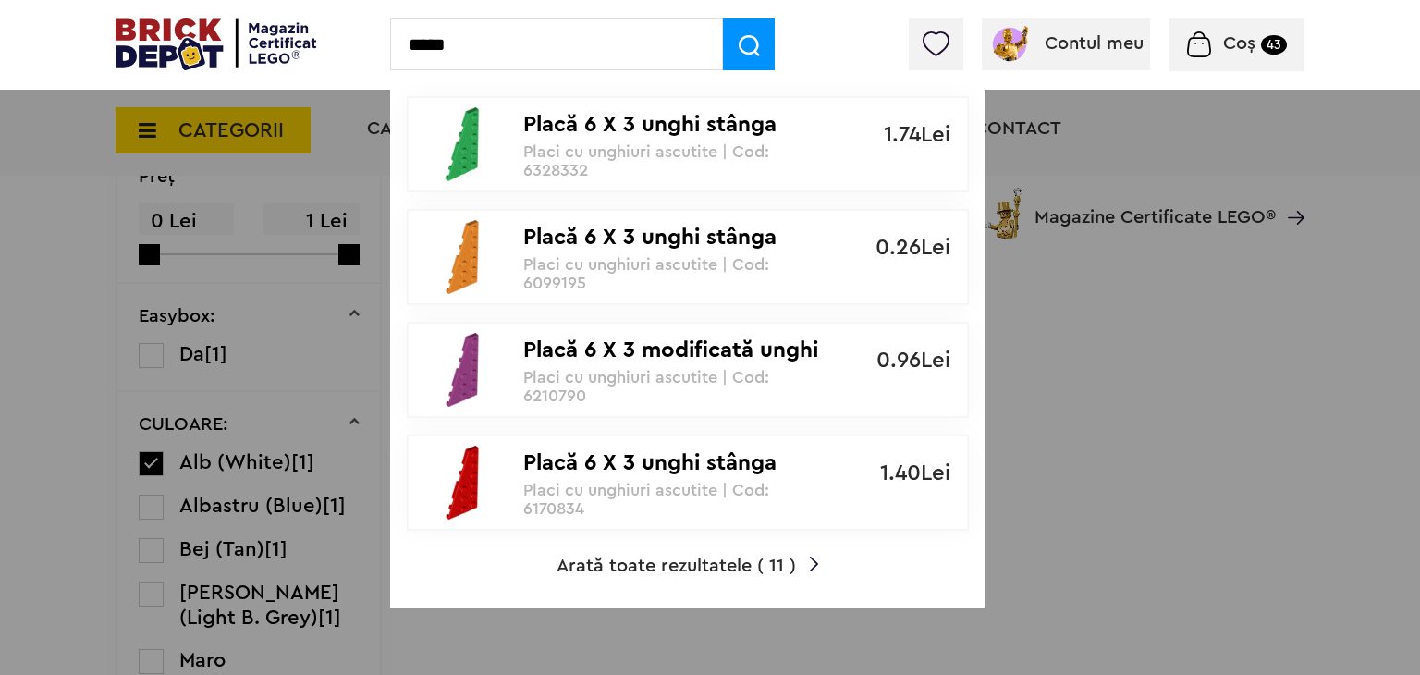
type input "*****"
click at [737, 569] on span "Arată toate rezultatele ( 11 )" at bounding box center [677, 566] width 240 height 18
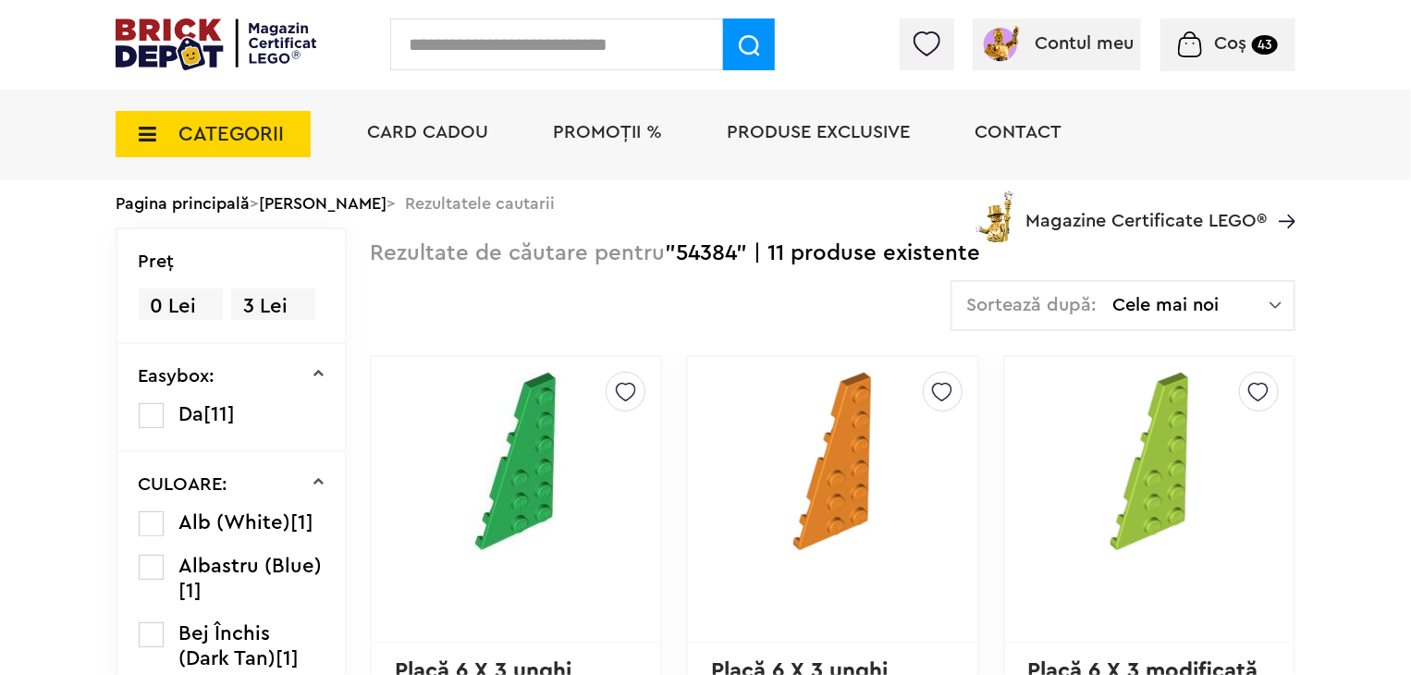
click at [156, 525] on label at bounding box center [151, 523] width 25 height 25
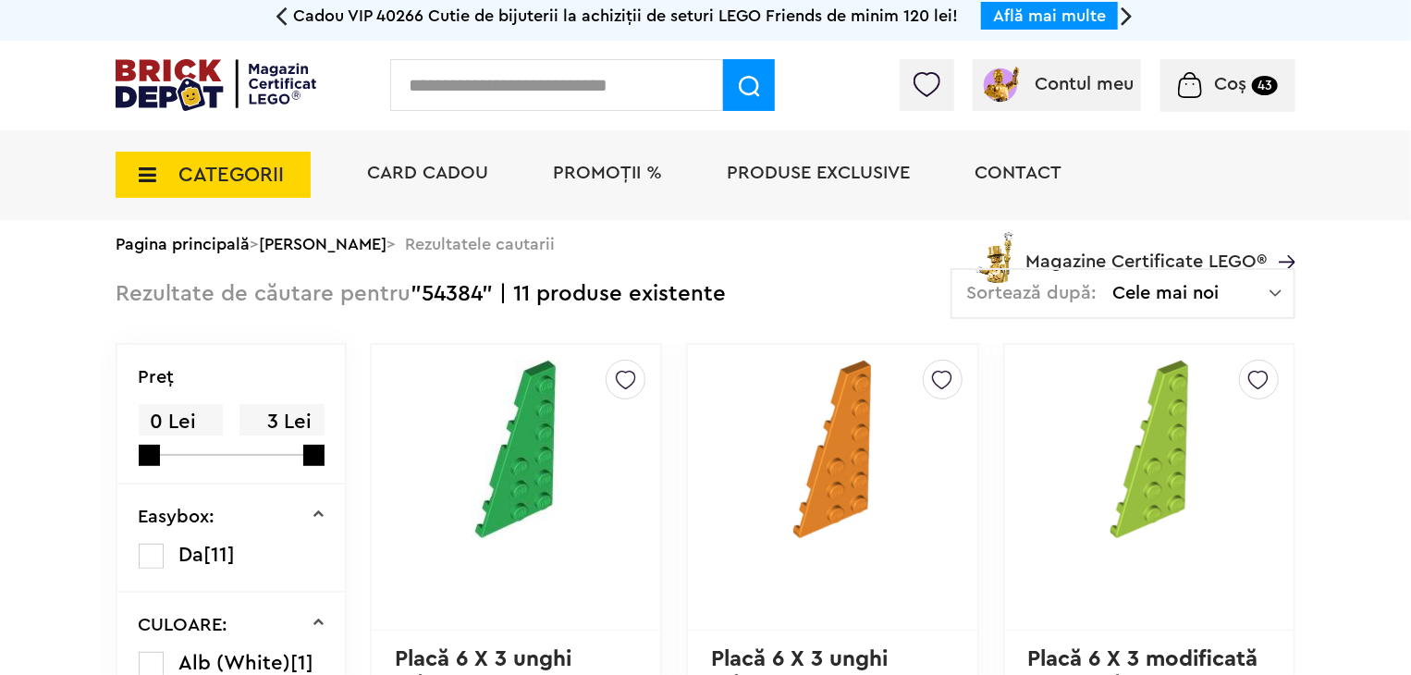
scroll to position [185, 0]
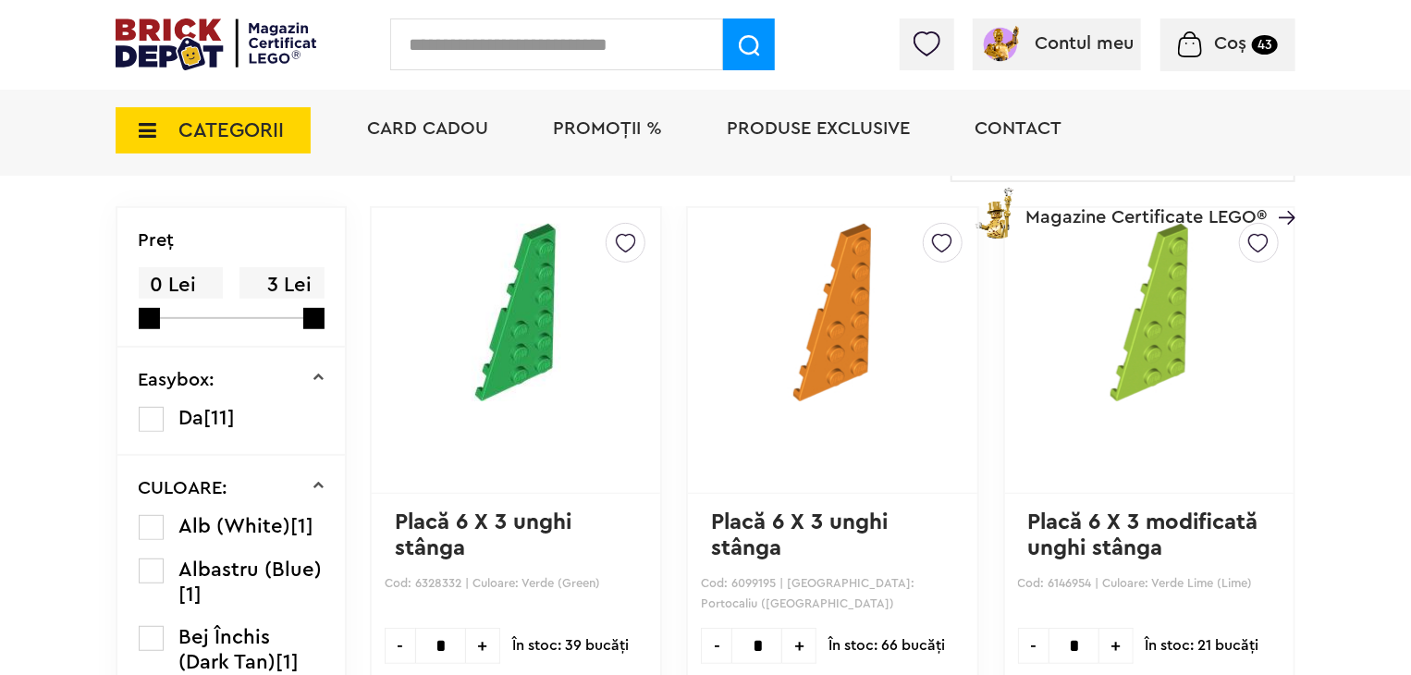
click at [147, 531] on label at bounding box center [151, 527] width 25 height 25
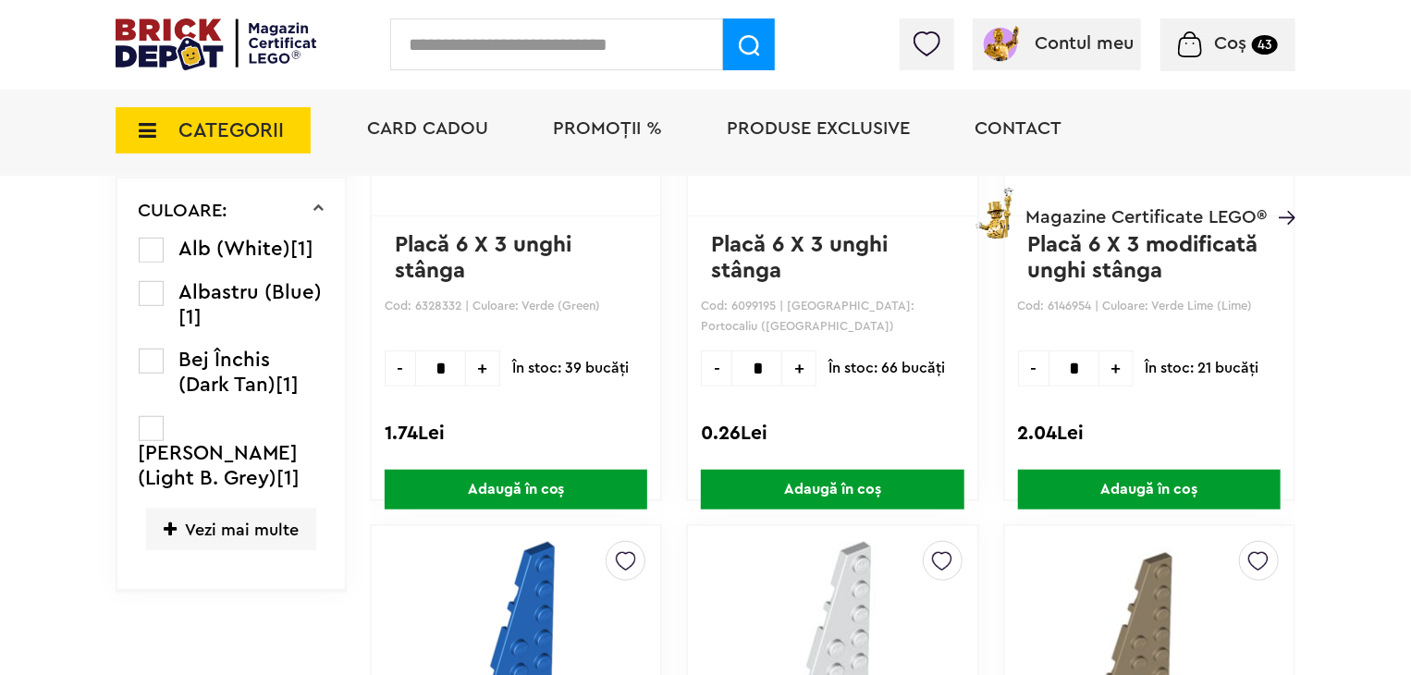
scroll to position [740, 0]
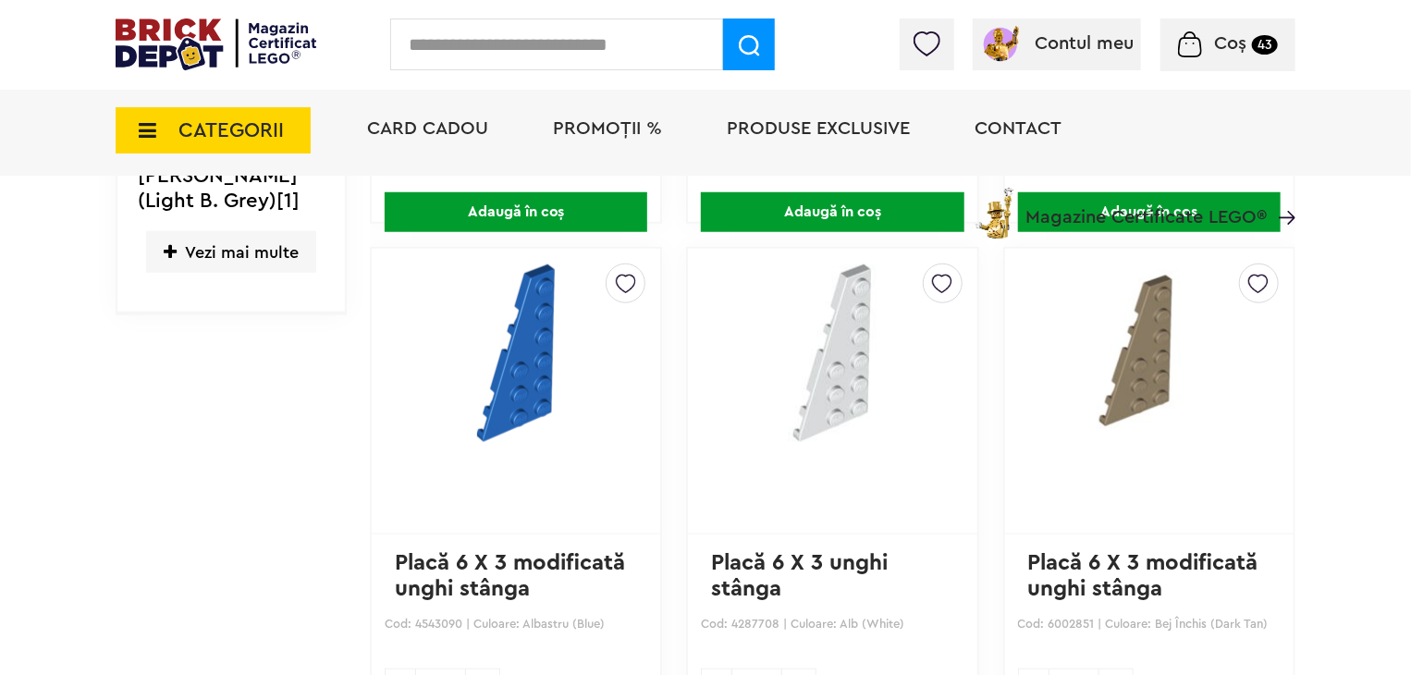
click at [947, 282] on img at bounding box center [942, 279] width 20 height 30
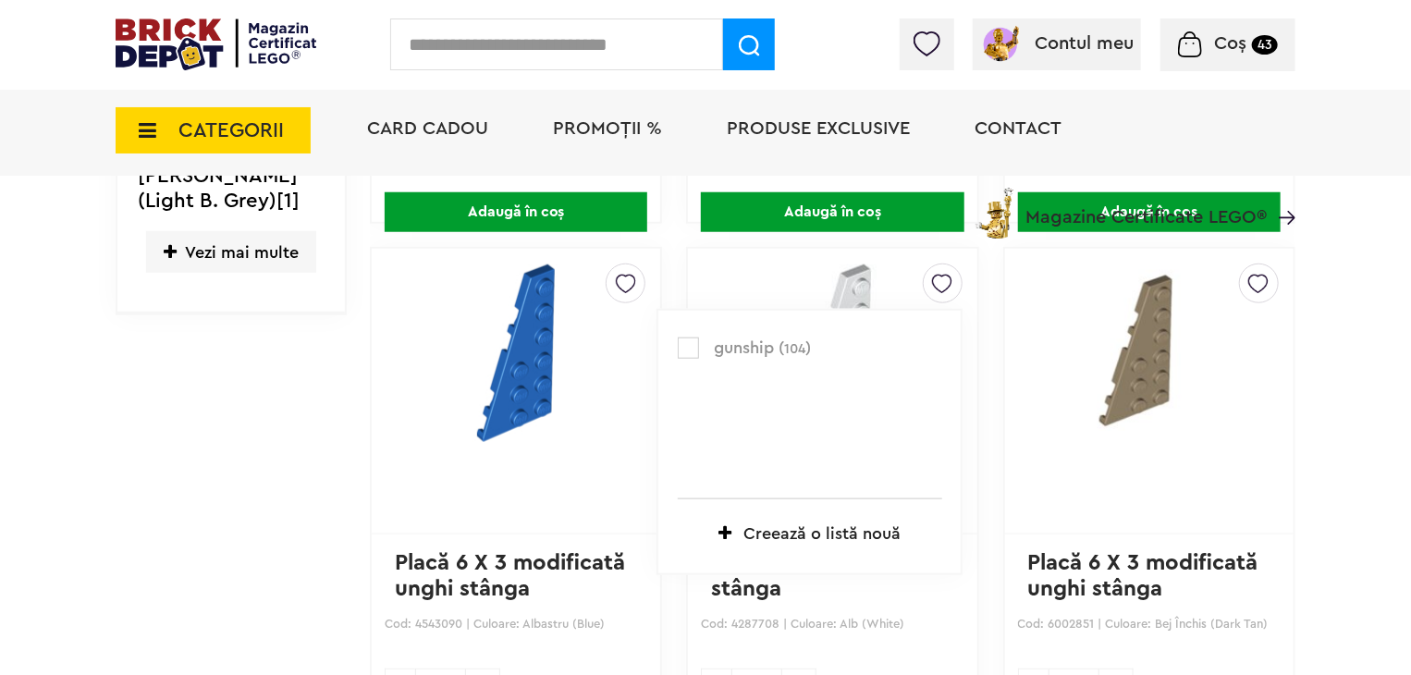
click at [686, 345] on label at bounding box center [688, 348] width 21 height 21
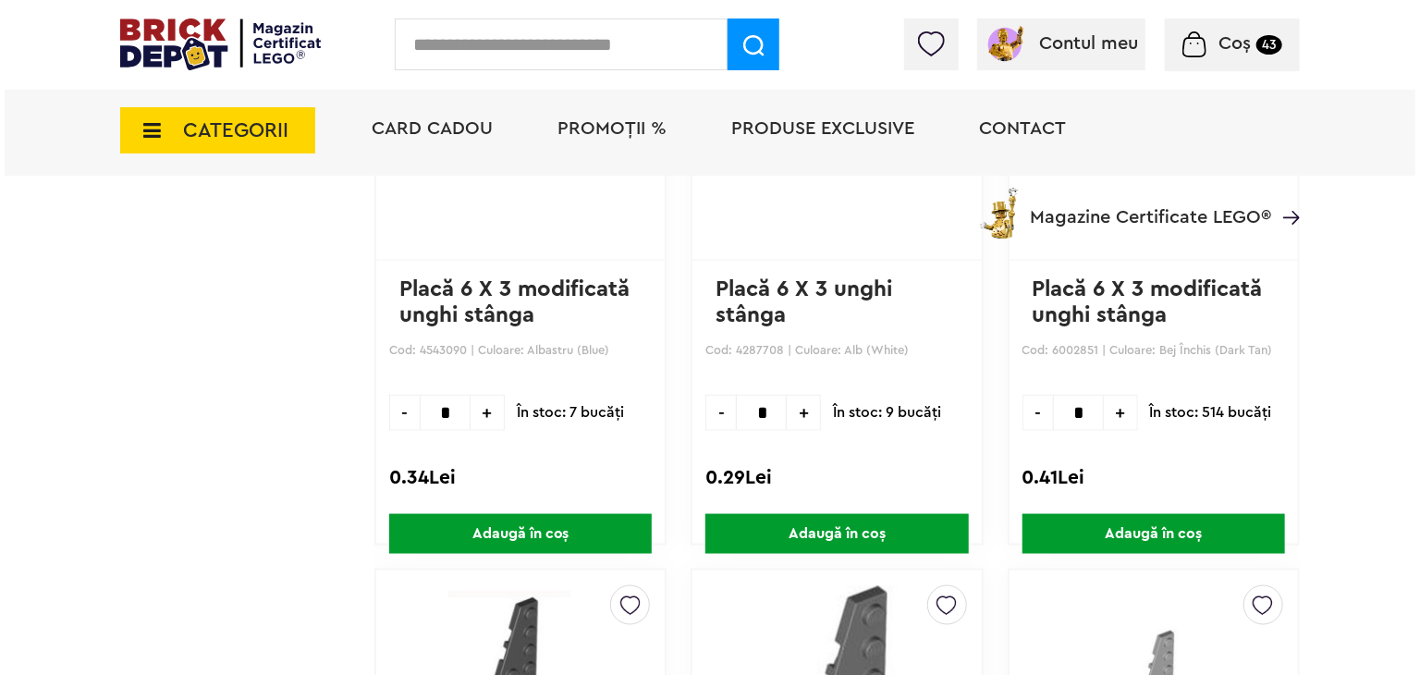
scroll to position [1017, 0]
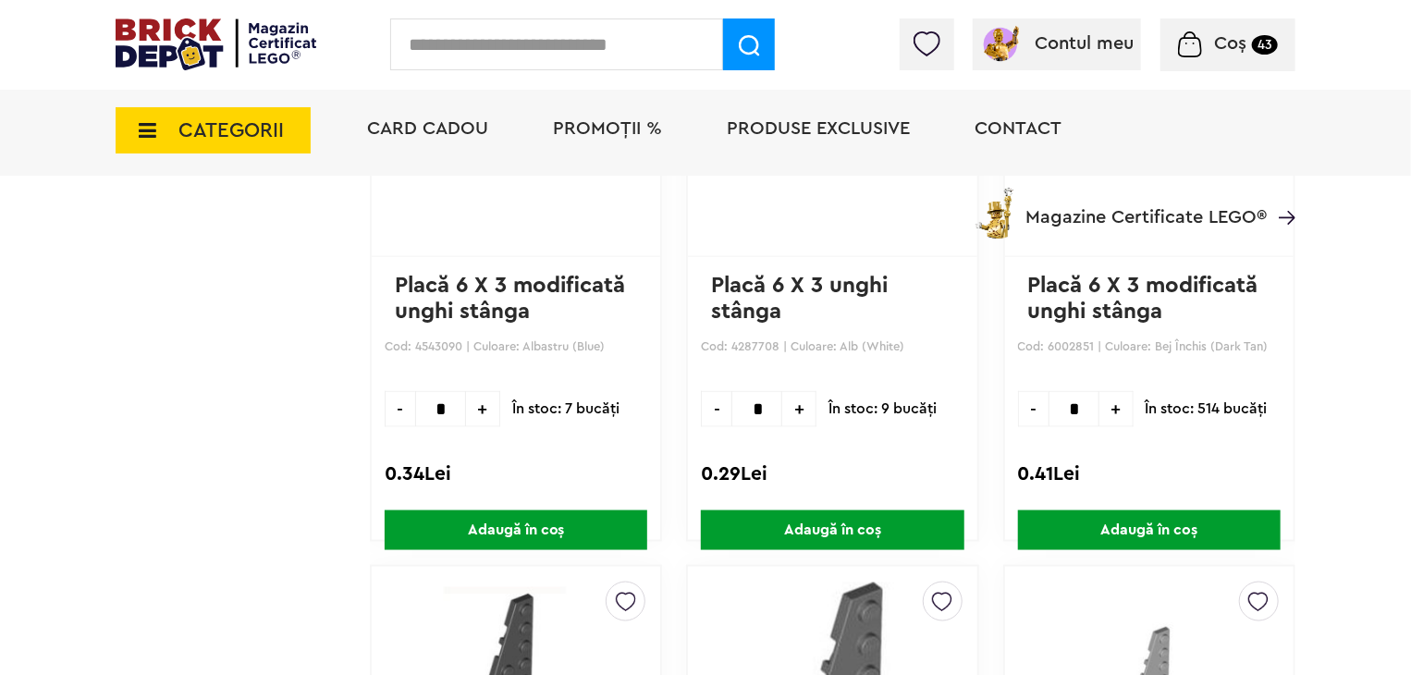
click at [800, 408] on span "+" at bounding box center [799, 409] width 34 height 36
type input "*"
click at [818, 539] on span "Adaugă în coș" at bounding box center [832, 530] width 263 height 40
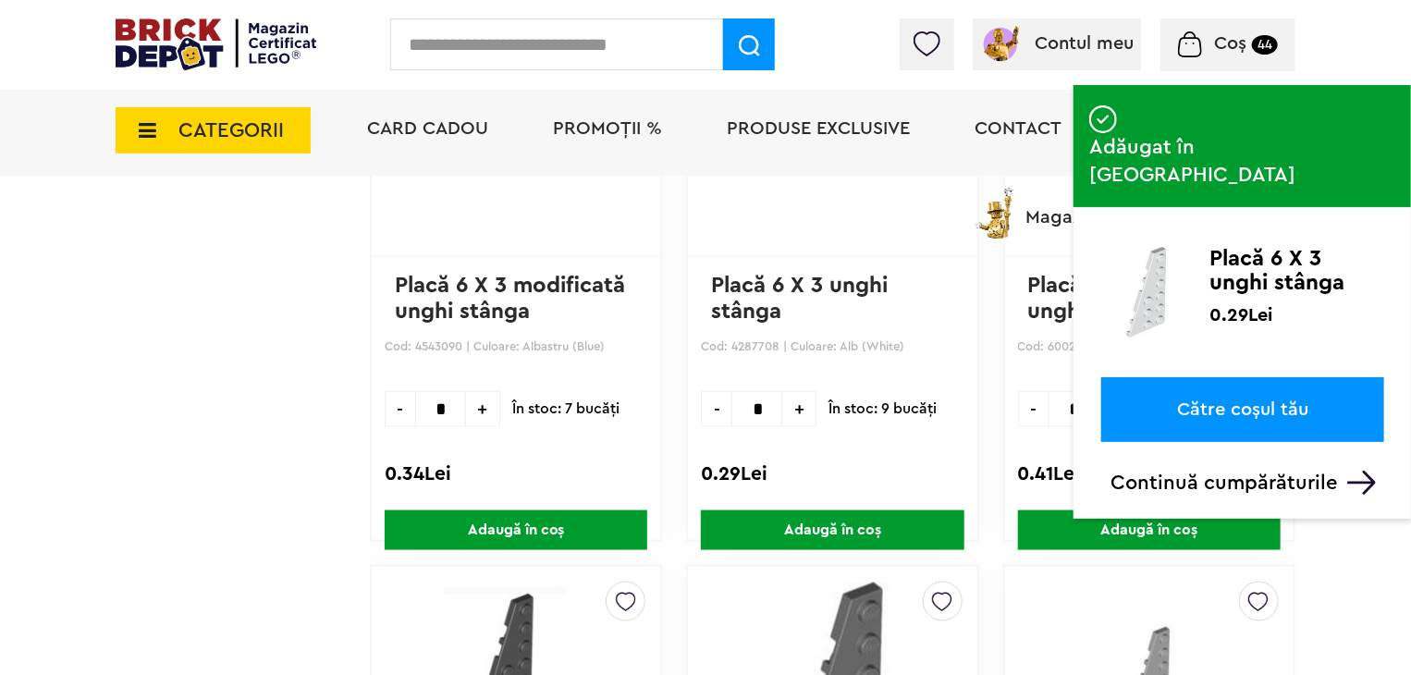
click at [525, 45] on input "text" at bounding box center [556, 44] width 333 height 52
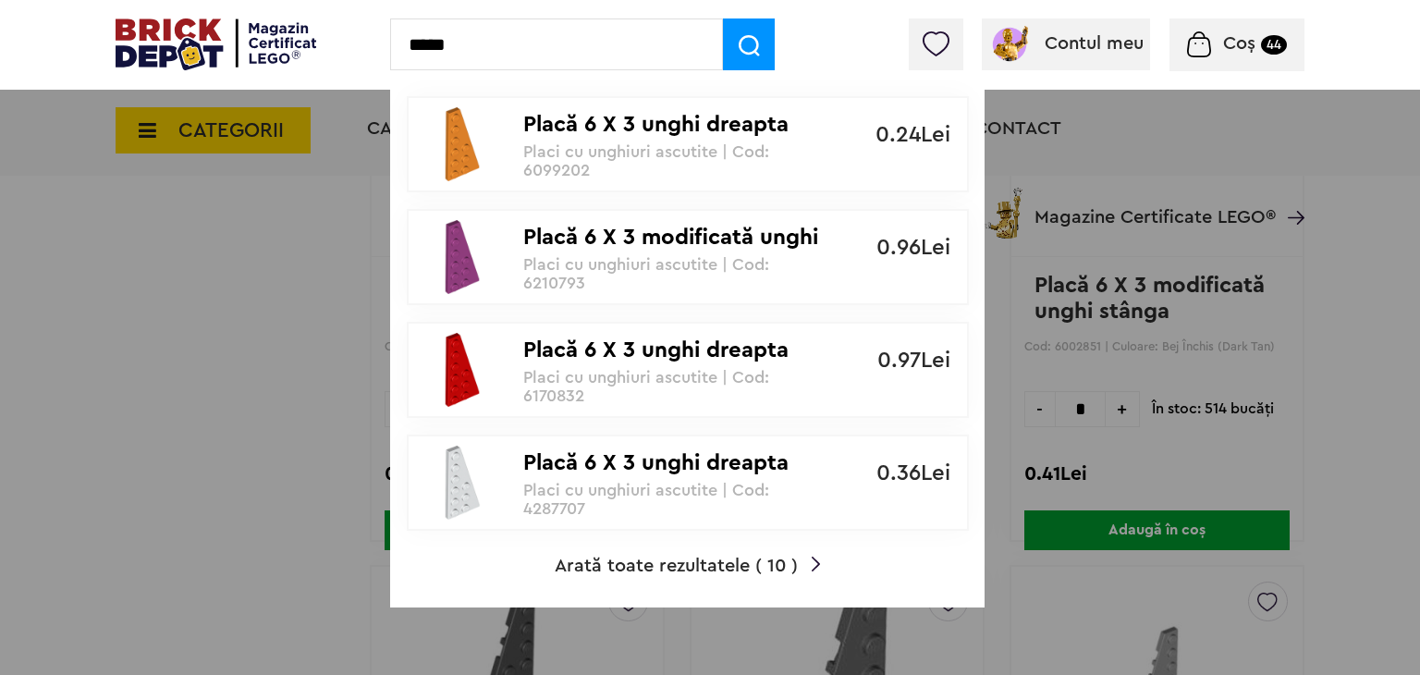
type input "*****"
click at [681, 453] on p "Placă 6 X 3 unghi dreapta" at bounding box center [677, 463] width 309 height 27
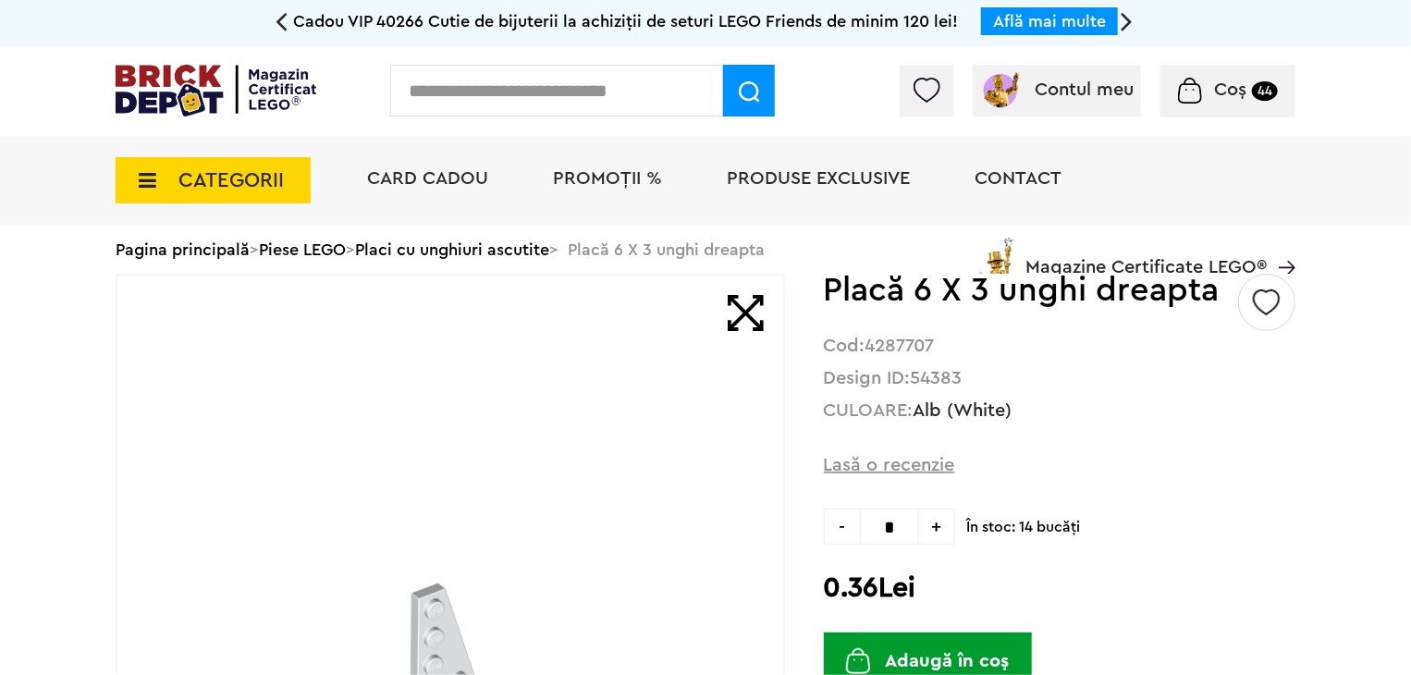
click at [1277, 312] on img at bounding box center [1267, 296] width 28 height 42
click at [1032, 375] on label at bounding box center [1021, 375] width 21 height 21
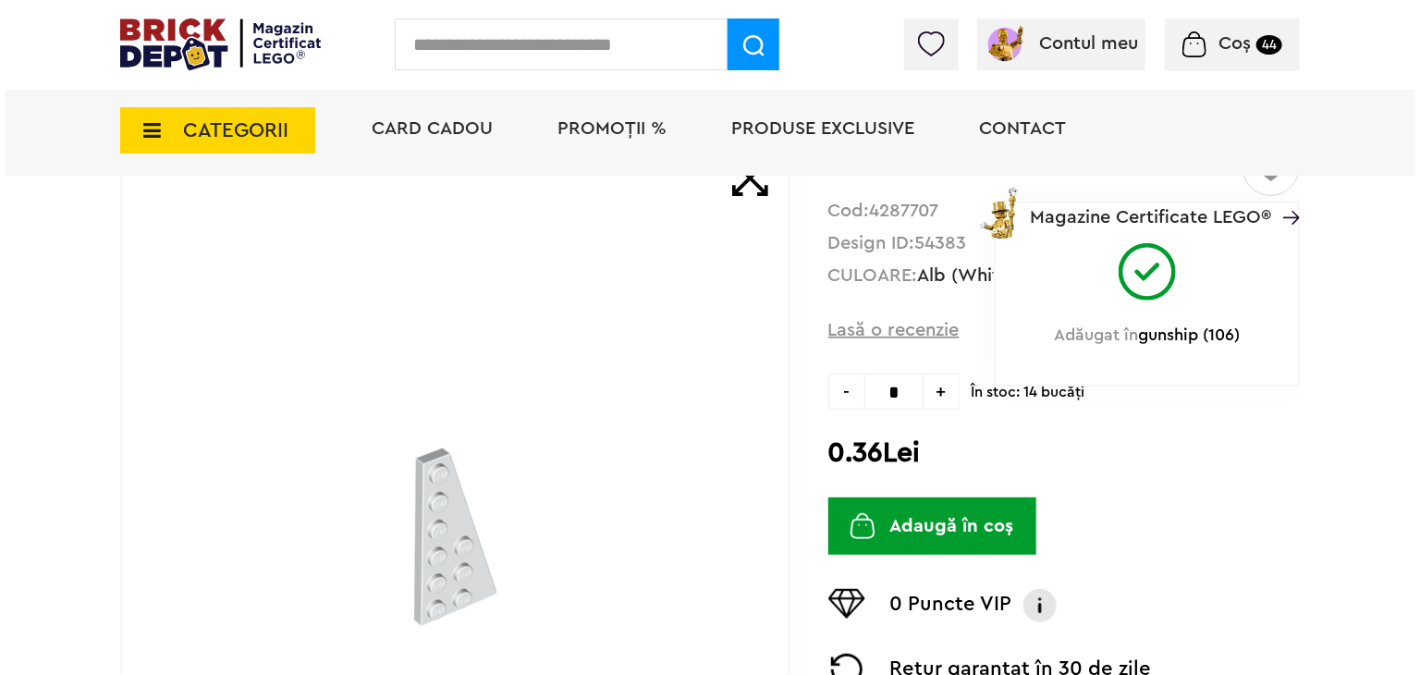
scroll to position [185, 0]
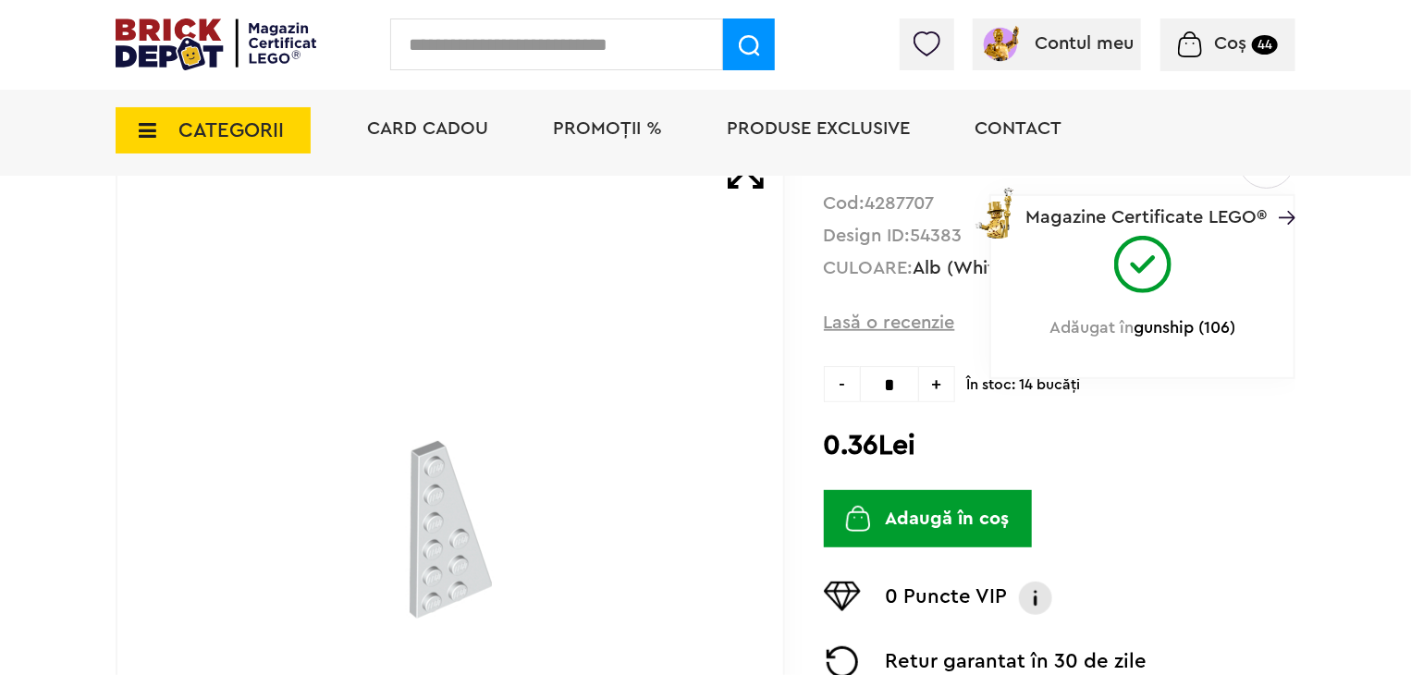
click at [944, 390] on span "+" at bounding box center [937, 384] width 36 height 36
type input "*"
click at [935, 525] on button "Adaugă în coș" at bounding box center [928, 518] width 208 height 57
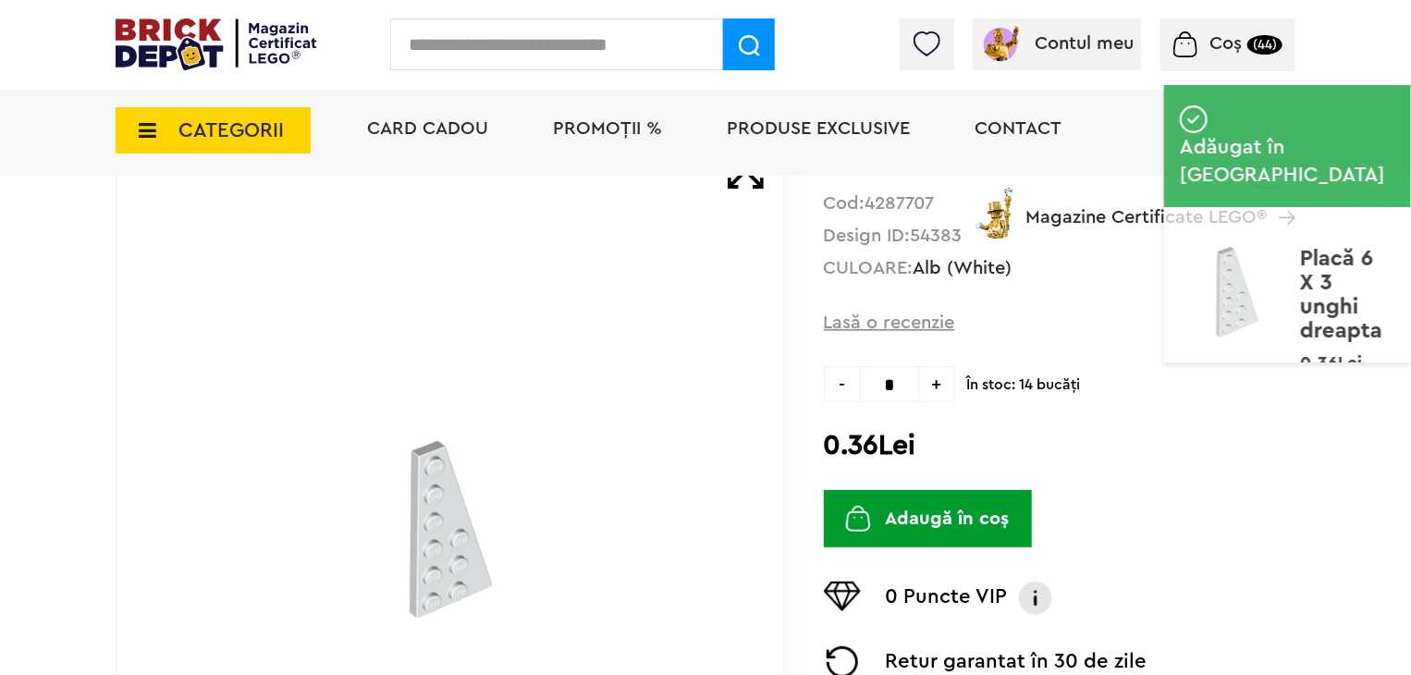
click at [573, 33] on input "text" at bounding box center [556, 44] width 333 height 52
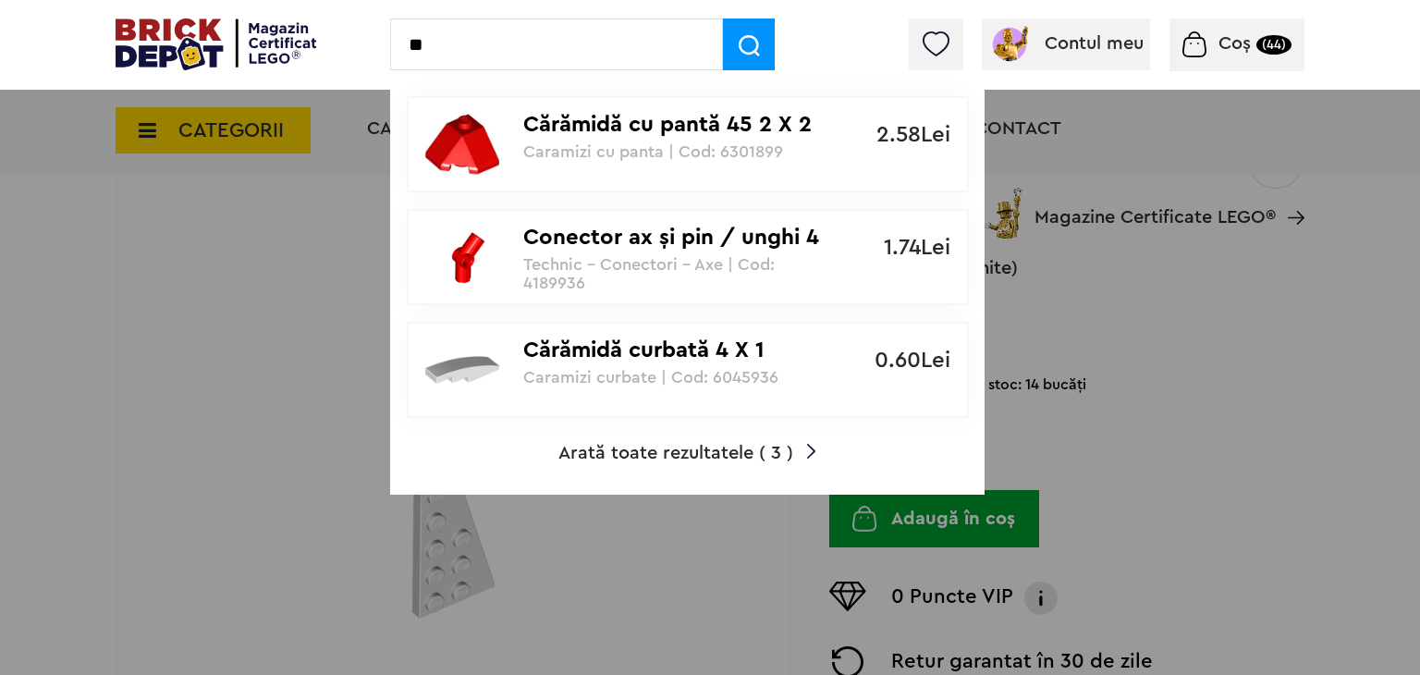
type input "*"
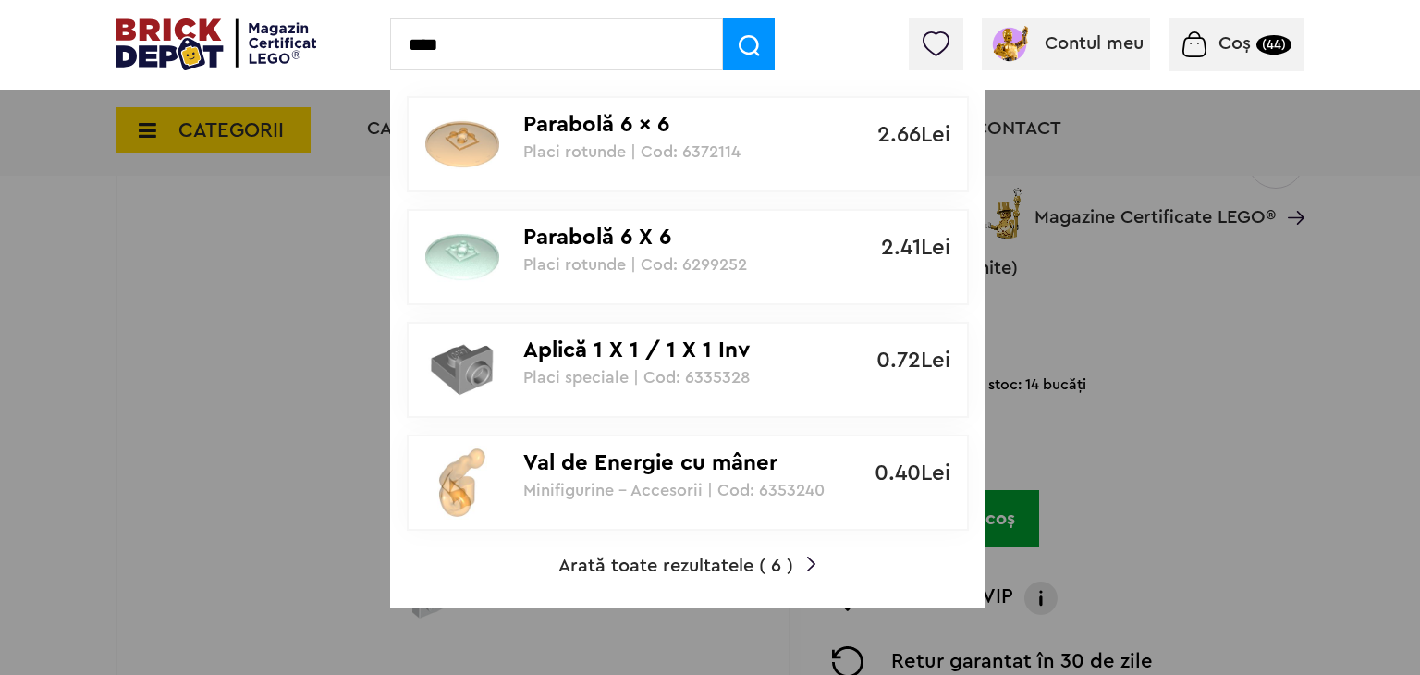
type input "****"
click at [698, 563] on span "Arată toate rezultatele ( 6 )" at bounding box center [676, 566] width 235 height 18
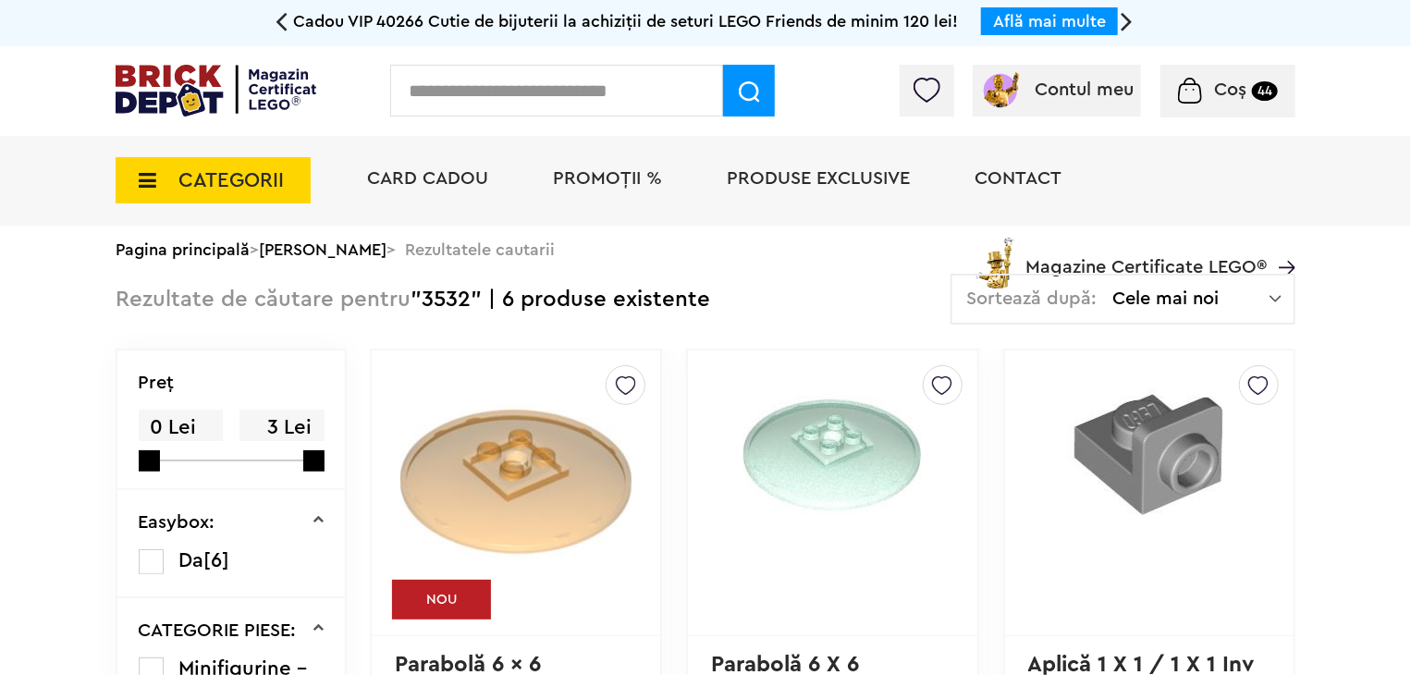
click at [468, 105] on input "text" at bounding box center [556, 91] width 333 height 52
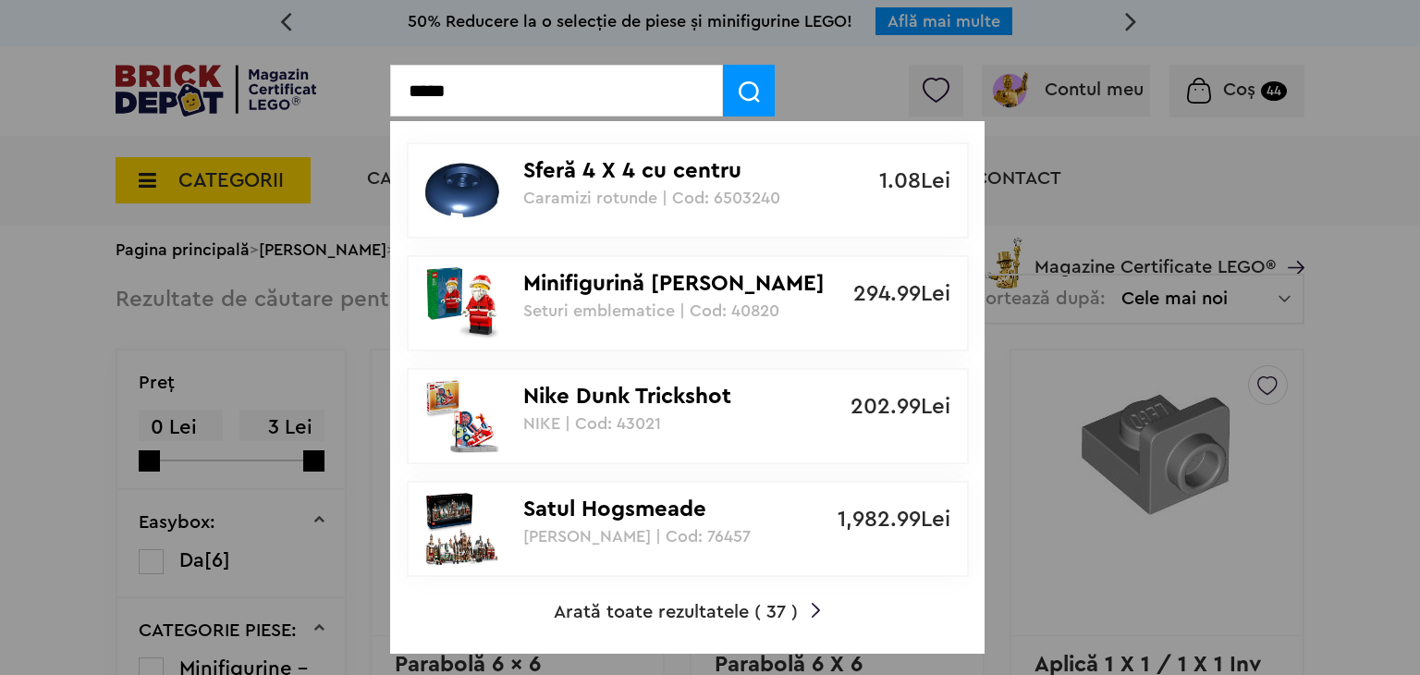
type input "*****"
click at [781, 609] on span "Arată toate rezultatele ( 37 )" at bounding box center [676, 612] width 244 height 18
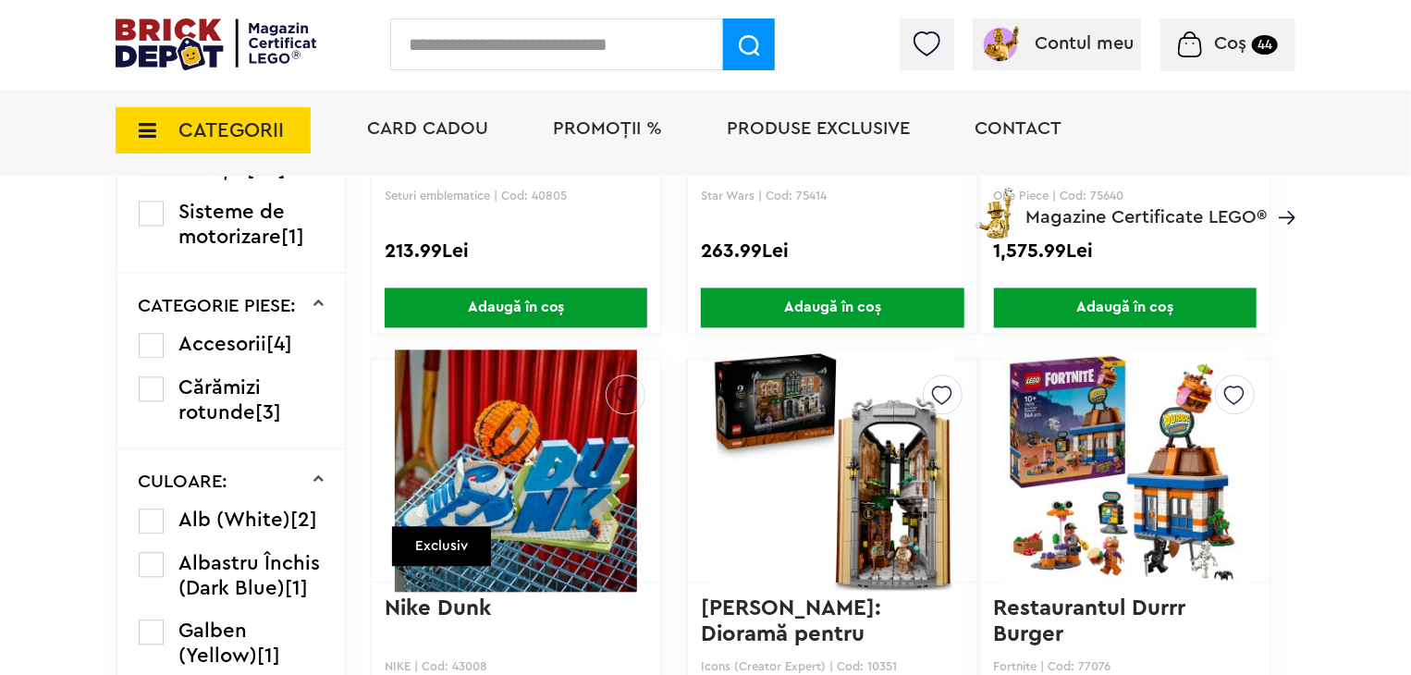
scroll to position [1942, 0]
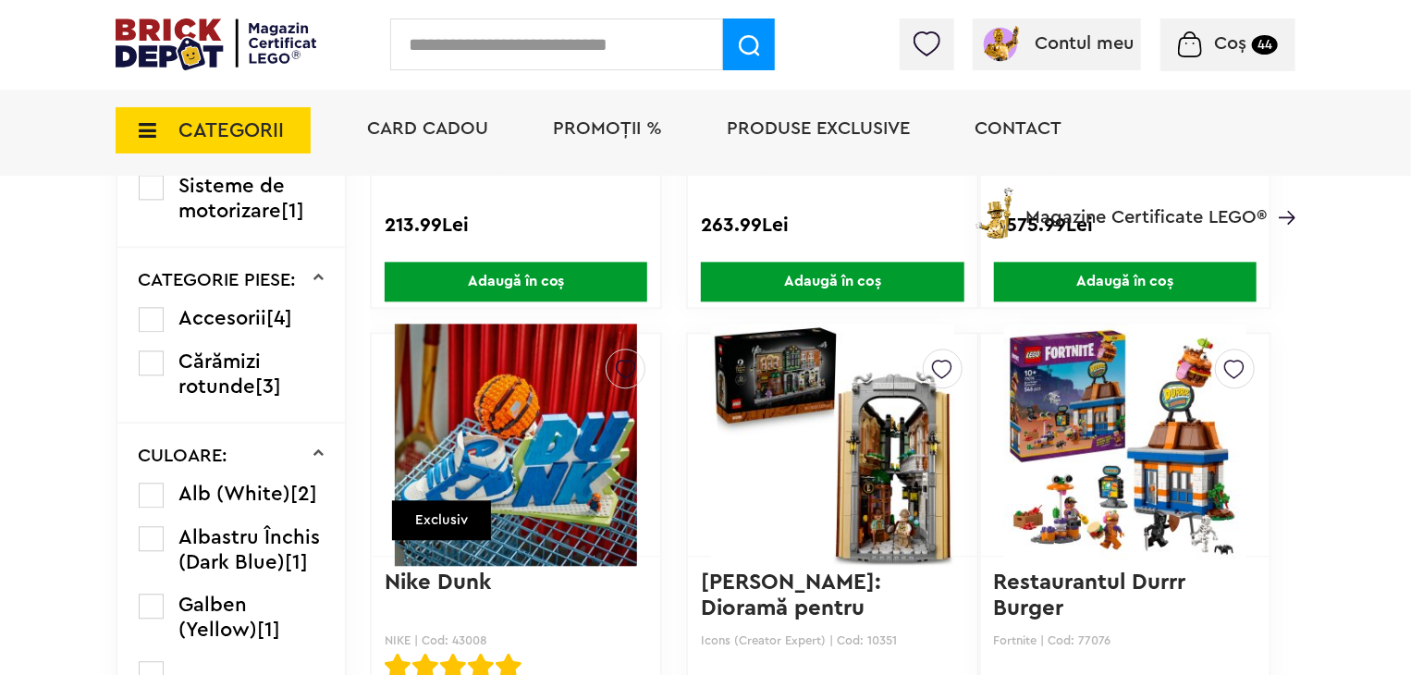
click at [148, 504] on label at bounding box center [151, 495] width 25 height 25
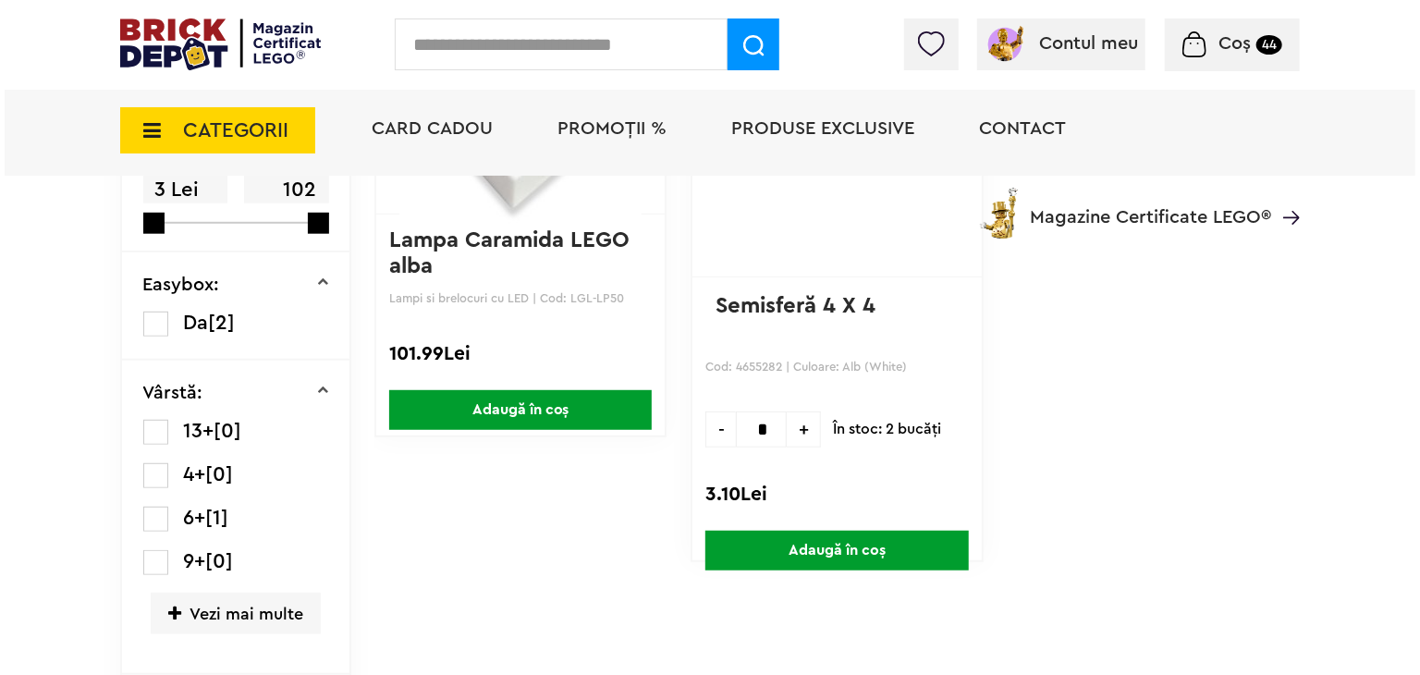
scroll to position [370, 0]
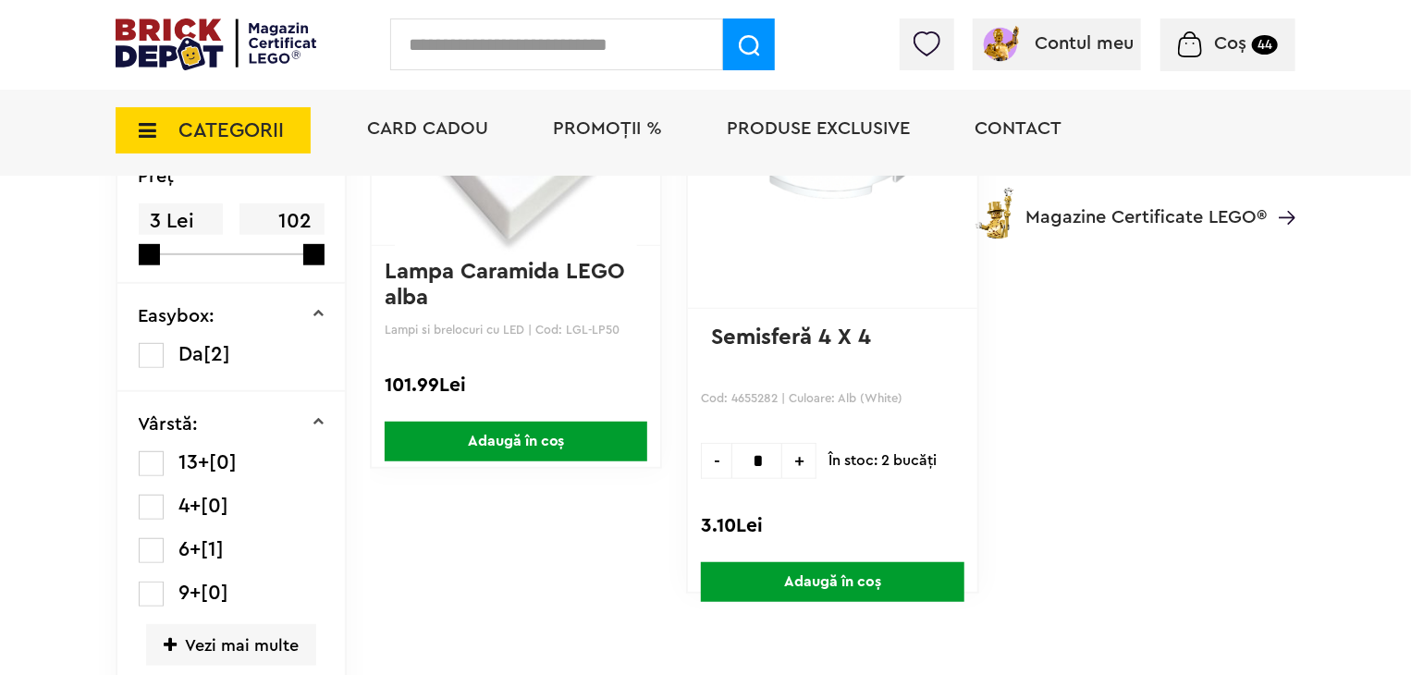
click at [487, 45] on input "text" at bounding box center [556, 44] width 333 height 52
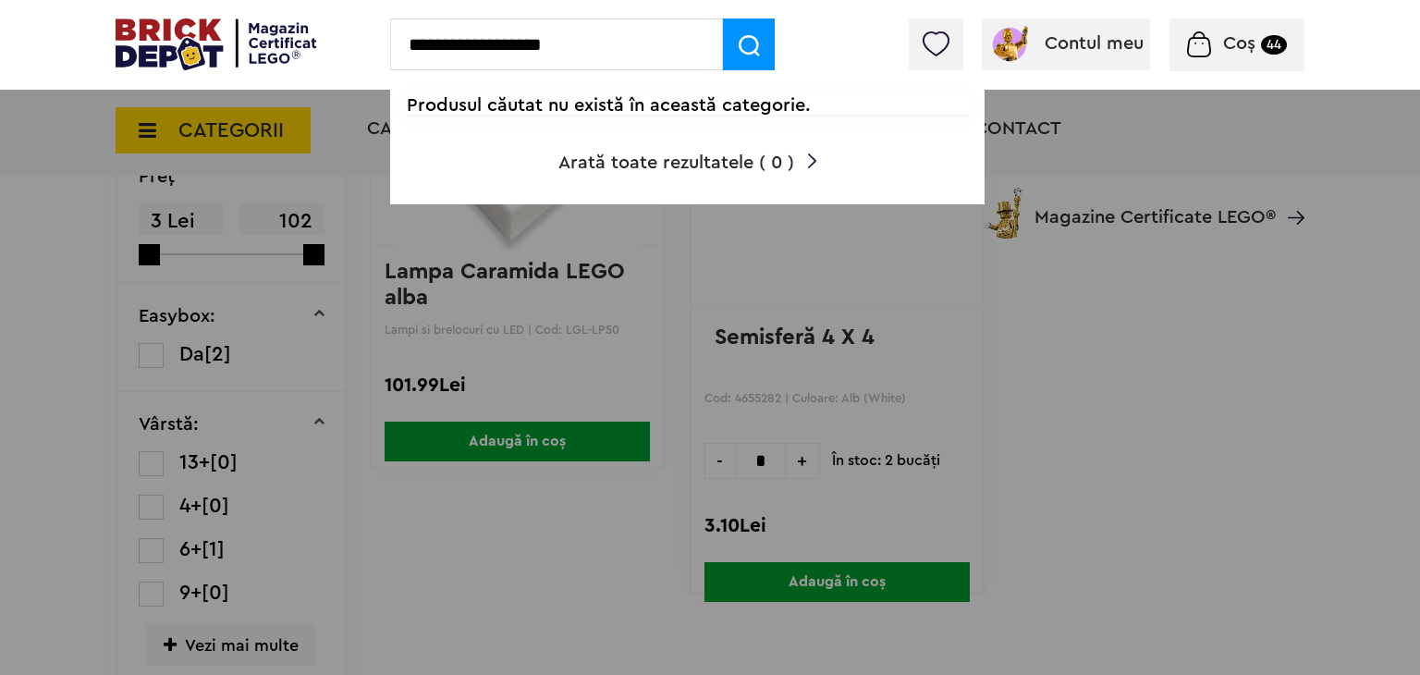
type input "**********"
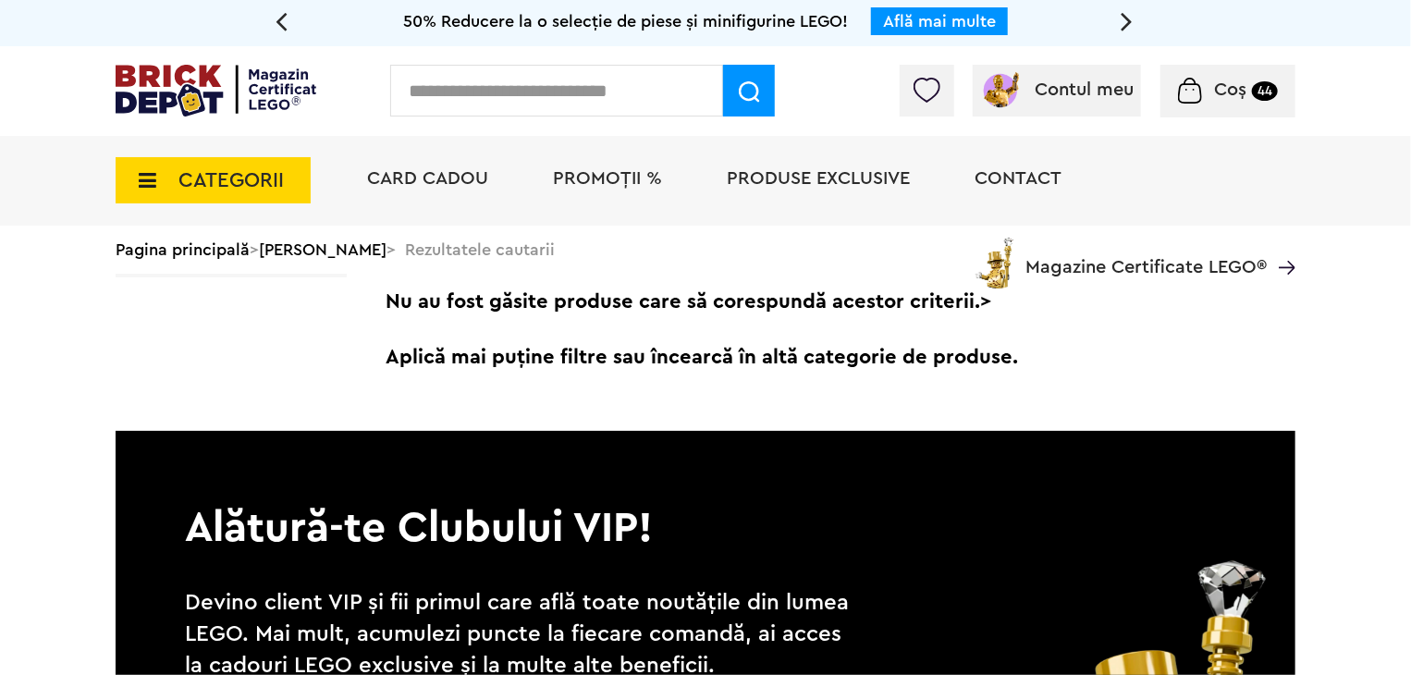
click at [526, 82] on input "text" at bounding box center [556, 91] width 333 height 52
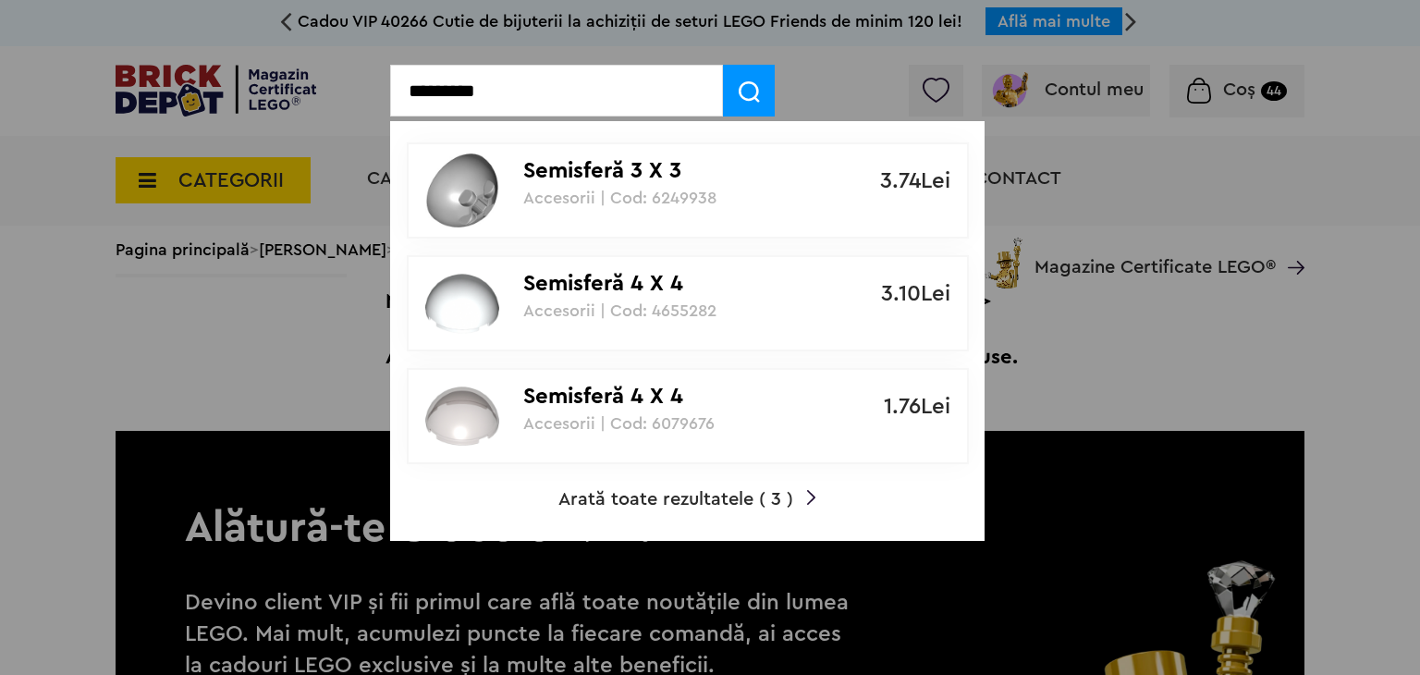
type input "*********"
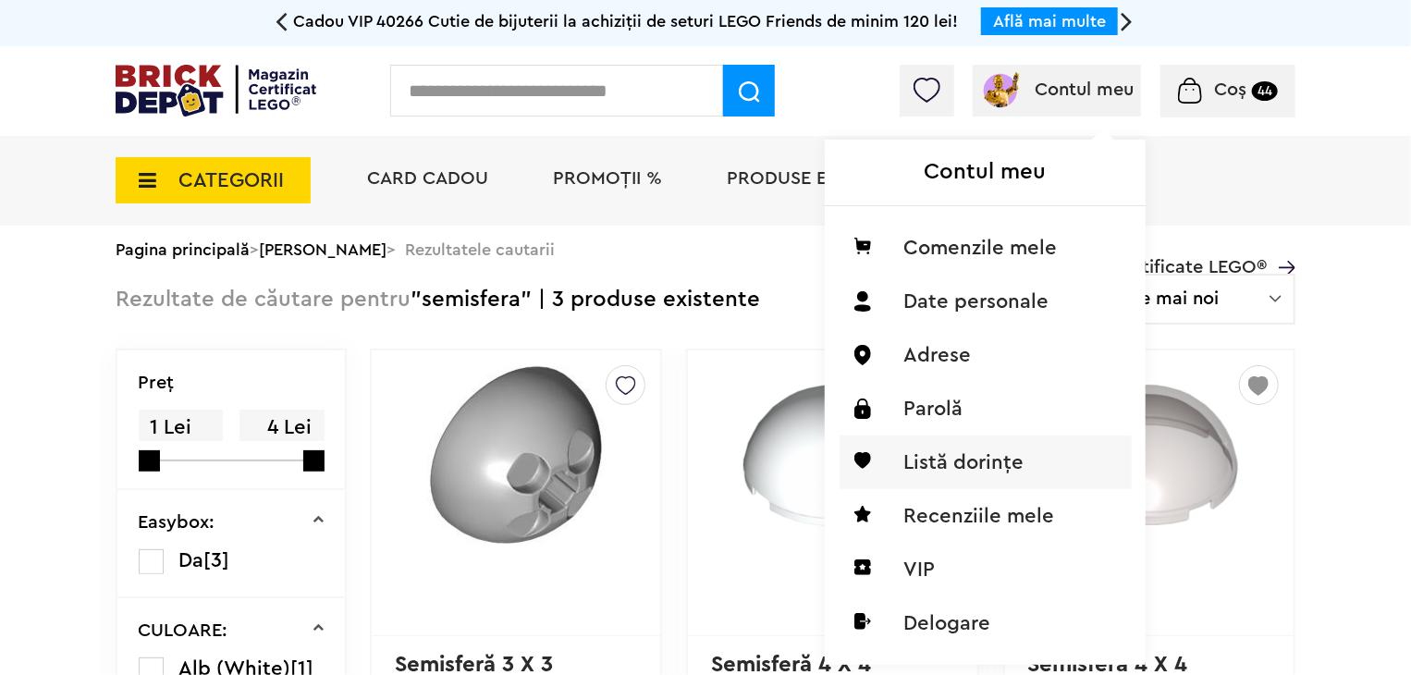
click at [972, 470] on li "Listă dorințe" at bounding box center [986, 463] width 292 height 54
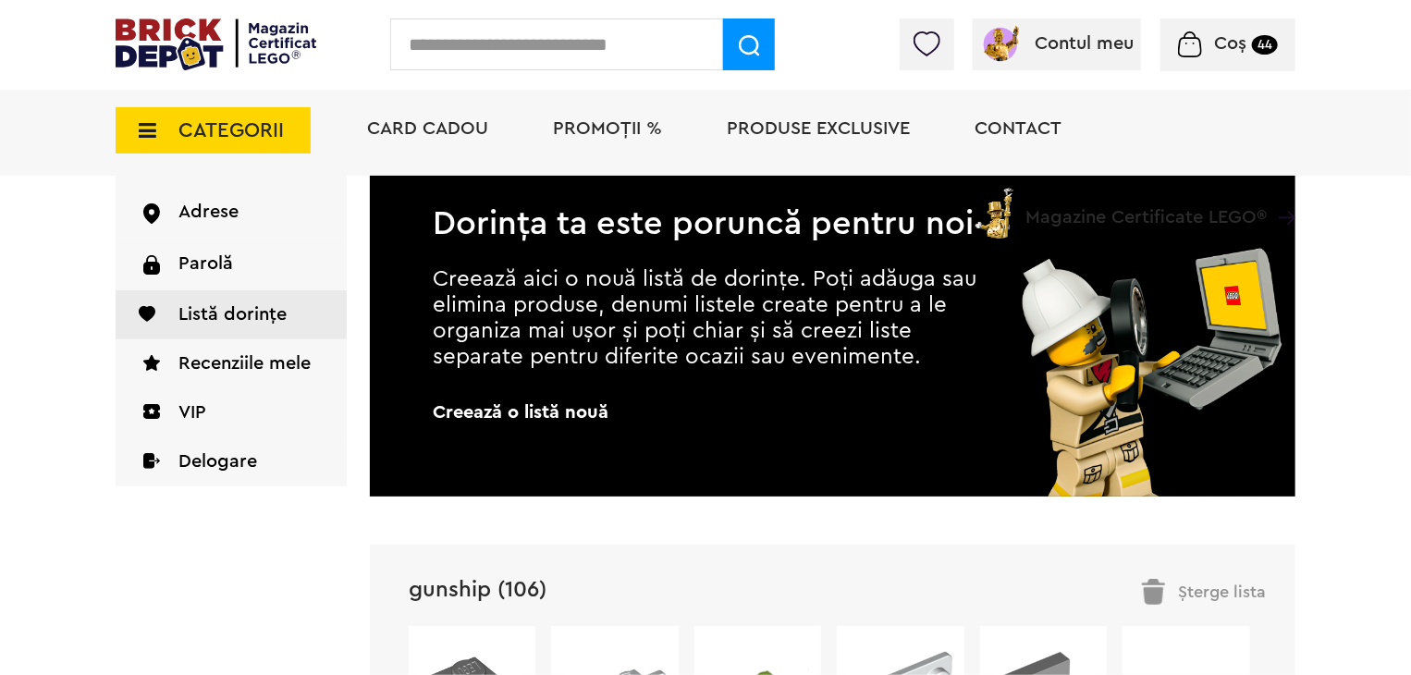
scroll to position [185, 0]
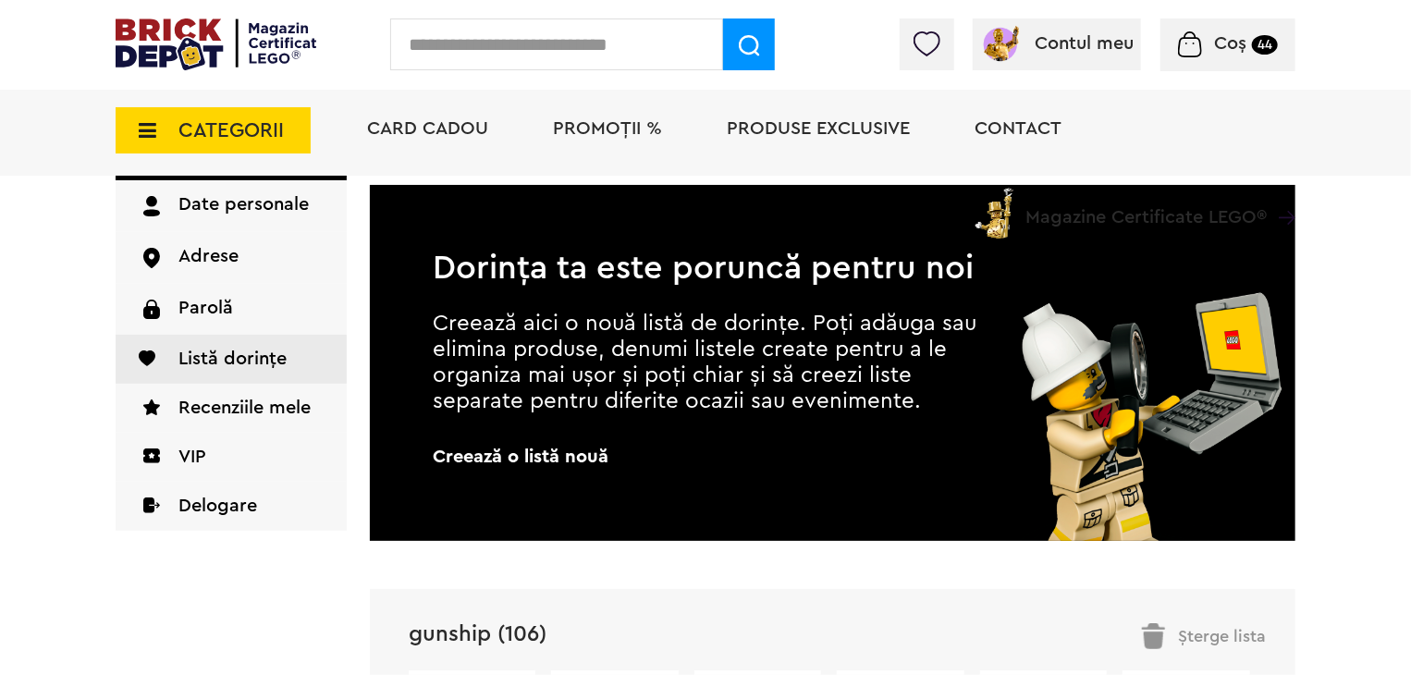
click at [1250, 30] on div "Coș 44" at bounding box center [1228, 44] width 135 height 53
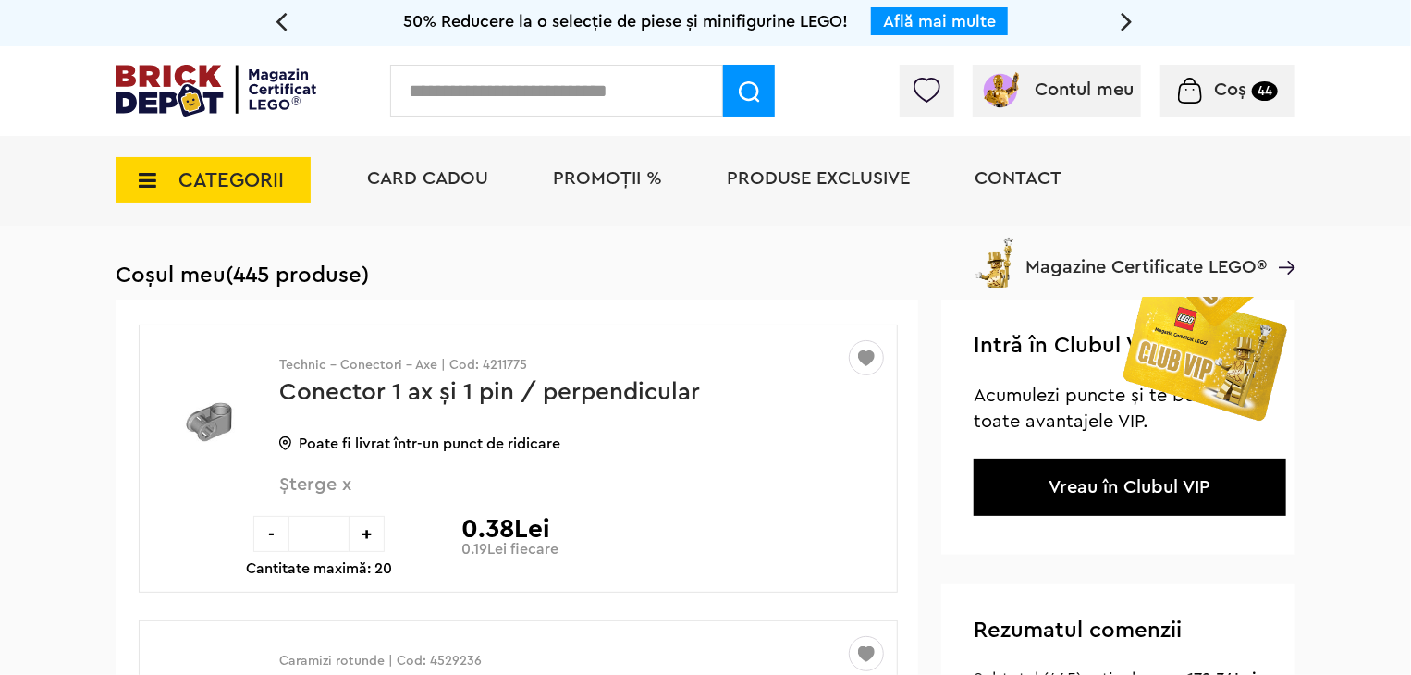
click at [1143, 492] on img at bounding box center [1203, 412] width 185 height 231
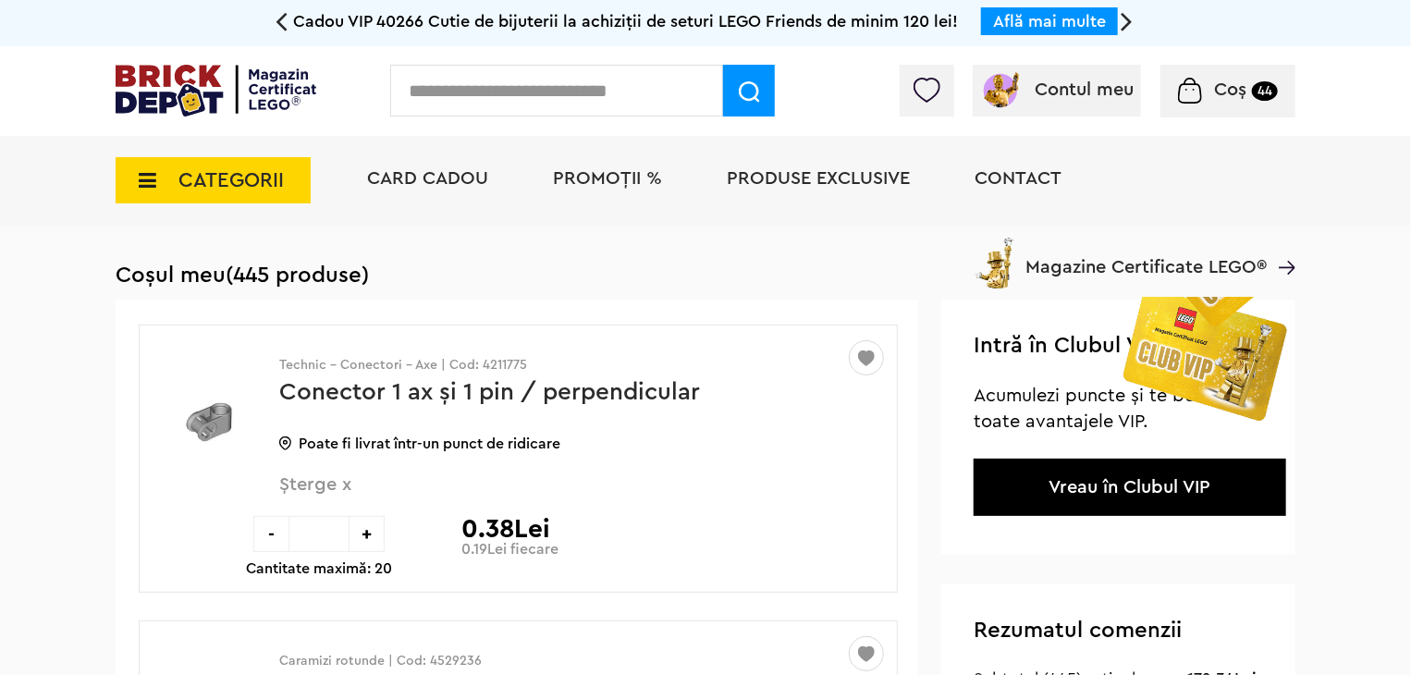
click at [1222, 376] on img at bounding box center [1203, 412] width 185 height 231
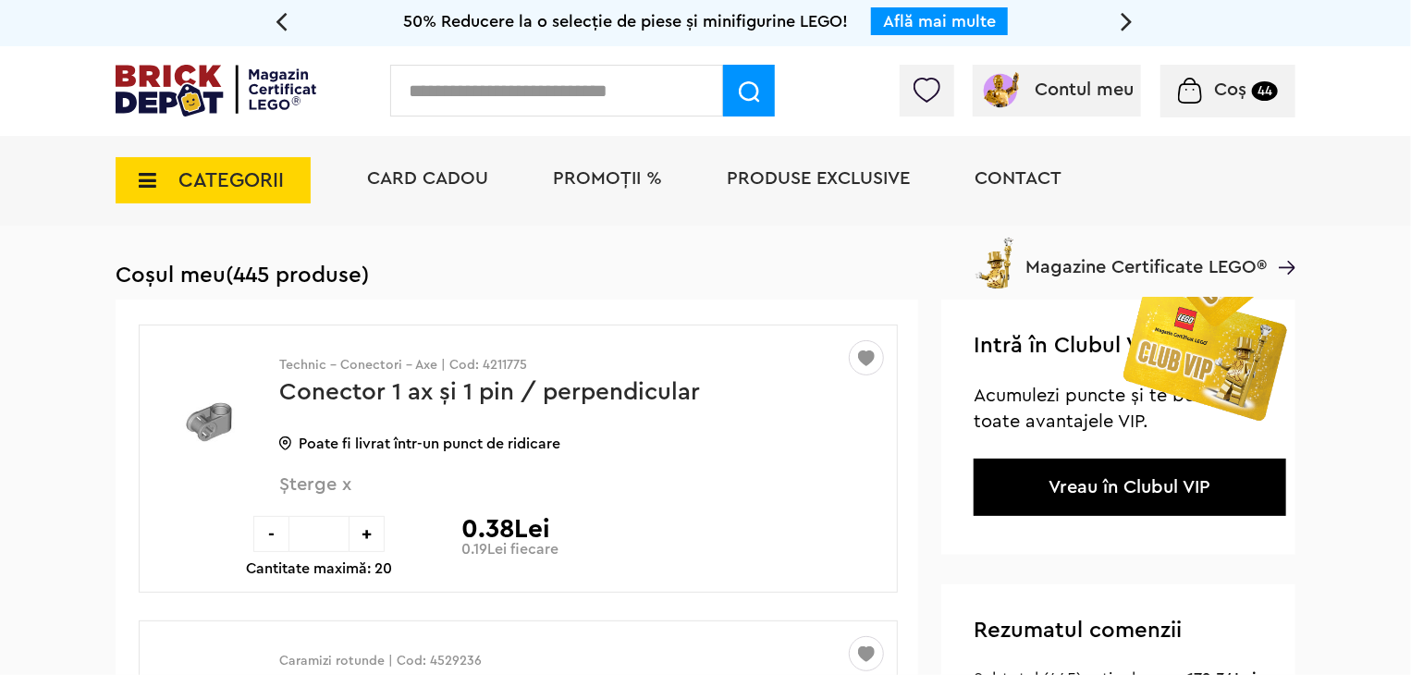
click at [1077, 497] on link "Vreau în Clubul VIP" at bounding box center [1131, 487] width 162 height 18
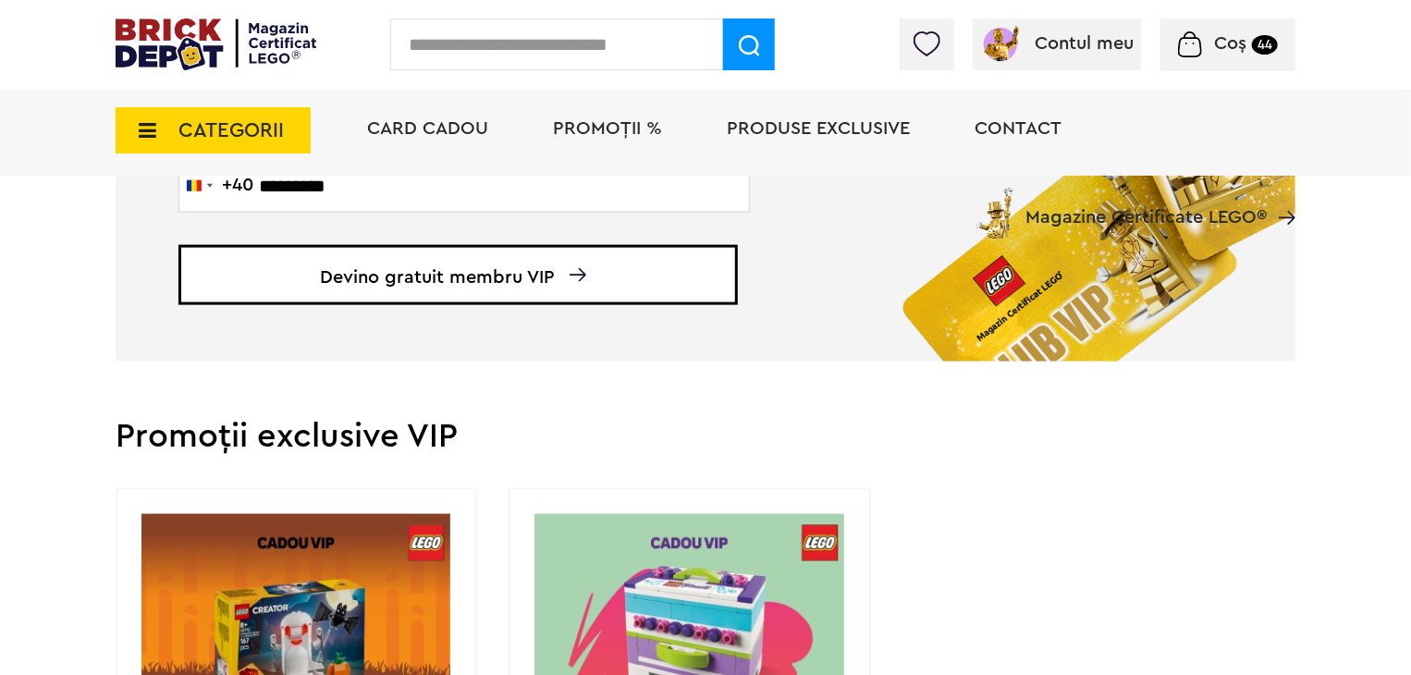
scroll to position [1202, 0]
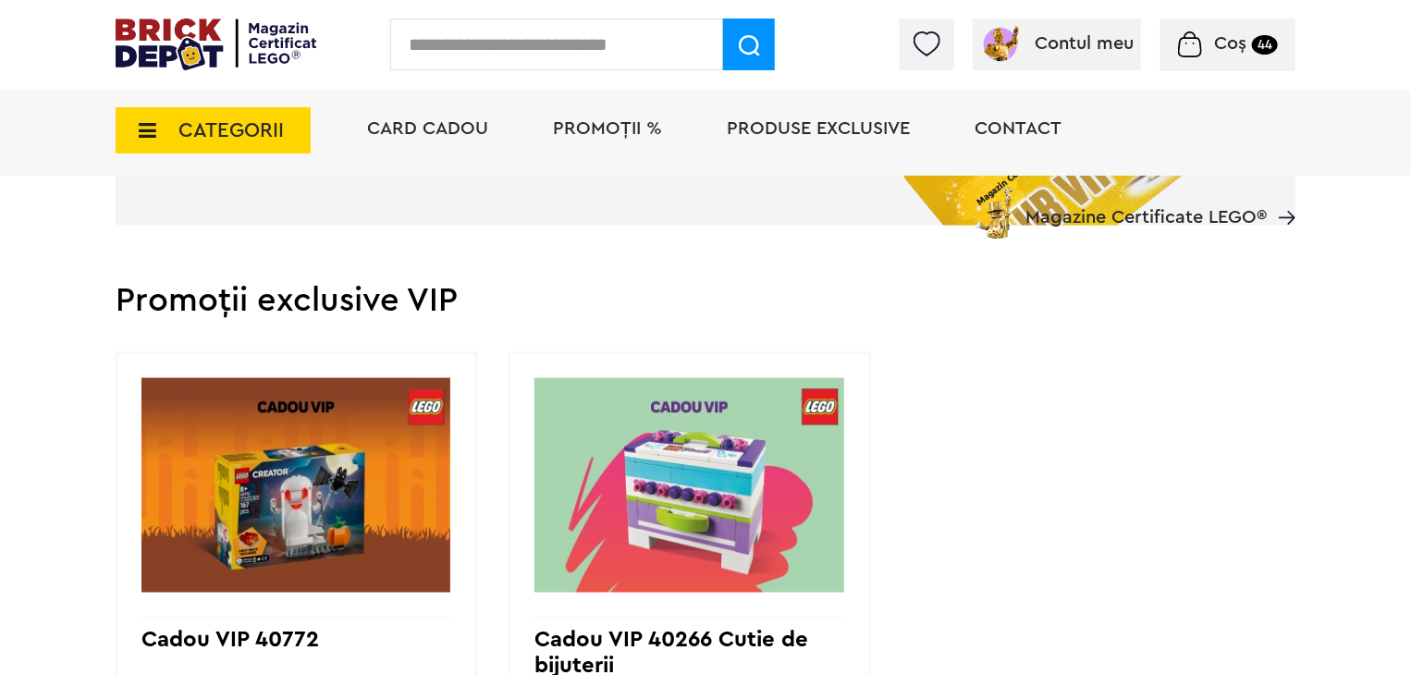
click at [1213, 45] on span "Coș 44" at bounding box center [1228, 43] width 100 height 18
